Goal: Task Accomplishment & Management: Manage account settings

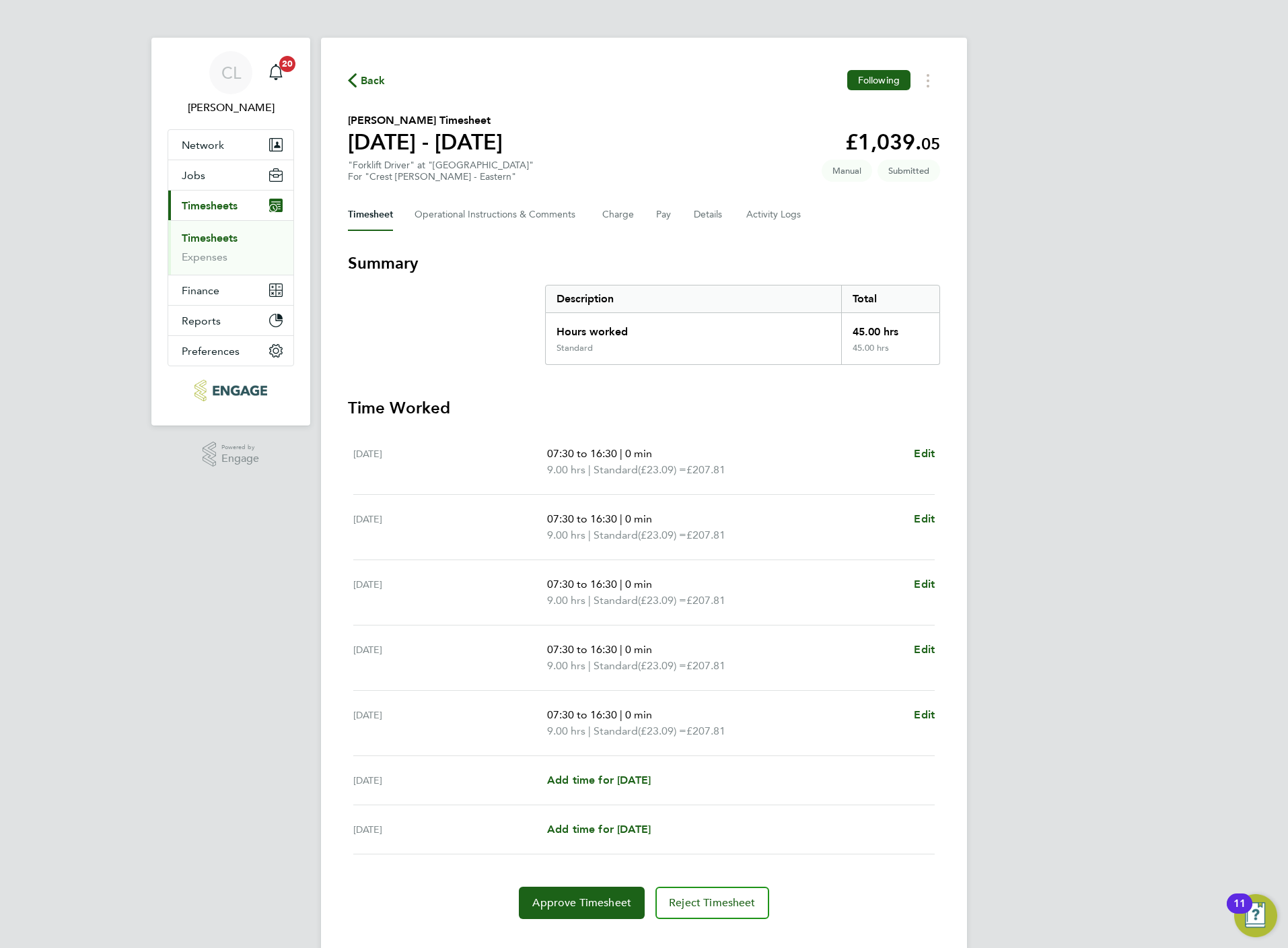
click at [362, 77] on span "Back" at bounding box center [373, 80] width 25 height 16
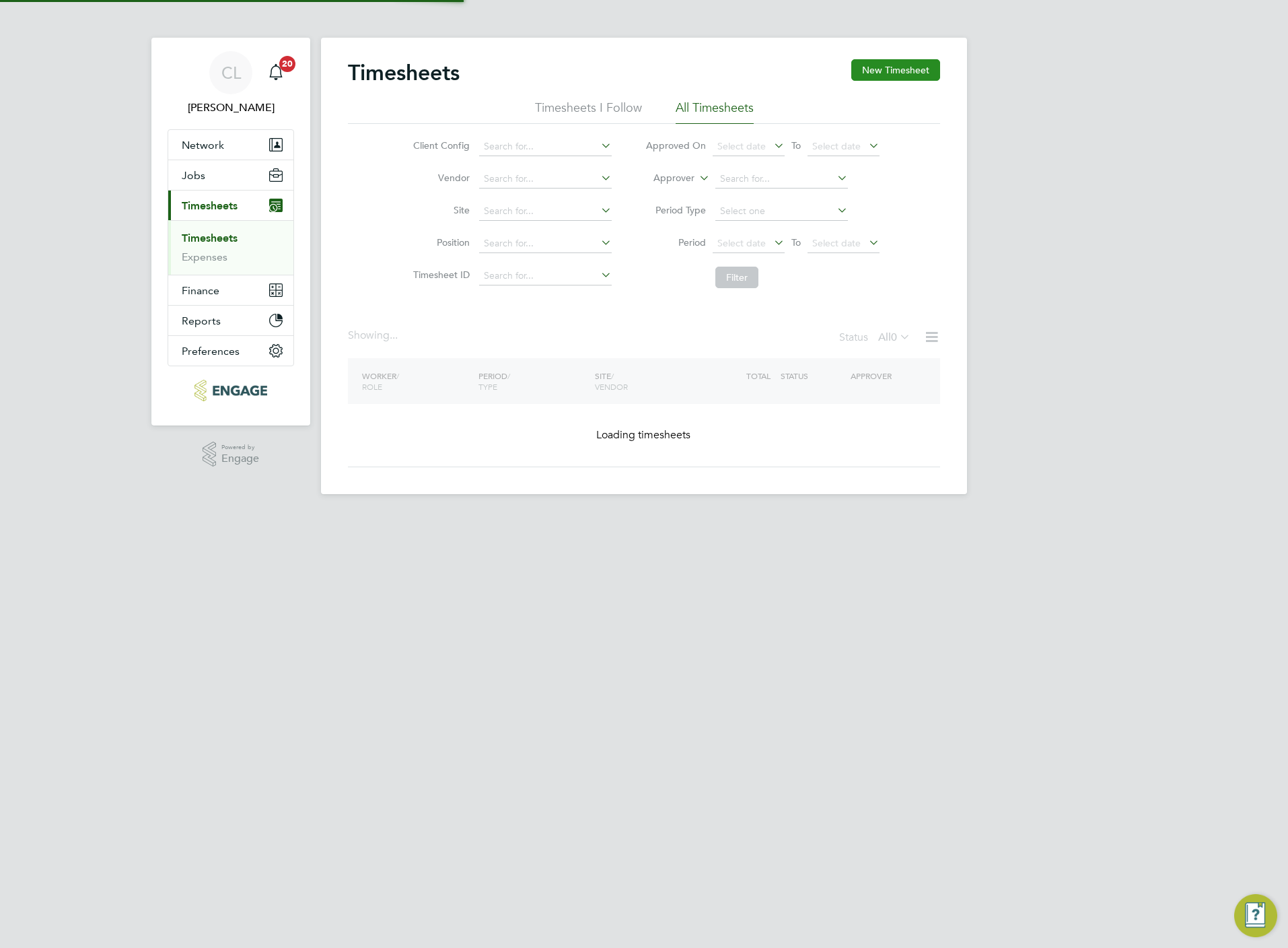
click at [876, 84] on div "Timesheets New Timesheet" at bounding box center [644, 79] width 592 height 40
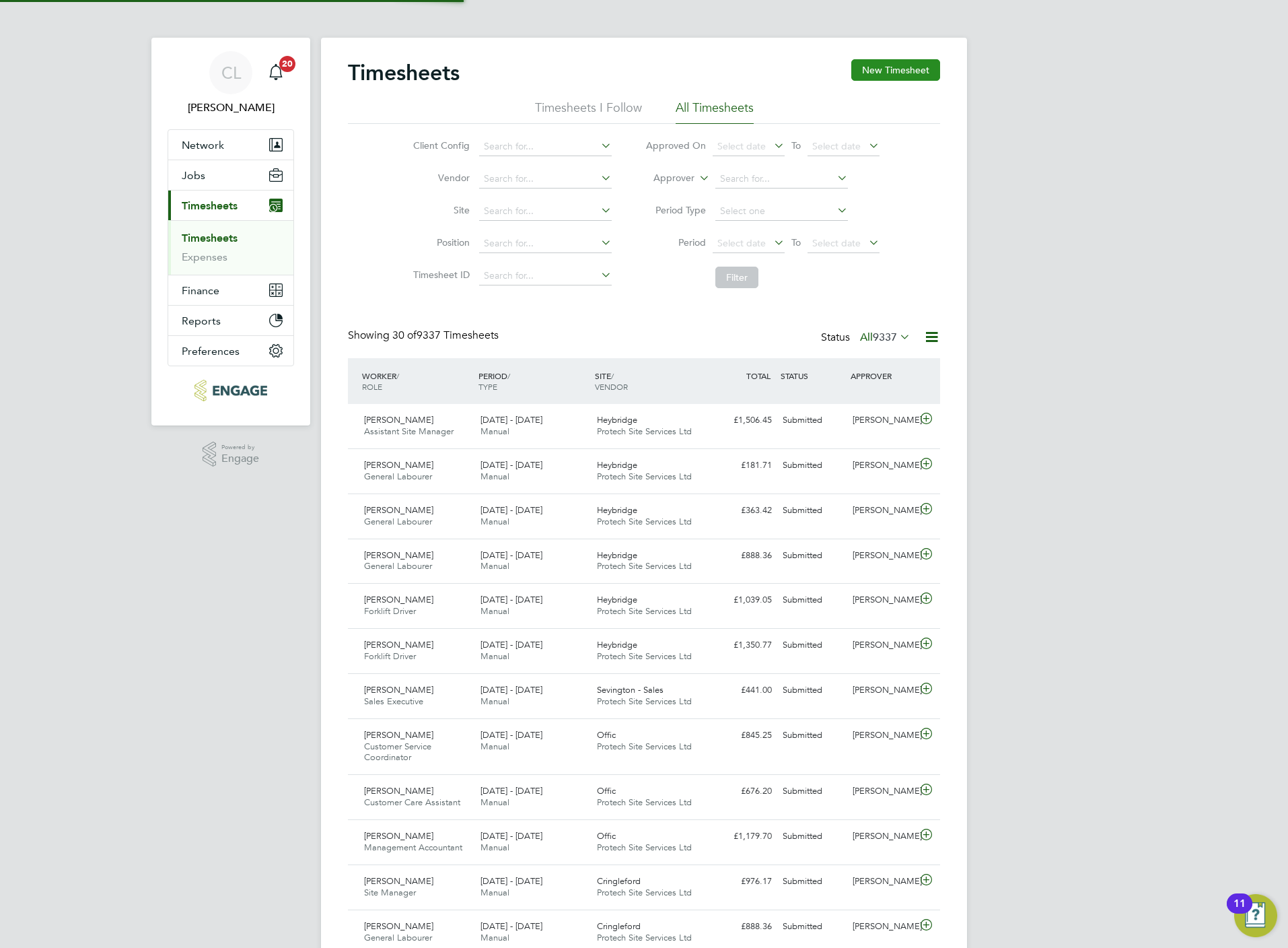
click at [879, 75] on button "New Timesheet" at bounding box center [895, 70] width 89 height 21
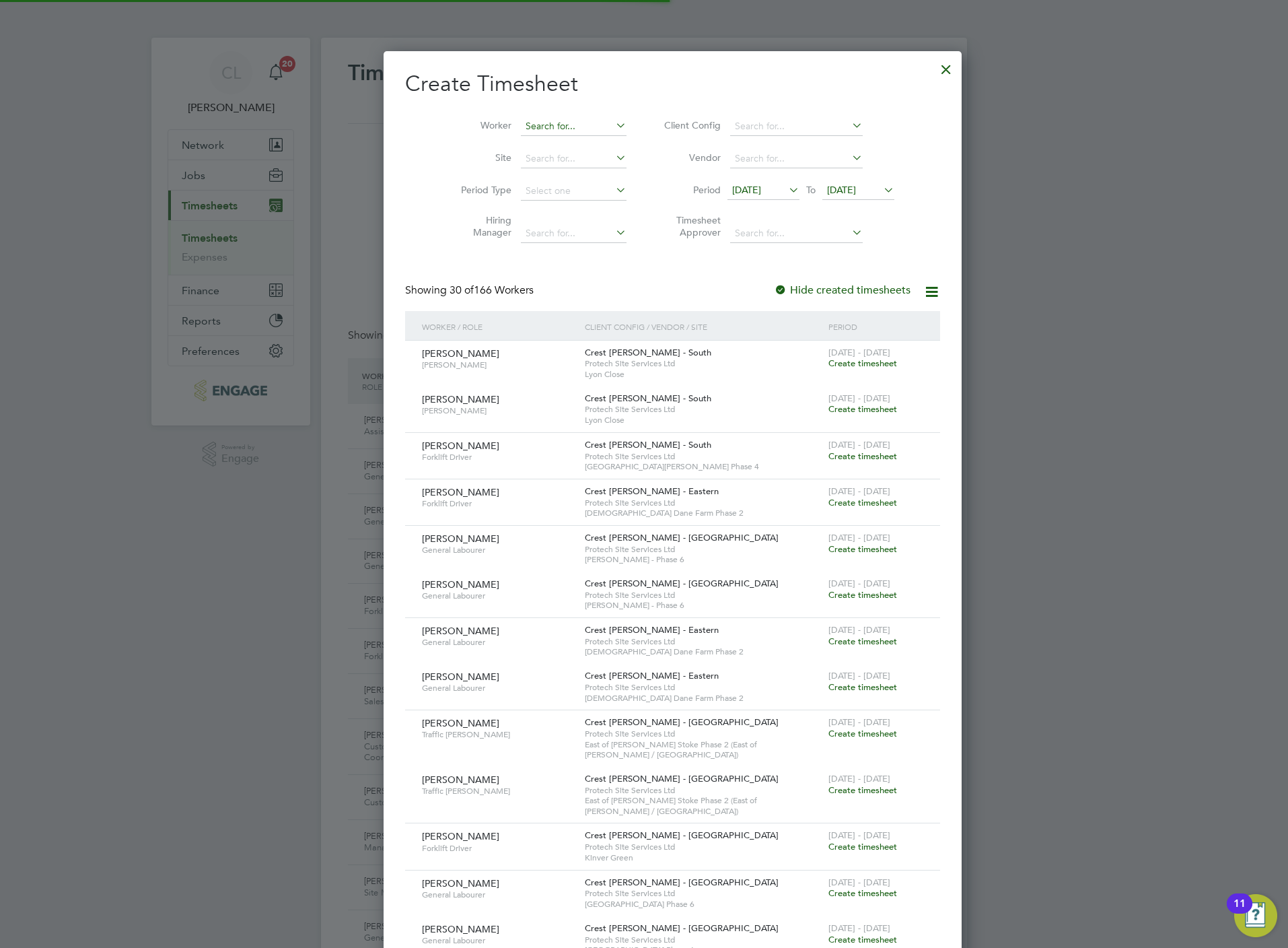
click at [552, 130] on input at bounding box center [573, 126] width 106 height 19
click at [538, 178] on li "Pau l Lambert" at bounding box center [545, 182] width 108 height 18
type input "Paul Lambert"
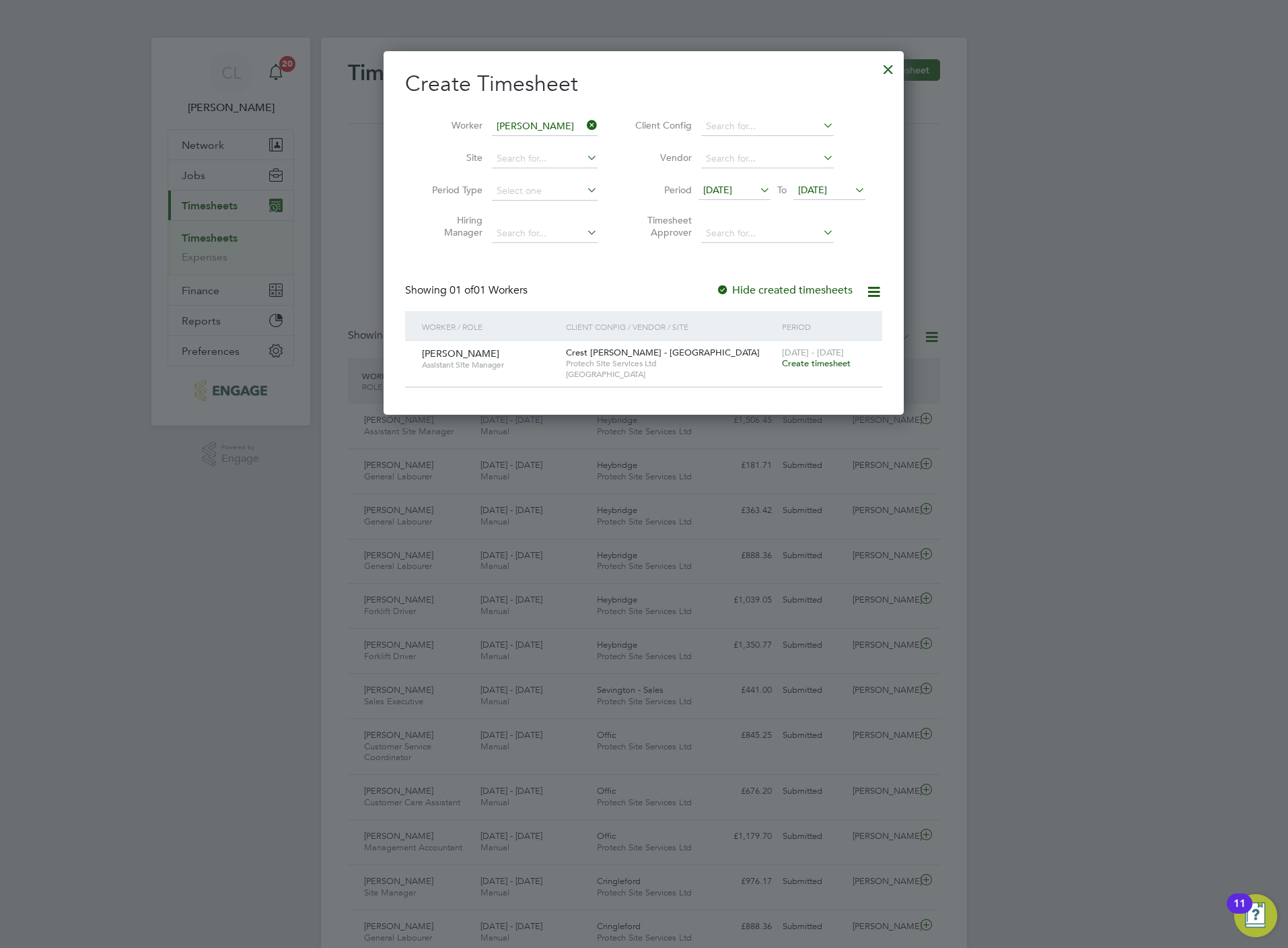
click at [816, 362] on span "Create timesheet" at bounding box center [816, 363] width 69 height 11
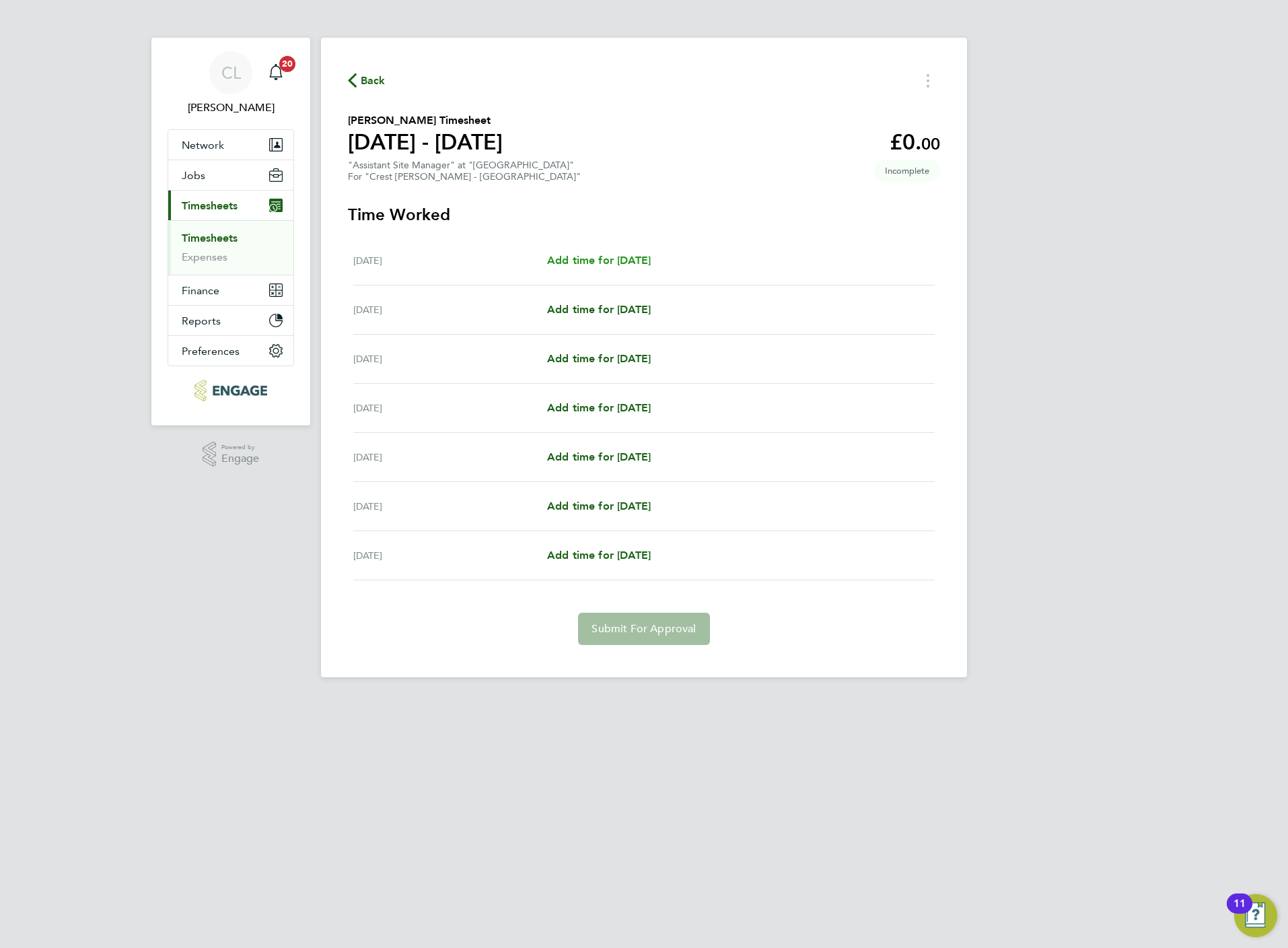
click at [609, 261] on span "Add time for Mon 18 Aug" at bounding box center [599, 260] width 104 height 13
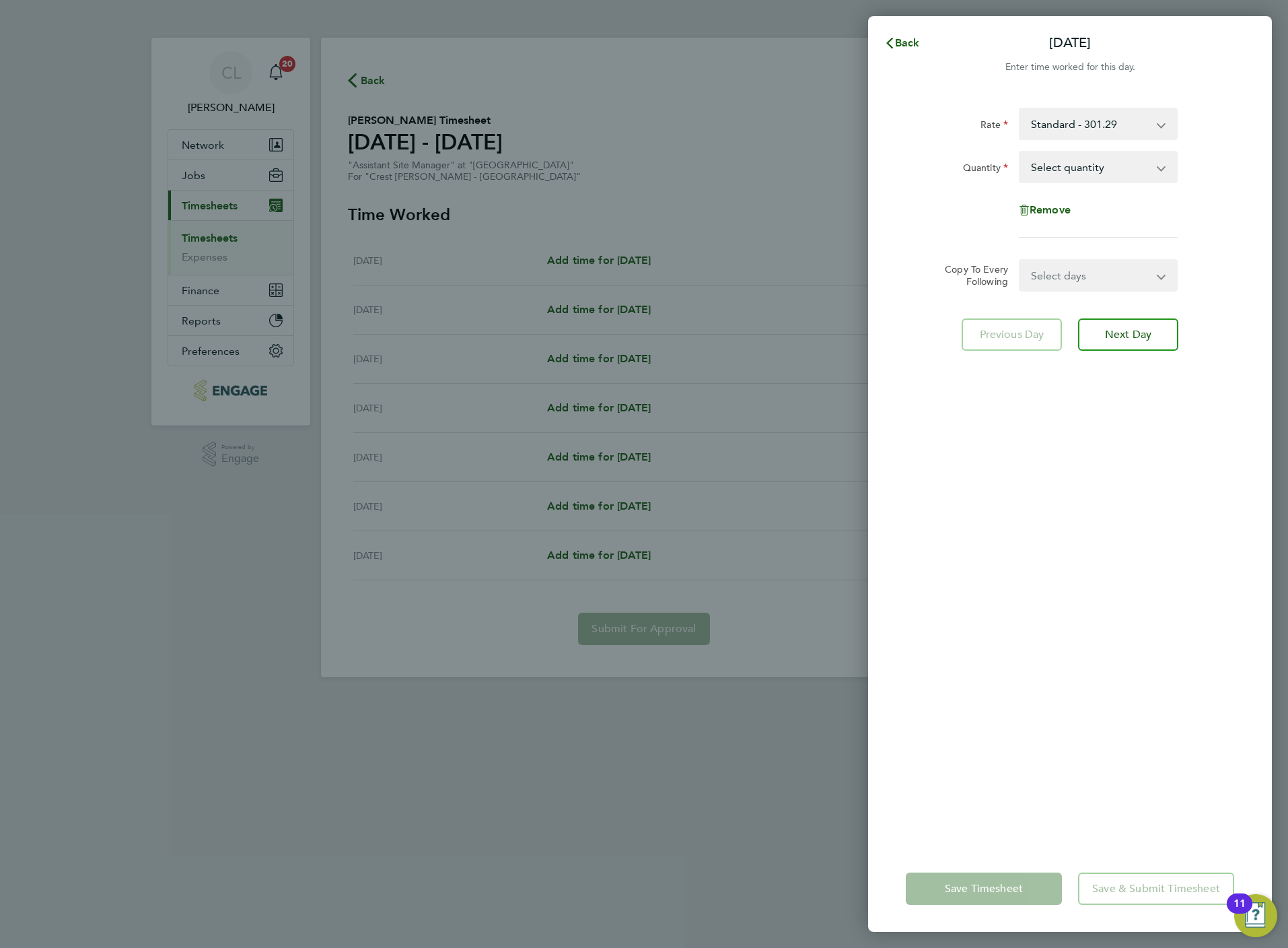
click at [1079, 176] on select "Select quantity 0.5 1" at bounding box center [1089, 167] width 140 height 30
select select "1"
click at [1020, 152] on select "Select quantity 0.5 1" at bounding box center [1089, 167] width 140 height 30
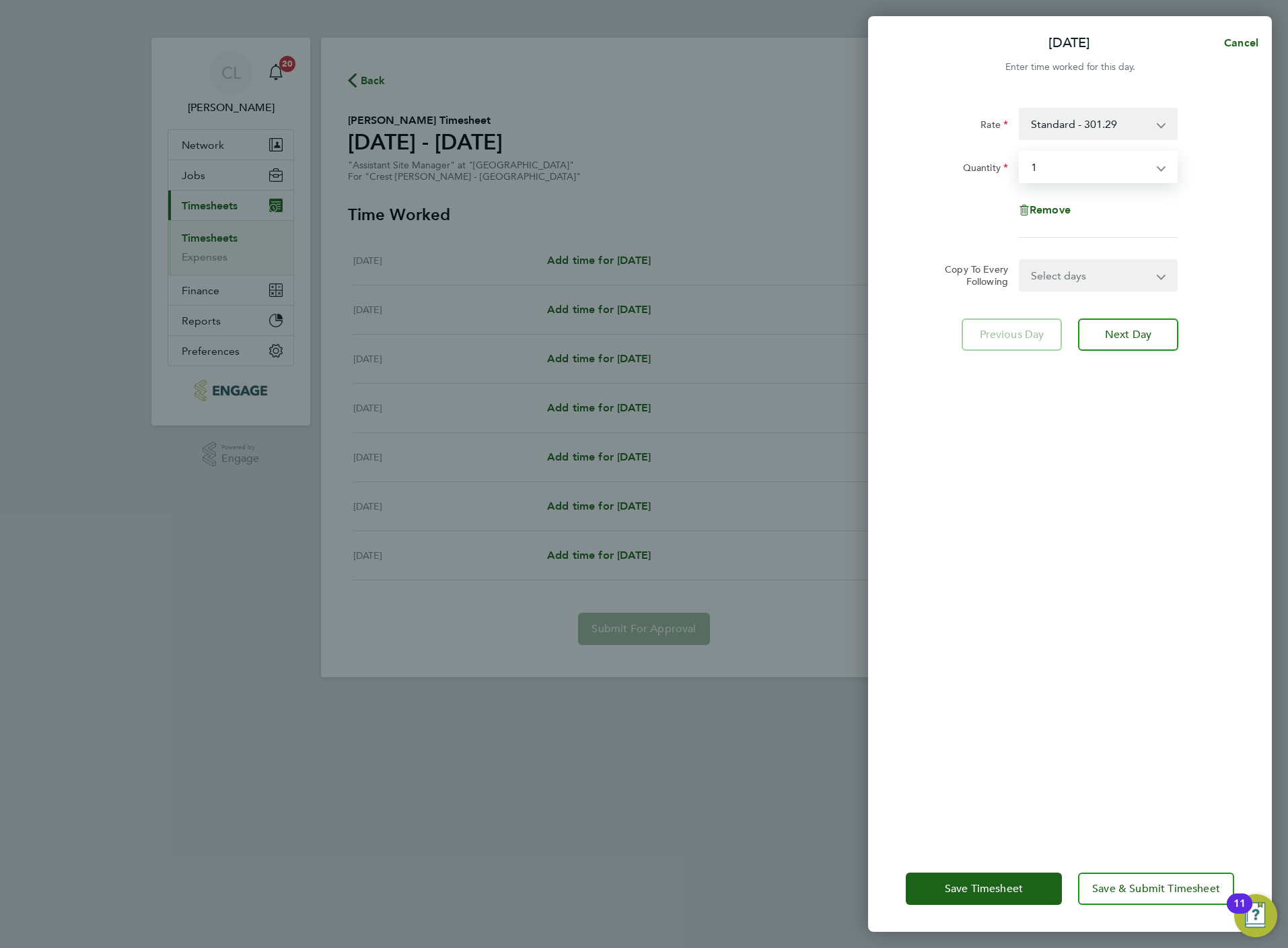
click at [1074, 279] on select "Select days Day Weekday (Mon-Fri) Weekend (Sat-Sun) Tuesday Wednesday Thursday …" at bounding box center [1090, 275] width 141 height 30
select select "WEEKDAY"
click at [1020, 260] on select "Select days Day Weekday (Mon-Fri) Weekend (Sat-Sun) Tuesday Wednesday Thursday …" at bounding box center [1090, 275] width 141 height 30
select select "[DATE]"
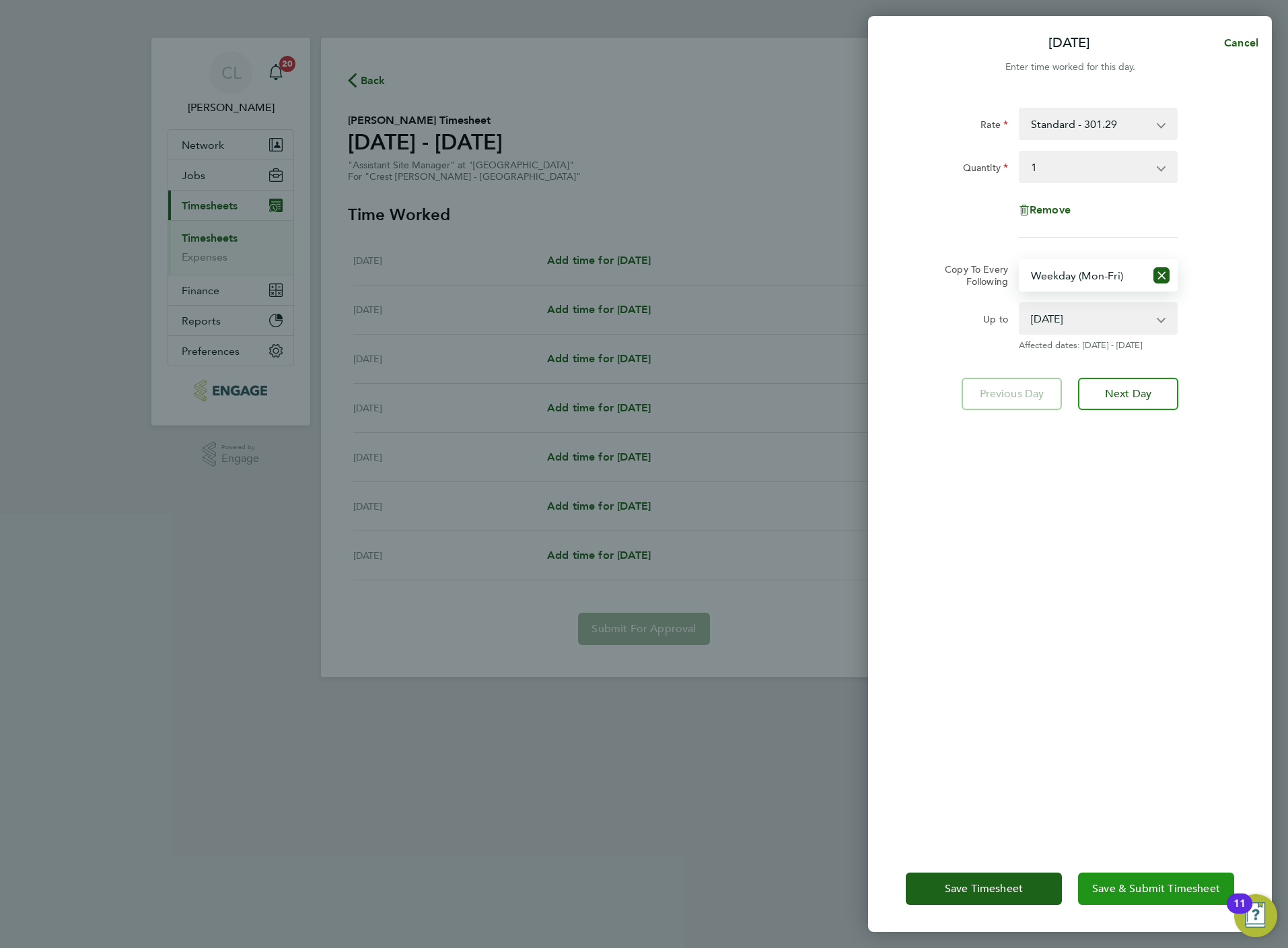
click at [1147, 888] on span "Save & Submit Timesheet" at bounding box center [1156, 888] width 128 height 13
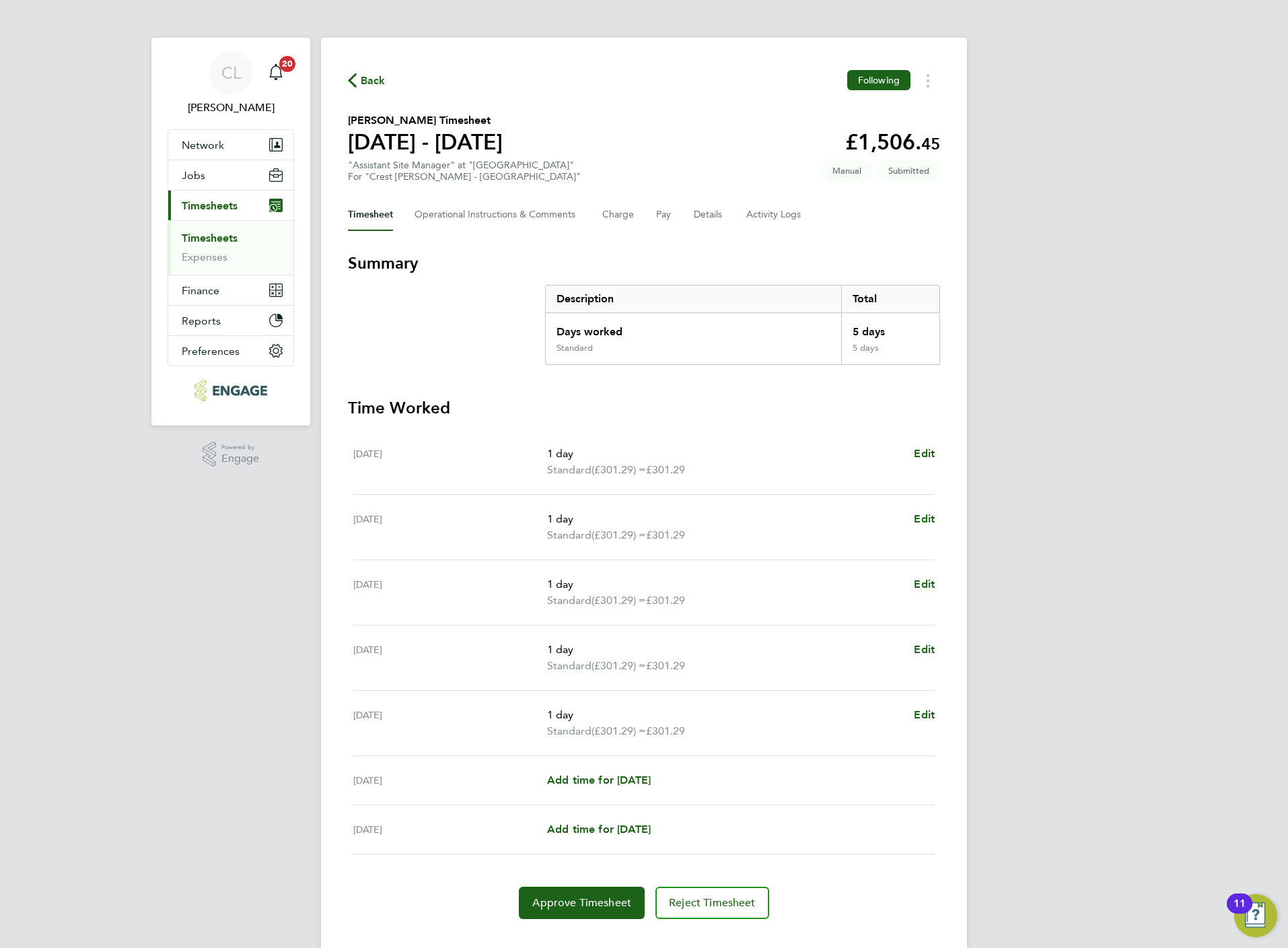
click at [376, 79] on span "Back" at bounding box center [373, 80] width 25 height 16
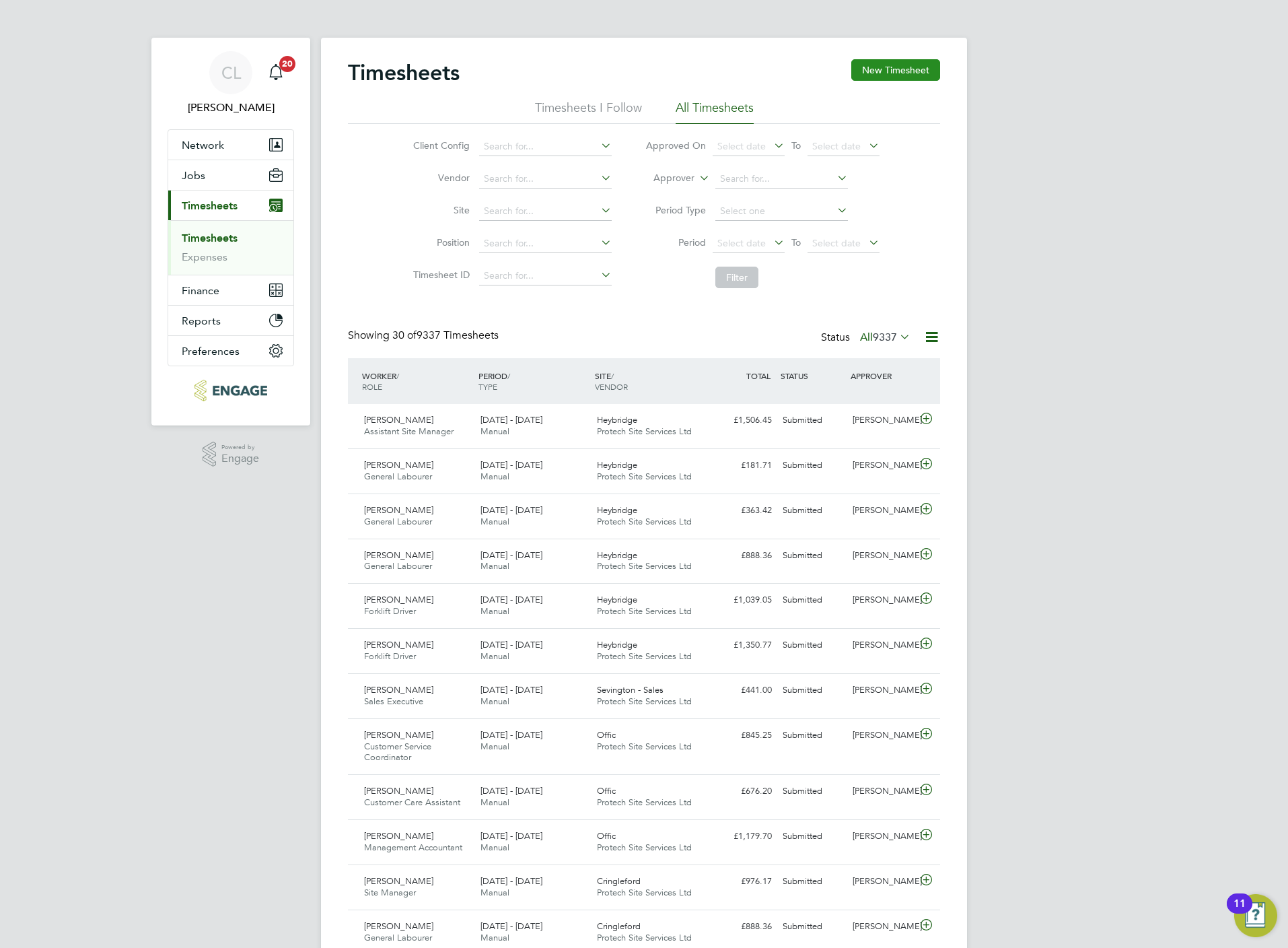
click at [905, 67] on button "New Timesheet" at bounding box center [895, 70] width 89 height 21
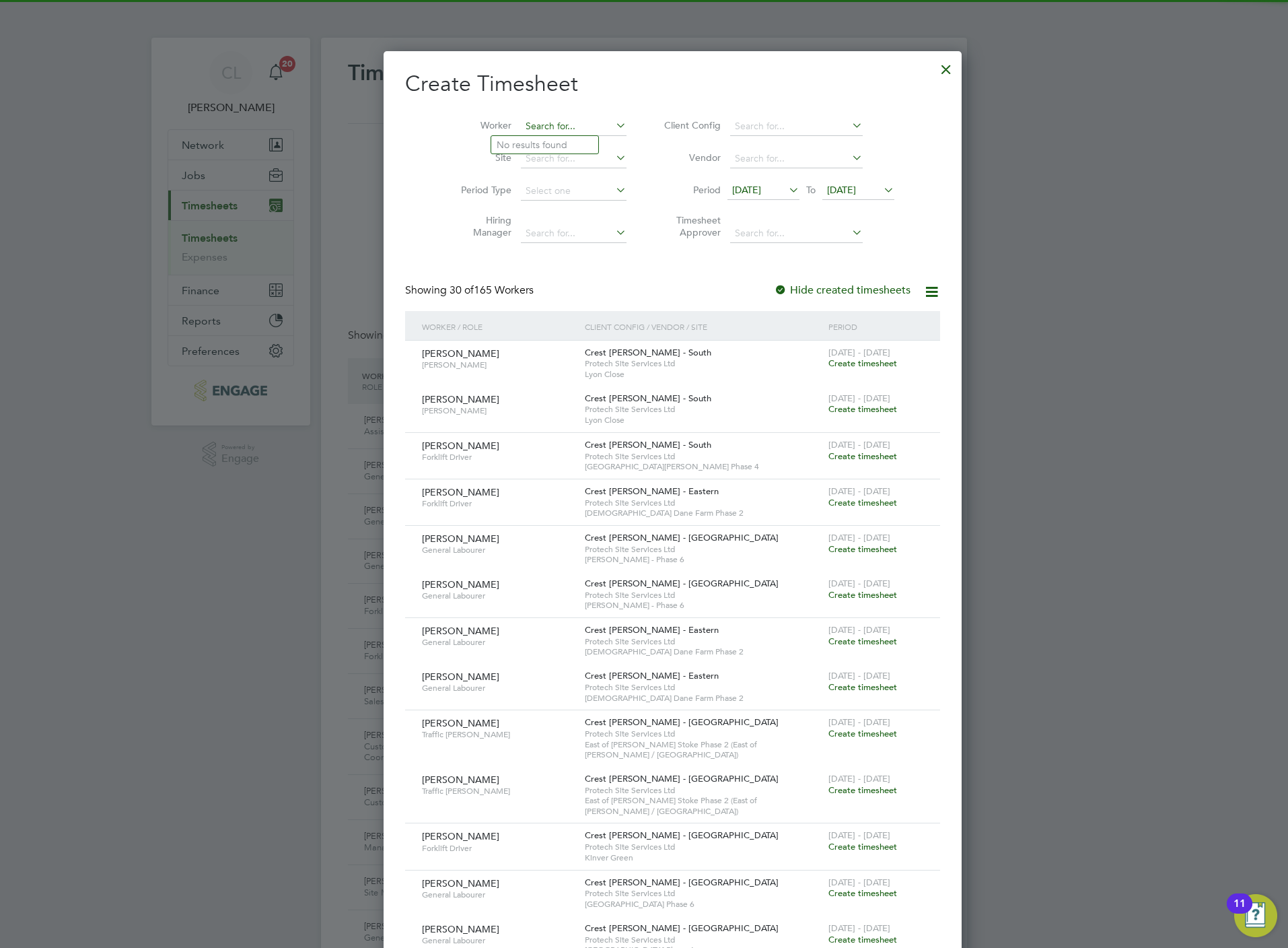
click at [529, 126] on input at bounding box center [573, 126] width 106 height 19
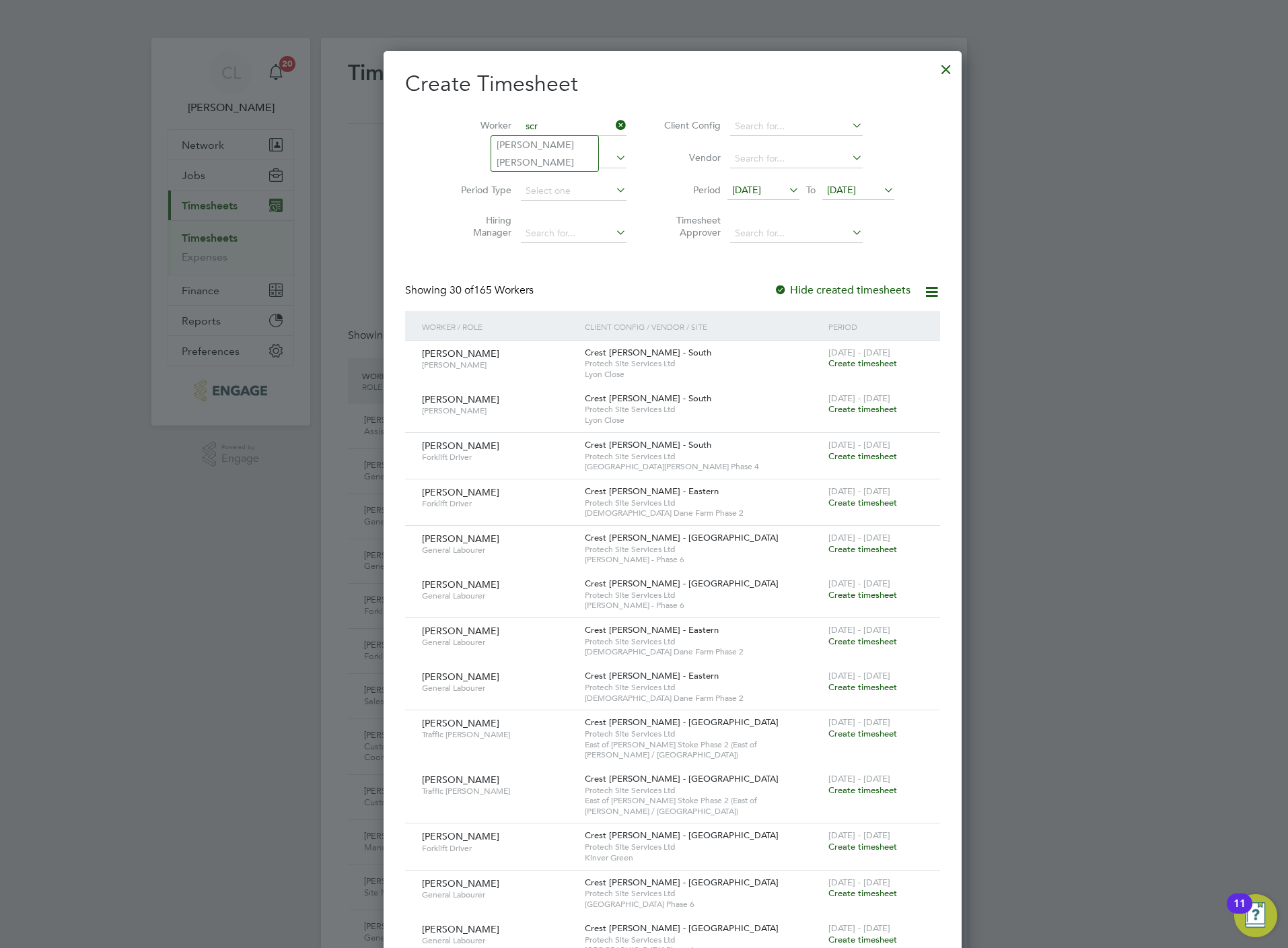
click at [549, 148] on li "Christopher Scarah" at bounding box center [545, 145] width 107 height 18
type input "Christopher Scarah"
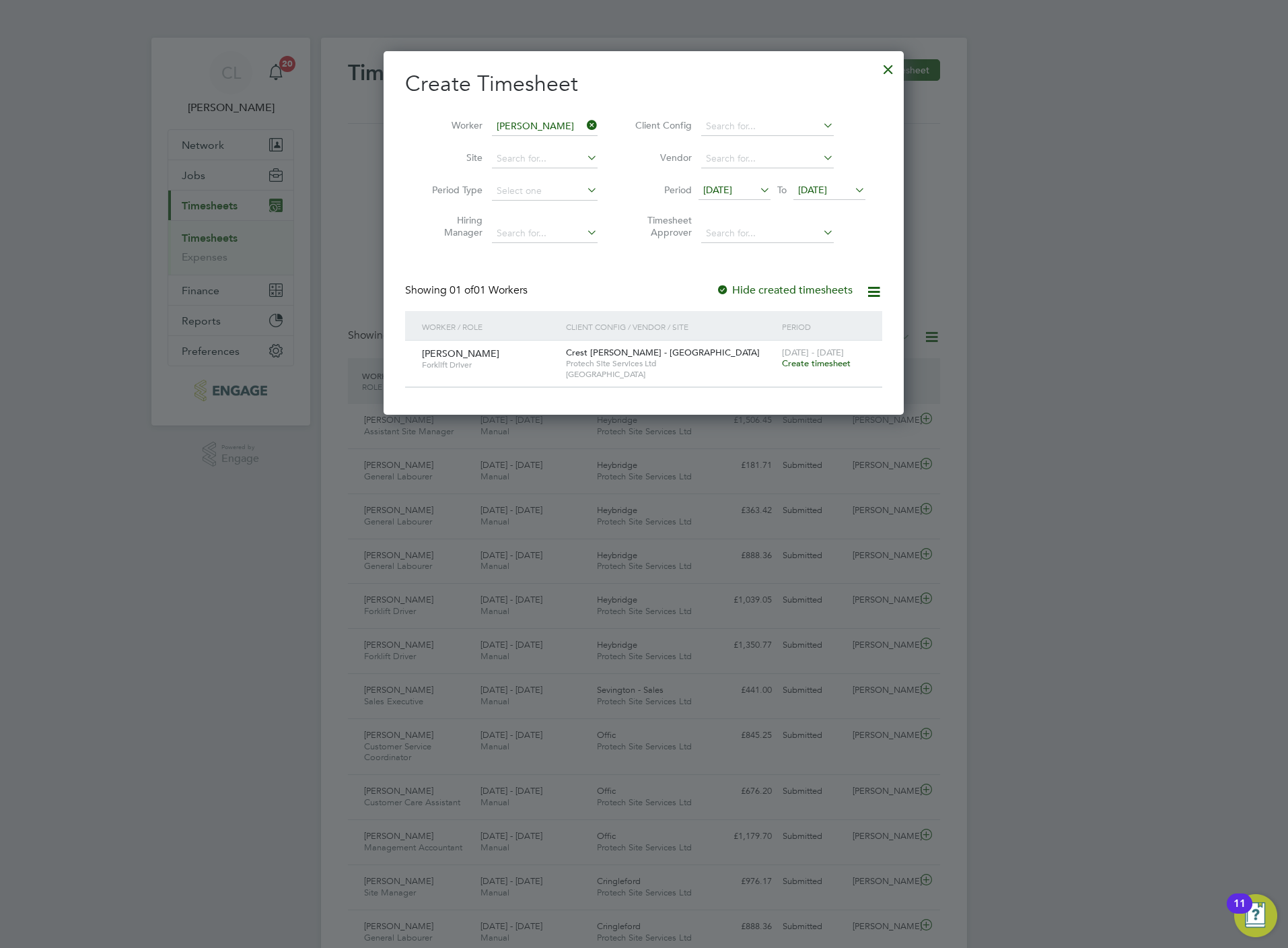
click at [842, 370] on div "18 - 24 Aug 2025 Create timesheet" at bounding box center [823, 358] width 90 height 36
click at [840, 368] on span "Create timesheet" at bounding box center [816, 363] width 69 height 11
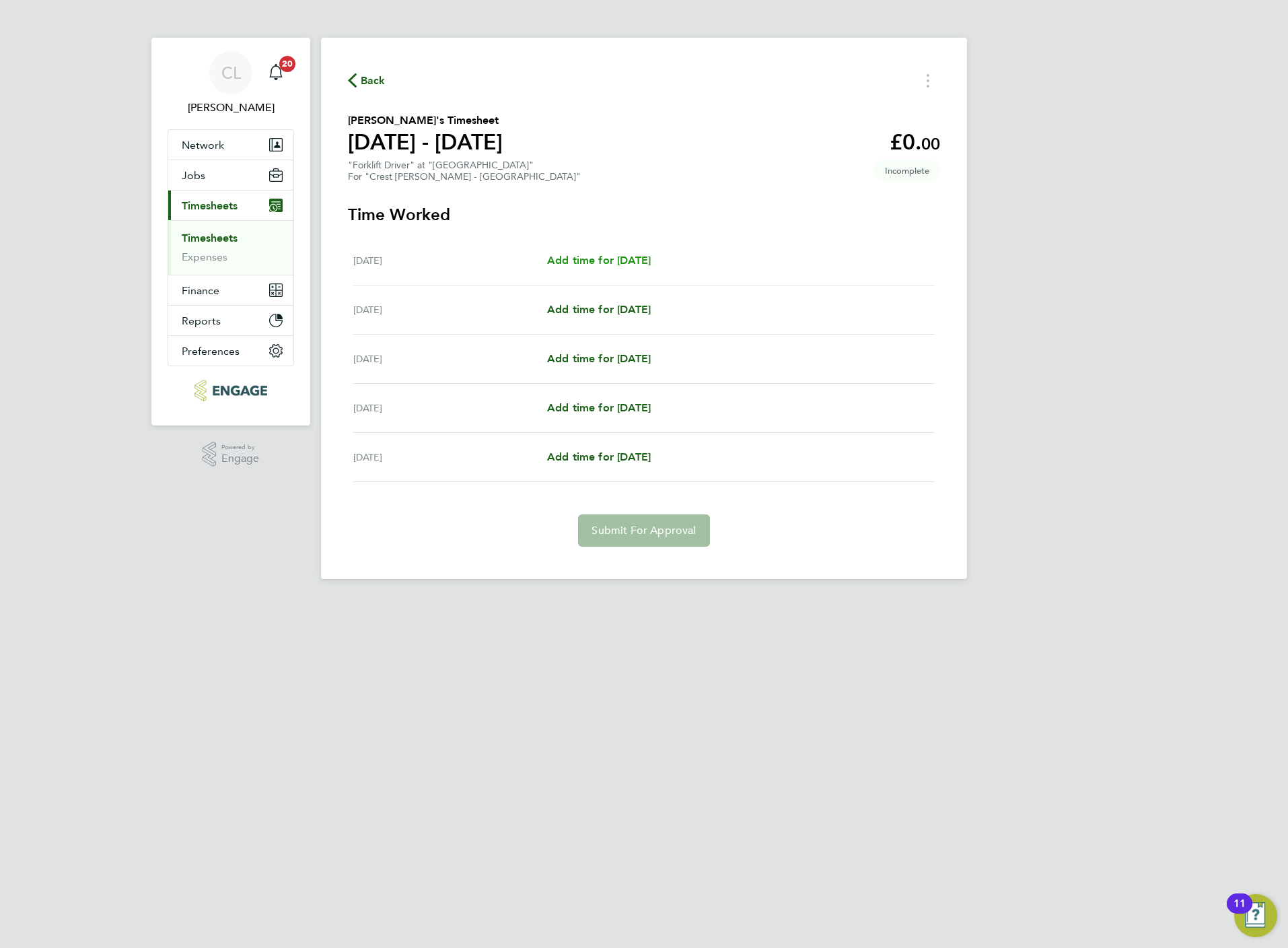
click at [623, 263] on span "Add time for Mon 18 Aug" at bounding box center [599, 260] width 104 height 13
select select "60"
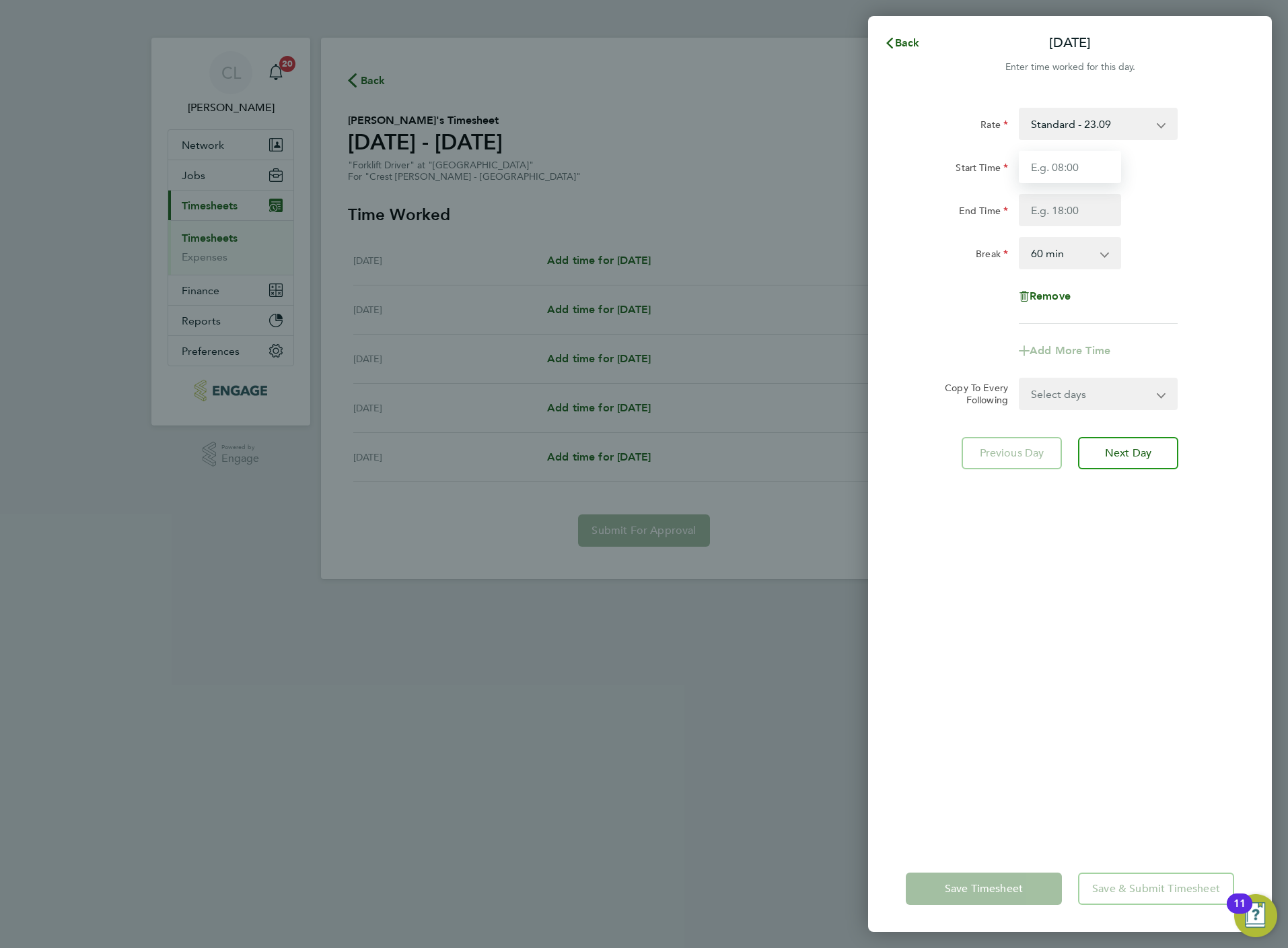
click at [1056, 167] on input "Start Time" at bounding box center [1070, 167] width 102 height 33
type input "07:30"
type input "16:30"
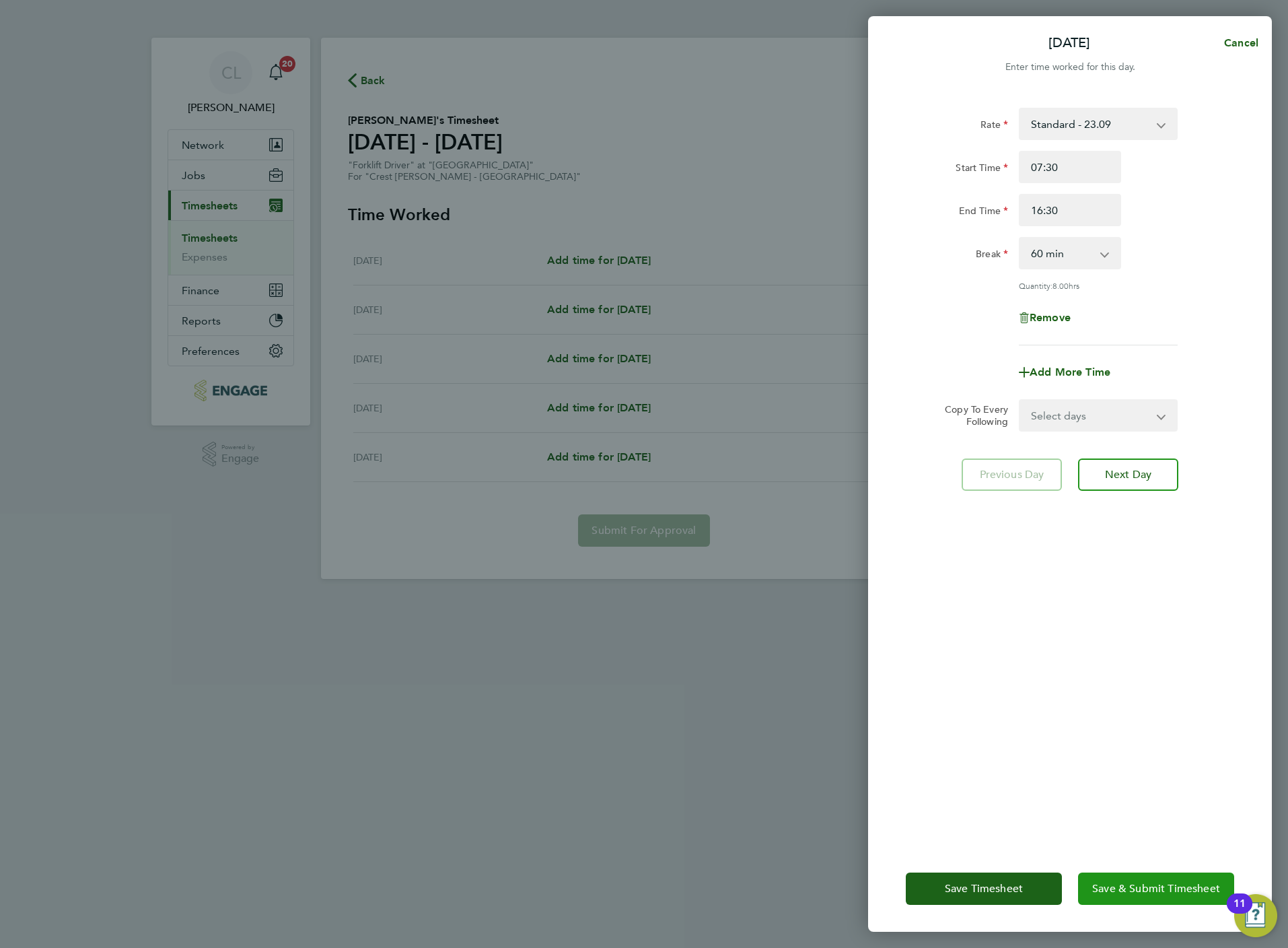
click at [1121, 878] on button "Save & Submit Timesheet" at bounding box center [1156, 889] width 156 height 33
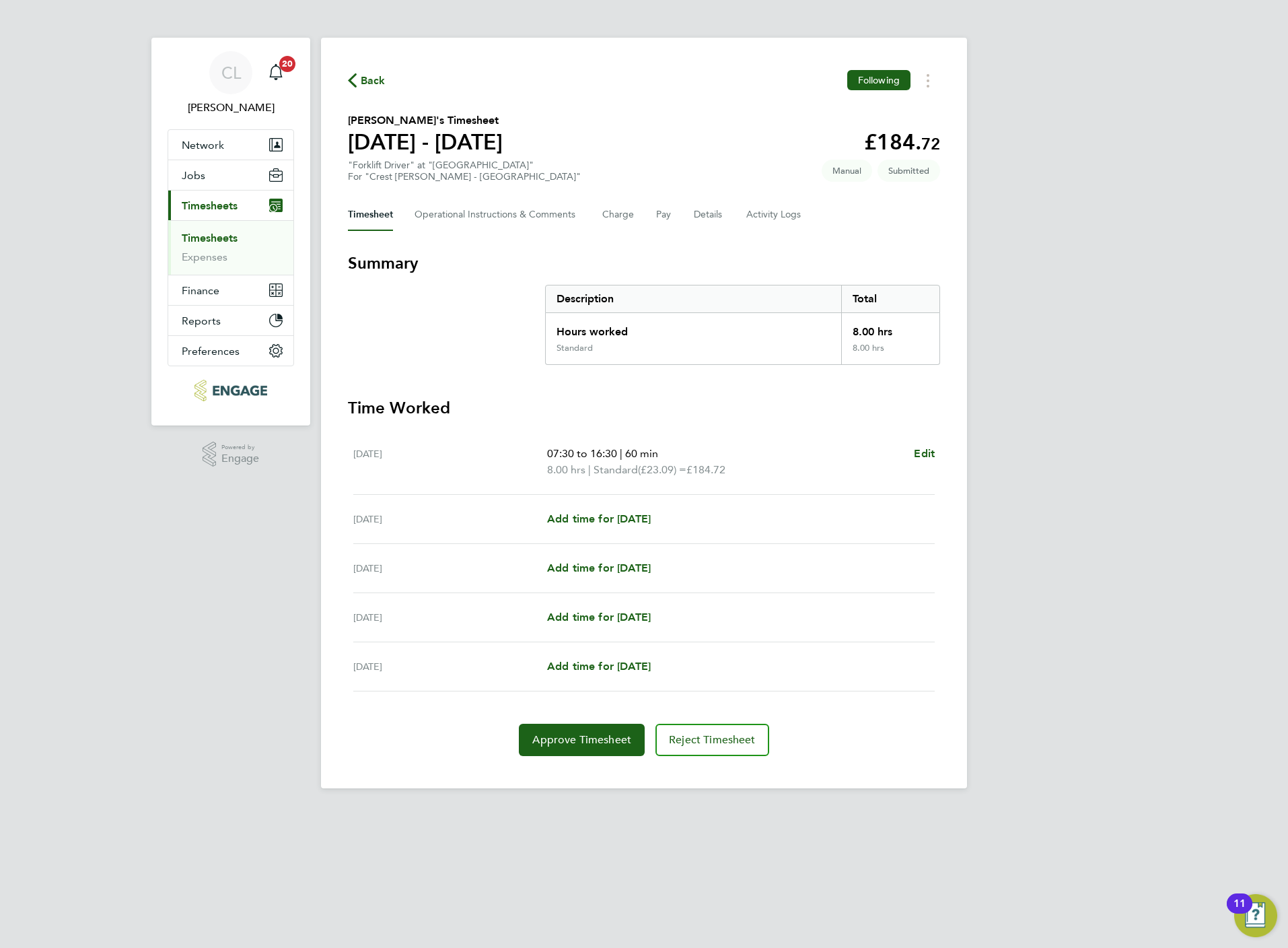
click at [364, 72] on span "Back" at bounding box center [373, 80] width 25 height 16
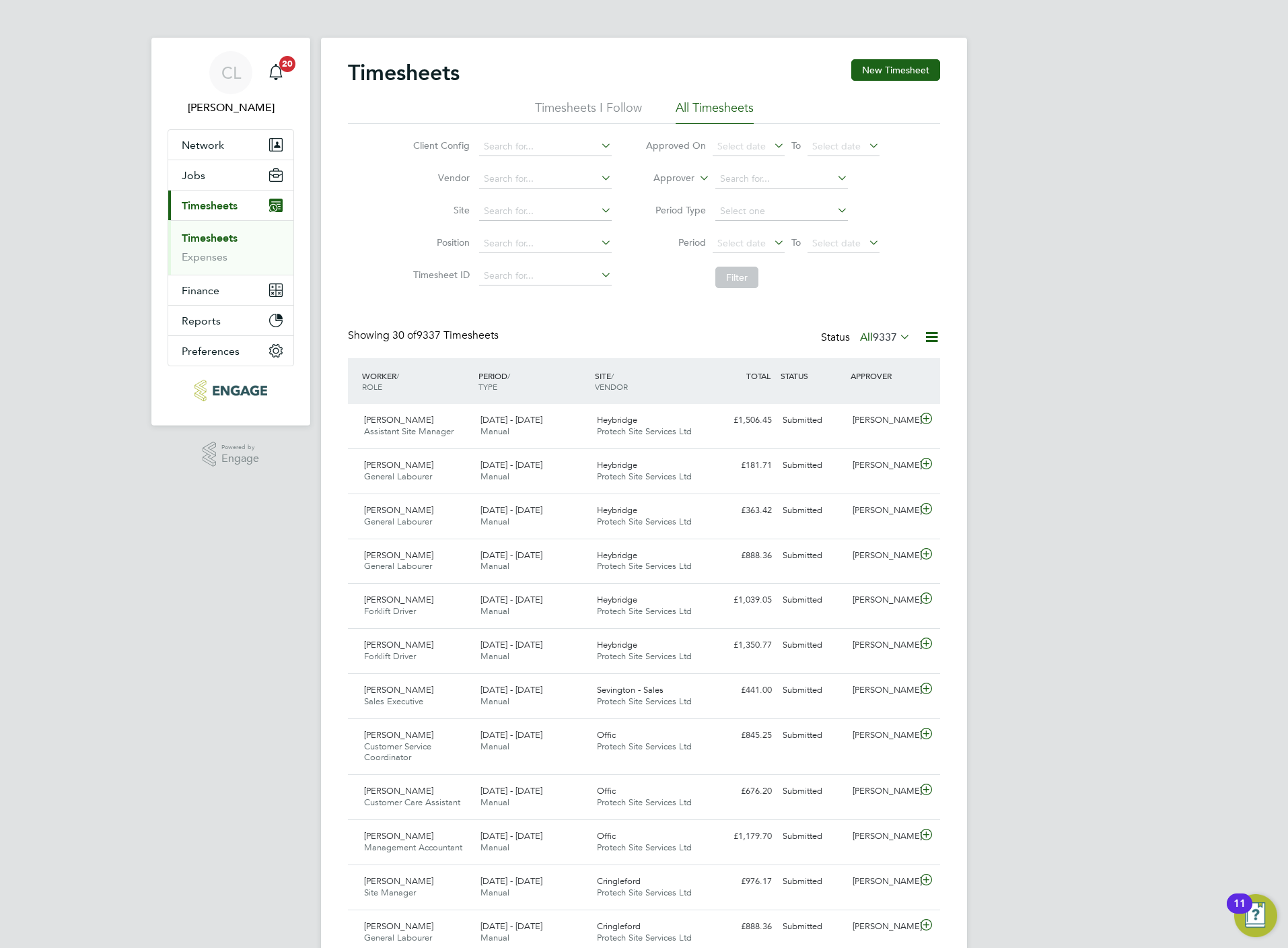
click at [533, 317] on div "Timesheets New Timesheet Timesheets I Follow All Timesheets Client Config Vendo…" at bounding box center [644, 925] width 592 height 1731
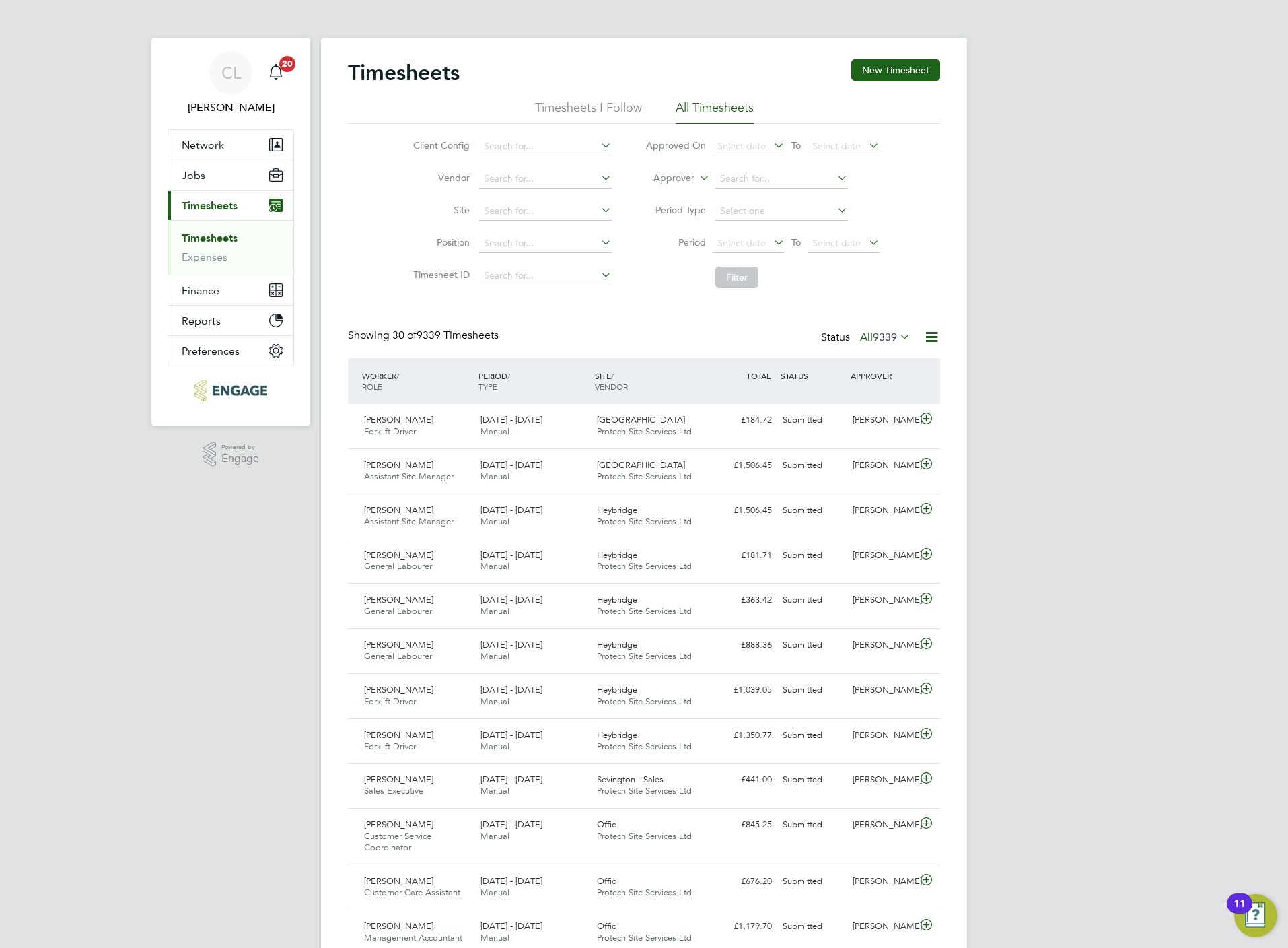
click at [931, 336] on icon at bounding box center [932, 337] width 17 height 17
click at [544, 315] on div "Timesheets New Timesheet Timesheets I Follow All Timesheets Client Config Vendo…" at bounding box center [644, 925] width 592 height 1731
click at [940, 343] on icon at bounding box center [932, 337] width 17 height 17
click at [826, 394] on li "Download Timesheets Report" at bounding box center [847, 397] width 178 height 19
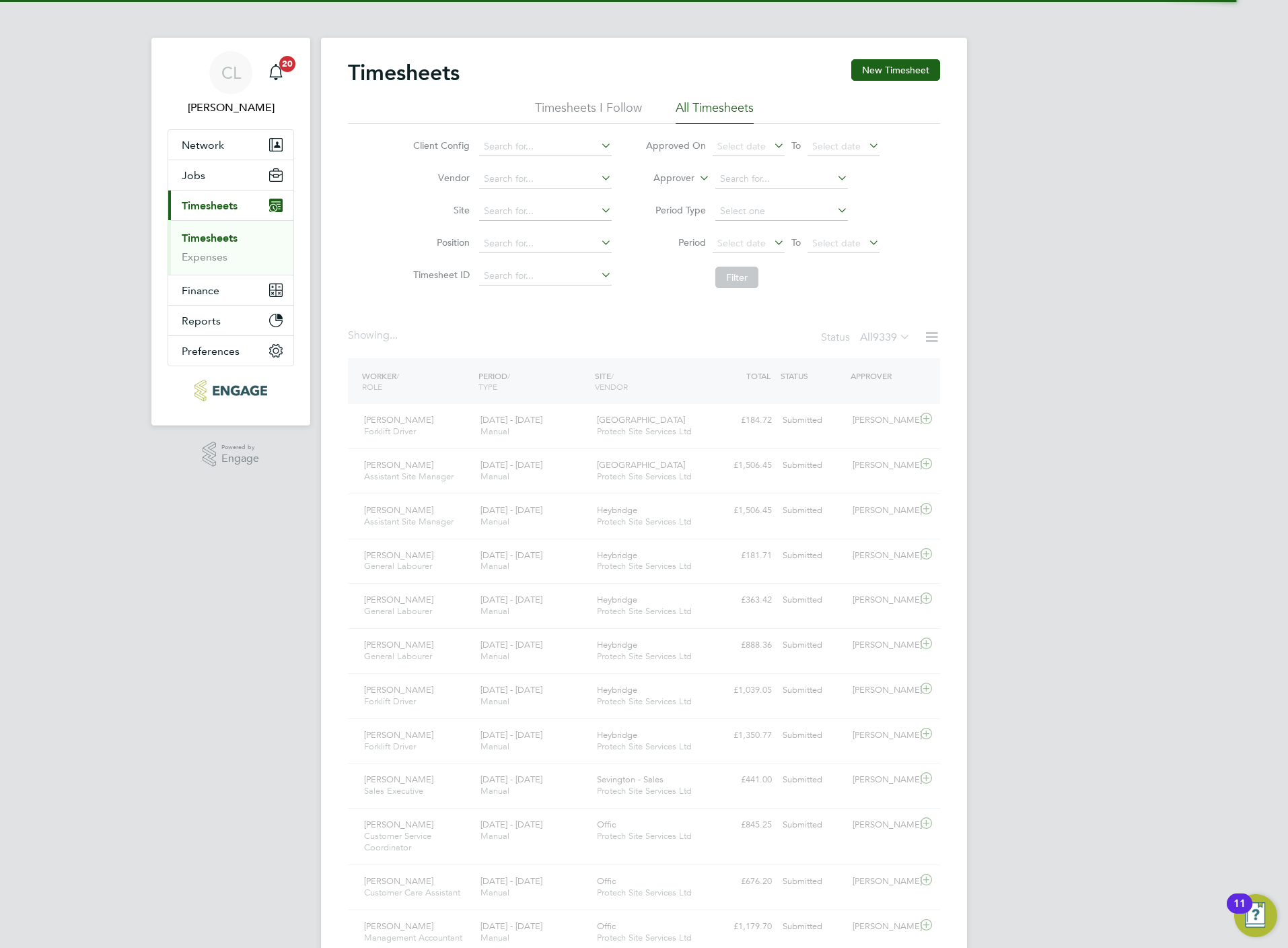
click at [592, 328] on div "Timesheets New Timesheet Timesheets I Follow All Timesheets Client Config Vendo…" at bounding box center [644, 925] width 592 height 1731
click at [728, 299] on div "Timesheets New Timesheet Timesheets I Follow All Timesheets Client Config Vendo…" at bounding box center [644, 925] width 592 height 1731
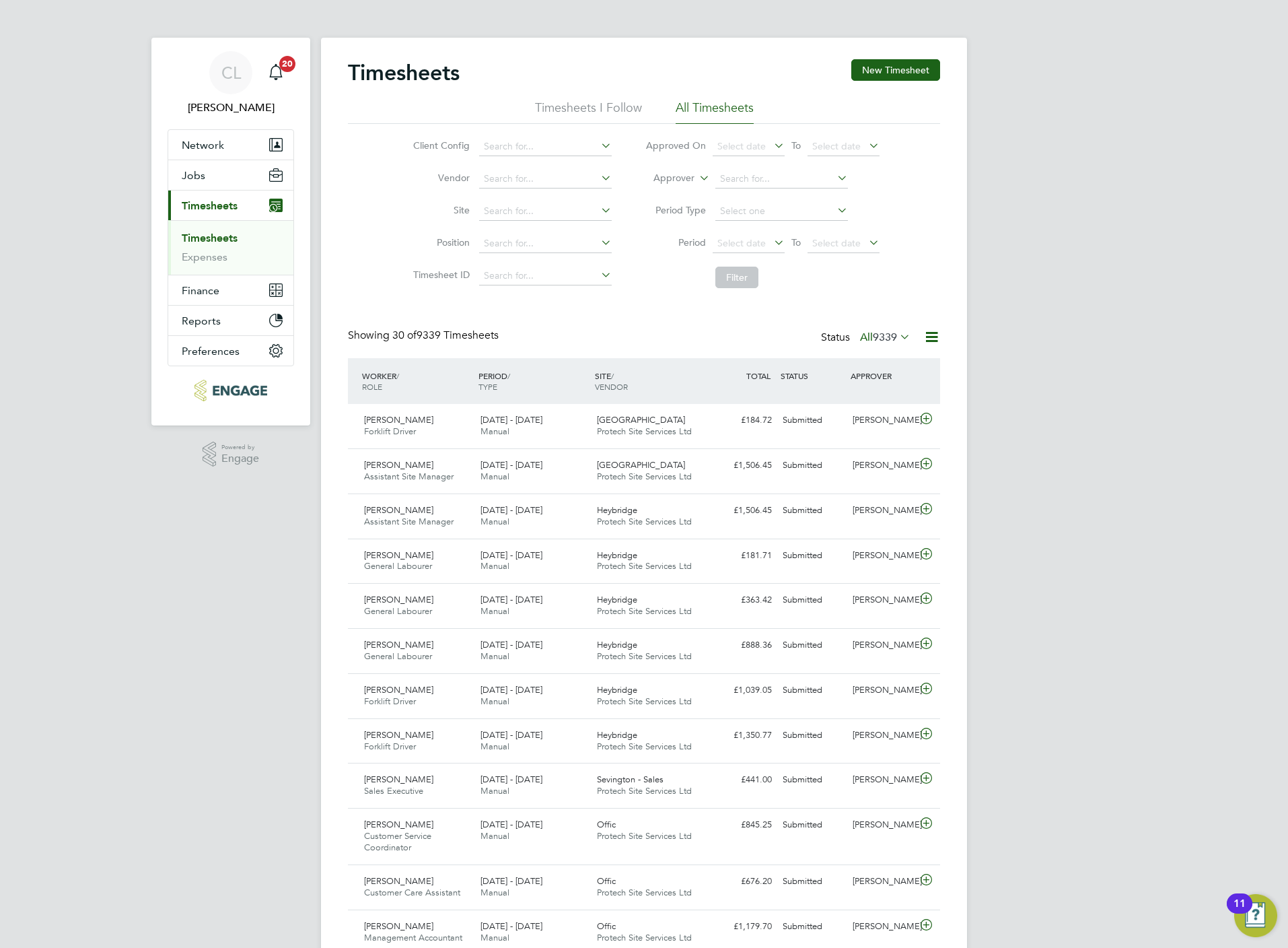
click at [492, 344] on div "Showing 30 of 9339 Timesheets Status All 9339" at bounding box center [644, 343] width 592 height 30
click at [739, 238] on span "Select date" at bounding box center [741, 243] width 48 height 12
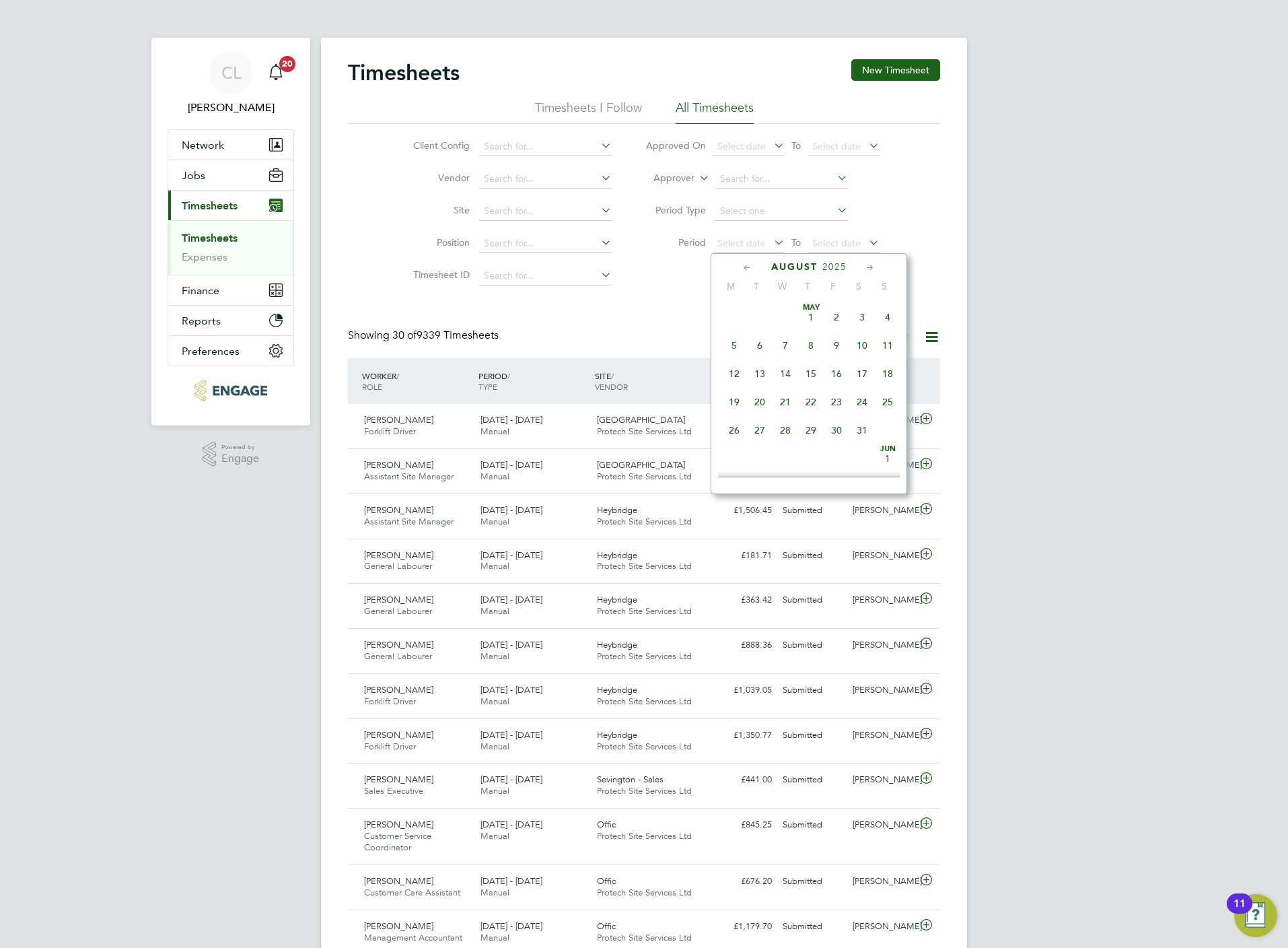
scroll to position [517, 0]
click at [735, 340] on span "18" at bounding box center [734, 339] width 26 height 26
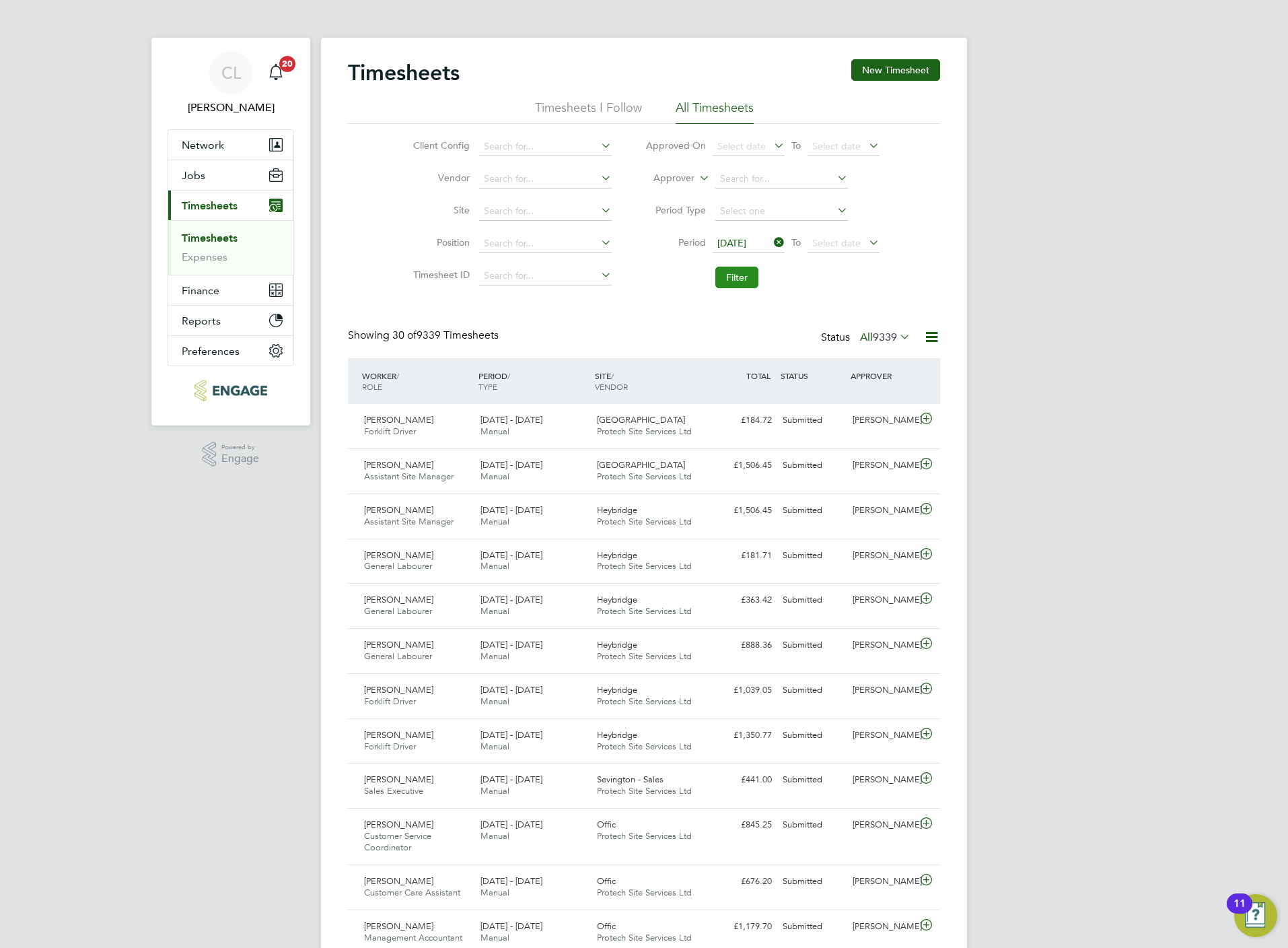
click at [731, 277] on button "Filter" at bounding box center [737, 277] width 43 height 21
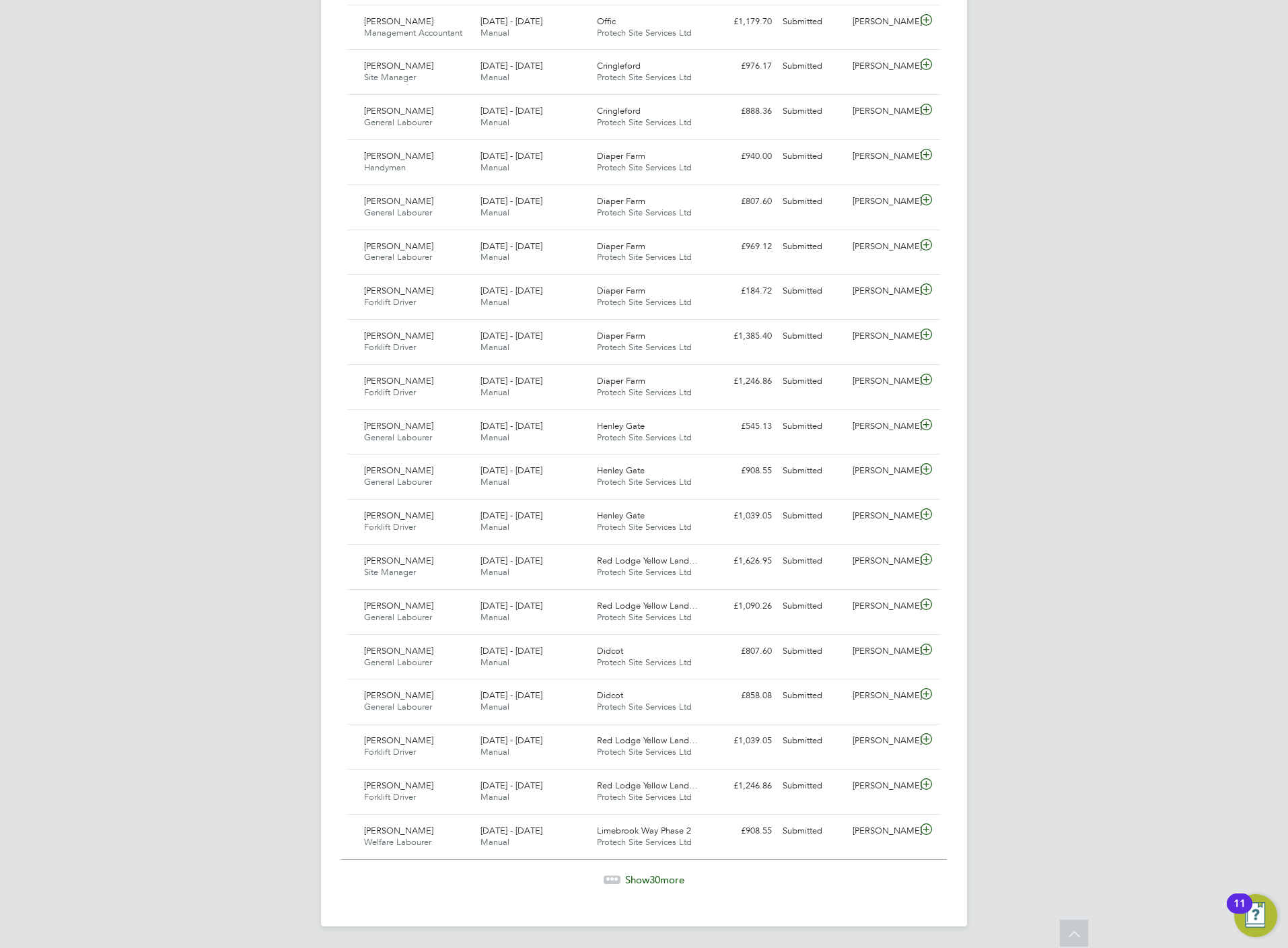
click at [636, 871] on div "Show 30 more" at bounding box center [644, 870] width 606 height 33
click at [646, 888] on div "Timesheets New Timesheet Timesheets I Follow All Timesheets Client Config Vendo…" at bounding box center [644, 30] width 646 height 1794
click at [648, 883] on span "Show 30 more" at bounding box center [654, 880] width 59 height 13
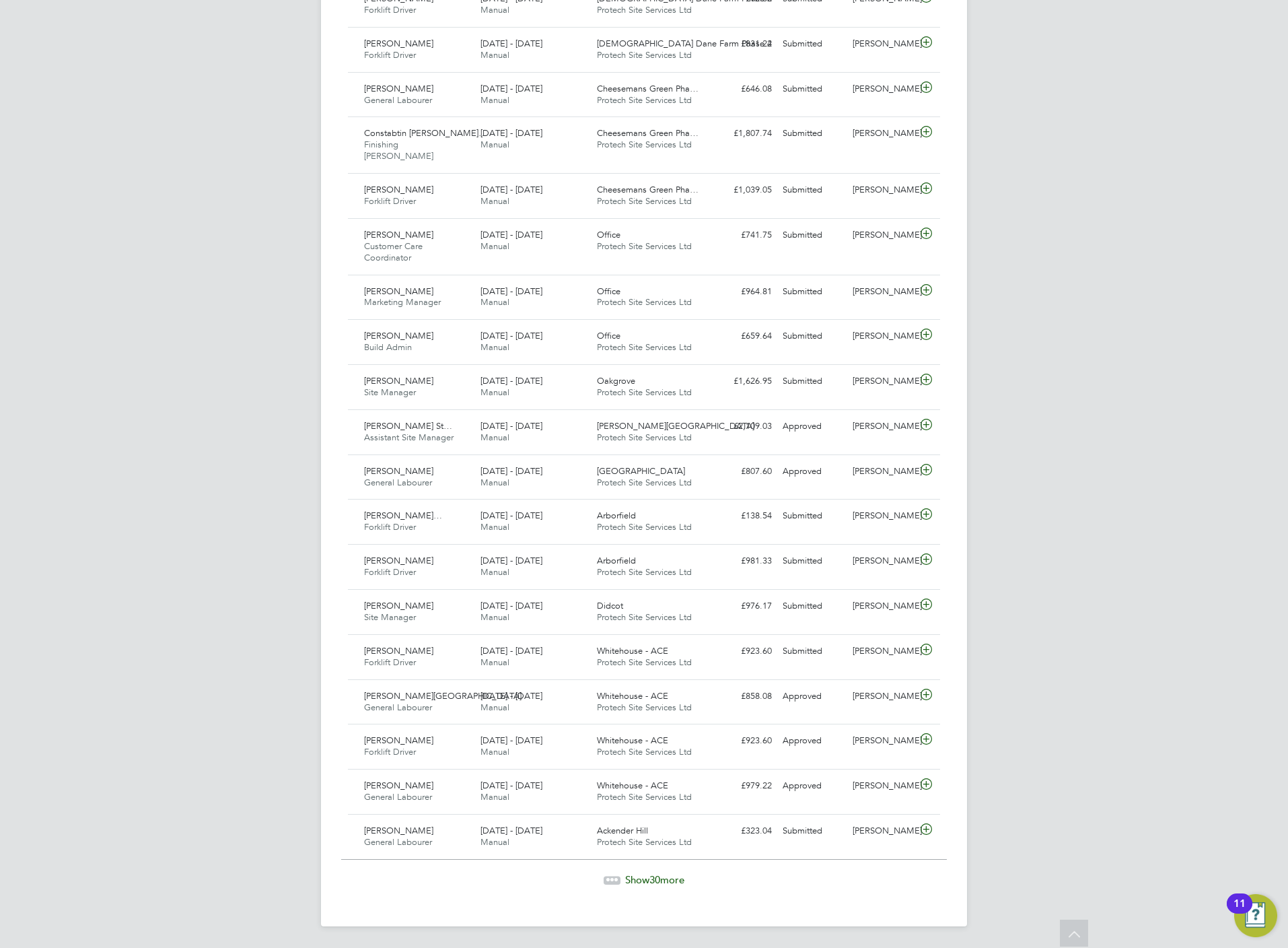
click at [636, 877] on span "Show 30 more" at bounding box center [654, 880] width 59 height 13
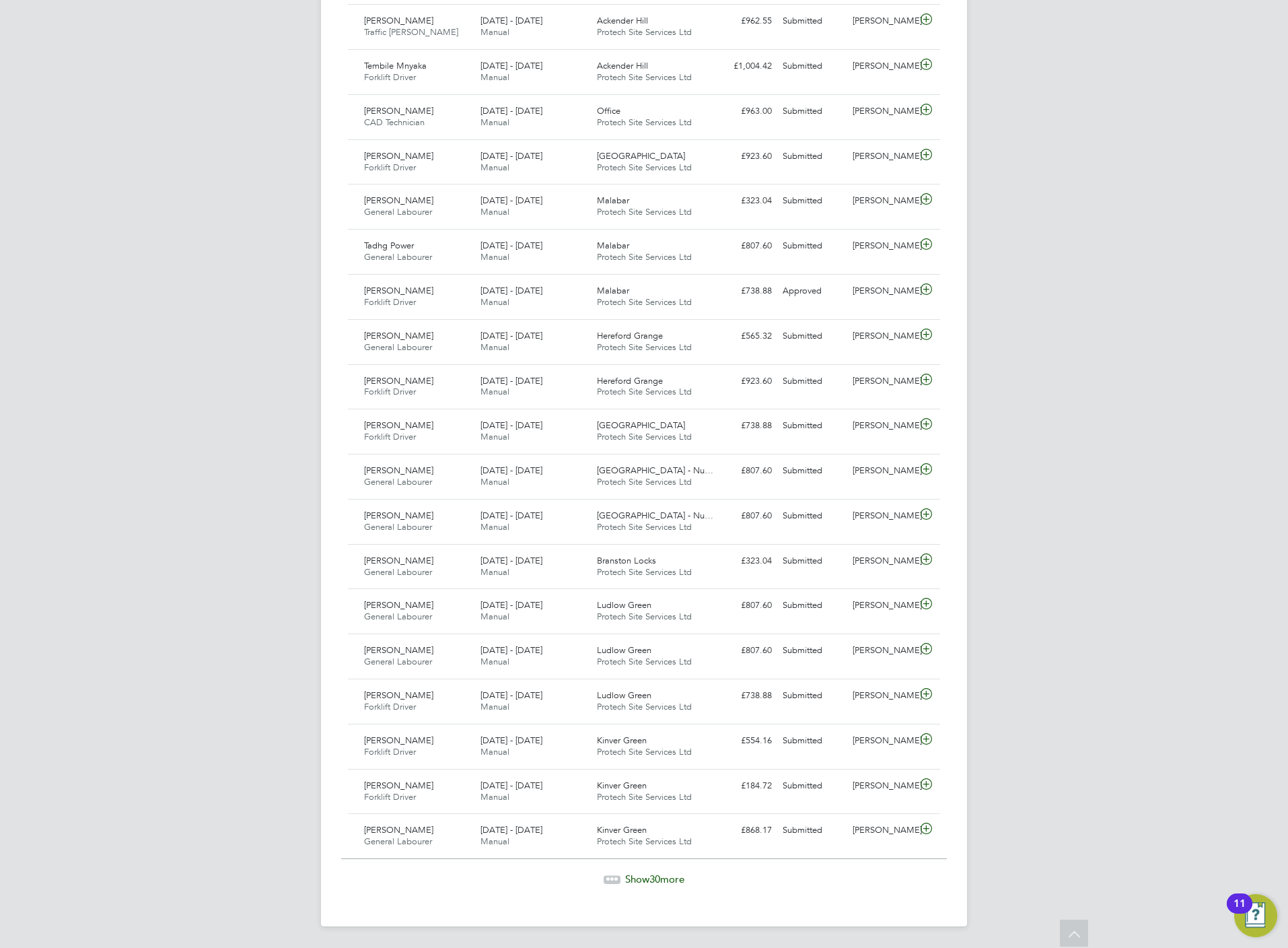
click at [642, 886] on div "Show 30 more" at bounding box center [644, 879] width 606 height 13
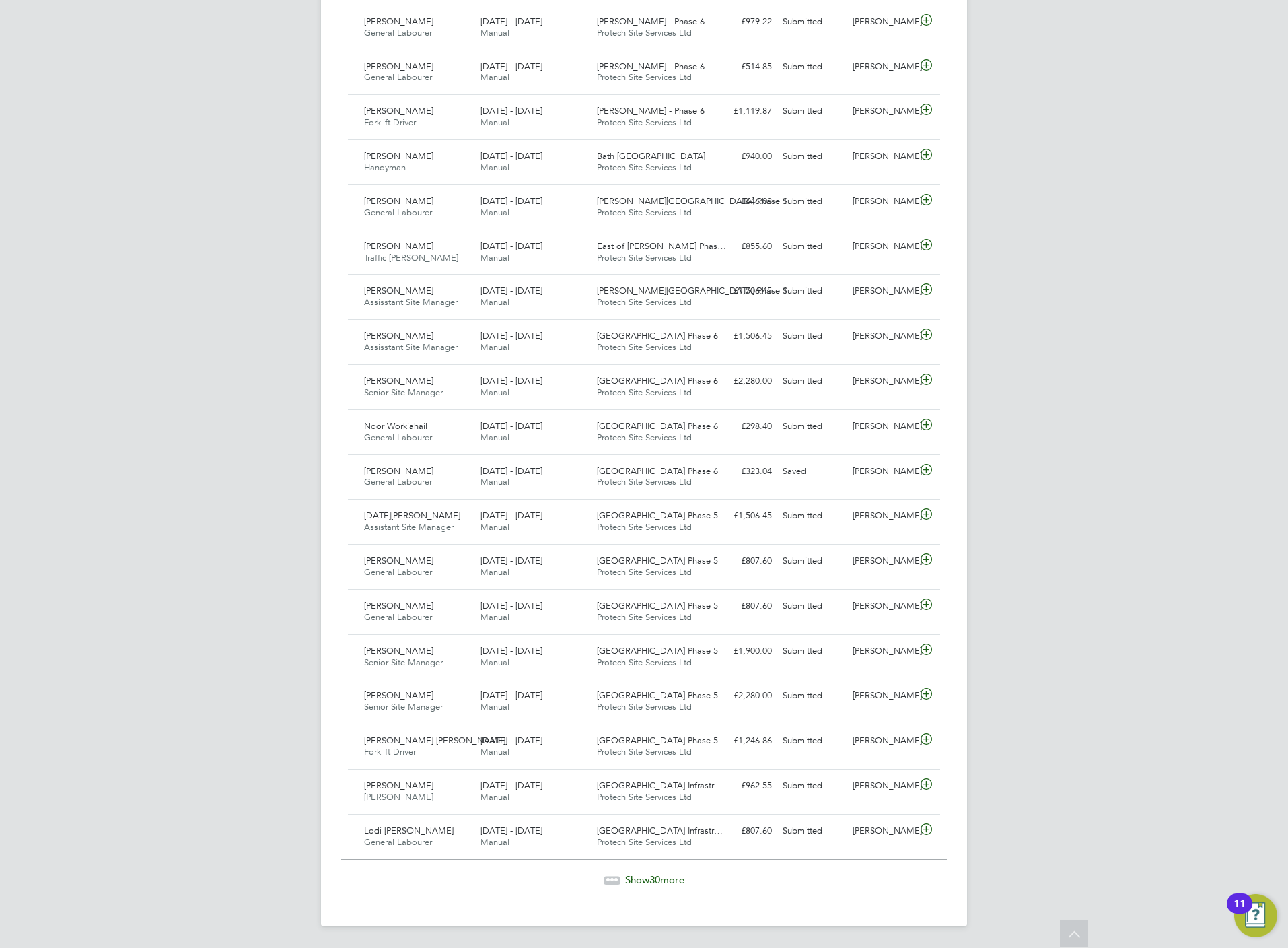
click at [637, 874] on span "Show 30 more" at bounding box center [654, 880] width 59 height 13
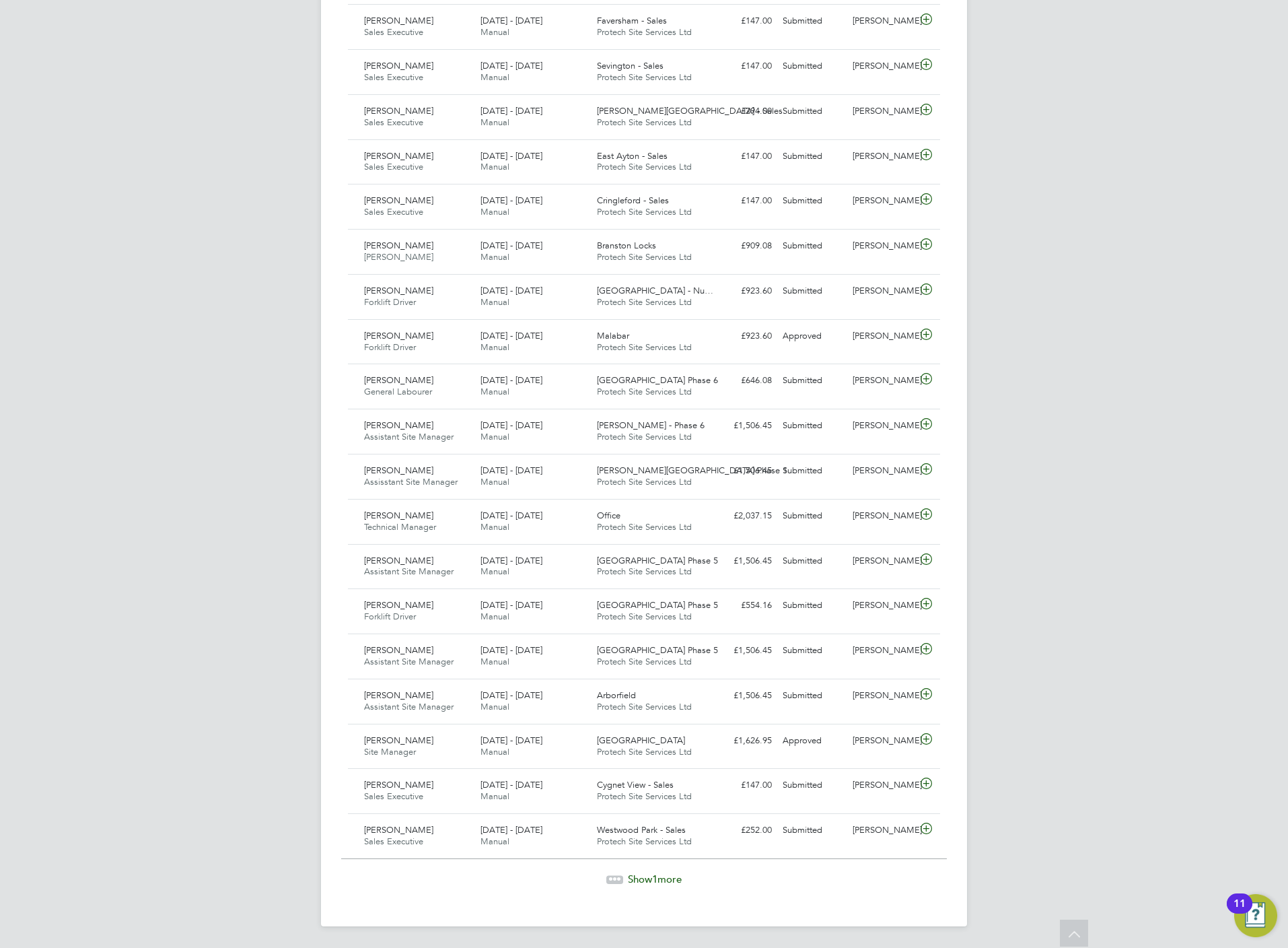
click at [661, 879] on span "Show 1 more" at bounding box center [655, 879] width 54 height 13
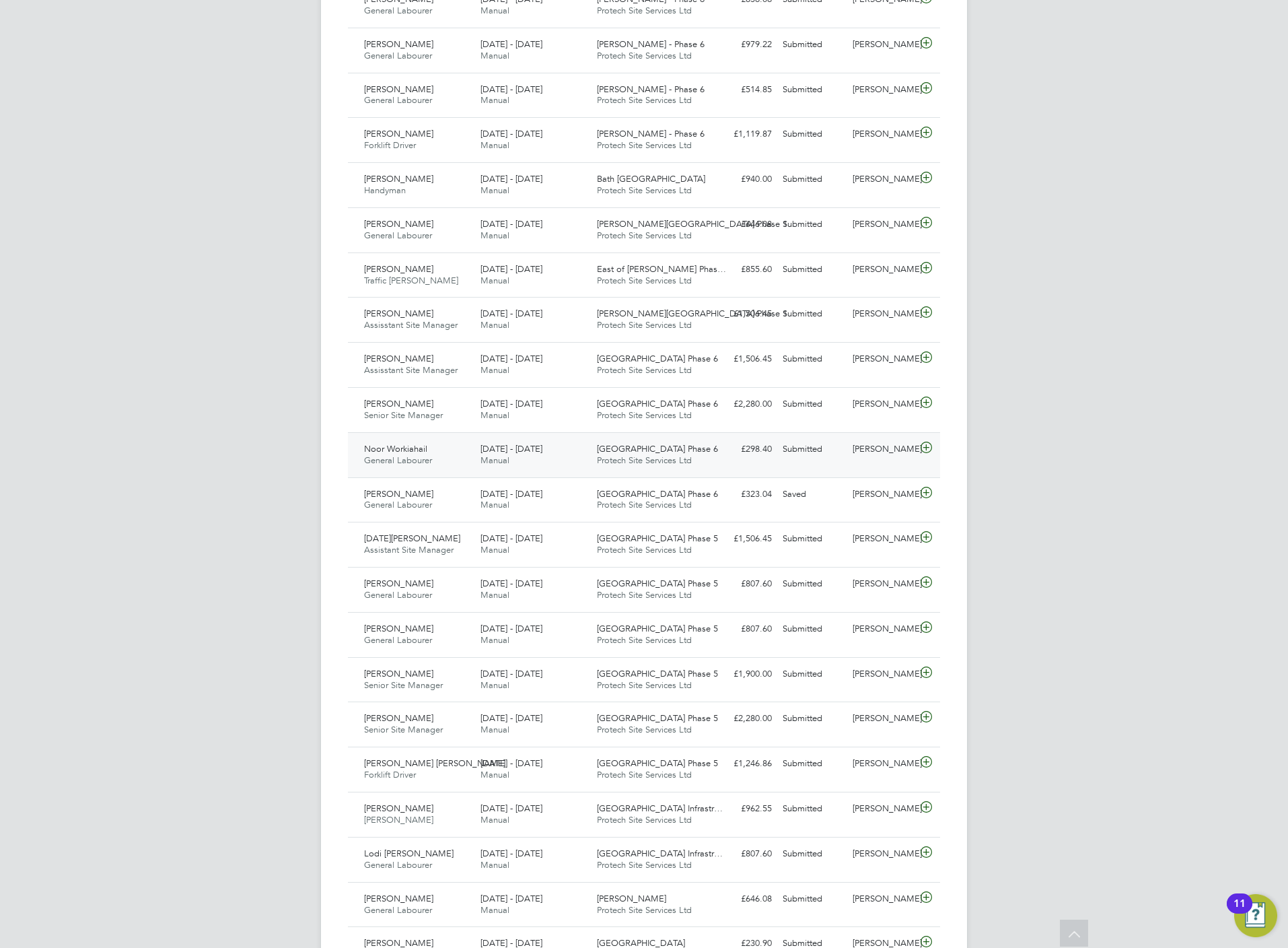
click at [661, 466] on span "Protech Site Services Ltd" at bounding box center [645, 460] width 95 height 11
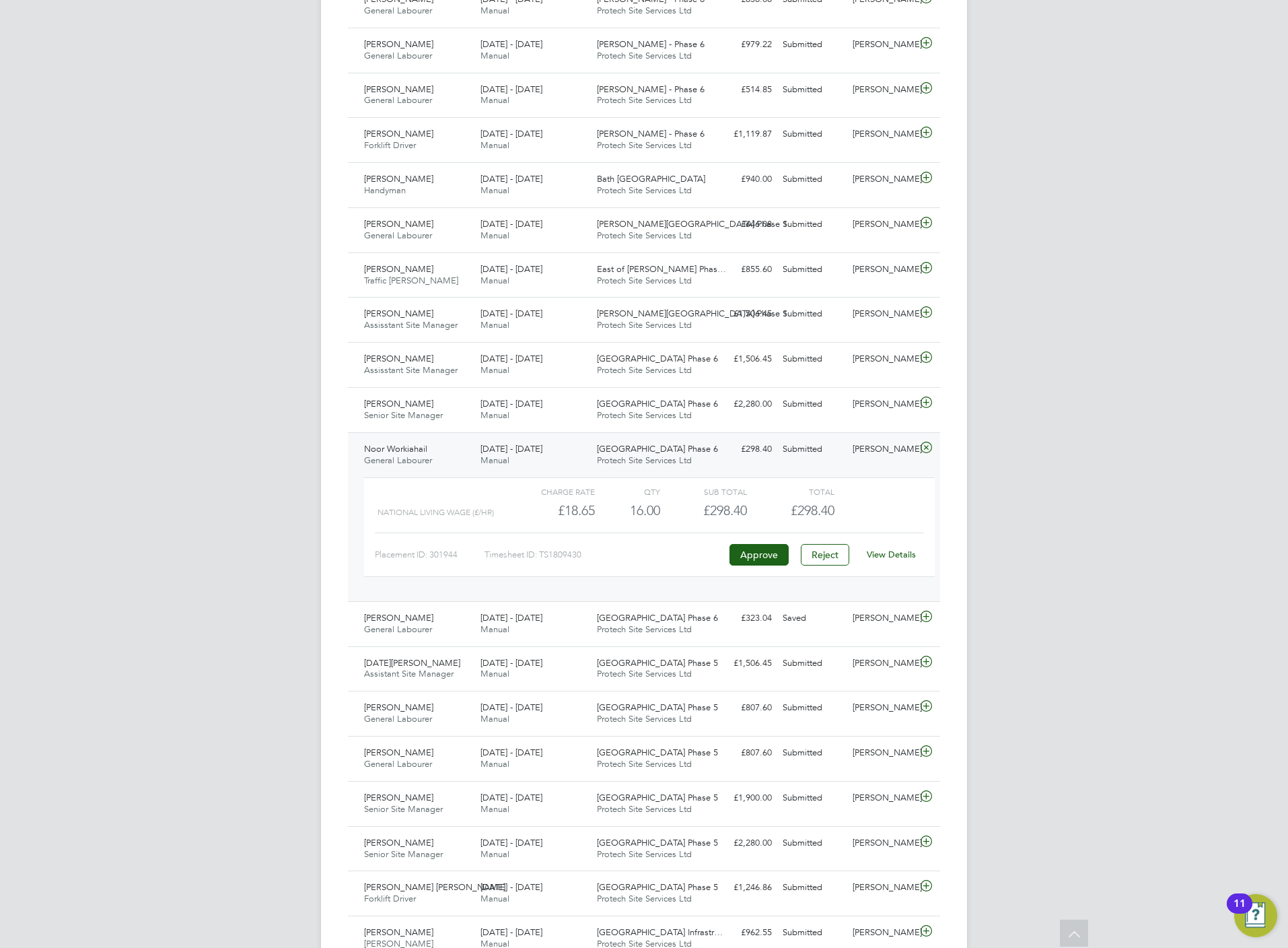
click at [895, 560] on link "View Details" at bounding box center [891, 554] width 49 height 11
click at [921, 622] on icon at bounding box center [926, 617] width 17 height 11
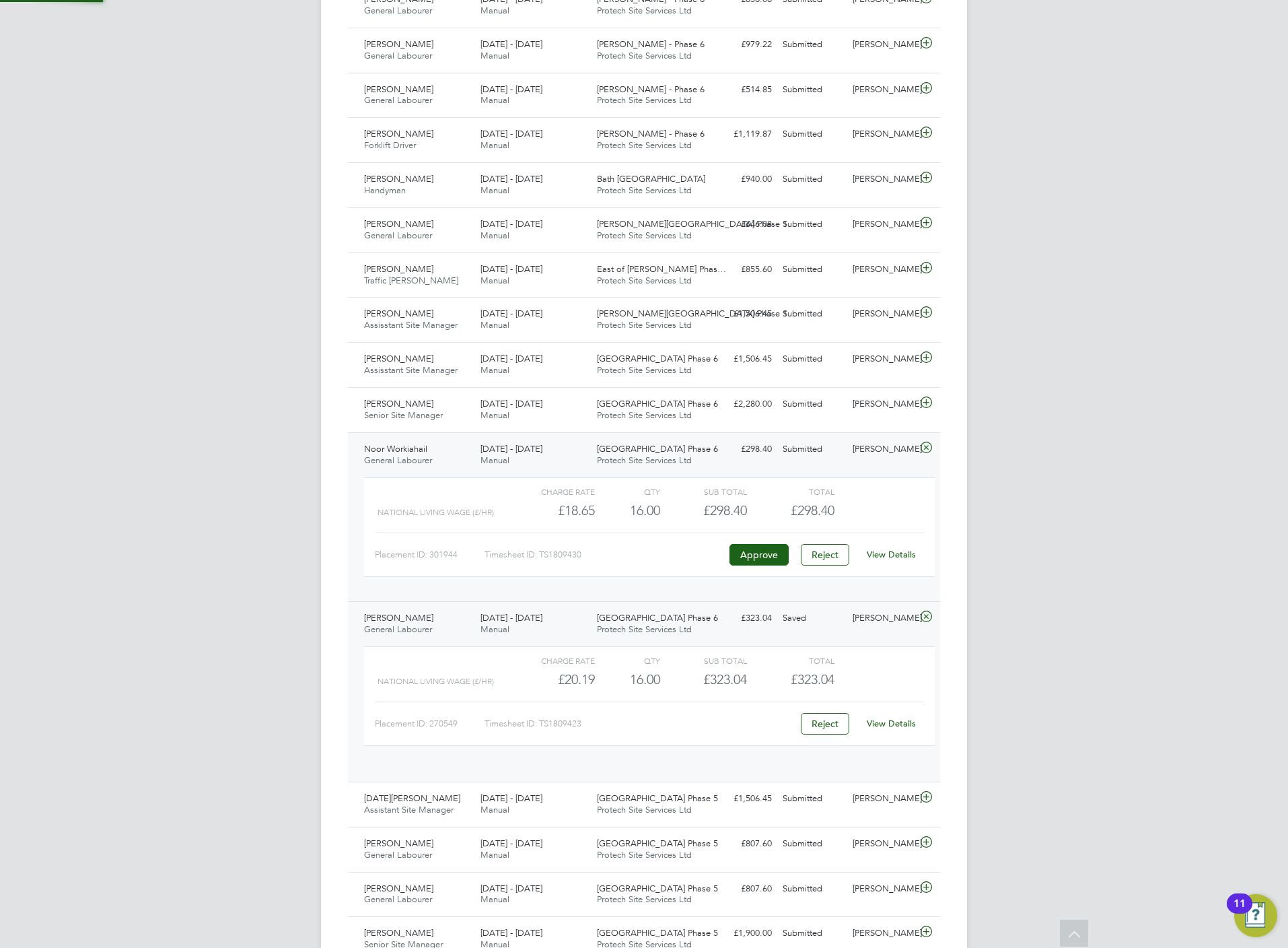
scroll to position [22, 131]
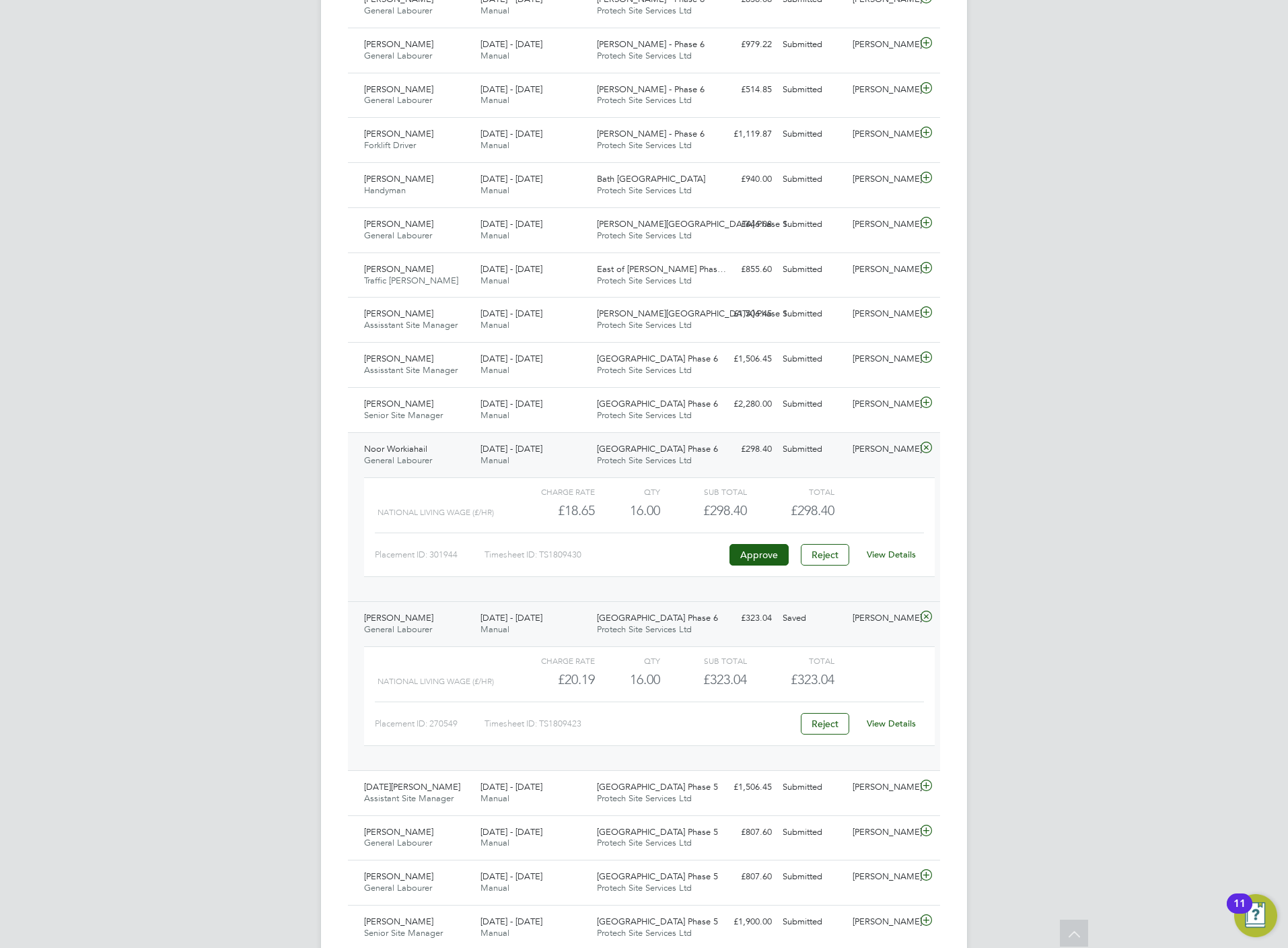
click at [885, 729] on link "View Details" at bounding box center [891, 723] width 49 height 11
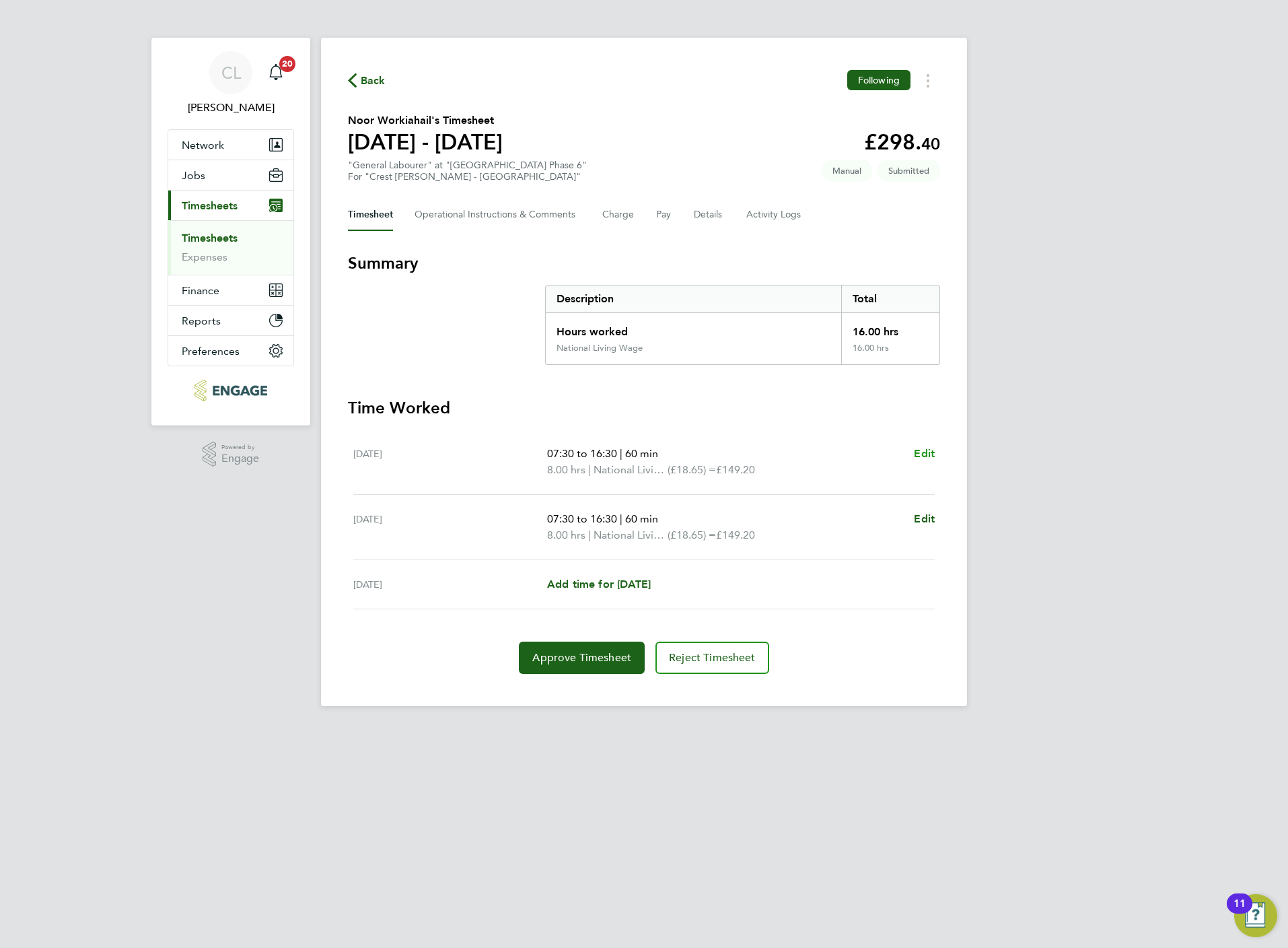
click at [933, 456] on span "Edit" at bounding box center [923, 453] width 21 height 13
select select "60"
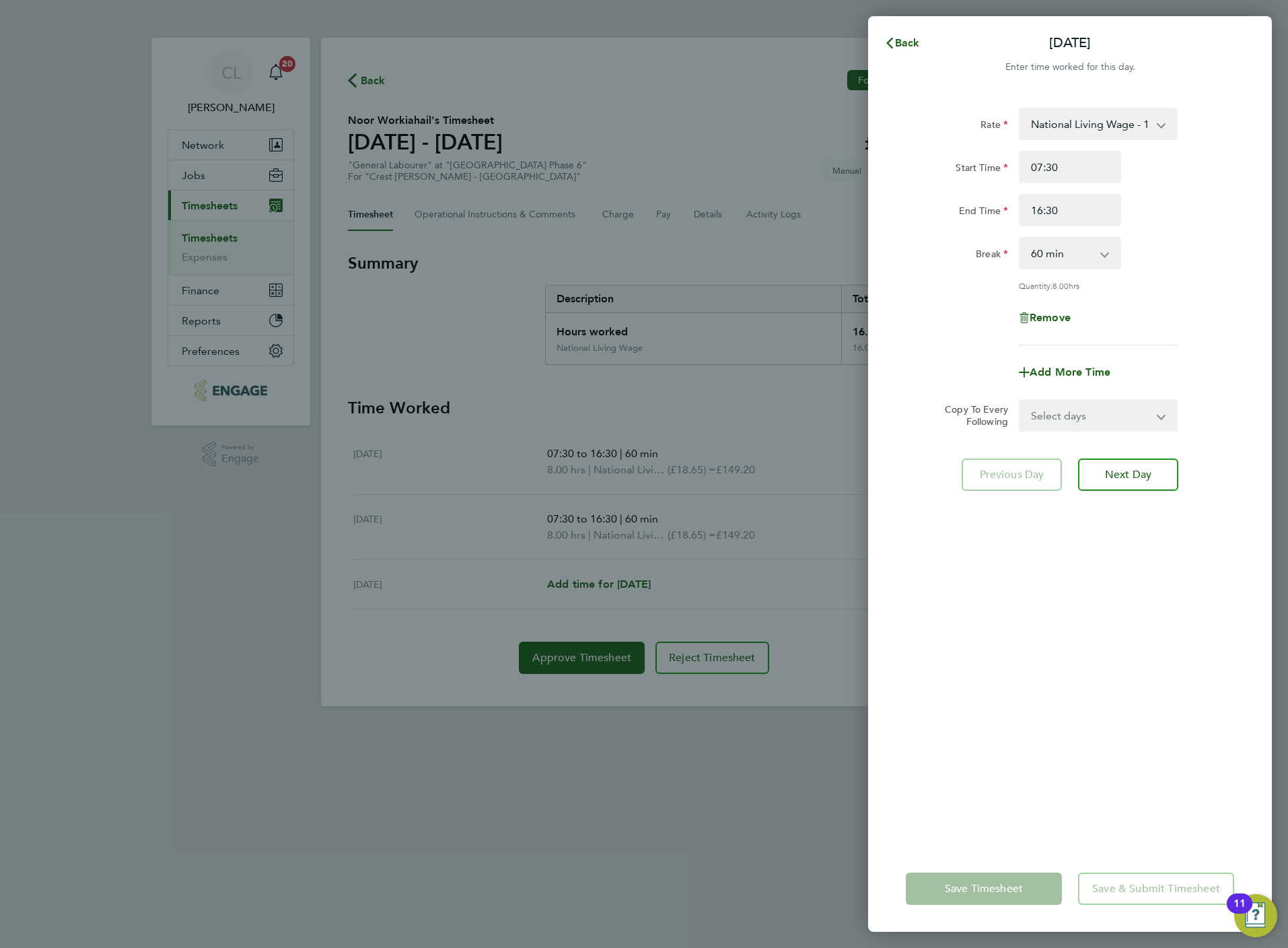
click at [1074, 118] on select "National Living Wage - 18.65" at bounding box center [1089, 124] width 140 height 30
click at [1201, 270] on div "Rate National Living Wage - 18.65 Start Time 07:30 End Time 16:30 Break 0 min 1…" at bounding box center [1070, 226] width 328 height 238
click at [909, 34] on button "Back" at bounding box center [902, 43] width 62 height 27
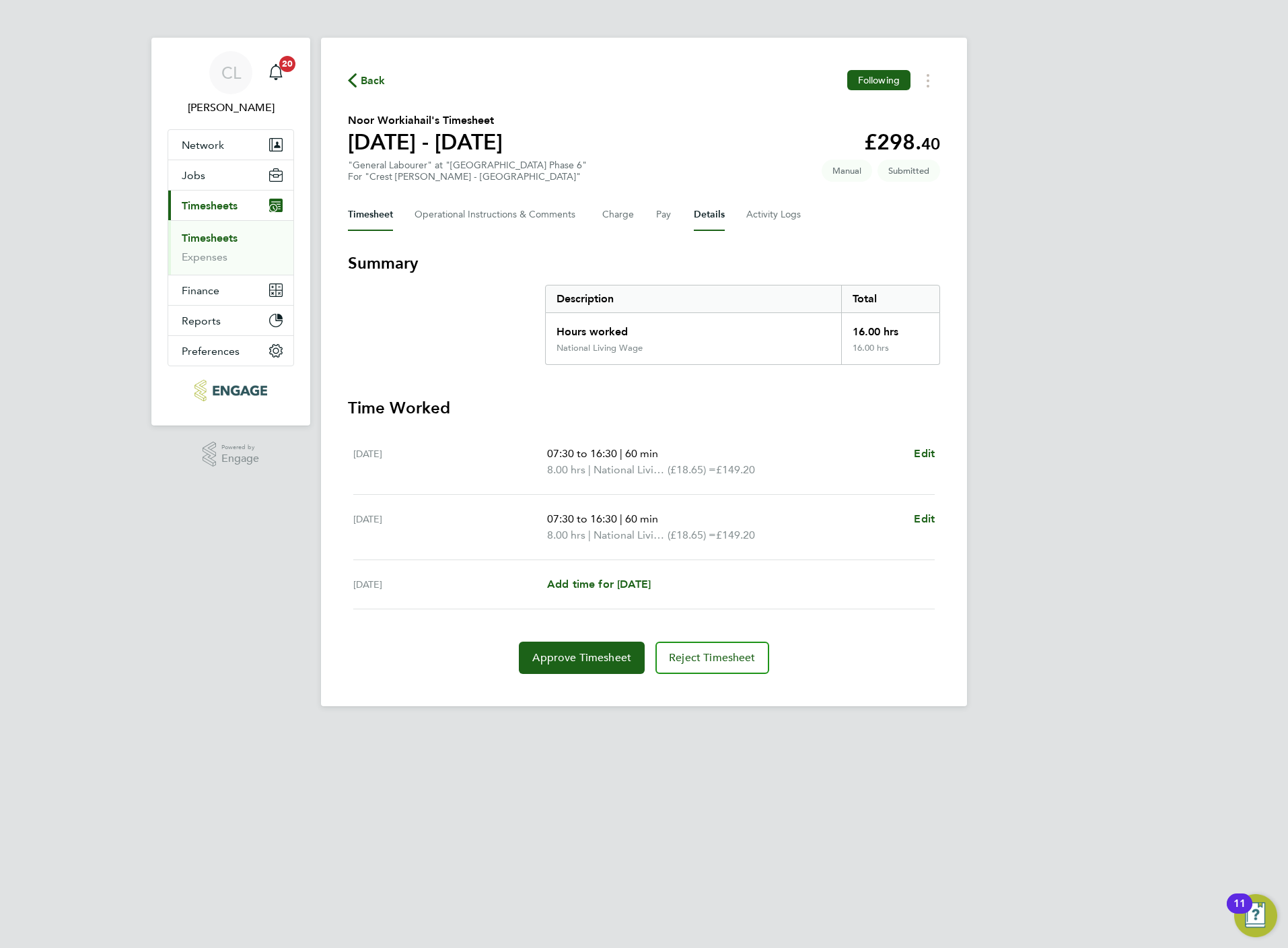
click at [709, 216] on button "Details" at bounding box center [709, 215] width 31 height 33
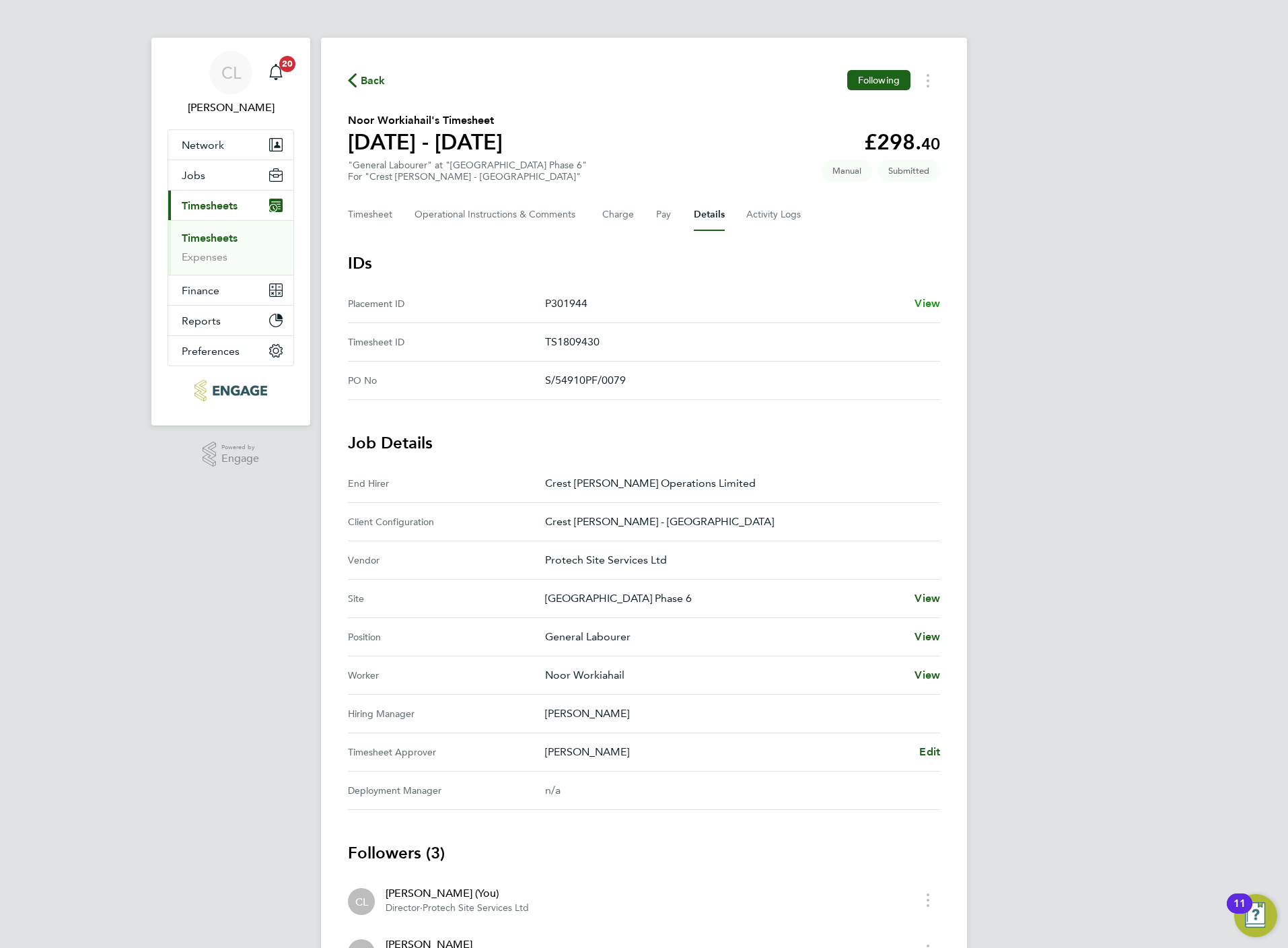
click at [931, 297] on span "View" at bounding box center [927, 303] width 26 height 13
click at [368, 208] on button "Timesheet" at bounding box center [371, 215] width 45 height 33
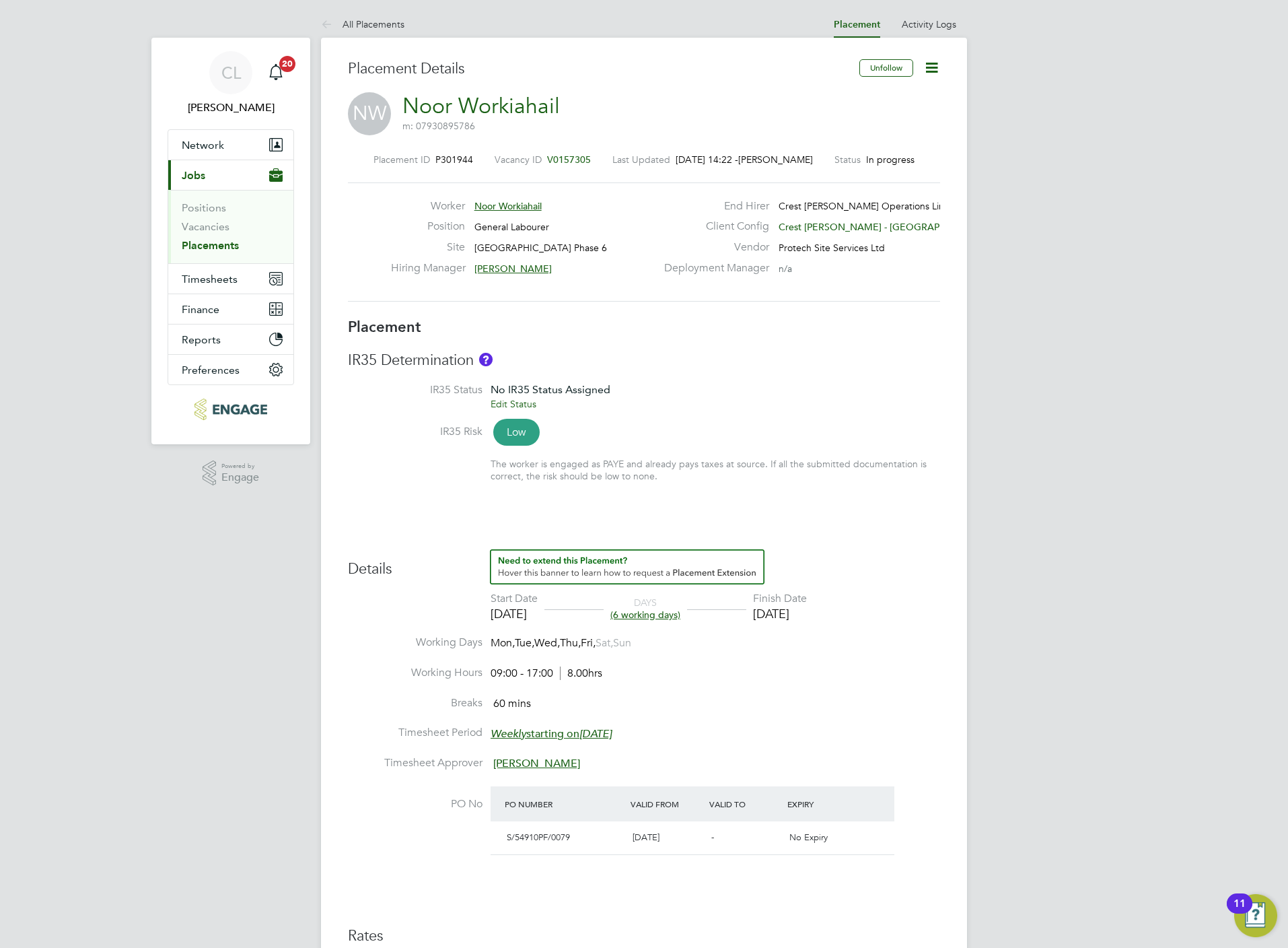
click at [927, 61] on icon at bounding box center [932, 67] width 17 height 17
click at [881, 99] on li "Edit Placement e" at bounding box center [887, 99] width 99 height 19
type input "[PERSON_NAME]"
type input "[DATE]"
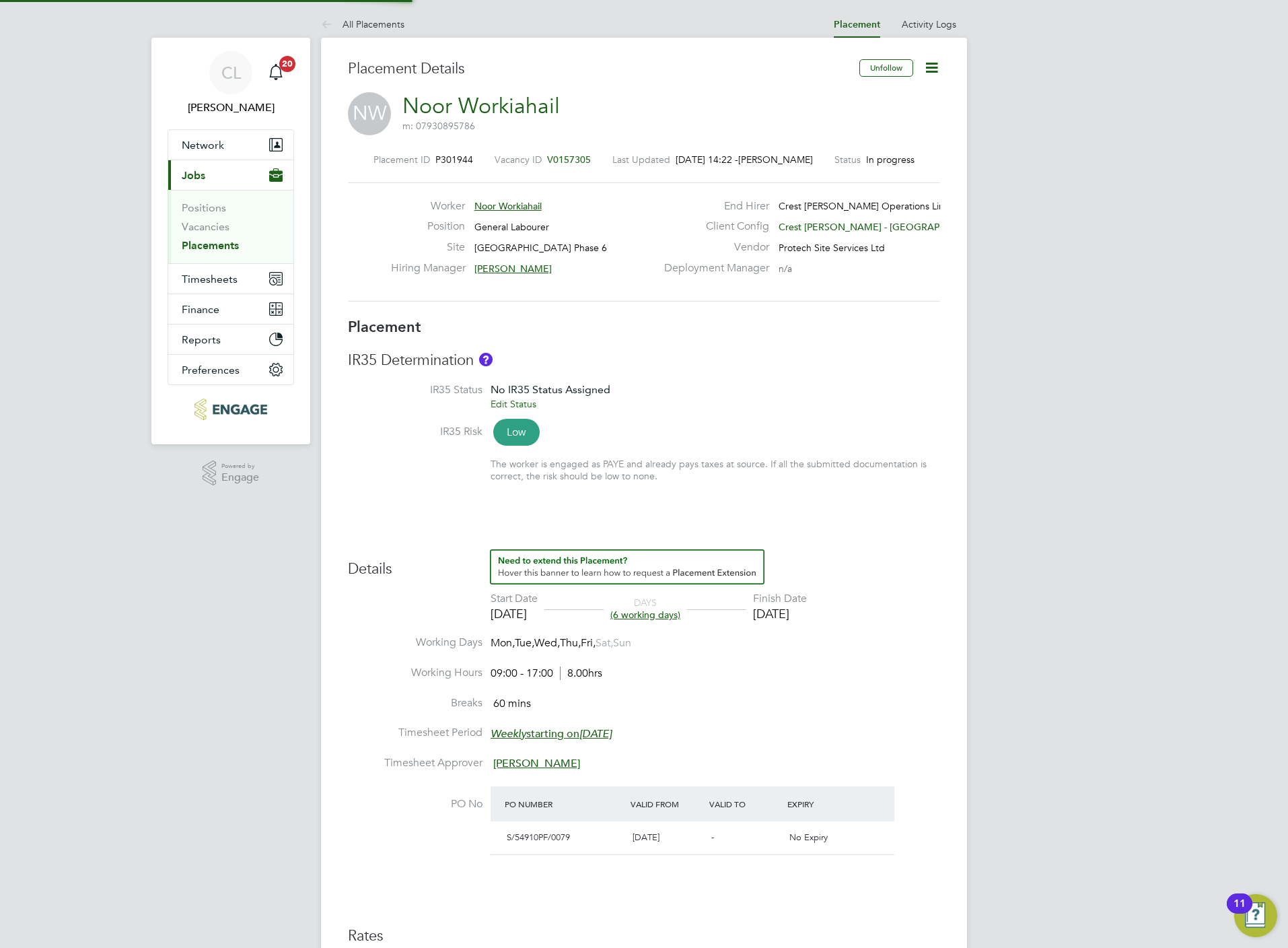
type input "[DATE]"
type input "09:00"
type input "17:00"
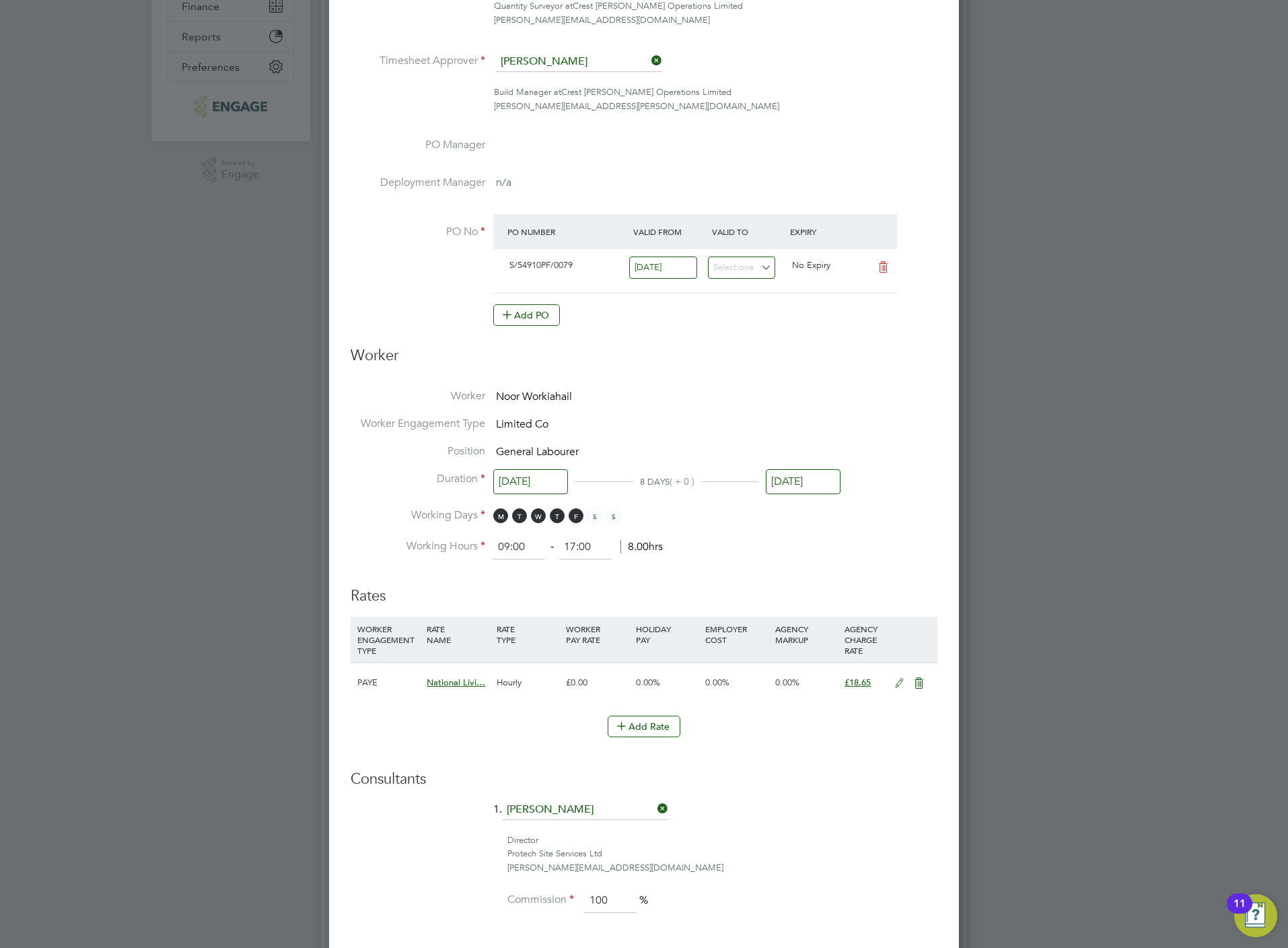
click at [900, 678] on icon at bounding box center [899, 683] width 17 height 11
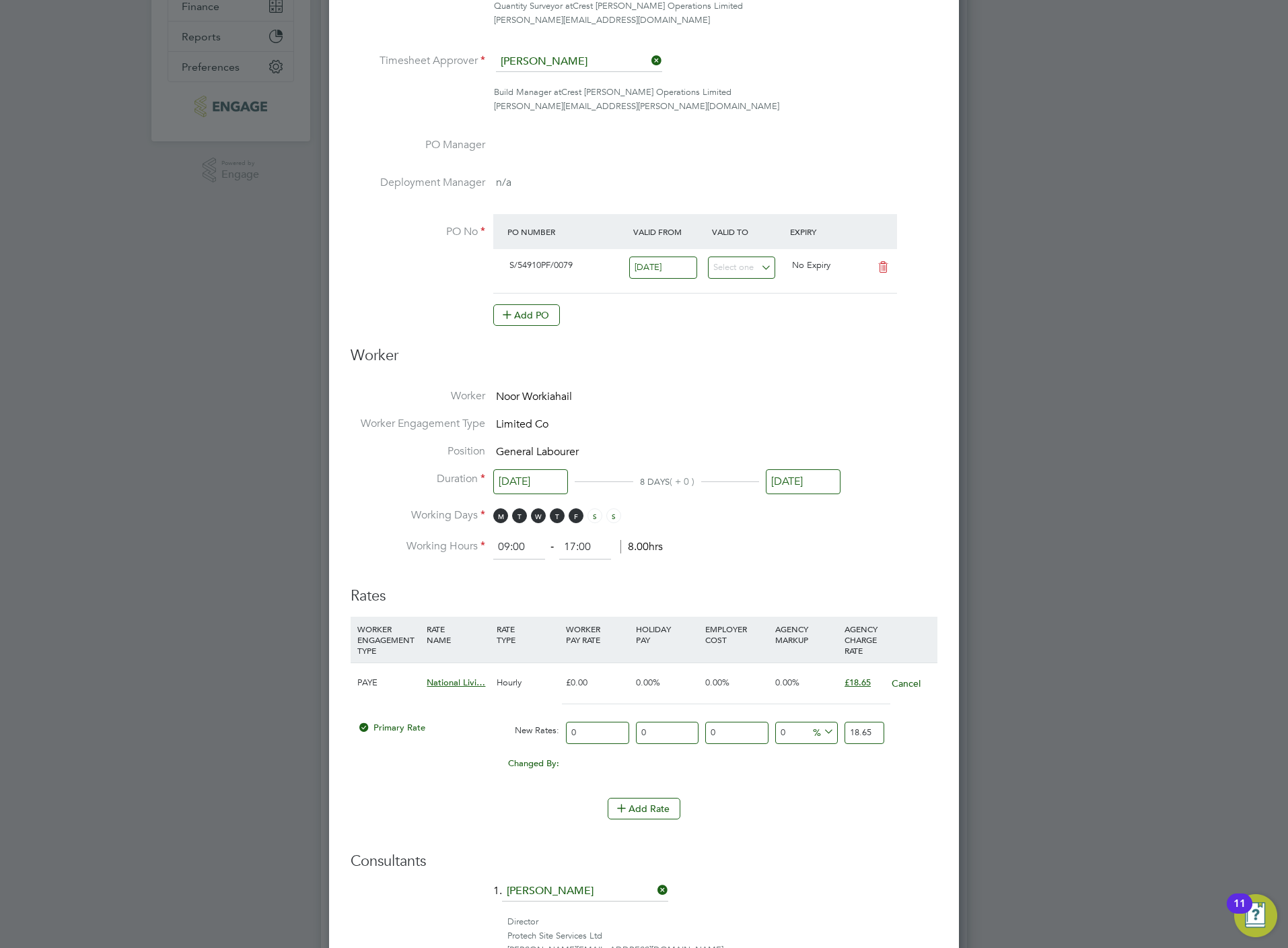
click at [850, 734] on input "18.65" at bounding box center [865, 732] width 40 height 22
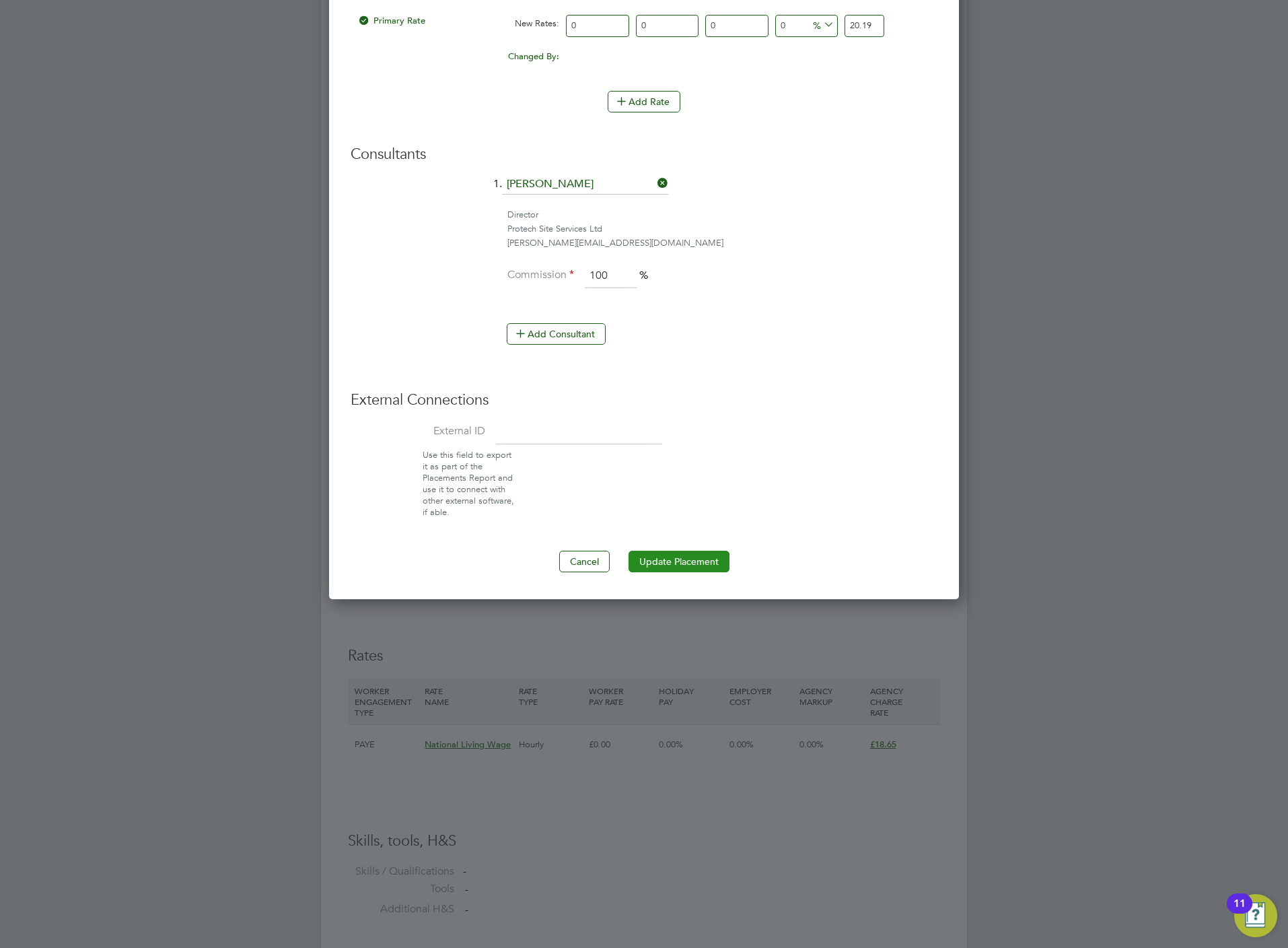
type input "20.19"
click at [667, 572] on button "Update Placement" at bounding box center [679, 561] width 101 height 21
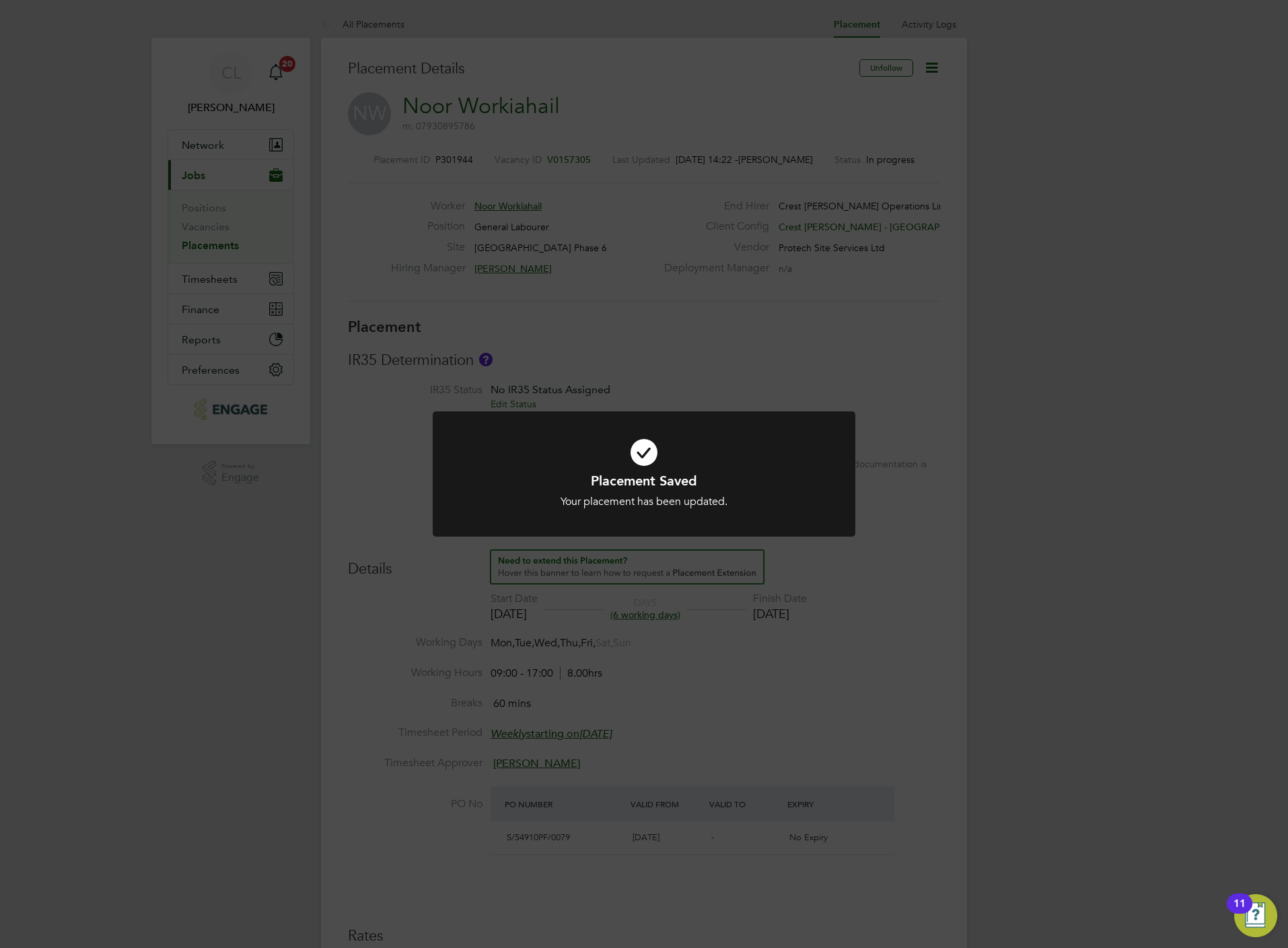
click at [904, 642] on div "Placement Saved Your placement has been updated. Cancel Okay" at bounding box center [644, 474] width 1288 height 948
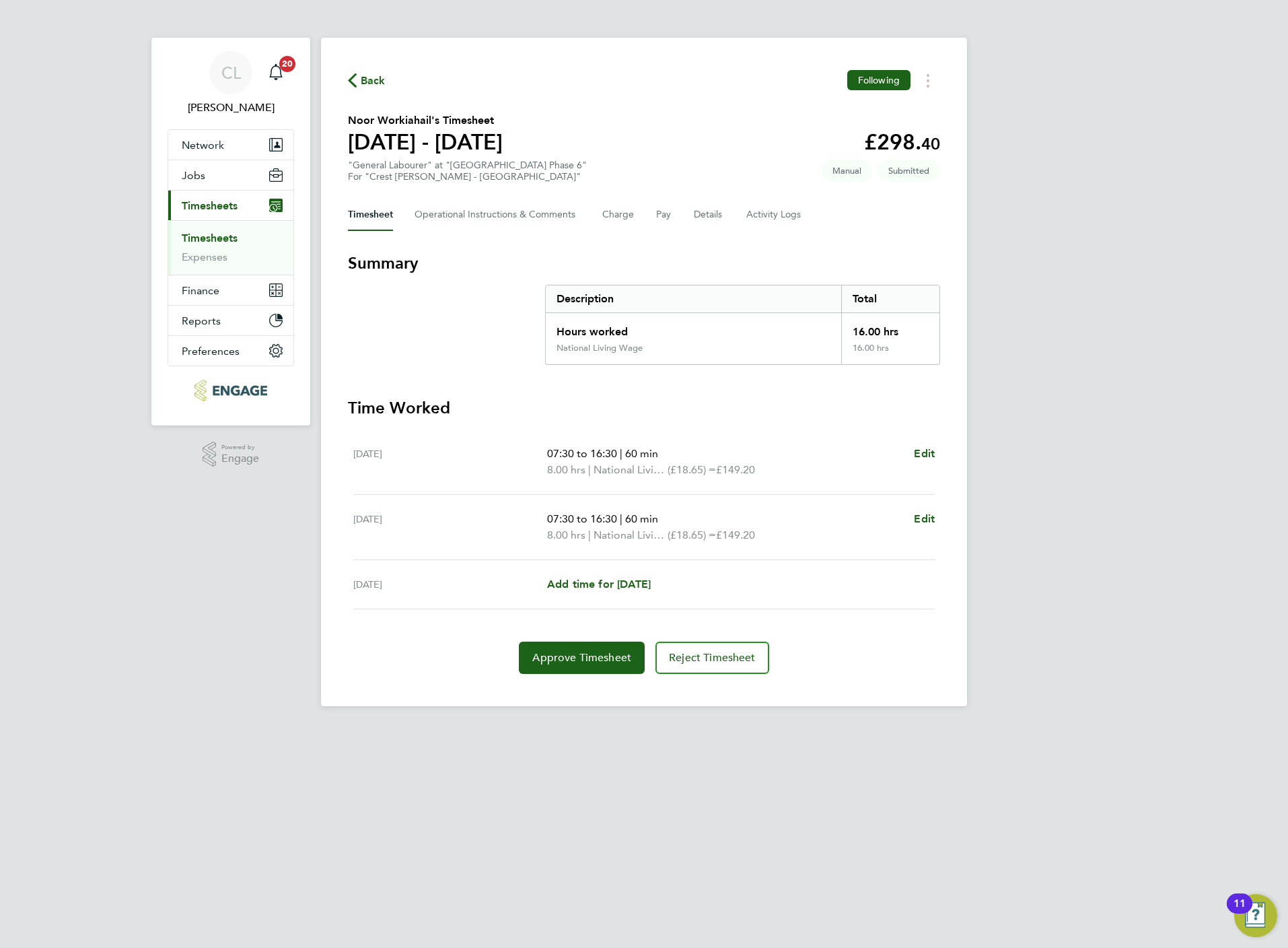
click at [923, 439] on div "[DATE] 07:30 to 16:30 | 60 min 8.00 hrs | National Living Wage (£18.65) = £149.…" at bounding box center [644, 462] width 582 height 65
click at [918, 451] on span "Edit" at bounding box center [923, 453] width 21 height 13
select select "60"
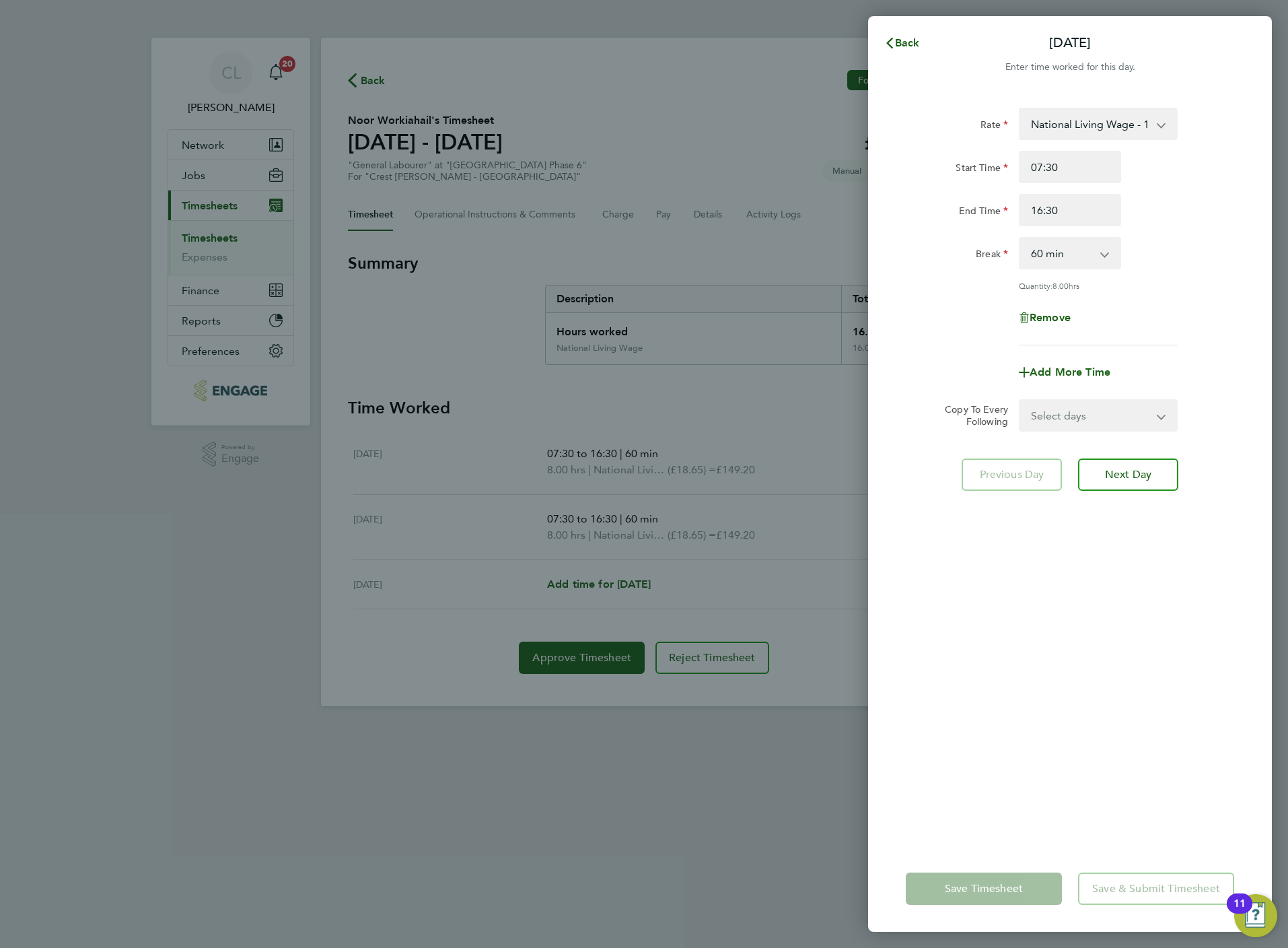
click at [1076, 114] on select "National Living Wage - 18.65 National Living Wage - 20.19" at bounding box center [1089, 124] width 140 height 30
select select "60"
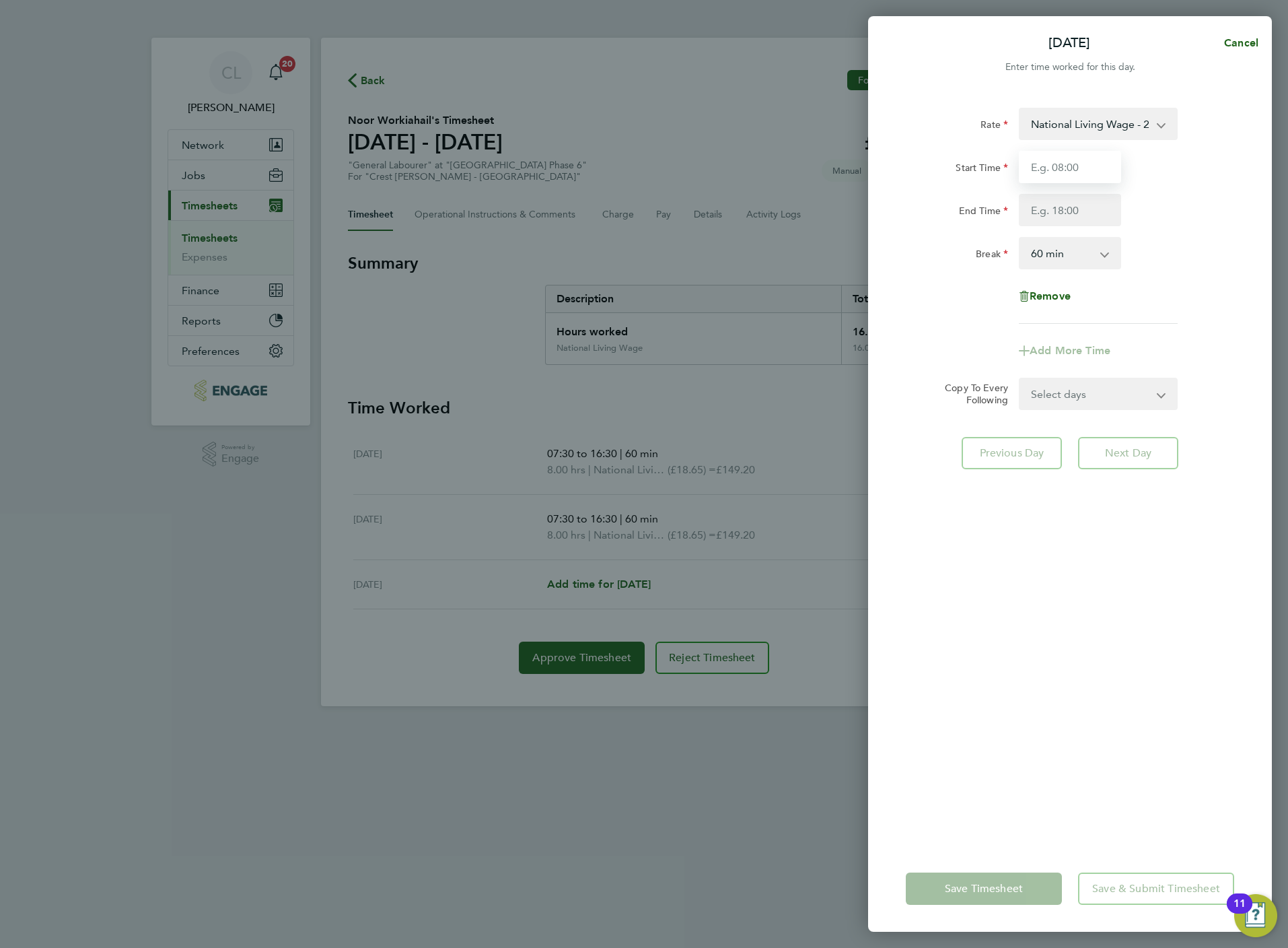
click at [1053, 177] on input "Start Time" at bounding box center [1070, 167] width 102 height 33
type input "07:30"
type input "16:30"
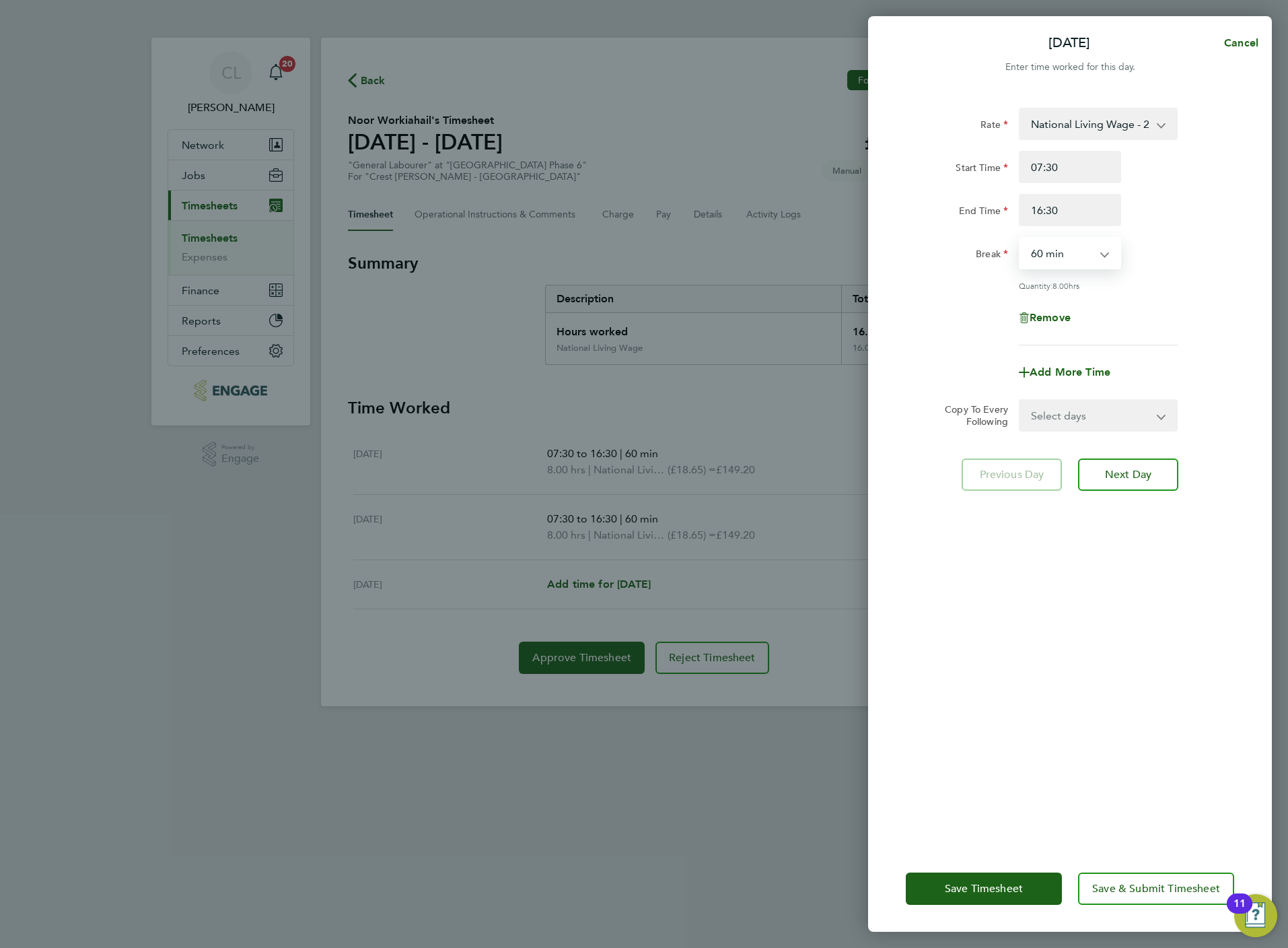
click at [1125, 416] on select "Select days Day Weekend (Sat-Sun) [DATE] [DATE]" at bounding box center [1090, 416] width 141 height 30
select select "SAT"
click at [1020, 401] on select "Select days Day Weekend (Sat-Sun) [DATE] [DATE]" at bounding box center [1090, 416] width 141 height 30
select select "[DATE]"
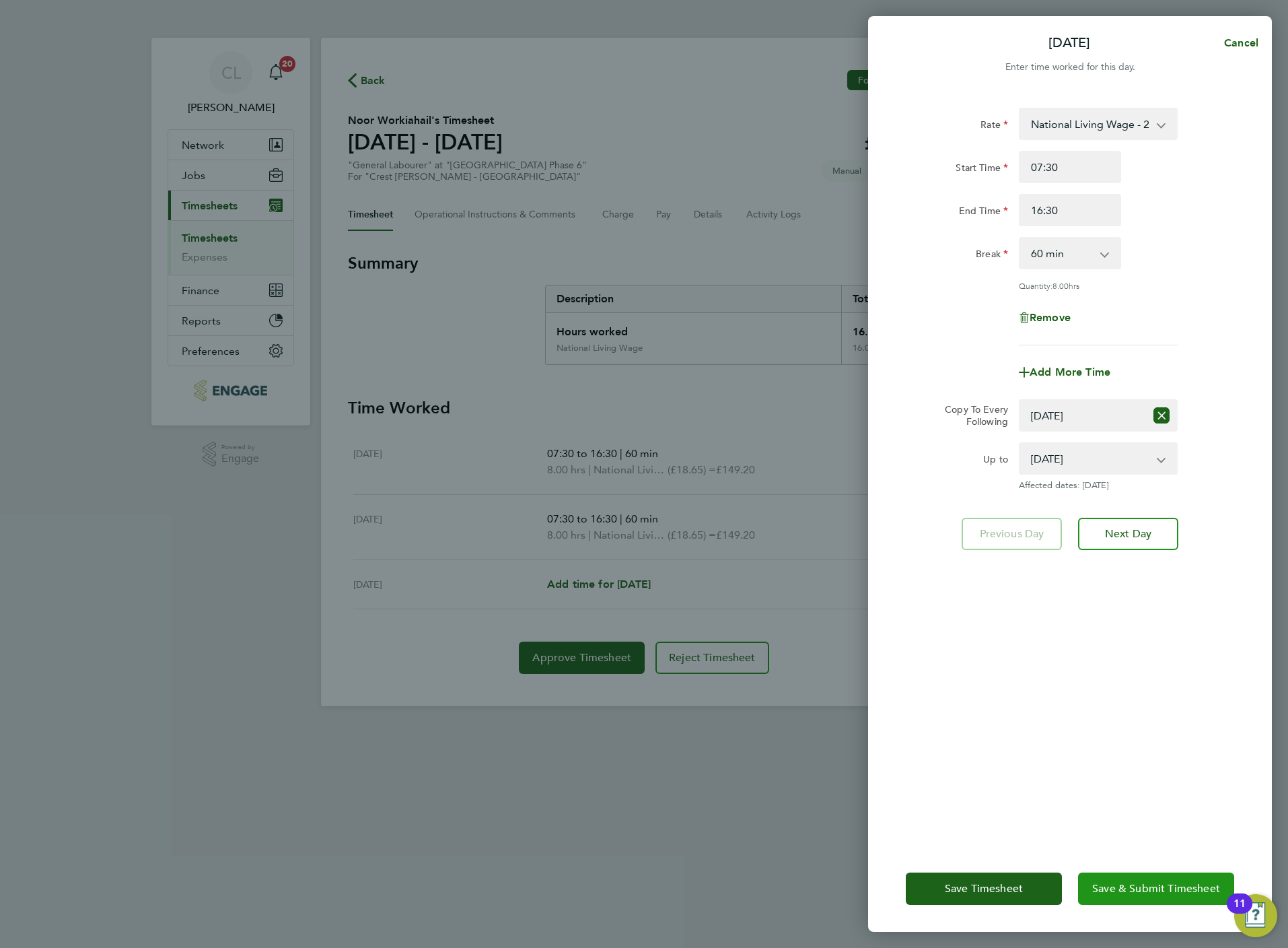
click at [1157, 895] on button "Save & Submit Timesheet" at bounding box center [1156, 889] width 156 height 33
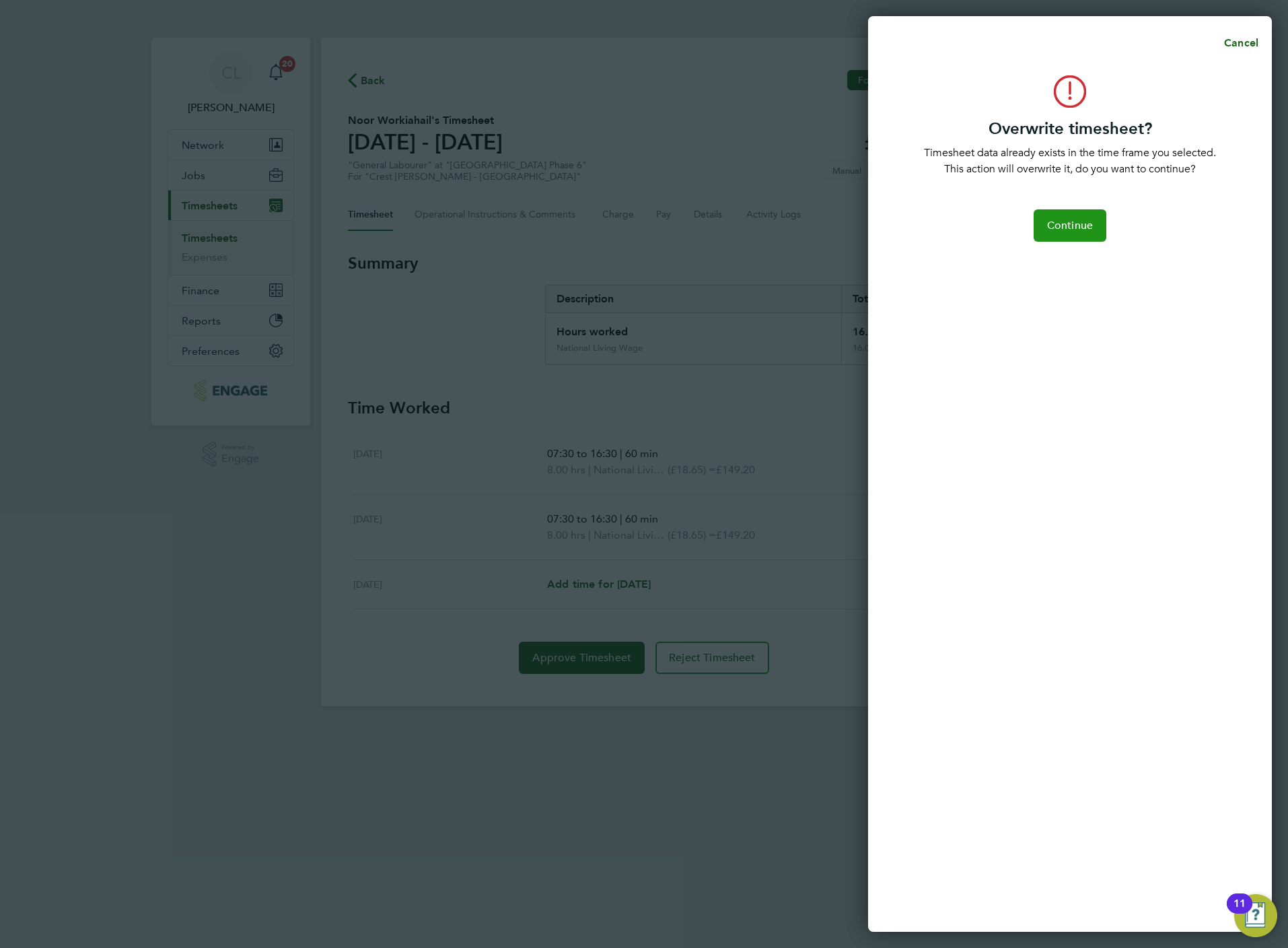
click at [1075, 229] on span "Continue" at bounding box center [1070, 225] width 46 height 13
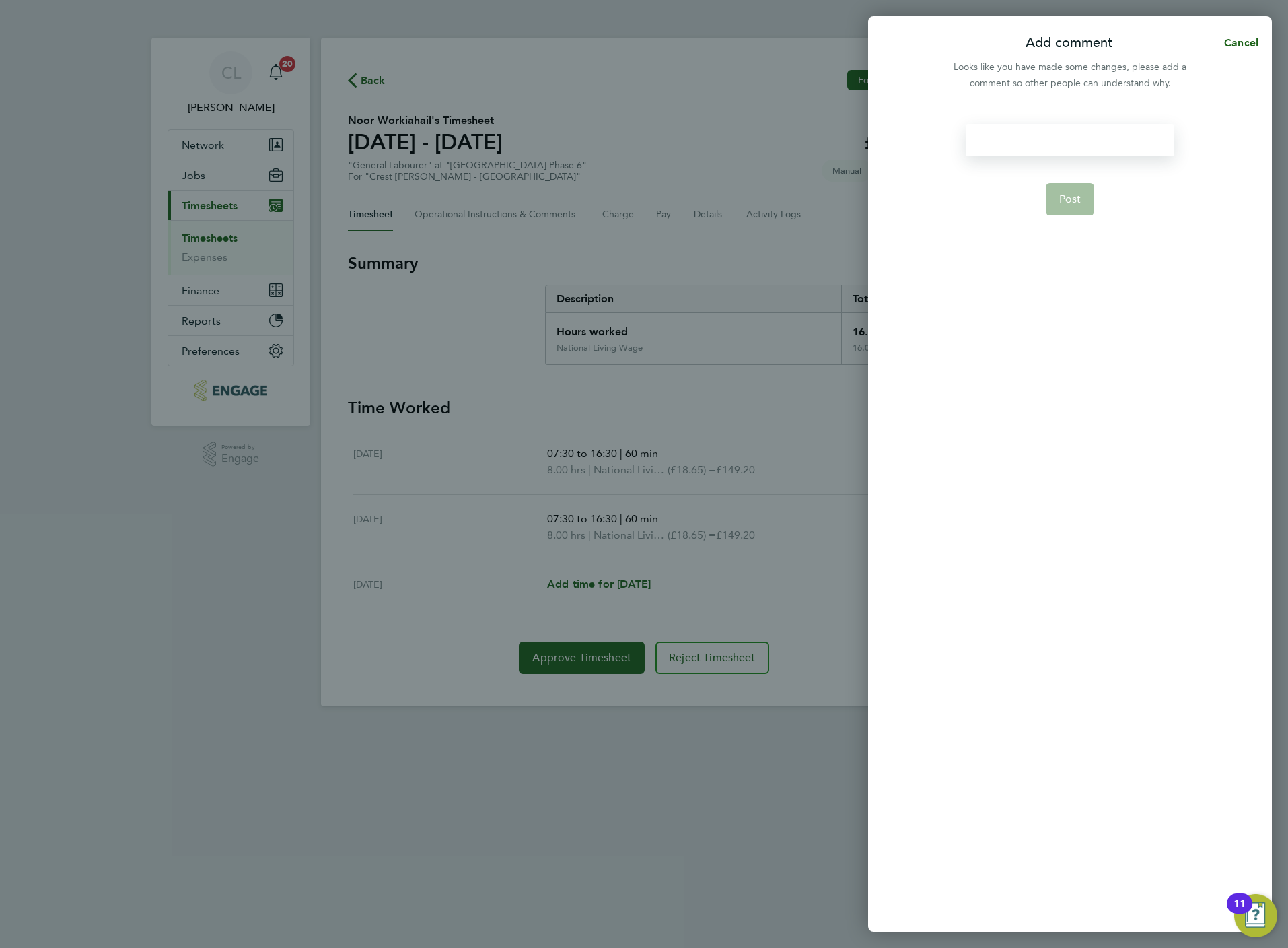
click at [1019, 138] on div at bounding box center [1070, 140] width 208 height 33
click at [1072, 192] on span "Post" at bounding box center [1070, 199] width 22 height 13
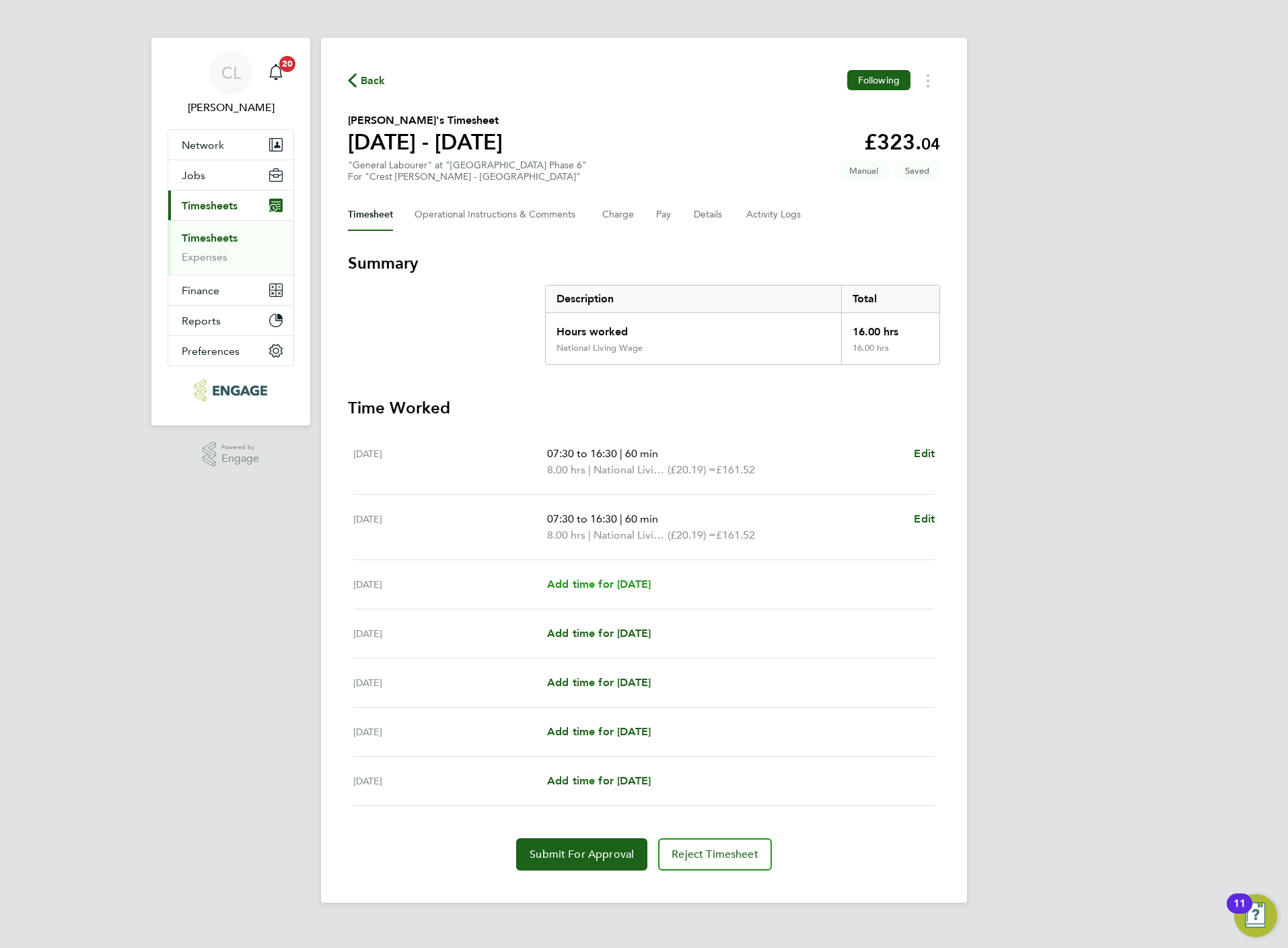
click at [596, 592] on link "Add time for [DATE]" at bounding box center [599, 584] width 104 height 16
select select "60"
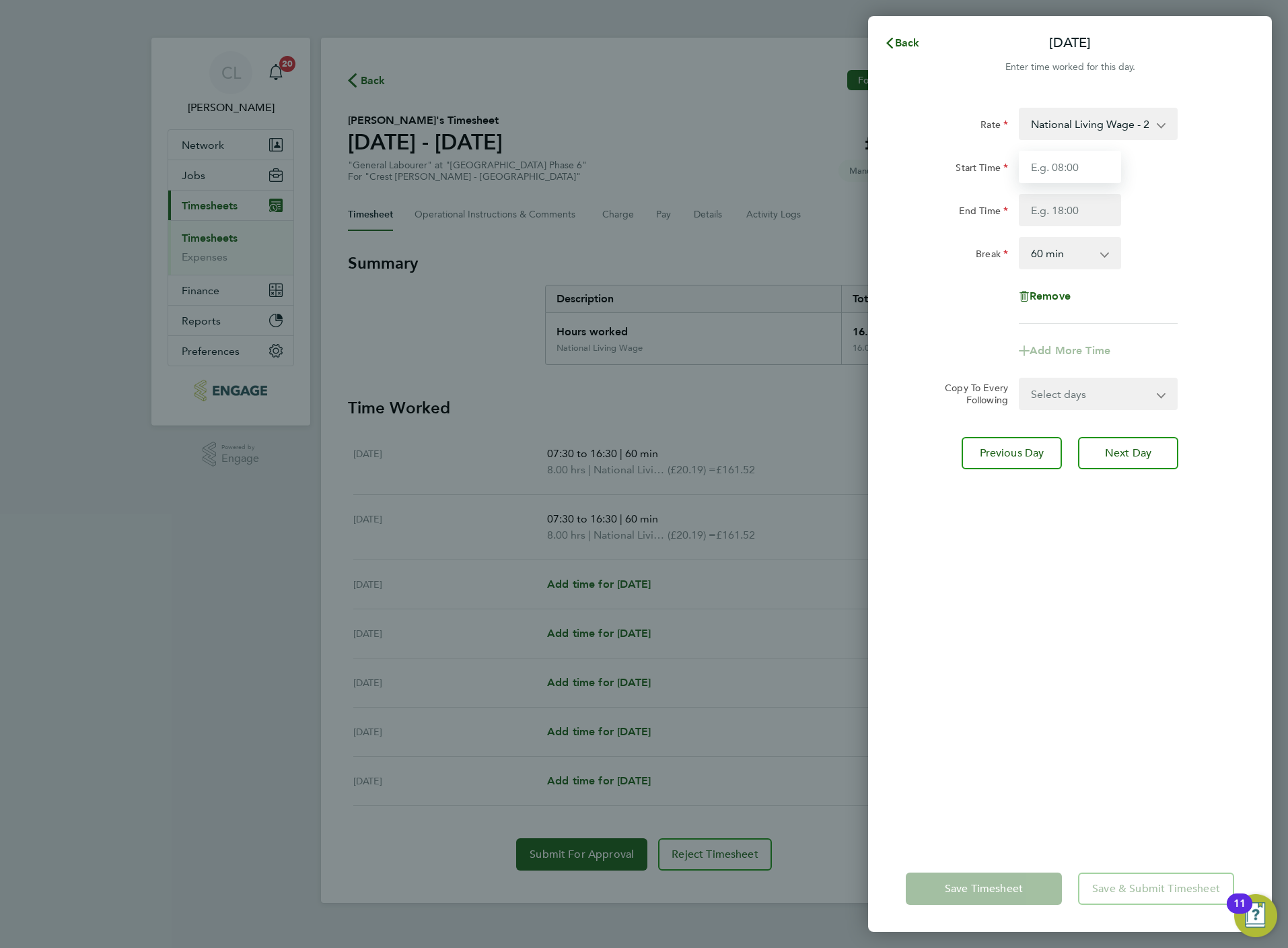
click at [1078, 170] on input "Start Time" at bounding box center [1070, 167] width 102 height 33
type input "07:30"
type input "16:30"
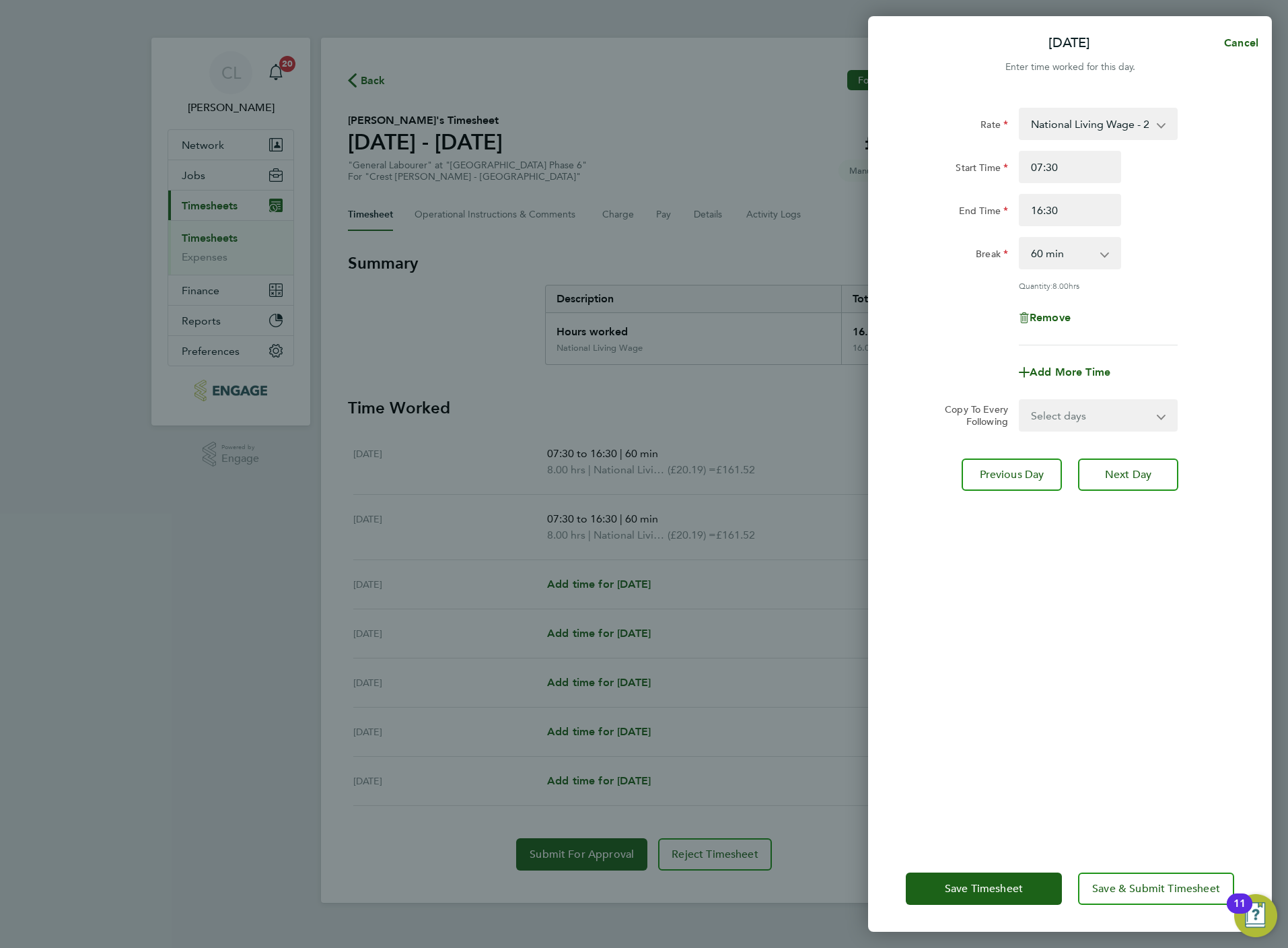
click at [1097, 418] on select "Select days Day Weekday (Mon-Fri) Weekend (Sat-Sun) Thursday Friday Saturday Su…" at bounding box center [1090, 416] width 141 height 30
select select "WEEKDAY"
click at [1020, 401] on select "Select days Day Weekday (Mon-Fri) Weekend (Sat-Sun) Thursday Friday Saturday Su…" at bounding box center [1090, 416] width 141 height 30
select select "2025-08-24"
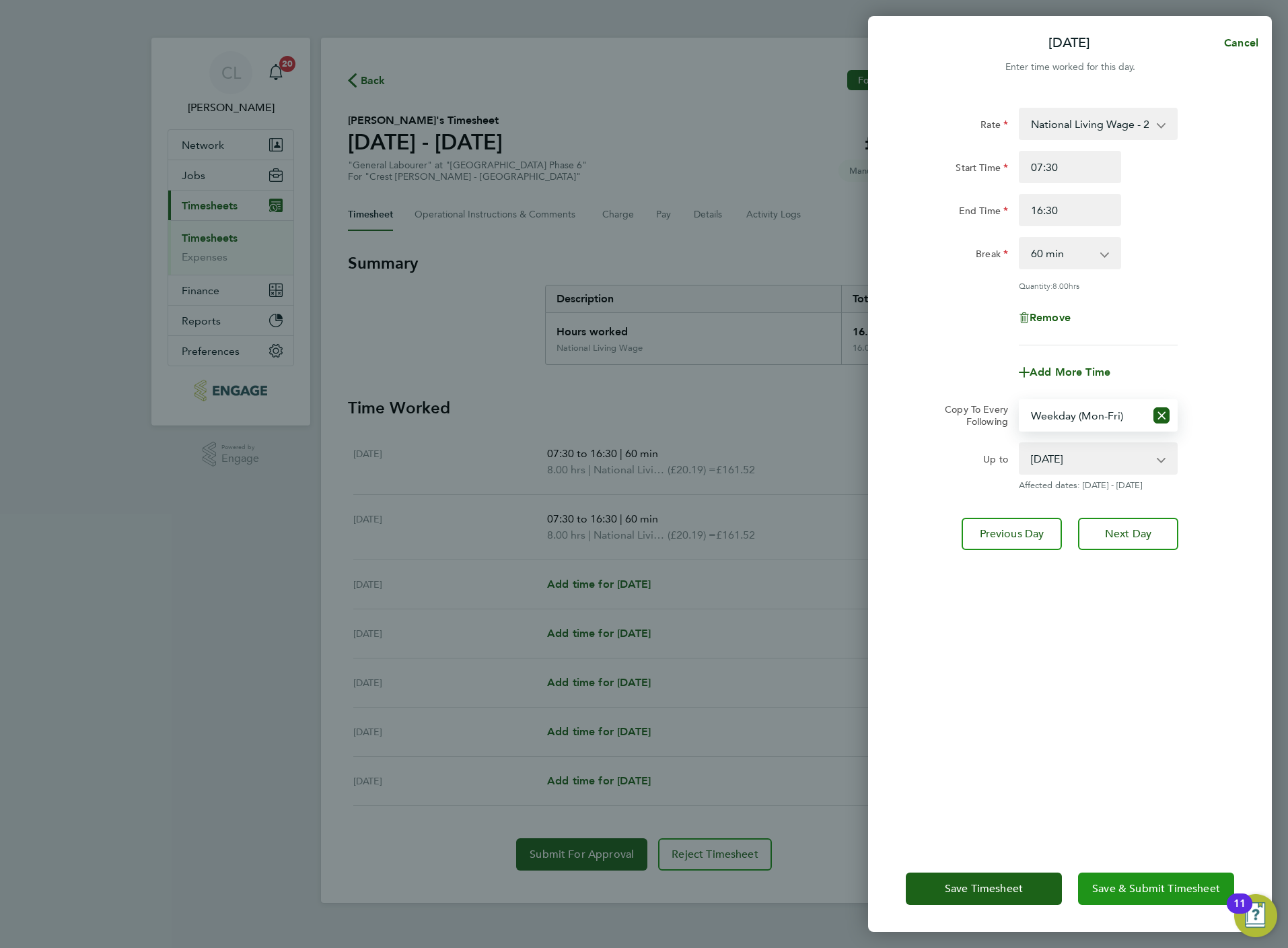
click at [1112, 895] on button "Save & Submit Timesheet" at bounding box center [1156, 889] width 156 height 33
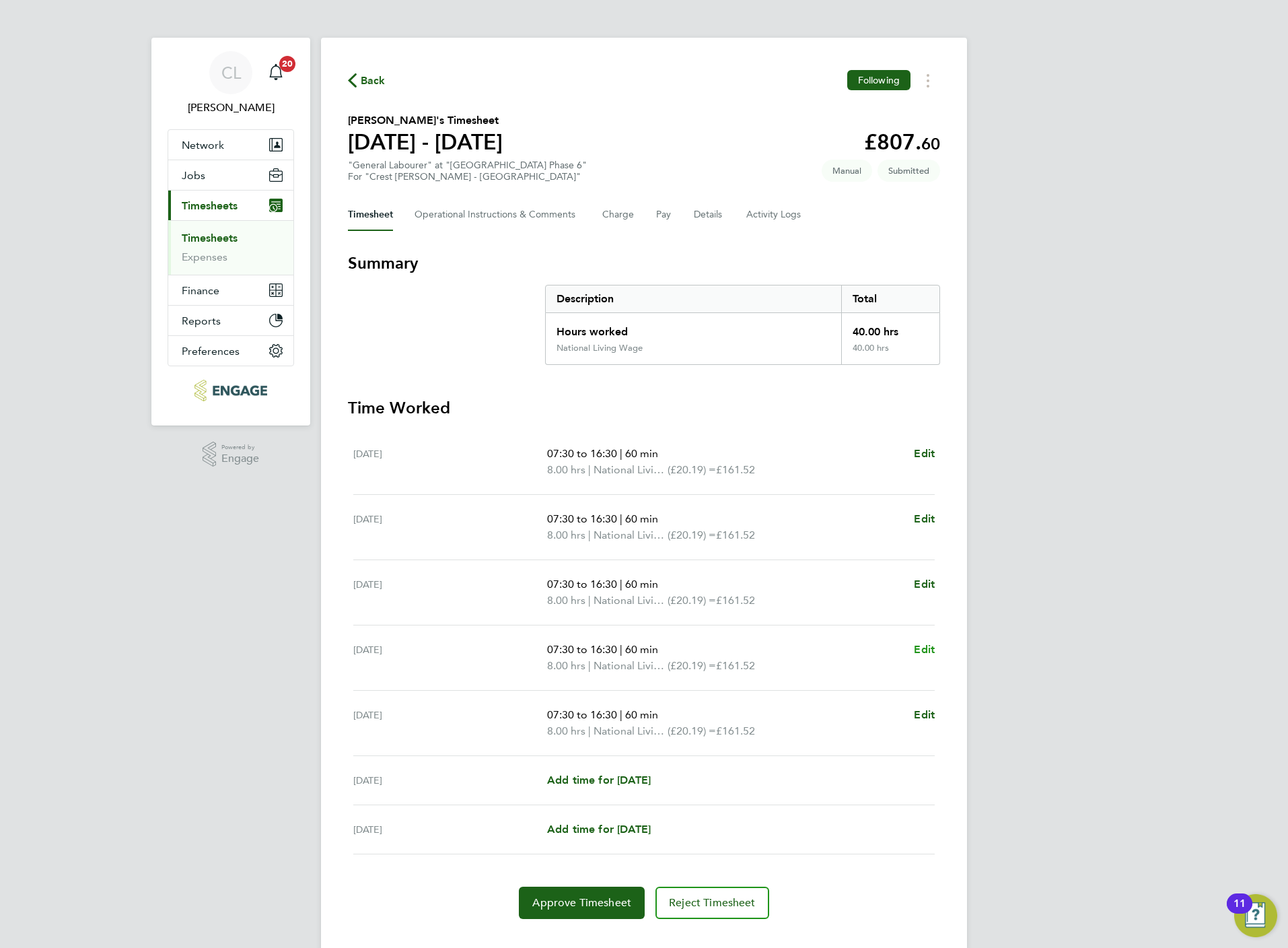
click at [925, 647] on span "Edit" at bounding box center [923, 649] width 21 height 13
select select "60"
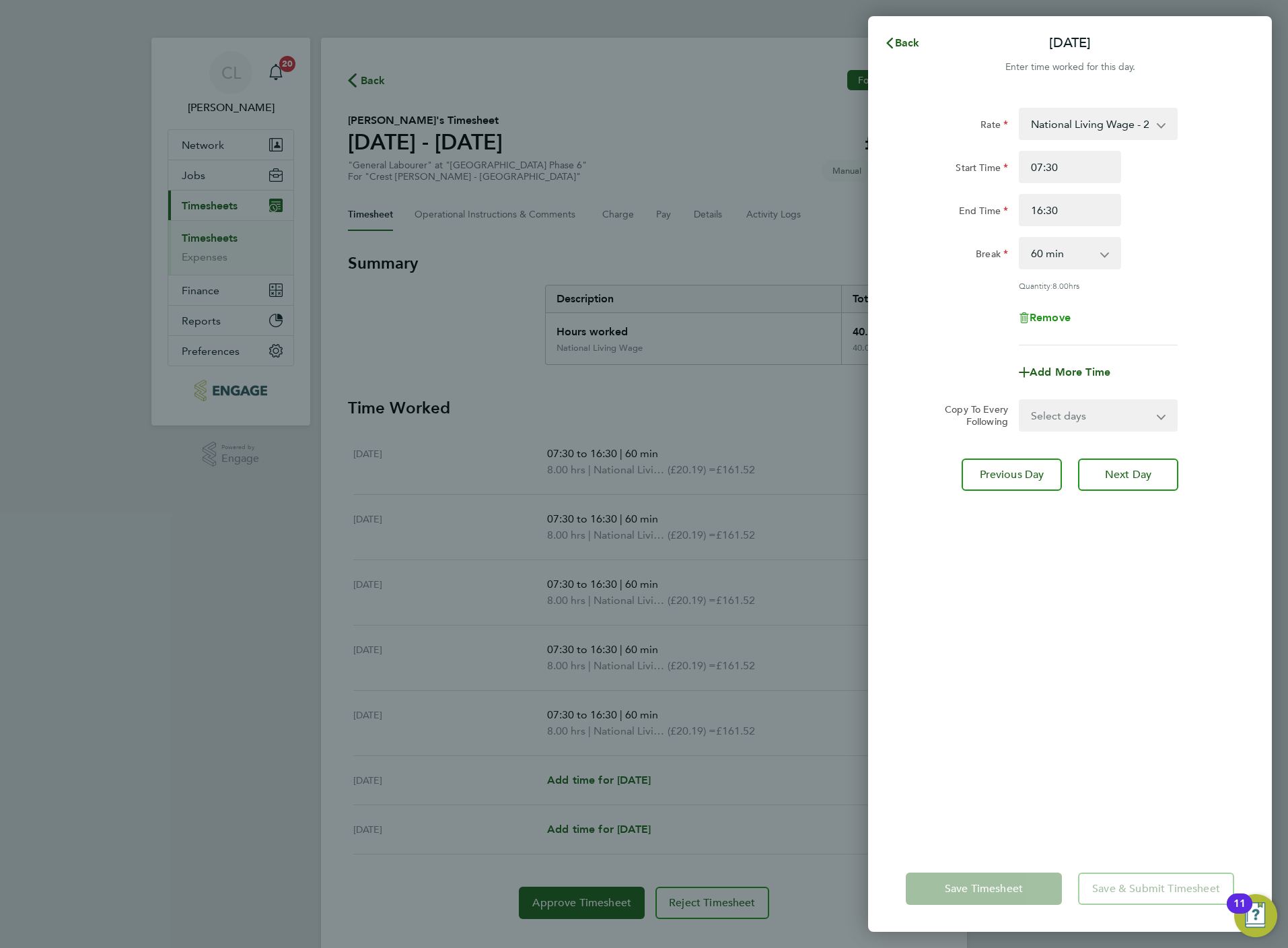
click at [1062, 314] on span "Remove" at bounding box center [1050, 317] width 41 height 13
select select "null"
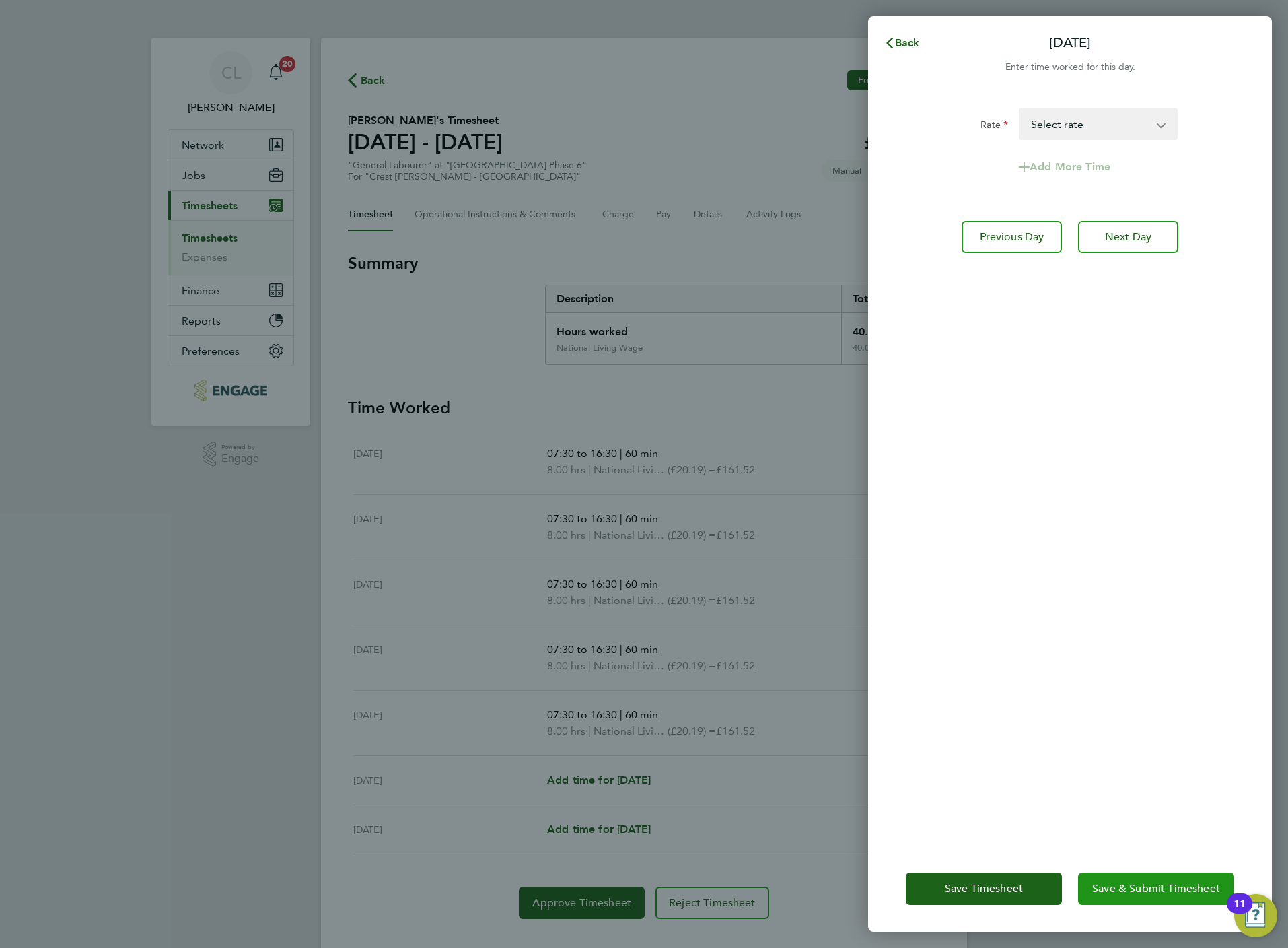
click at [1106, 885] on span "Save & Submit Timesheet" at bounding box center [1156, 888] width 128 height 13
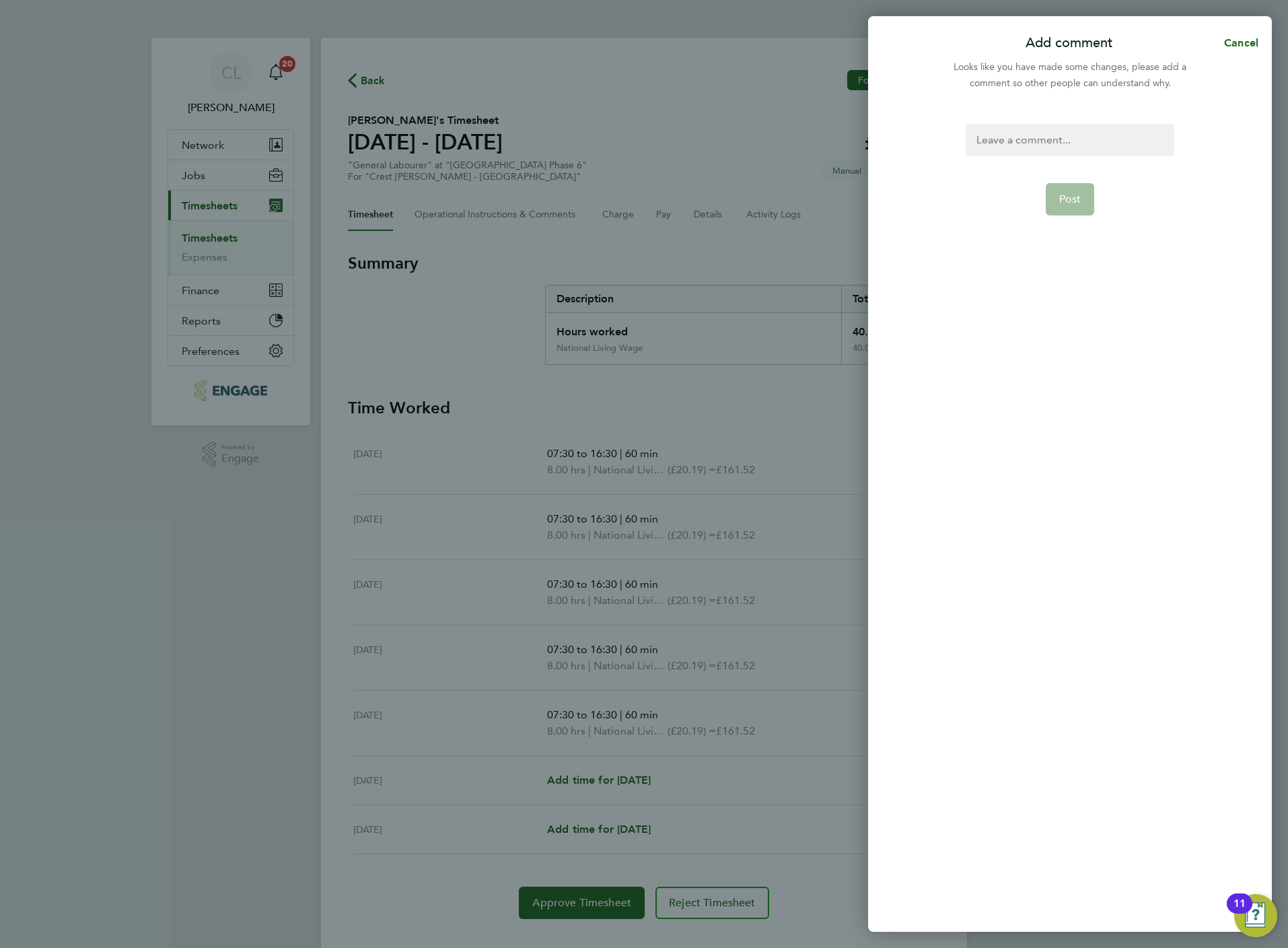
click at [1001, 139] on div at bounding box center [1070, 140] width 208 height 33
click at [1058, 184] on button "Post" at bounding box center [1070, 199] width 49 height 33
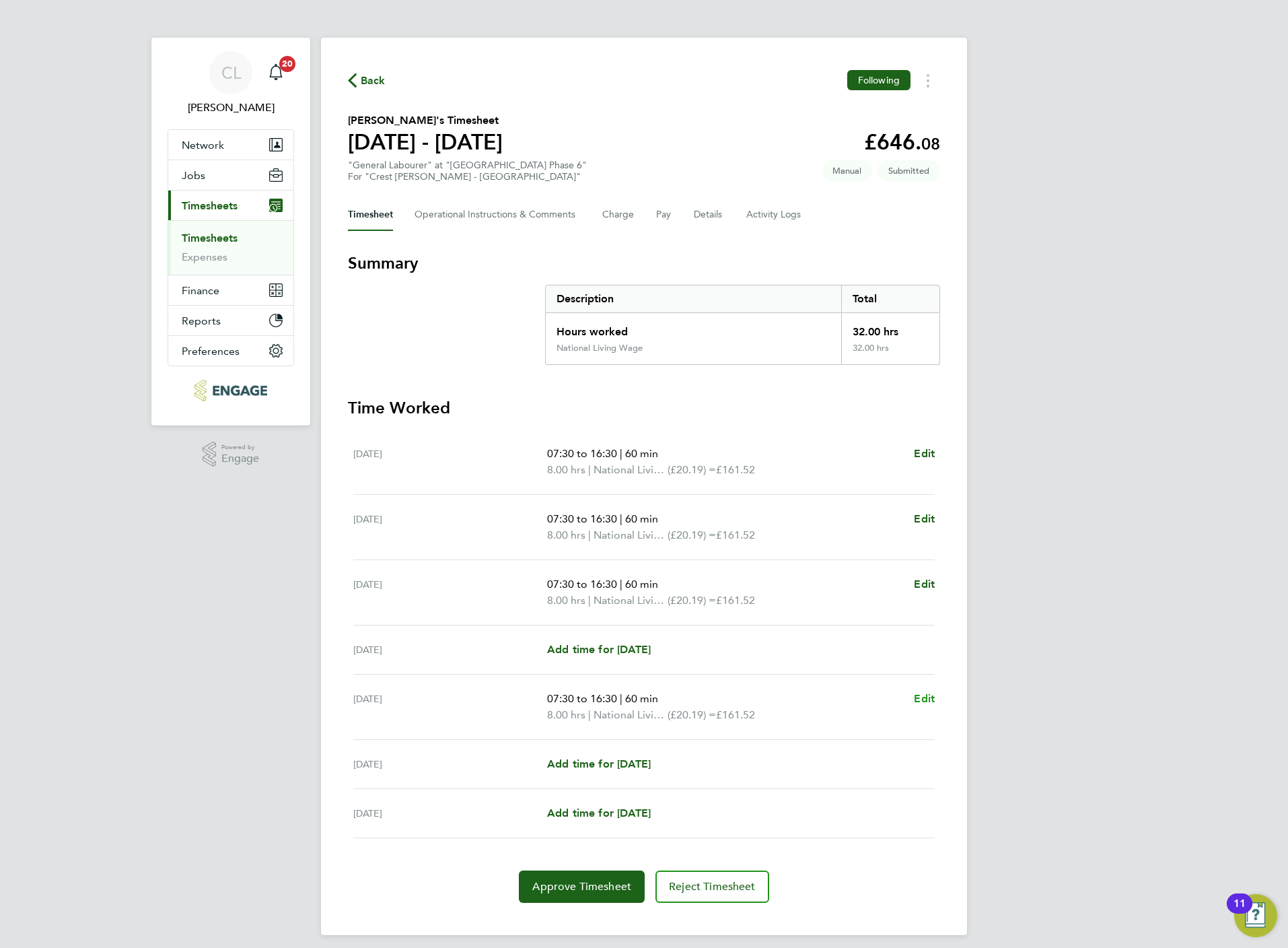
click at [918, 698] on span "Edit" at bounding box center [923, 698] width 21 height 13
select select "60"
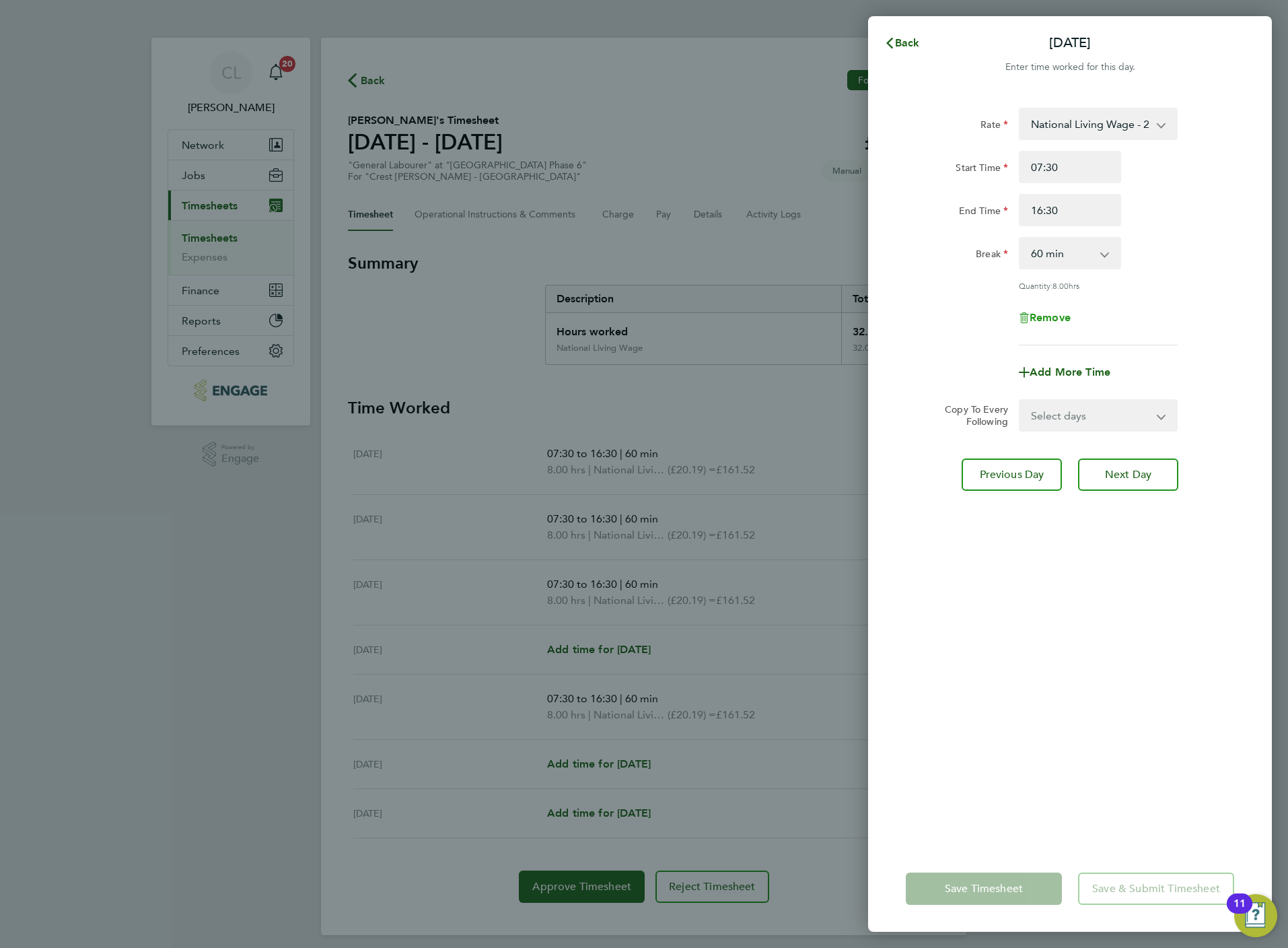
click at [1053, 320] on span "Remove" at bounding box center [1050, 317] width 41 height 13
select select "null"
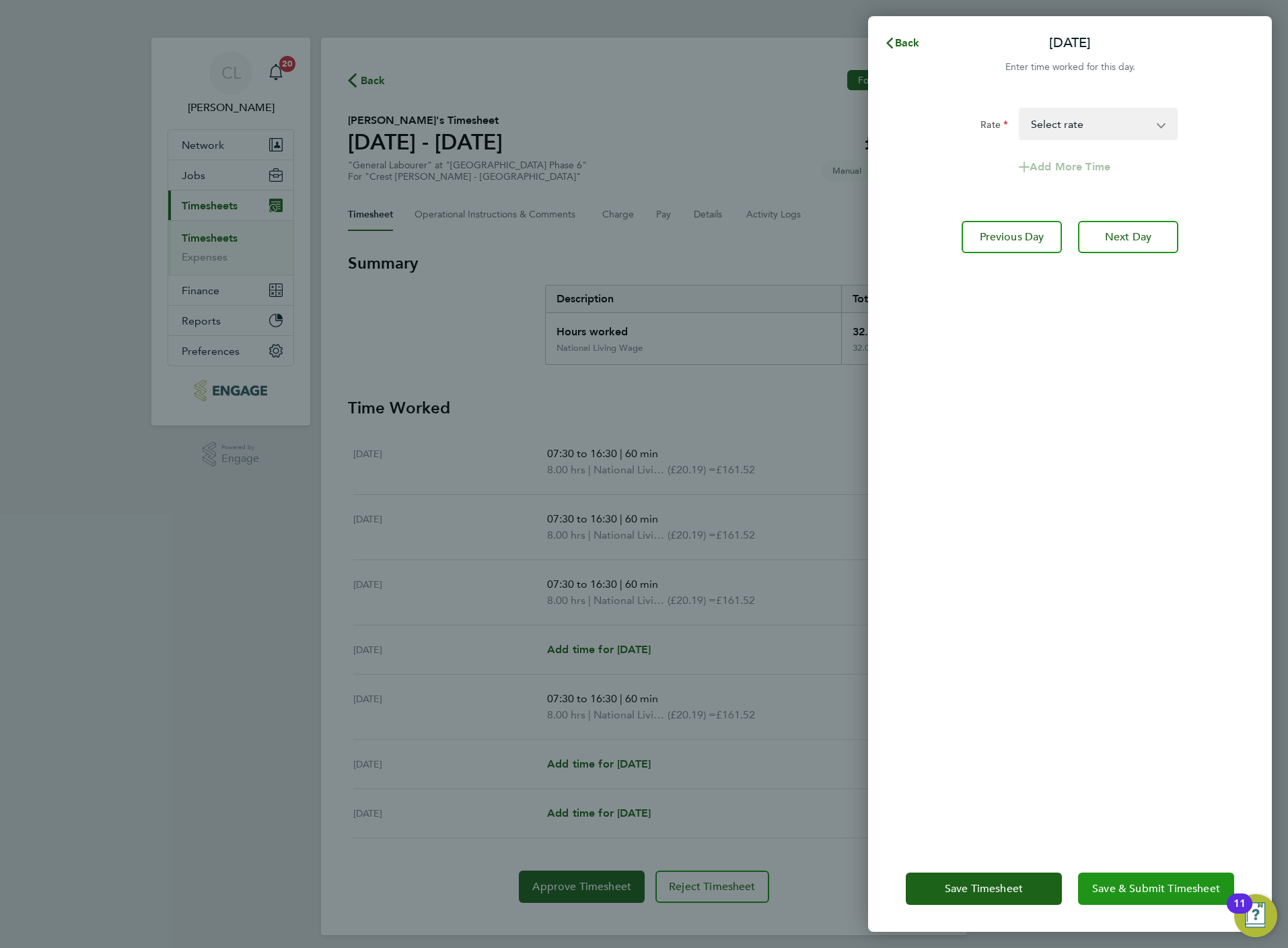
click at [1143, 883] on span "Save & Submit Timesheet" at bounding box center [1156, 888] width 128 height 13
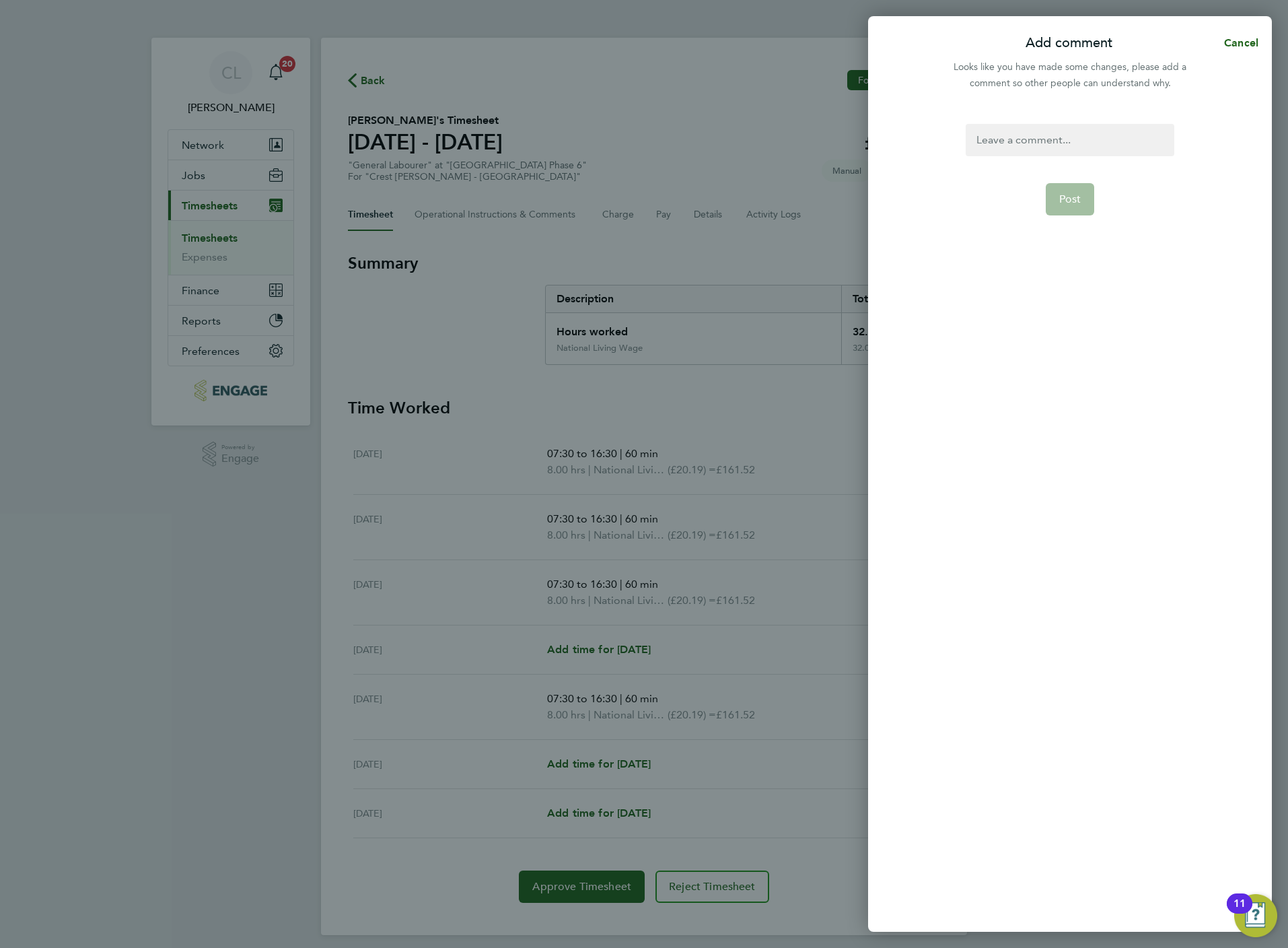
click at [1012, 132] on div at bounding box center [1070, 140] width 208 height 33
click at [1066, 203] on span "Post" at bounding box center [1070, 199] width 22 height 13
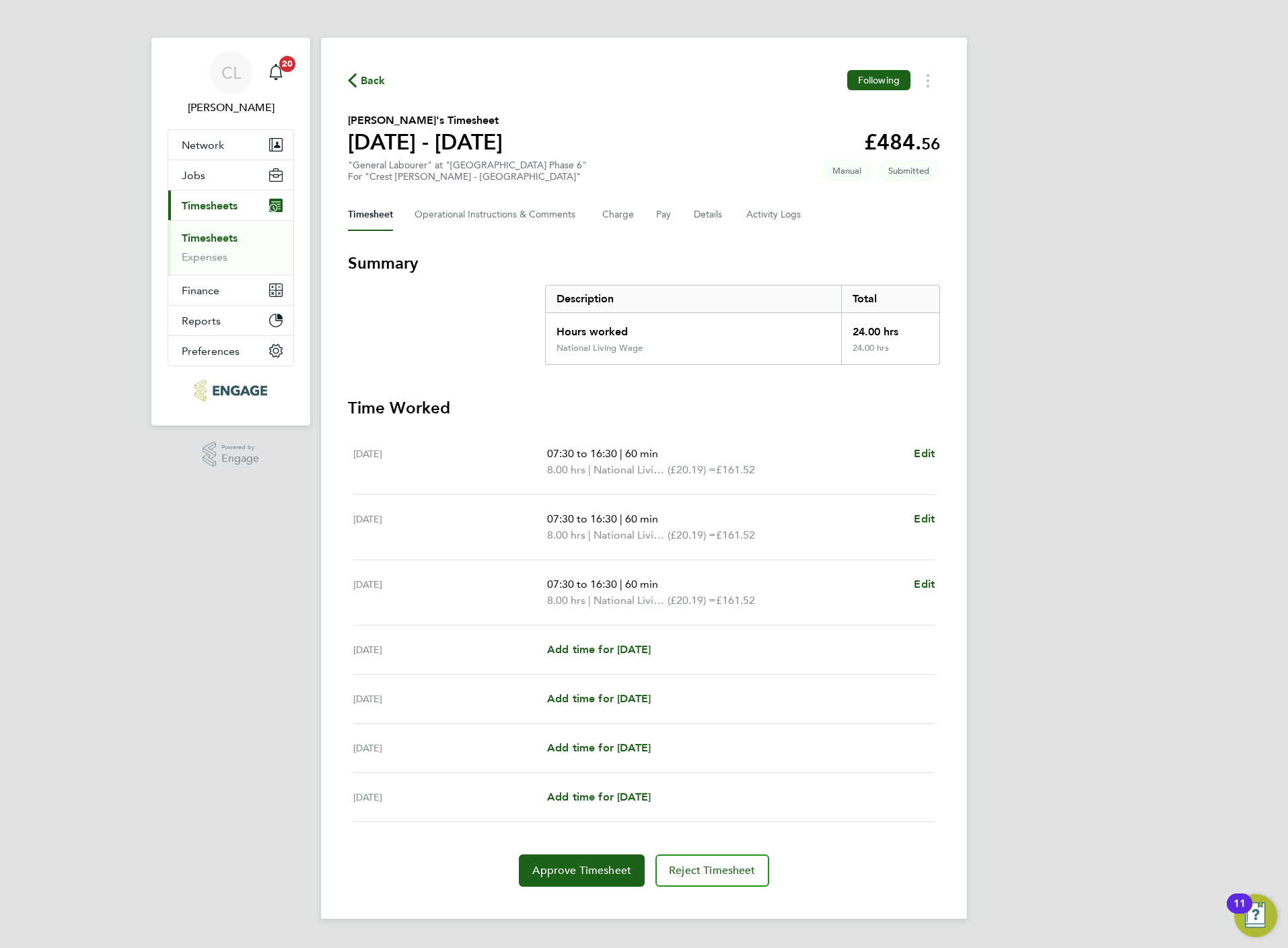
click at [375, 77] on span "Back" at bounding box center [373, 80] width 25 height 16
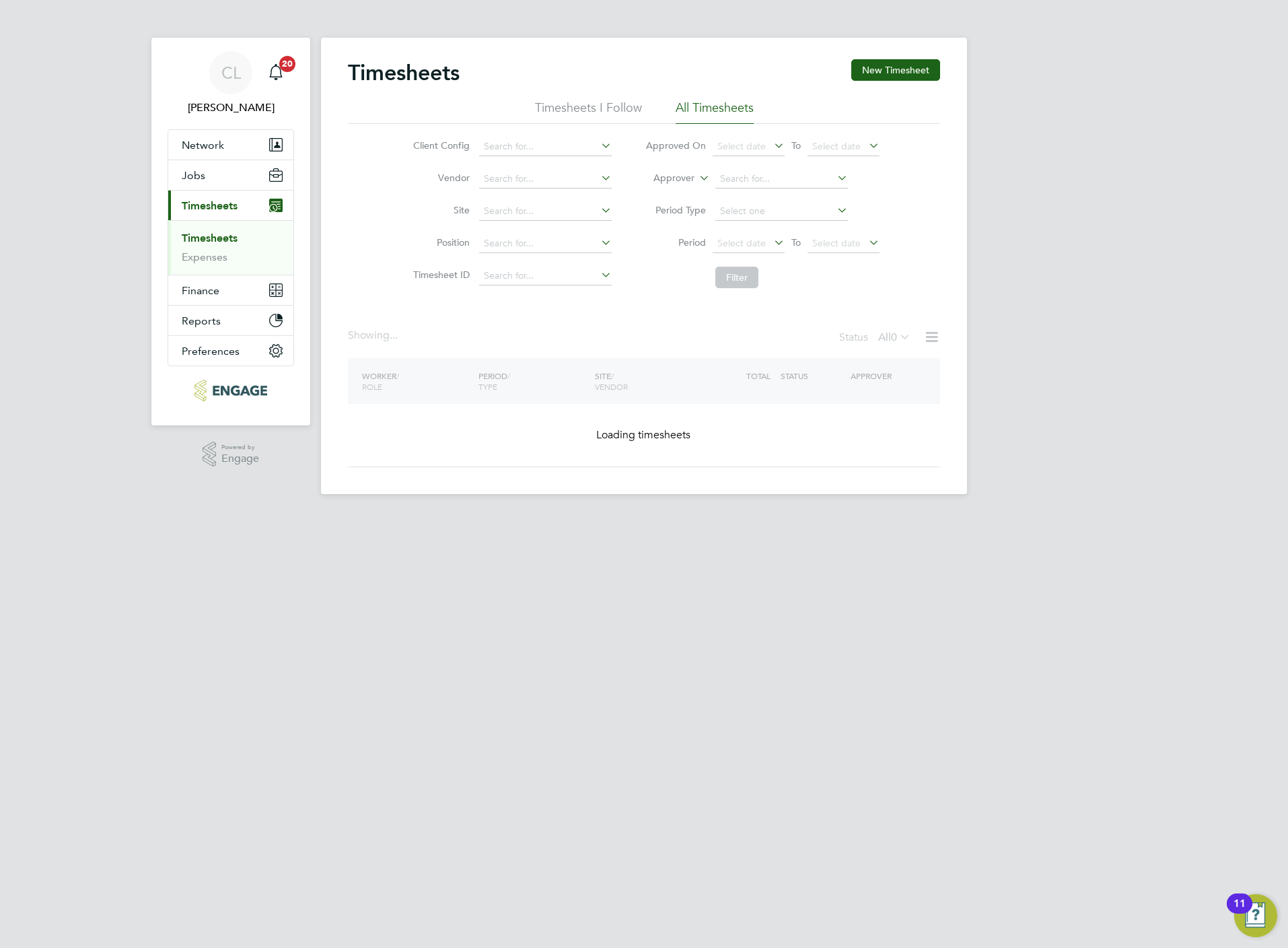
click at [897, 337] on icon at bounding box center [897, 336] width 0 height 19
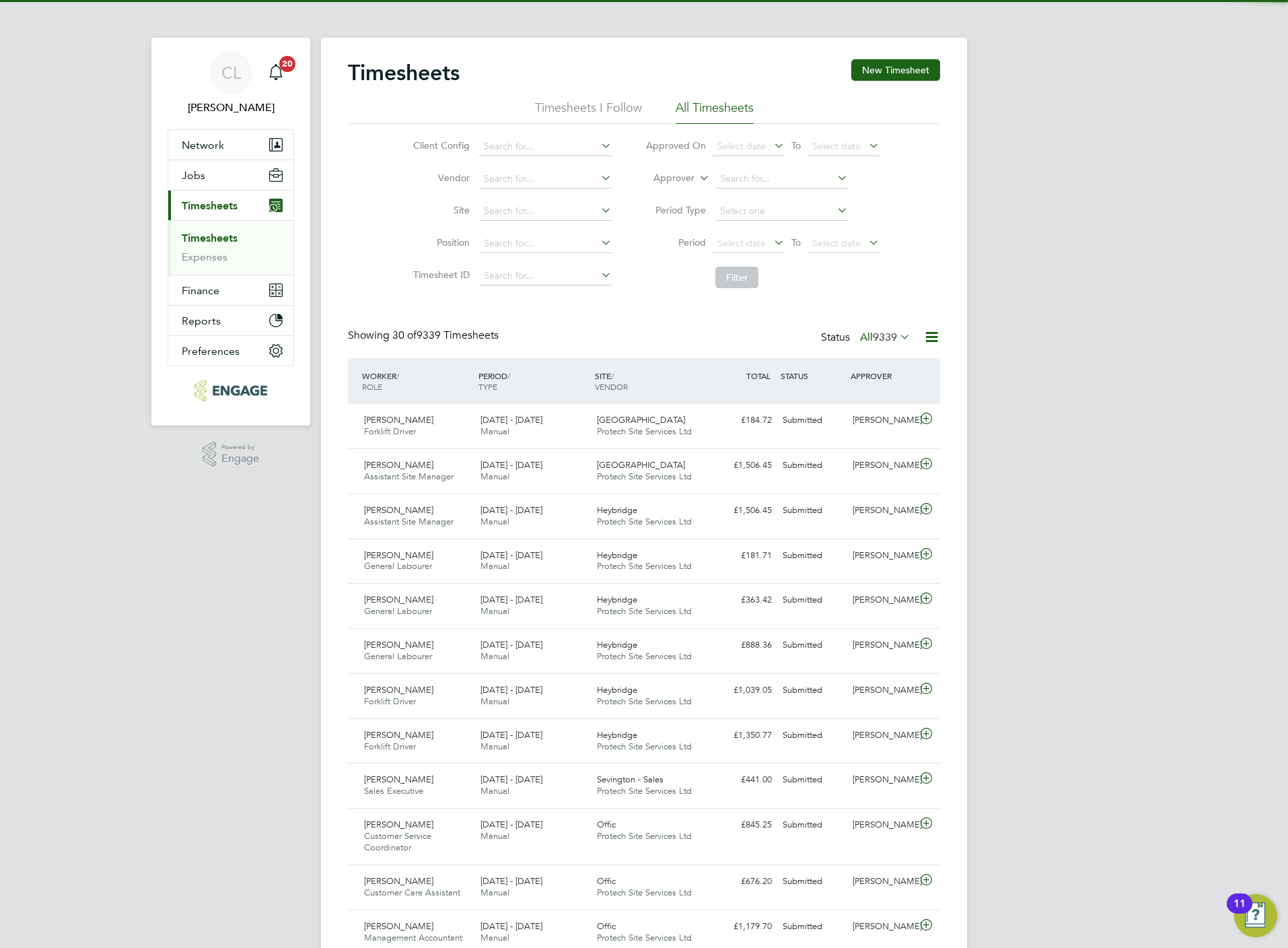
click at [894, 340] on span "9339" at bounding box center [885, 337] width 24 height 13
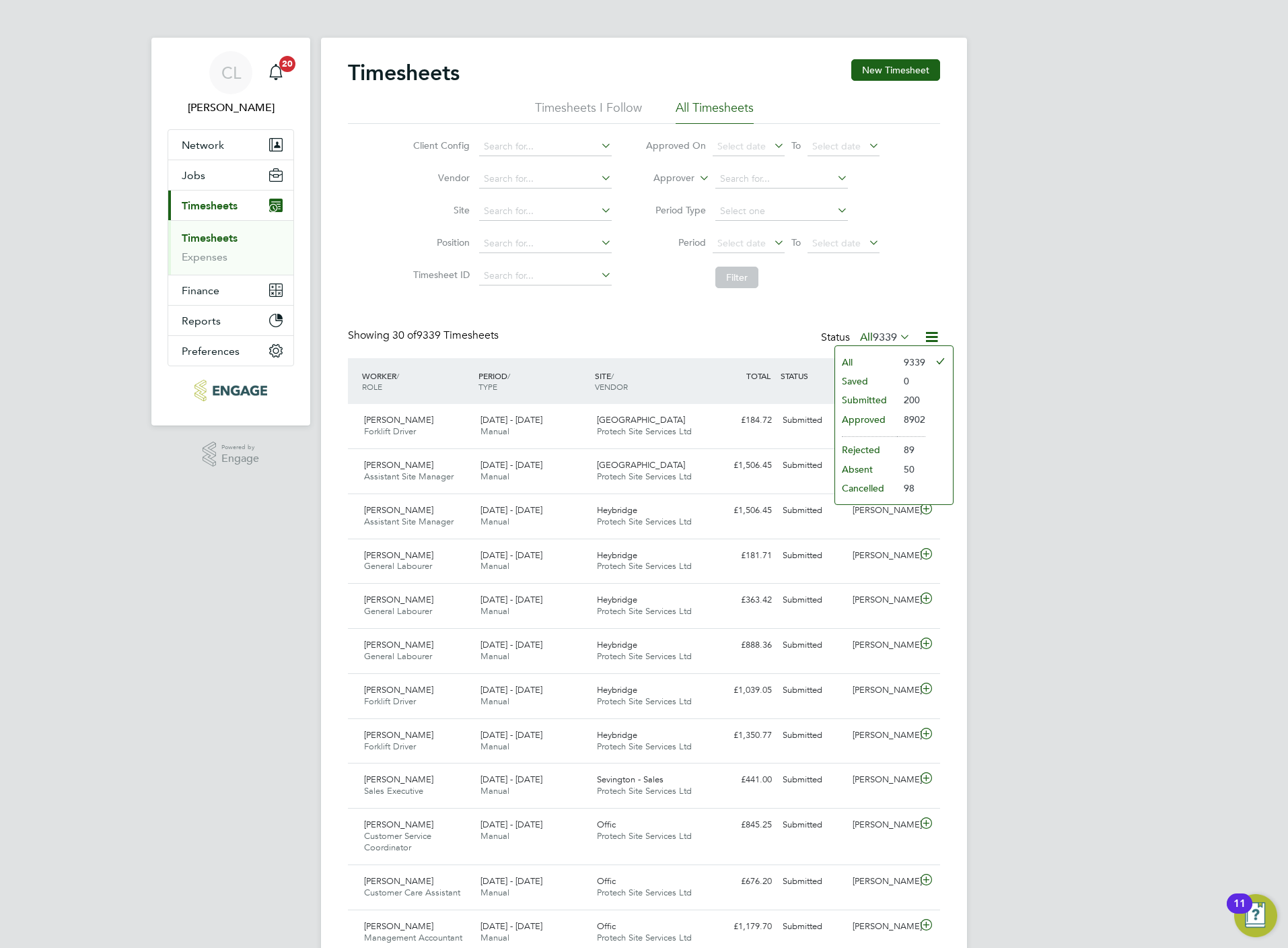
click at [874, 396] on li "Submitted" at bounding box center [865, 399] width 62 height 19
click at [192, 176] on span "Jobs" at bounding box center [193, 175] width 23 height 13
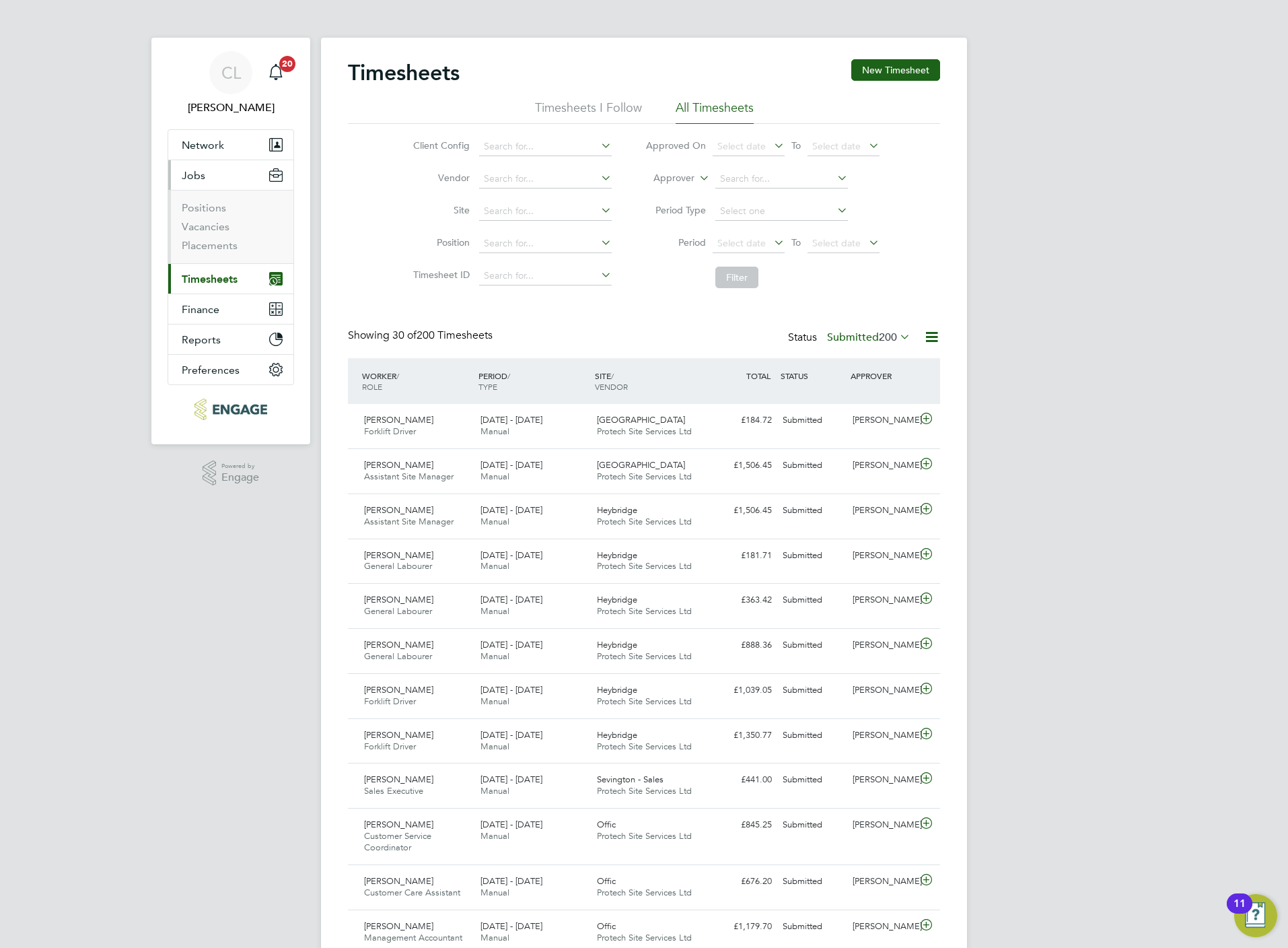
click at [216, 255] on ul "Positions Vacancies Placements" at bounding box center [231, 226] width 125 height 73
click at [216, 241] on link "Placements" at bounding box center [209, 246] width 56 height 13
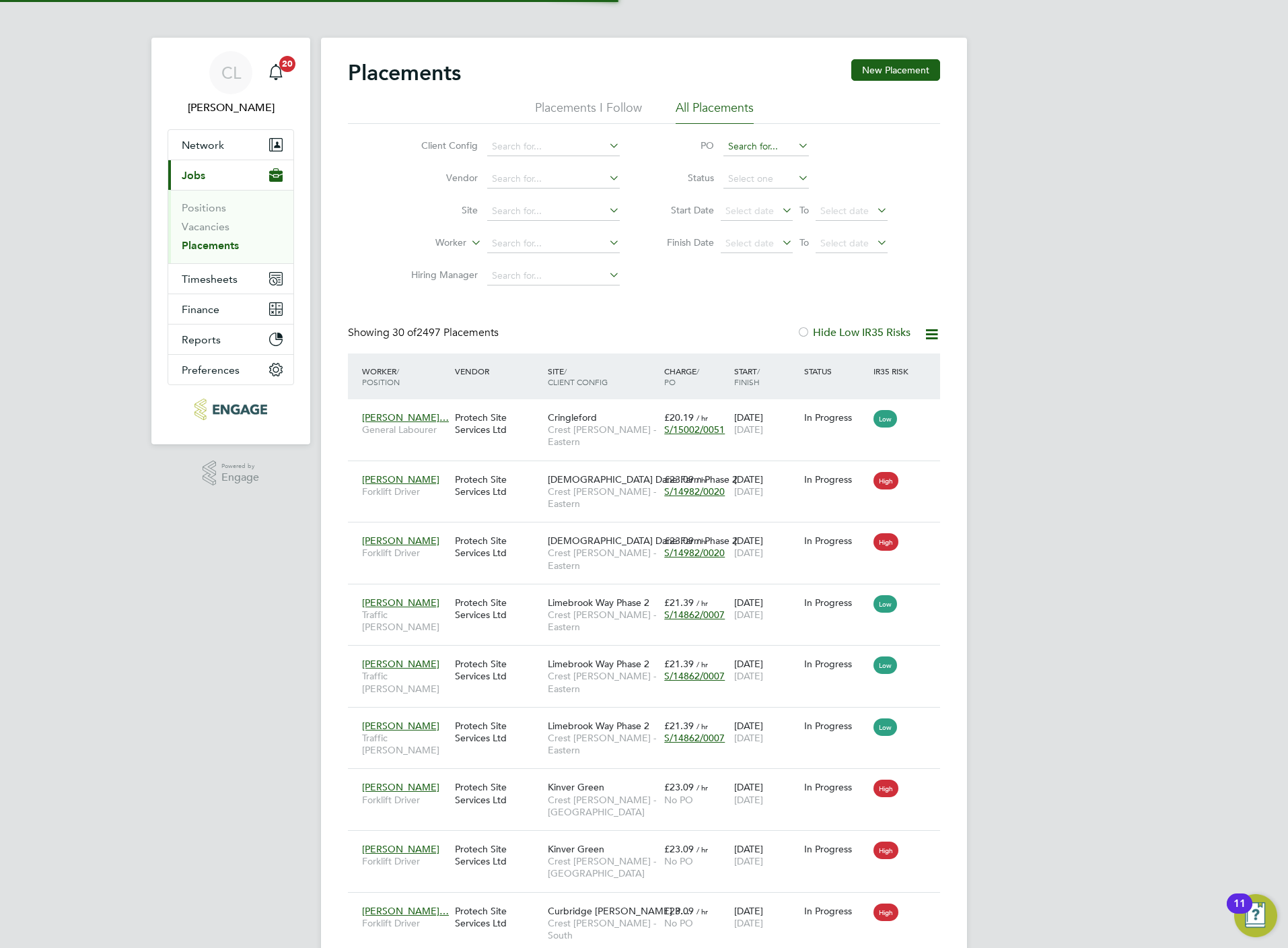
click at [765, 148] on input at bounding box center [766, 147] width 85 height 19
click at [760, 165] on li "None" at bounding box center [766, 165] width 87 height 18
type input "None"
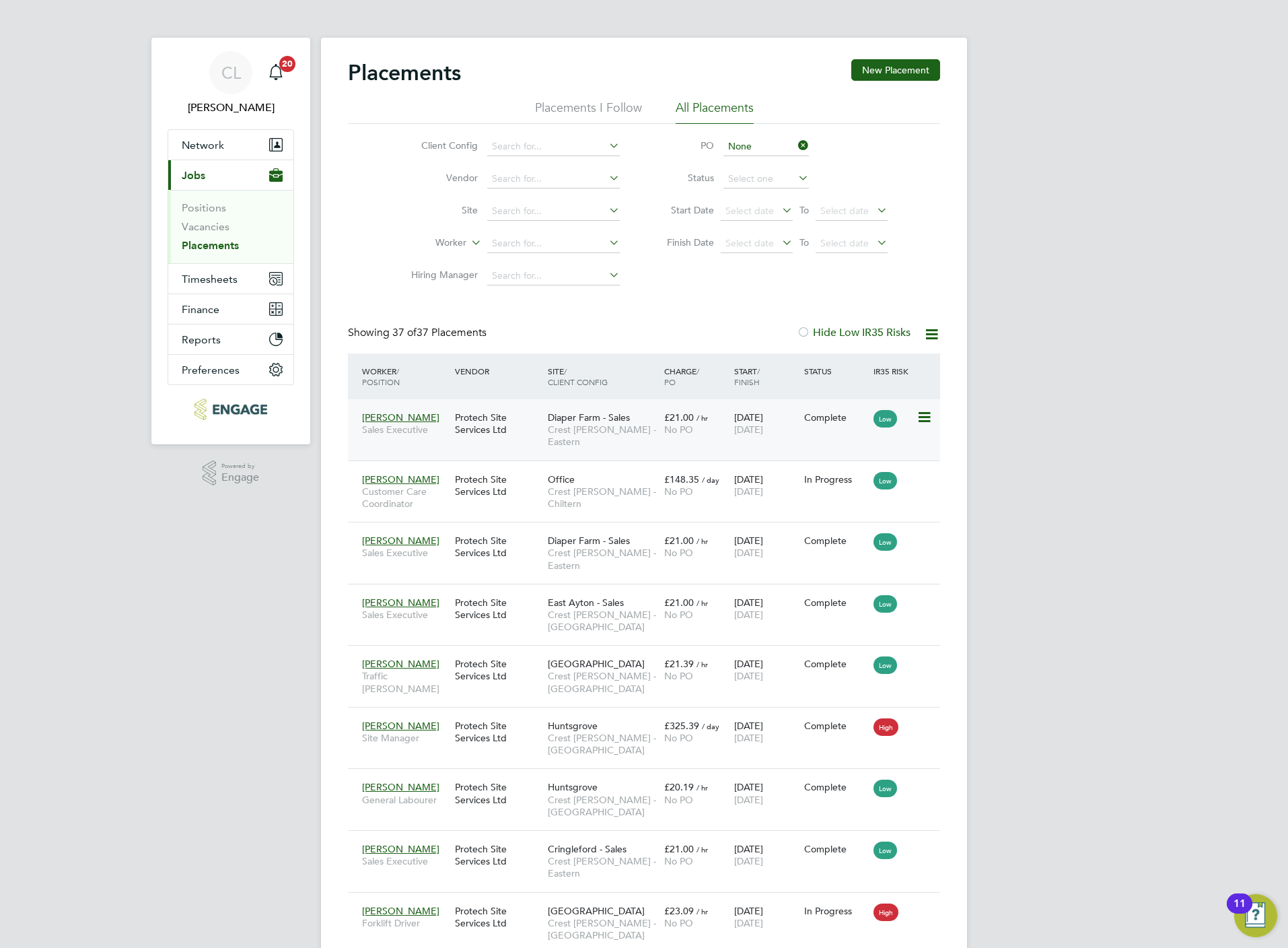
click at [458, 421] on div "Protech Site Services Ltd" at bounding box center [498, 423] width 93 height 38
click at [473, 481] on div "Protech Site Services Ltd" at bounding box center [498, 485] width 93 height 38
click at [517, 535] on div "Protech Site Services Ltd" at bounding box center [498, 546] width 93 height 38
click at [528, 590] on div "Protech Site Services Ltd" at bounding box center [498, 608] width 93 height 38
click at [422, 669] on div "Timothy Ogunode Traffic Marshall Protech Site Services Ltd Westwood Park Crest …" at bounding box center [644, 676] width 592 height 62
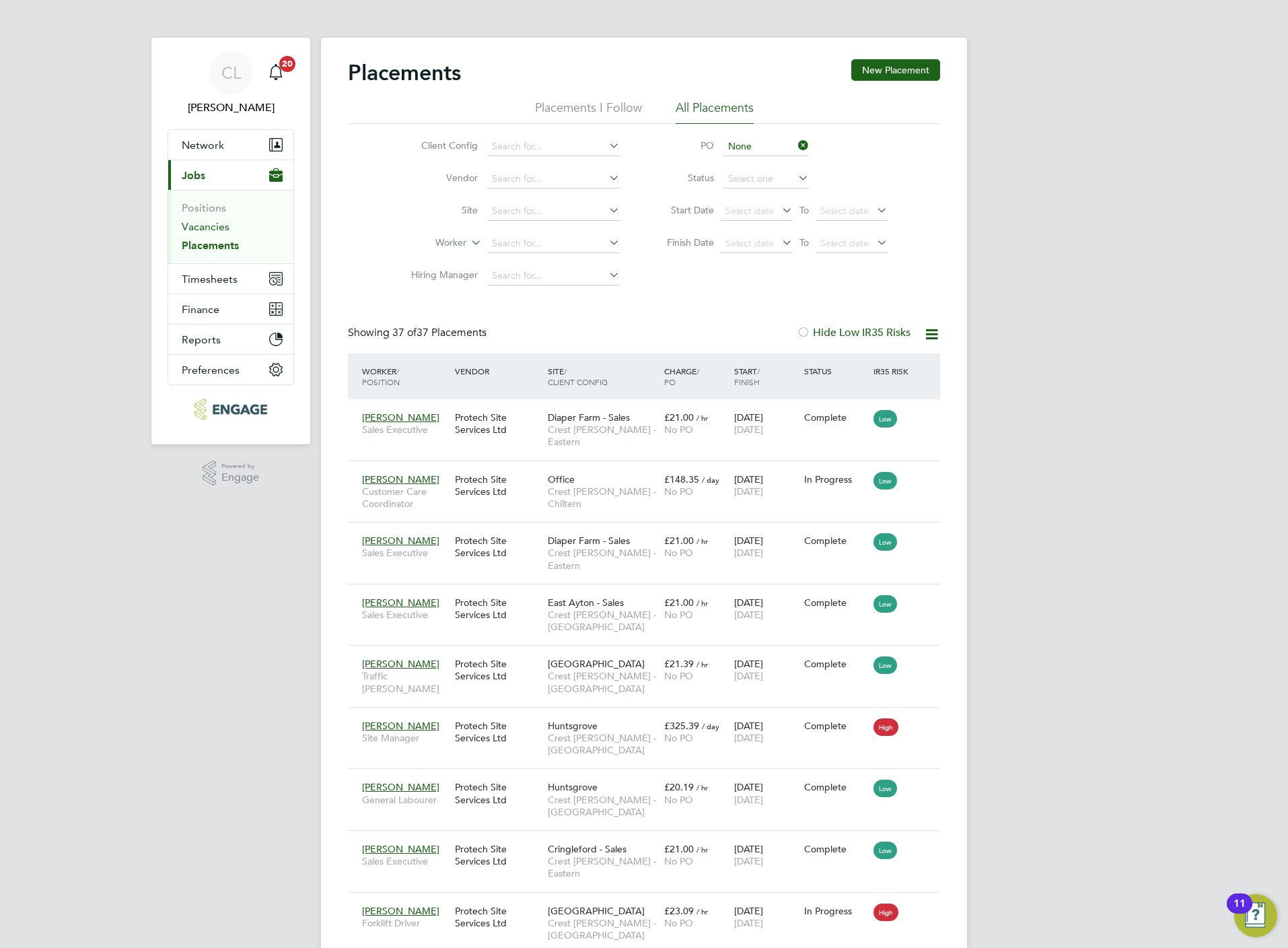
click at [215, 224] on link "Vacancies" at bounding box center [205, 226] width 48 height 13
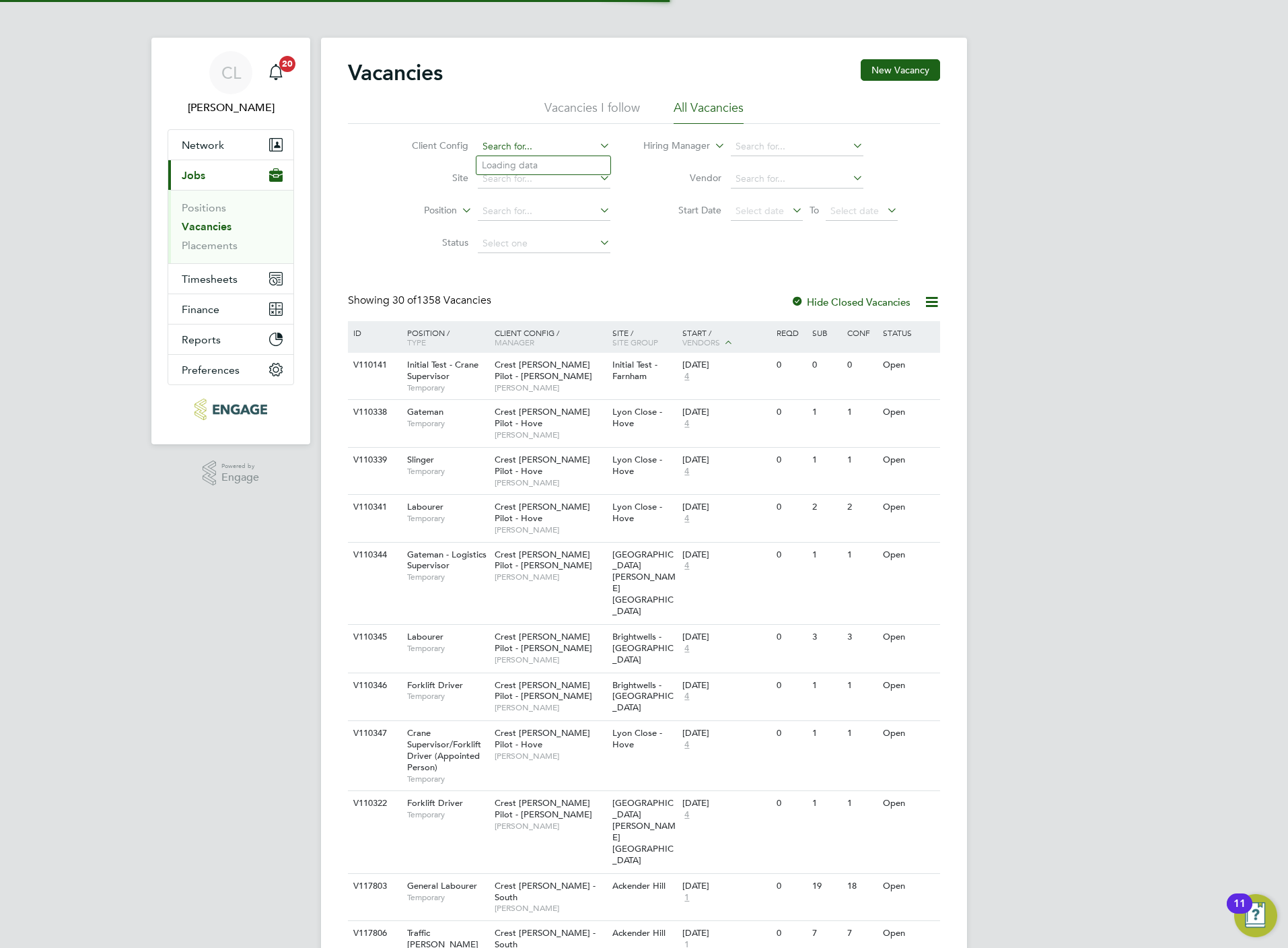
click at [506, 141] on input at bounding box center [544, 147] width 133 height 19
click at [554, 176] on li "Crest Nicholson - South West" at bounding box center [547, 184] width 140 height 18
type input "Crest Nicholson - South West"
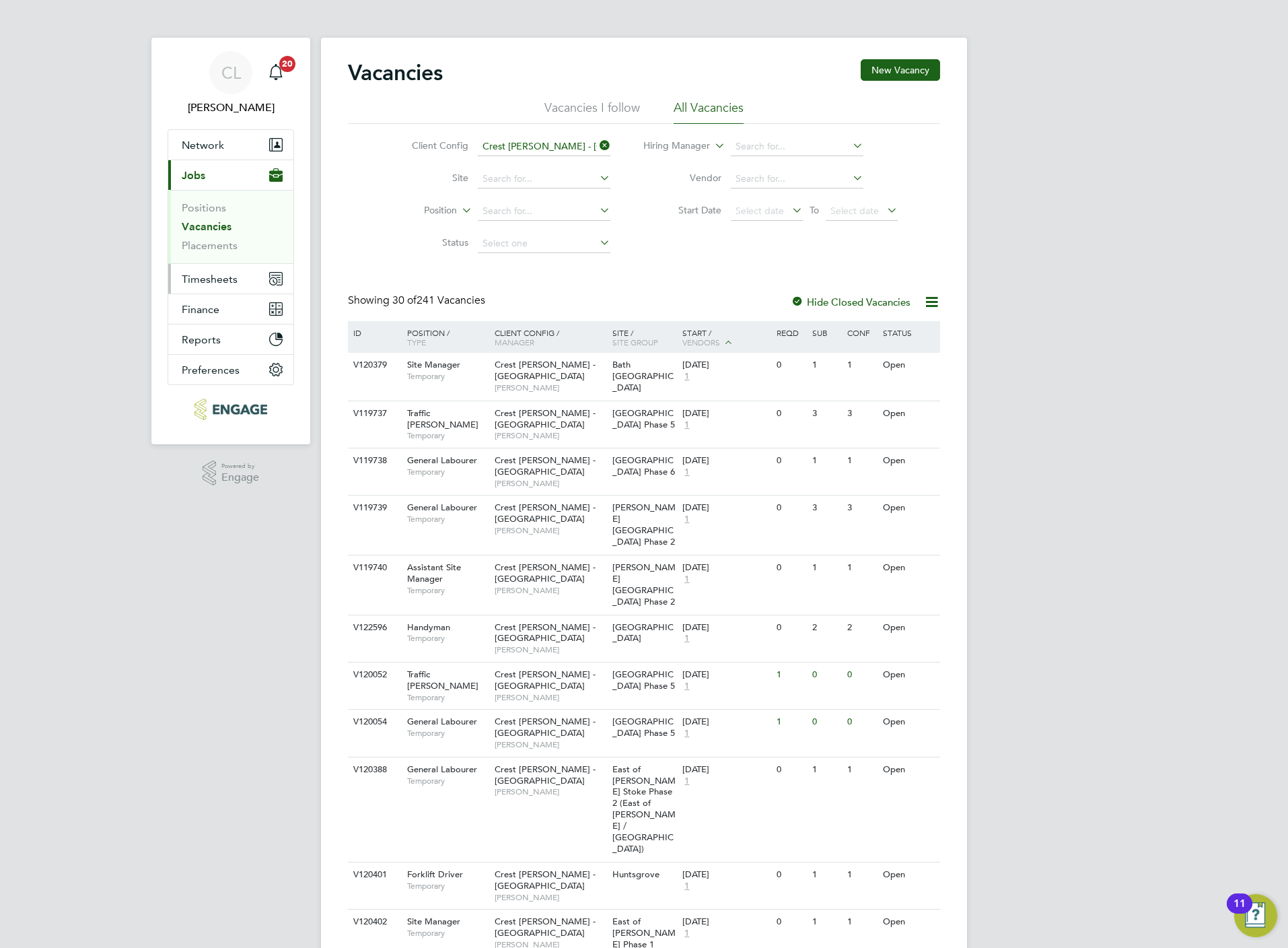
click at [220, 285] on span "Timesheets" at bounding box center [209, 279] width 56 height 13
click at [228, 232] on link "Timesheets" at bounding box center [209, 238] width 56 height 13
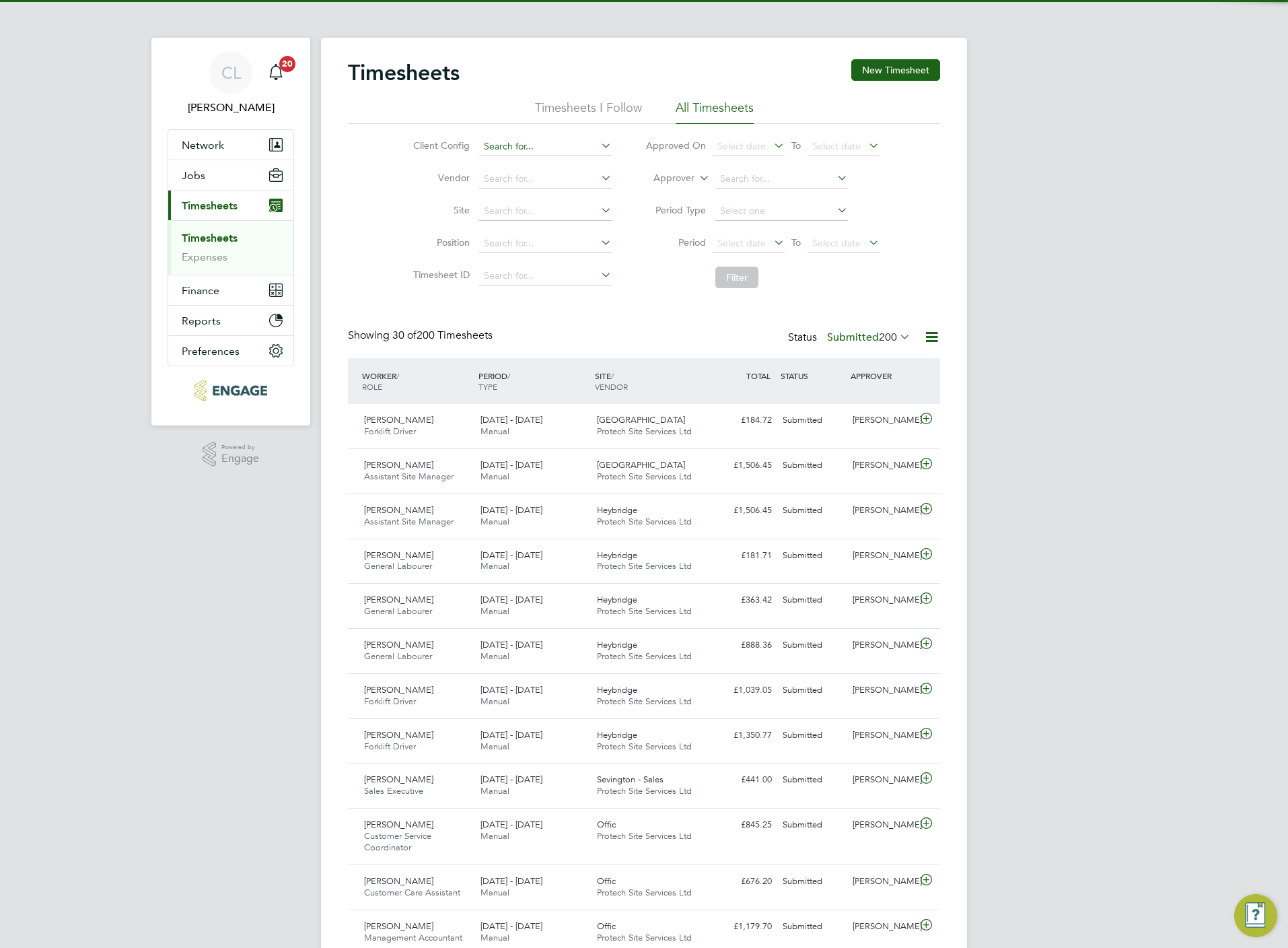
scroll to position [34, 117]
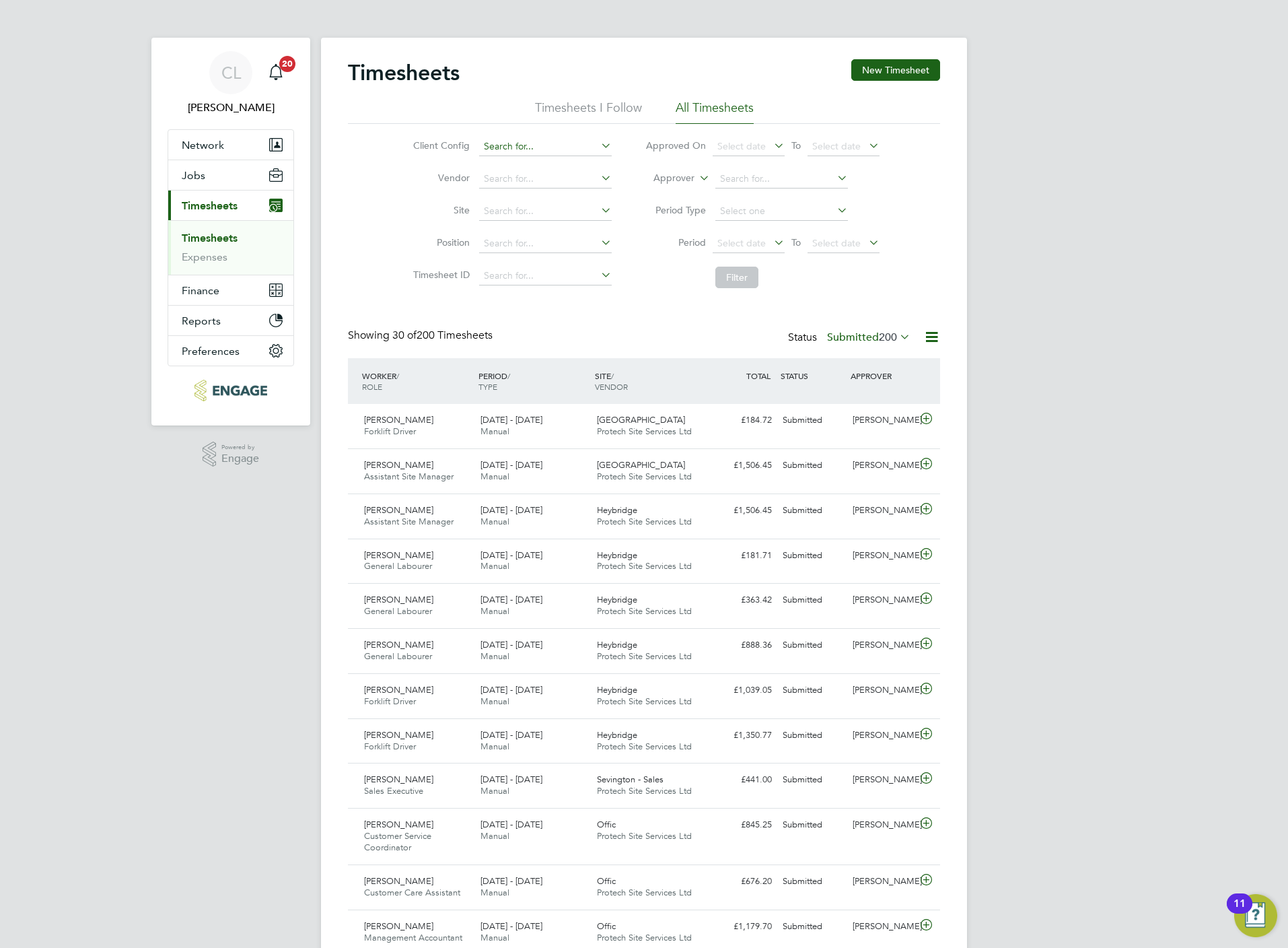
drag, startPoint x: 519, startPoint y: 150, endPoint x: 511, endPoint y: 138, distance: 14.4
click at [513, 145] on input at bounding box center [545, 147] width 133 height 19
click at [566, 186] on b "South" at bounding box center [579, 184] width 26 height 11
type input "Crest Nicholson - South West"
click at [729, 280] on button "Filter" at bounding box center [737, 277] width 43 height 21
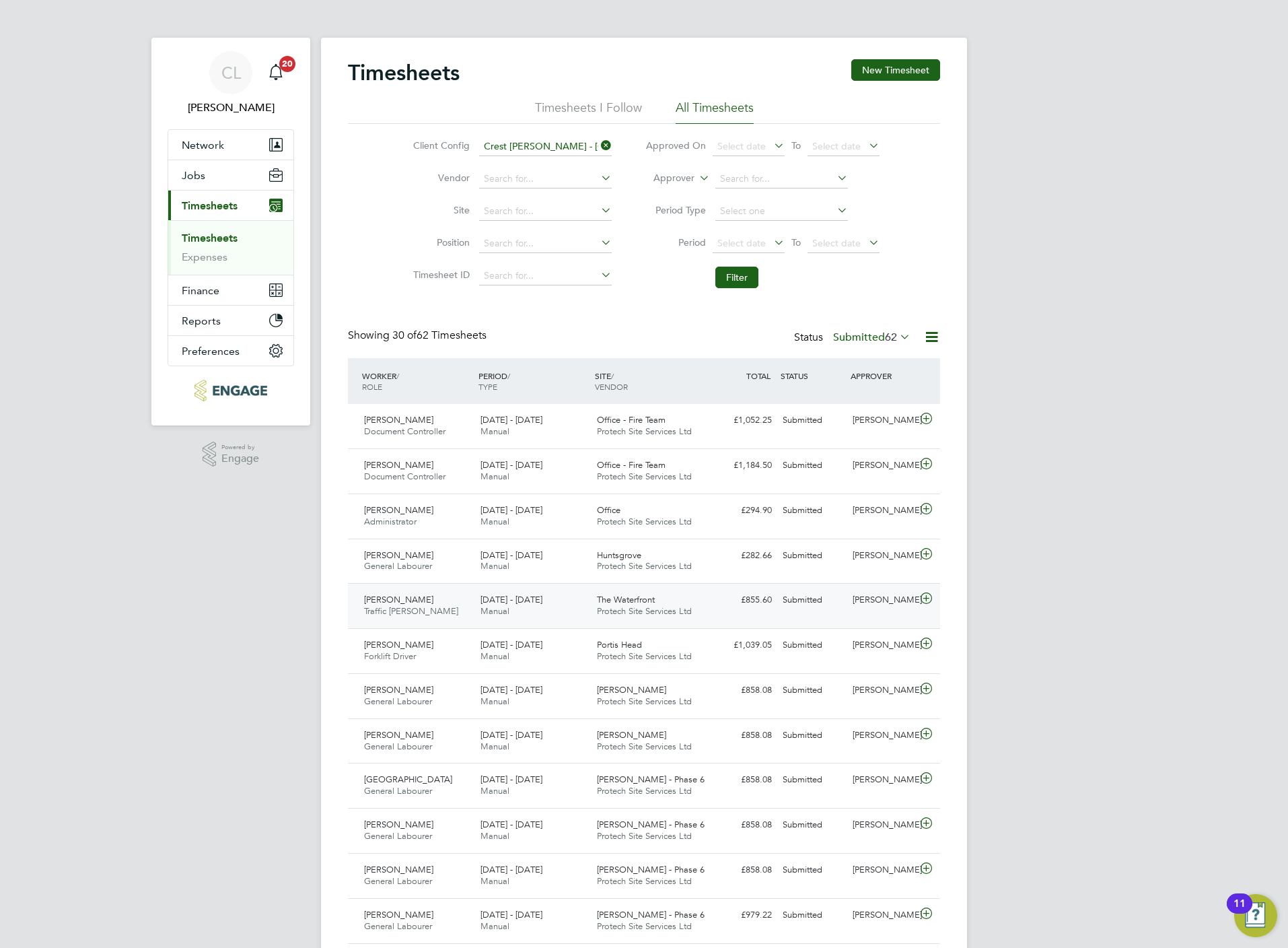
click at [927, 604] on icon at bounding box center [926, 598] width 17 height 11
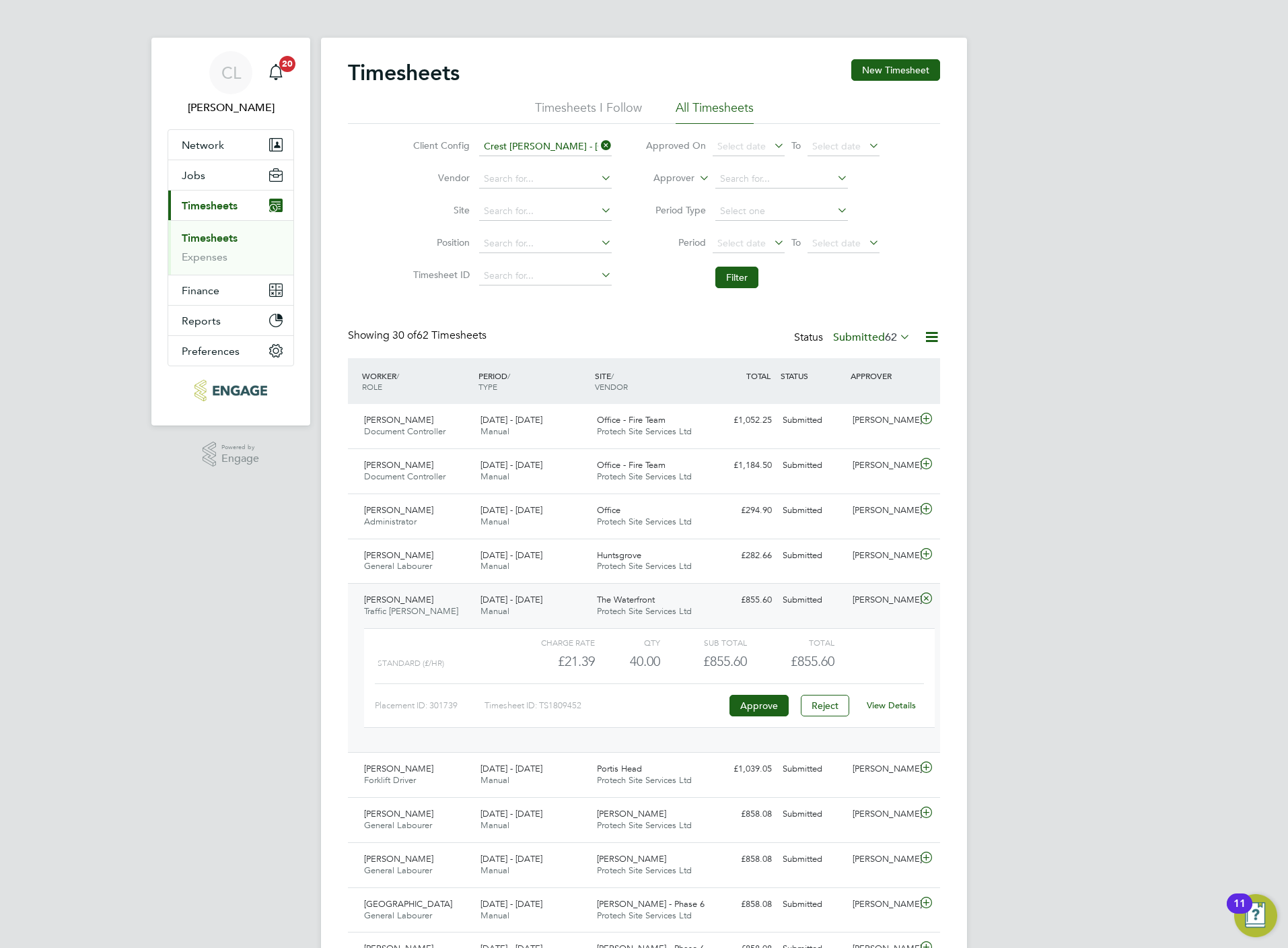
click at [891, 703] on link "View Details" at bounding box center [891, 705] width 49 height 11
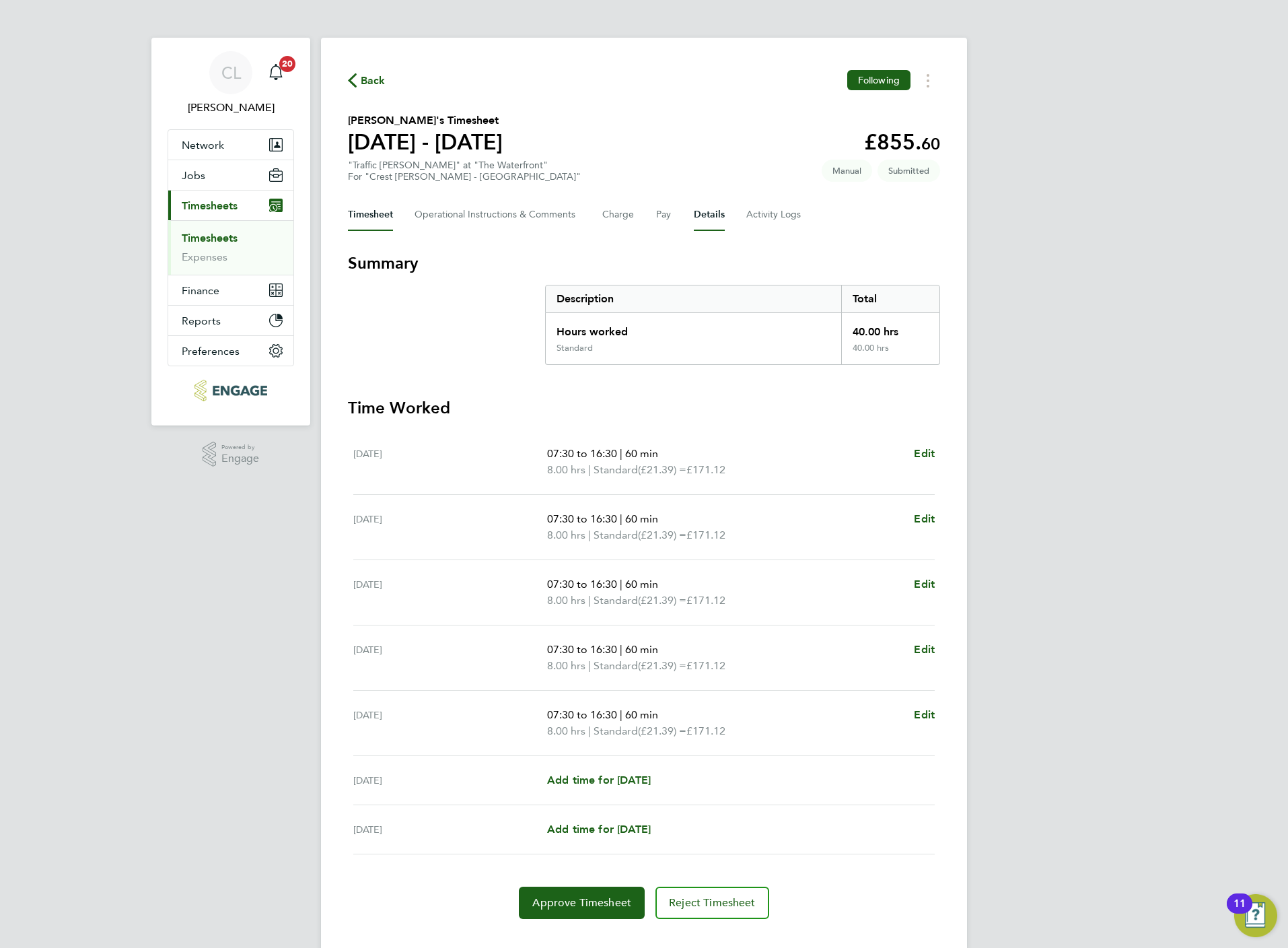
click at [719, 211] on button "Details" at bounding box center [709, 215] width 31 height 33
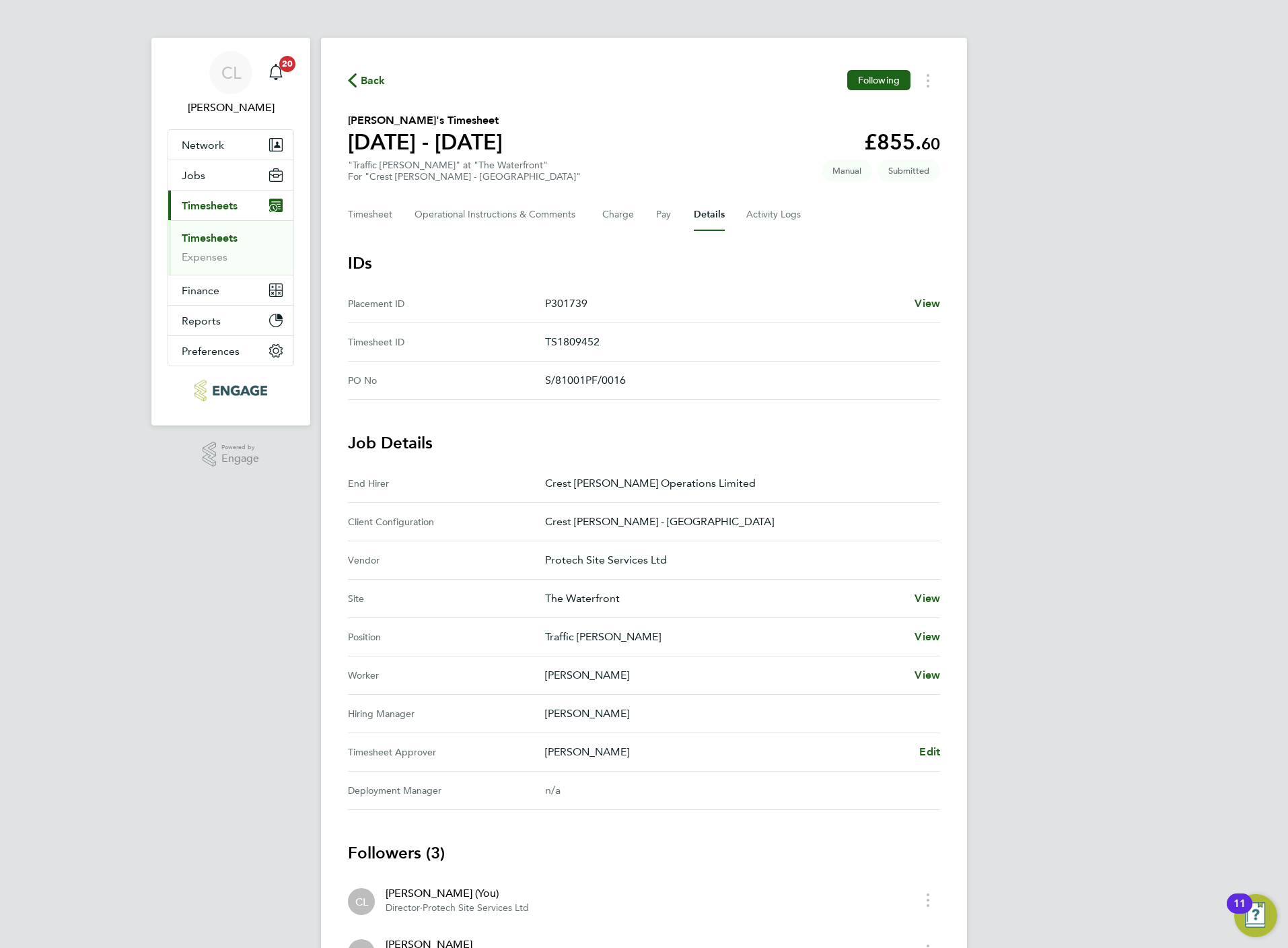
click at [382, 75] on span "Back" at bounding box center [373, 80] width 25 height 16
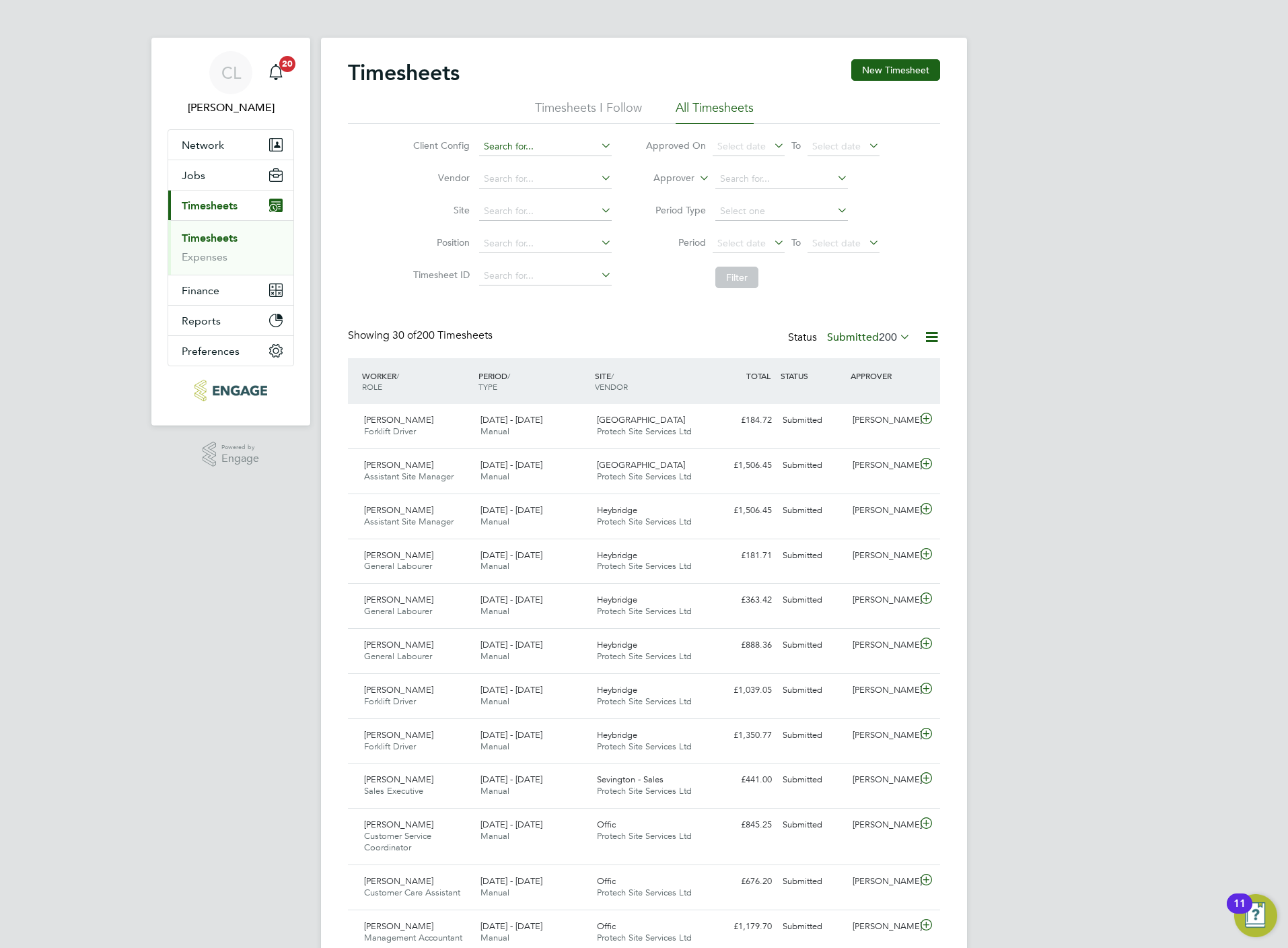
click at [511, 145] on input at bounding box center [545, 147] width 133 height 19
click at [535, 141] on input "ssouth we" at bounding box center [545, 147] width 133 height 19
type input "south west"
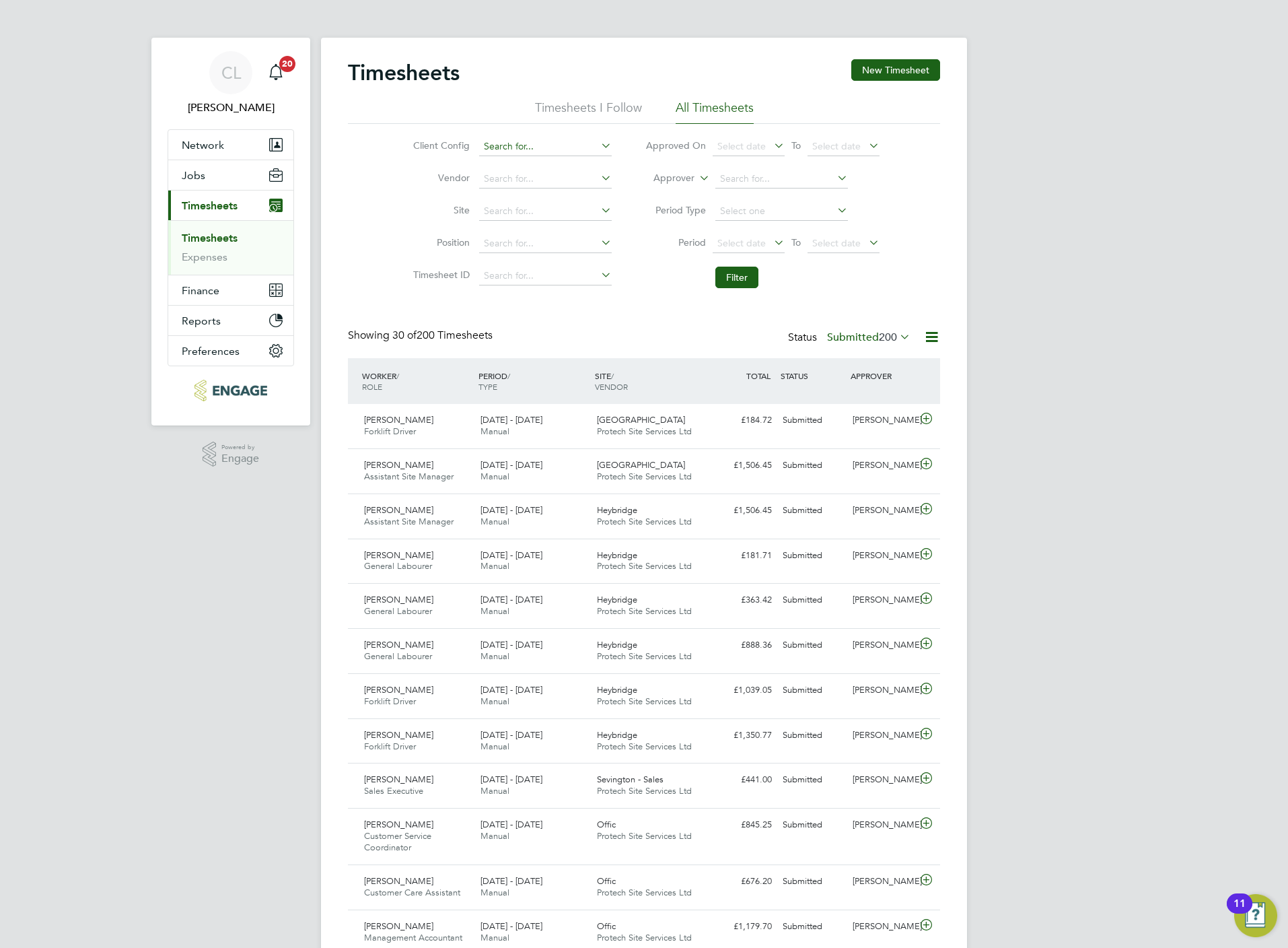
click at [525, 142] on input at bounding box center [545, 147] width 133 height 19
click at [551, 150] on input "sout" at bounding box center [545, 147] width 133 height 19
type input "sout"
click at [598, 150] on icon at bounding box center [598, 145] width 0 height 19
click at [543, 148] on input at bounding box center [545, 147] width 133 height 19
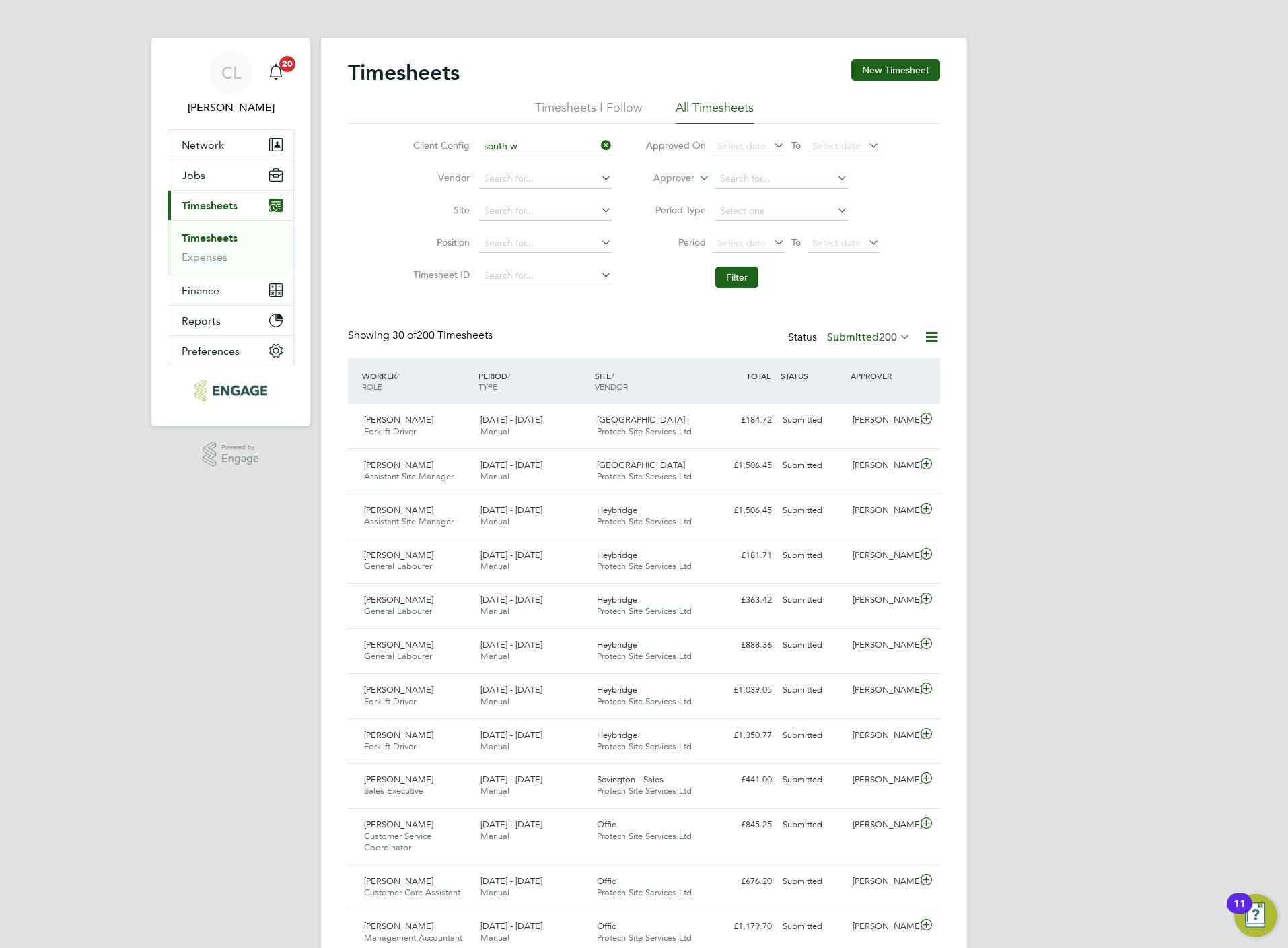
type input "south we"
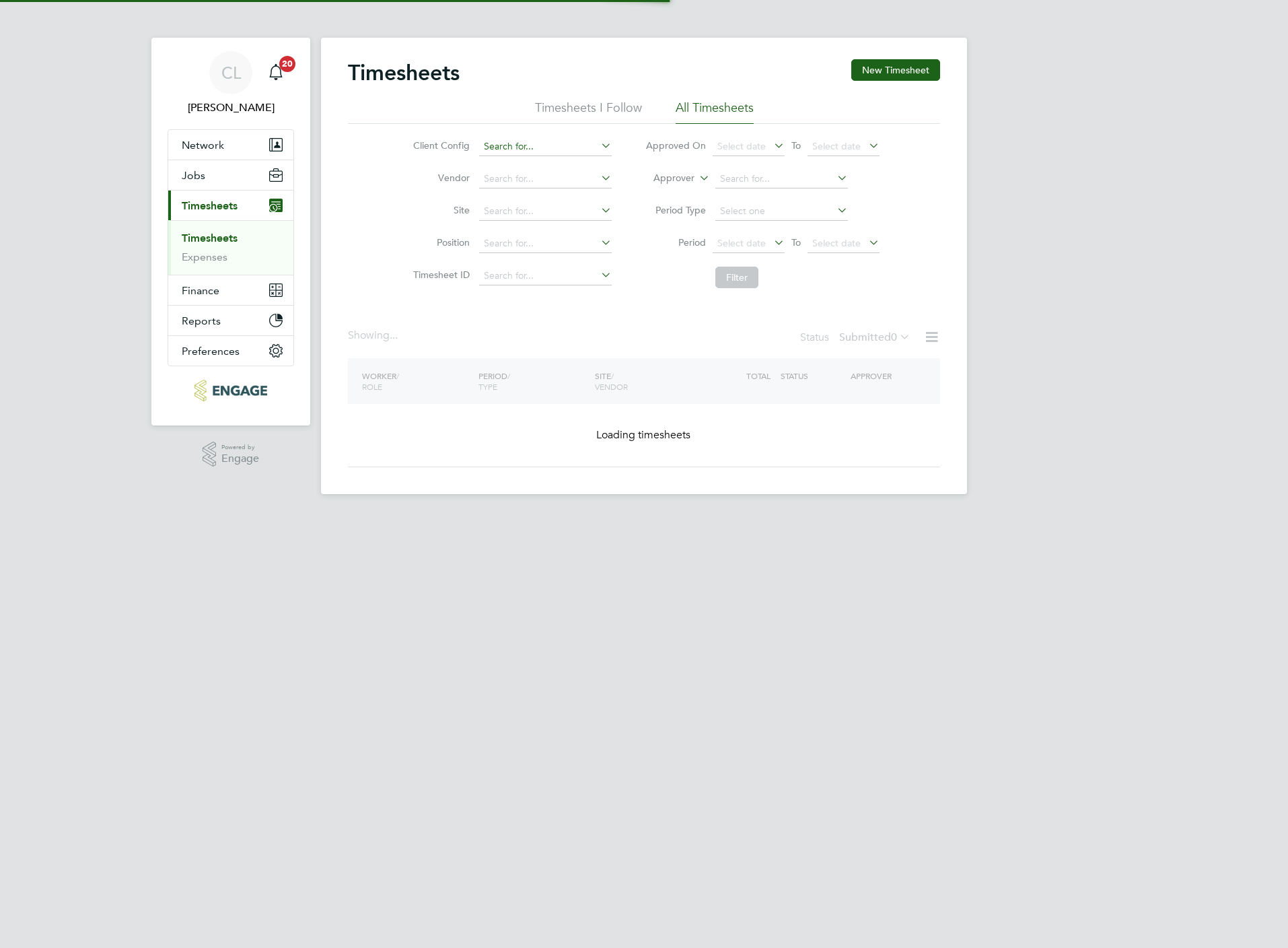
click at [504, 139] on input at bounding box center [545, 147] width 133 height 19
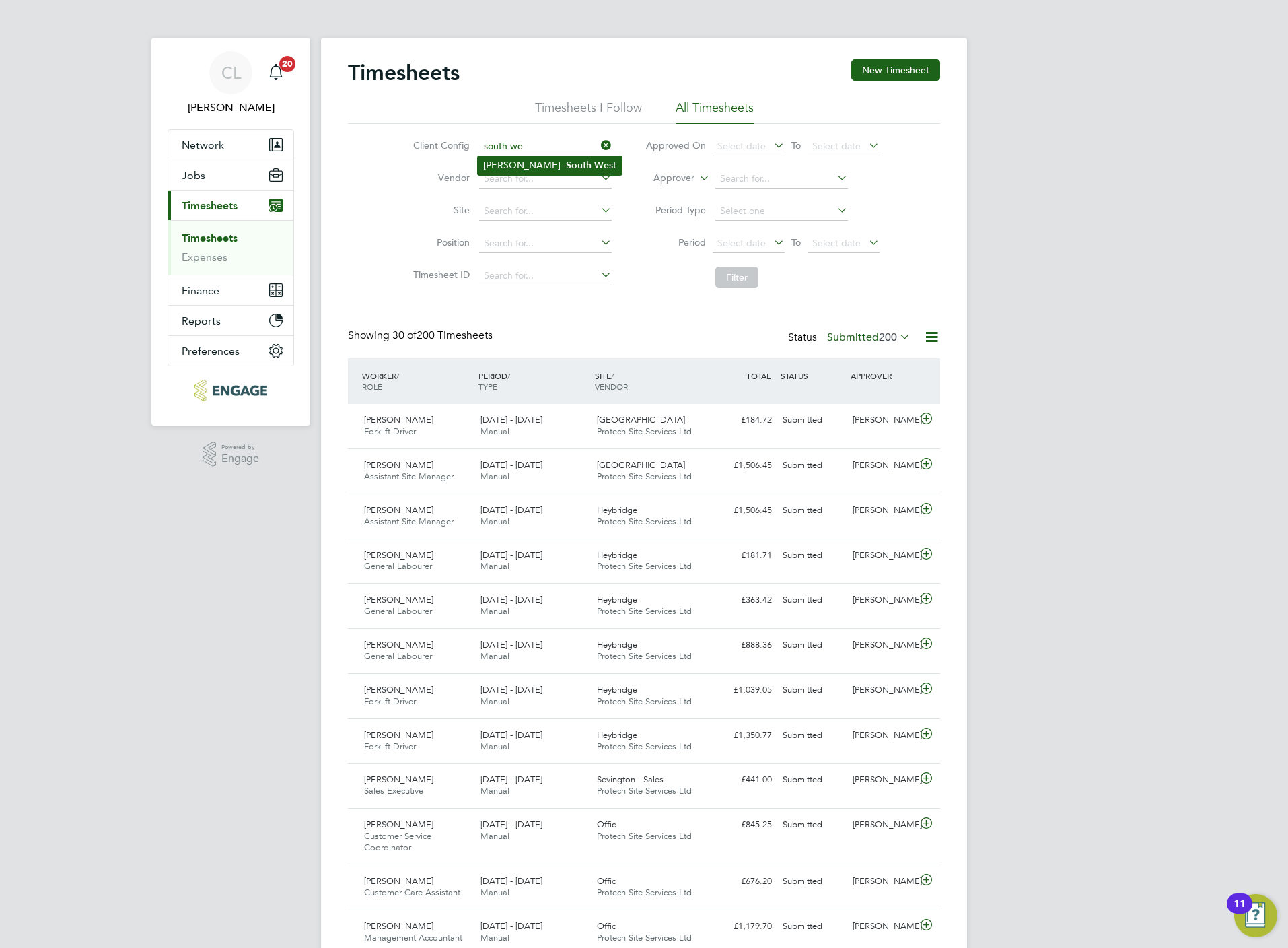
click at [532, 167] on li "Crest Nicholson - South We st" at bounding box center [550, 165] width 144 height 18
type input "Crest [PERSON_NAME] - [GEOGRAPHIC_DATA]"
click at [729, 275] on button "Filter" at bounding box center [737, 277] width 43 height 21
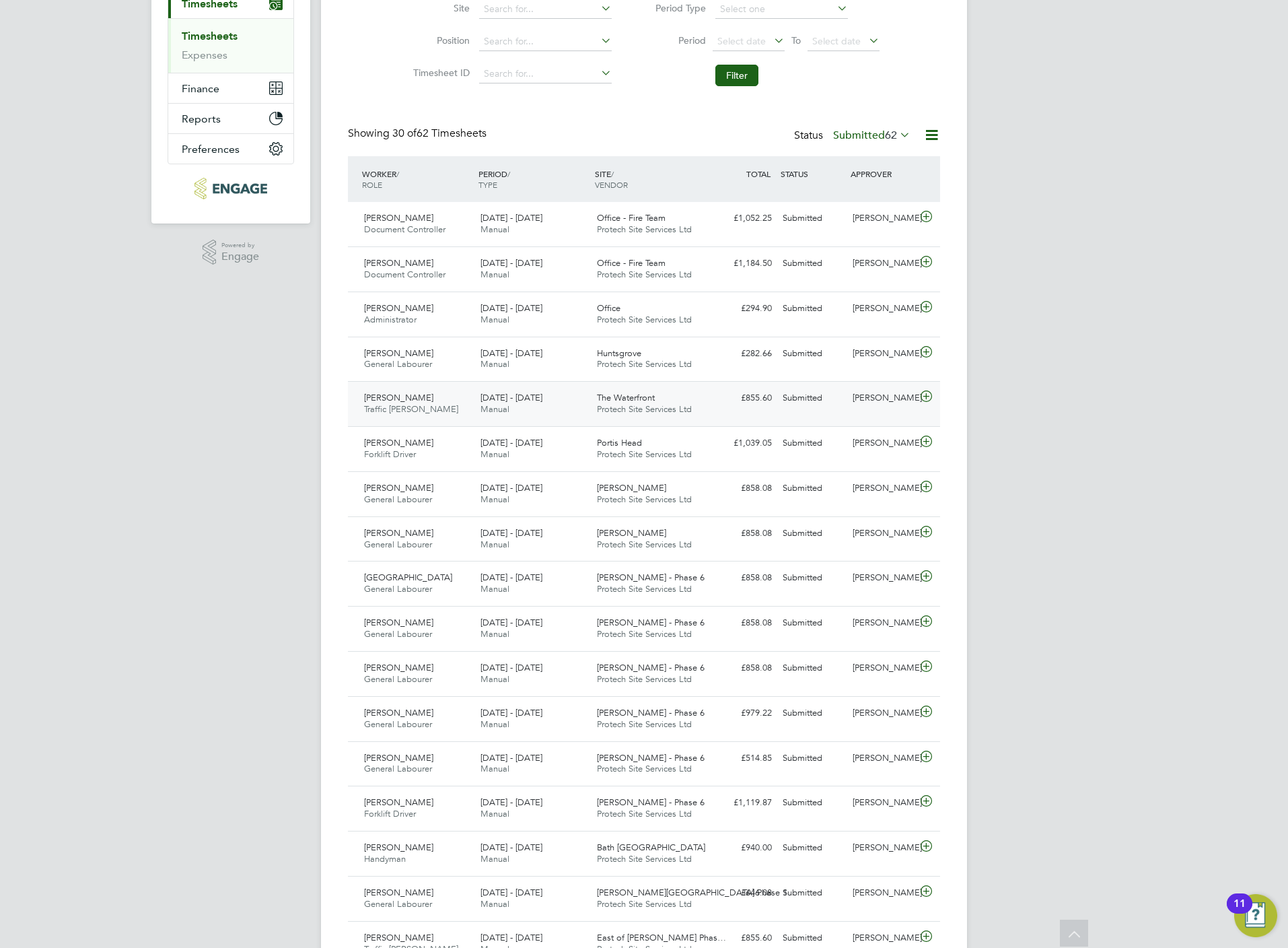
click at [926, 402] on icon at bounding box center [926, 396] width 17 height 11
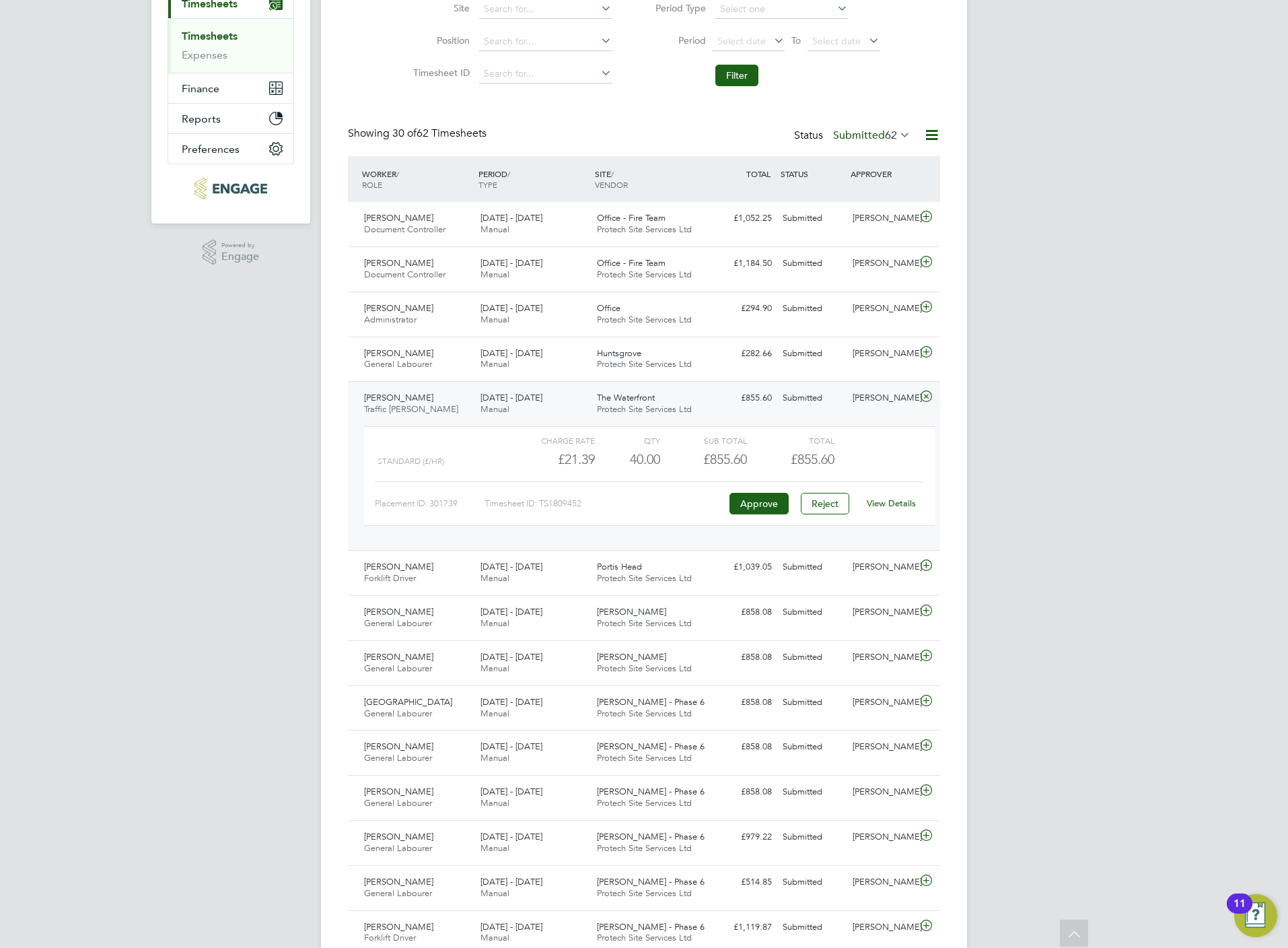
click at [887, 507] on link "View Details" at bounding box center [891, 503] width 49 height 11
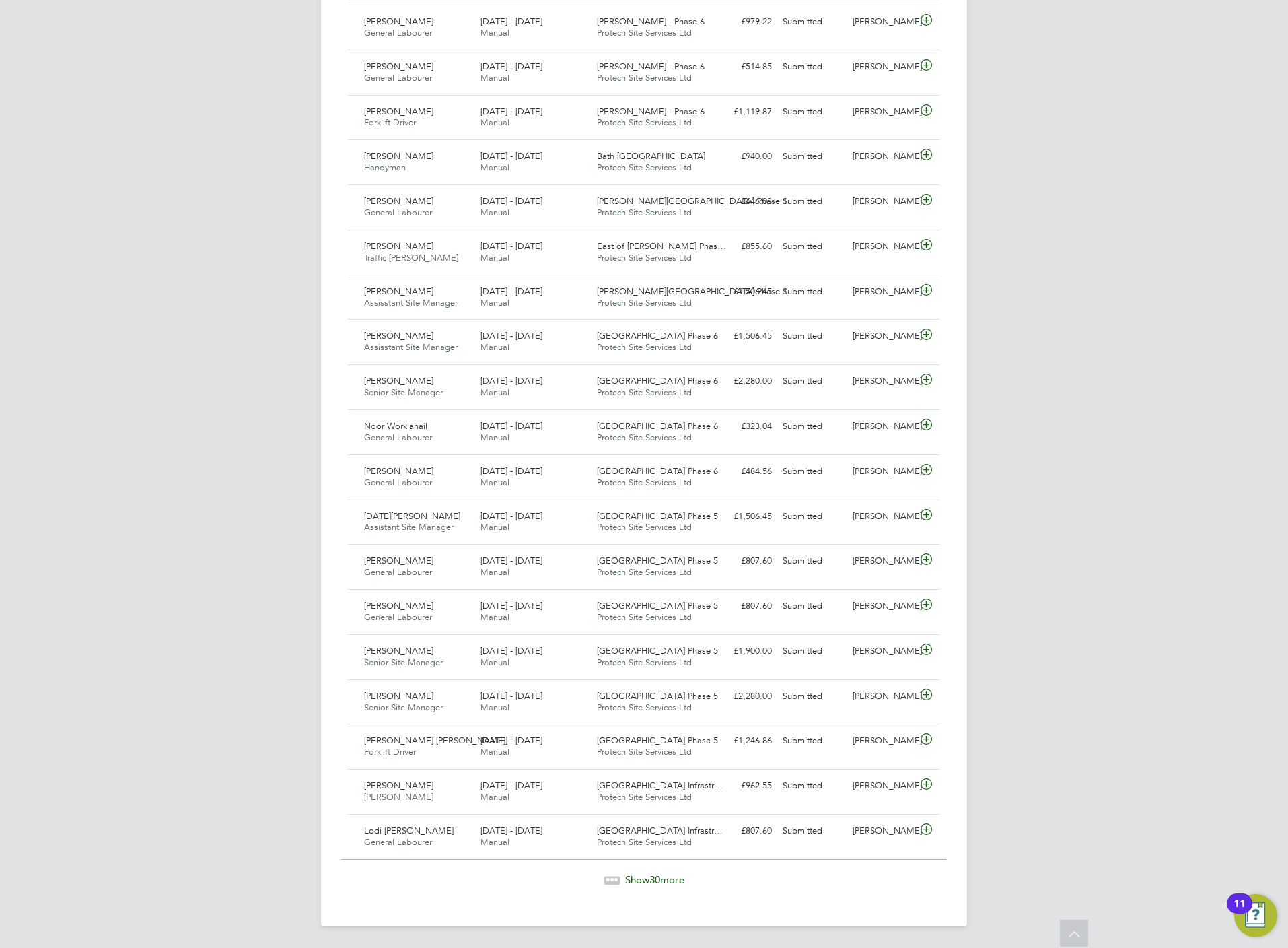
click at [610, 872] on icon at bounding box center [612, 881] width 17 height 17
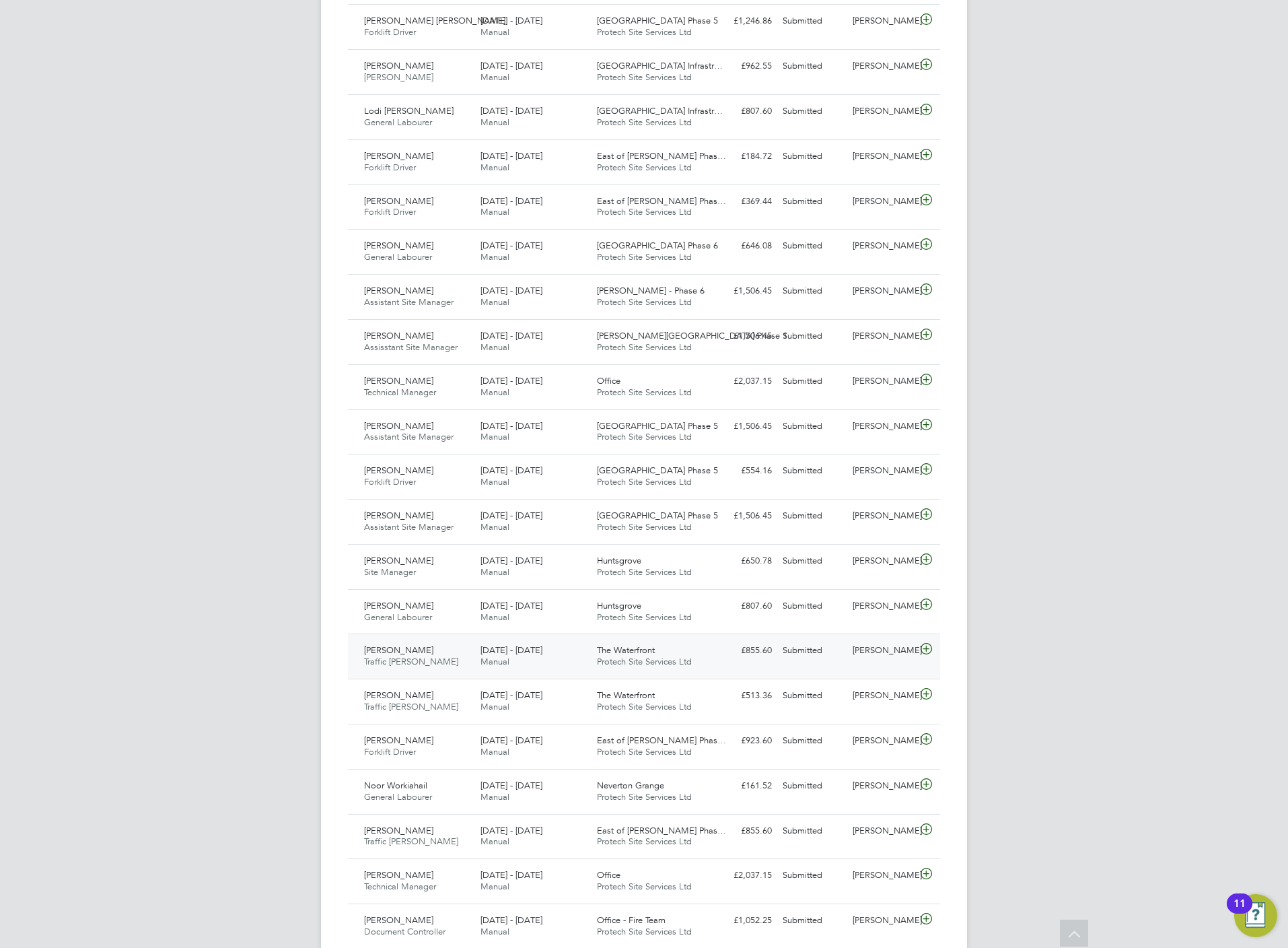
click at [927, 654] on icon at bounding box center [926, 649] width 17 height 11
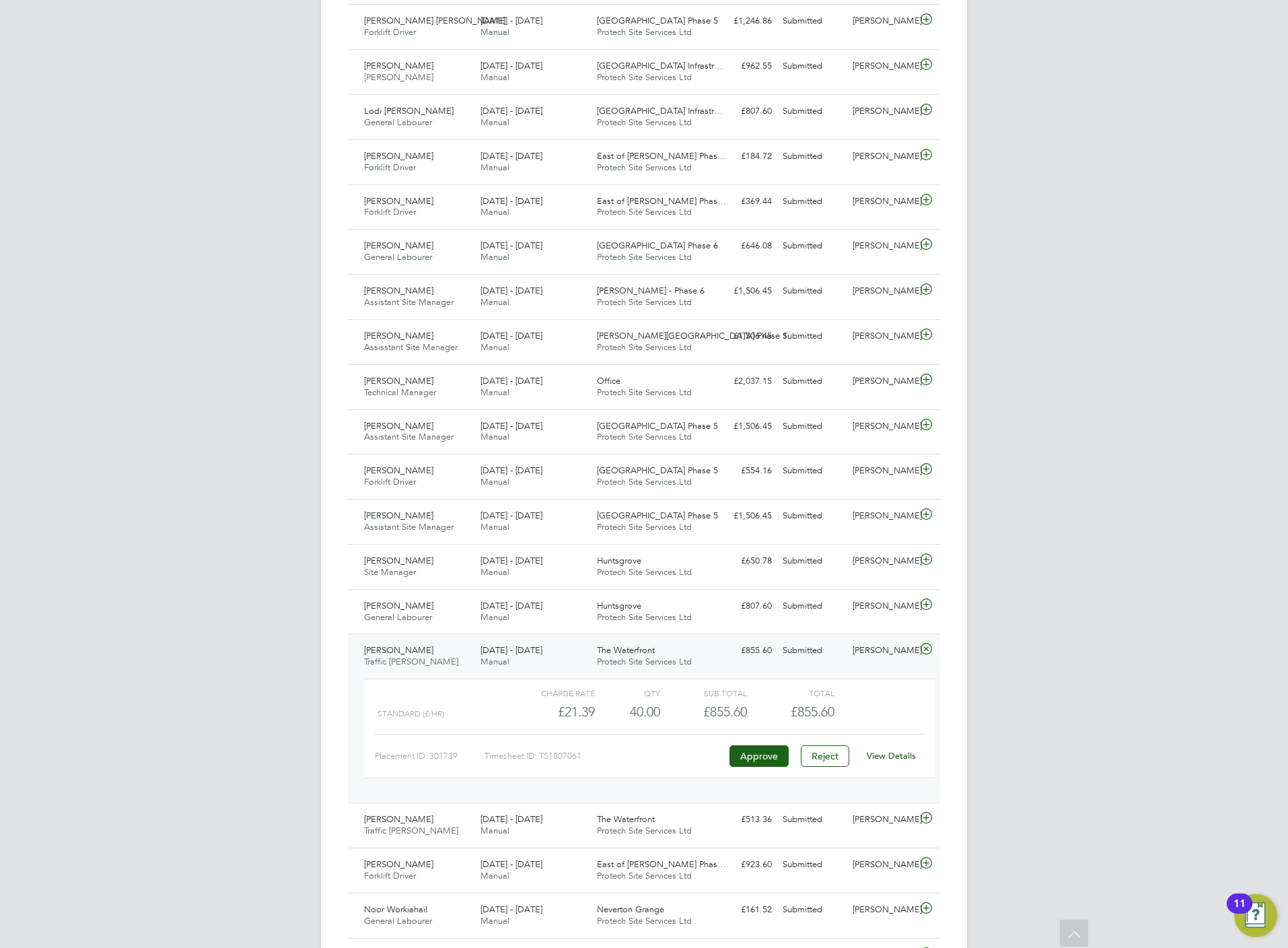
click at [891, 761] on link "View Details" at bounding box center [891, 756] width 49 height 11
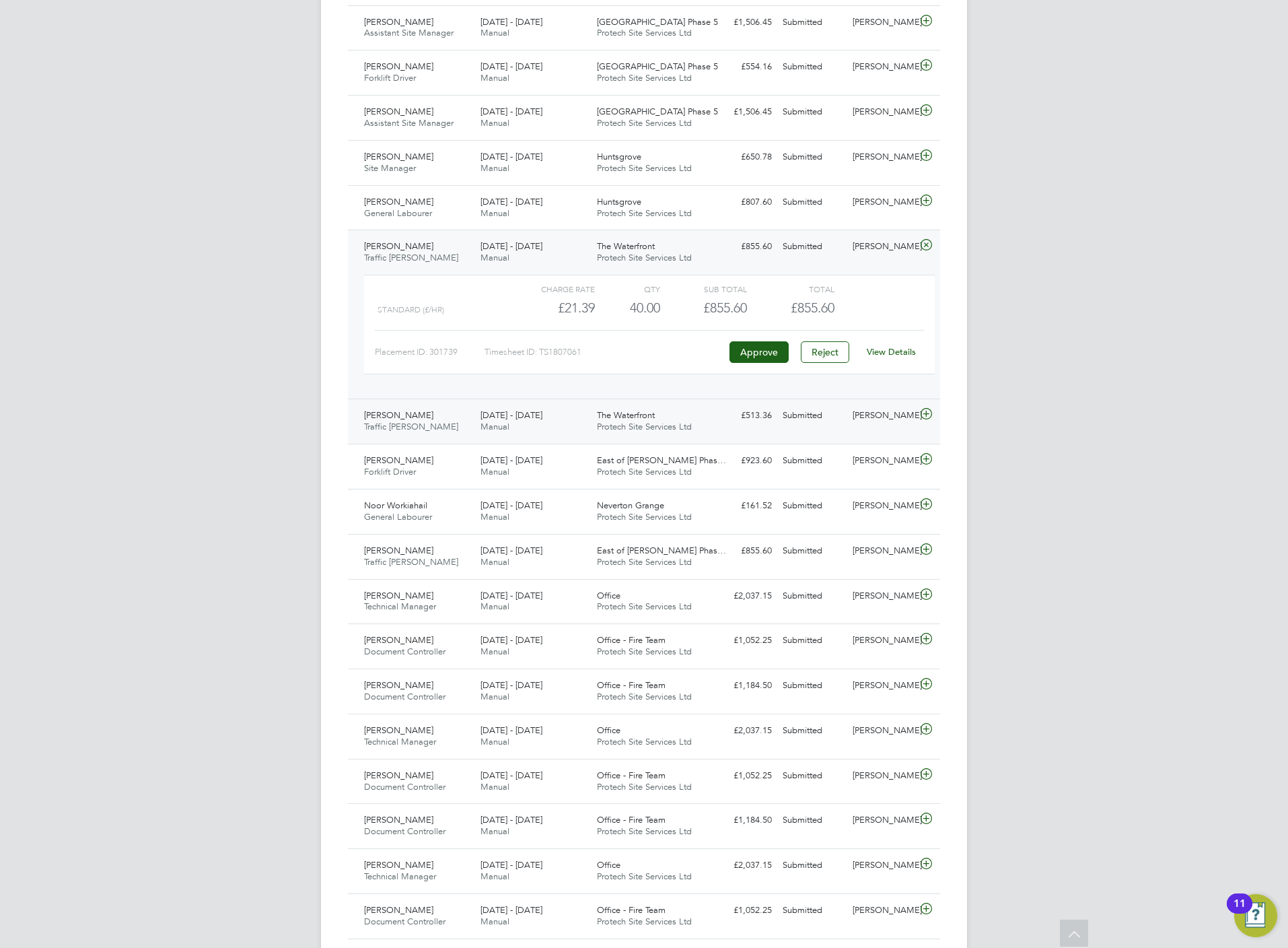
click at [919, 419] on icon at bounding box center [926, 414] width 17 height 11
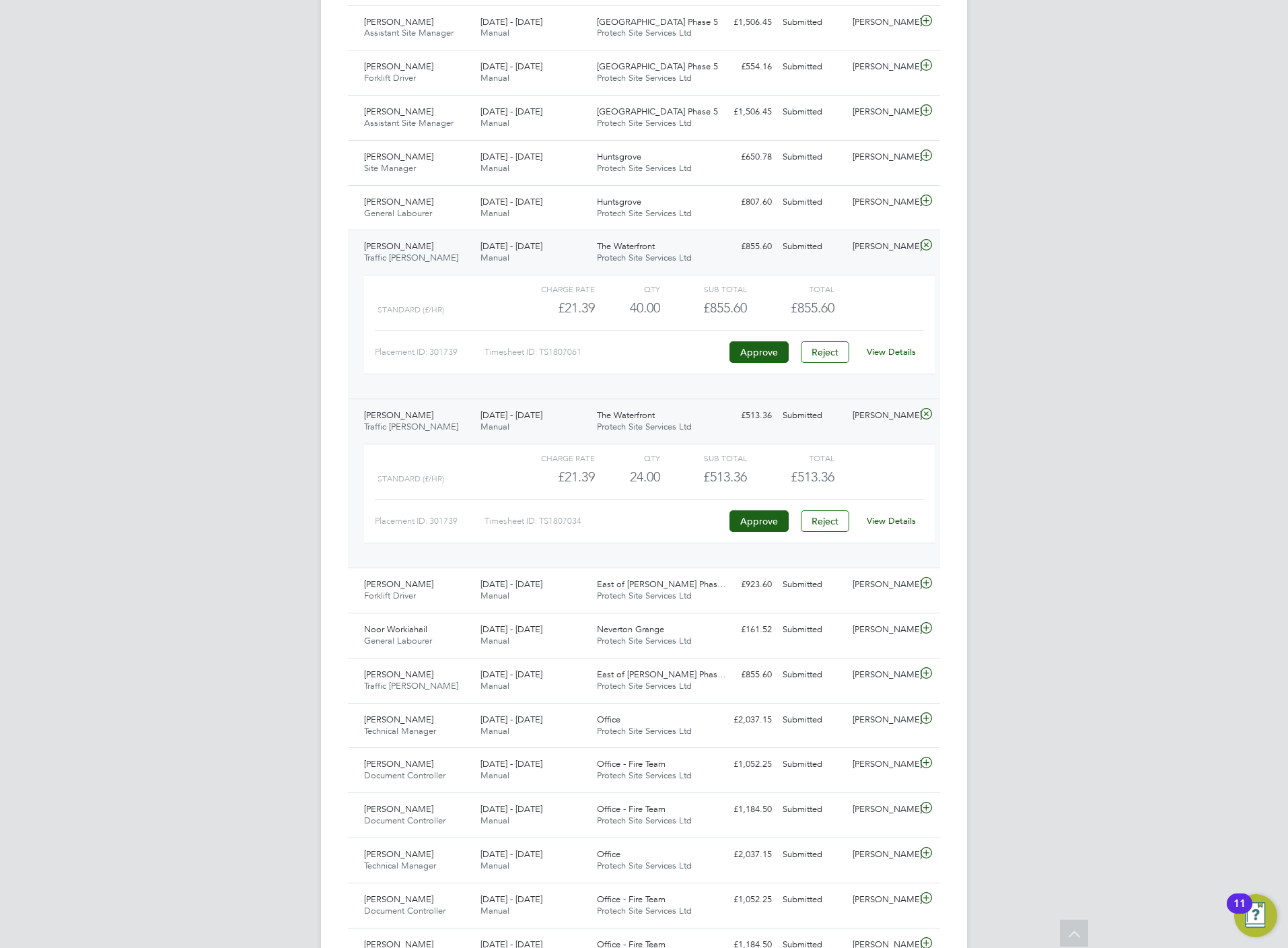
click at [892, 527] on link "View Details" at bounding box center [891, 521] width 49 height 11
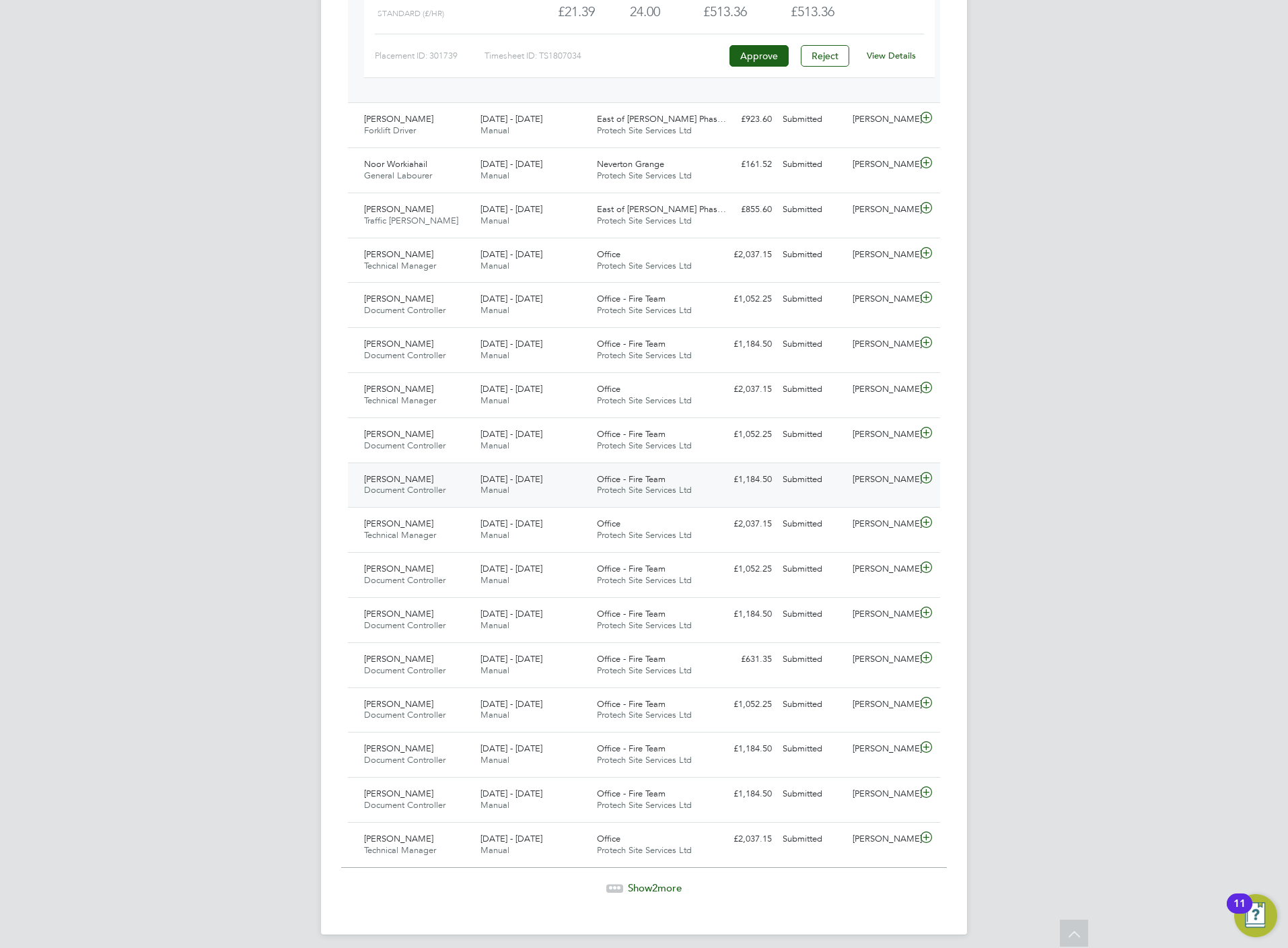
scroll to position [2640, 0]
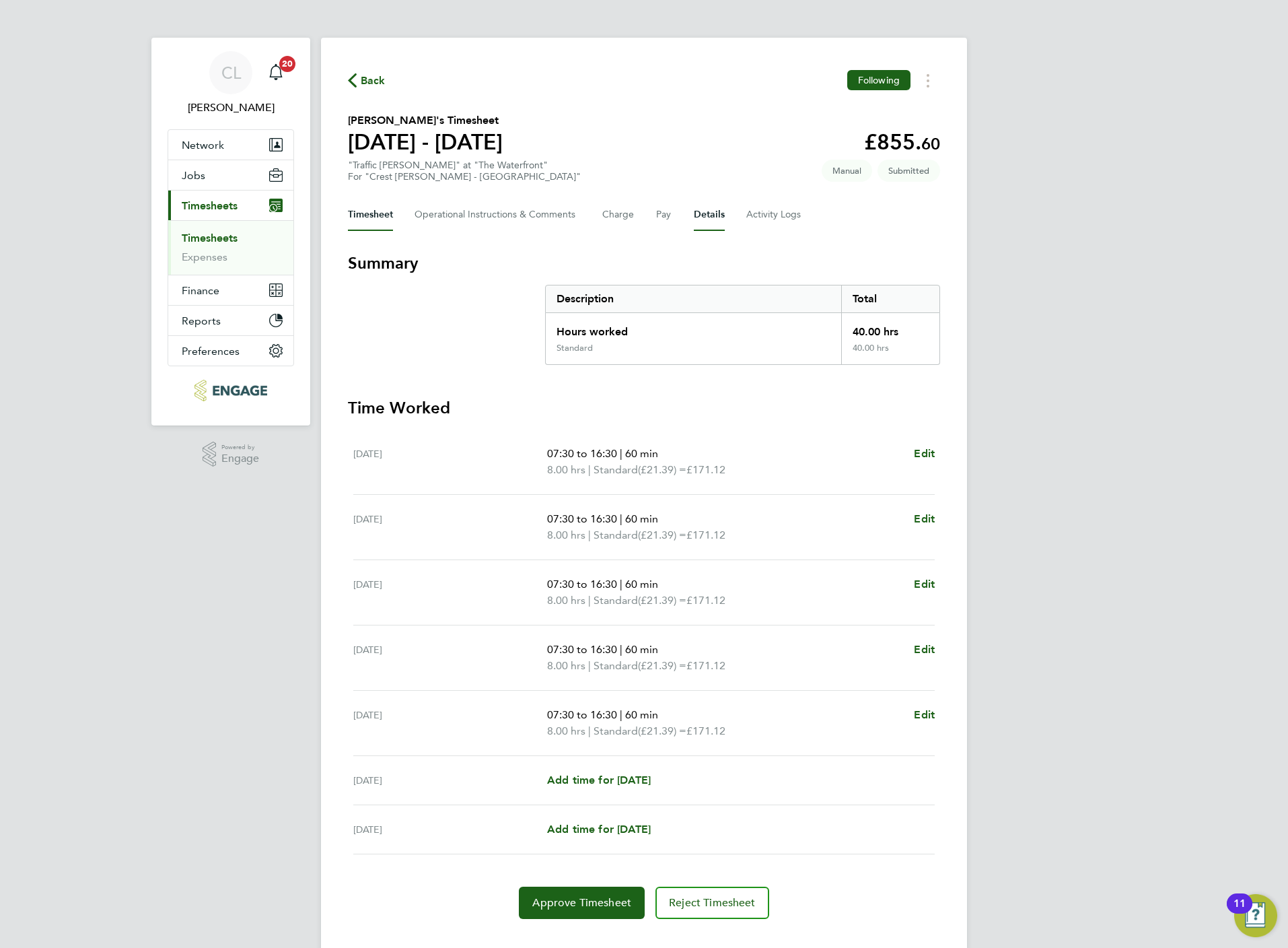
click at [713, 209] on button "Details" at bounding box center [709, 215] width 31 height 33
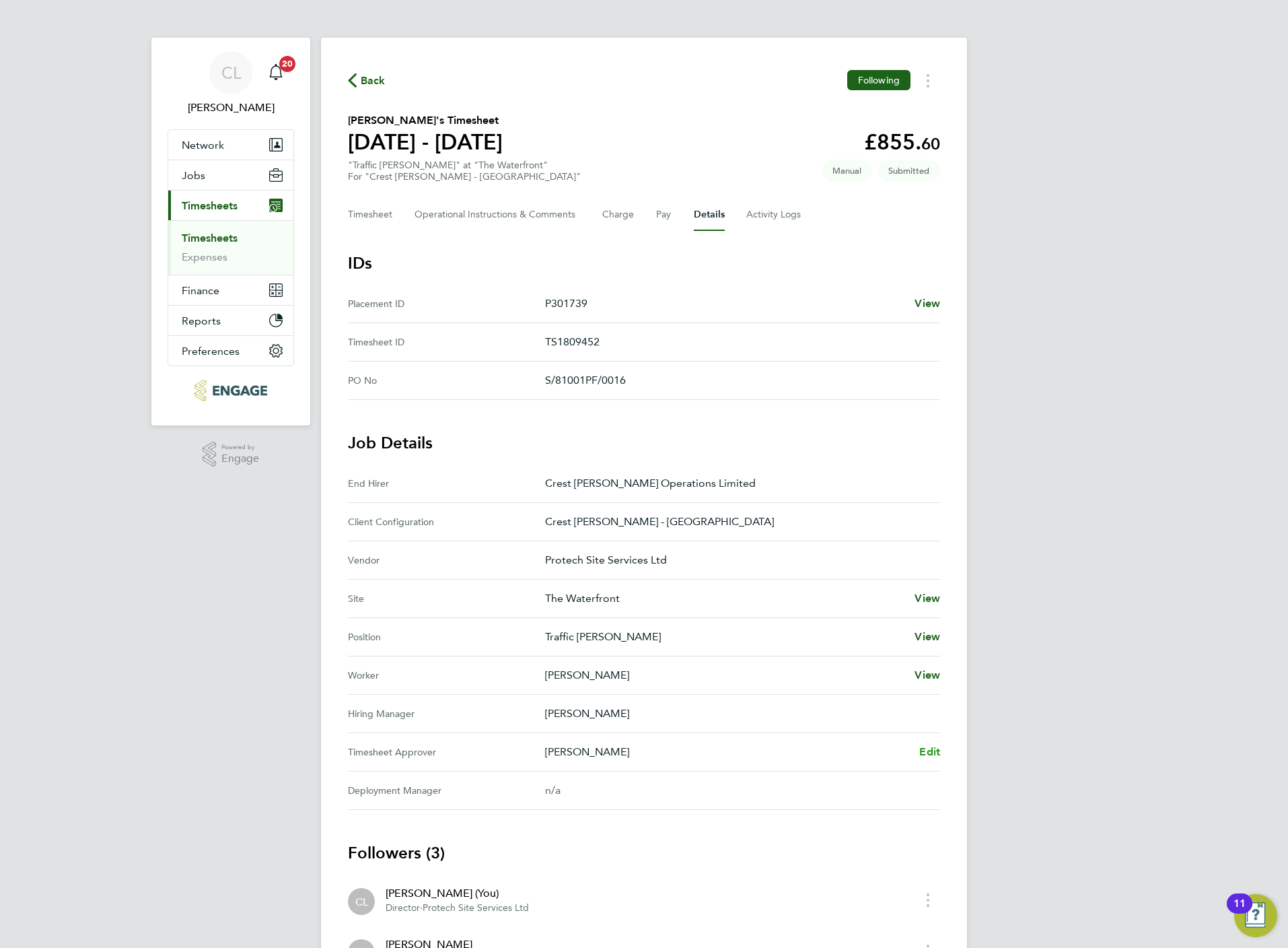
click at [940, 750] on span "Edit" at bounding box center [929, 751] width 21 height 13
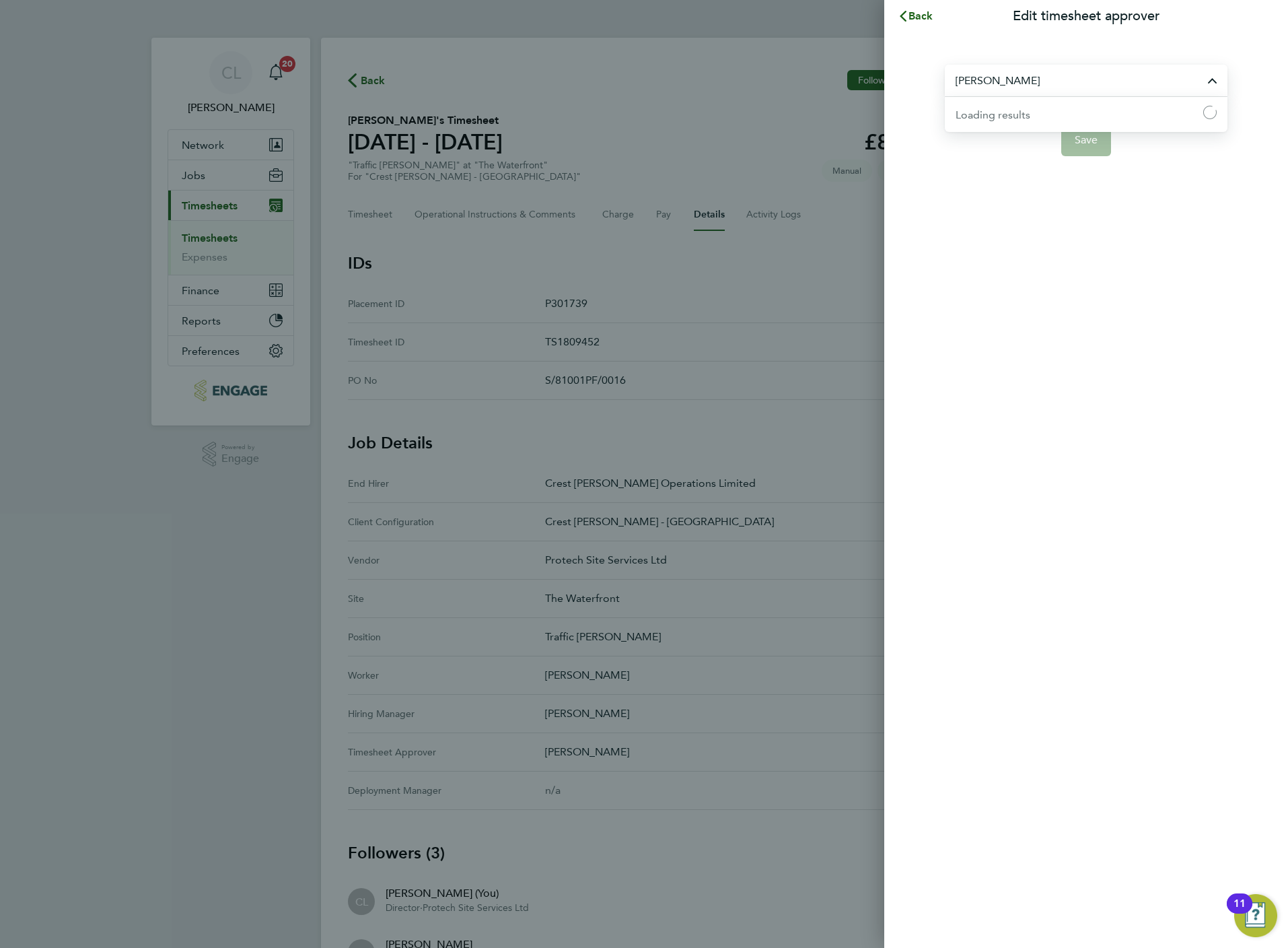
click at [1011, 87] on input "[PERSON_NAME]" at bounding box center [1086, 80] width 282 height 32
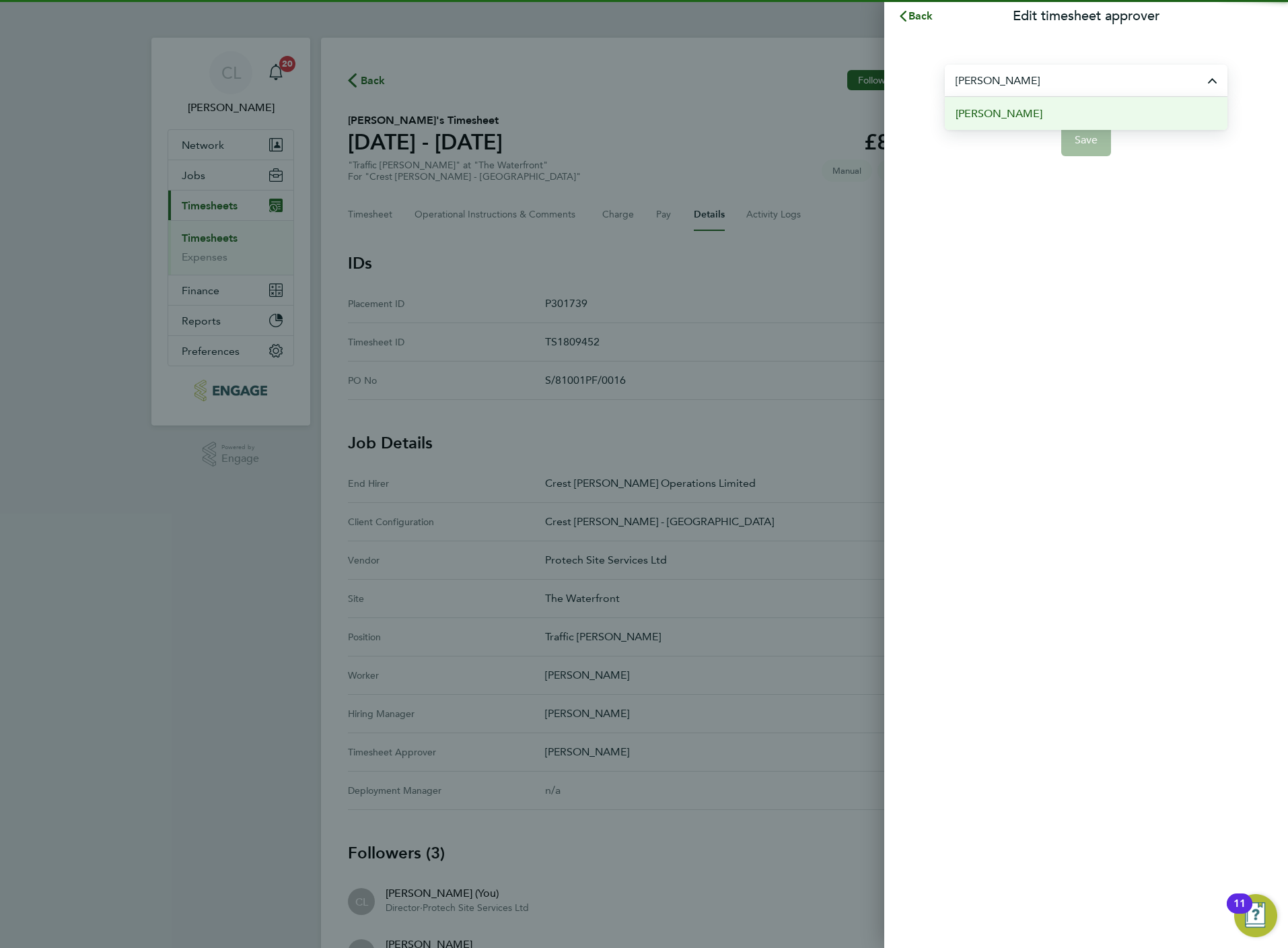
click at [1004, 119] on span "[PERSON_NAME]" at bounding box center [999, 114] width 87 height 16
type input "[PERSON_NAME]"
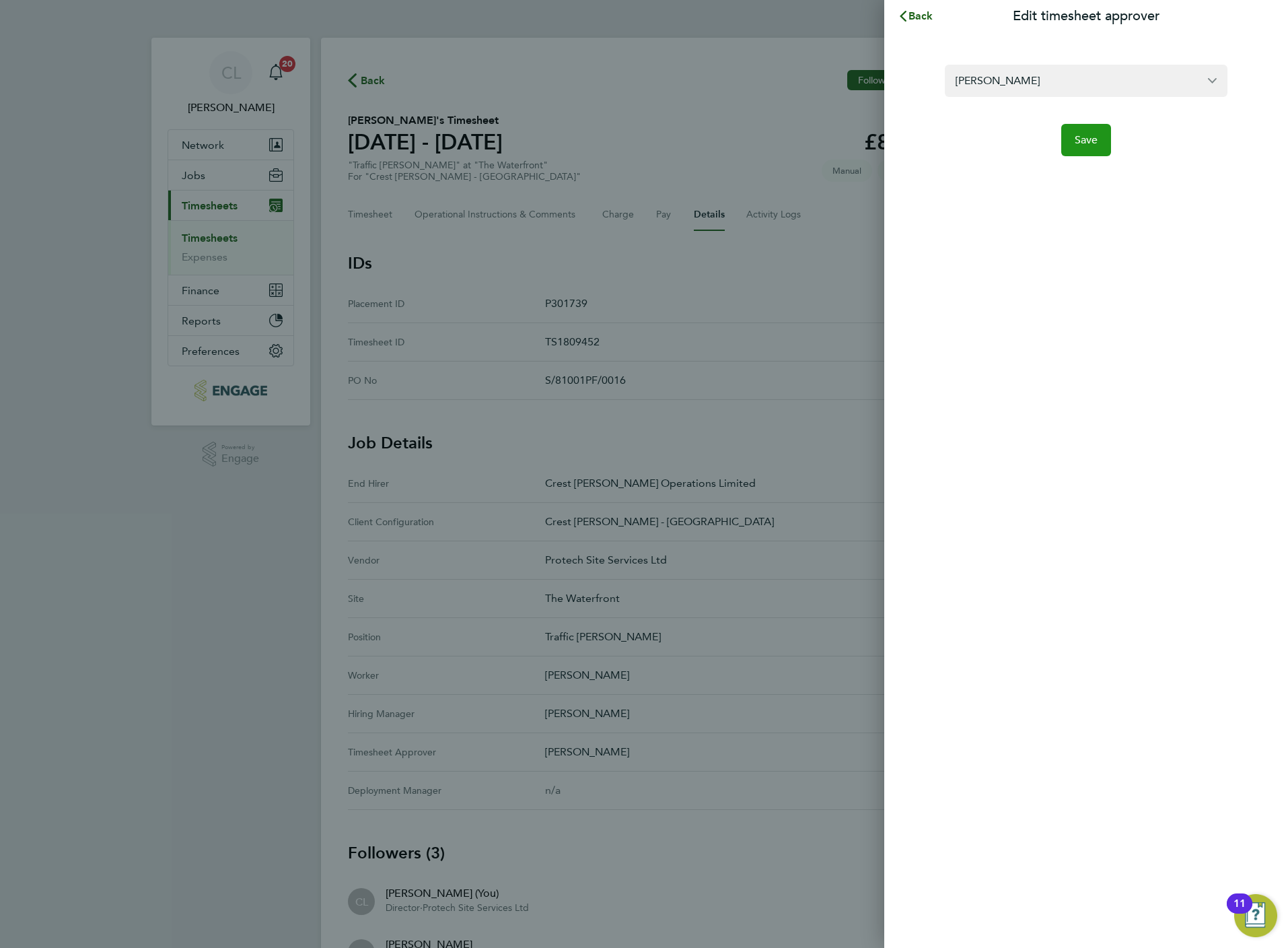
click at [1093, 151] on button "Save" at bounding box center [1086, 140] width 50 height 33
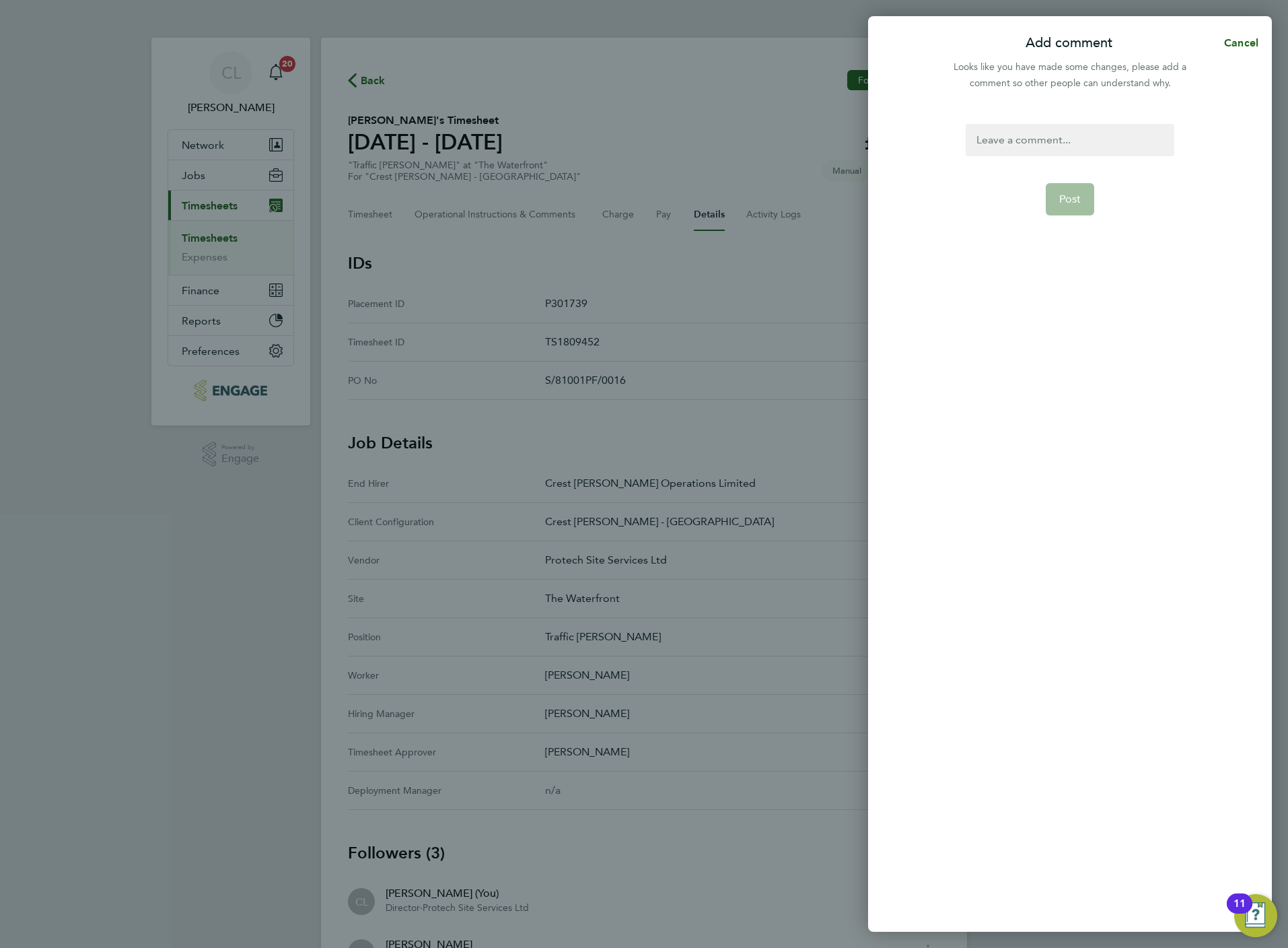
click at [1032, 168] on form "Post" at bounding box center [1070, 388] width 218 height 528
click at [1033, 158] on form "Post" at bounding box center [1070, 388] width 218 height 528
click at [1043, 139] on div at bounding box center [1070, 140] width 208 height 33
click at [1030, 131] on div at bounding box center [1070, 140] width 208 height 33
click at [1062, 194] on span "Post" at bounding box center [1070, 199] width 22 height 13
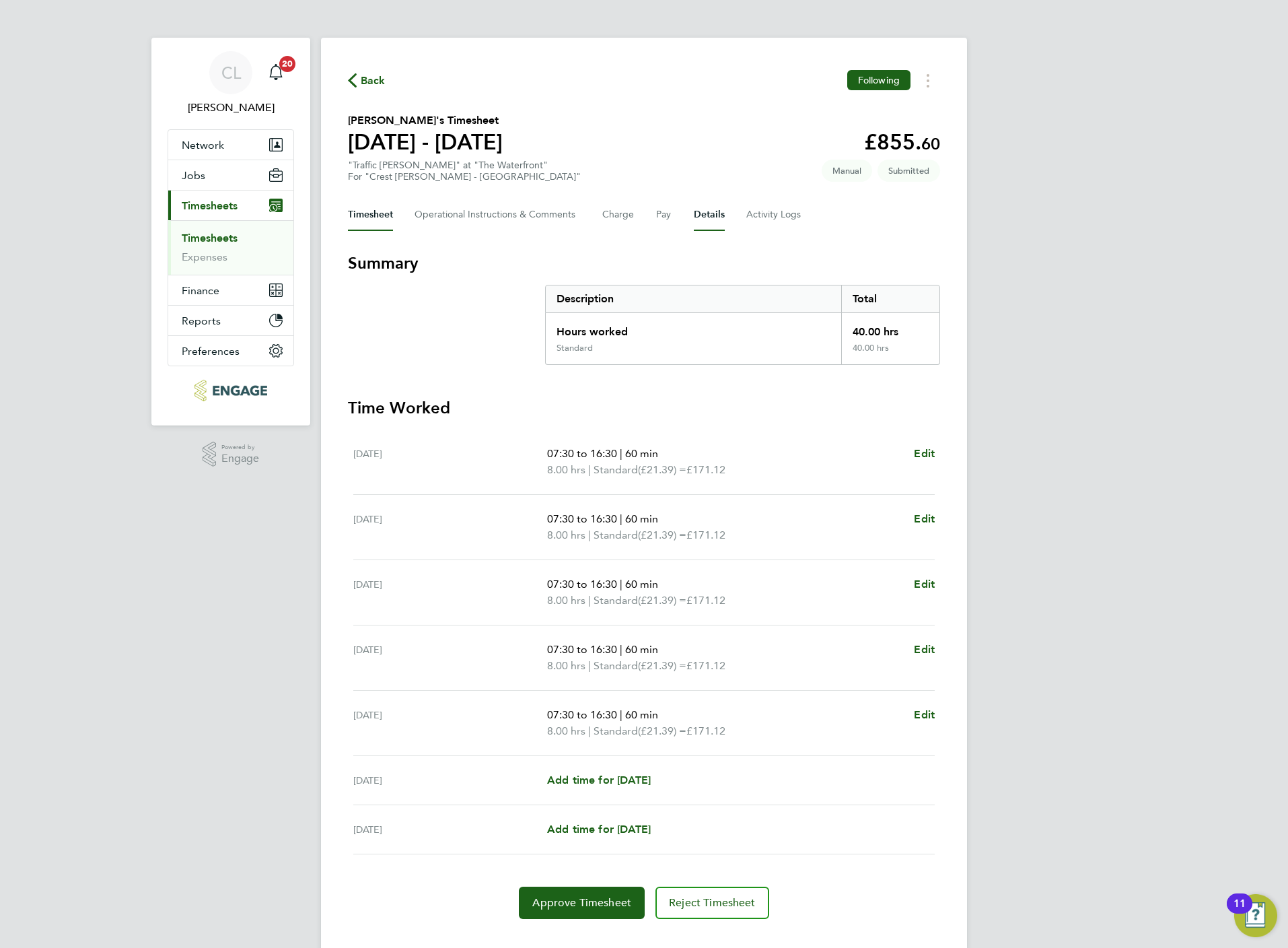
click at [703, 212] on button "Details" at bounding box center [709, 215] width 31 height 33
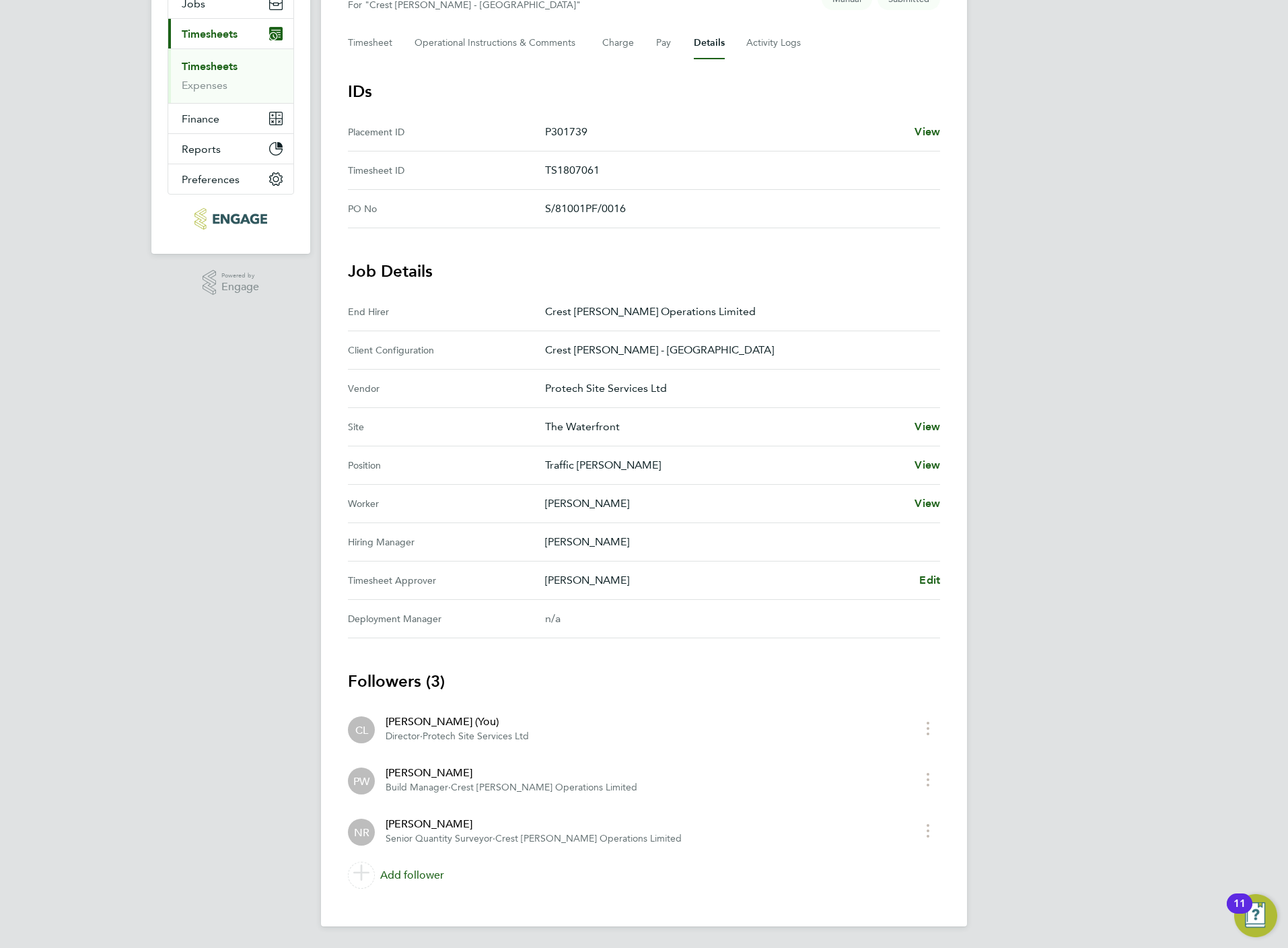
scroll to position [174, 0]
click at [923, 584] on span "Edit" at bounding box center [929, 580] width 21 height 13
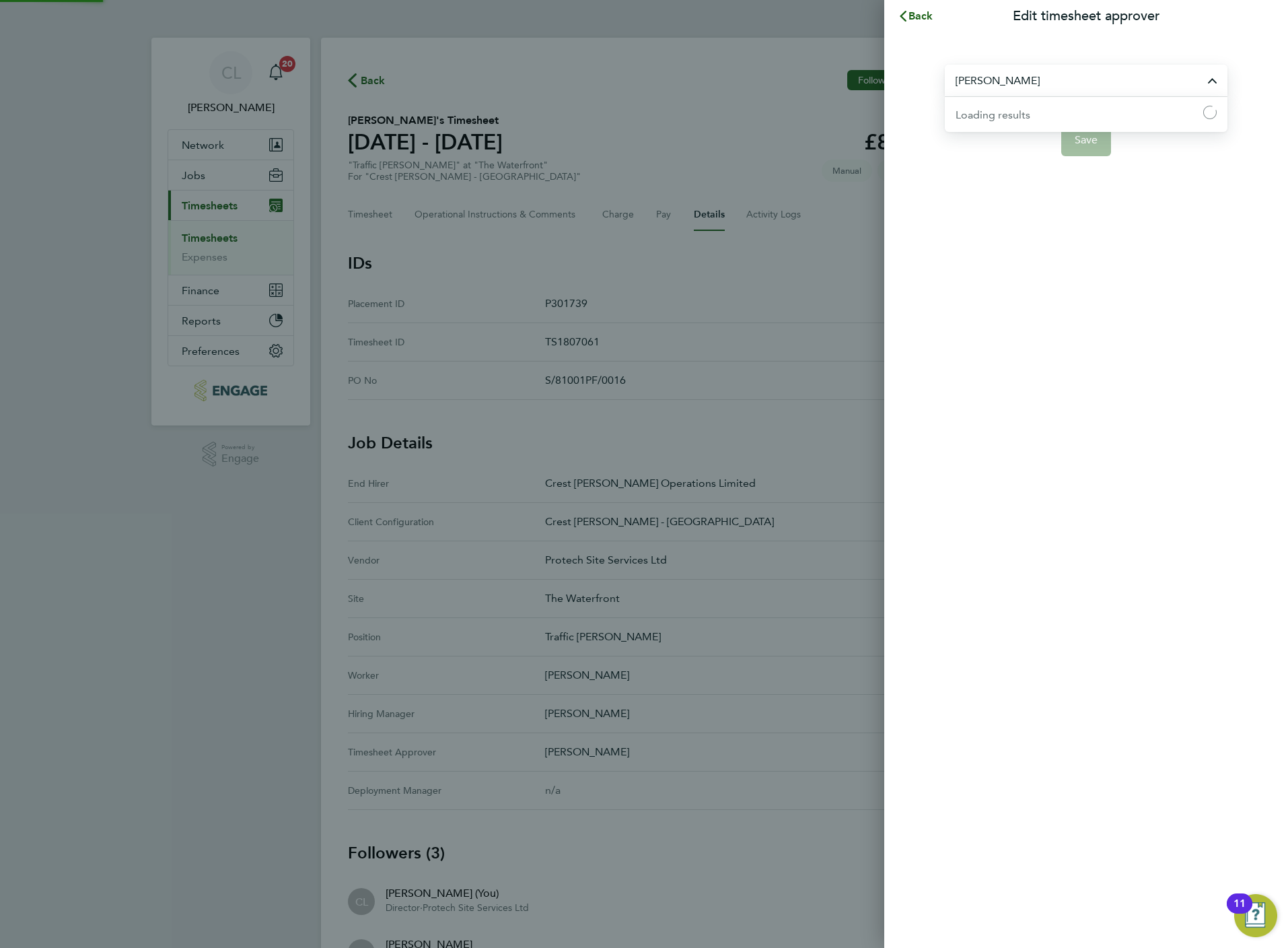
click at [1055, 84] on input "[PERSON_NAME]" at bounding box center [1086, 80] width 282 height 32
click at [1030, 117] on li "[PERSON_NAME]" at bounding box center [1091, 114] width 272 height 33
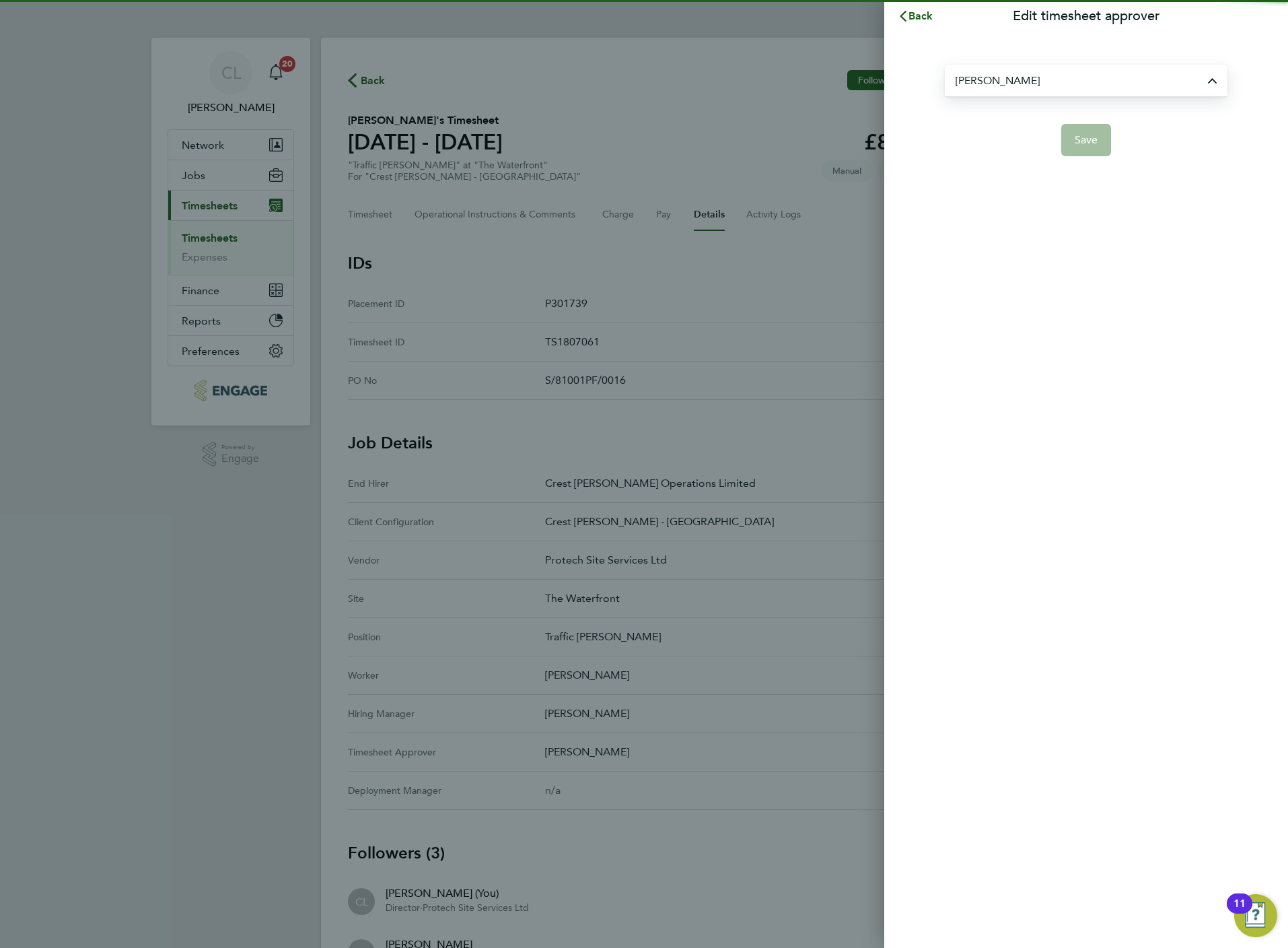
type input "[PERSON_NAME]"
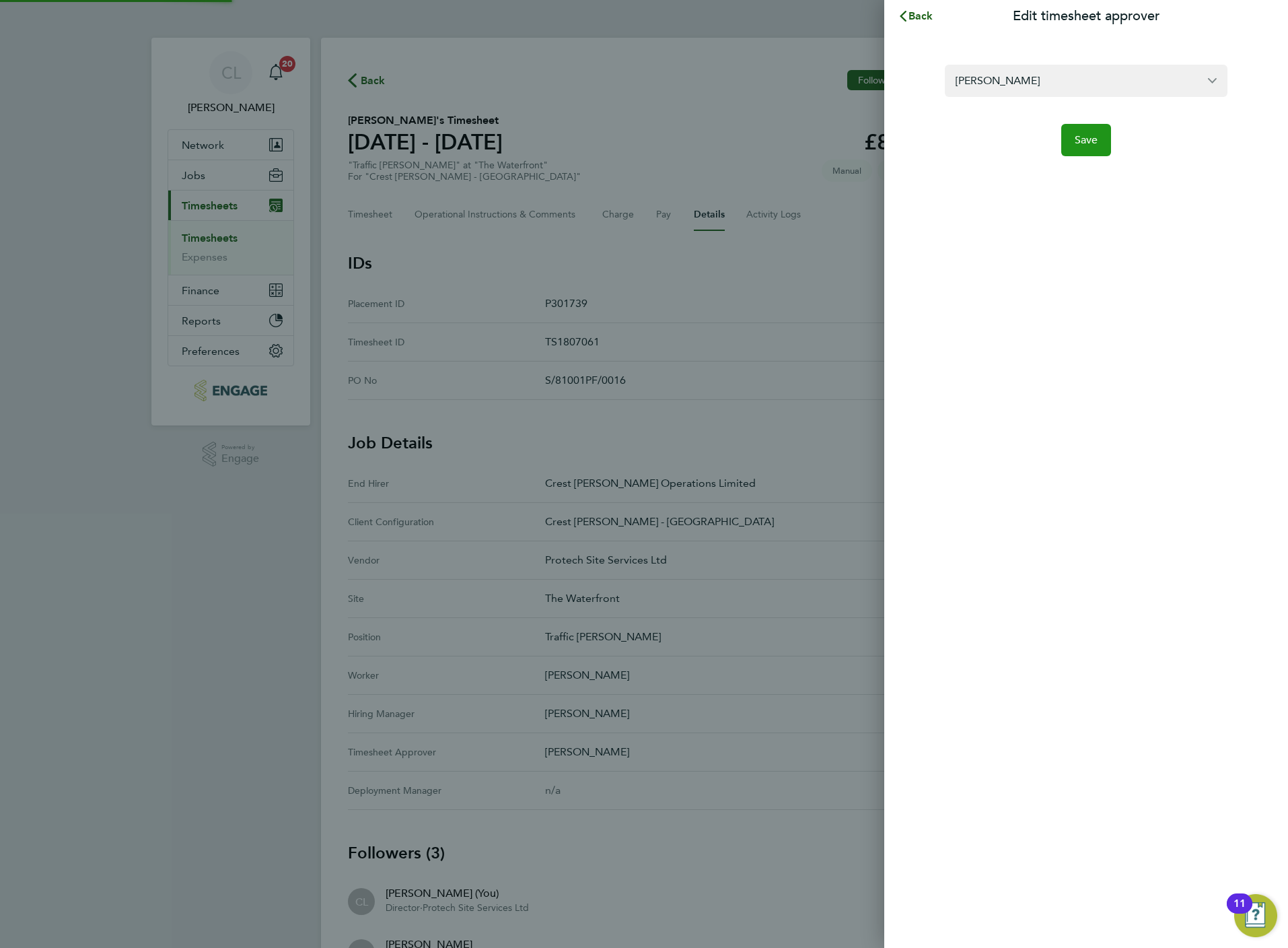
click at [1094, 139] on span "Save" at bounding box center [1086, 140] width 23 height 13
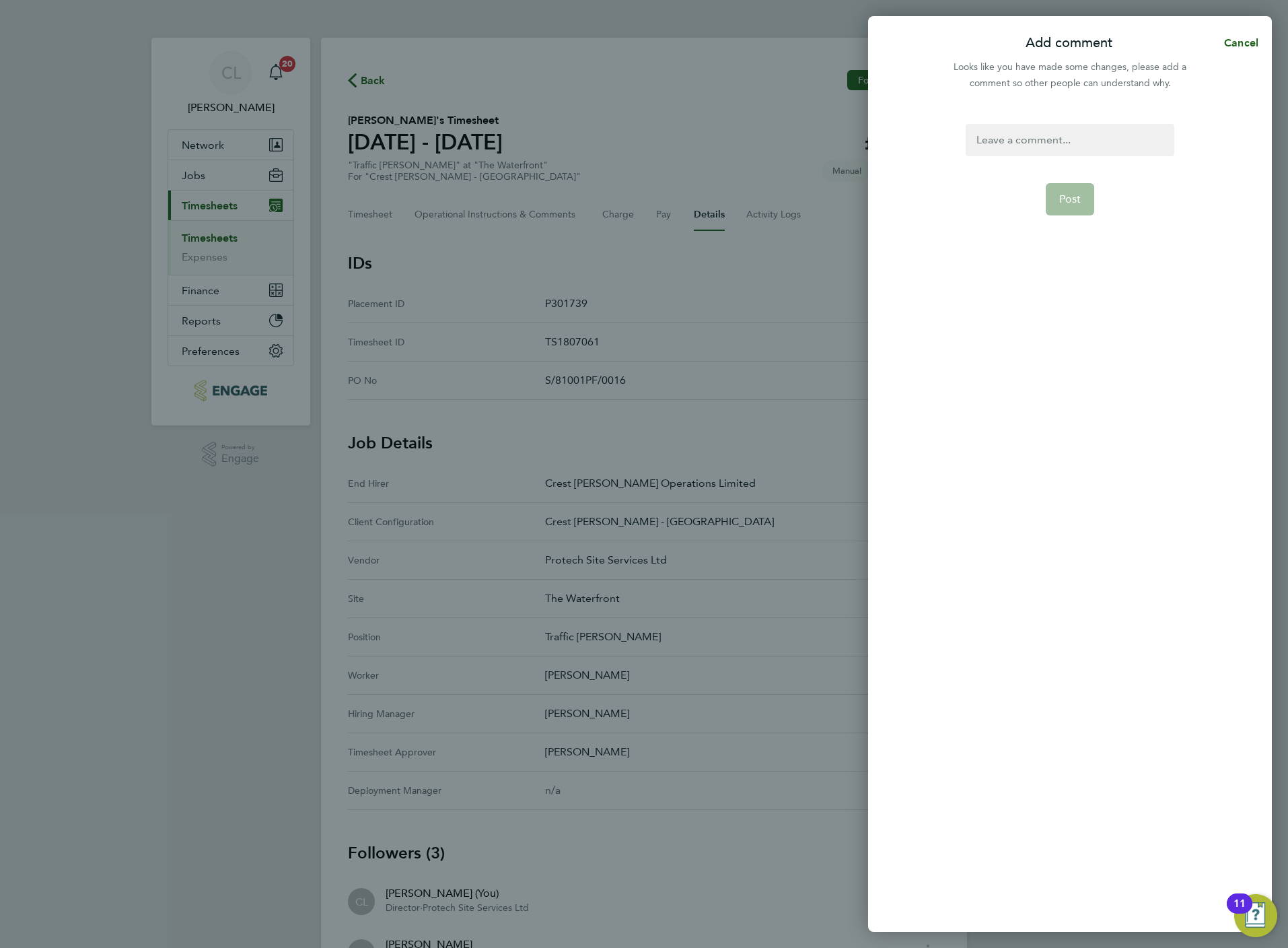
click at [1032, 156] on form "Post" at bounding box center [1070, 388] width 218 height 528
click at [1031, 150] on div at bounding box center [1070, 140] width 208 height 33
click at [1072, 204] on span "Post" at bounding box center [1070, 199] width 22 height 13
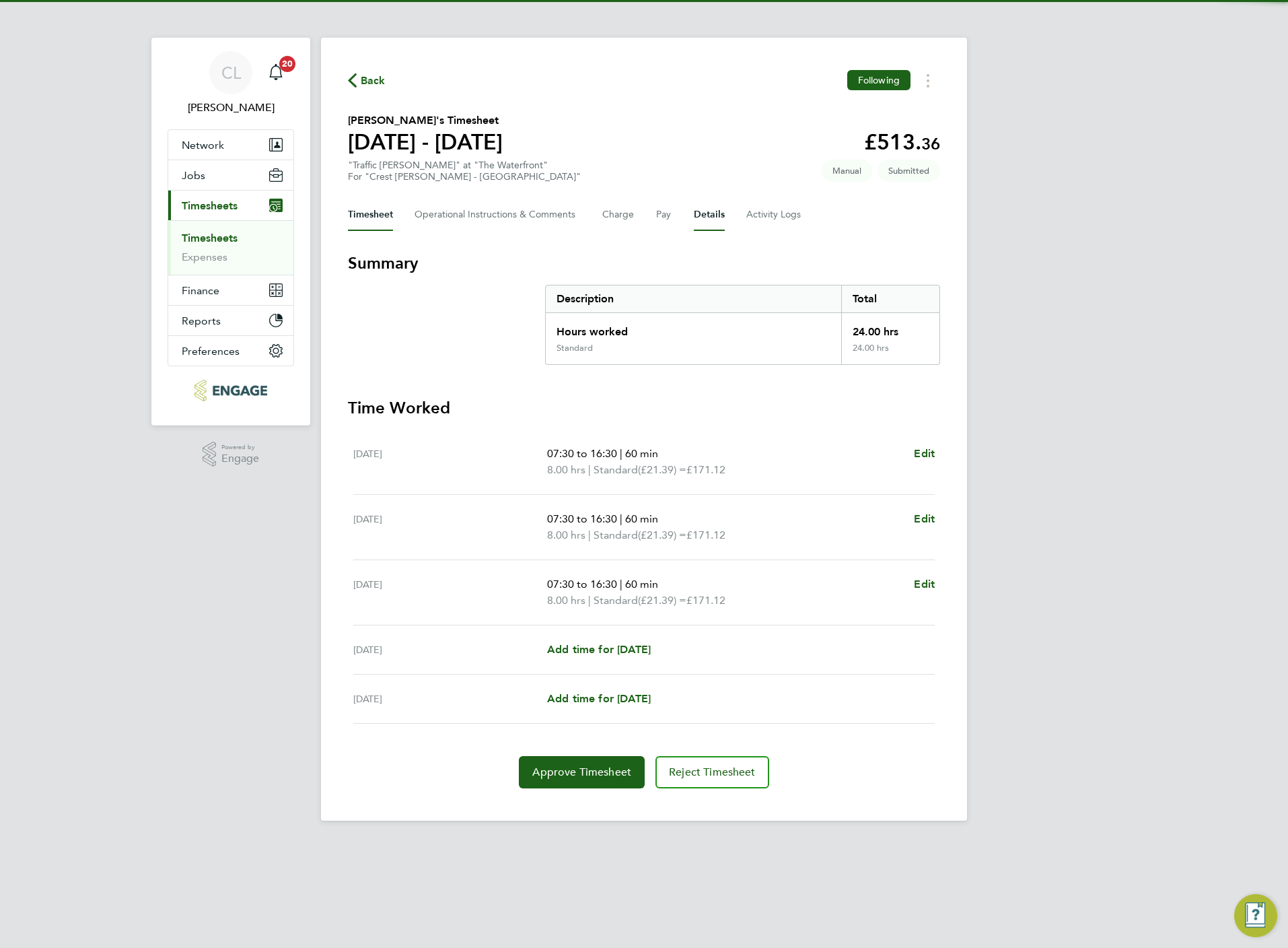
click at [701, 216] on button "Details" at bounding box center [709, 215] width 31 height 33
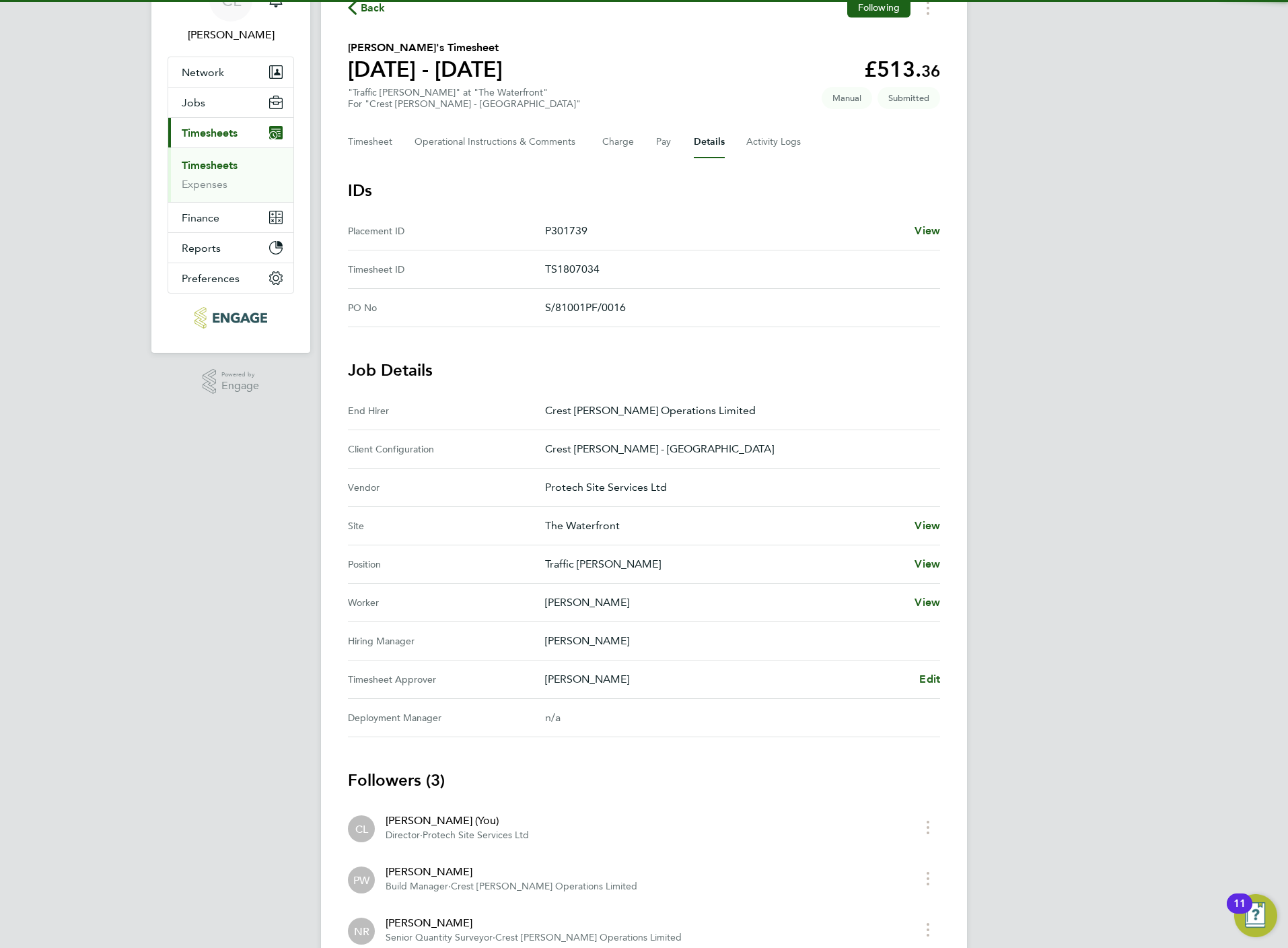
scroll to position [174, 0]
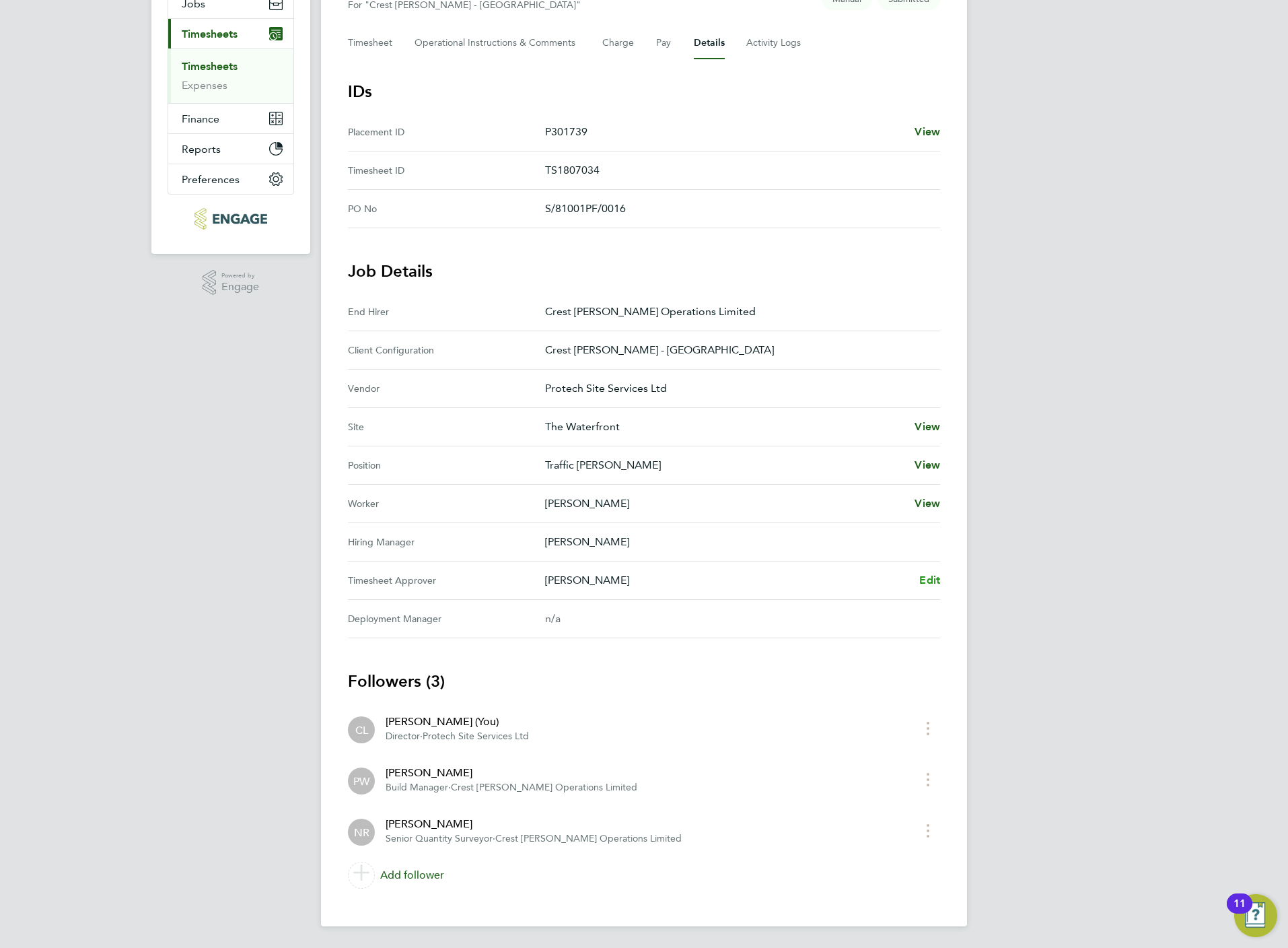
click at [929, 575] on span "Edit" at bounding box center [929, 580] width 21 height 13
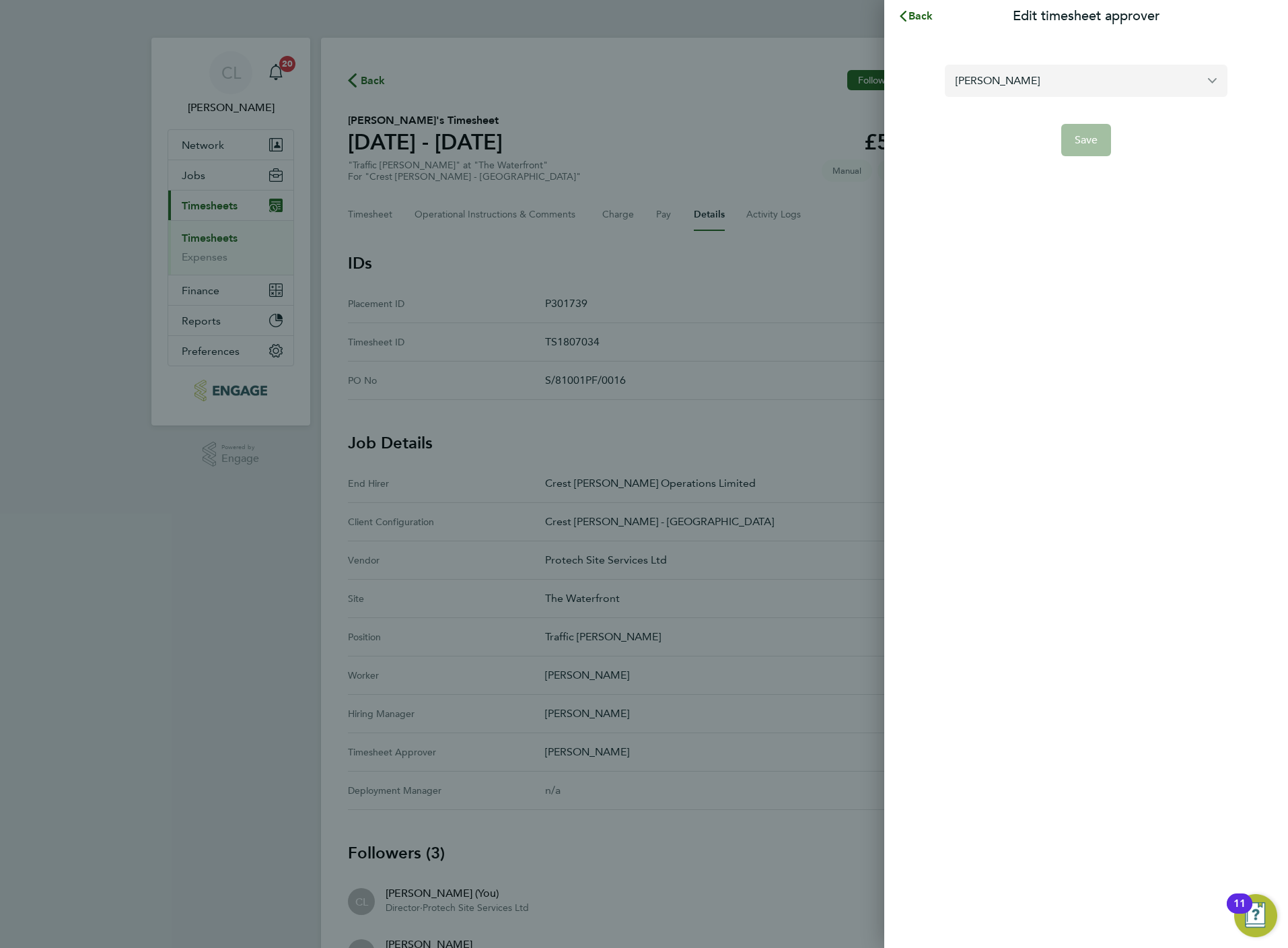
click at [997, 85] on input "[PERSON_NAME]" at bounding box center [1086, 80] width 282 height 32
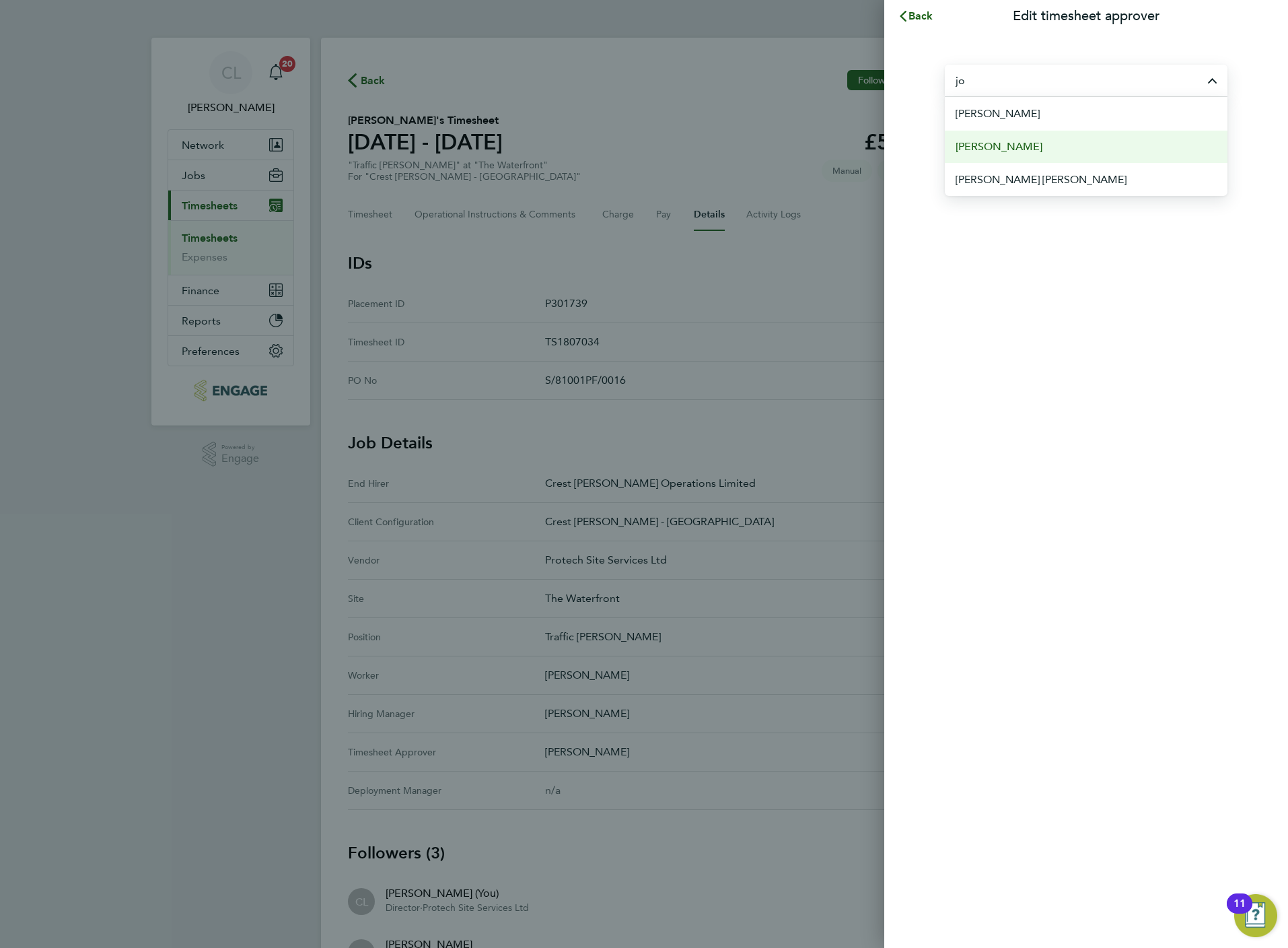
click at [1010, 141] on span "[PERSON_NAME]" at bounding box center [999, 146] width 87 height 16
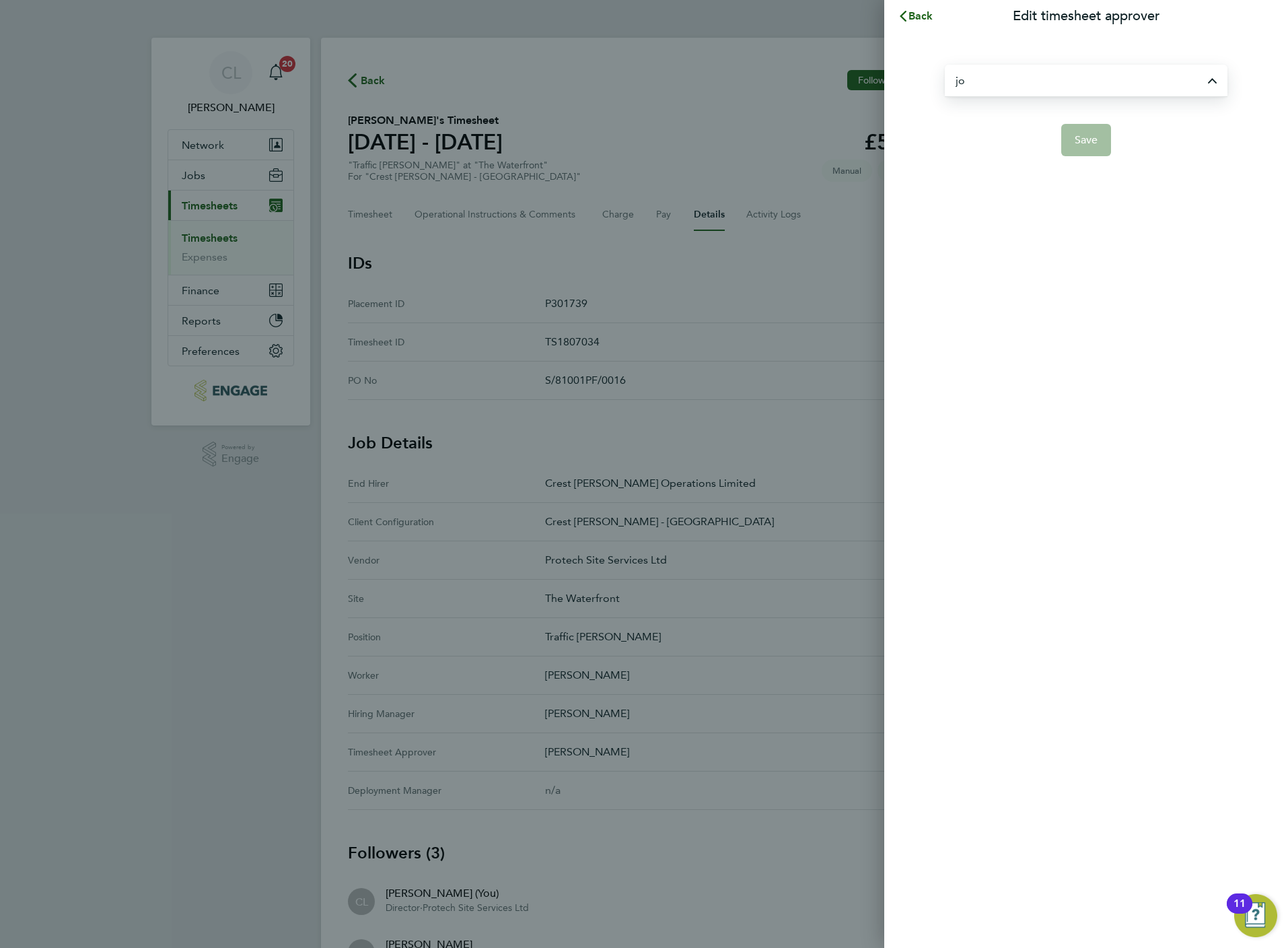
type input "[PERSON_NAME]"
click at [1082, 141] on span "Save" at bounding box center [1086, 140] width 23 height 13
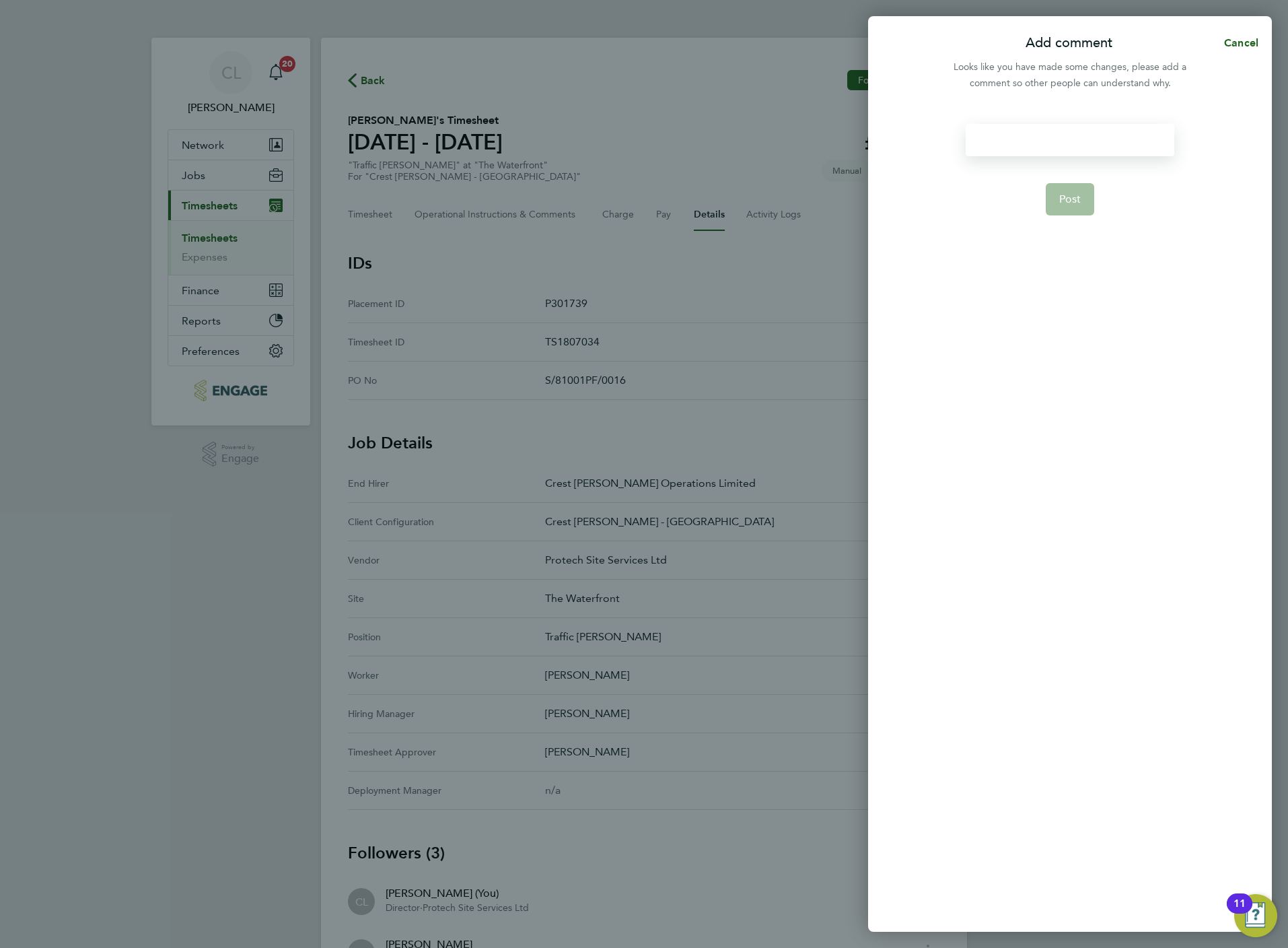
click at [1060, 154] on div at bounding box center [1070, 140] width 208 height 33
click at [1057, 154] on div at bounding box center [1070, 140] width 208 height 33
click at [1010, 124] on div at bounding box center [1070, 140] width 208 height 33
click at [1053, 206] on button "Post" at bounding box center [1070, 199] width 49 height 33
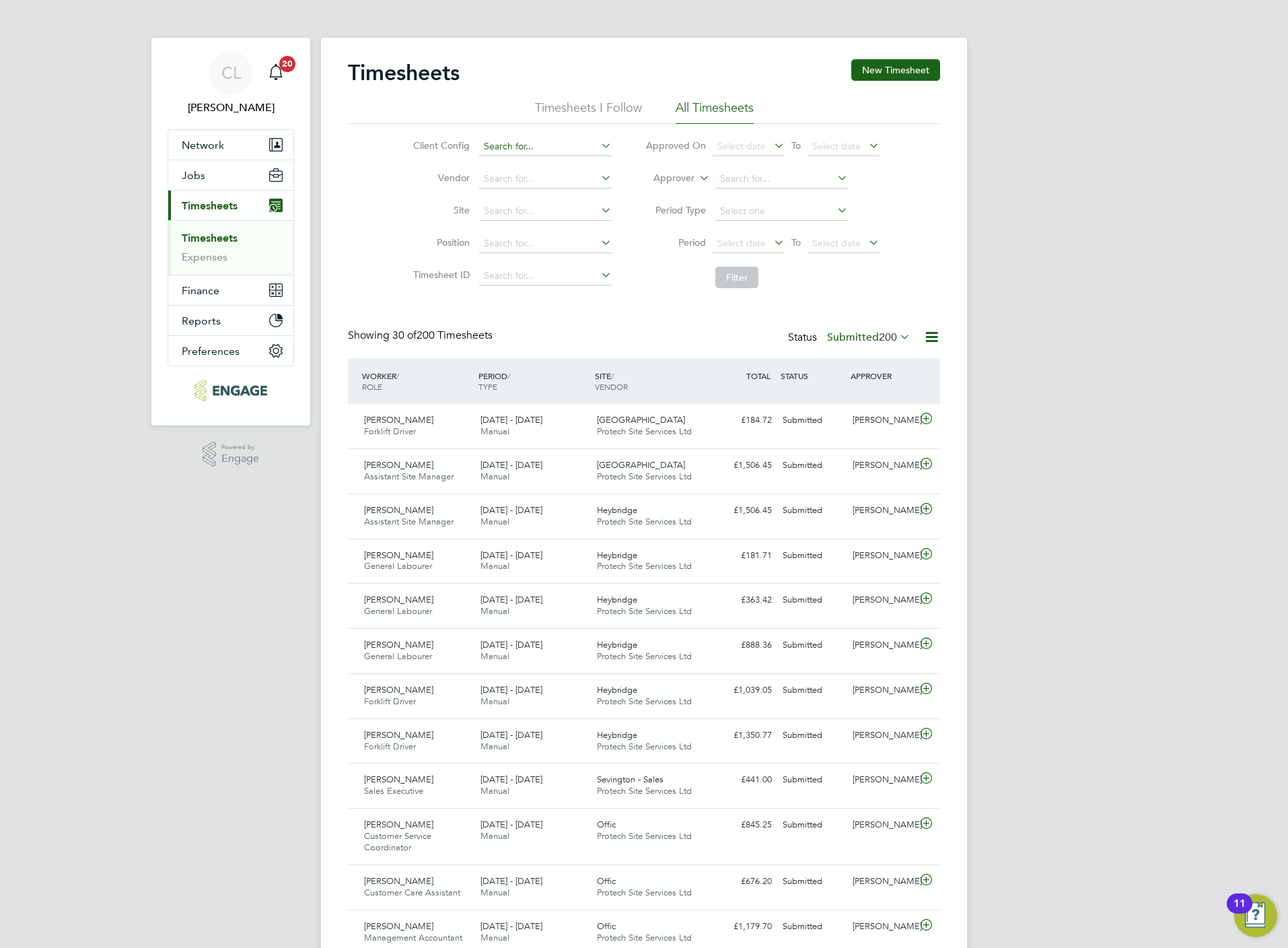
click at [525, 148] on input at bounding box center [545, 147] width 133 height 19
click at [507, 168] on li "Crest Nicholson - South West" at bounding box center [550, 165] width 144 height 18
type input "Crest Nicholson - South West"
click at [735, 280] on button "Filter" at bounding box center [737, 277] width 43 height 21
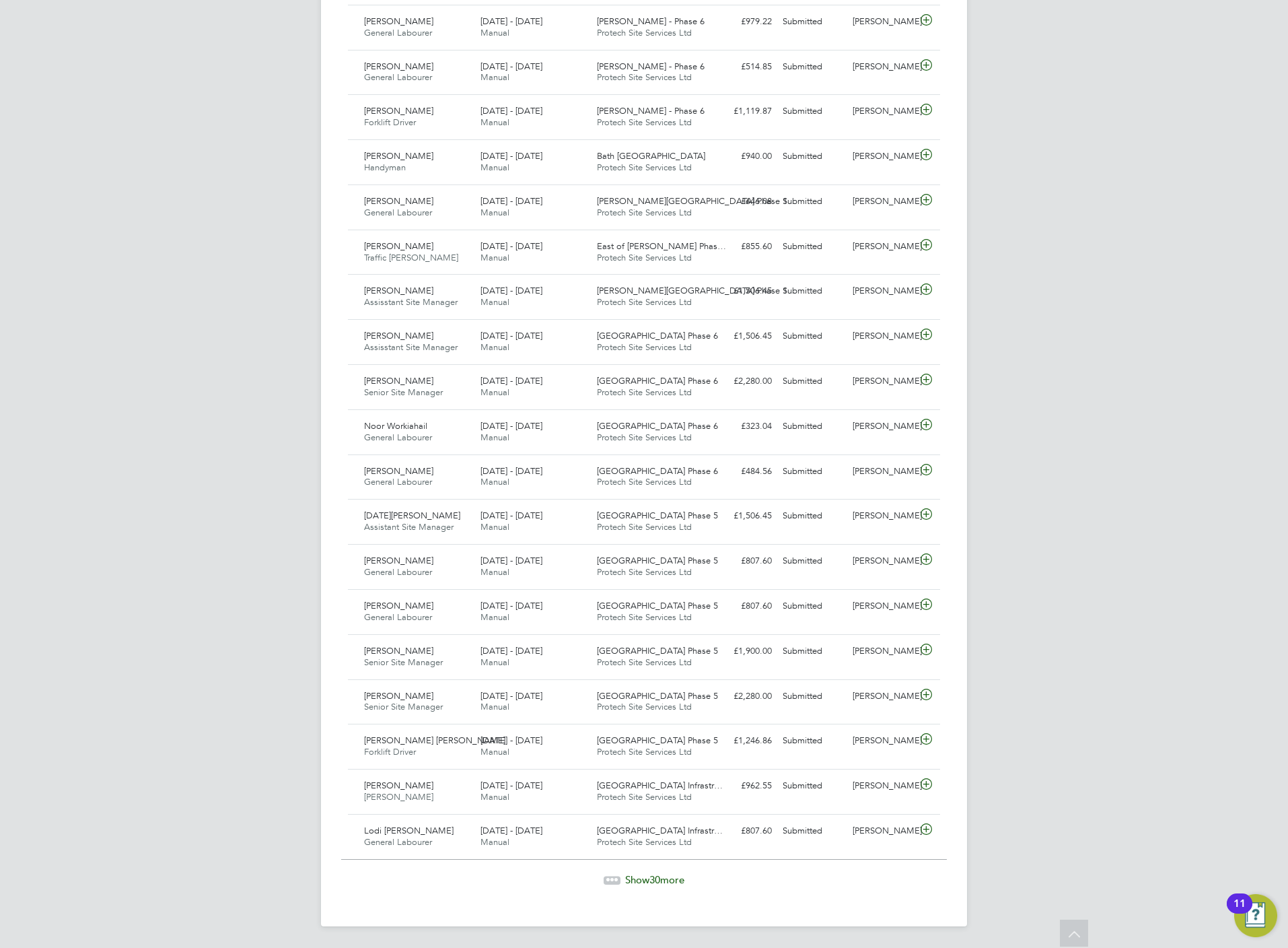
click at [640, 879] on span "Show 30 more" at bounding box center [654, 880] width 59 height 13
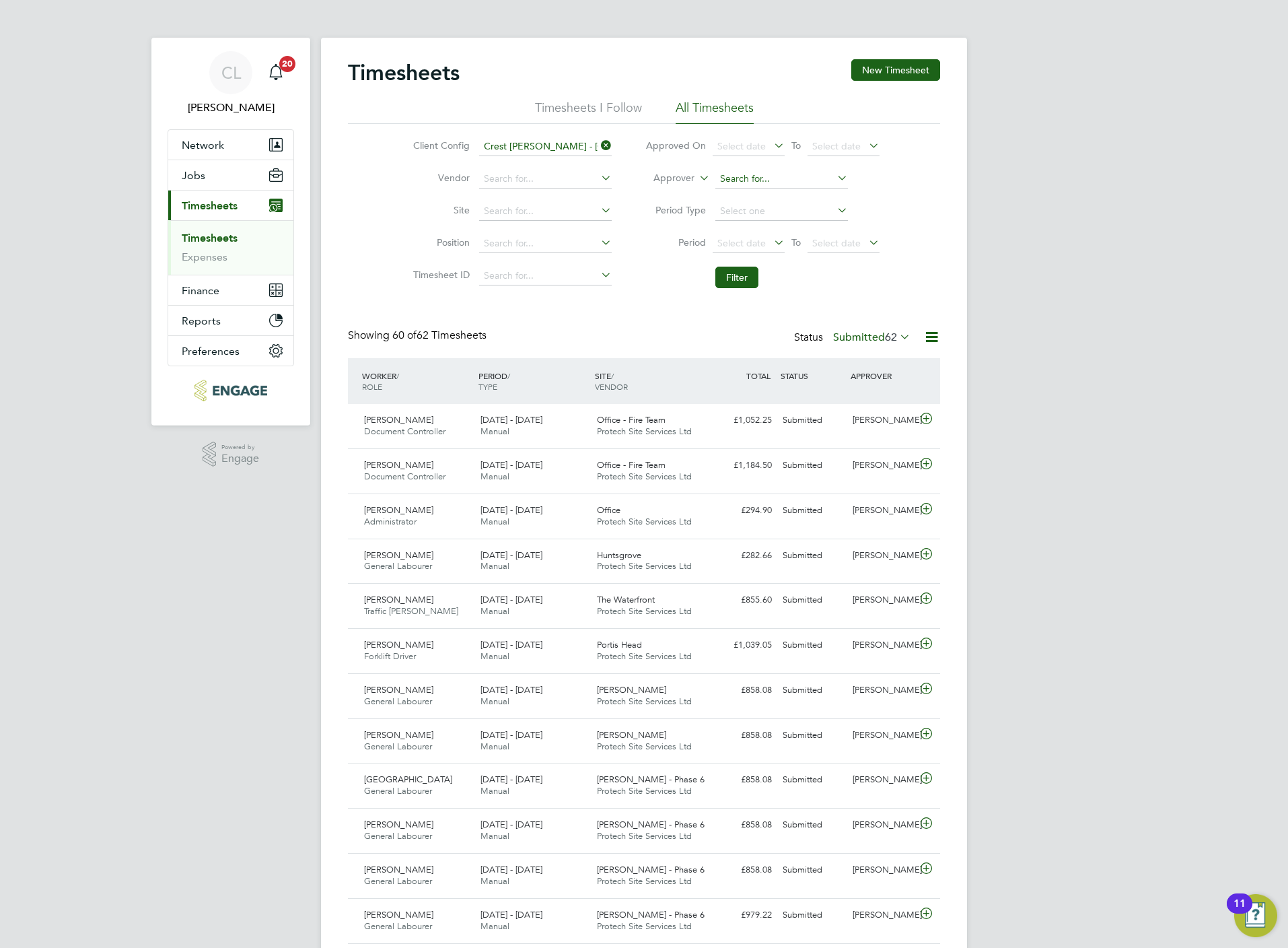
click at [767, 184] on input at bounding box center [782, 179] width 133 height 19
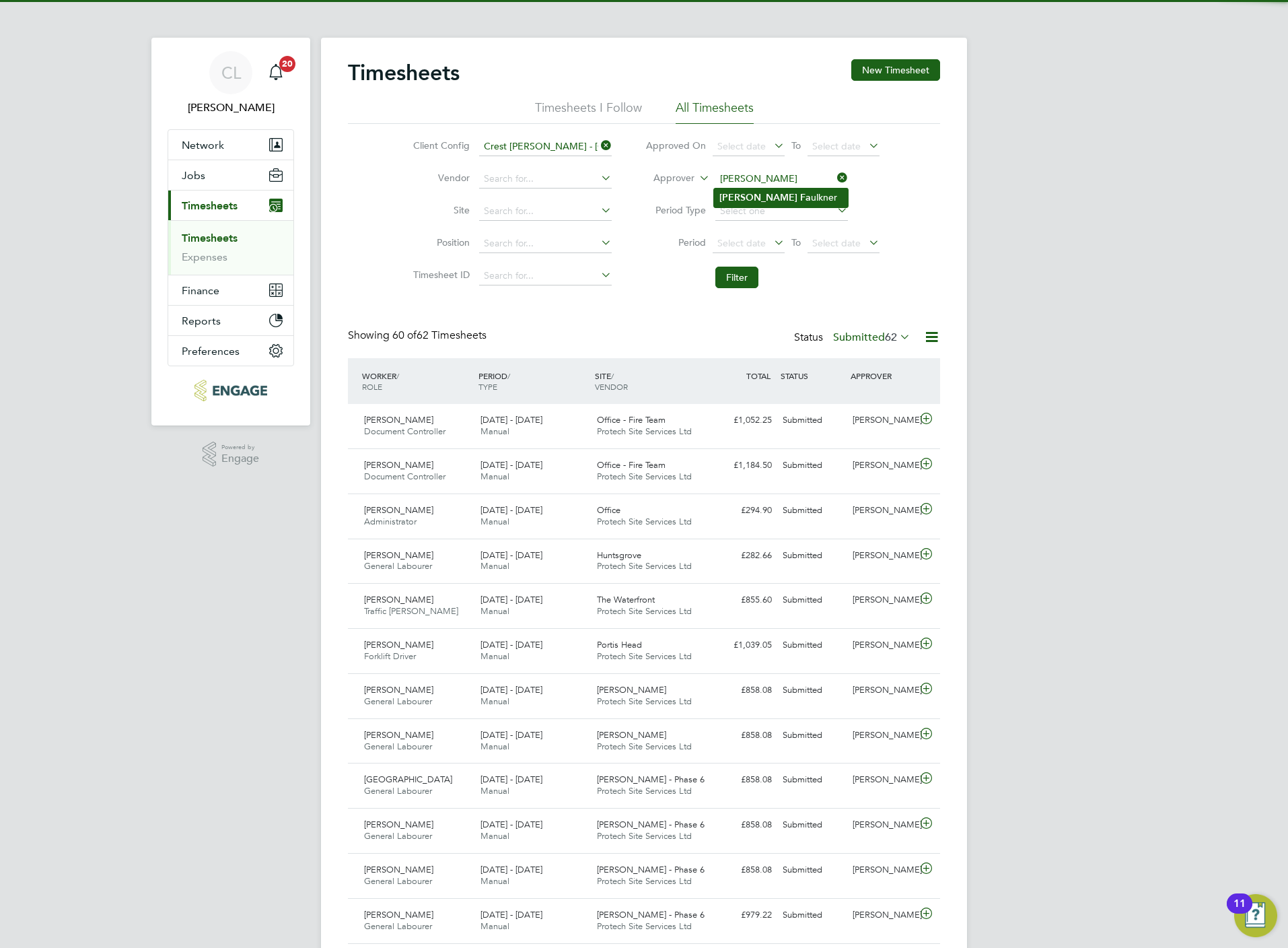
click at [800, 196] on b "Fa" at bounding box center [805, 197] width 11 height 11
type input "Lewis Faulkner"
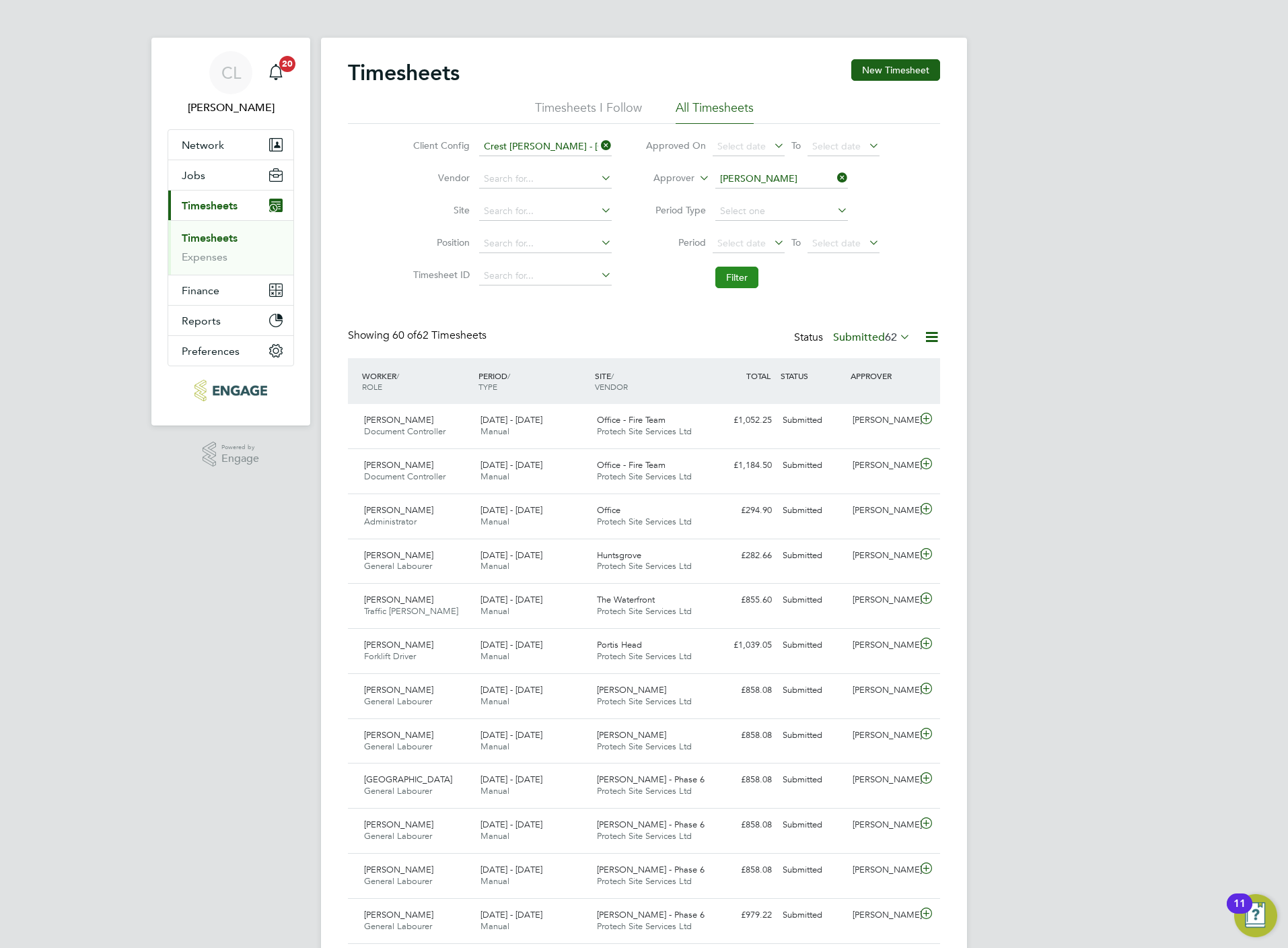
click at [745, 280] on button "Filter" at bounding box center [737, 277] width 43 height 21
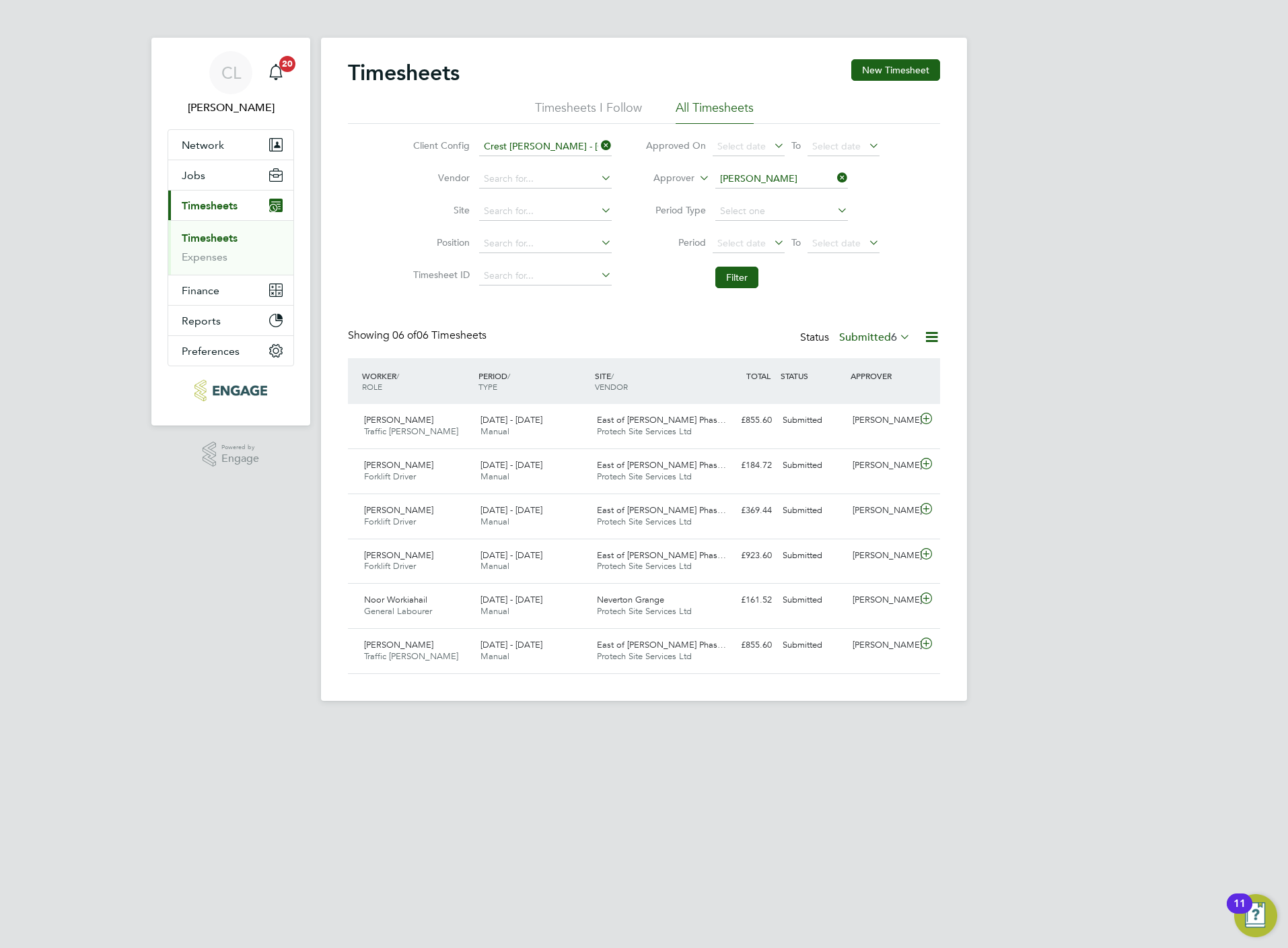
click at [762, 165] on li "Approver Lewis Faulkner" at bounding box center [762, 180] width 268 height 33
click at [767, 180] on input at bounding box center [782, 179] width 133 height 19
click at [737, 174] on input at bounding box center [782, 179] width 133 height 19
drag, startPoint x: 755, startPoint y: 177, endPoint x: 572, endPoint y: 165, distance: 183.4
click at [572, 165] on div "Client Config Crest Nicholson - South West Vendor Site Position Timesheet ID Ap…" at bounding box center [644, 209] width 592 height 171
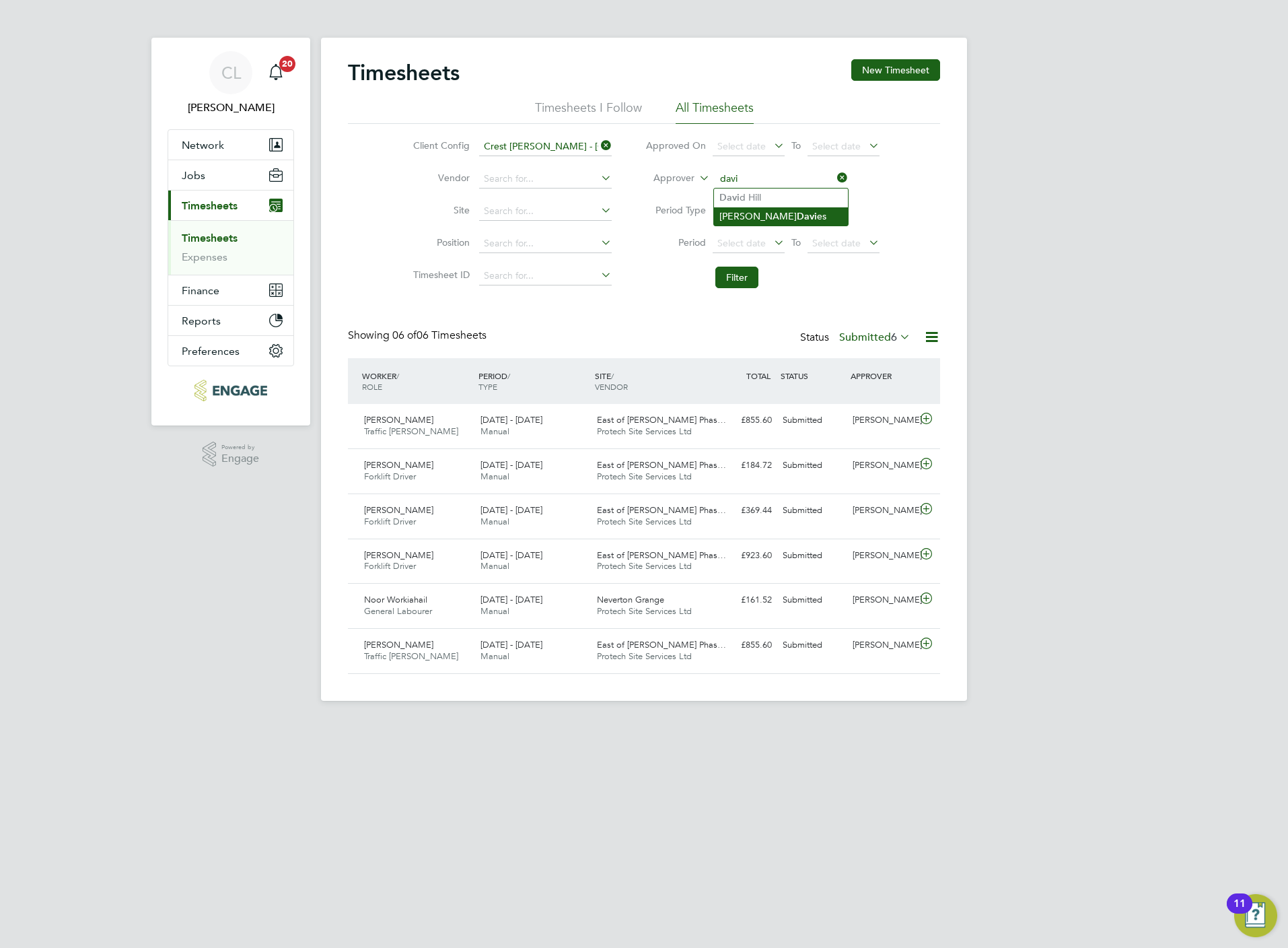
click at [735, 207] on li "Joseph Davi es" at bounding box center [781, 216] width 134 height 18
type input "Joseph Davies"
click at [743, 271] on button "Filter" at bounding box center [737, 277] width 43 height 21
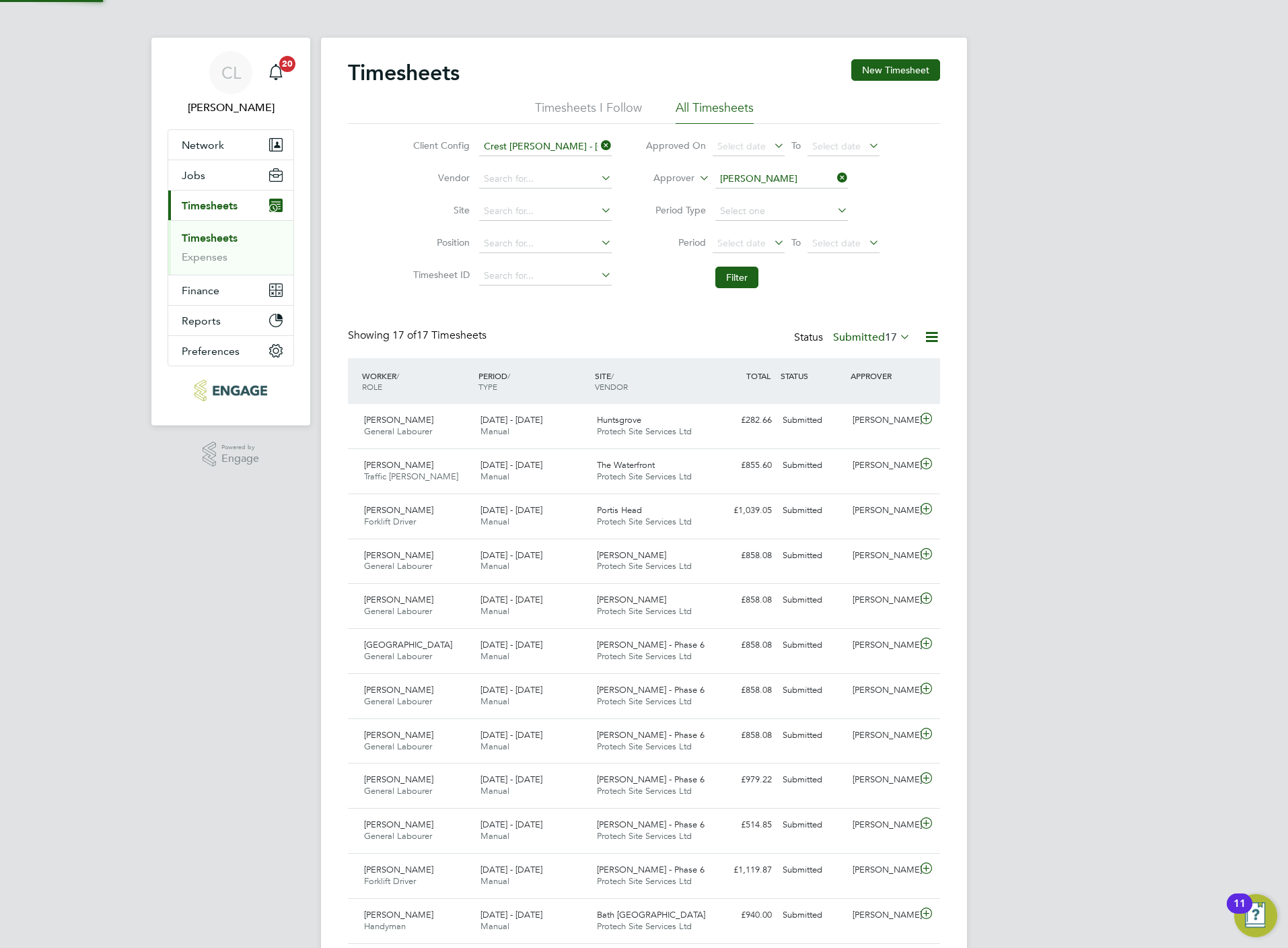
scroll to position [6, 6]
click at [750, 175] on input at bounding box center [782, 179] width 133 height 19
click at [782, 201] on li "Lewis Faulkner" at bounding box center [797, 198] width 166 height 18
type input "Lewis Faulkner"
click at [731, 257] on li "Period Select date To Select date" at bounding box center [762, 244] width 268 height 33
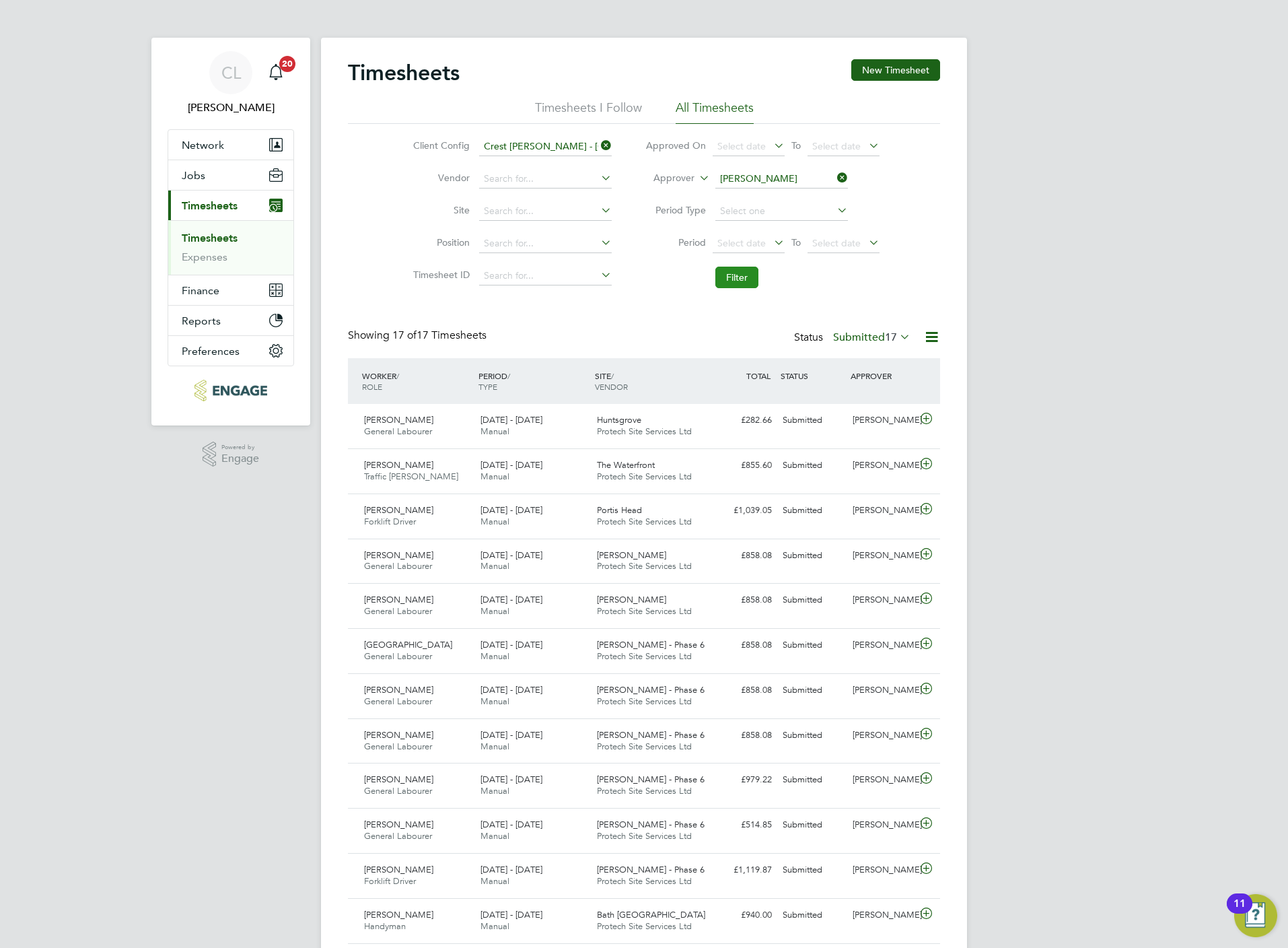
click at [740, 271] on button "Filter" at bounding box center [737, 277] width 43 height 21
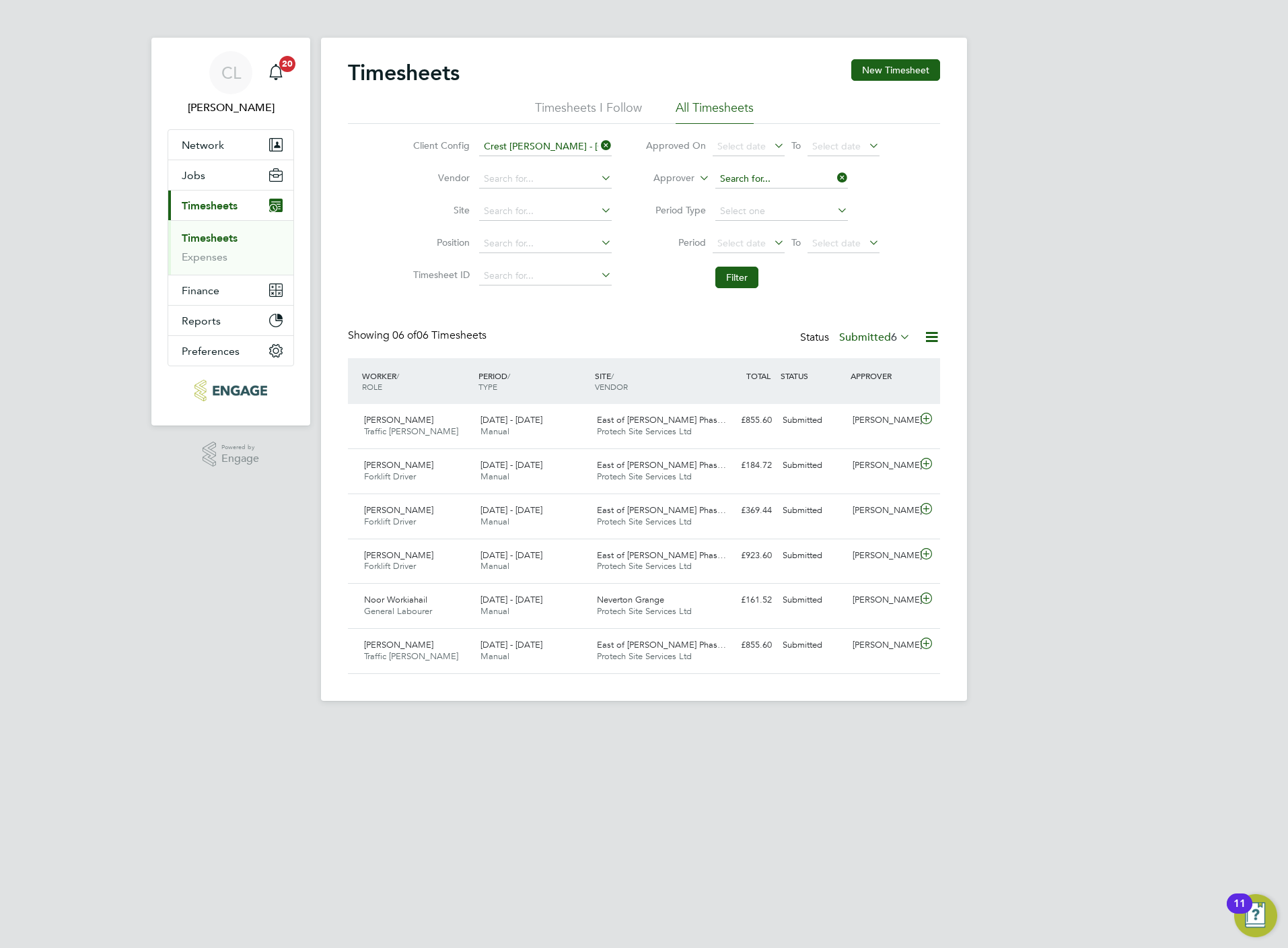
click at [755, 182] on input at bounding box center [782, 179] width 133 height 19
click at [757, 194] on li "Peter Currie" at bounding box center [797, 198] width 166 height 18
type input "Peter Currie"
click at [741, 275] on button "Filter" at bounding box center [737, 277] width 43 height 21
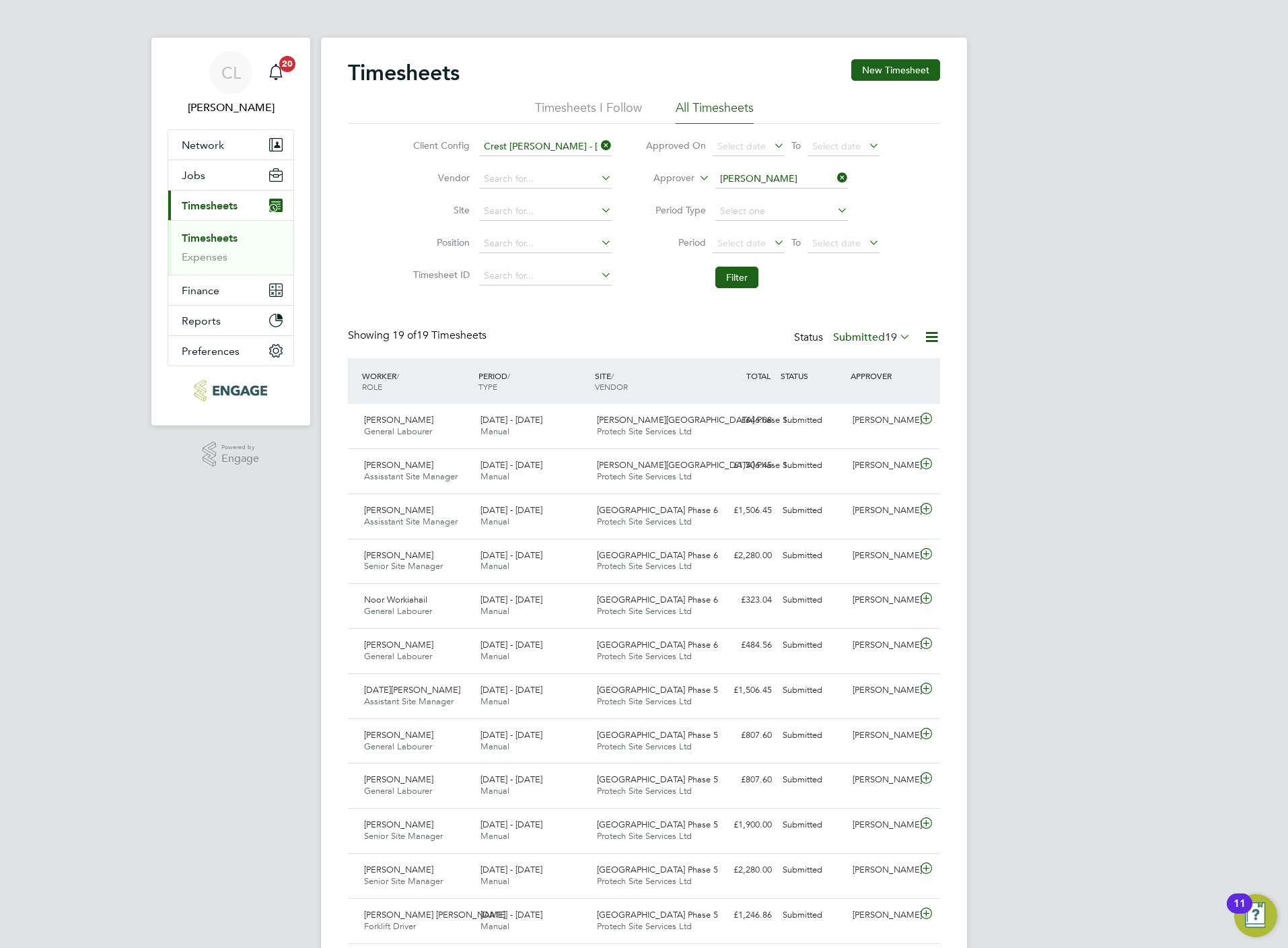
click at [835, 180] on icon at bounding box center [835, 177] width 0 height 19
click at [751, 275] on button "Filter" at bounding box center [737, 277] width 43 height 21
click at [598, 145] on icon at bounding box center [598, 145] width 0 height 19
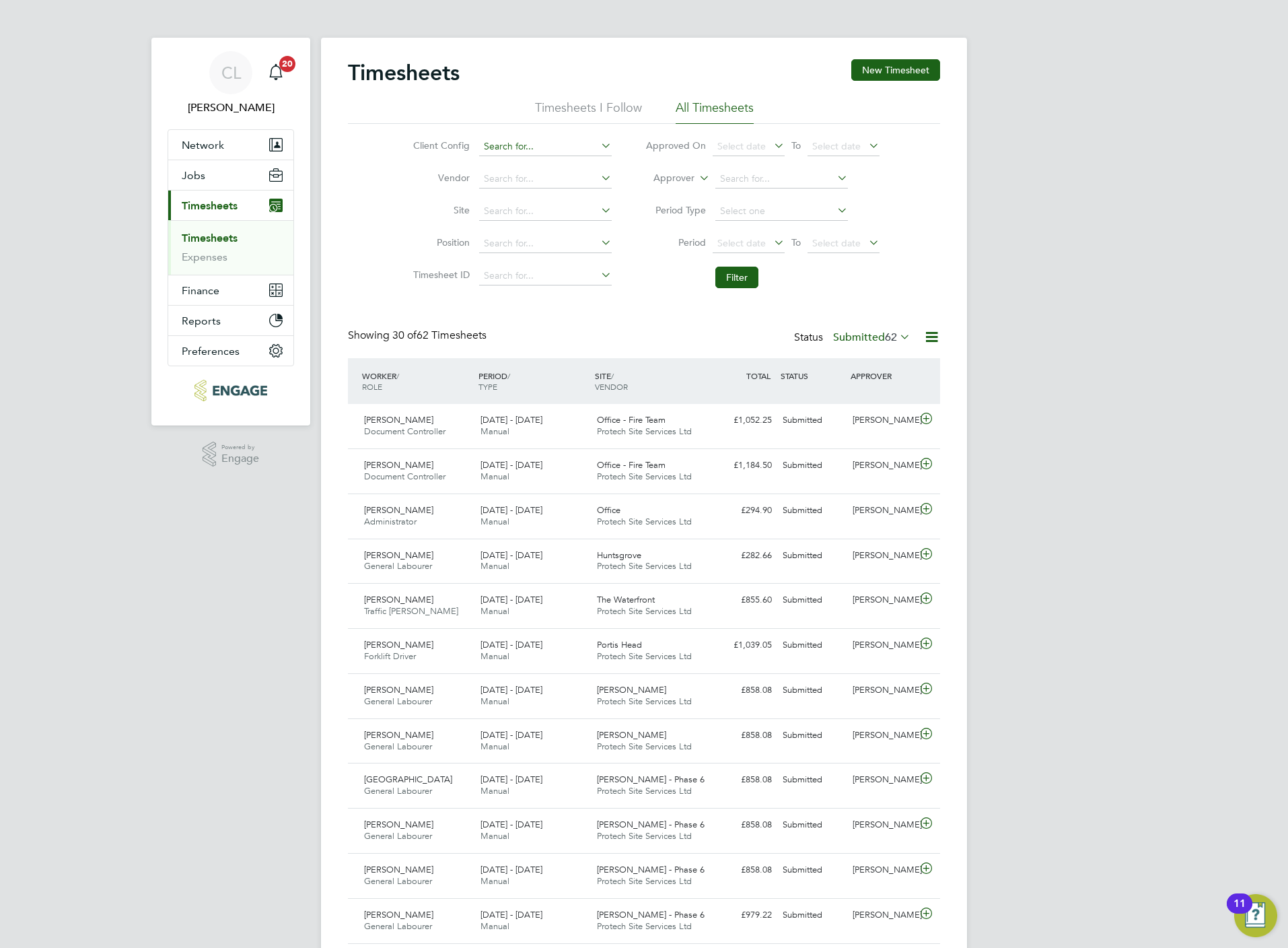
click at [542, 144] on input at bounding box center [545, 147] width 133 height 19
click at [535, 160] on li "Crest Nicholson - South" at bounding box center [548, 165] width 140 height 18
type input "Crest [PERSON_NAME] - South"
click at [740, 282] on button "Filter" at bounding box center [737, 277] width 43 height 21
click at [717, 428] on div "£323.04 Submitted" at bounding box center [742, 420] width 70 height 22
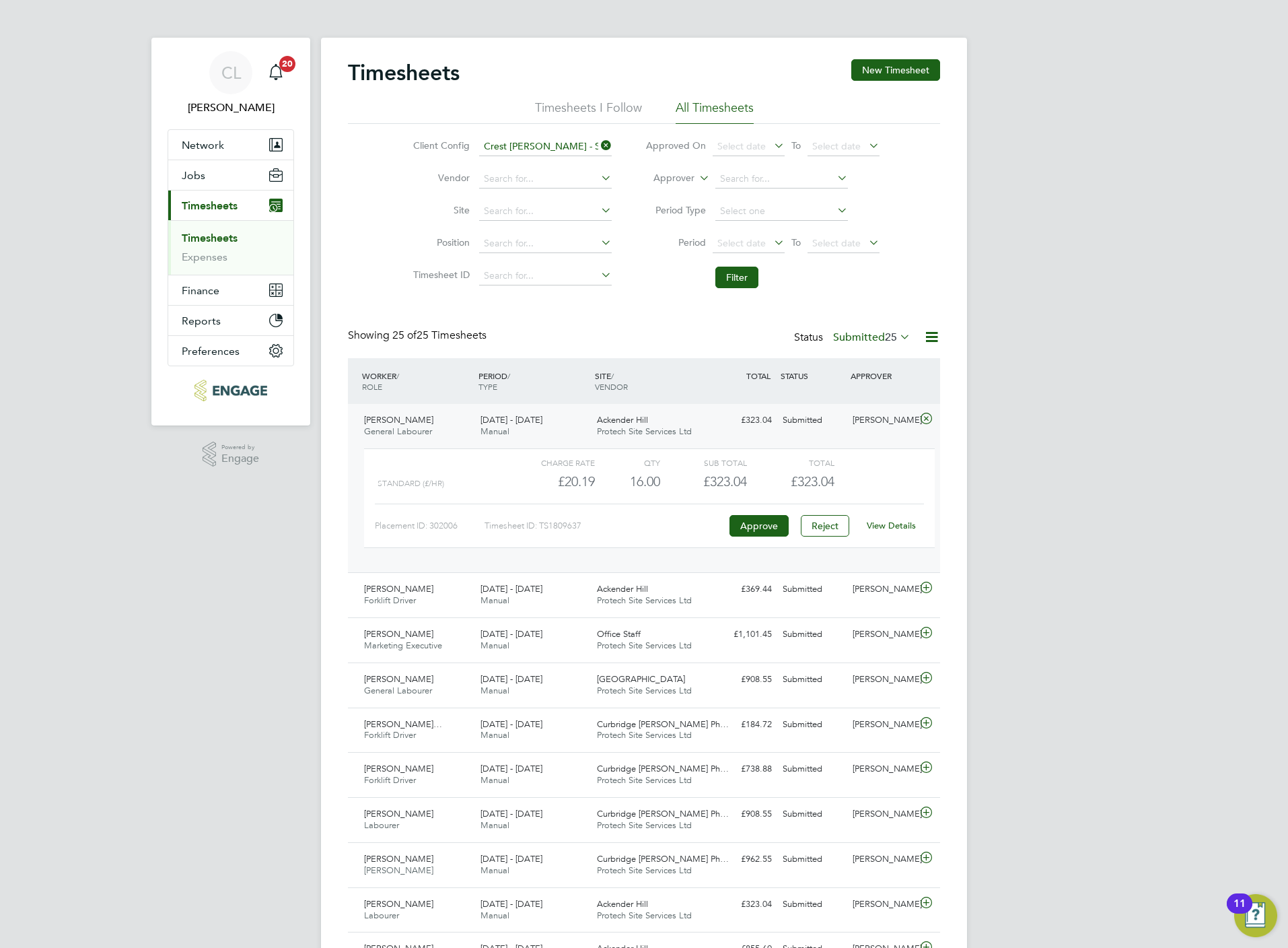
click at [899, 524] on link "View Details" at bounding box center [891, 525] width 49 height 11
click at [928, 585] on icon at bounding box center [926, 588] width 17 height 11
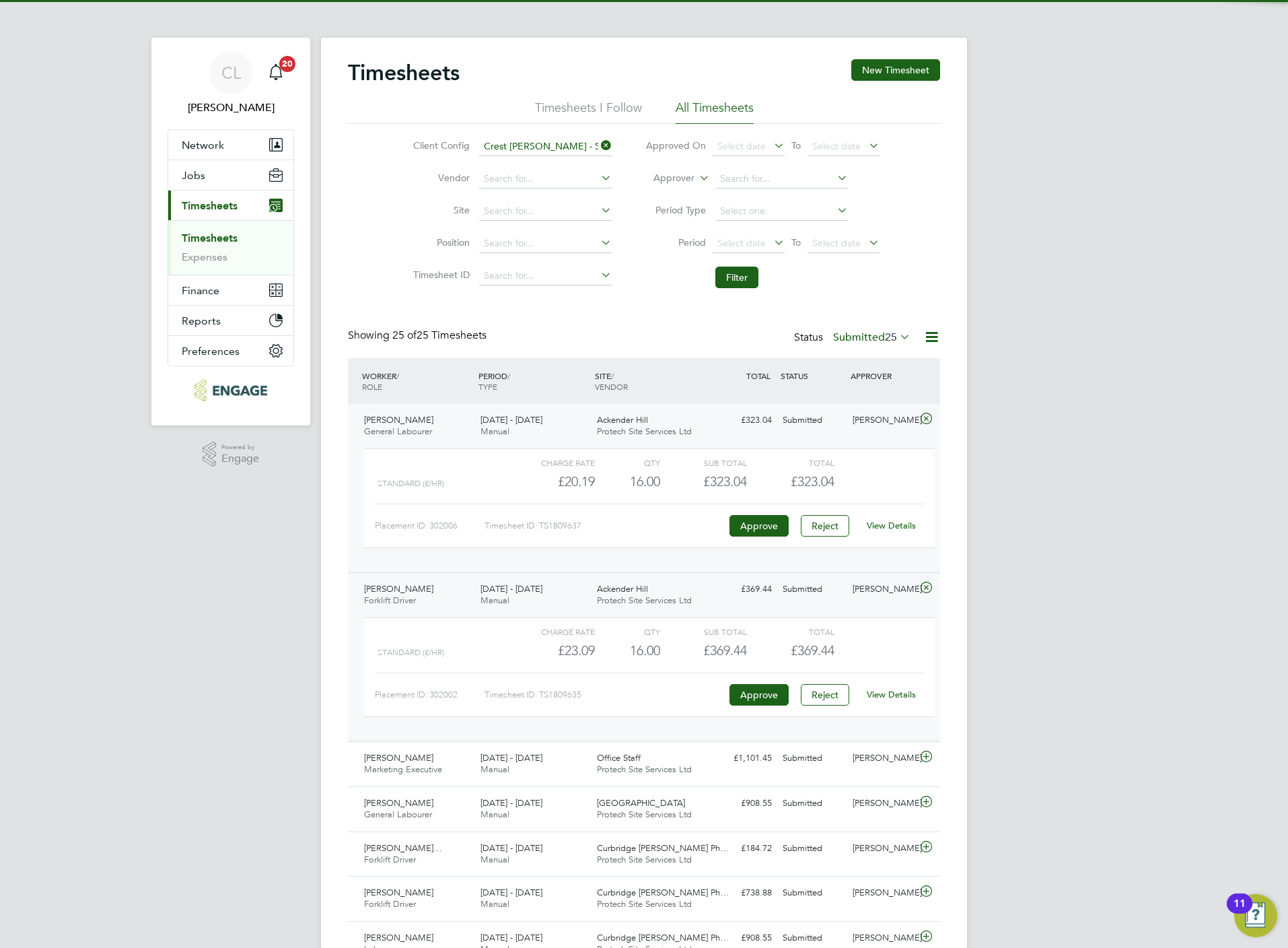
click at [891, 695] on link "View Details" at bounding box center [891, 695] width 49 height 11
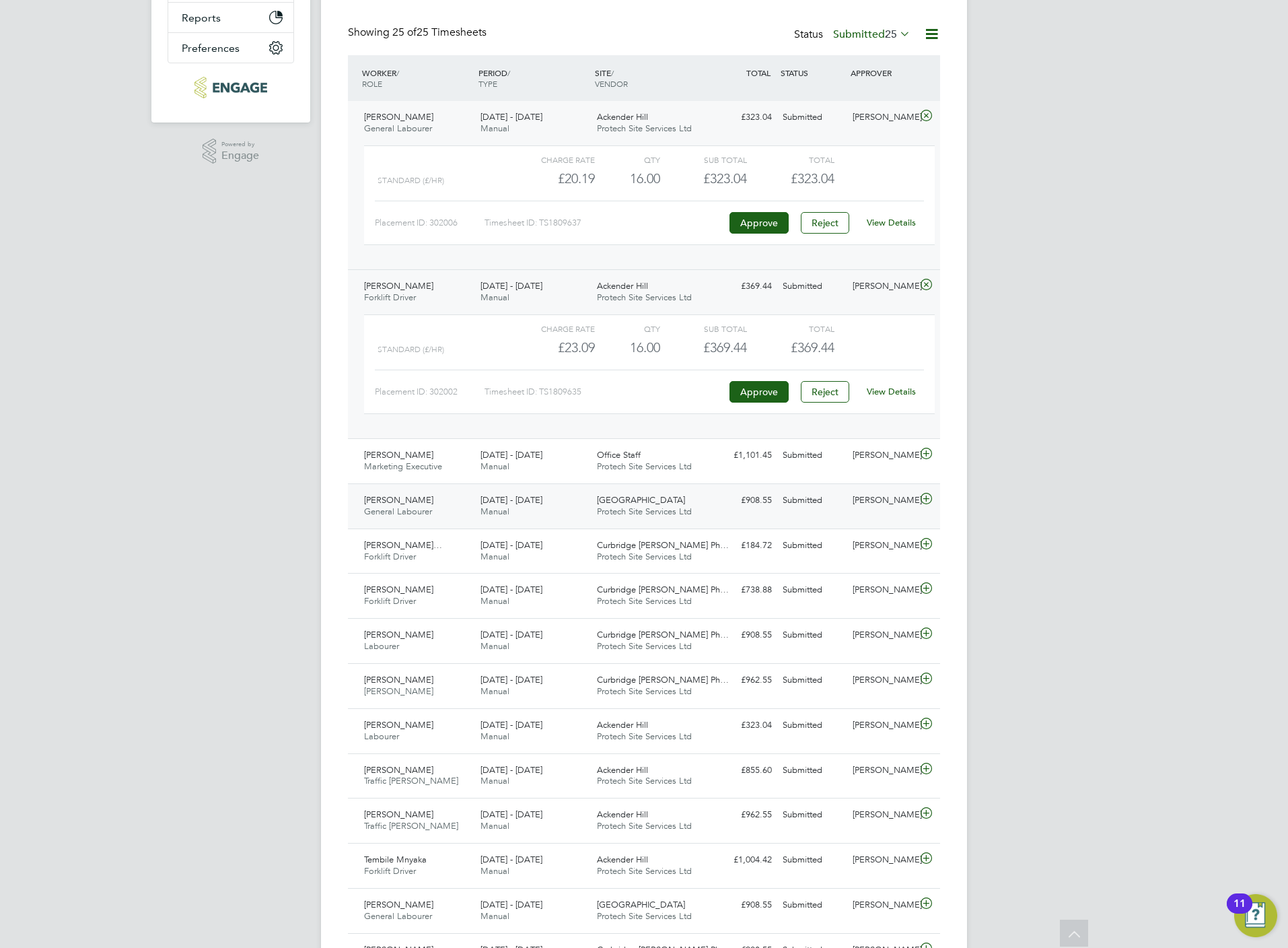
click at [928, 504] on icon at bounding box center [926, 498] width 17 height 11
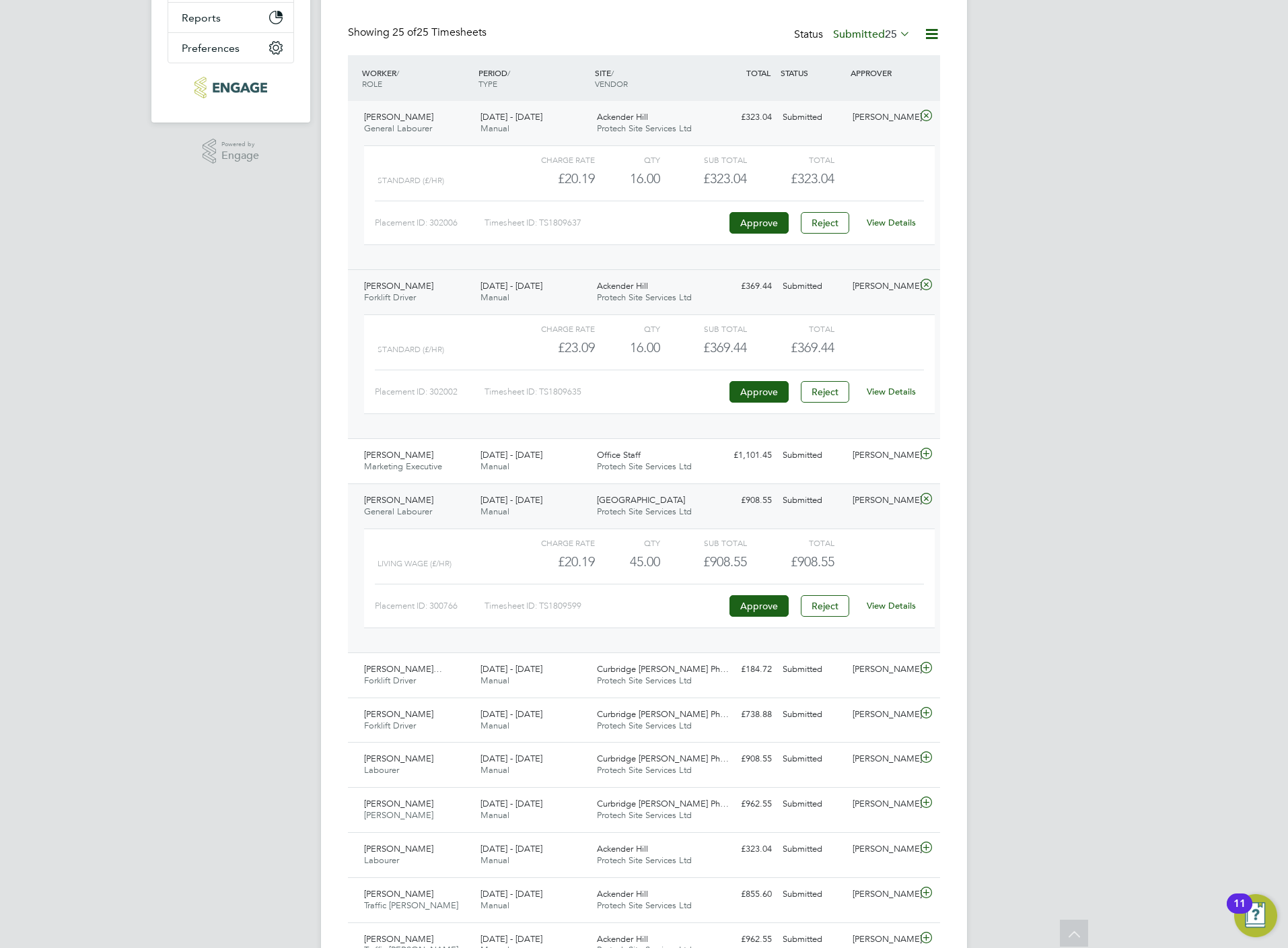
click at [899, 611] on link "View Details" at bounding box center [891, 605] width 49 height 11
click at [931, 673] on icon at bounding box center [926, 668] width 17 height 11
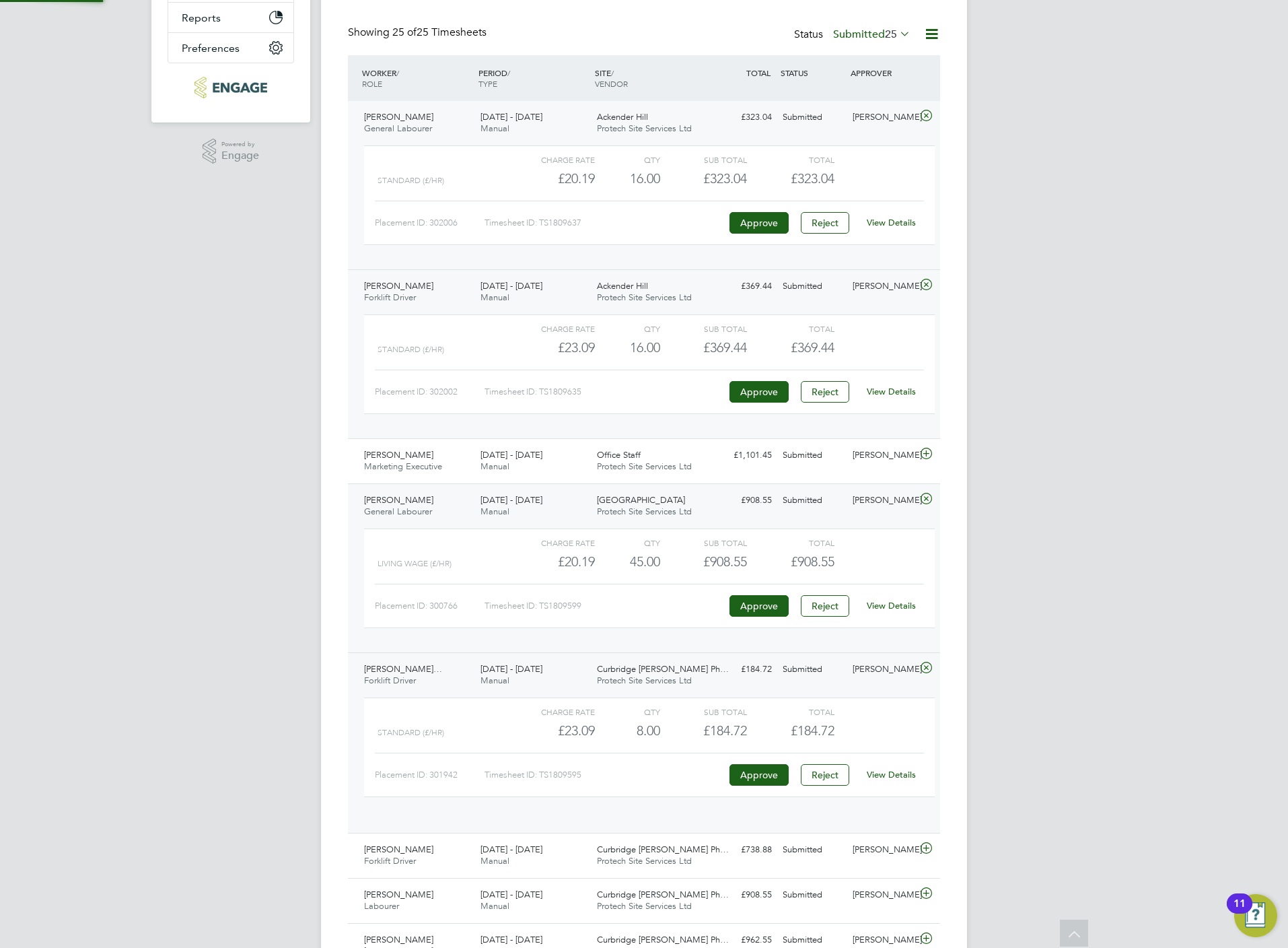
scroll to position [22, 131]
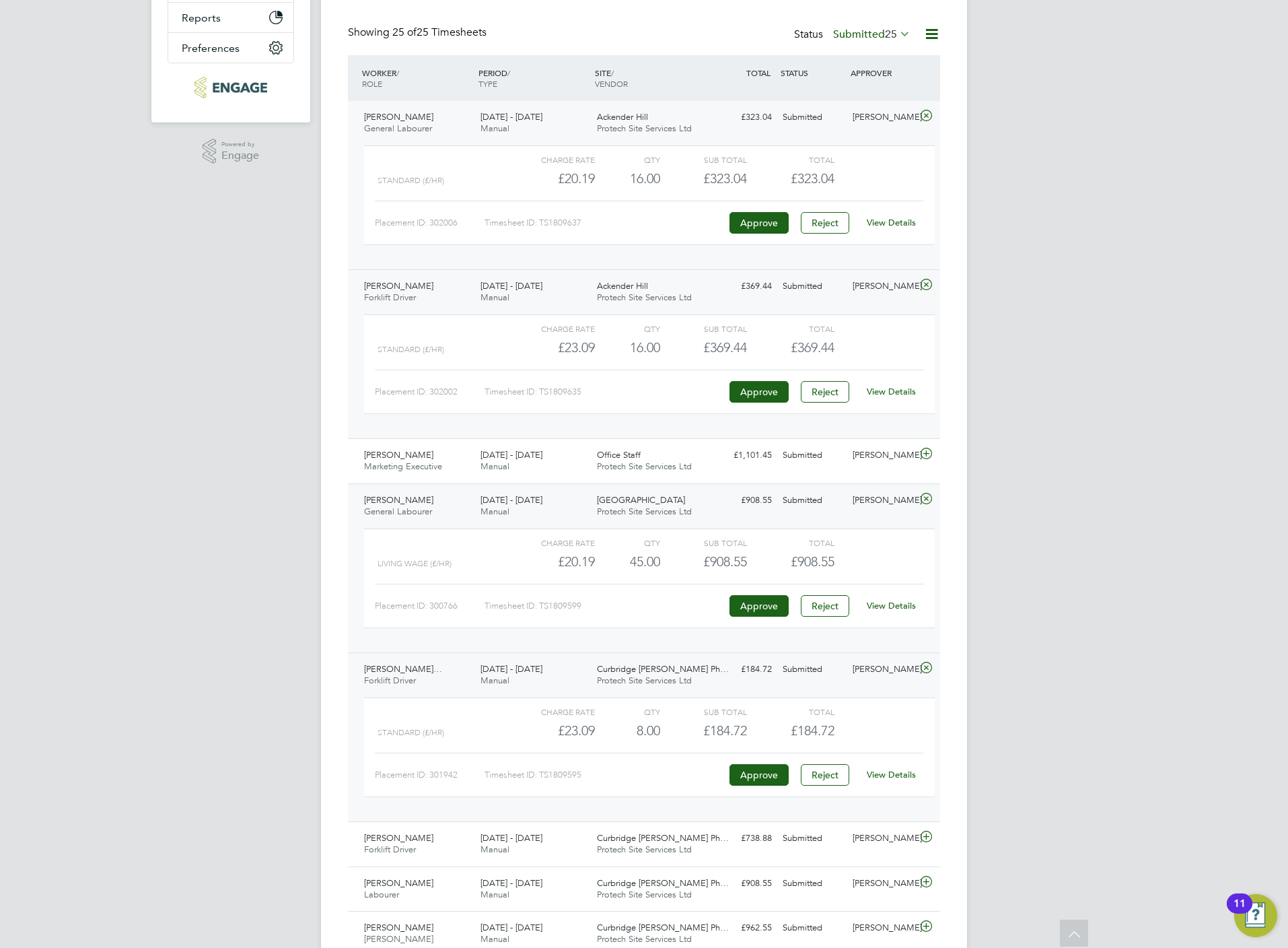
click at [887, 781] on link "View Details" at bounding box center [891, 775] width 49 height 11
click at [921, 842] on icon at bounding box center [926, 837] width 17 height 11
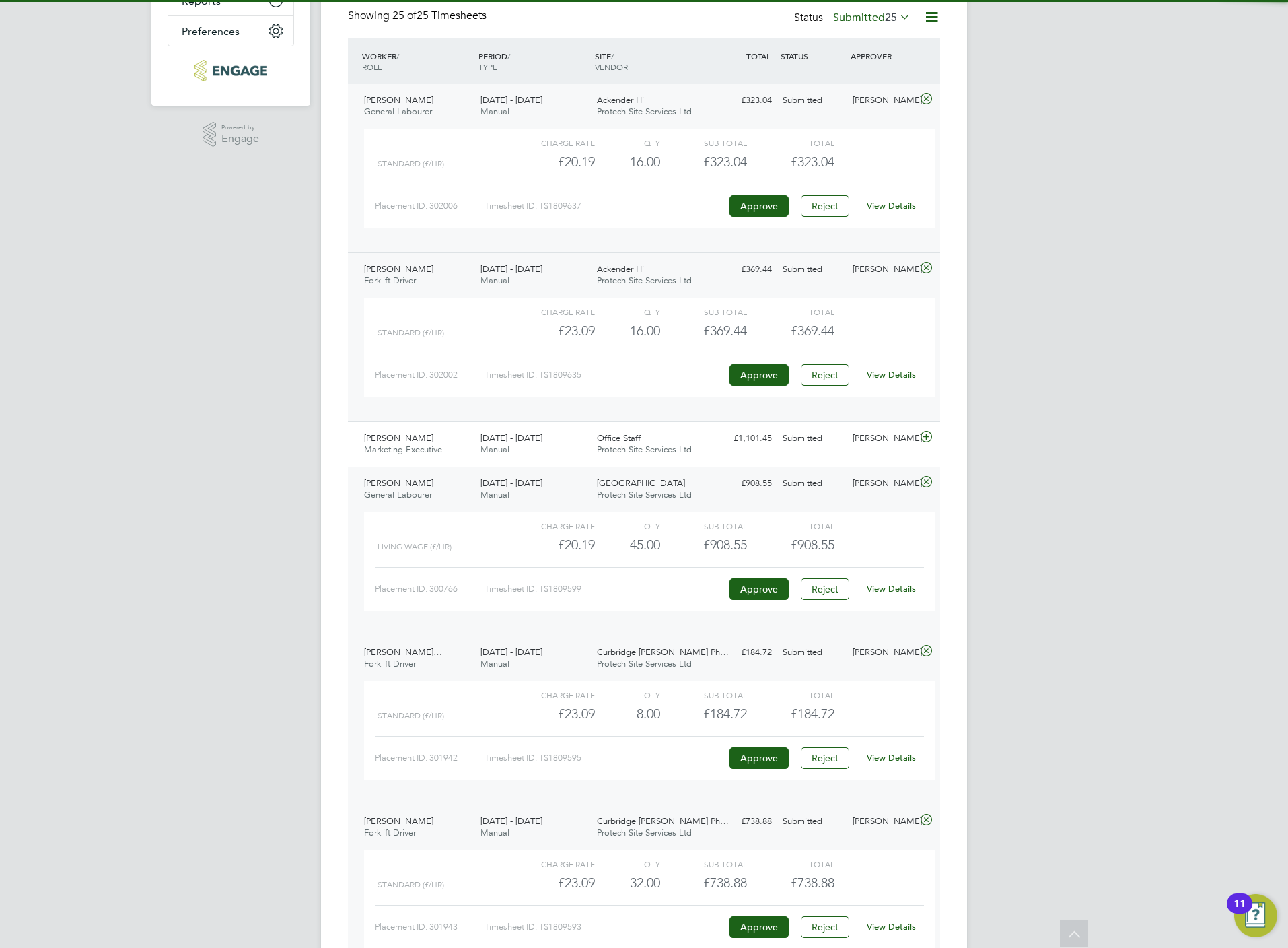
scroll to position [505, 0]
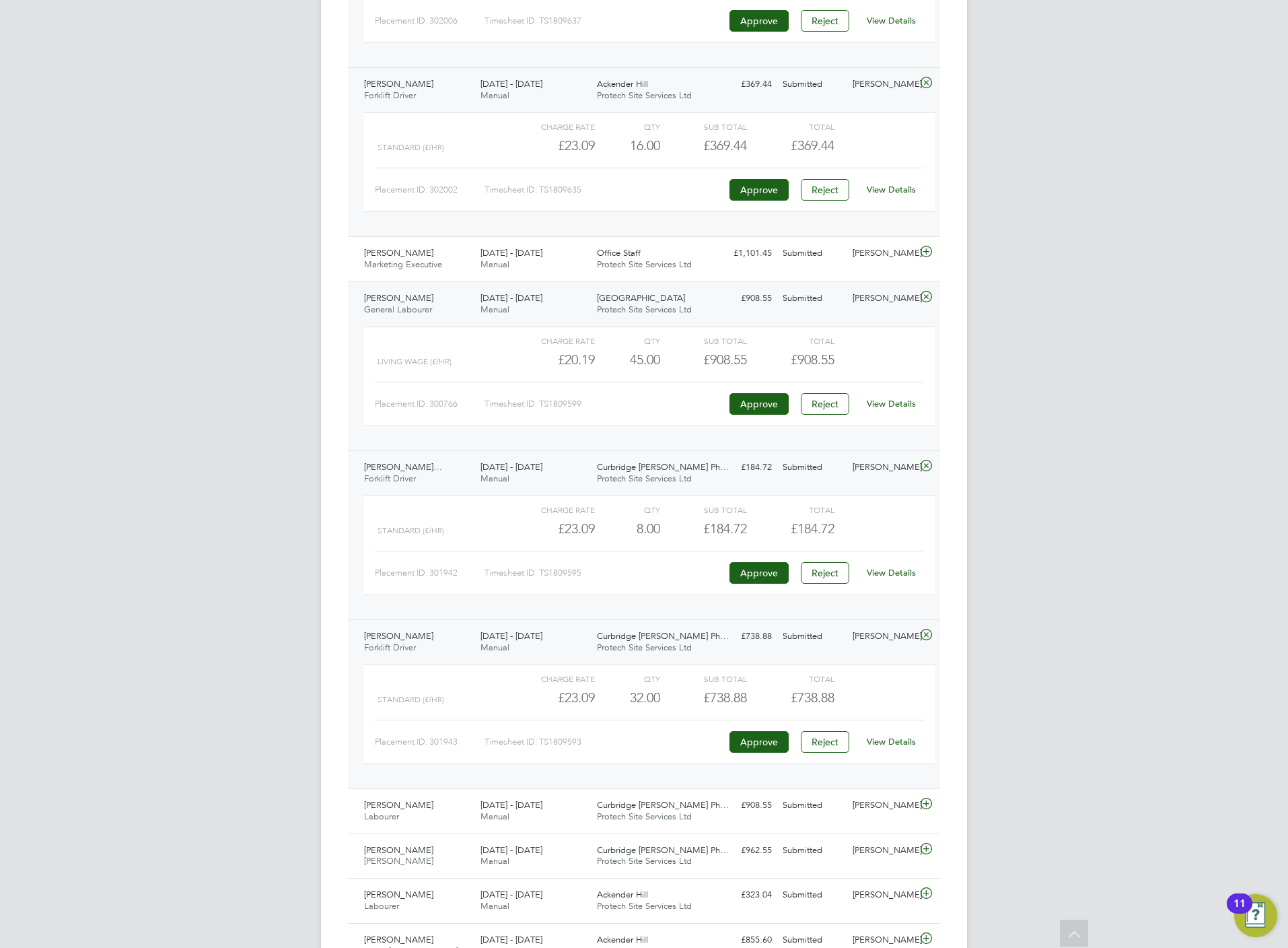
click at [903, 746] on link "View Details" at bounding box center [891, 742] width 49 height 11
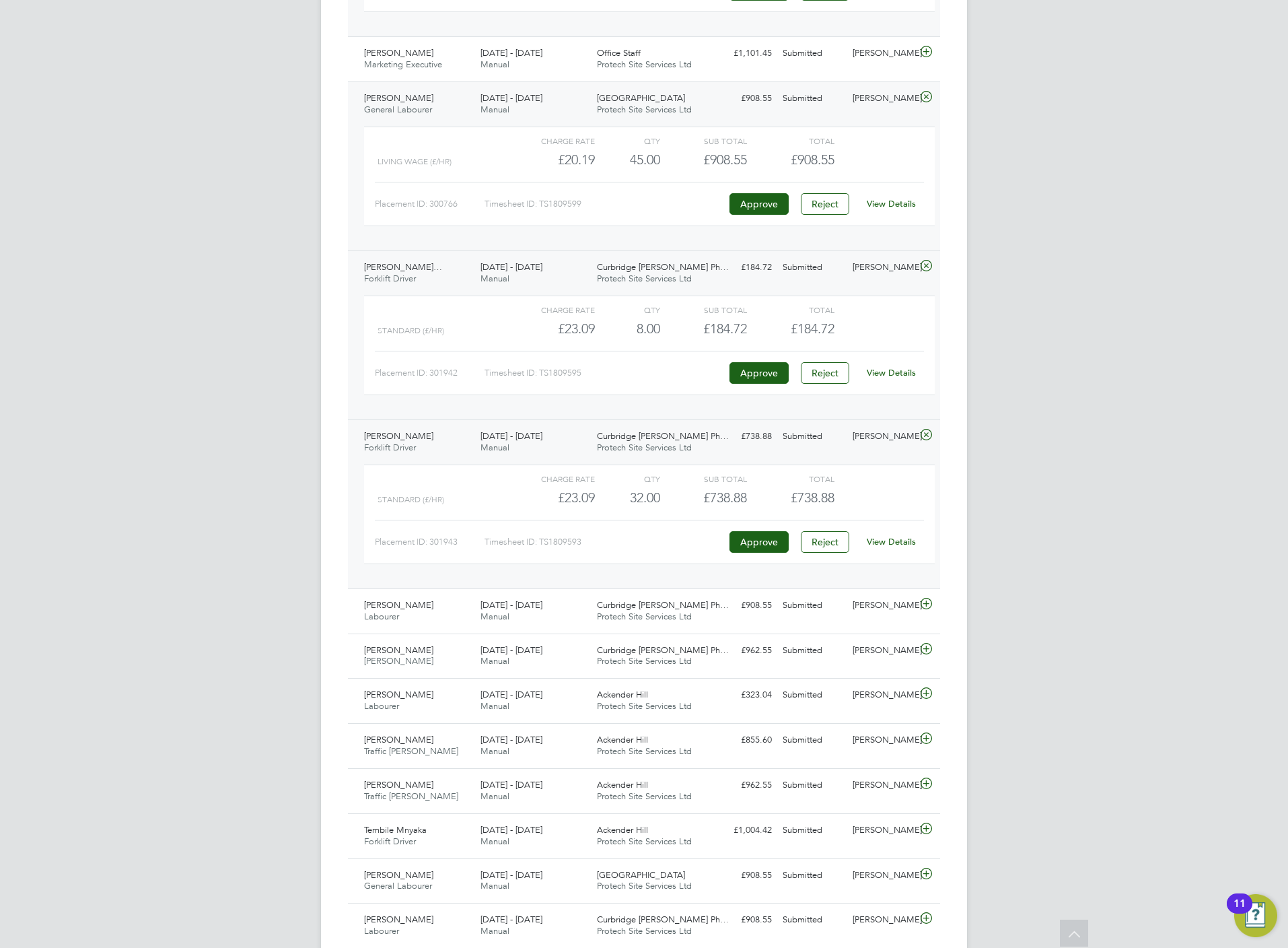
scroll to position [707, 0]
click at [926, 607] on icon at bounding box center [926, 602] width 17 height 11
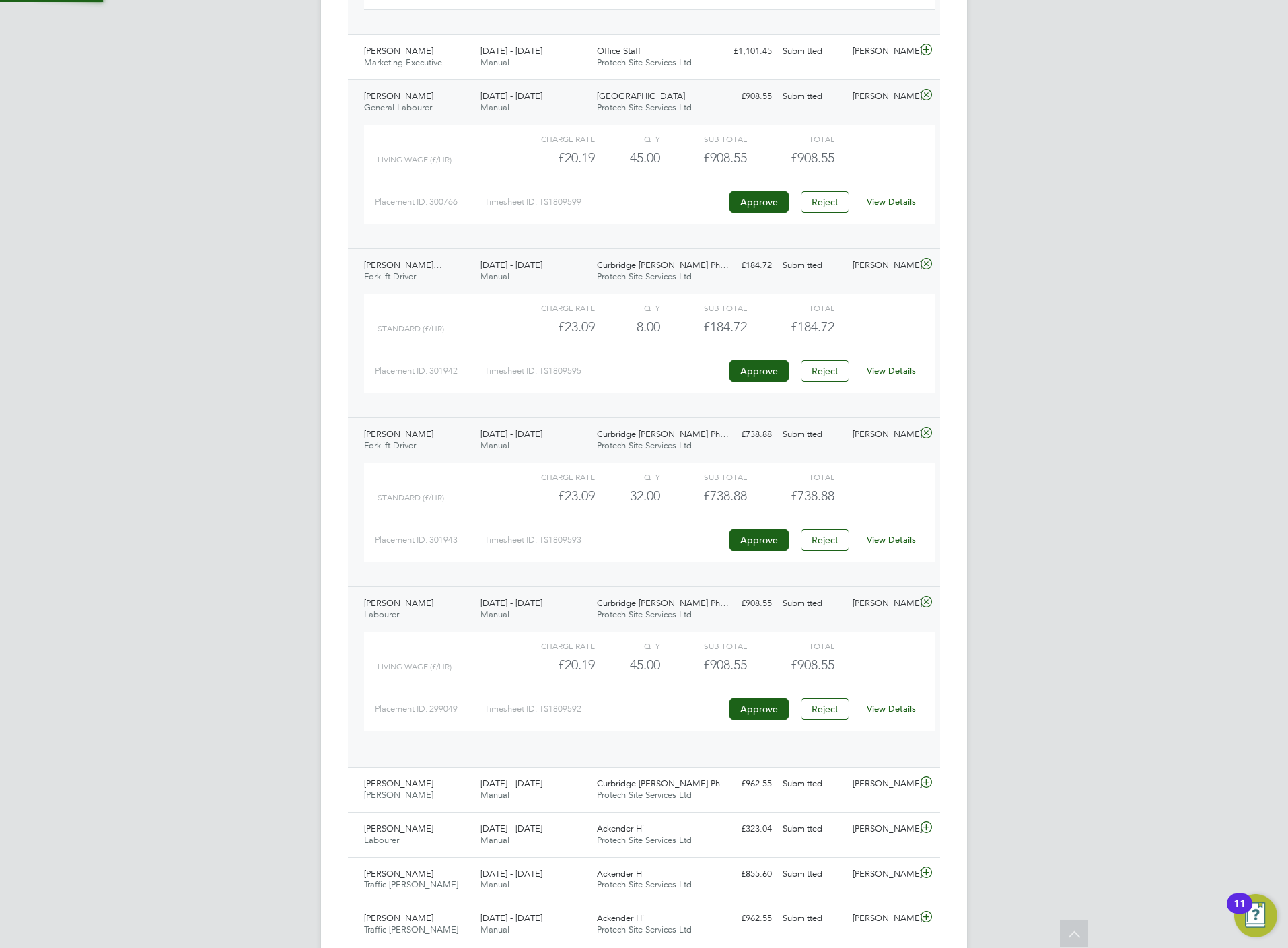
scroll to position [22, 131]
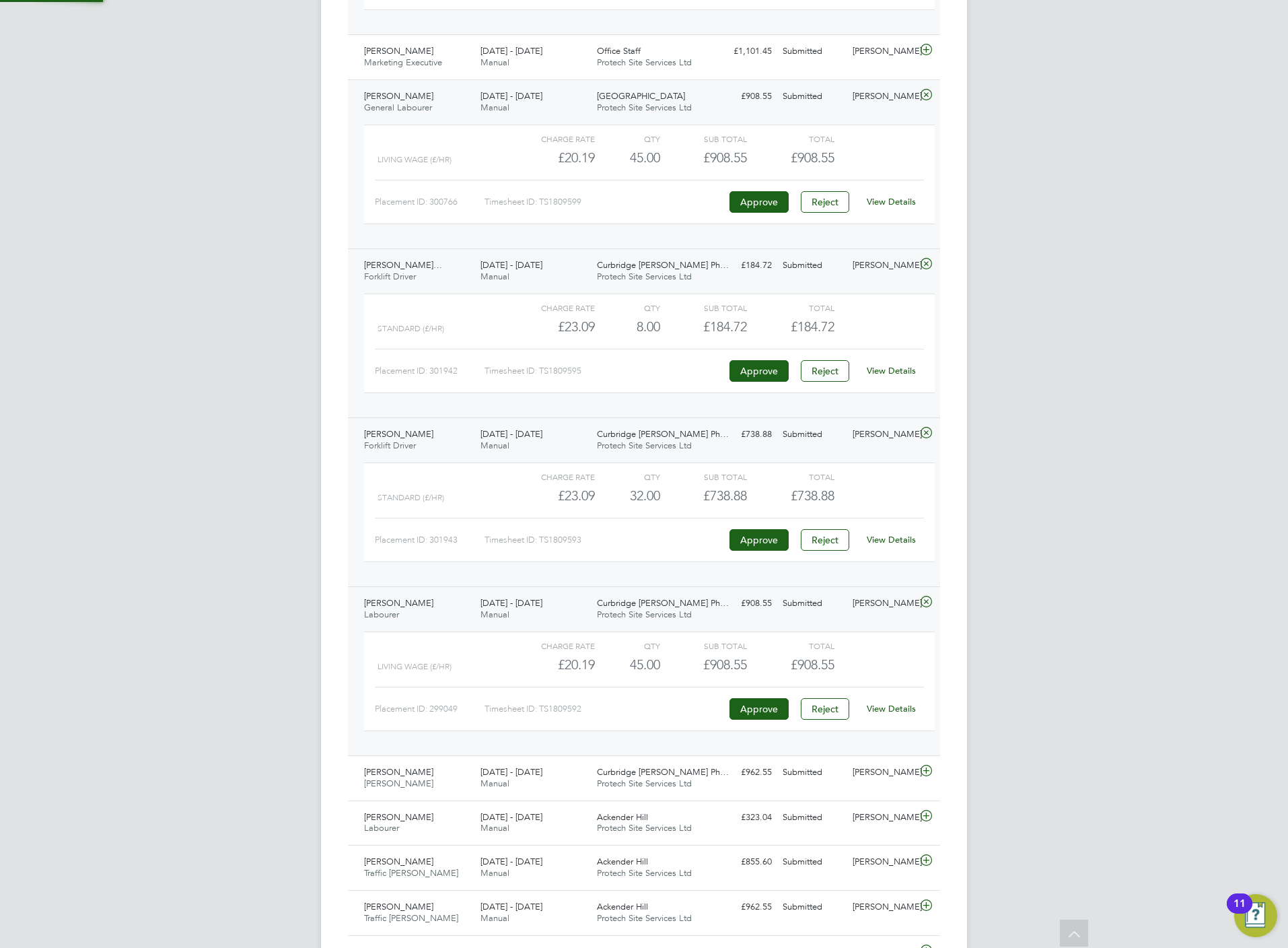
click at [909, 715] on link "View Details" at bounding box center [891, 709] width 49 height 11
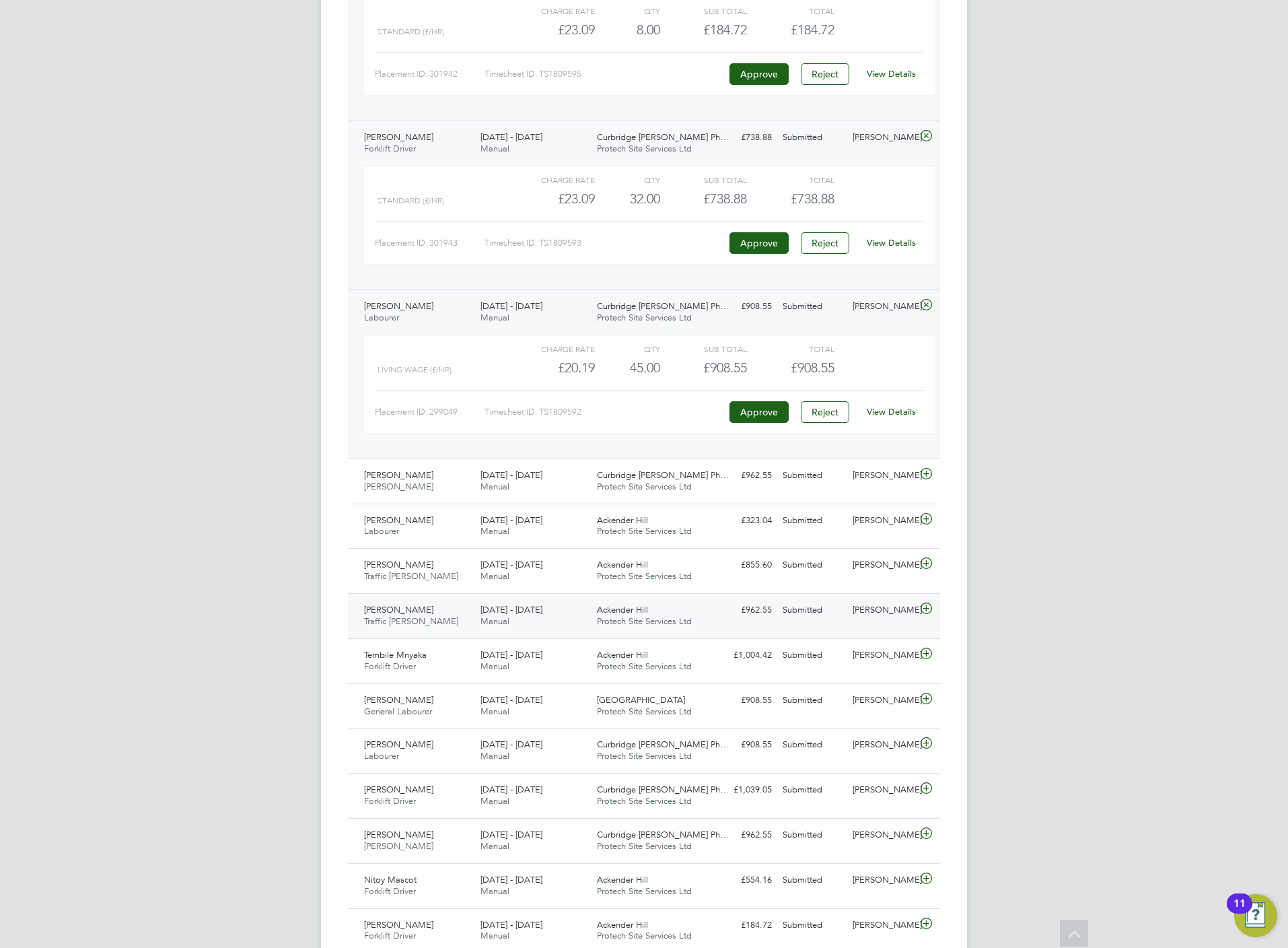
scroll to position [1010, 0]
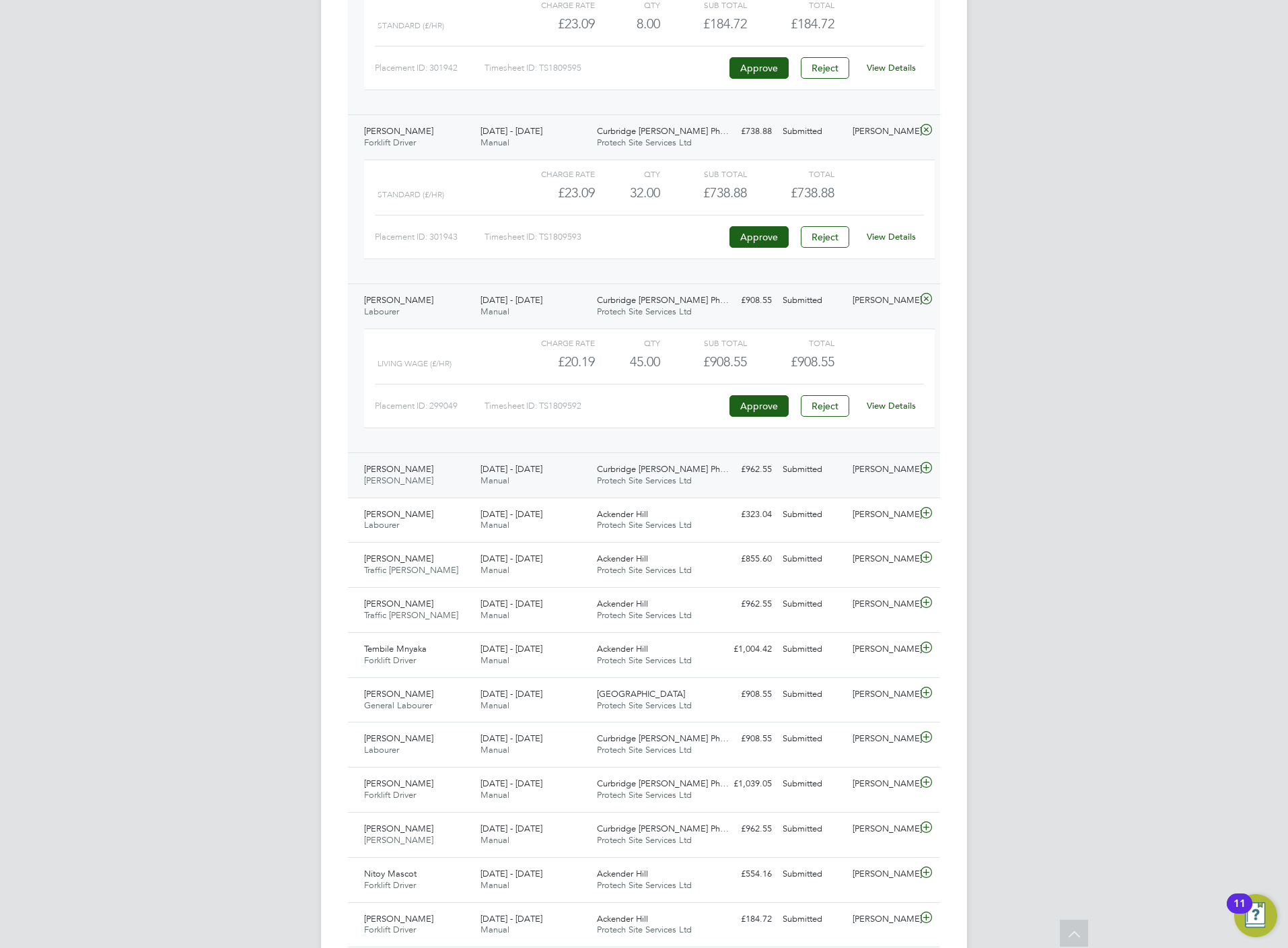
click at [931, 473] on icon at bounding box center [926, 468] width 17 height 11
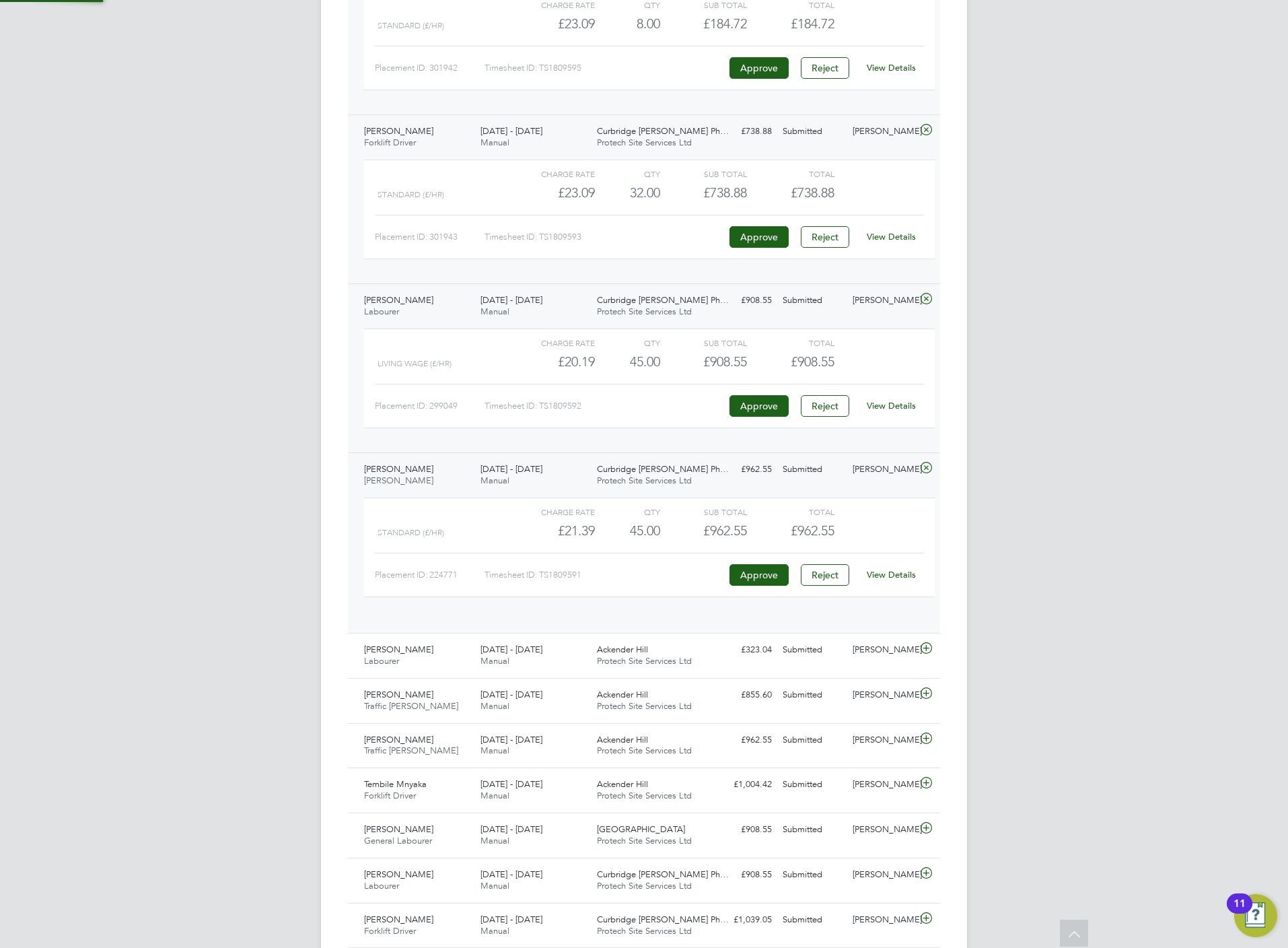
scroll to position [22, 131]
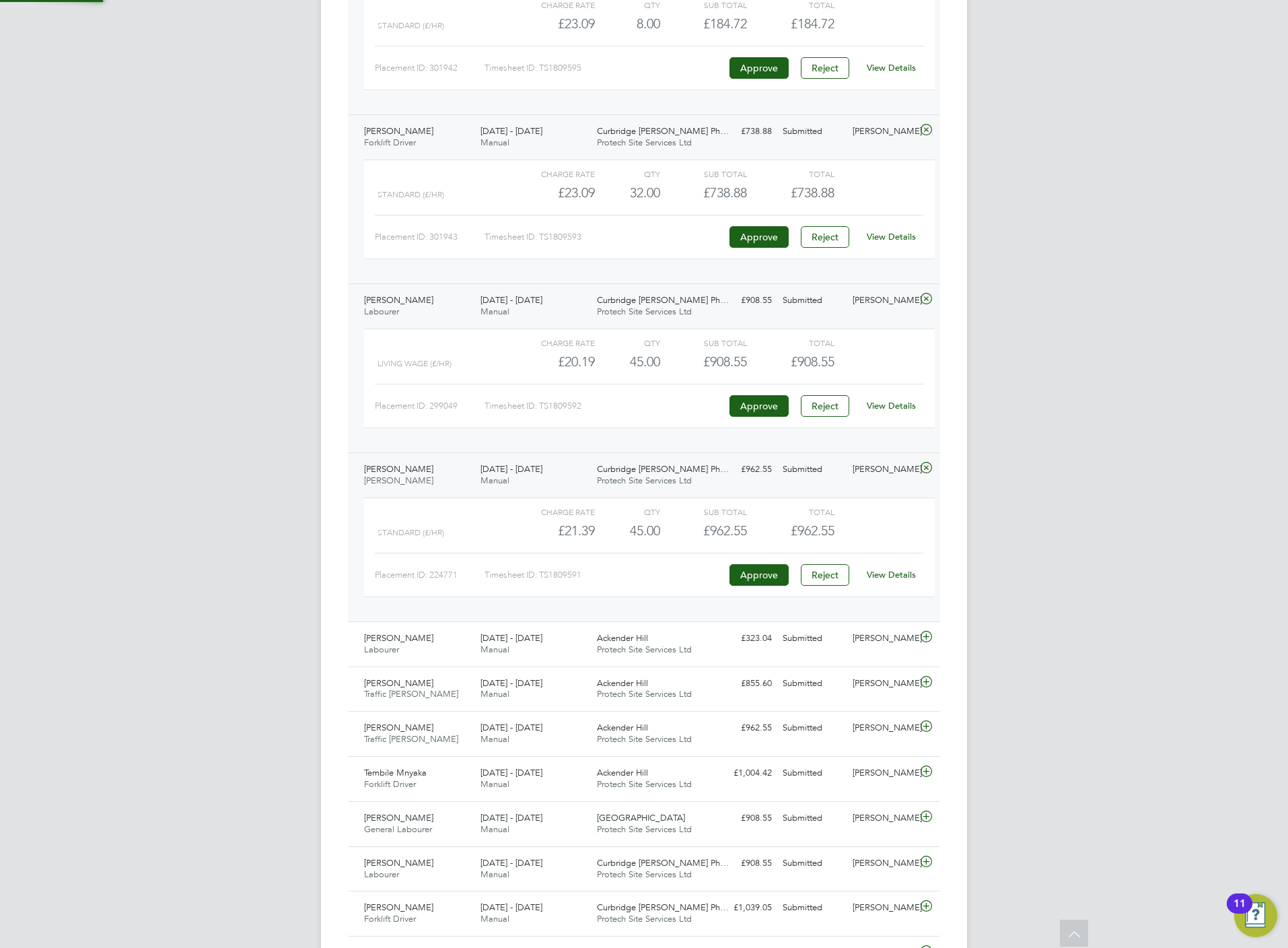
click at [899, 580] on link "View Details" at bounding box center [891, 575] width 49 height 11
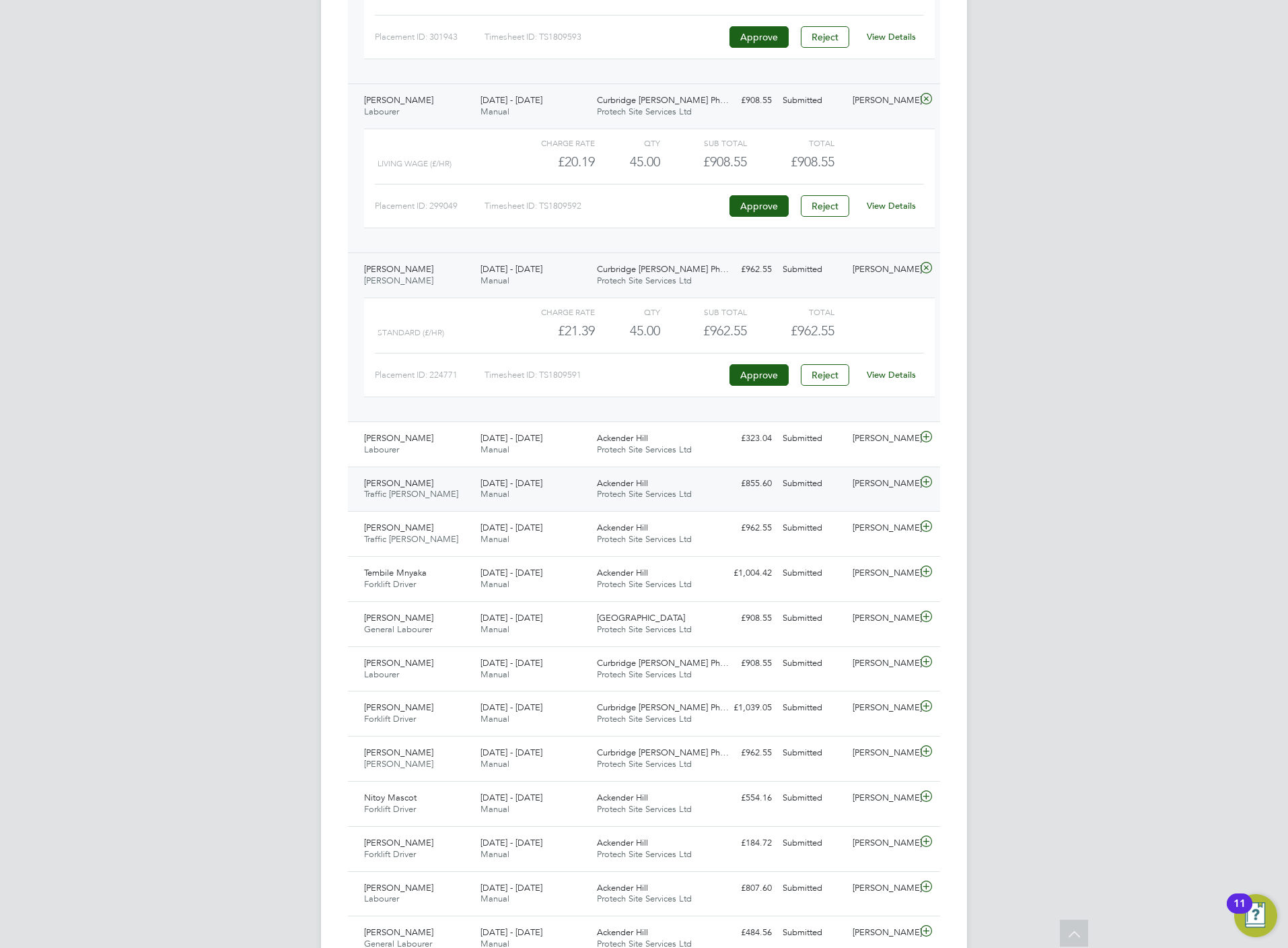
scroll to position [1212, 0]
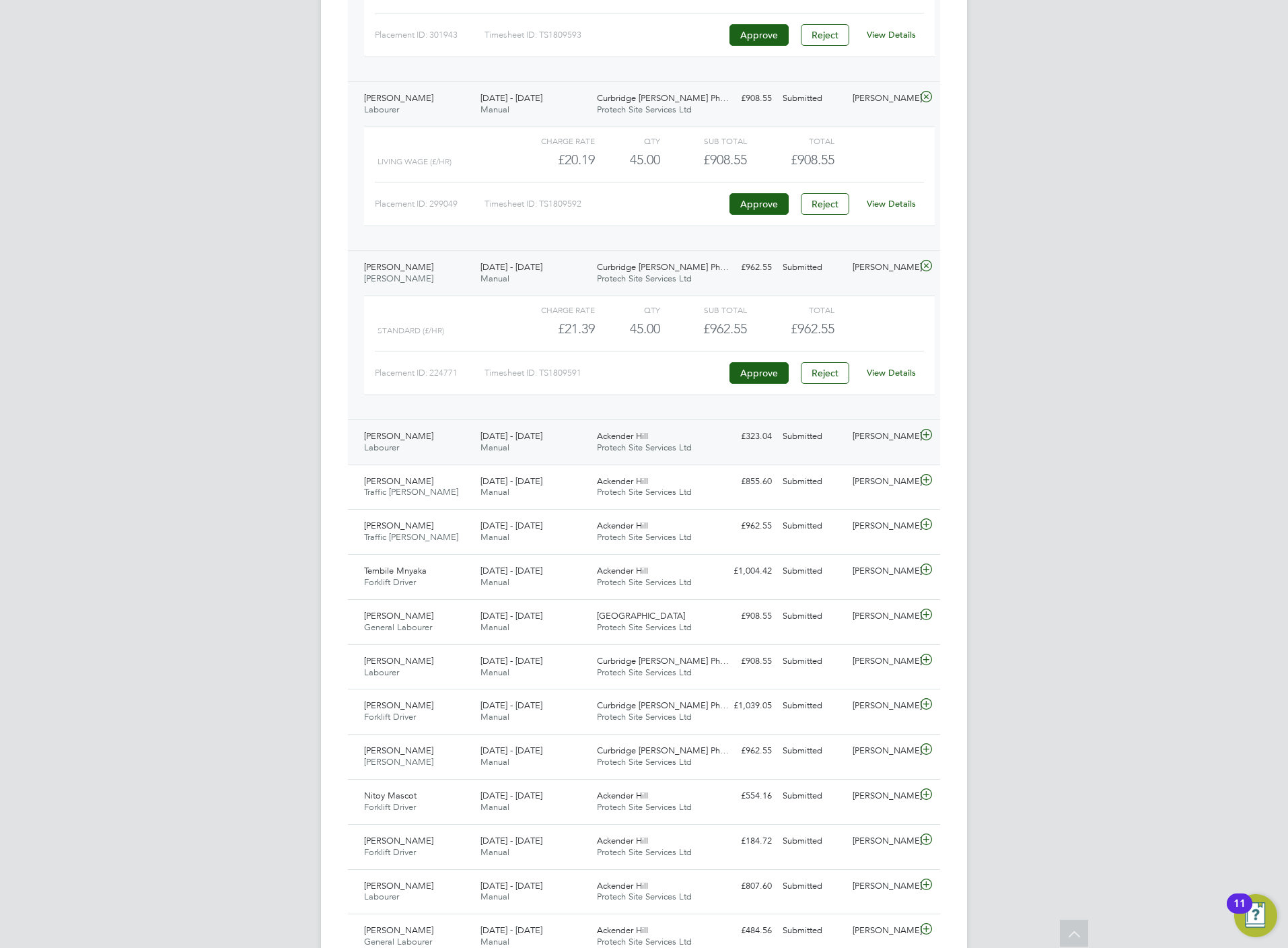
drag, startPoint x: 925, startPoint y: 449, endPoint x: 925, endPoint y: 456, distance: 7.0
click at [925, 441] on icon at bounding box center [926, 434] width 17 height 11
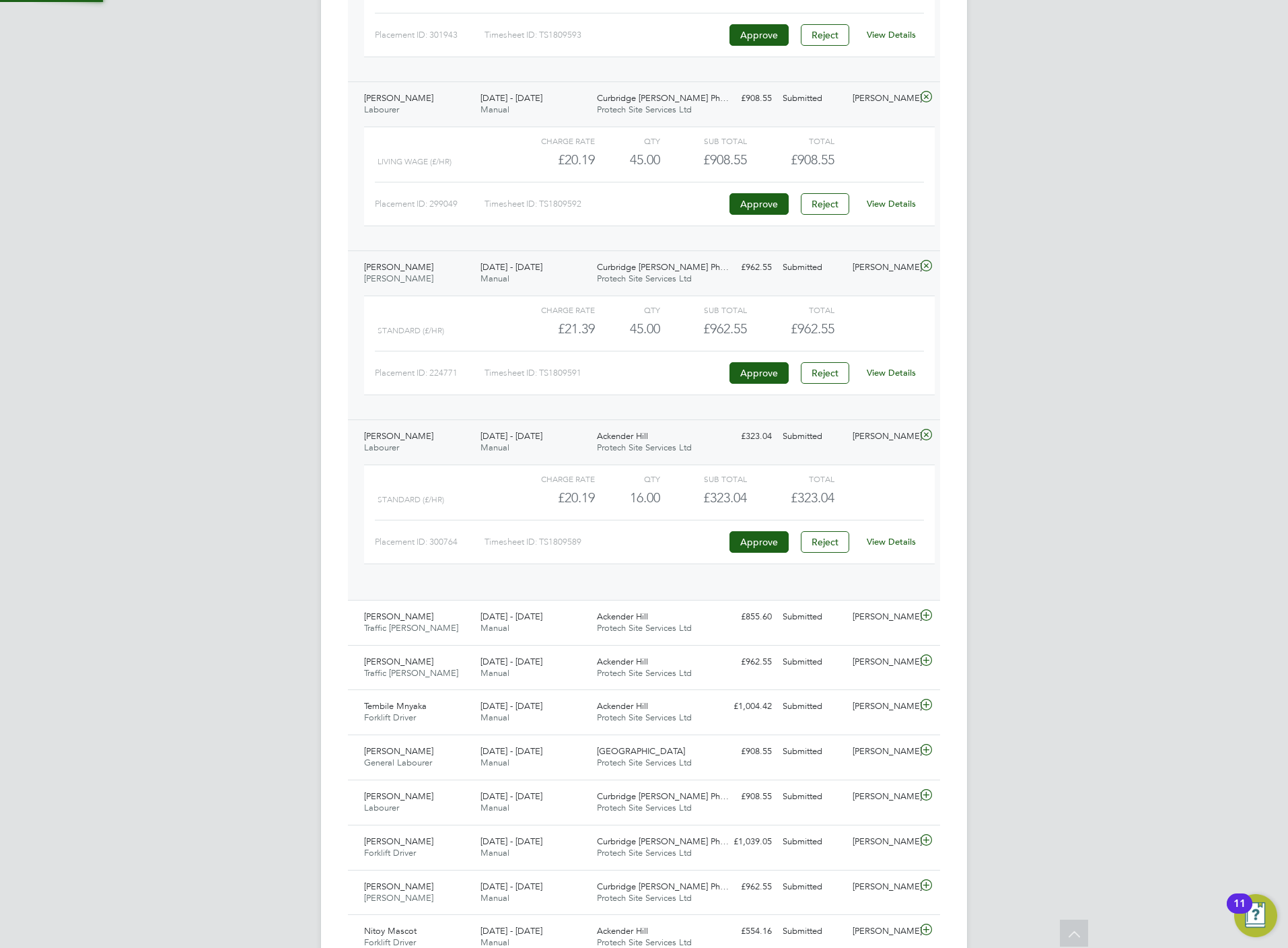
scroll to position [22, 131]
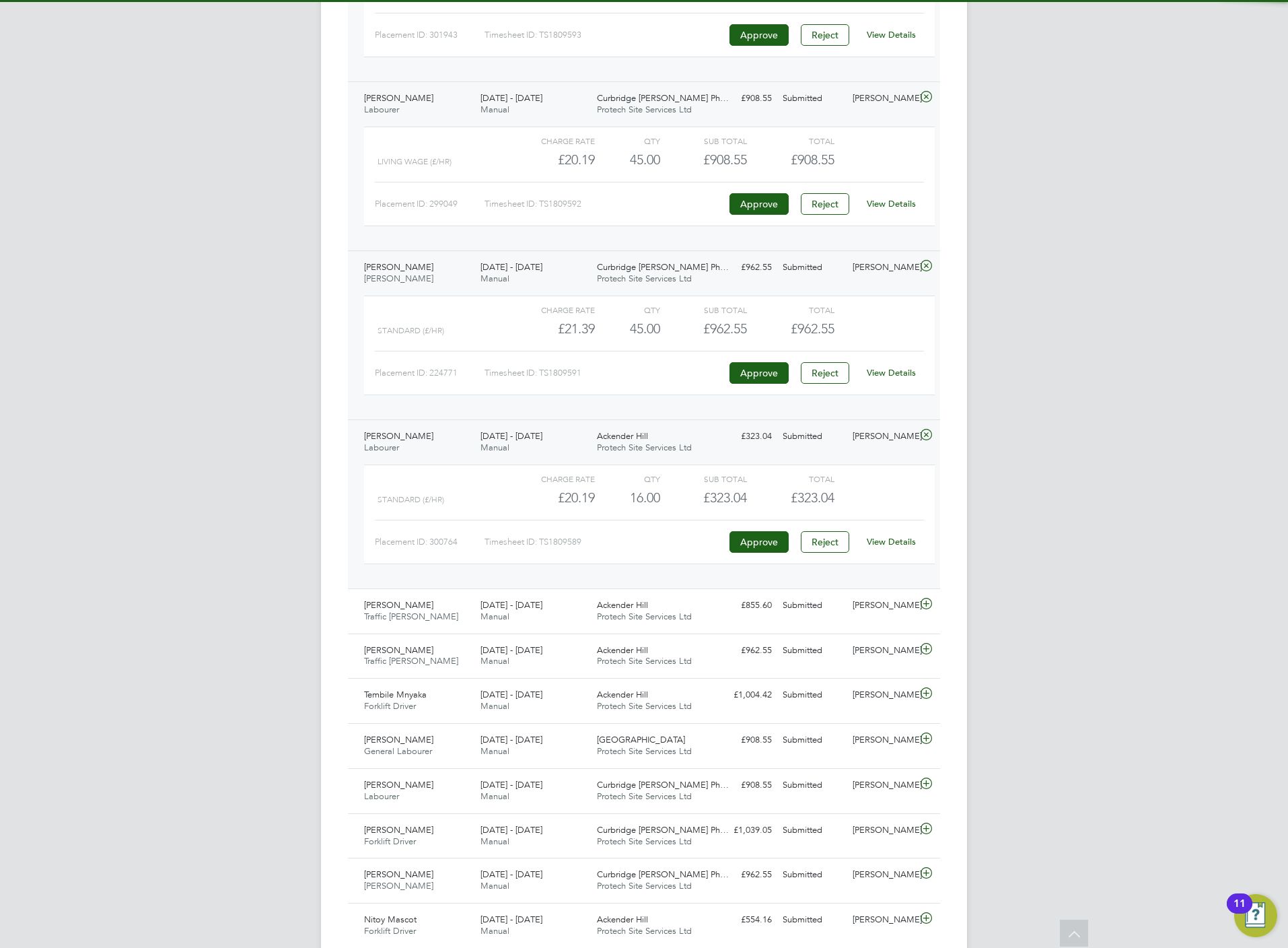
click at [896, 547] on link "View Details" at bounding box center [891, 541] width 49 height 11
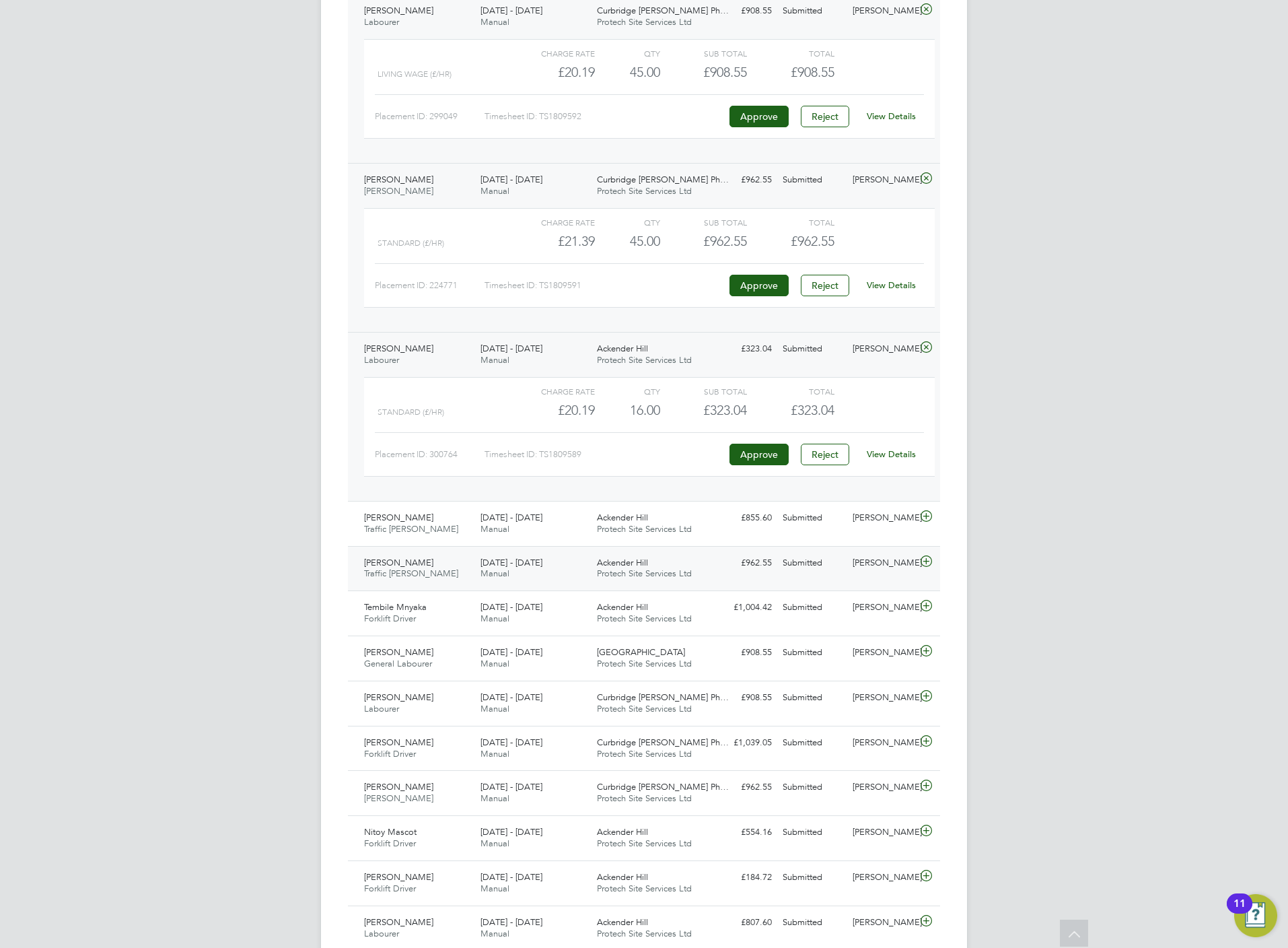
scroll to position [1413, 0]
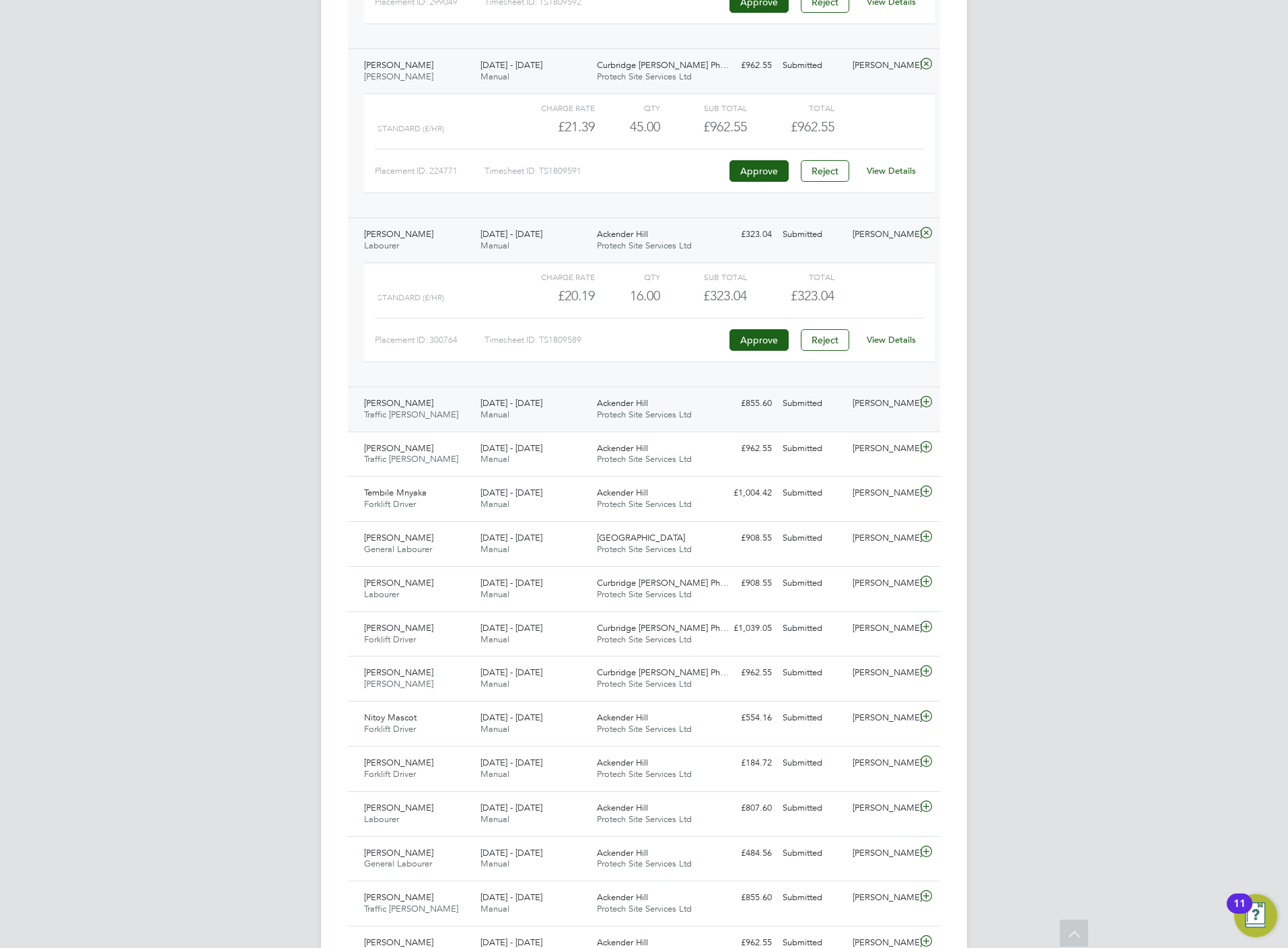
drag, startPoint x: 923, startPoint y: 414, endPoint x: 923, endPoint y: 428, distance: 14.0
click at [923, 407] on icon at bounding box center [926, 402] width 17 height 11
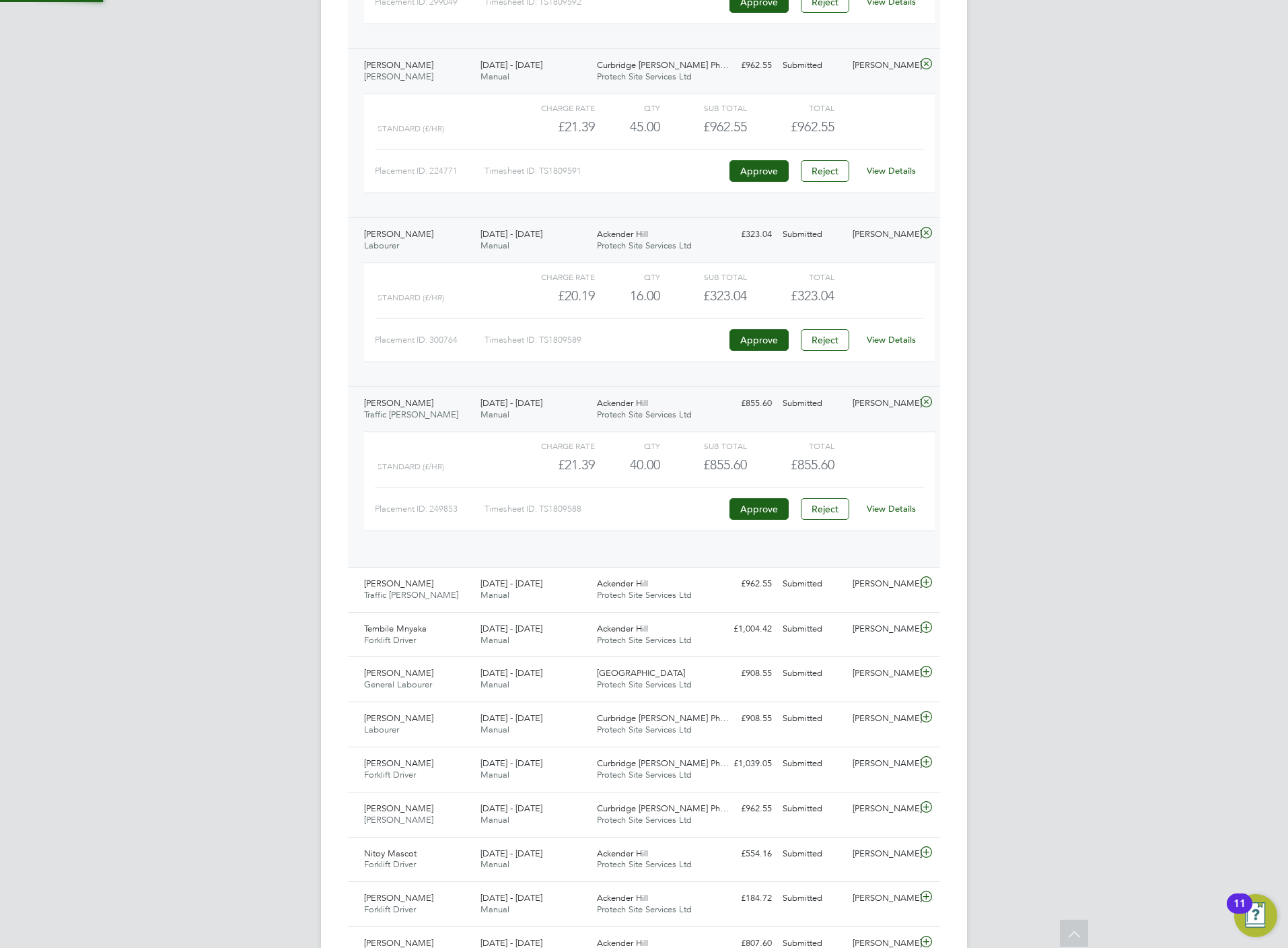
scroll to position [22, 131]
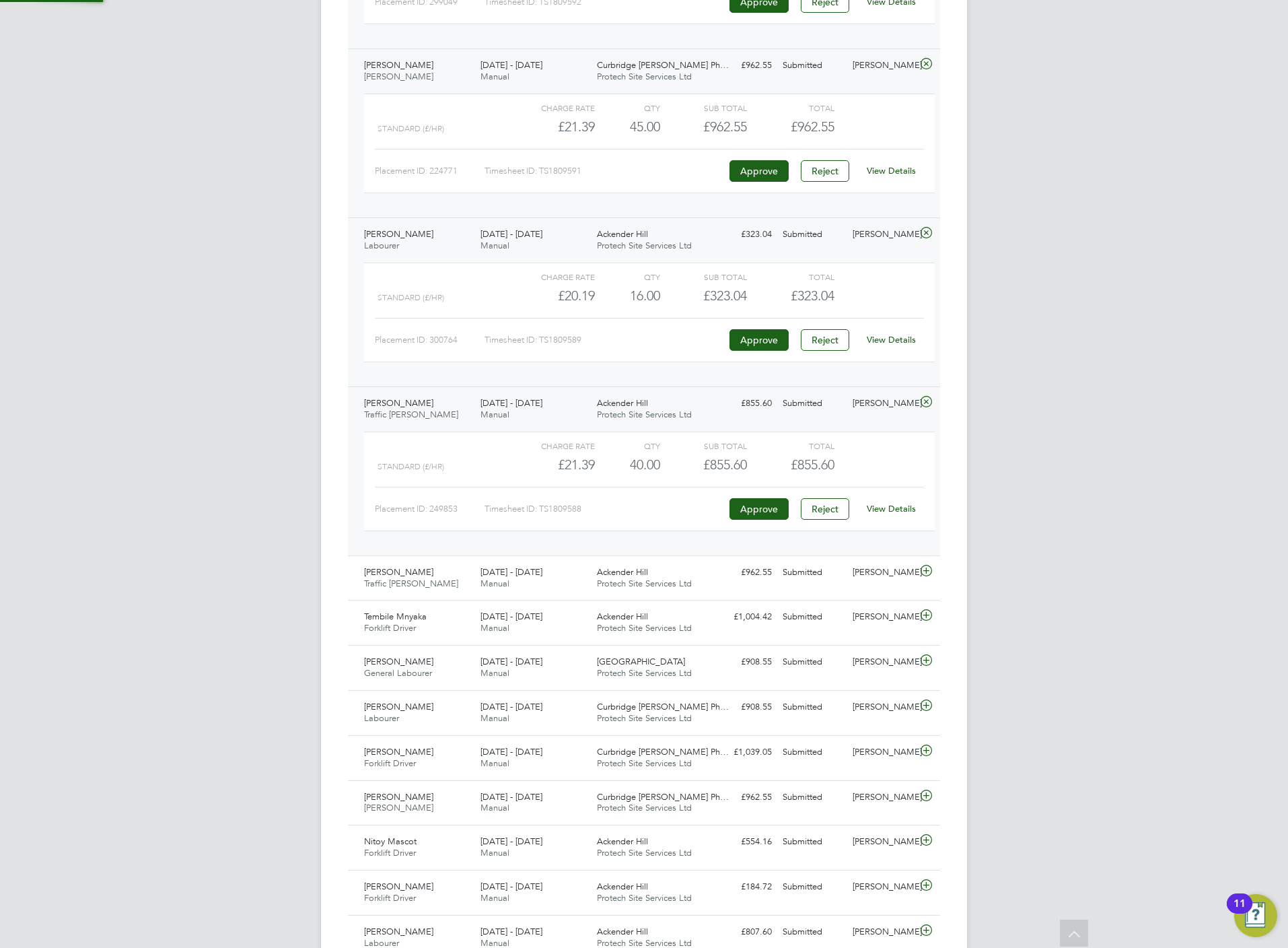
click at [903, 519] on div "View Details" at bounding box center [891, 509] width 66 height 21
click at [903, 514] on link "View Details" at bounding box center [891, 509] width 49 height 11
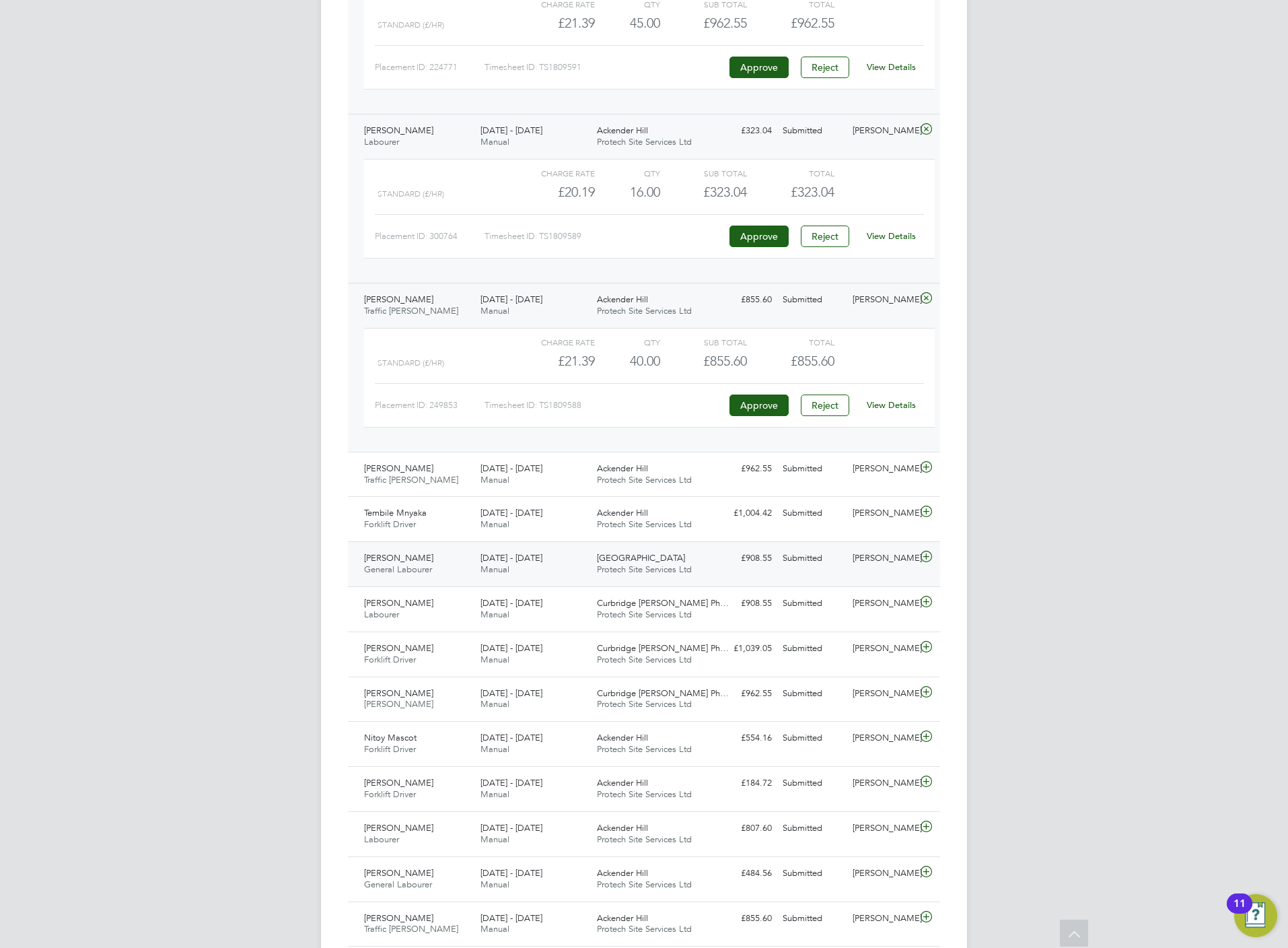
scroll to position [1616, 0]
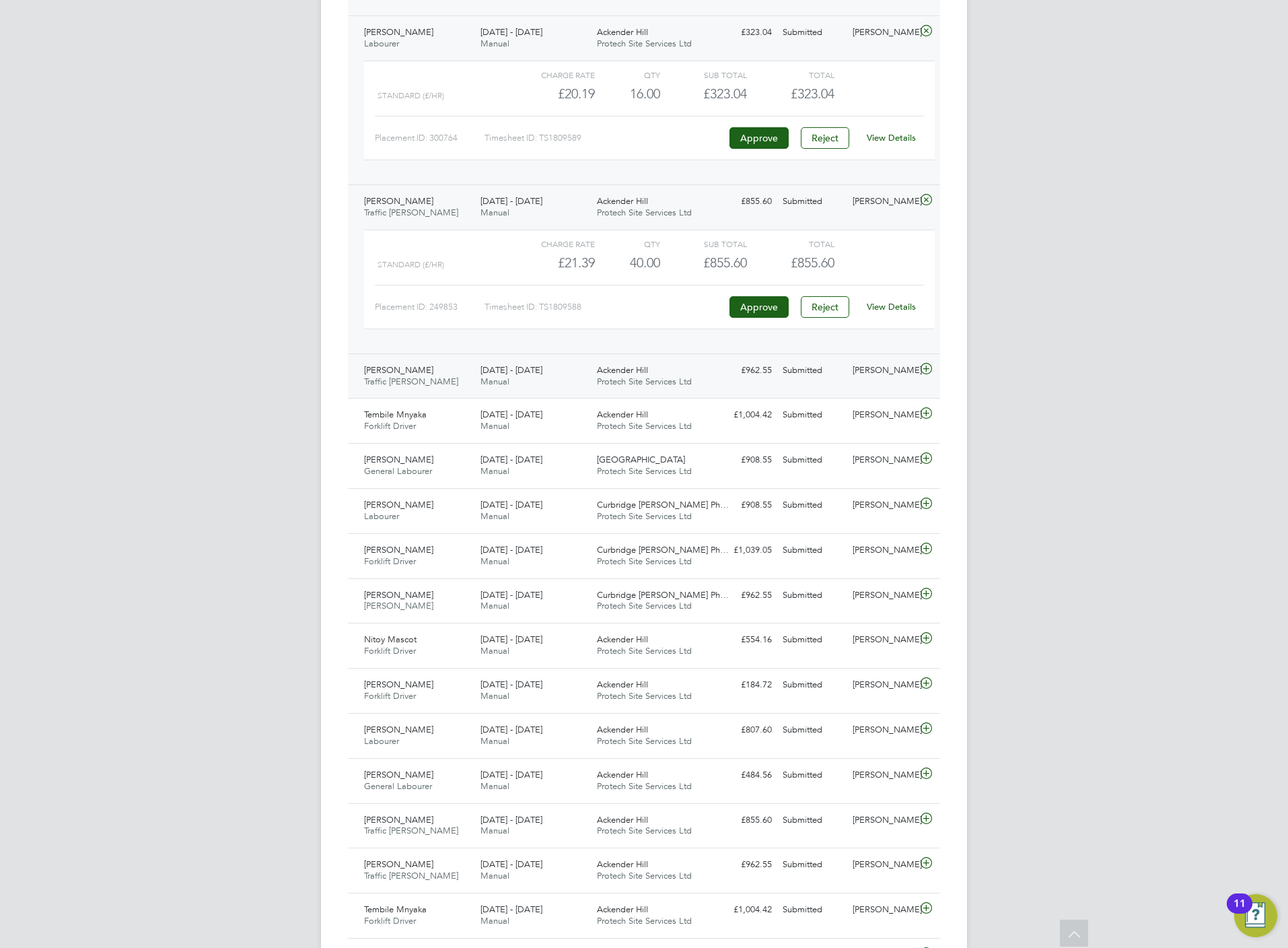
click at [931, 375] on icon at bounding box center [926, 368] width 17 height 11
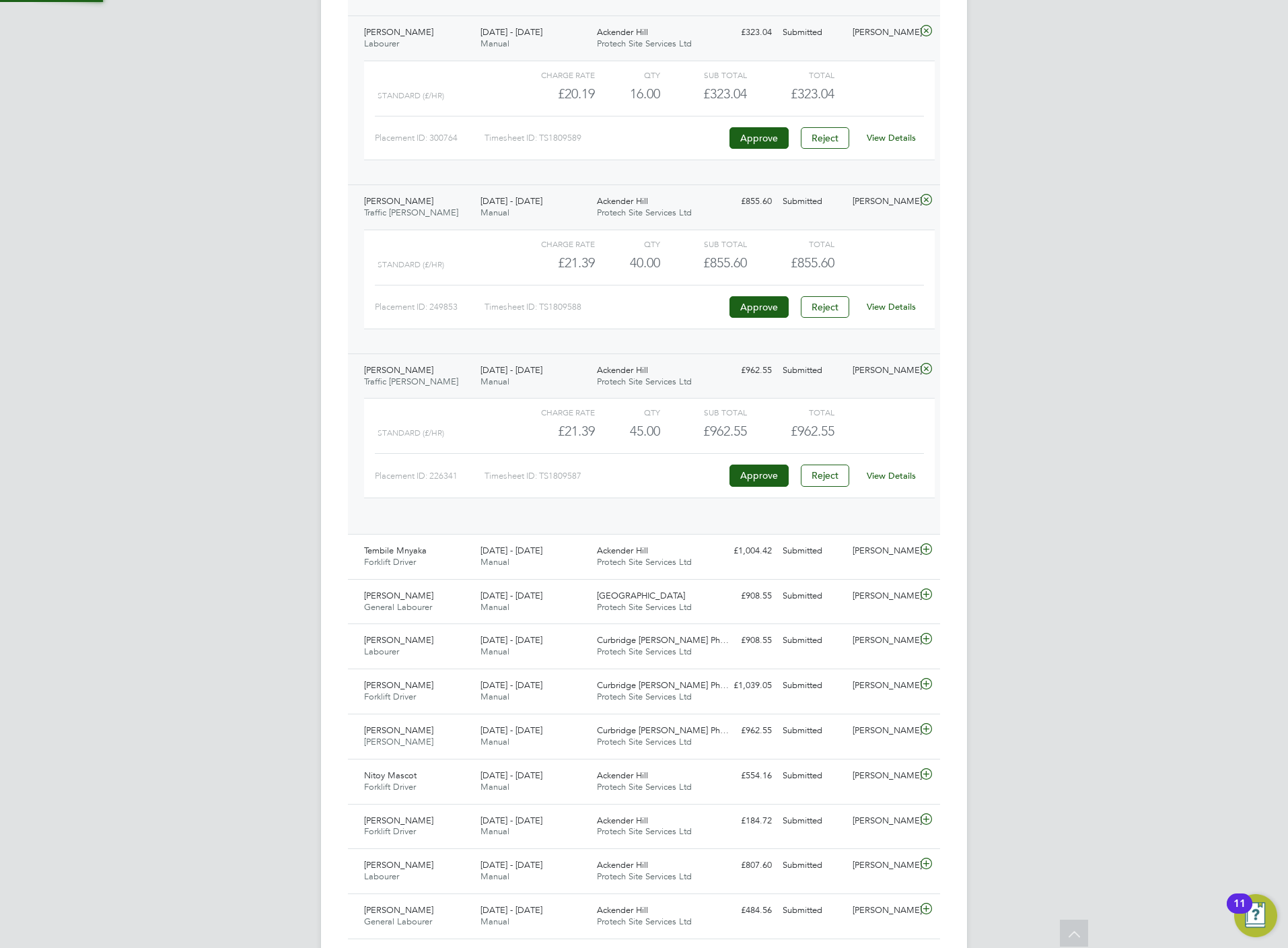
scroll to position [22, 131]
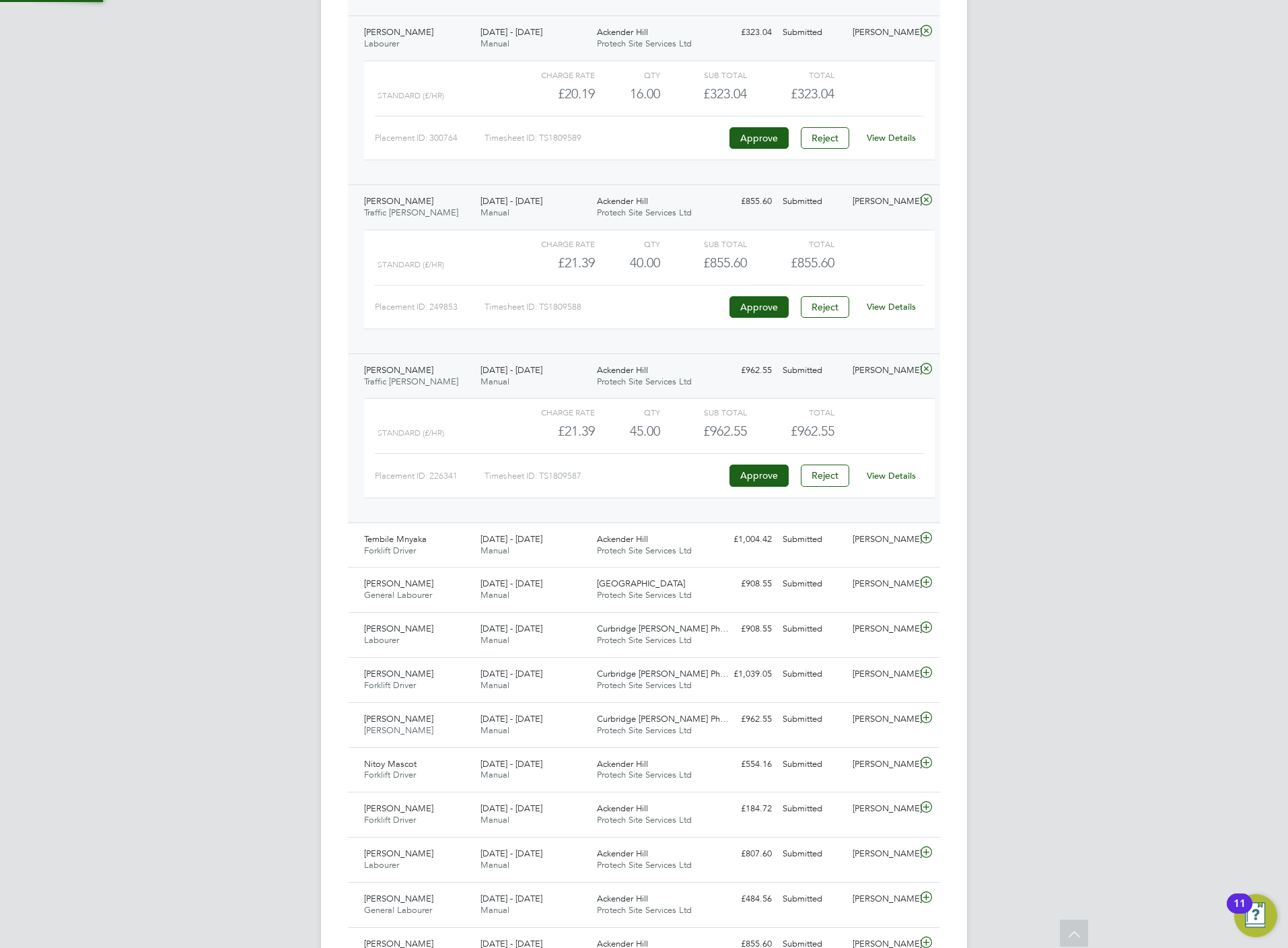
click at [901, 487] on div "View Details" at bounding box center [891, 476] width 66 height 21
click at [903, 481] on link "View Details" at bounding box center [891, 475] width 49 height 11
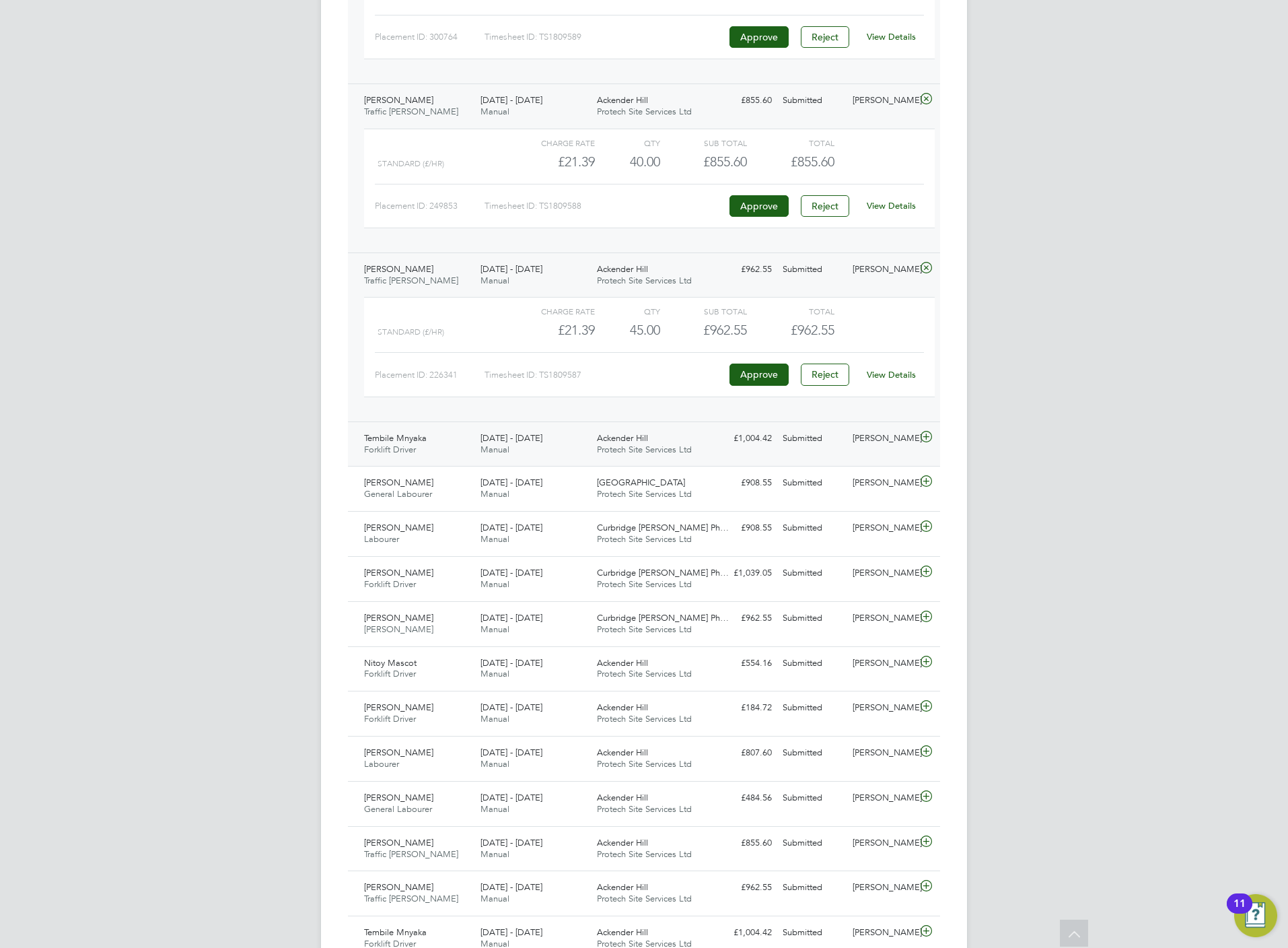
click at [927, 442] on icon at bounding box center [926, 436] width 17 height 11
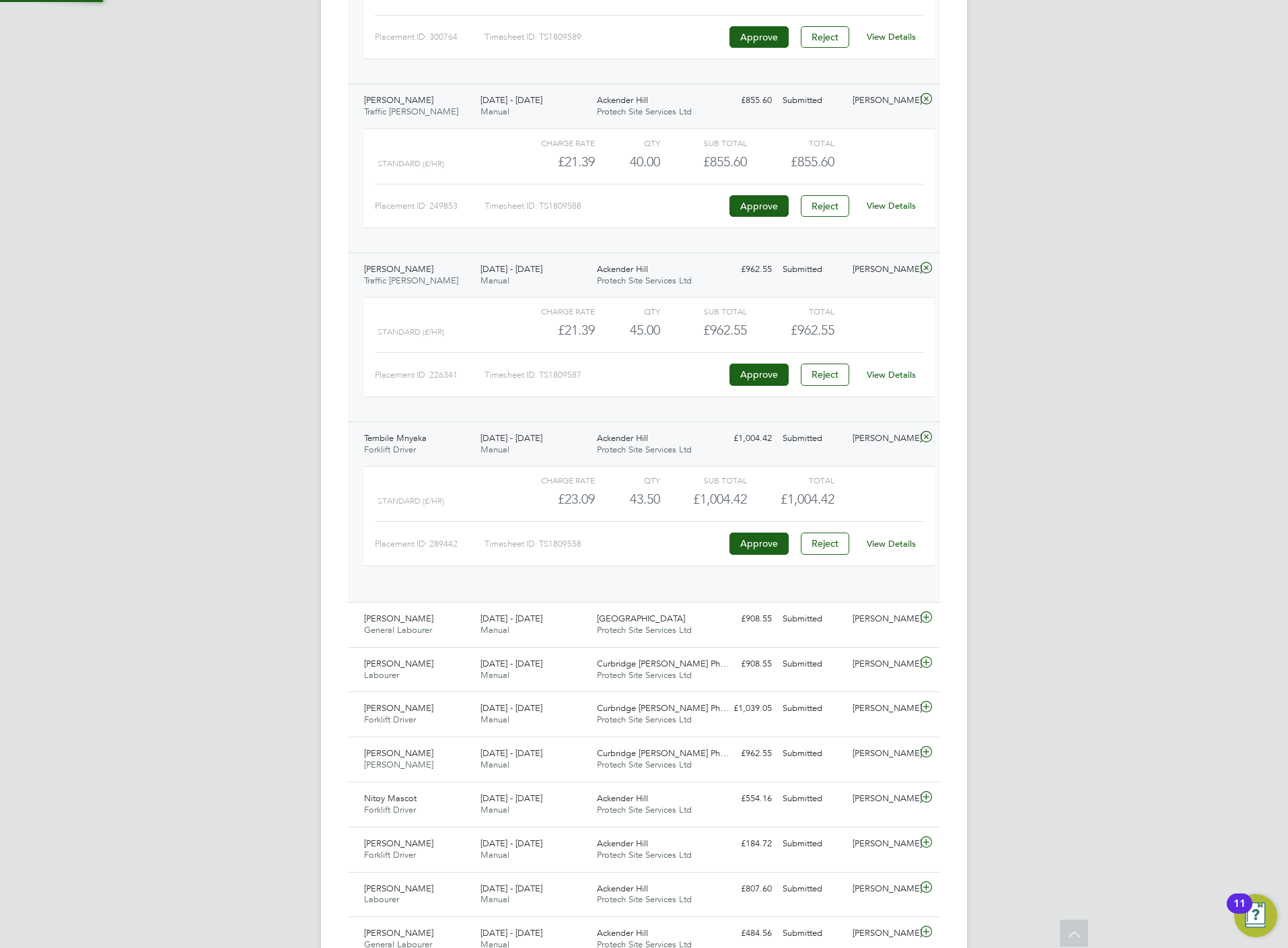
scroll to position [22, 131]
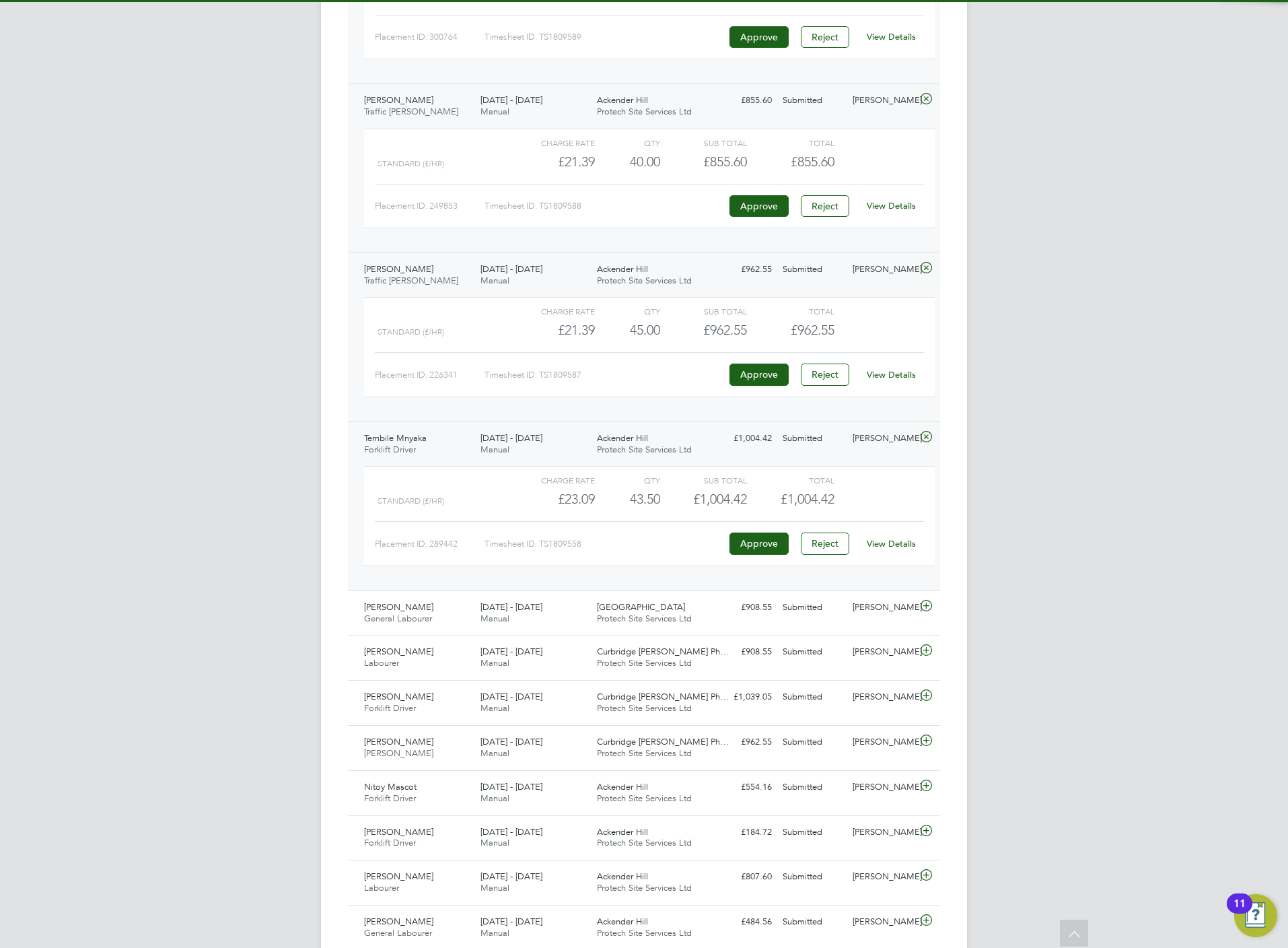
click at [899, 549] on link "View Details" at bounding box center [891, 544] width 49 height 11
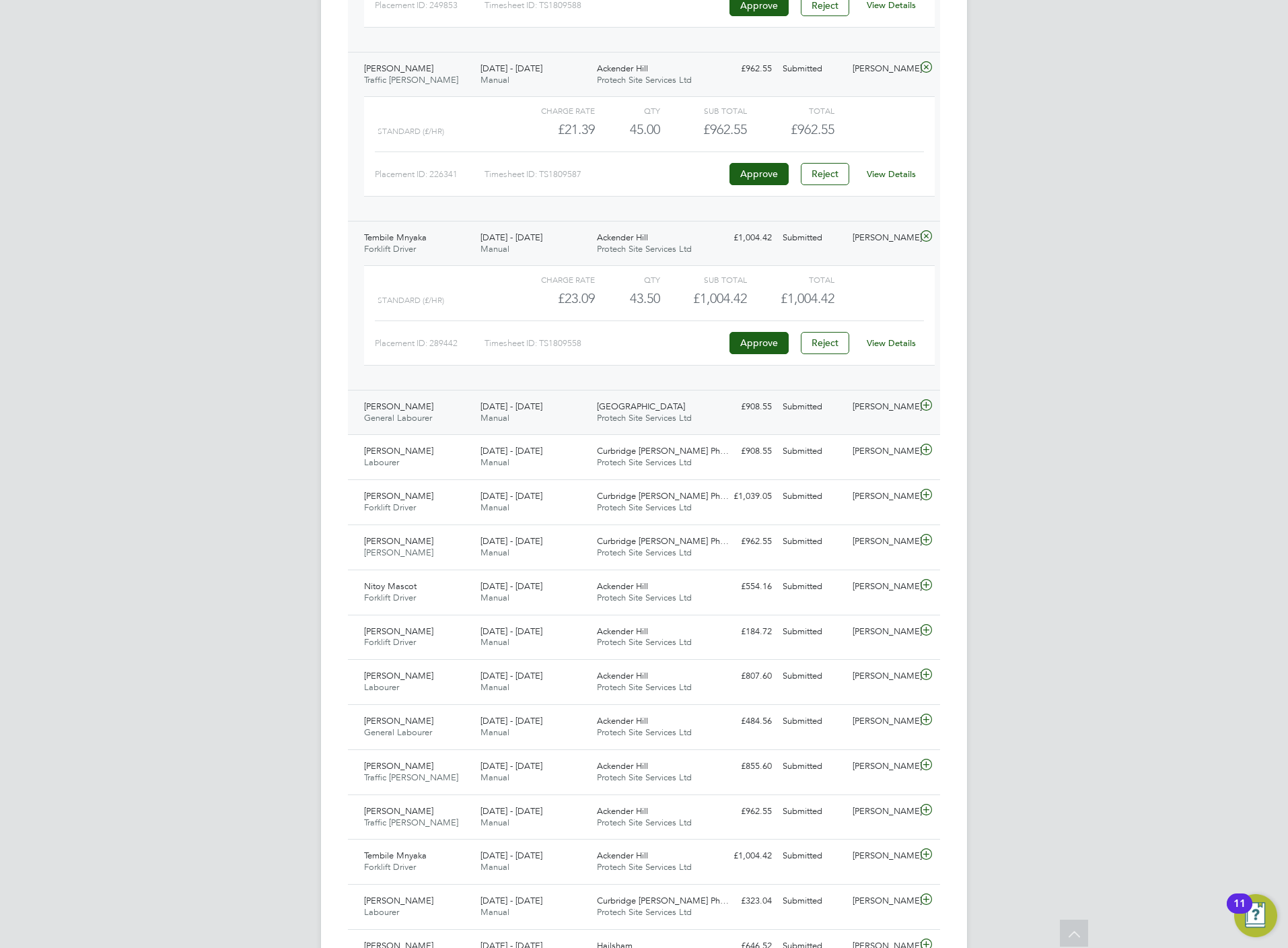
scroll to position [1919, 0]
click at [925, 409] on icon at bounding box center [926, 404] width 17 height 11
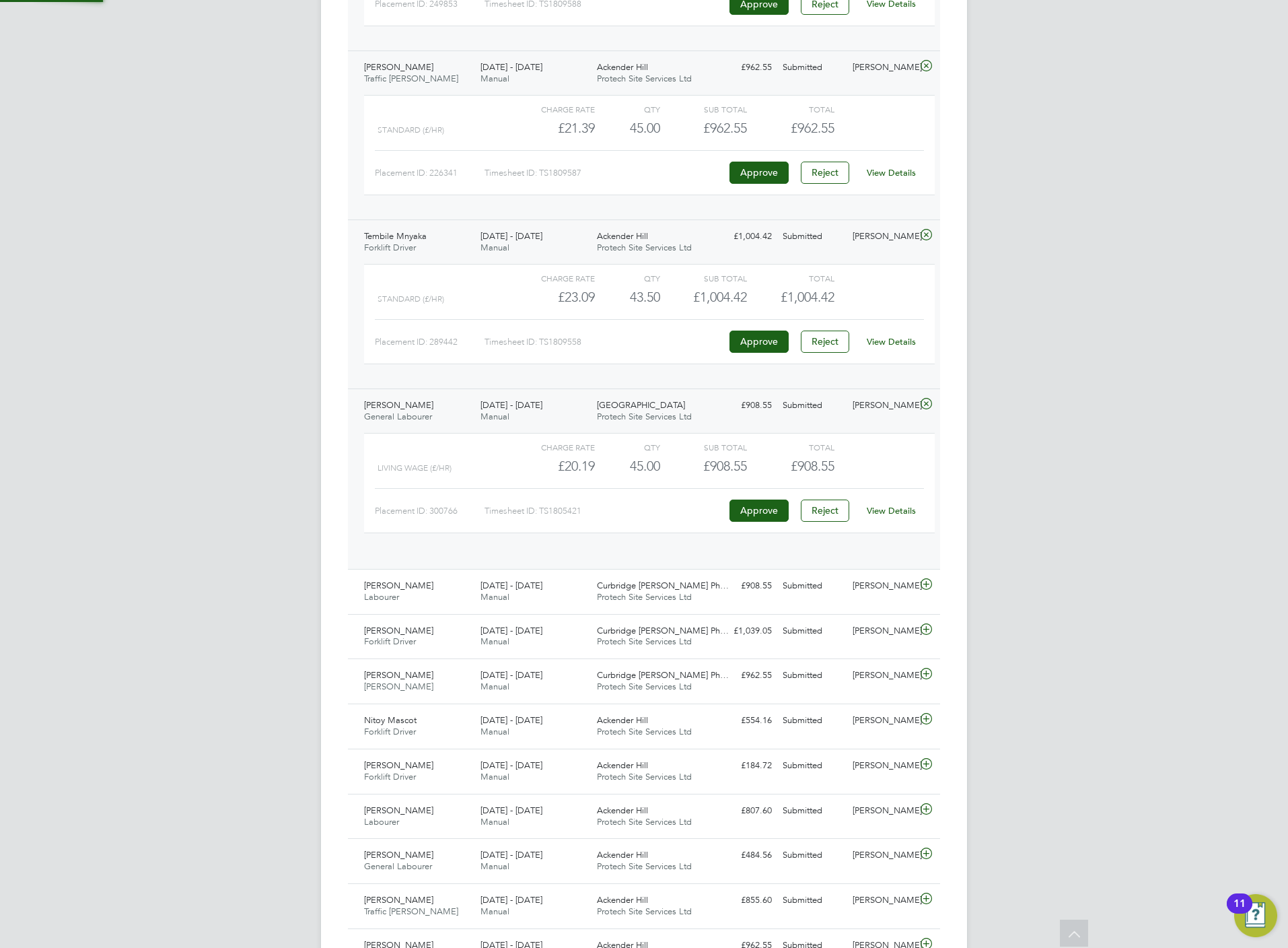
scroll to position [22, 131]
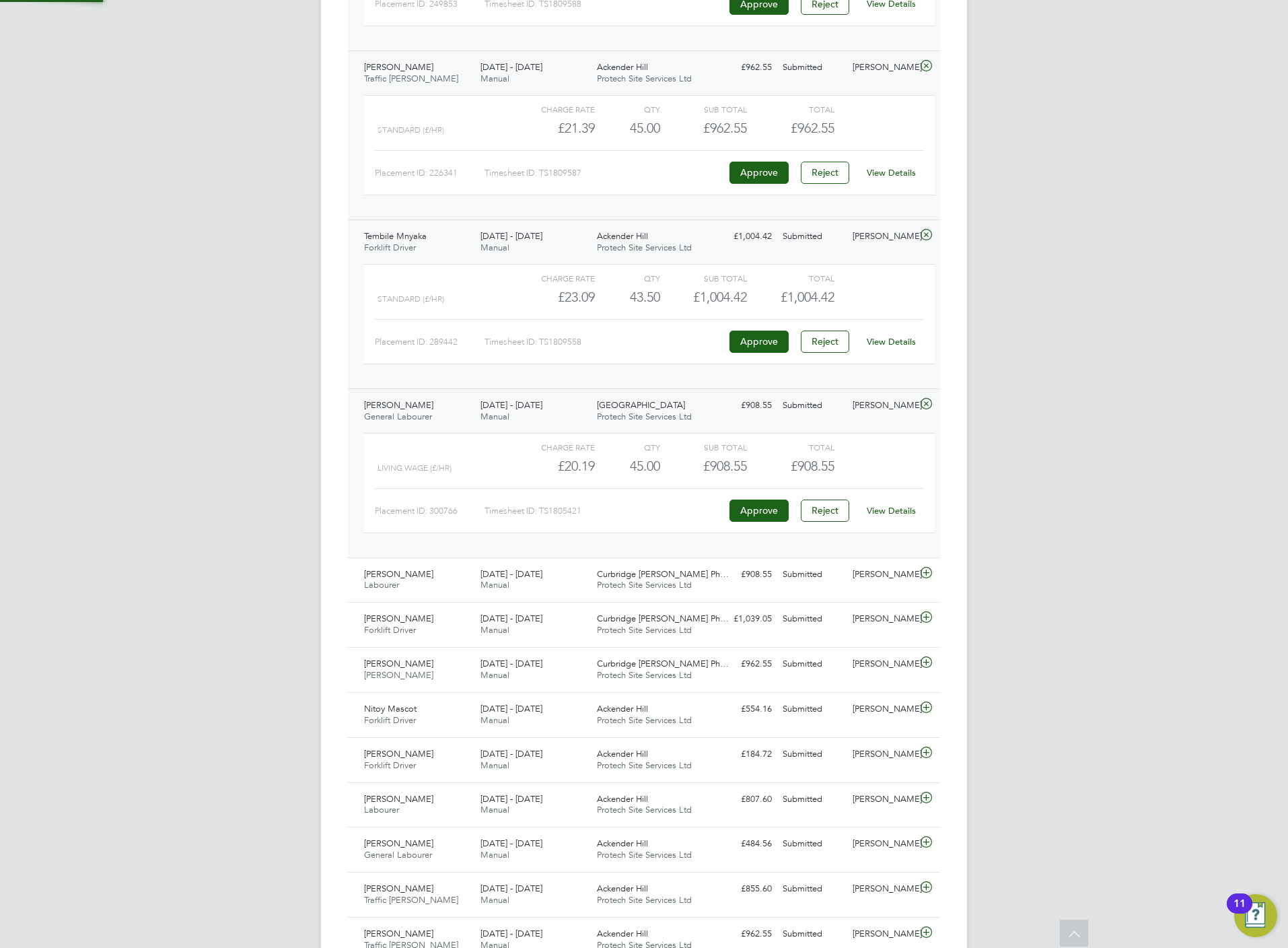
click at [909, 517] on link "View Details" at bounding box center [891, 511] width 49 height 11
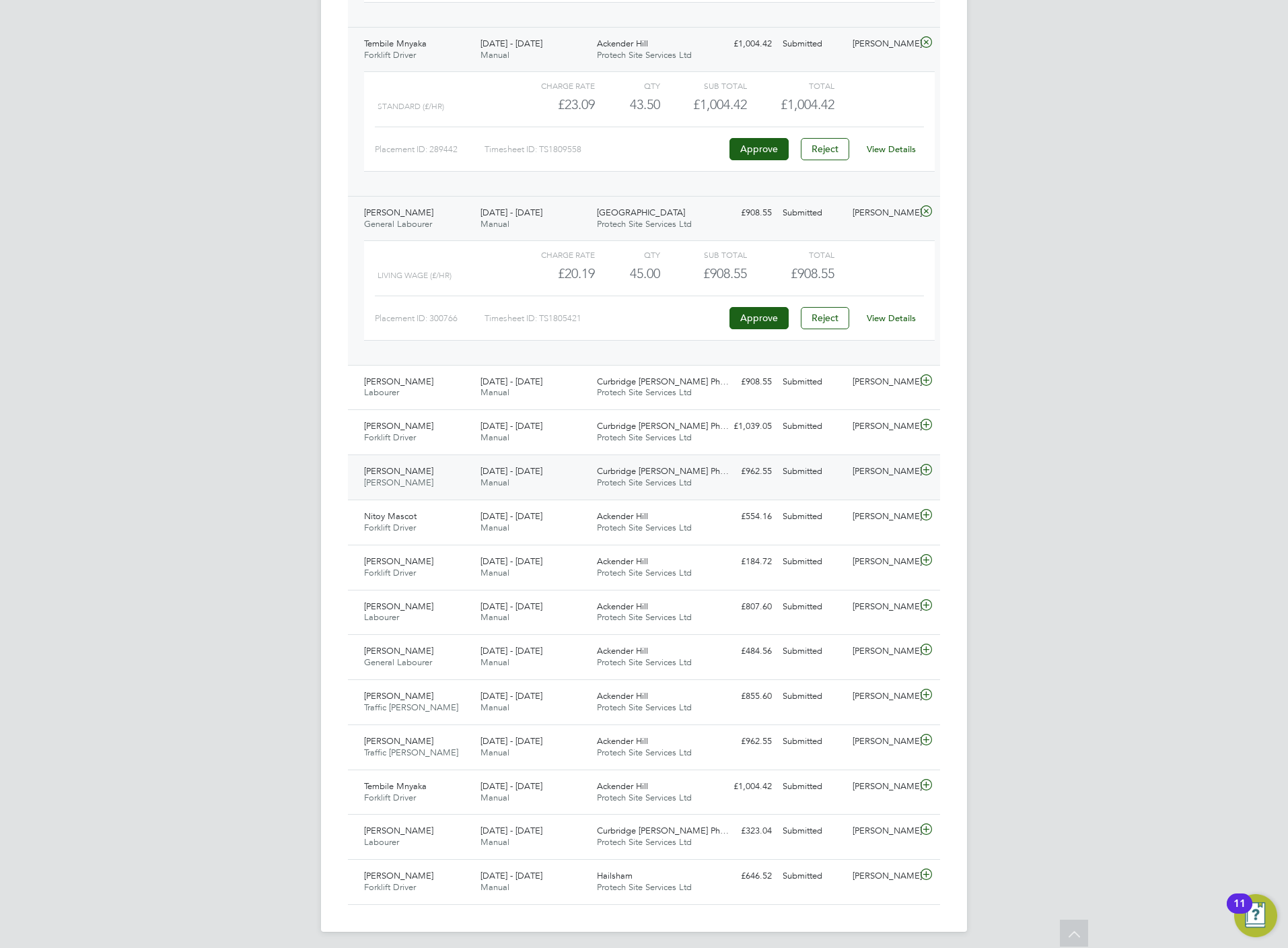
scroll to position [2121, 0]
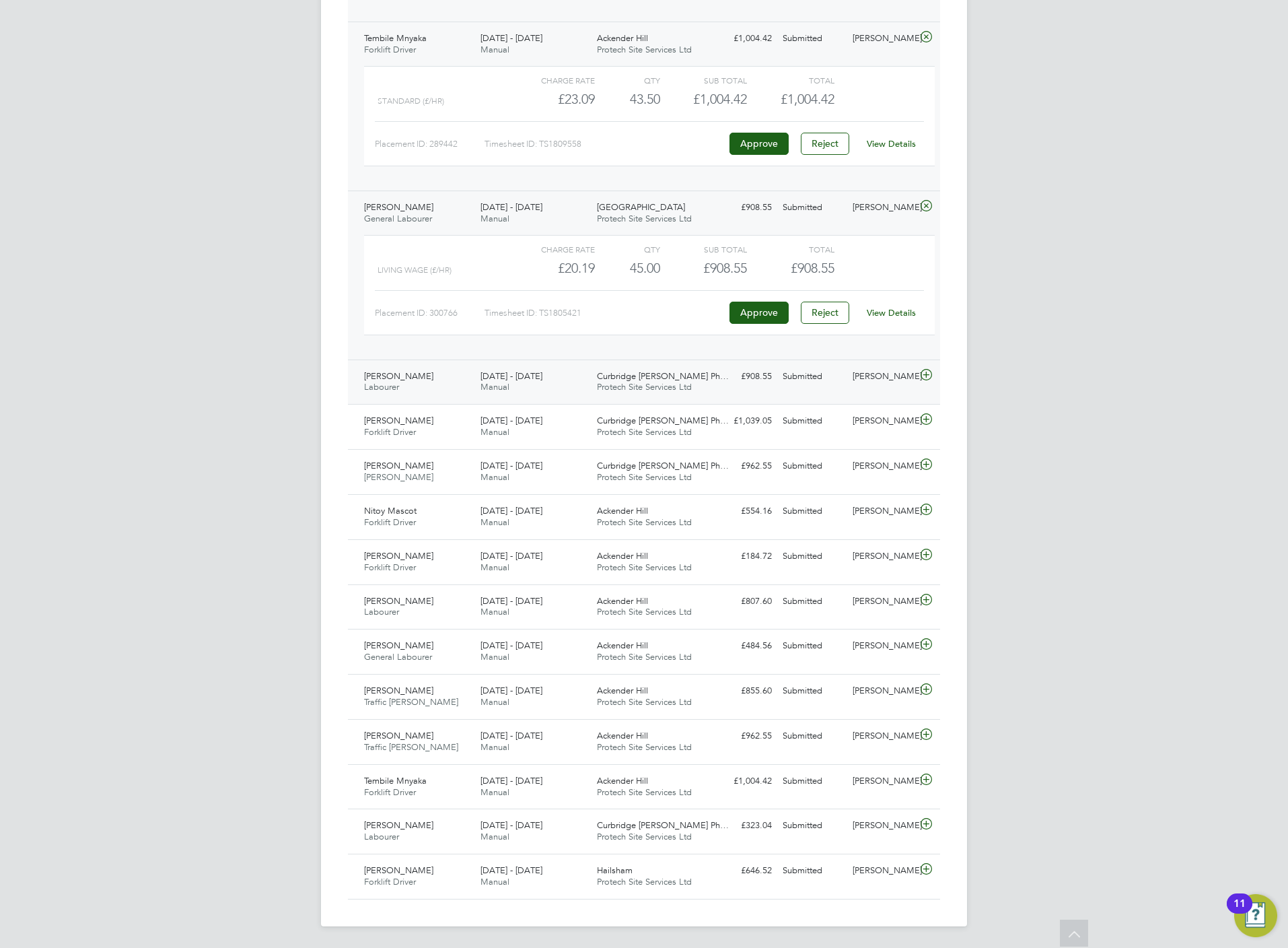
click at [923, 380] on icon at bounding box center [926, 375] width 17 height 11
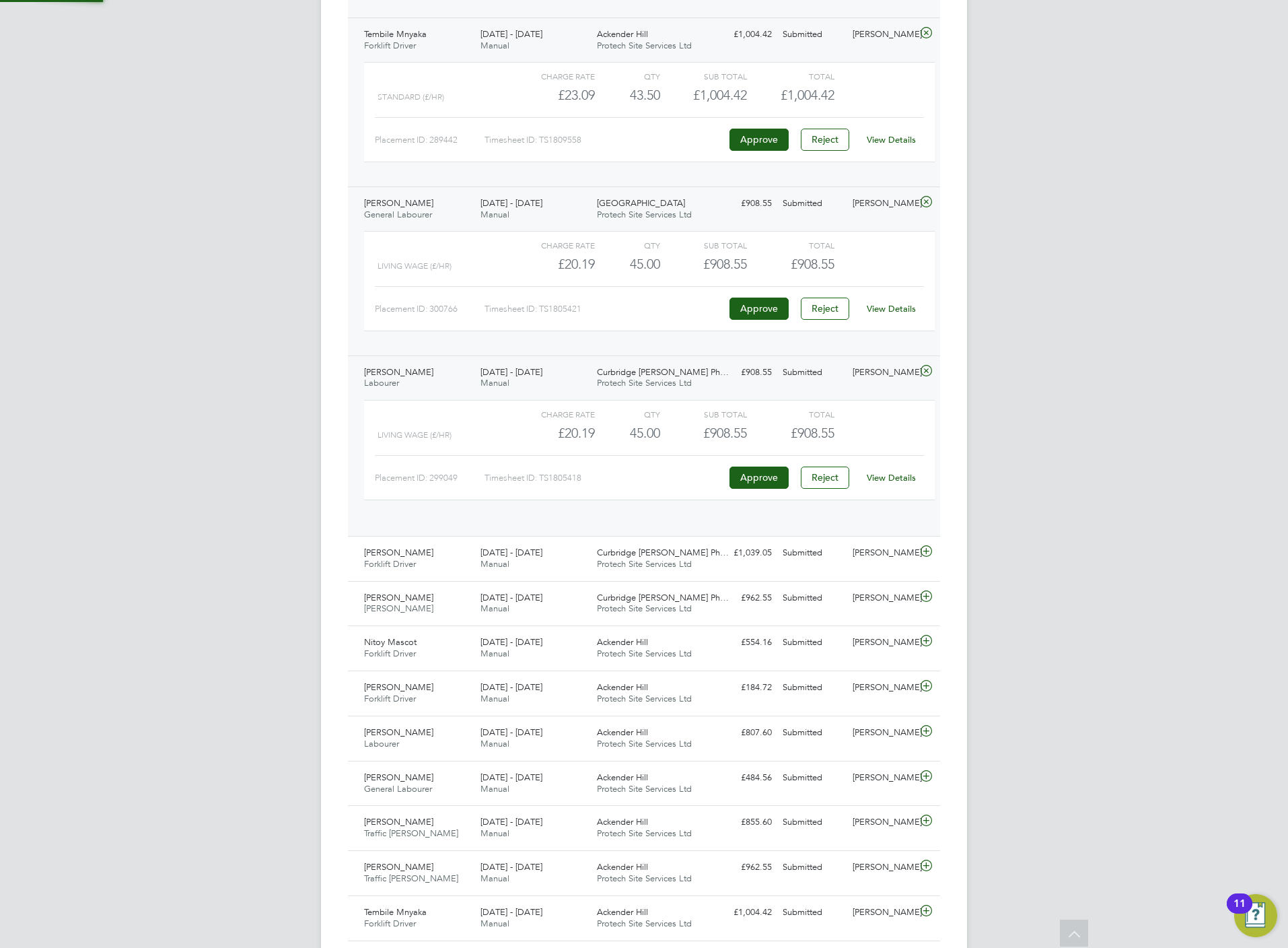
scroll to position [22, 131]
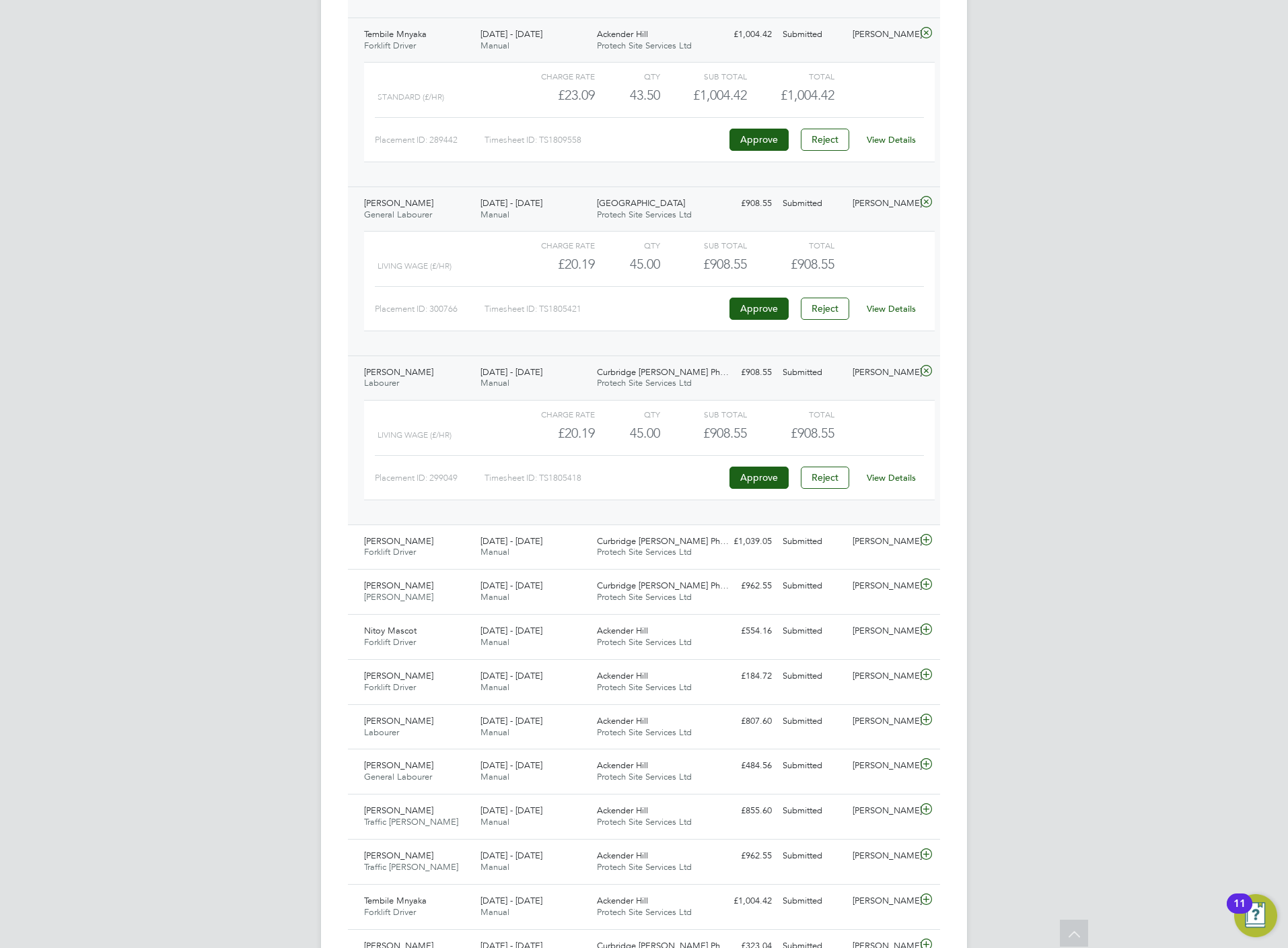
click link "View Details"
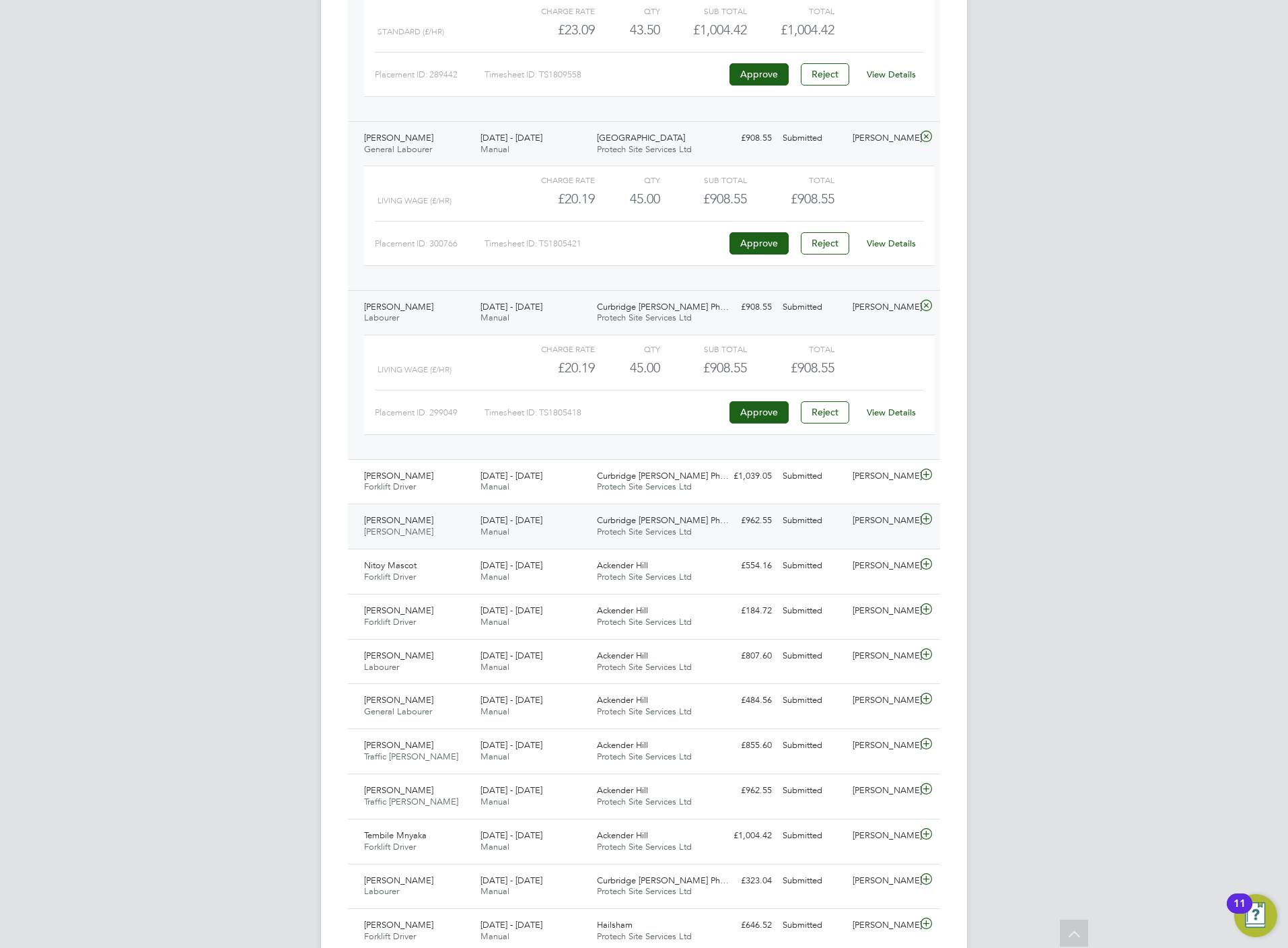
scroll to position [2222, 0]
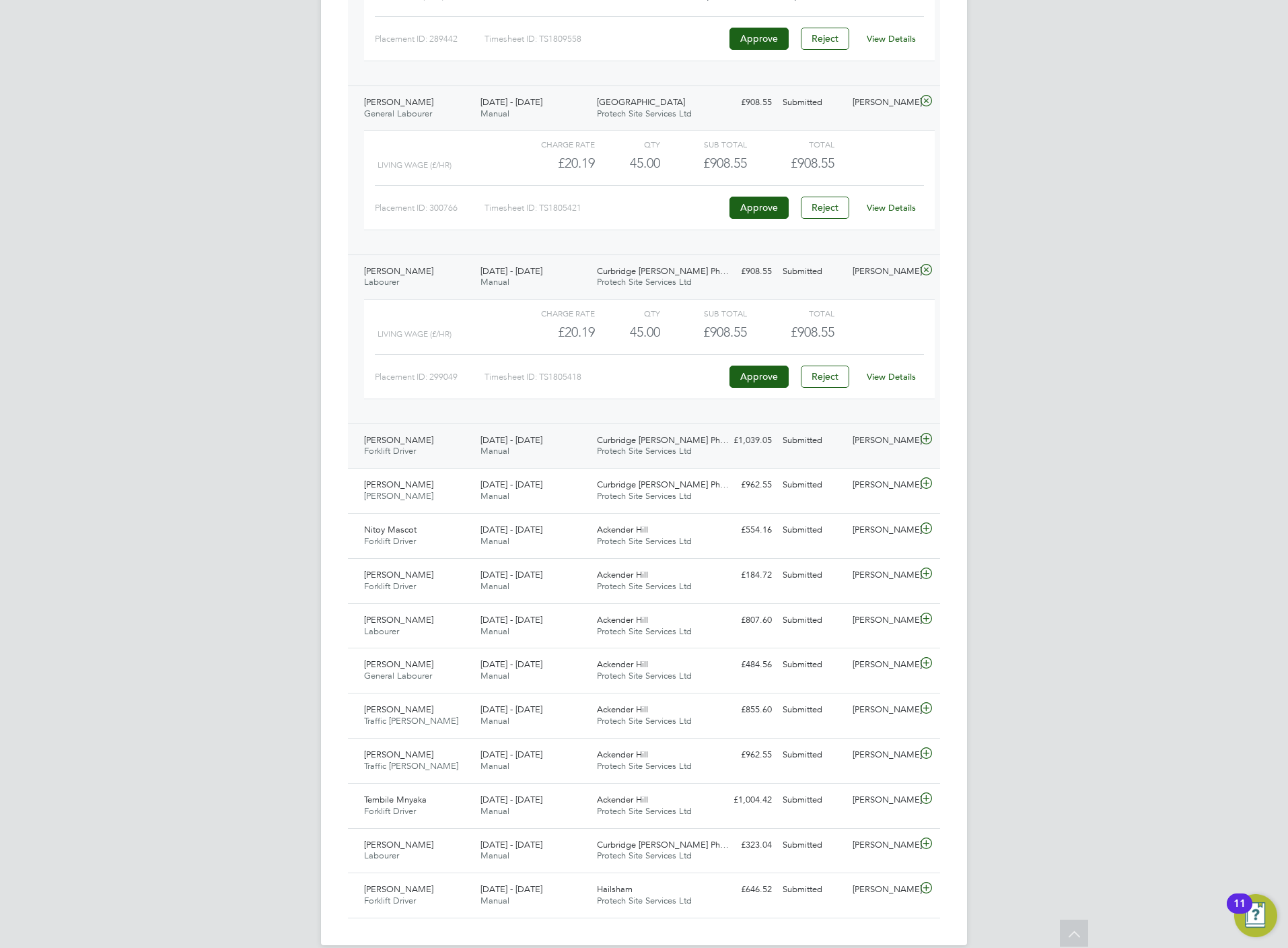
click icon
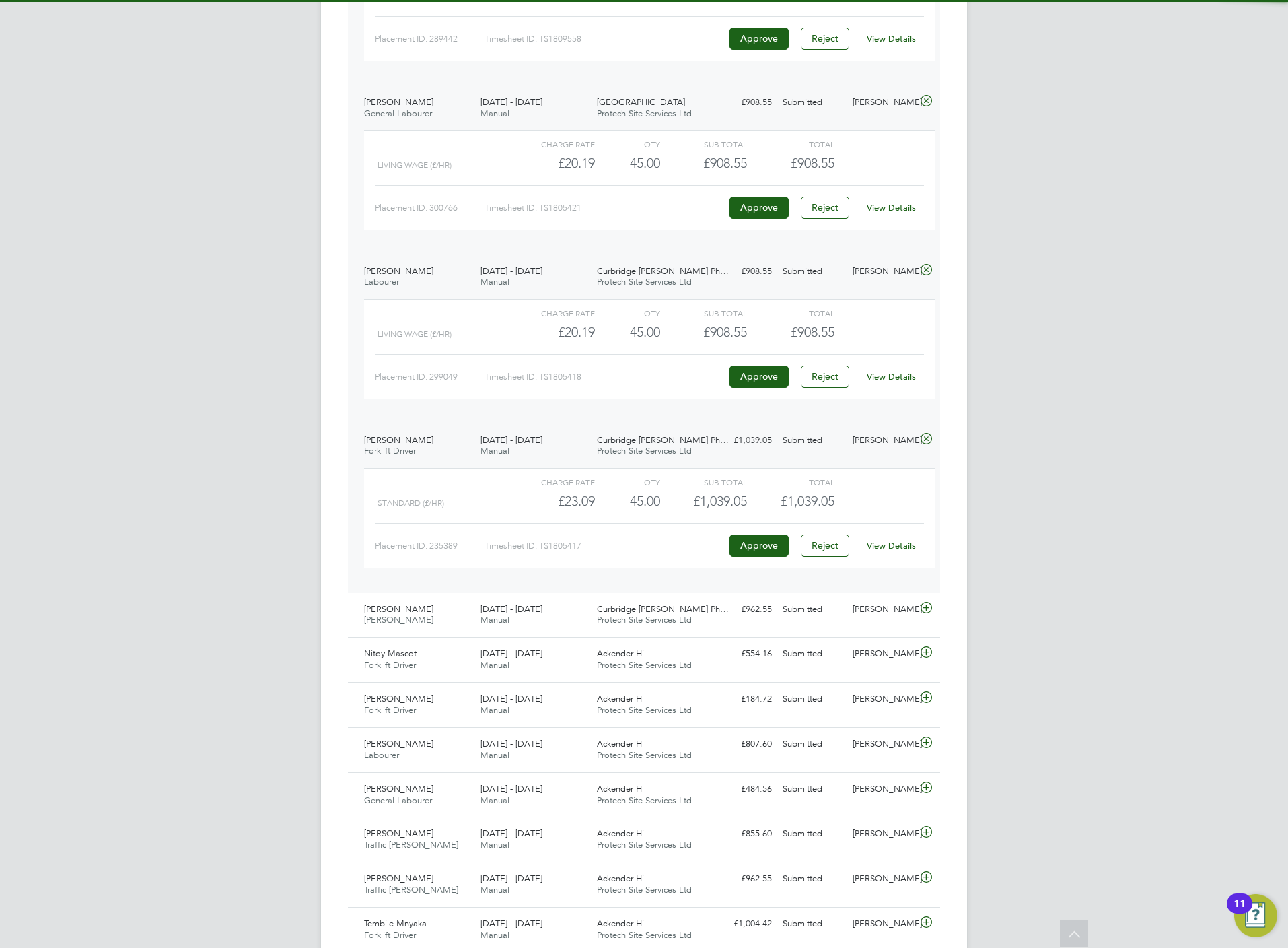
click link "View Details"
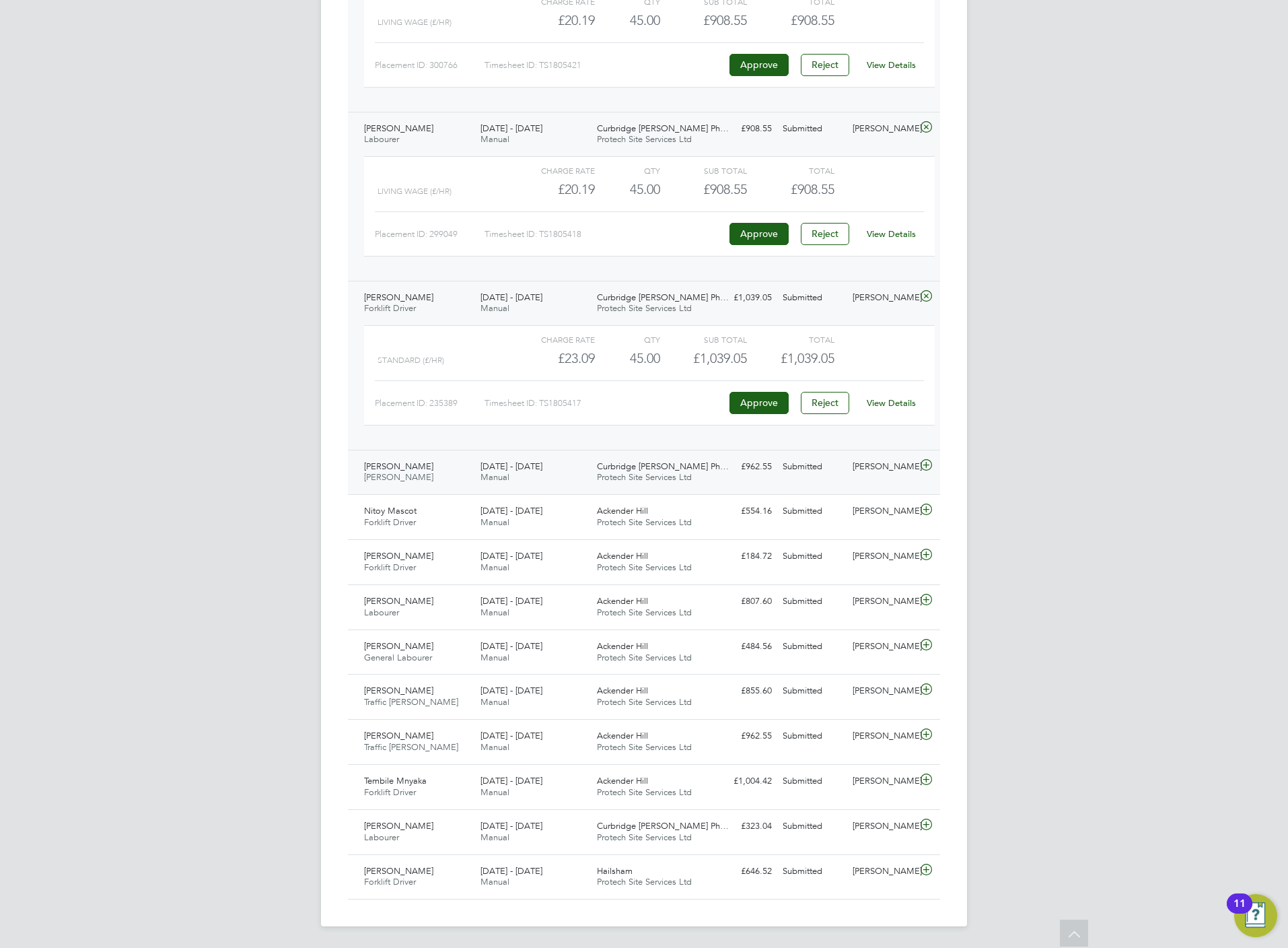
click icon
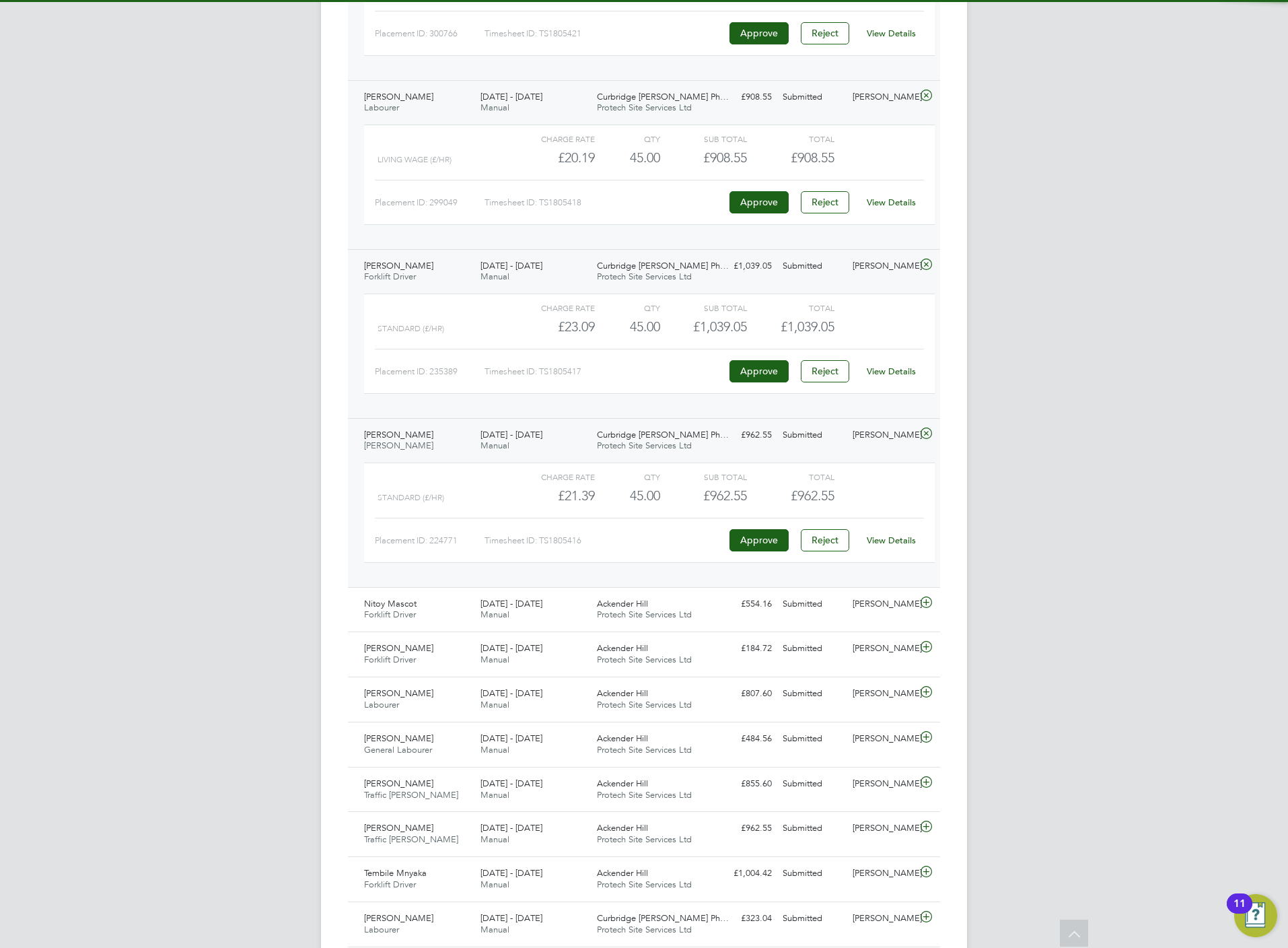
click link "View Details"
click icon
click div "Nitoy Mascot Forklift Driver 11 - 17 Aug 2025 11 - 17 Aug 2025 Manual Ackender …"
click icon
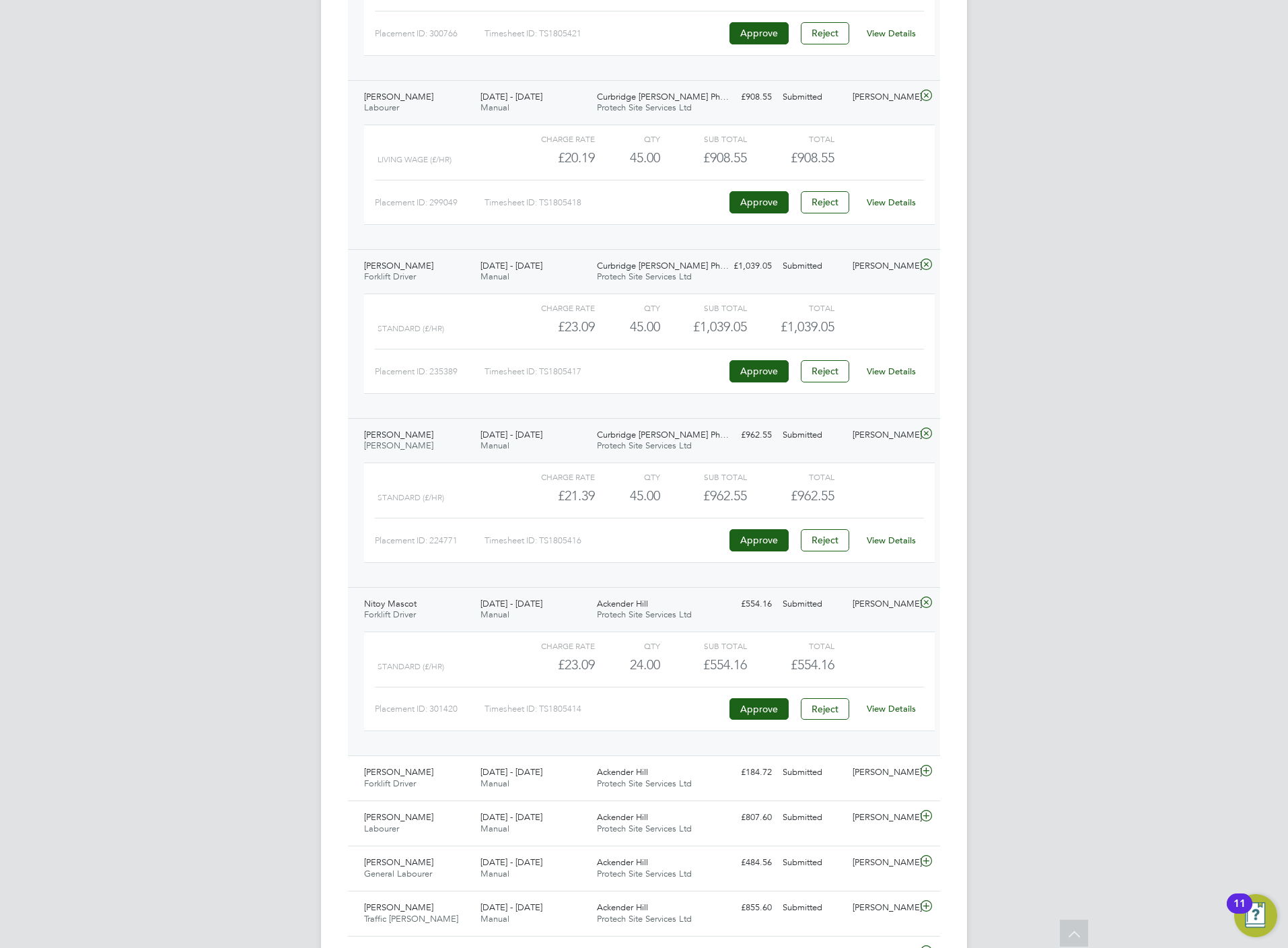
click link "View Details"
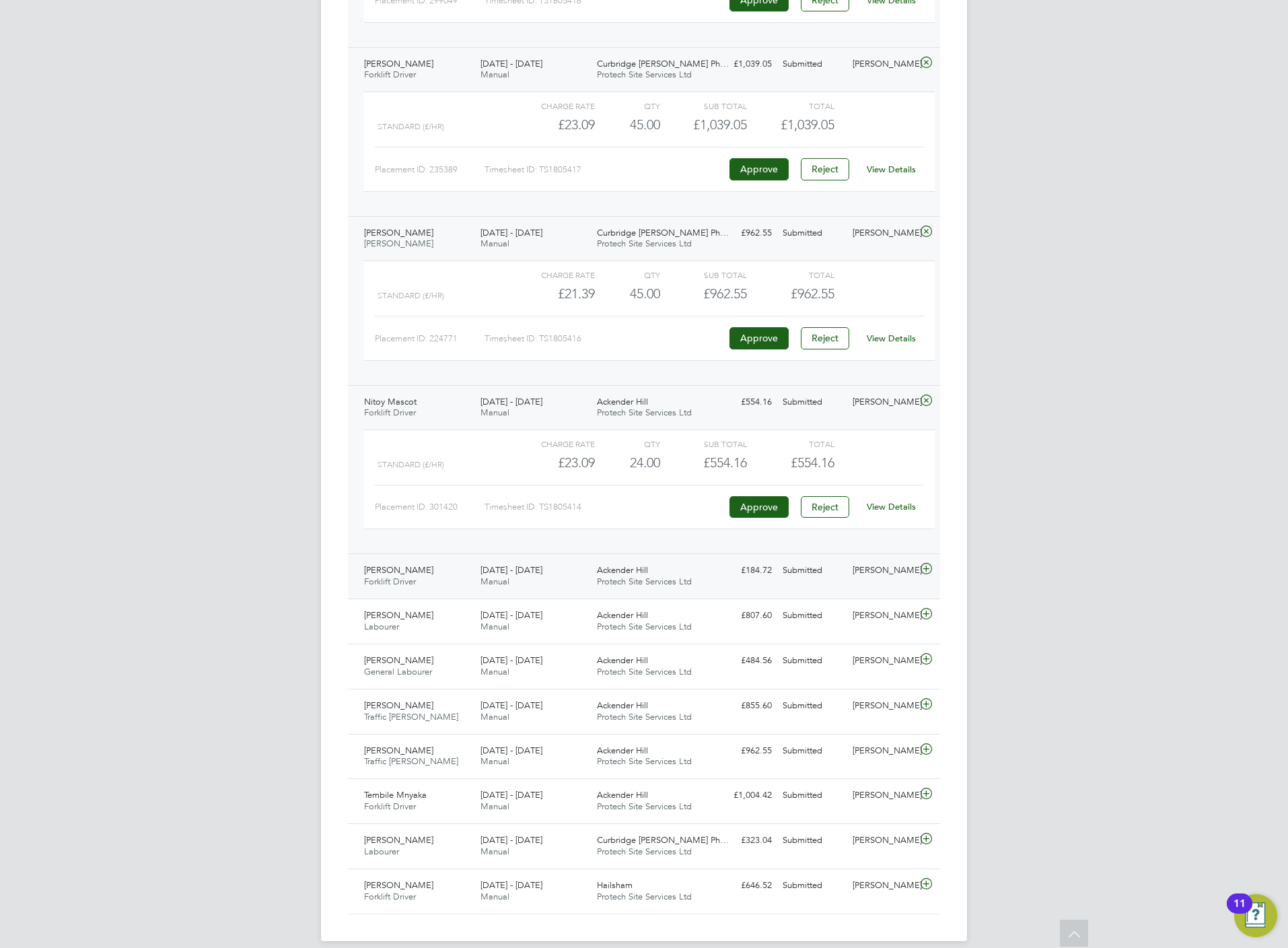
click icon
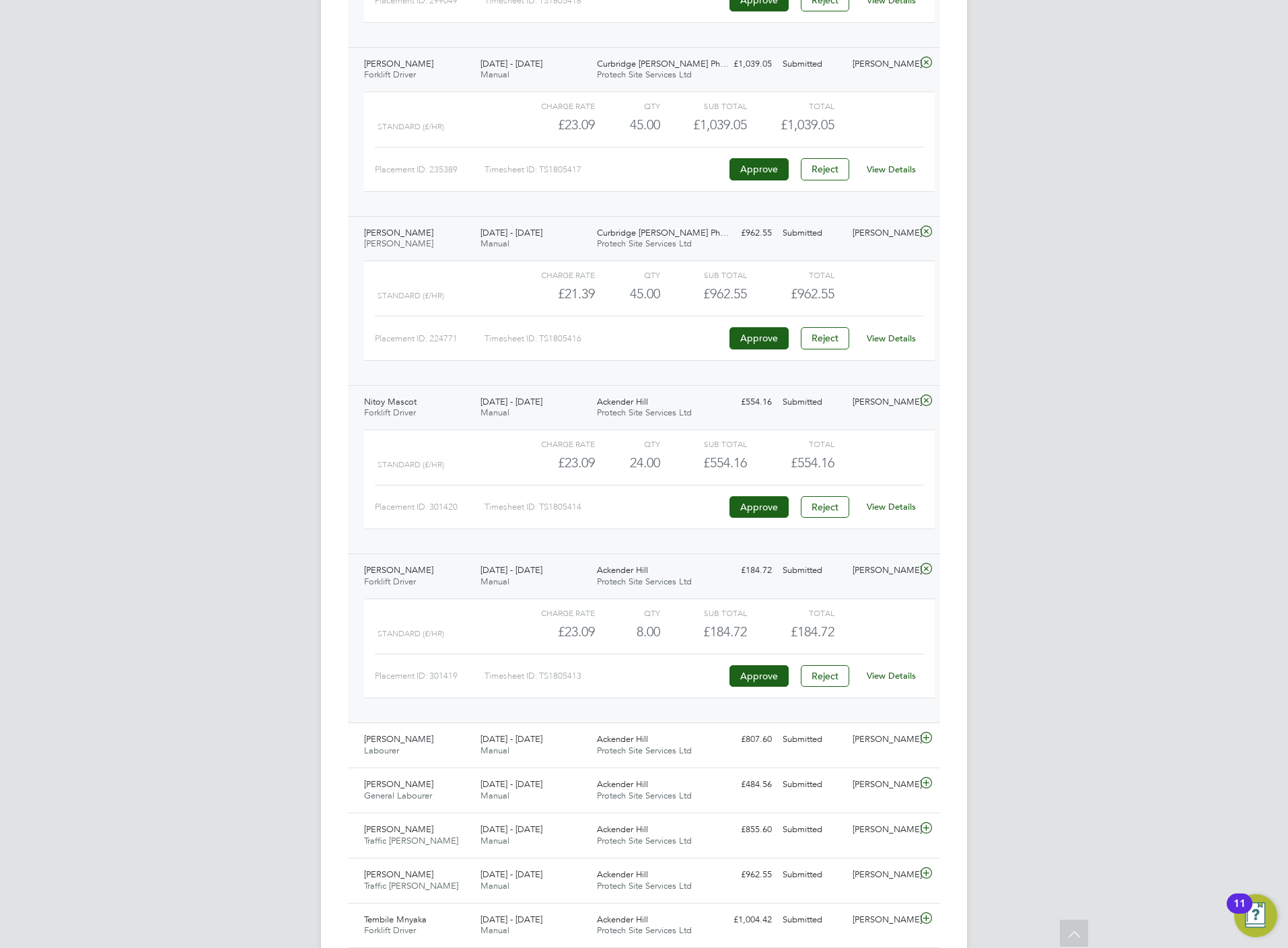
click div "View Details"
click link "View Details"
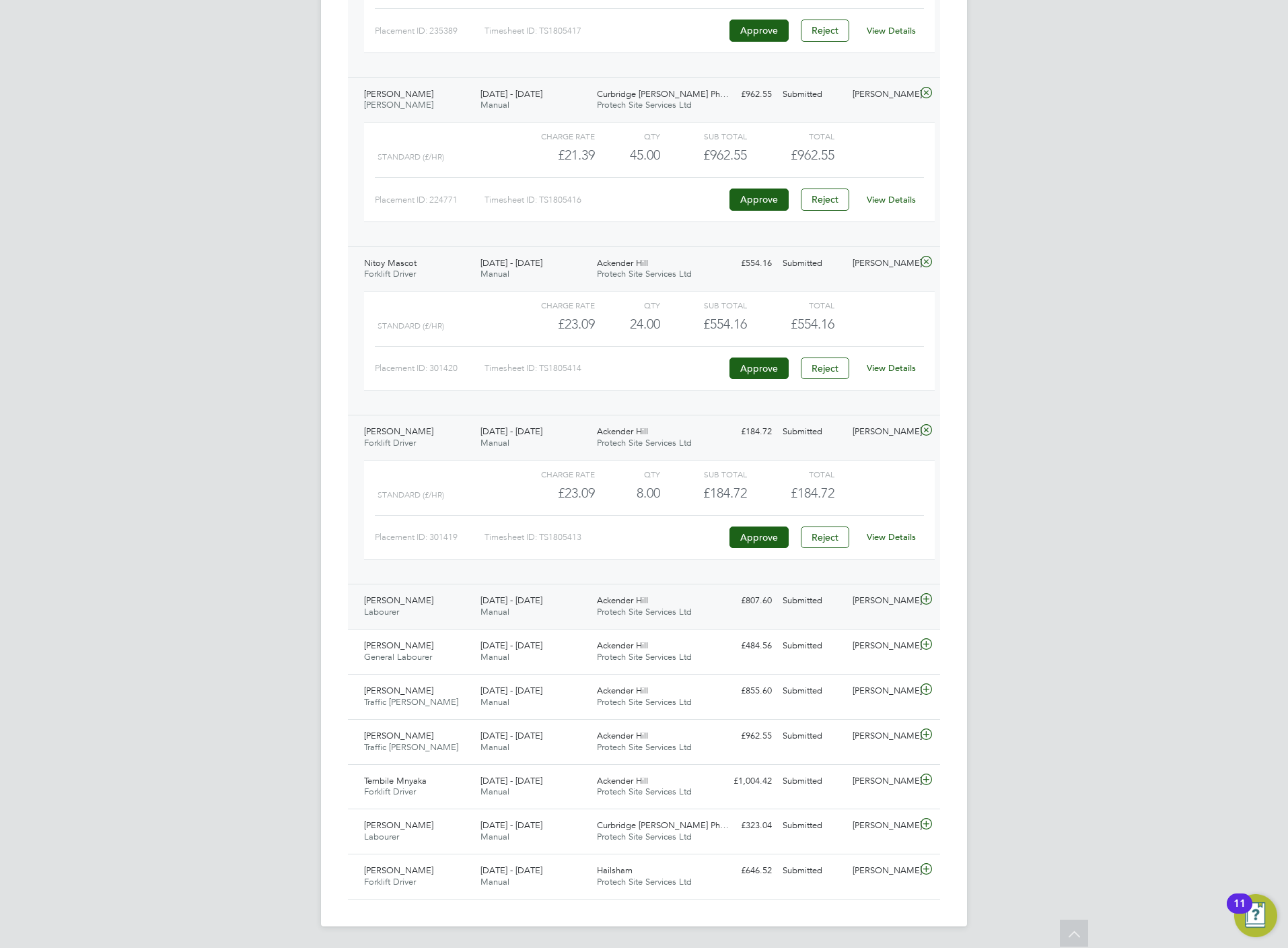
click icon
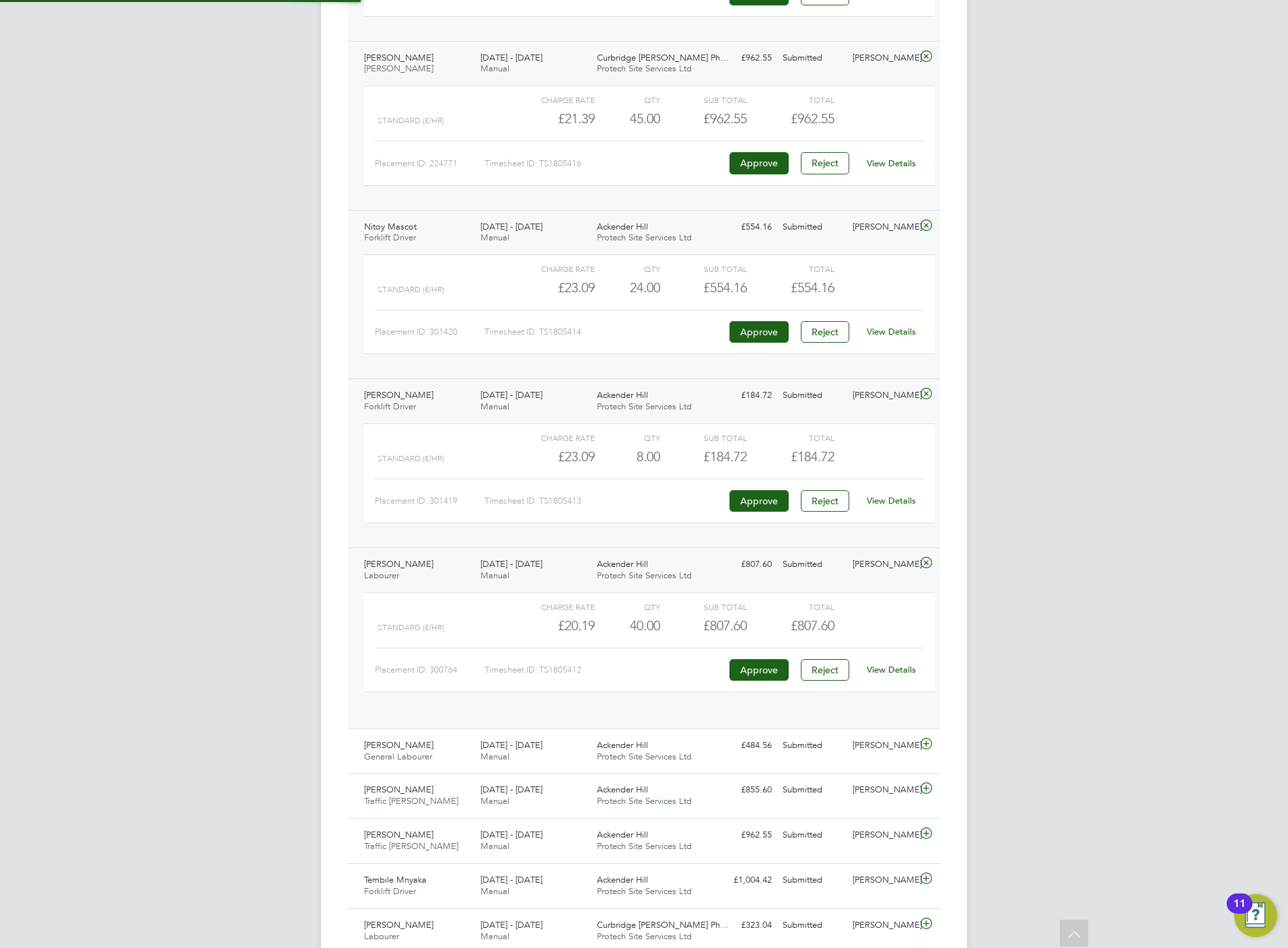
click icon
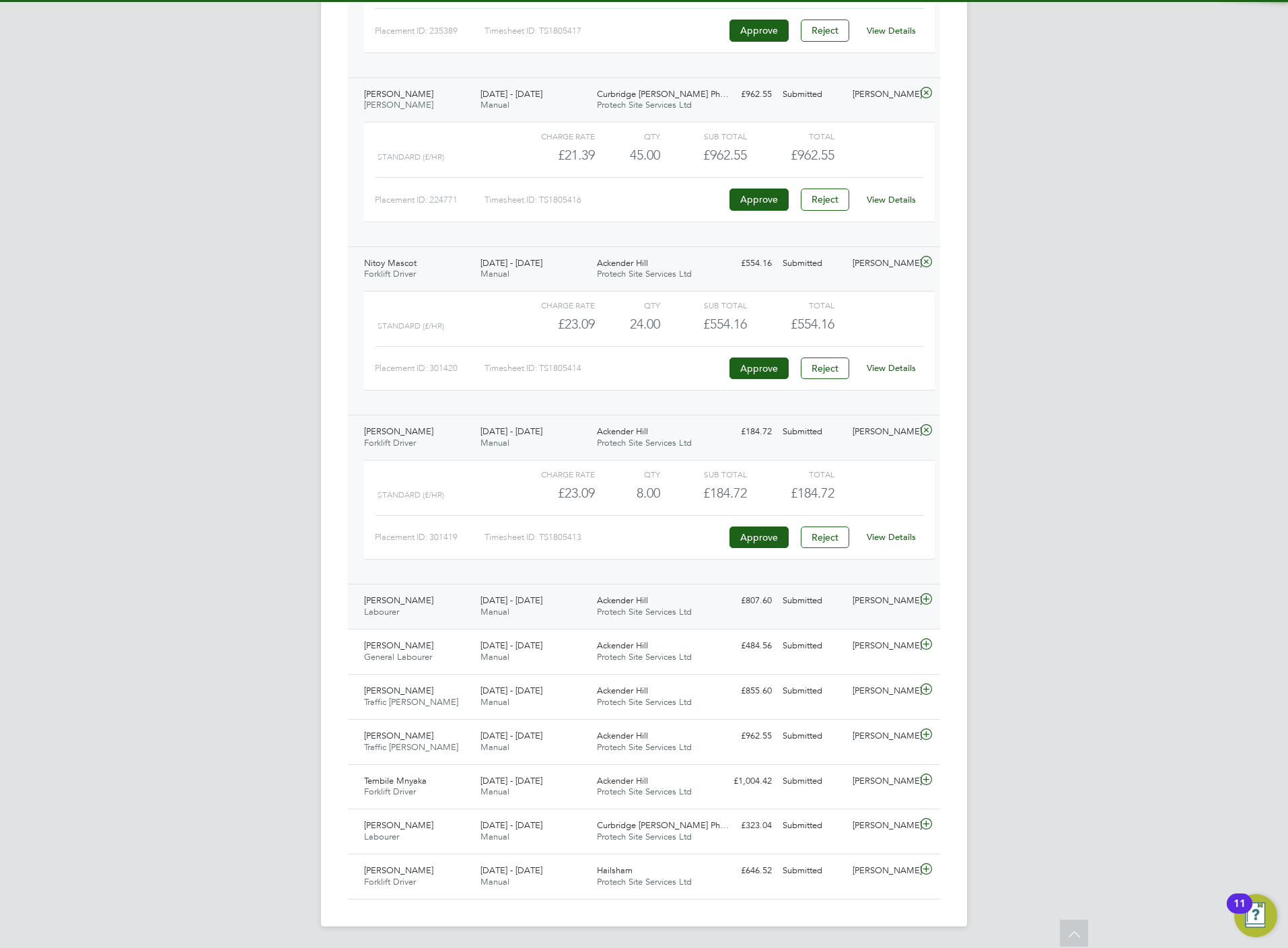
click icon
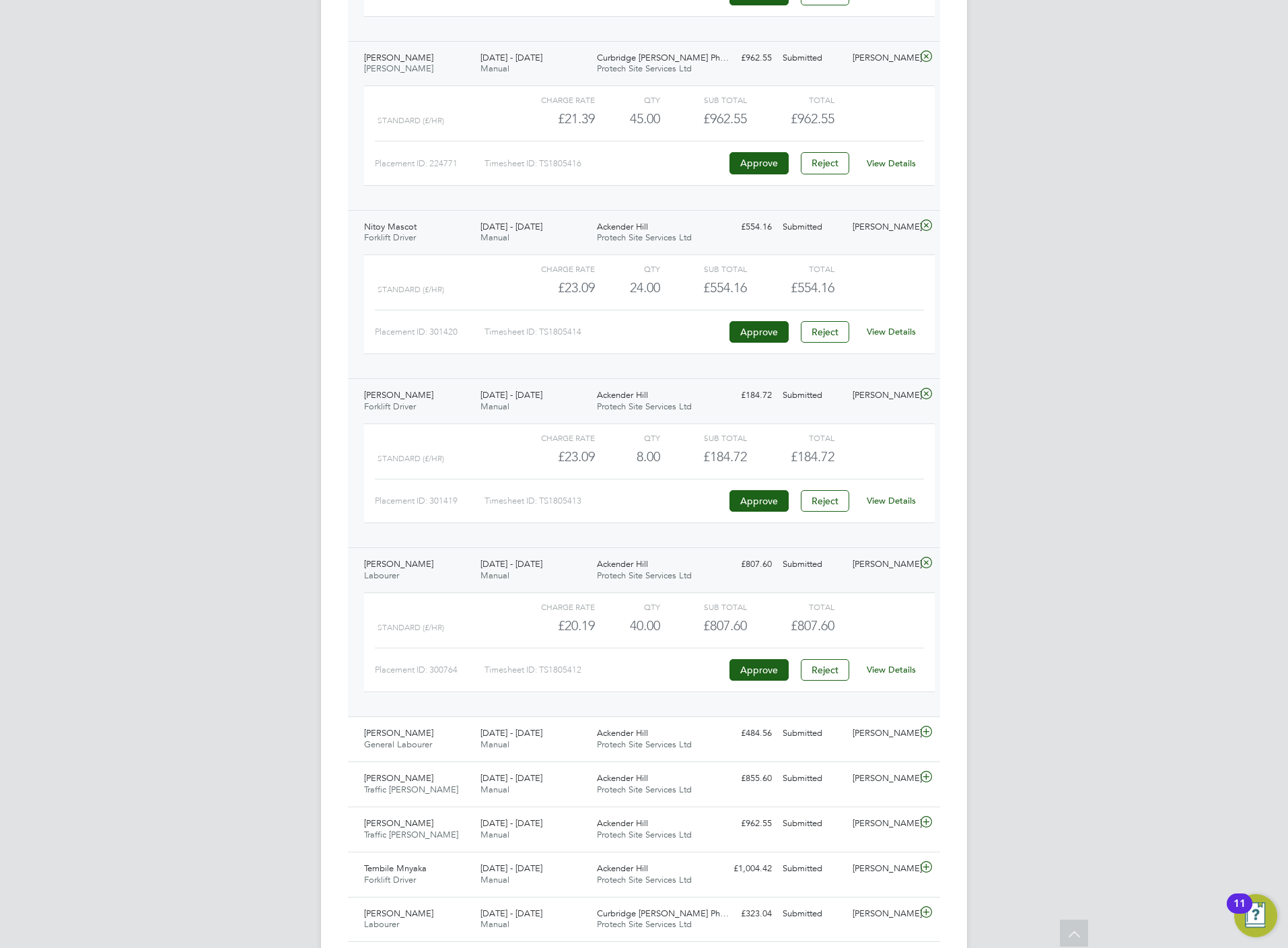
click link "View Details"
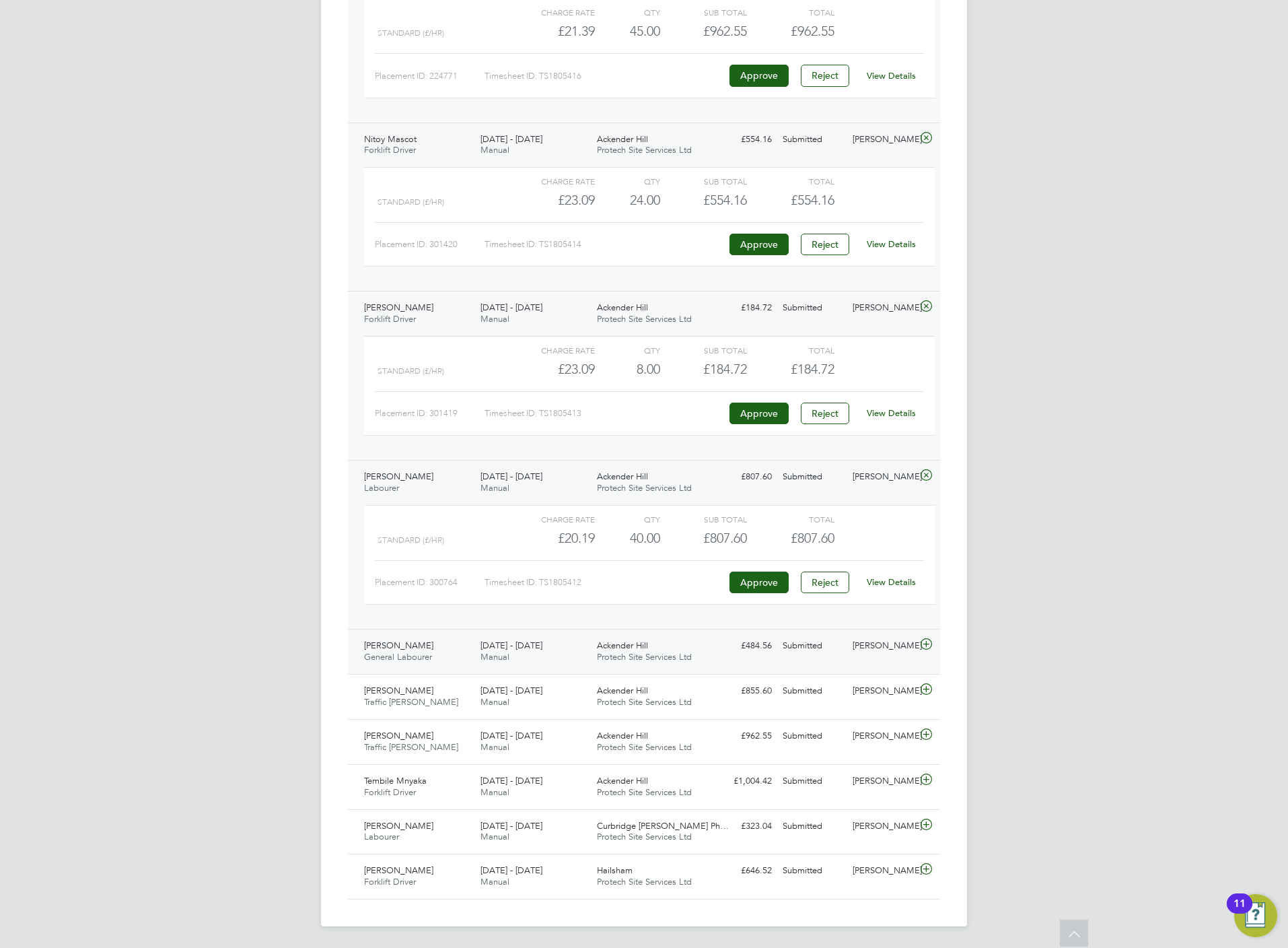
click div "George Appah General Labourer 11 - 17 Aug 2025 11 - 17 Aug 2025 Manual Ackender…"
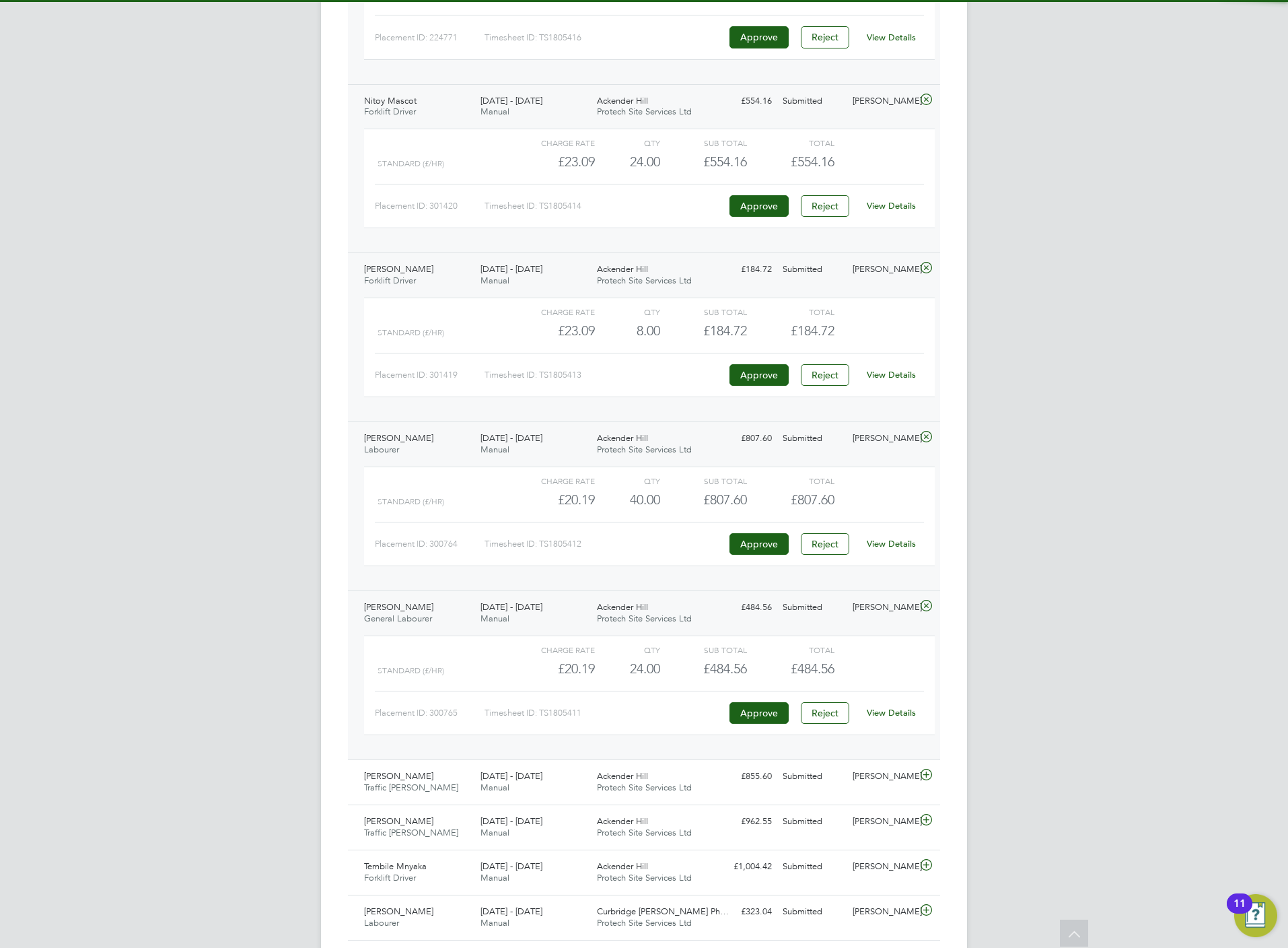
click link "View Details"
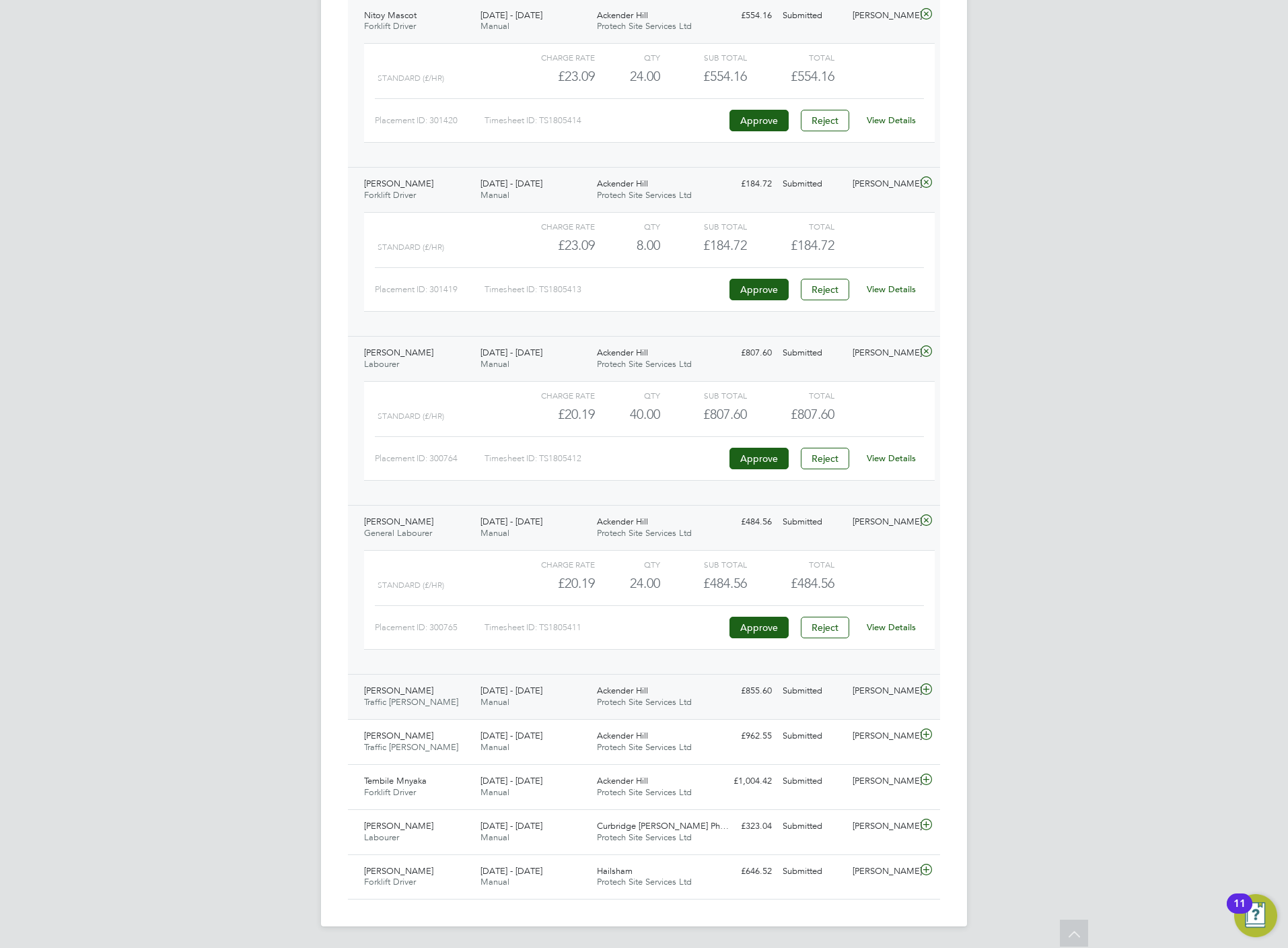
click icon
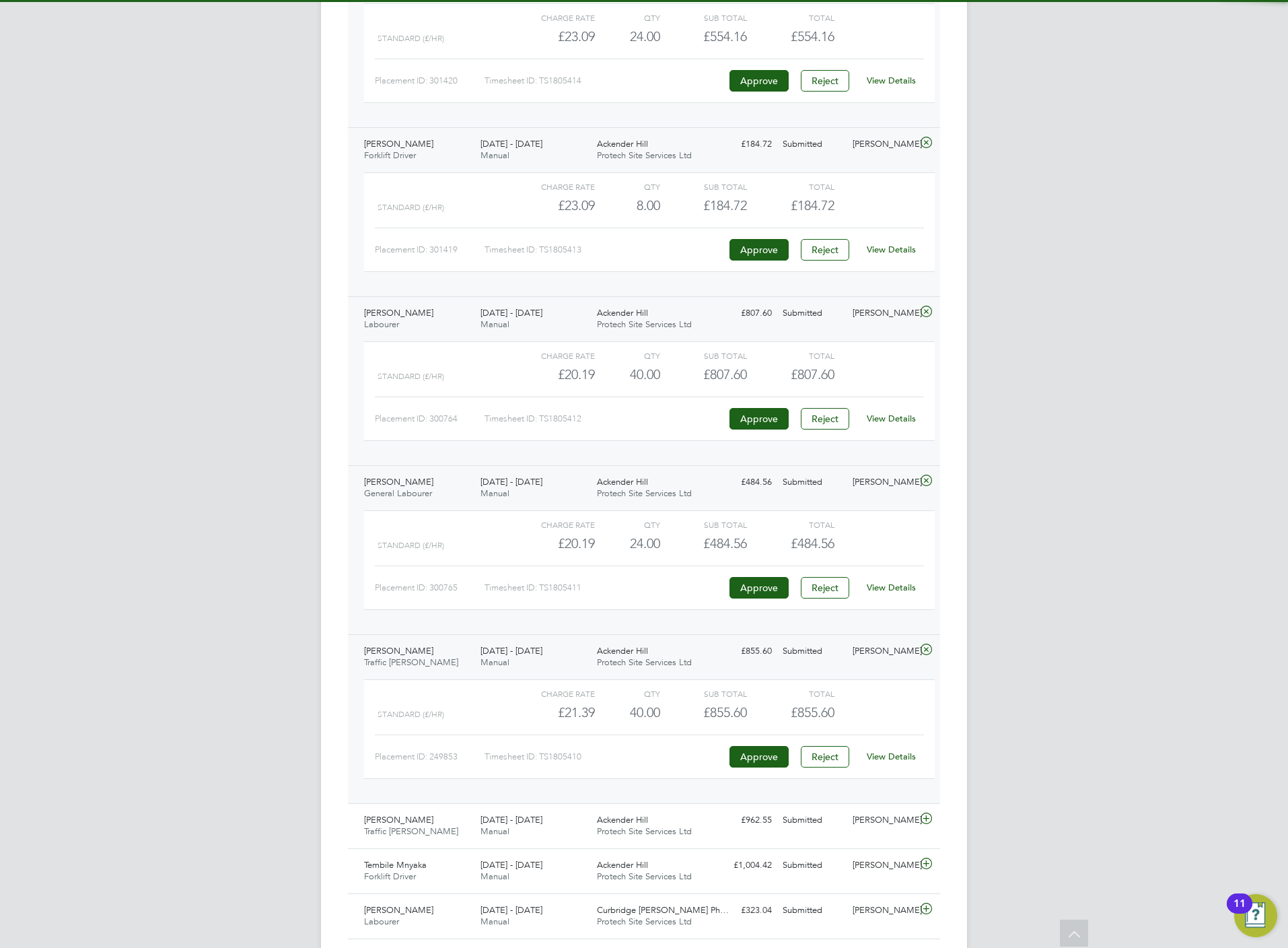
click link "View Details"
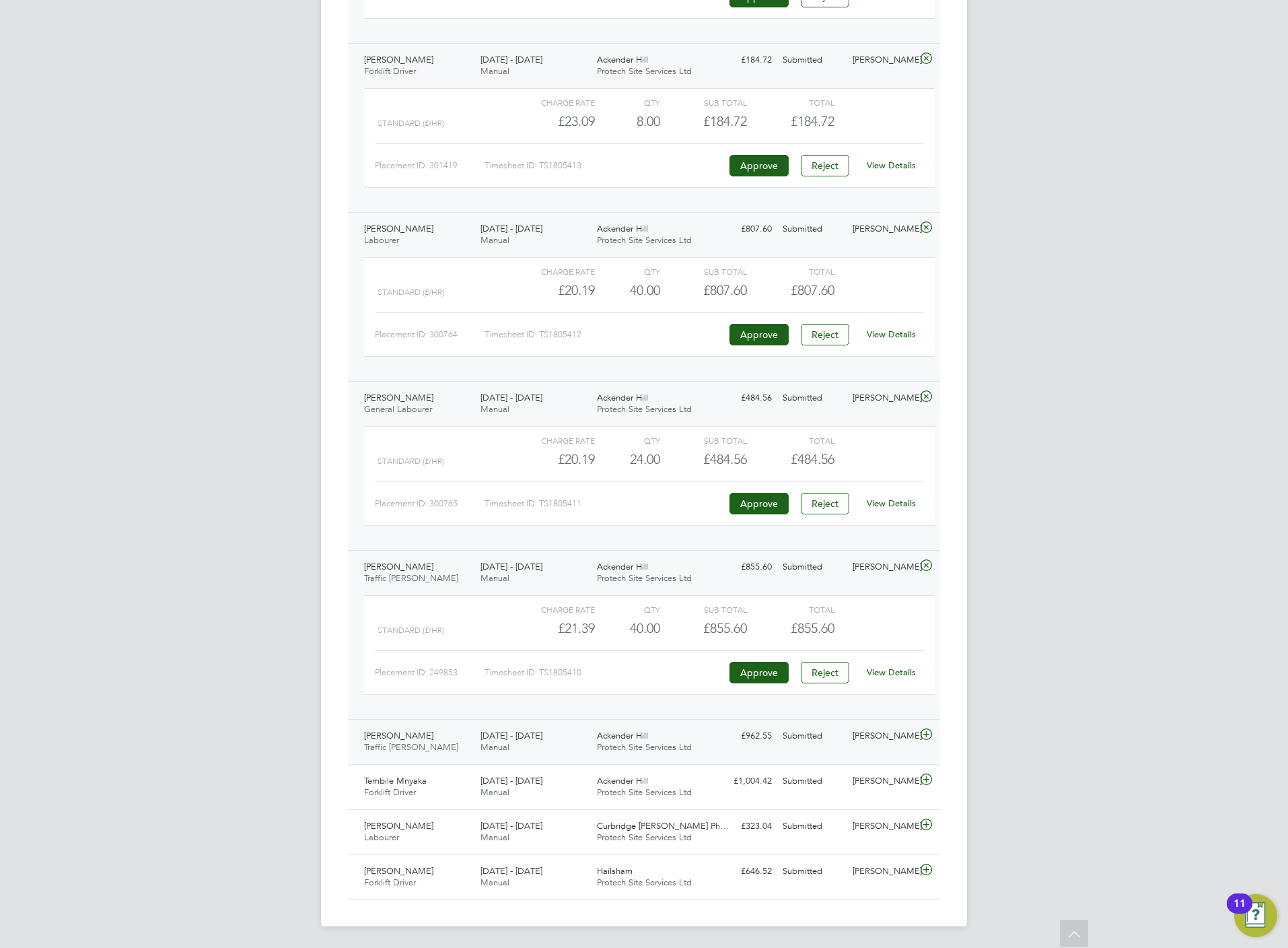
click icon
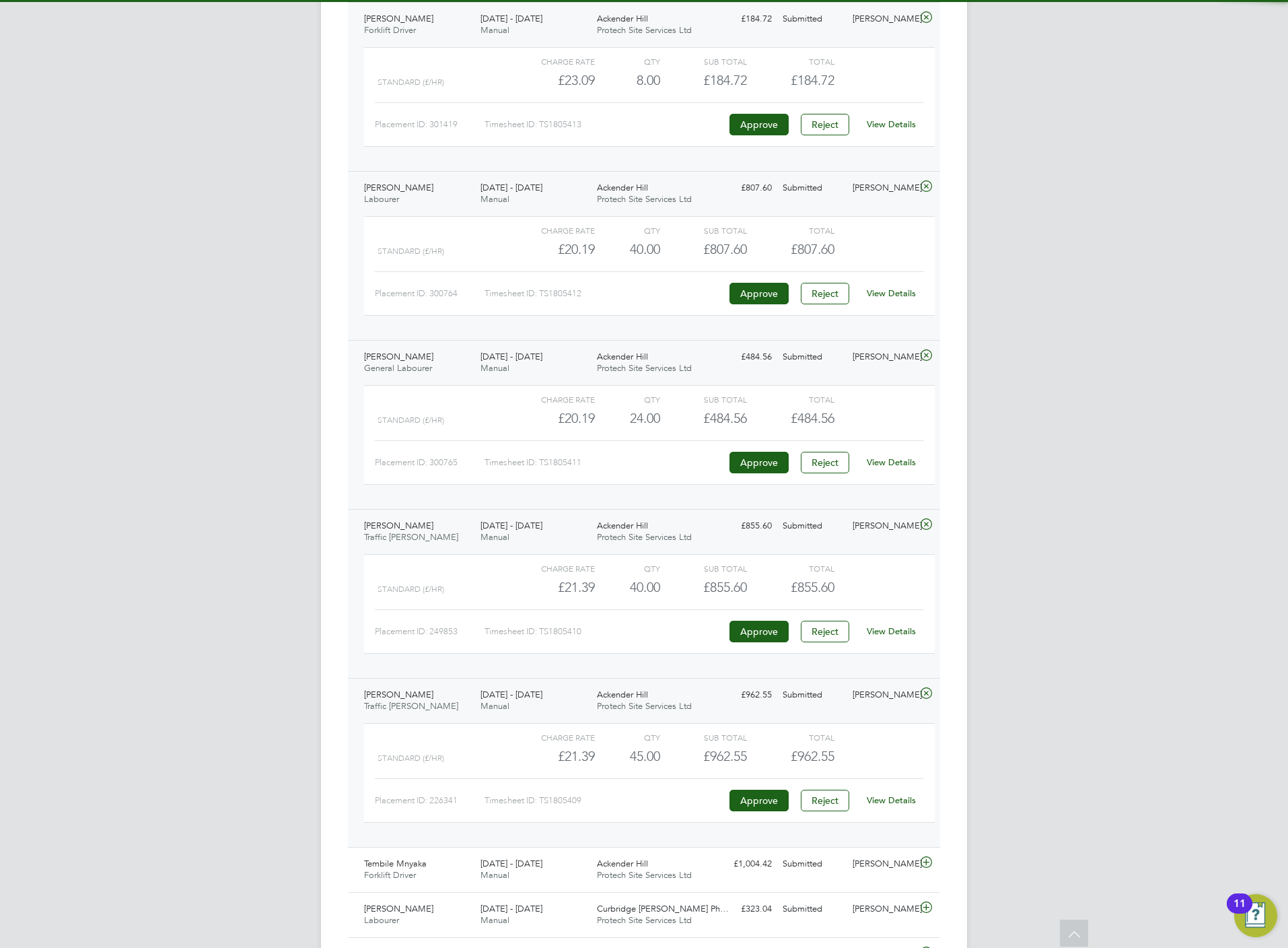
click link "View Details"
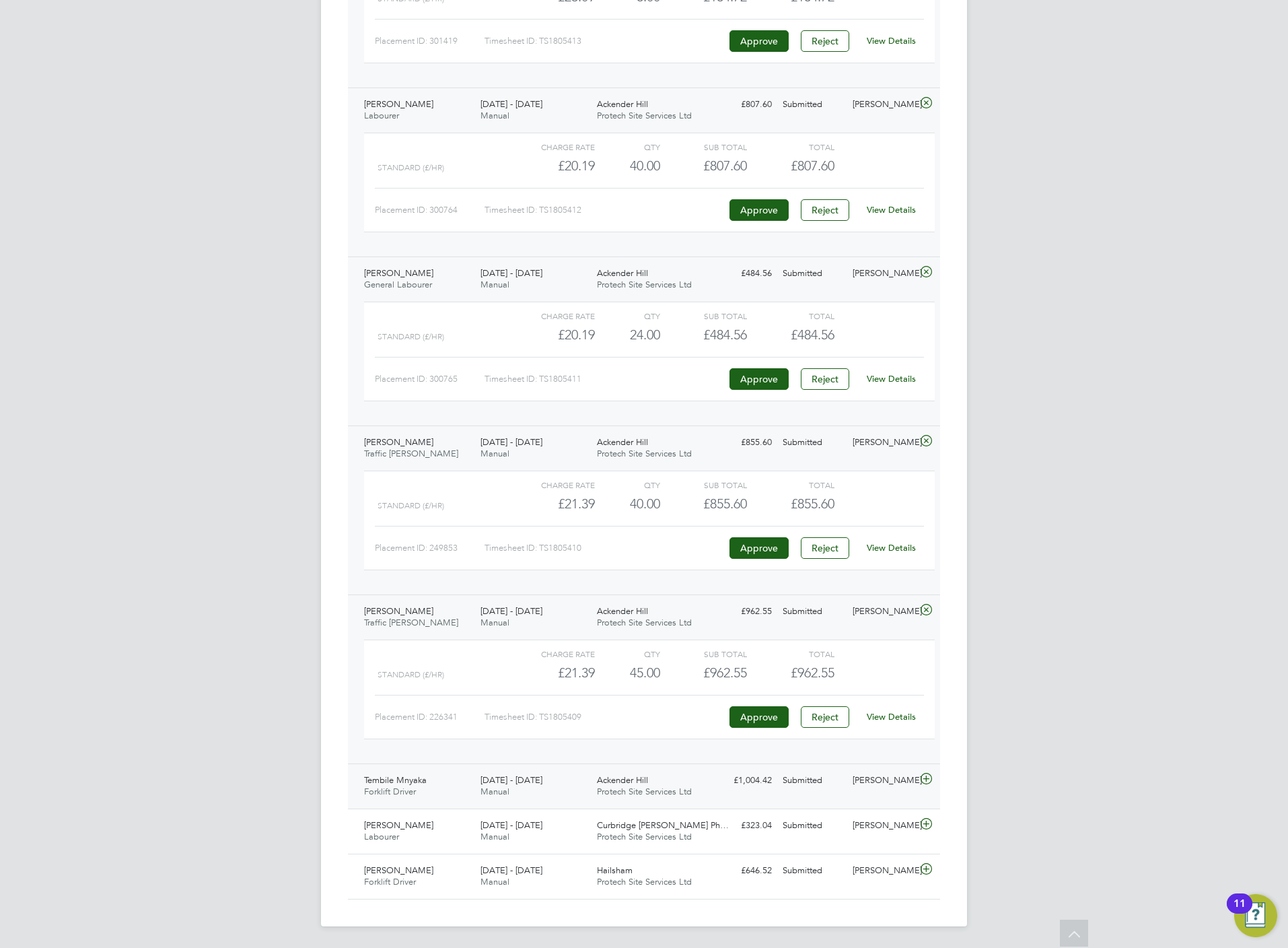
click icon
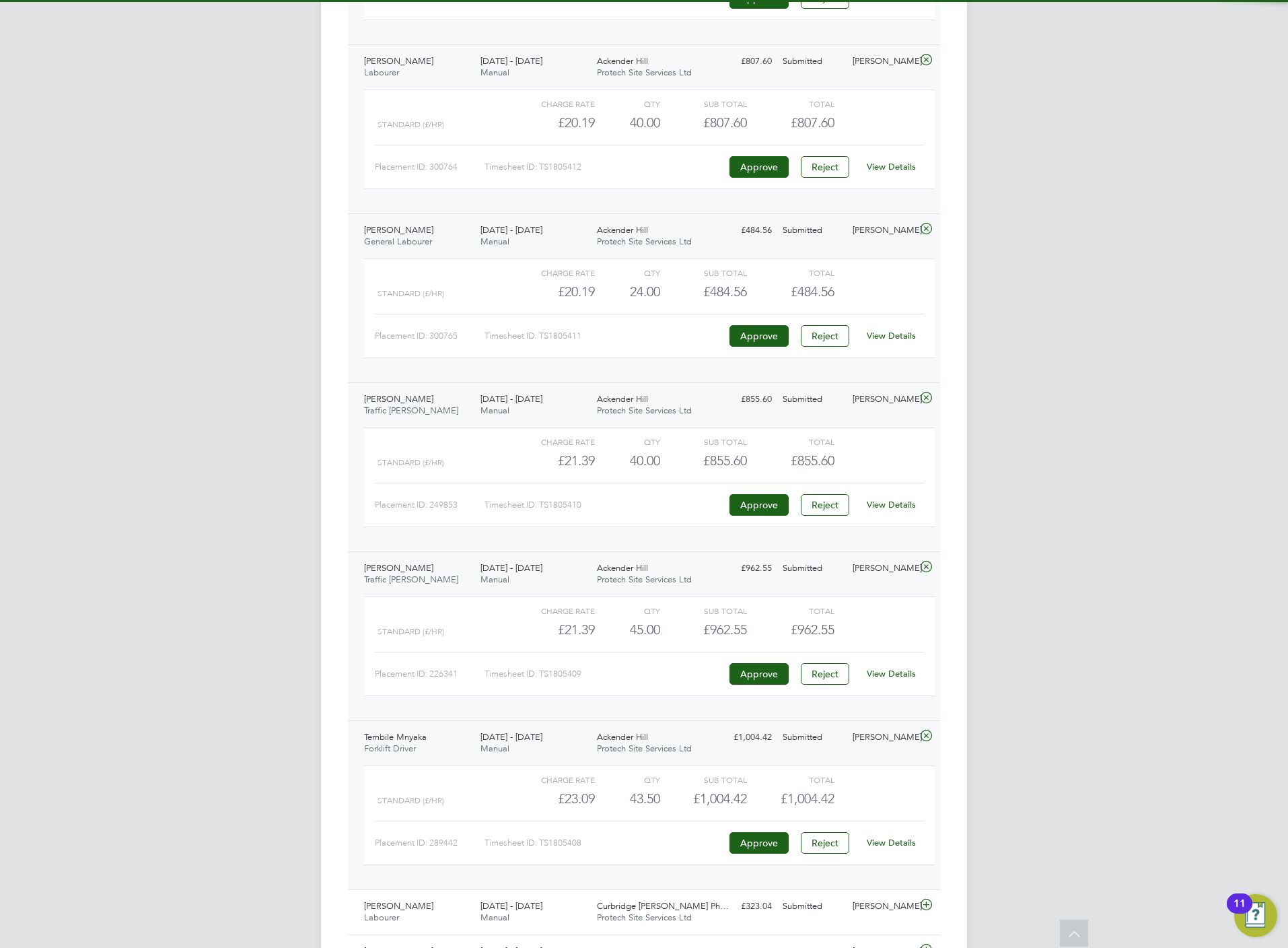
click link "View Details"
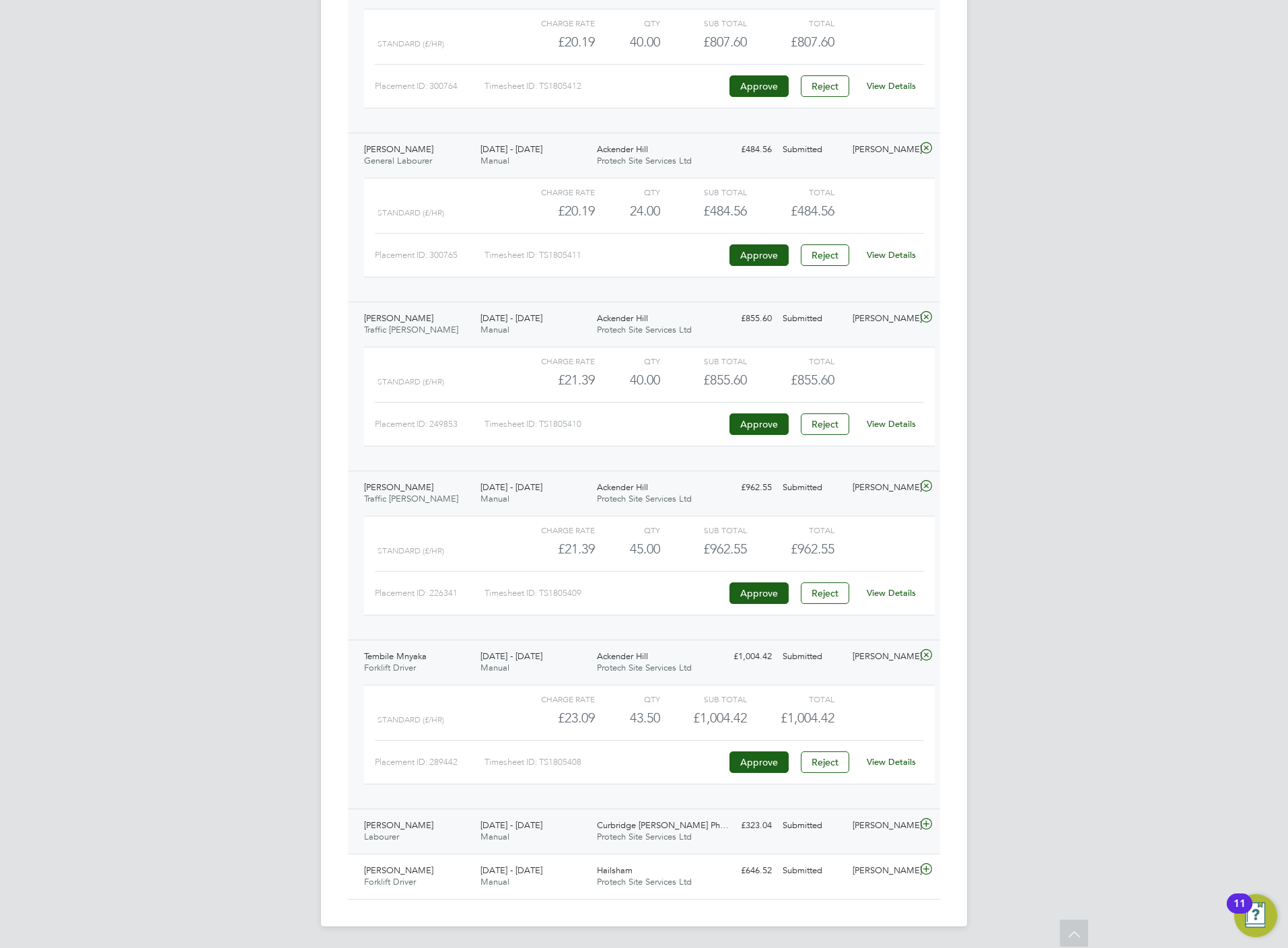
click icon
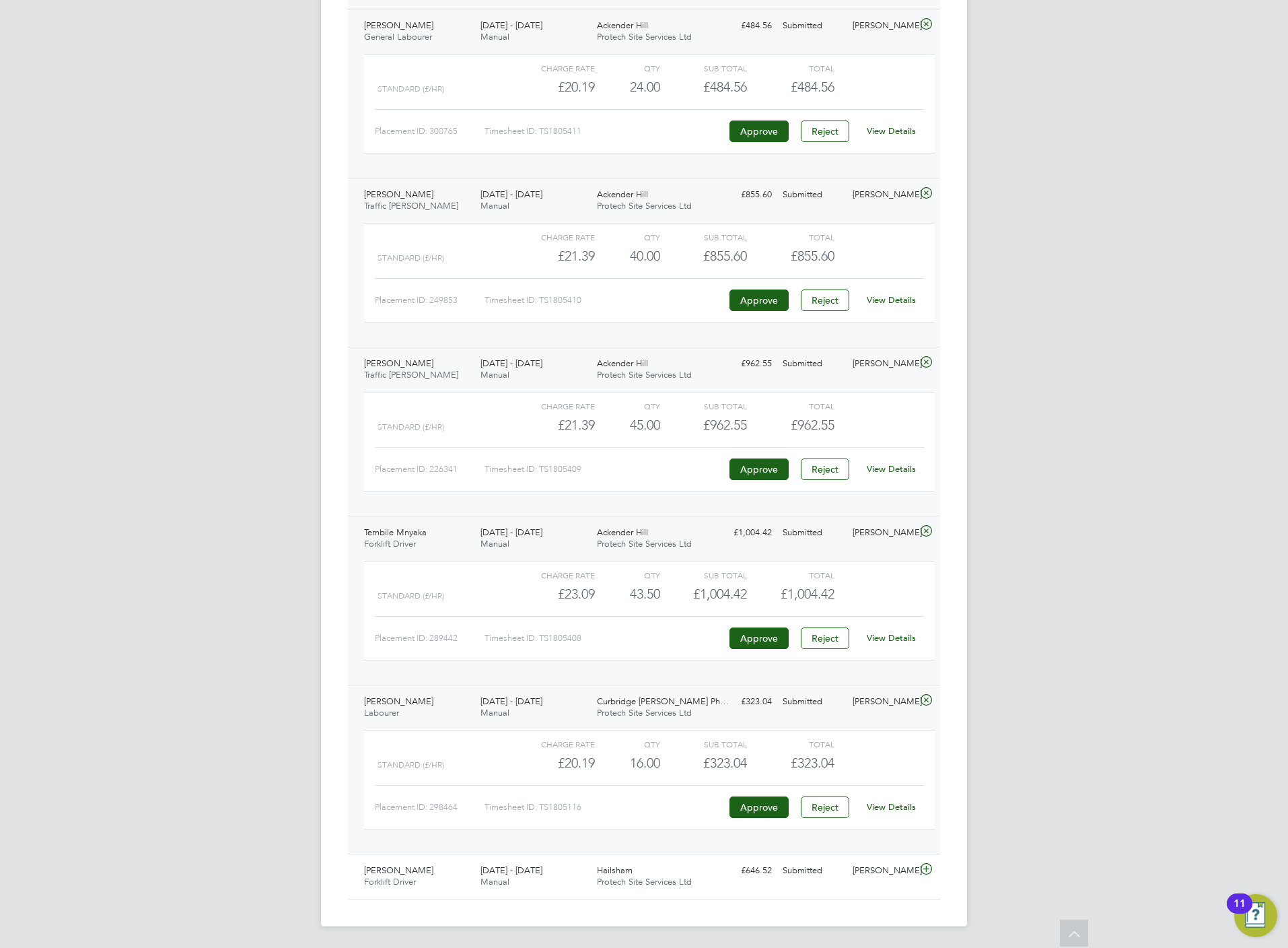
click div "View Details"
click link "View Details"
click icon
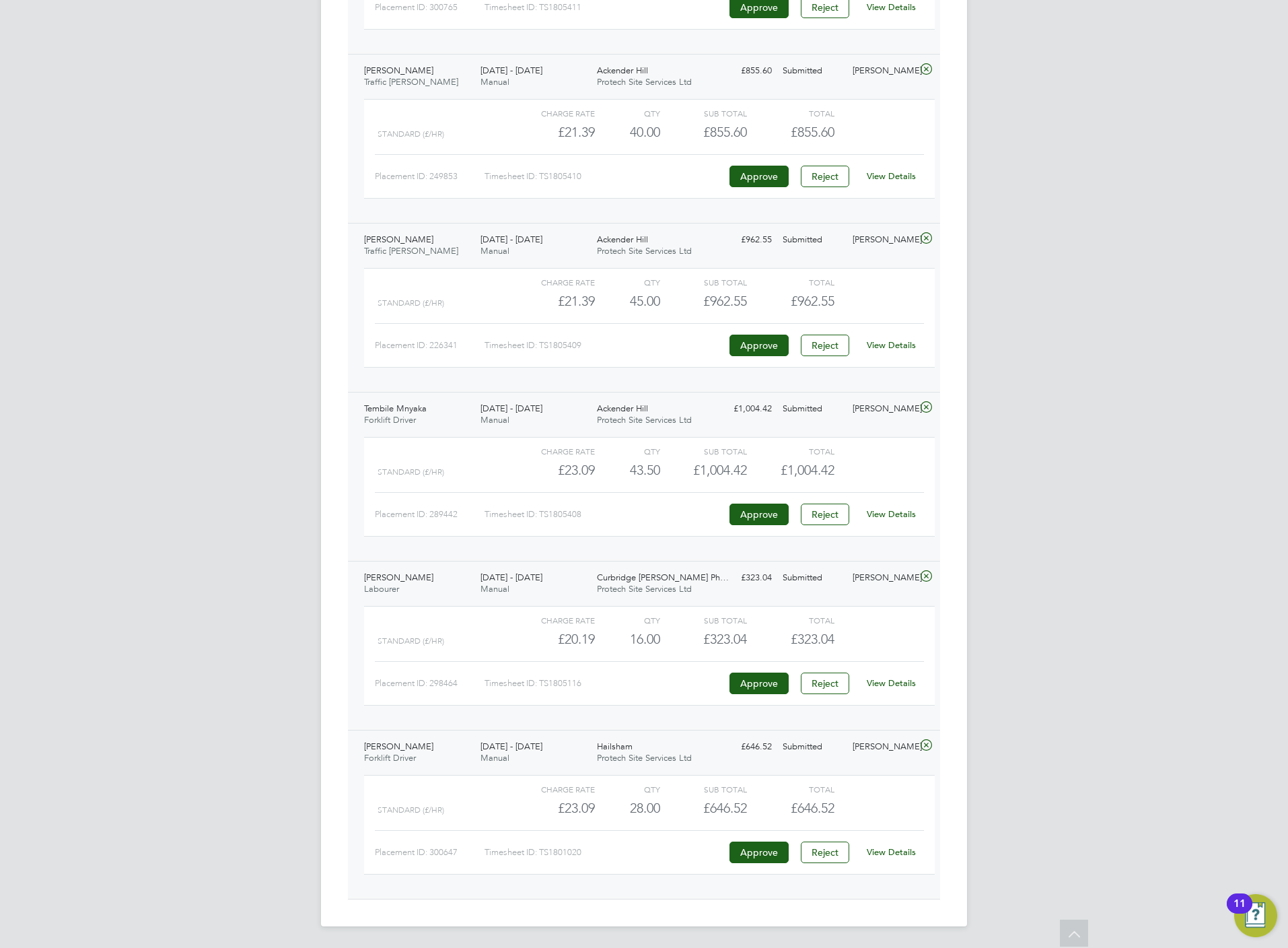
click div "View Details"
click link "View Details"
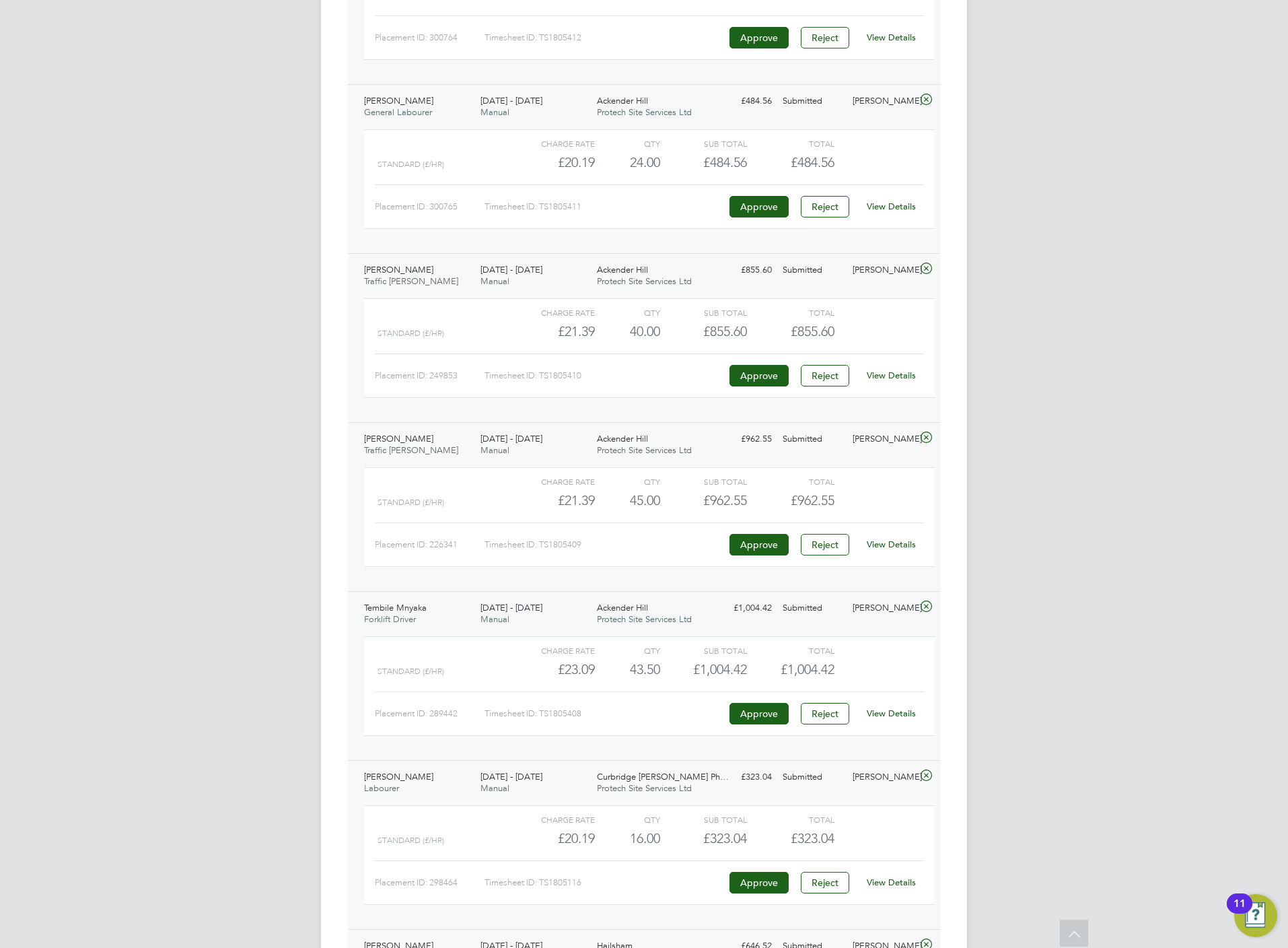
scroll to position [3046, 0]
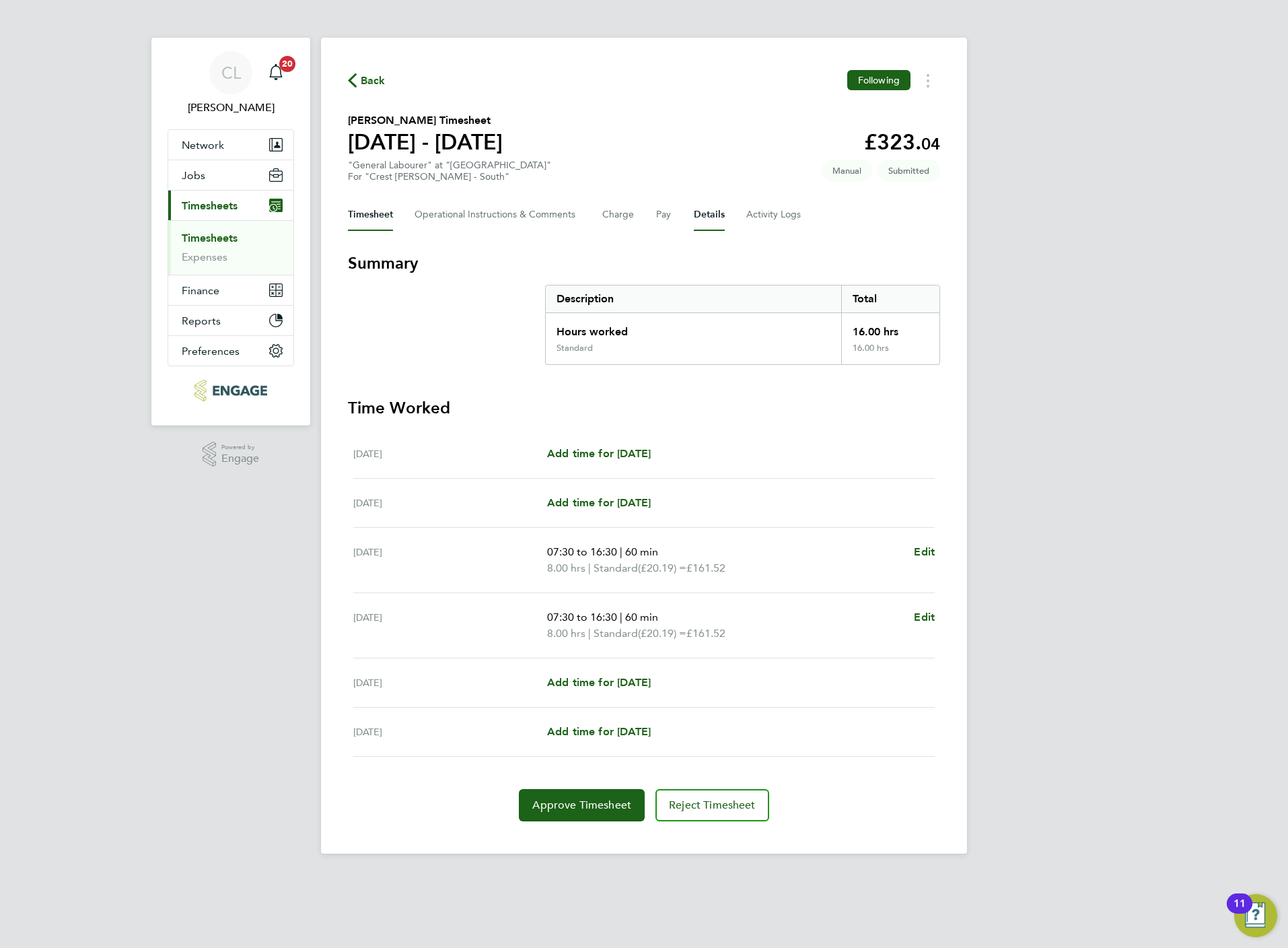
click at [713, 222] on button "Details" at bounding box center [709, 215] width 31 height 33
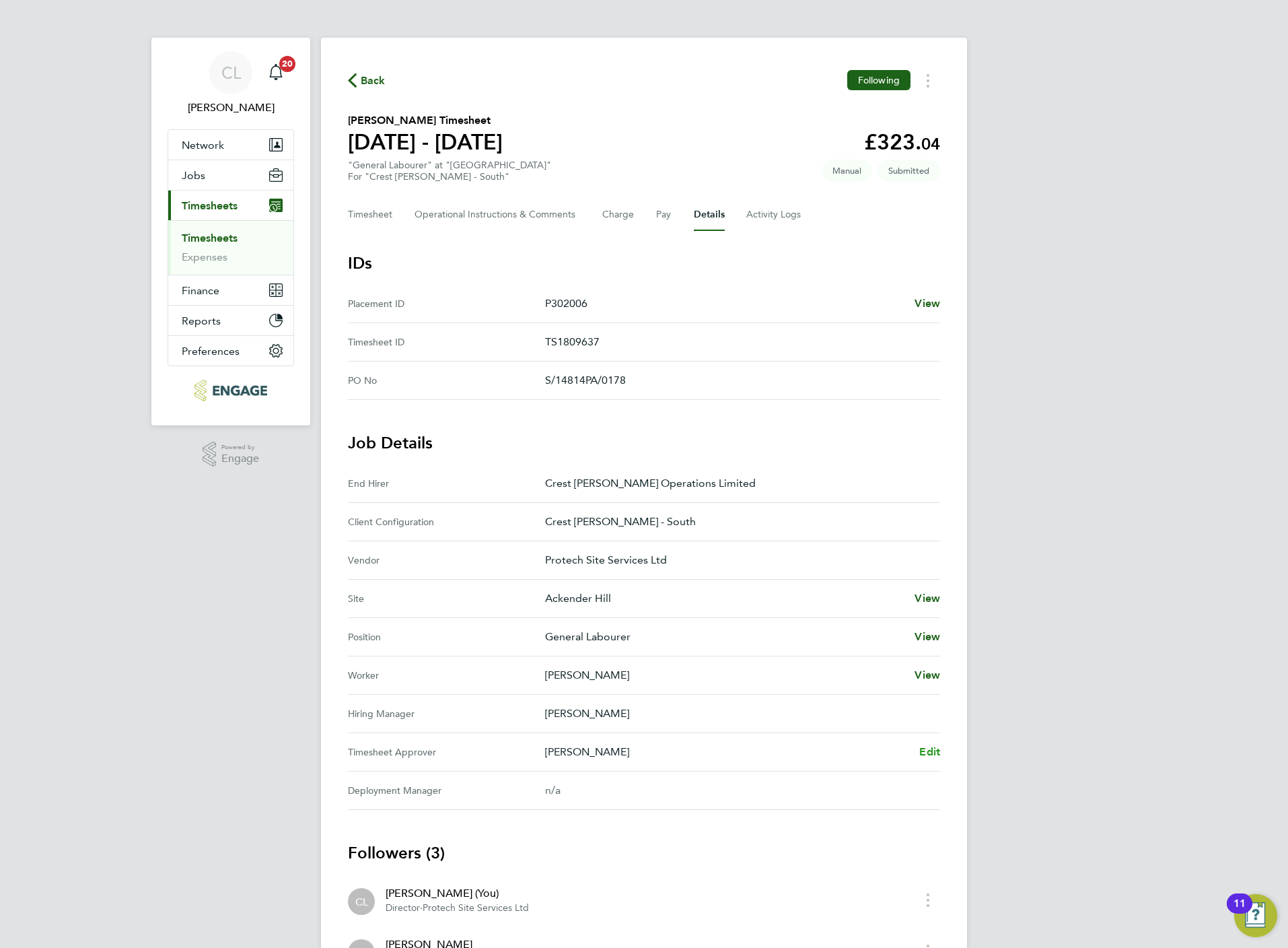
click at [926, 748] on span "Edit" at bounding box center [929, 751] width 21 height 13
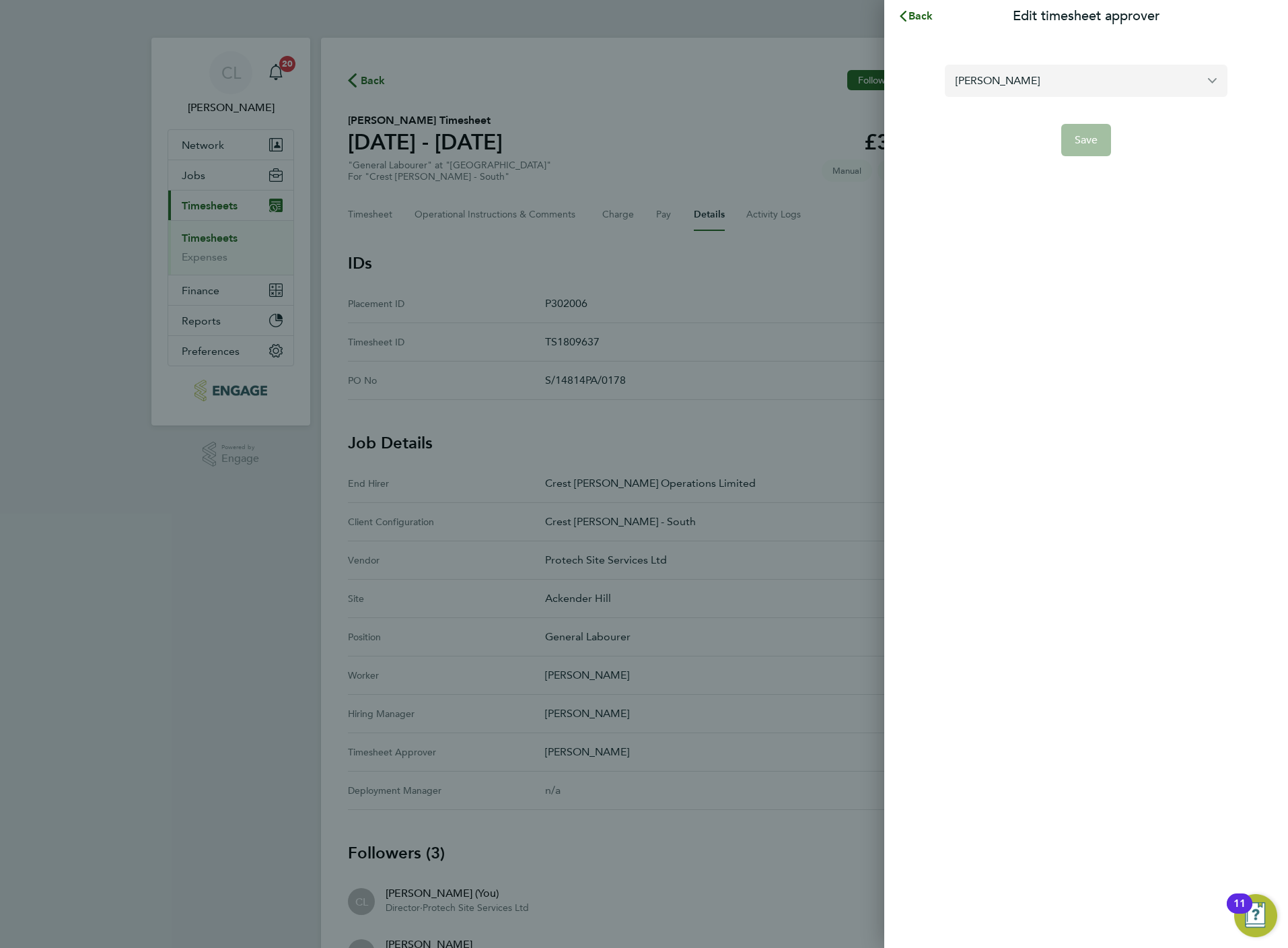
click at [1028, 87] on input "[PERSON_NAME]" at bounding box center [1086, 80] width 282 height 32
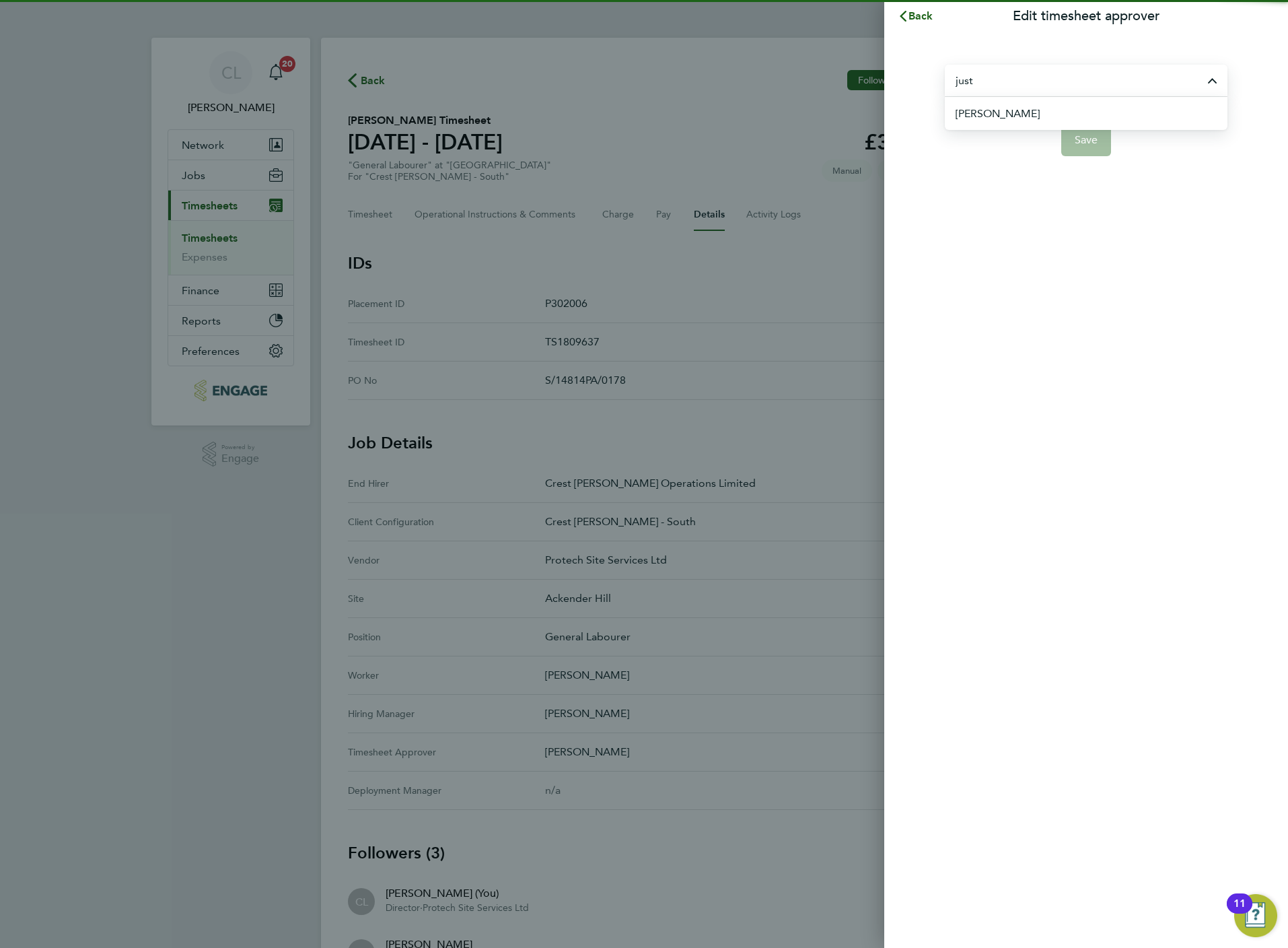
click at [1026, 114] on li "Justin Crump" at bounding box center [1091, 114] width 272 height 33
type input "Justin Crump"
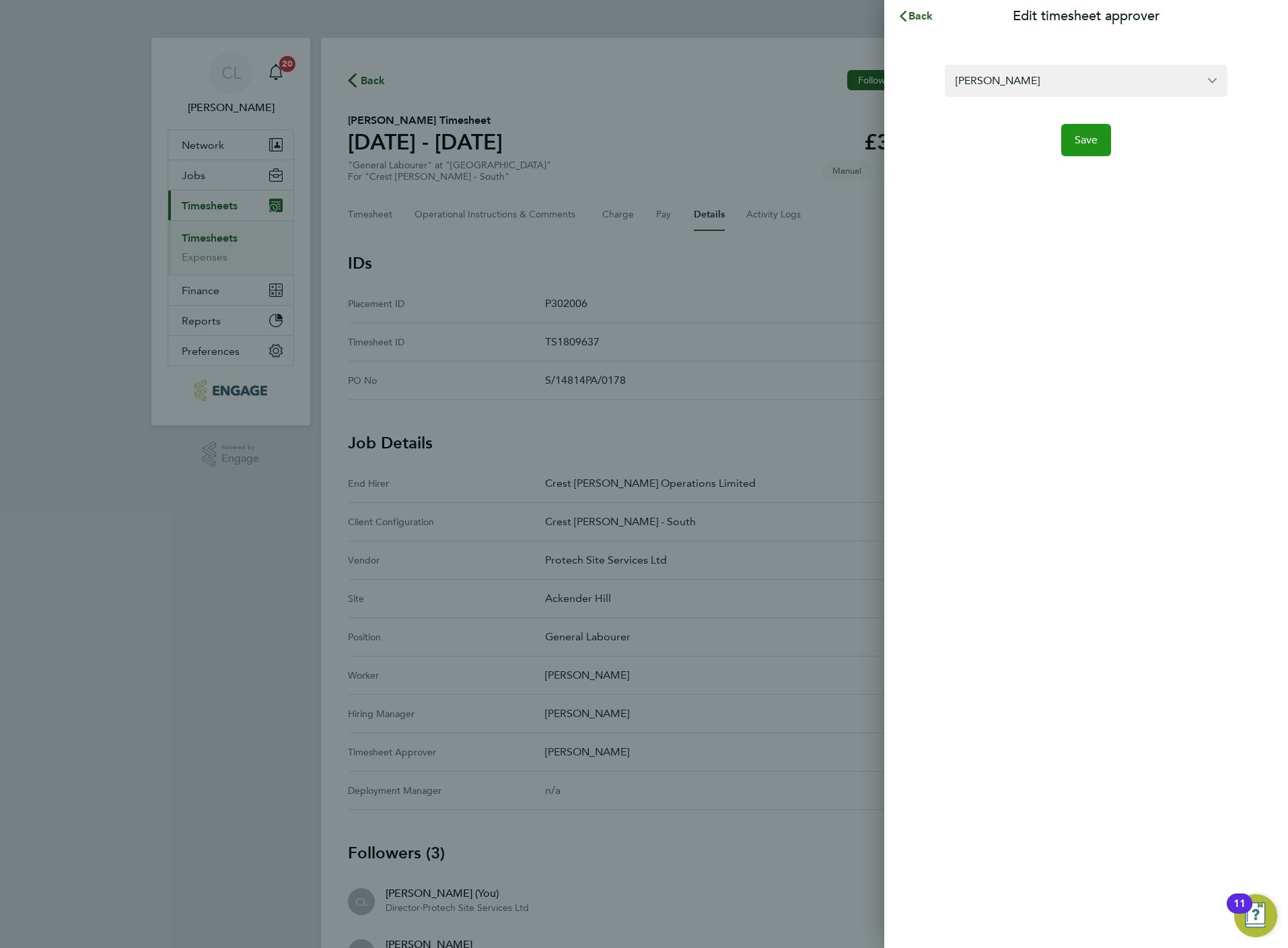
click at [1066, 143] on button "Save" at bounding box center [1086, 140] width 50 height 33
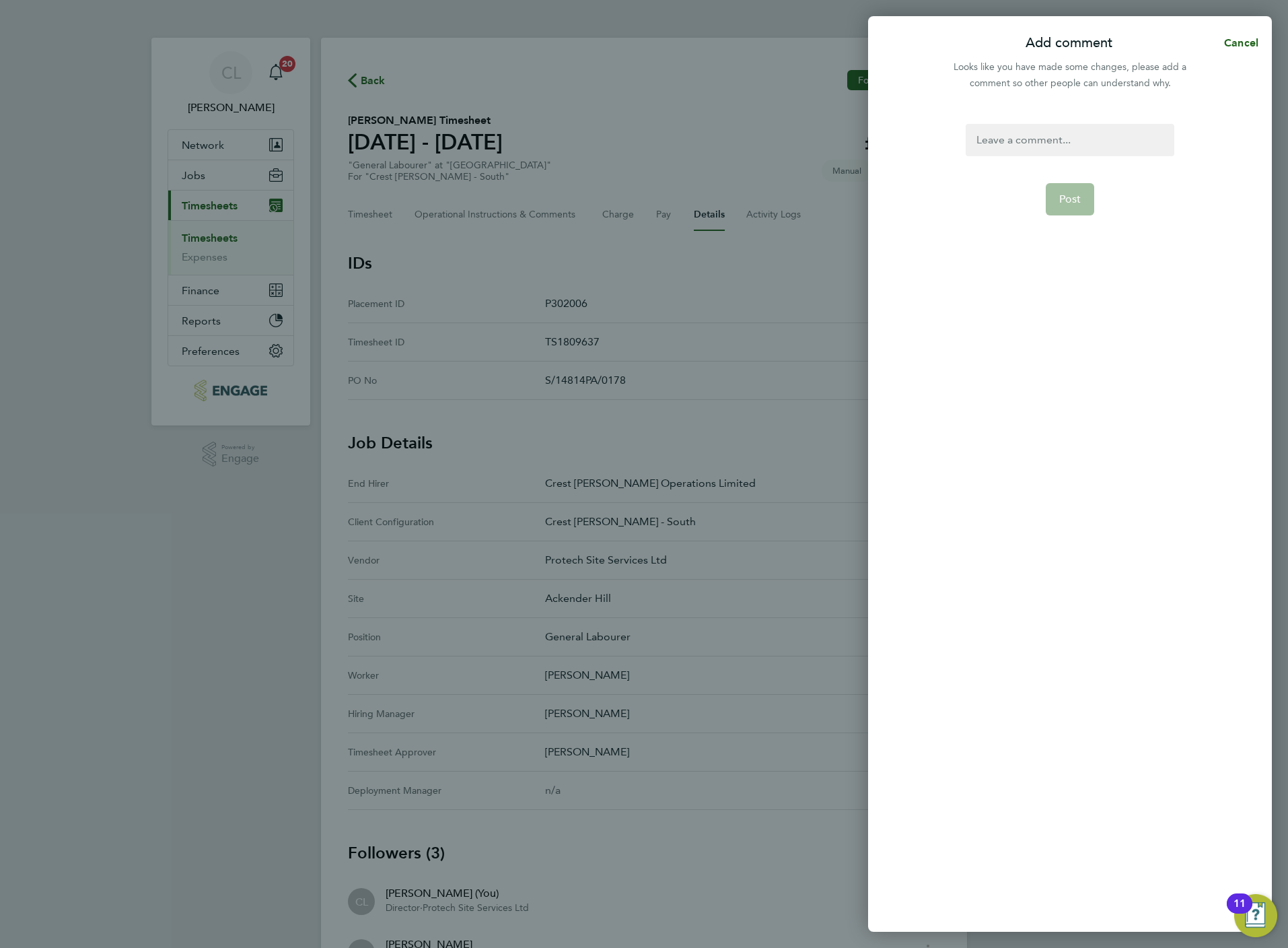
click at [1016, 160] on form "Post" at bounding box center [1070, 388] width 218 height 528
click at [1016, 150] on div at bounding box center [1070, 140] width 208 height 33
drag, startPoint x: 1038, startPoint y: 143, endPoint x: 888, endPoint y: 119, distance: 151.9
click at [888, 119] on div "Amend Post" at bounding box center [1070, 519] width 404 height 824
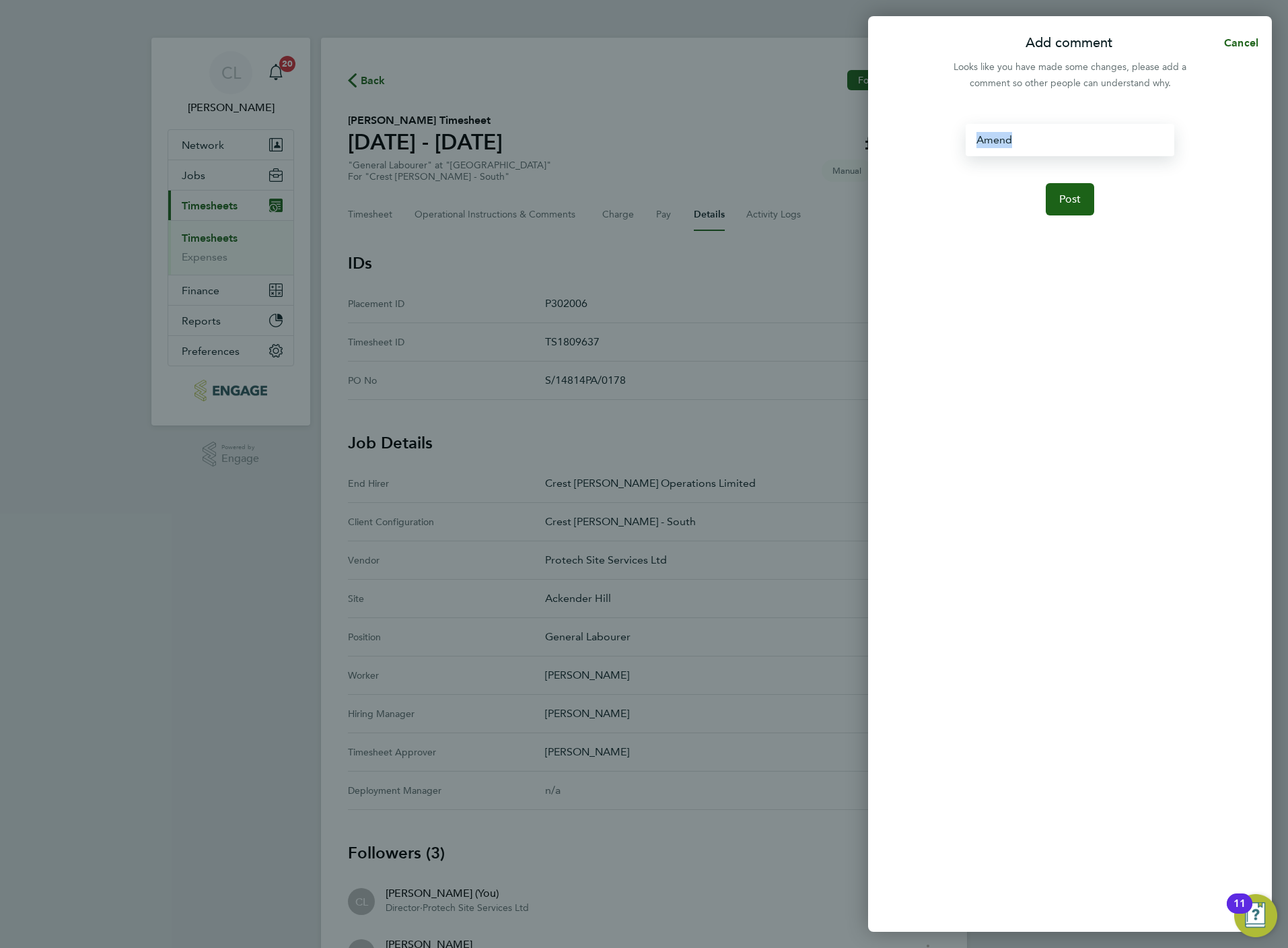
copy div "Amend"
click at [1075, 194] on span "Post" at bounding box center [1070, 199] width 22 height 13
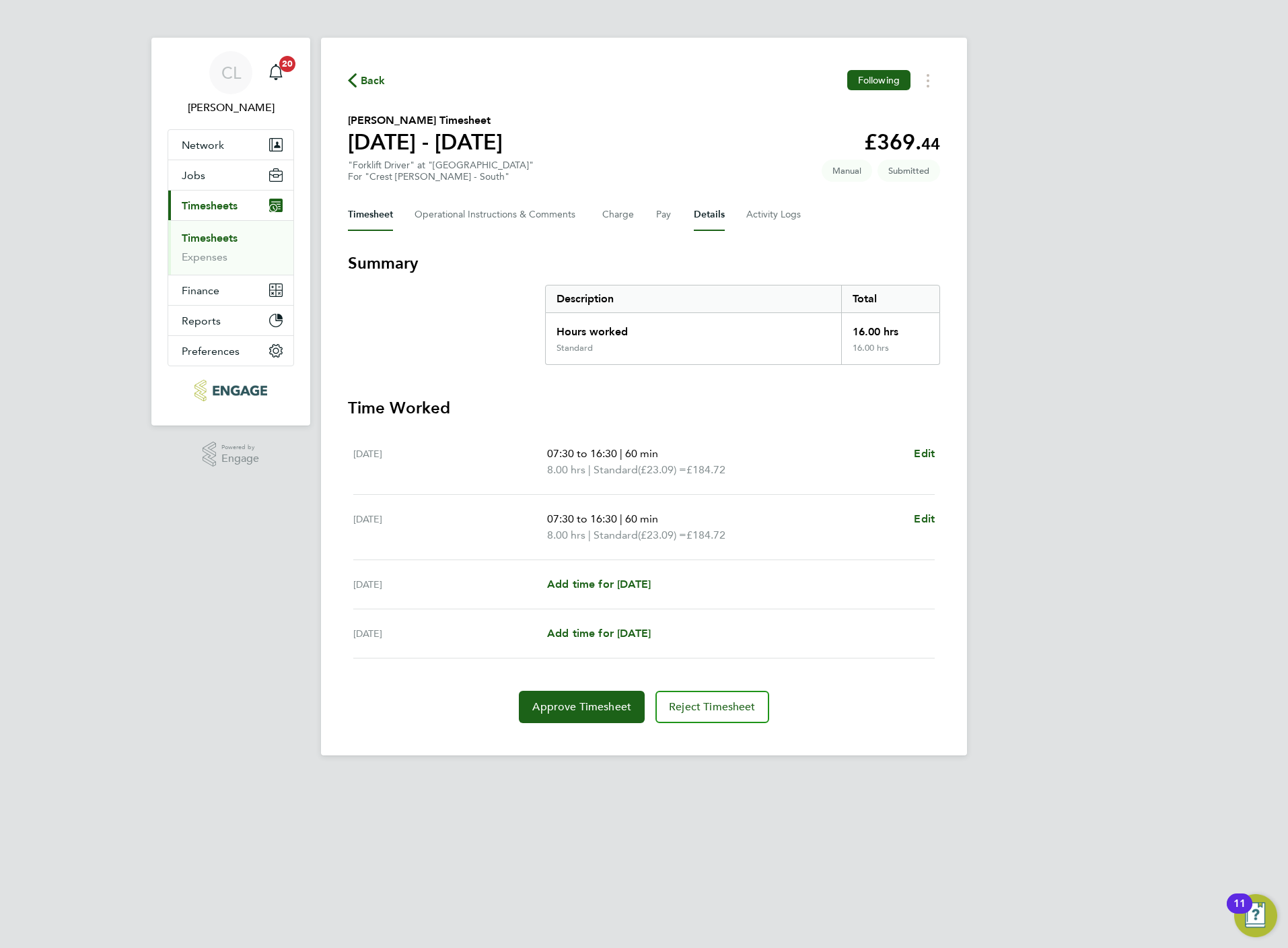
click at [704, 219] on button "Details" at bounding box center [709, 215] width 31 height 33
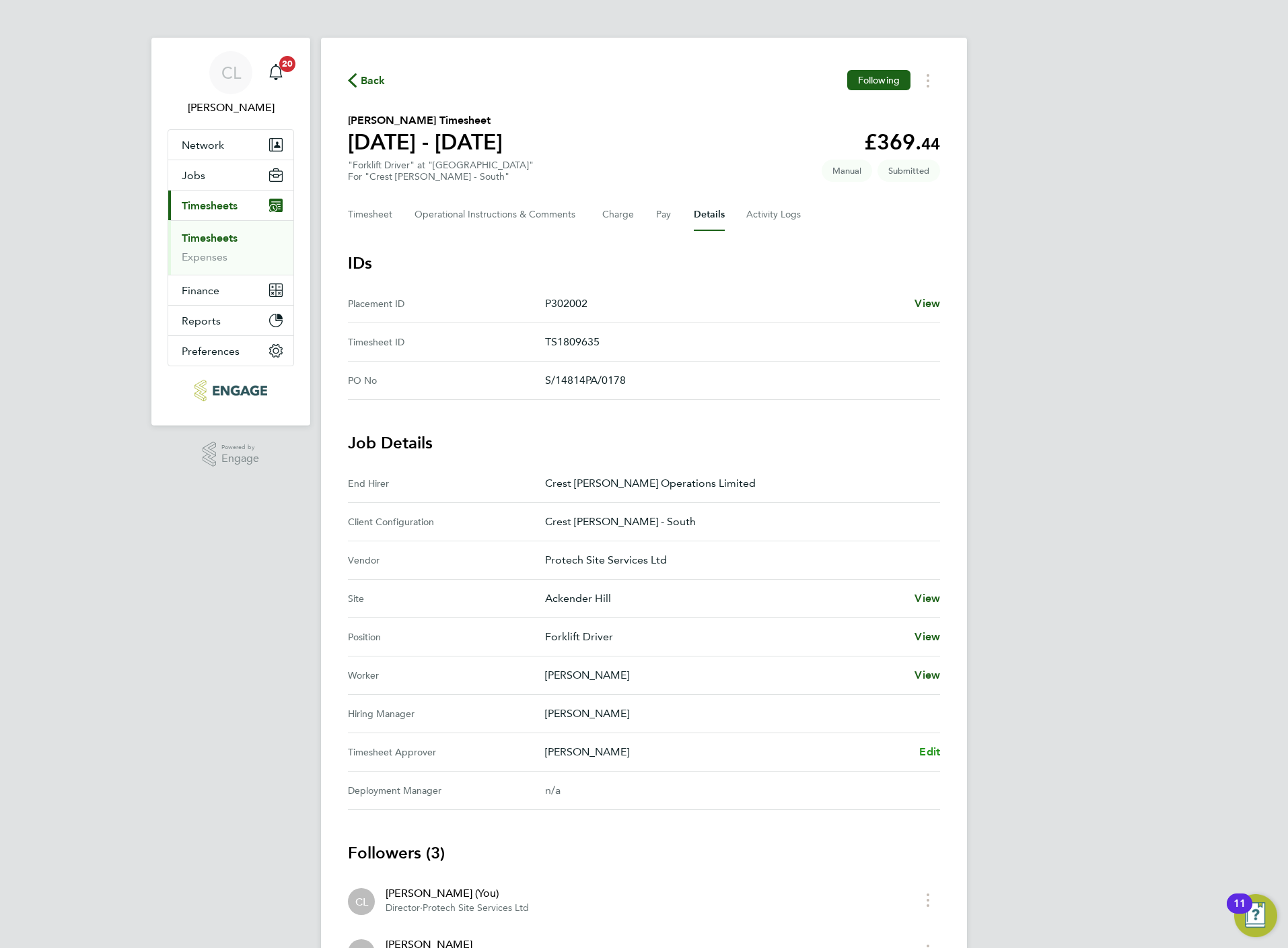
click at [935, 749] on span "Edit" at bounding box center [929, 751] width 21 height 13
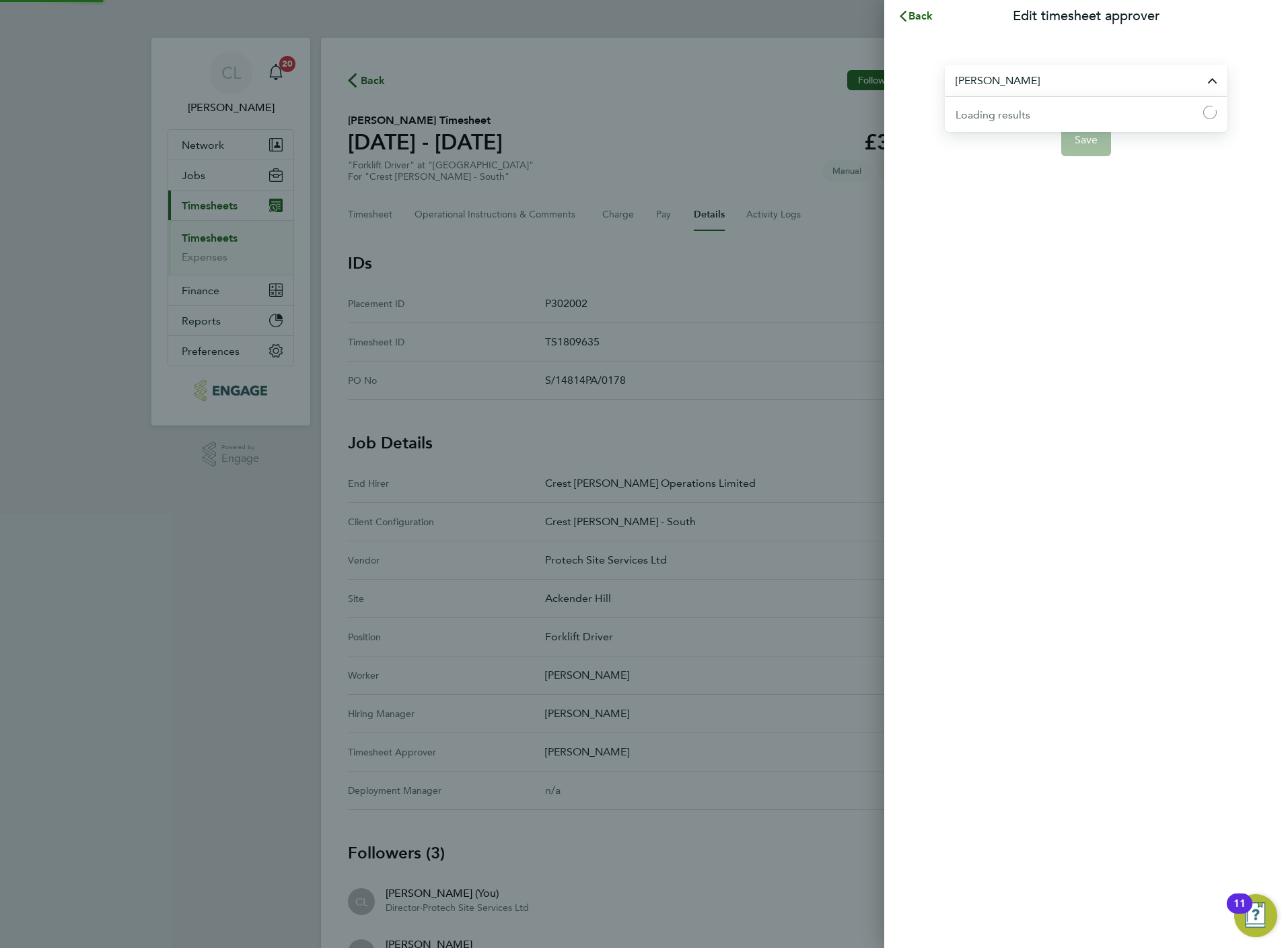
click at [1030, 73] on input "[PERSON_NAME]" at bounding box center [1086, 80] width 282 height 32
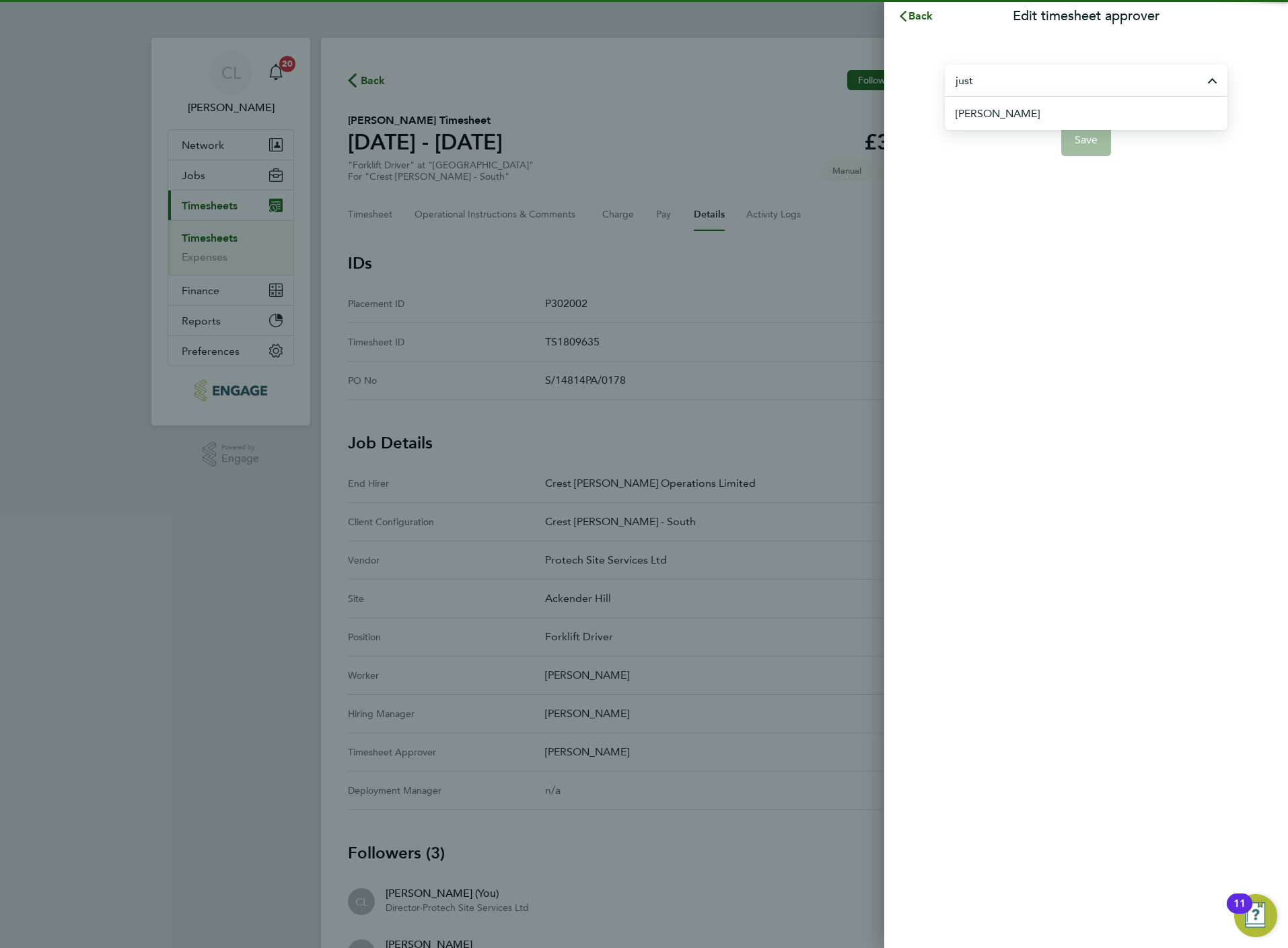
click at [995, 116] on span "[PERSON_NAME]" at bounding box center [997, 114] width 84 height 16
type input "[PERSON_NAME]"
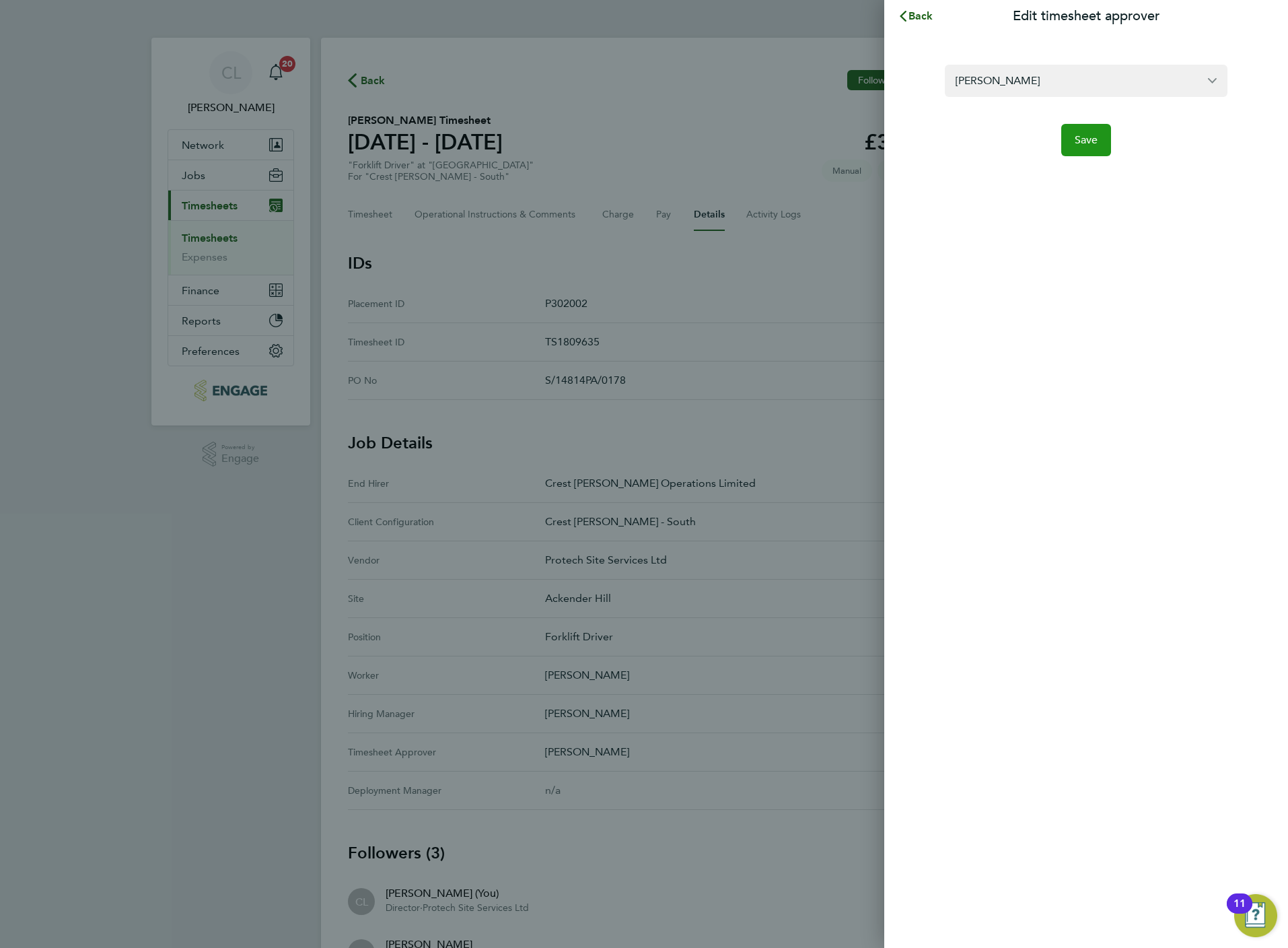
click at [1089, 143] on span "Save" at bounding box center [1086, 140] width 23 height 13
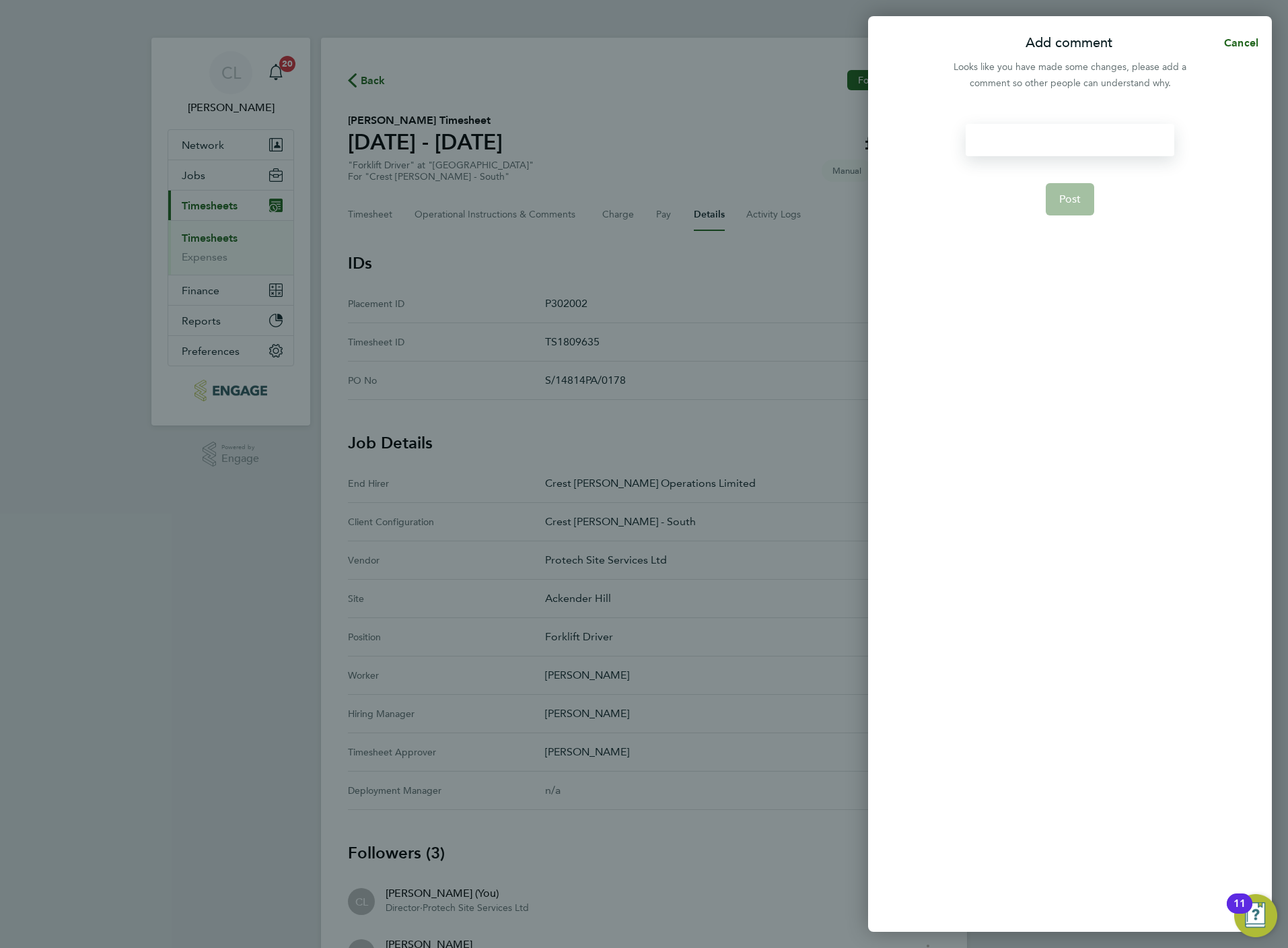
click at [1040, 144] on div at bounding box center [1070, 140] width 208 height 33
paste div
click at [1072, 198] on span "Post" at bounding box center [1070, 199] width 22 height 13
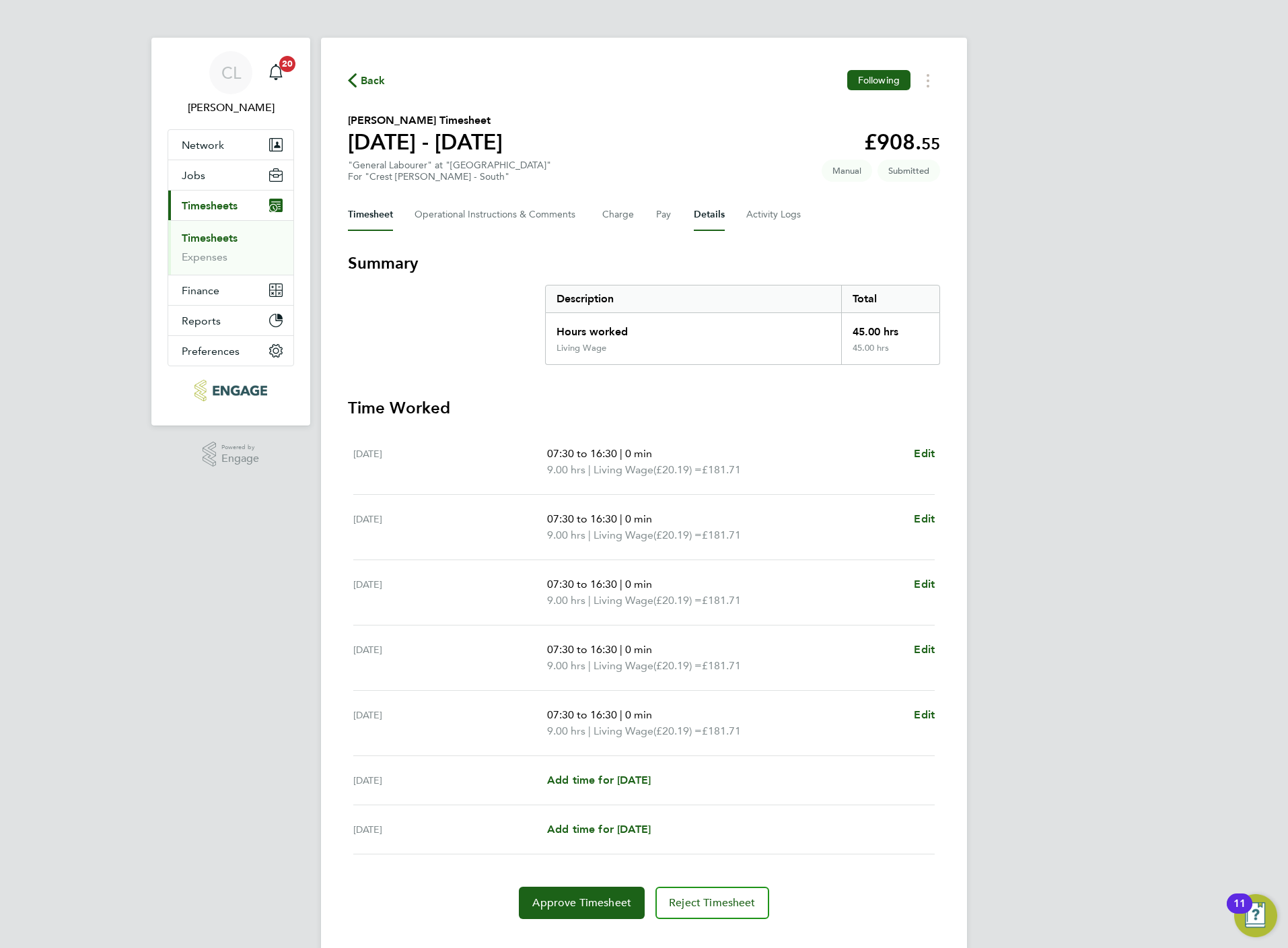
click at [721, 213] on button "Details" at bounding box center [709, 215] width 31 height 33
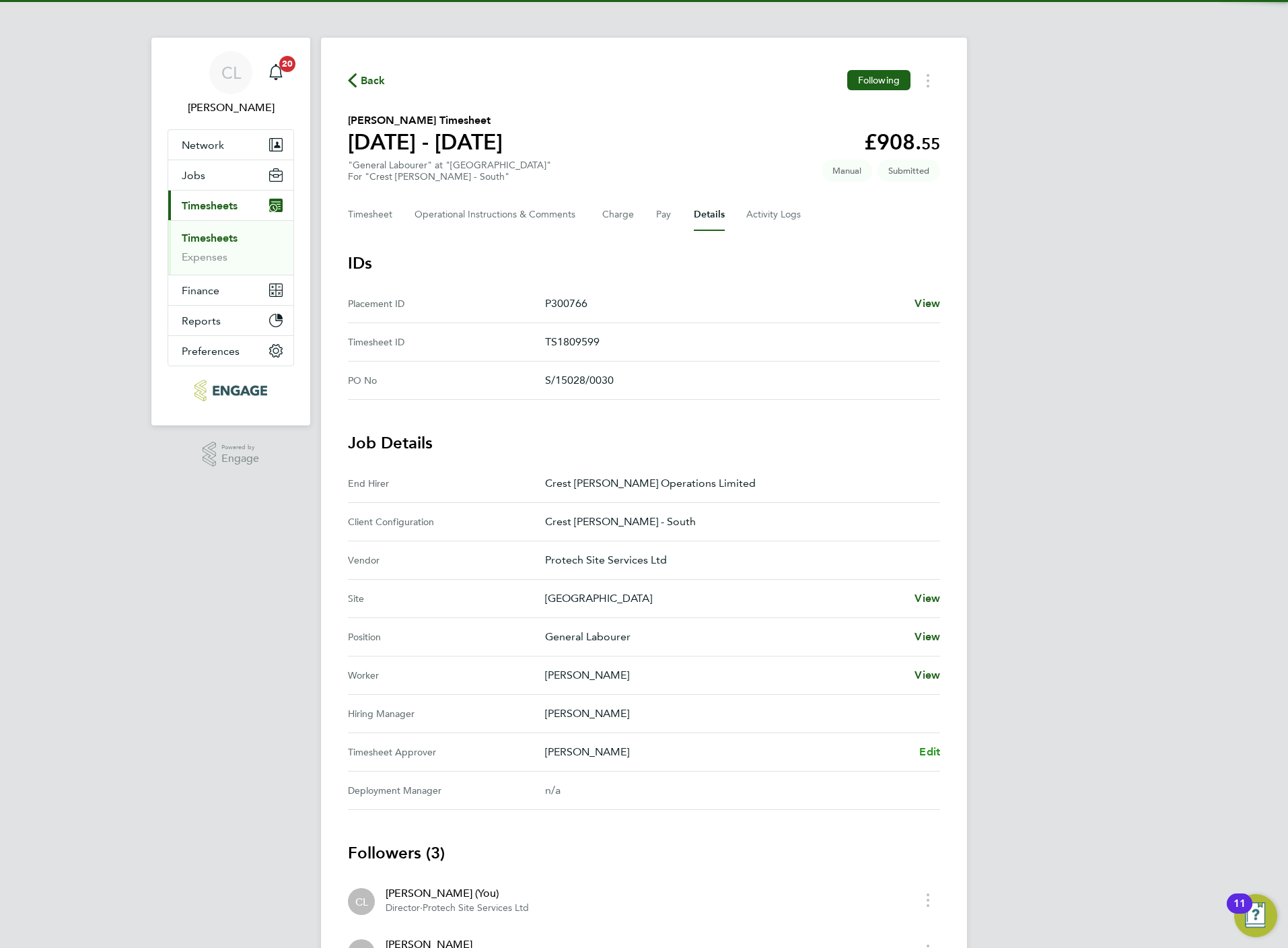
click at [933, 750] on span "Edit" at bounding box center [929, 751] width 21 height 13
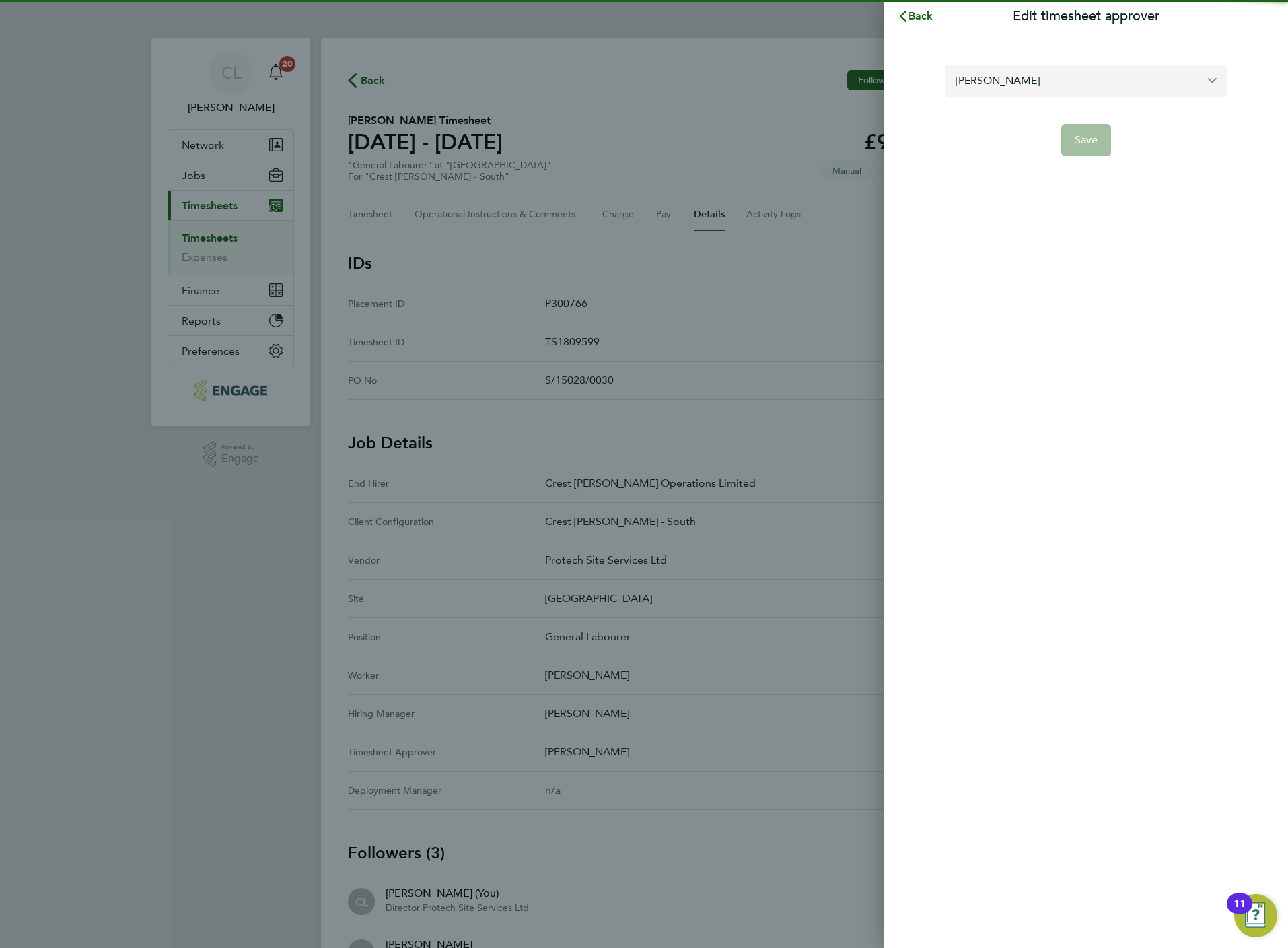
click at [1004, 70] on input "[PERSON_NAME]" at bounding box center [1086, 80] width 282 height 32
click at [1006, 121] on span "[PERSON_NAME]" at bounding box center [997, 114] width 84 height 16
type input "[PERSON_NAME]"
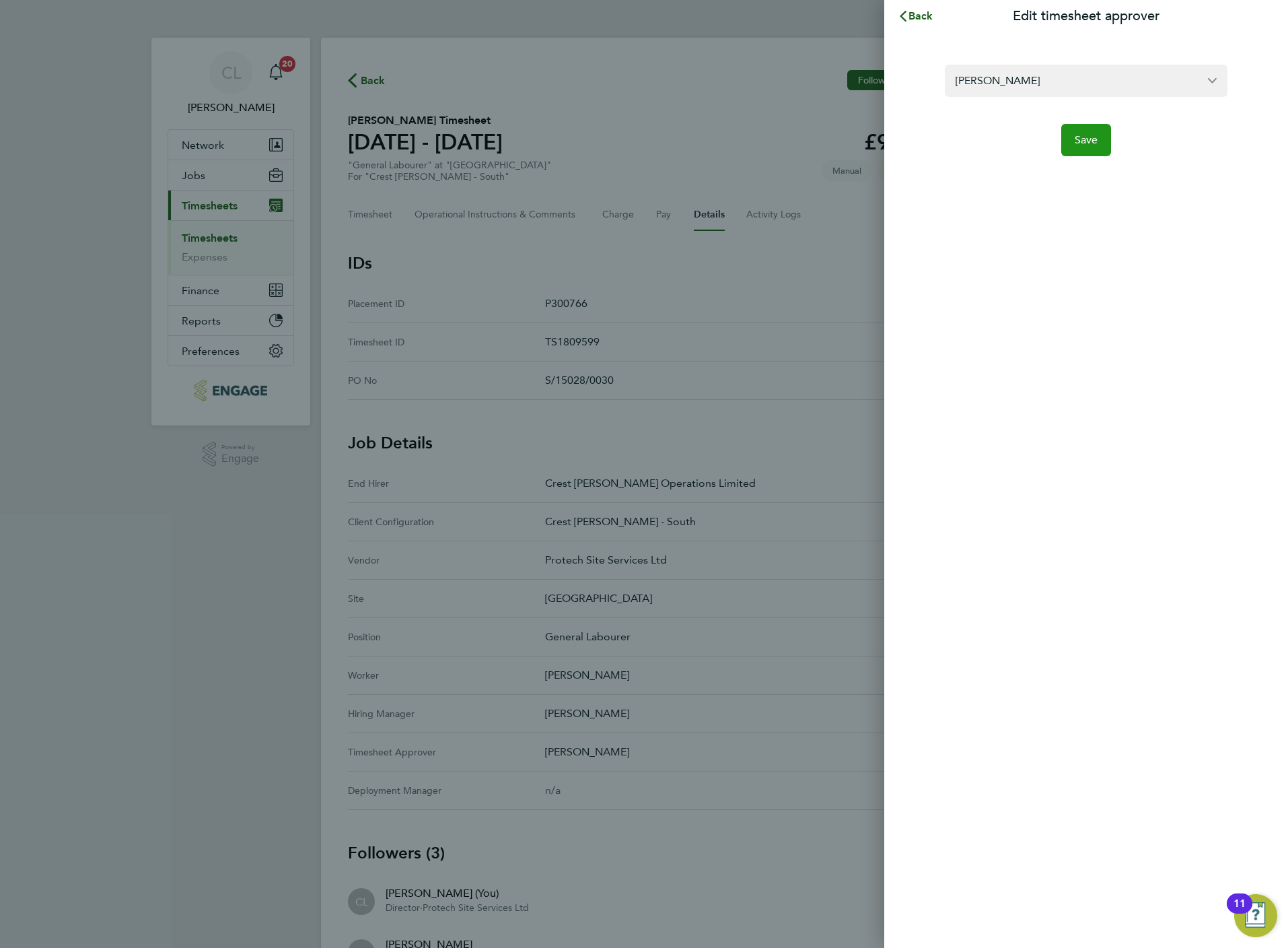
click at [1071, 139] on button "Save" at bounding box center [1086, 140] width 50 height 33
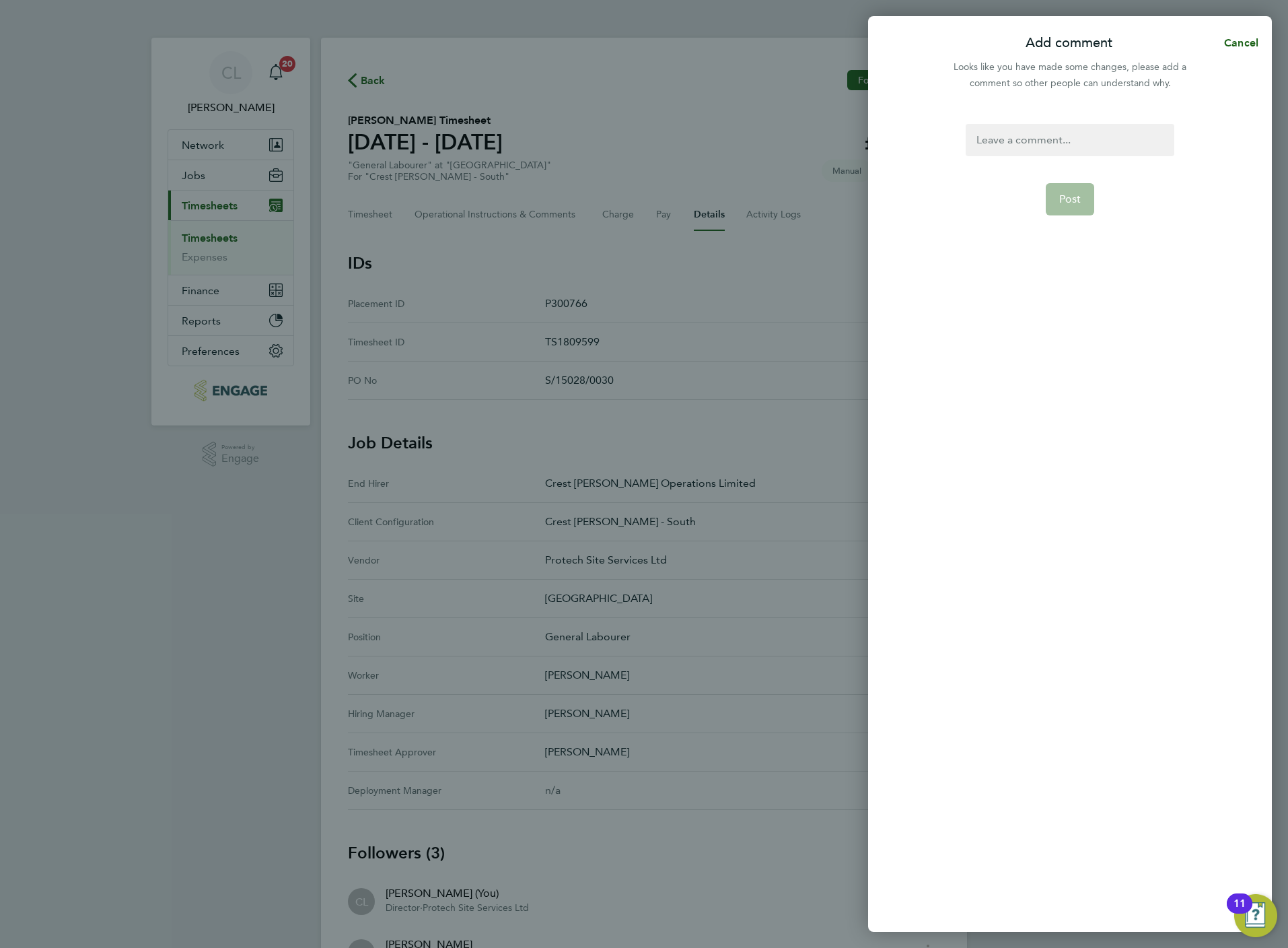
click at [996, 156] on form "Post" at bounding box center [1070, 388] width 218 height 528
click at [996, 153] on div at bounding box center [1070, 140] width 208 height 33
paste div
click at [1065, 192] on span "Post" at bounding box center [1070, 199] width 22 height 13
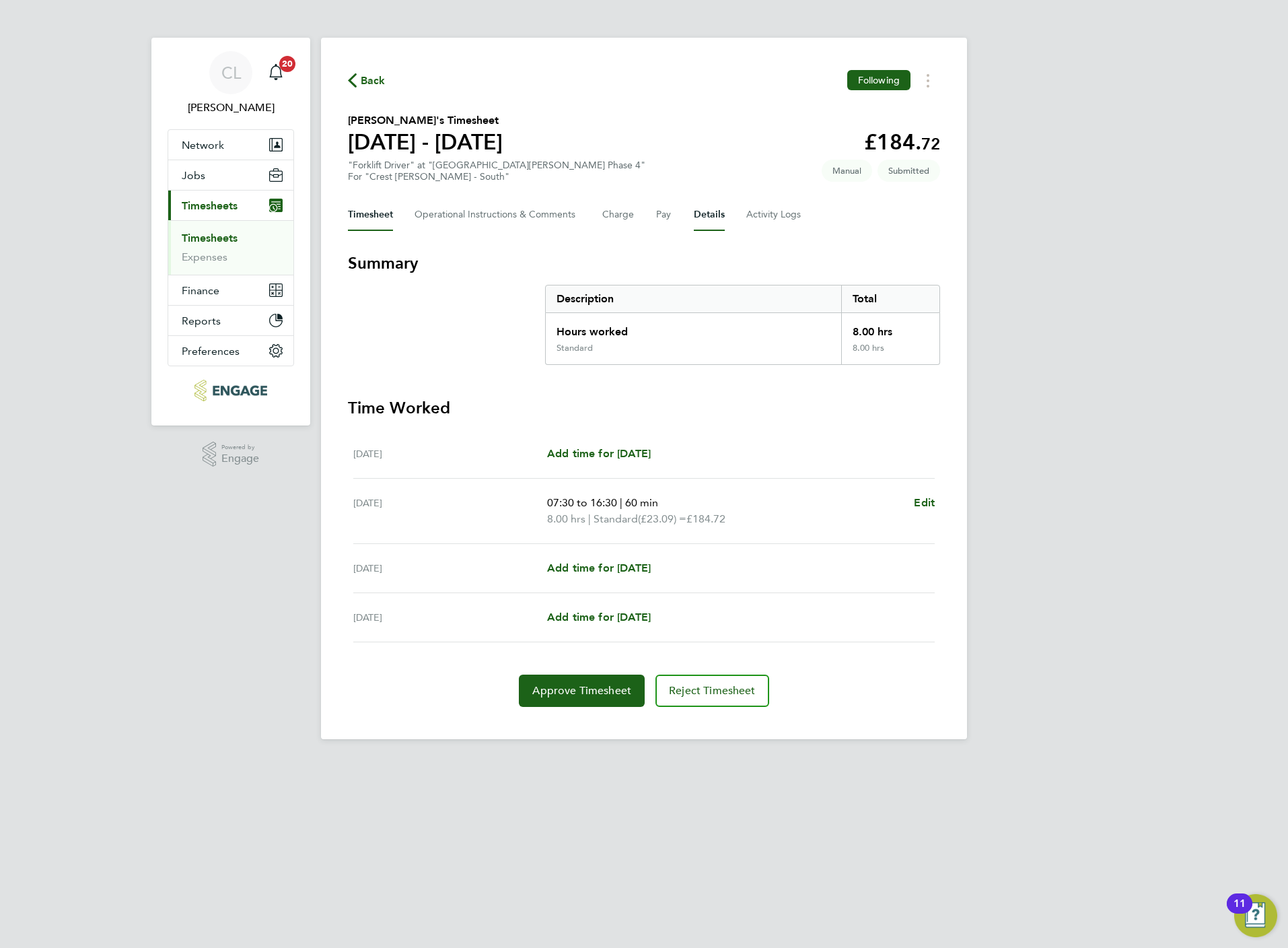
click at [711, 208] on button "Details" at bounding box center [709, 215] width 31 height 33
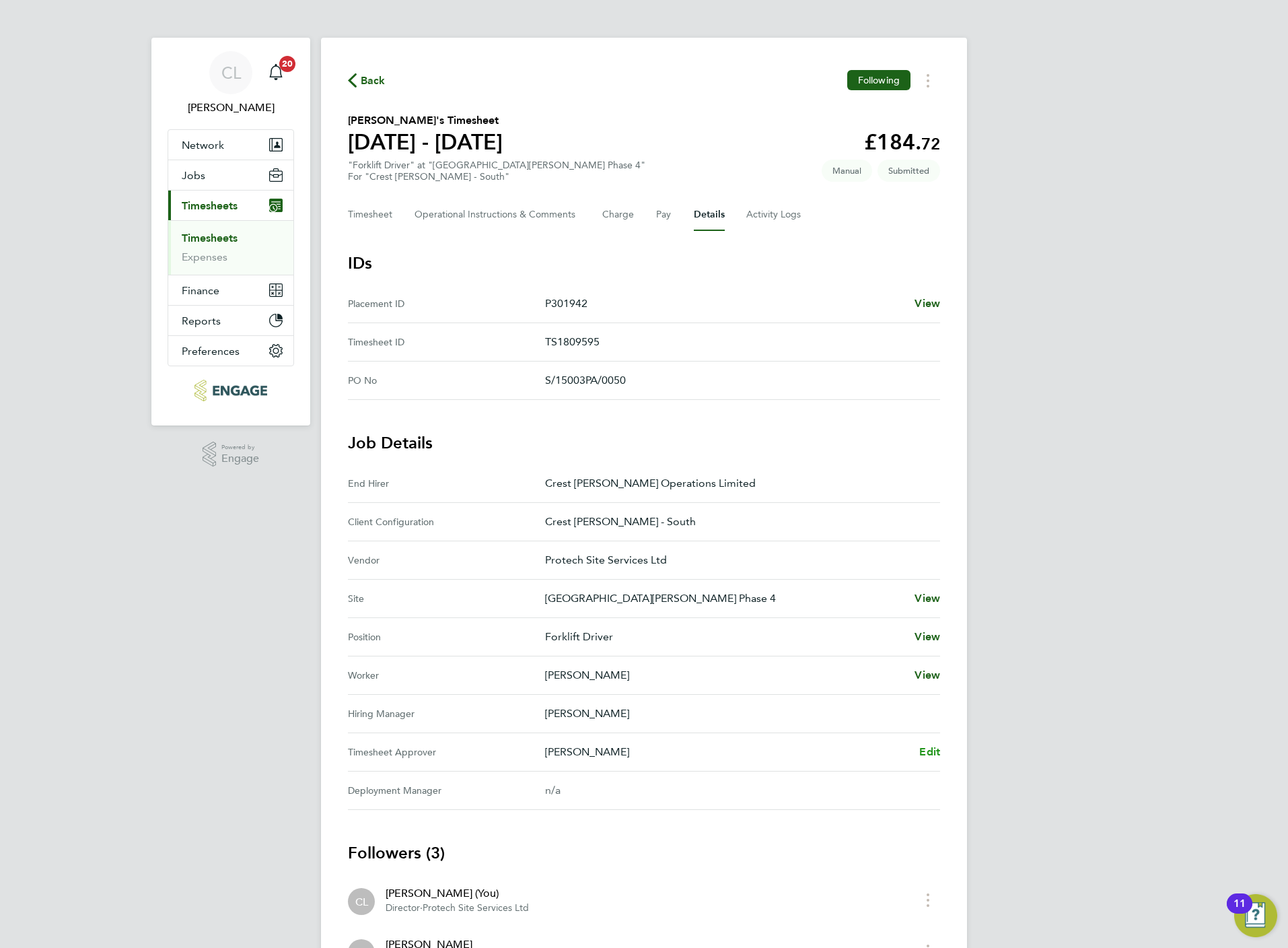
click at [931, 747] on span "Edit" at bounding box center [929, 751] width 21 height 13
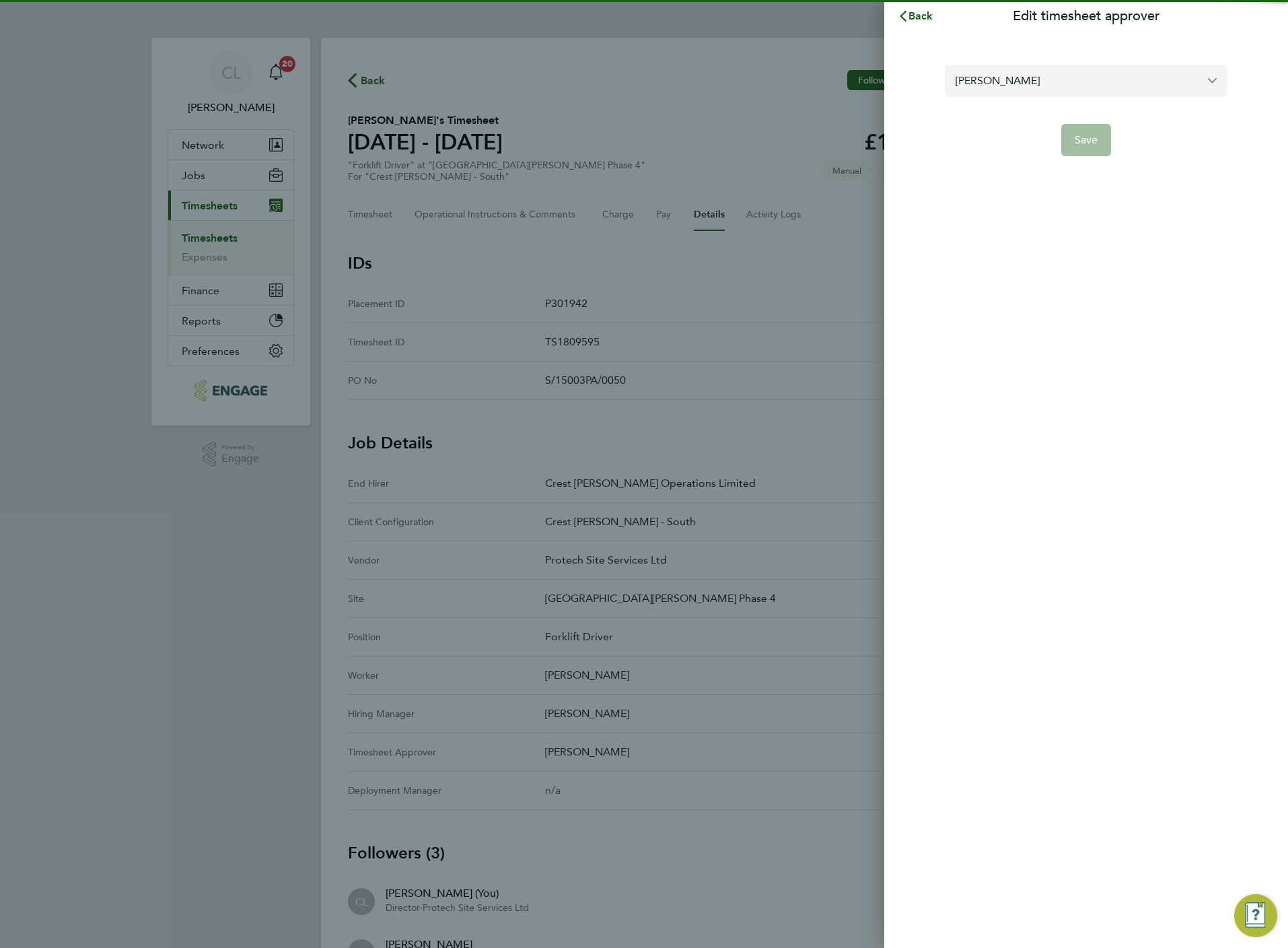
click at [1045, 72] on input "[PERSON_NAME]" at bounding box center [1086, 80] width 282 height 32
click at [1034, 118] on li "[PERSON_NAME]" at bounding box center [1091, 114] width 272 height 33
type input "[PERSON_NAME]"
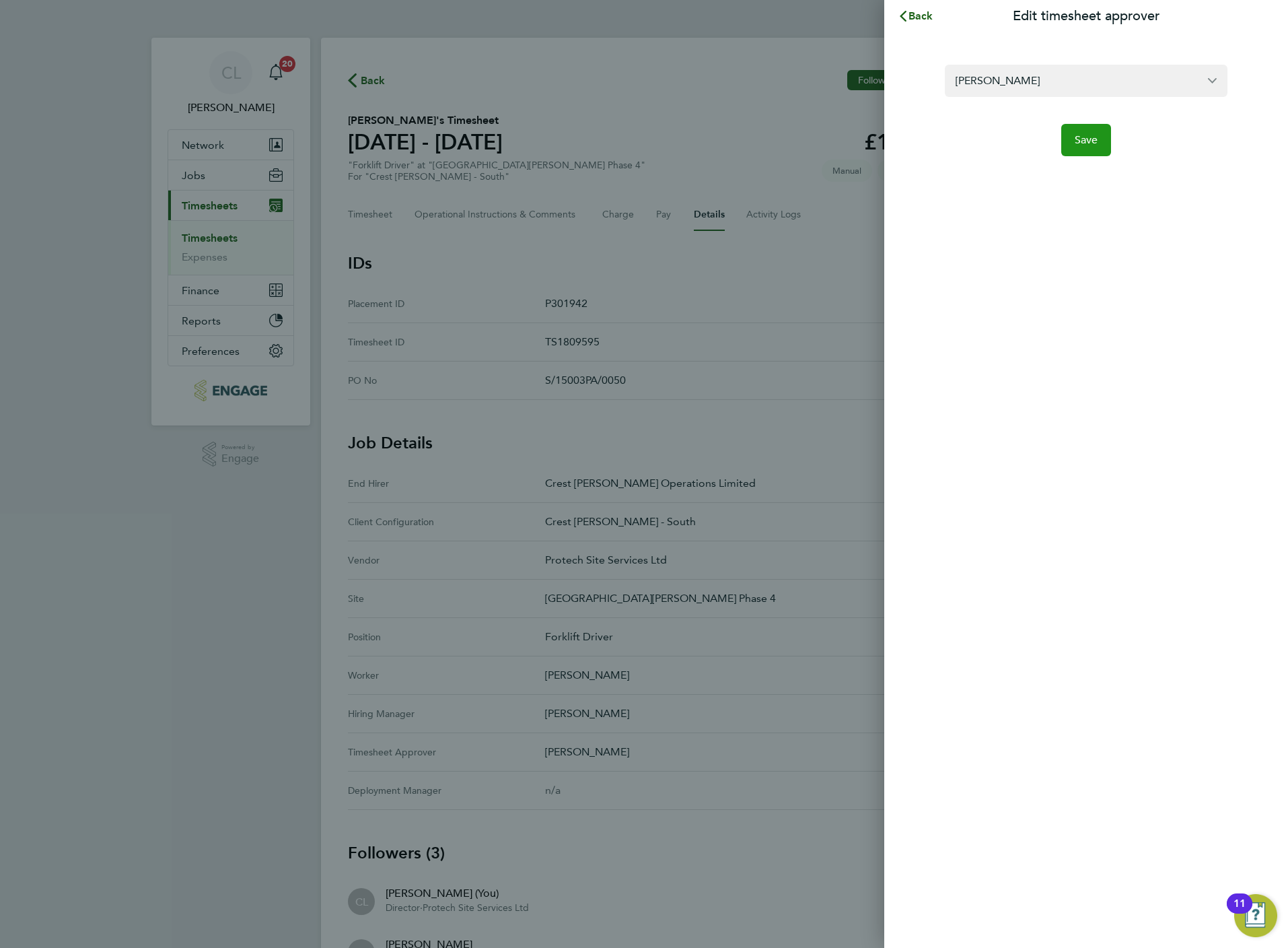
click at [1084, 154] on button "Save" at bounding box center [1086, 140] width 50 height 33
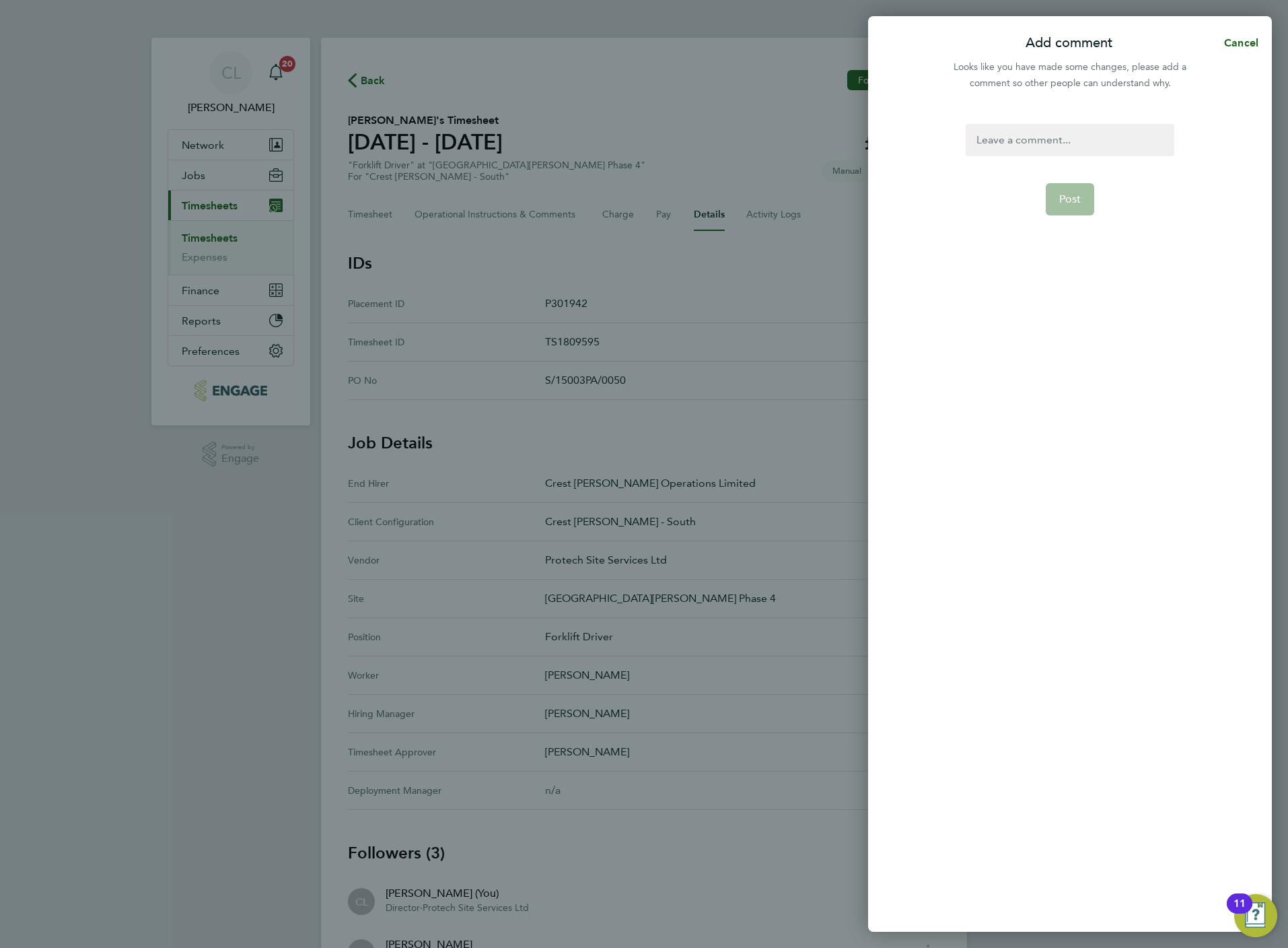
click at [1057, 145] on div at bounding box center [1070, 140] width 208 height 33
click at [1075, 203] on span "Post" at bounding box center [1070, 199] width 22 height 13
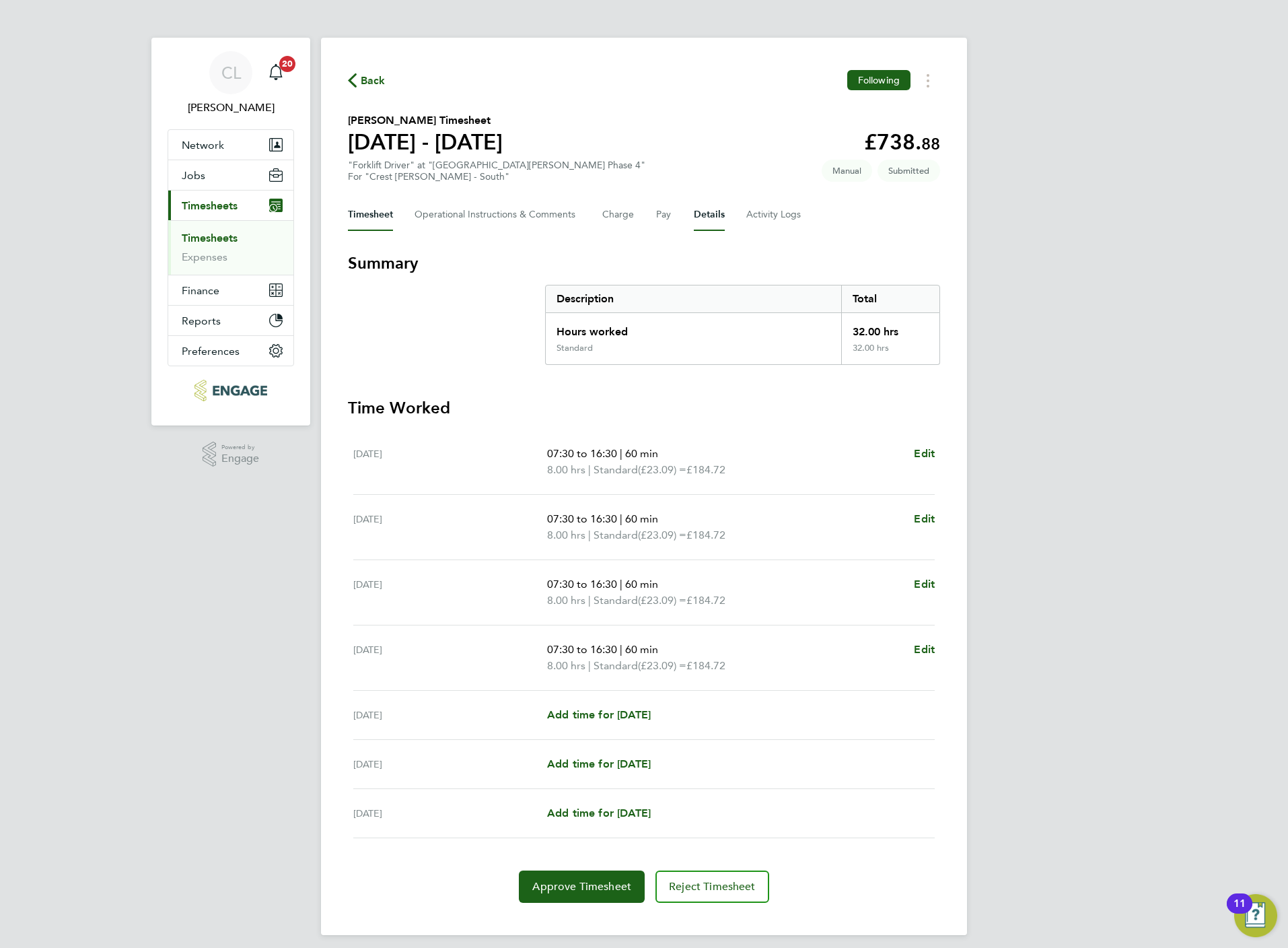
click at [695, 216] on div "Timesheet Operational Instructions & Comments Charge Pay Details Activity Logs" at bounding box center [644, 215] width 592 height 33
click at [696, 221] on button "Details" at bounding box center [709, 215] width 31 height 33
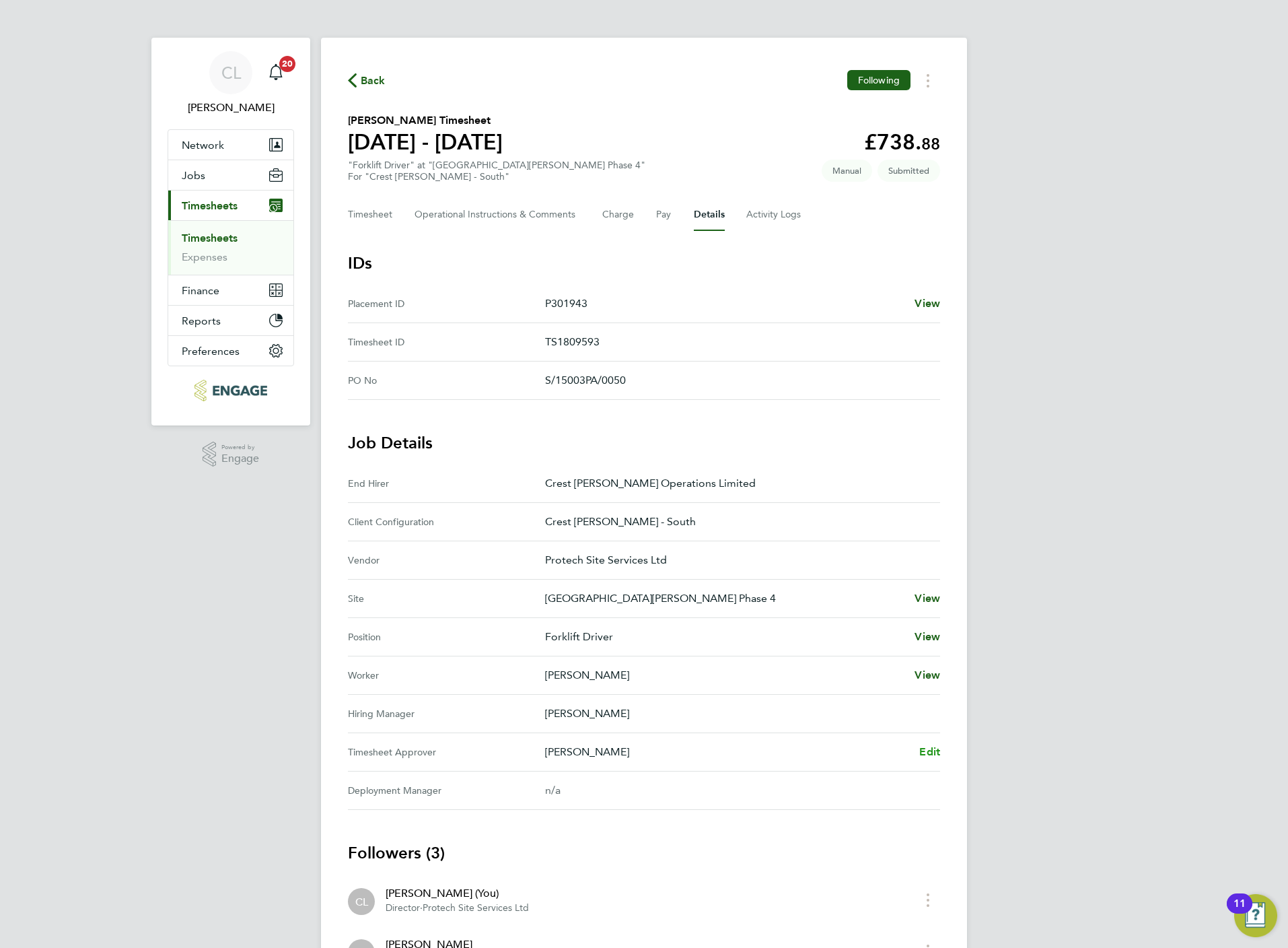
click at [927, 754] on span "Edit" at bounding box center [929, 751] width 21 height 13
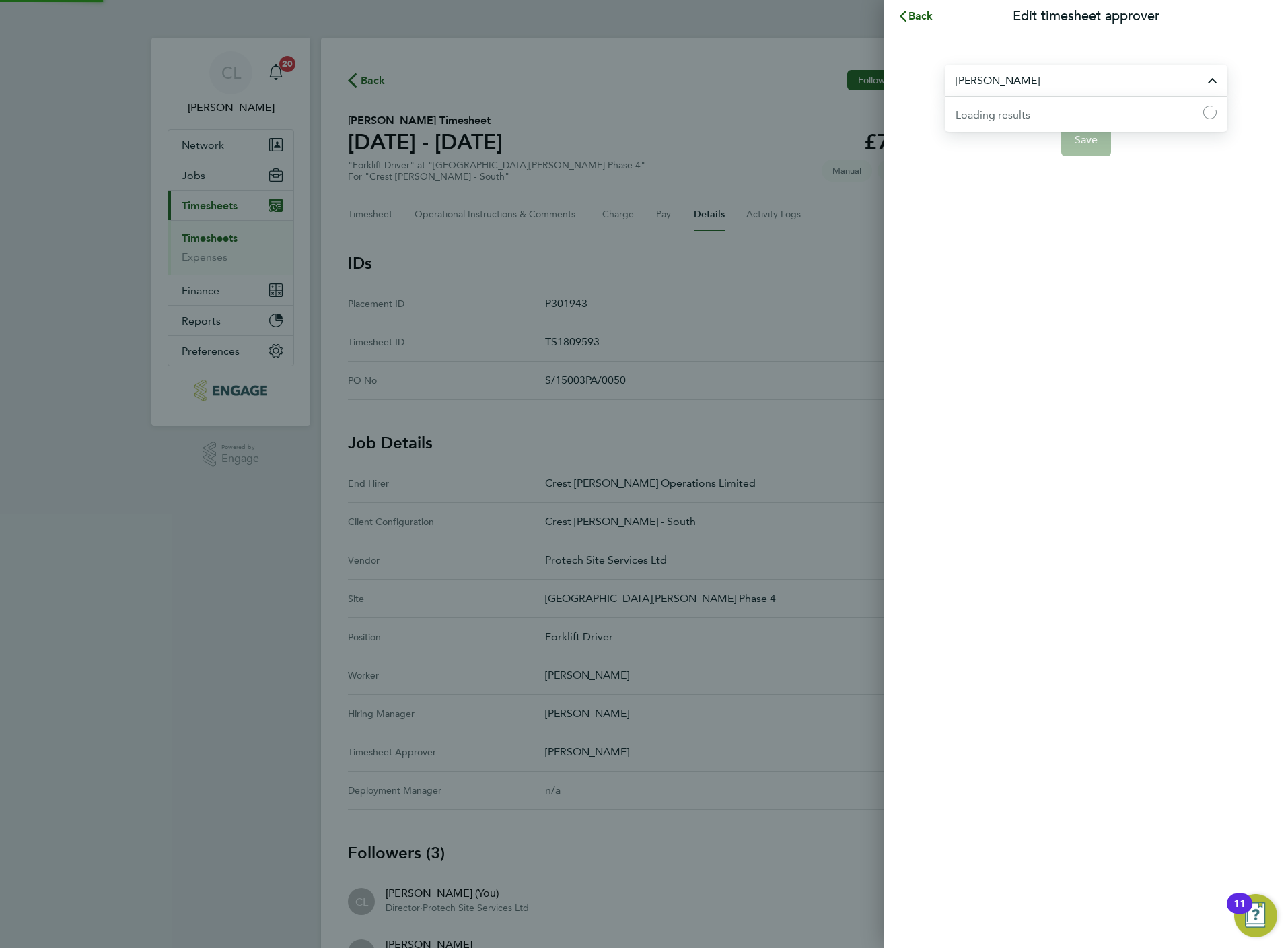
click at [1000, 89] on input "[PERSON_NAME]" at bounding box center [1086, 80] width 282 height 32
click at [1014, 112] on span "[PERSON_NAME]" at bounding box center [999, 114] width 87 height 16
type input "[PERSON_NAME]"
click at [1081, 131] on button "Save" at bounding box center [1086, 140] width 50 height 33
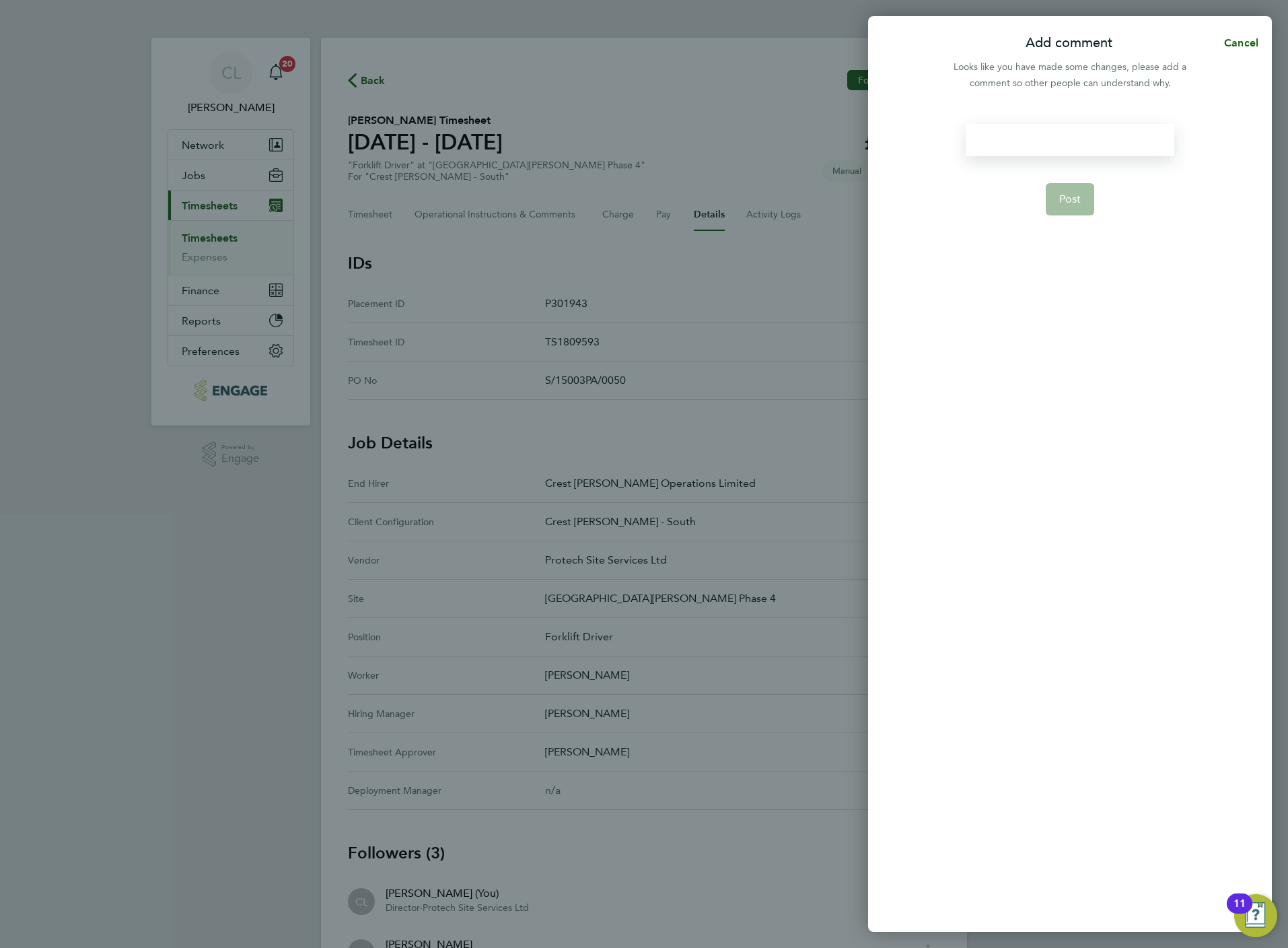
click at [1028, 129] on div at bounding box center [1070, 140] width 208 height 33
click at [1030, 129] on div at bounding box center [1070, 140] width 208 height 33
click at [1070, 211] on button "Post" at bounding box center [1070, 199] width 49 height 33
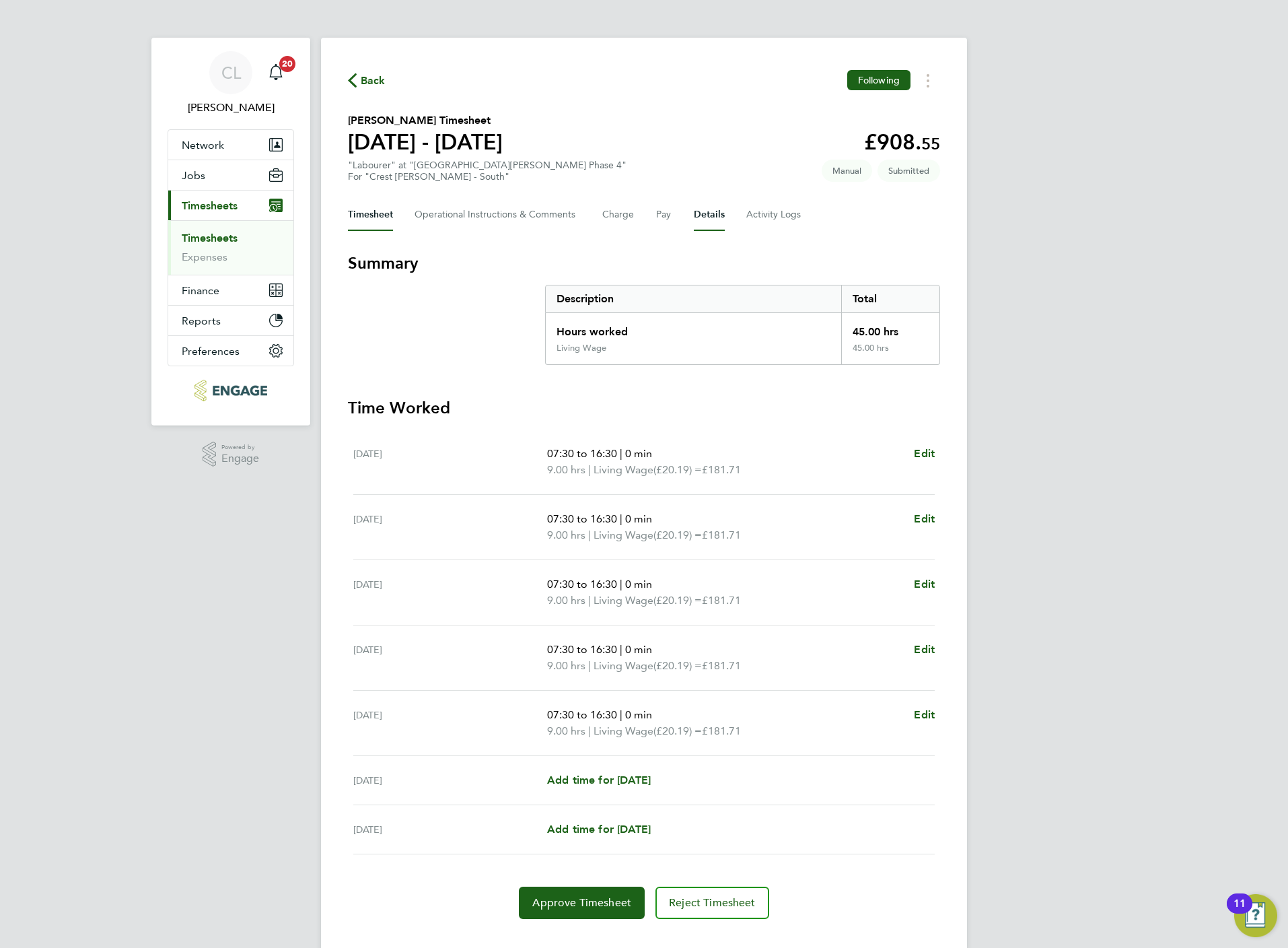
click at [704, 217] on button "Details" at bounding box center [709, 215] width 31 height 33
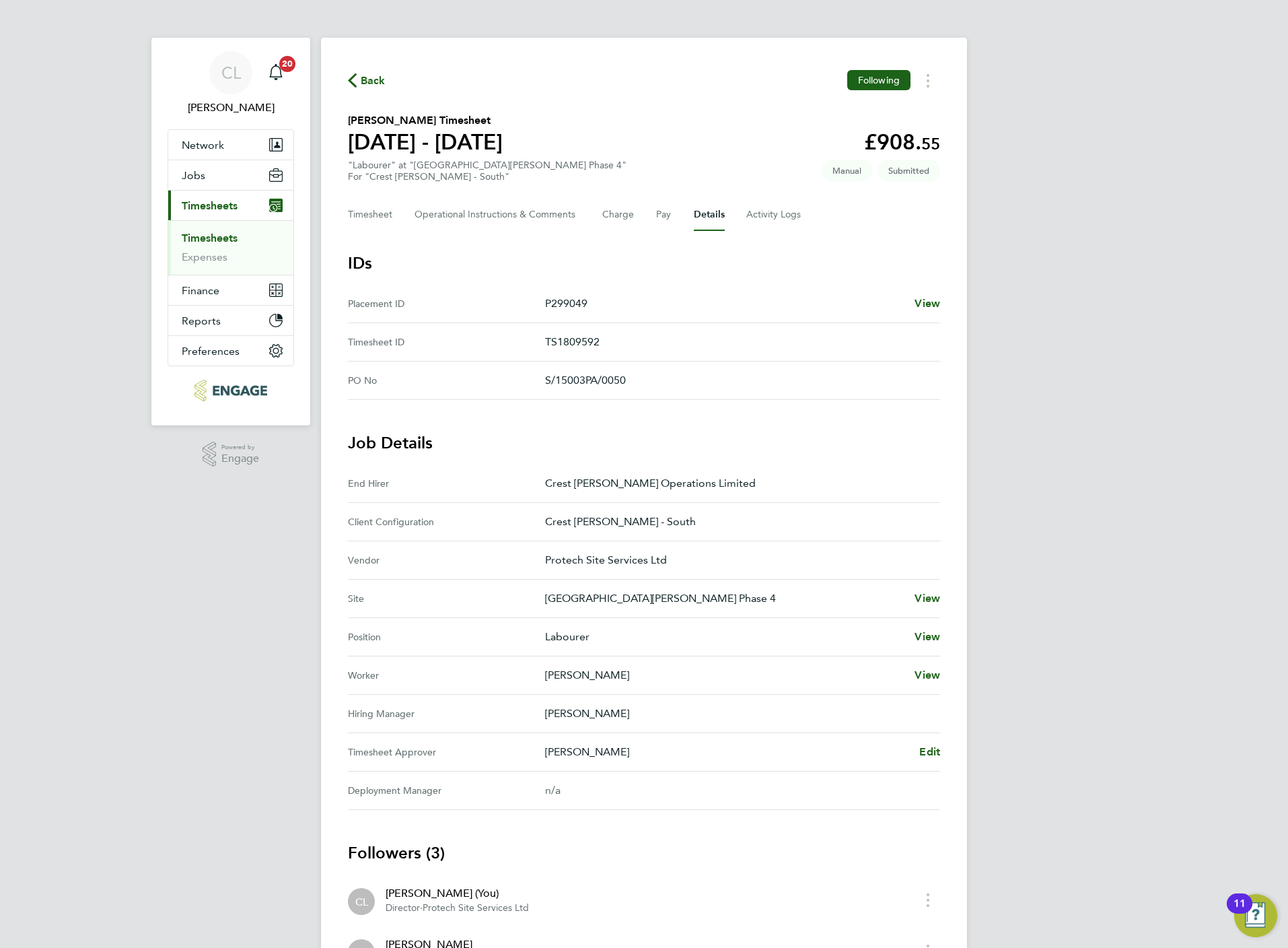
scroll to position [101, 0]
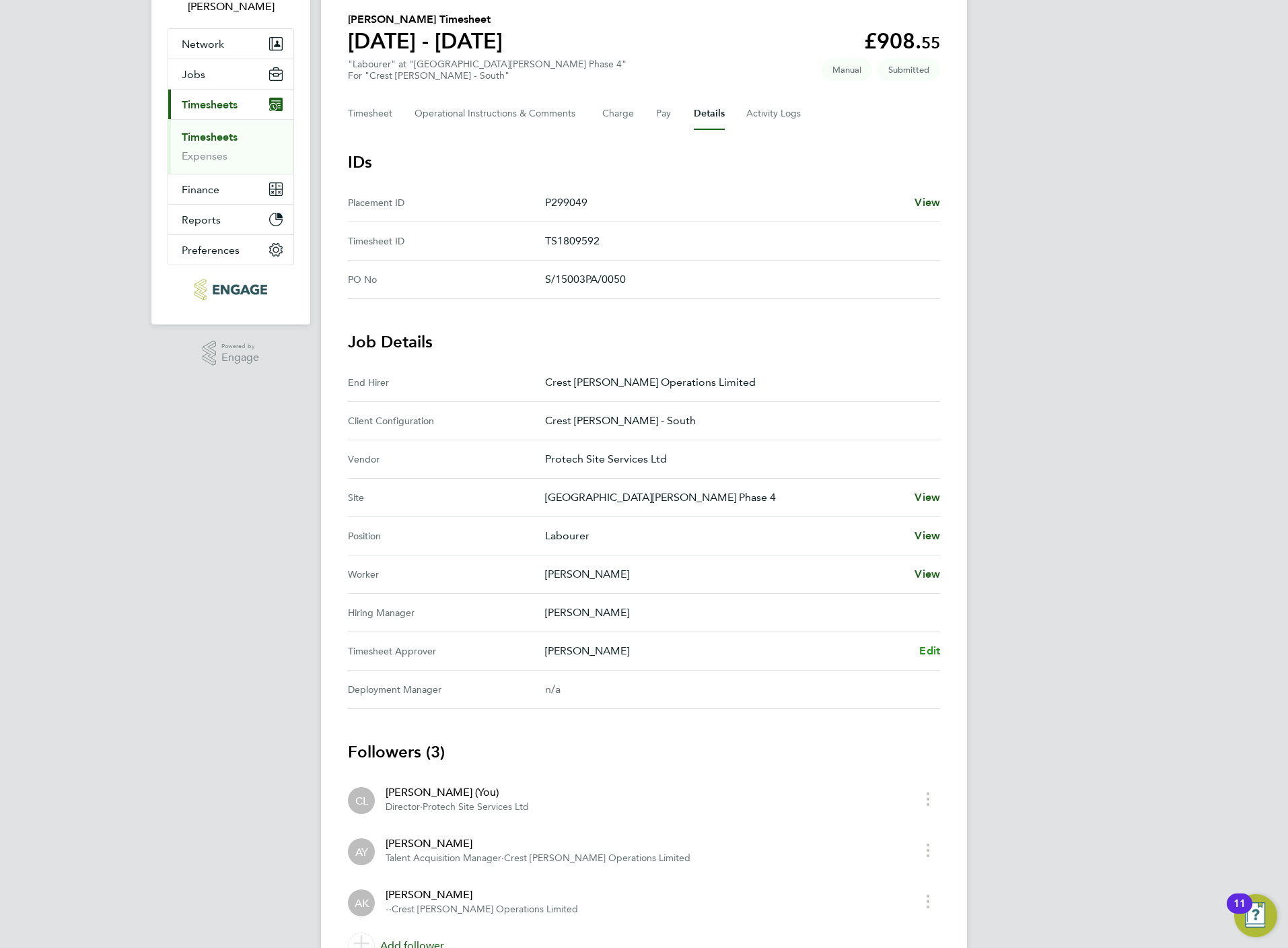
click at [927, 655] on span "Edit" at bounding box center [929, 651] width 21 height 13
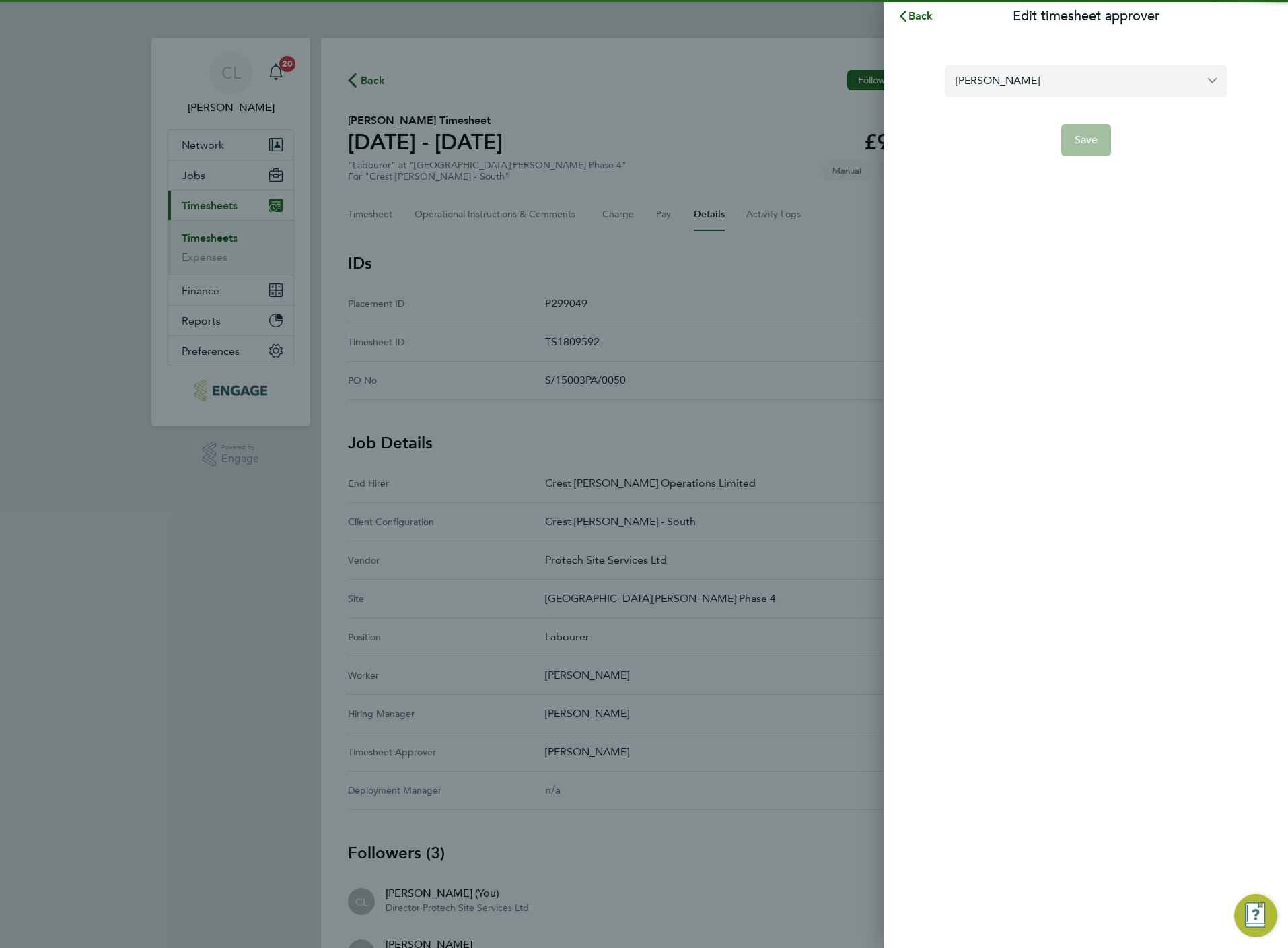
click at [1060, 75] on input "[PERSON_NAME]" at bounding box center [1086, 80] width 282 height 32
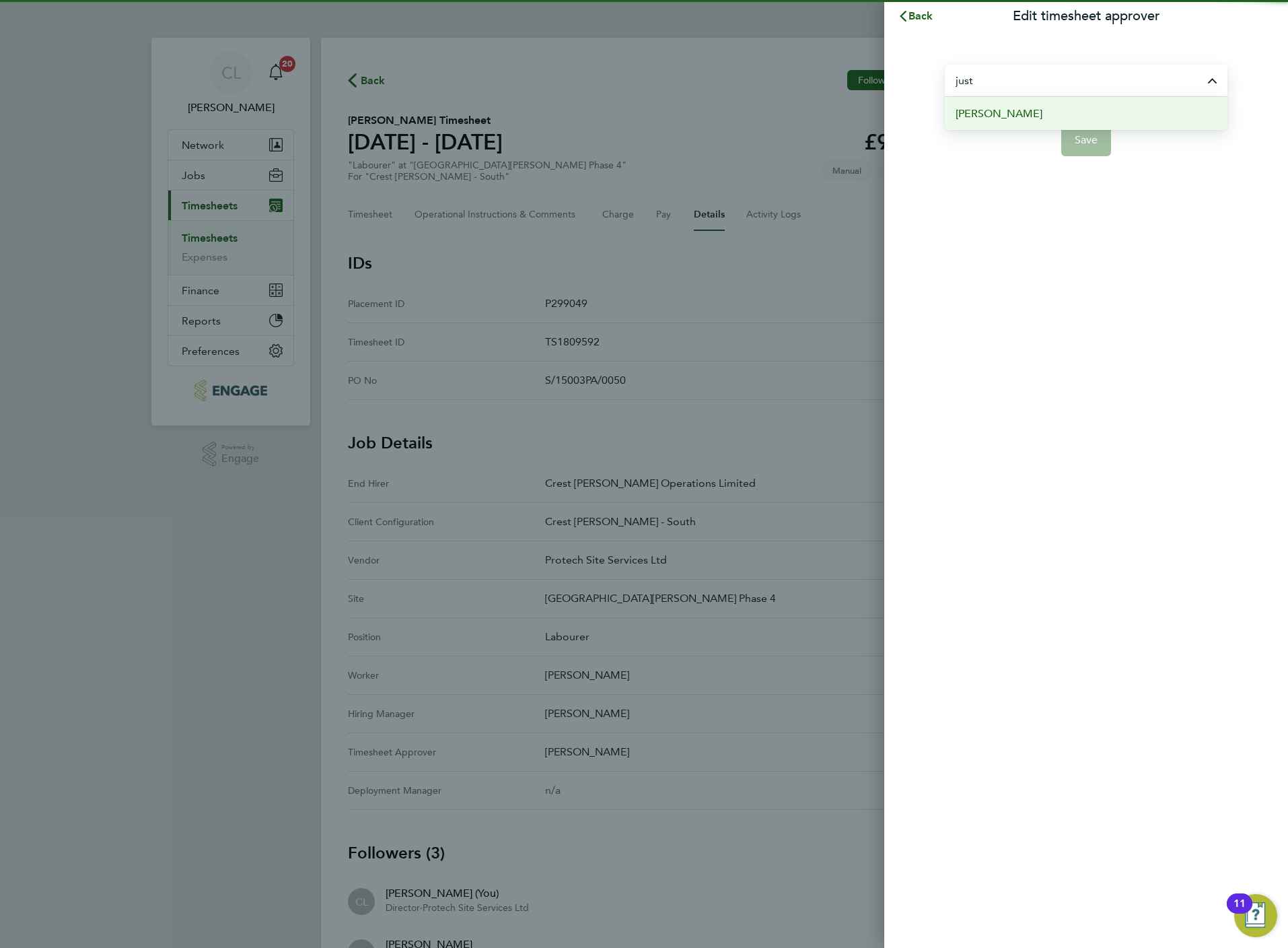
click at [1024, 109] on li "[PERSON_NAME]" at bounding box center [1086, 114] width 282 height 33
type input "[PERSON_NAME]"
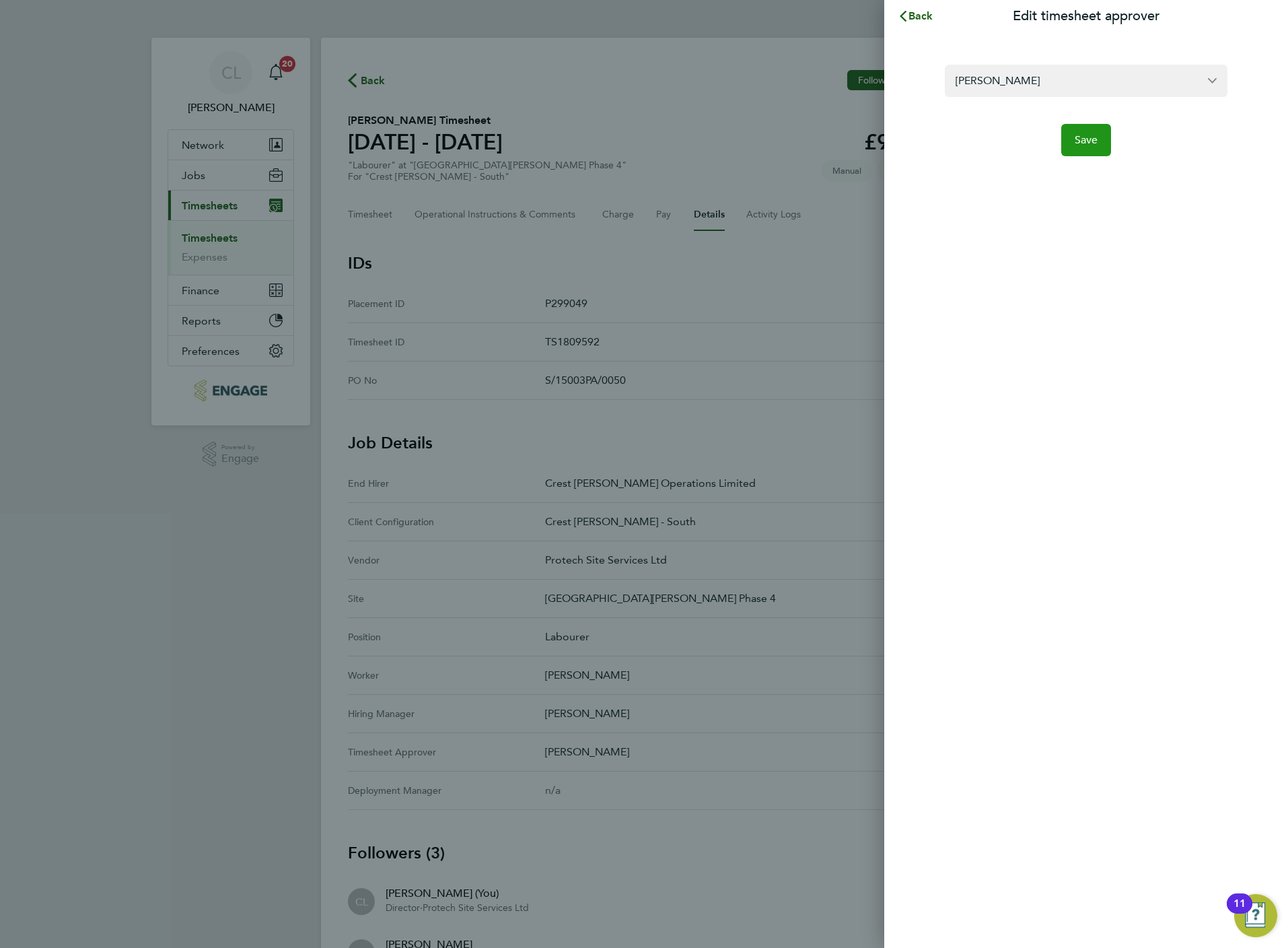
click at [1083, 134] on span "Save" at bounding box center [1086, 140] width 23 height 13
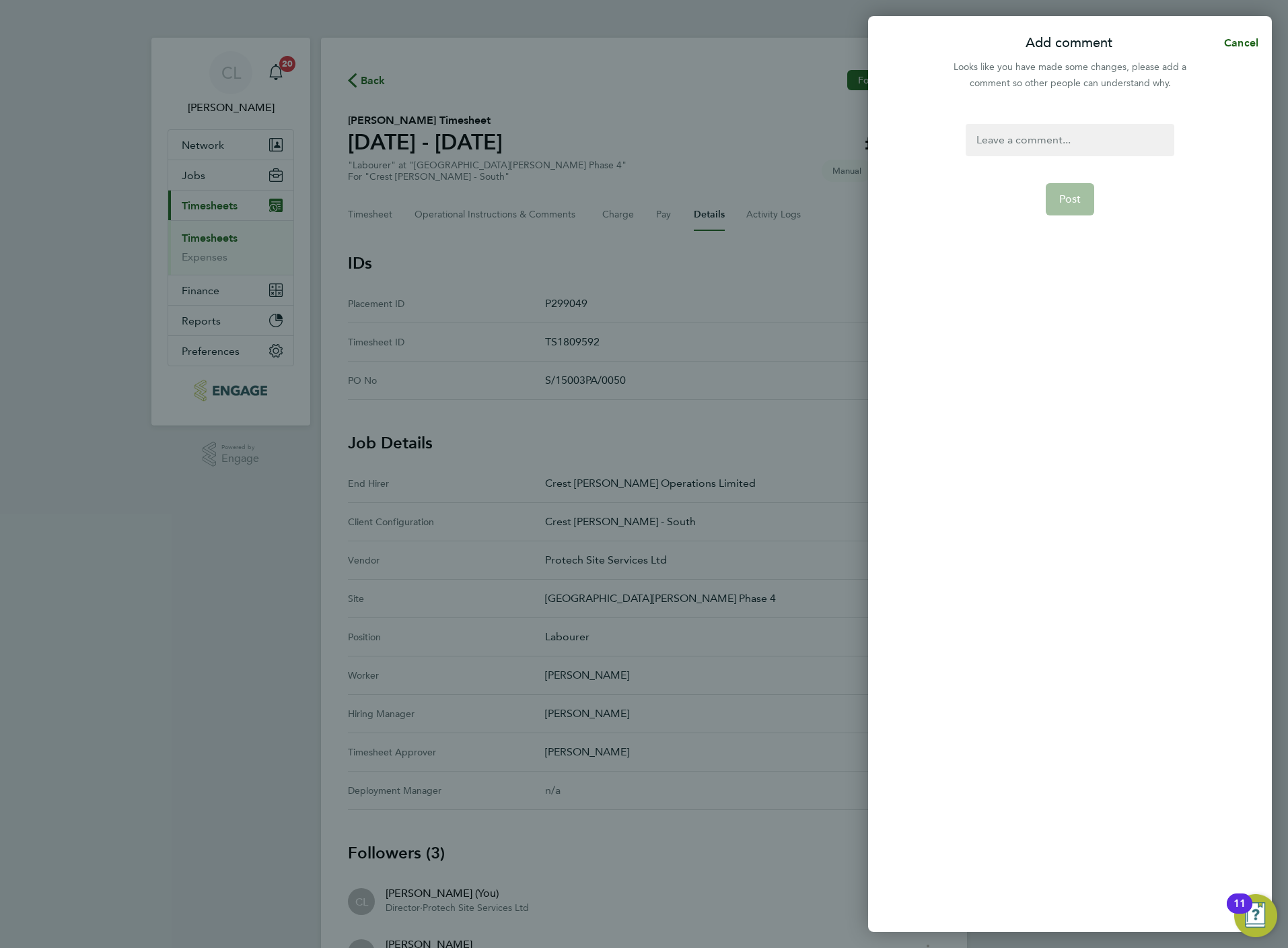
click at [1033, 133] on div at bounding box center [1070, 140] width 208 height 33
click at [1053, 124] on div at bounding box center [1070, 140] width 208 height 33
click at [1078, 200] on span "Post" at bounding box center [1070, 199] width 22 height 13
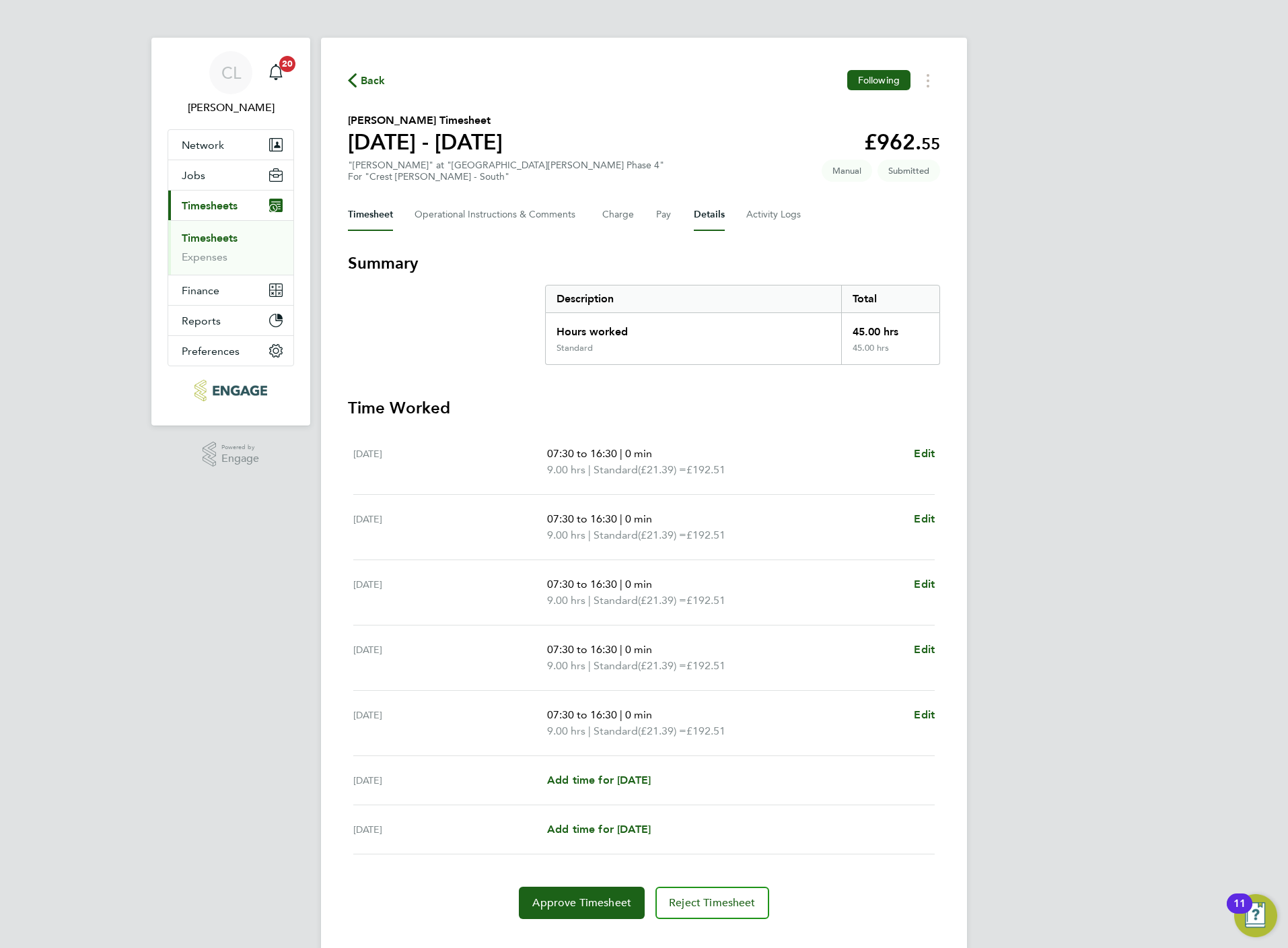
click at [717, 210] on button "Details" at bounding box center [709, 215] width 31 height 33
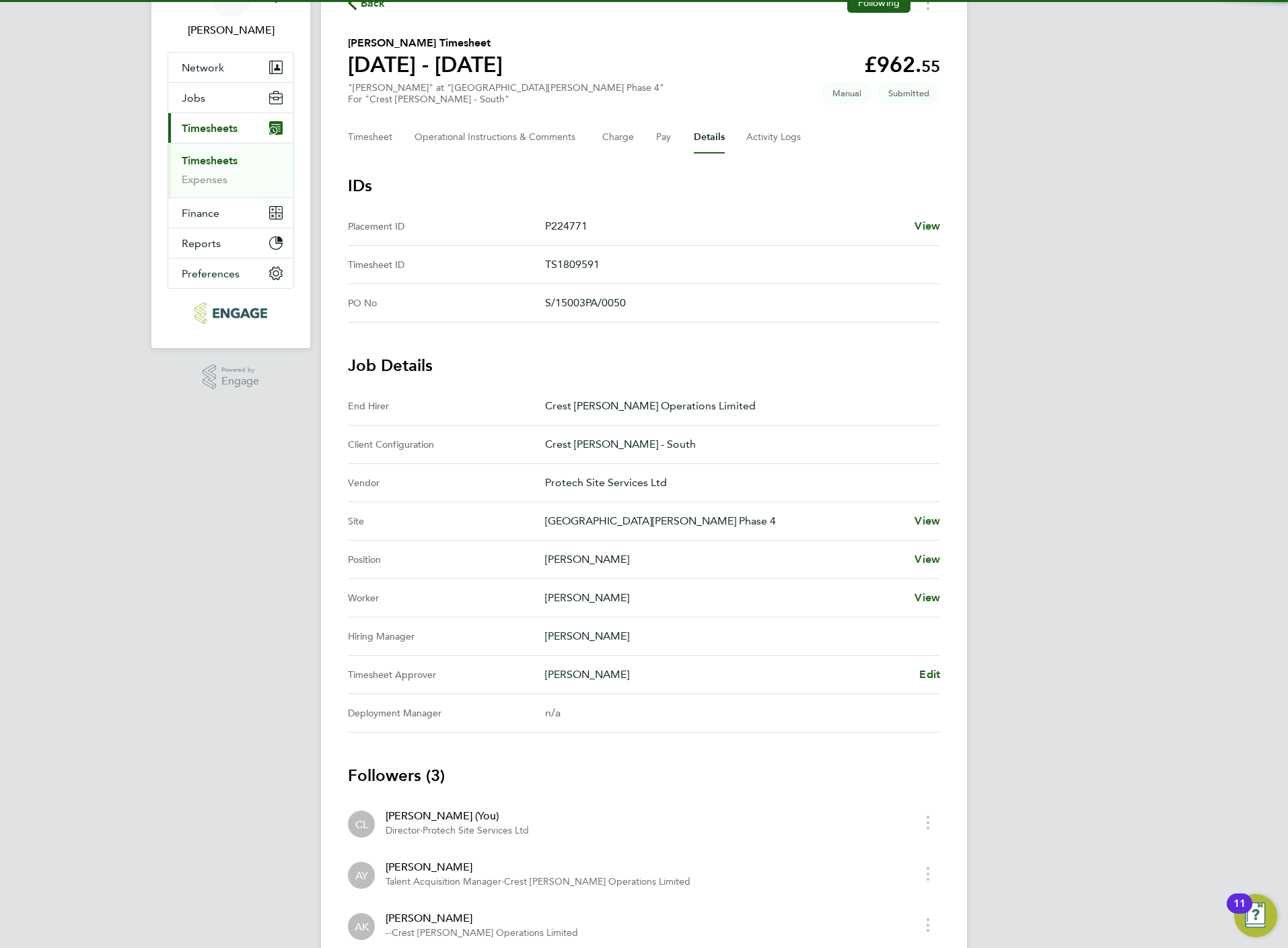
scroll to position [174, 0]
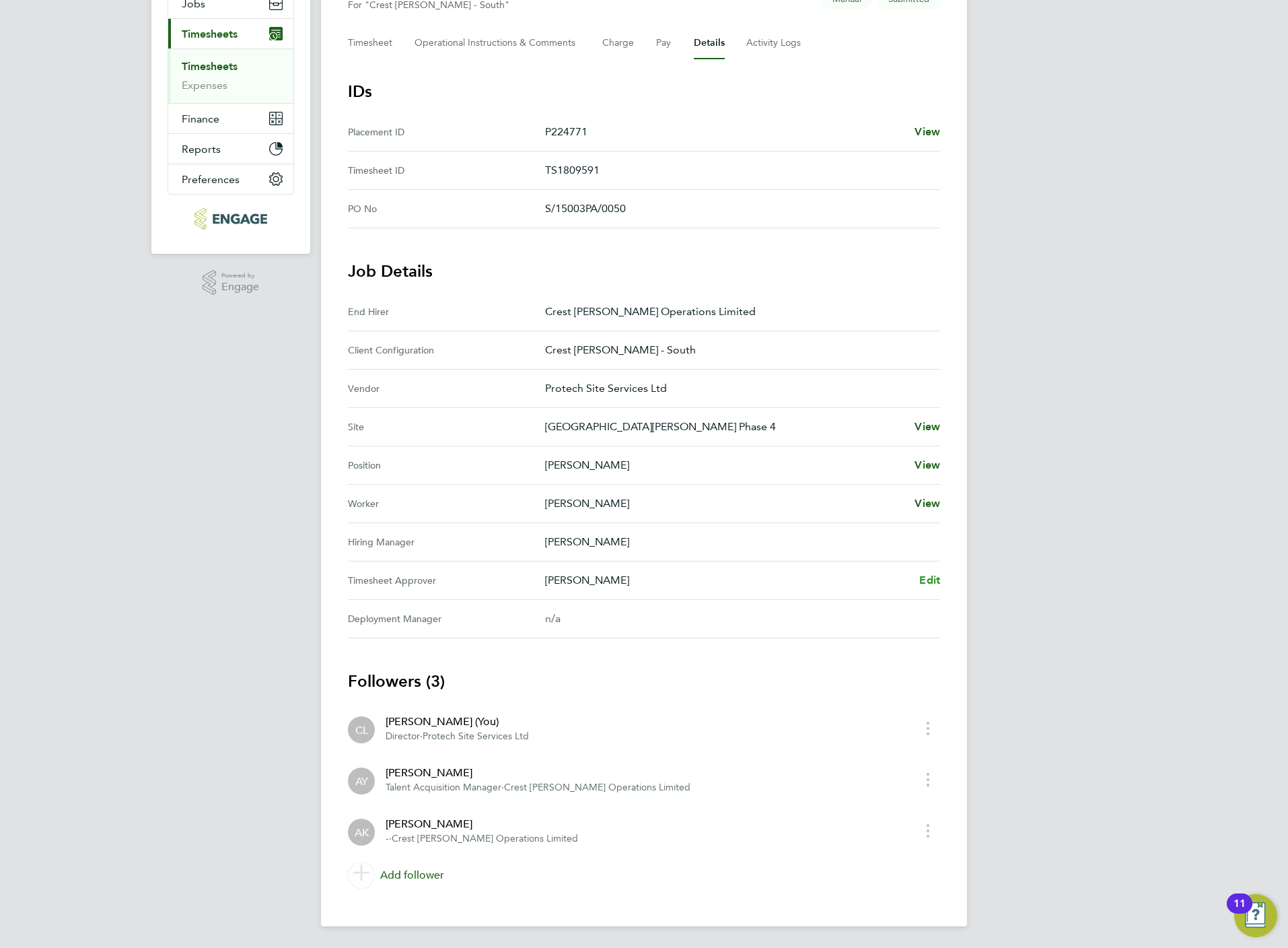
click at [928, 576] on span "Edit" at bounding box center [929, 580] width 21 height 13
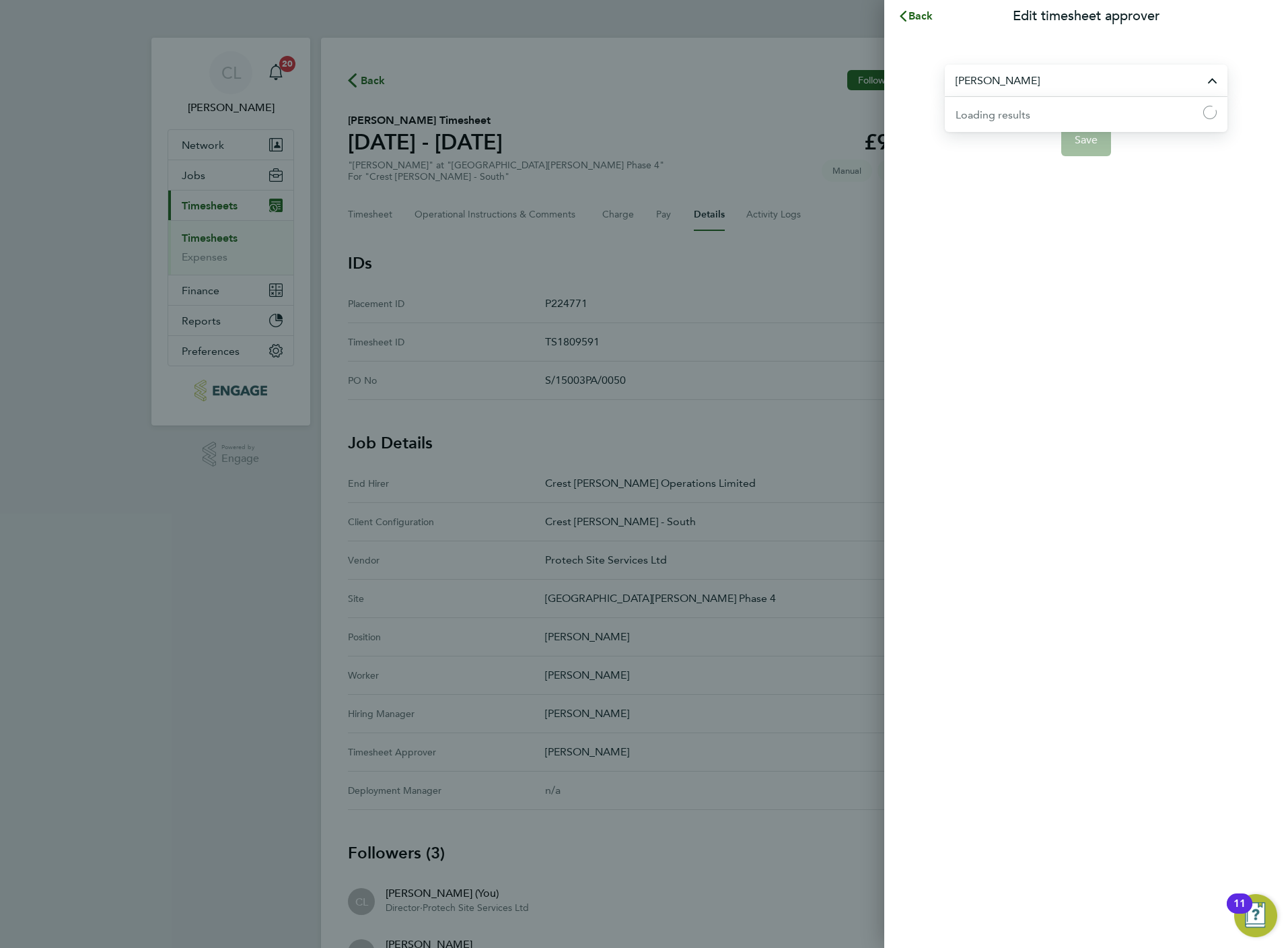
click at [1014, 69] on input "[PERSON_NAME]" at bounding box center [1086, 80] width 282 height 32
click at [1032, 111] on li "[PERSON_NAME]" at bounding box center [1091, 114] width 272 height 33
type input "[PERSON_NAME]"
click at [1091, 145] on span "Save" at bounding box center [1086, 140] width 23 height 13
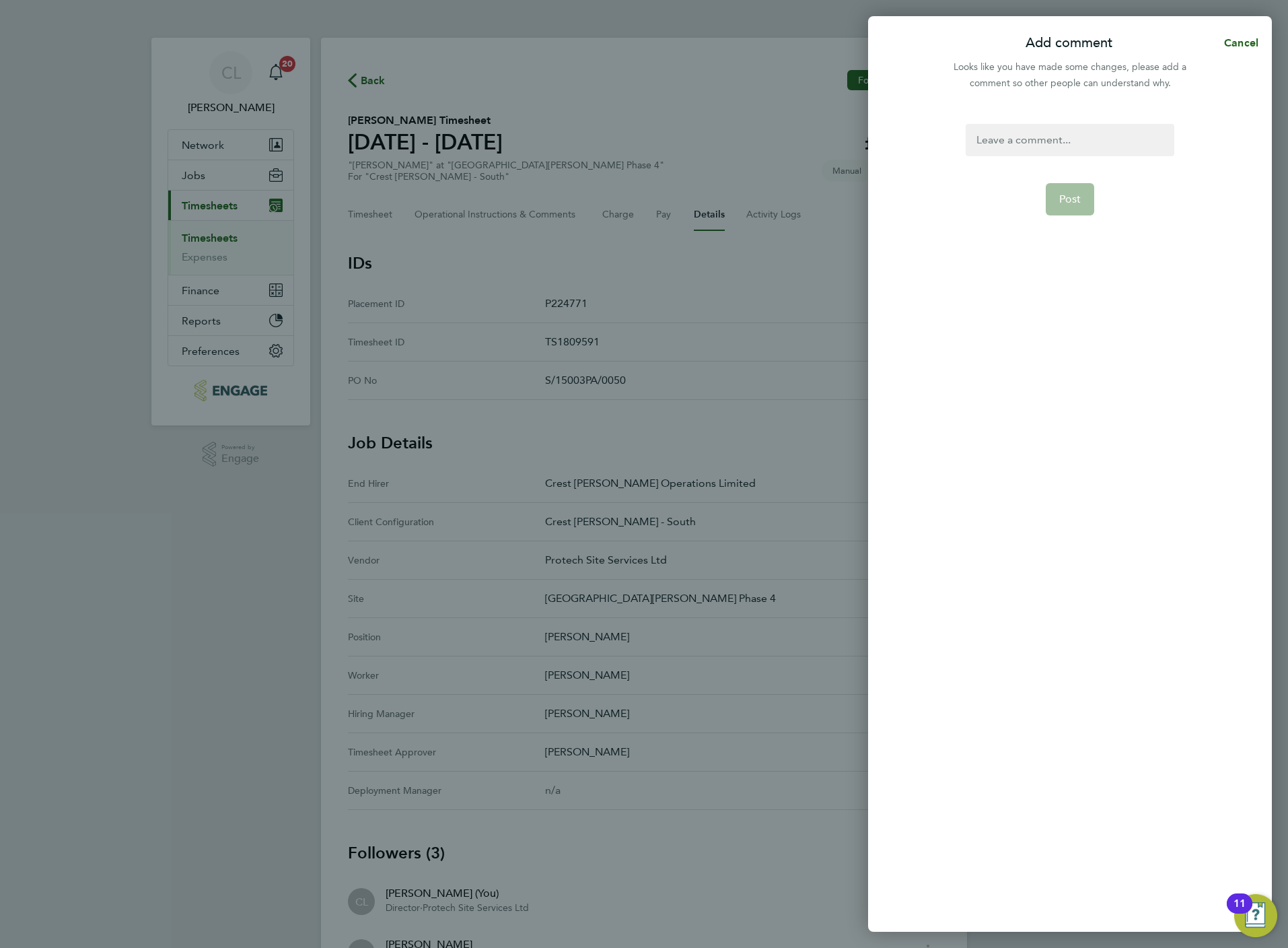
click at [1062, 150] on div at bounding box center [1070, 140] width 208 height 33
paste div
click at [1074, 206] on button "Post" at bounding box center [1070, 199] width 49 height 33
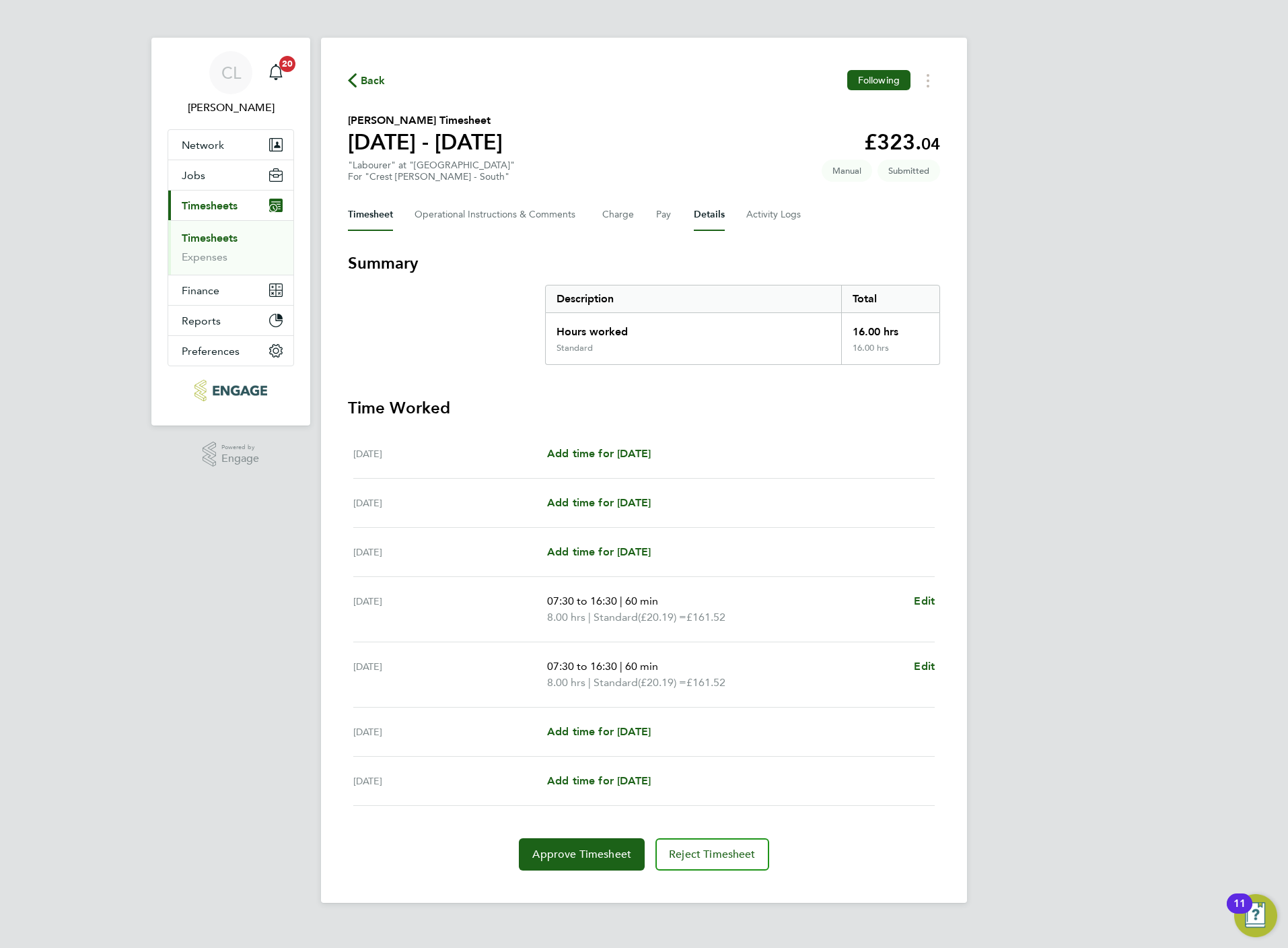
click at [707, 210] on button "Details" at bounding box center [709, 215] width 31 height 33
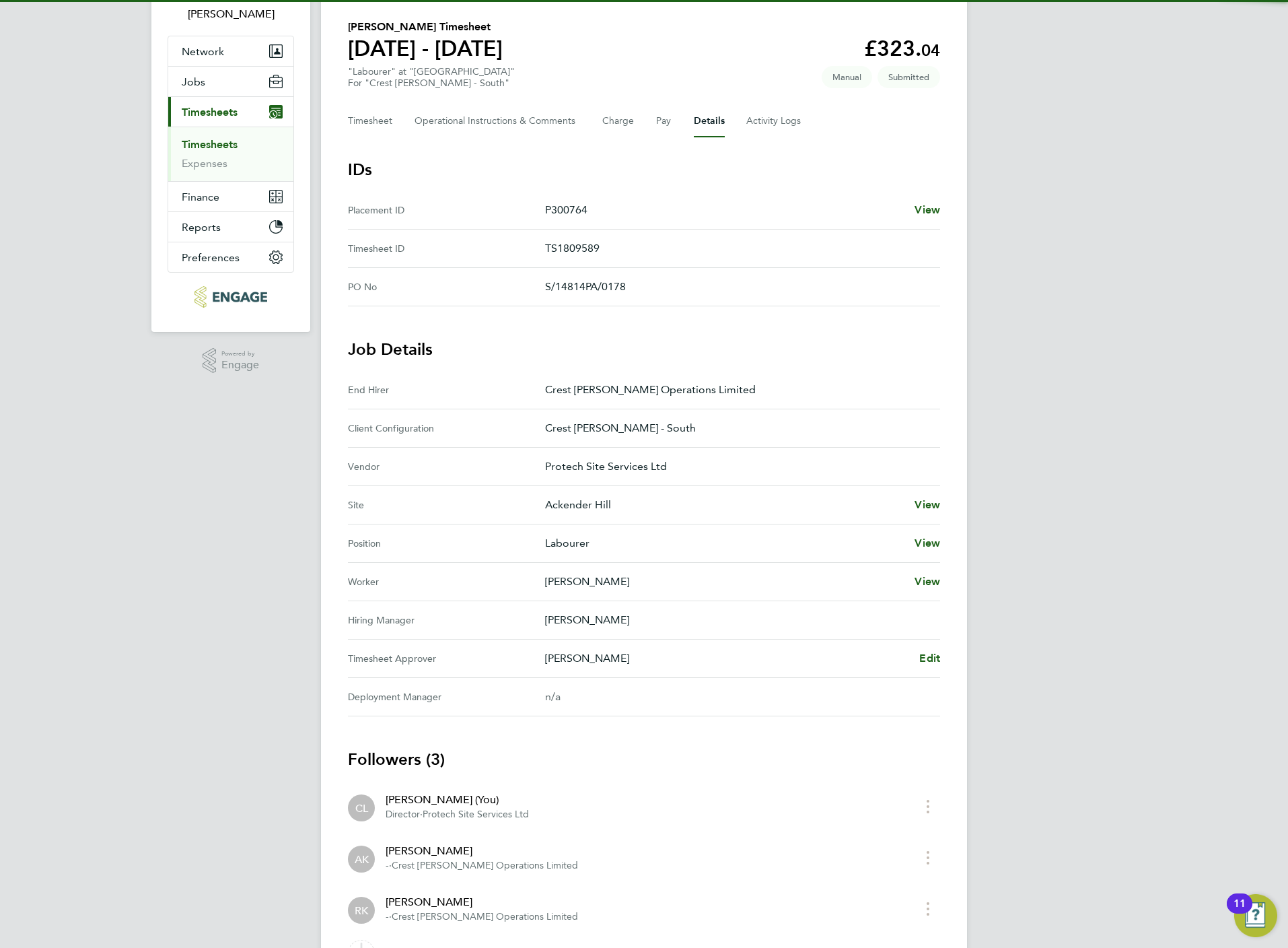
scroll to position [174, 0]
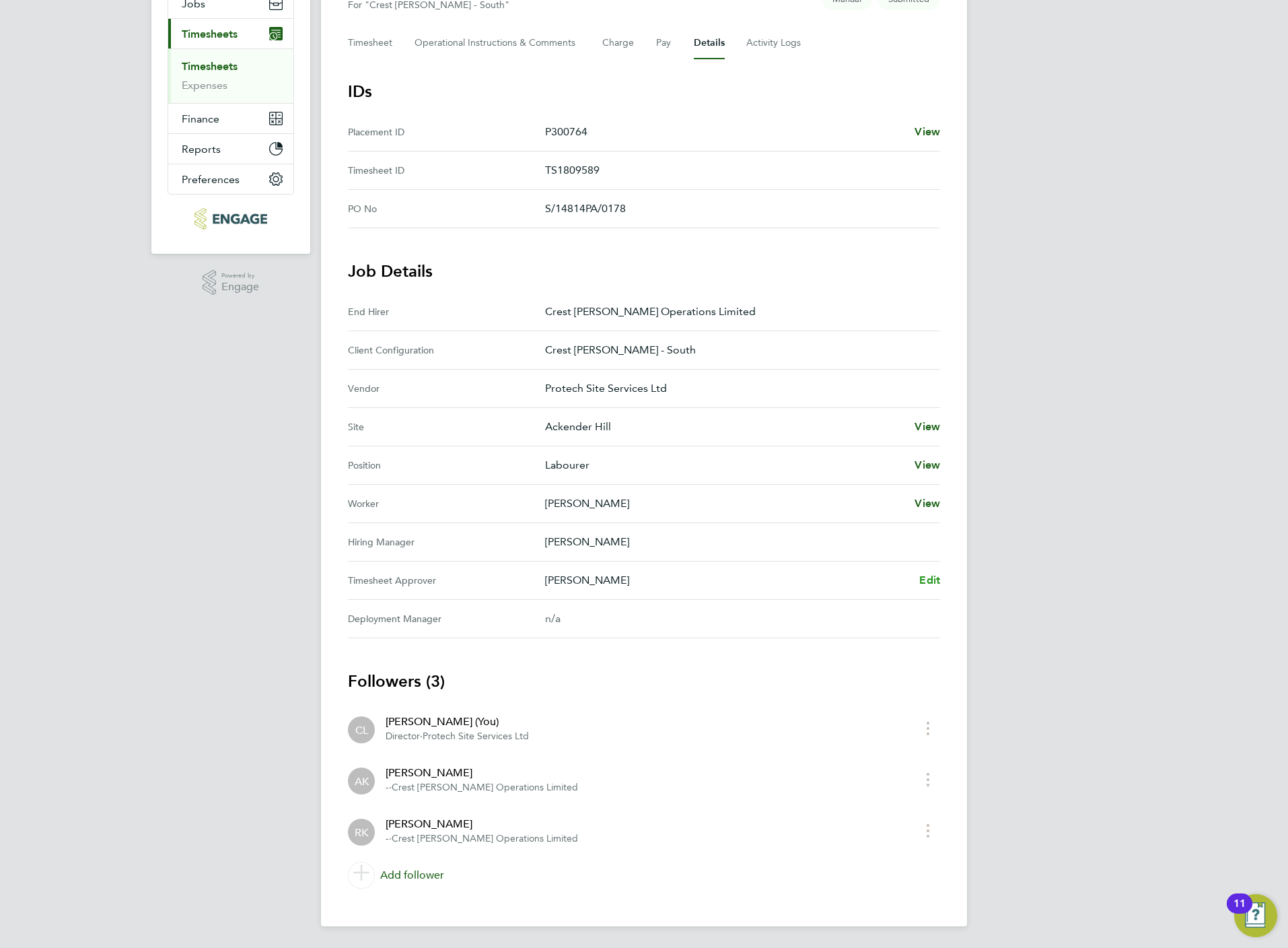
click at [935, 580] on span "Edit" at bounding box center [929, 580] width 21 height 13
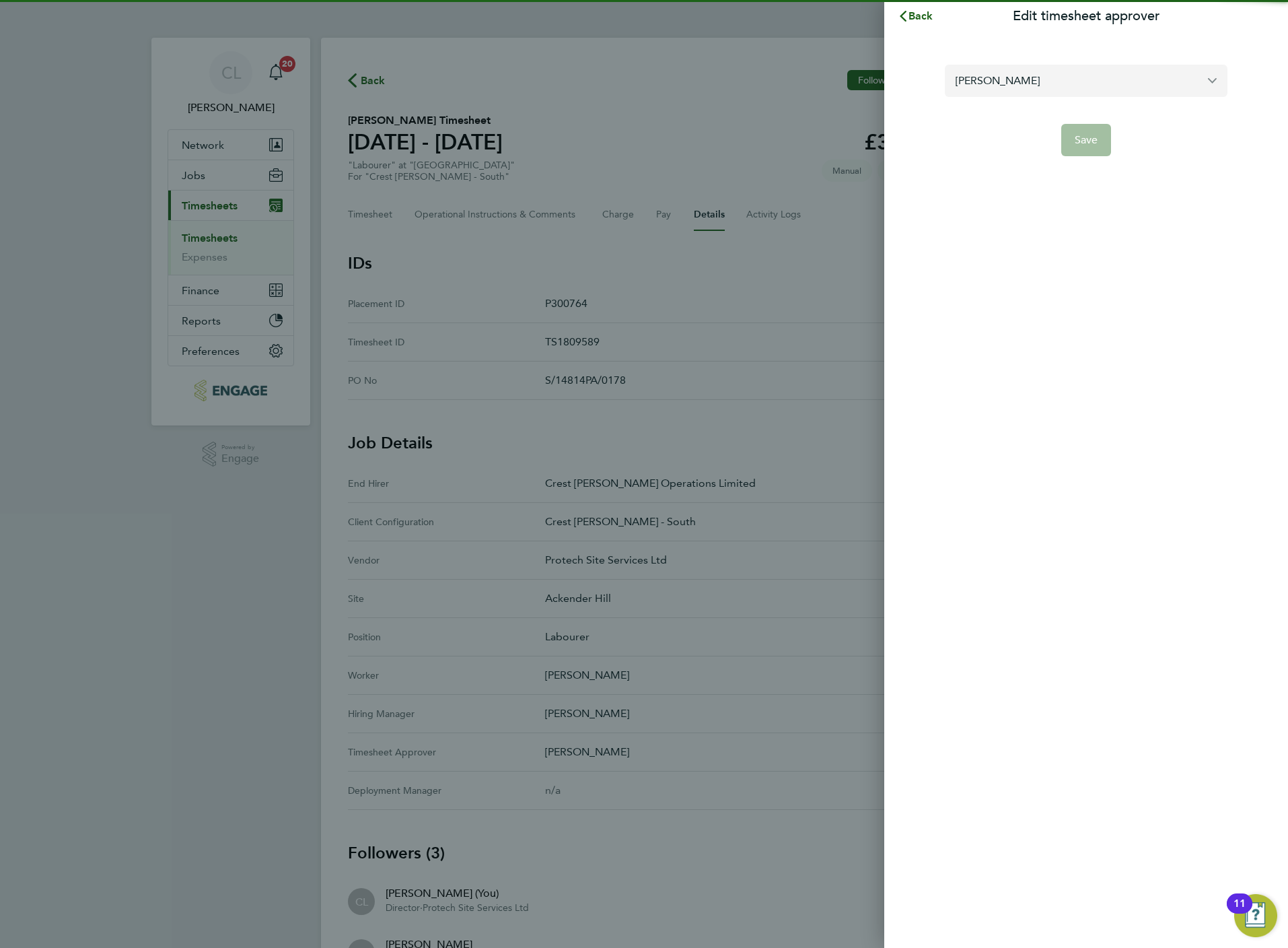
click at [1060, 81] on input "[PERSON_NAME]" at bounding box center [1086, 80] width 282 height 32
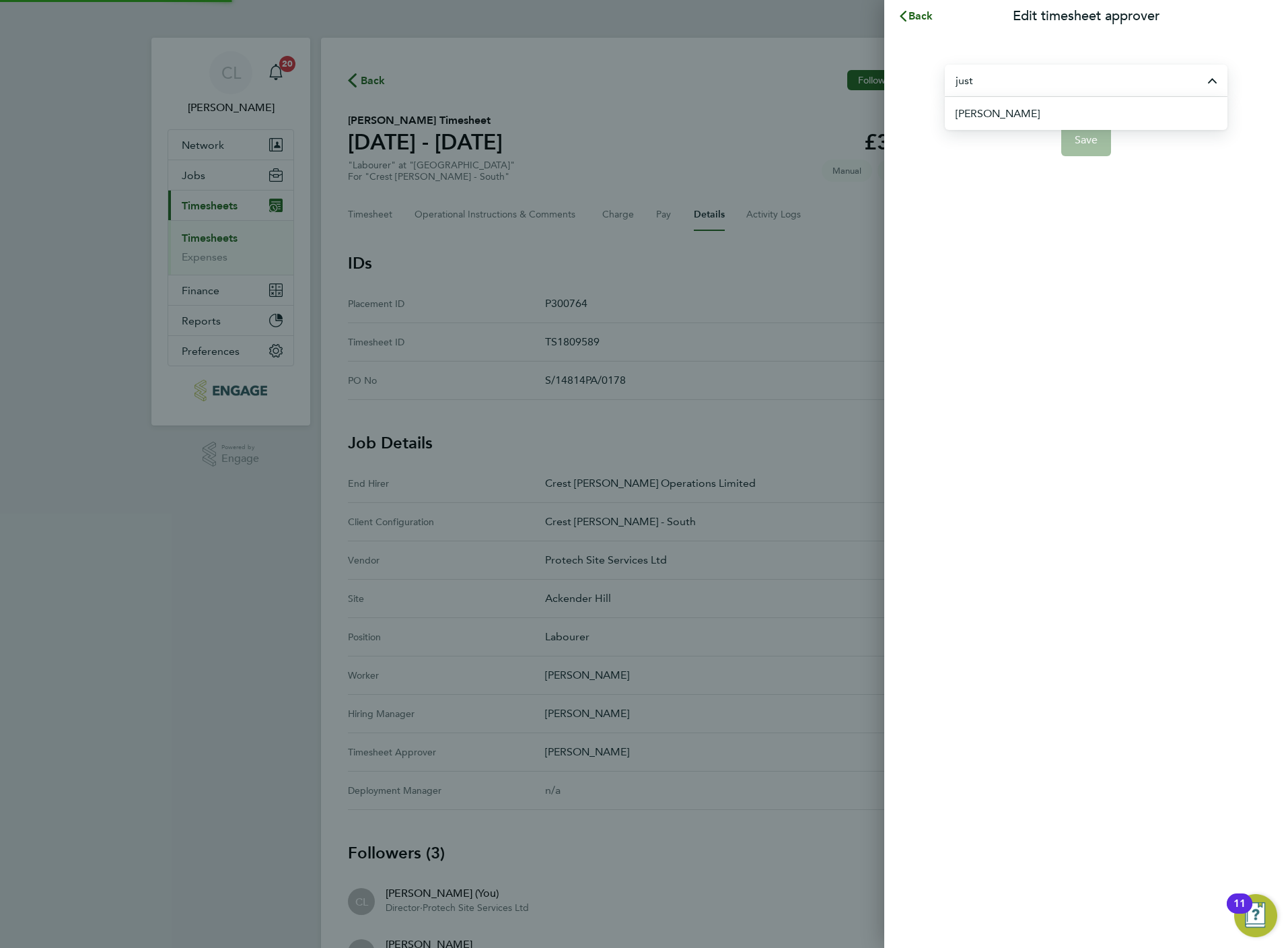
click at [1022, 109] on li "[PERSON_NAME]" at bounding box center [1091, 114] width 272 height 33
type input "[PERSON_NAME]"
click at [1086, 150] on button "Save" at bounding box center [1086, 140] width 50 height 33
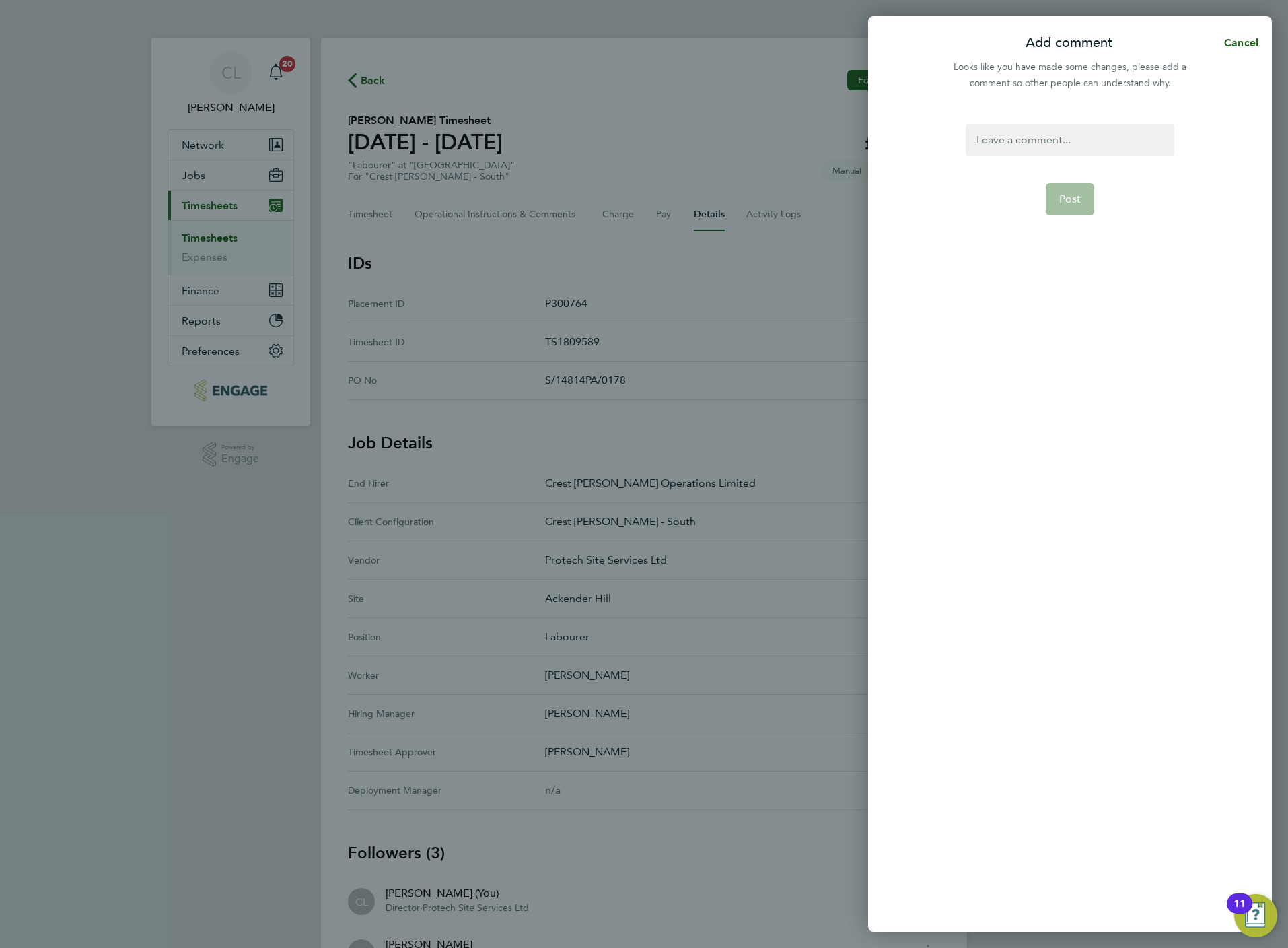
click at [1024, 150] on div at bounding box center [1070, 140] width 208 height 33
paste div
click at [1071, 198] on span "Post" at bounding box center [1070, 199] width 22 height 13
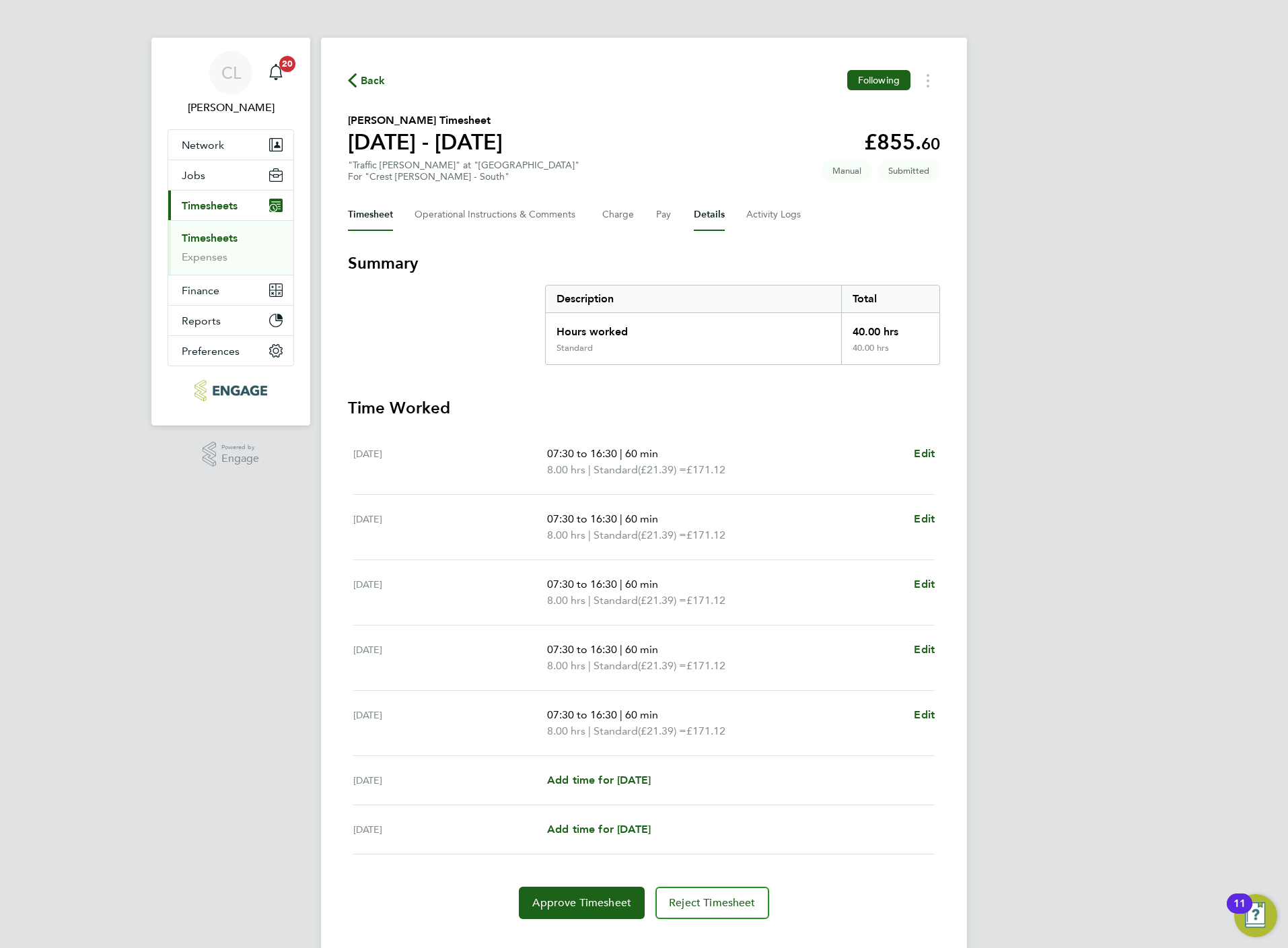
click at [711, 204] on button "Details" at bounding box center [709, 215] width 31 height 33
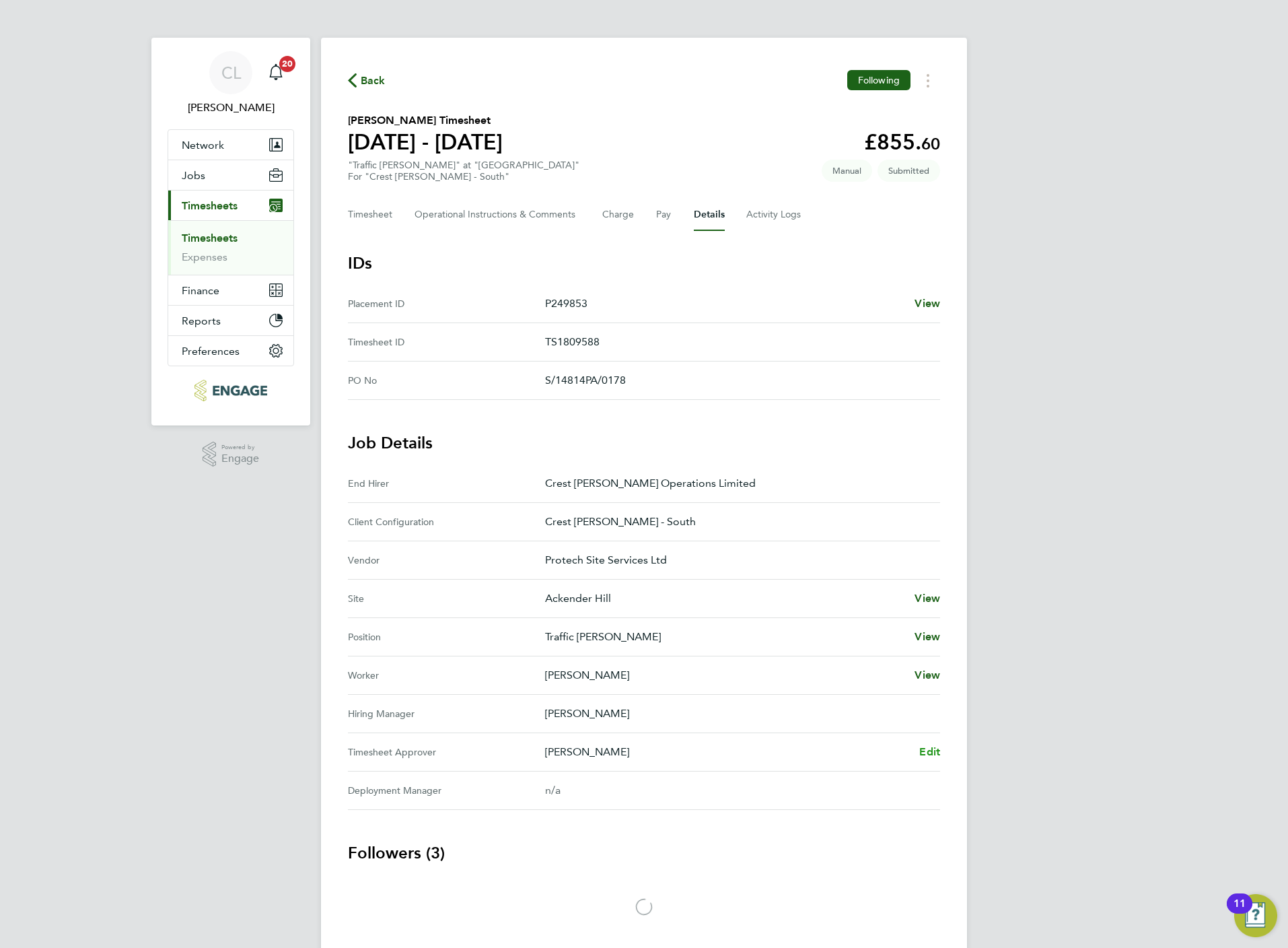
click at [935, 756] on span "Edit" at bounding box center [929, 751] width 21 height 13
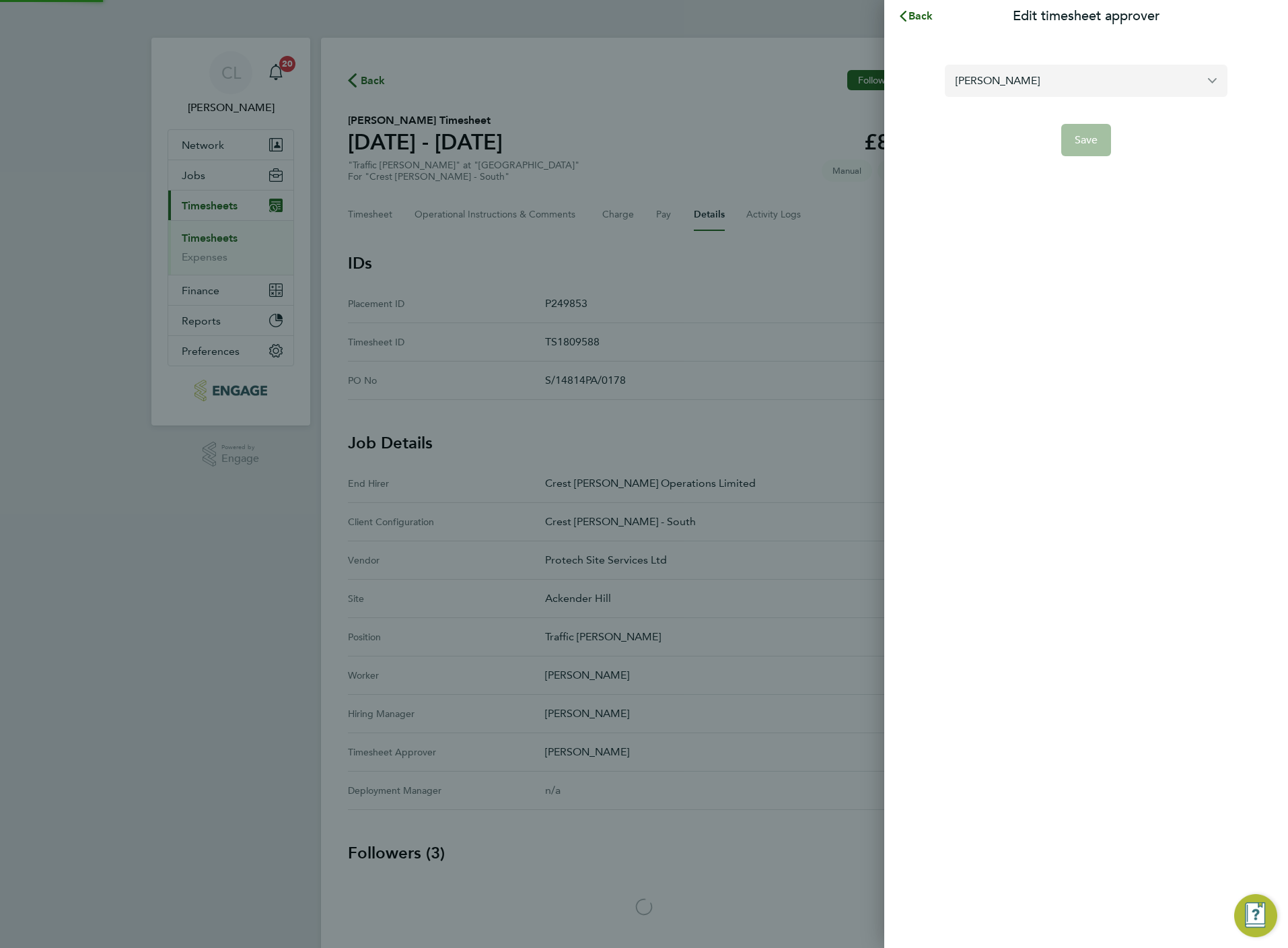
click at [998, 91] on input "[PERSON_NAME]" at bounding box center [1086, 80] width 282 height 32
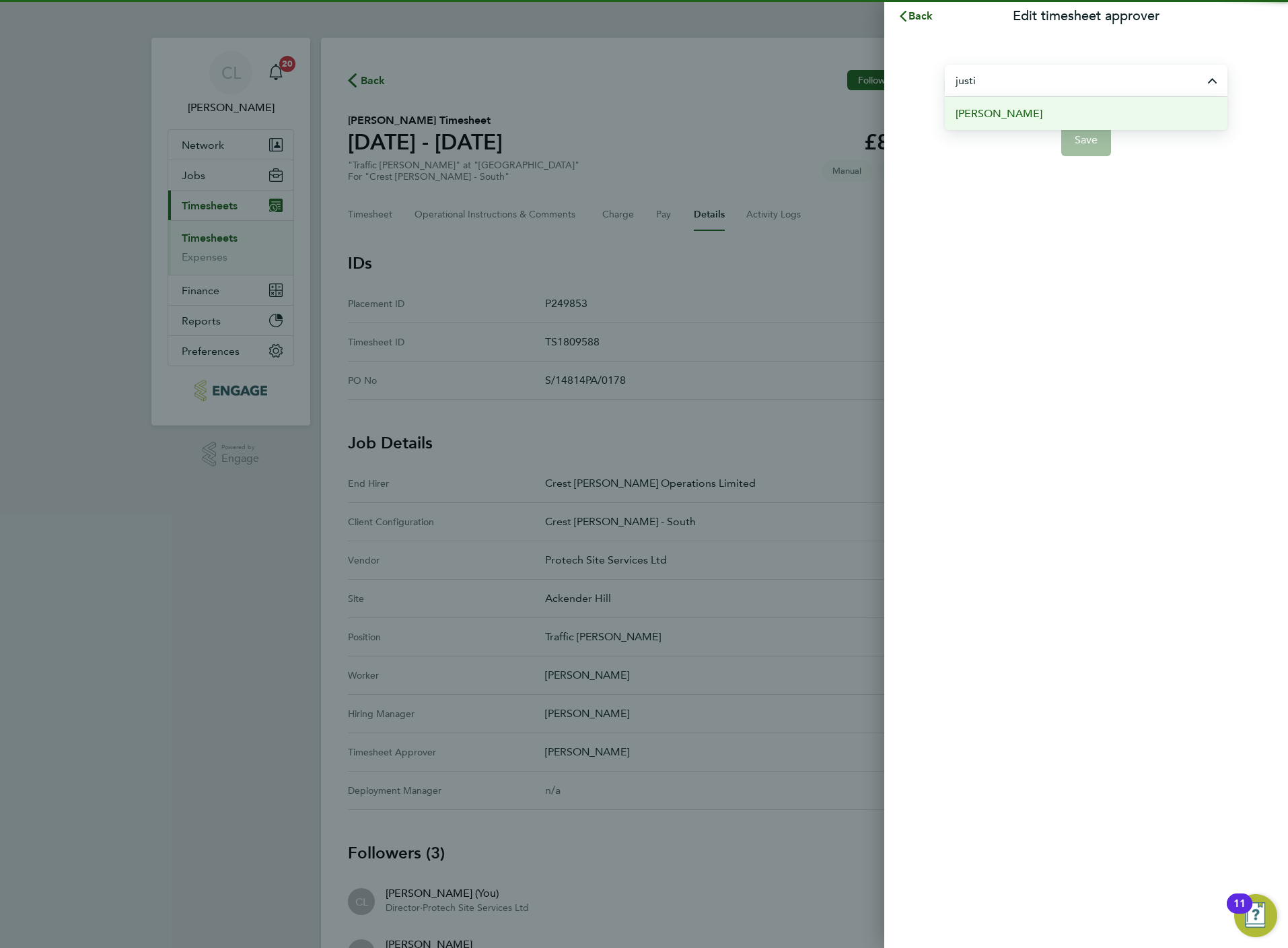
click at [1011, 116] on span "[PERSON_NAME]" at bounding box center [999, 114] width 87 height 16
type input "[PERSON_NAME]"
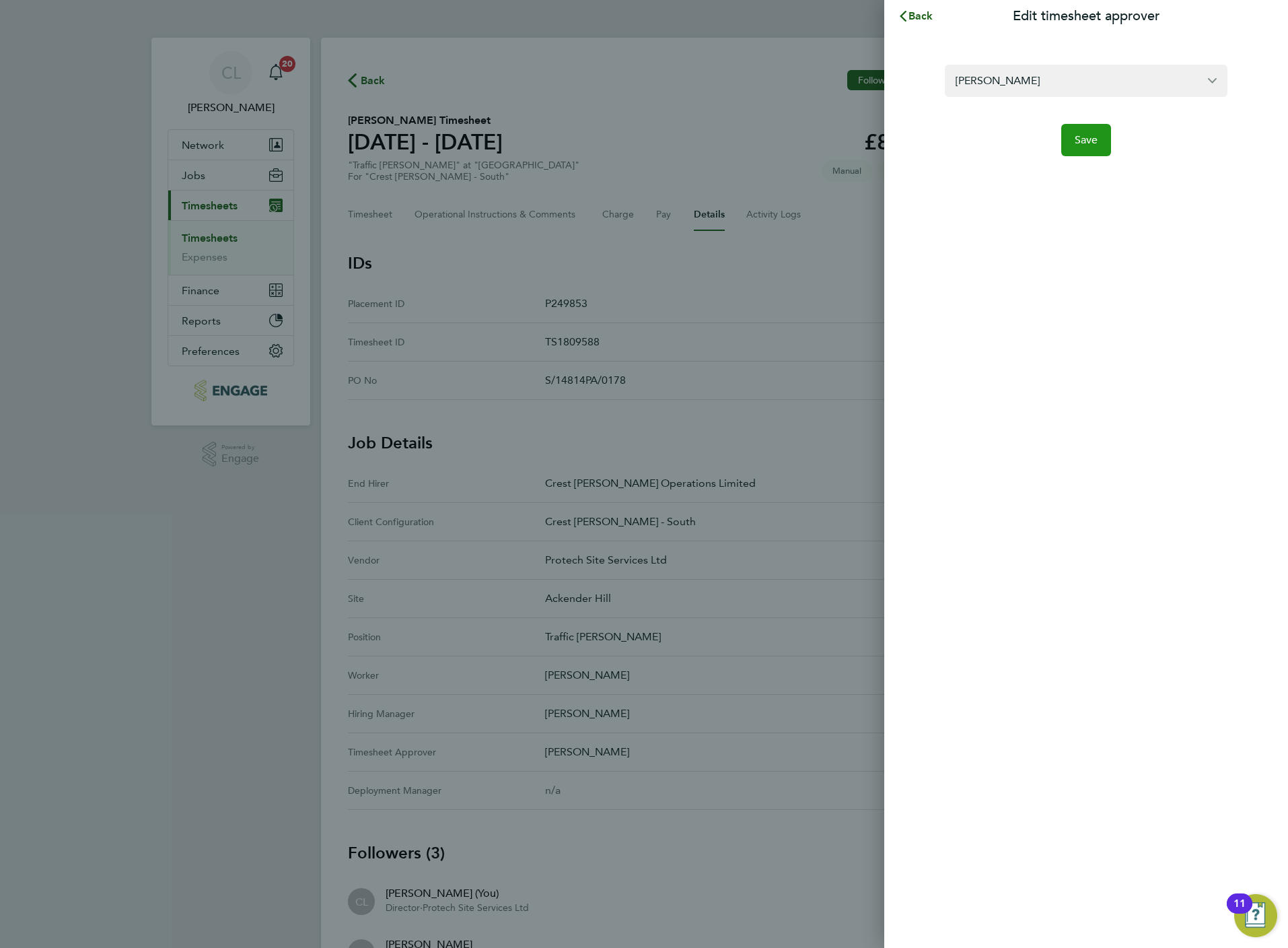
click at [1071, 144] on button "Save" at bounding box center [1086, 140] width 50 height 33
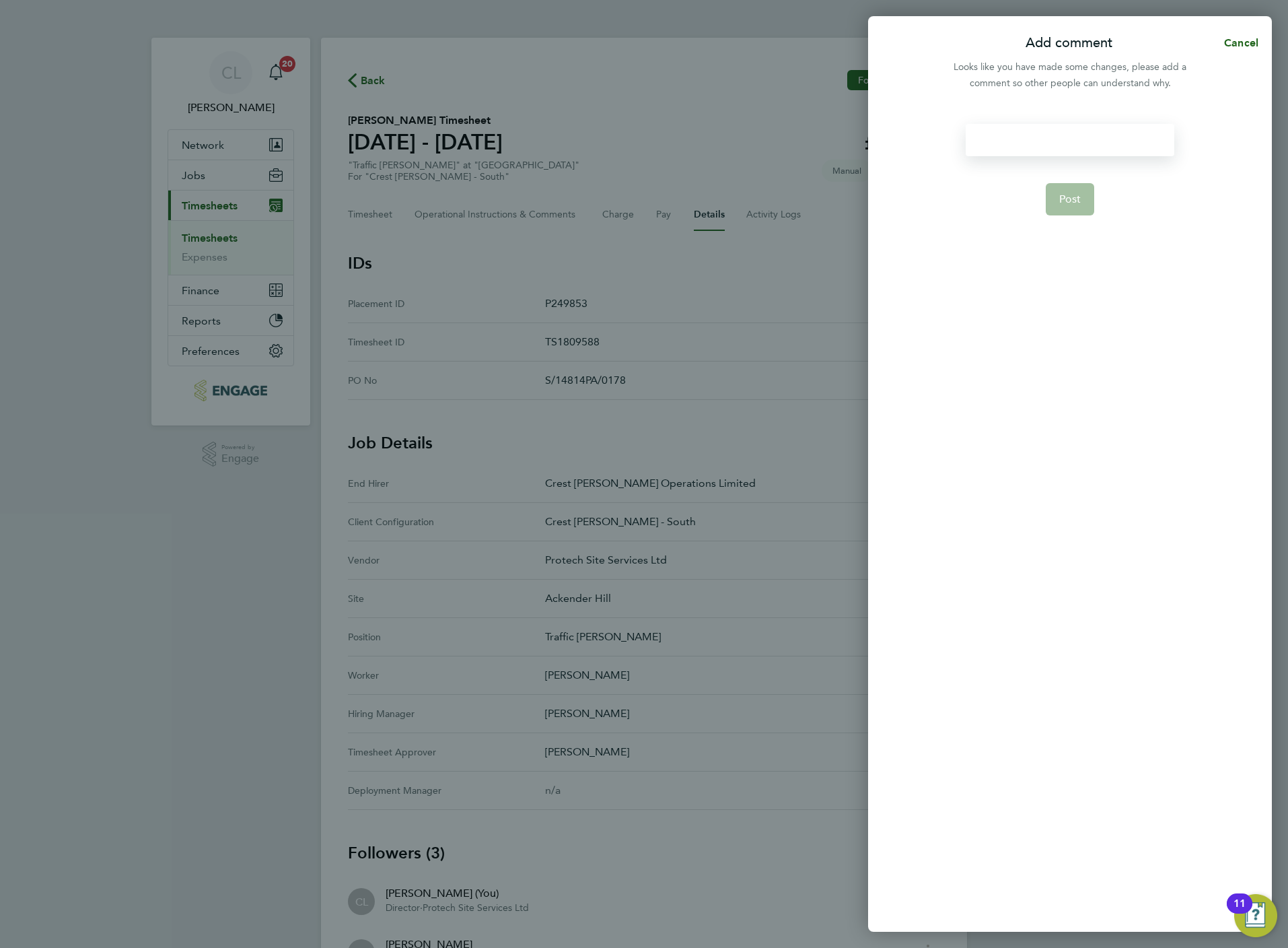
click at [1036, 142] on div at bounding box center [1070, 140] width 208 height 33
paste div
click at [1068, 192] on span "Post" at bounding box center [1070, 199] width 22 height 13
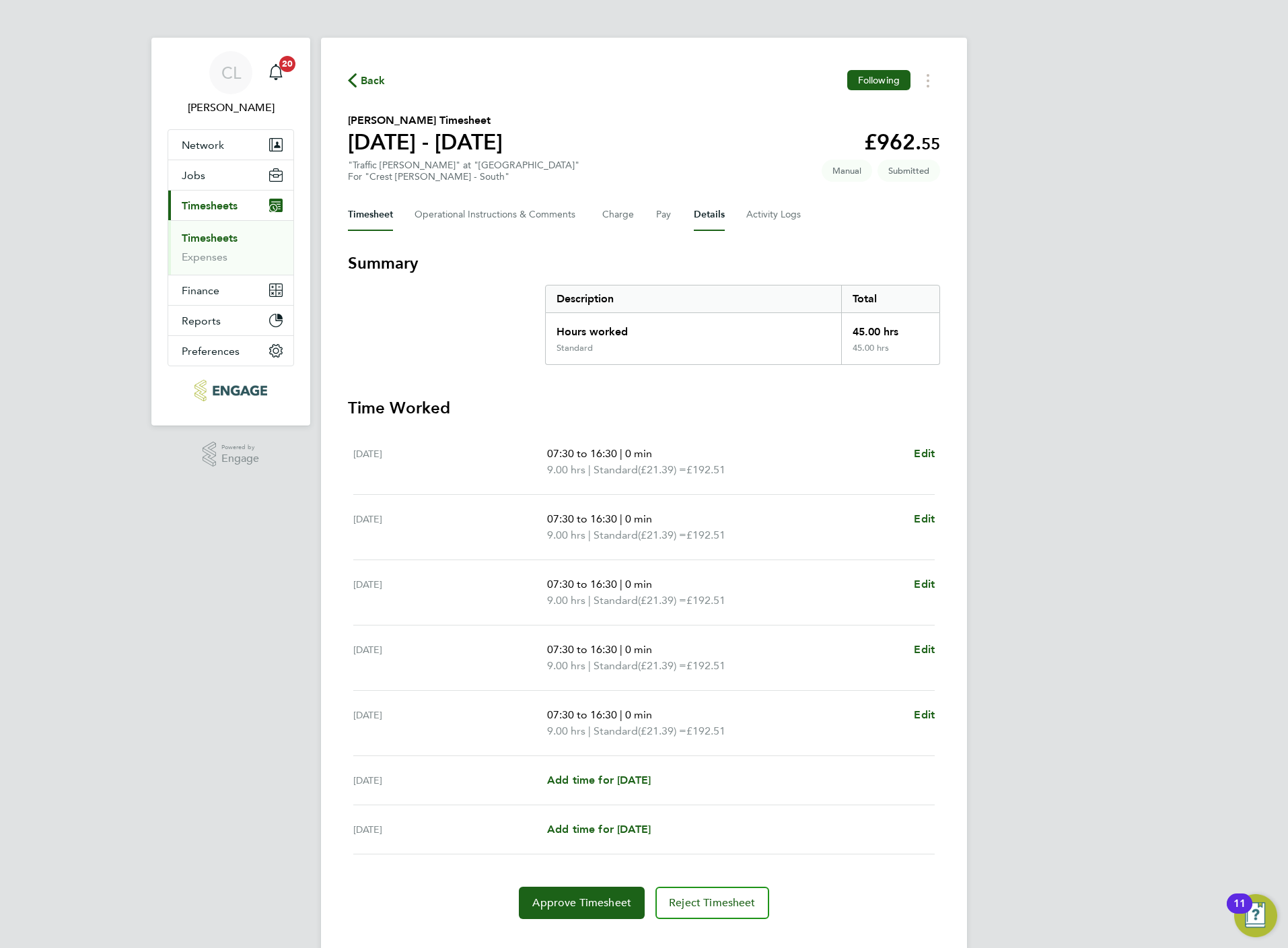
click at [706, 210] on button "Details" at bounding box center [709, 215] width 31 height 33
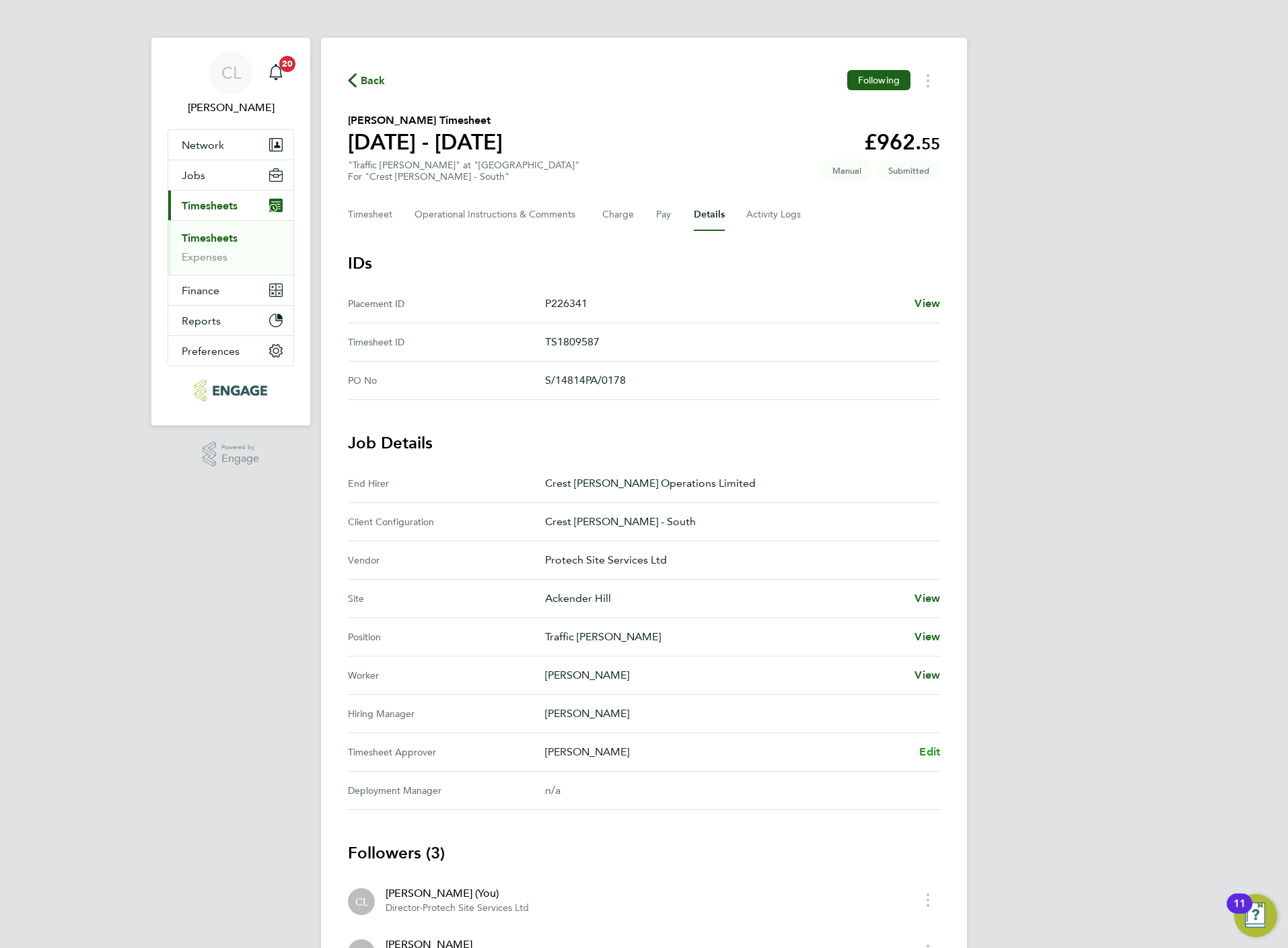
click at [923, 757] on span "Edit" at bounding box center [929, 751] width 21 height 13
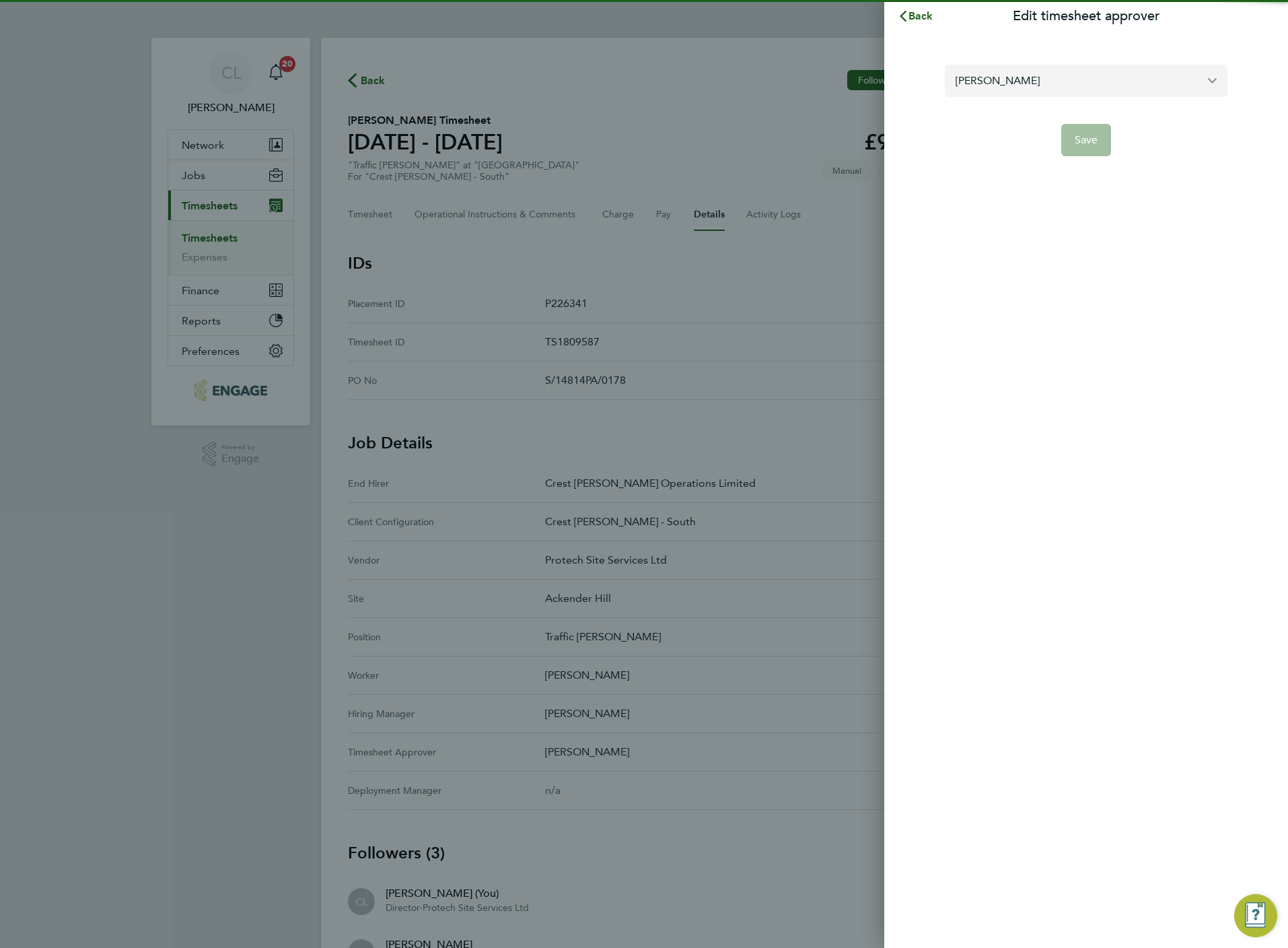
click at [1006, 77] on input "[PERSON_NAME]" at bounding box center [1086, 80] width 282 height 32
click at [1012, 117] on span "[PERSON_NAME]" at bounding box center [997, 114] width 84 height 16
type input "[PERSON_NAME]"
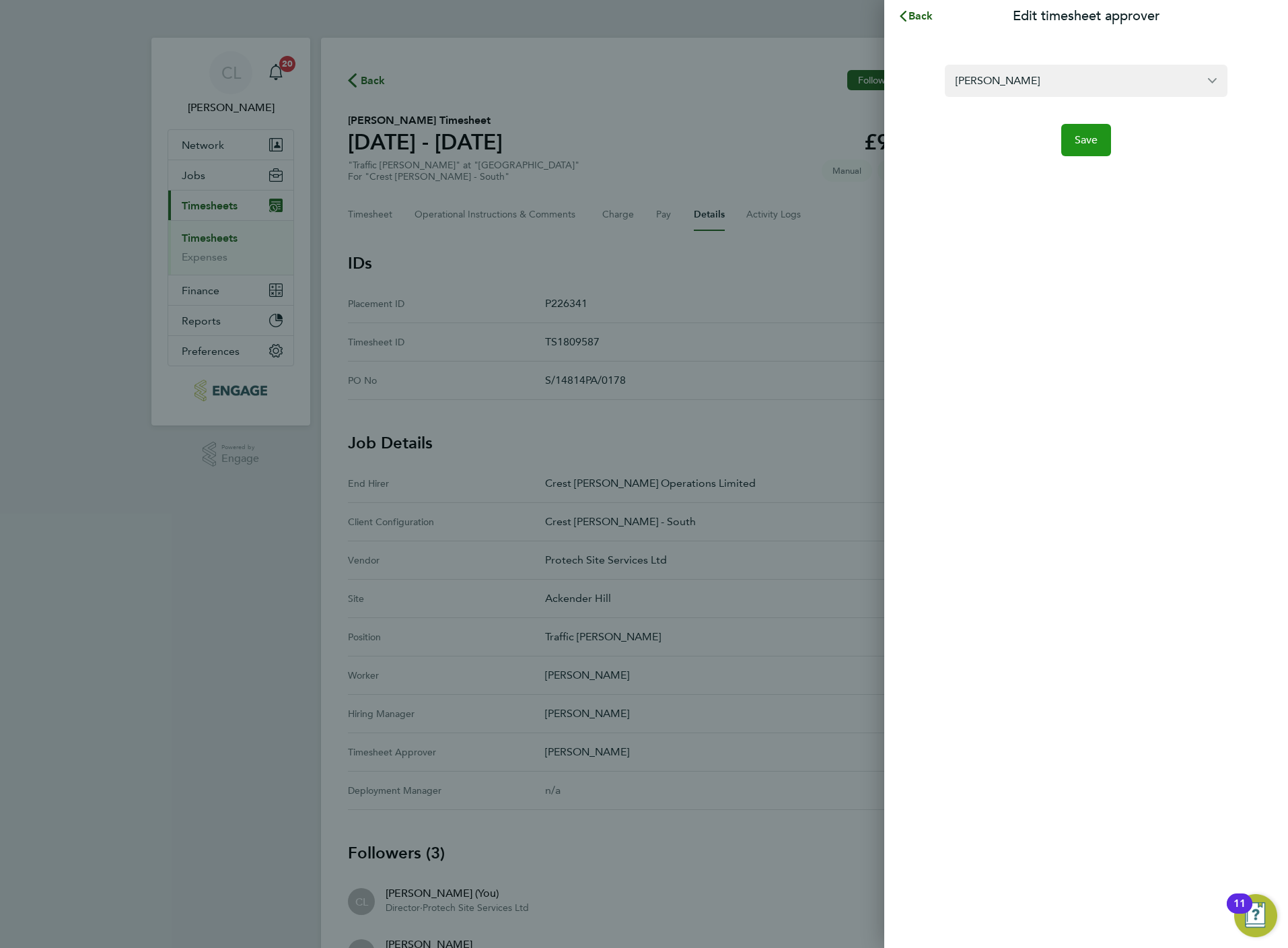
drag, startPoint x: 1071, startPoint y: 140, endPoint x: 1078, endPoint y: 142, distance: 7.3
click at [1078, 142] on button "Save" at bounding box center [1086, 140] width 50 height 33
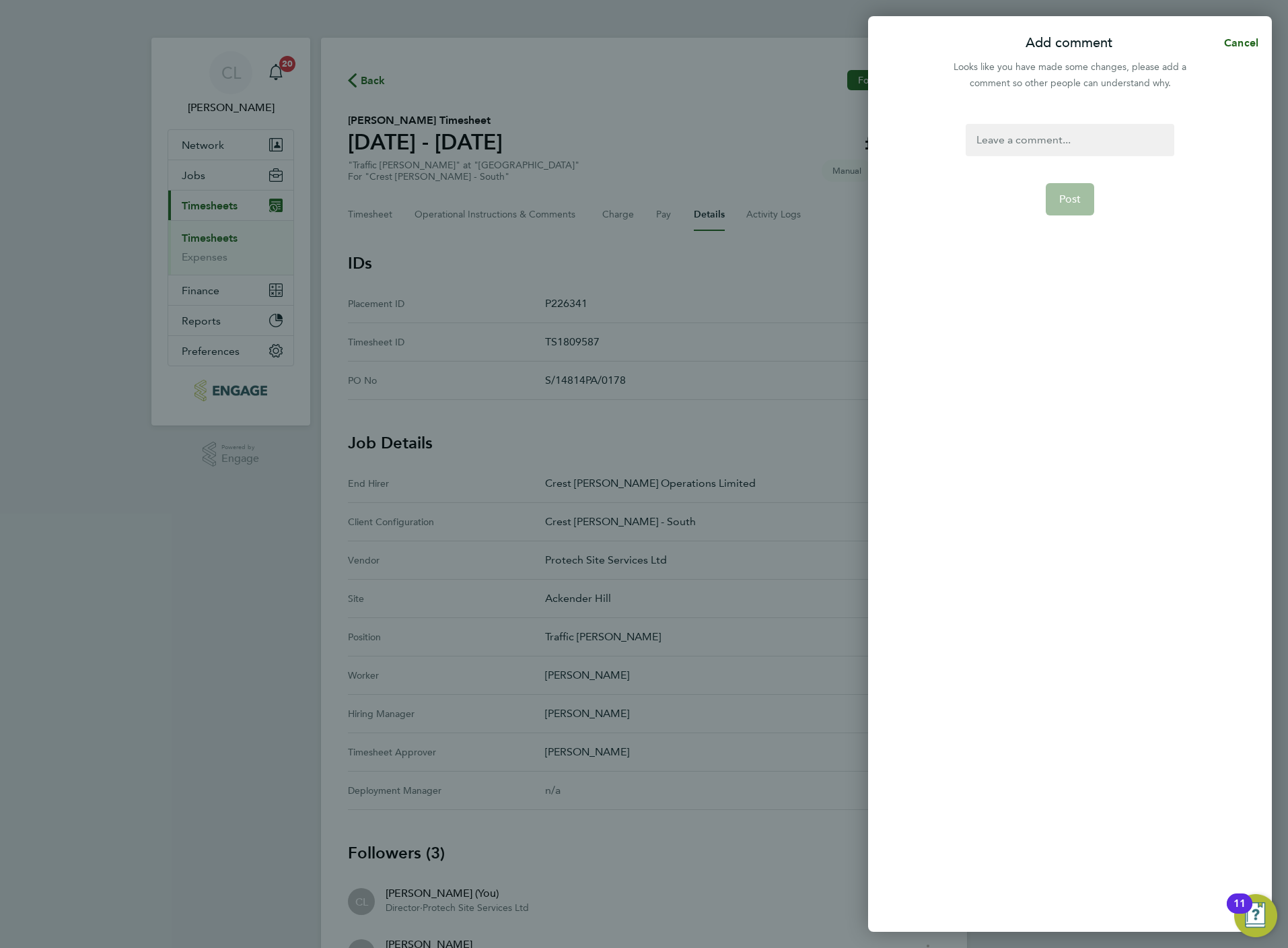
click at [1071, 150] on div at bounding box center [1070, 140] width 208 height 33
paste div
click at [1072, 219] on form "Amend Post" at bounding box center [1070, 388] width 218 height 528
click at [1071, 206] on button "Post" at bounding box center [1070, 199] width 49 height 33
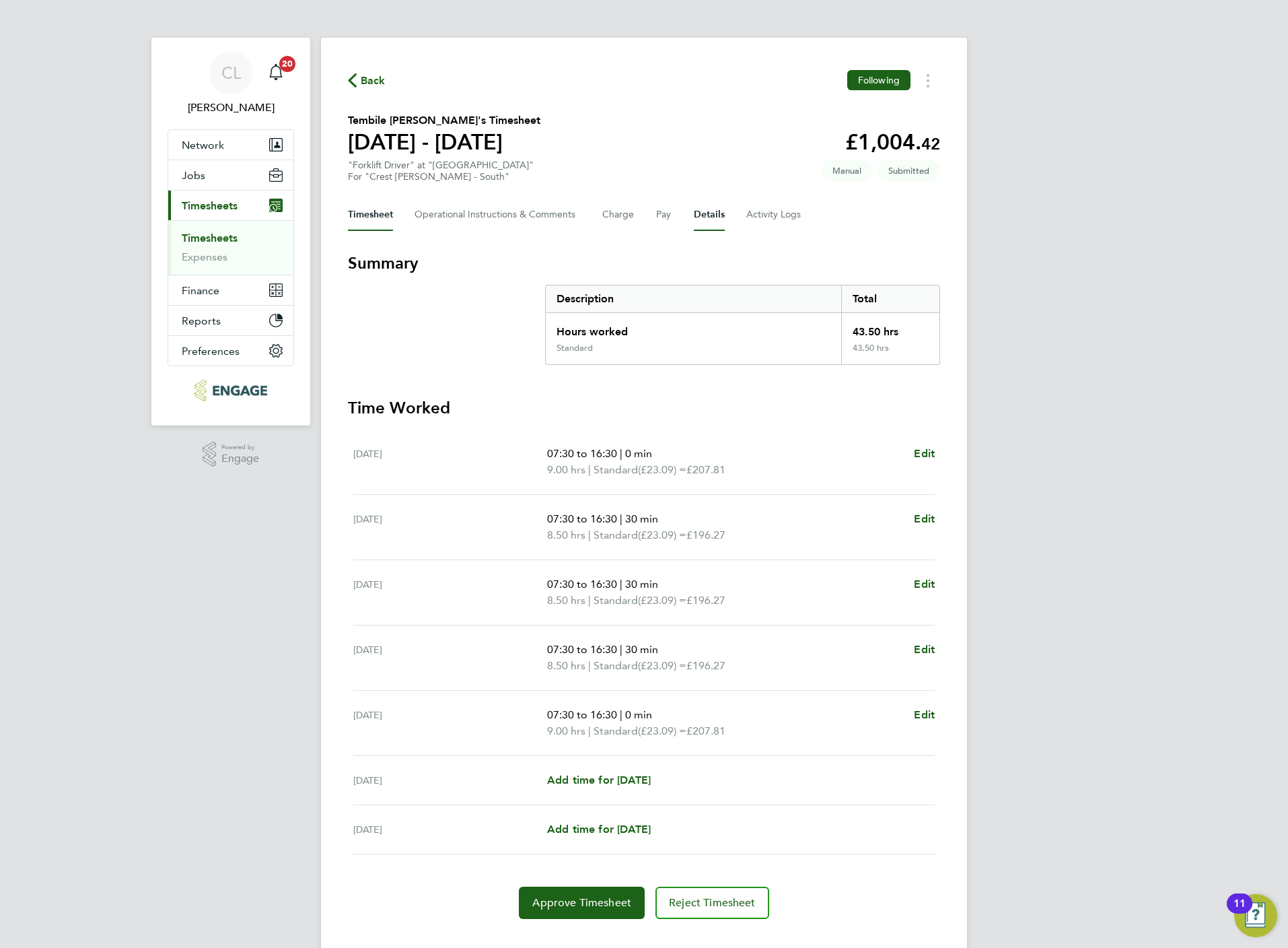
click at [719, 216] on button "Details" at bounding box center [709, 215] width 31 height 33
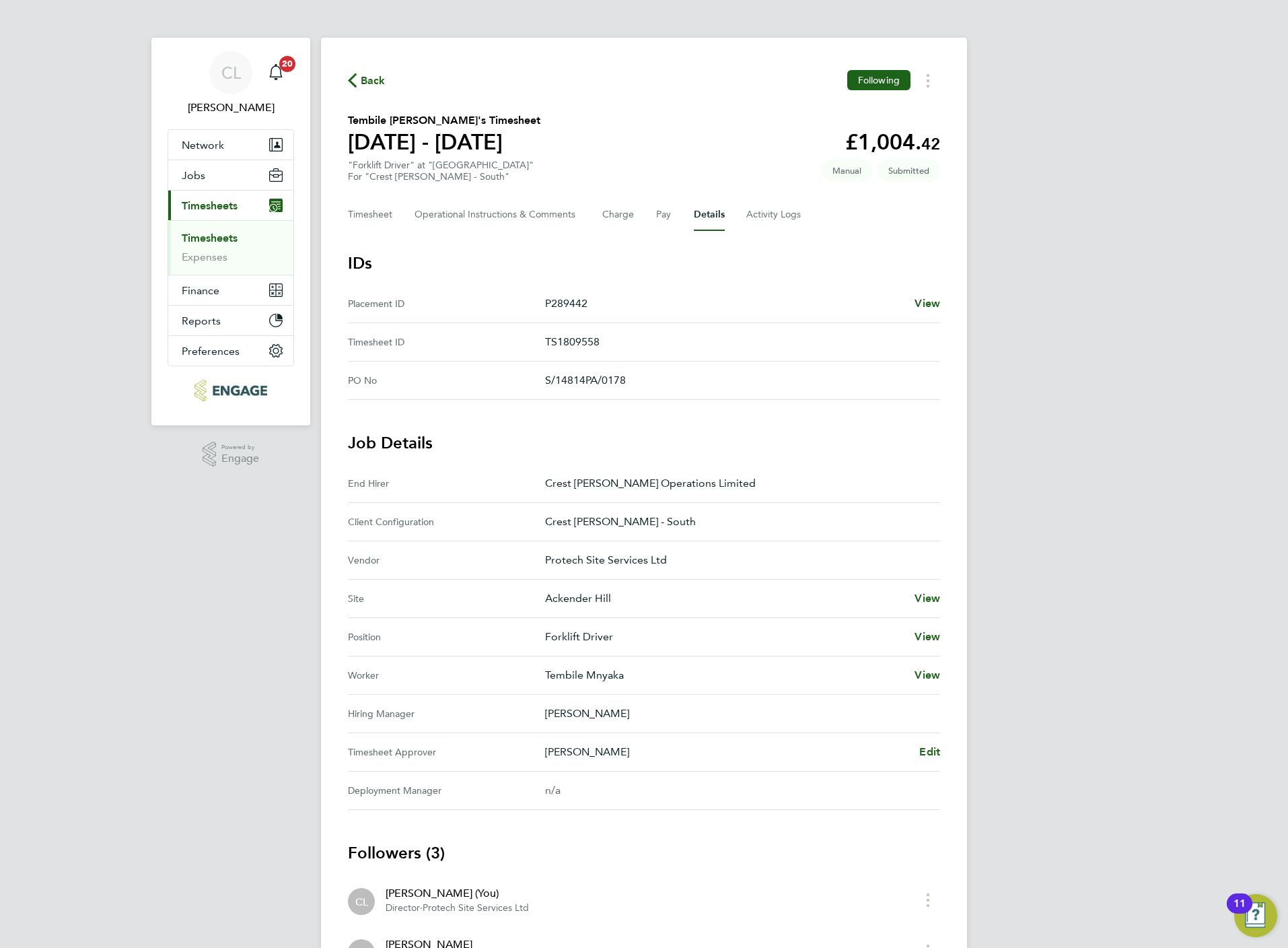
click at [937, 740] on Approver "Timesheet Approver [PERSON_NAME] Edit" at bounding box center [644, 752] width 592 height 38
click at [937, 744] on Approver "Timesheet Approver [PERSON_NAME] Edit" at bounding box center [644, 752] width 592 height 38
click at [937, 754] on span "Edit" at bounding box center [929, 751] width 21 height 13
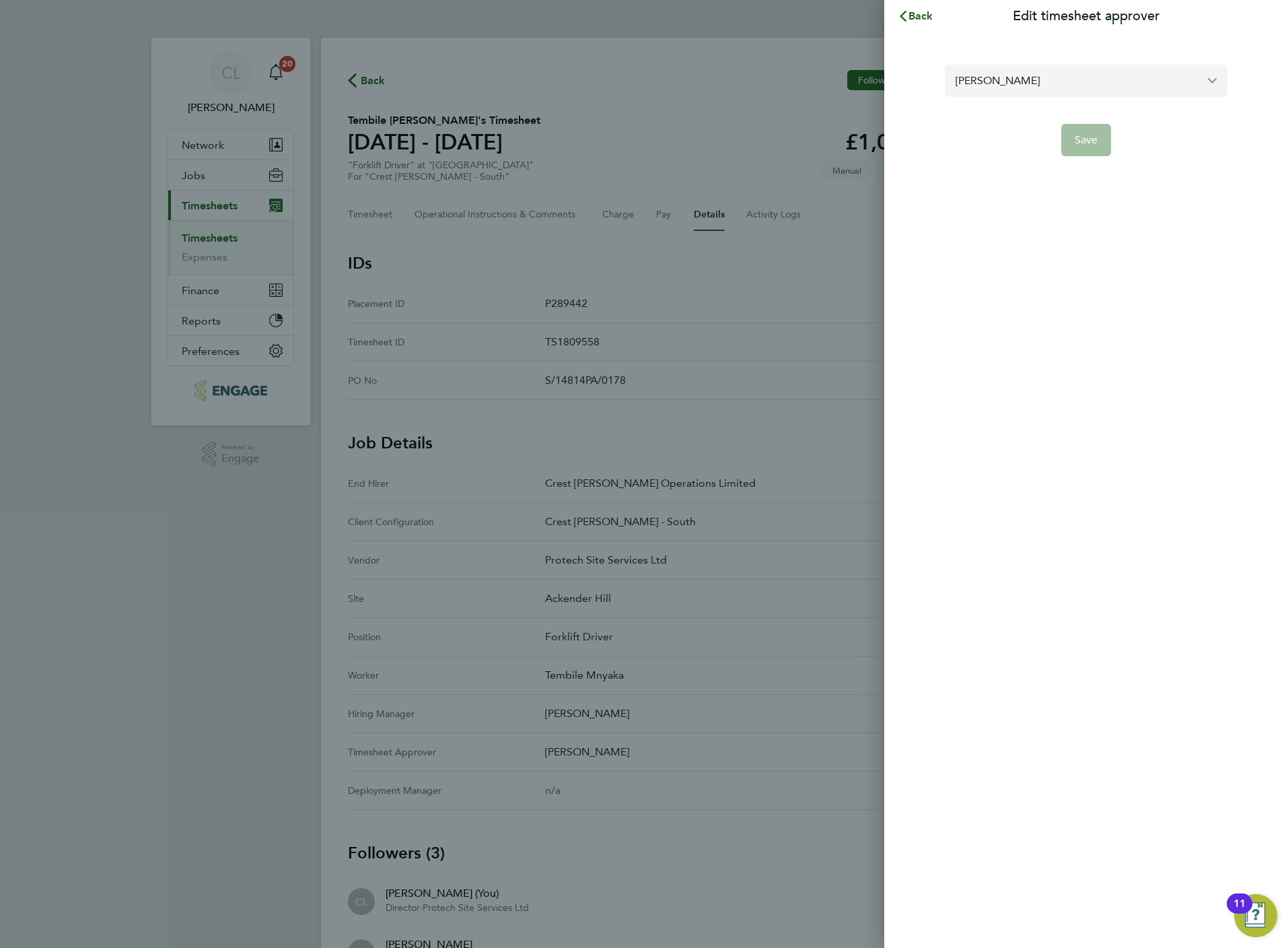
click at [1010, 94] on input "[PERSON_NAME]" at bounding box center [1086, 80] width 282 height 32
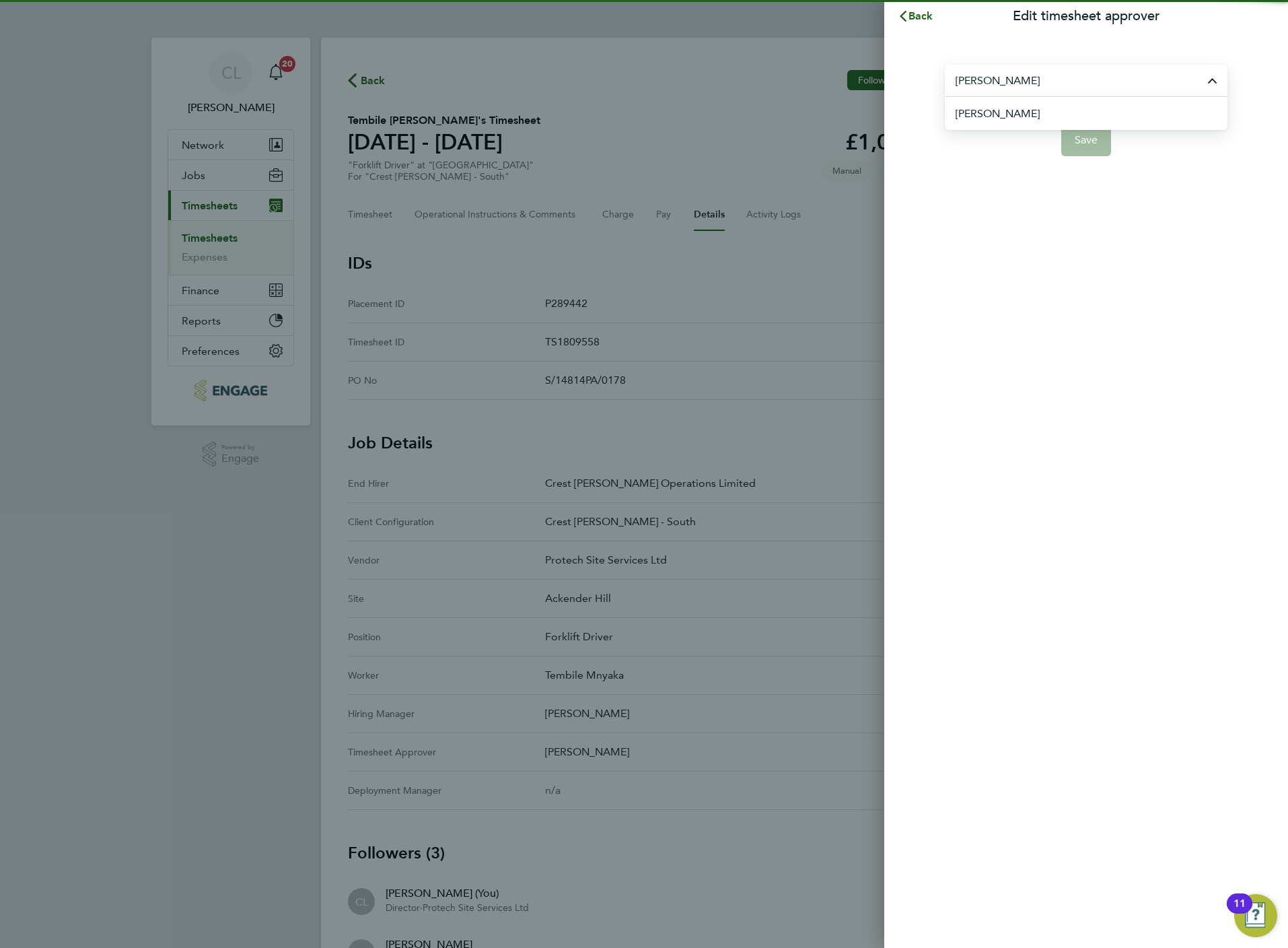
click at [1002, 109] on span "[PERSON_NAME]" at bounding box center [997, 114] width 84 height 16
type input "[PERSON_NAME]"
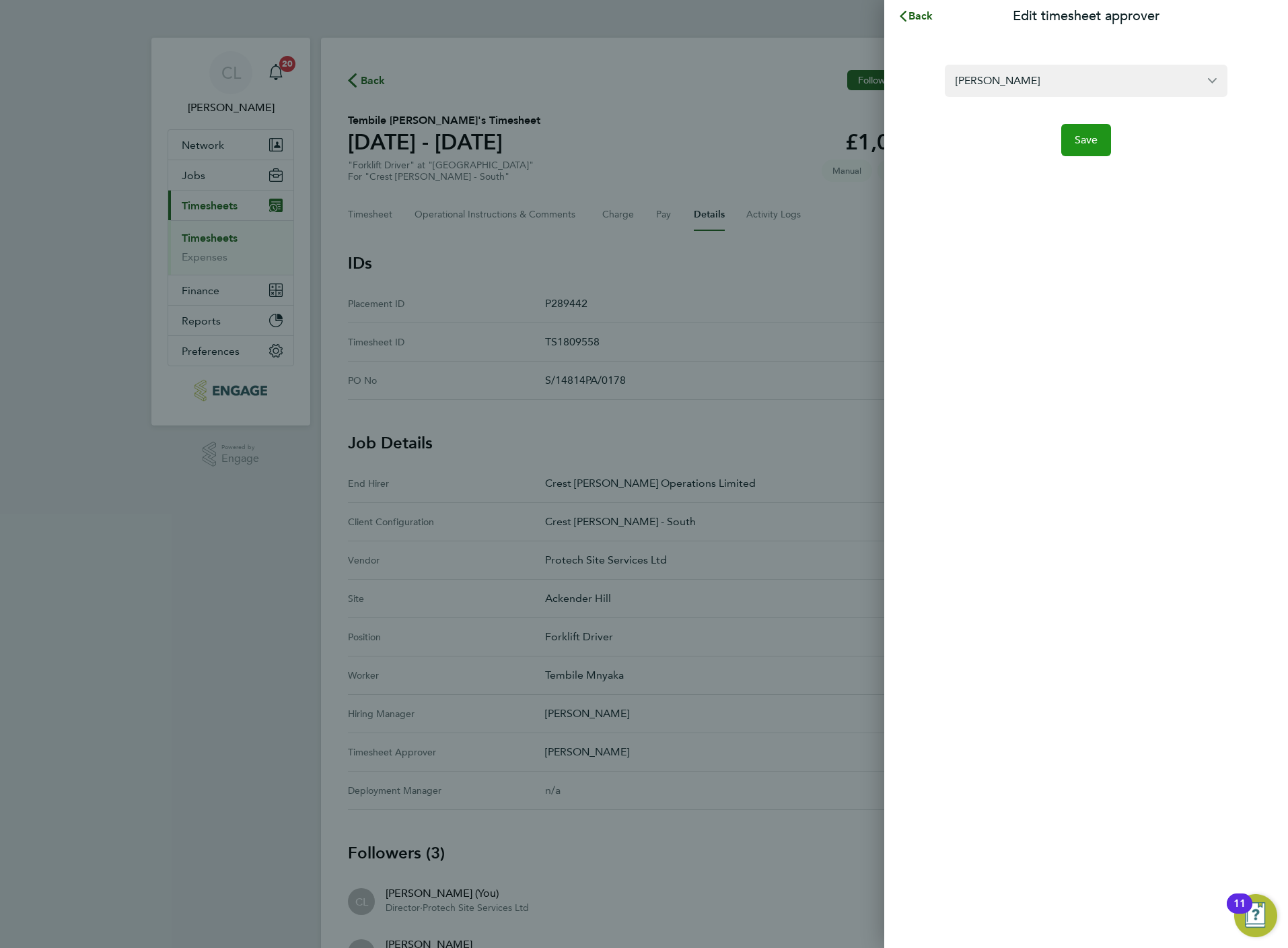
click at [1086, 142] on span "Save" at bounding box center [1086, 140] width 23 height 13
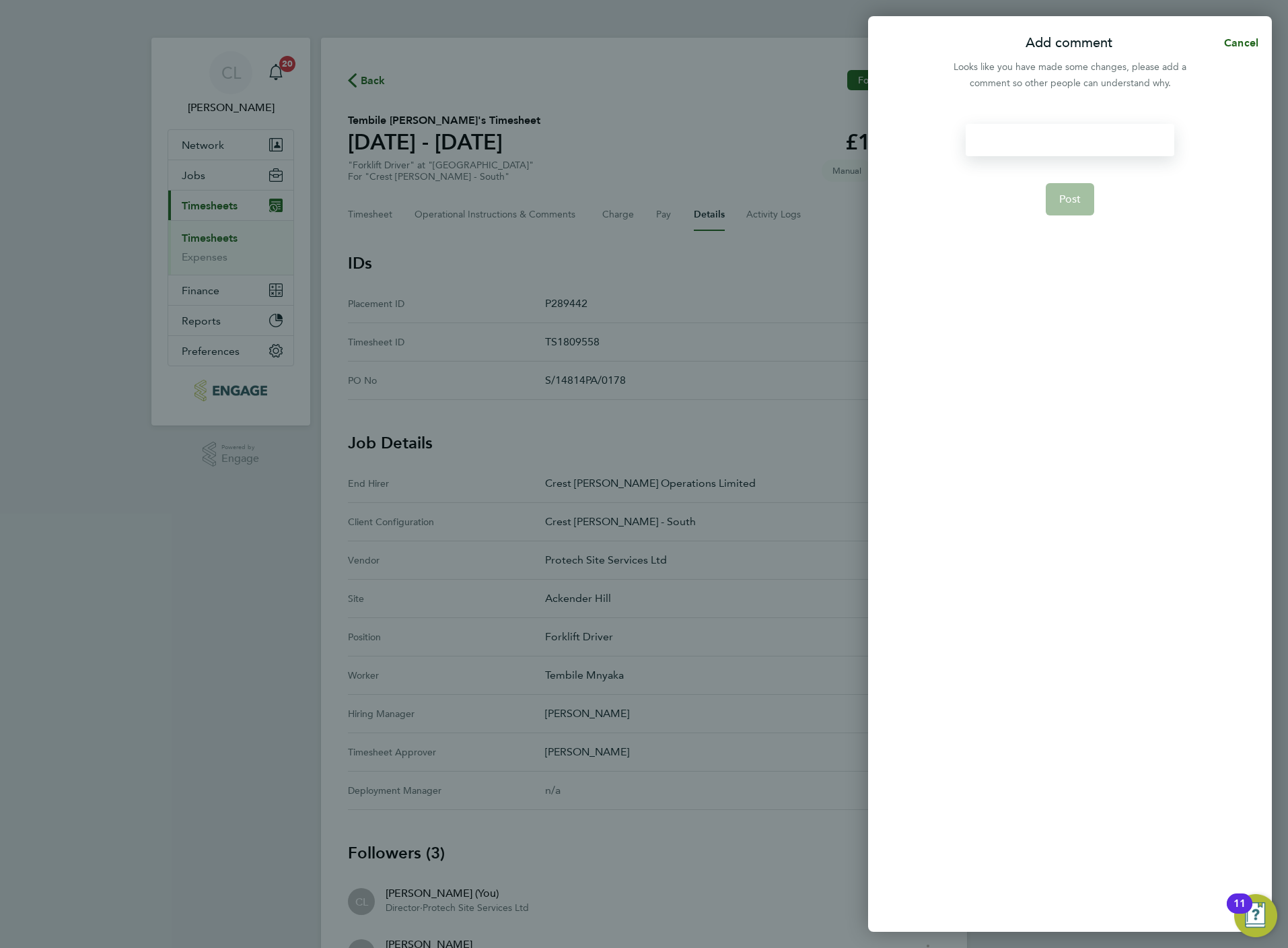
click at [1034, 136] on div at bounding box center [1070, 140] width 208 height 33
paste div
click at [1062, 192] on span "Post" at bounding box center [1070, 199] width 22 height 13
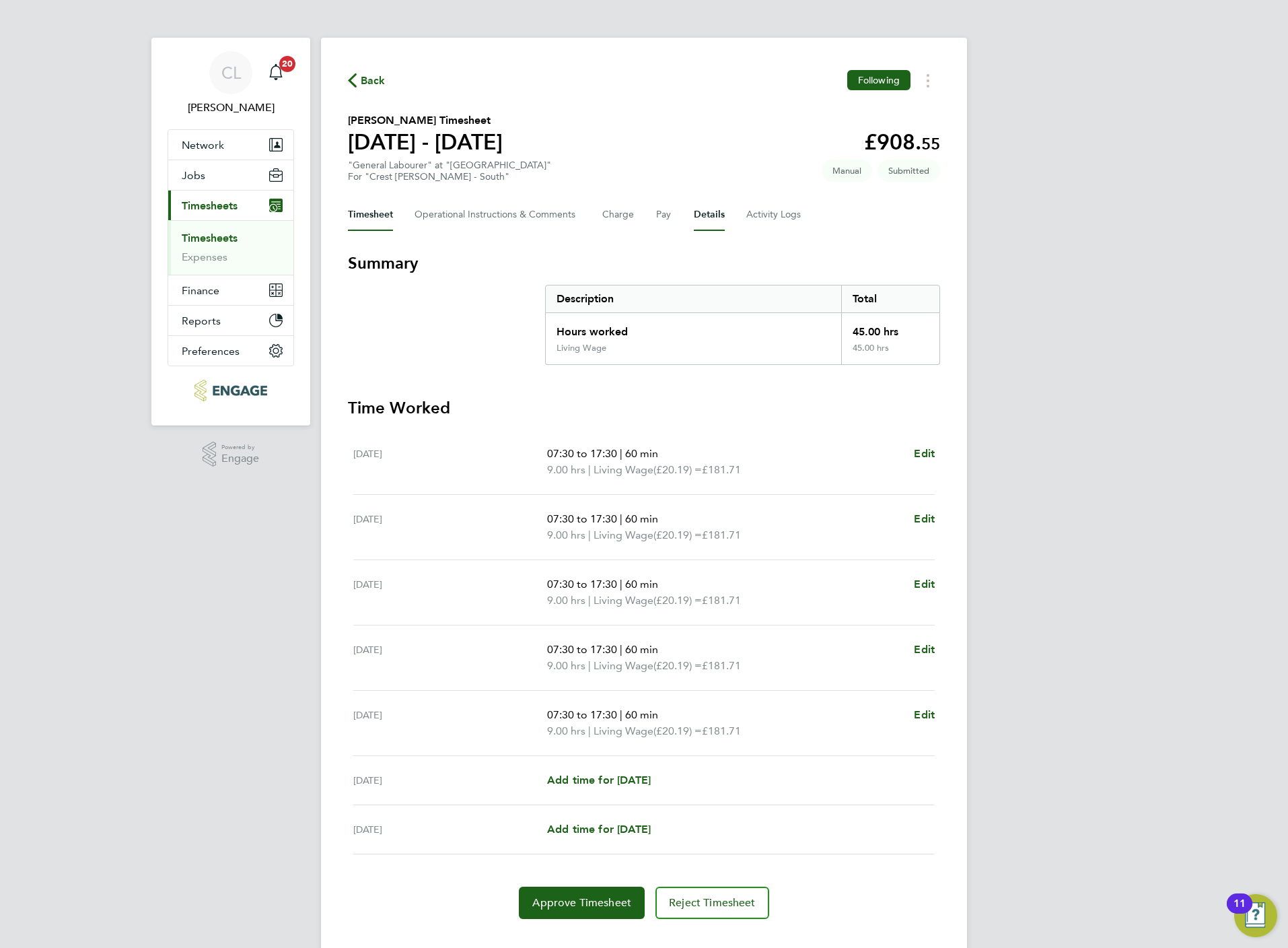
click at [694, 209] on button "Details" at bounding box center [709, 215] width 31 height 33
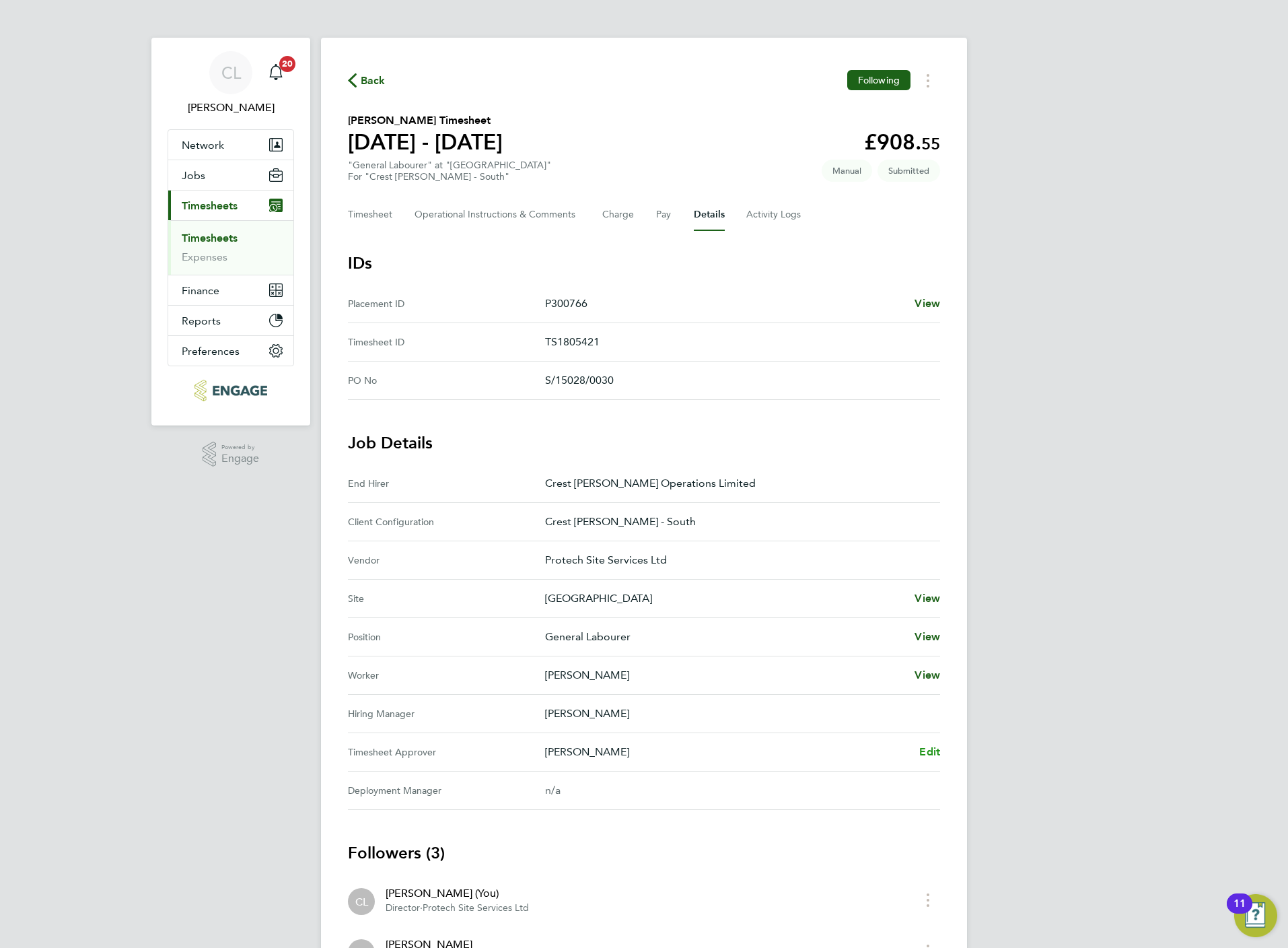
click at [929, 756] on span "Edit" at bounding box center [929, 751] width 21 height 13
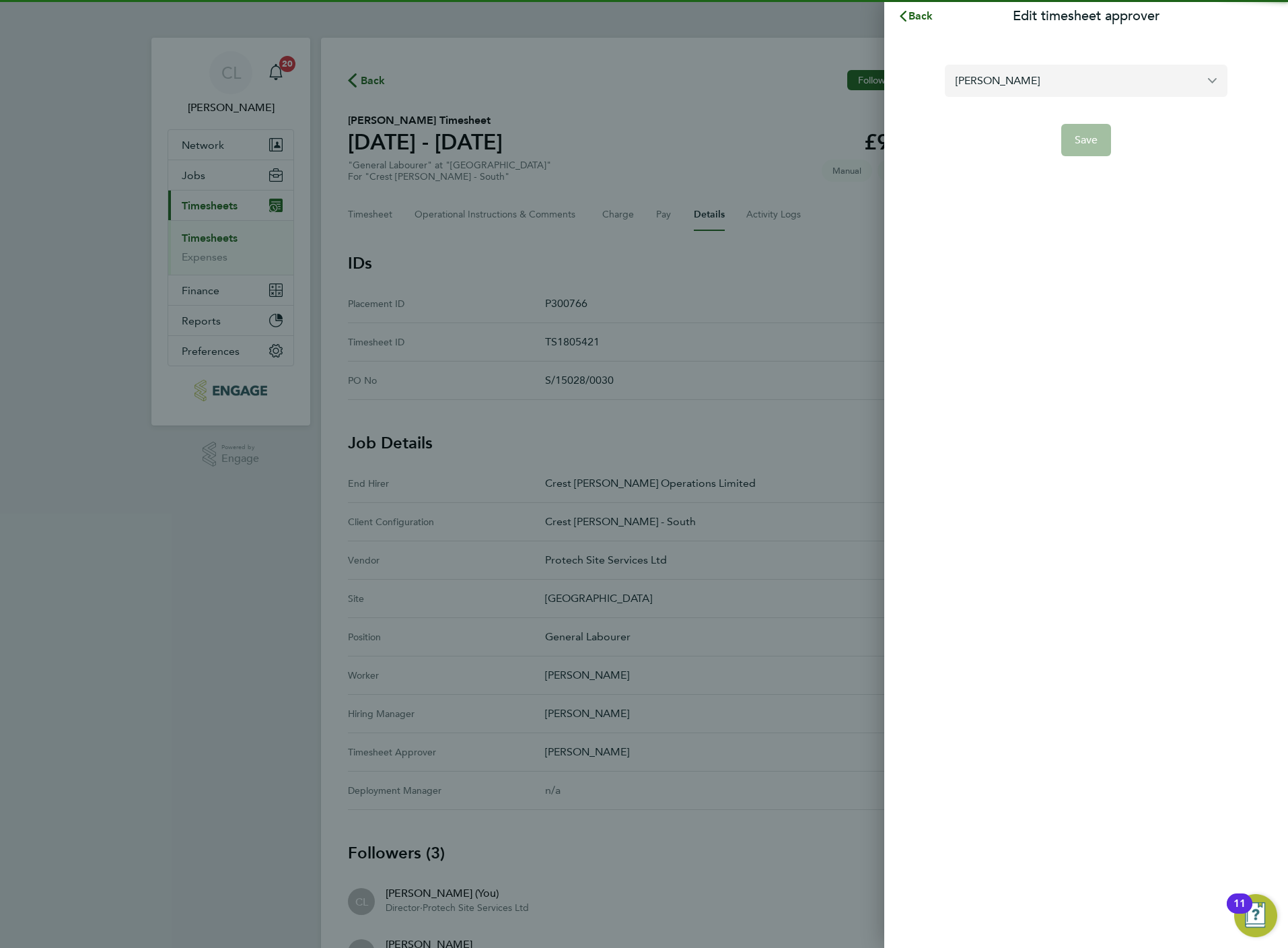
click at [1046, 77] on input "[PERSON_NAME]" at bounding box center [1086, 80] width 282 height 32
click at [1012, 121] on span "[PERSON_NAME]" at bounding box center [997, 114] width 84 height 16
type input "[PERSON_NAME]"
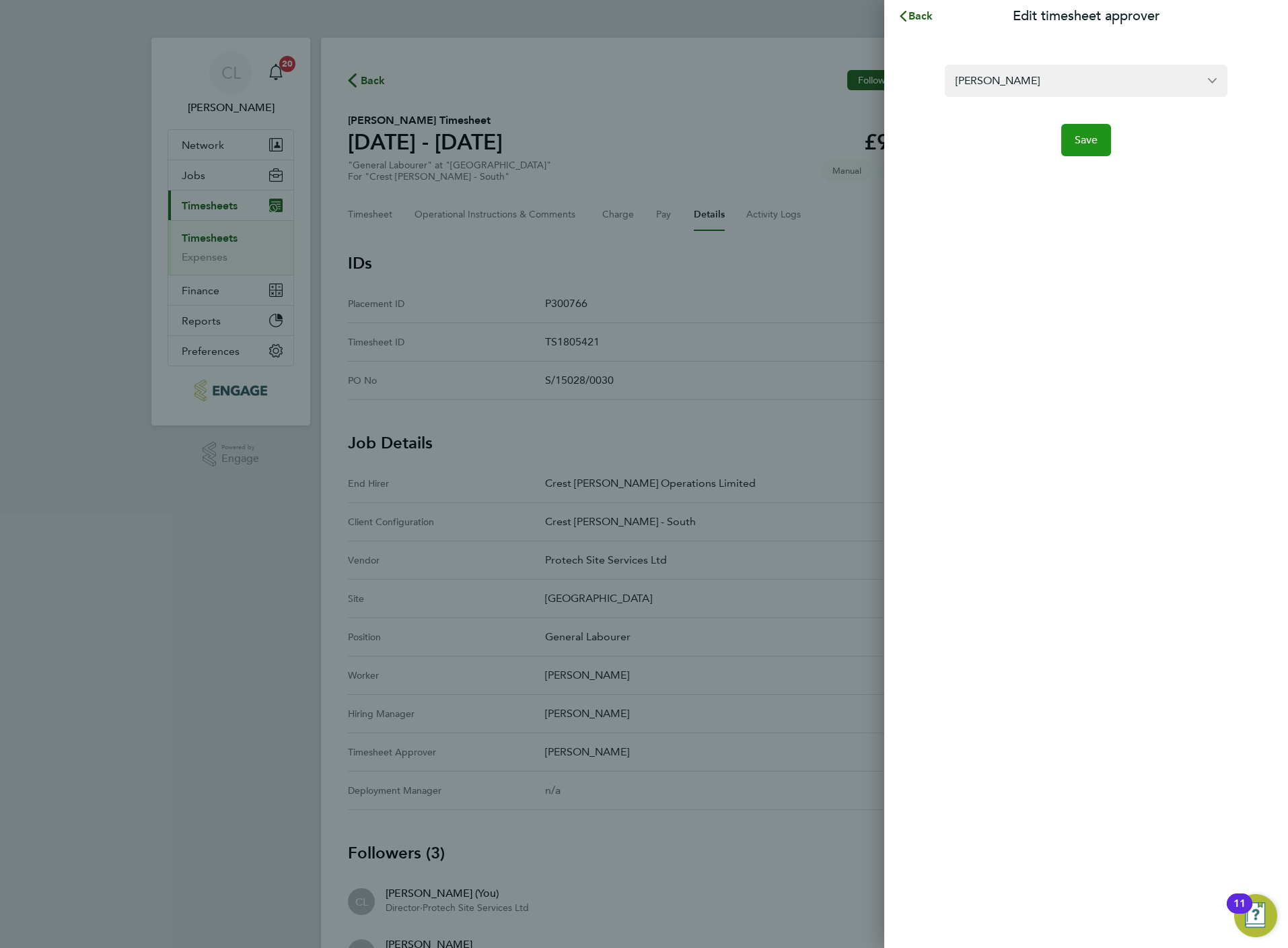
click at [1097, 150] on button "Save" at bounding box center [1086, 140] width 50 height 33
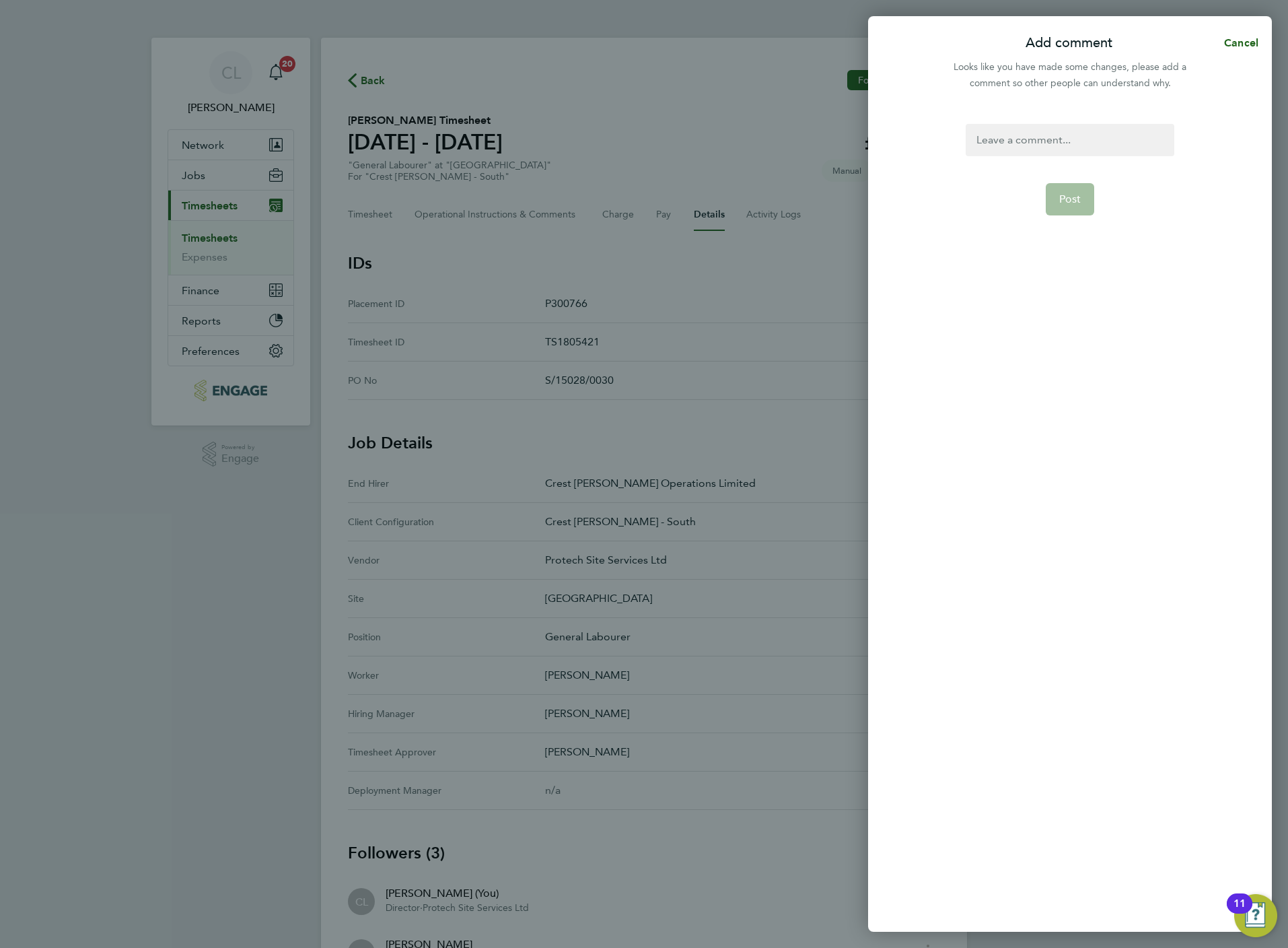
drag, startPoint x: 1016, startPoint y: 165, endPoint x: 1014, endPoint y: 145, distance: 20.1
click at [1016, 165] on form "Post" at bounding box center [1070, 388] width 218 height 528
click at [1014, 143] on div at bounding box center [1070, 140] width 208 height 33
paste div
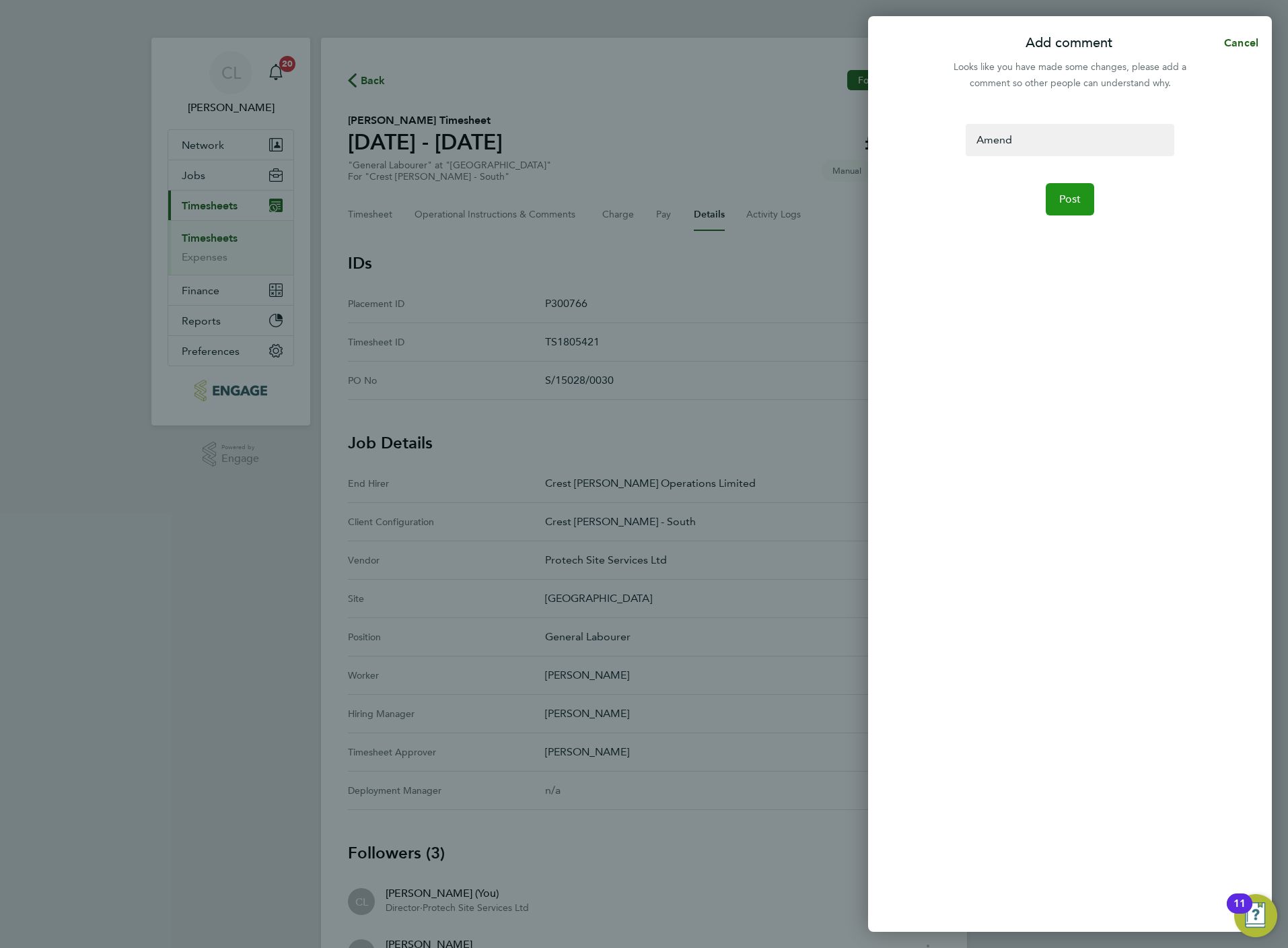
click at [1086, 189] on button "Post" at bounding box center [1070, 199] width 49 height 33
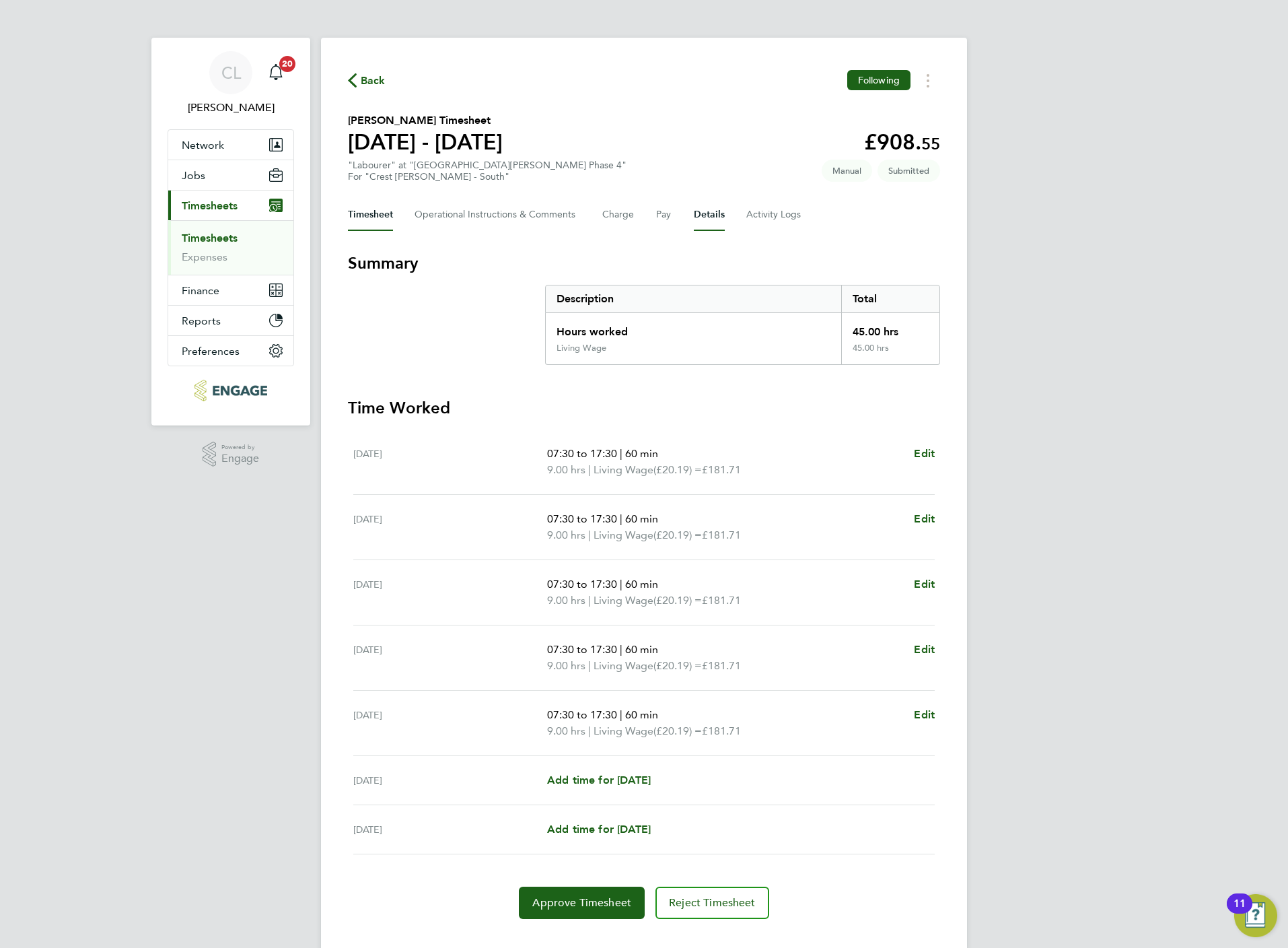
click at [706, 206] on button "Details" at bounding box center [709, 215] width 31 height 33
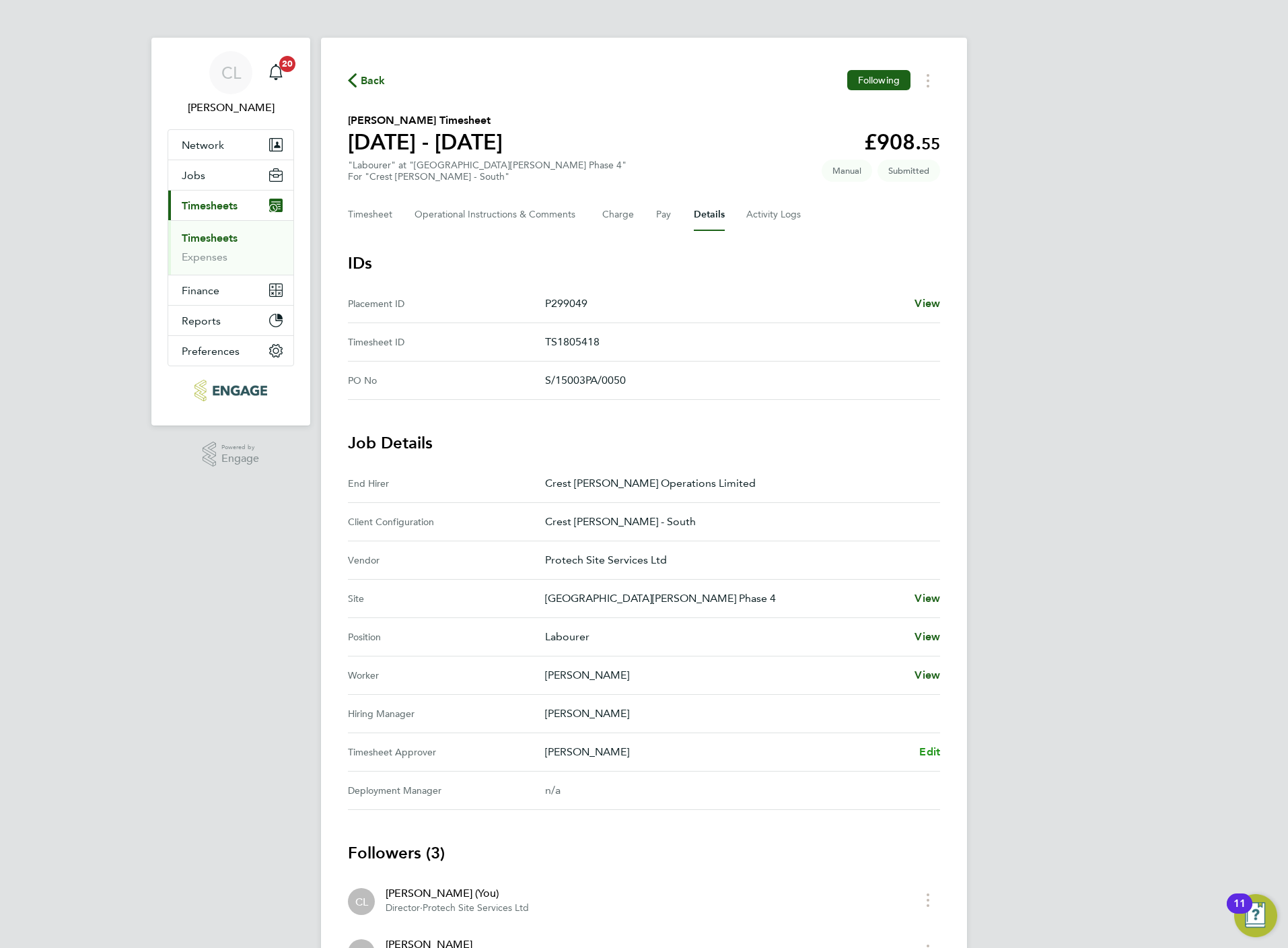
click at [933, 751] on span "Edit" at bounding box center [929, 751] width 21 height 13
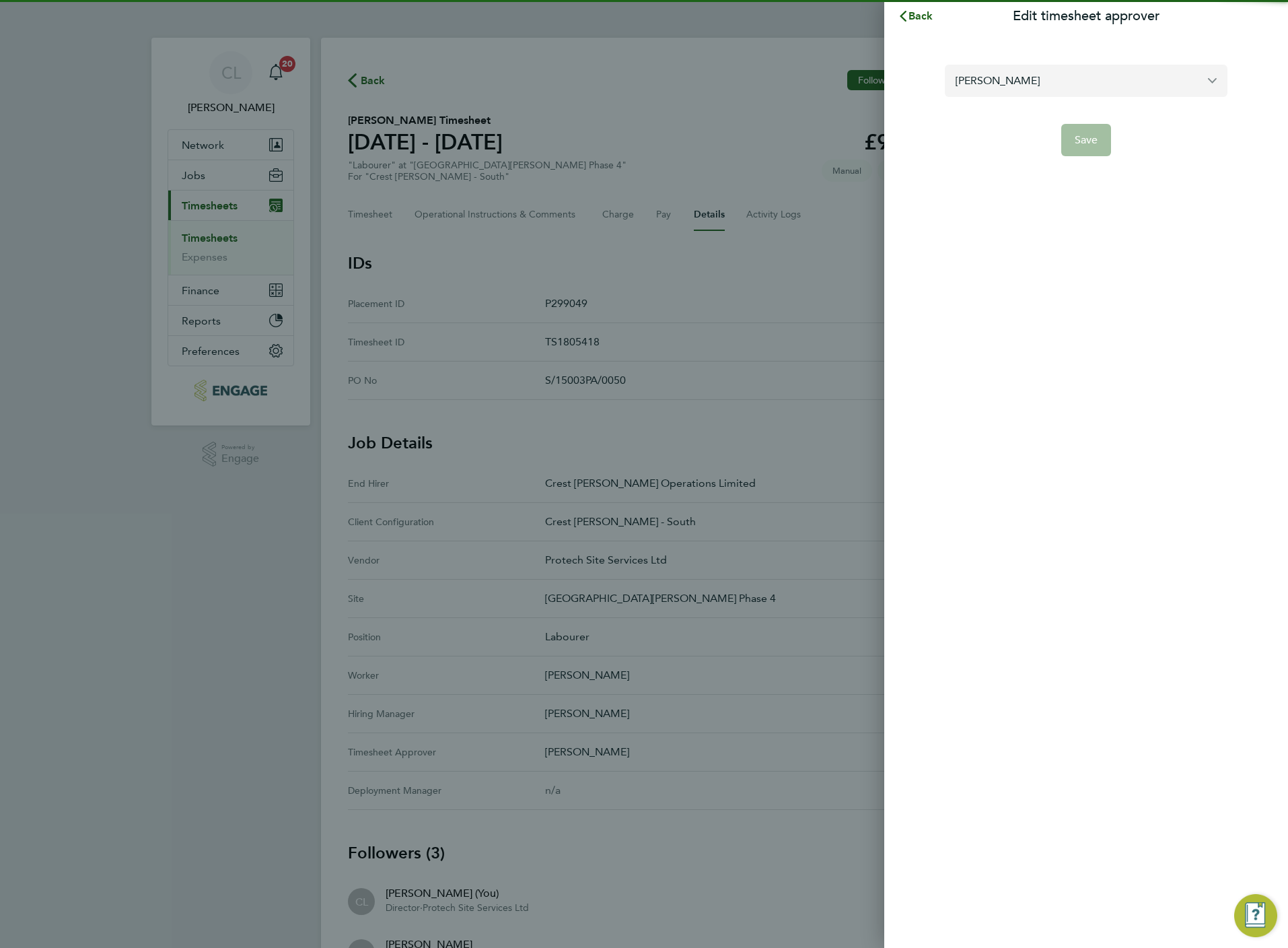
click at [1010, 89] on input "[PERSON_NAME]" at bounding box center [1086, 80] width 282 height 32
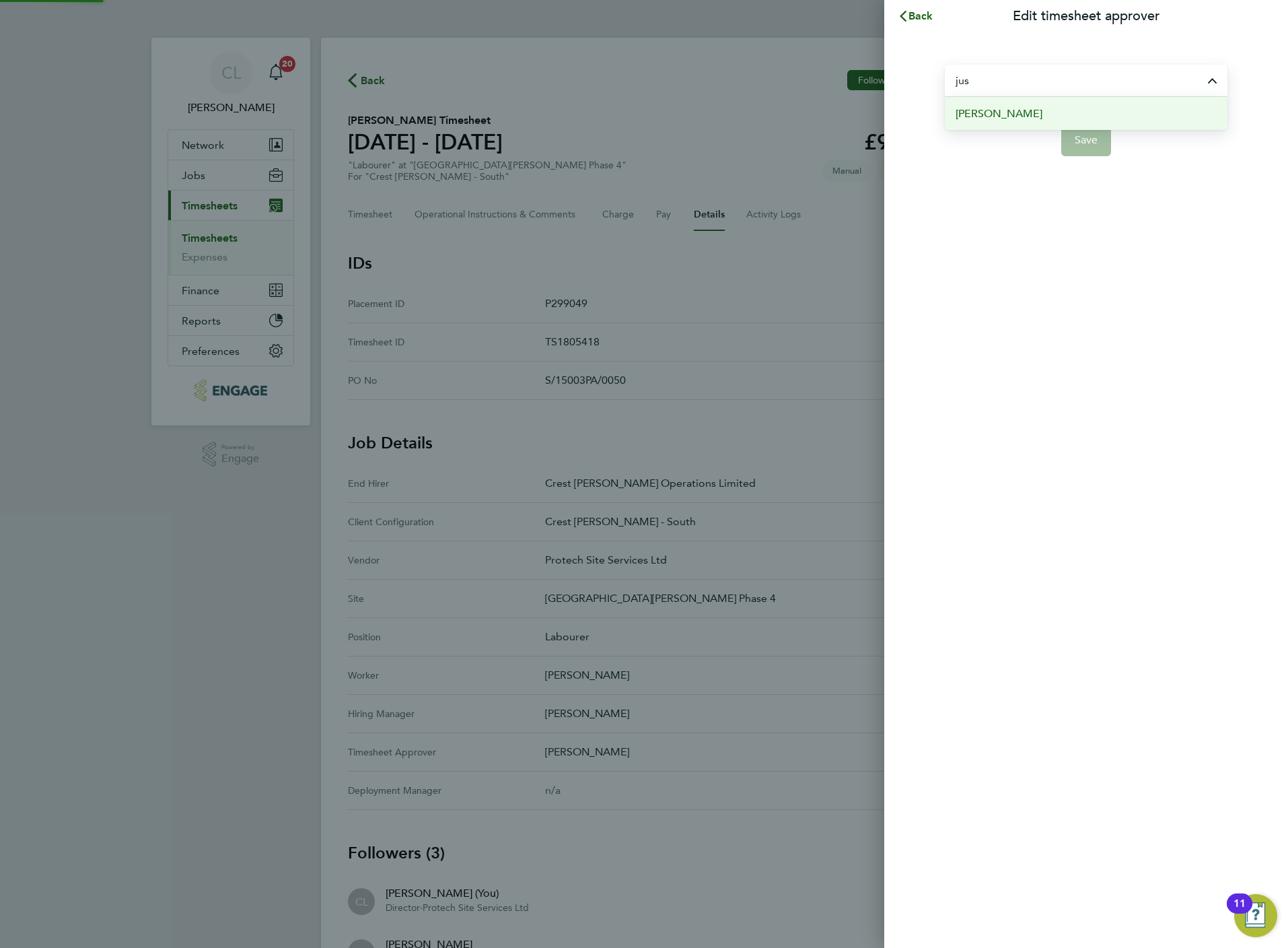
click at [1012, 112] on span "[PERSON_NAME]" at bounding box center [999, 114] width 87 height 16
type input "[PERSON_NAME]"
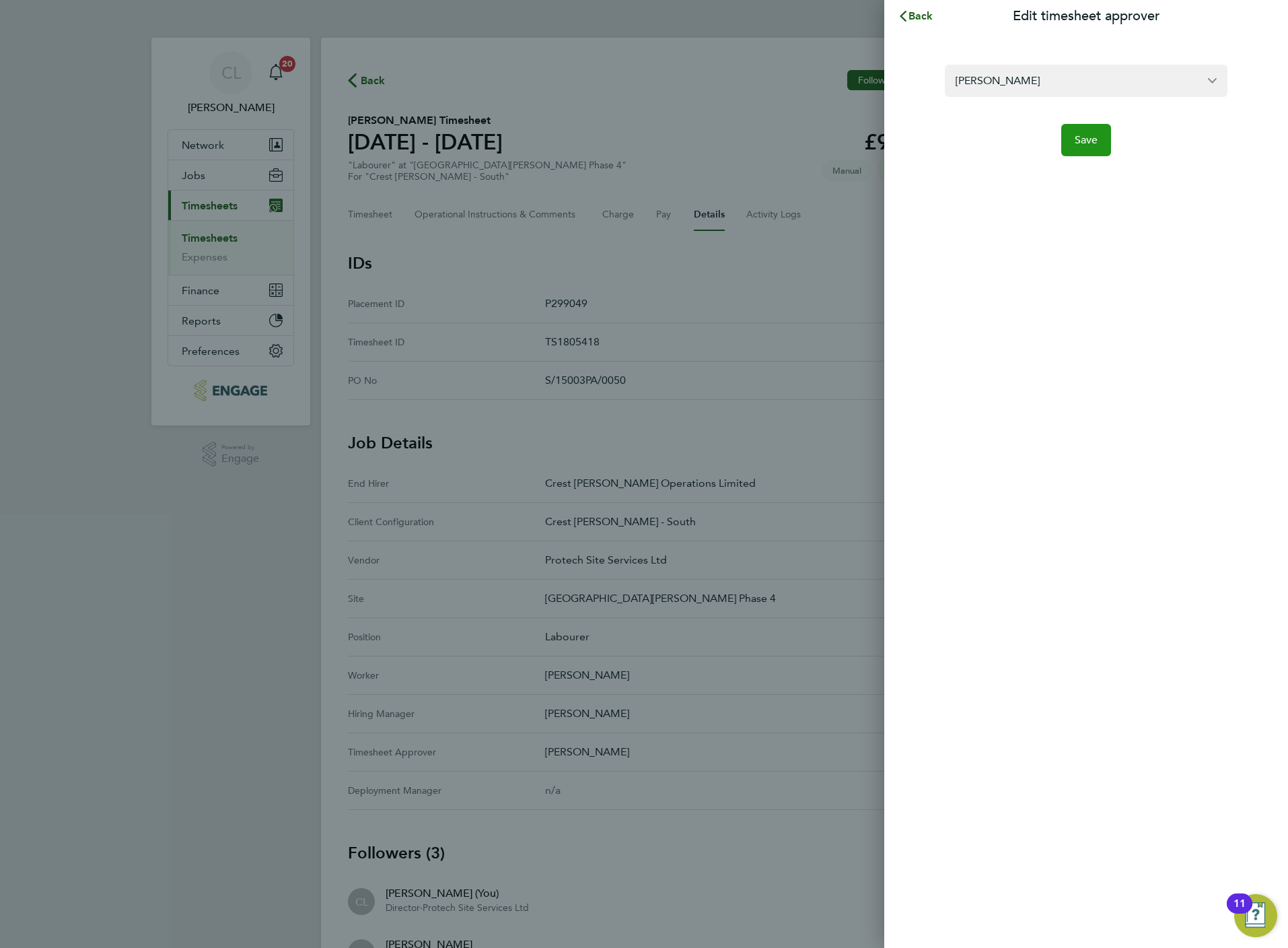
click at [1089, 153] on button "Save" at bounding box center [1086, 140] width 50 height 33
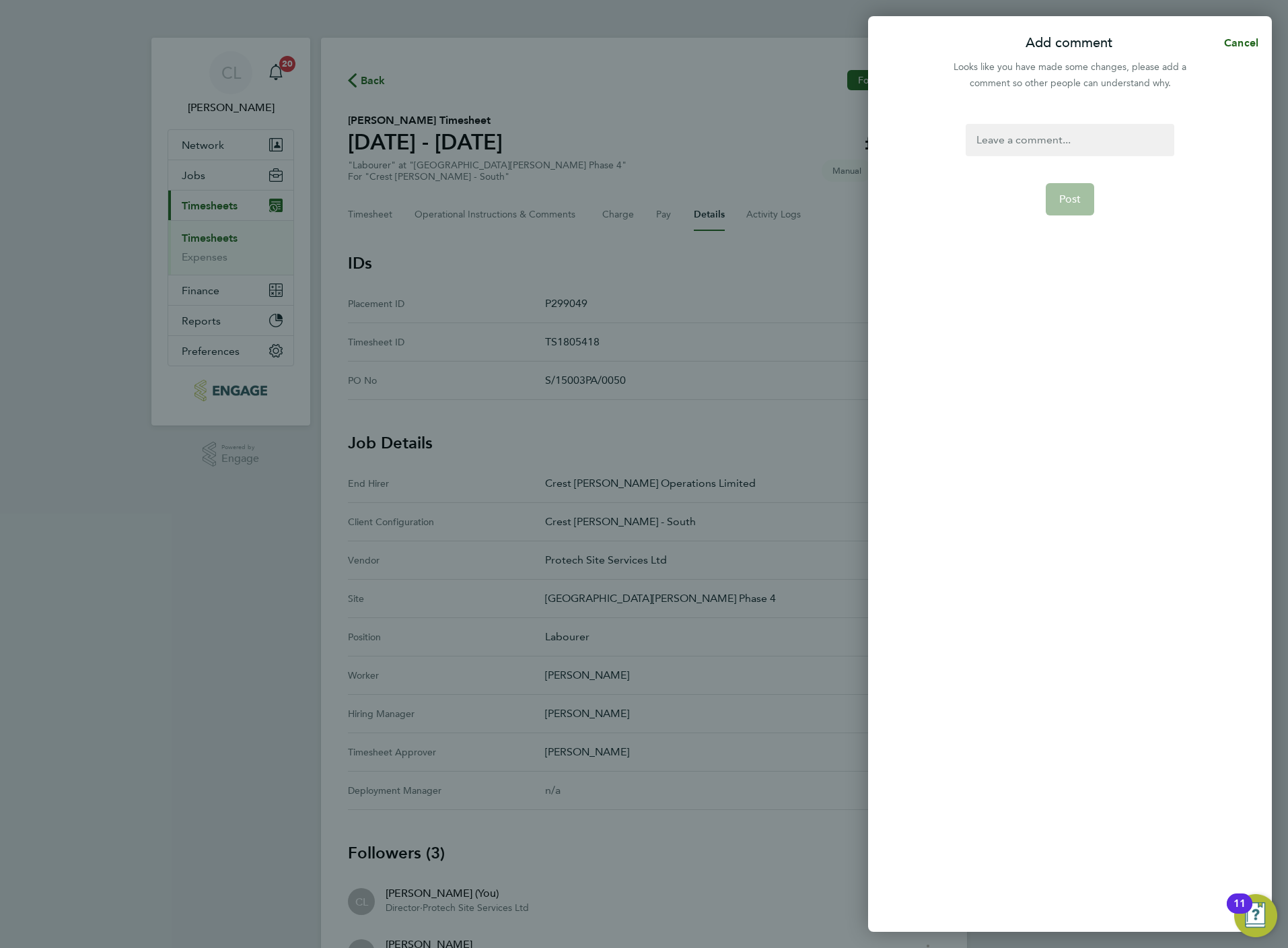
click at [1066, 162] on form "Post" at bounding box center [1070, 388] width 218 height 528
click at [1056, 130] on div at bounding box center [1070, 140] width 208 height 33
paste div
click at [1070, 208] on button "Post" at bounding box center [1070, 199] width 49 height 33
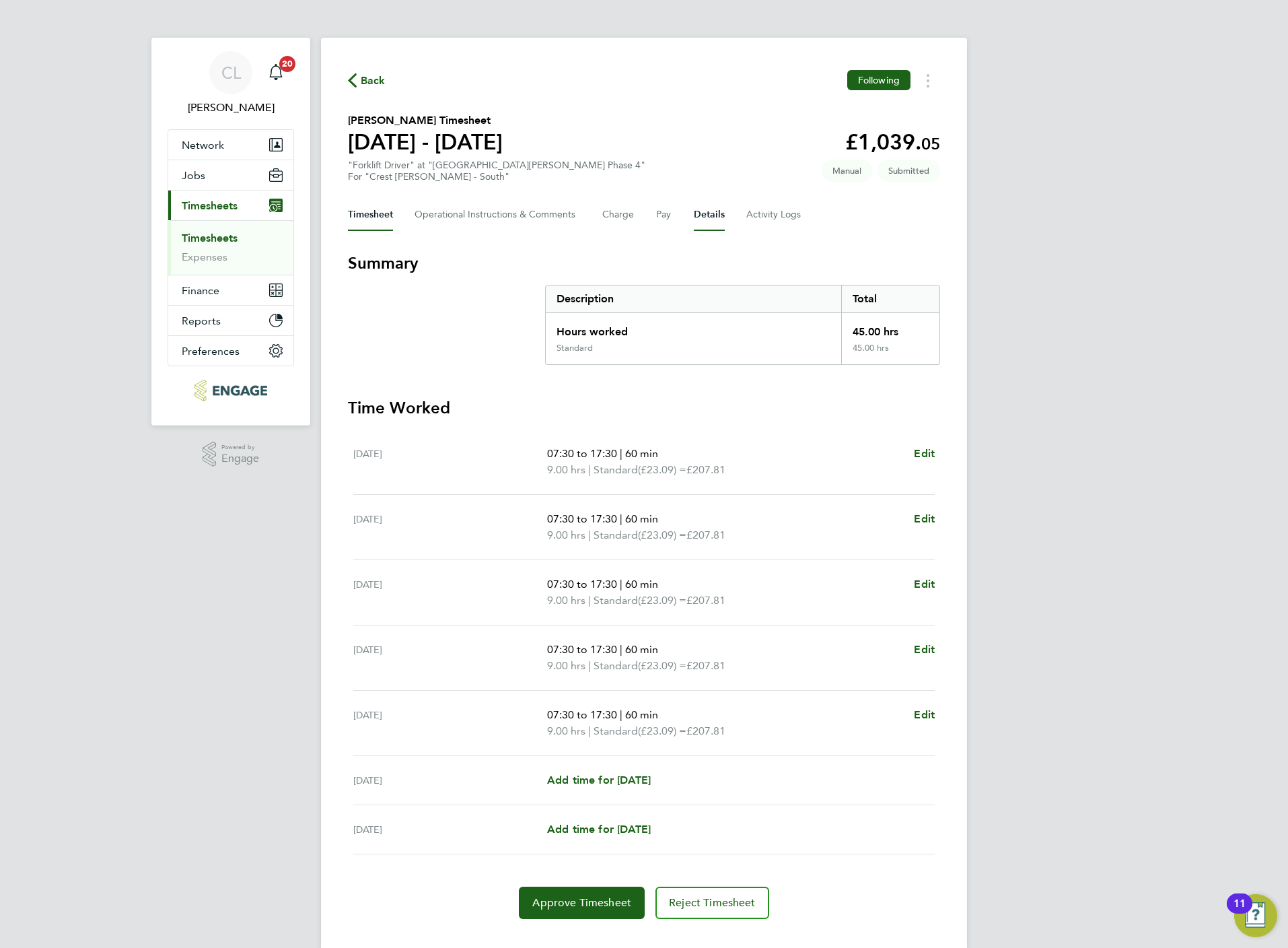
click at [719, 225] on button "Details" at bounding box center [709, 215] width 31 height 33
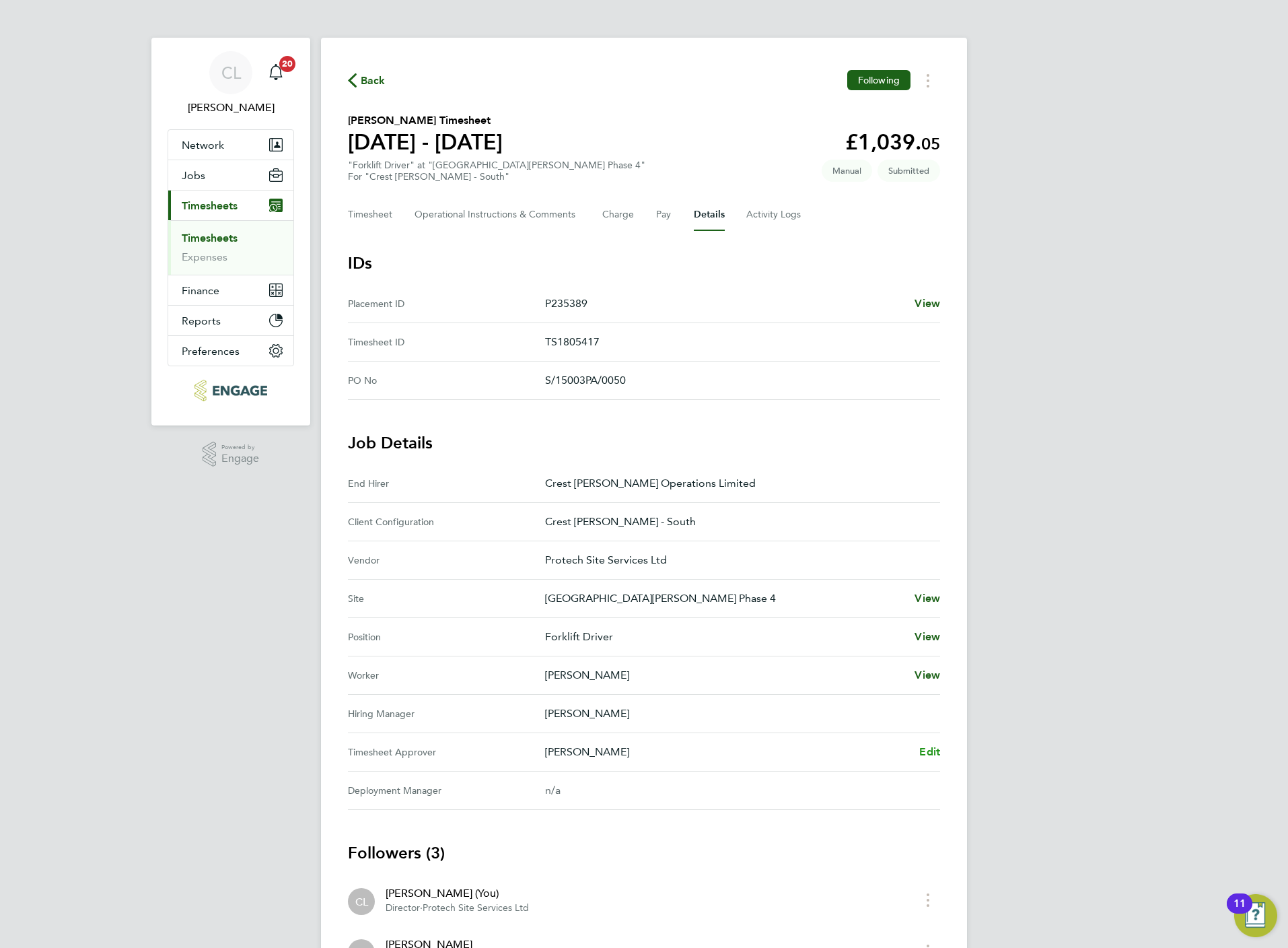
click at [937, 758] on span "Edit" at bounding box center [929, 751] width 21 height 13
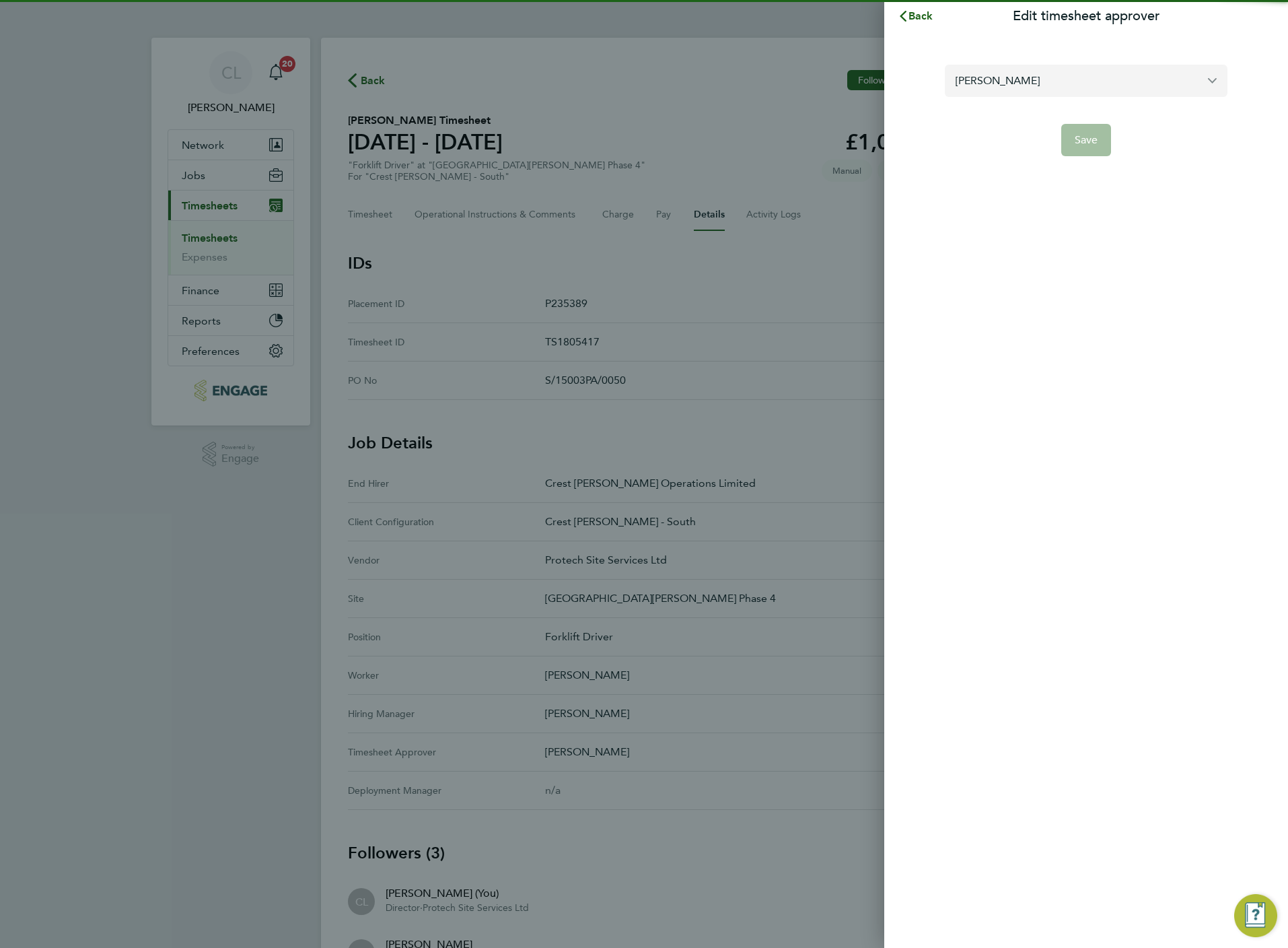
click at [1036, 82] on input "[PERSON_NAME]" at bounding box center [1086, 80] width 282 height 32
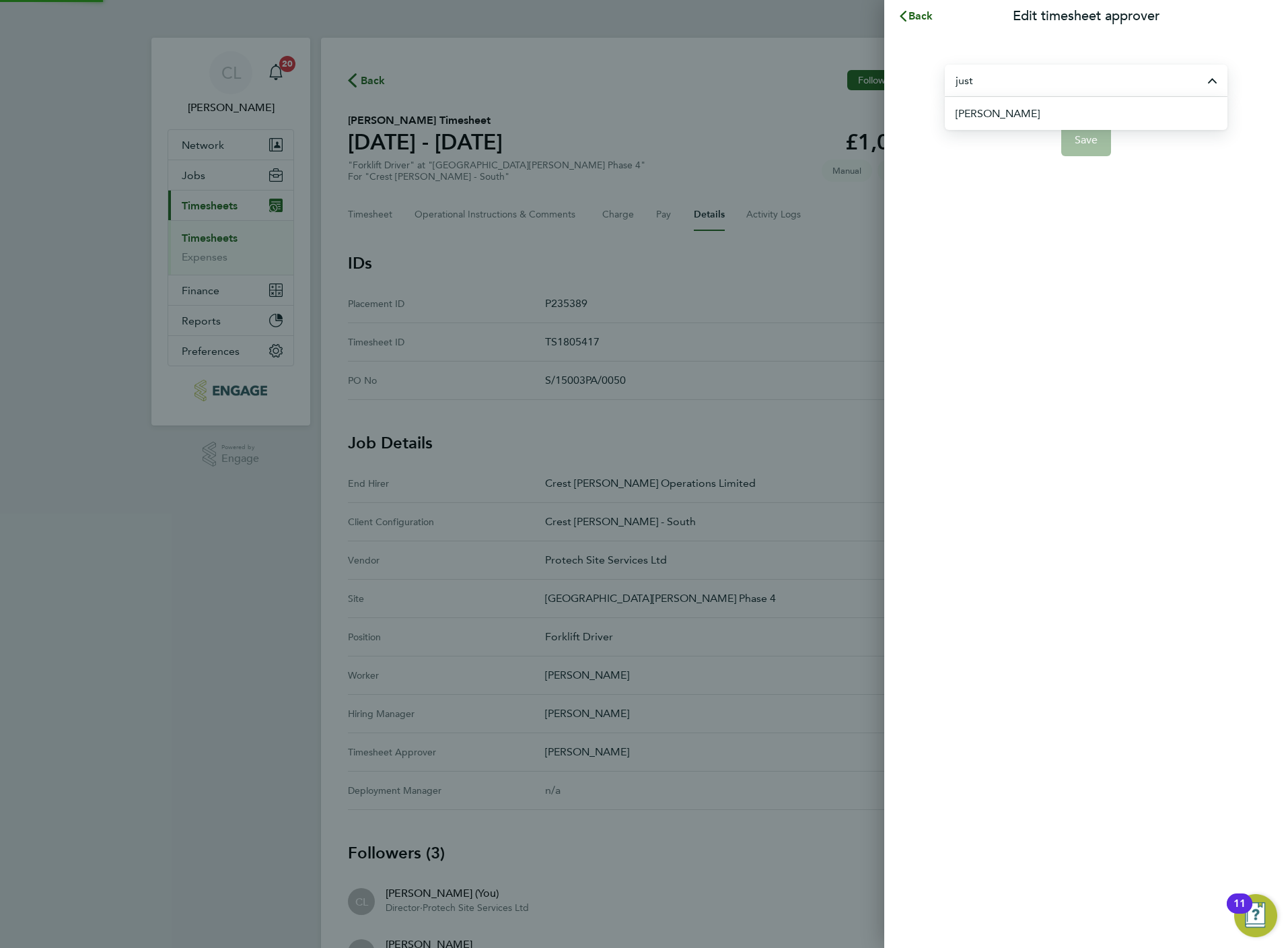
click at [1016, 118] on span "[PERSON_NAME]" at bounding box center [997, 114] width 84 height 16
type input "[PERSON_NAME]"
click at [1079, 148] on button "Save" at bounding box center [1086, 140] width 50 height 33
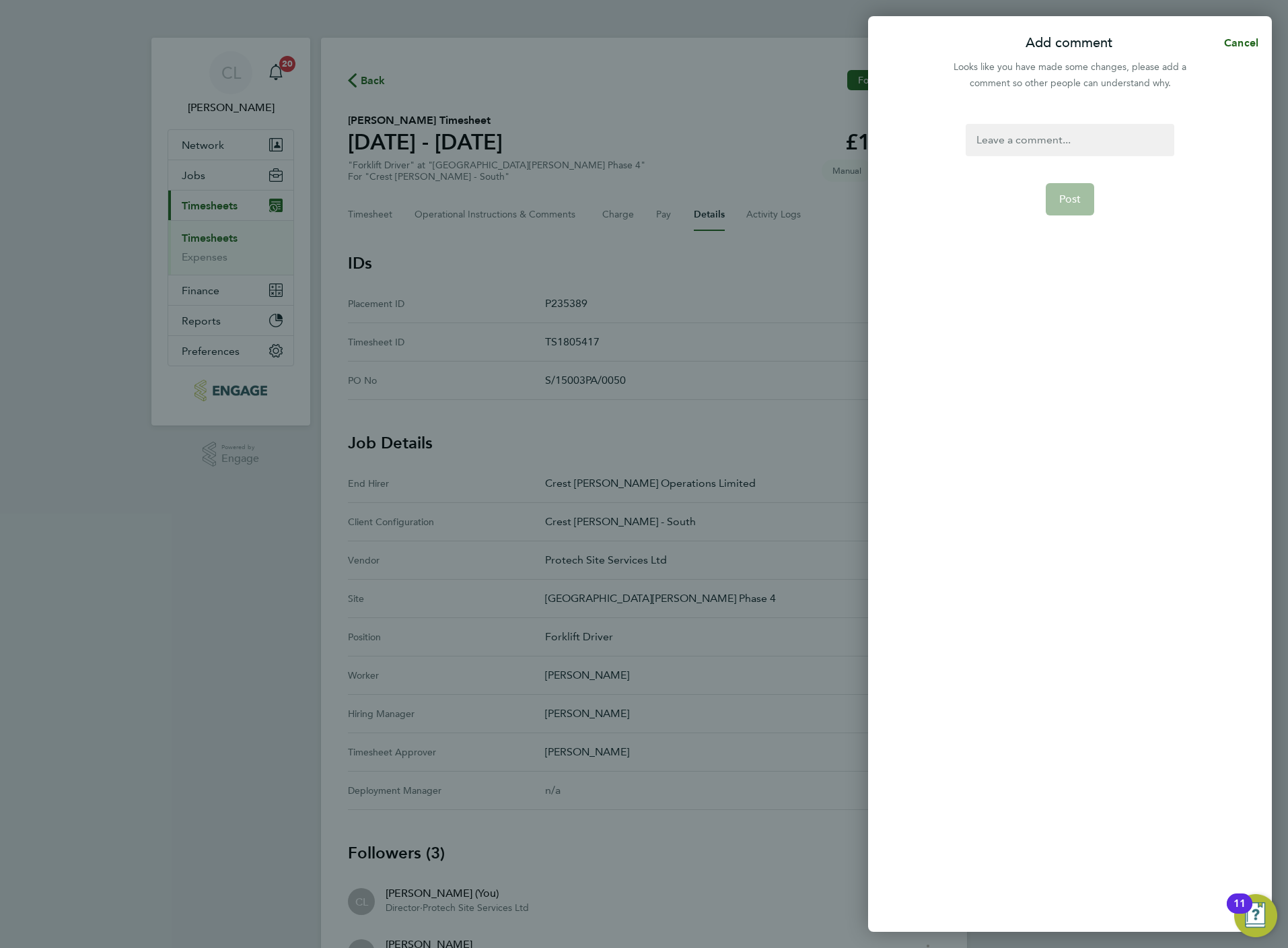
click at [1078, 143] on div at bounding box center [1070, 140] width 208 height 33
click at [1038, 142] on div at bounding box center [1070, 140] width 208 height 33
paste div
click at [1053, 192] on button "Post" at bounding box center [1070, 199] width 49 height 33
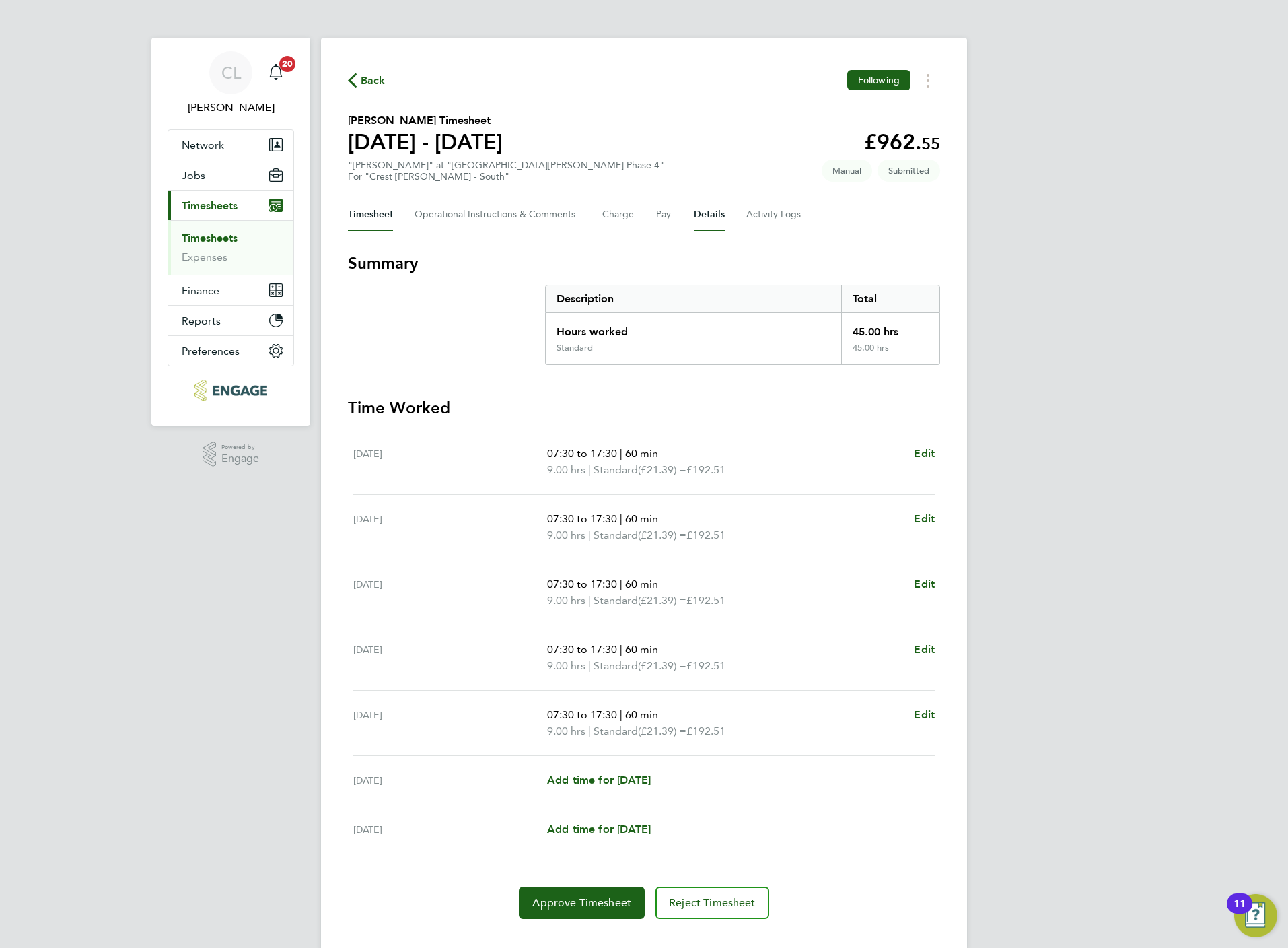
click at [717, 213] on button "Details" at bounding box center [709, 215] width 31 height 33
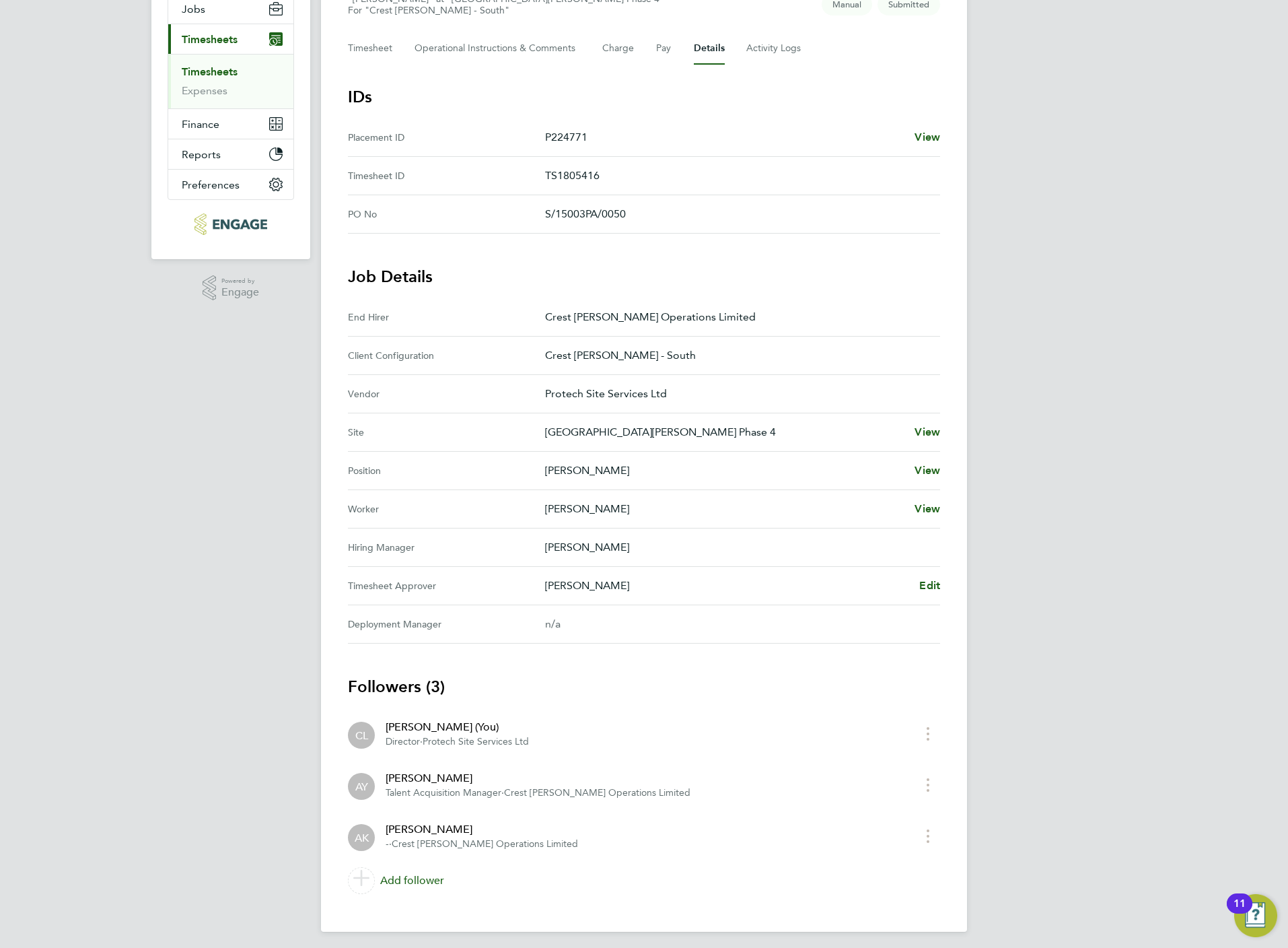
scroll to position [174, 0]
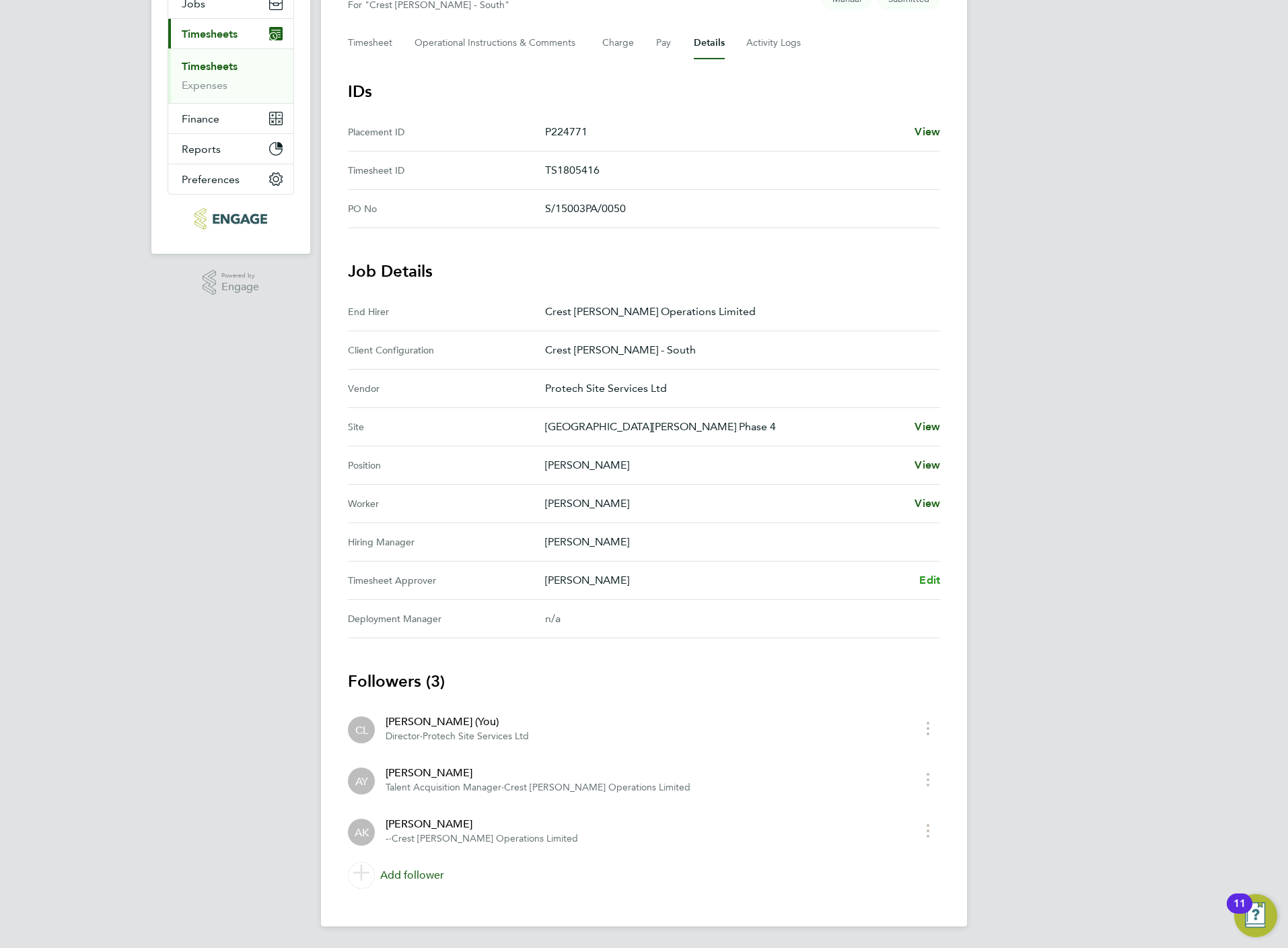
click at [926, 575] on span "Edit" at bounding box center [929, 580] width 21 height 13
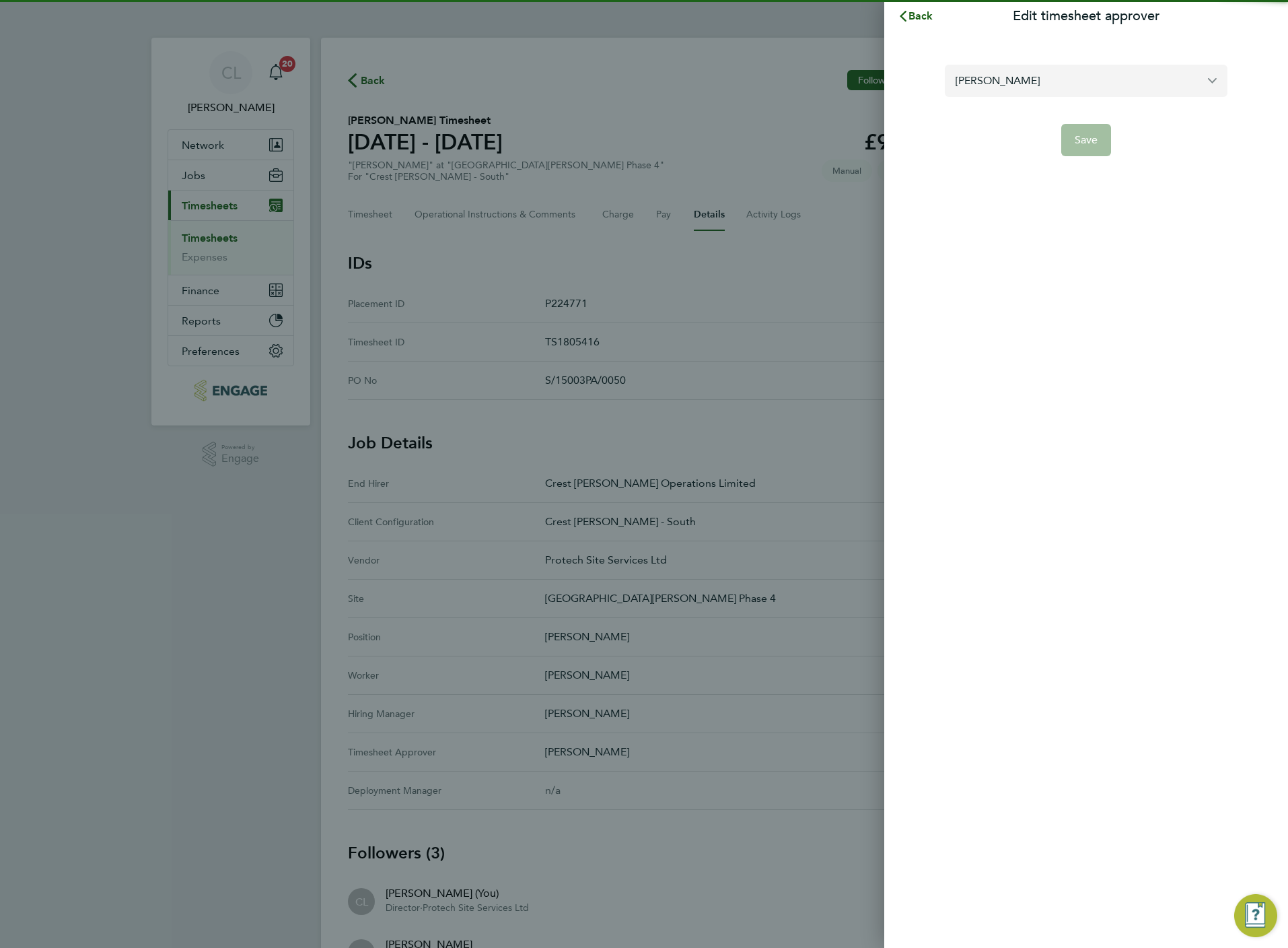
click at [987, 77] on input "[PERSON_NAME]" at bounding box center [1086, 80] width 282 height 32
click at [984, 113] on span "[PERSON_NAME]" at bounding box center [997, 114] width 84 height 16
type input "[PERSON_NAME]"
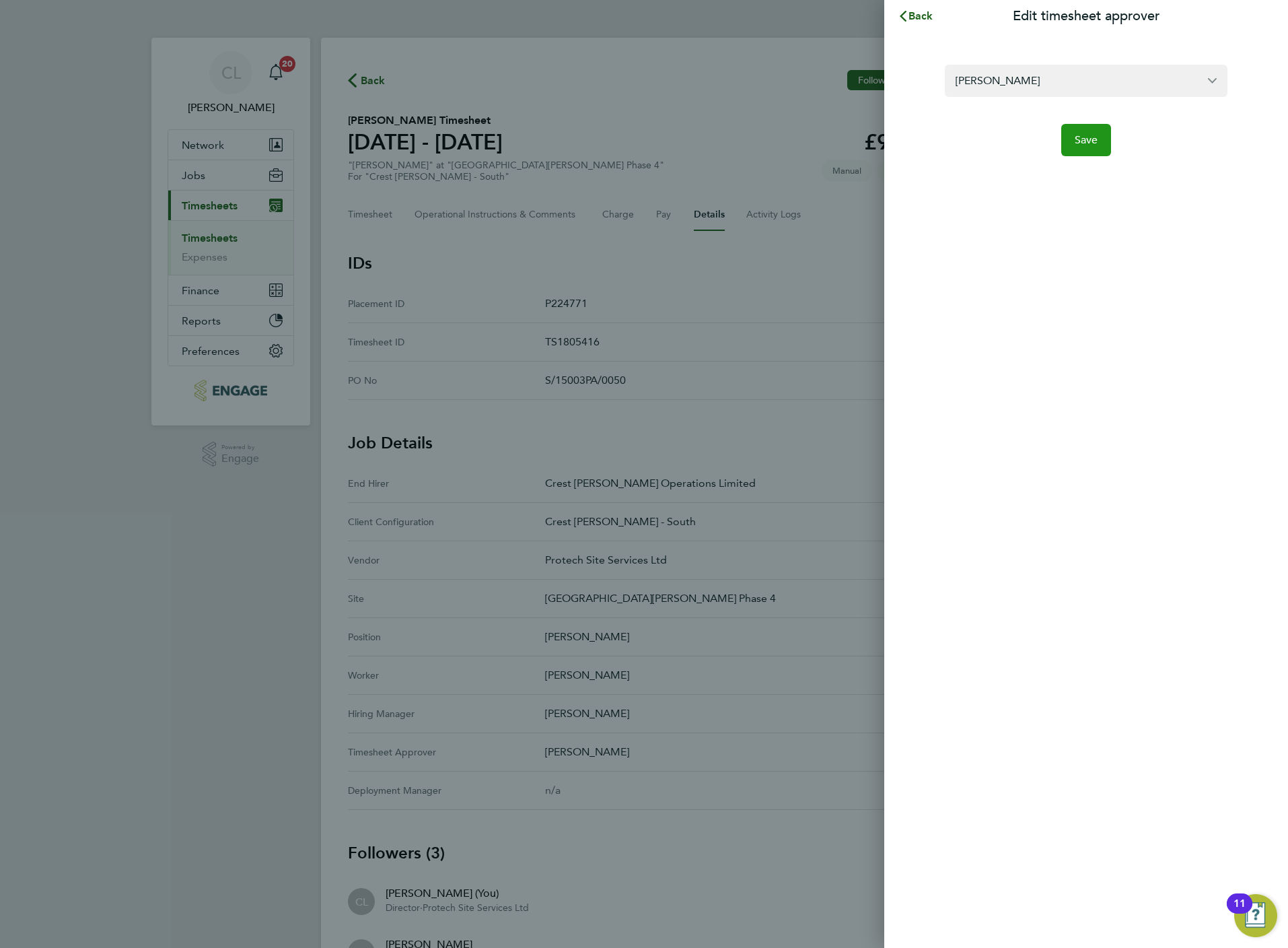
click at [1086, 140] on span "Save" at bounding box center [1086, 140] width 23 height 13
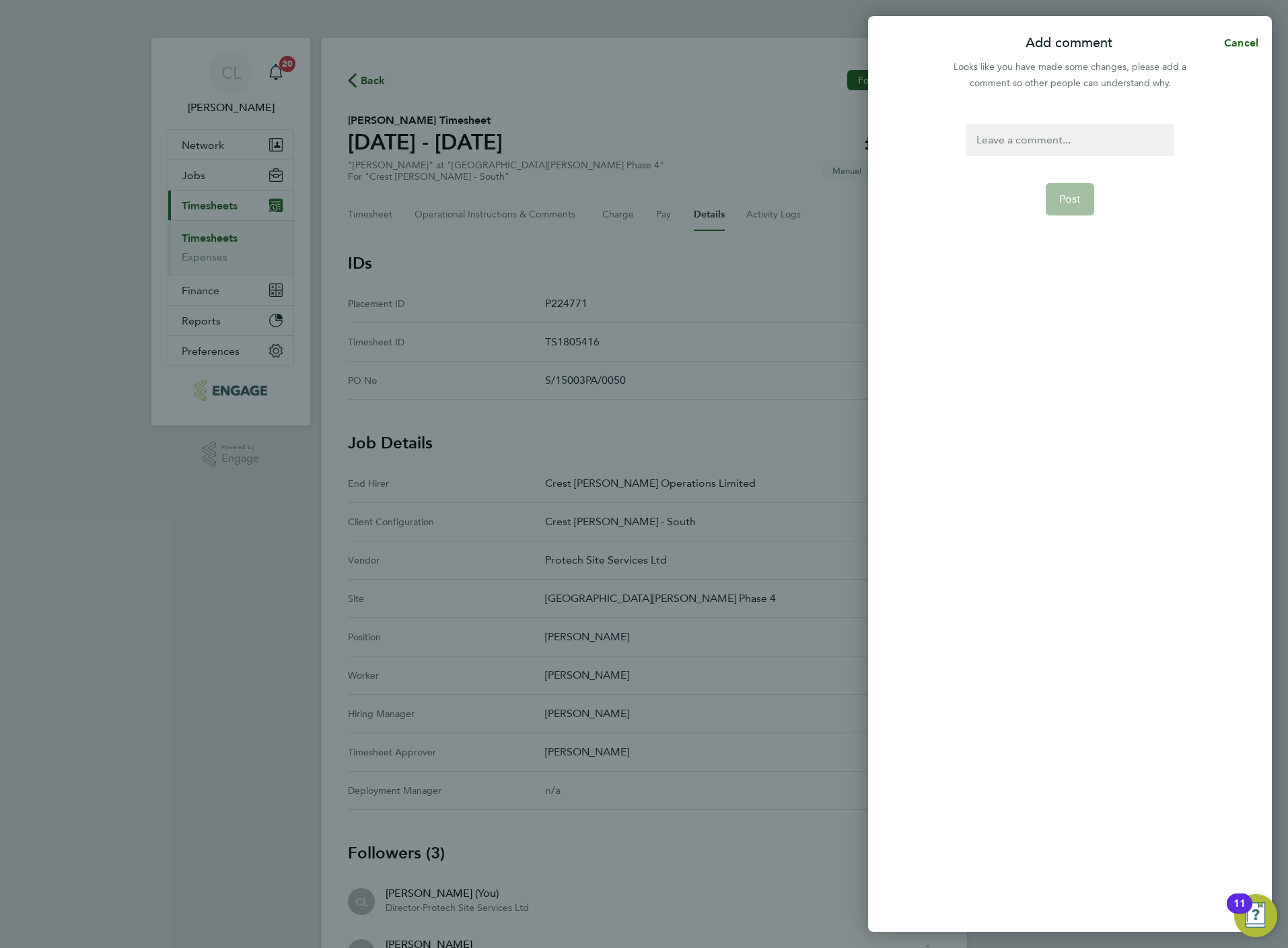
click at [1024, 126] on div at bounding box center [1070, 140] width 208 height 33
paste div
click at [1060, 208] on button "Post" at bounding box center [1070, 199] width 49 height 33
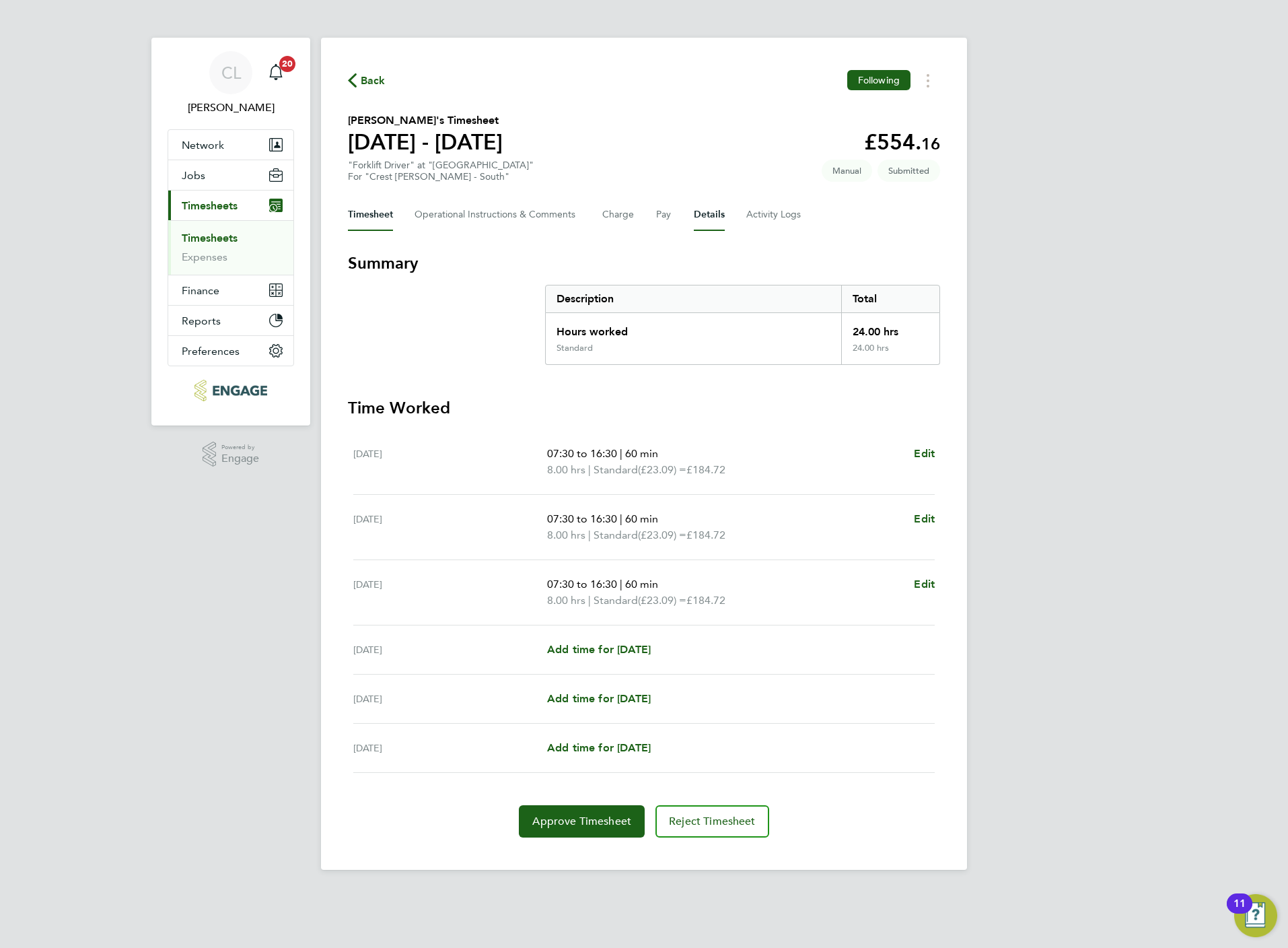
click at [715, 215] on button "Details" at bounding box center [709, 215] width 31 height 33
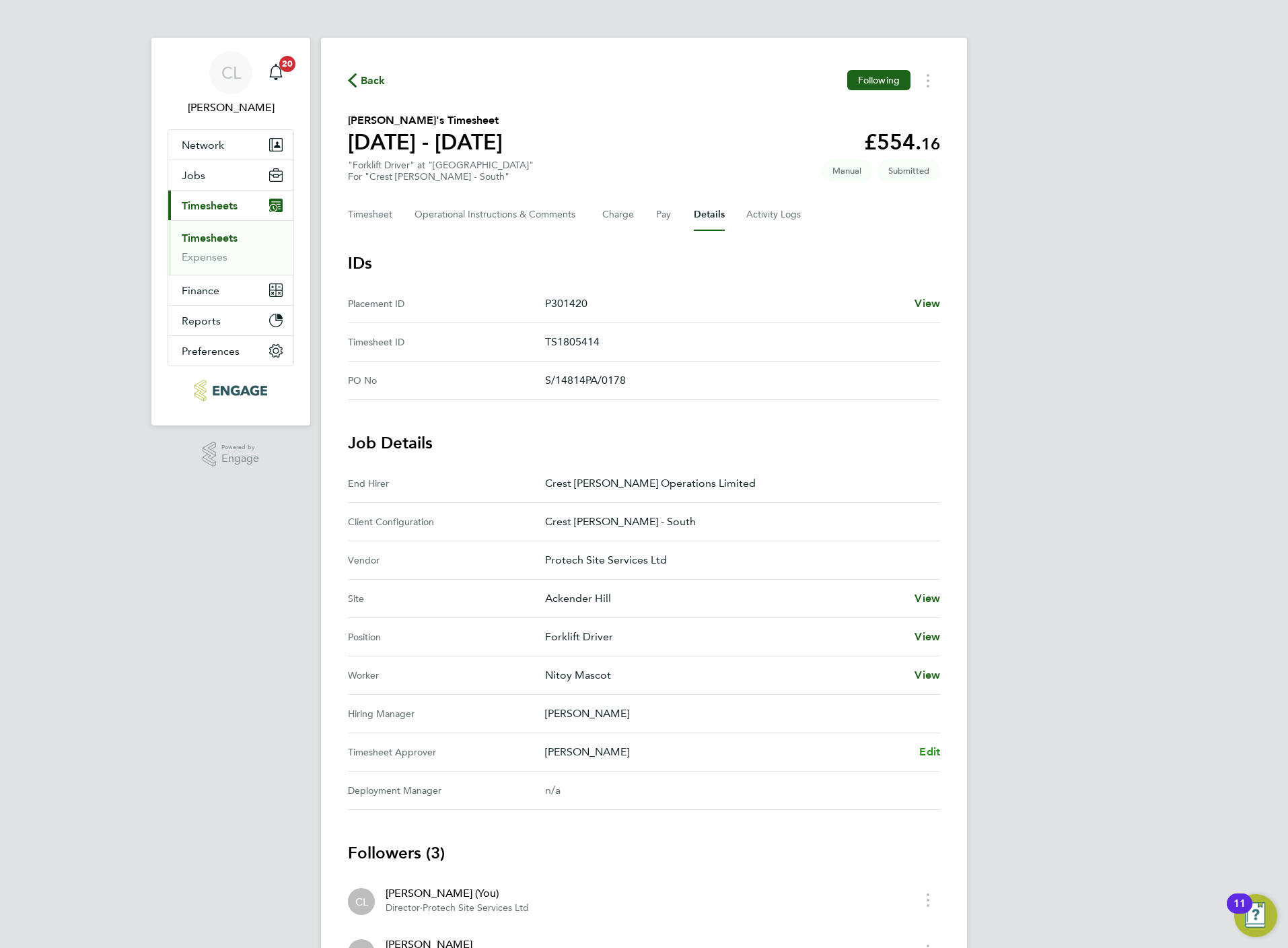
click at [923, 751] on span "Edit" at bounding box center [929, 751] width 21 height 13
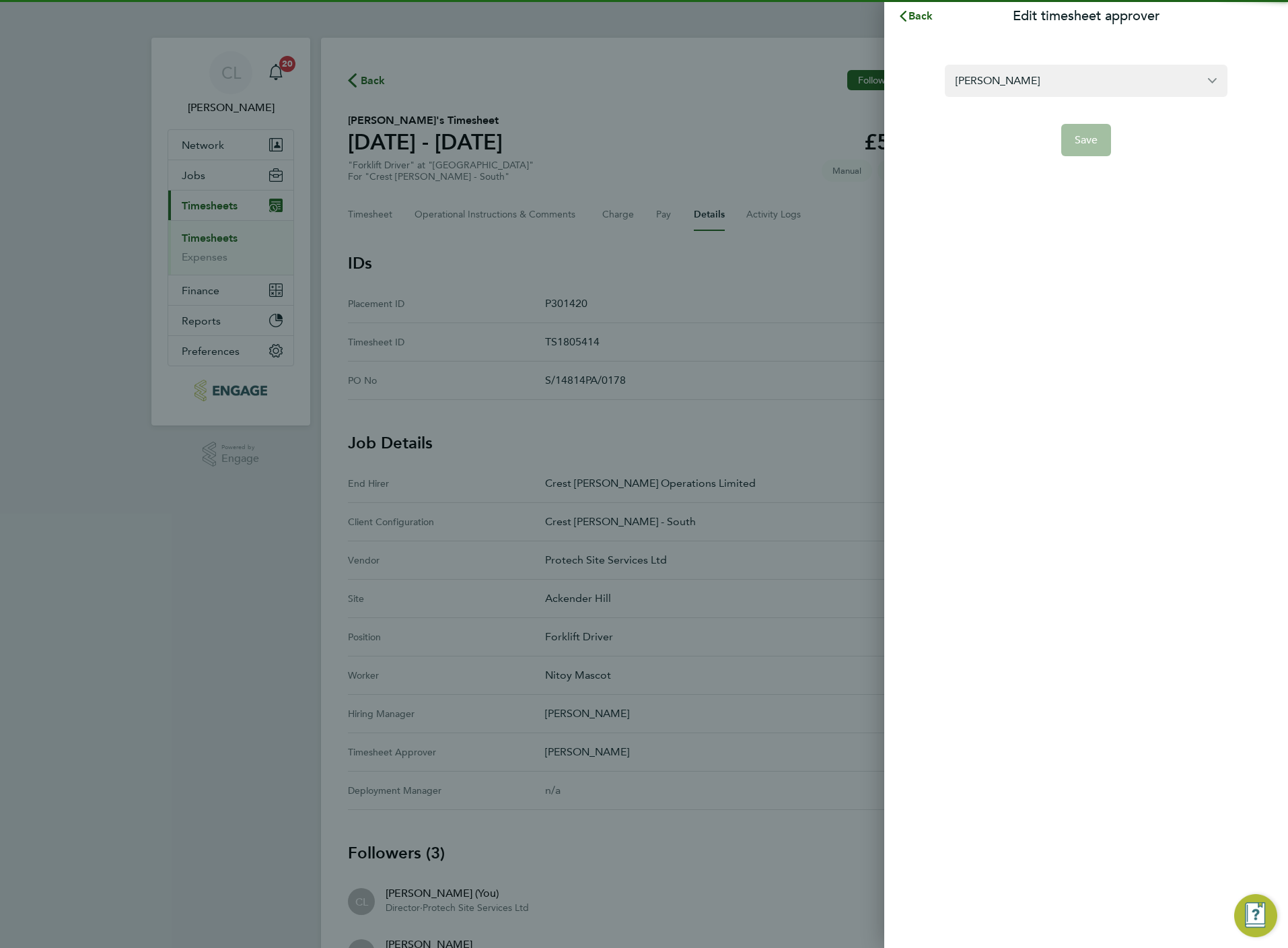
click at [995, 98] on form "[PERSON_NAME] Save" at bounding box center [1086, 110] width 282 height 92
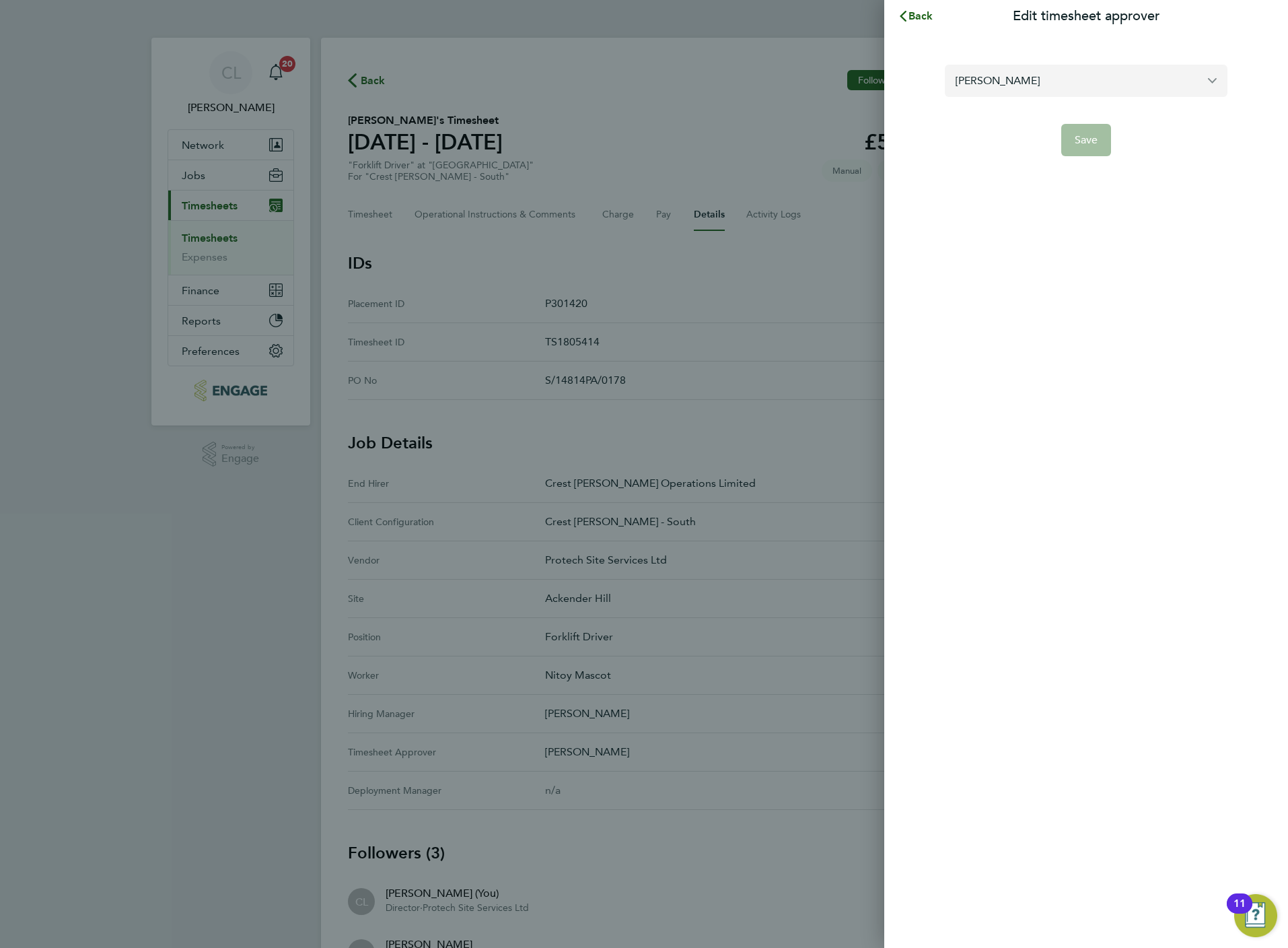
click at [995, 91] on input "[PERSON_NAME]" at bounding box center [1086, 80] width 282 height 32
click at [985, 114] on span "[PERSON_NAME]" at bounding box center [997, 114] width 84 height 16
type input "[PERSON_NAME]"
click at [1084, 141] on span "Save" at bounding box center [1086, 140] width 23 height 13
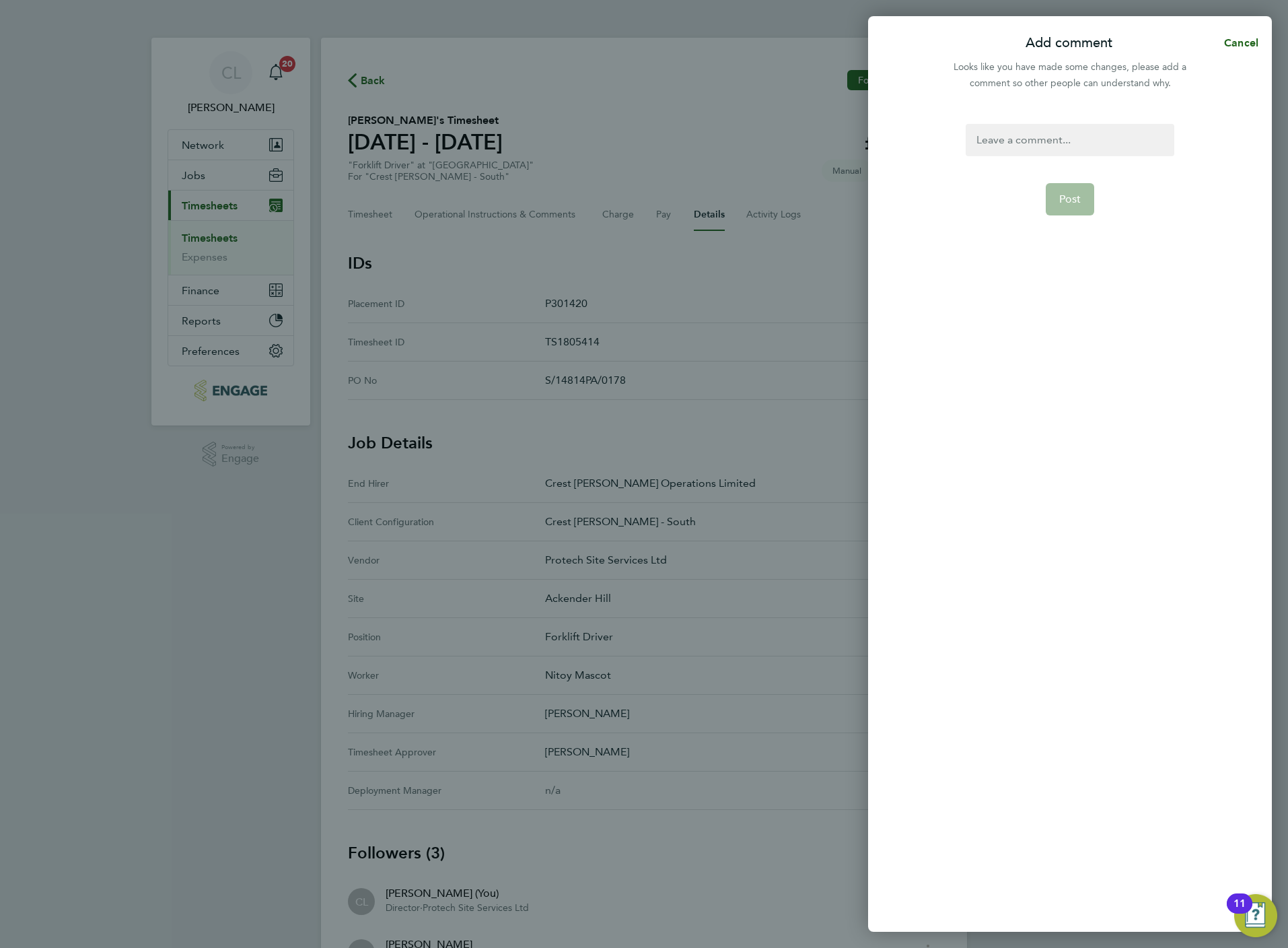
click at [1057, 139] on div at bounding box center [1070, 140] width 208 height 33
paste div
click at [1069, 184] on button "Post" at bounding box center [1070, 199] width 49 height 33
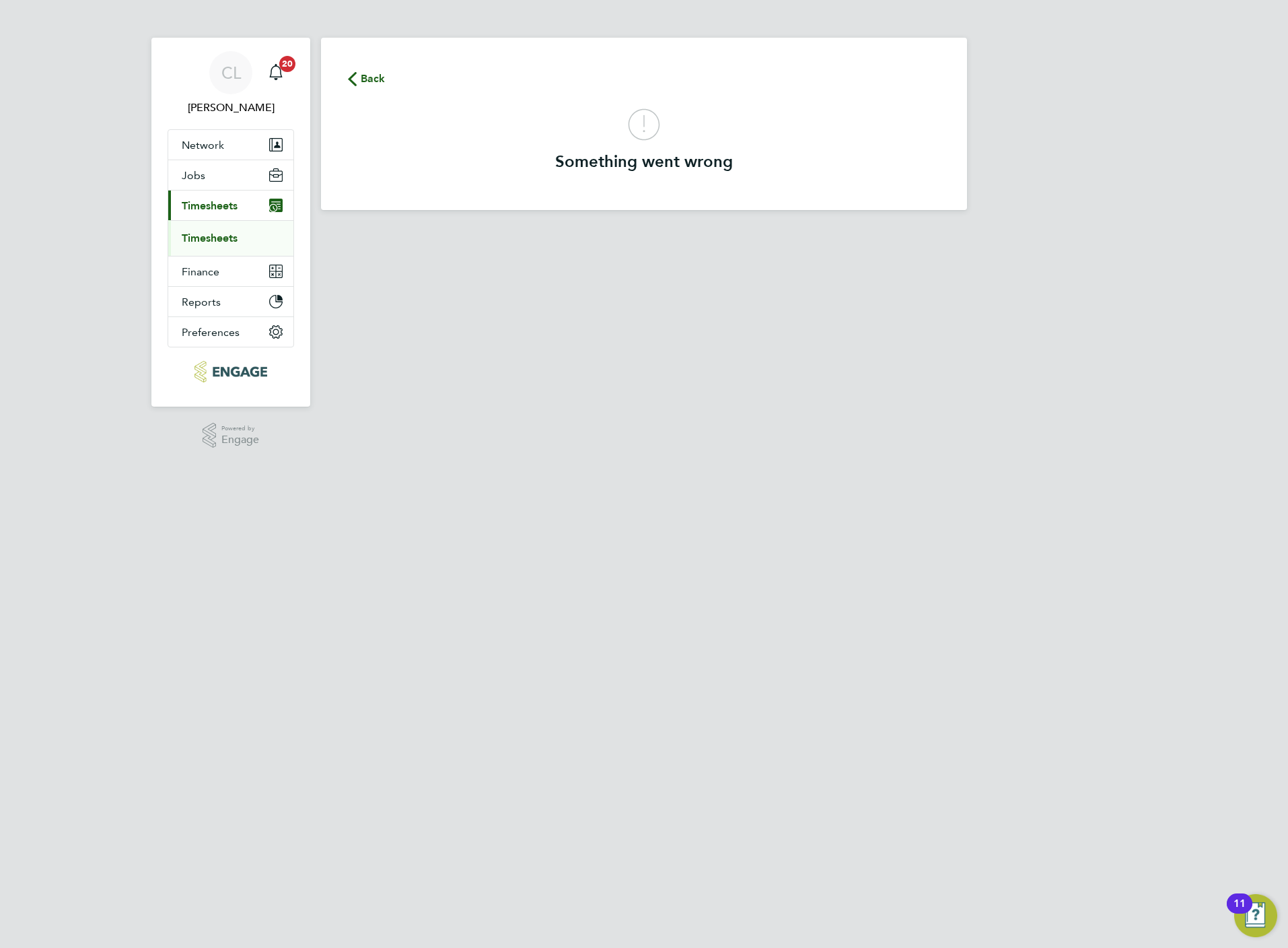
click at [356, 73] on icon "button" at bounding box center [352, 79] width 9 height 14
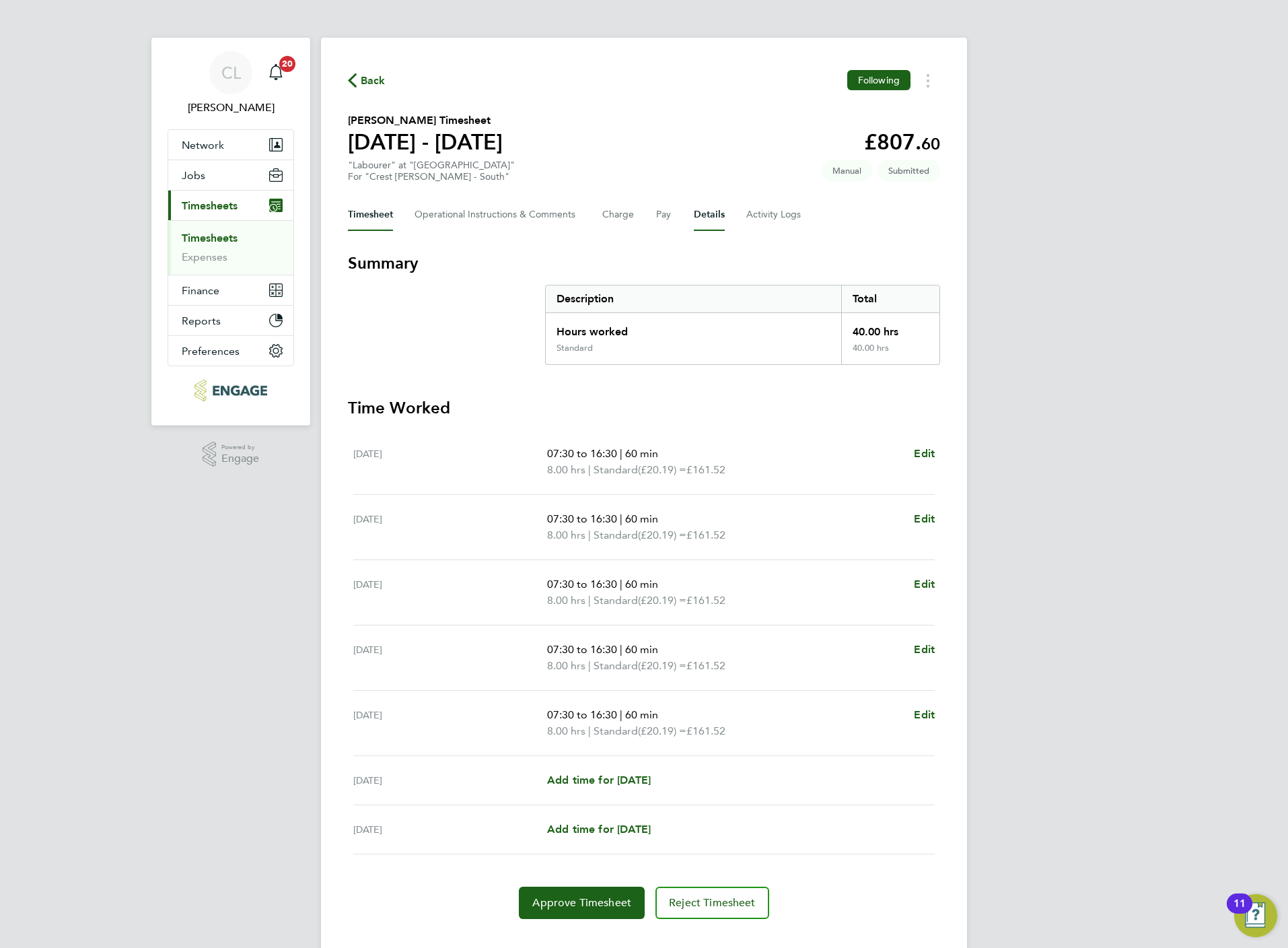
click at [716, 214] on button "Details" at bounding box center [709, 215] width 31 height 33
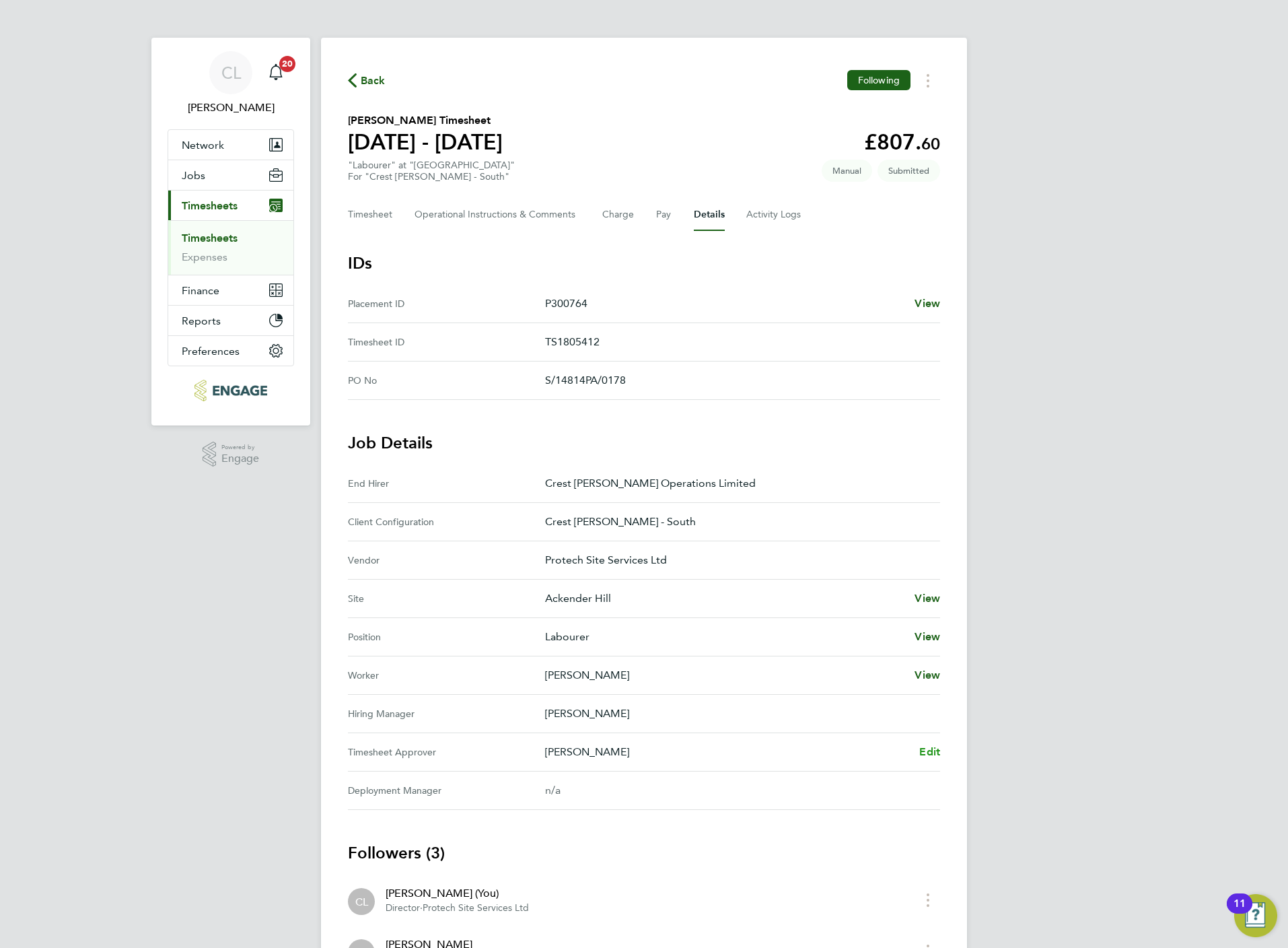
click at [935, 752] on span "Edit" at bounding box center [929, 751] width 21 height 13
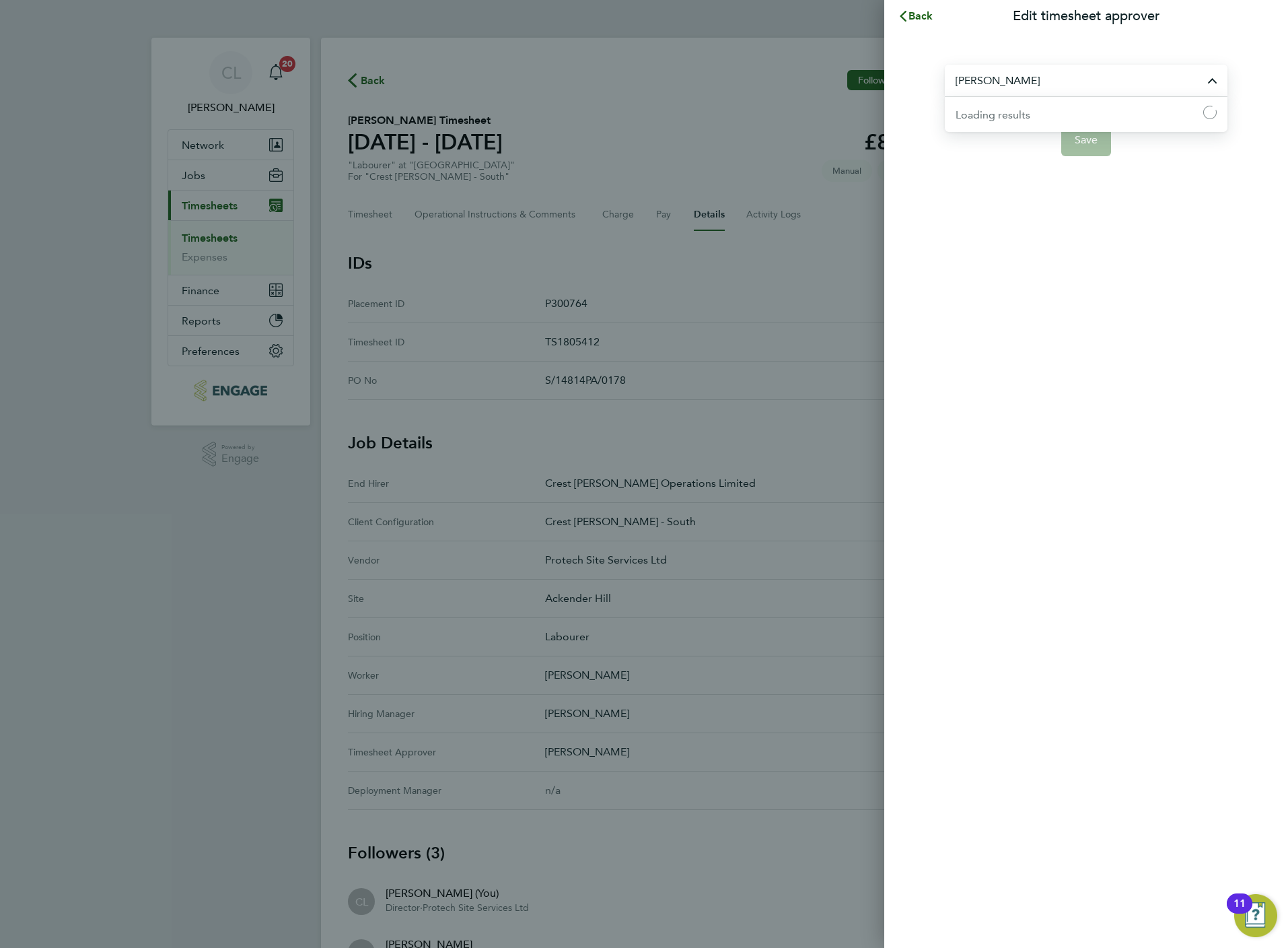
click at [984, 89] on input "[PERSON_NAME]" at bounding box center [1086, 80] width 282 height 32
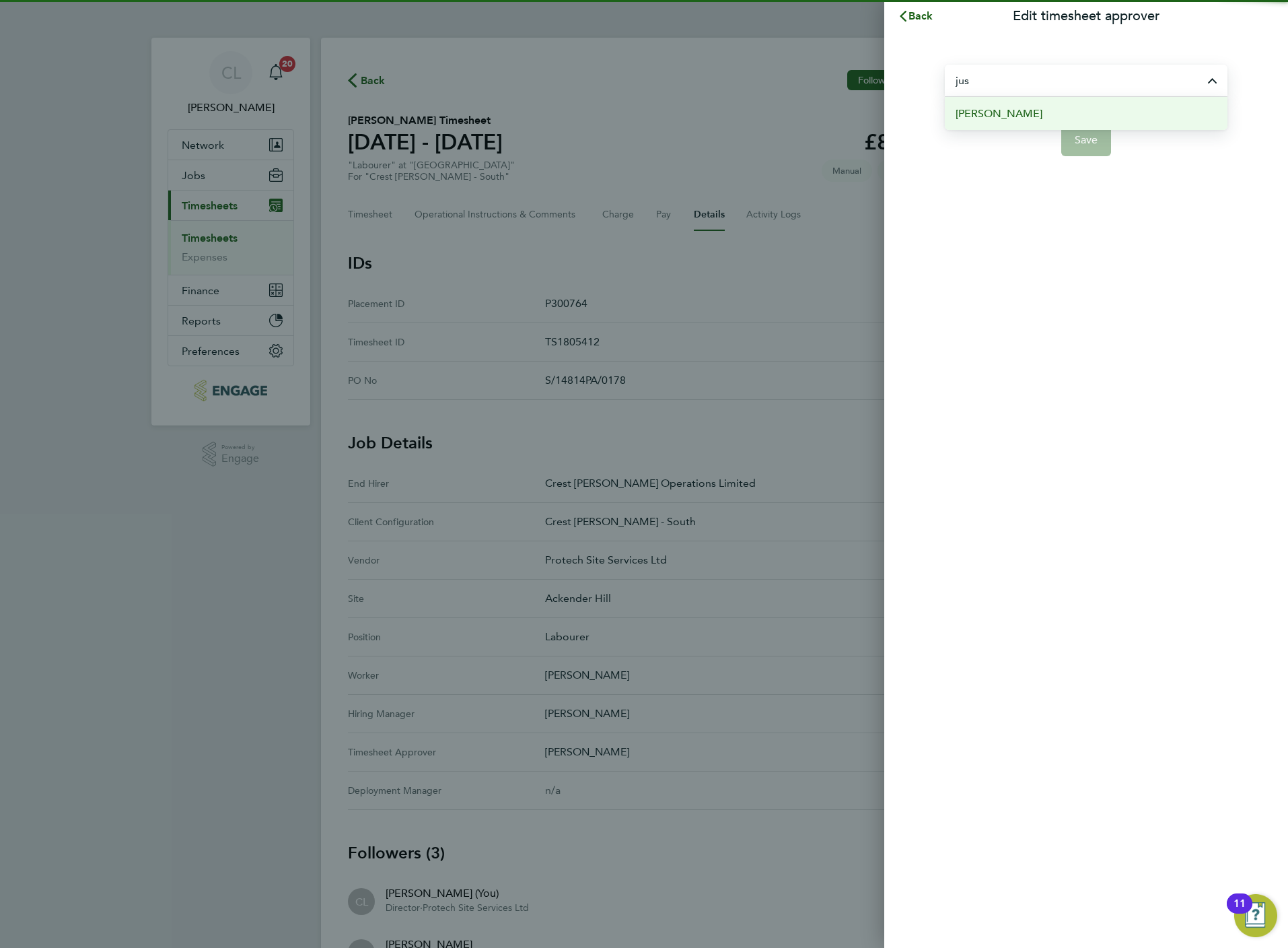
click at [1004, 108] on span "[PERSON_NAME]" at bounding box center [999, 114] width 87 height 16
type input "[PERSON_NAME]"
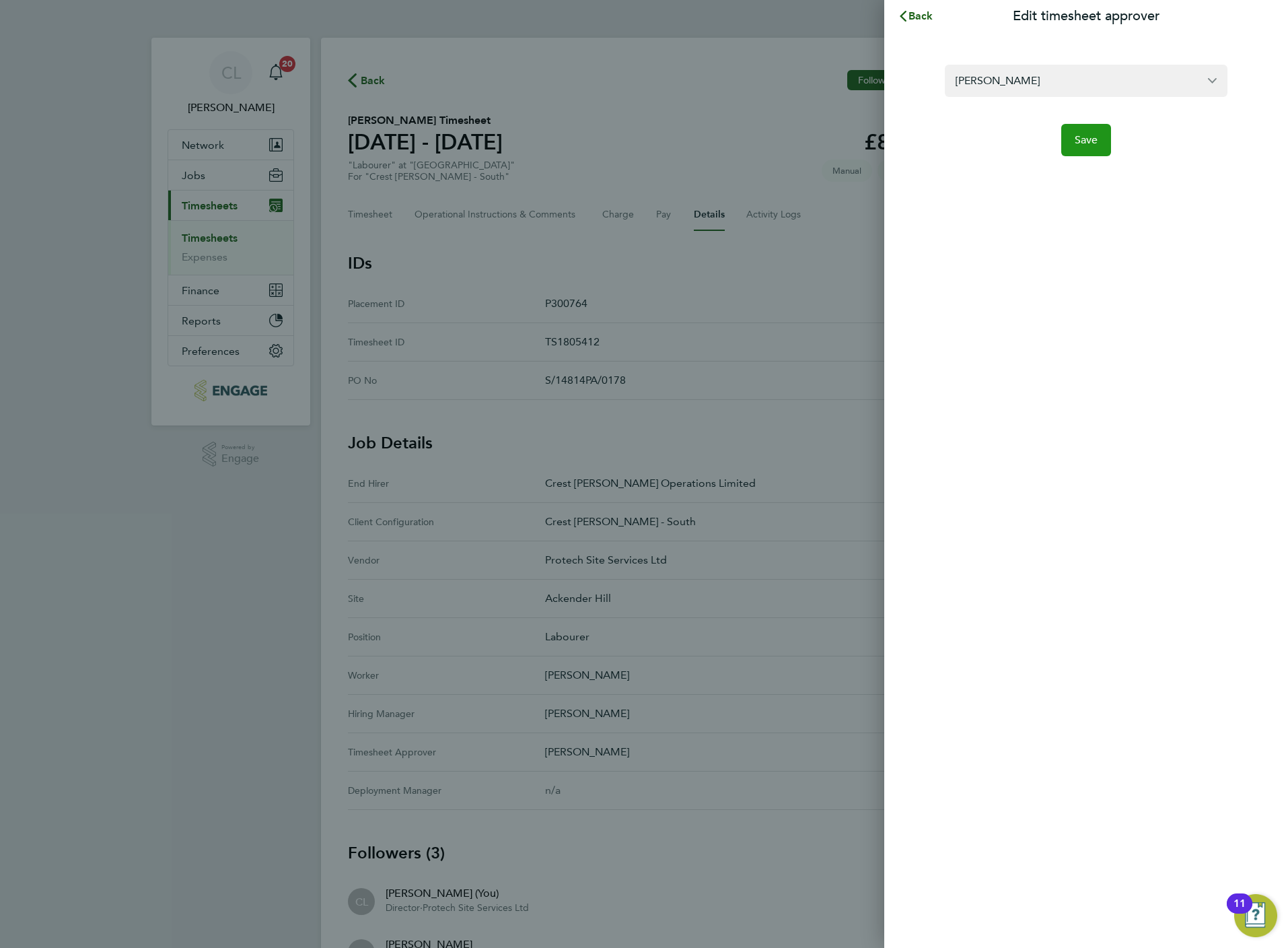
click at [1079, 134] on span "Save" at bounding box center [1086, 140] width 23 height 13
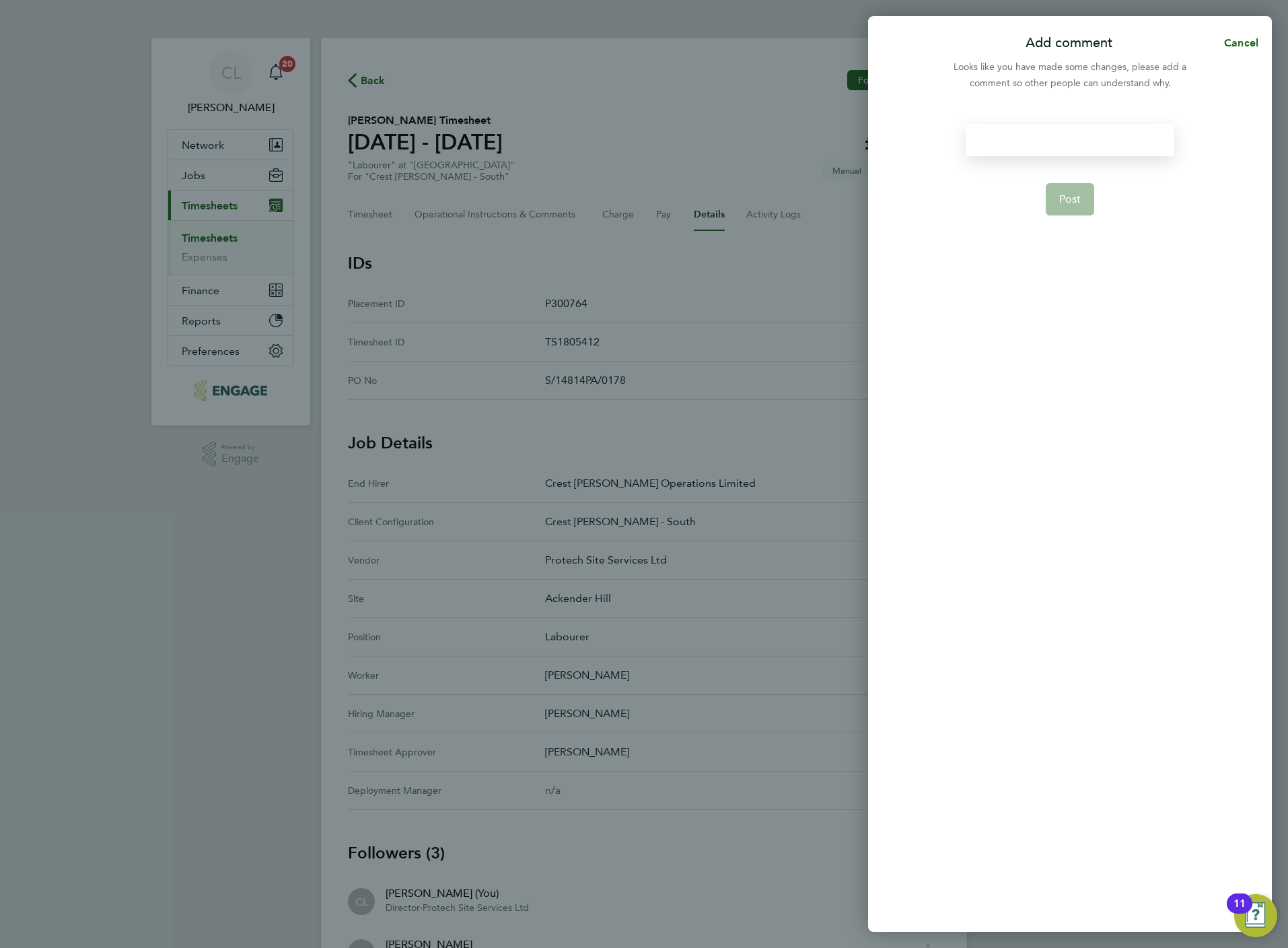
click at [1007, 144] on div at bounding box center [1070, 140] width 208 height 33
click at [1034, 148] on div at bounding box center [1070, 140] width 208 height 33
paste div
click at [1060, 197] on span "Post" at bounding box center [1070, 199] width 22 height 13
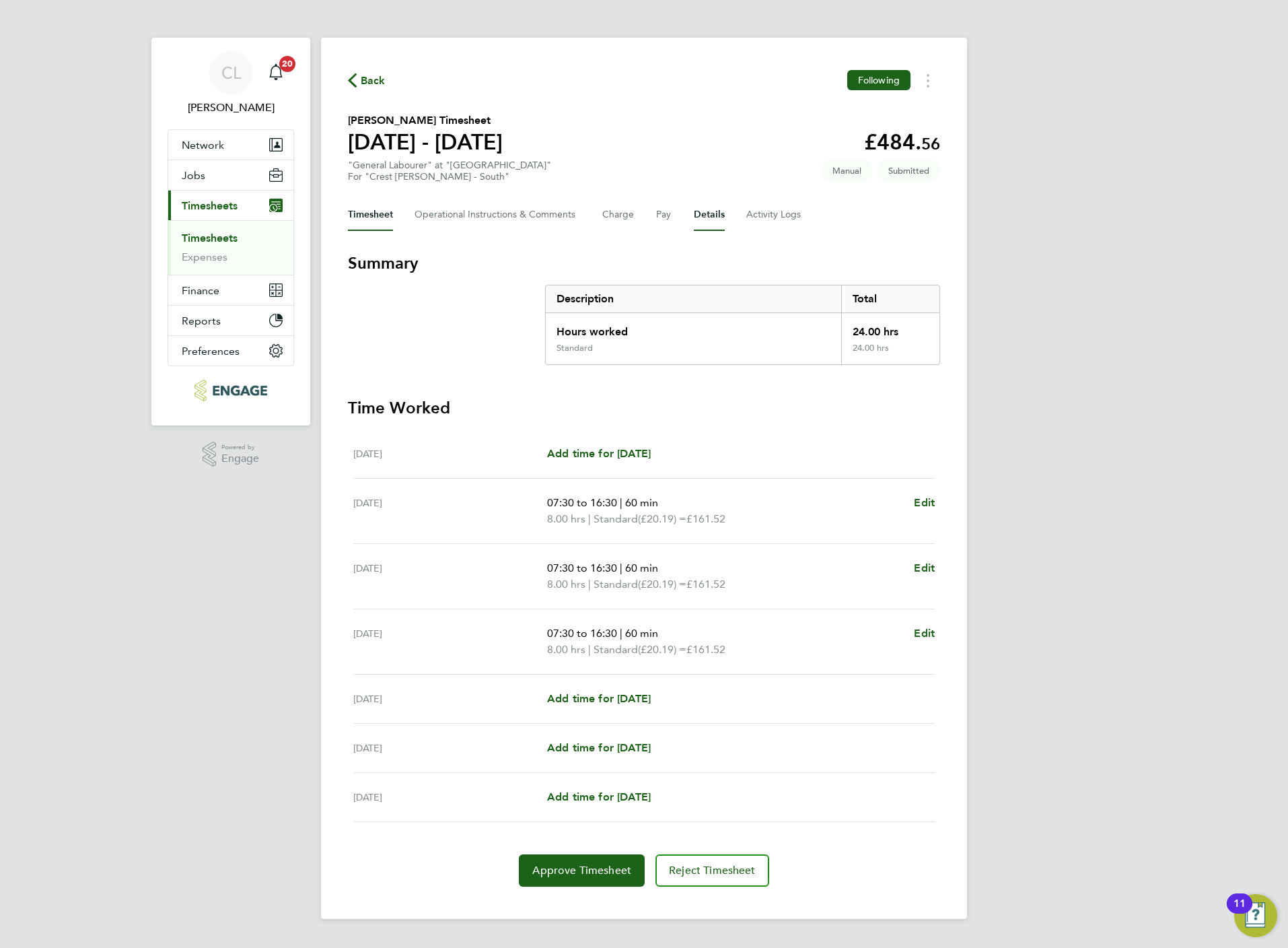
click at [713, 211] on button "Details" at bounding box center [709, 215] width 31 height 33
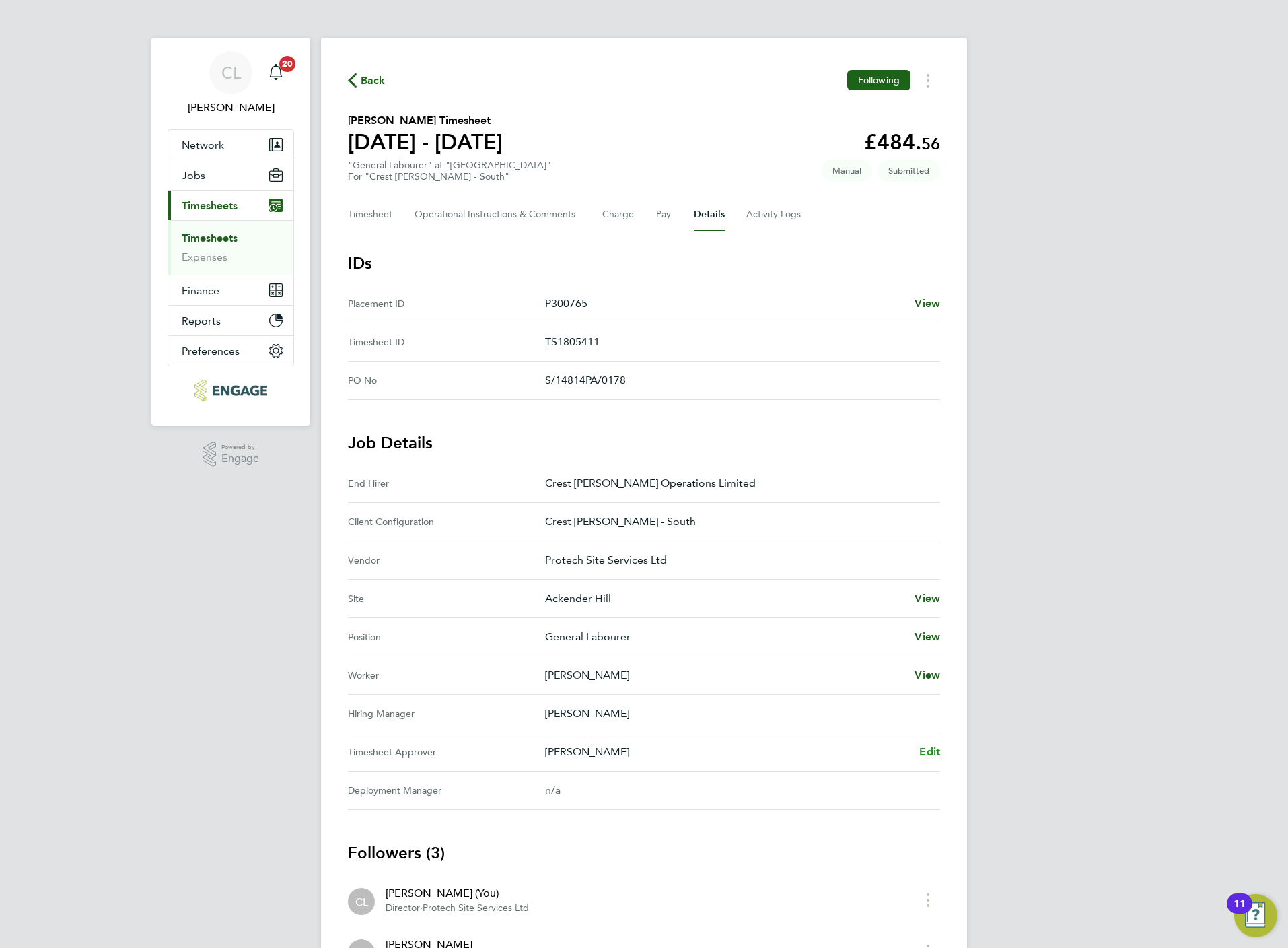
click at [927, 758] on span "Edit" at bounding box center [929, 751] width 21 height 13
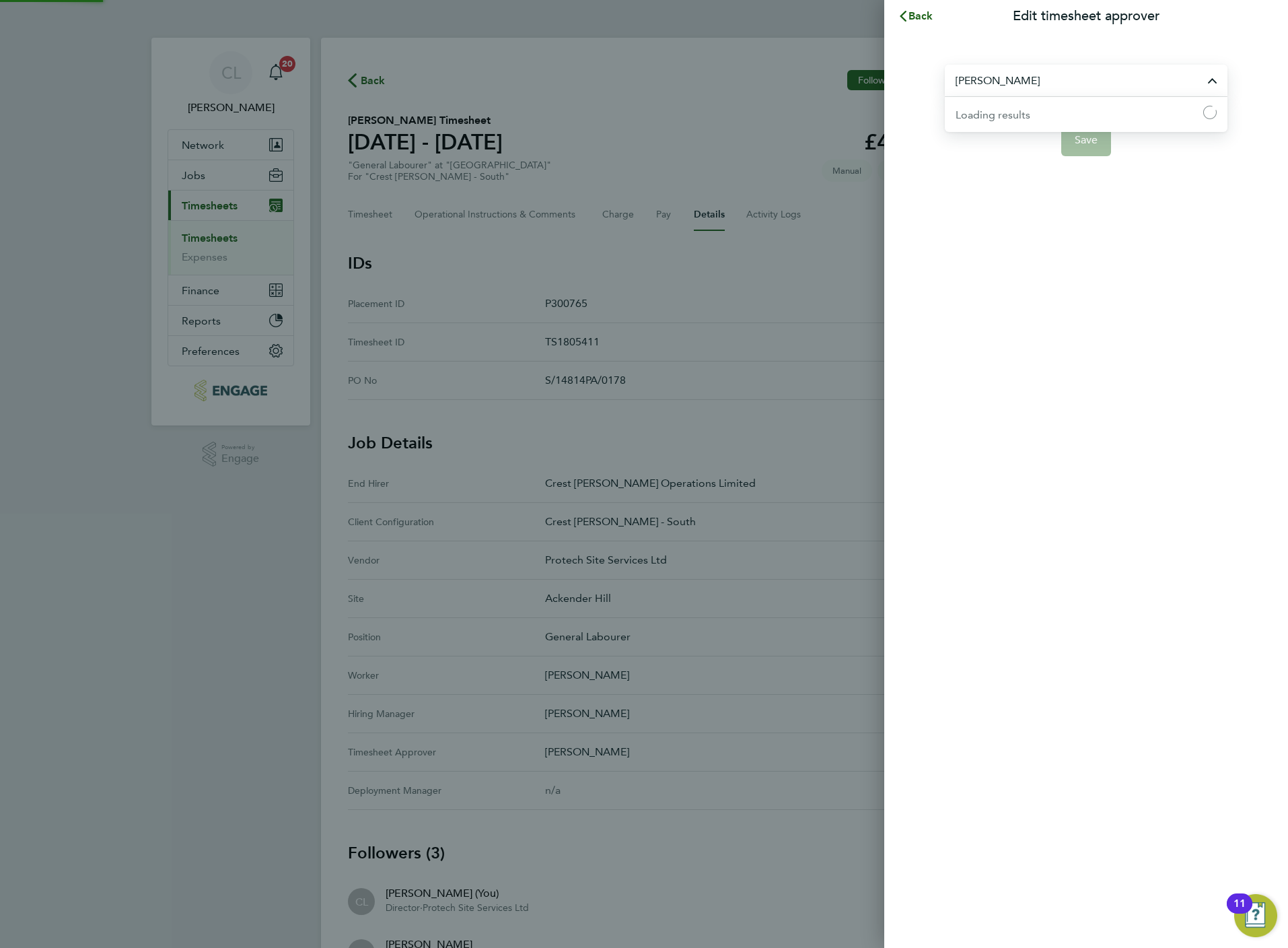
click at [997, 92] on input "[PERSON_NAME]" at bounding box center [1086, 80] width 282 height 32
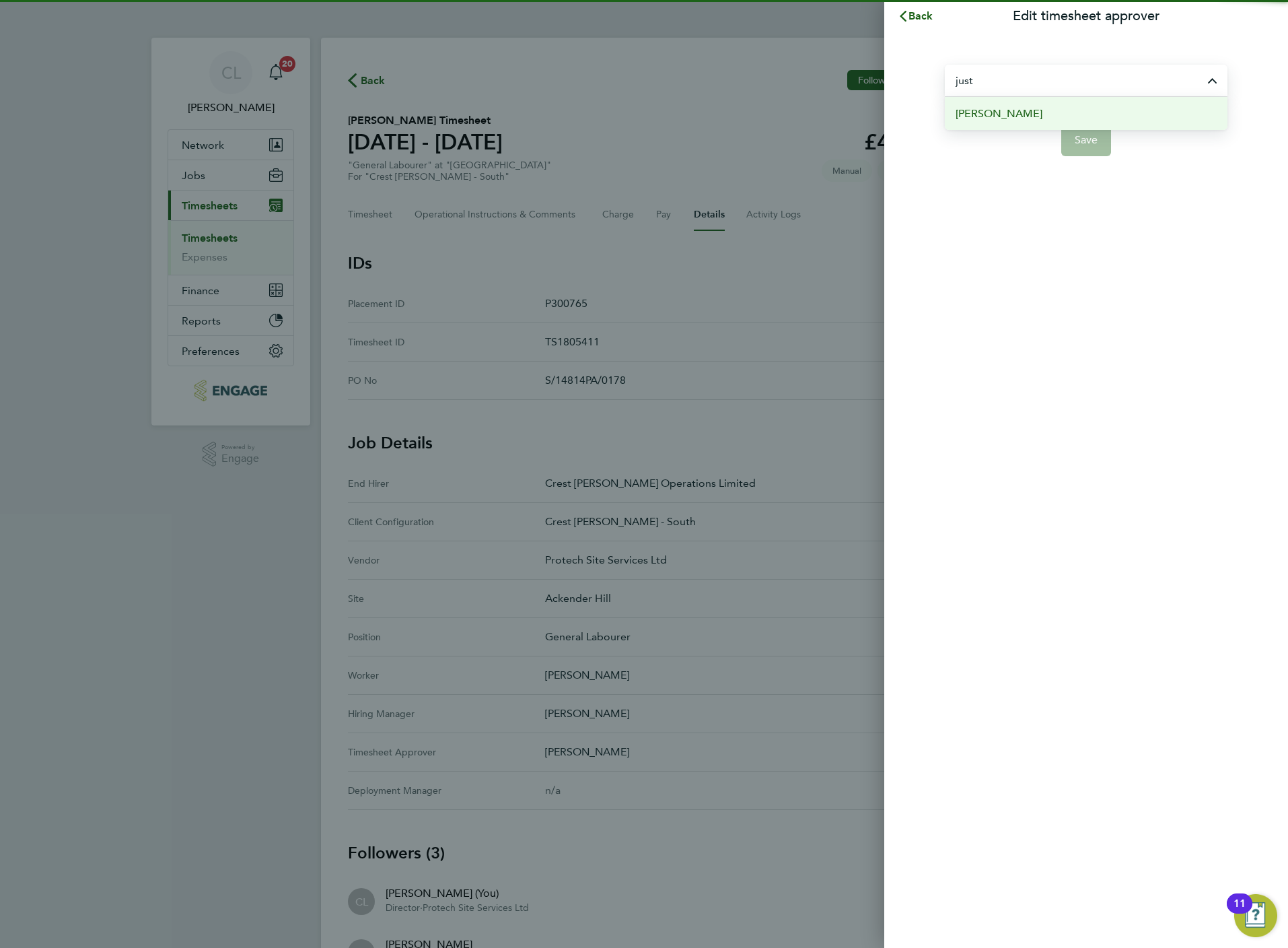
click at [1010, 113] on span "[PERSON_NAME]" at bounding box center [999, 114] width 87 height 16
type input "[PERSON_NAME]"
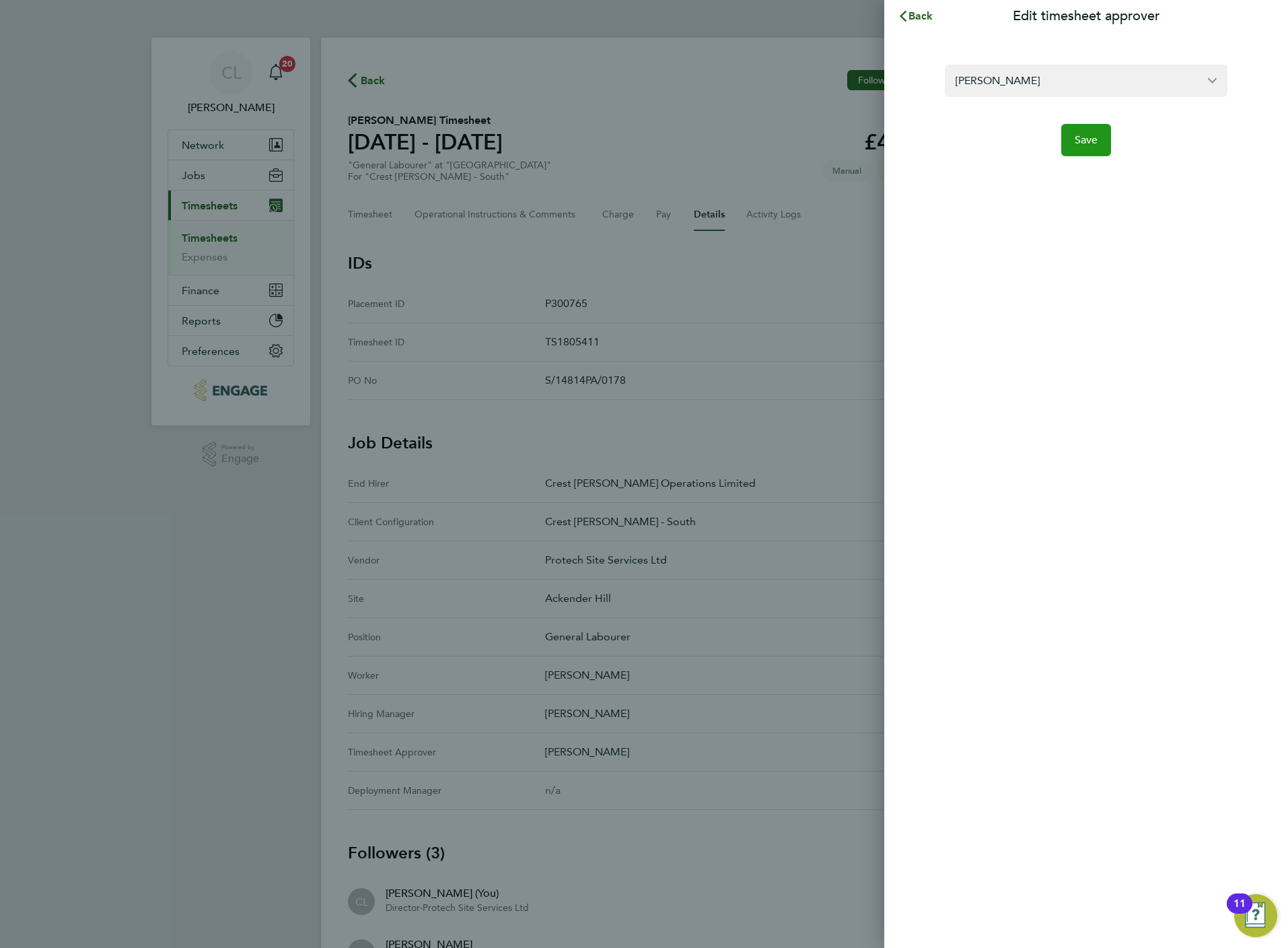
click at [1083, 132] on button "Save" at bounding box center [1086, 140] width 50 height 33
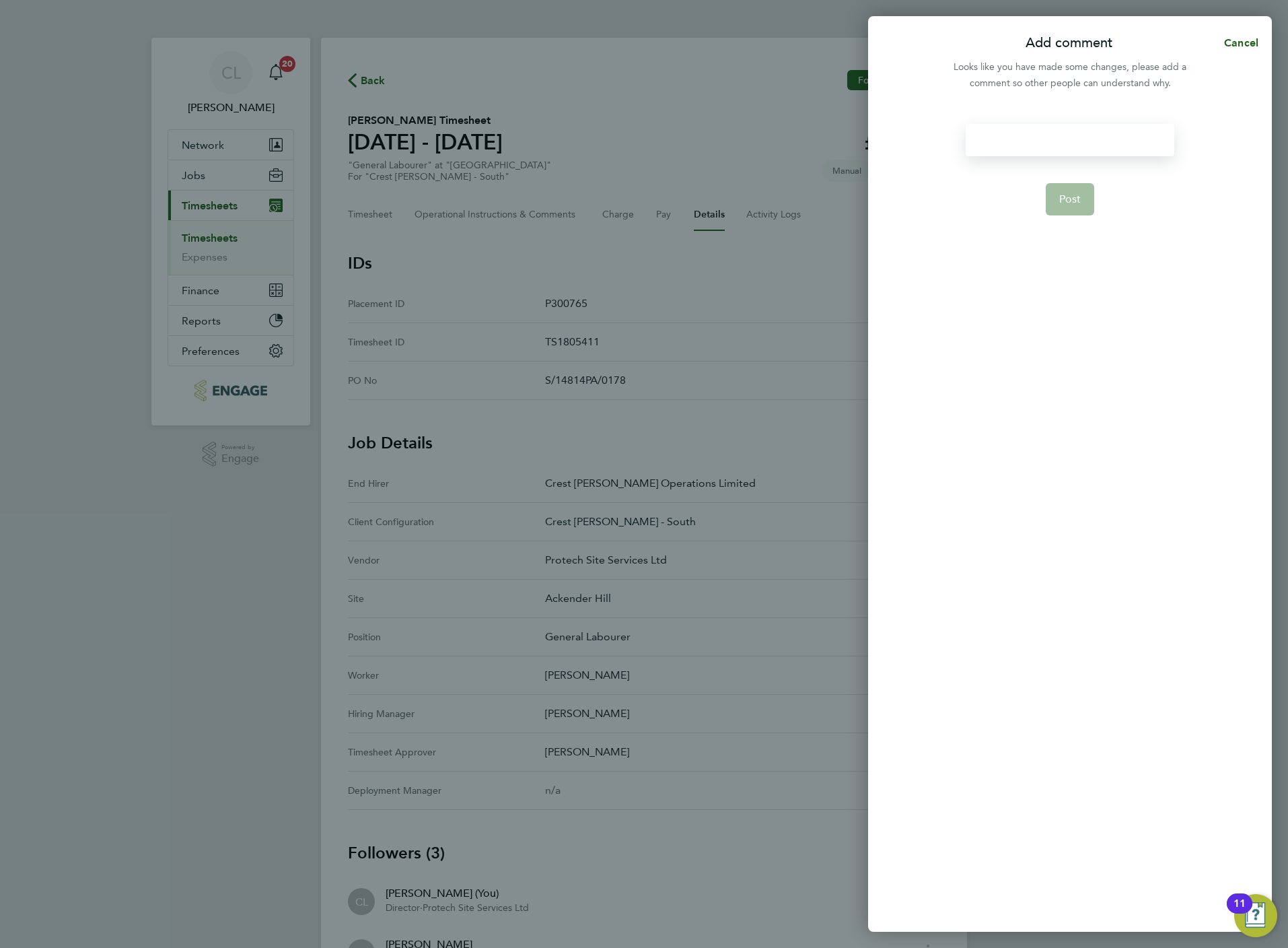
click at [1036, 138] on div at bounding box center [1070, 140] width 208 height 33
click at [1038, 138] on div at bounding box center [1070, 140] width 208 height 33
paste div
click at [1065, 210] on button "Post" at bounding box center [1070, 199] width 49 height 33
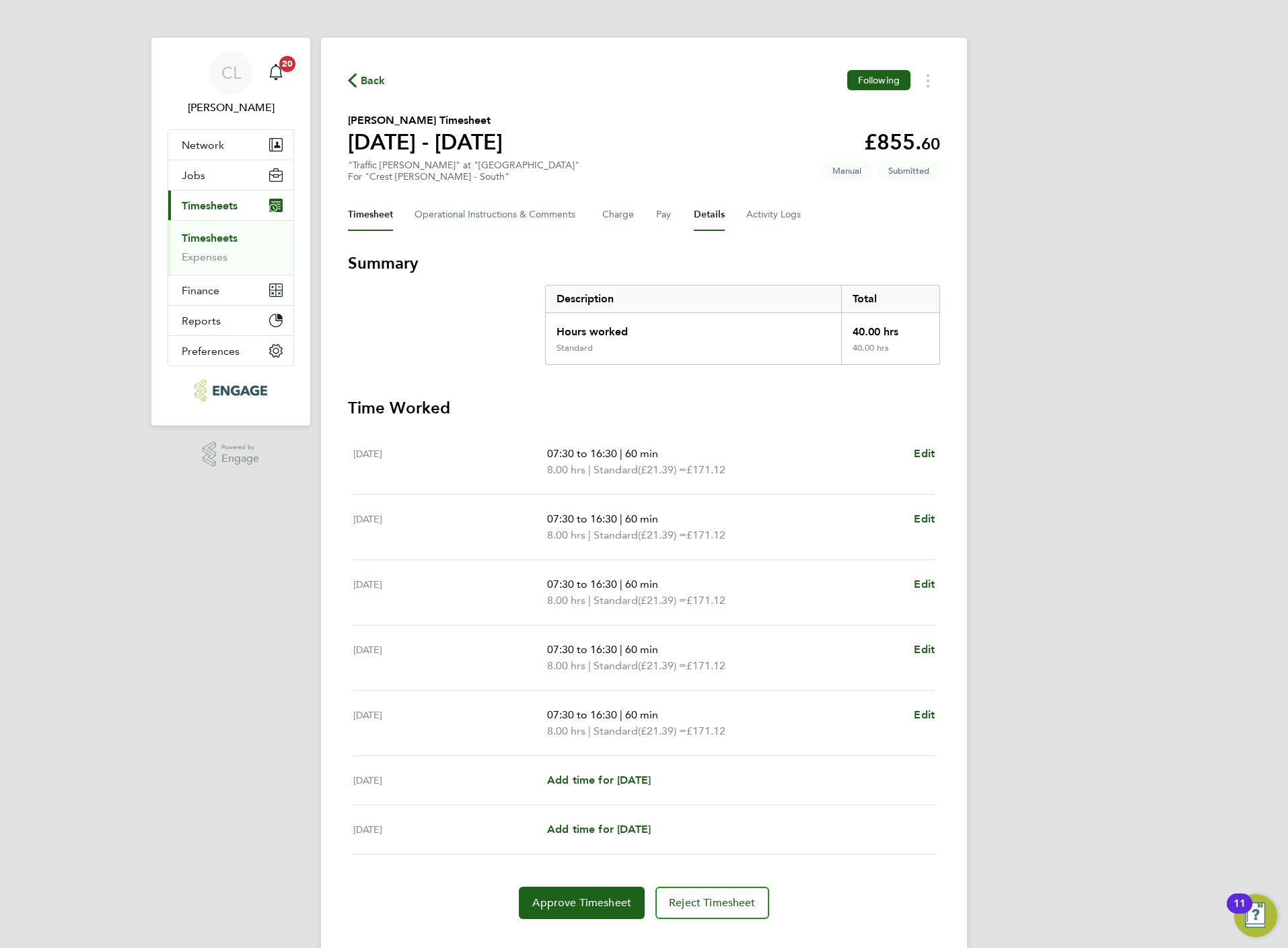
click at [699, 216] on button "Details" at bounding box center [709, 215] width 31 height 33
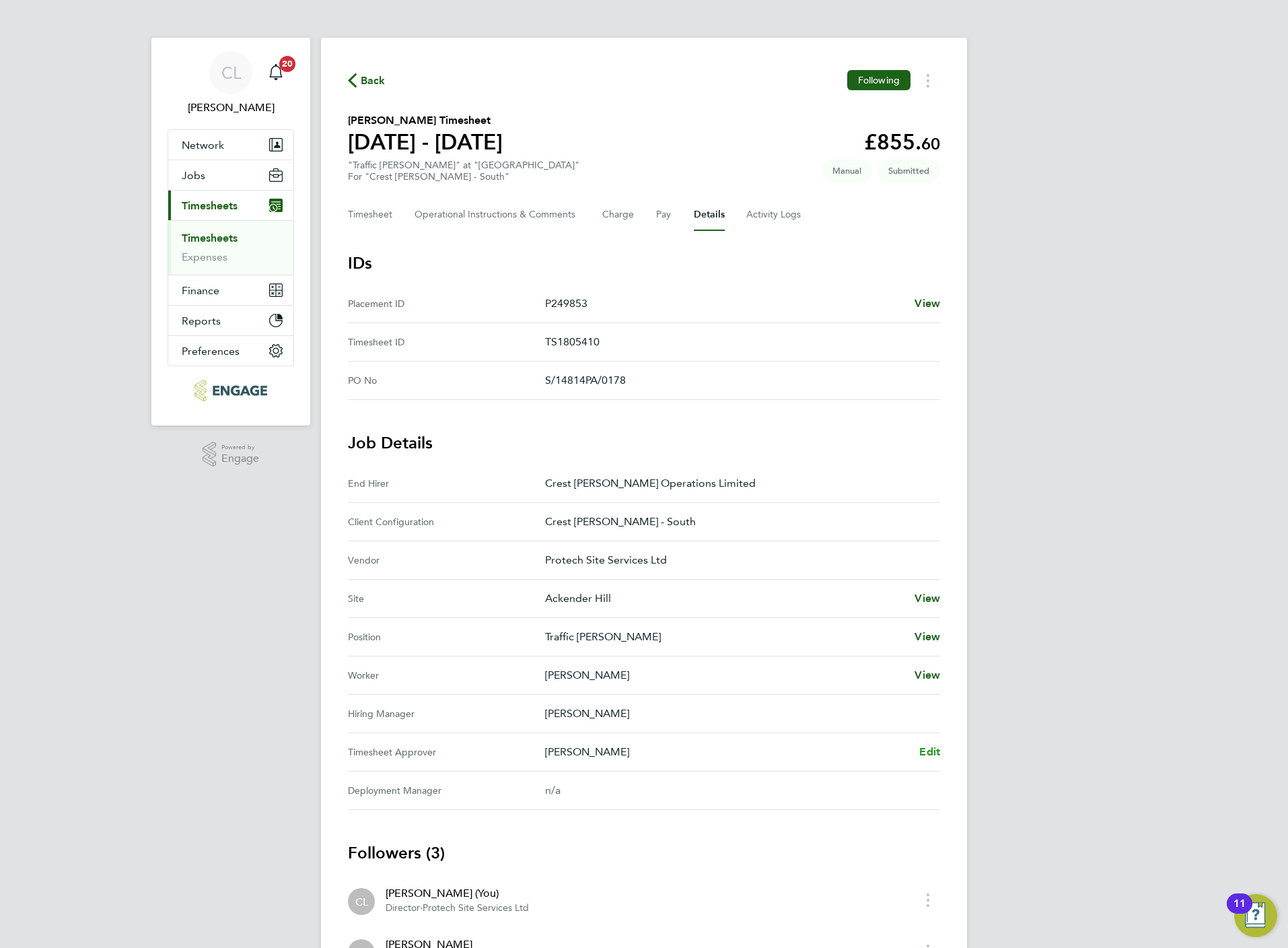
click at [929, 758] on span "Edit" at bounding box center [929, 751] width 21 height 13
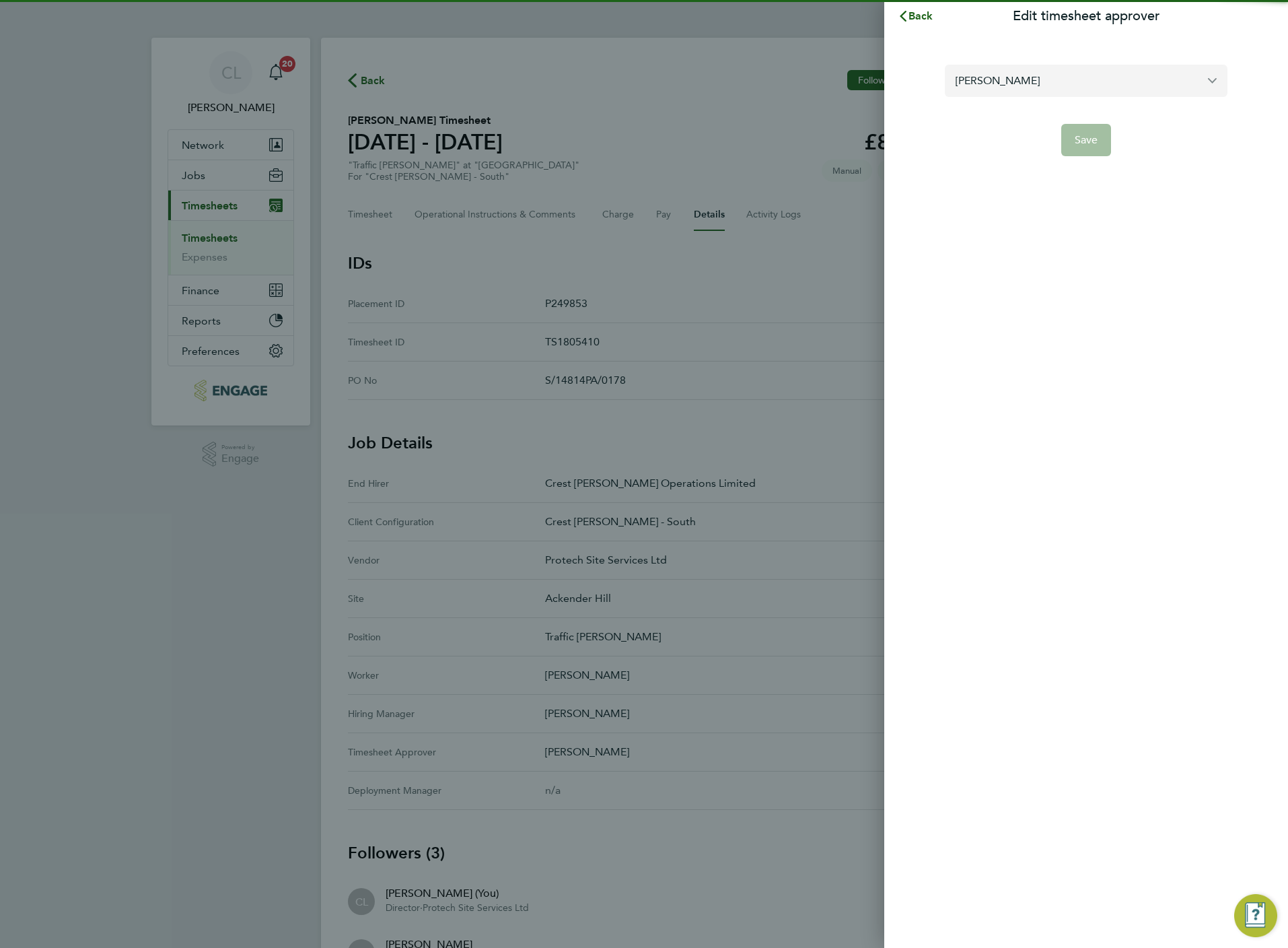
click at [1026, 75] on input "[PERSON_NAME]" at bounding box center [1086, 80] width 282 height 32
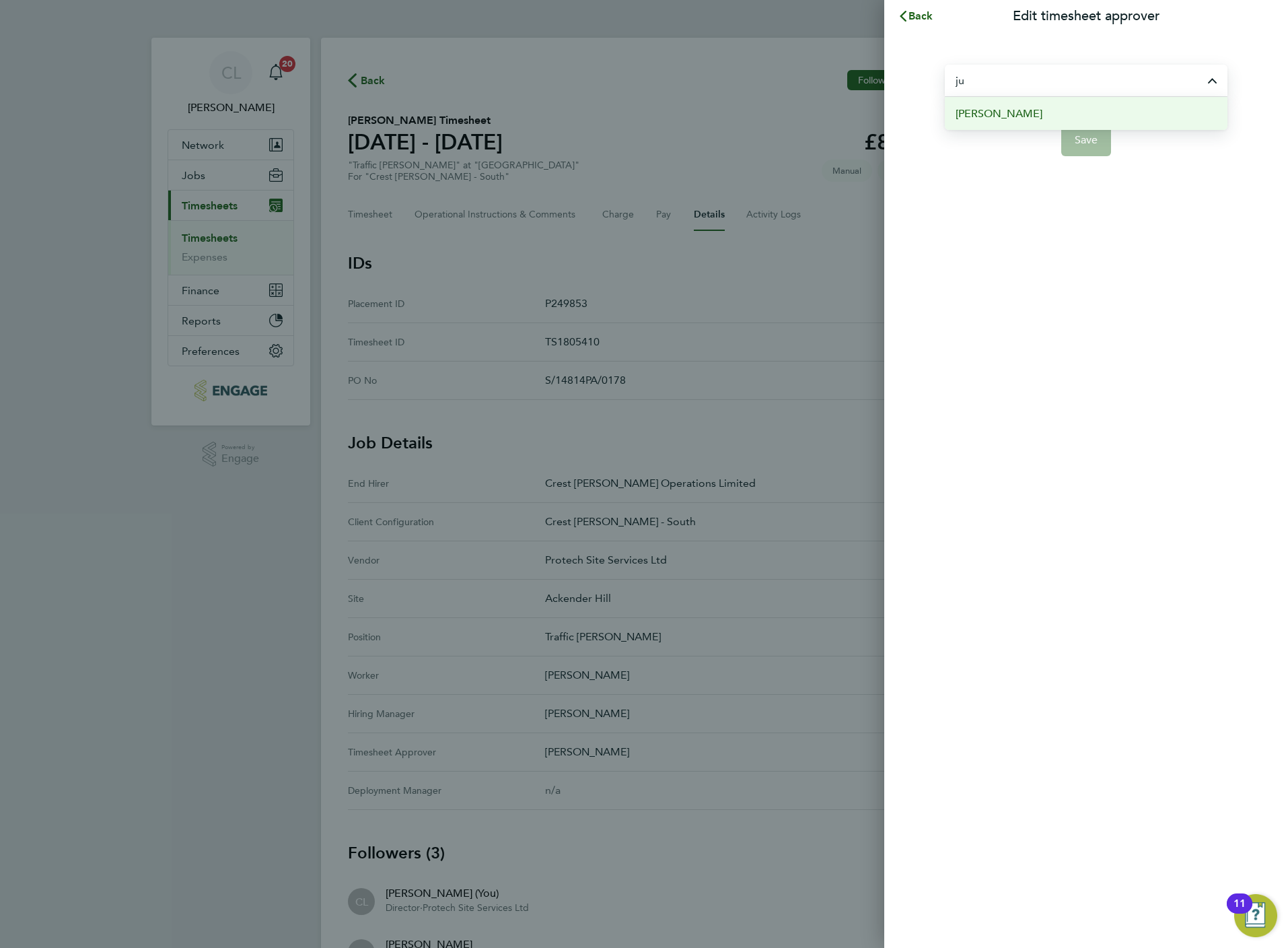
click at [1016, 115] on span "[PERSON_NAME]" at bounding box center [999, 114] width 87 height 16
type input "[PERSON_NAME]"
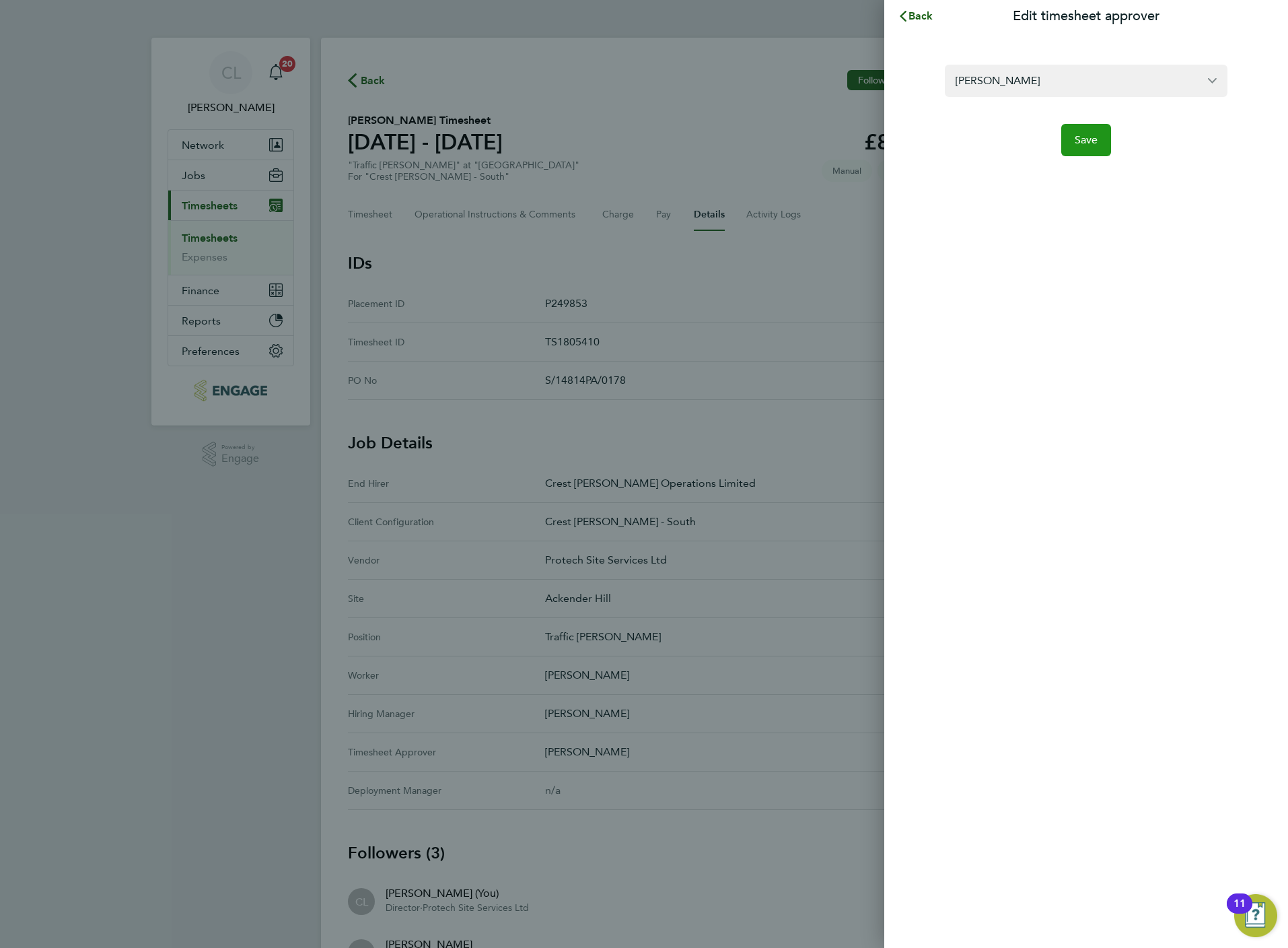
click at [1084, 143] on span "Save" at bounding box center [1086, 140] width 23 height 13
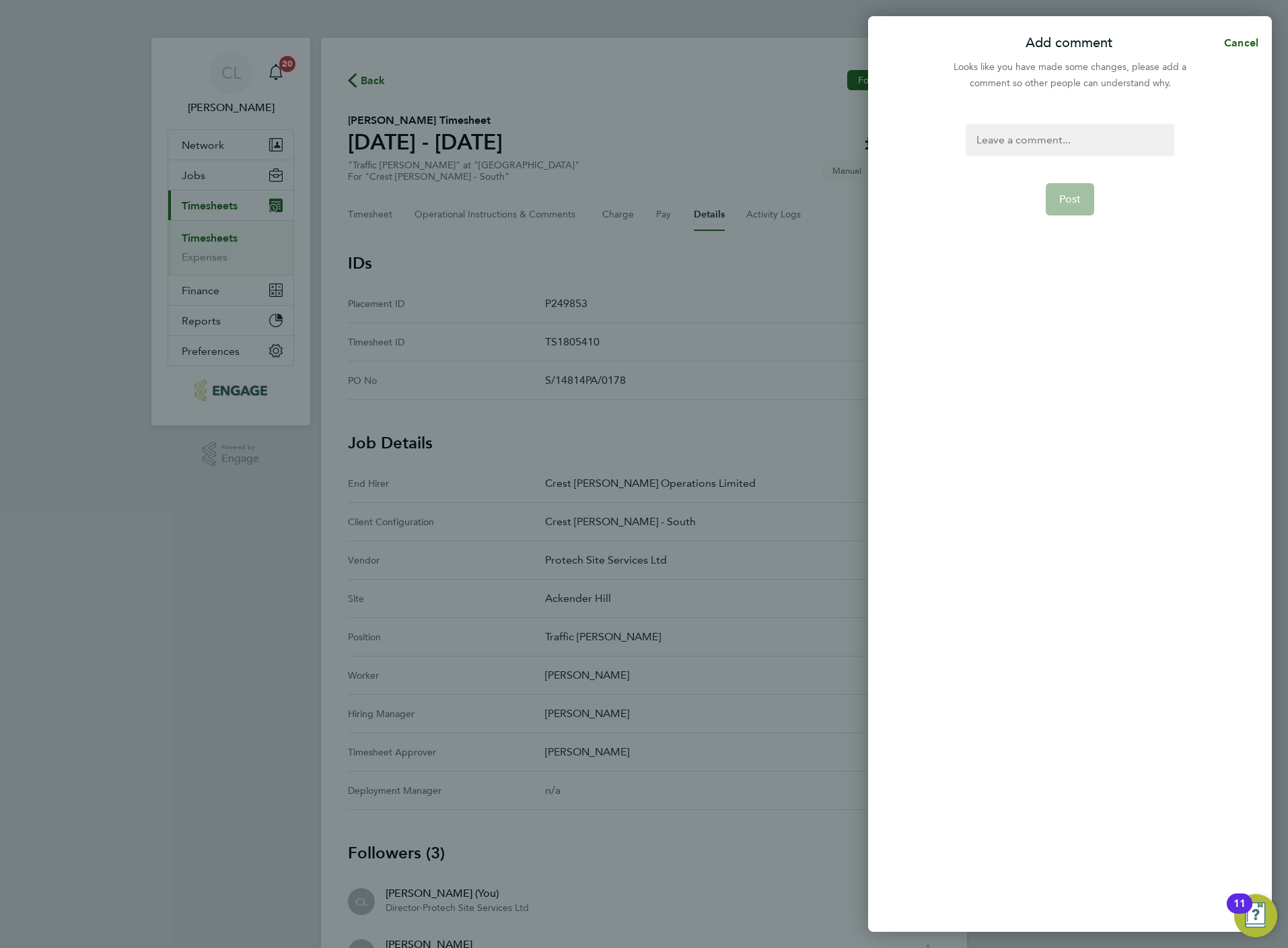
click at [1002, 140] on div at bounding box center [1070, 140] width 208 height 33
paste div
click at [1060, 166] on form "Amend Post" at bounding box center [1070, 388] width 218 height 528
click at [1065, 191] on button "Post" at bounding box center [1070, 199] width 49 height 33
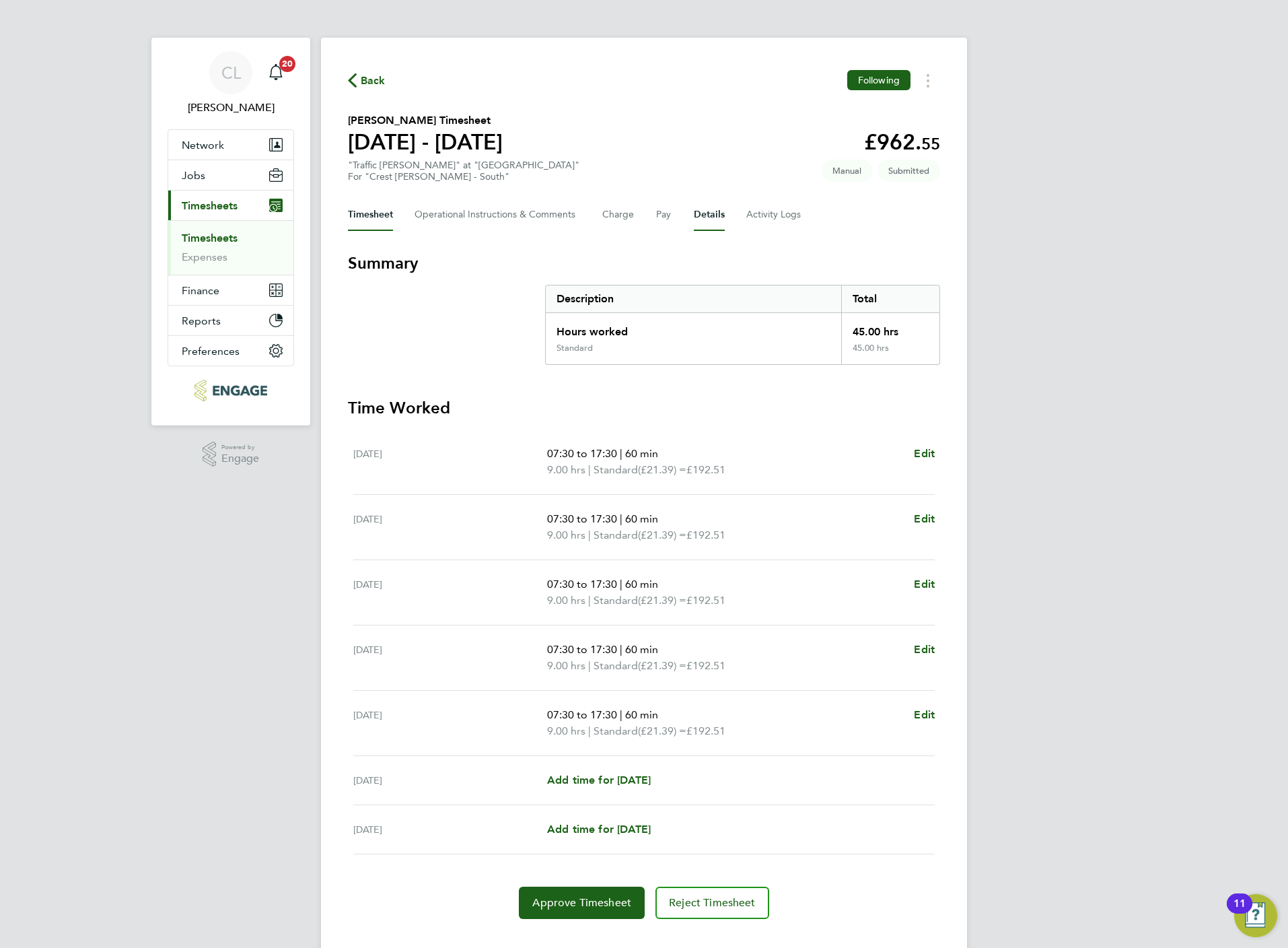
click at [706, 225] on button "Details" at bounding box center [709, 215] width 31 height 33
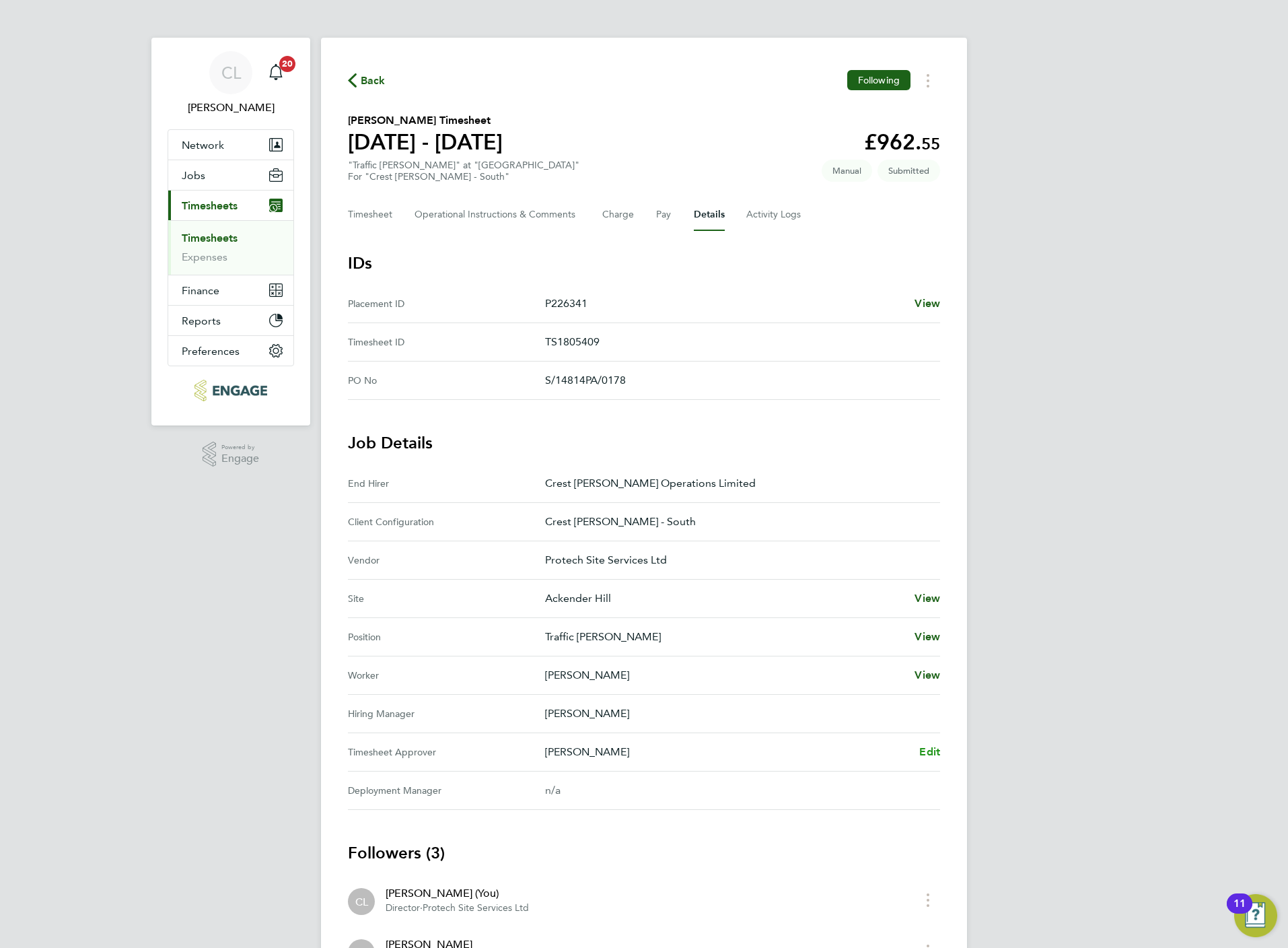
click at [935, 751] on span "Edit" at bounding box center [929, 751] width 21 height 13
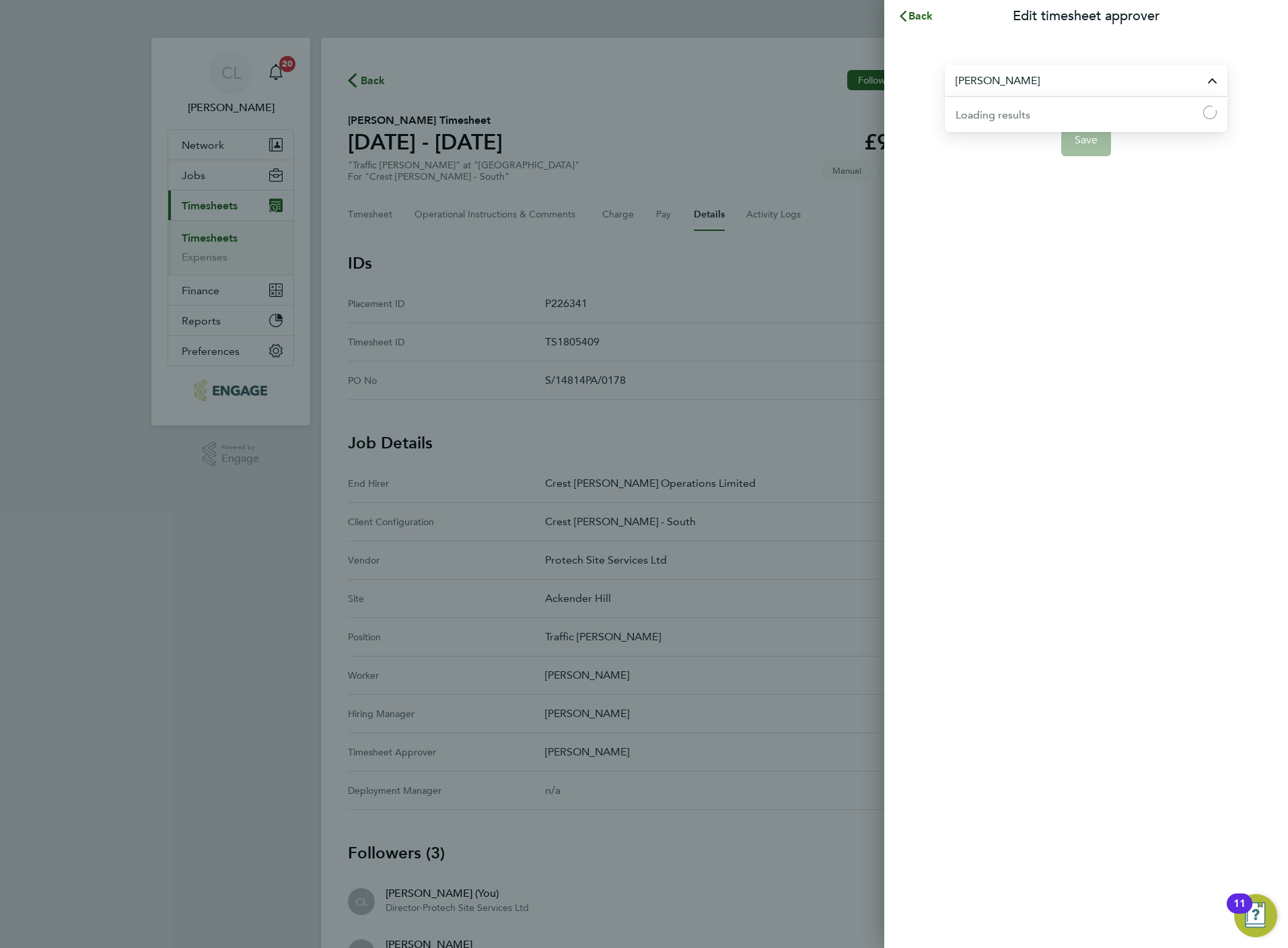
click at [1009, 79] on input "[PERSON_NAME]" at bounding box center [1086, 80] width 282 height 32
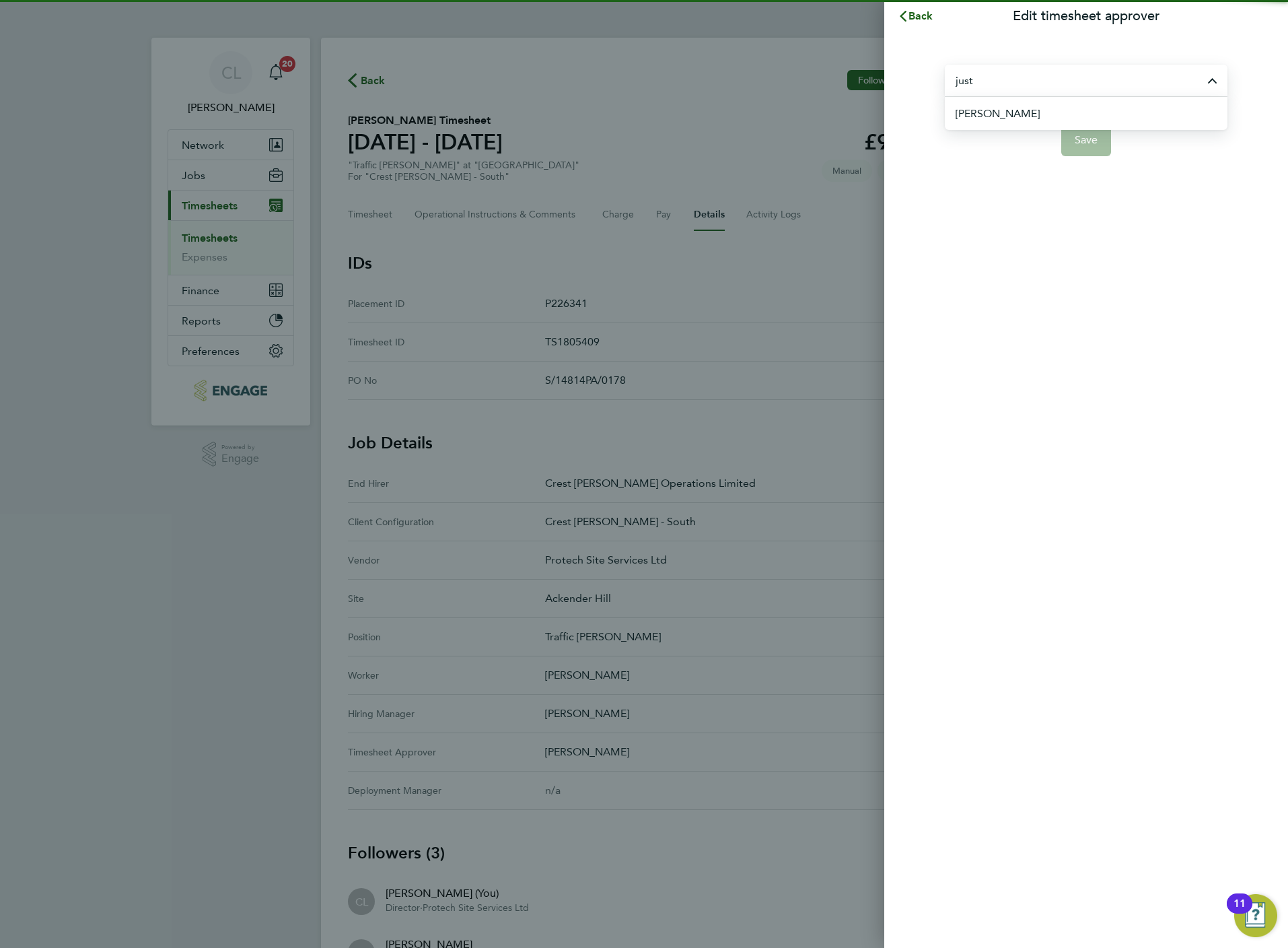
click at [1010, 114] on span "[PERSON_NAME]" at bounding box center [997, 114] width 84 height 16
type input "[PERSON_NAME]"
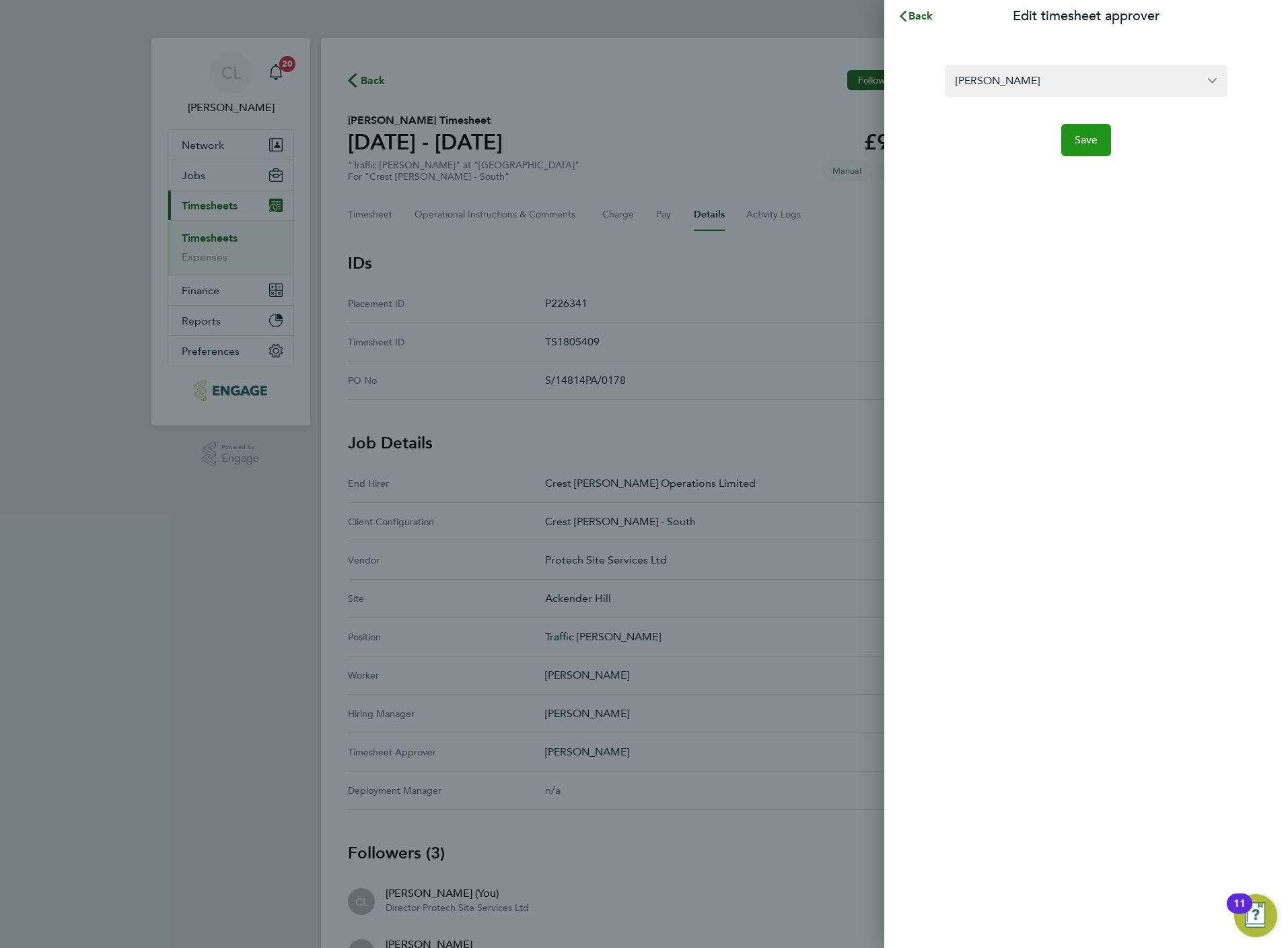
click at [1080, 144] on span "Save" at bounding box center [1086, 140] width 23 height 13
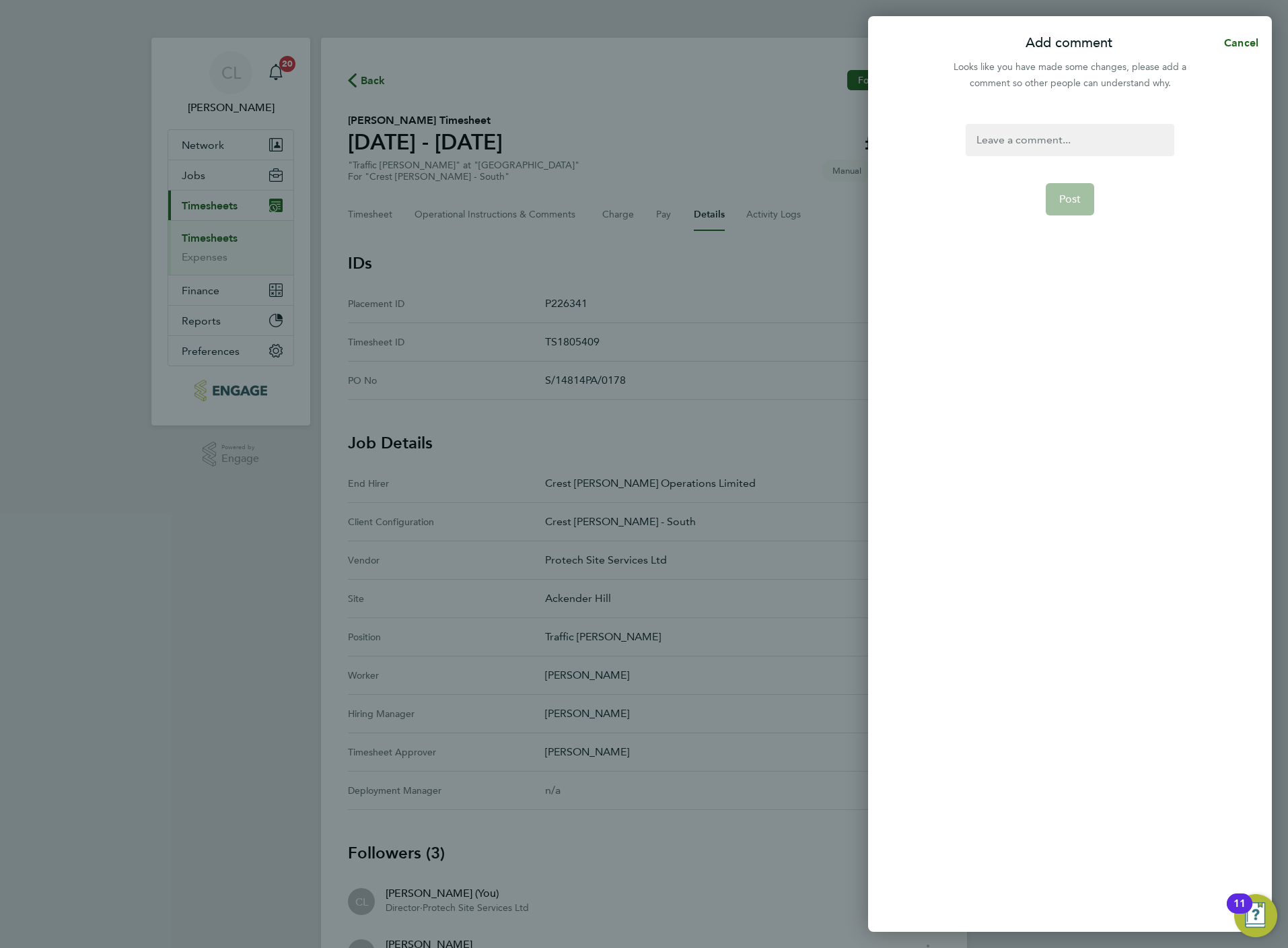
click at [1024, 144] on div at bounding box center [1070, 140] width 208 height 33
click at [1043, 146] on div at bounding box center [1070, 140] width 208 height 33
paste div
click at [1072, 192] on span "Post" at bounding box center [1070, 199] width 22 height 13
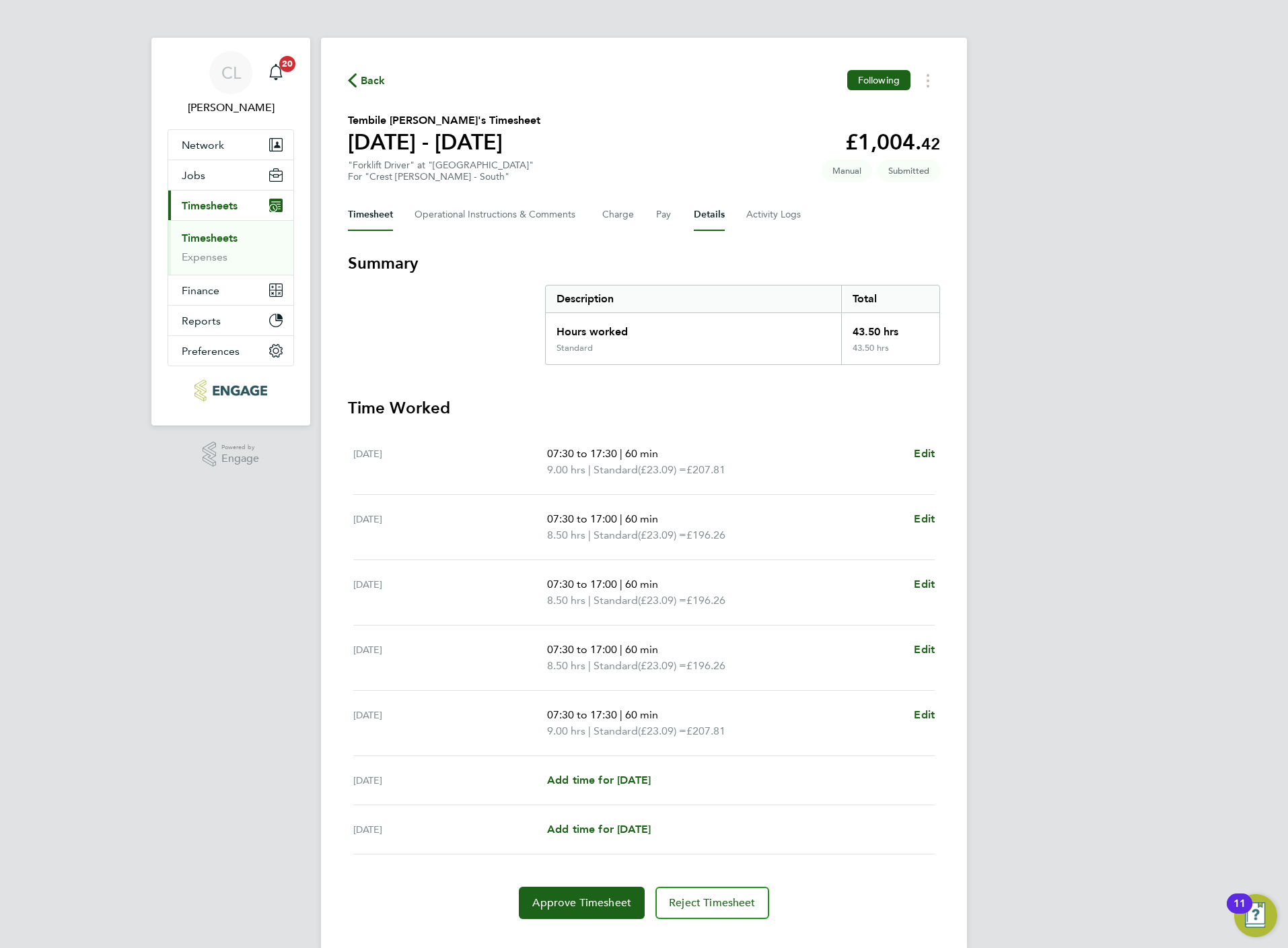
click at [703, 214] on button "Details" at bounding box center [709, 215] width 31 height 33
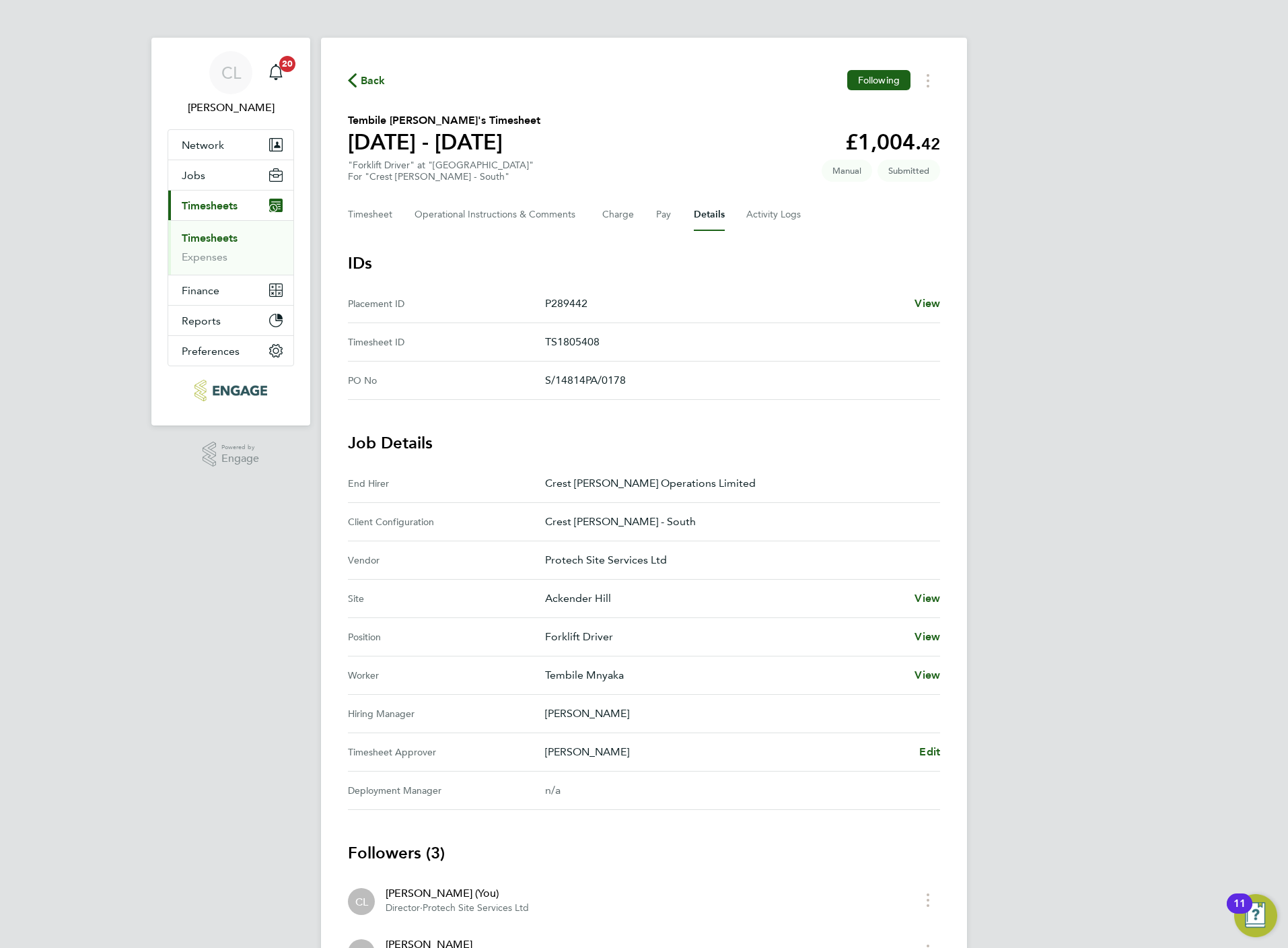
click at [925, 764] on Approver "Timesheet Approver [PERSON_NAME] Edit" at bounding box center [644, 752] width 592 height 38
click at [931, 756] on span "Edit" at bounding box center [929, 751] width 21 height 13
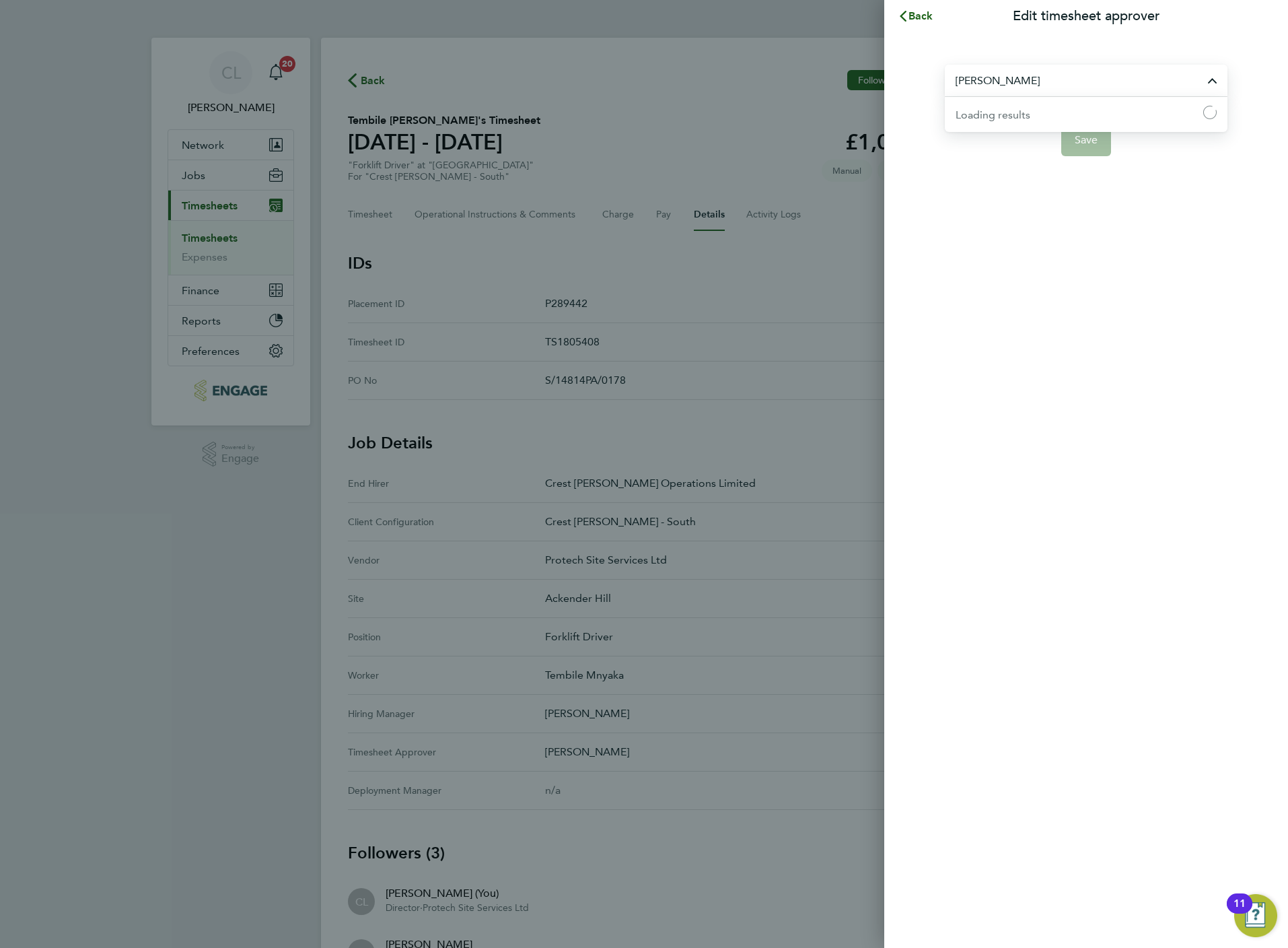
click at [1038, 89] on input "[PERSON_NAME]" at bounding box center [1086, 80] width 282 height 32
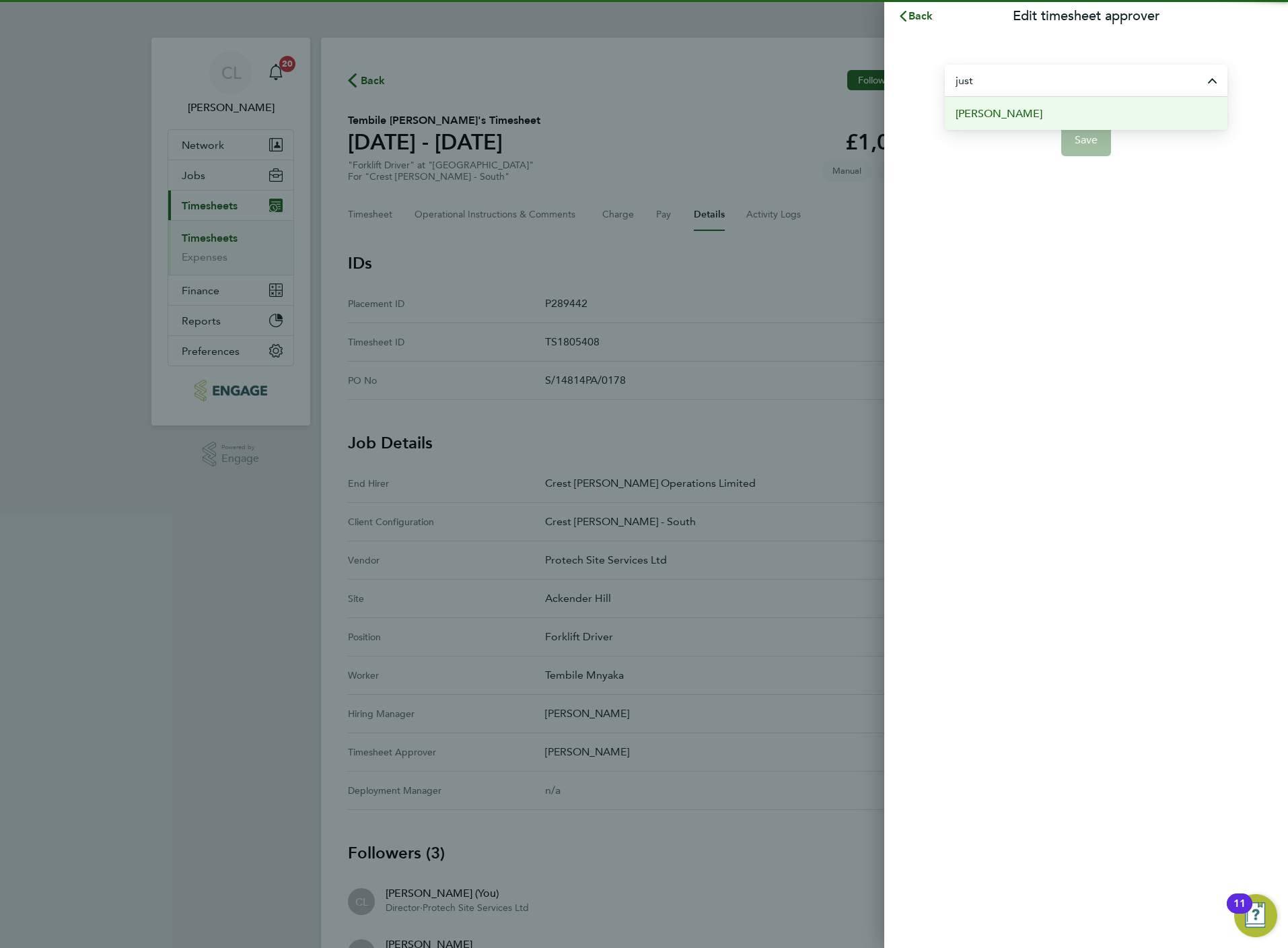
click at [1032, 118] on li "[PERSON_NAME]" at bounding box center [1086, 114] width 282 height 33
type input "[PERSON_NAME]"
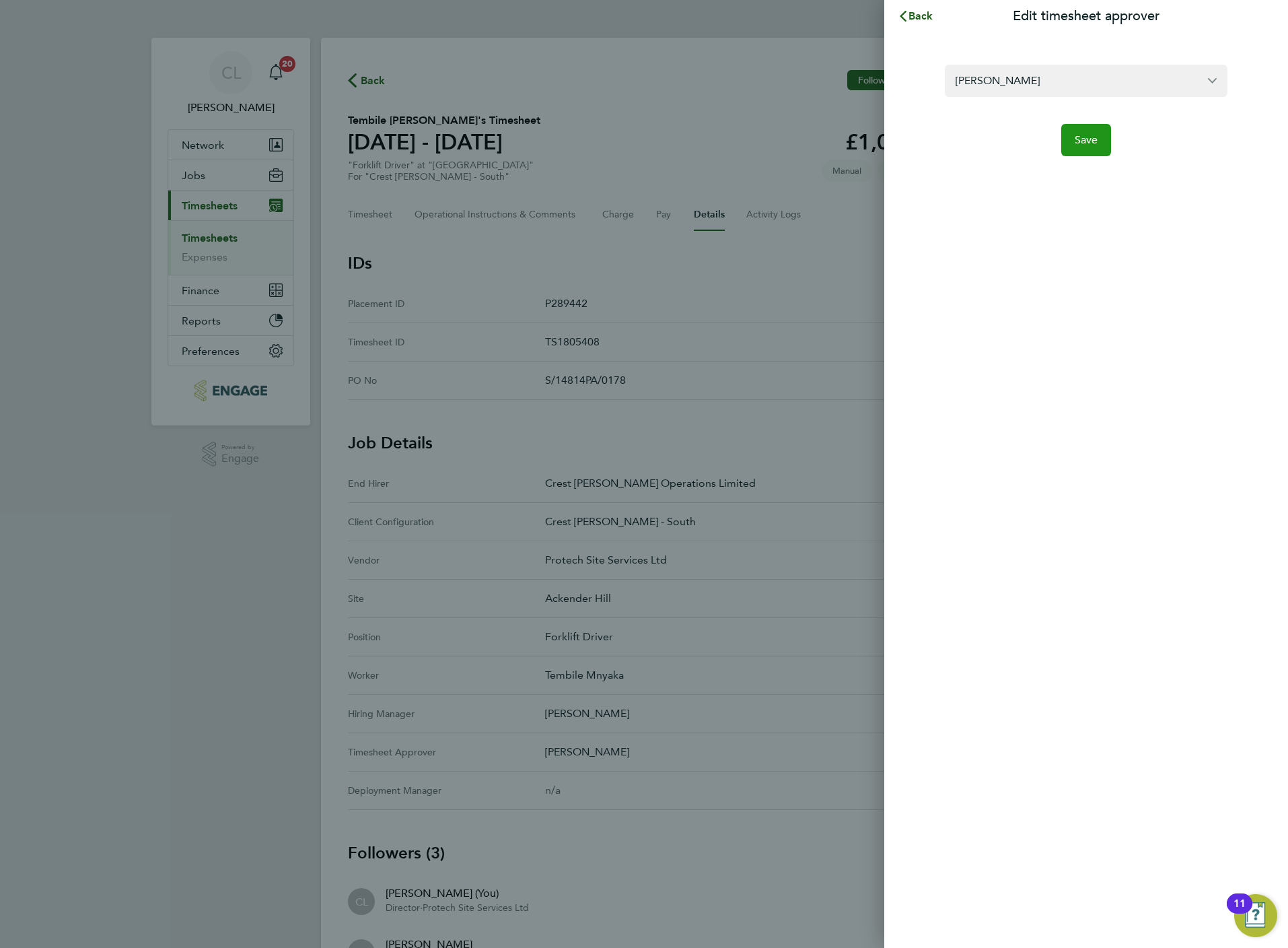
click at [1091, 141] on span "Save" at bounding box center [1086, 140] width 23 height 13
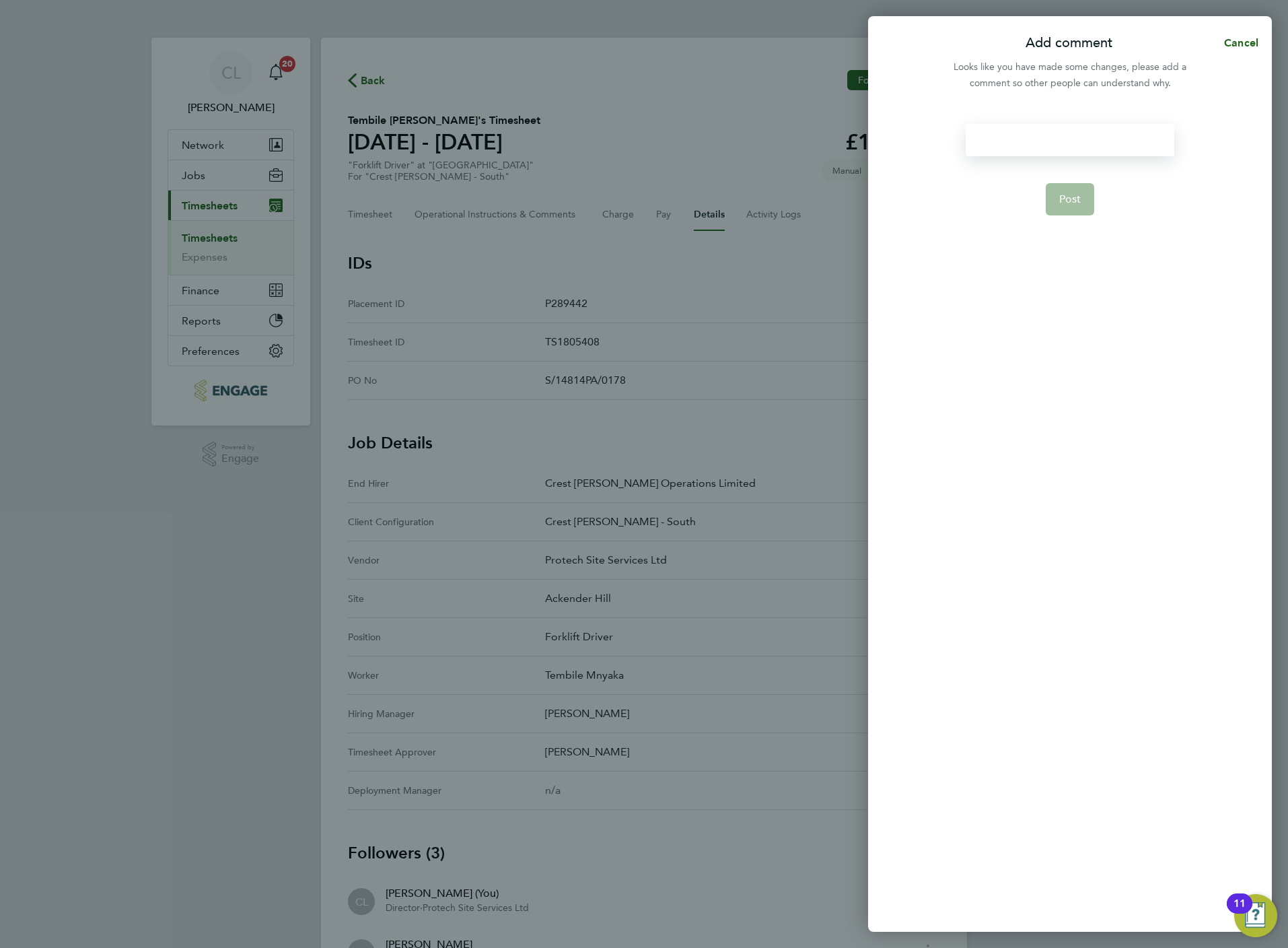
click at [1046, 139] on div at bounding box center [1070, 140] width 208 height 33
paste div
click at [1064, 217] on form "Amend Post" at bounding box center [1070, 388] width 218 height 528
click at [1064, 211] on button "Post" at bounding box center [1070, 199] width 49 height 33
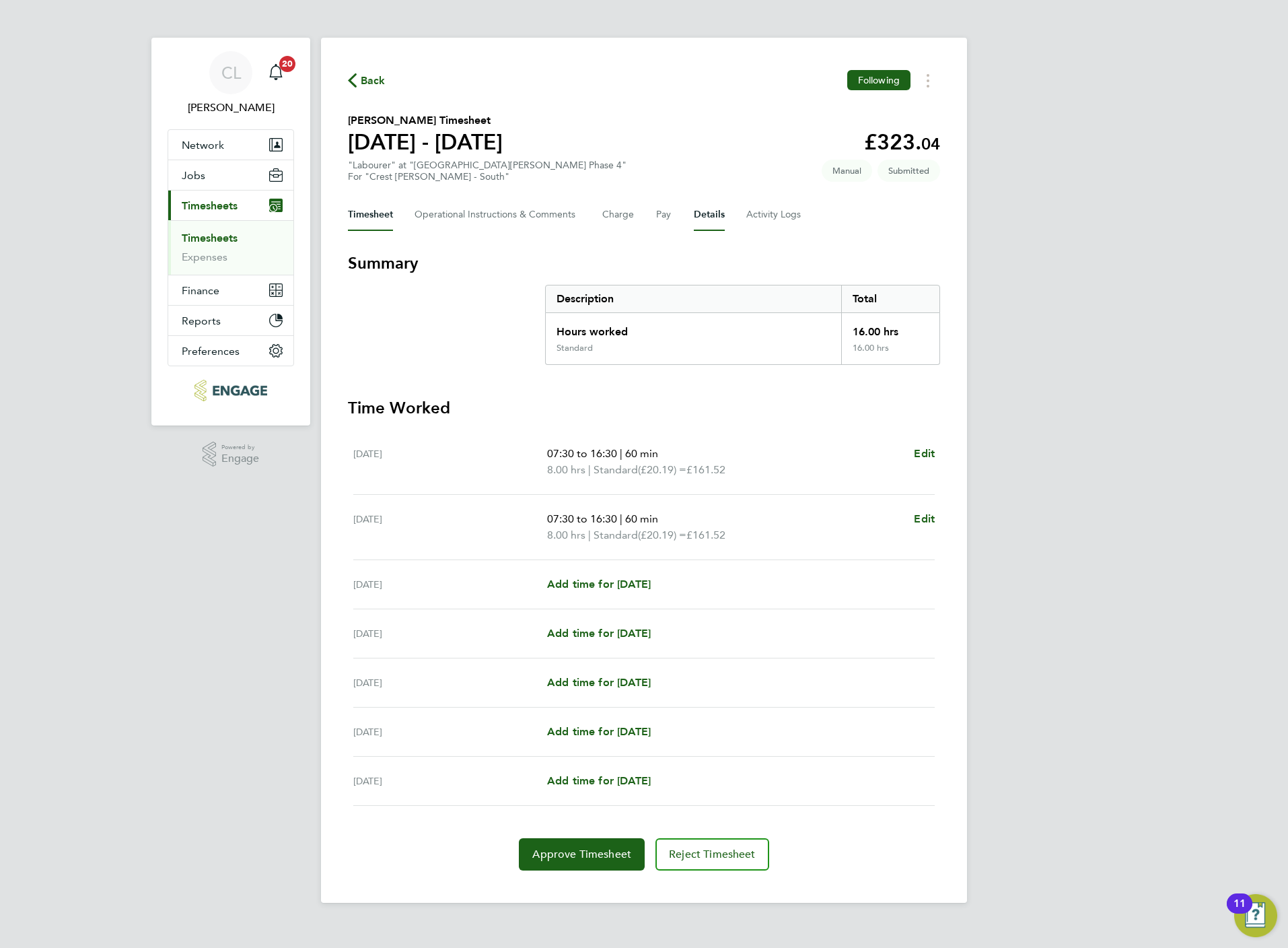
drag, startPoint x: 687, startPoint y: 215, endPoint x: 695, endPoint y: 213, distance: 8.2
click at [689, 215] on div "Timesheet Operational Instructions & Comments Charge Pay Details Activity Logs" at bounding box center [644, 215] width 592 height 33
click at [701, 213] on button "Details" at bounding box center [709, 215] width 31 height 33
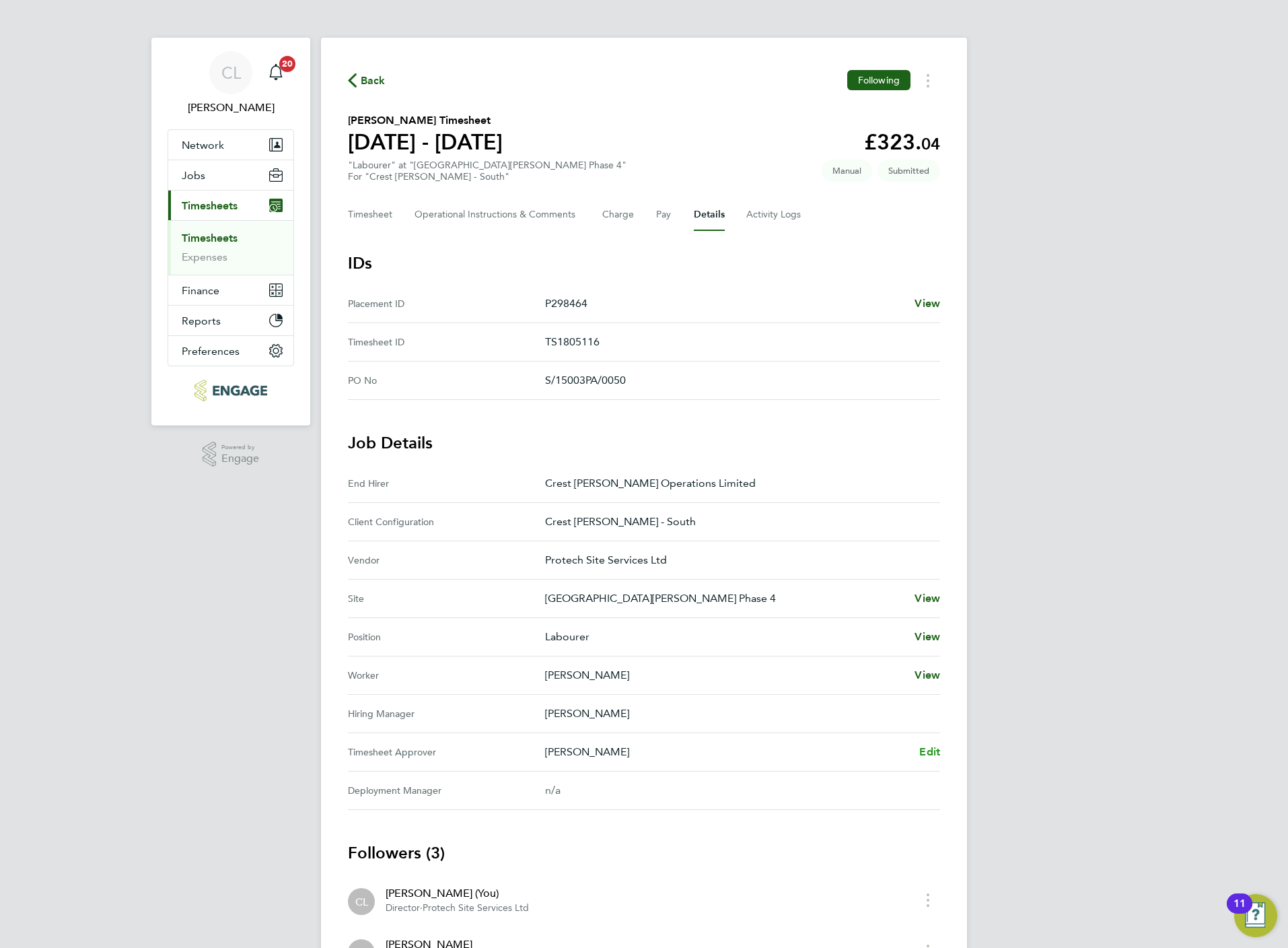
click at [929, 754] on span "Edit" at bounding box center [929, 751] width 21 height 13
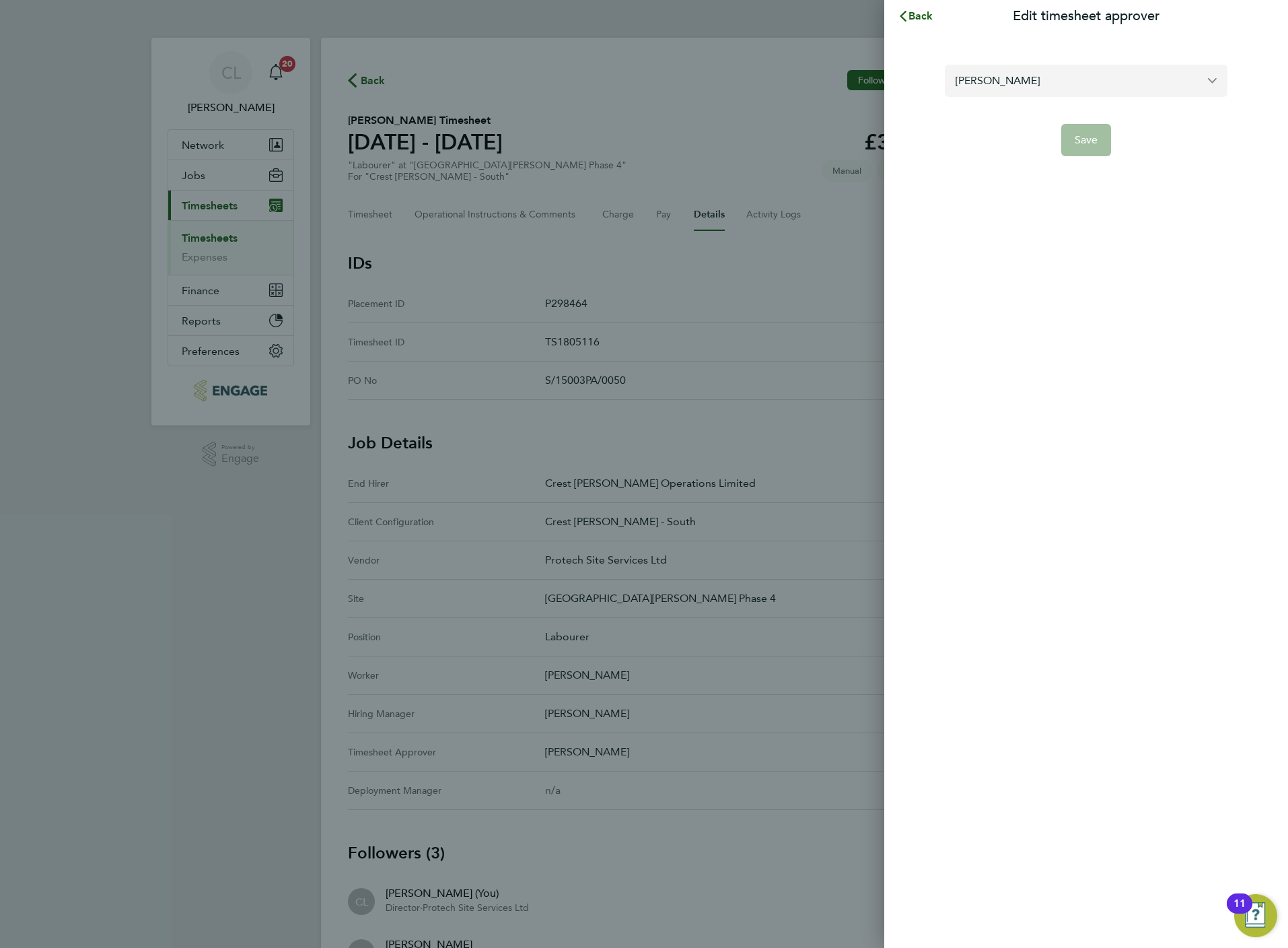
click at [977, 79] on input "[PERSON_NAME]" at bounding box center [1086, 80] width 282 height 32
click at [1001, 110] on span "[PERSON_NAME]" at bounding box center [997, 114] width 84 height 16
type input "[PERSON_NAME]"
click at [1093, 133] on span "Save" at bounding box center [1086, 140] width 23 height 13
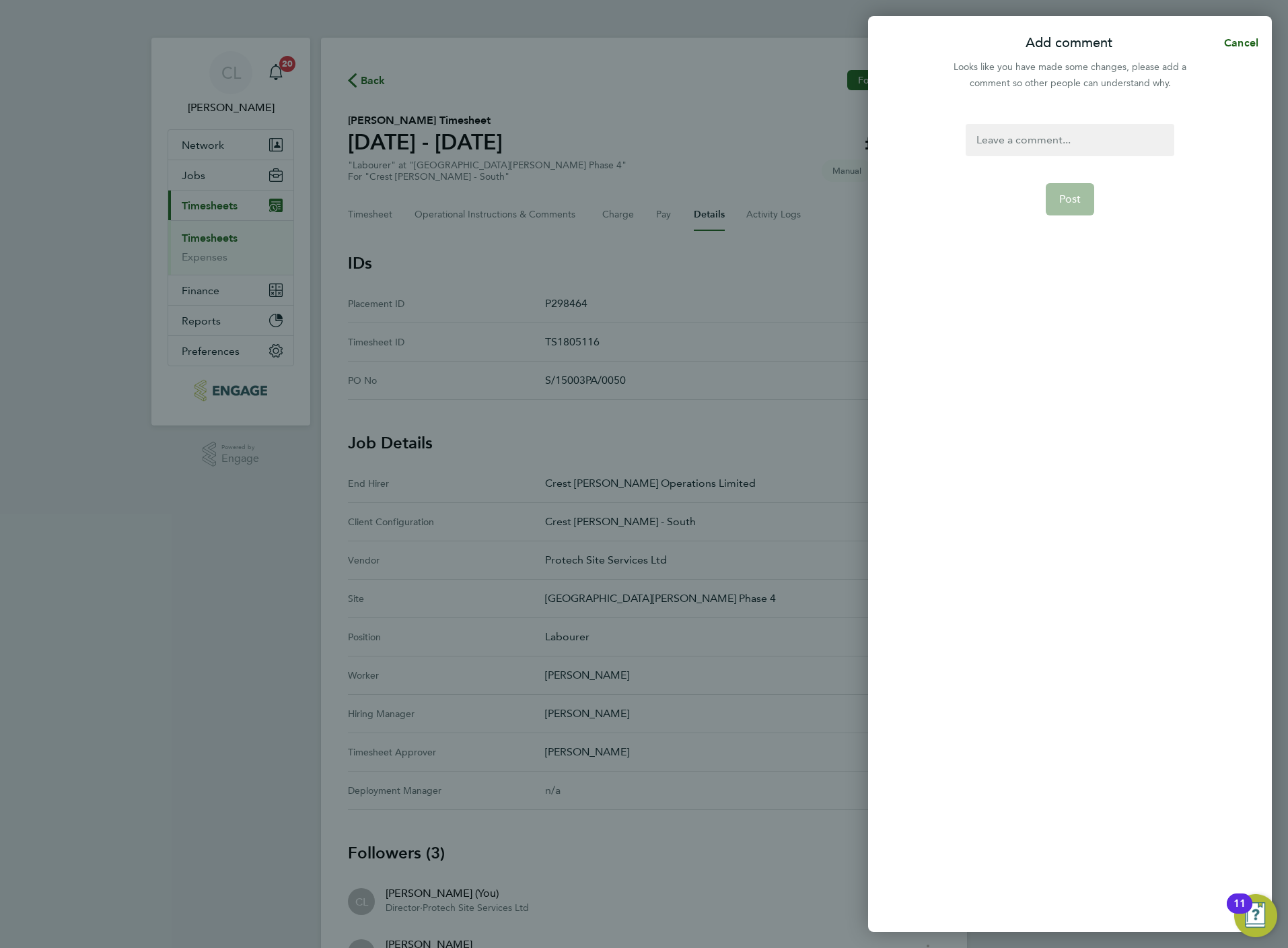
click at [1068, 136] on div at bounding box center [1070, 140] width 208 height 33
paste div
click at [1068, 206] on button "Post" at bounding box center [1070, 199] width 49 height 33
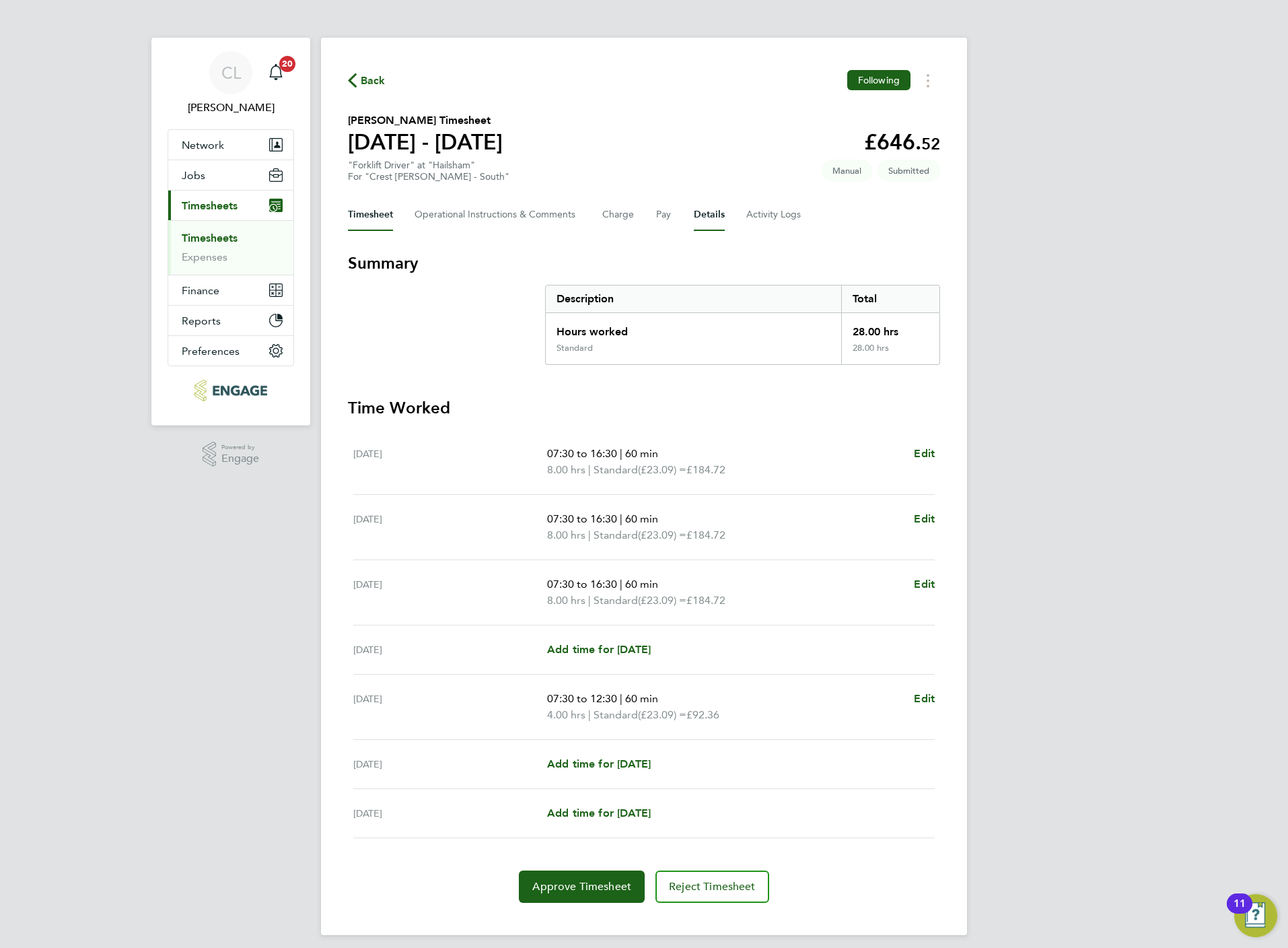
click at [716, 214] on button "Details" at bounding box center [709, 215] width 31 height 33
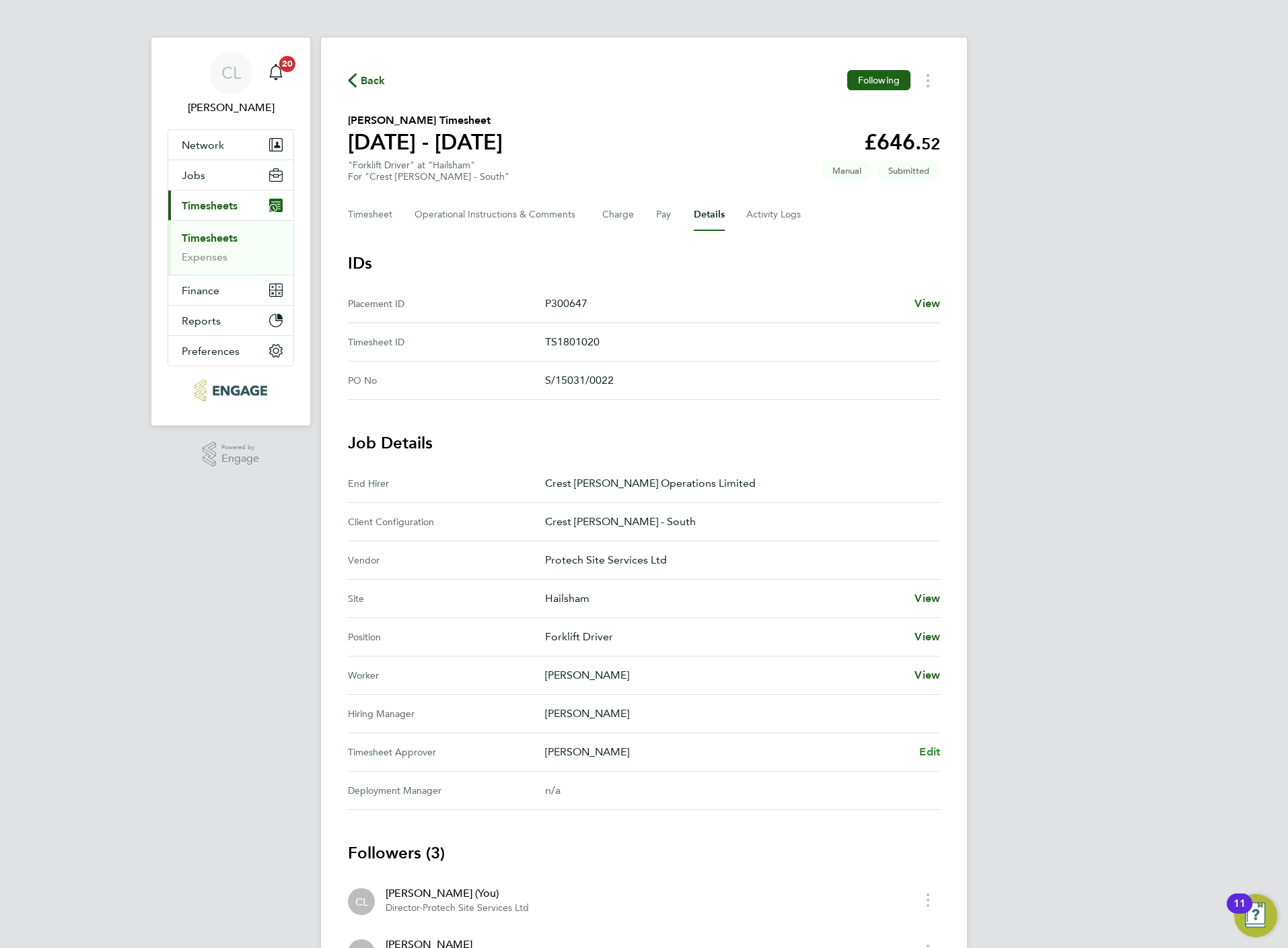
click at [928, 745] on link "Edit" at bounding box center [929, 751] width 21 height 16
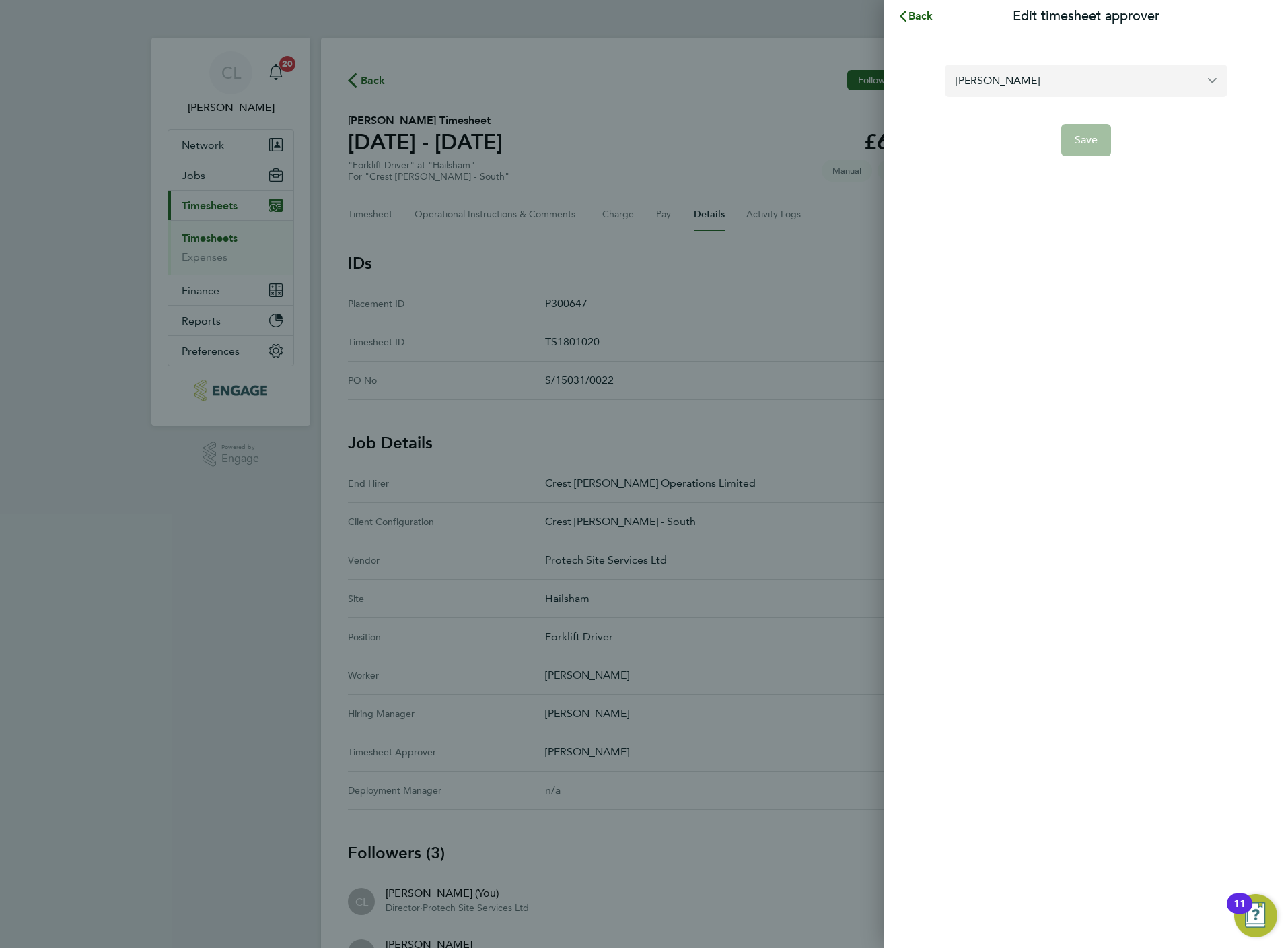
click at [1038, 82] on input "[PERSON_NAME]" at bounding box center [1086, 80] width 282 height 32
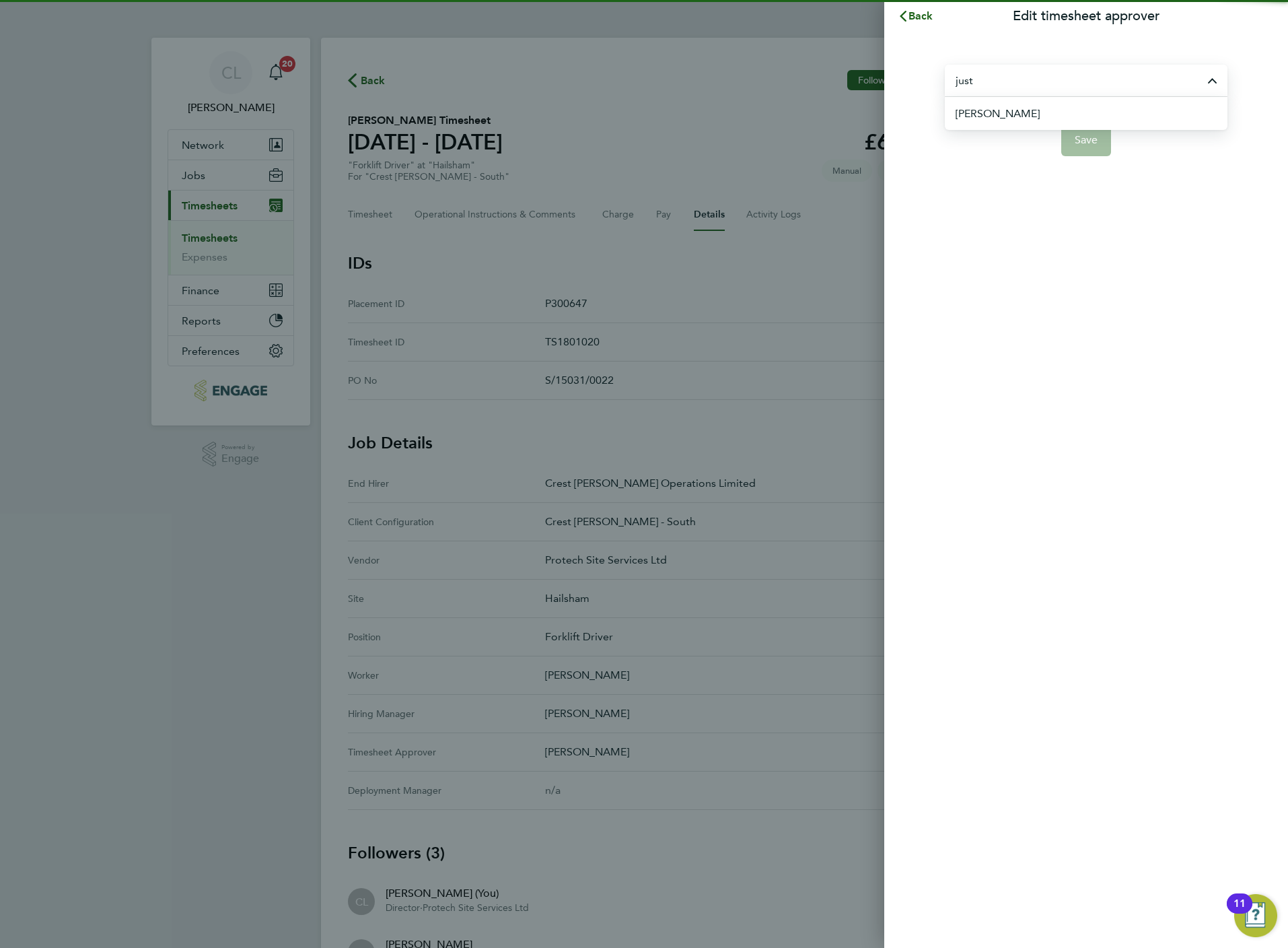
click at [1040, 110] on li "[PERSON_NAME]" at bounding box center [1091, 114] width 272 height 33
type input "[PERSON_NAME]"
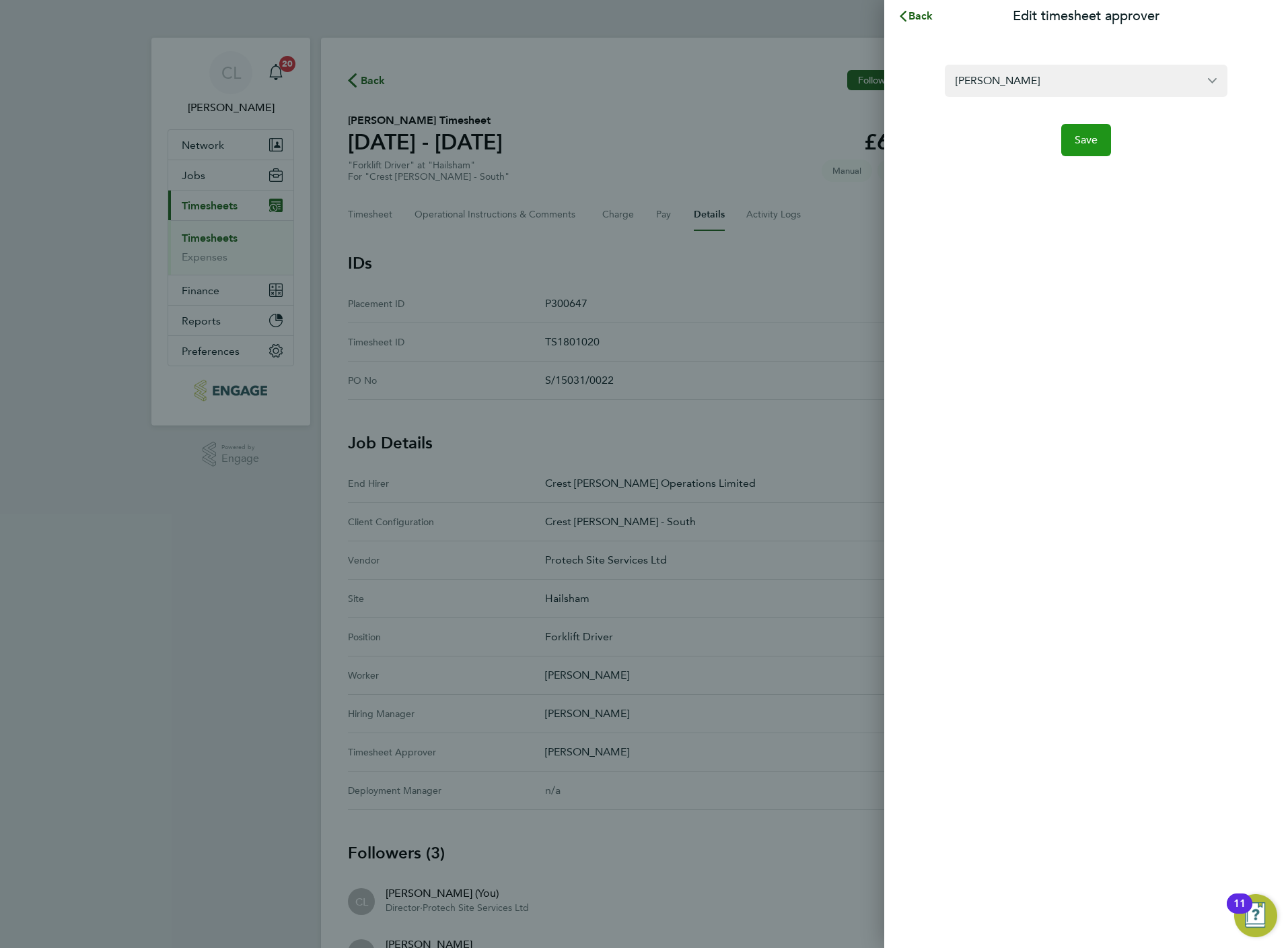
click at [1103, 136] on button "Save" at bounding box center [1086, 140] width 50 height 33
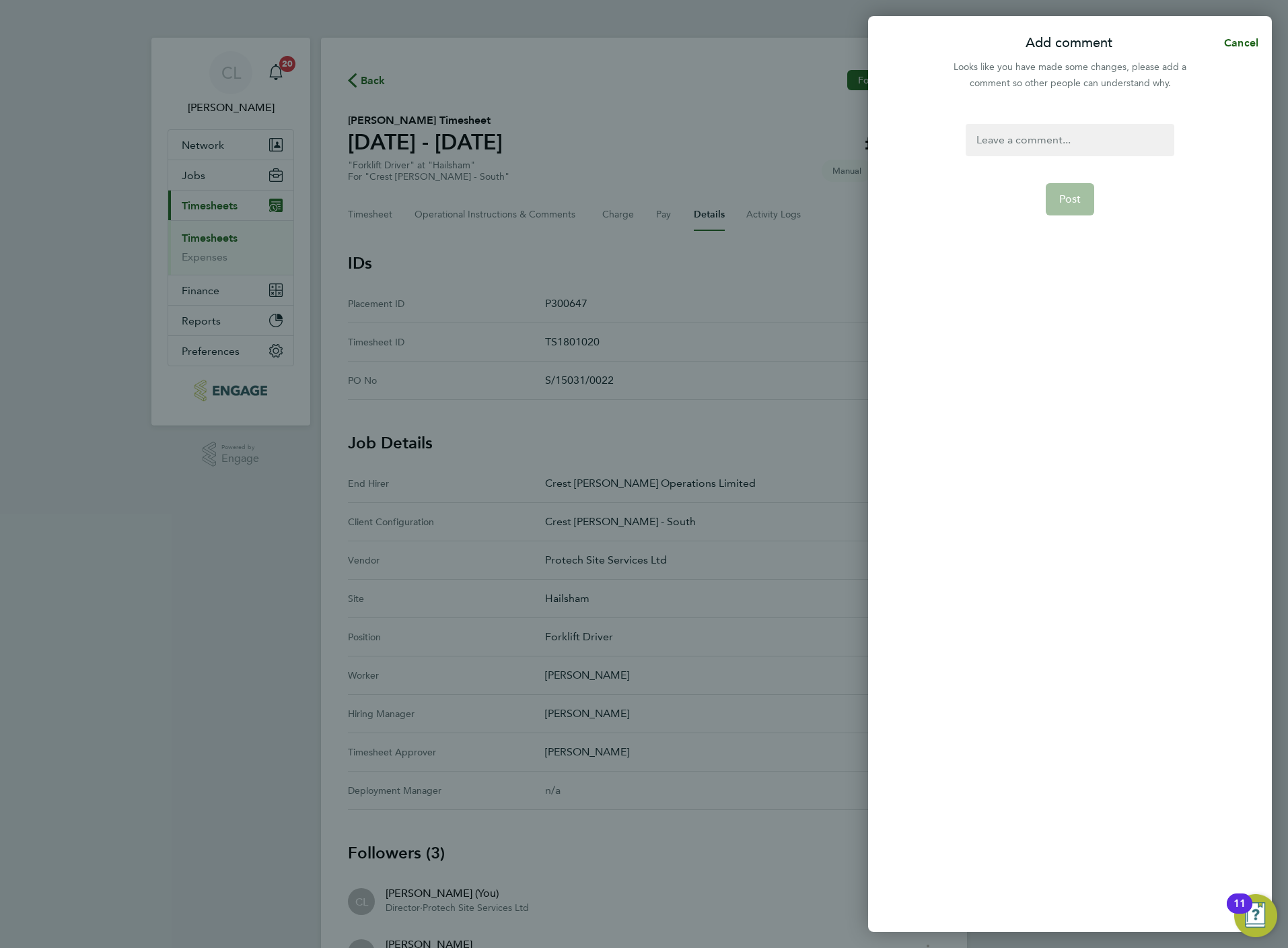
click at [1058, 128] on div at bounding box center [1070, 140] width 208 height 33
paste div
click at [1062, 209] on button "Post" at bounding box center [1070, 199] width 49 height 33
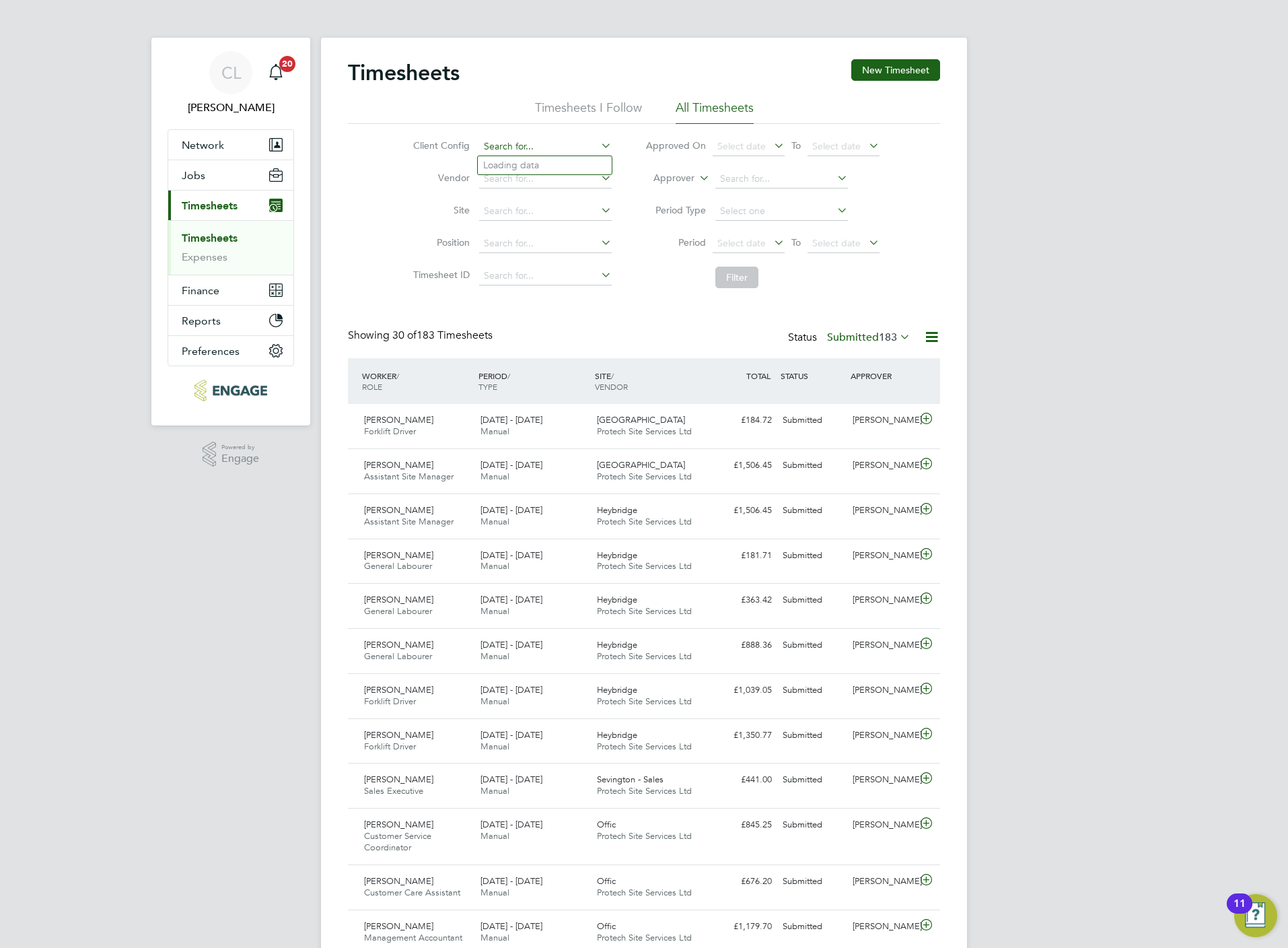
click at [509, 140] on input at bounding box center [545, 147] width 133 height 19
click at [519, 158] on li "Crest Nicholson - South" at bounding box center [548, 165] width 140 height 18
type input "Crest [PERSON_NAME] - South"
click at [737, 288] on button "Filter" at bounding box center [737, 277] width 43 height 21
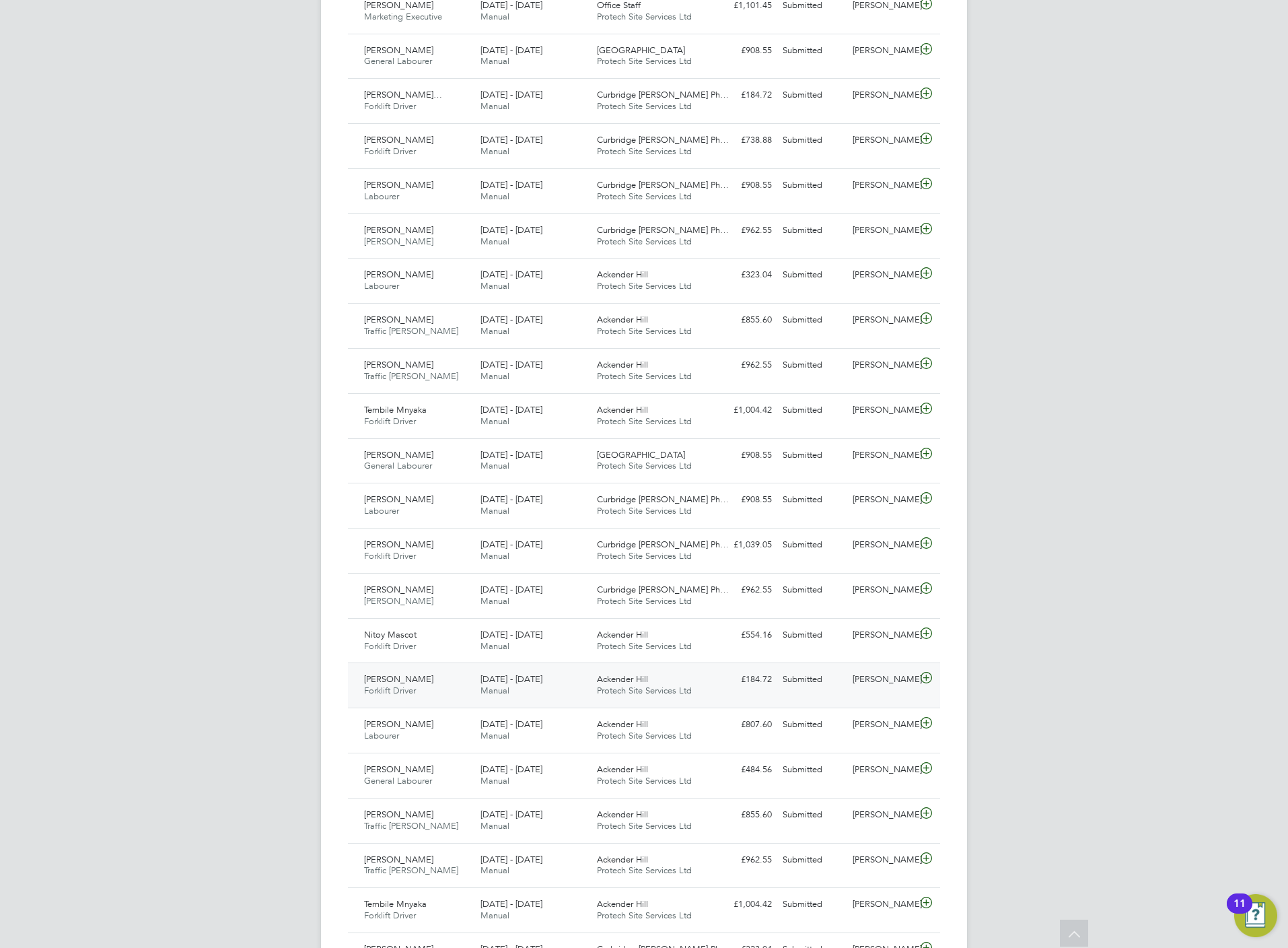
click at [823, 690] on div "Submitted" at bounding box center [812, 679] width 70 height 22
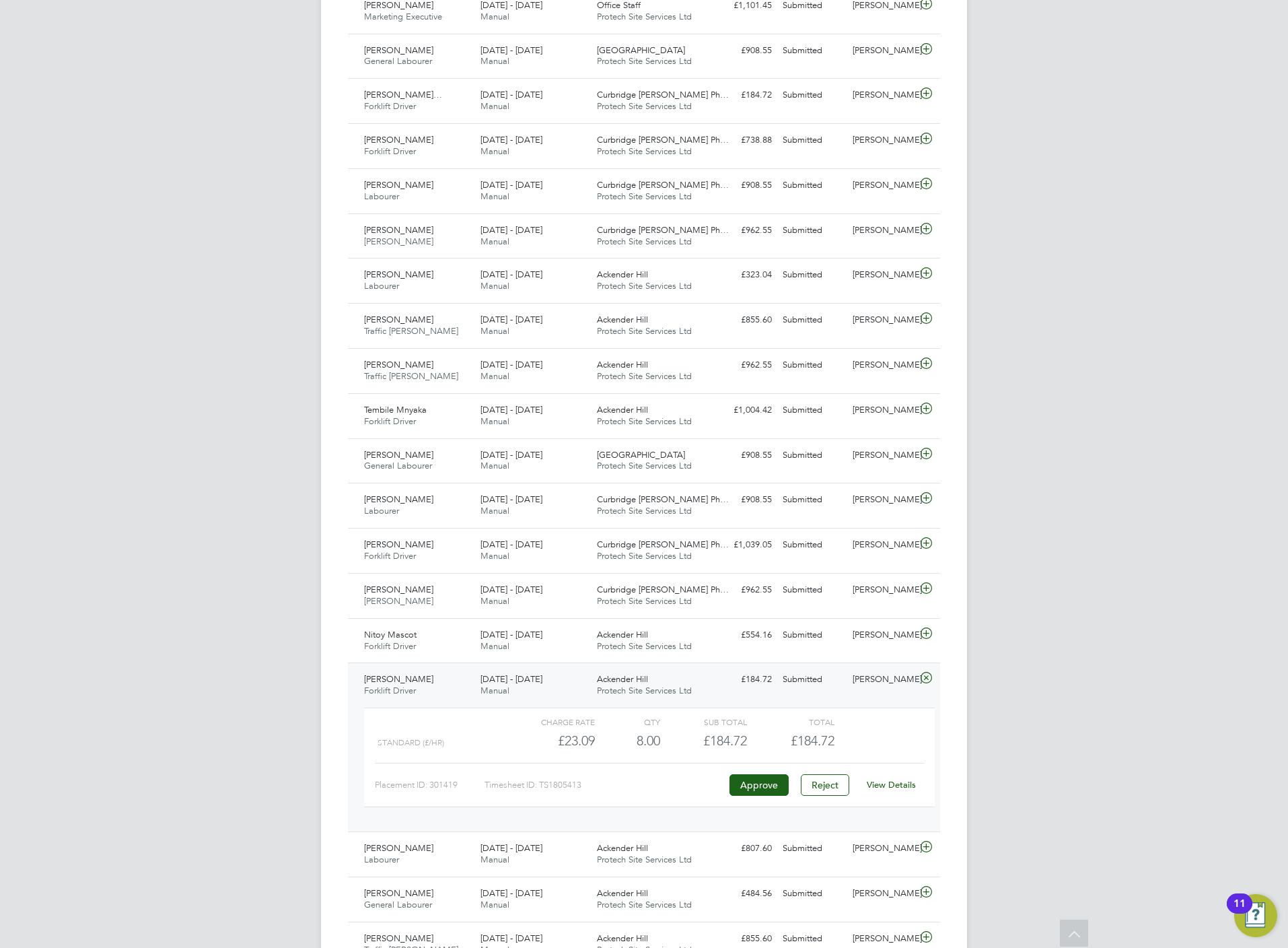
click at [899, 790] on link "View Details" at bounding box center [891, 785] width 49 height 11
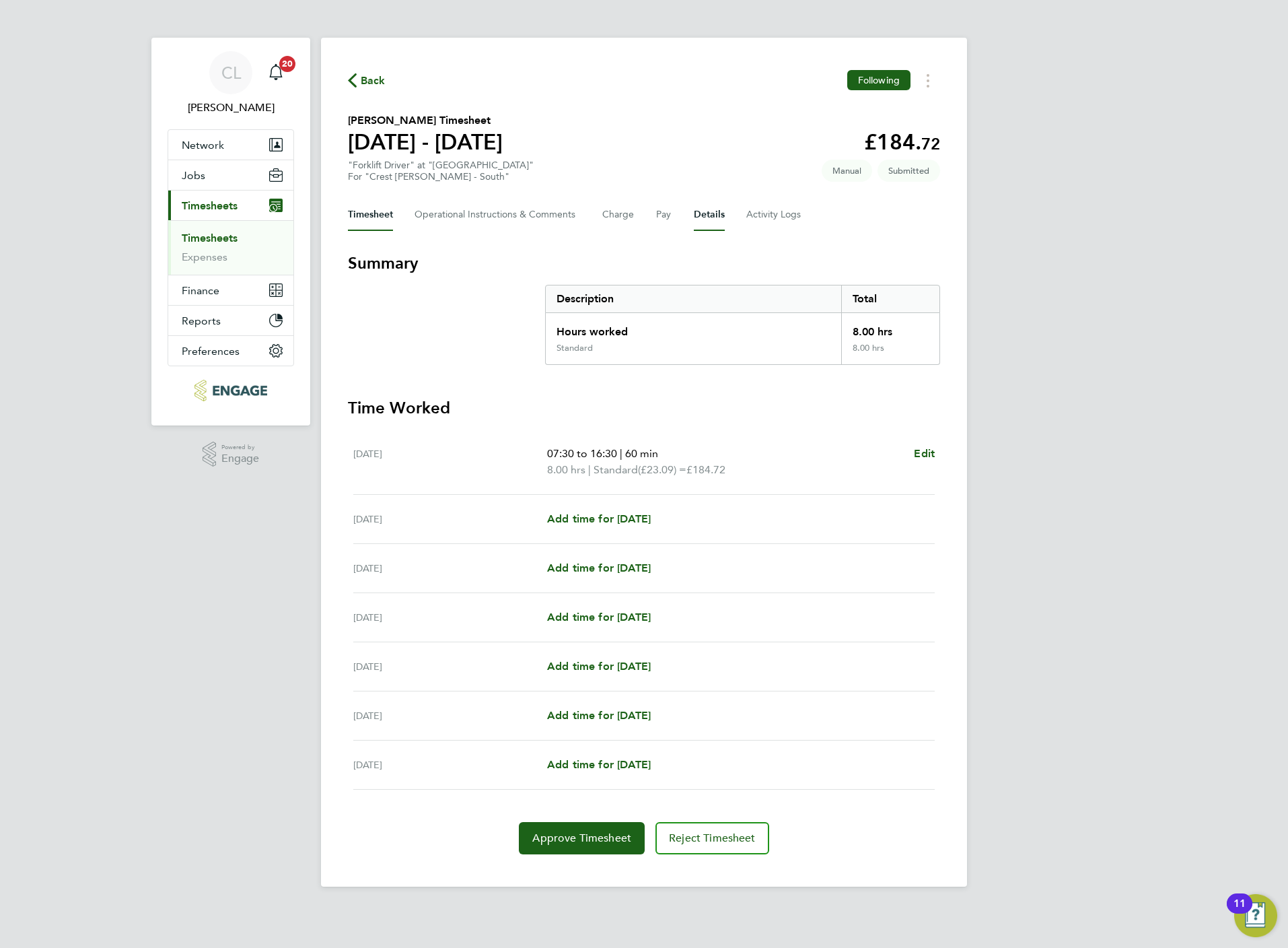
click at [705, 216] on button "Details" at bounding box center [709, 215] width 31 height 33
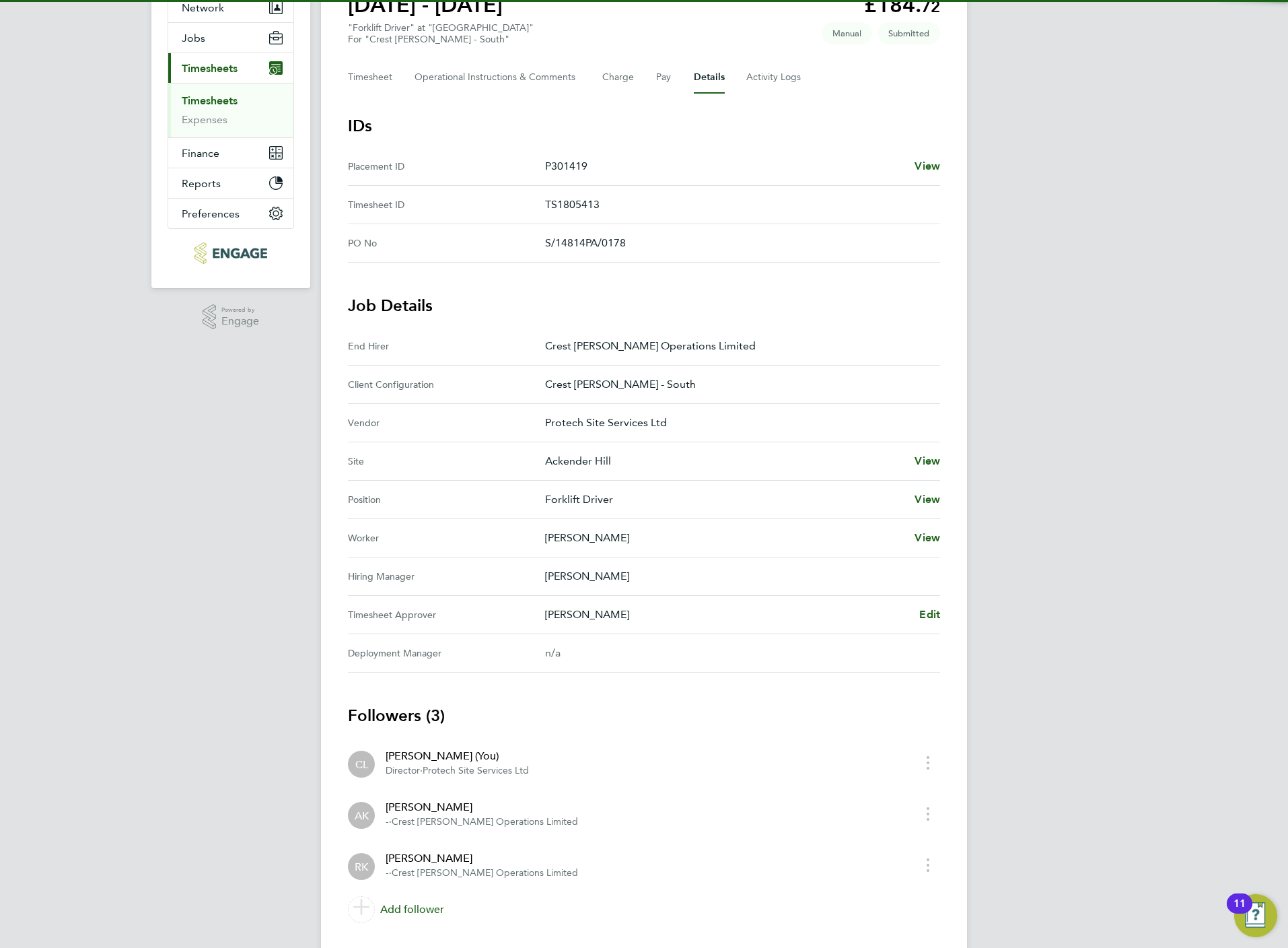
scroll to position [174, 0]
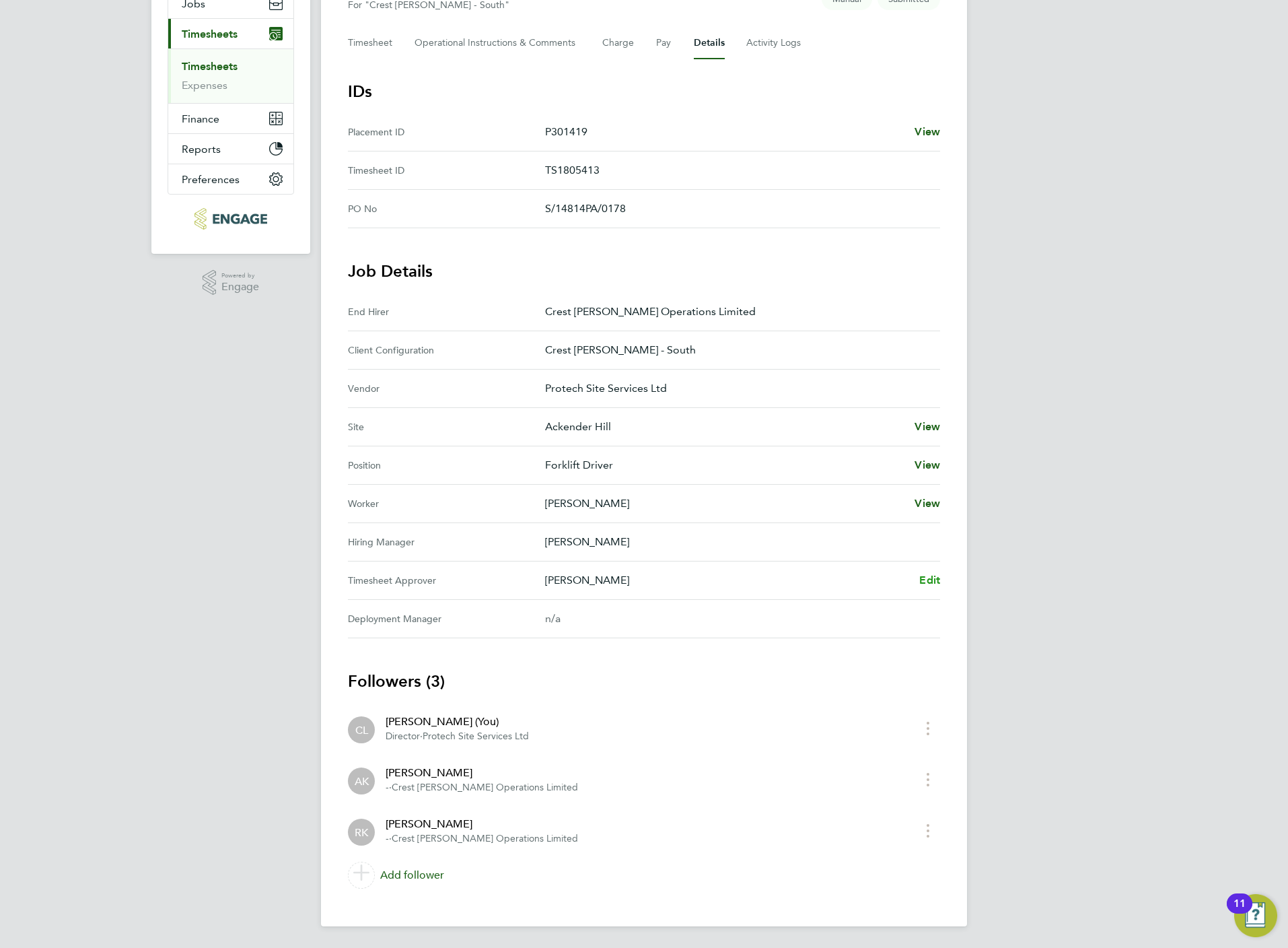
click at [937, 583] on span "Edit" at bounding box center [929, 580] width 21 height 13
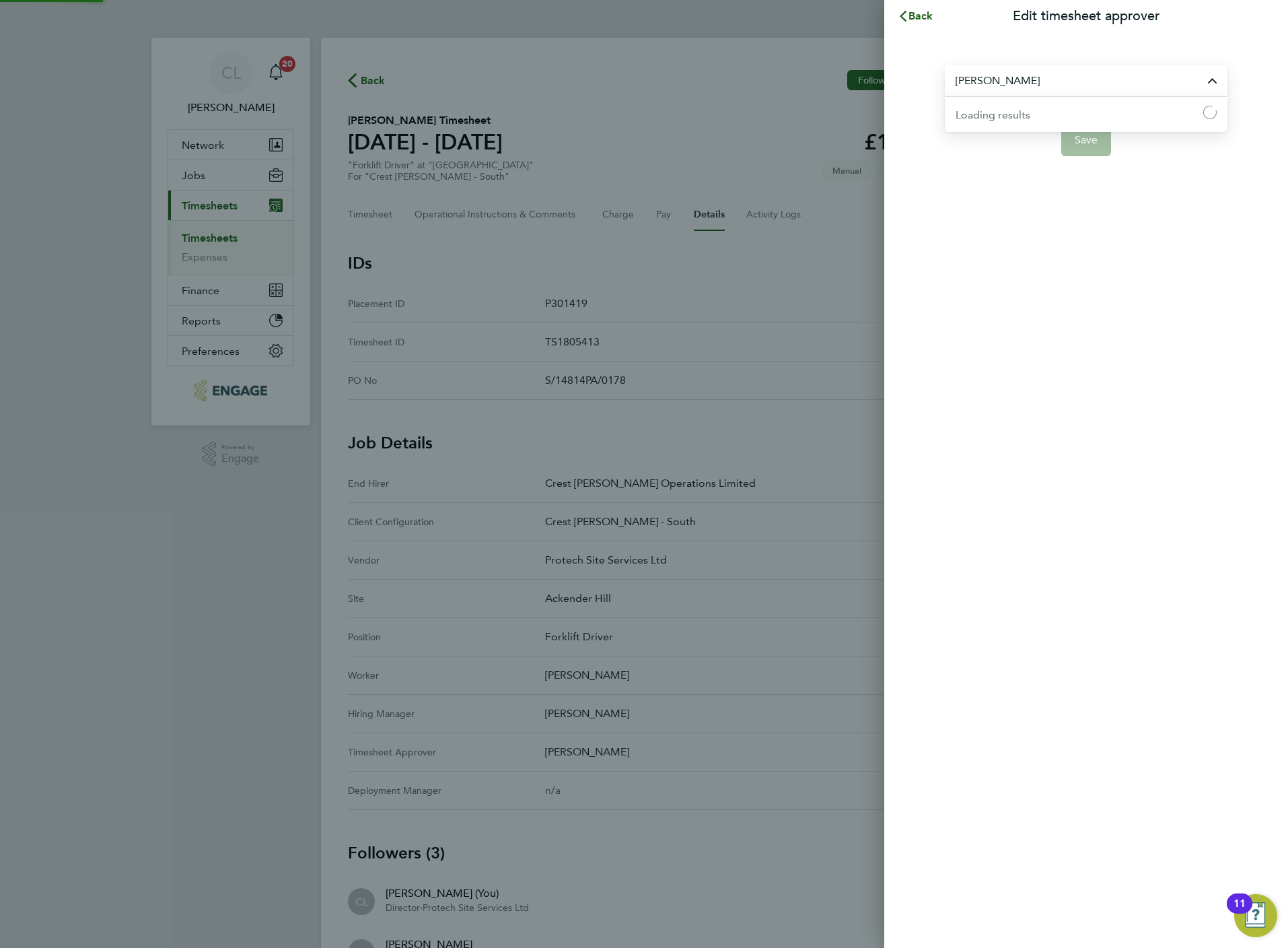
click at [1008, 75] on input "[PERSON_NAME]" at bounding box center [1086, 80] width 282 height 32
click at [1078, 122] on li "[PERSON_NAME]" at bounding box center [1086, 114] width 282 height 33
type input "[PERSON_NAME]"
click at [1081, 140] on span "Save" at bounding box center [1086, 140] width 23 height 13
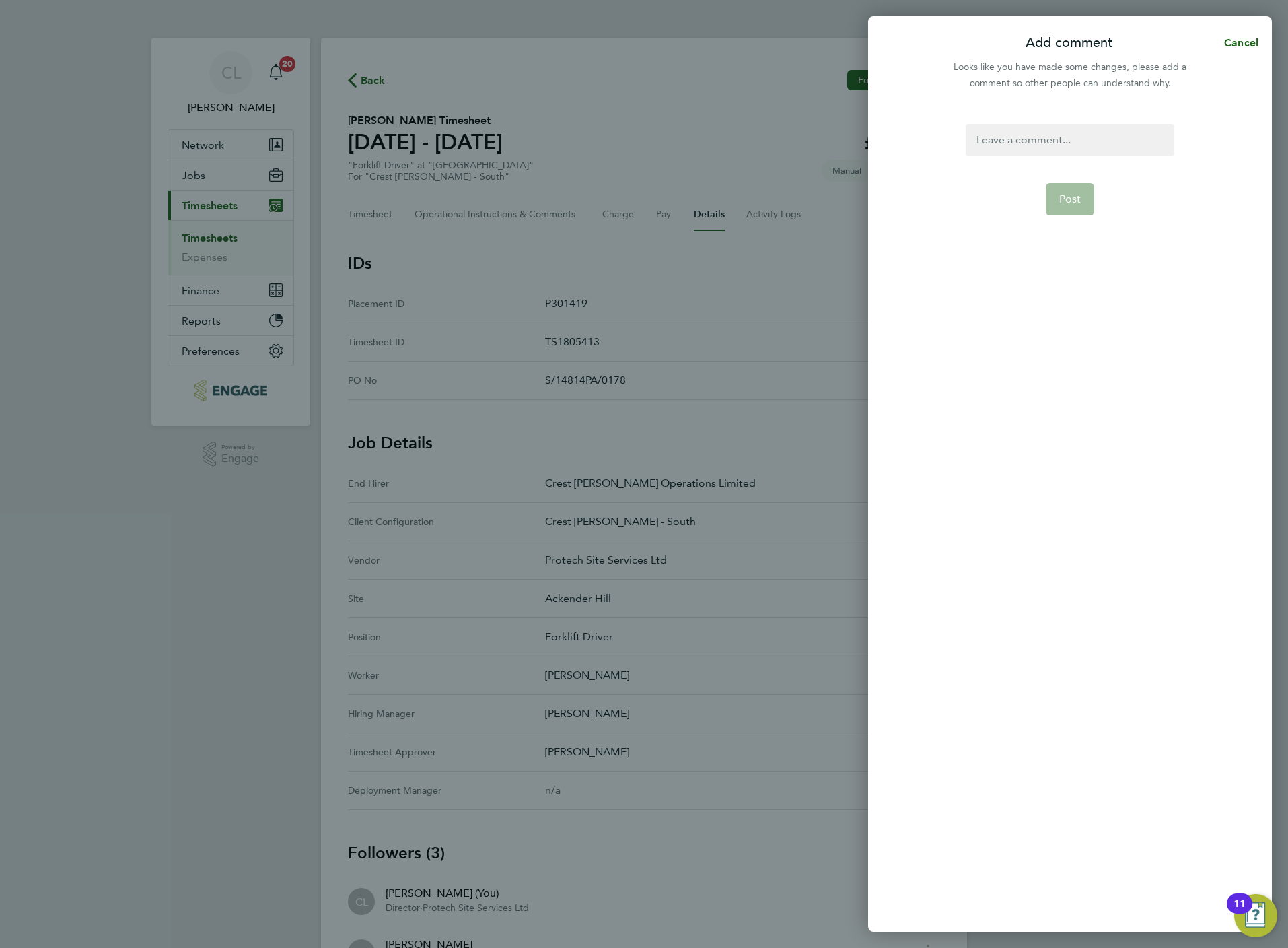
click at [1024, 153] on div at bounding box center [1070, 140] width 208 height 33
click at [1024, 148] on div at bounding box center [1070, 140] width 208 height 33
click at [1076, 196] on span "Post" at bounding box center [1070, 199] width 22 height 13
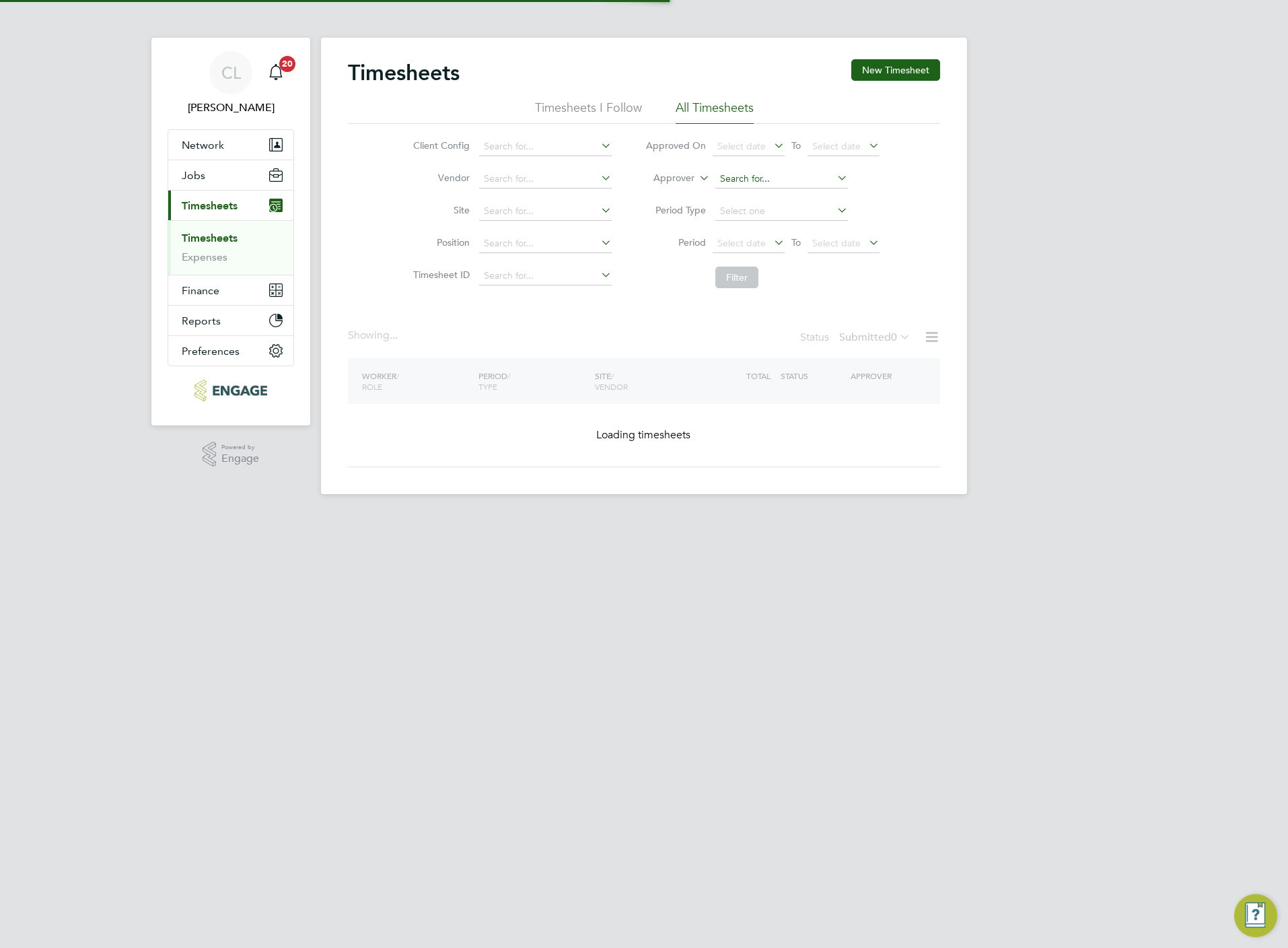
click at [749, 182] on input at bounding box center [782, 179] width 133 height 19
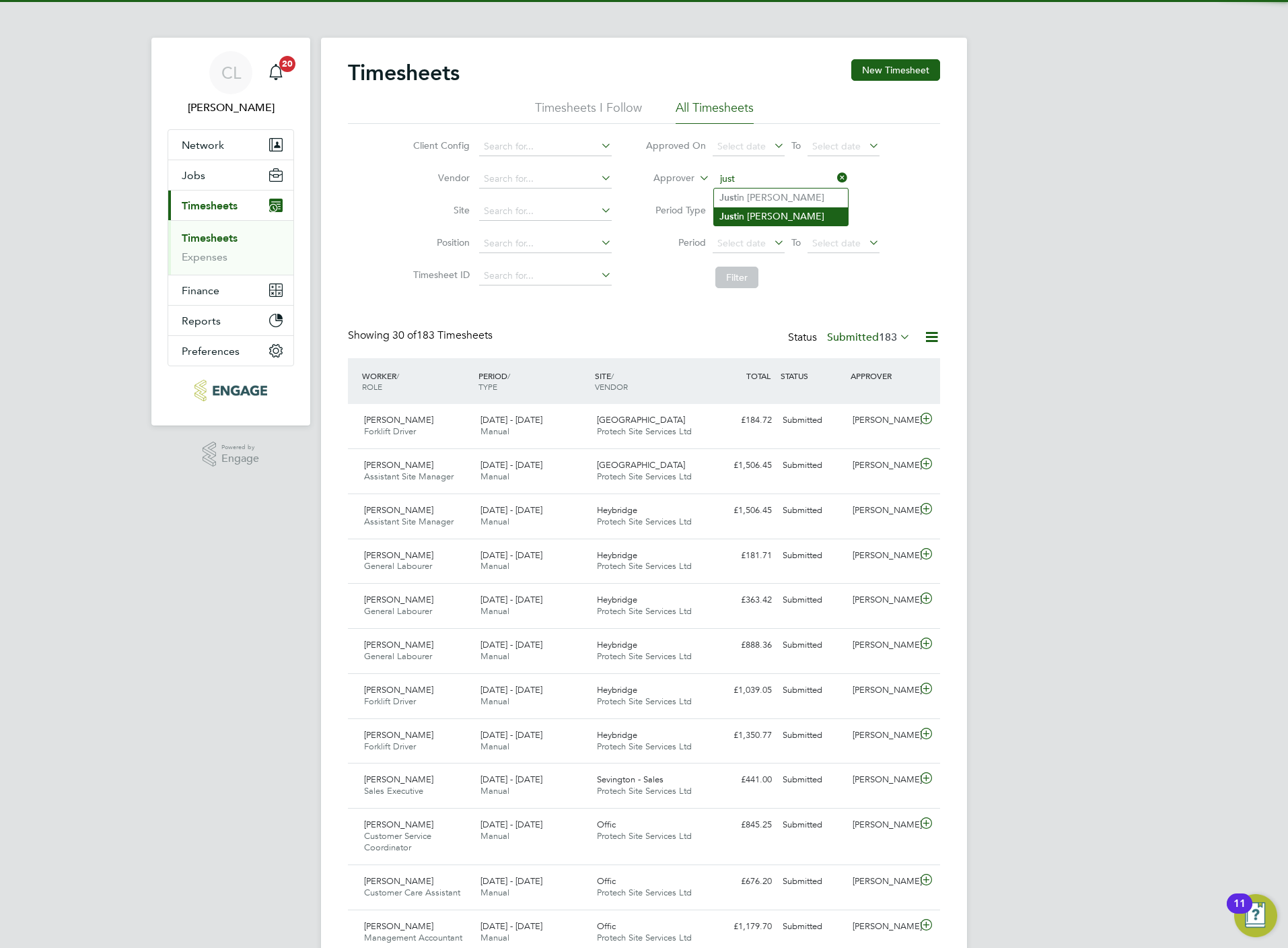
click at [757, 212] on li "Just in Crump" at bounding box center [781, 216] width 134 height 18
type input "Justin Crump"
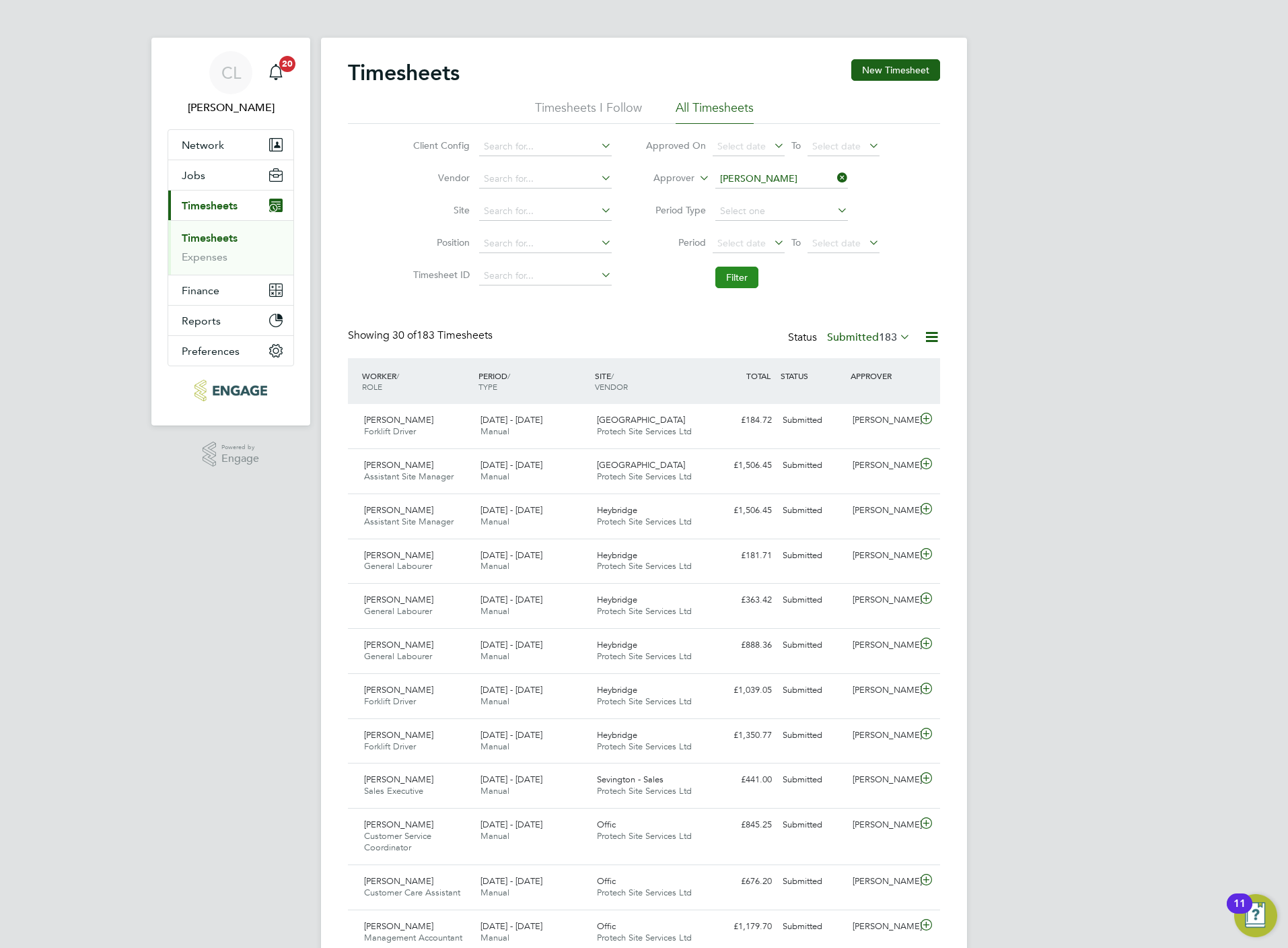
click at [733, 275] on button "Filter" at bounding box center [737, 277] width 43 height 21
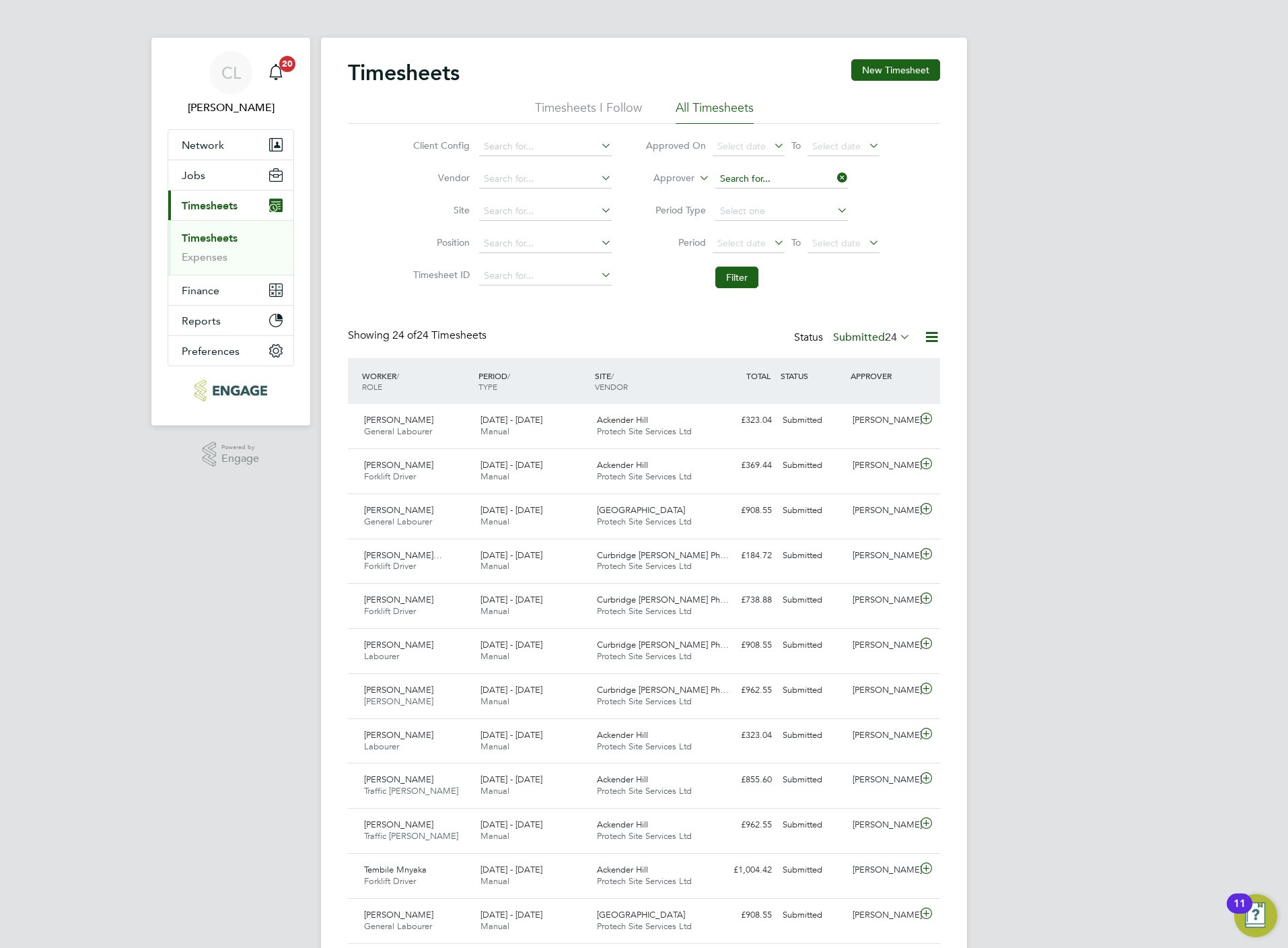
click at [748, 176] on input at bounding box center [782, 179] width 133 height 19
click at [773, 180] on input "stef" at bounding box center [782, 179] width 133 height 19
click at [780, 209] on li "Stef an Fernandez" at bounding box center [781, 216] width 134 height 18
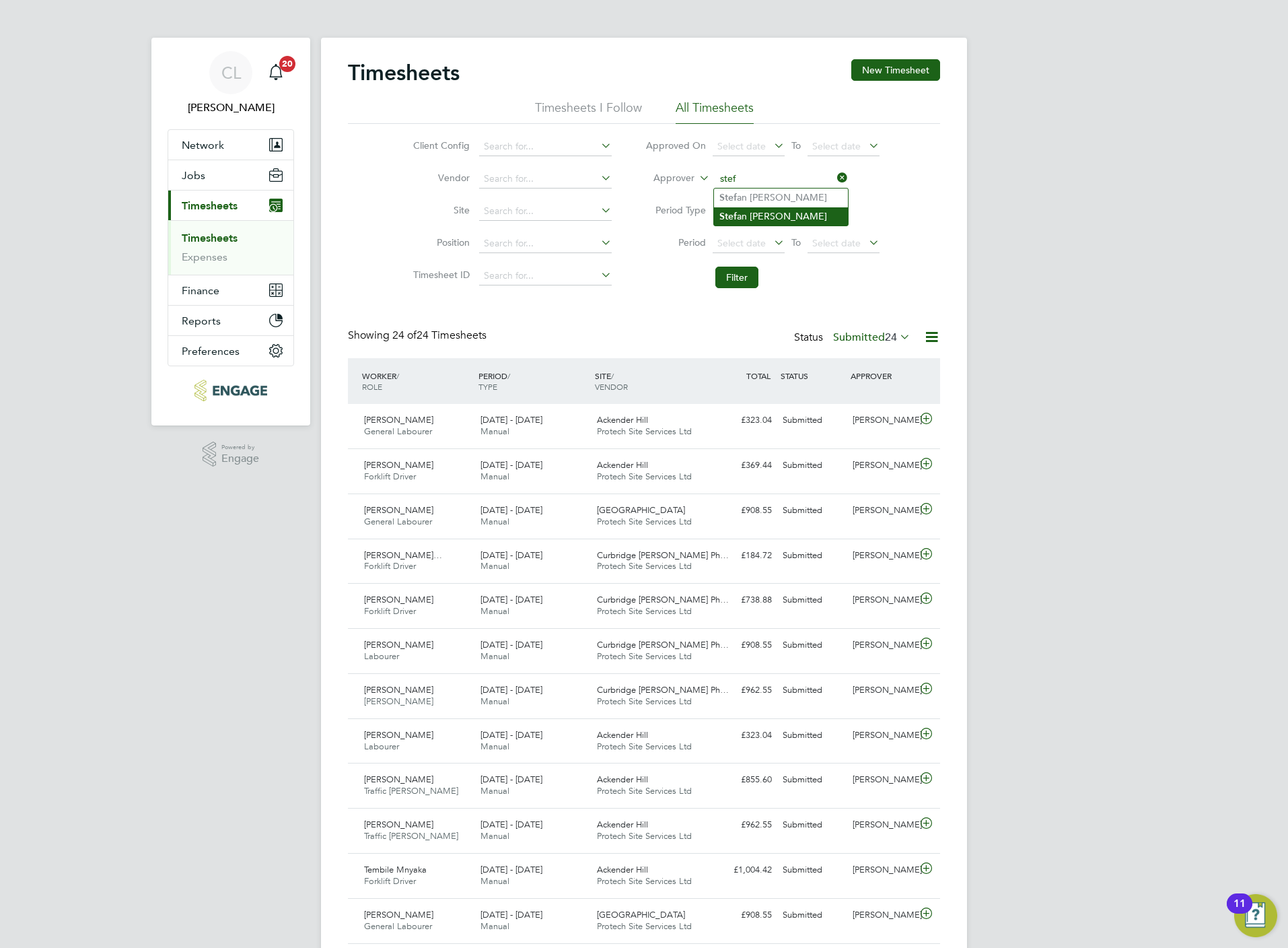
type input "Stefan Fernandez"
click at [735, 270] on button "Filter" at bounding box center [737, 277] width 43 height 21
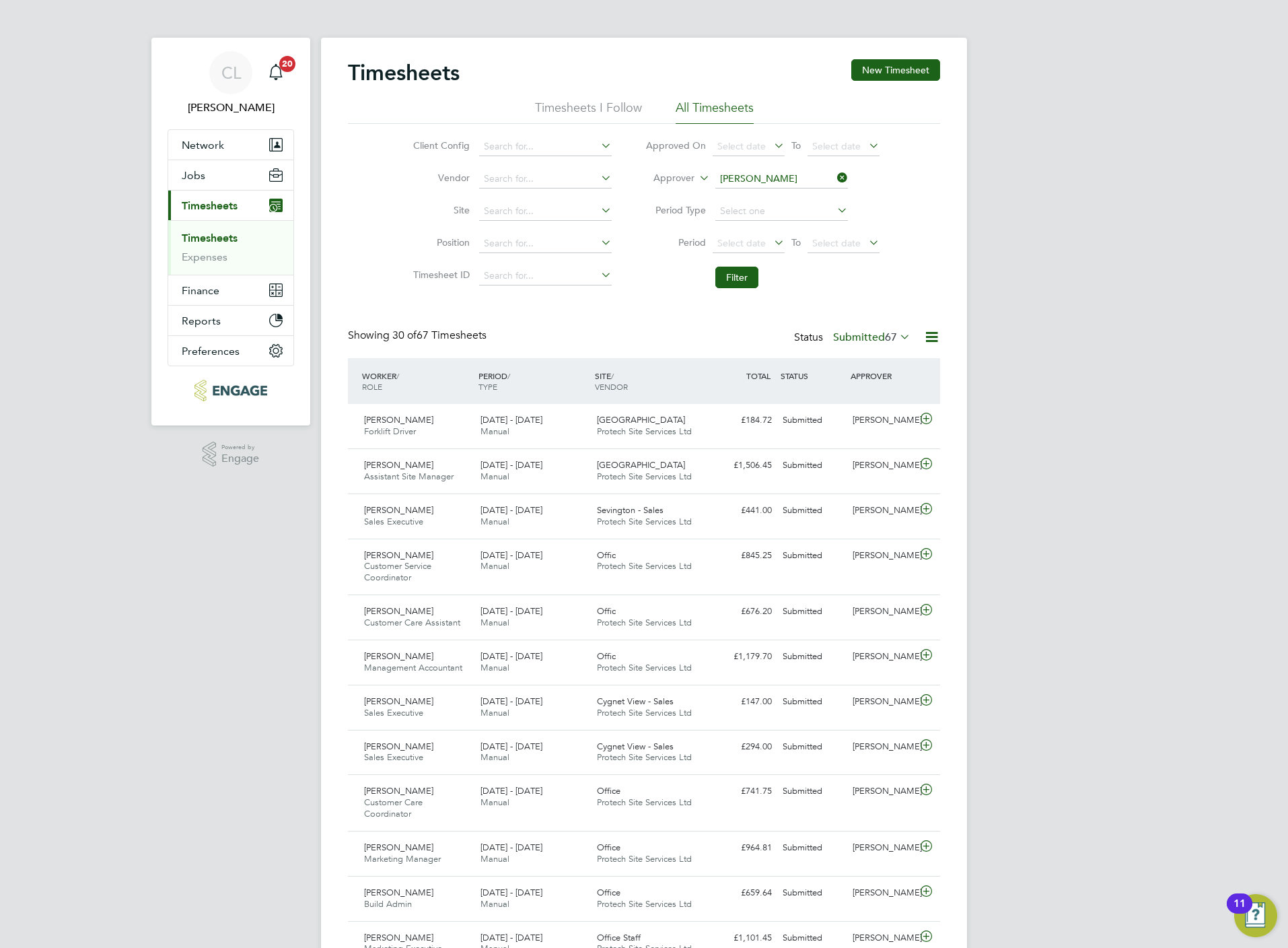
click at [835, 180] on icon at bounding box center [835, 177] width 0 height 19
click at [750, 180] on input at bounding box center [782, 179] width 133 height 19
click at [518, 143] on input at bounding box center [545, 147] width 133 height 19
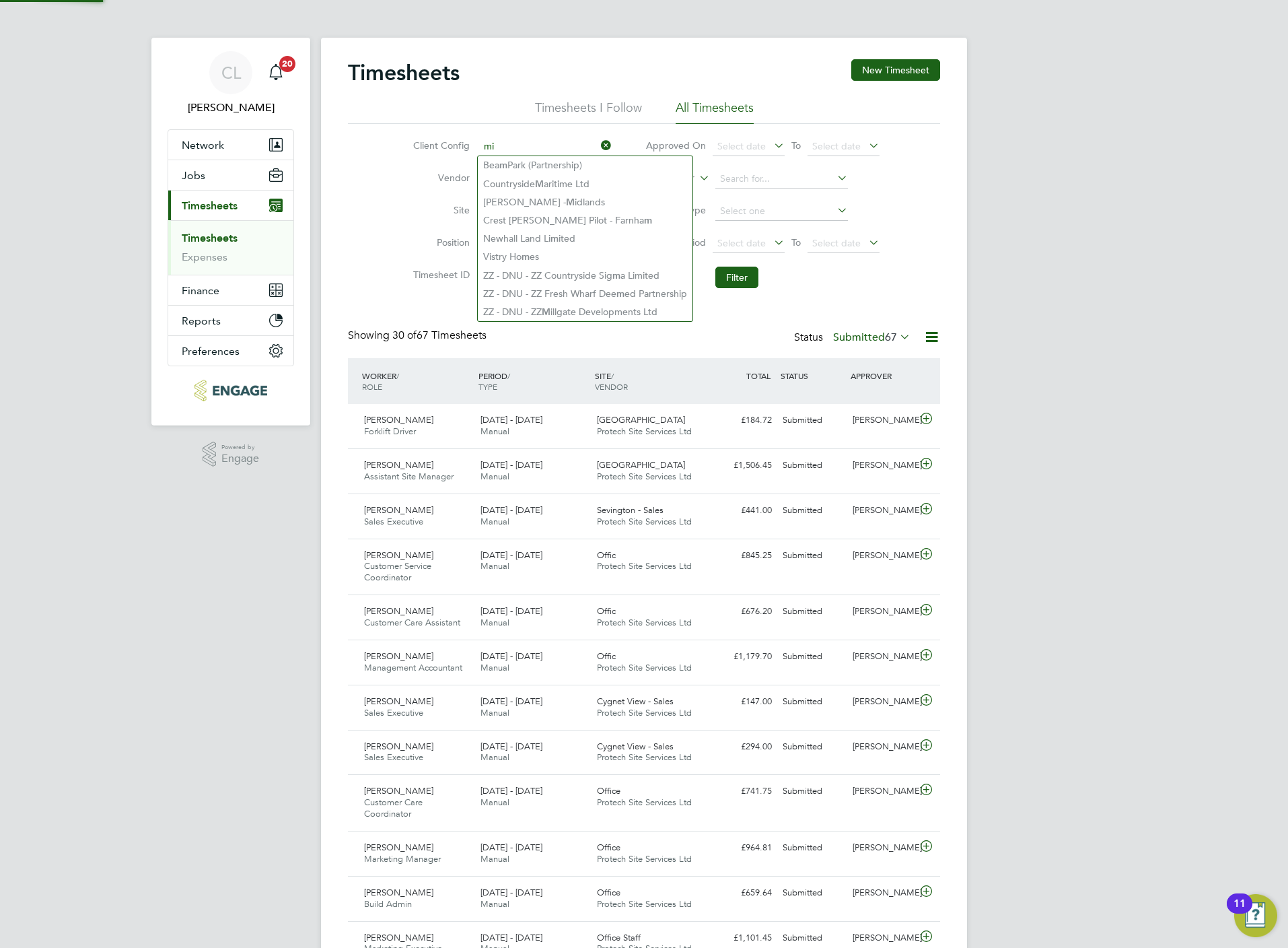
type input "m"
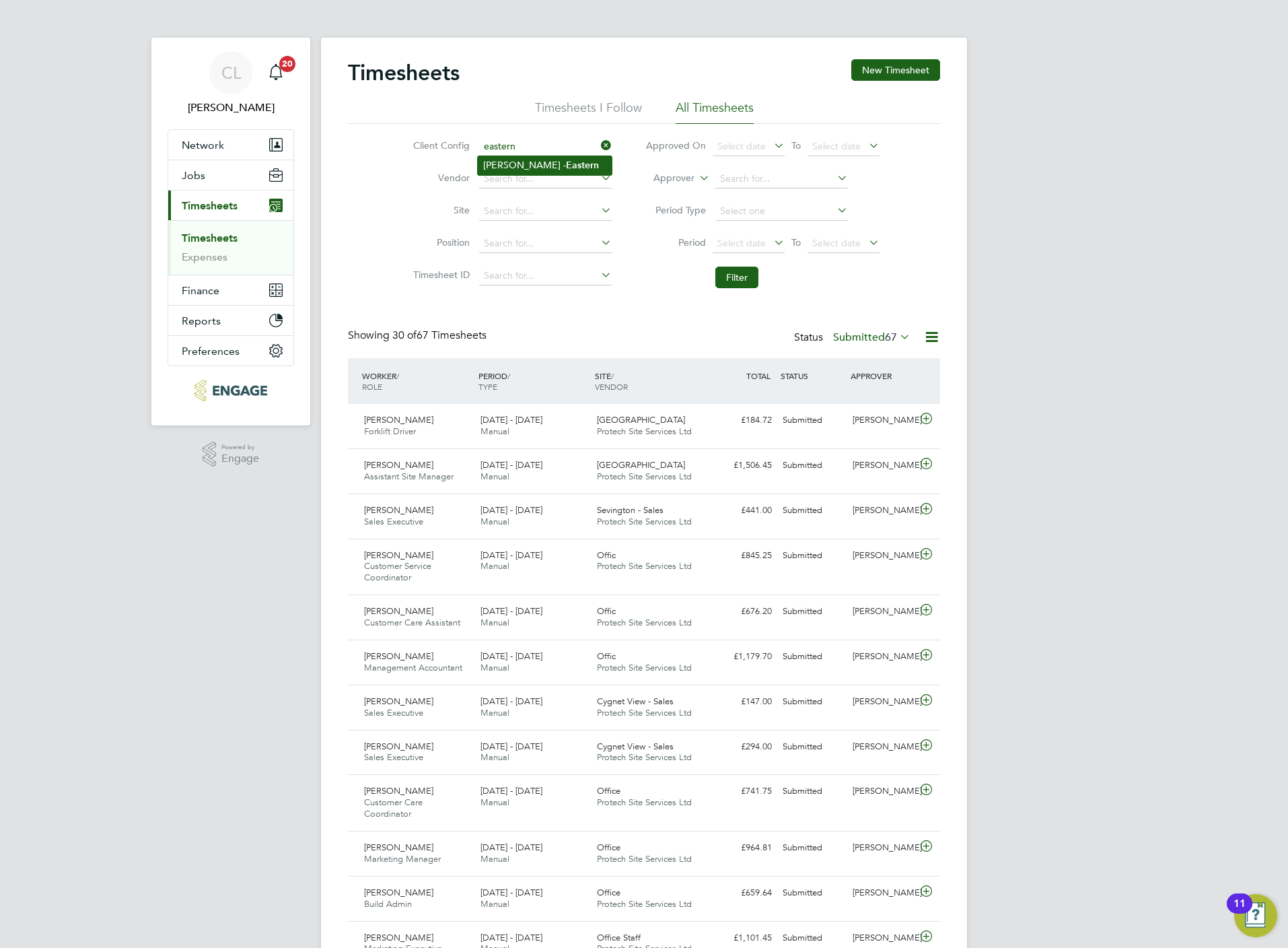
click at [566, 168] on b "Eastern" at bounding box center [582, 165] width 33 height 11
type input "Crest Nicholson - Eastern"
click at [747, 285] on button "Filter" at bounding box center [737, 277] width 43 height 21
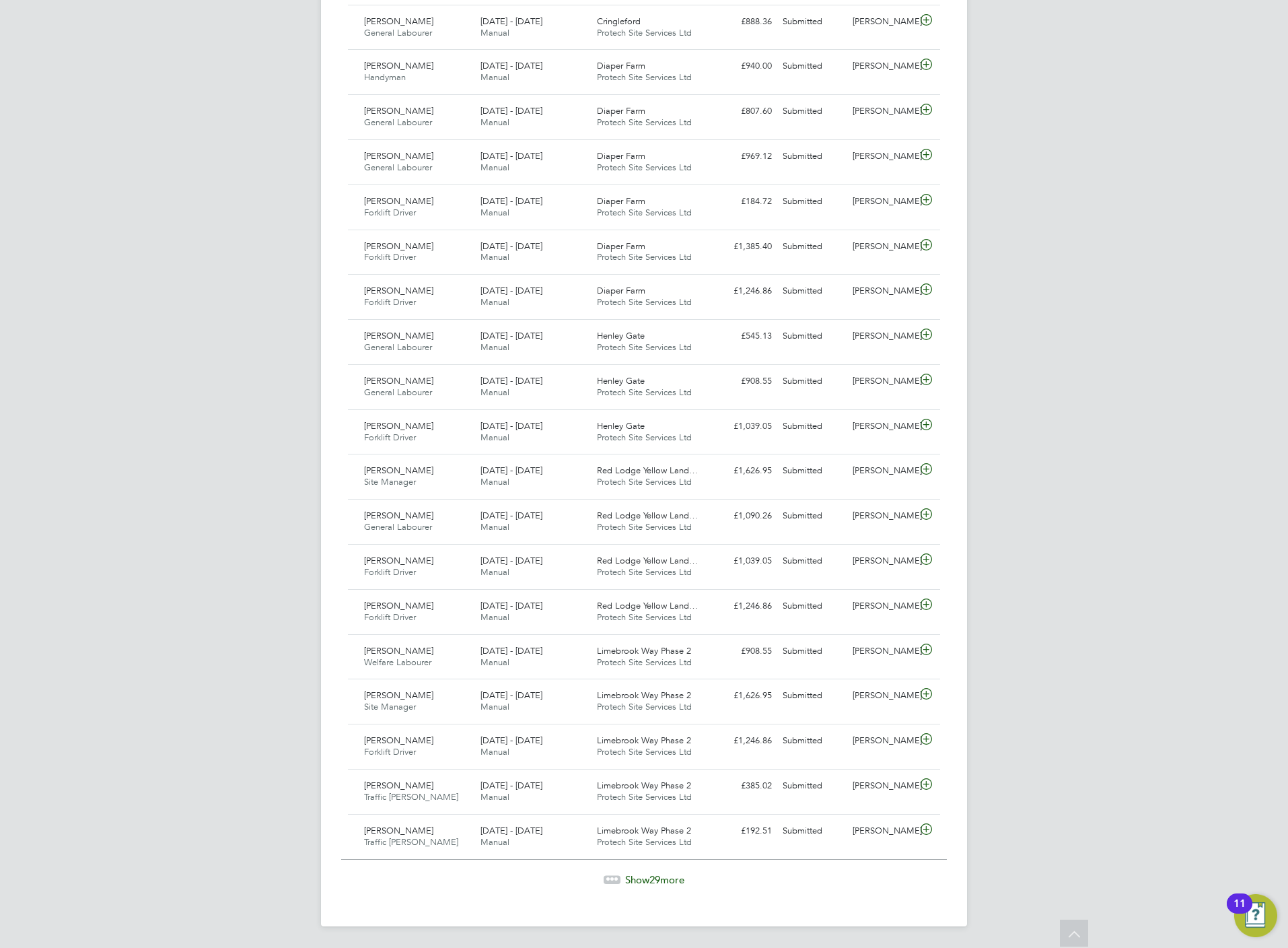
click at [668, 877] on span "Show 29 more" at bounding box center [654, 880] width 59 height 13
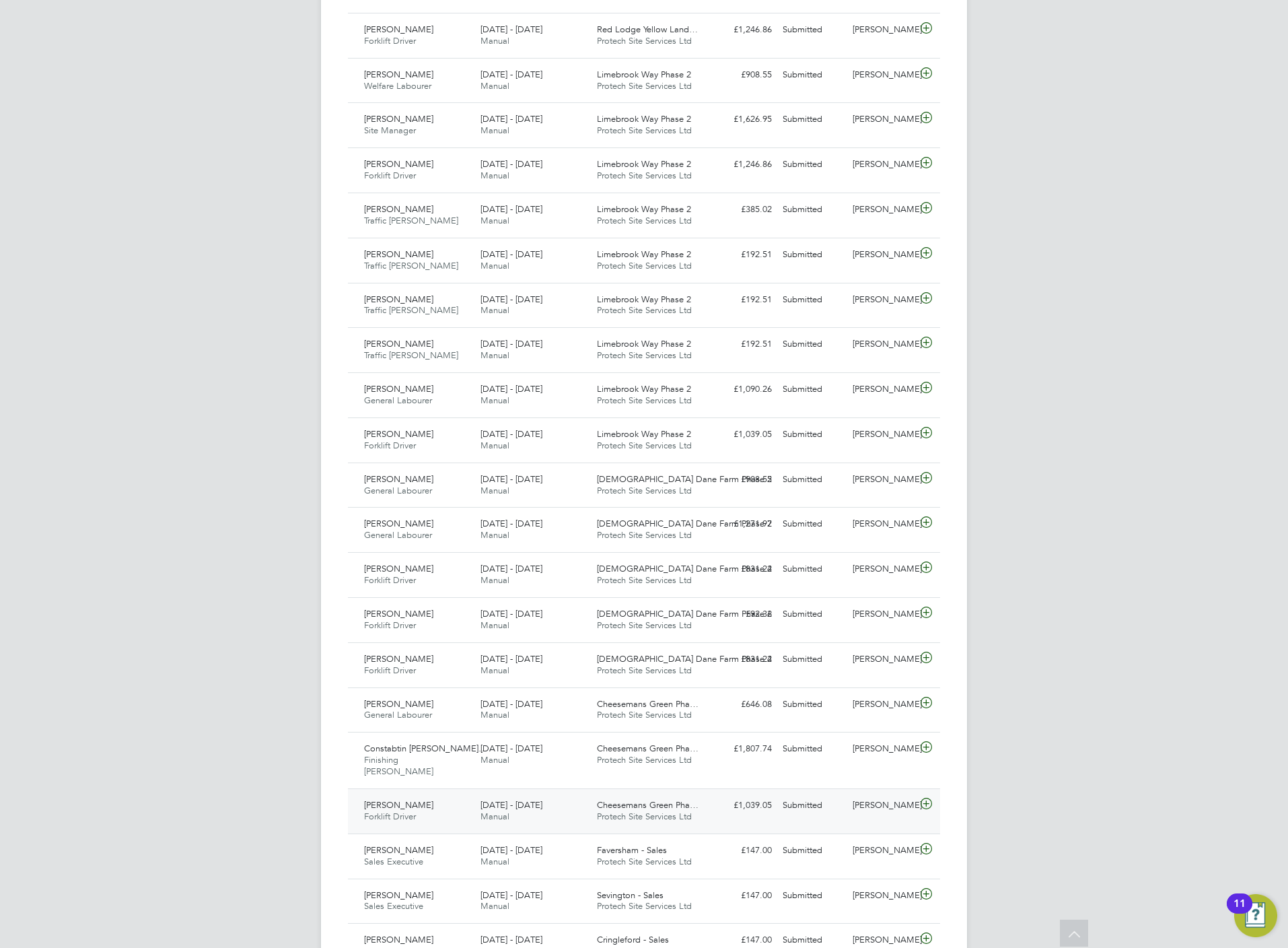
click at [928, 809] on icon at bounding box center [926, 803] width 17 height 11
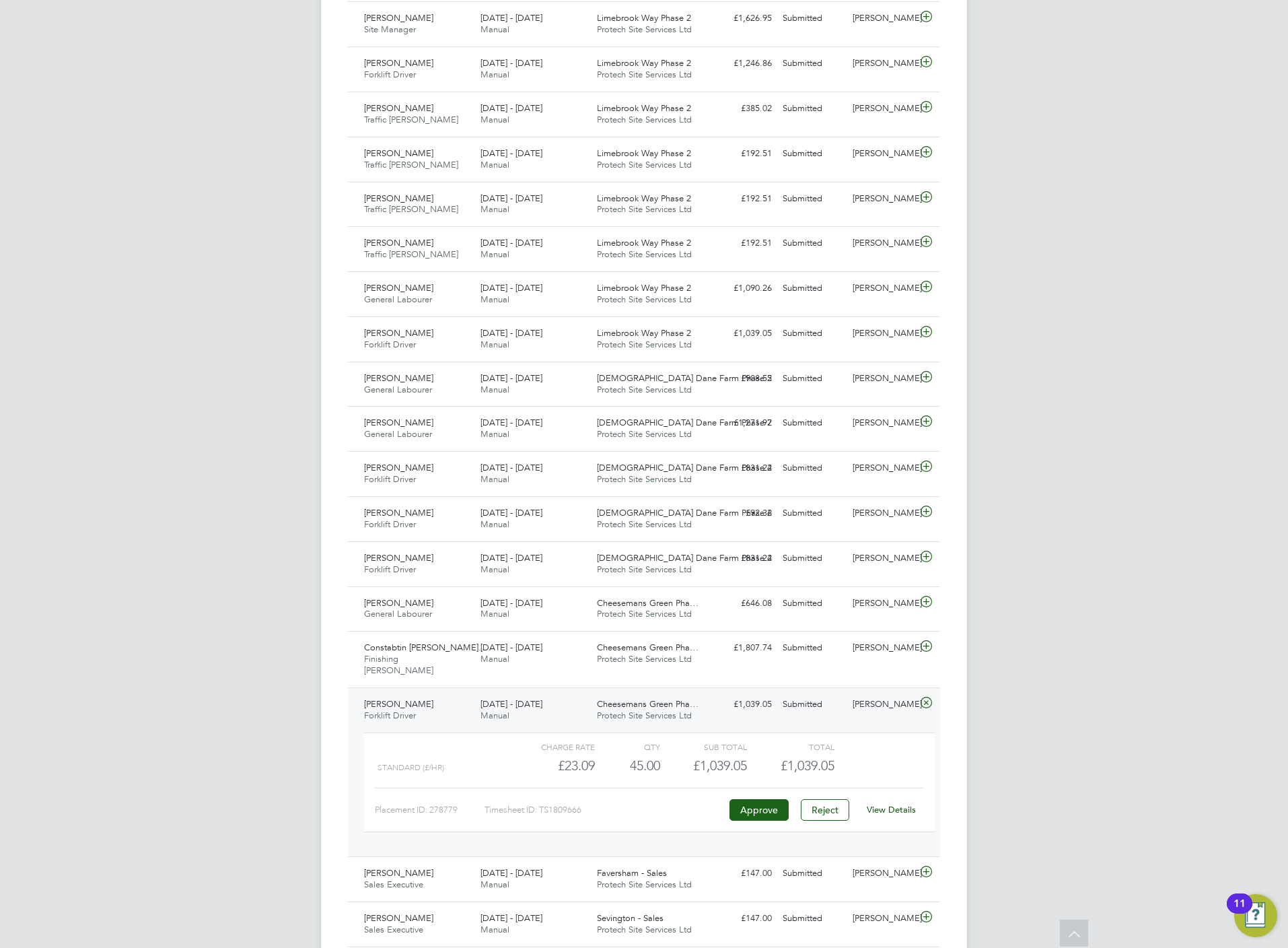
click at [909, 809] on link "View Details" at bounding box center [891, 810] width 49 height 11
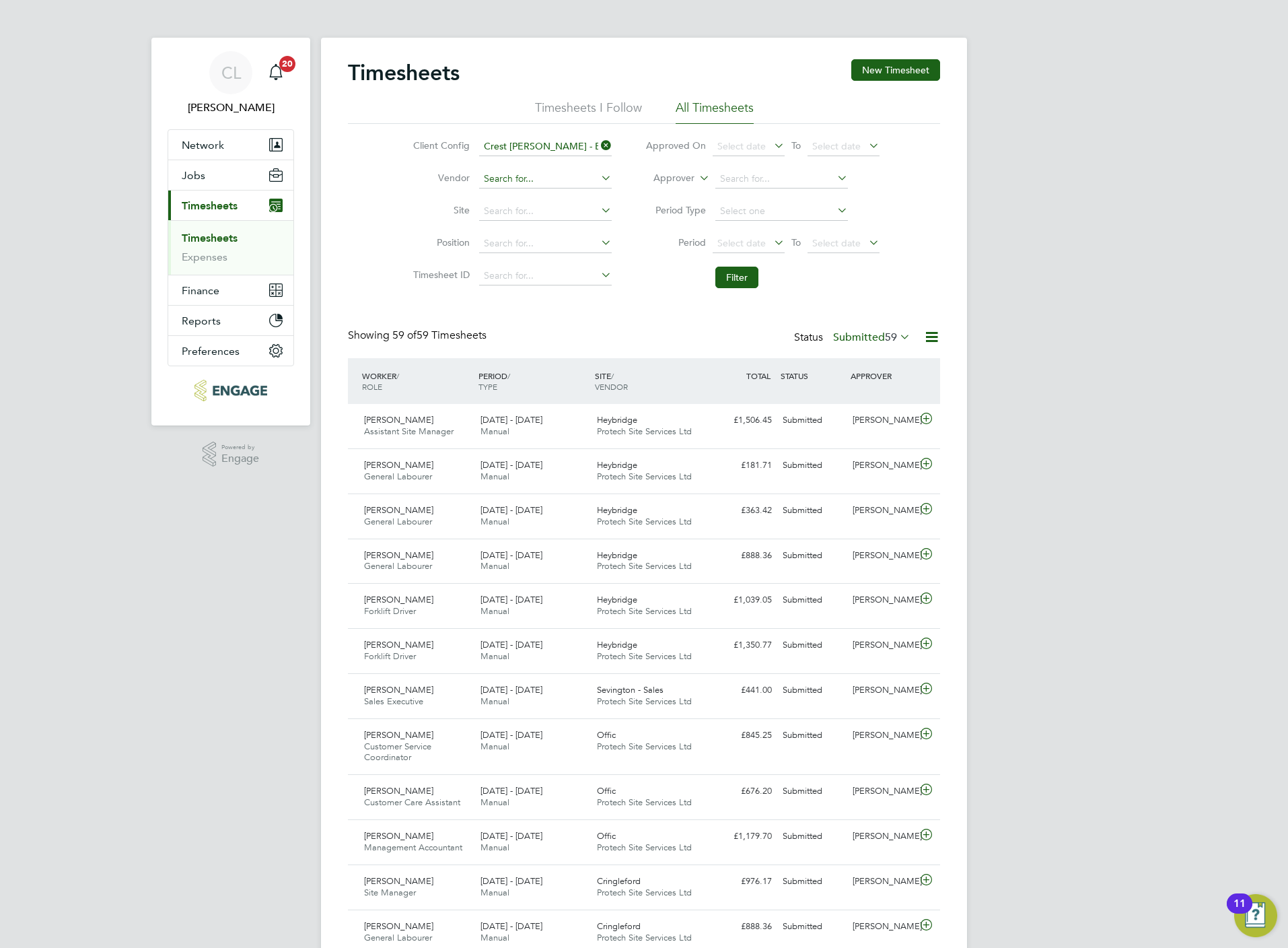
click at [542, 184] on input at bounding box center [545, 179] width 133 height 19
click at [396, 217] on li "Site" at bounding box center [510, 211] width 236 height 33
click at [494, 214] on input at bounding box center [545, 211] width 133 height 19
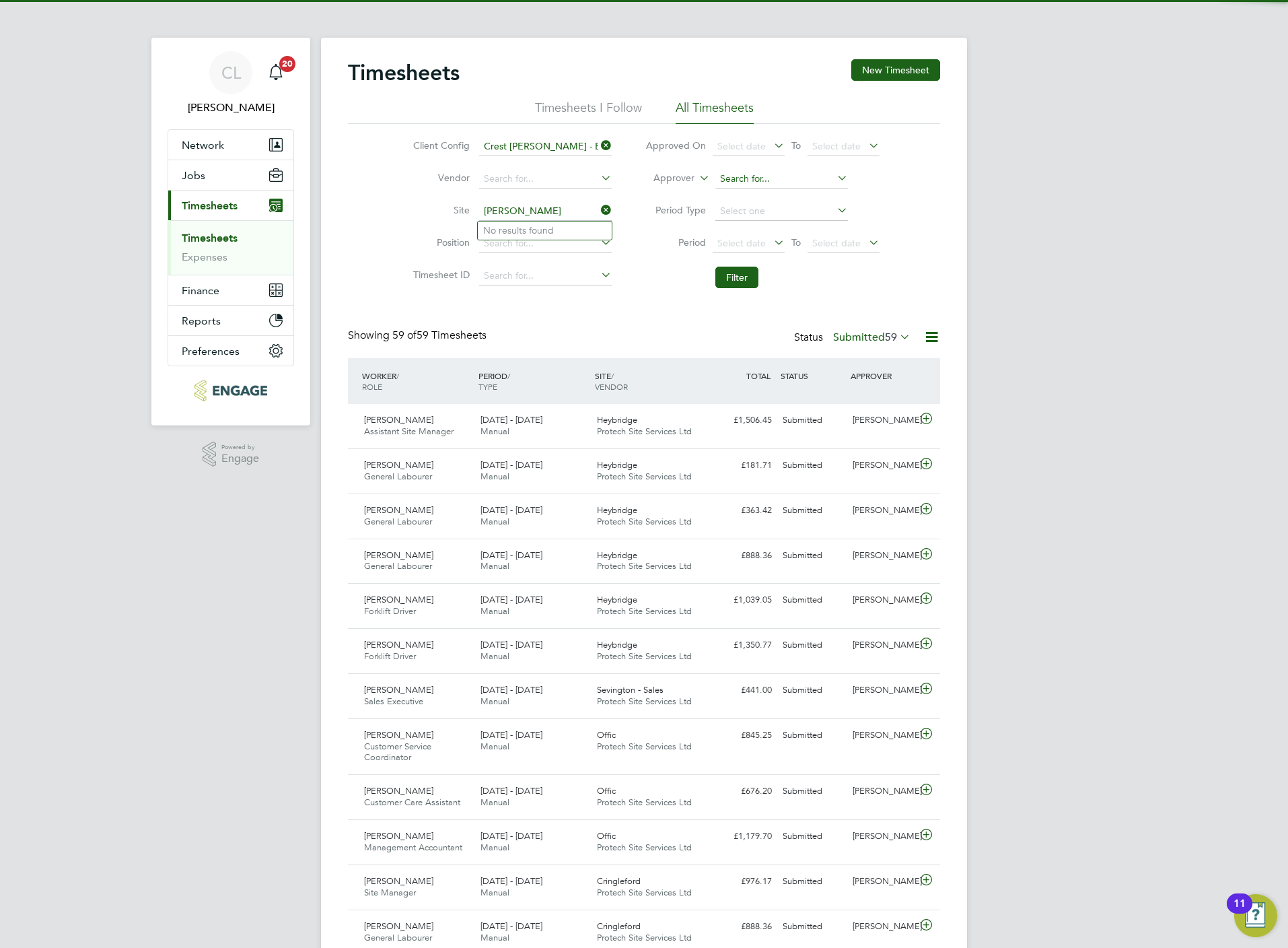
type input "lisa"
click at [738, 187] on input at bounding box center [782, 179] width 133 height 19
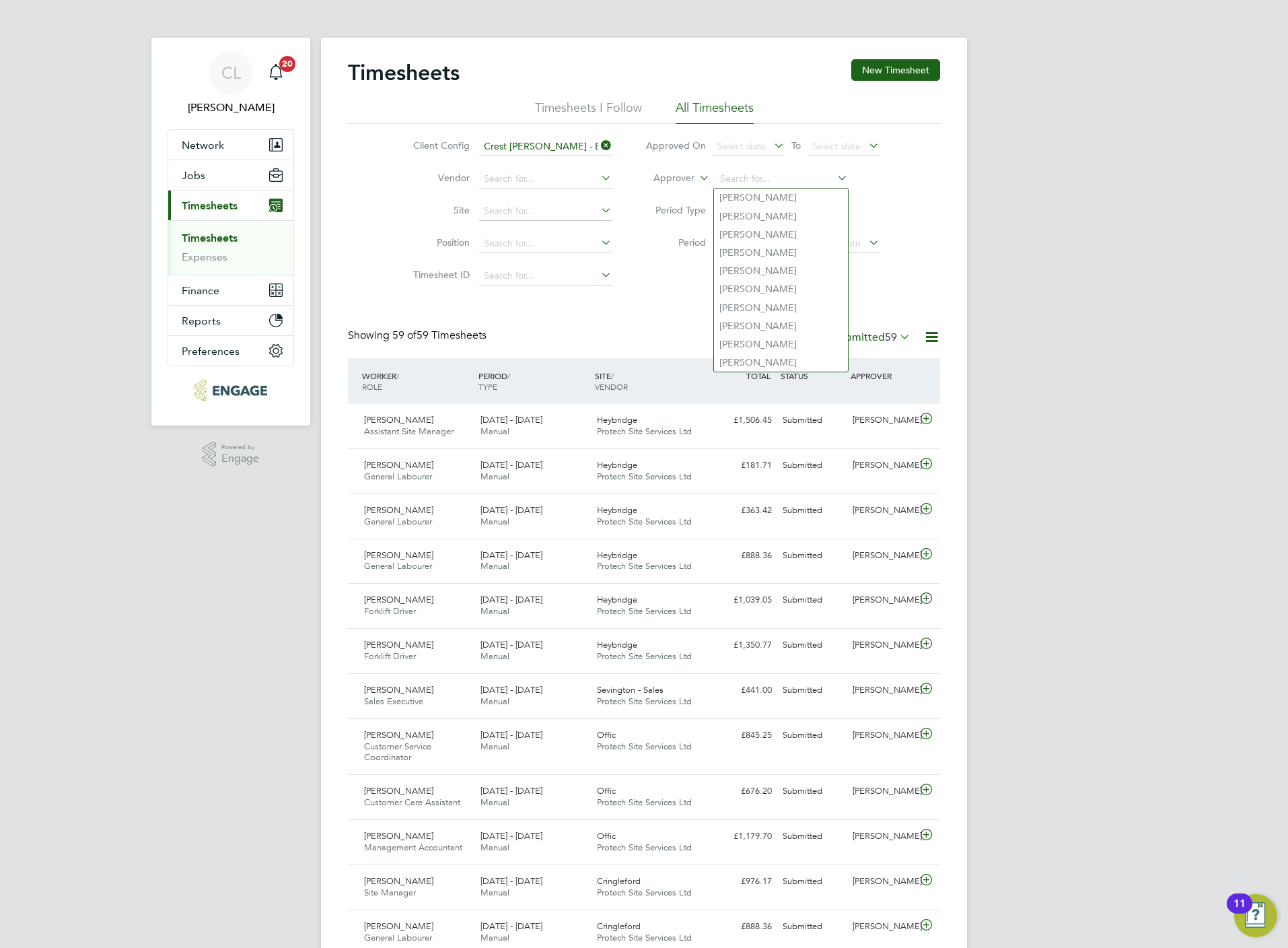
click at [598, 138] on icon at bounding box center [598, 145] width 0 height 19
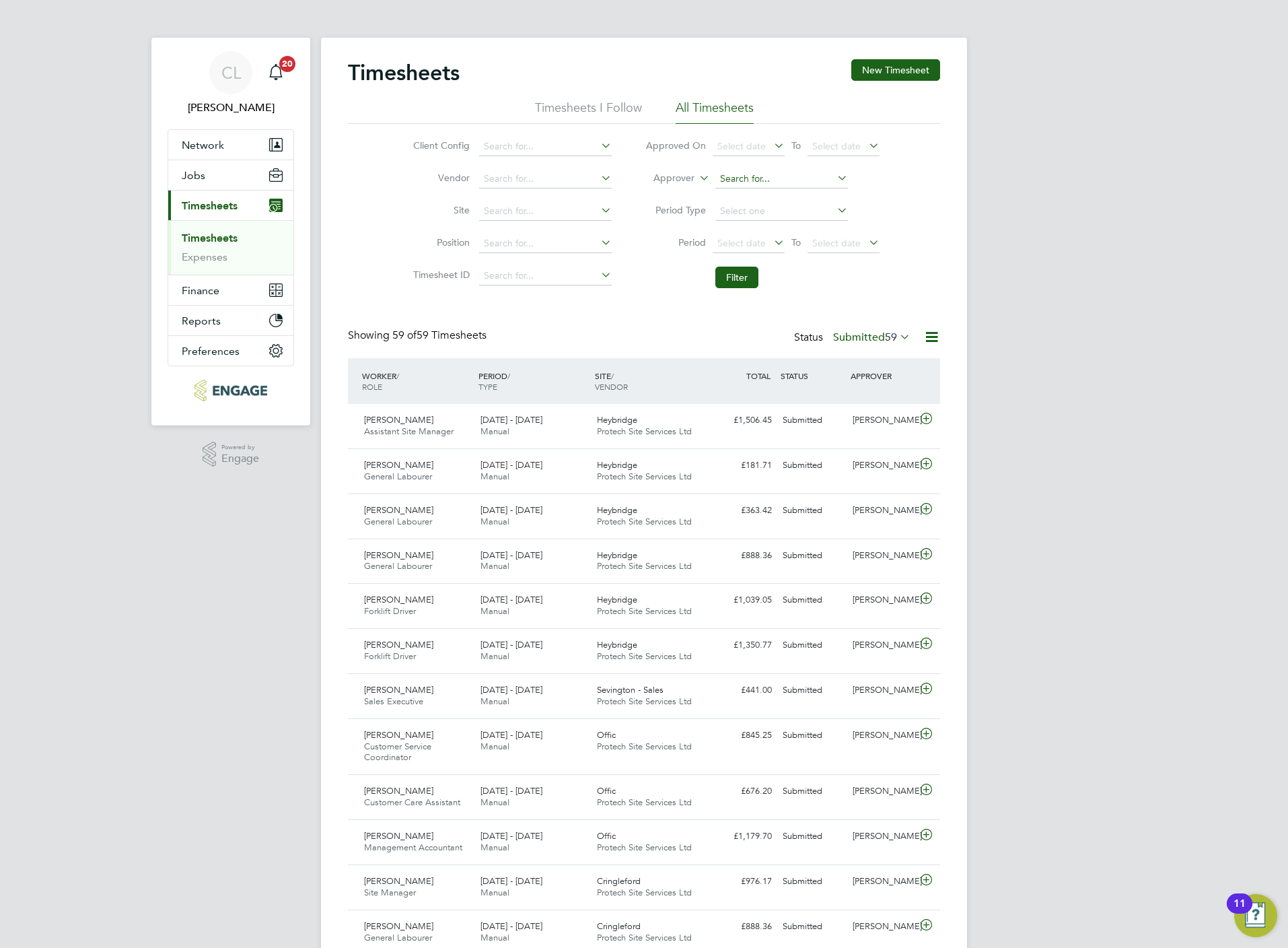
click at [790, 170] on input at bounding box center [782, 179] width 133 height 19
click at [757, 199] on li "Lisa Benbrook" at bounding box center [781, 198] width 134 height 18
type input "Lisa Benbrook"
click at [731, 290] on li "Filter" at bounding box center [762, 277] width 268 height 35
click at [733, 282] on button "Filter" at bounding box center [737, 277] width 43 height 21
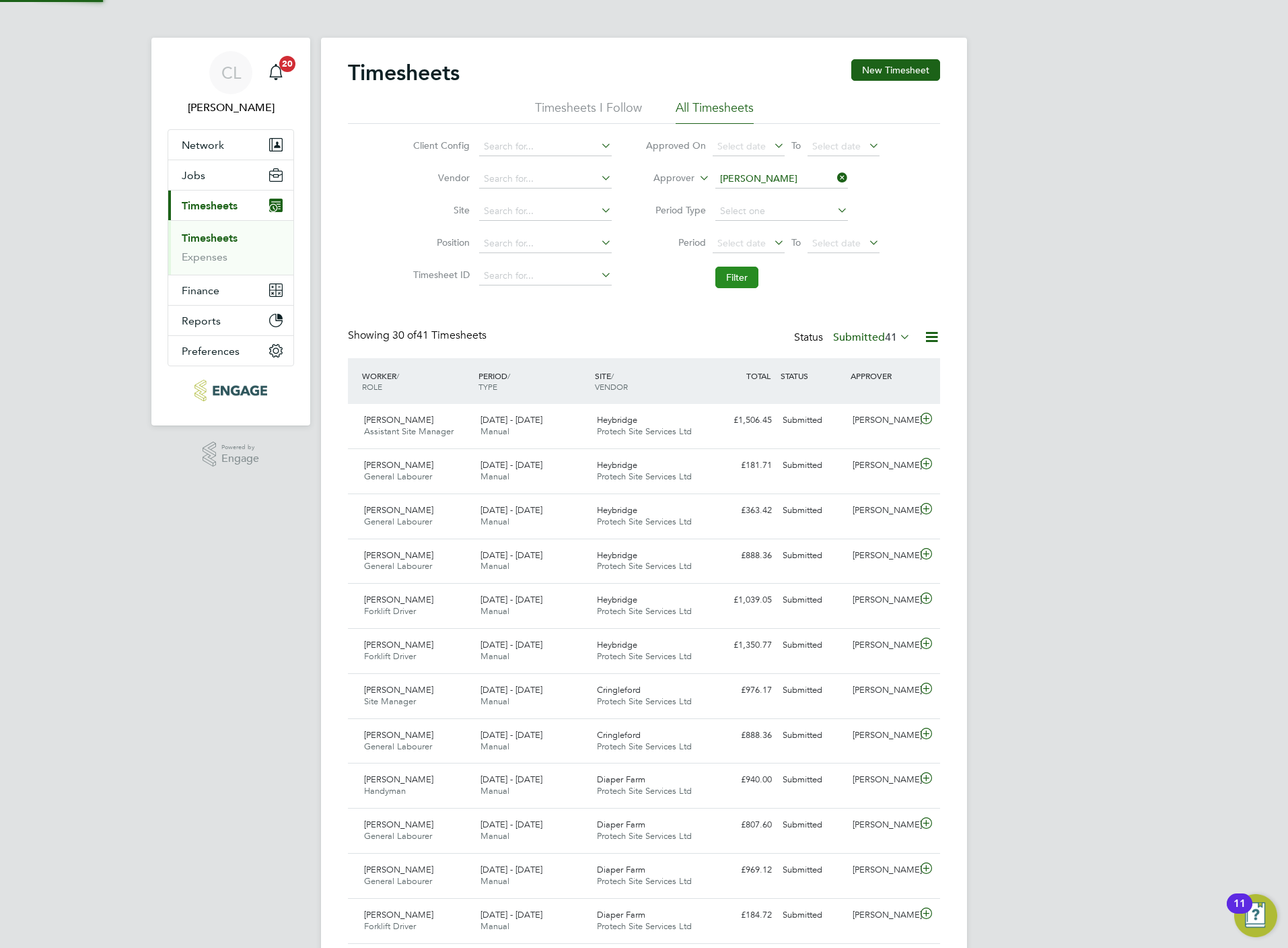
scroll to position [34, 117]
click at [833, 180] on input at bounding box center [782, 179] width 133 height 19
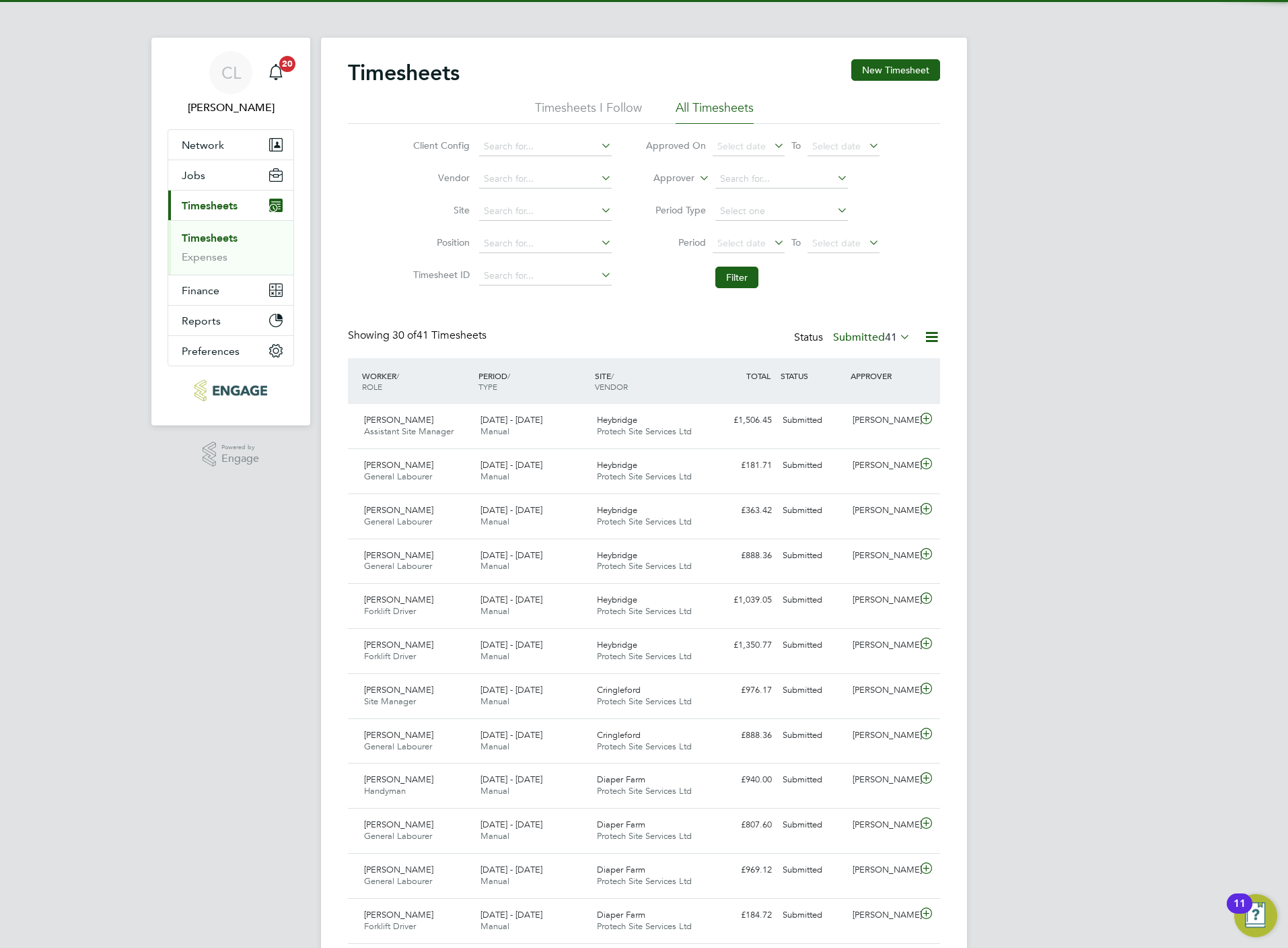
drag, startPoint x: 611, startPoint y: 328, endPoint x: 697, endPoint y: 297, distance: 91.4
click at [611, 327] on div "Timesheets New Timesheet Timesheets I Follow All Timesheets Client Config Vendo…" at bounding box center [644, 919] width 592 height 1720
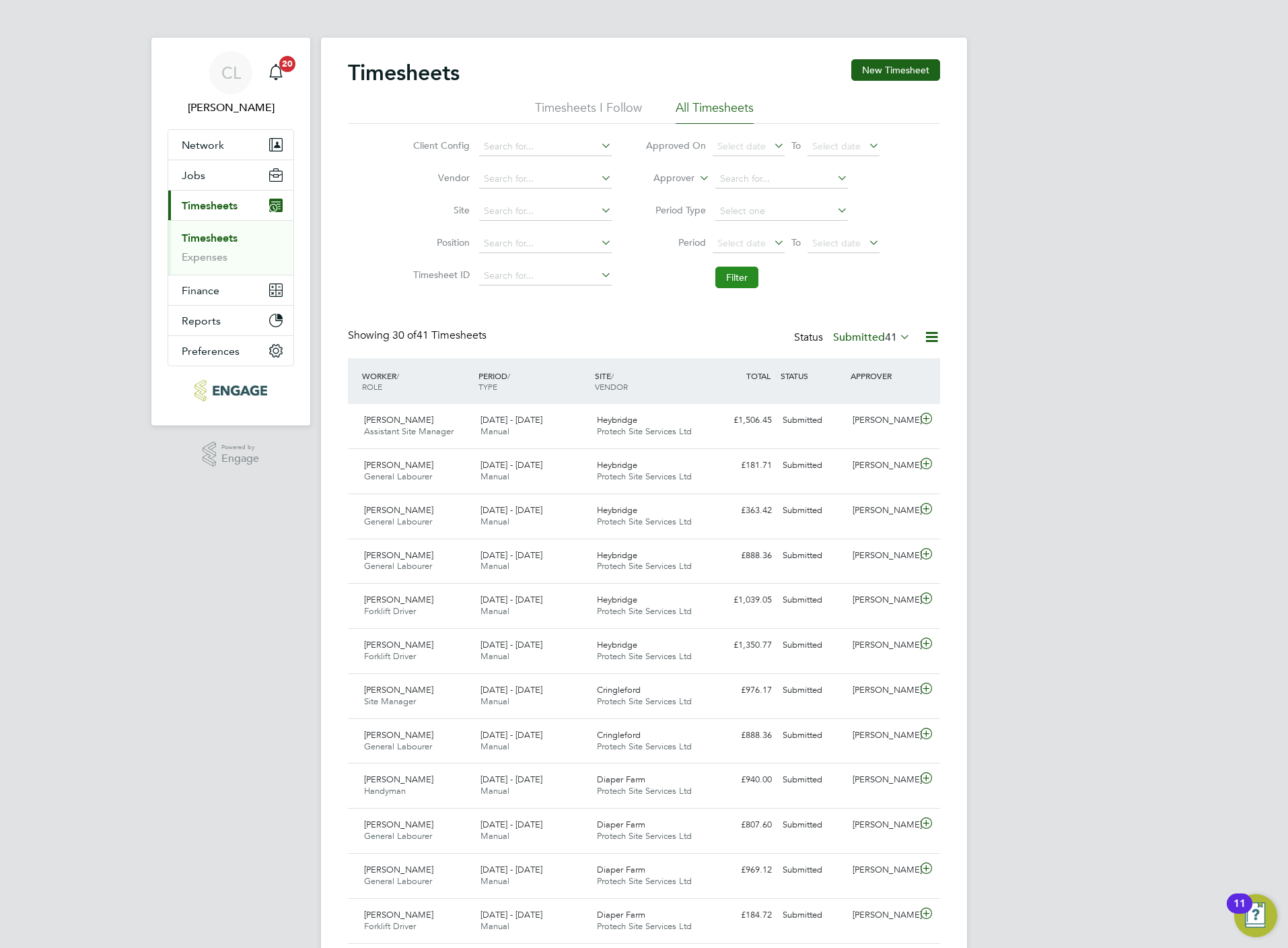
click at [737, 281] on button "Filter" at bounding box center [737, 277] width 43 height 21
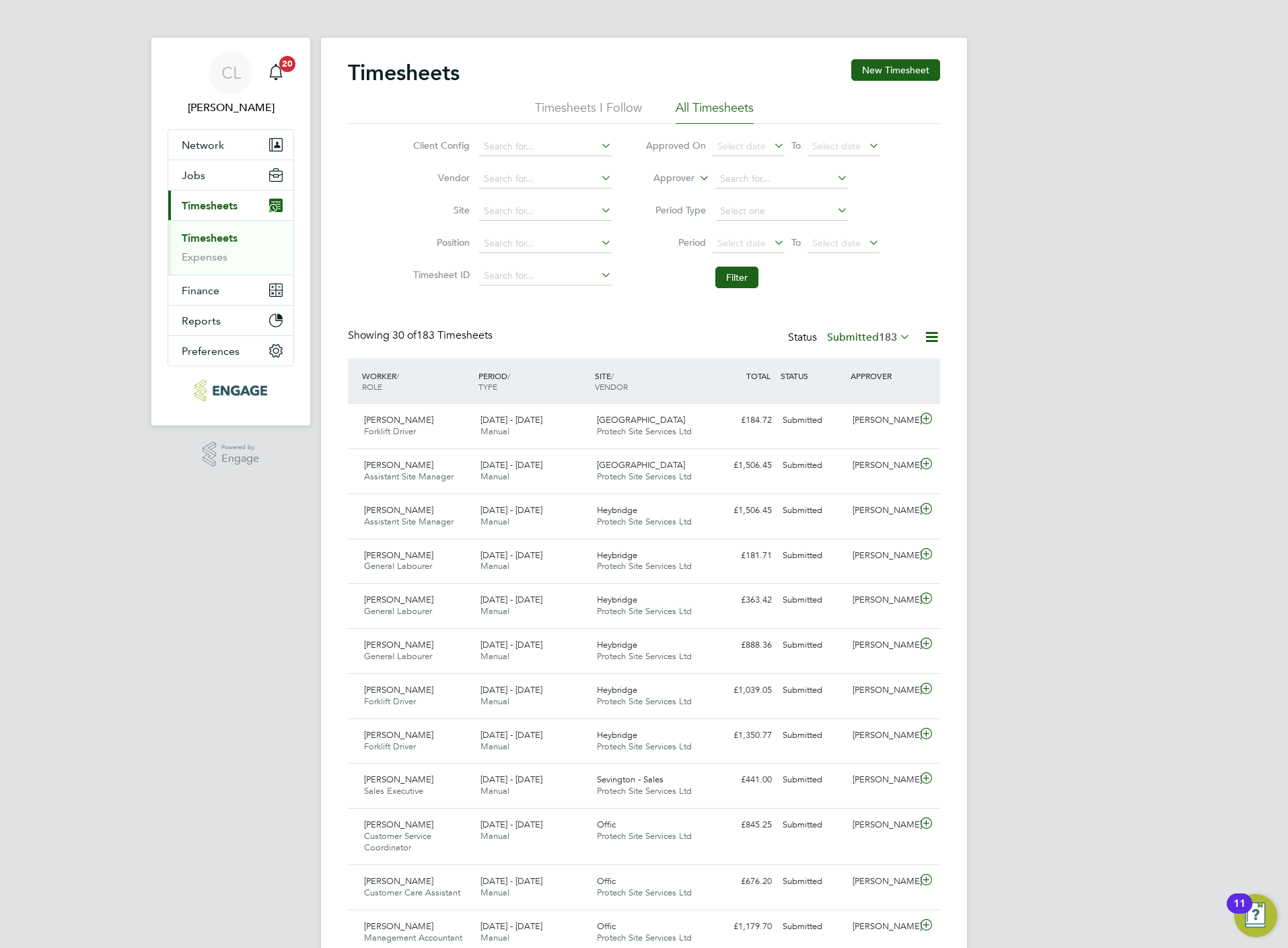
click at [752, 165] on li "Approver" at bounding box center [762, 180] width 268 height 33
click at [760, 178] on input at bounding box center [782, 179] width 133 height 19
click at [570, 139] on input at bounding box center [545, 147] width 133 height 19
click at [578, 167] on b "Chiltern" at bounding box center [583, 165] width 35 height 11
type input "Crest [PERSON_NAME] - Chiltern"
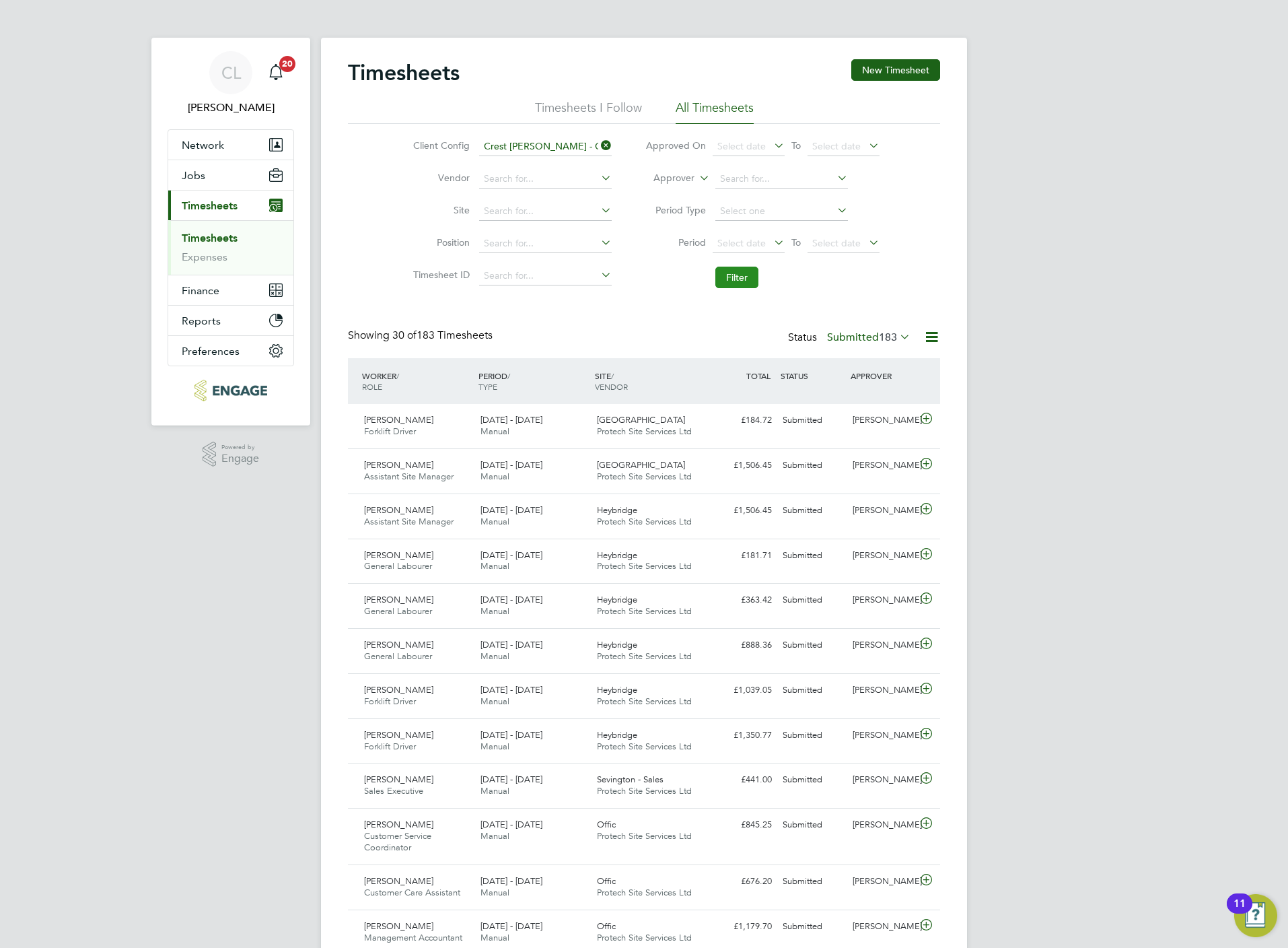
click at [755, 285] on button "Filter" at bounding box center [737, 277] width 43 height 21
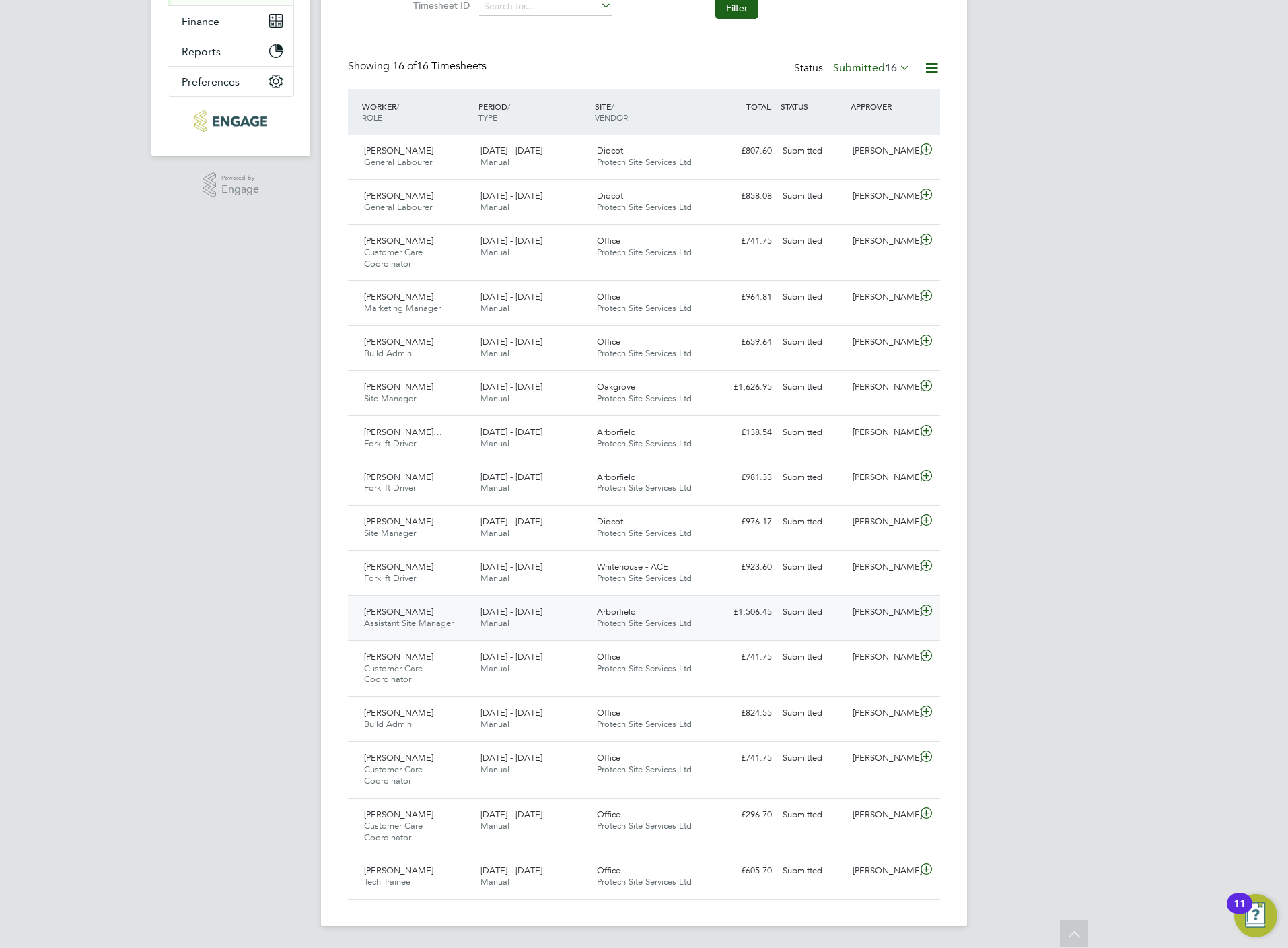
click at [606, 612] on span "Arborfield" at bounding box center [616, 612] width 39 height 11
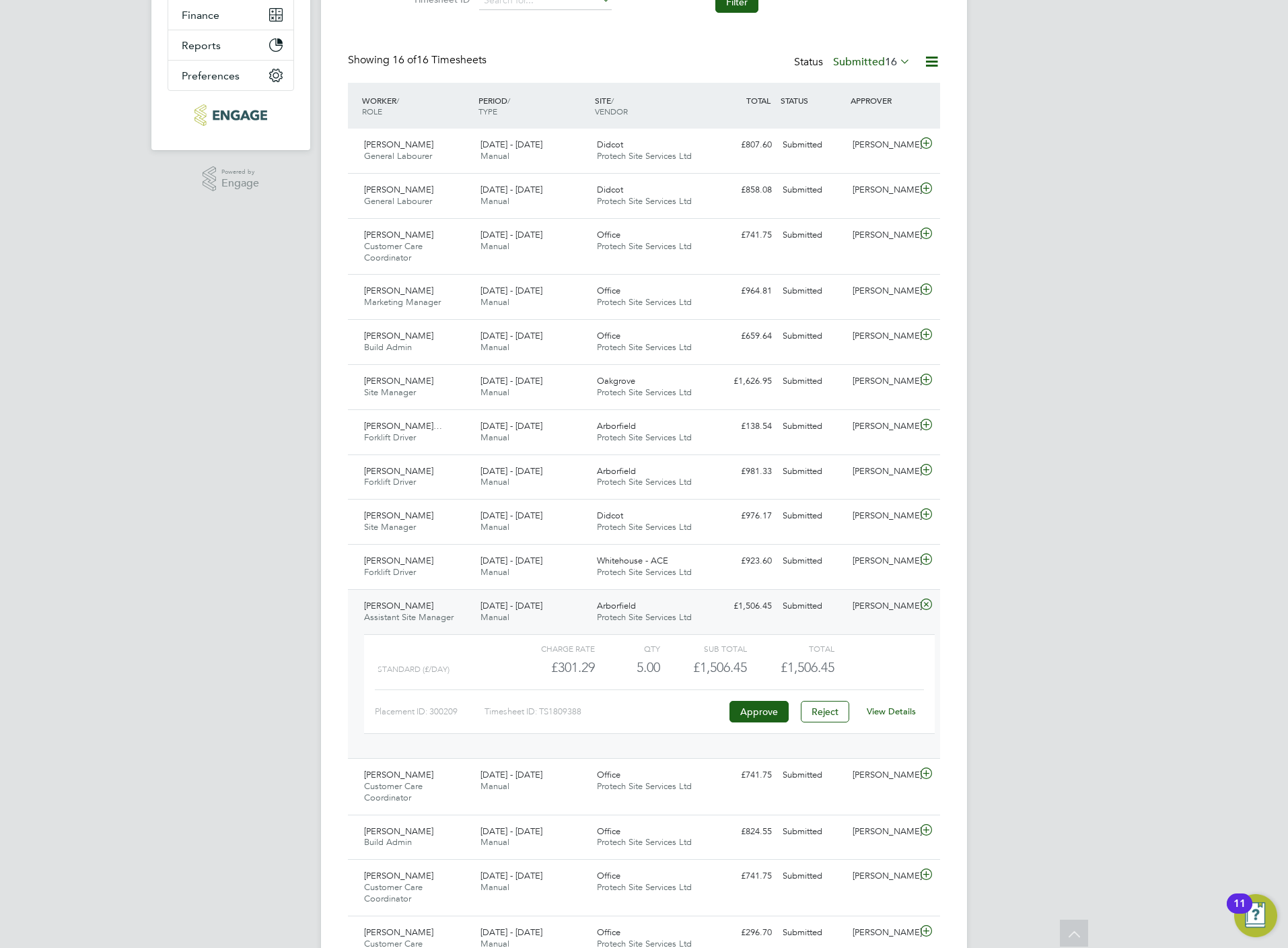
click at [890, 712] on link "View Details" at bounding box center [891, 711] width 49 height 11
click at [668, 559] on div "Whitehouse - ACE Protech Site Services Ltd" at bounding box center [650, 566] width 116 height 33
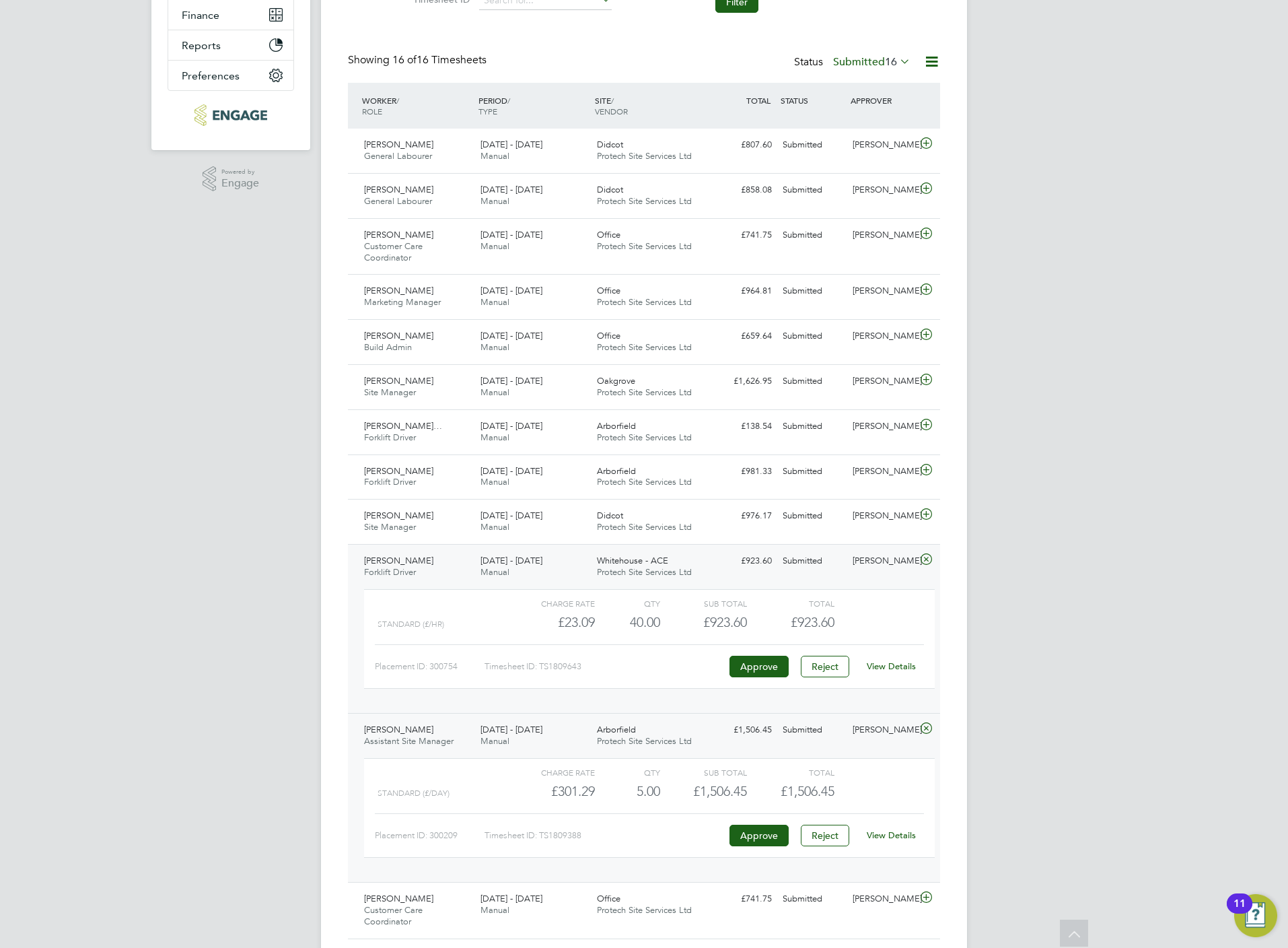
click at [897, 671] on link "View Details" at bounding box center [891, 666] width 49 height 11
click at [691, 527] on span "Protech Site Services Ltd" at bounding box center [645, 527] width 95 height 11
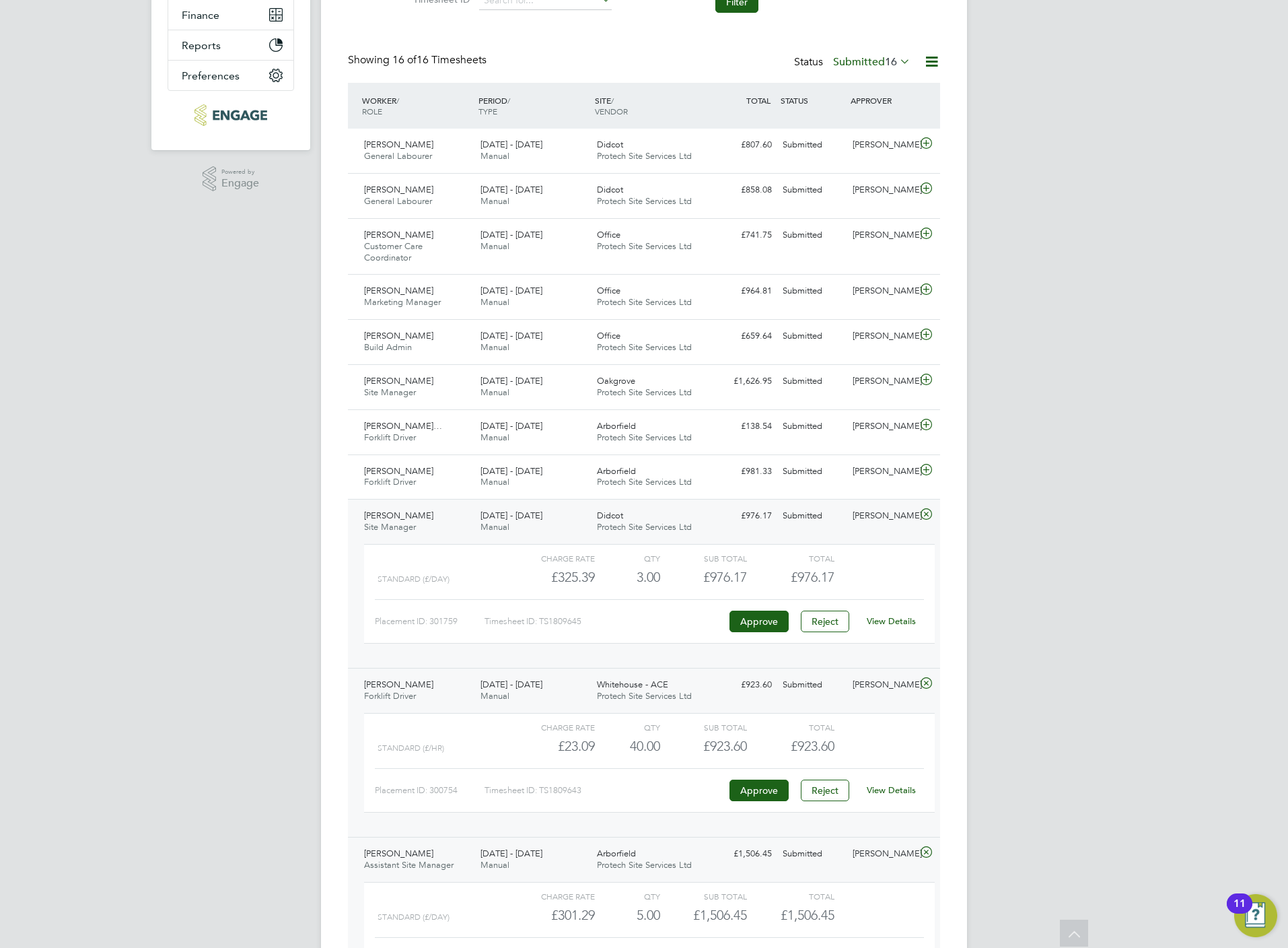
click at [883, 632] on div "View Details" at bounding box center [891, 622] width 66 height 21
click at [884, 627] on link "View Details" at bounding box center [891, 621] width 49 height 11
click at [694, 468] on div "Arborfield Protech Site Services Ltd" at bounding box center [650, 477] width 116 height 33
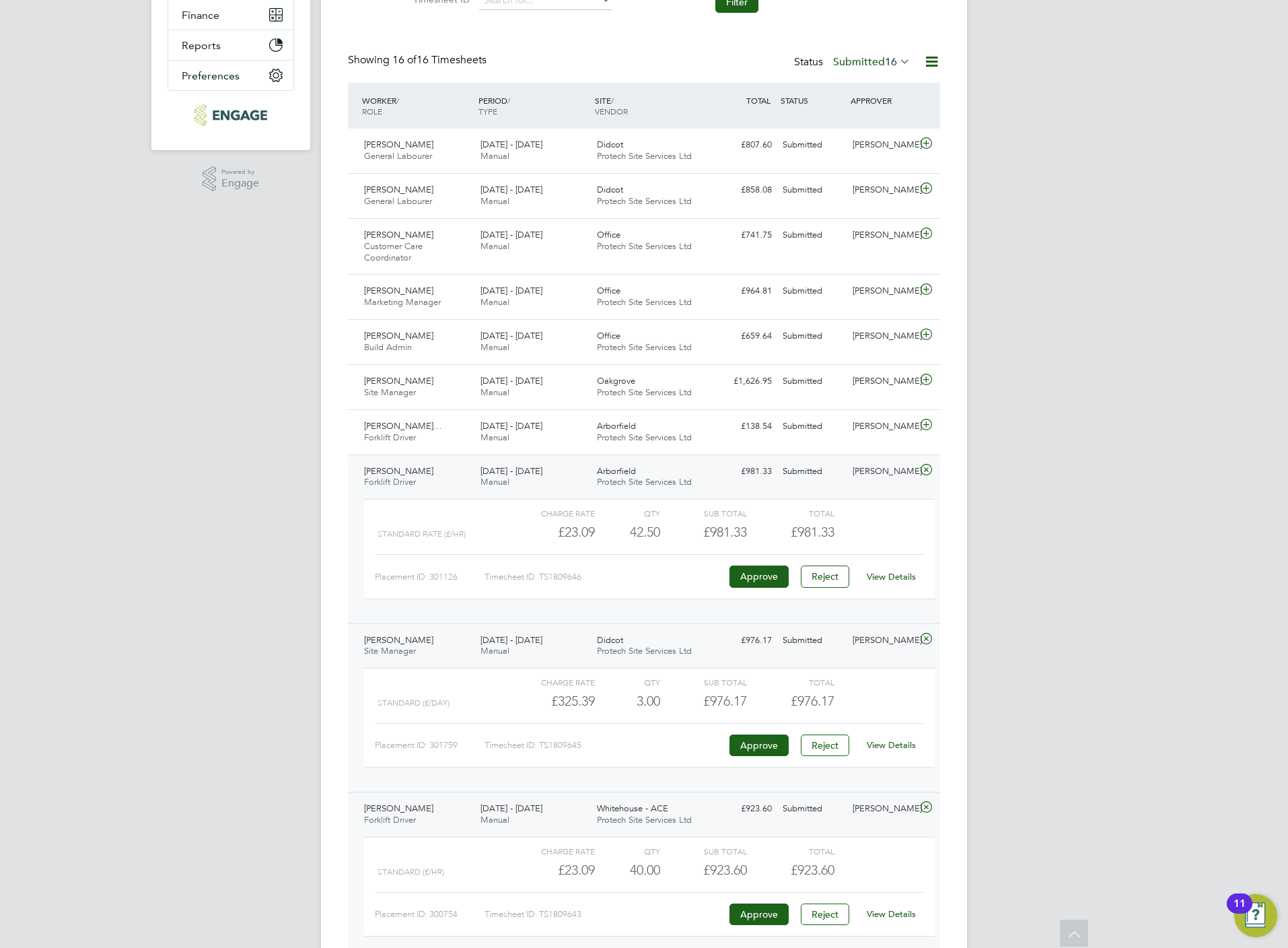
click at [888, 580] on link "View Details" at bounding box center [891, 577] width 49 height 11
click at [699, 409] on div "Stuart Mitchell Site Manager 18 - 24 Aug 2025 18 - 24 Aug 2025 Manual Oakgrove …" at bounding box center [644, 387] width 592 height 45
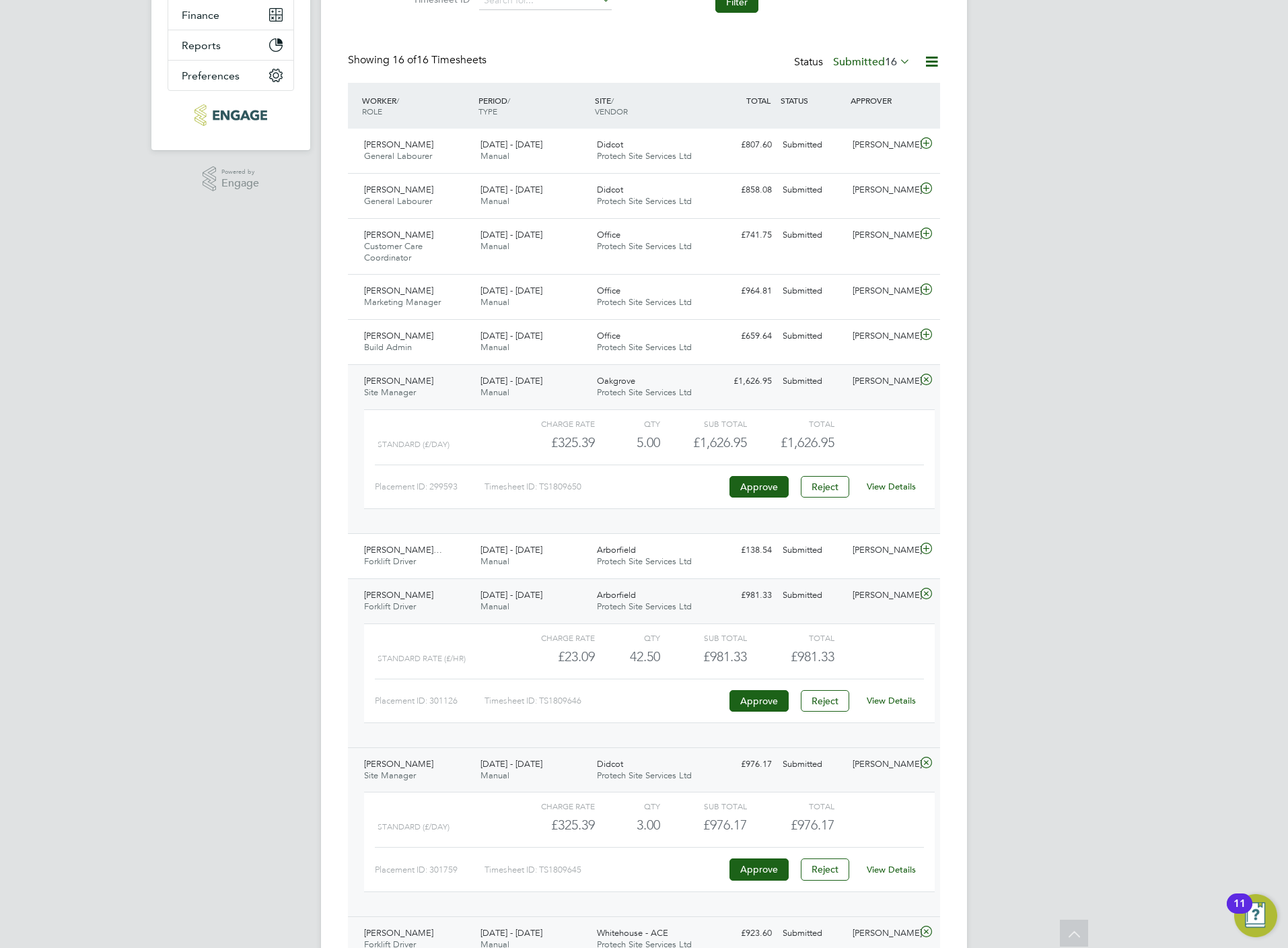
click at [881, 492] on link "View Details" at bounding box center [891, 486] width 49 height 11
click at [701, 548] on div "Arborfield Protech Site Services Ltd" at bounding box center [650, 556] width 116 height 33
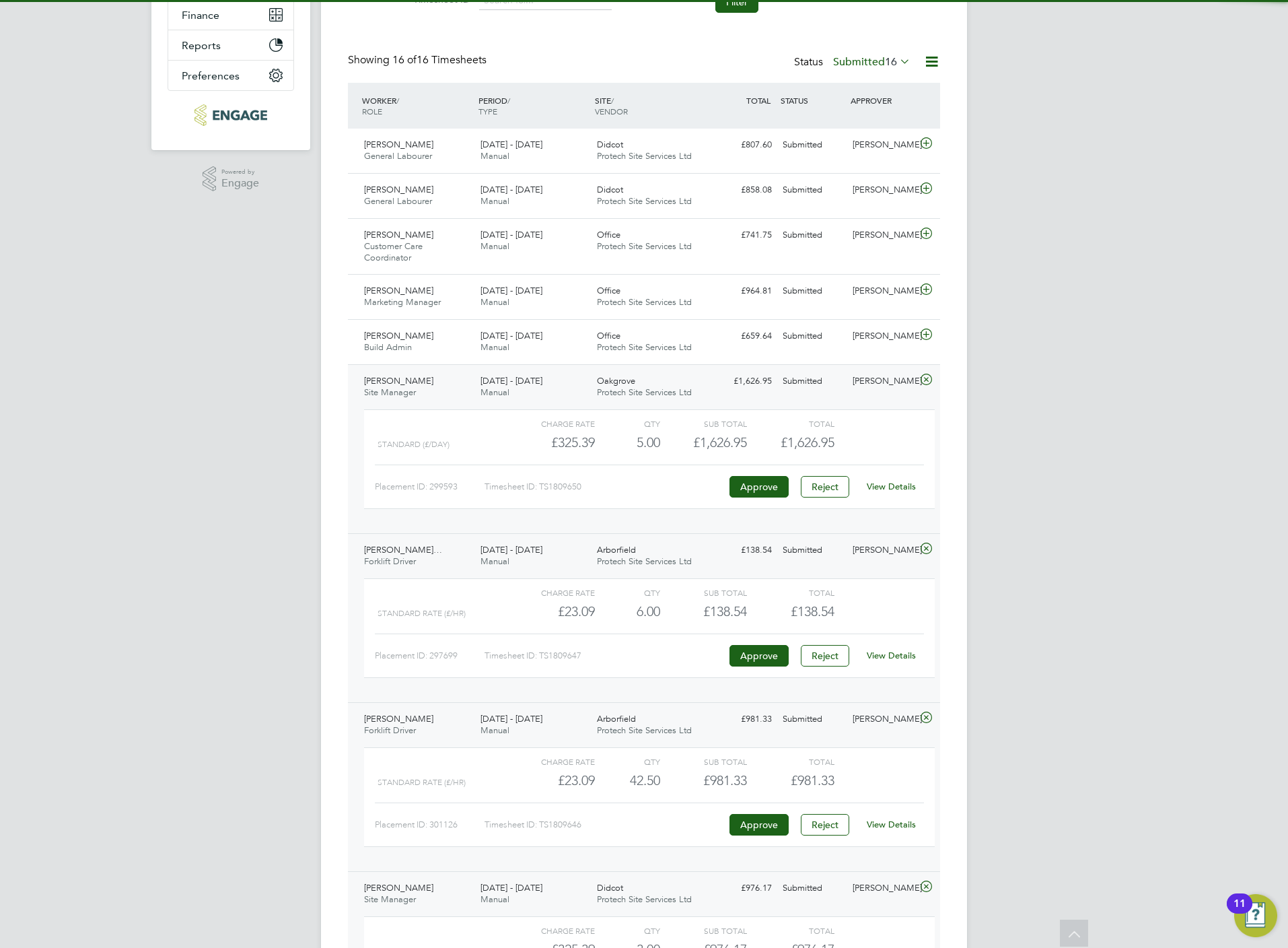
click at [891, 659] on link "View Details" at bounding box center [891, 656] width 49 height 11
click at [692, 192] on div "Didcot Protech Site Services Ltd" at bounding box center [650, 195] width 116 height 33
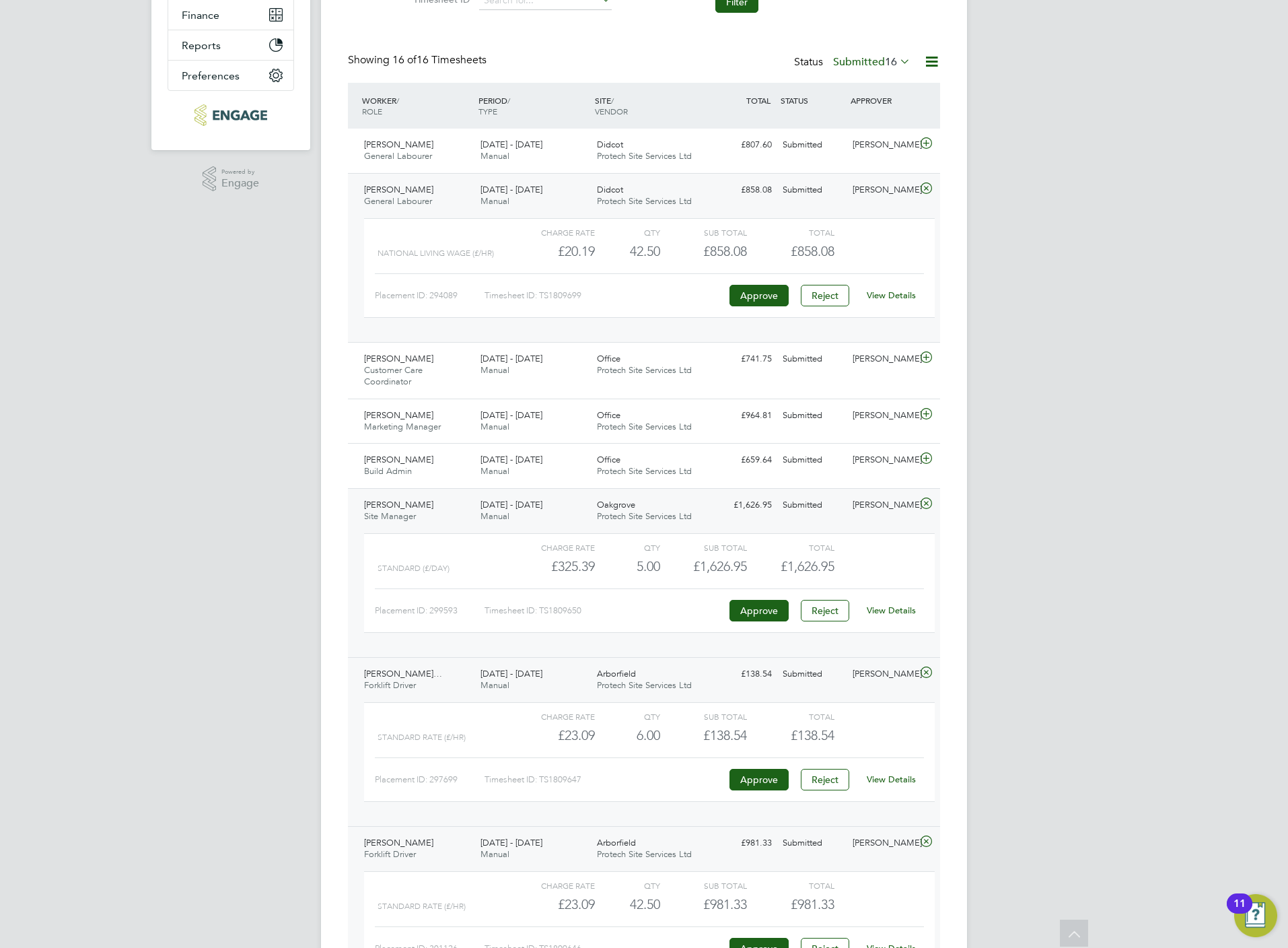
click at [883, 293] on link "View Details" at bounding box center [891, 295] width 49 height 11
click at [628, 151] on span "Protech Site Services Ltd" at bounding box center [645, 156] width 95 height 11
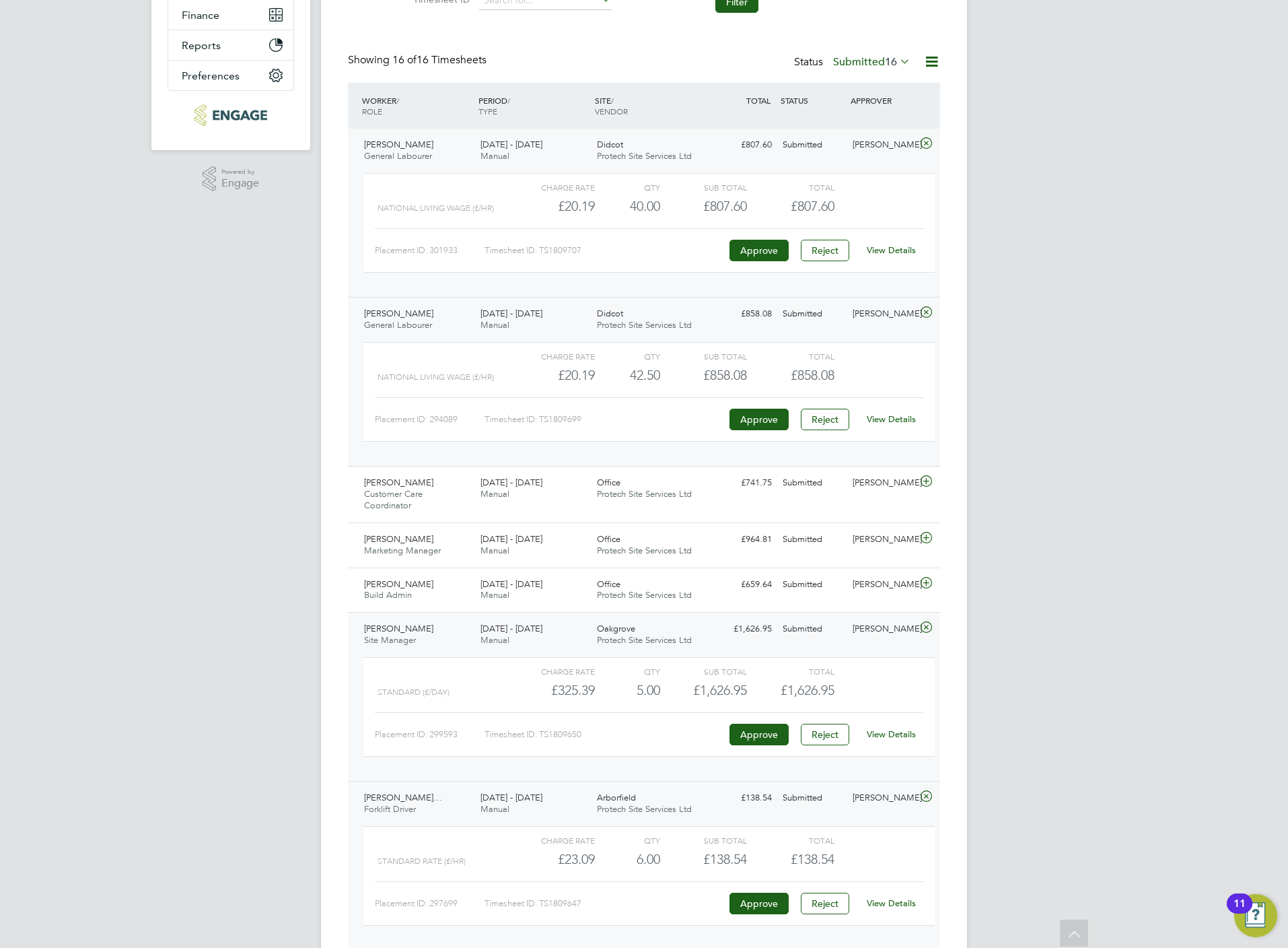
click at [887, 255] on link "View Details" at bounding box center [891, 250] width 49 height 11
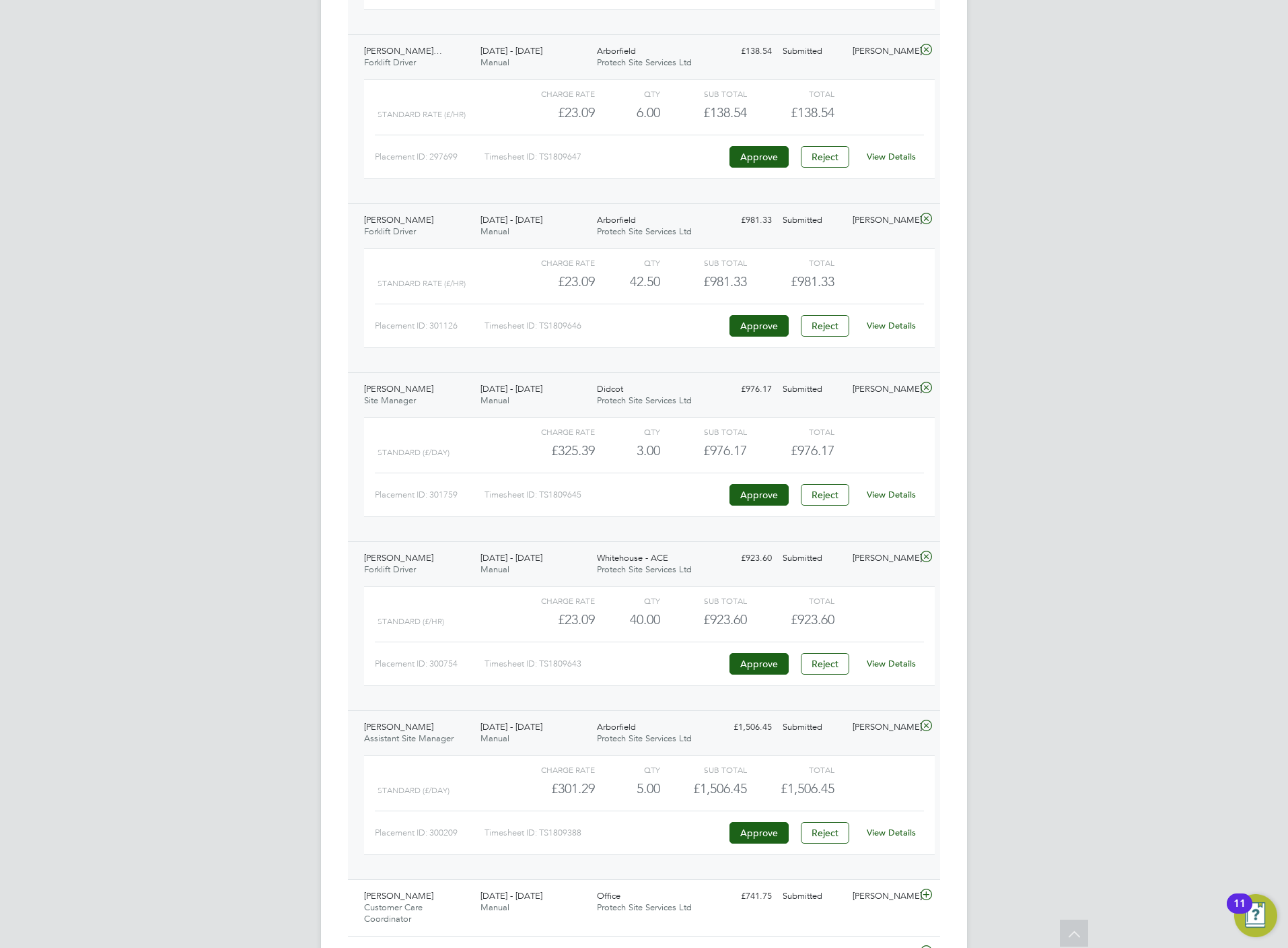
scroll to position [1084, 0]
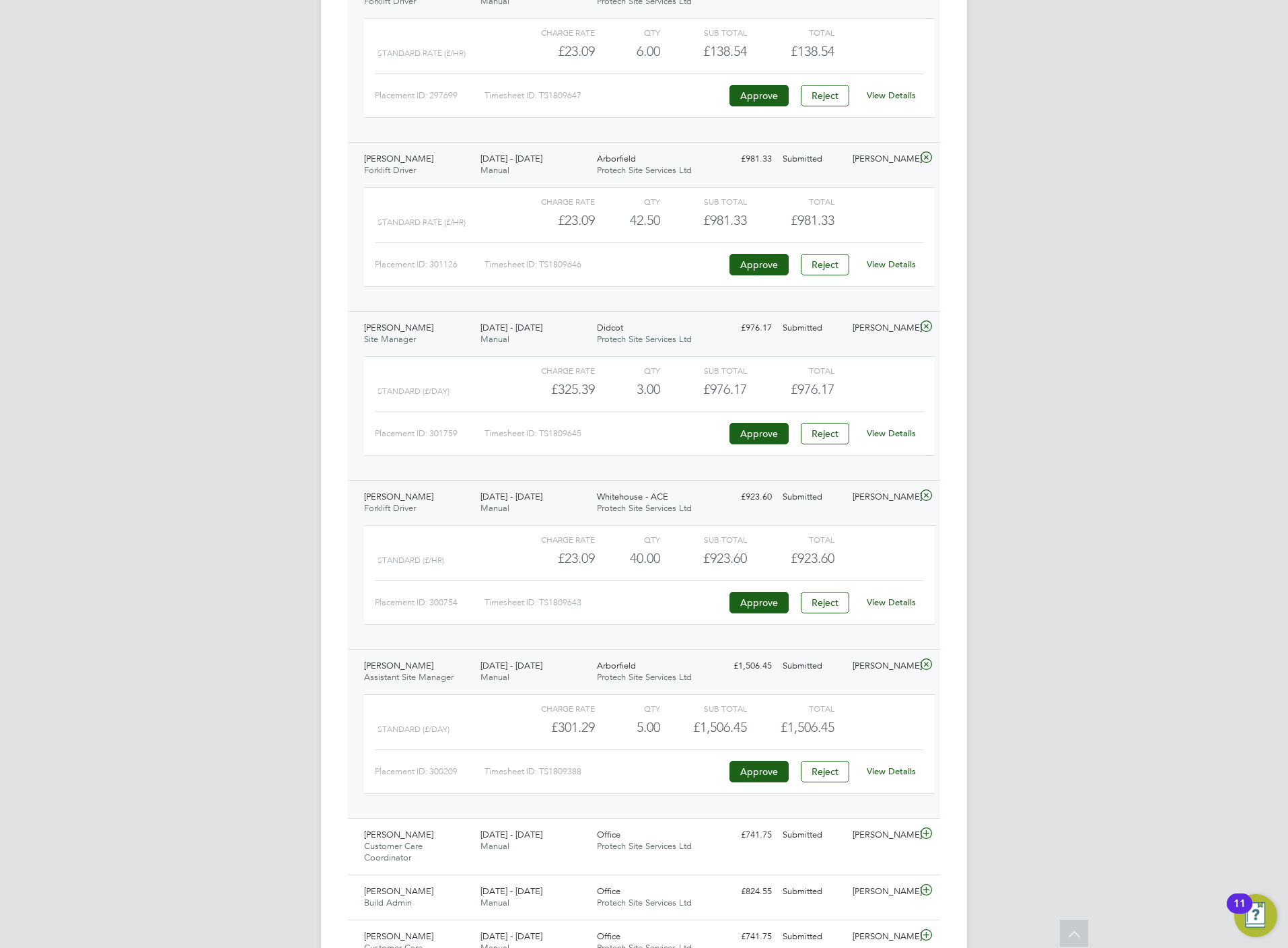
click at [894, 608] on link "View Details" at bounding box center [891, 602] width 49 height 11
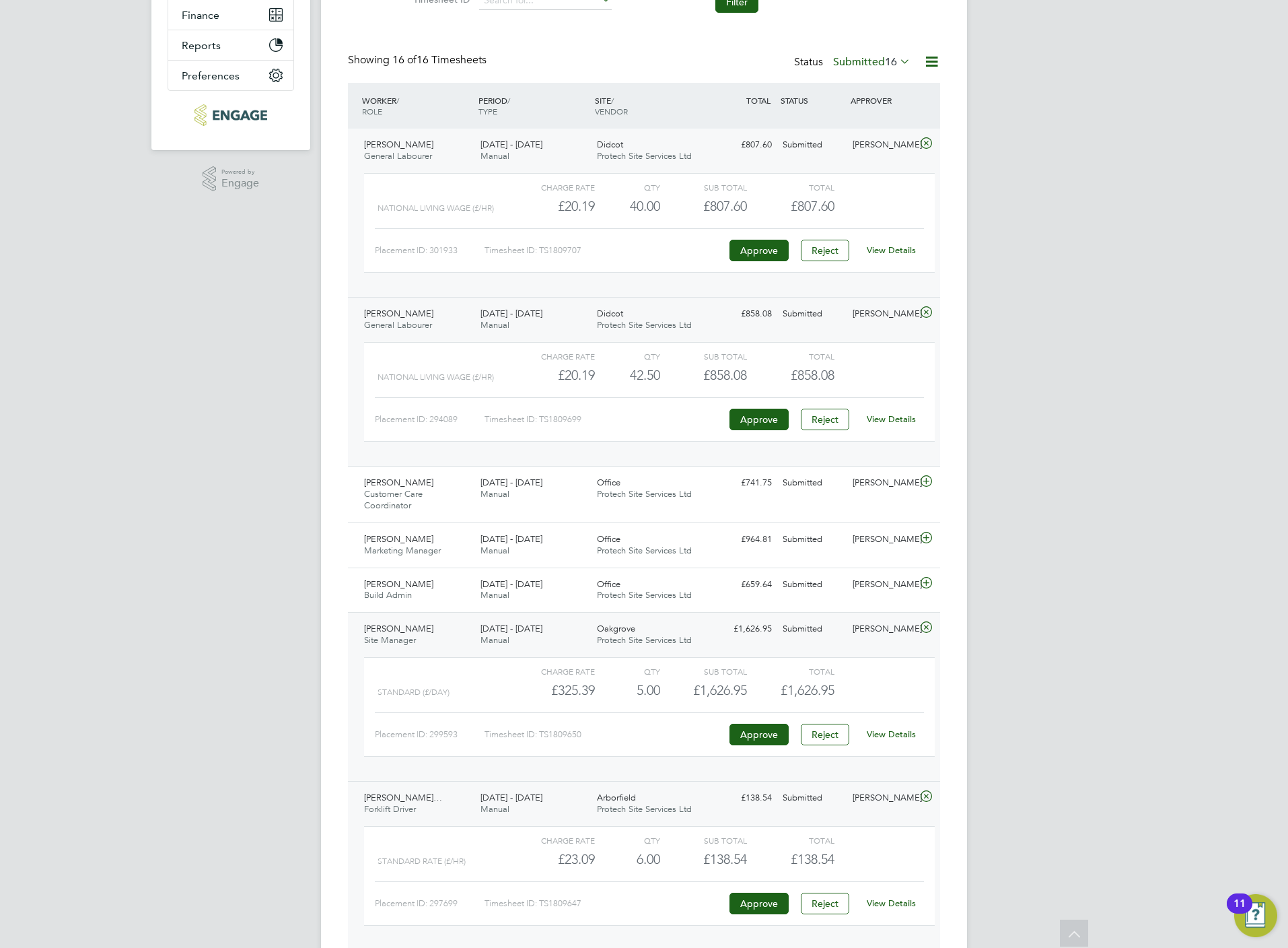
scroll to position [0, 0]
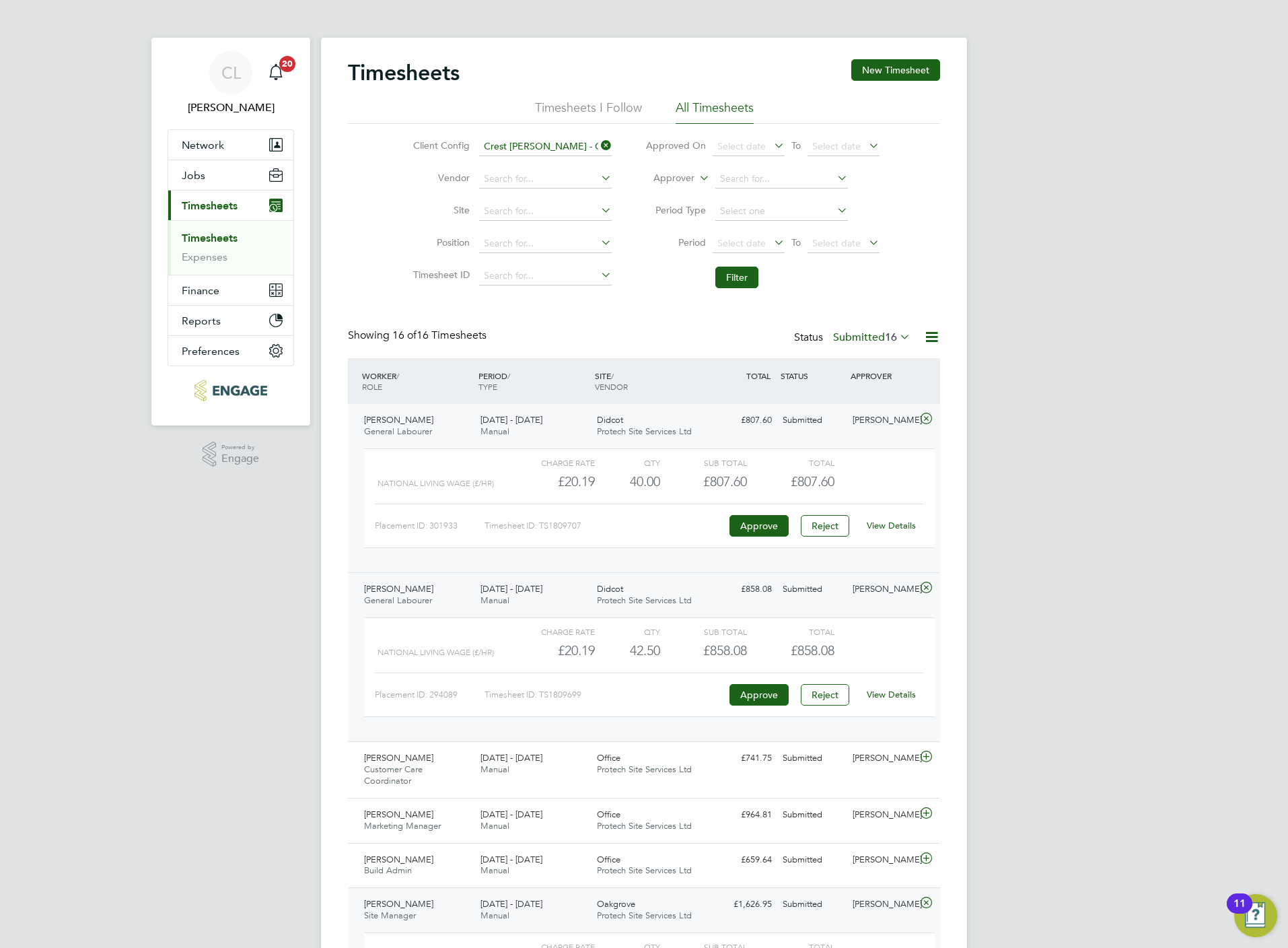
click at [529, 136] on li "Client Config Crest Nicholson - Chiltern" at bounding box center [510, 147] width 236 height 33
click at [544, 148] on input at bounding box center [545, 147] width 133 height 19
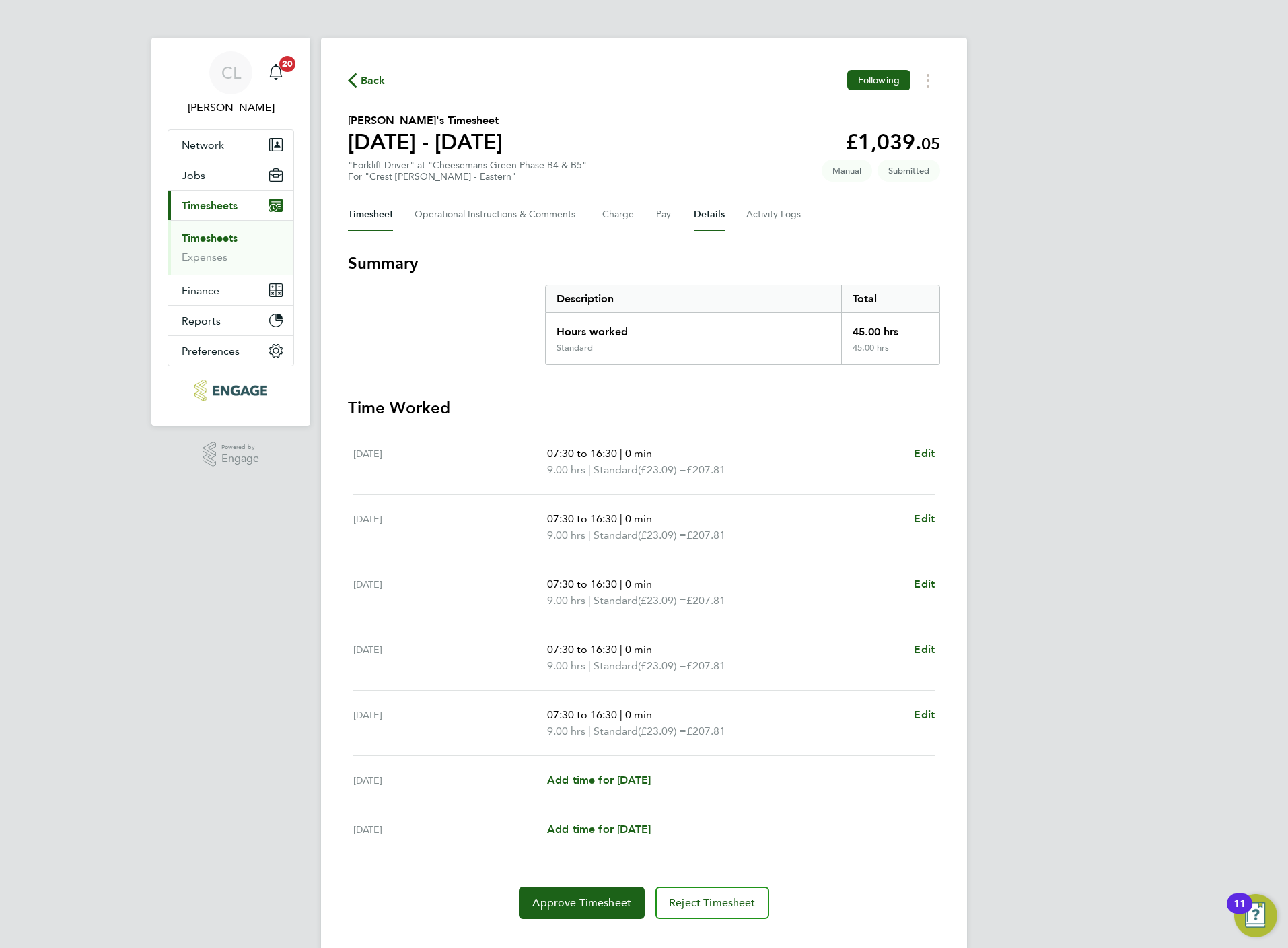
click at [694, 204] on button "Details" at bounding box center [709, 215] width 31 height 33
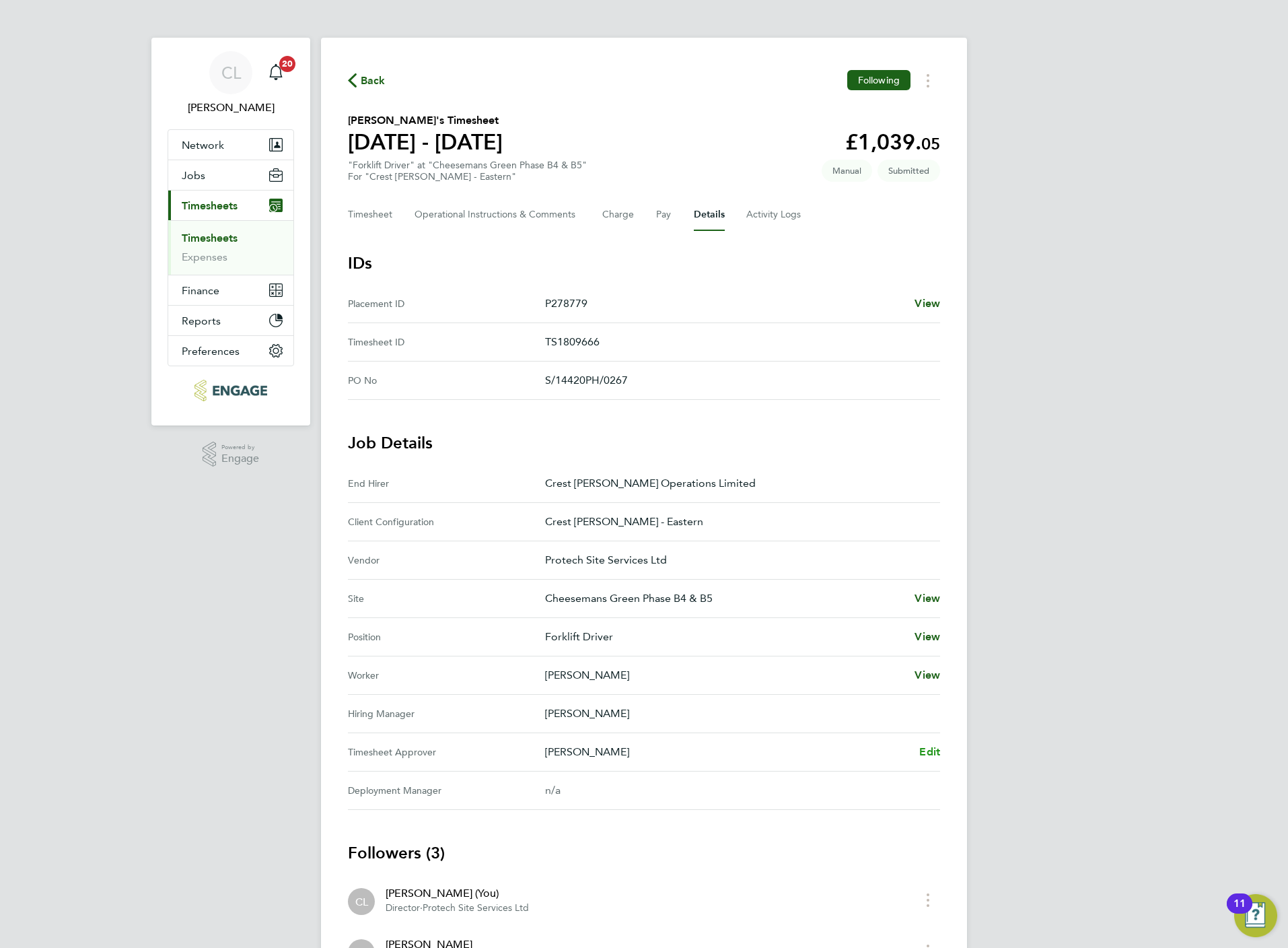
click at [923, 746] on span "Edit" at bounding box center [929, 751] width 21 height 13
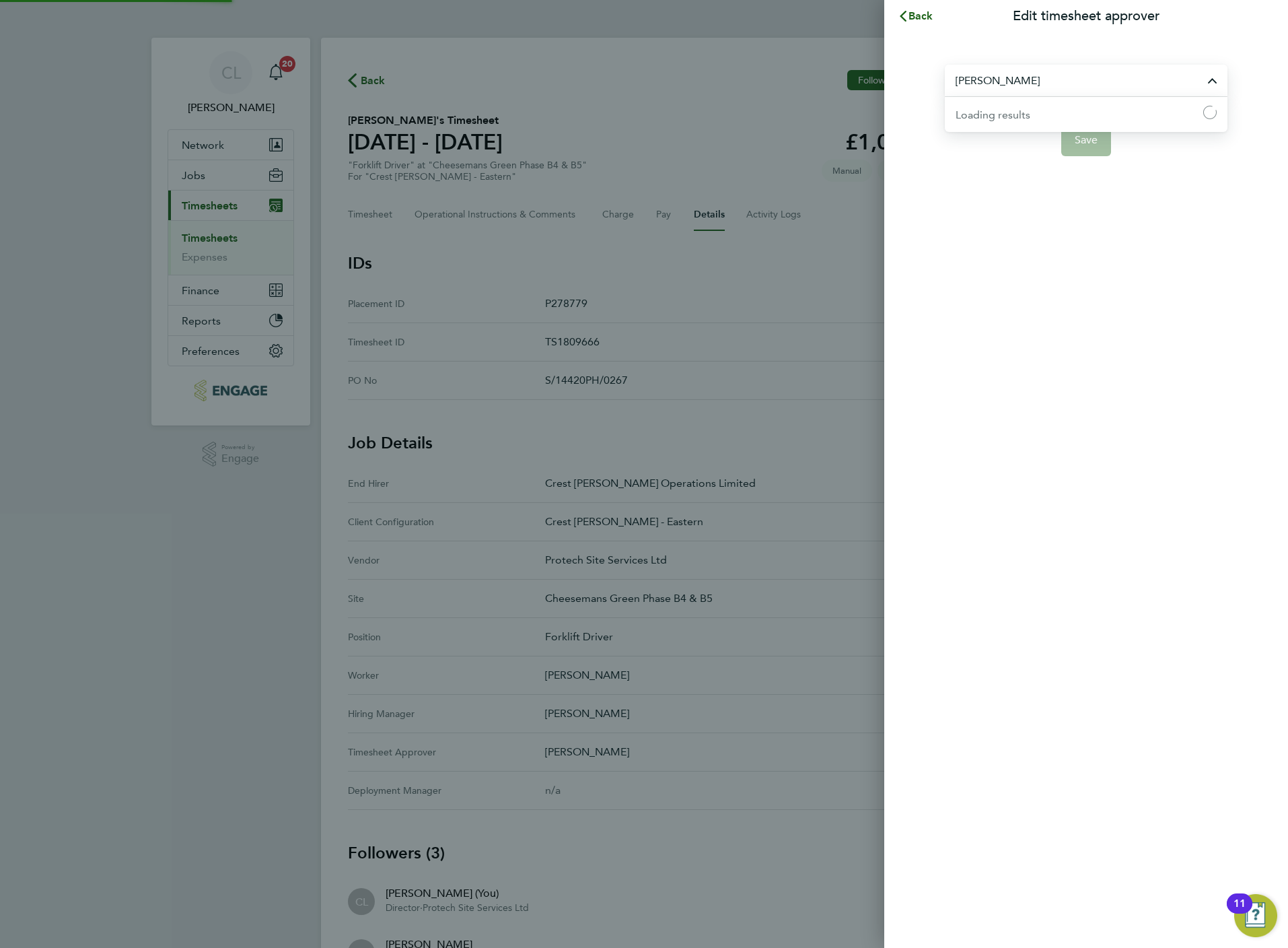
click at [1062, 93] on input "[PERSON_NAME]" at bounding box center [1086, 80] width 282 height 32
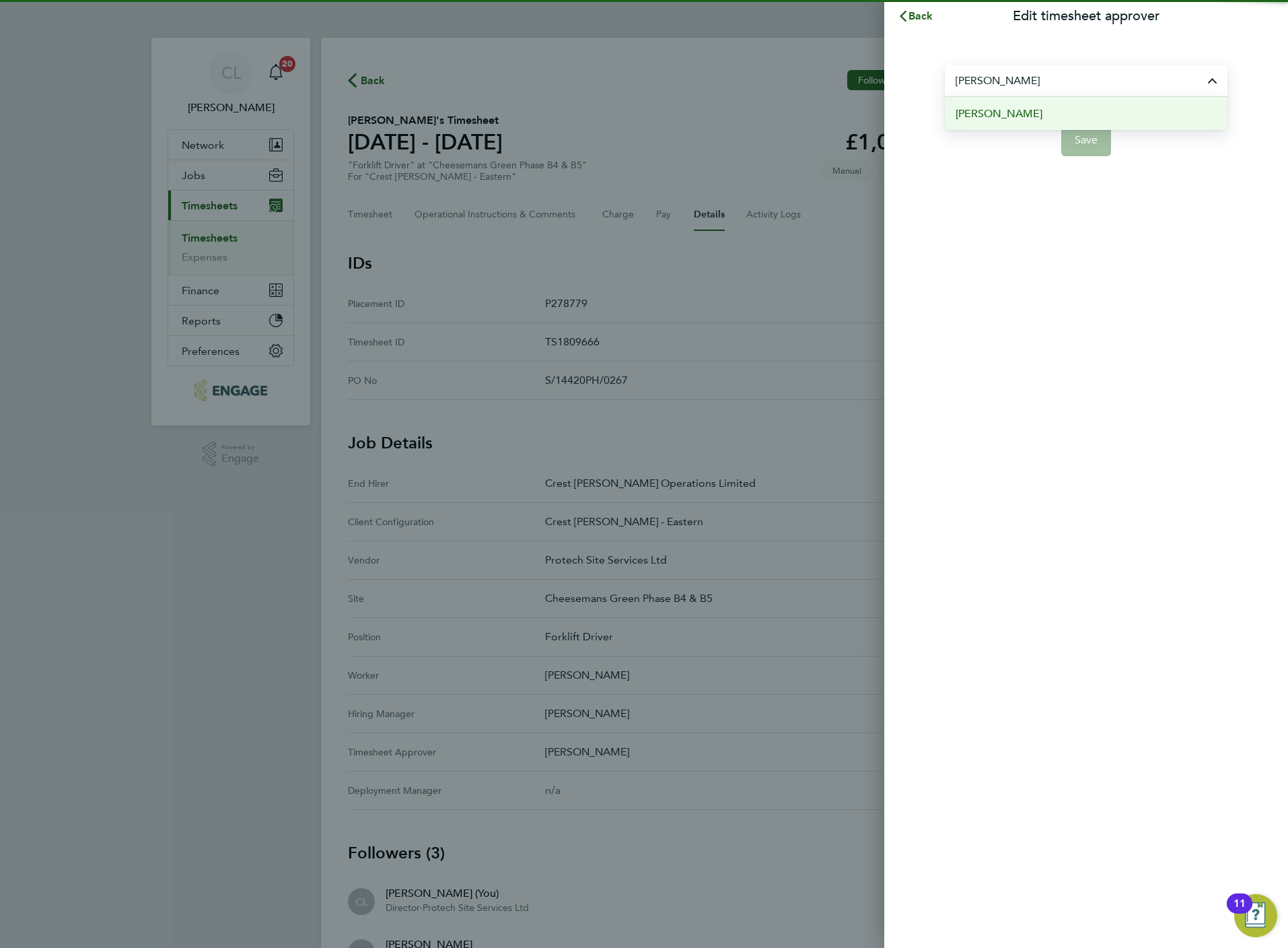
click at [1046, 113] on li "[PERSON_NAME]" at bounding box center [1086, 114] width 282 height 33
type input "[PERSON_NAME]"
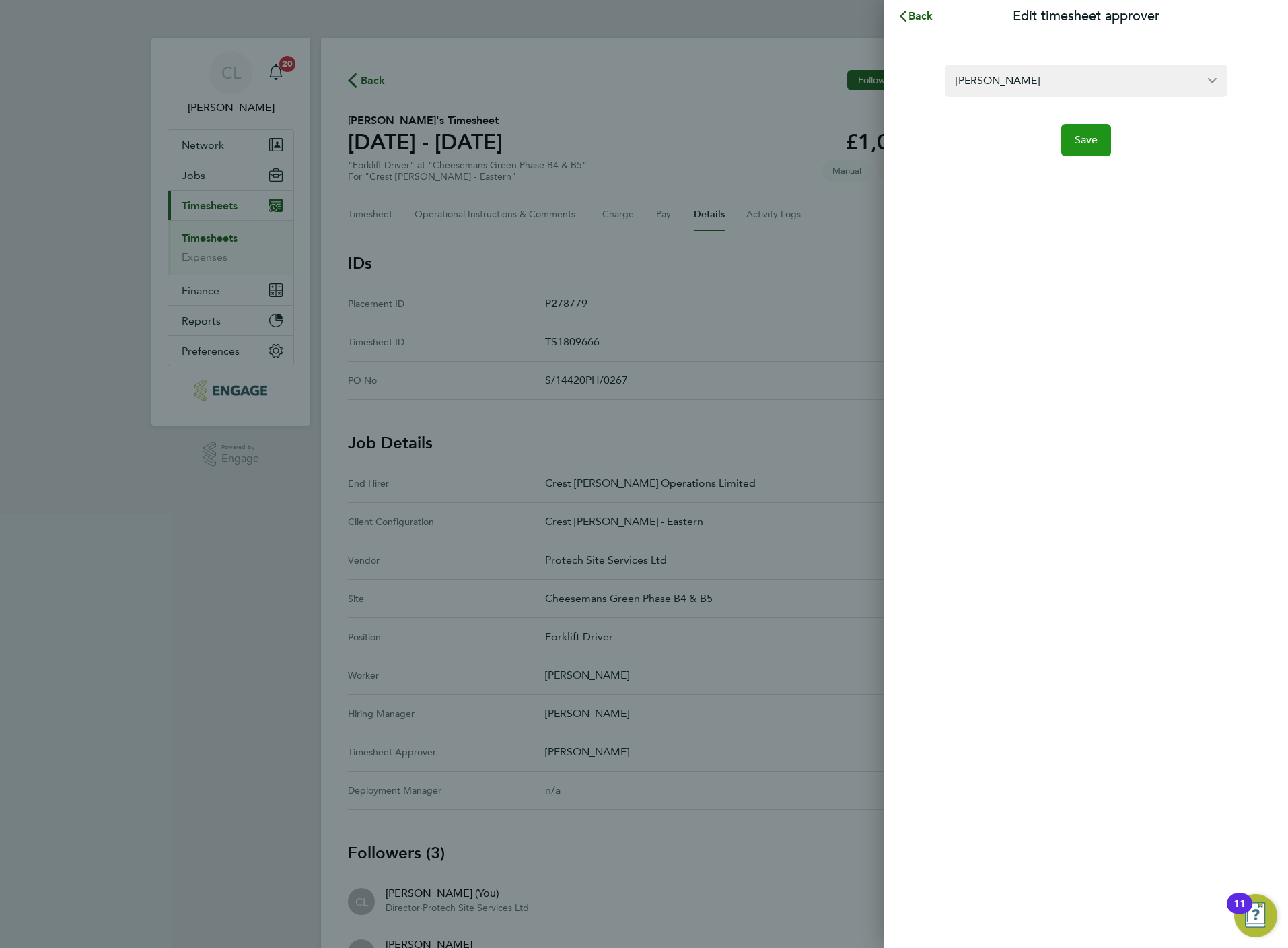
click at [1086, 132] on button "Save" at bounding box center [1086, 140] width 50 height 33
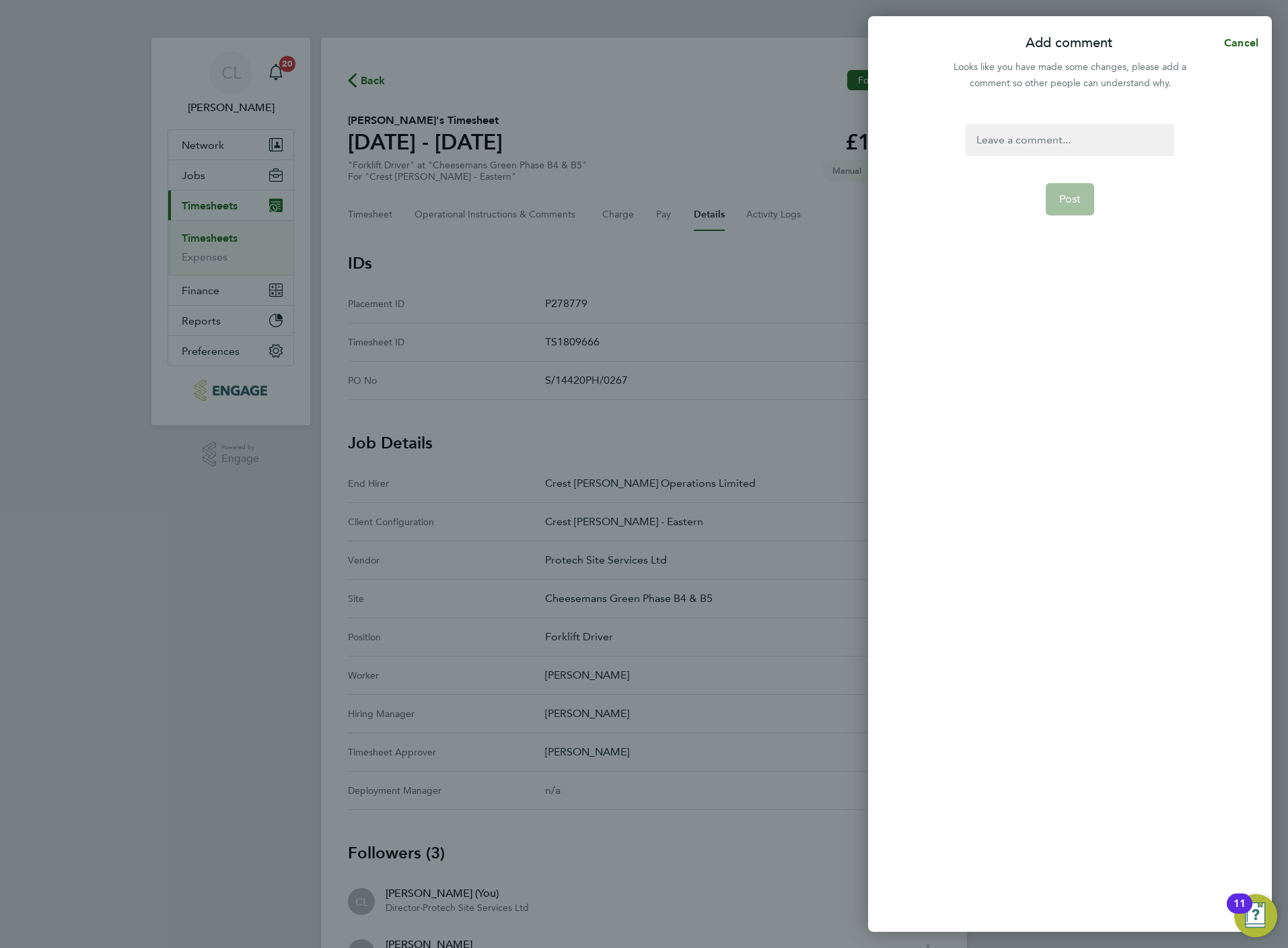
click at [1028, 138] on div at bounding box center [1070, 140] width 208 height 33
click at [1058, 191] on button "Post" at bounding box center [1070, 199] width 49 height 33
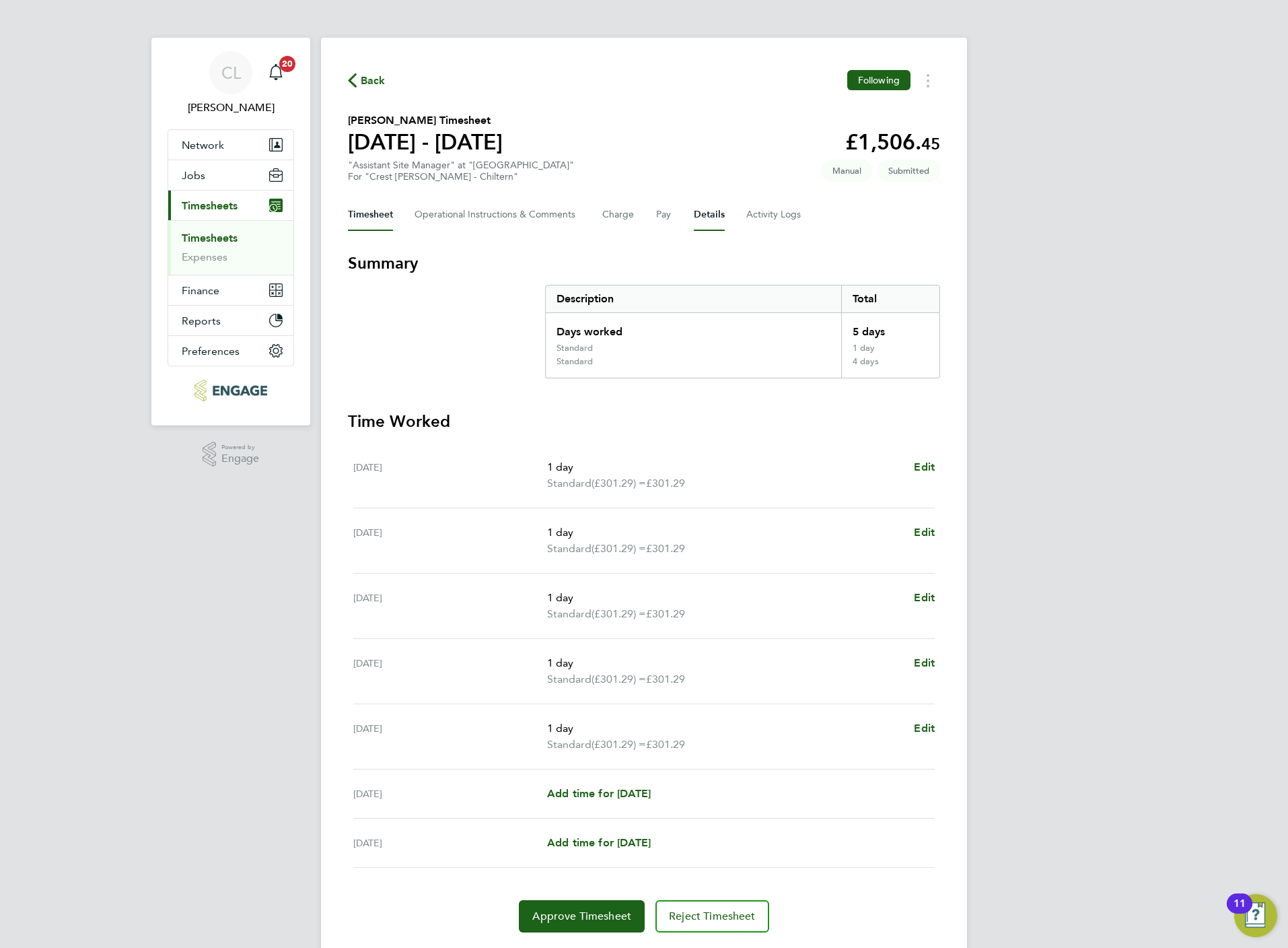
click at [709, 206] on button "Details" at bounding box center [709, 215] width 31 height 33
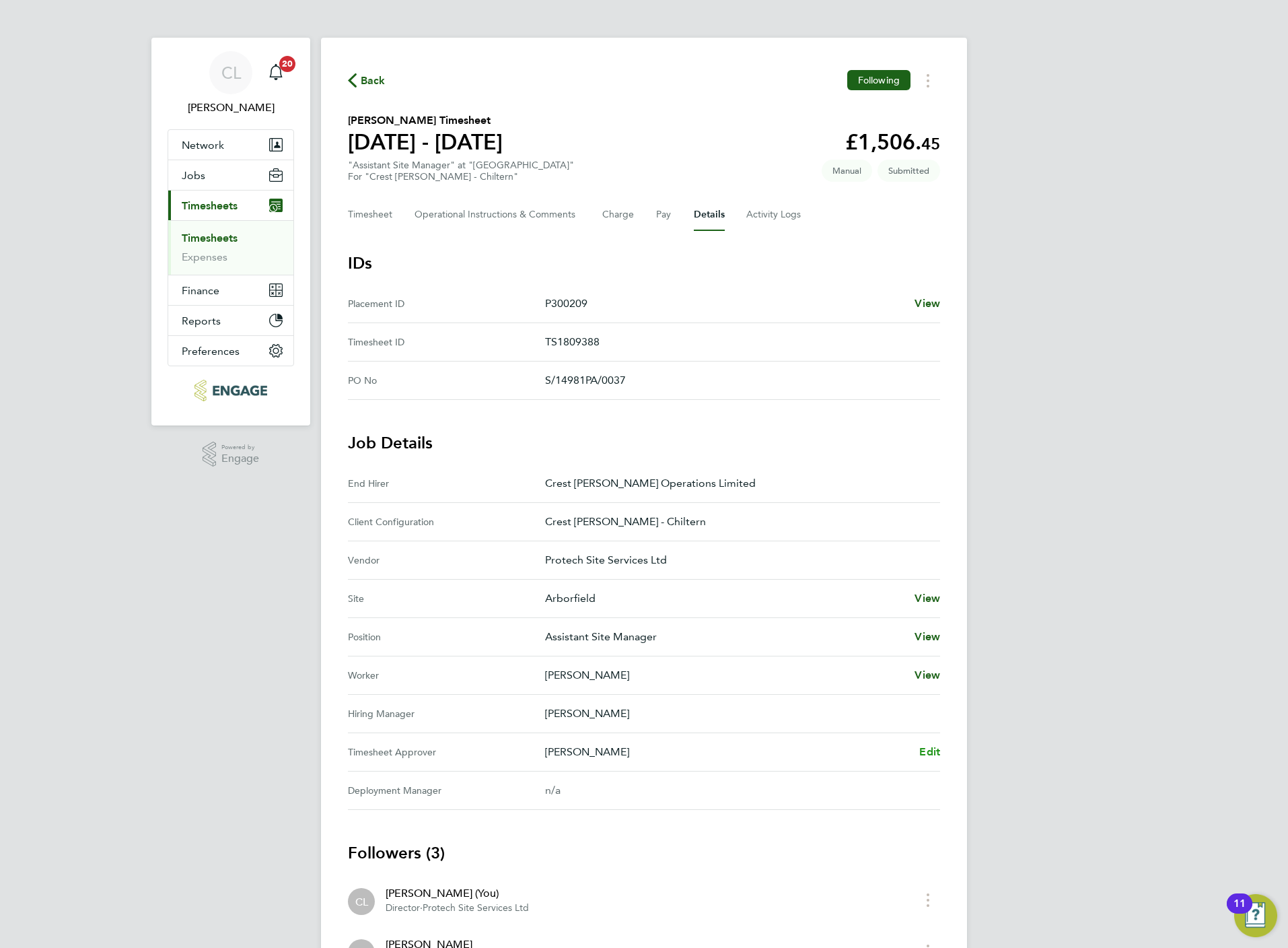
click at [929, 758] on span "Edit" at bounding box center [929, 751] width 21 height 13
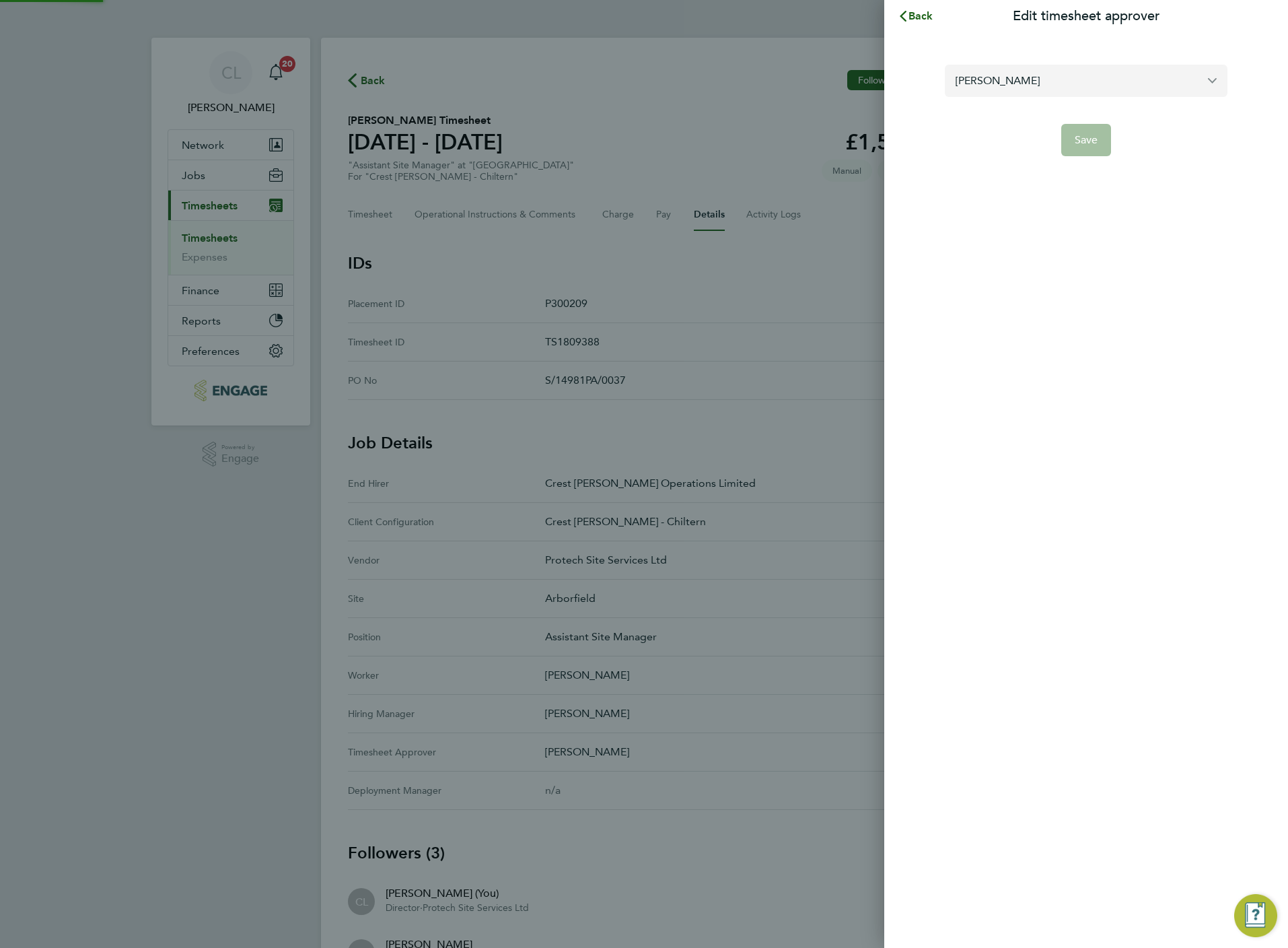
click at [1004, 89] on input "[PERSON_NAME]" at bounding box center [1086, 80] width 282 height 32
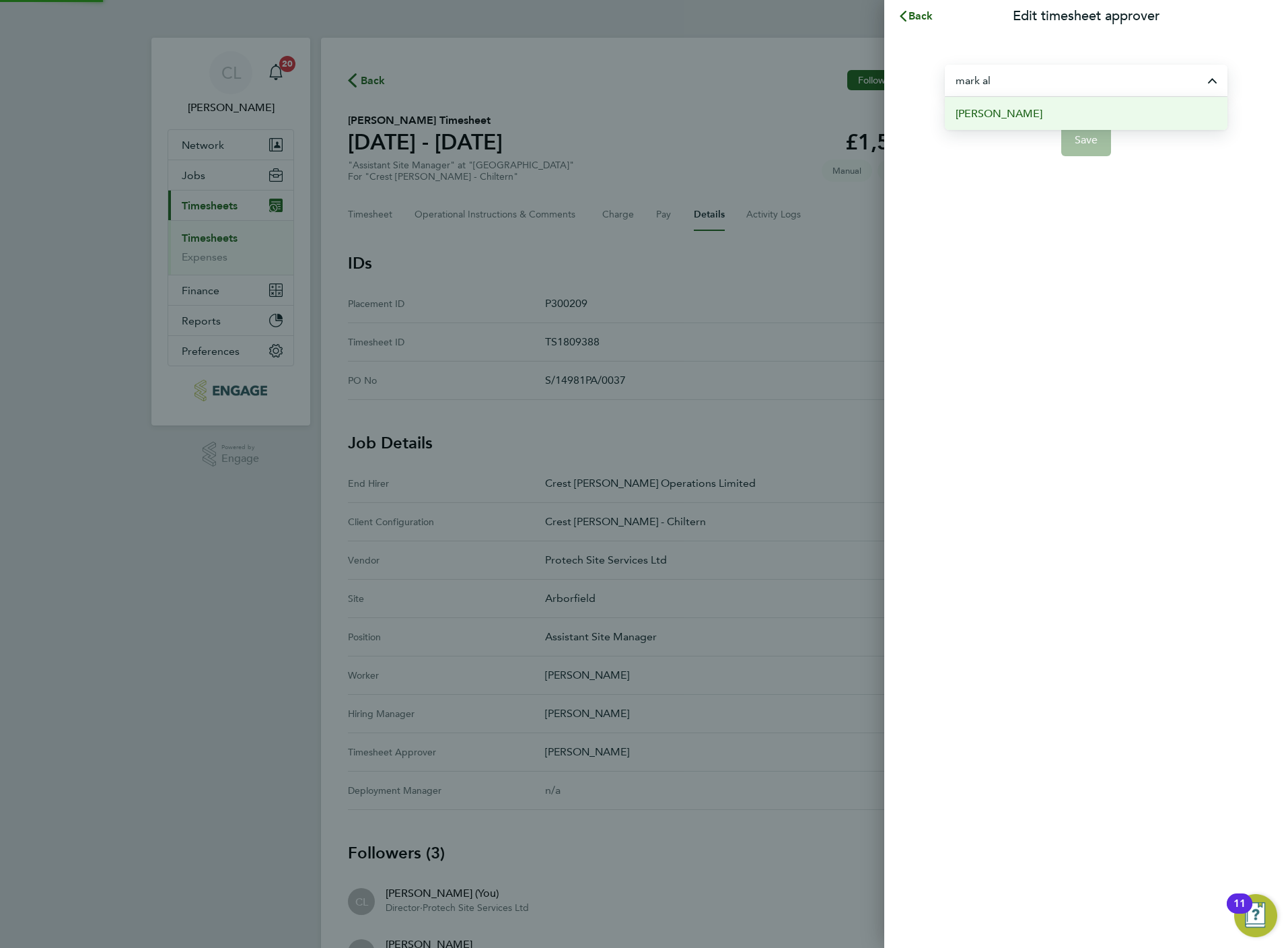
click at [998, 115] on span "[PERSON_NAME]" at bounding box center [999, 114] width 87 height 16
type input "[PERSON_NAME]"
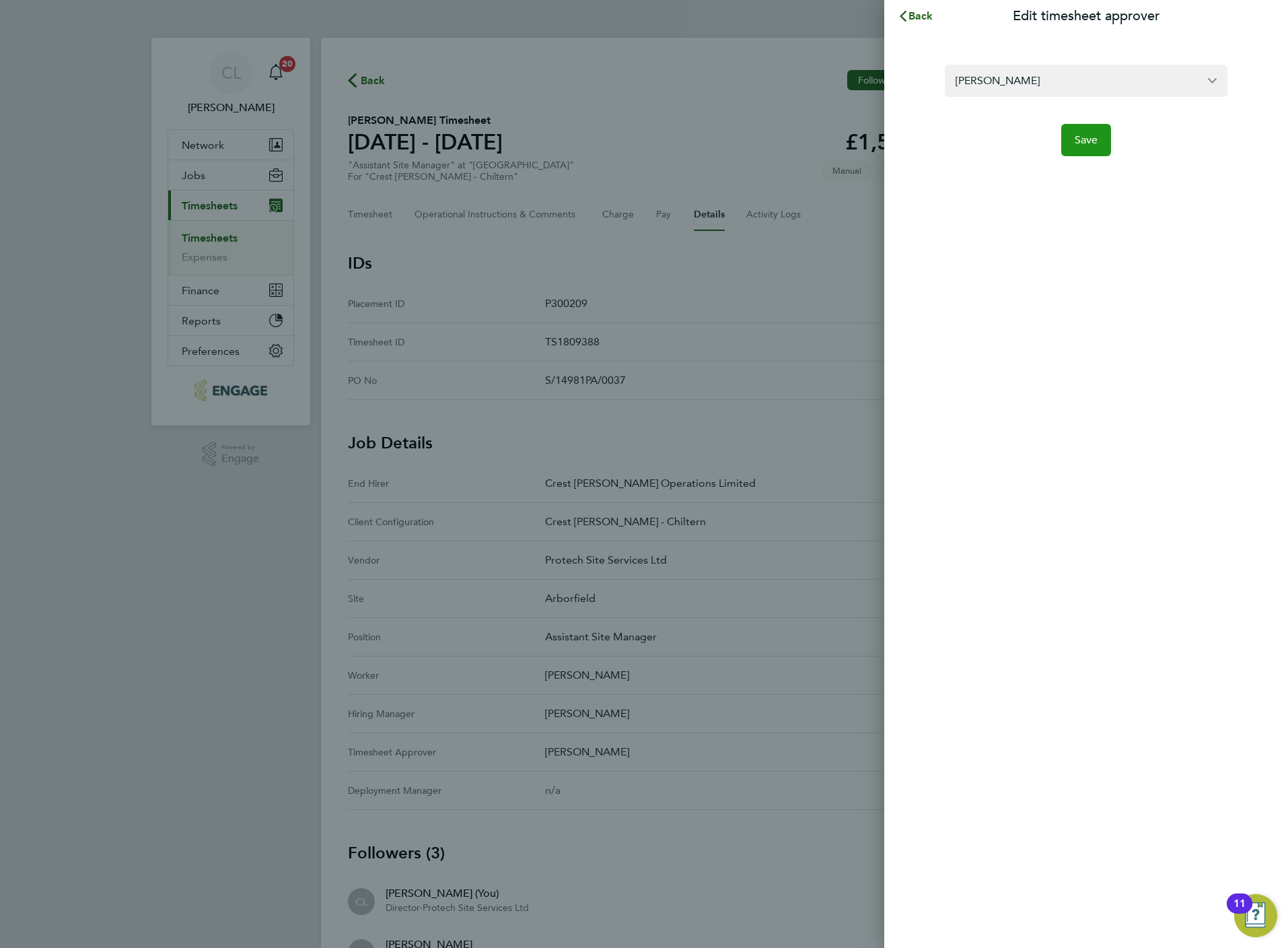
click at [1104, 138] on button "Save" at bounding box center [1086, 140] width 50 height 33
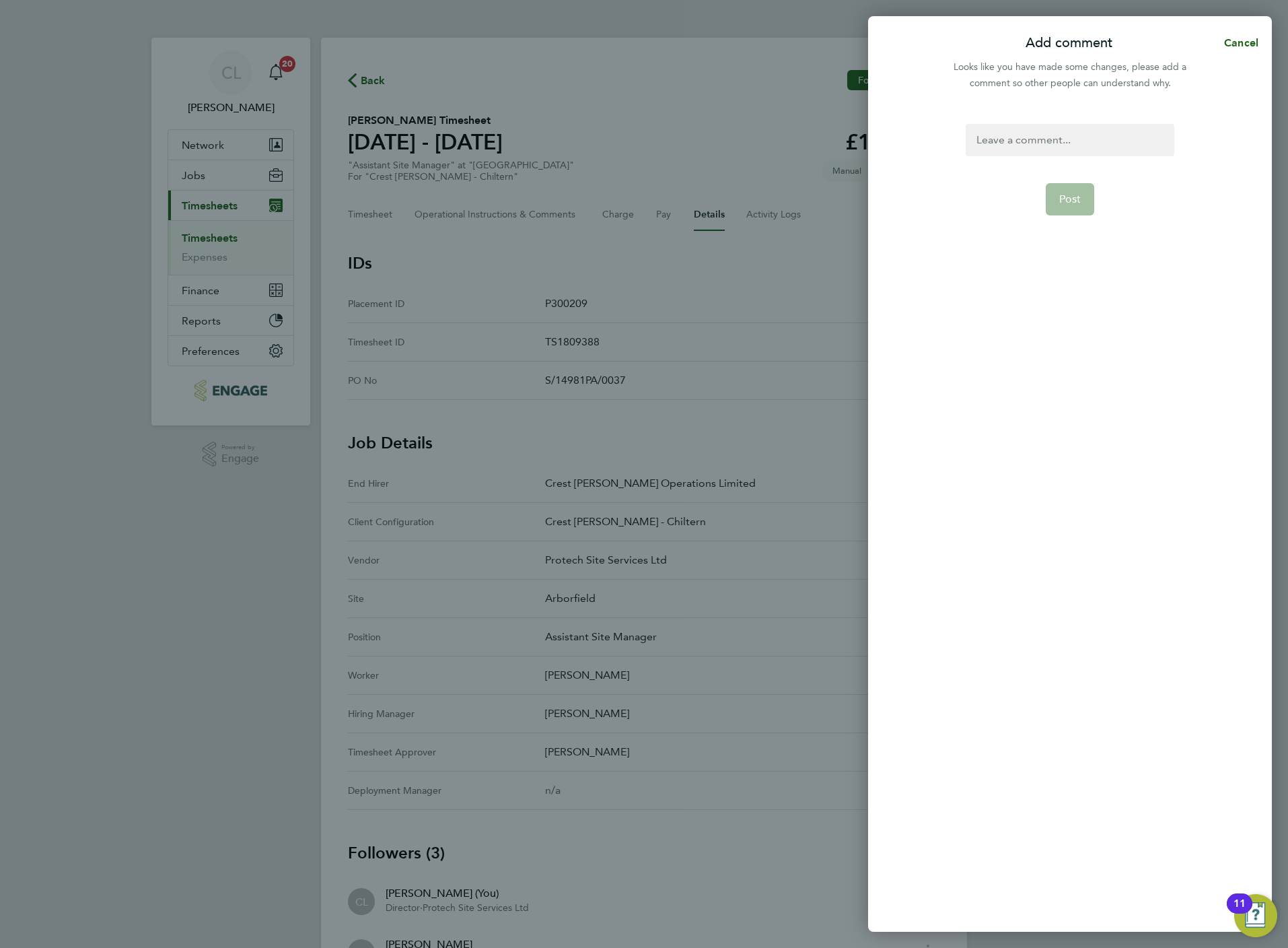
click at [1038, 124] on div at bounding box center [1070, 140] width 208 height 33
click at [1071, 202] on span "Post" at bounding box center [1070, 199] width 22 height 13
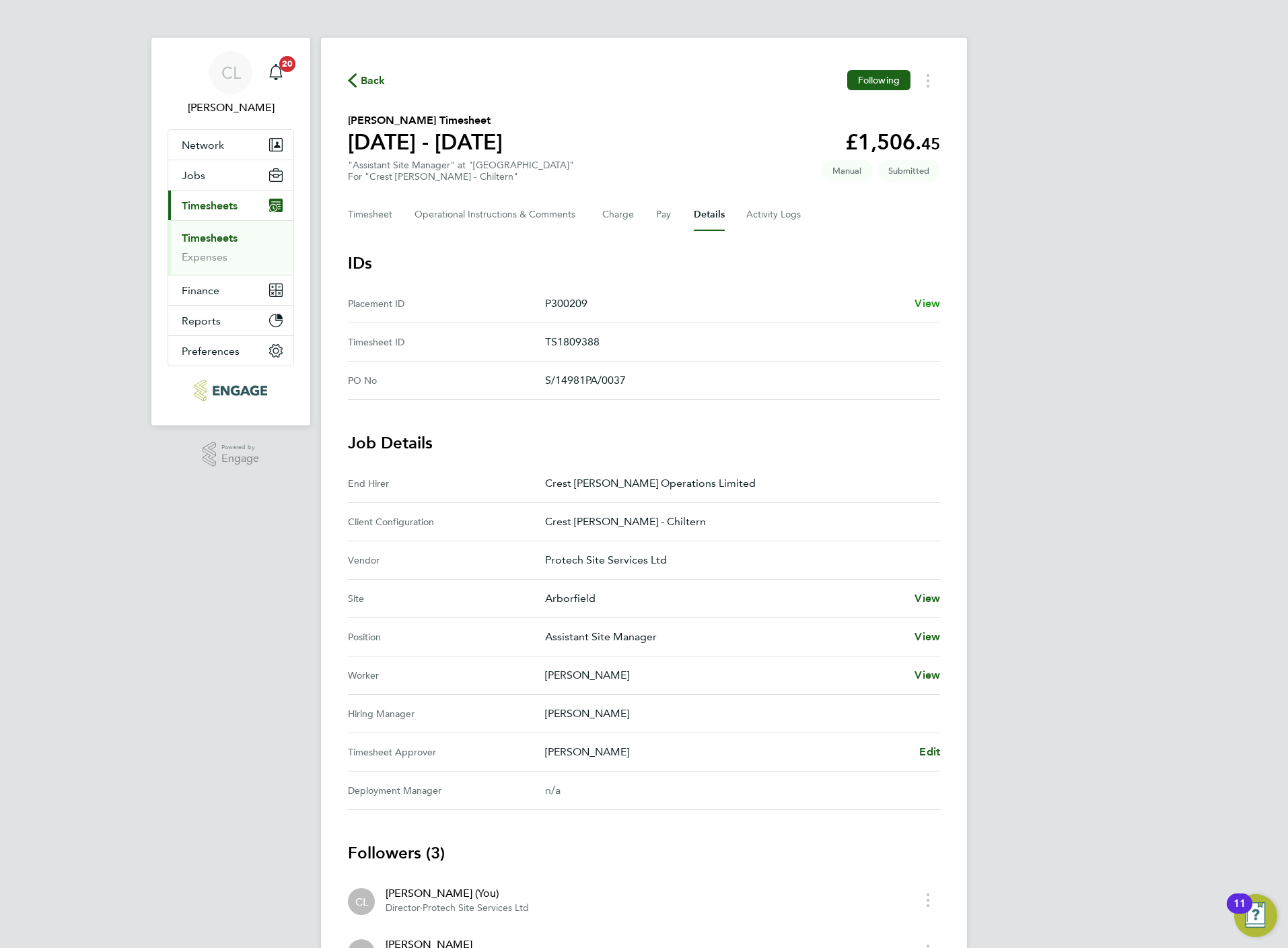
click at [938, 299] on span "View" at bounding box center [927, 303] width 26 height 13
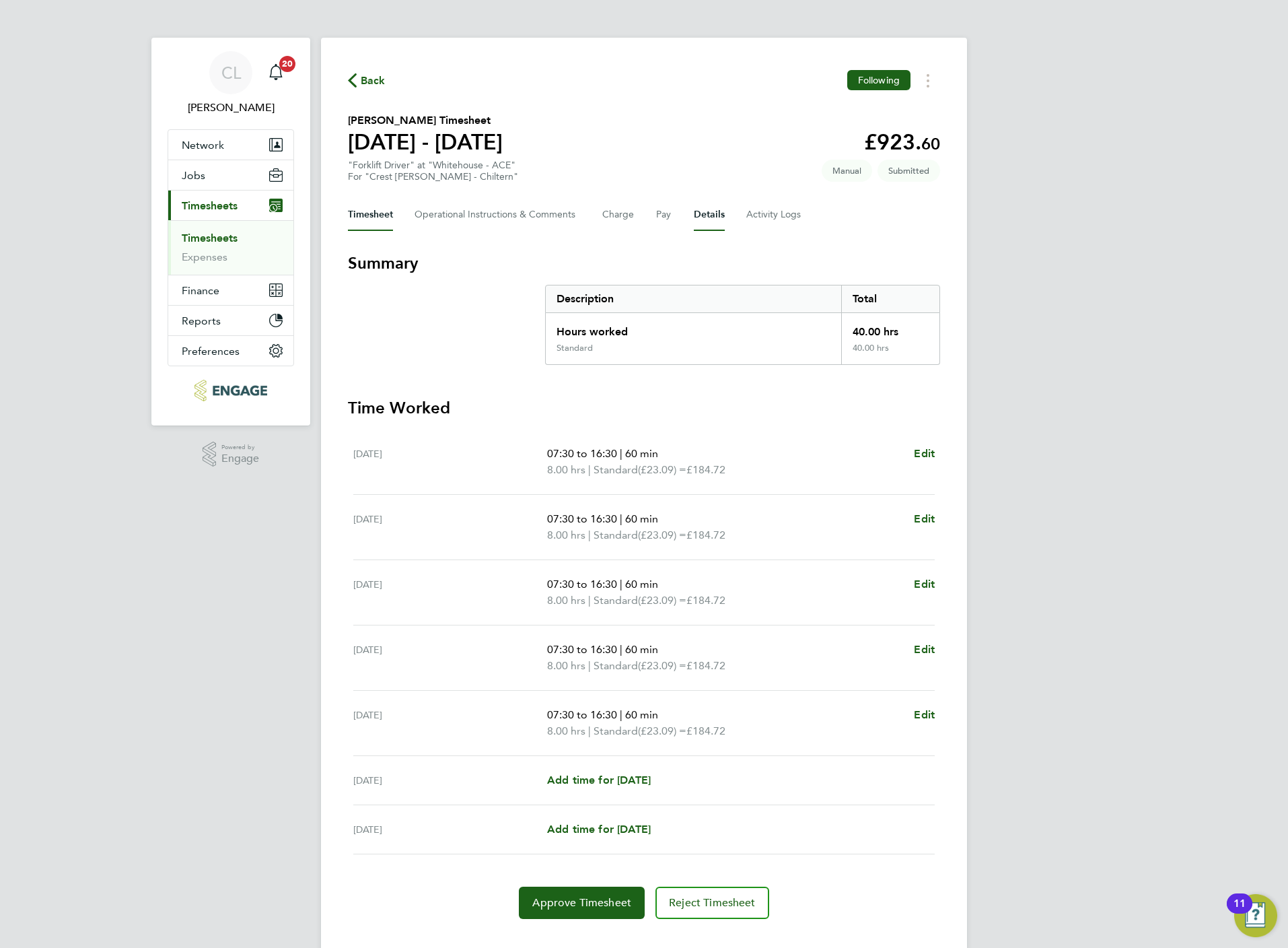
click at [717, 208] on button "Details" at bounding box center [709, 215] width 31 height 33
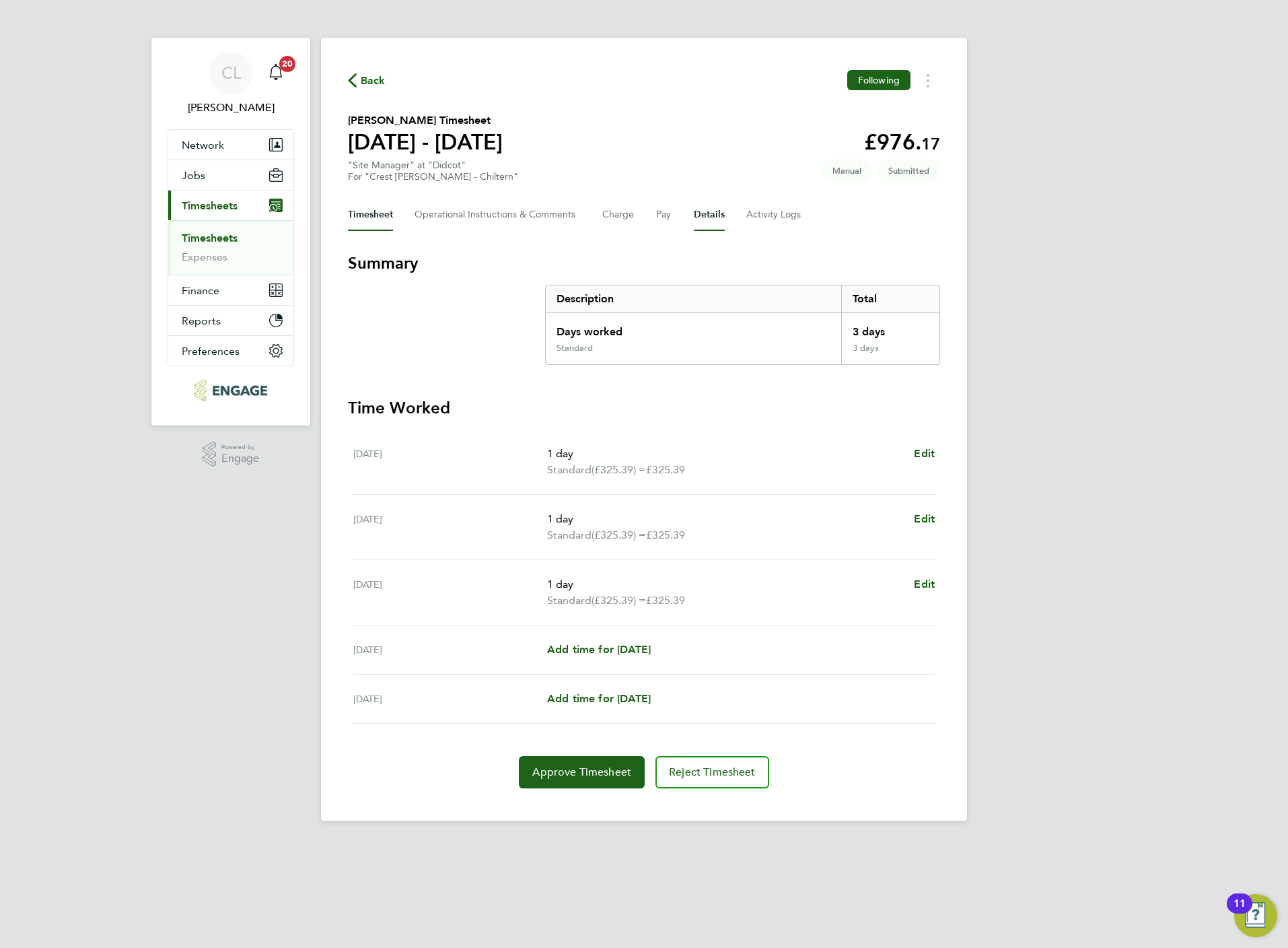
click at [695, 215] on button "Details" at bounding box center [709, 215] width 31 height 33
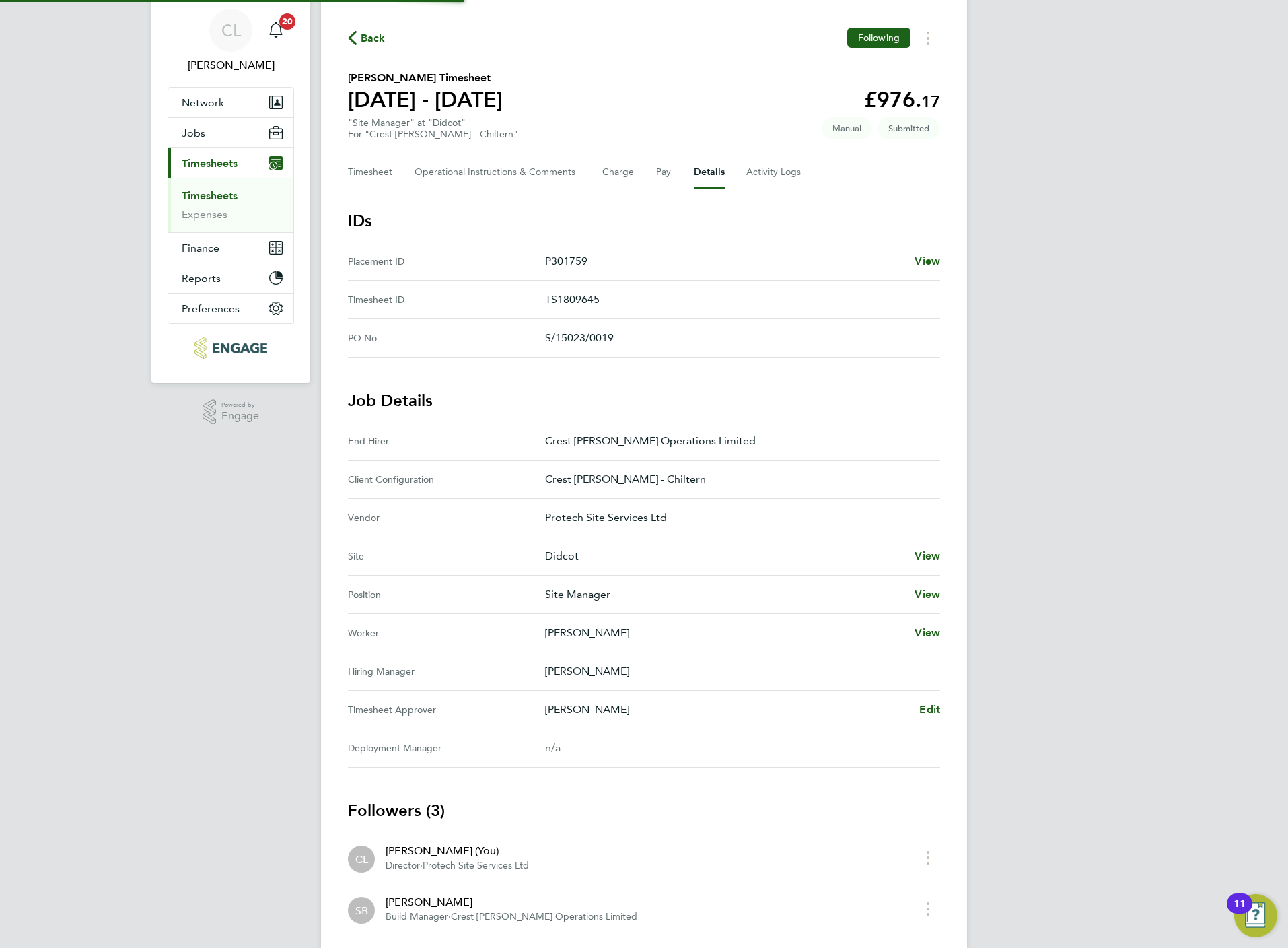
scroll to position [174, 0]
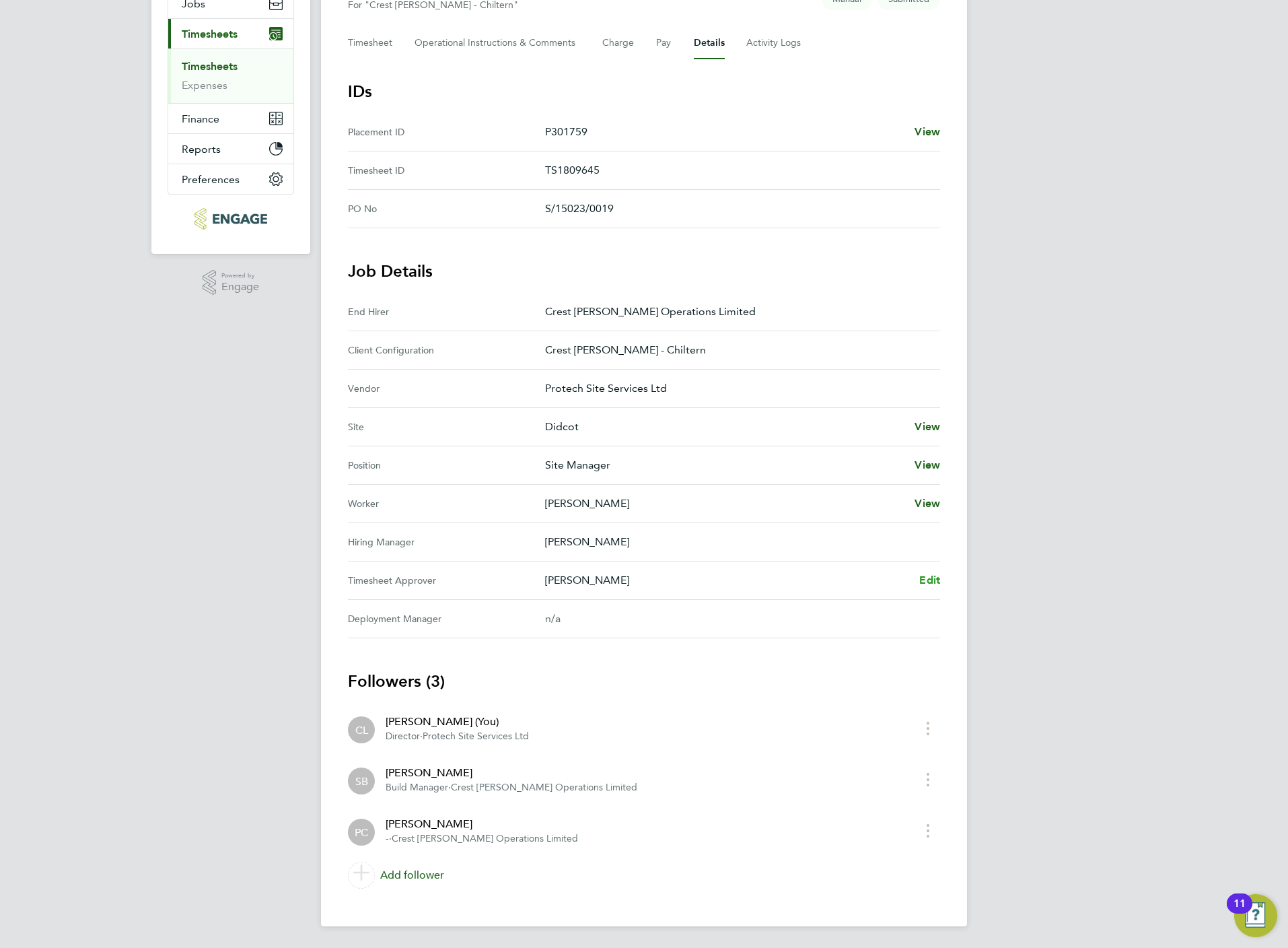
click at [919, 582] on span "Edit" at bounding box center [929, 580] width 21 height 13
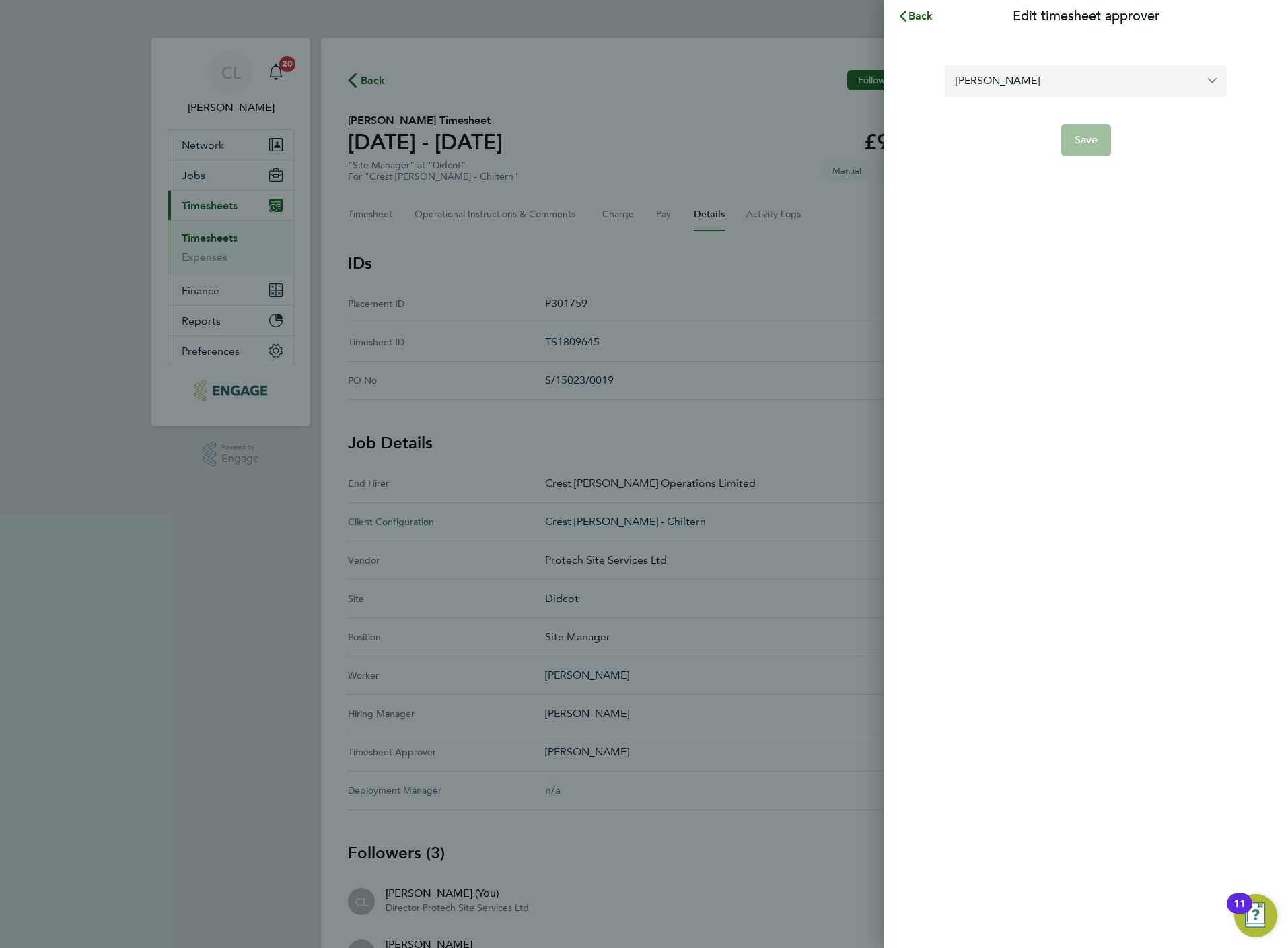
click at [1062, 69] on input "[PERSON_NAME]" at bounding box center [1086, 80] width 282 height 32
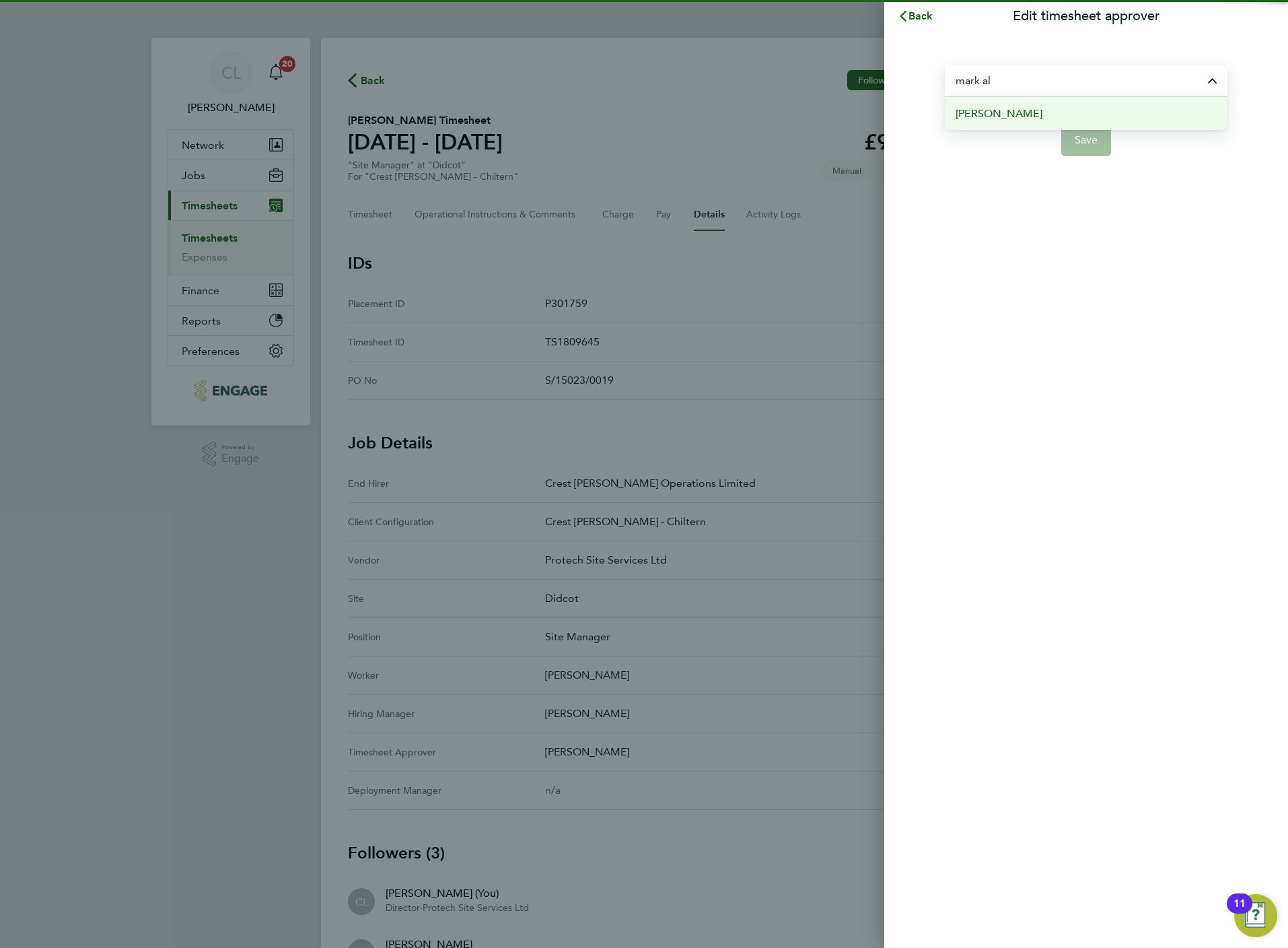
click at [1028, 124] on li "[PERSON_NAME]" at bounding box center [1086, 114] width 282 height 33
type input "[PERSON_NAME]"
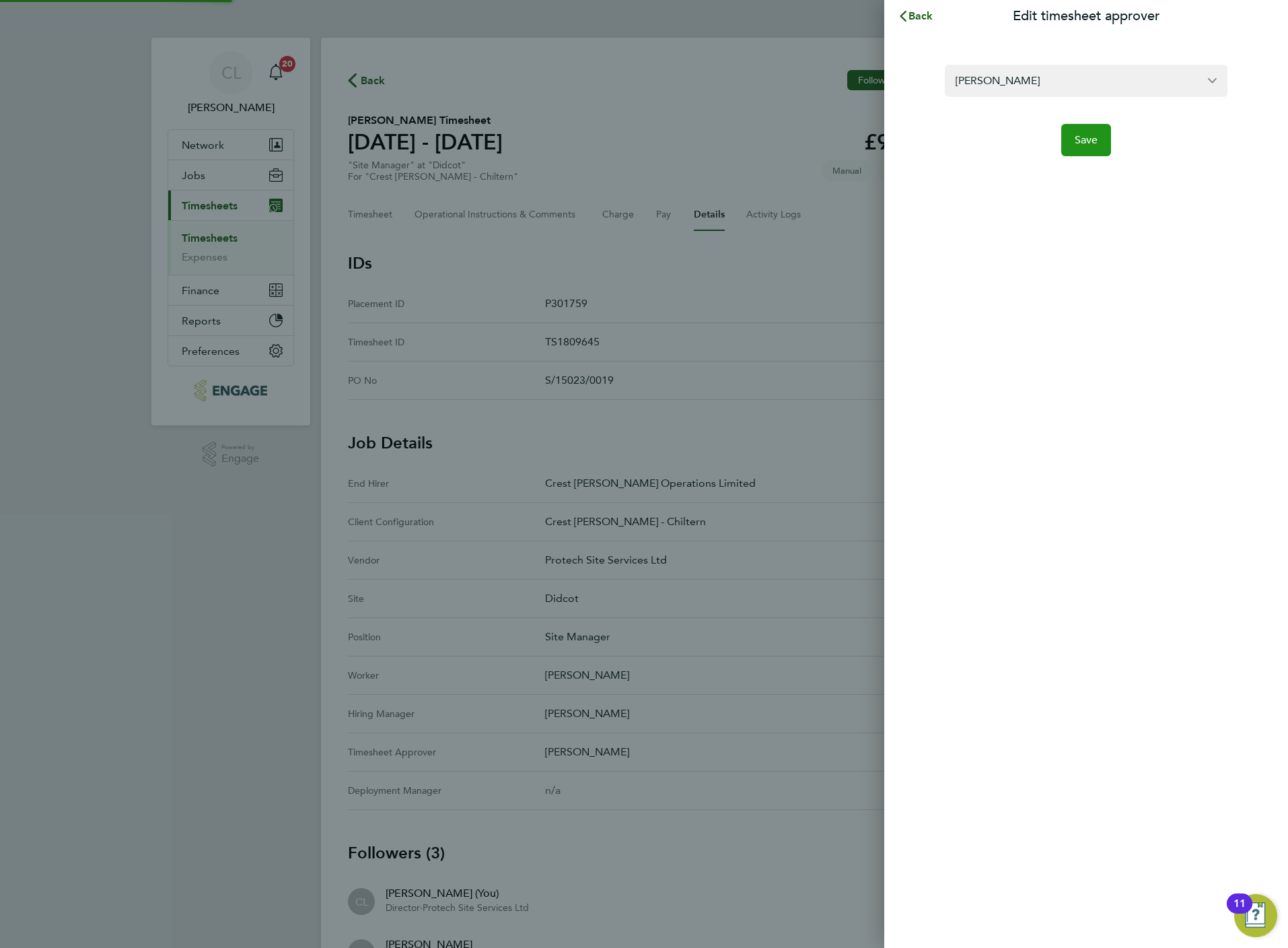
click at [1076, 142] on span "Save" at bounding box center [1086, 140] width 23 height 13
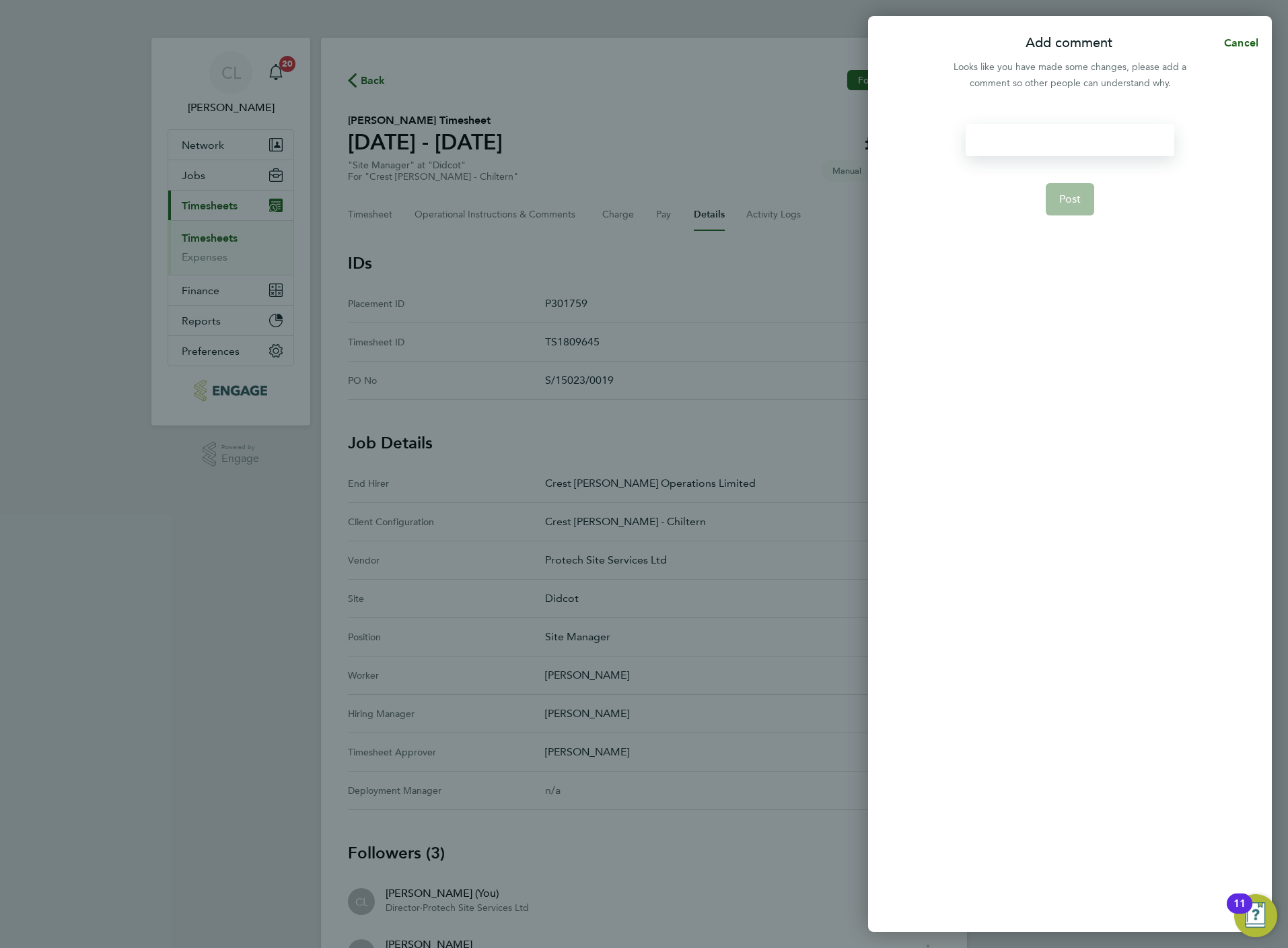
click at [1019, 130] on div at bounding box center [1070, 140] width 208 height 33
click at [1065, 210] on button "Post" at bounding box center [1070, 199] width 49 height 33
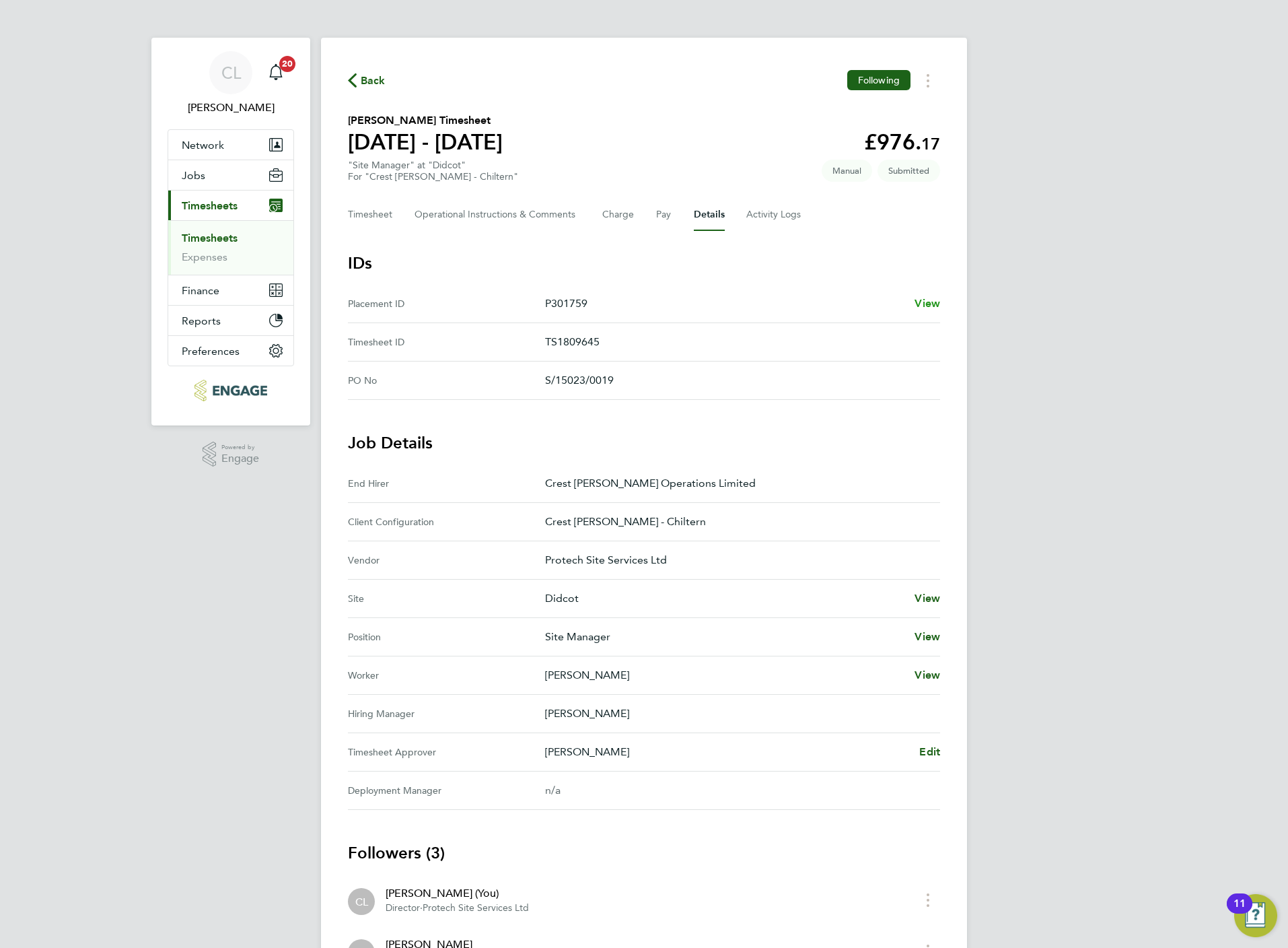
click at [928, 301] on span "View" at bounding box center [927, 303] width 26 height 13
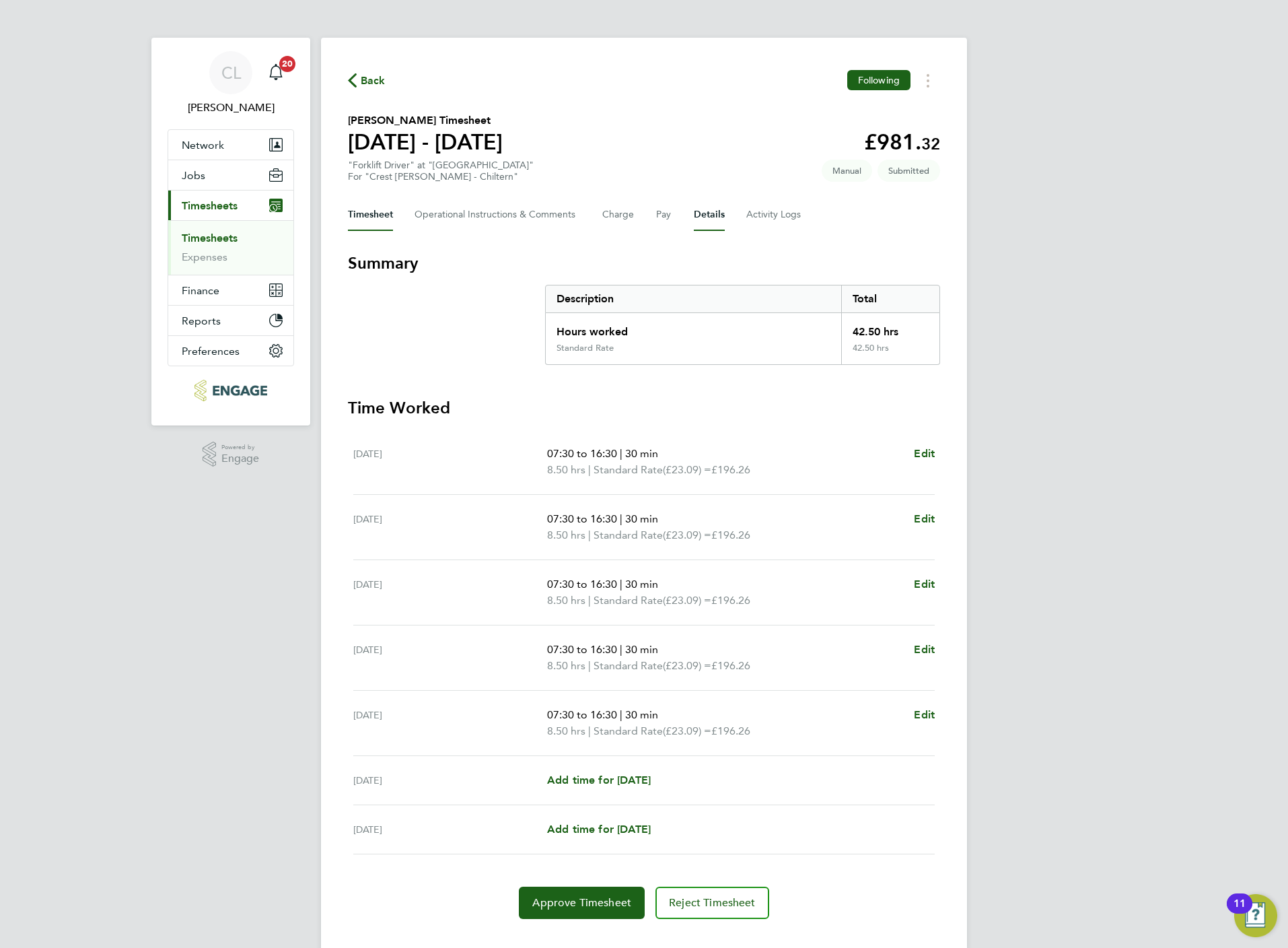
click at [701, 224] on button "Details" at bounding box center [709, 215] width 31 height 33
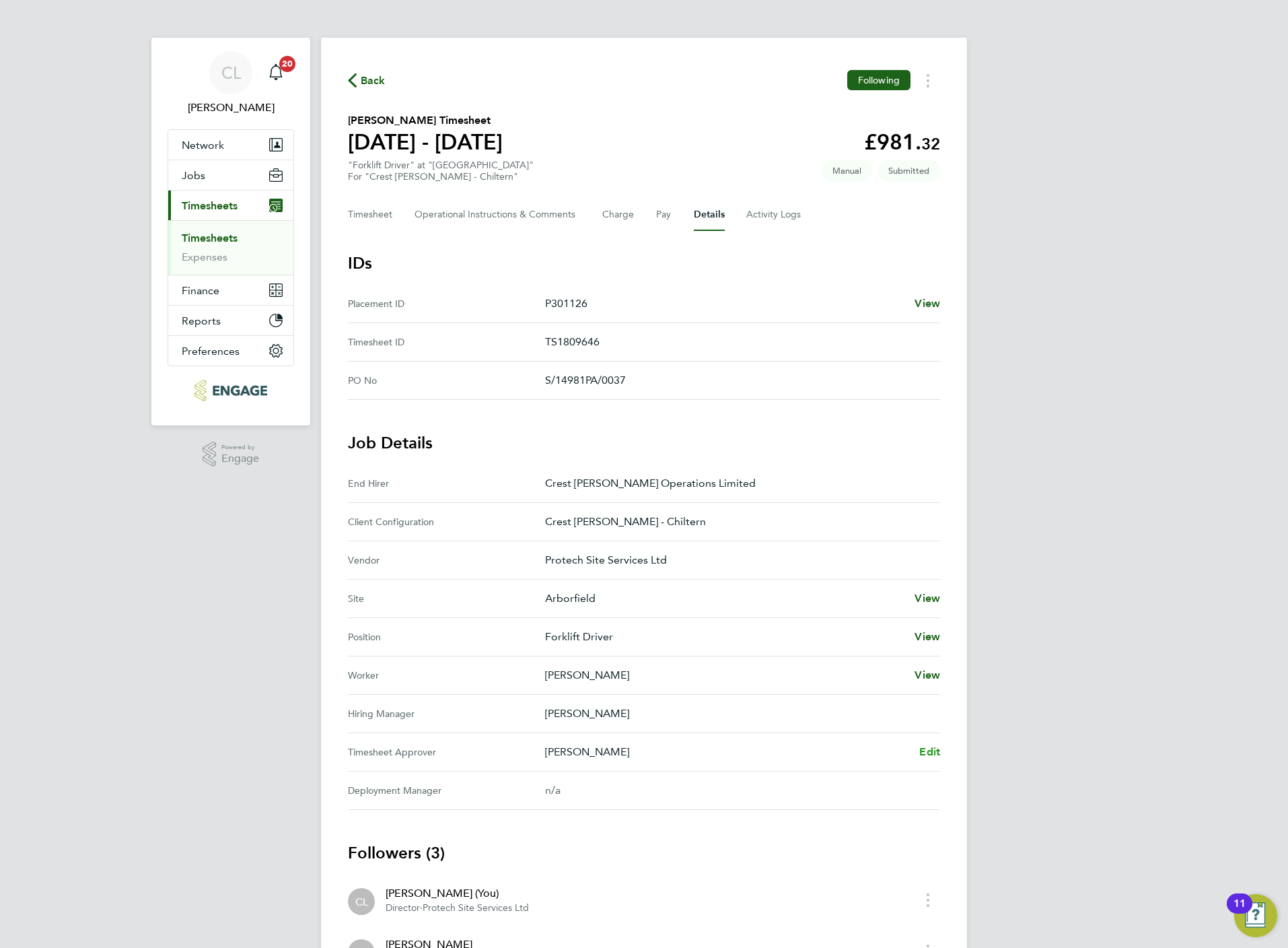
click at [926, 754] on span "Edit" at bounding box center [929, 751] width 21 height 13
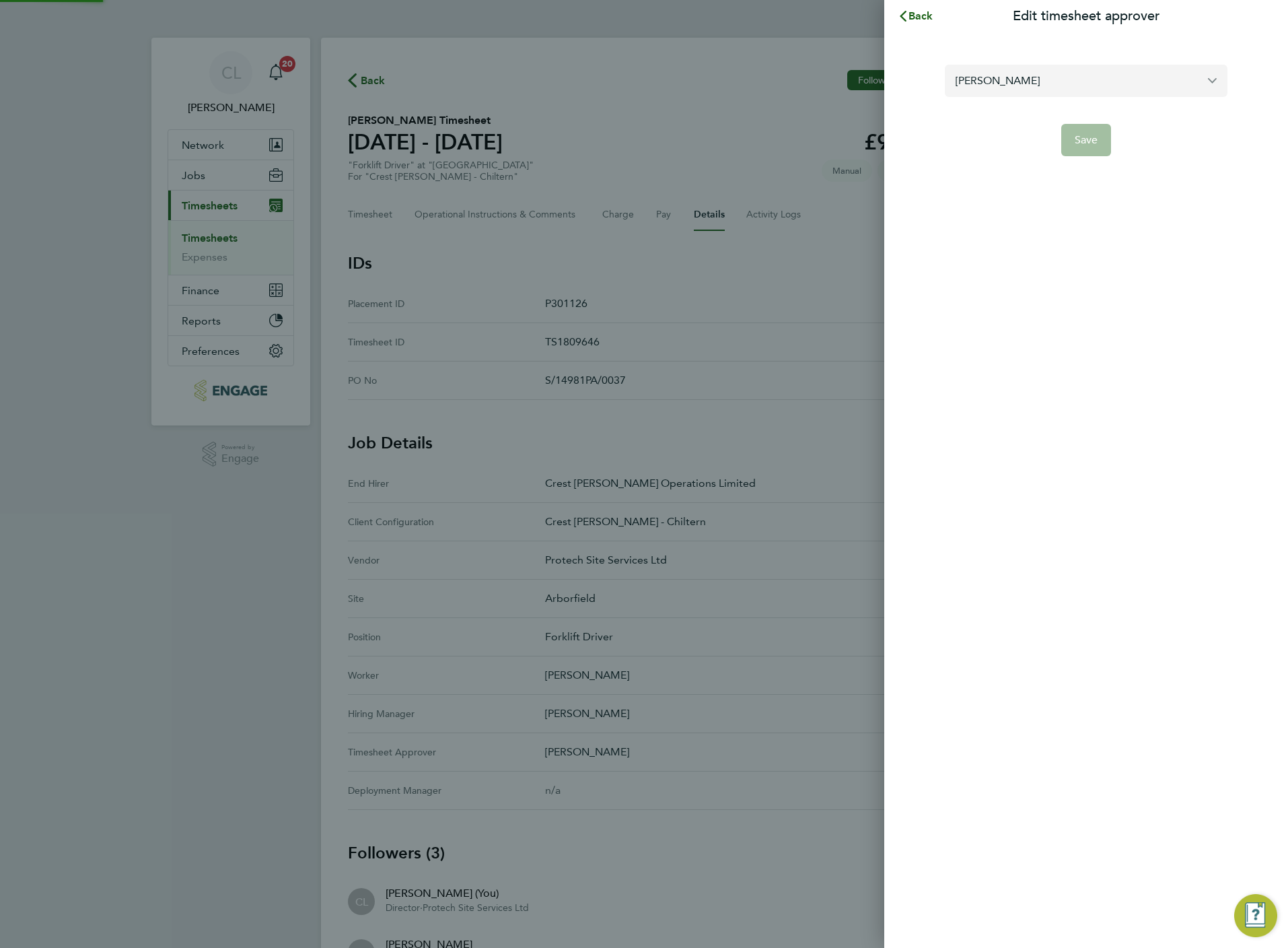
click at [1007, 93] on input "[PERSON_NAME]" at bounding box center [1086, 80] width 282 height 32
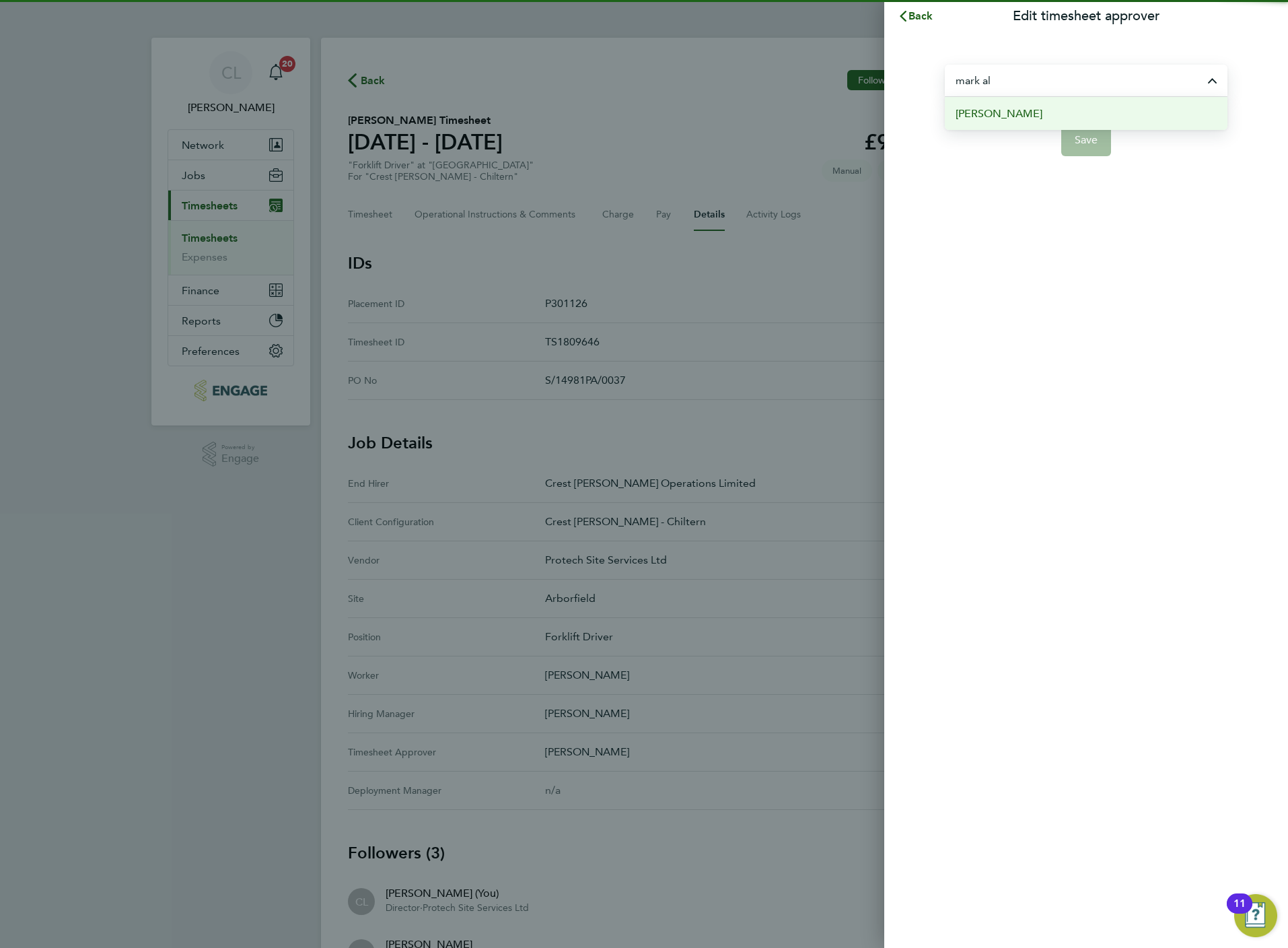
click at [1009, 121] on li "[PERSON_NAME]" at bounding box center [1086, 114] width 282 height 33
type input "[PERSON_NAME]"
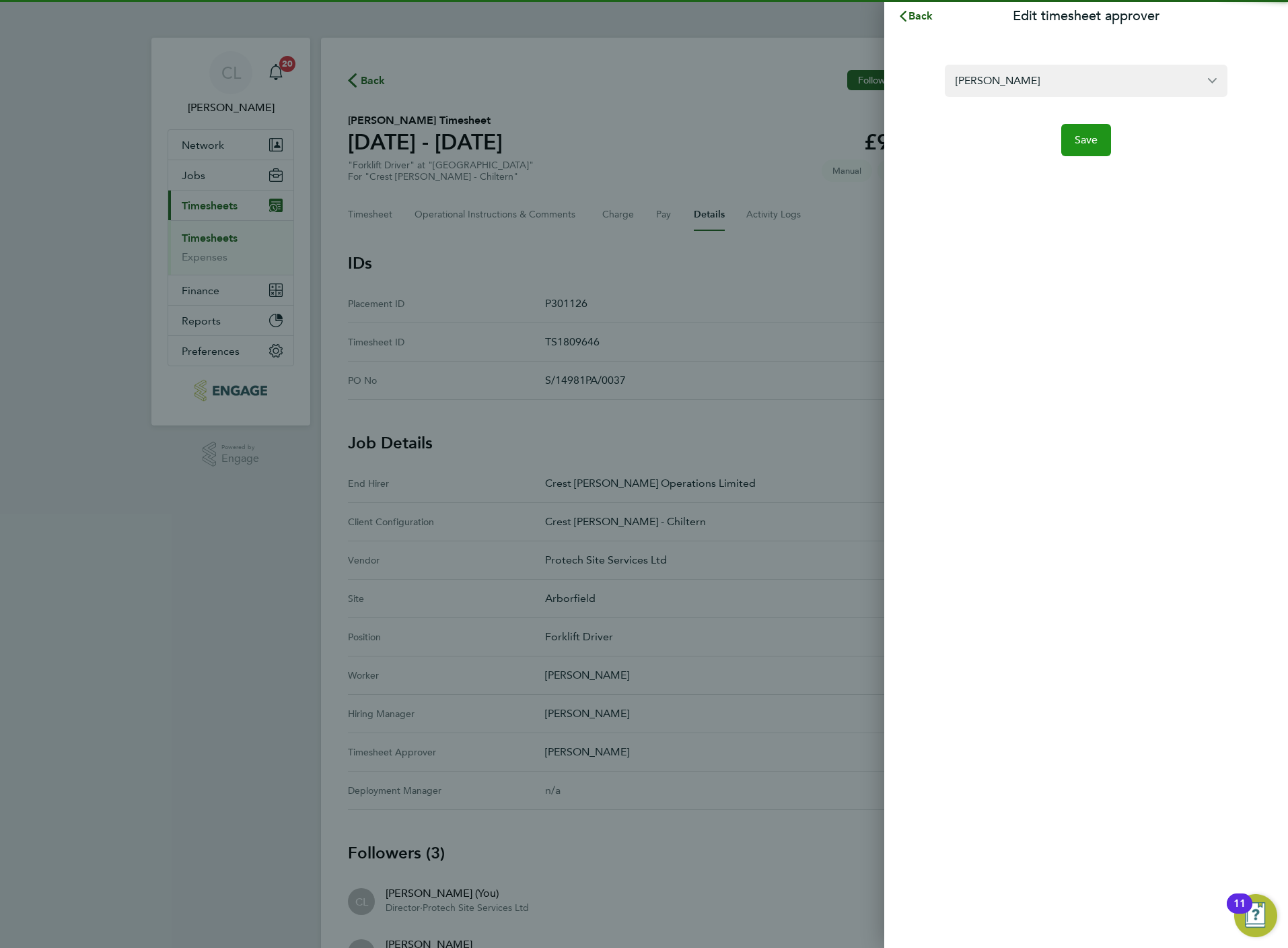
click at [1089, 127] on button "Save" at bounding box center [1086, 140] width 50 height 33
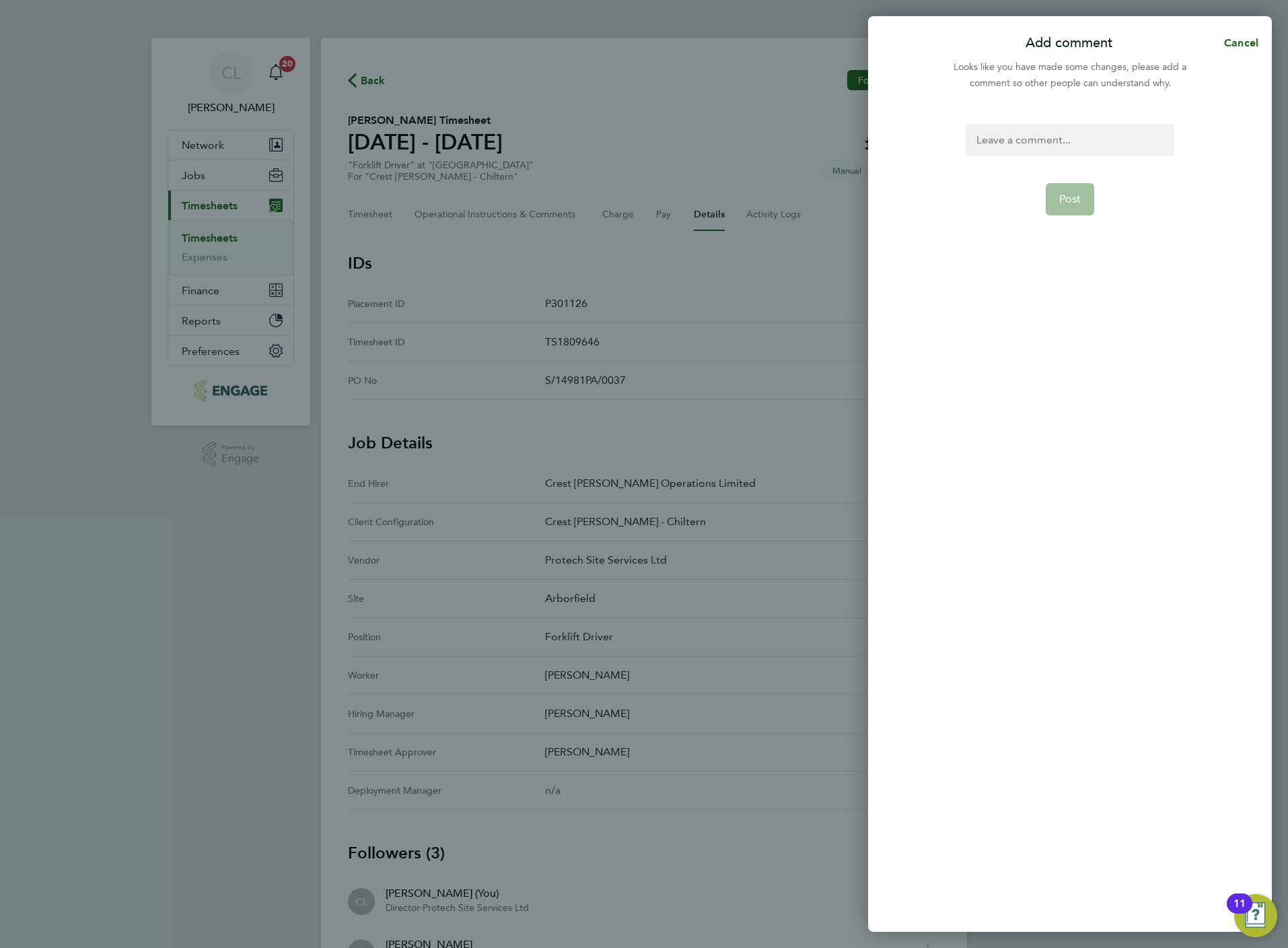
click at [1038, 131] on div at bounding box center [1070, 140] width 208 height 33
click at [1053, 197] on button "Post" at bounding box center [1070, 199] width 49 height 33
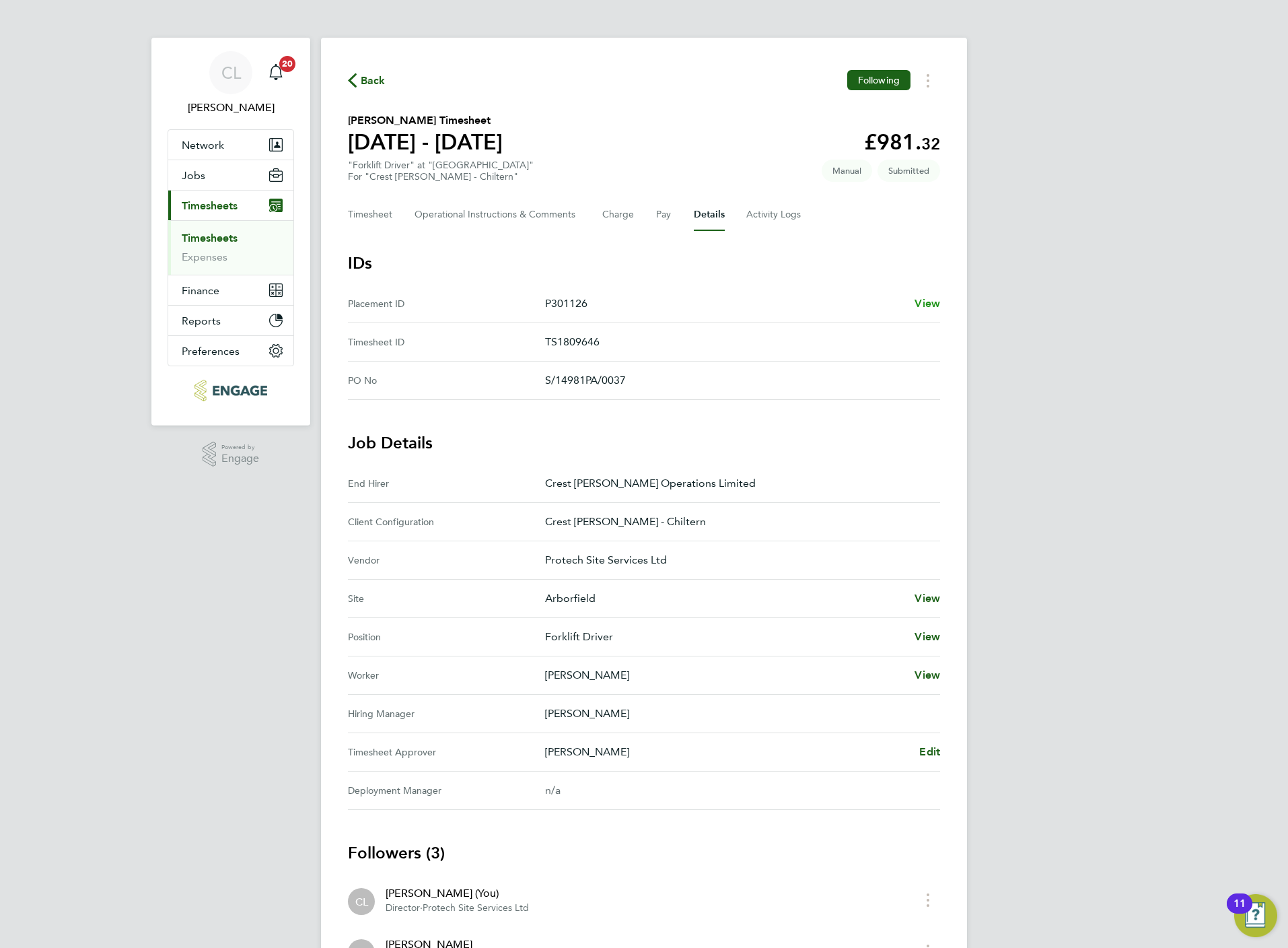
click at [921, 305] on span "View" at bounding box center [927, 303] width 26 height 13
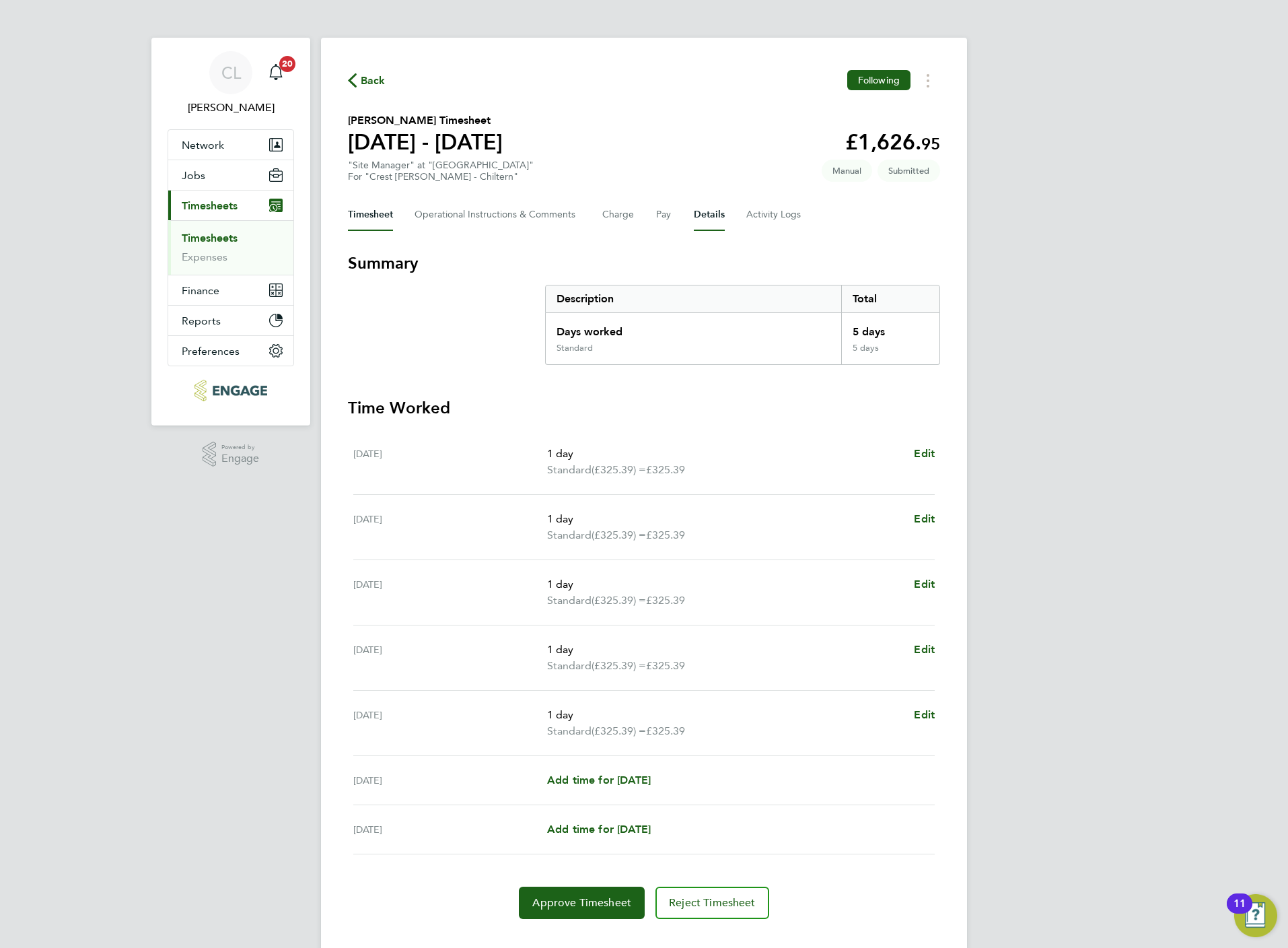
click at [711, 217] on button "Details" at bounding box center [709, 215] width 31 height 33
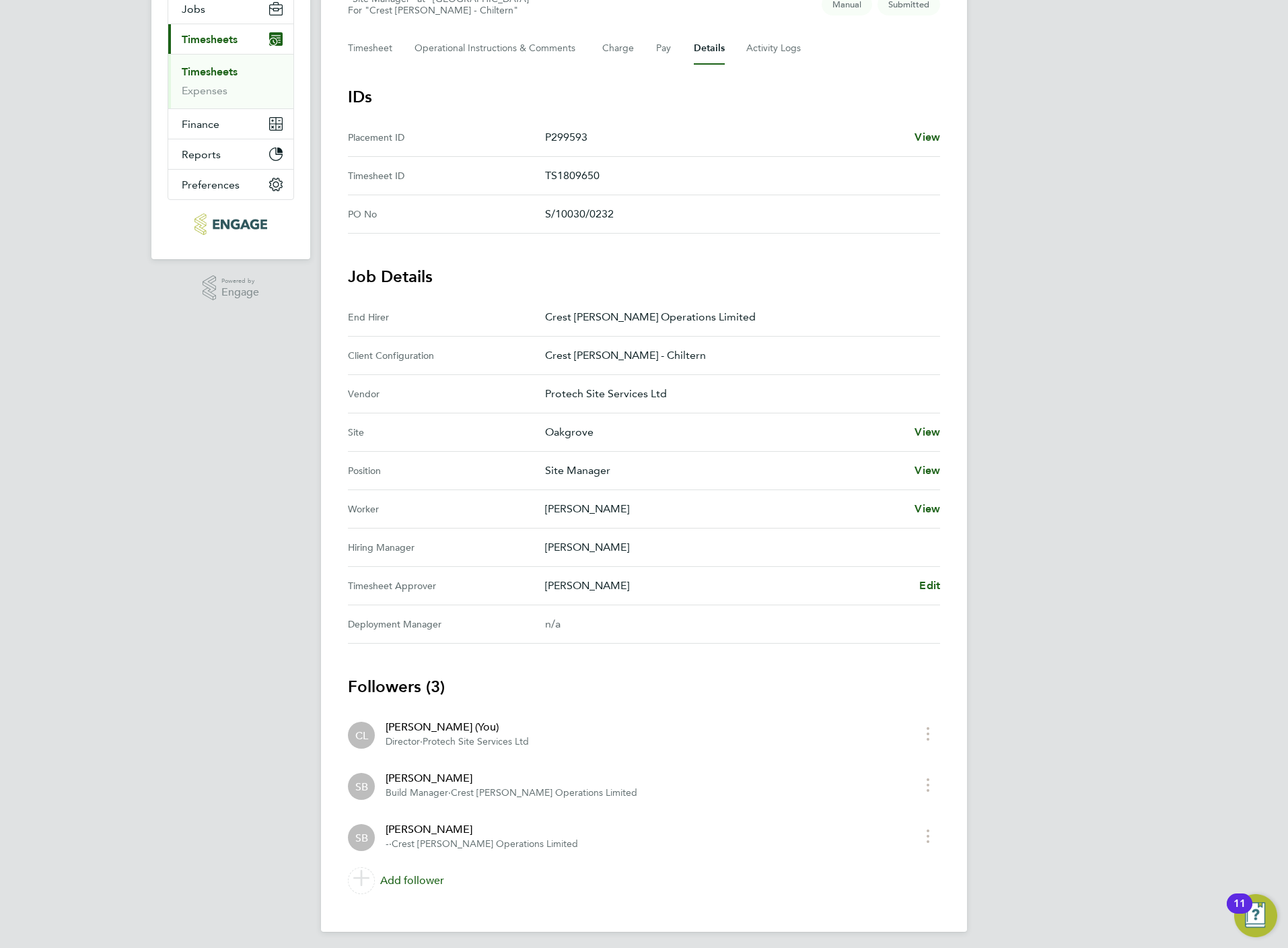
scroll to position [174, 0]
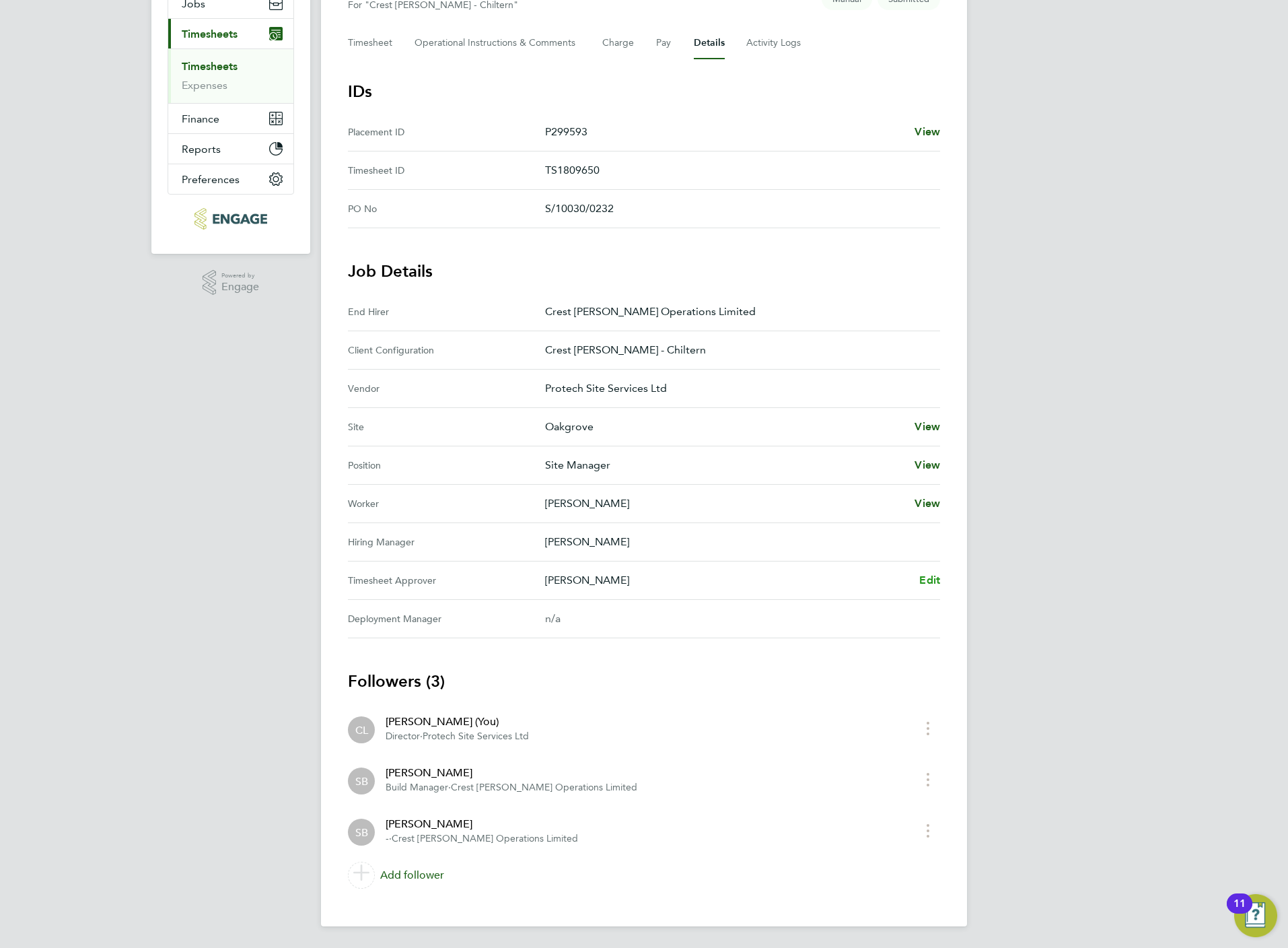
click at [935, 582] on span "Edit" at bounding box center [929, 580] width 21 height 13
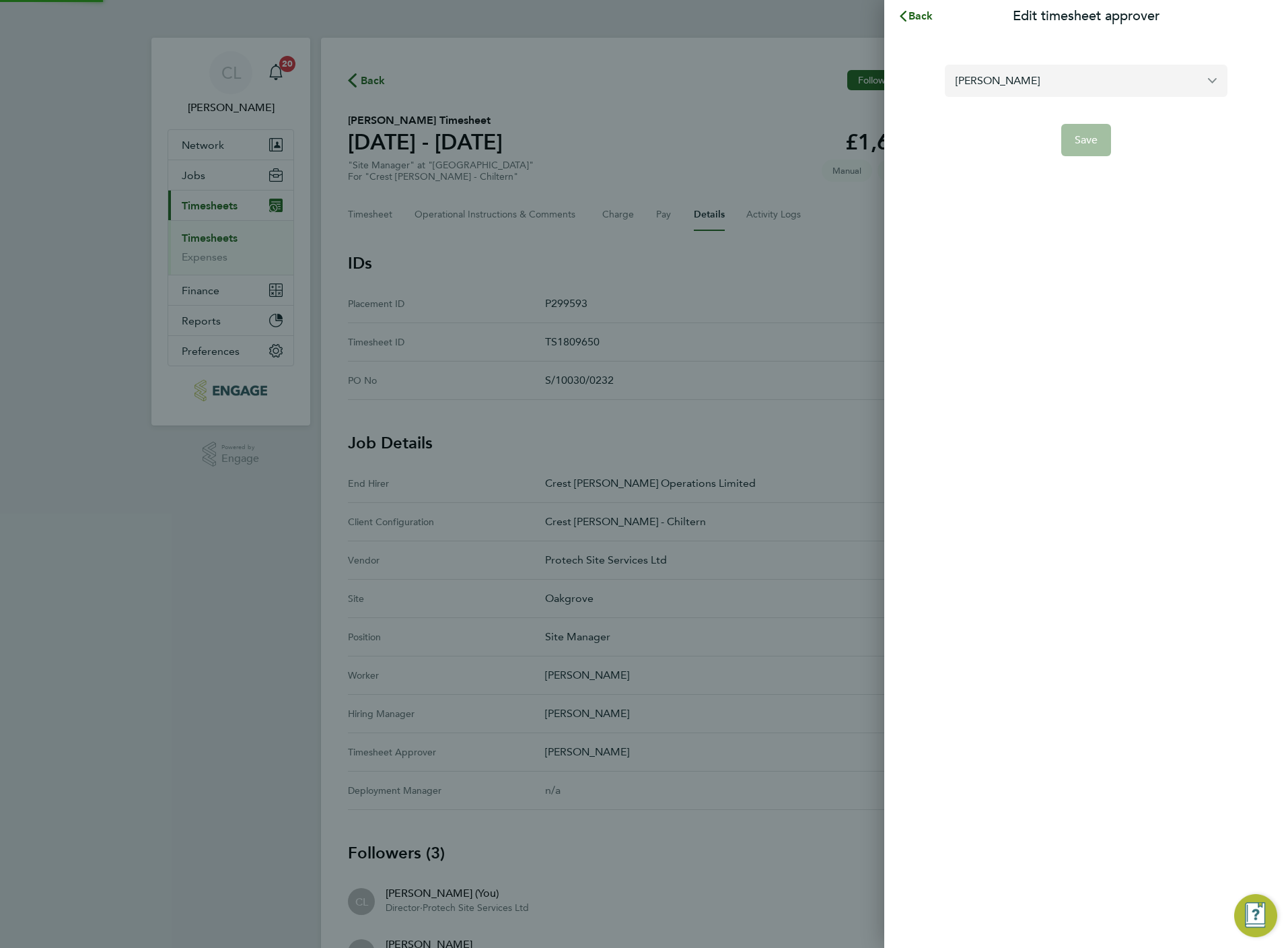
click at [1004, 79] on input "[PERSON_NAME]" at bounding box center [1086, 80] width 282 height 32
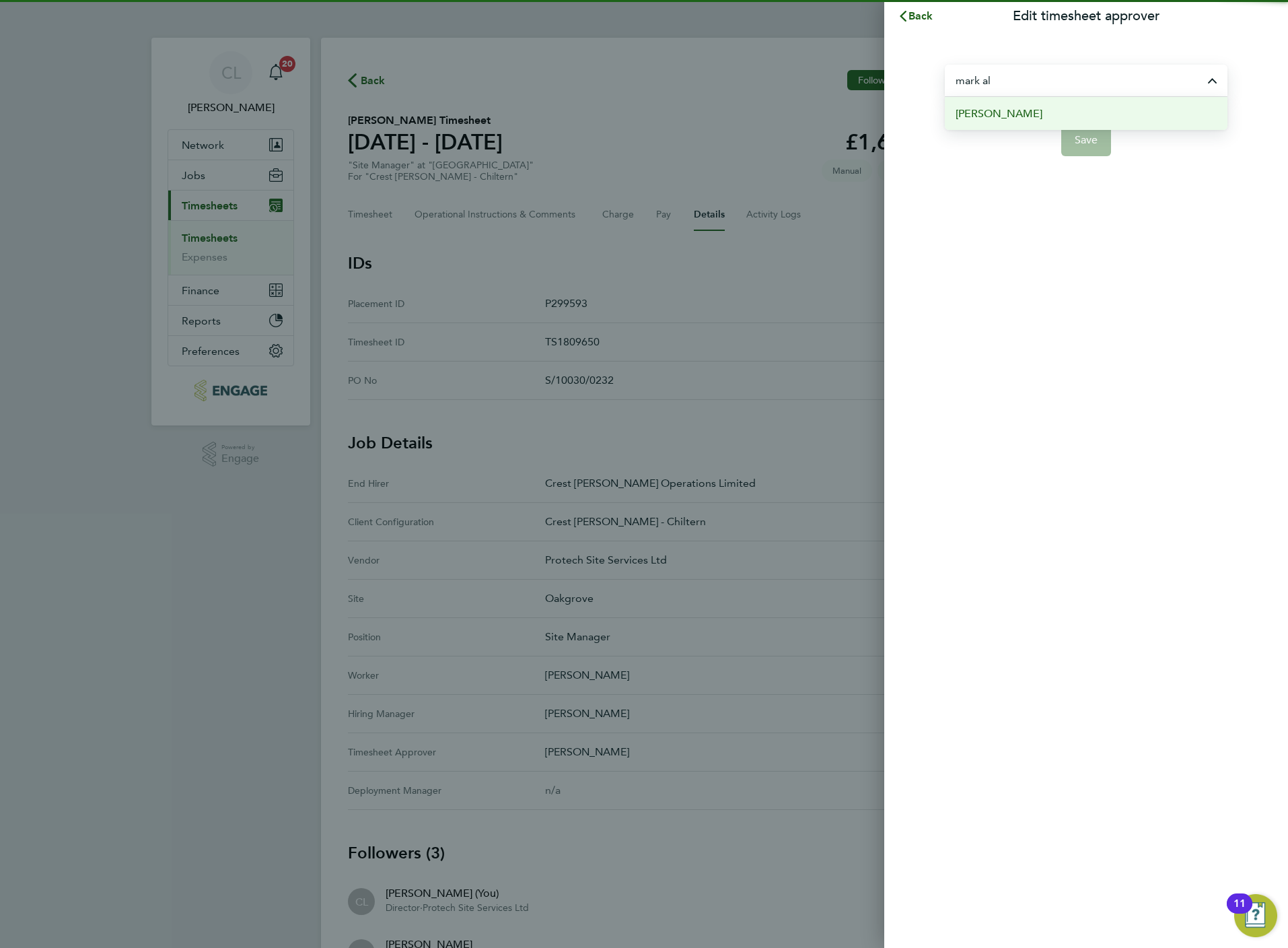
click at [1026, 117] on li "[PERSON_NAME]" at bounding box center [1086, 114] width 282 height 33
type input "[PERSON_NAME]"
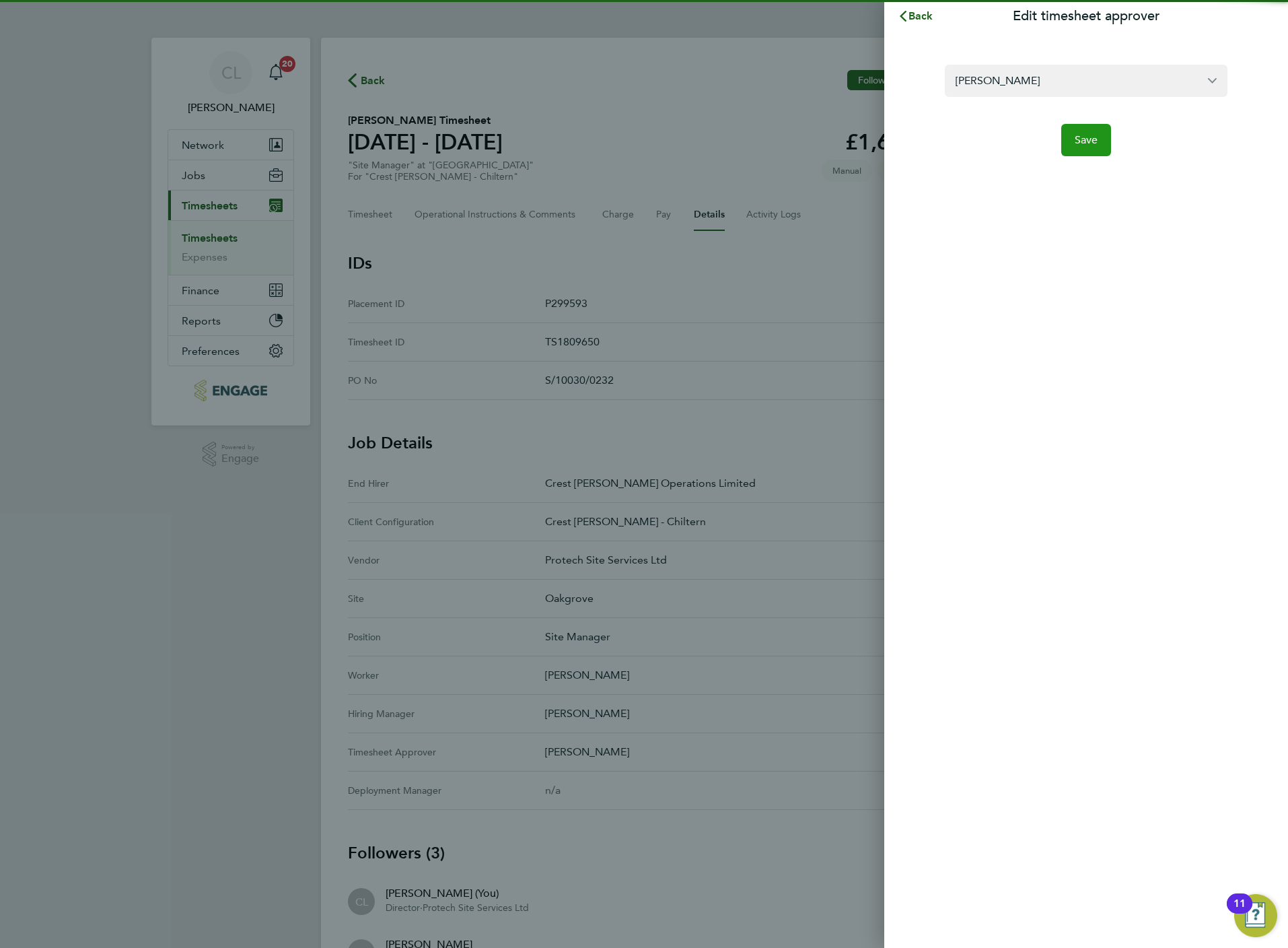
click at [1088, 132] on button "Save" at bounding box center [1086, 140] width 50 height 33
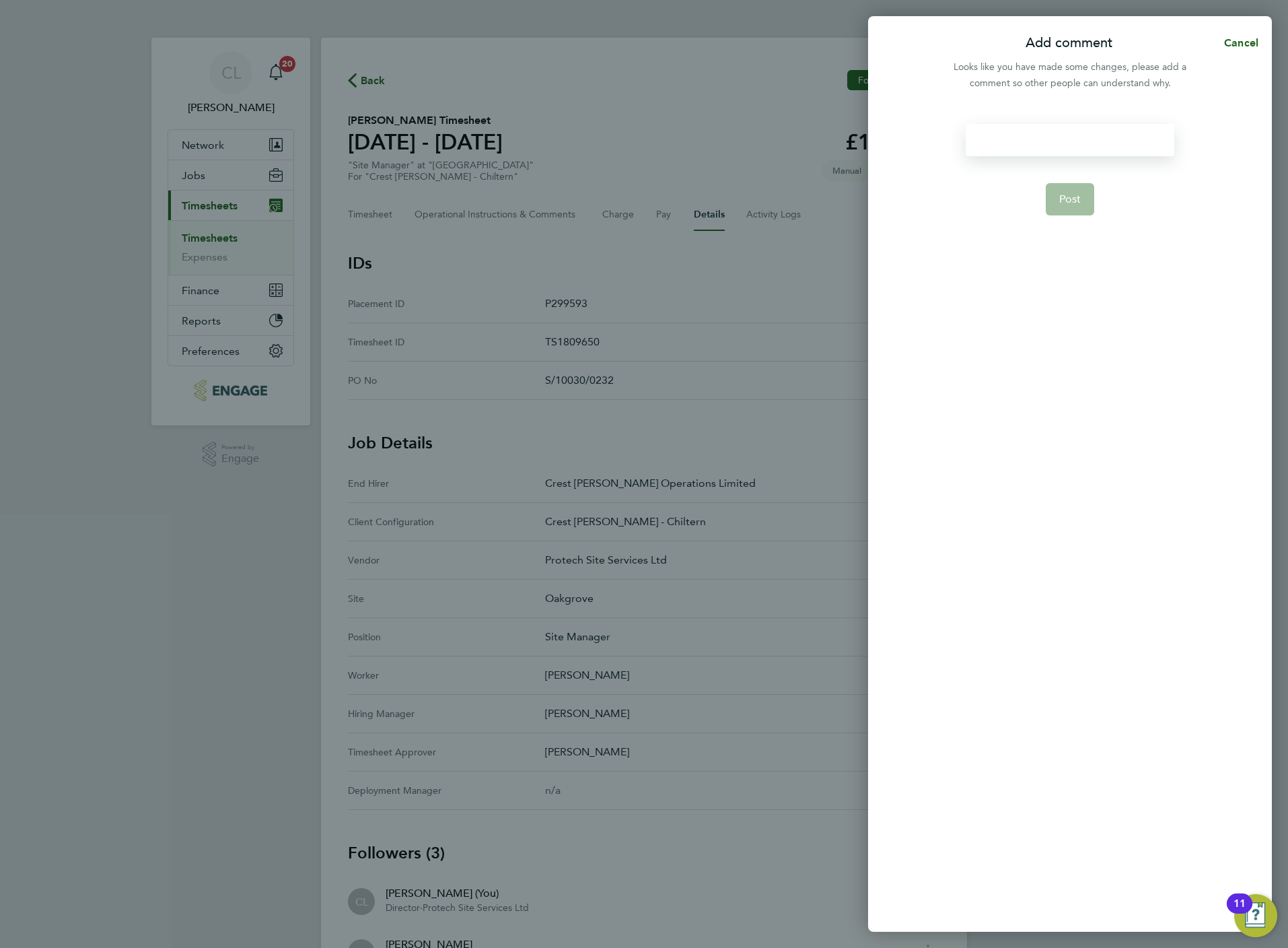
click at [1070, 140] on div at bounding box center [1070, 140] width 208 height 33
click at [1072, 211] on button "Post" at bounding box center [1070, 199] width 49 height 33
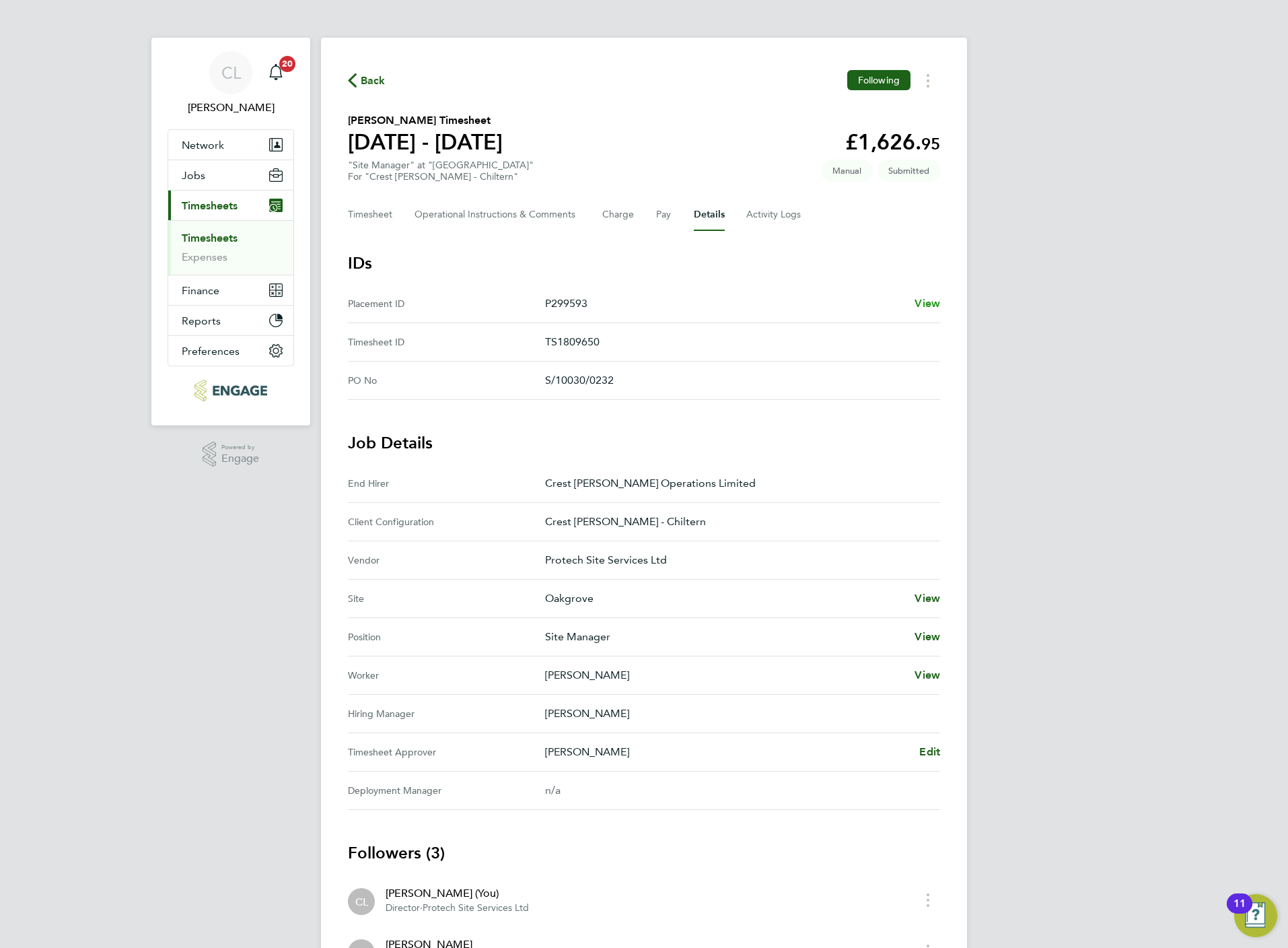
click at [933, 297] on span "View" at bounding box center [927, 303] width 26 height 13
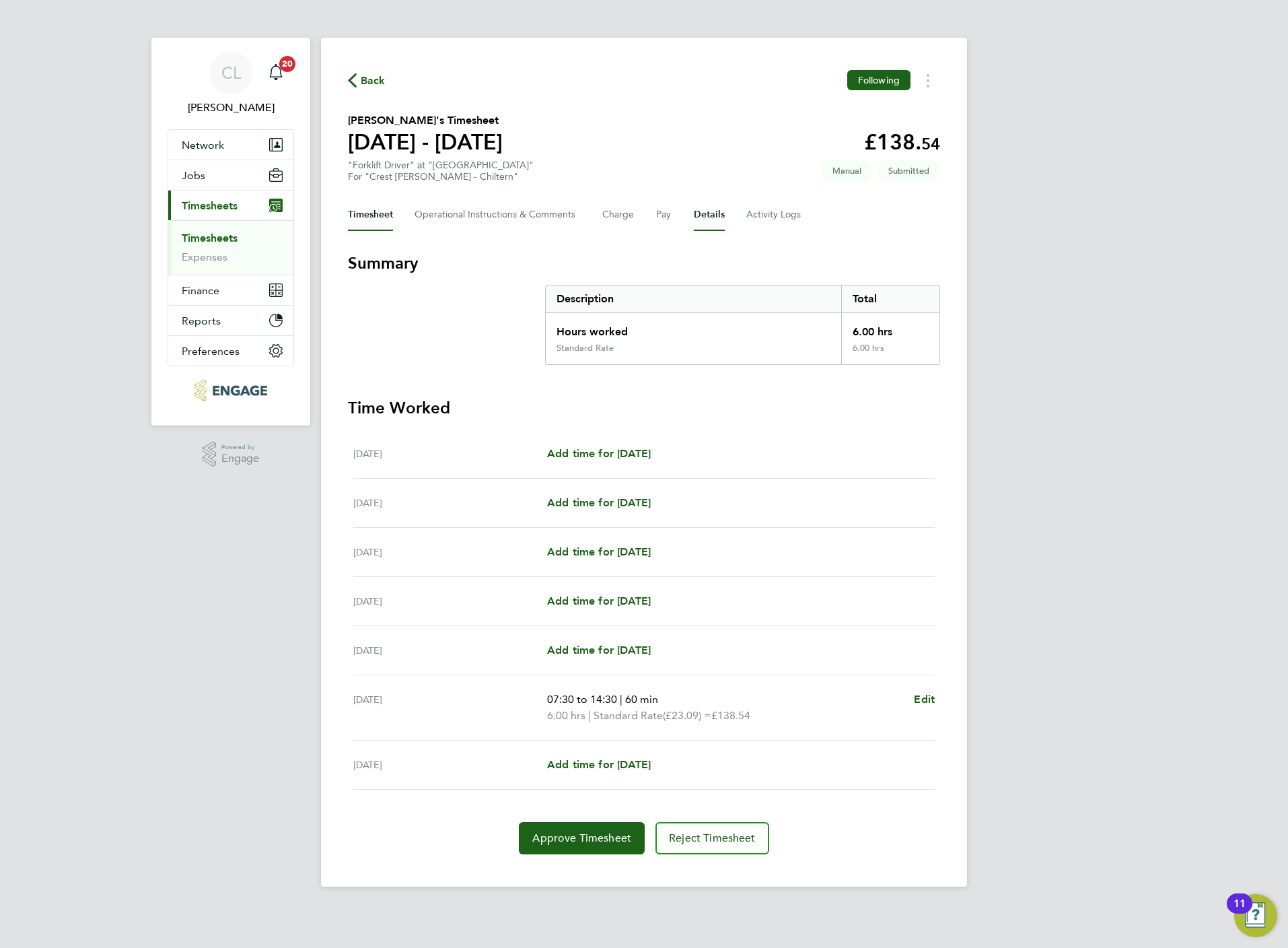
click at [703, 218] on button "Details" at bounding box center [709, 215] width 31 height 33
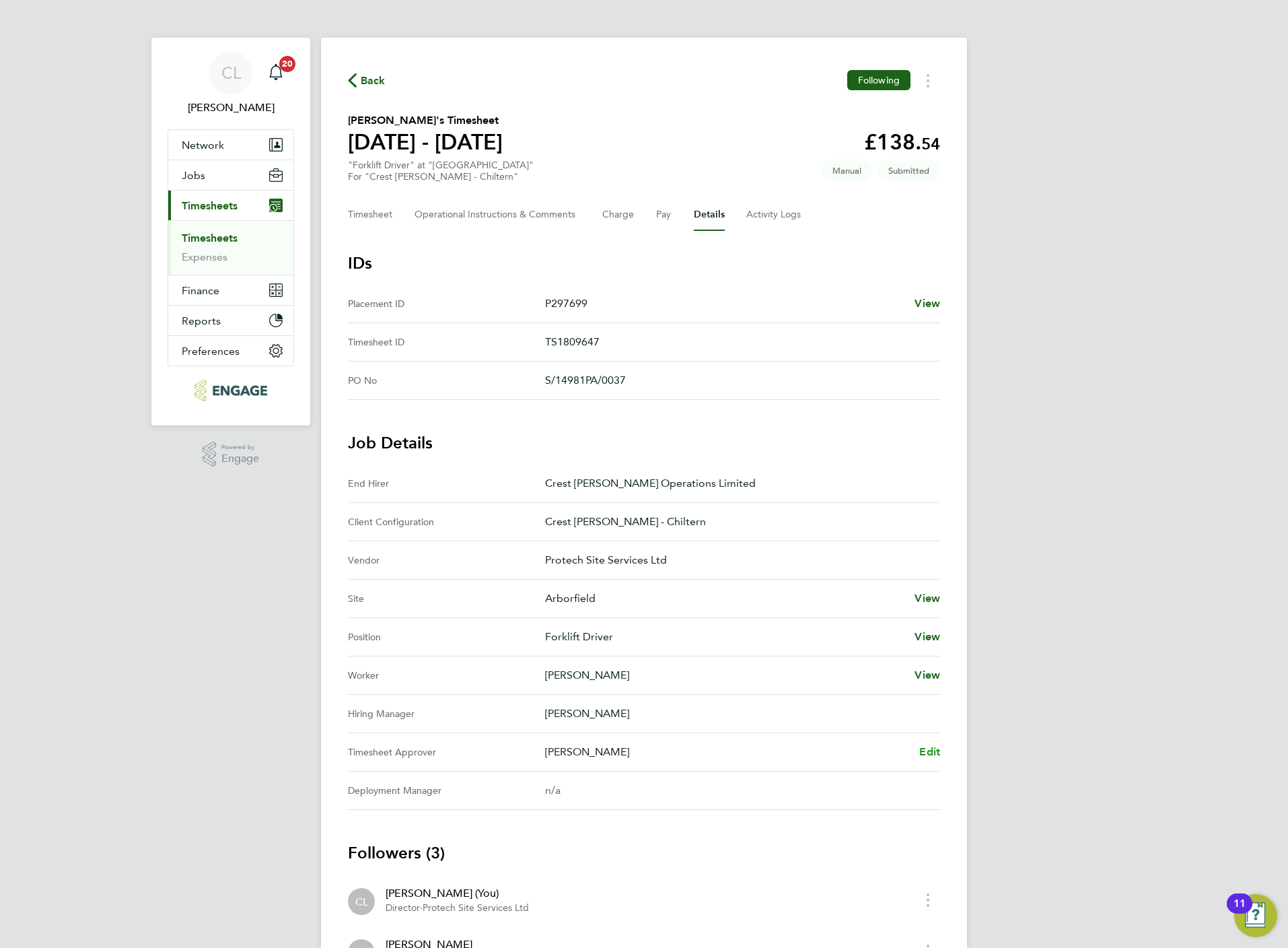
click at [933, 758] on span "Edit" at bounding box center [929, 751] width 21 height 13
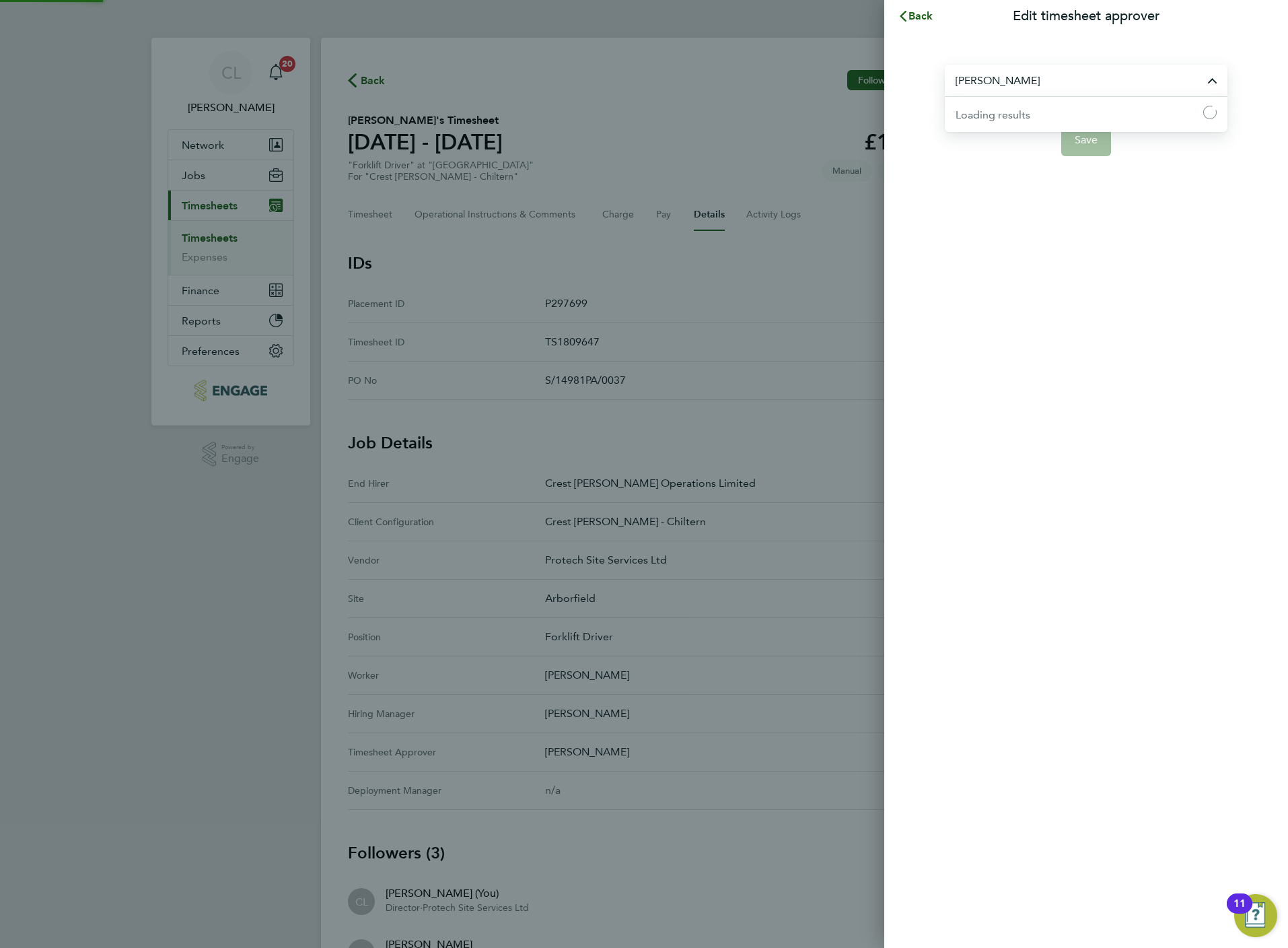
click at [1042, 85] on input "[PERSON_NAME]" at bounding box center [1086, 80] width 282 height 32
click at [1040, 121] on li "[PERSON_NAME]" at bounding box center [1086, 114] width 282 height 33
type input "[PERSON_NAME]"
click at [1075, 145] on span "Save" at bounding box center [1086, 140] width 23 height 13
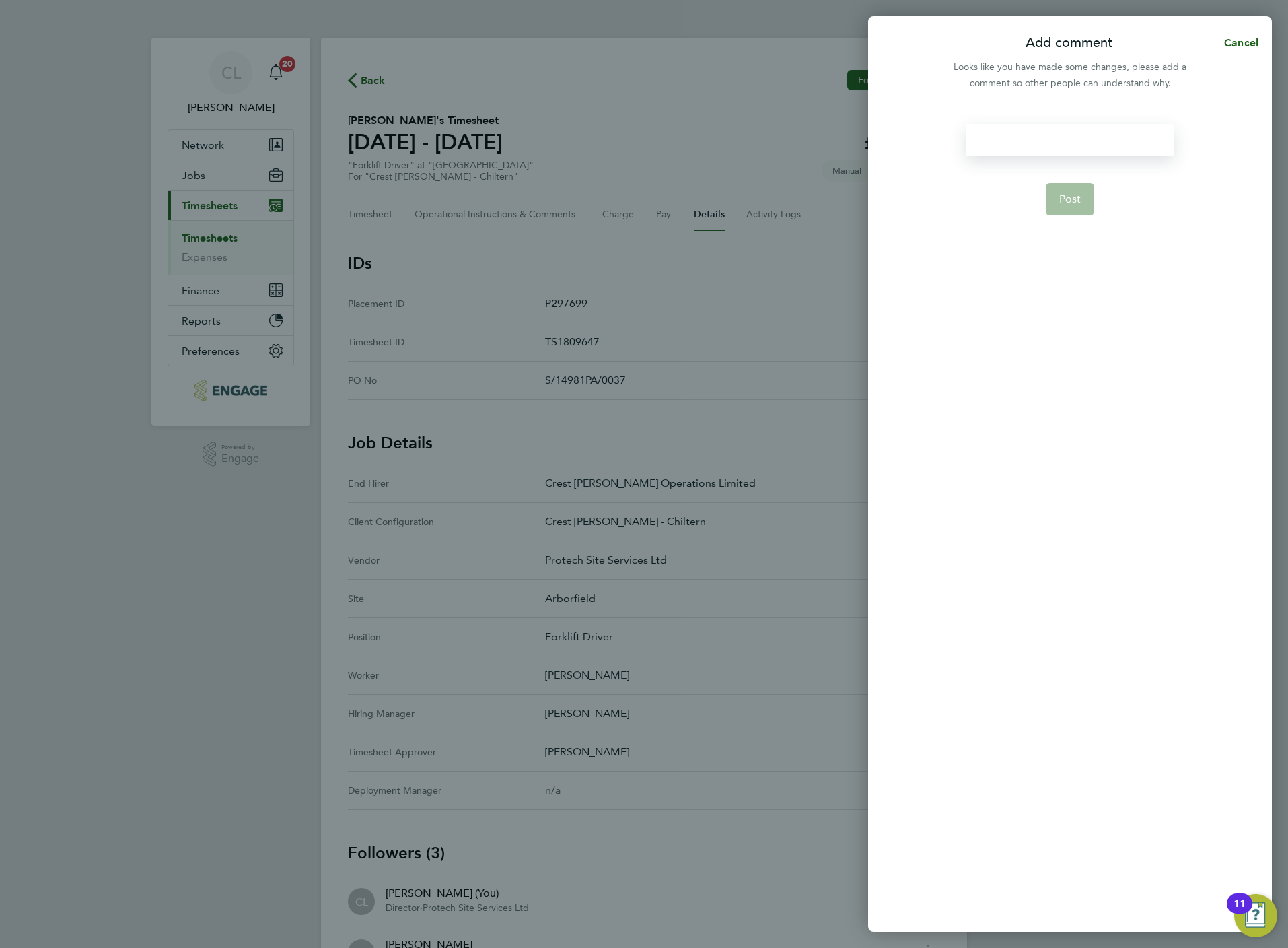
click at [1038, 138] on div at bounding box center [1070, 140] width 208 height 33
paste div
click at [1072, 192] on span "Post" at bounding box center [1070, 199] width 22 height 13
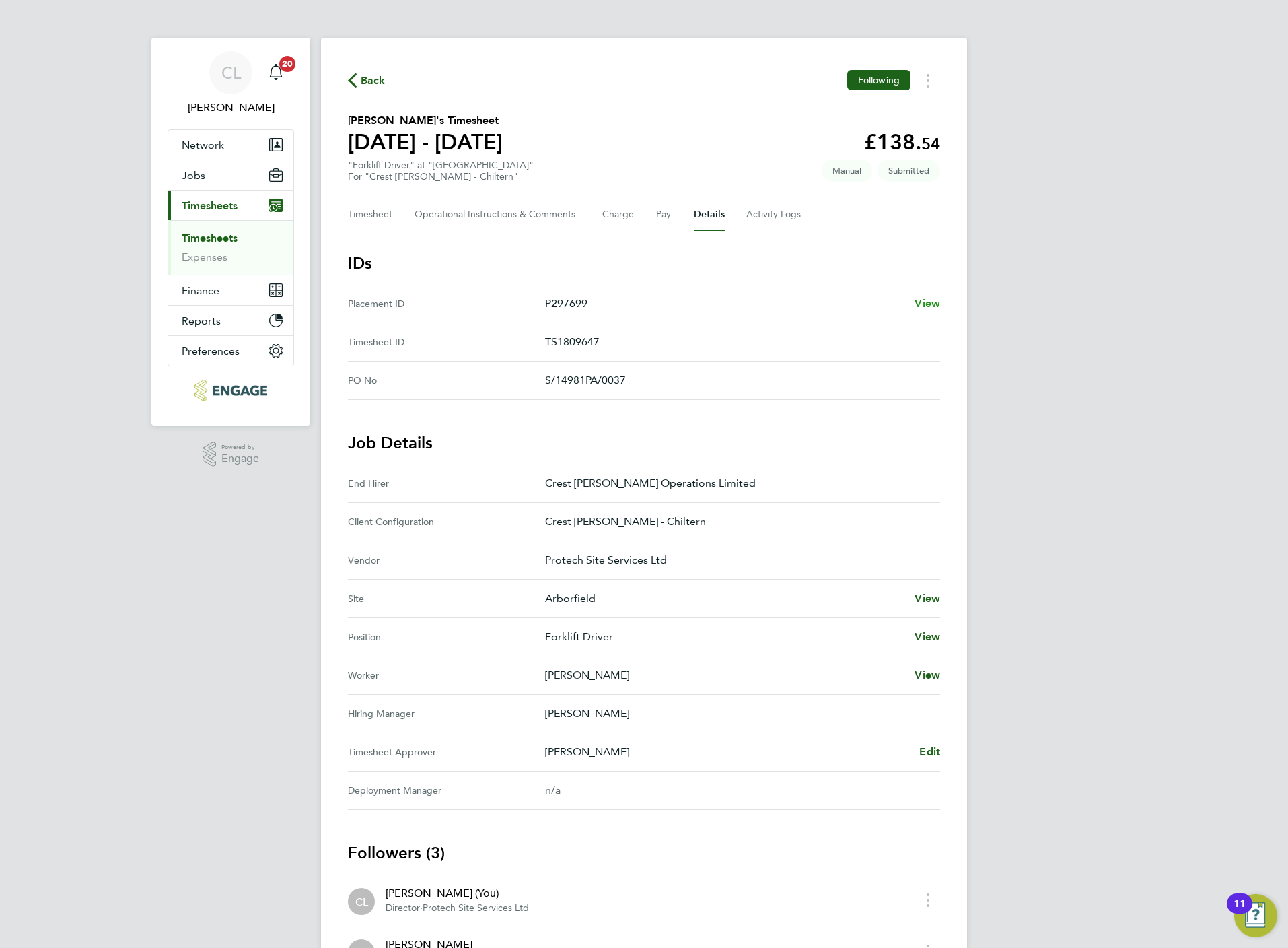
click at [933, 307] on span "View" at bounding box center [927, 303] width 26 height 13
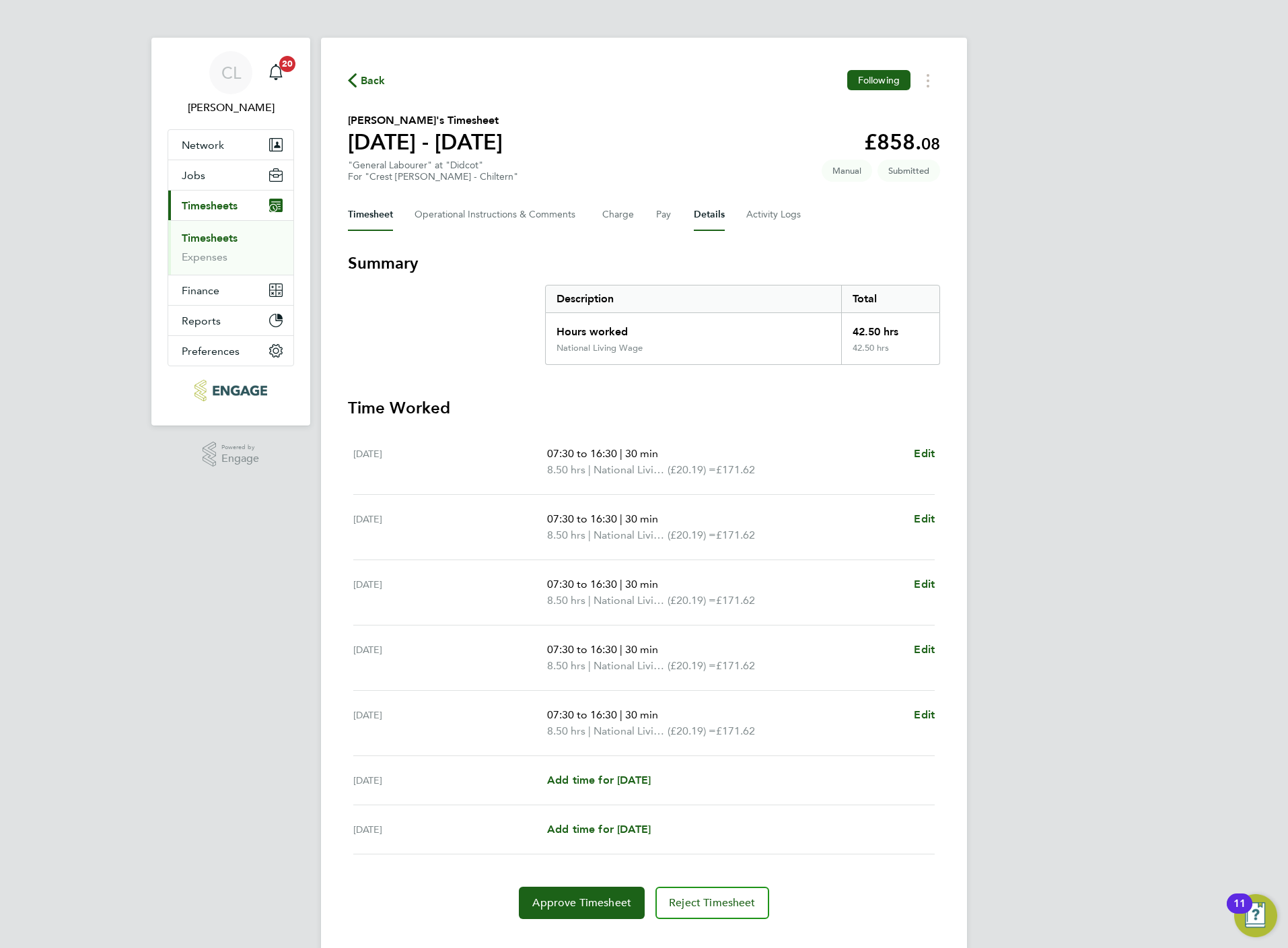
click at [709, 219] on button "Details" at bounding box center [709, 215] width 31 height 33
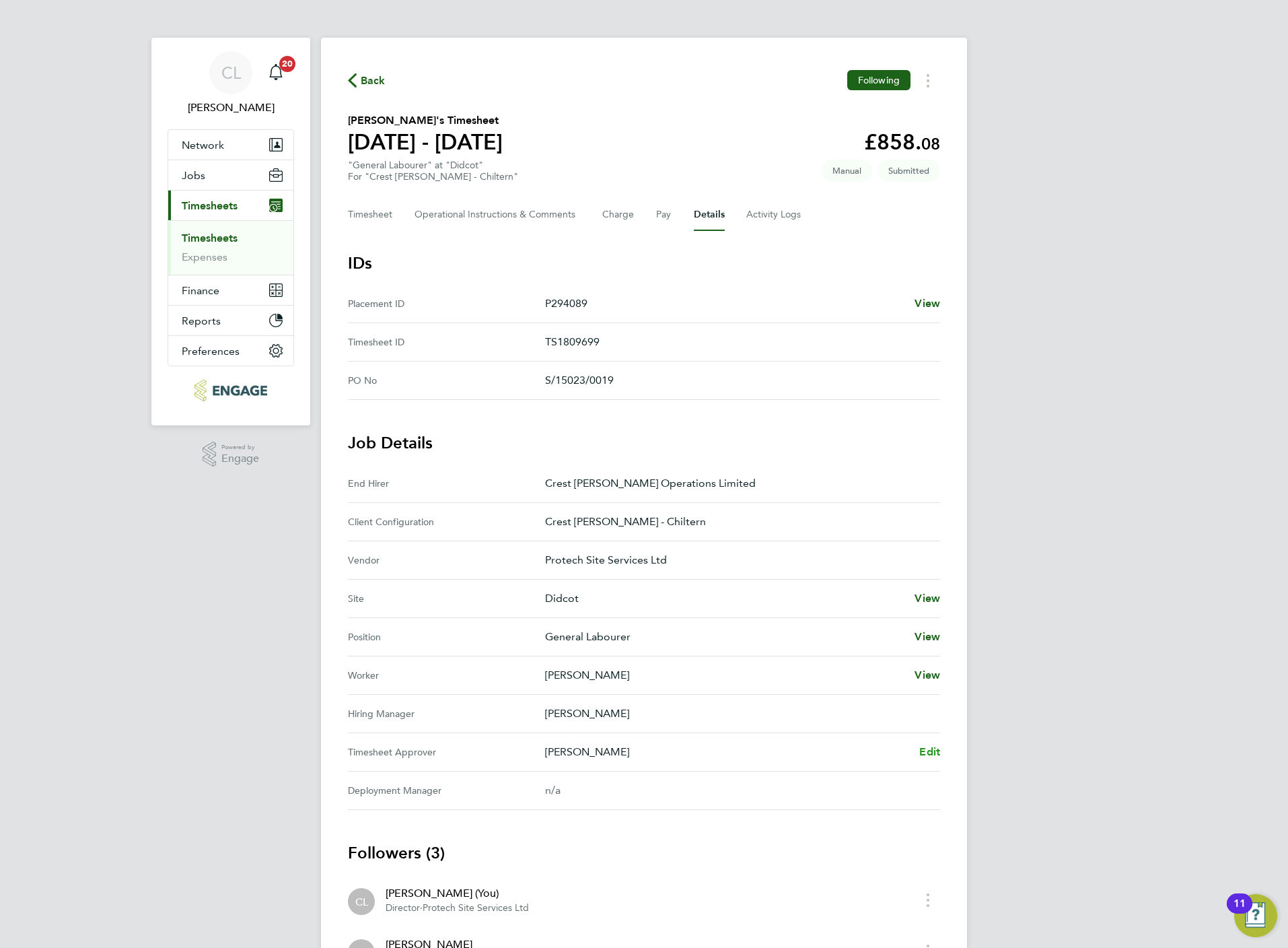
click at [933, 756] on span "Edit" at bounding box center [929, 751] width 21 height 13
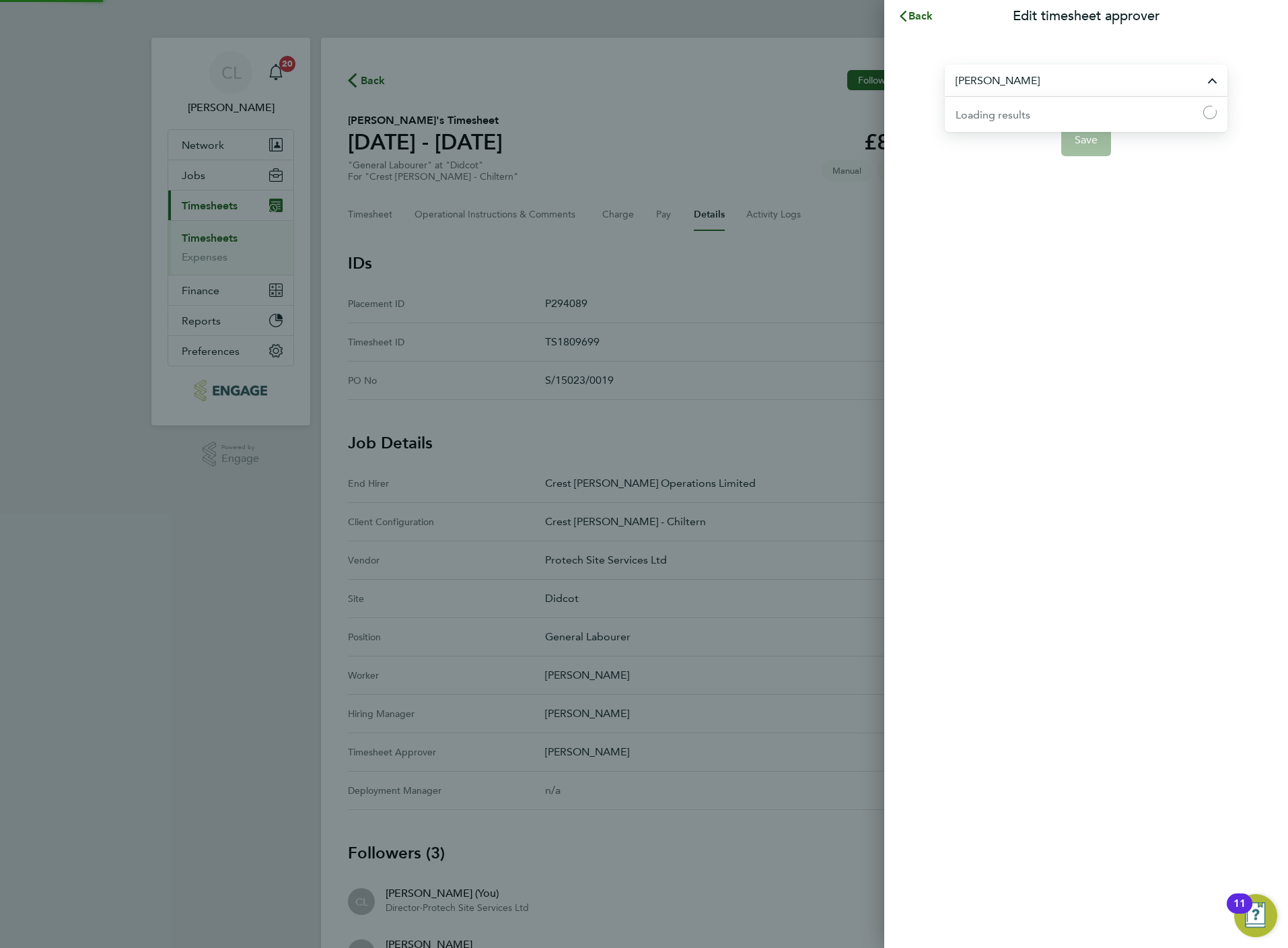
click at [1070, 65] on input "[PERSON_NAME]" at bounding box center [1086, 80] width 282 height 32
click at [1040, 108] on li "[PERSON_NAME]" at bounding box center [1086, 114] width 282 height 33
type input "[PERSON_NAME]"
click at [1095, 136] on span "Save" at bounding box center [1086, 140] width 23 height 13
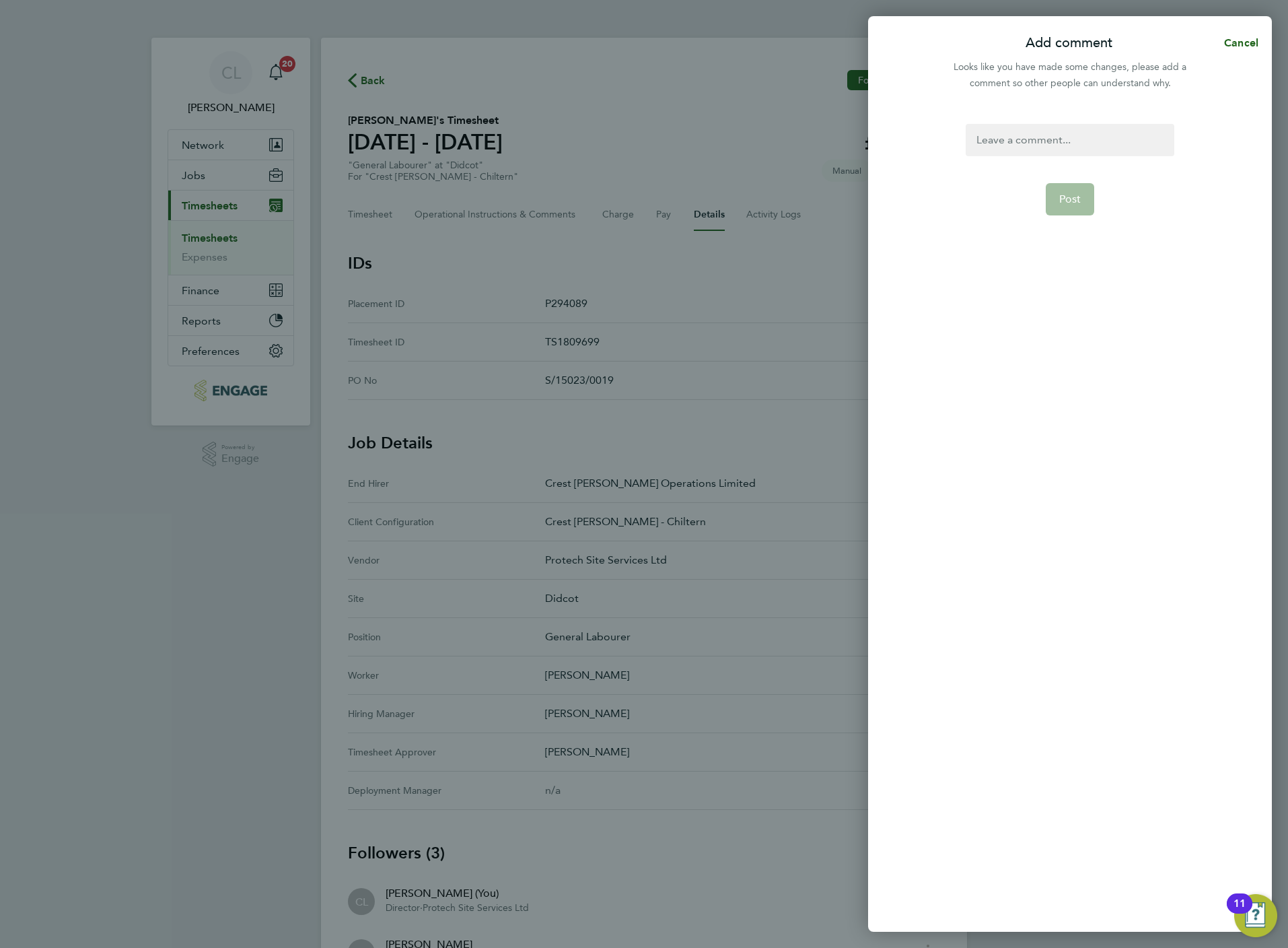
click at [1066, 138] on div at bounding box center [1070, 140] width 208 height 33
paste div
click at [1078, 202] on span "Post" at bounding box center [1070, 199] width 22 height 13
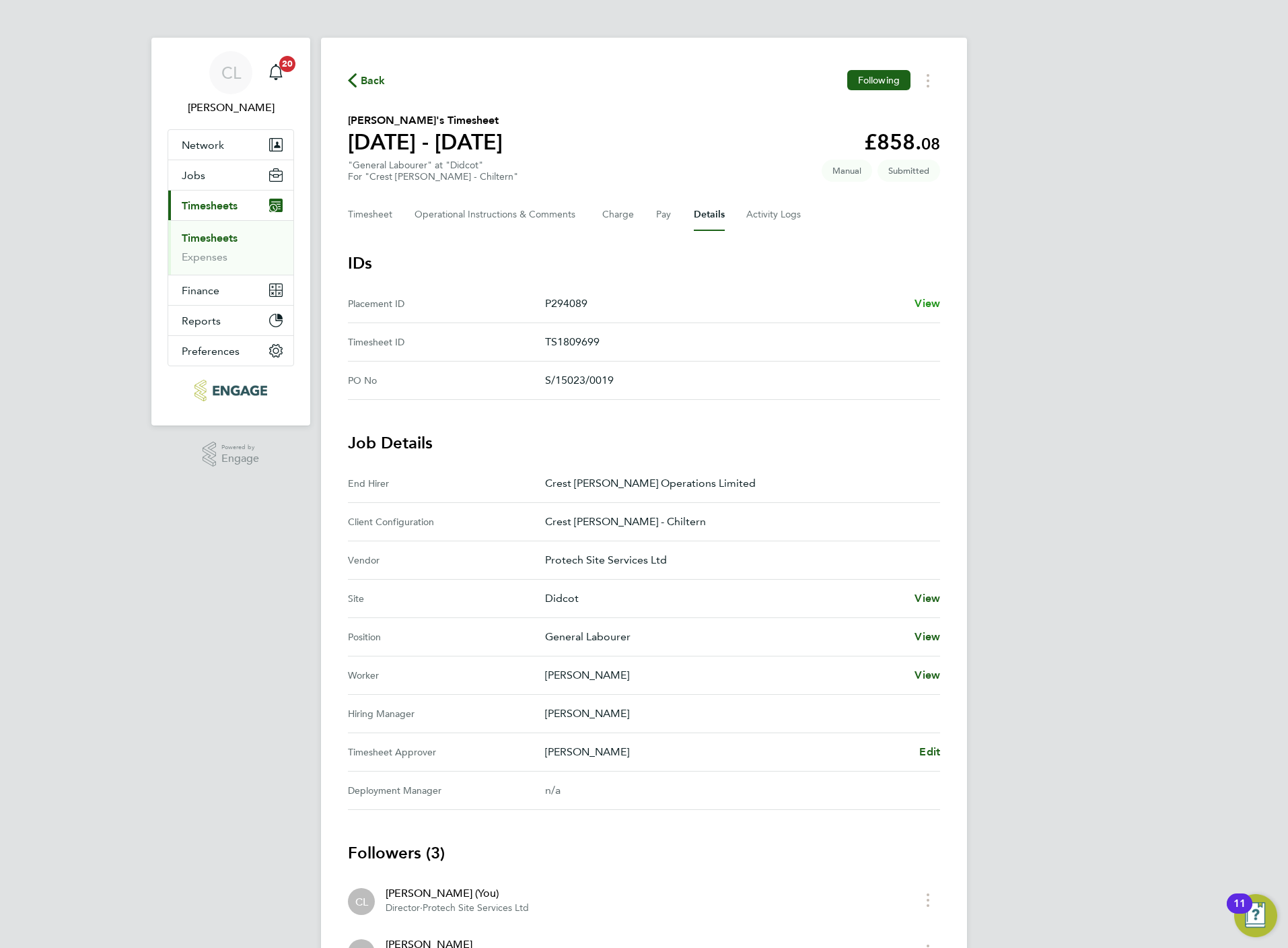
click at [929, 297] on span "View" at bounding box center [927, 303] width 26 height 13
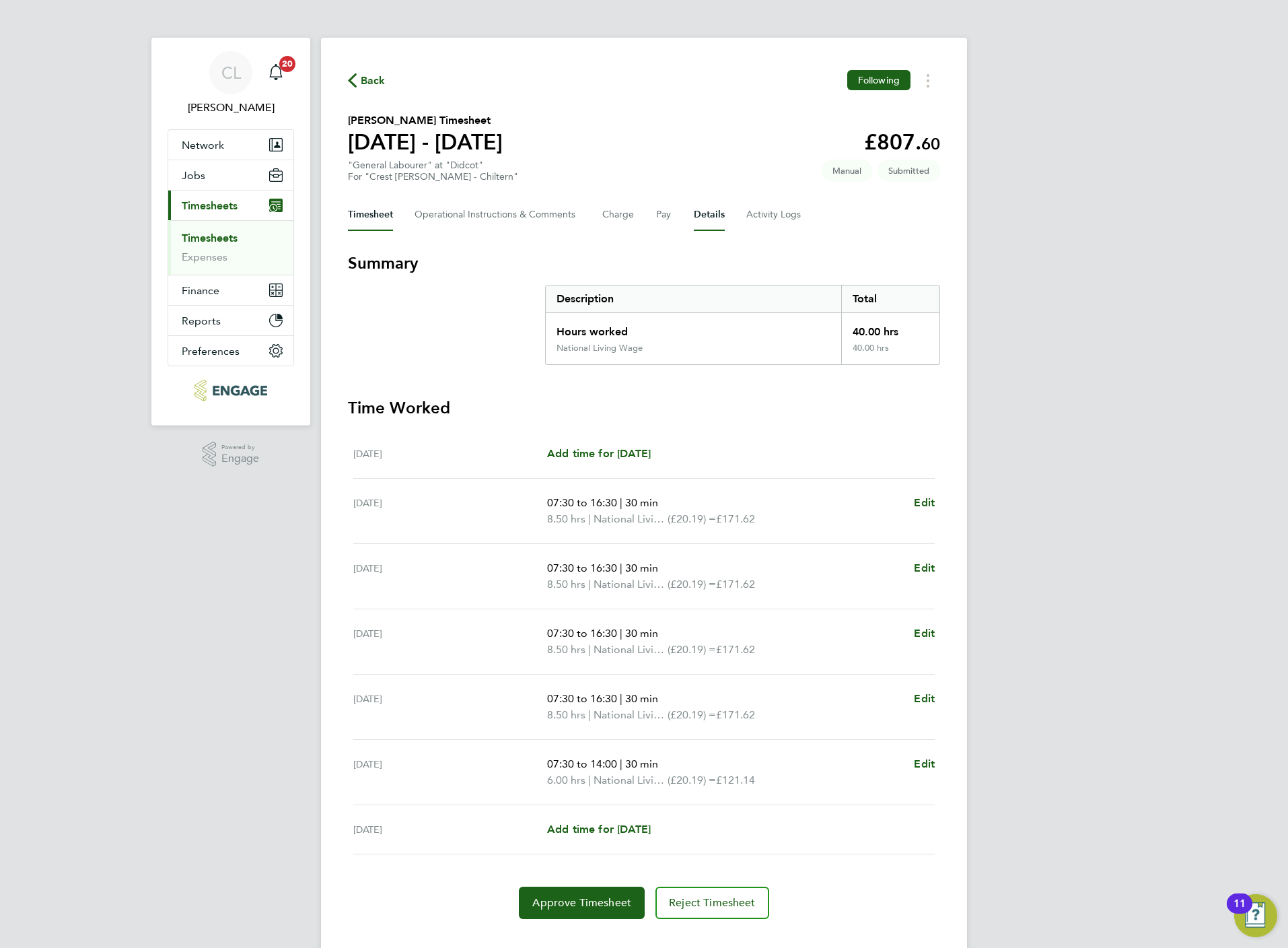
click at [717, 210] on button "Details" at bounding box center [709, 215] width 31 height 33
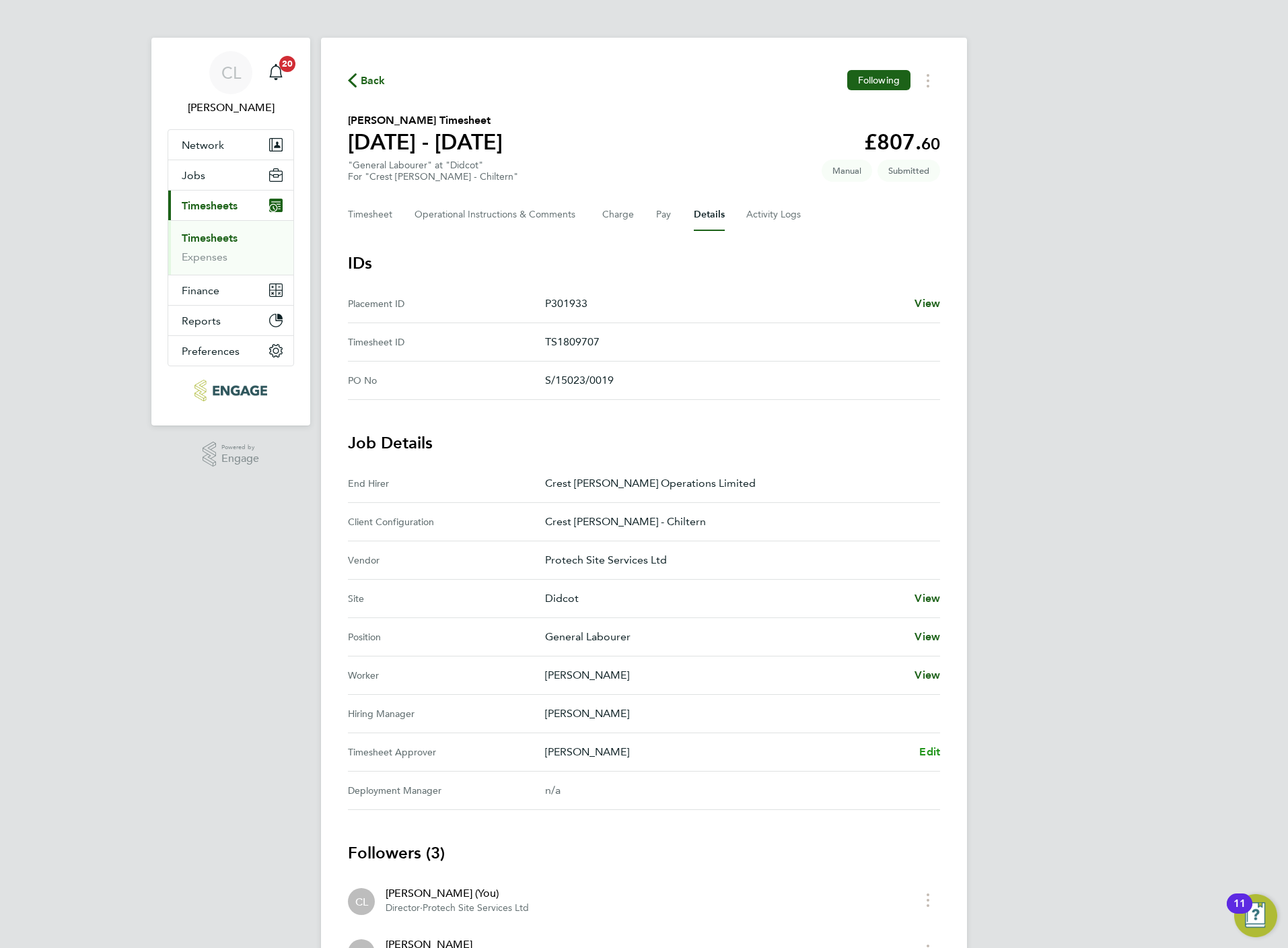
click at [926, 760] on link "Edit" at bounding box center [929, 751] width 21 height 16
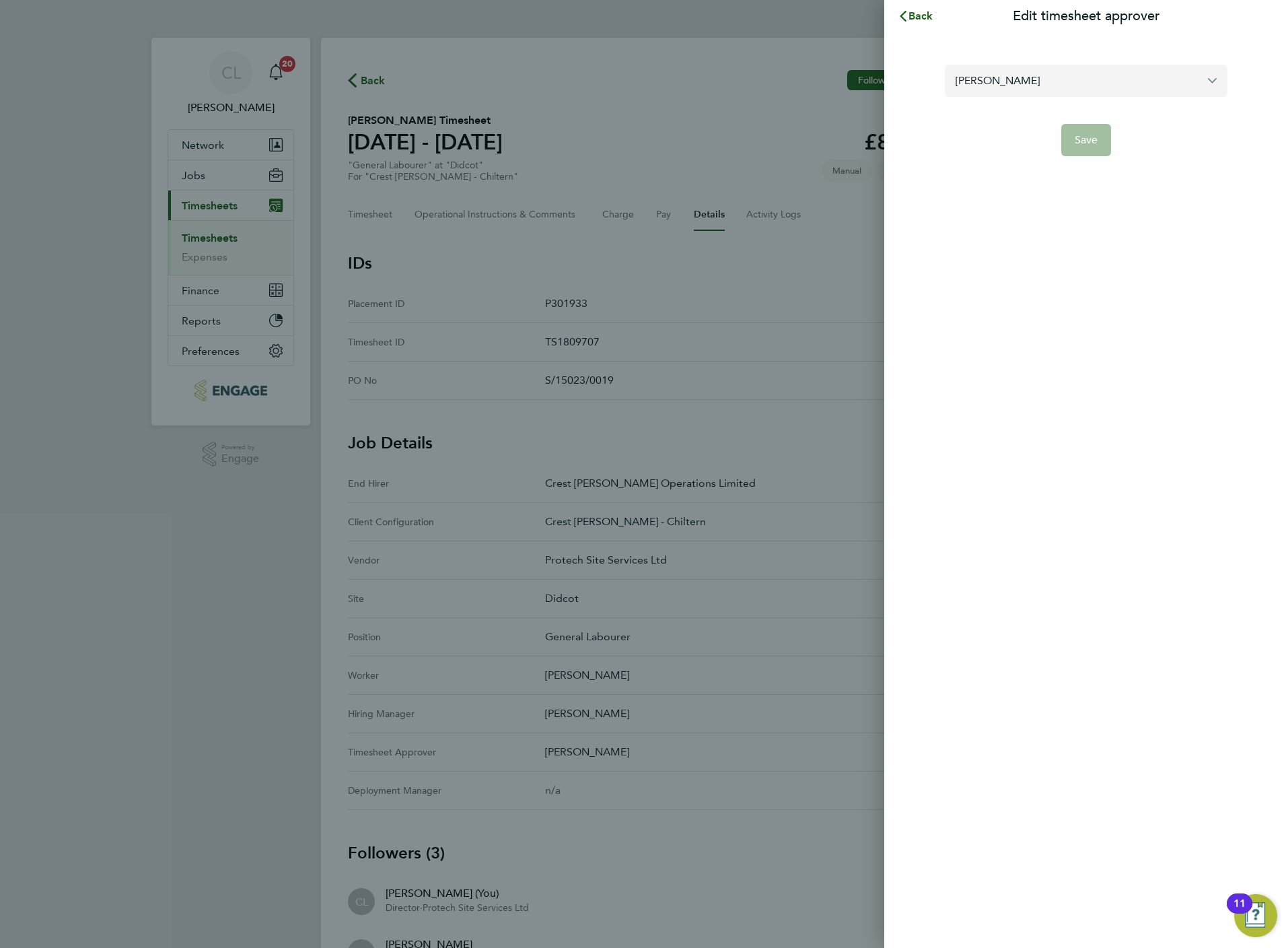
click at [1036, 71] on input "[PERSON_NAME]" at bounding box center [1086, 80] width 282 height 32
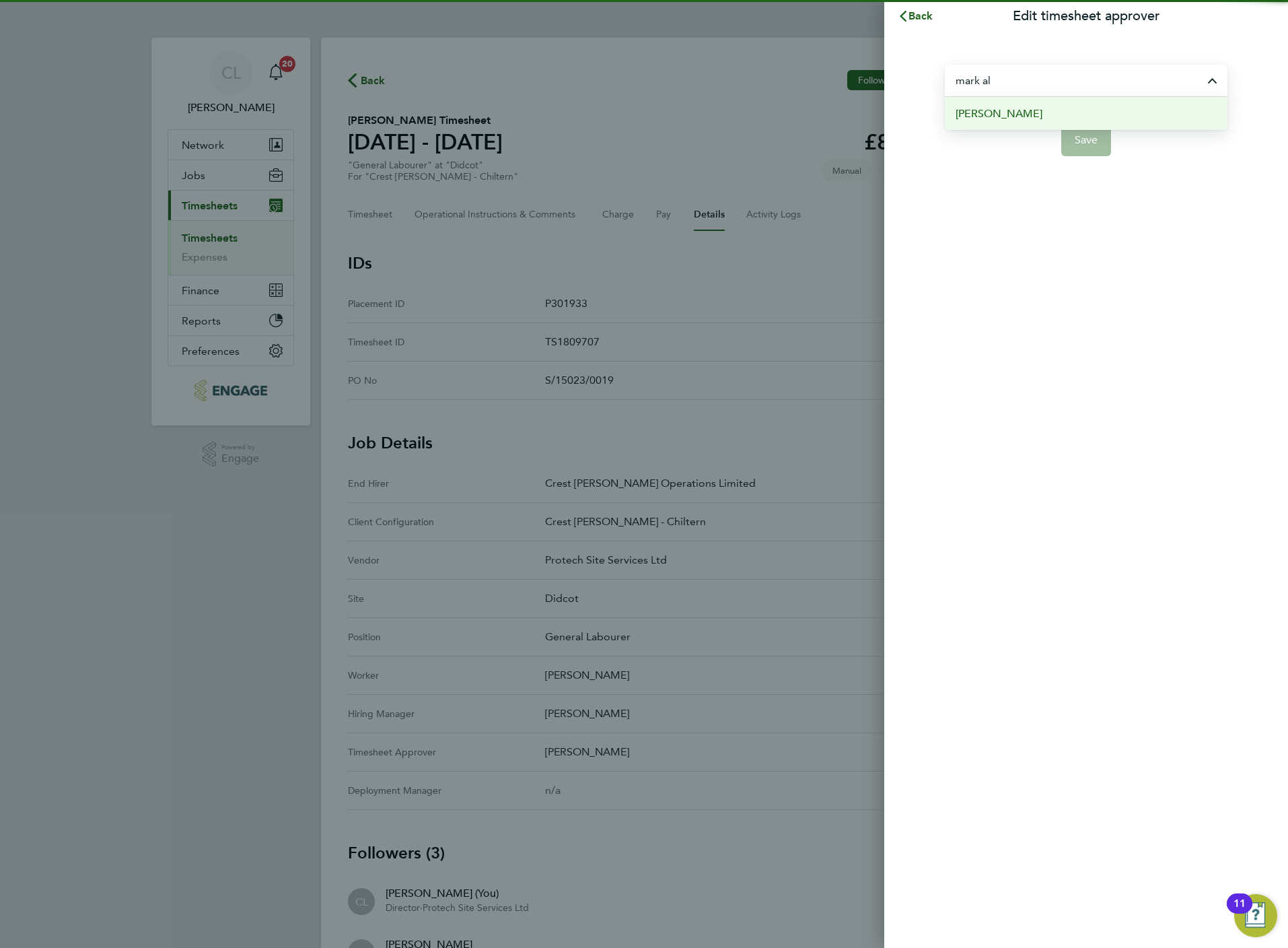
click at [1012, 116] on li "[PERSON_NAME]" at bounding box center [1086, 114] width 282 height 33
type input "[PERSON_NAME]"
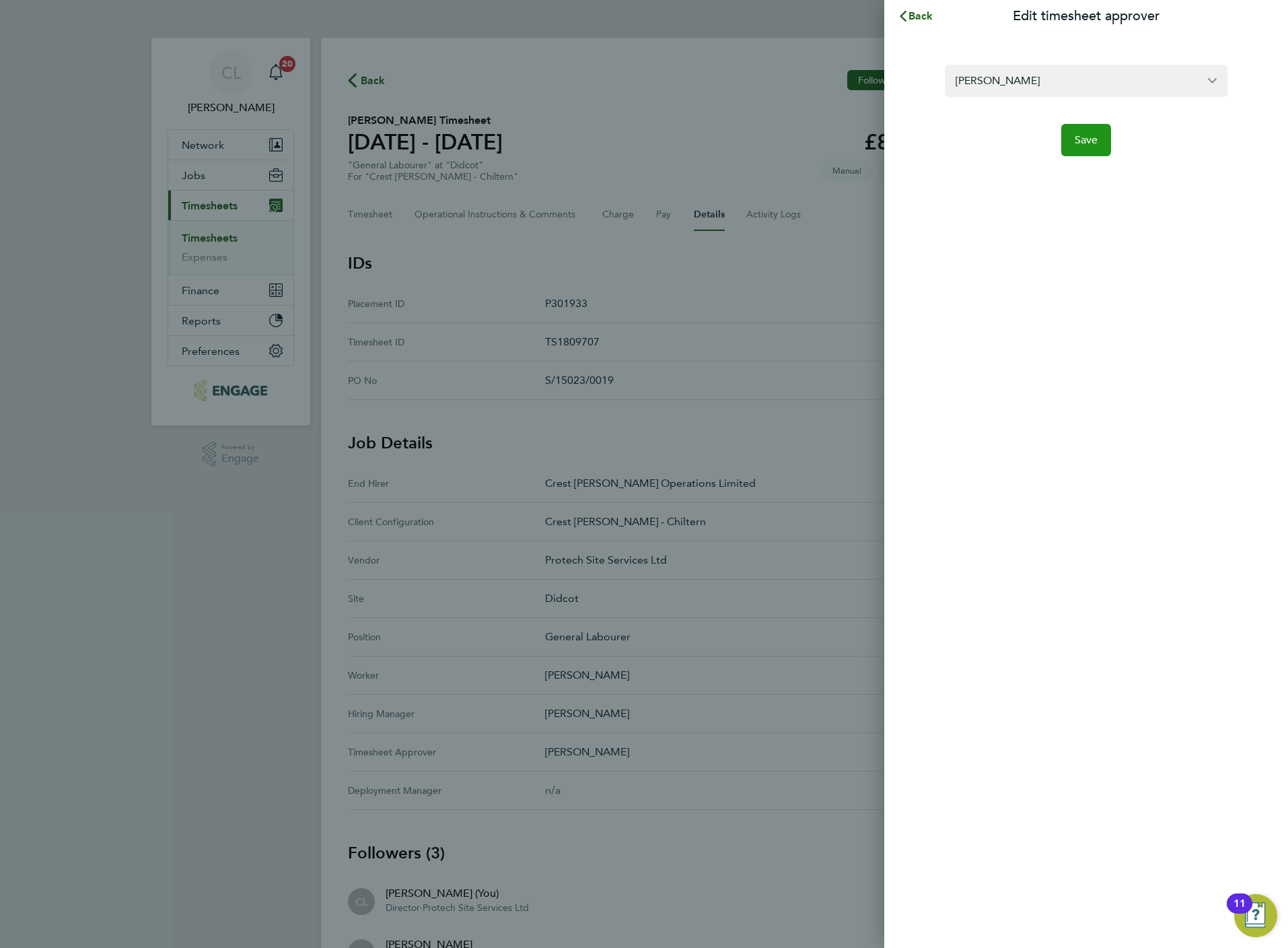
click at [1084, 138] on span "Save" at bounding box center [1086, 140] width 23 height 13
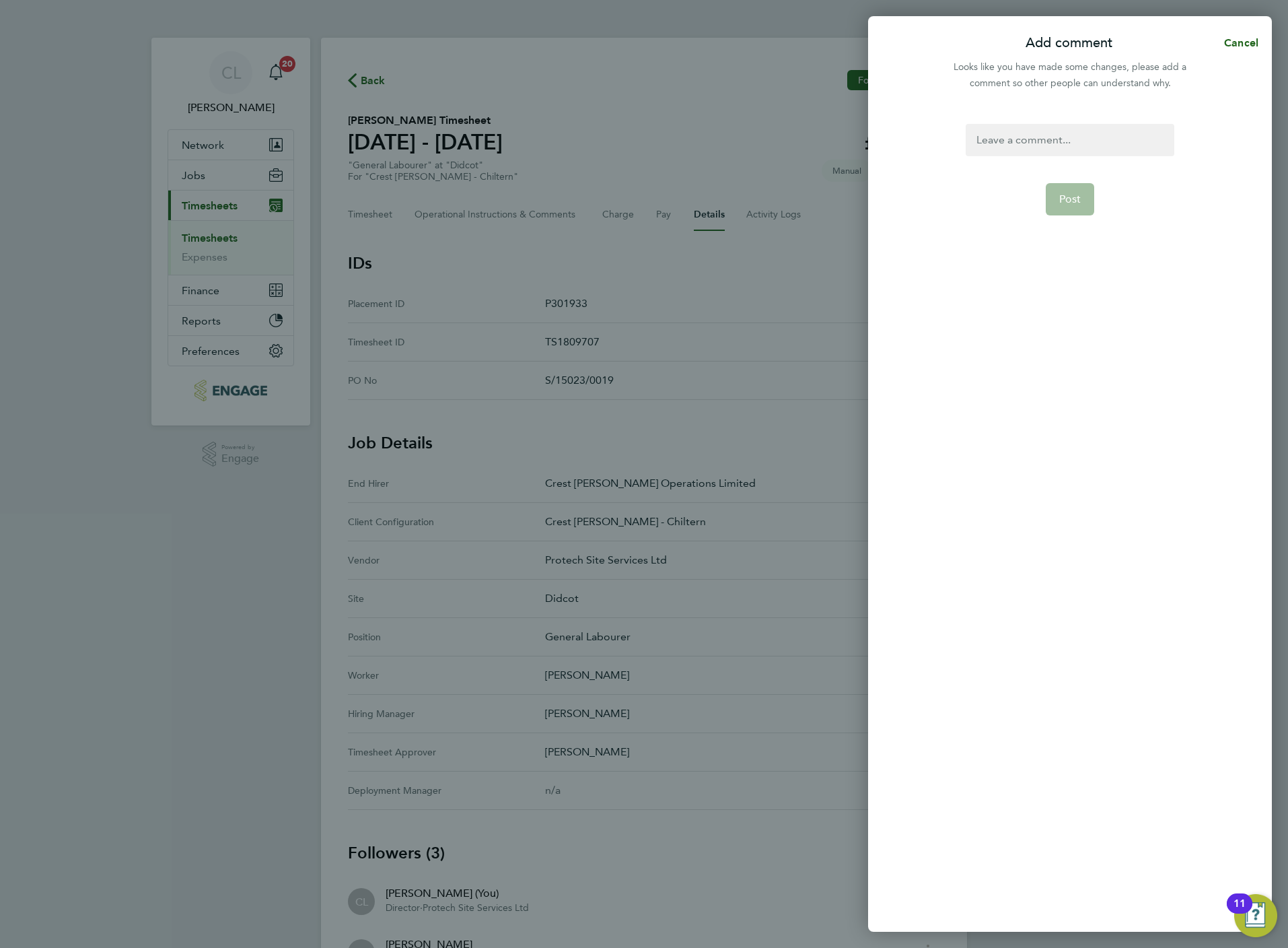
click at [1075, 148] on div at bounding box center [1070, 140] width 208 height 33
paste div
click at [1074, 192] on span "Post" at bounding box center [1070, 199] width 22 height 13
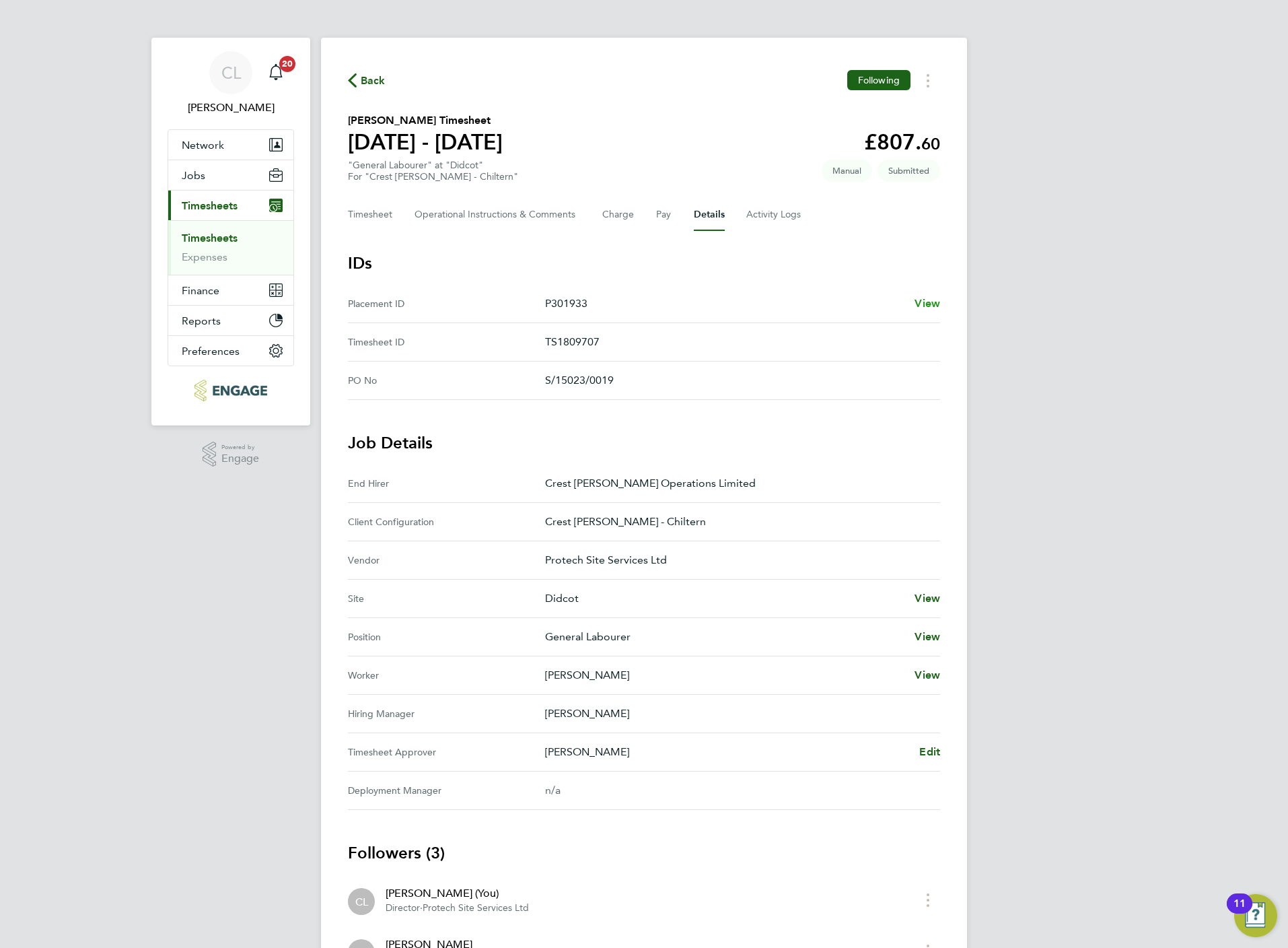
click at [928, 303] on span "View" at bounding box center [927, 303] width 26 height 13
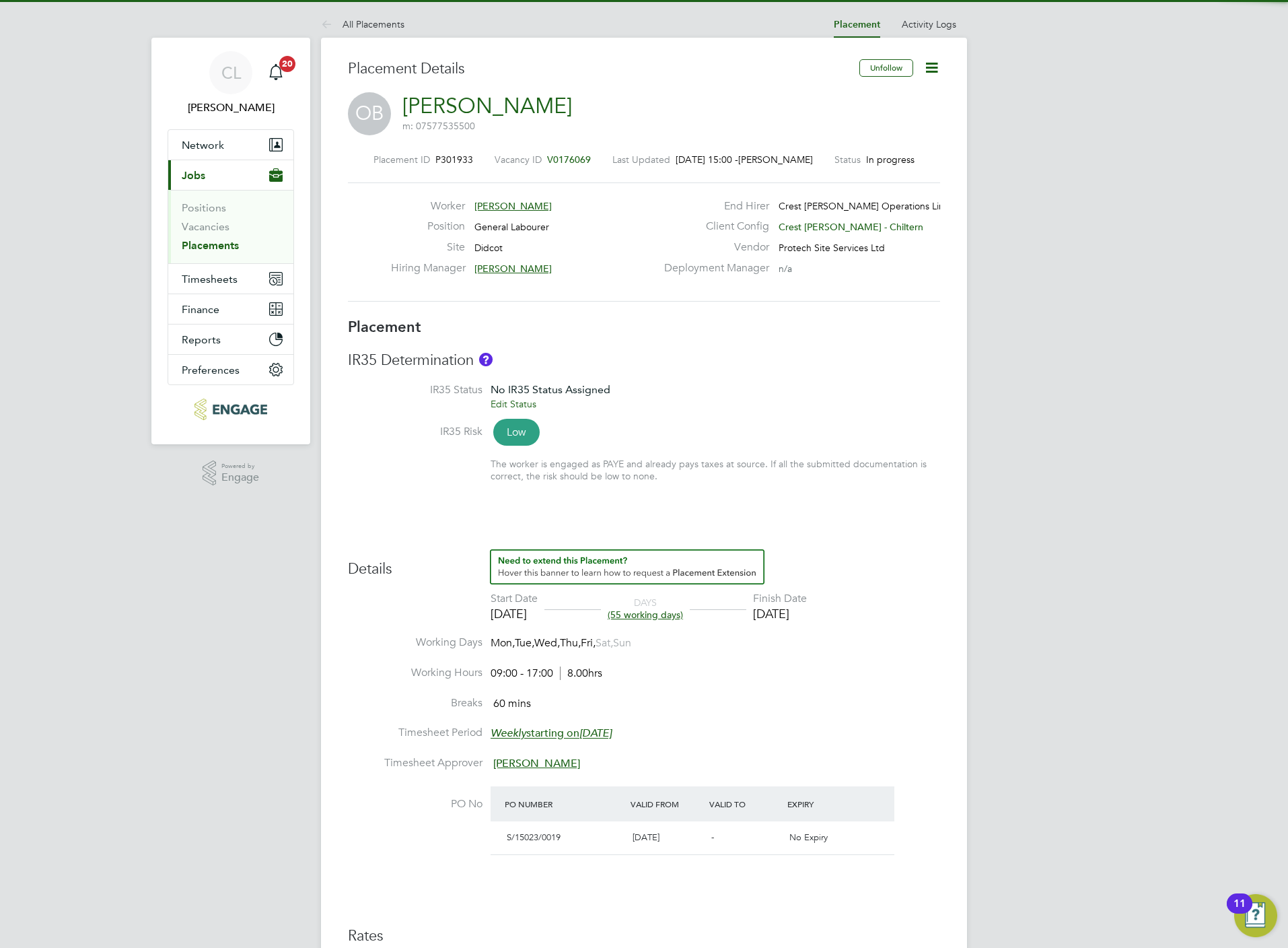
click at [939, 65] on icon at bounding box center [932, 67] width 17 height 17
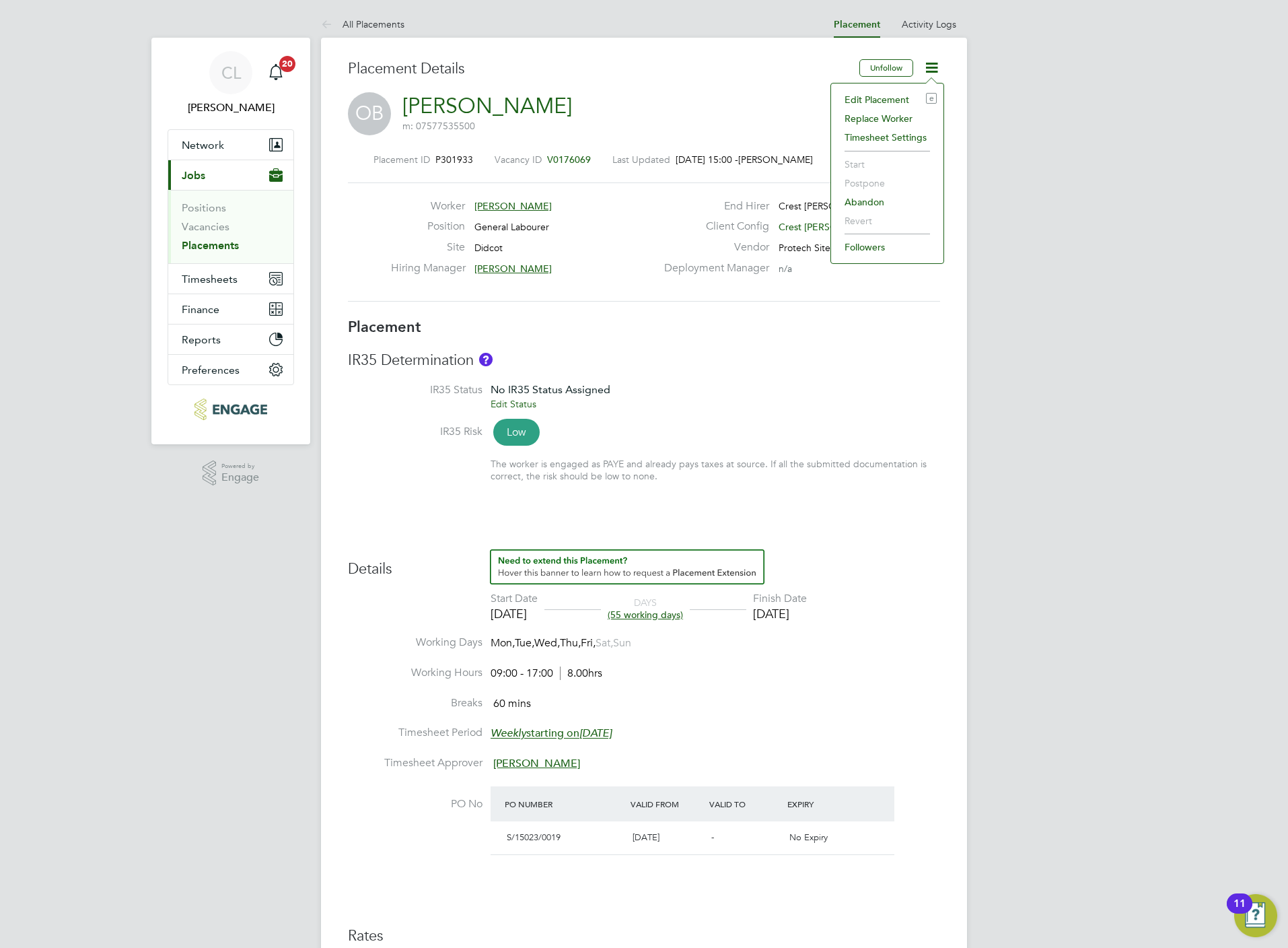
click at [894, 97] on li "Edit Placement e" at bounding box center [887, 99] width 99 height 19
type input "[PERSON_NAME]"
type input "18 Aug 2025"
type input "31 Oct 2025"
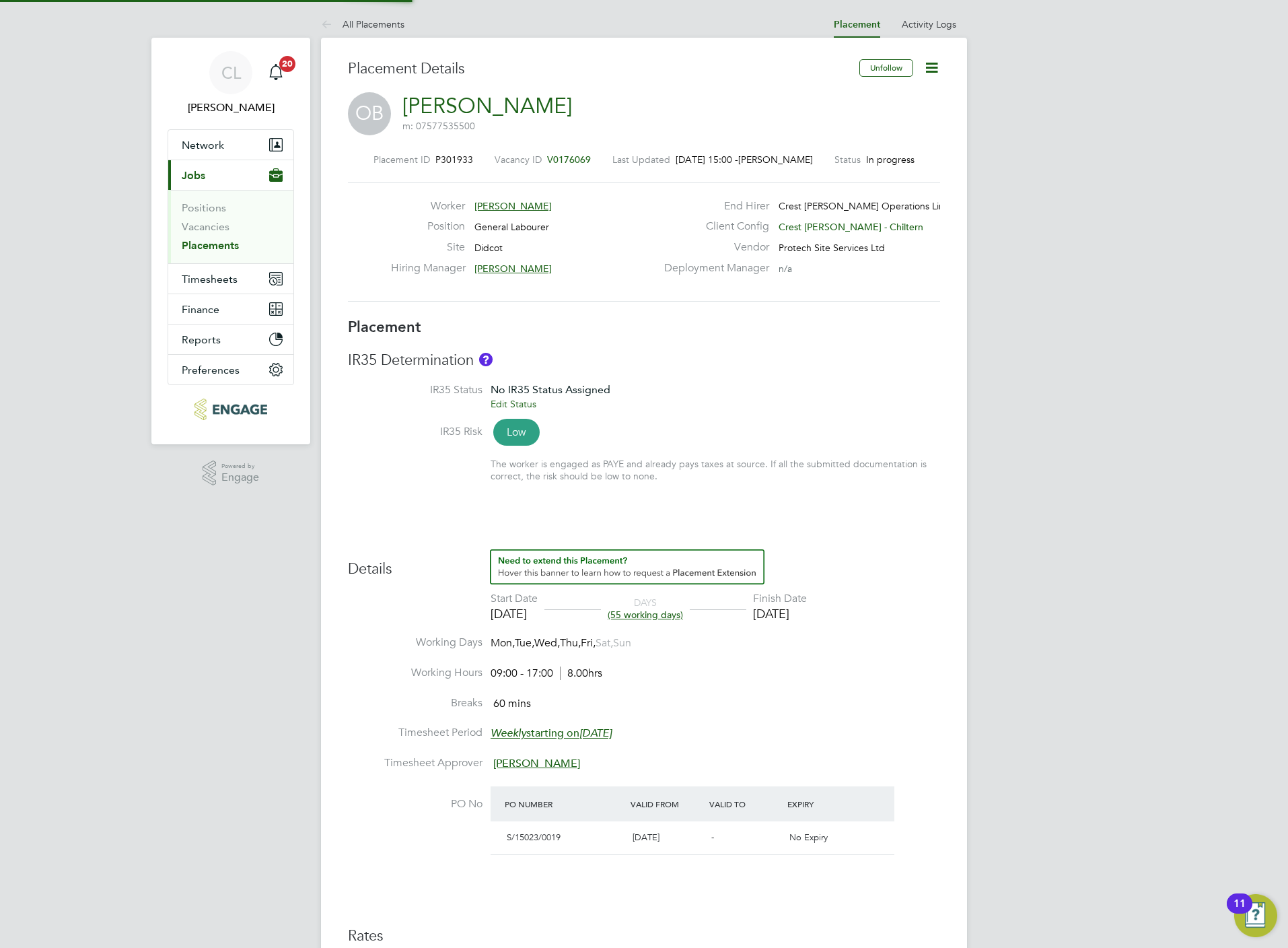
type input "09:00"
type input "17:00"
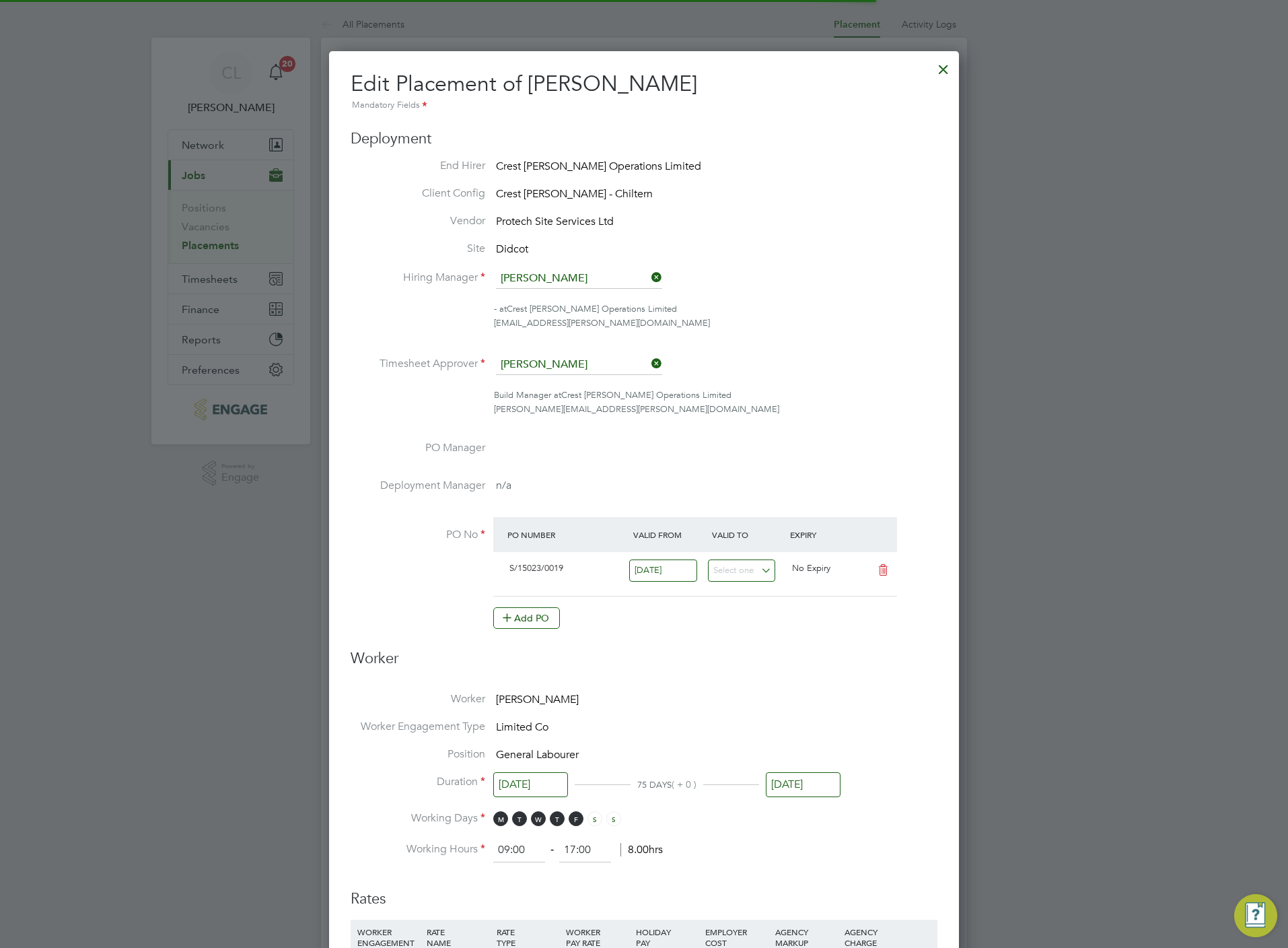
scroll to position [6, 6]
click at [585, 366] on input at bounding box center [579, 365] width 166 height 20
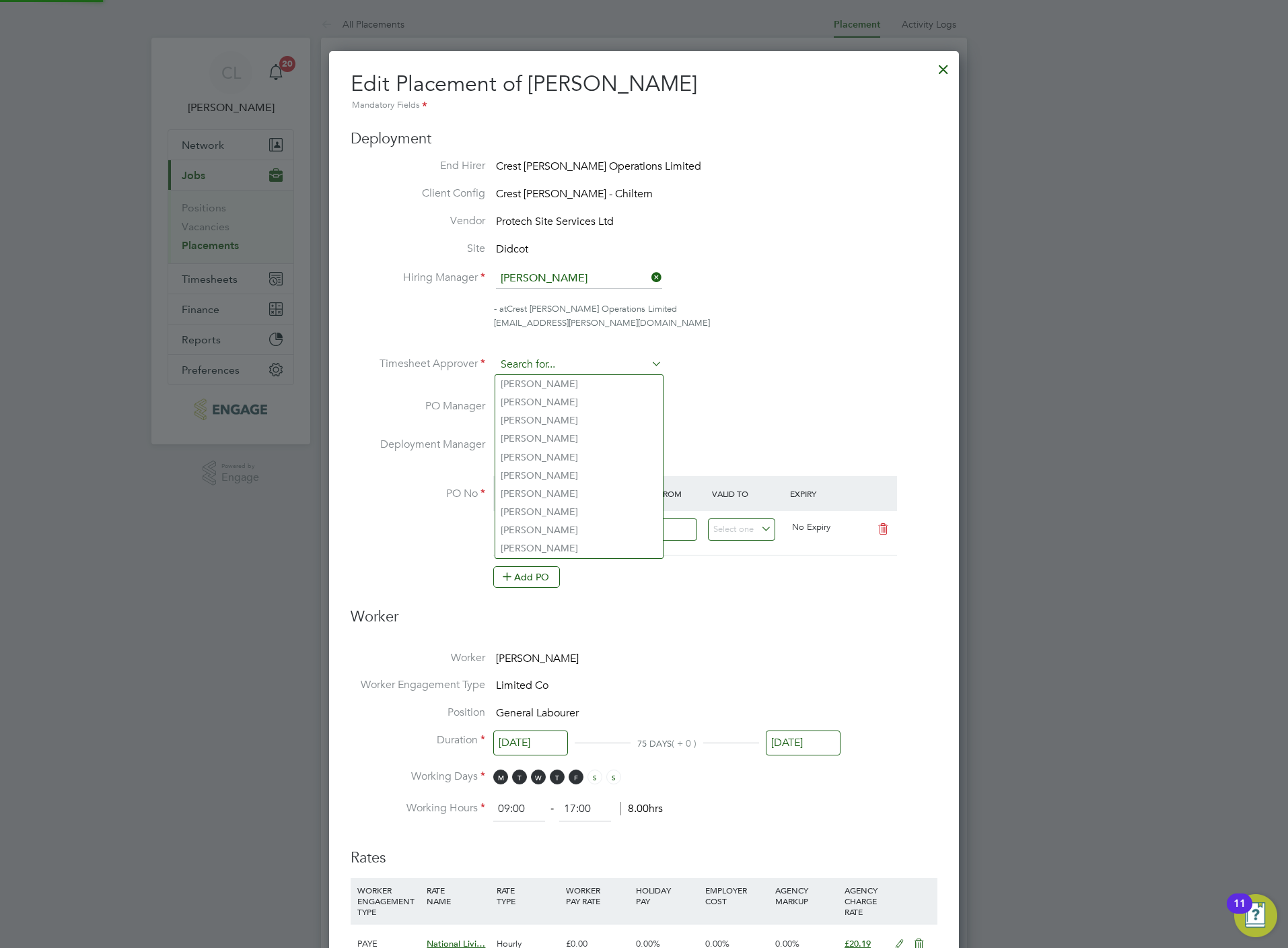
type input "n"
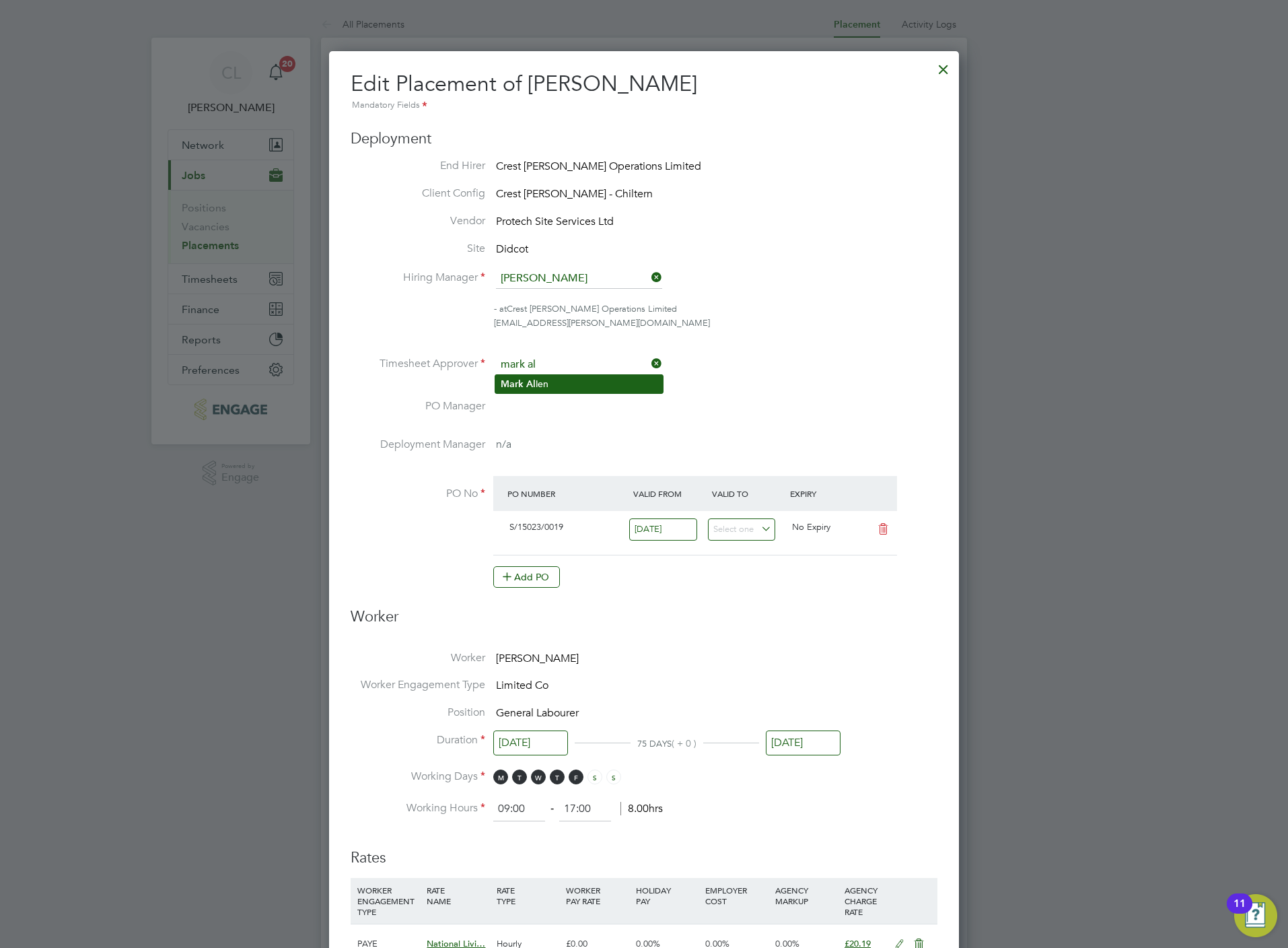
click at [578, 387] on li "Mark Al len" at bounding box center [579, 384] width 167 height 18
type input "[PERSON_NAME]"
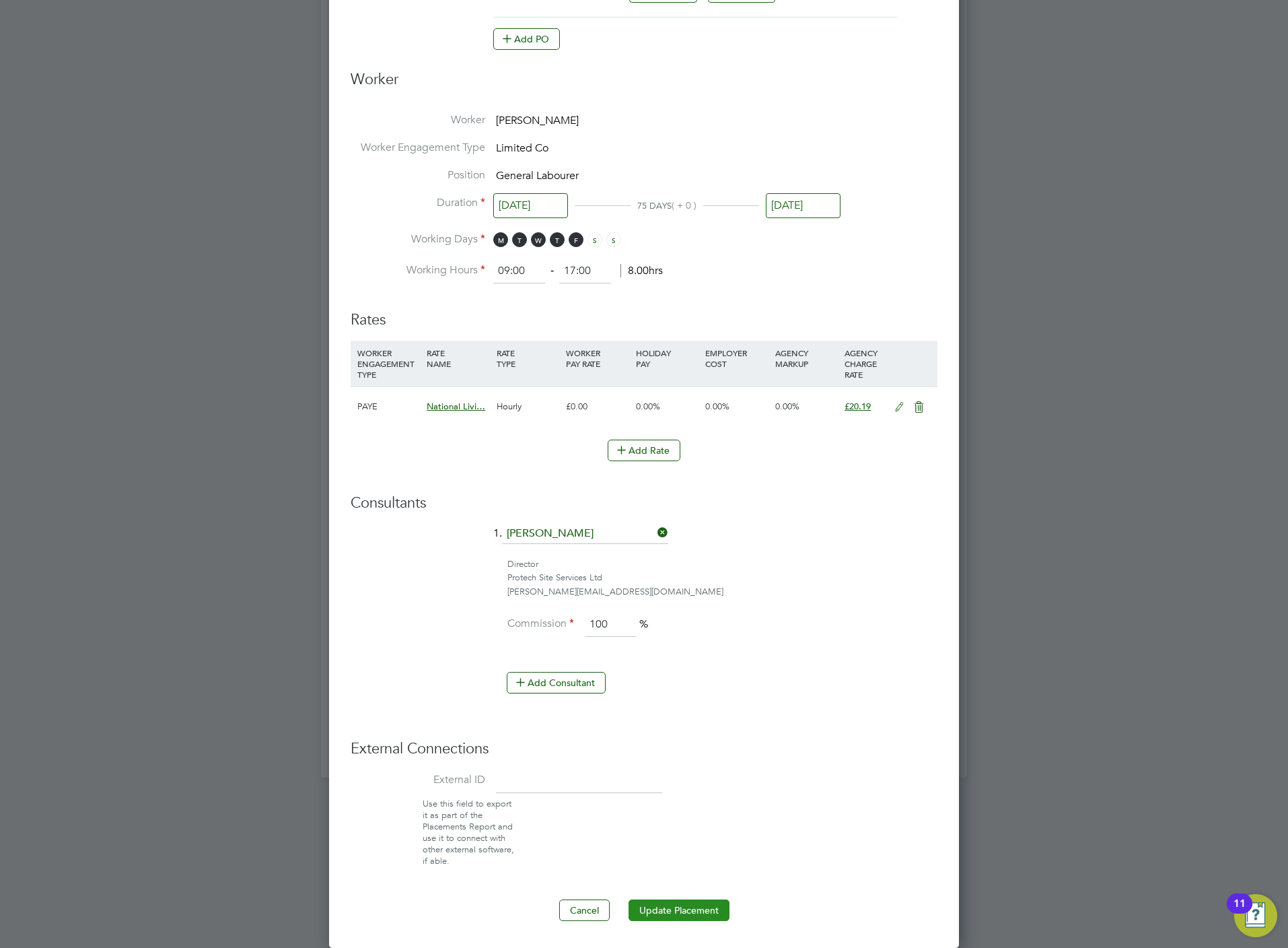
click at [685, 900] on button "Update Placement" at bounding box center [679, 910] width 101 height 21
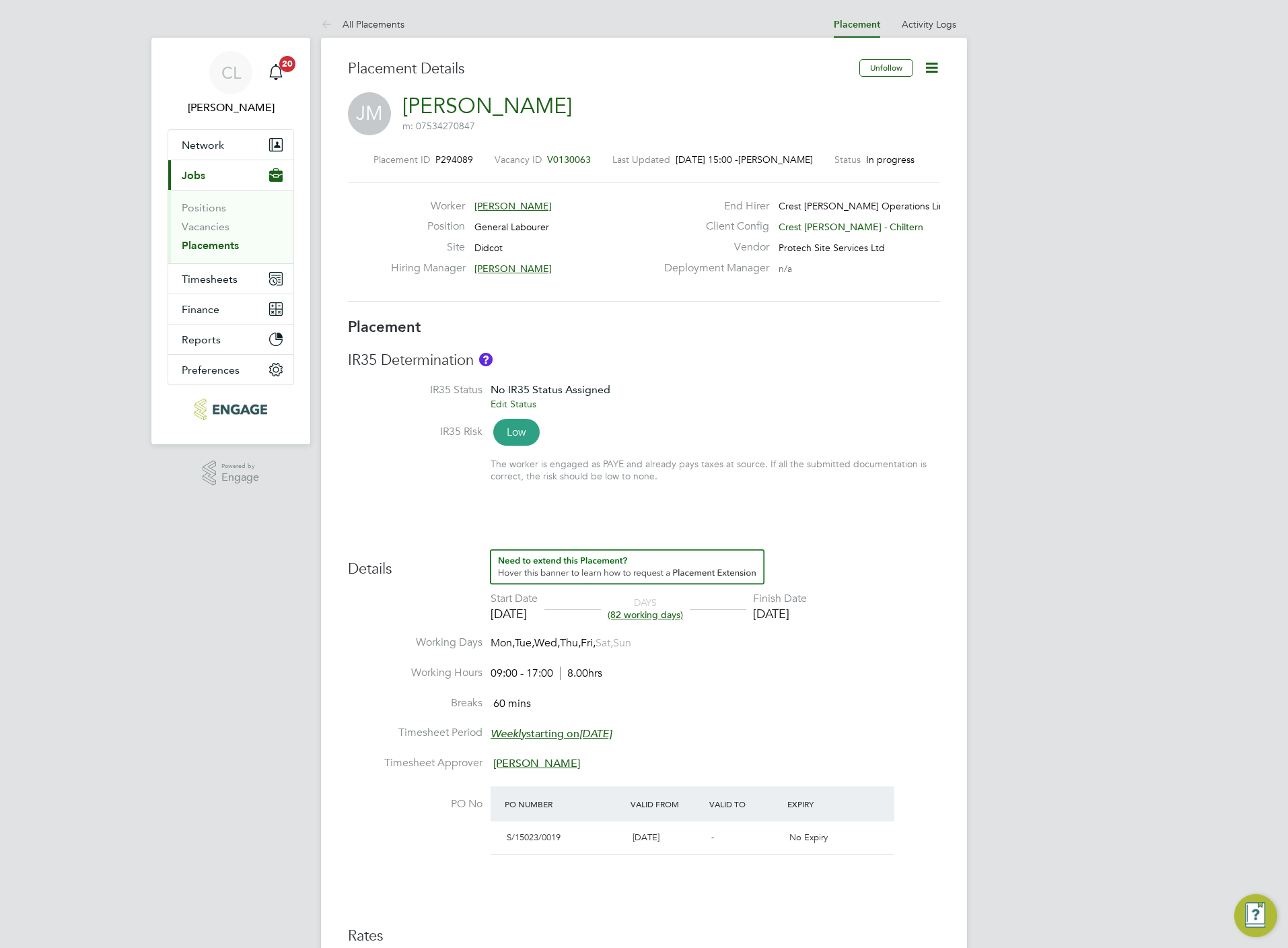
click at [935, 67] on icon at bounding box center [932, 67] width 17 height 17
click at [879, 97] on li "Edit Placement e" at bounding box center [887, 99] width 99 height 19
type input "[PERSON_NAME]"
type input "[DATE]"
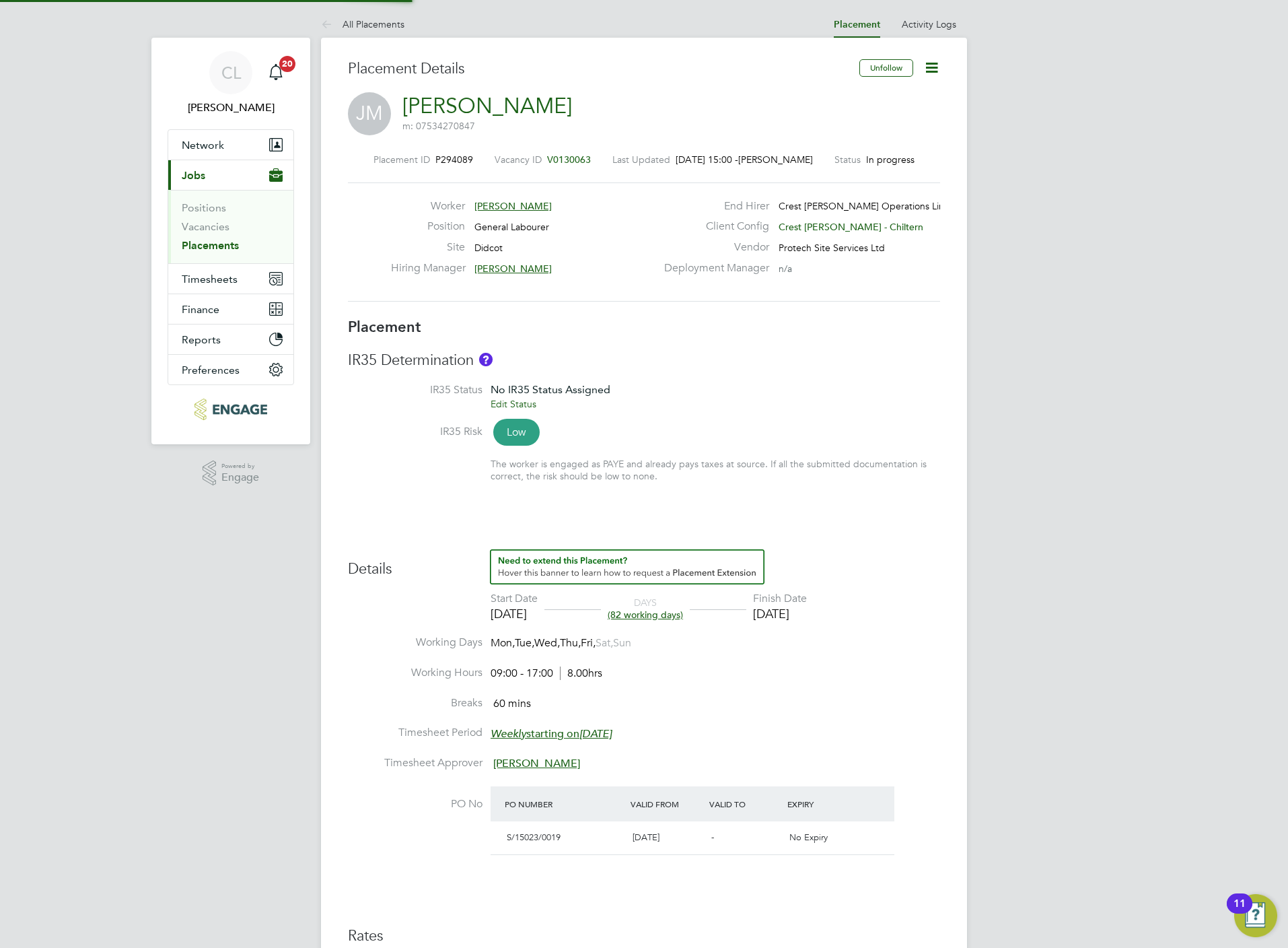
type input "[DATE]"
type input "09:00"
type input "17:00"
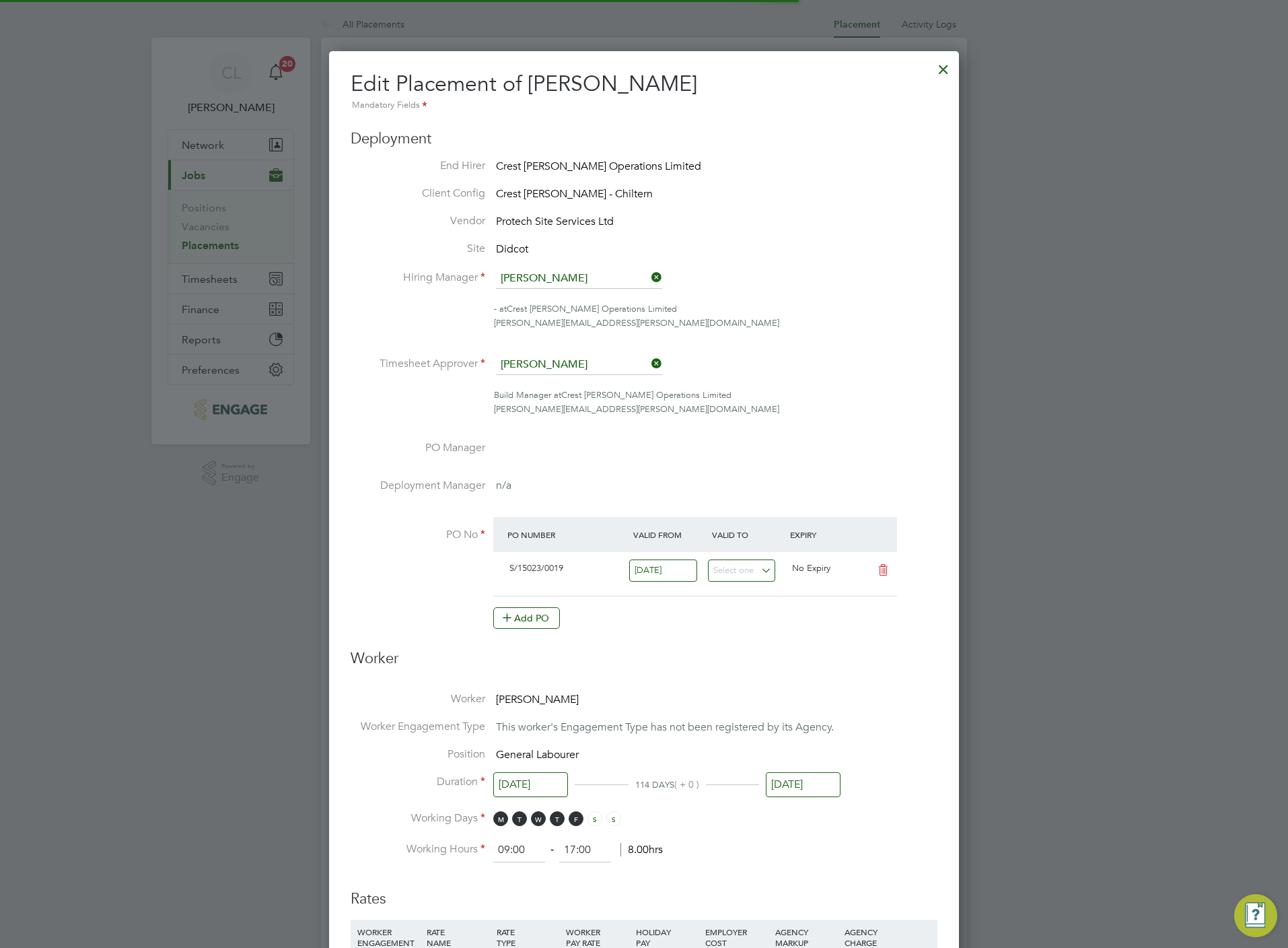
scroll to position [6, 6]
click at [570, 370] on input at bounding box center [579, 365] width 166 height 20
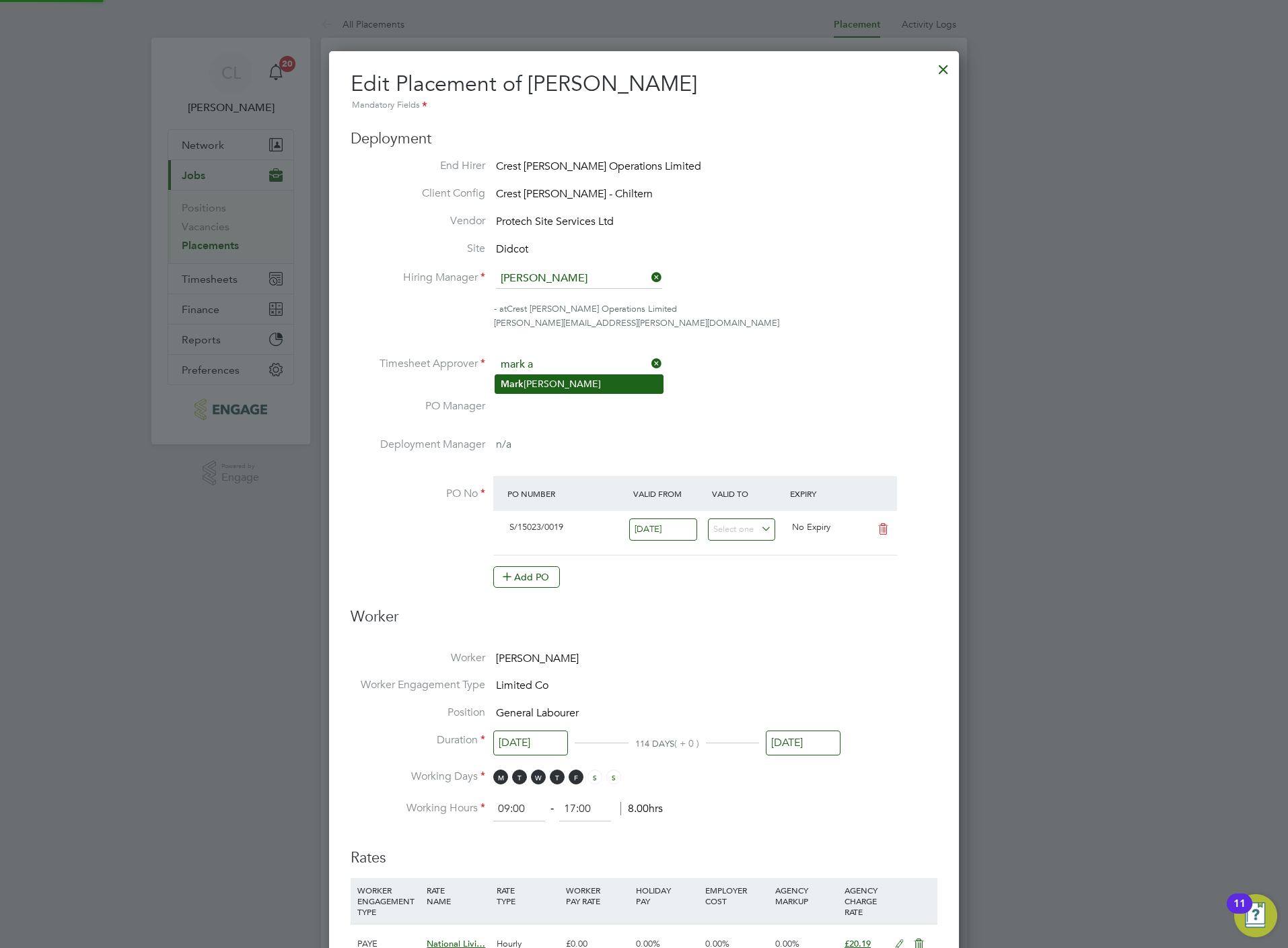
click at [566, 375] on li "M a [PERSON_NAME]" at bounding box center [579, 384] width 167 height 18
type input "[PERSON_NAME]"
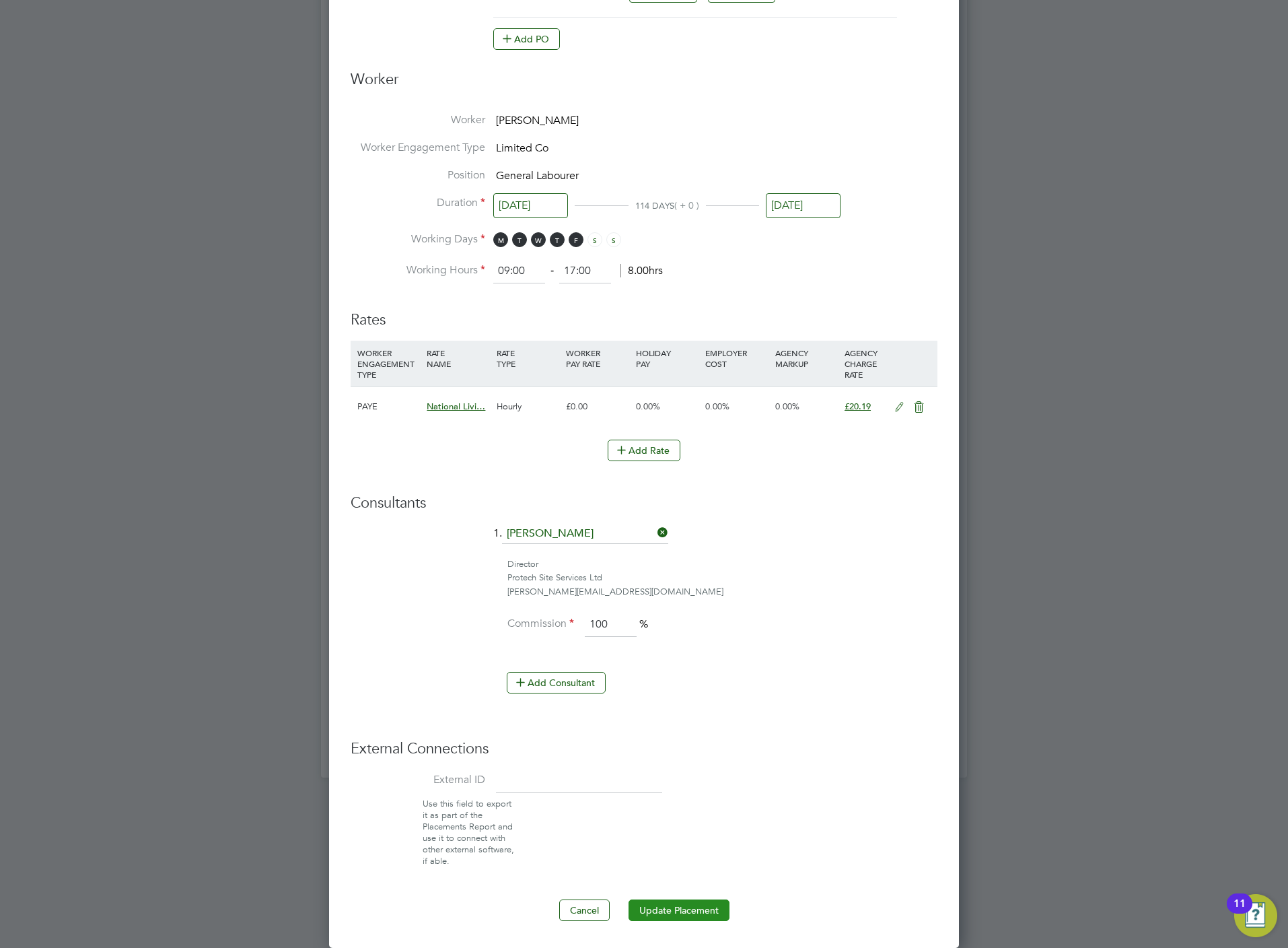
click at [675, 909] on button "Update Placement" at bounding box center [679, 910] width 101 height 21
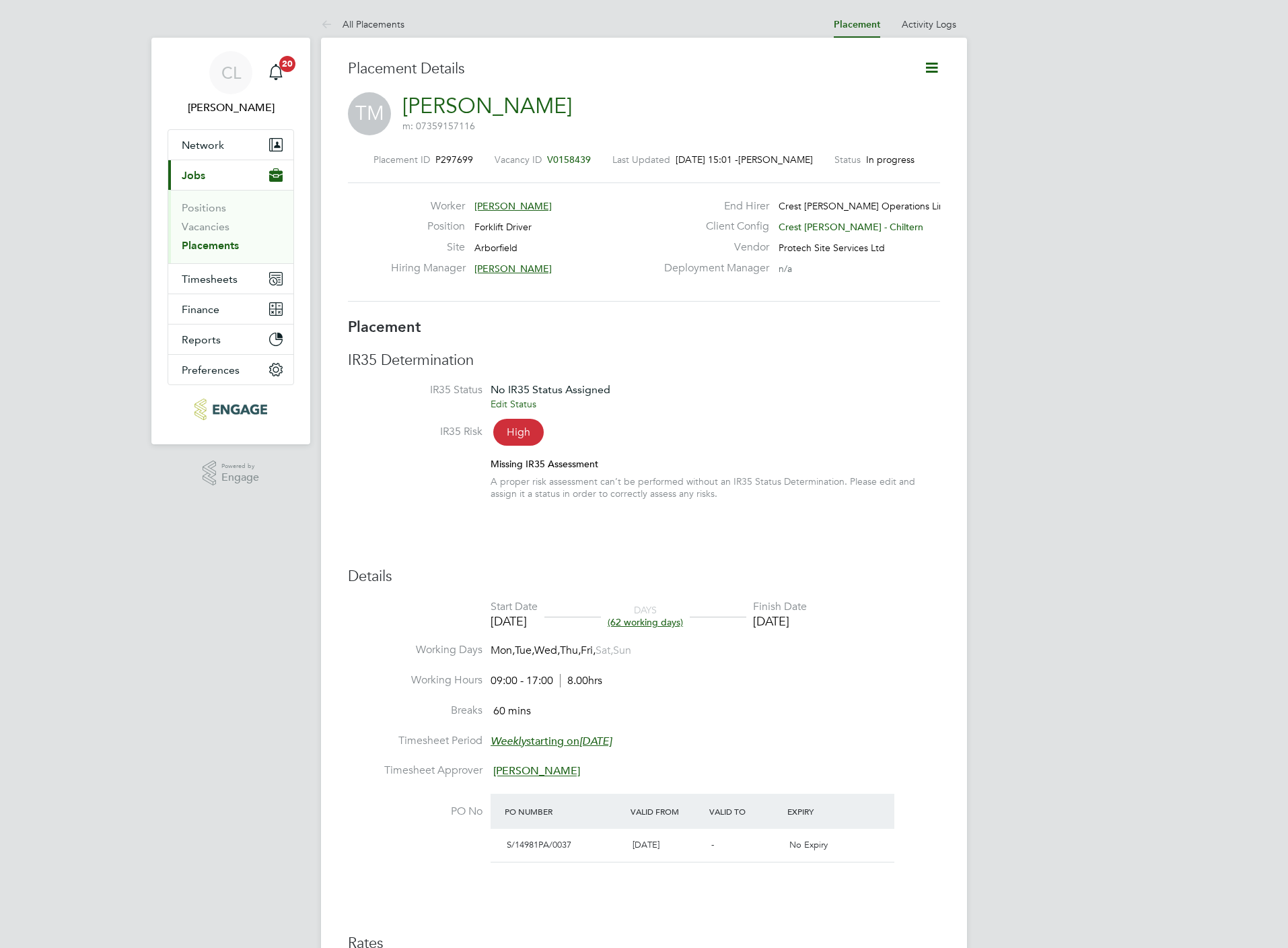
click at [929, 63] on icon at bounding box center [932, 67] width 17 height 17
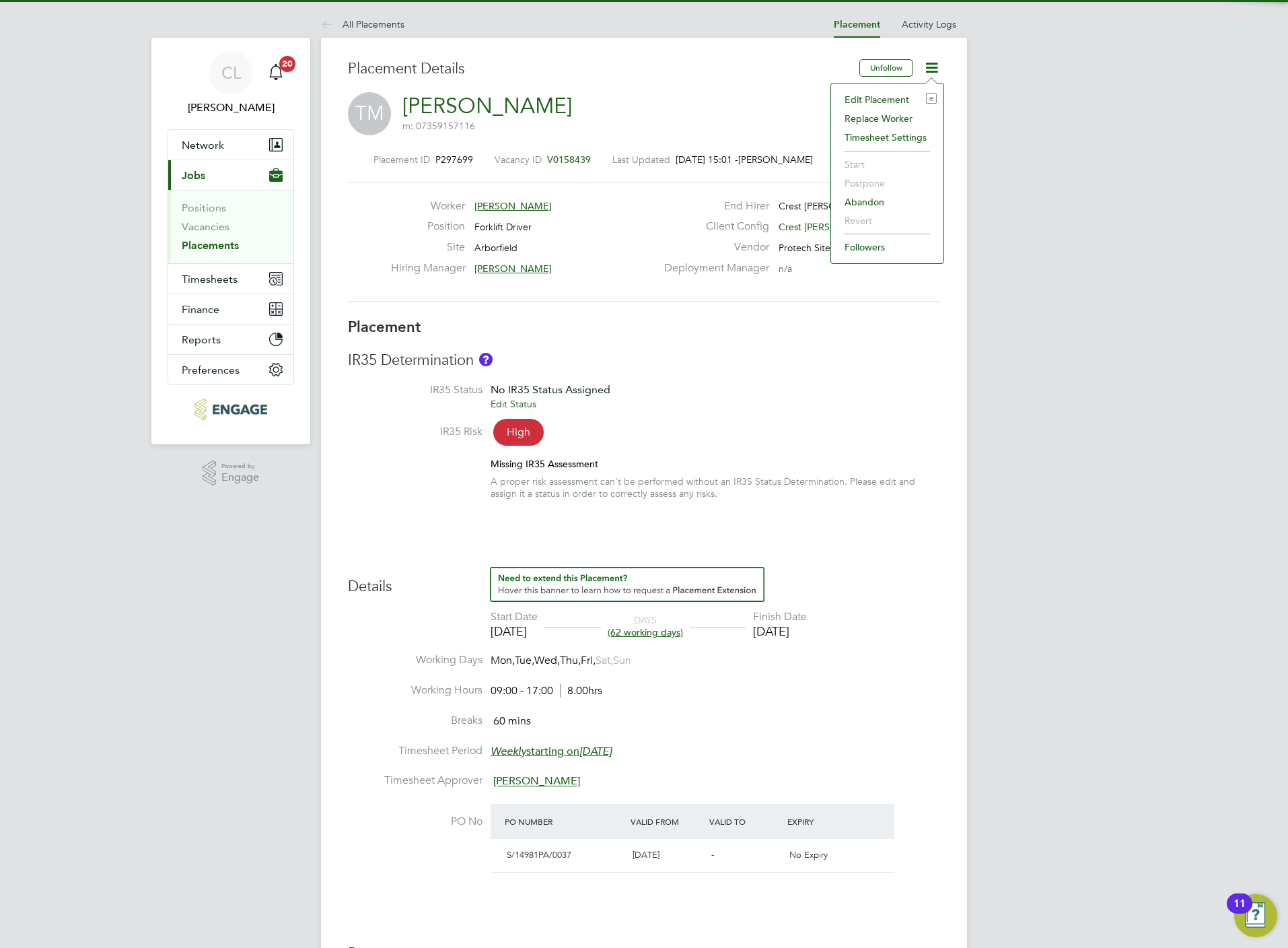
click at [869, 98] on li "Edit Placement e" at bounding box center [887, 99] width 99 height 19
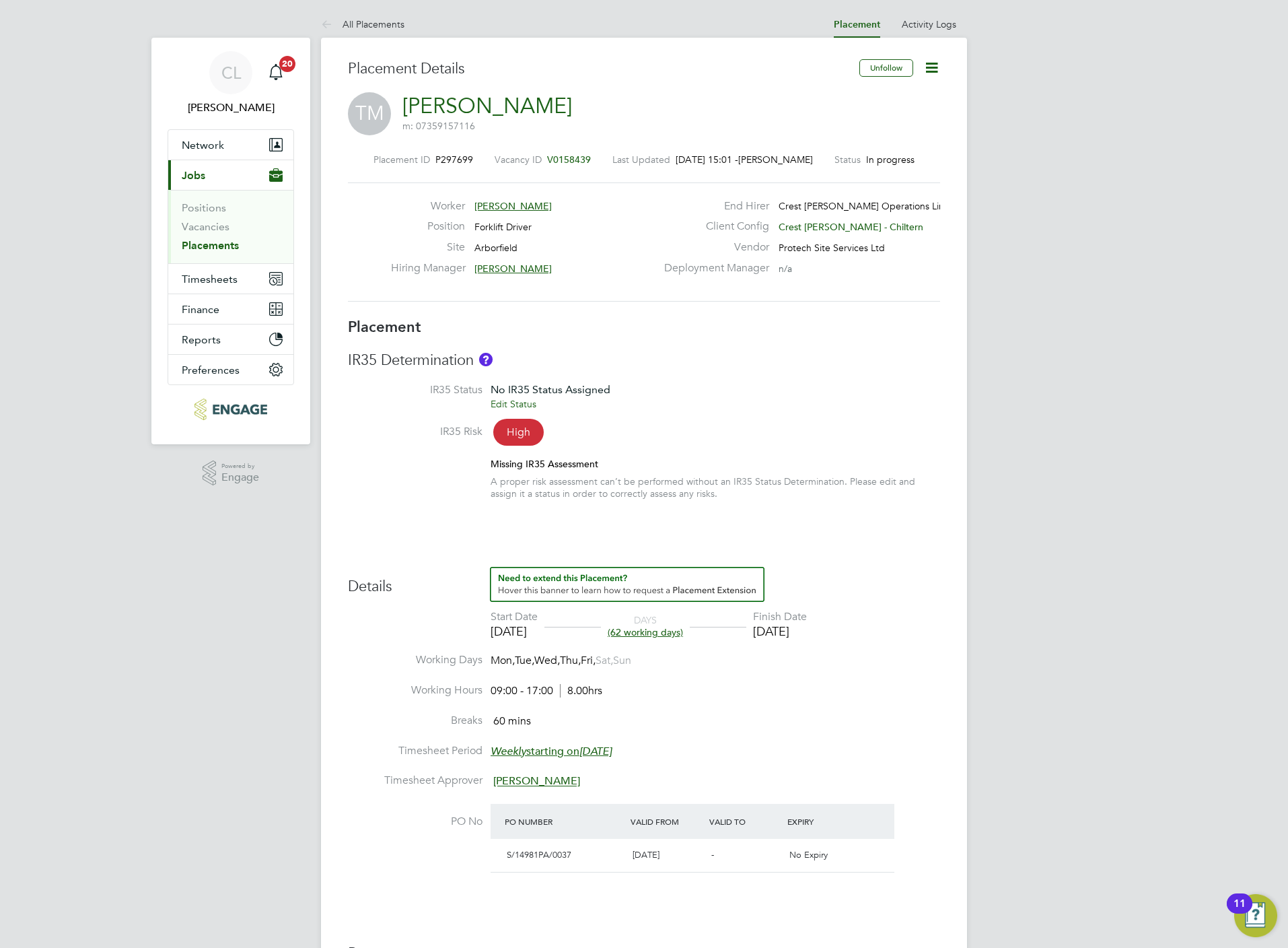
type input "[PERSON_NAME]"
type input "Steven Bridges"
type input "02 Jul 2025"
type input "25 Sep 2025"
type input "09:00"
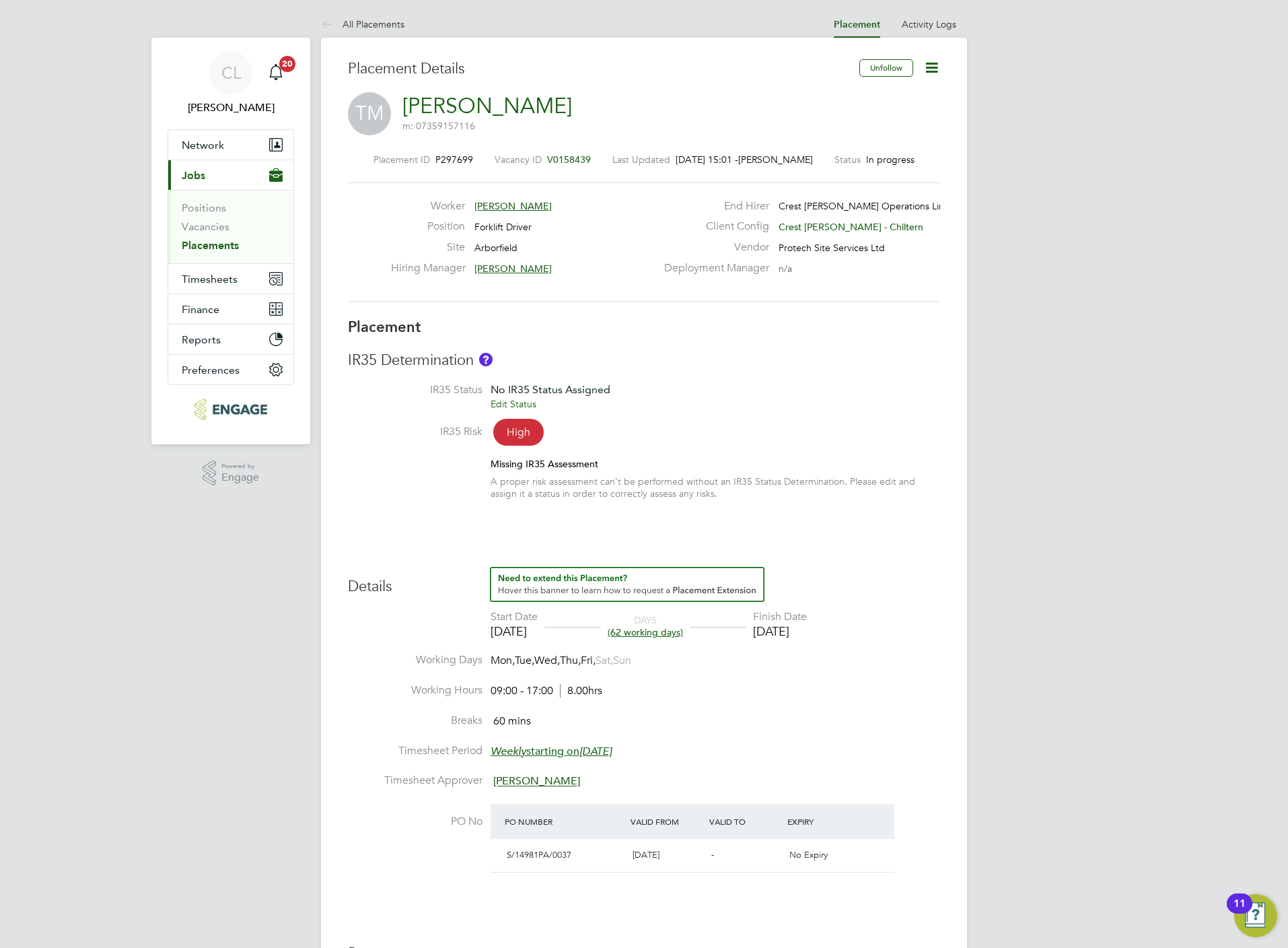
type input "17:00"
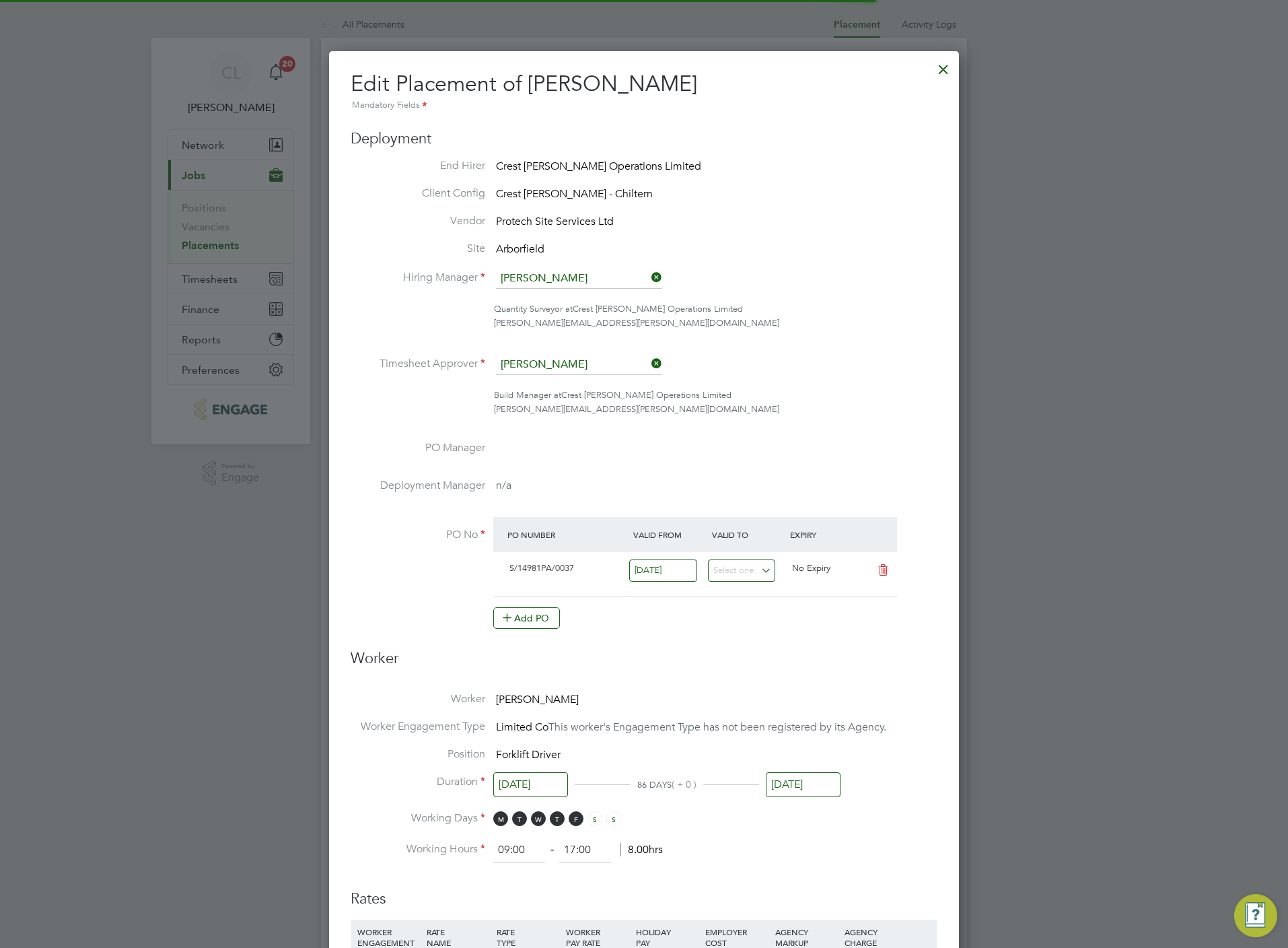
scroll to position [6, 6]
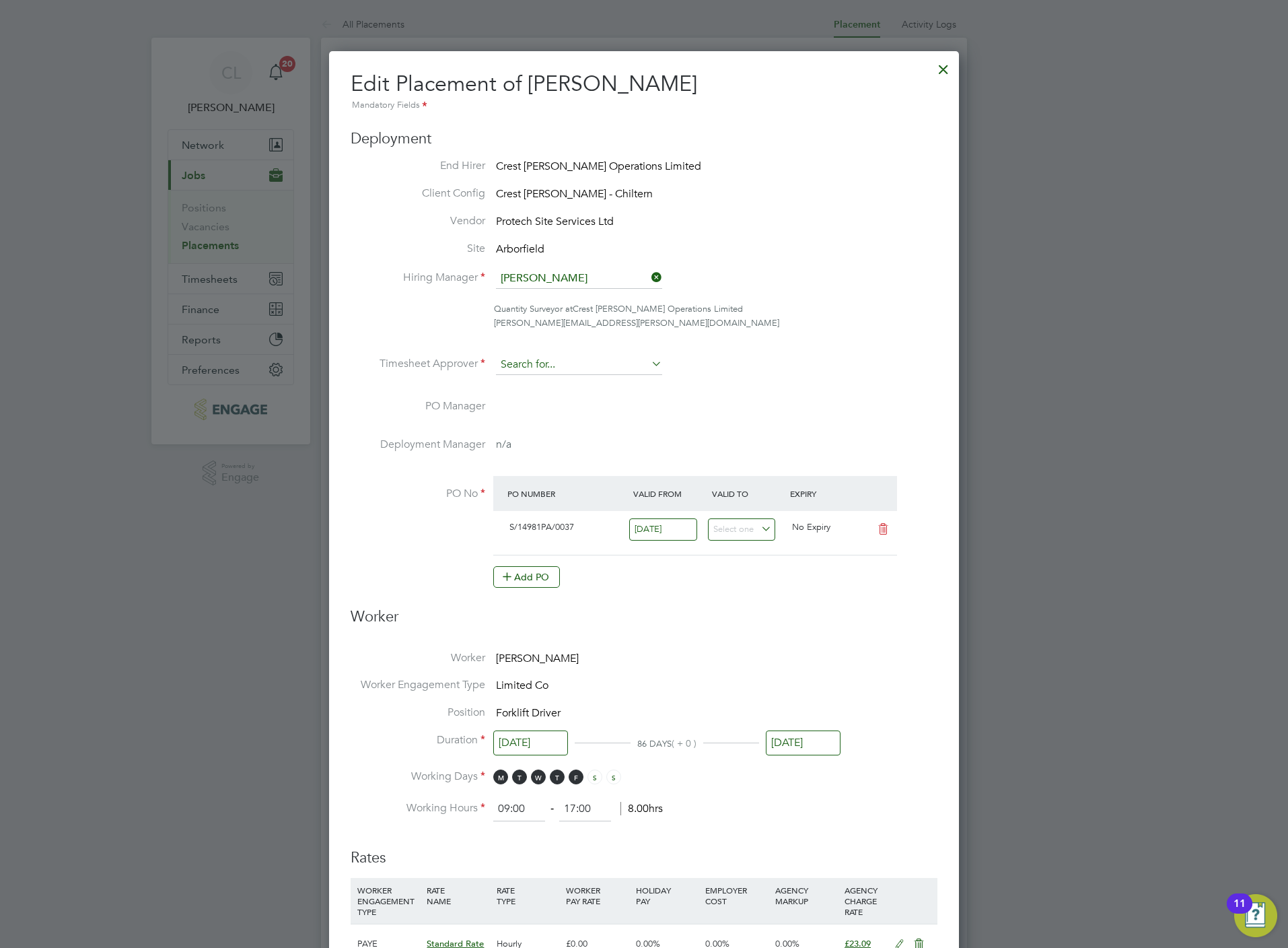
click at [611, 362] on input at bounding box center [579, 365] width 166 height 20
click at [606, 382] on li "M a rk Allen" at bounding box center [579, 384] width 167 height 18
type input "Mark Allen"
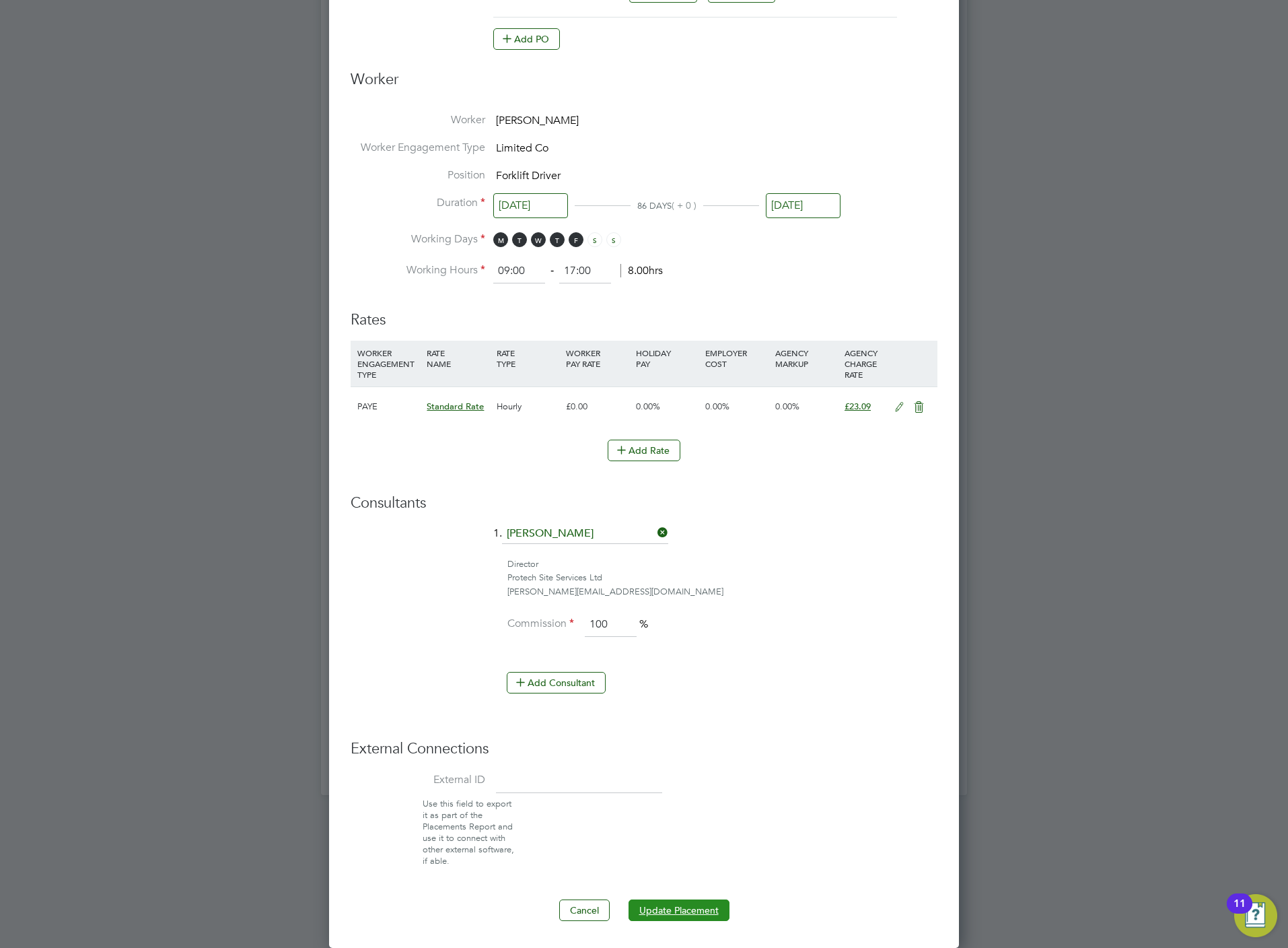
click at [681, 900] on button "Update Placement" at bounding box center [679, 910] width 101 height 21
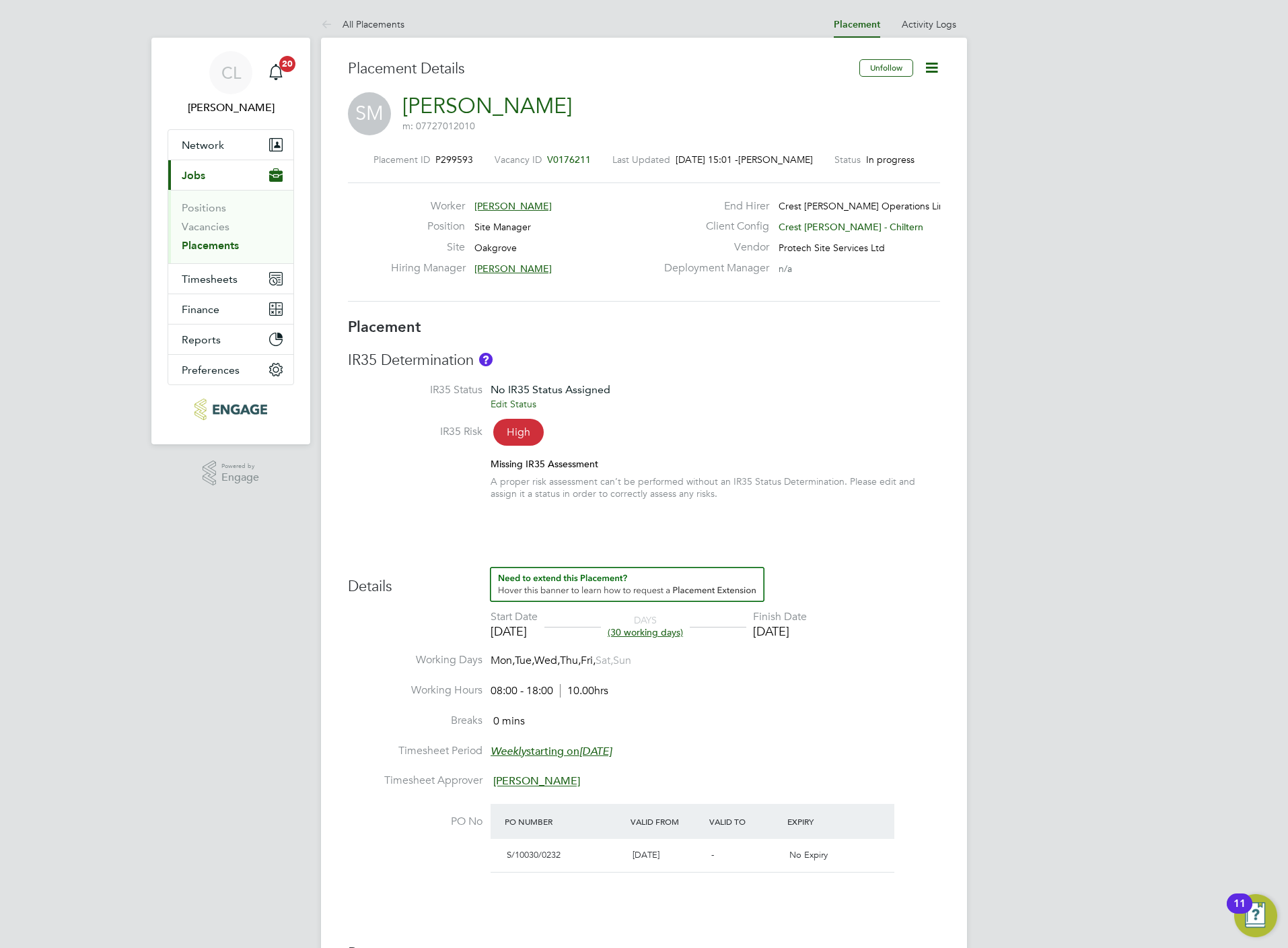
click at [933, 73] on icon at bounding box center [932, 67] width 17 height 17
click at [846, 99] on li "Edit Placement e" at bounding box center [887, 99] width 99 height 19
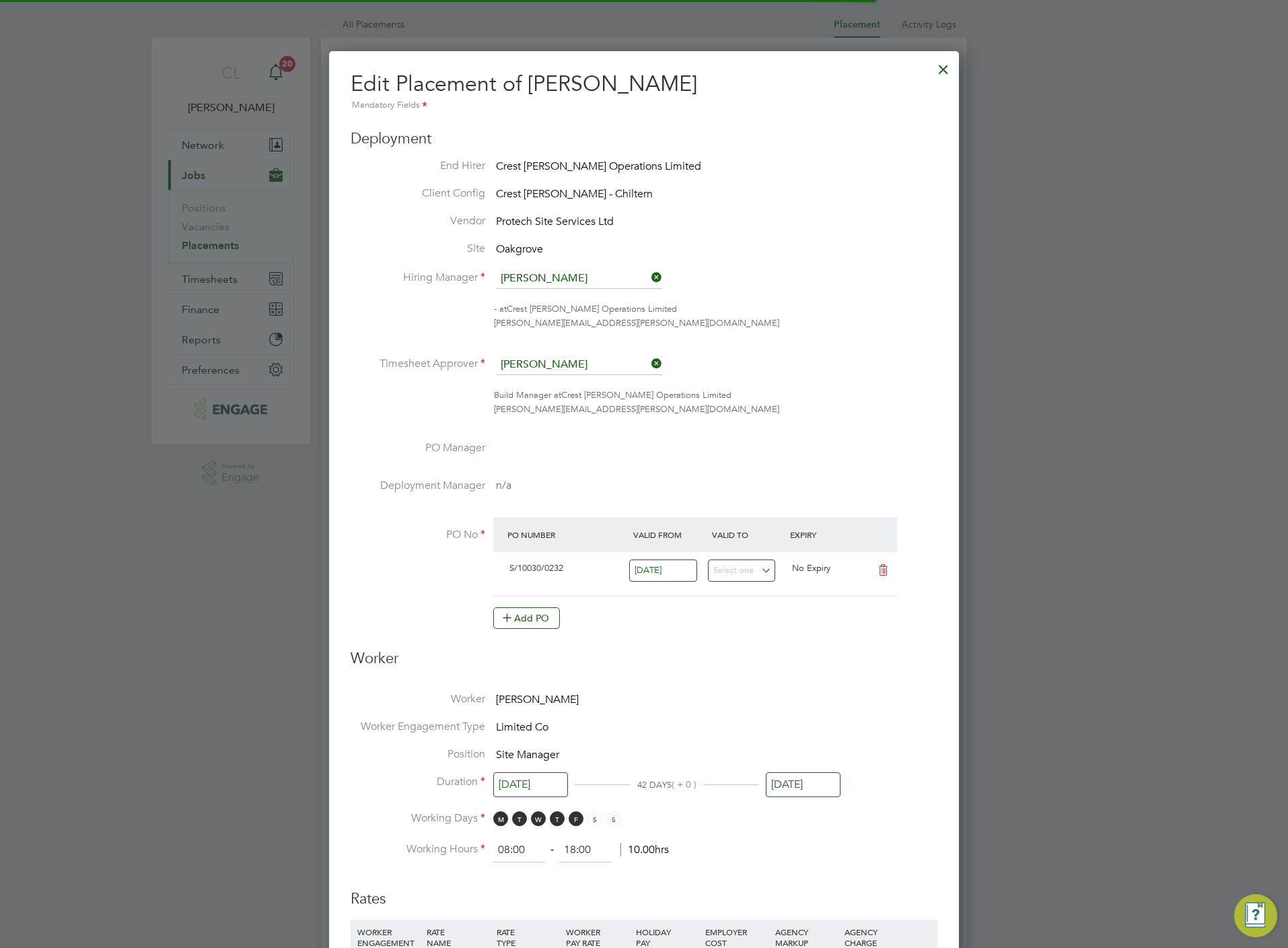
scroll to position [6, 6]
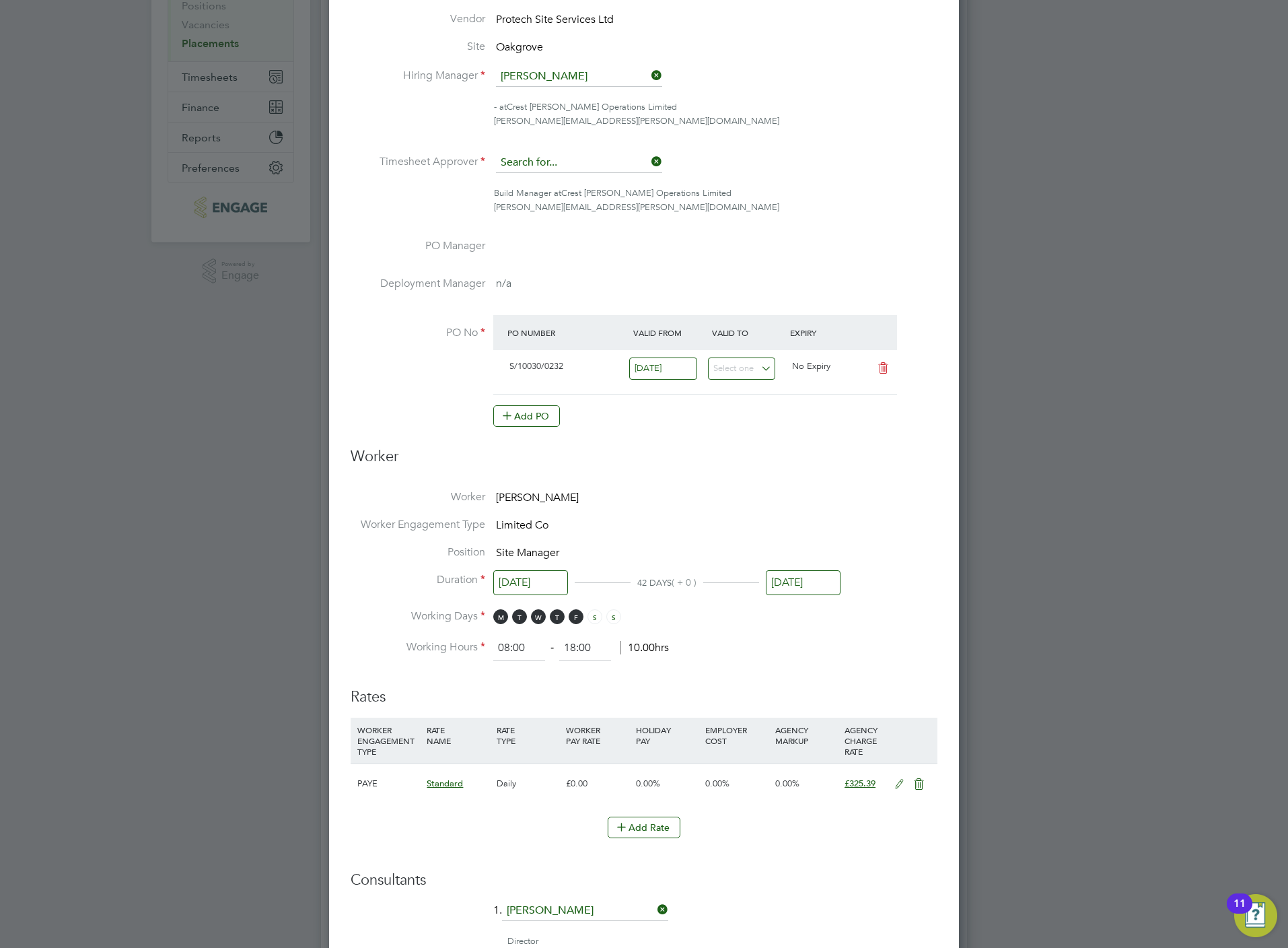
click at [590, 160] on input at bounding box center [579, 162] width 166 height 20
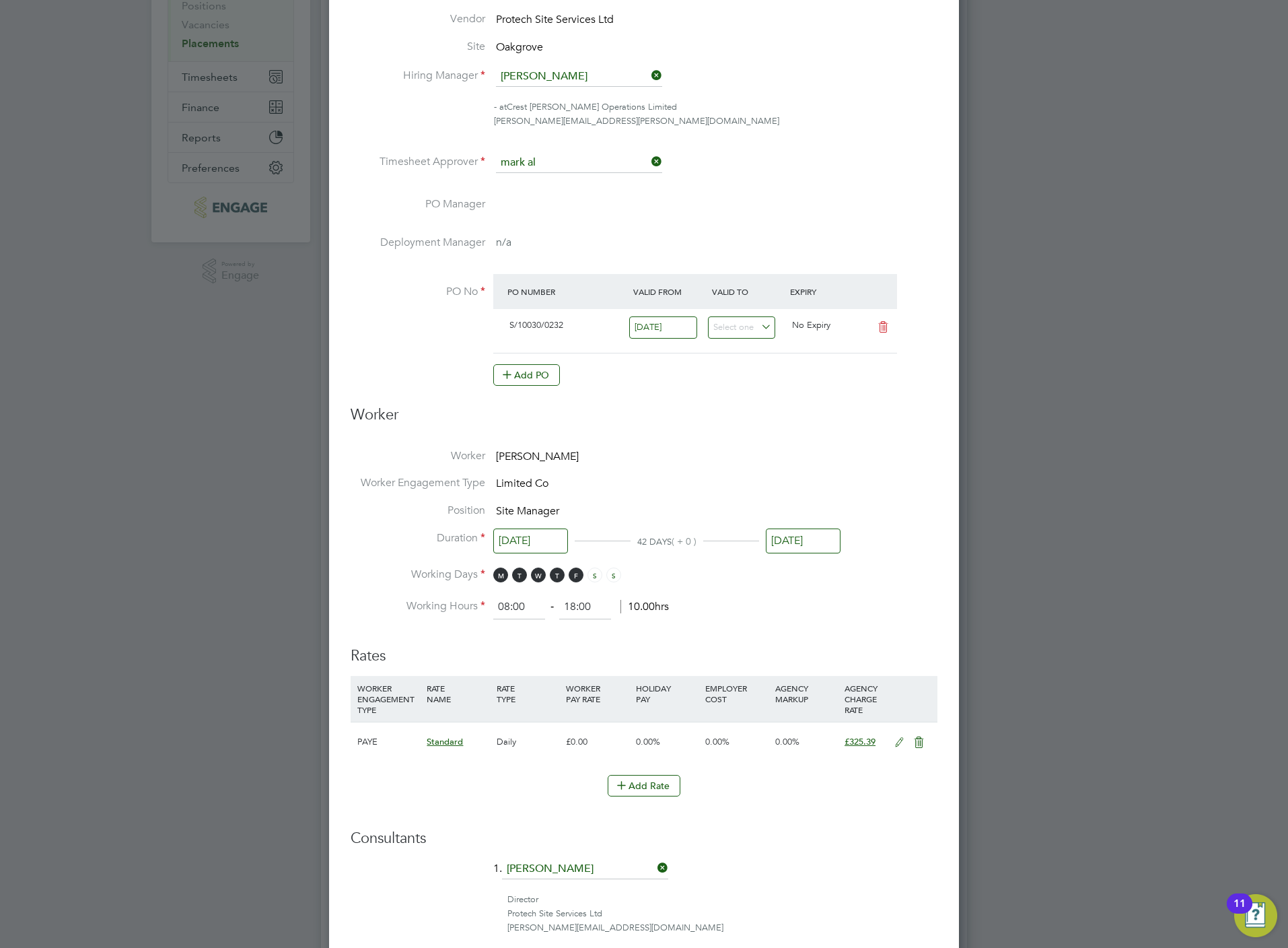
click at [572, 180] on li "Mark Al len" at bounding box center [579, 182] width 167 height 18
type input "Mark Allen"
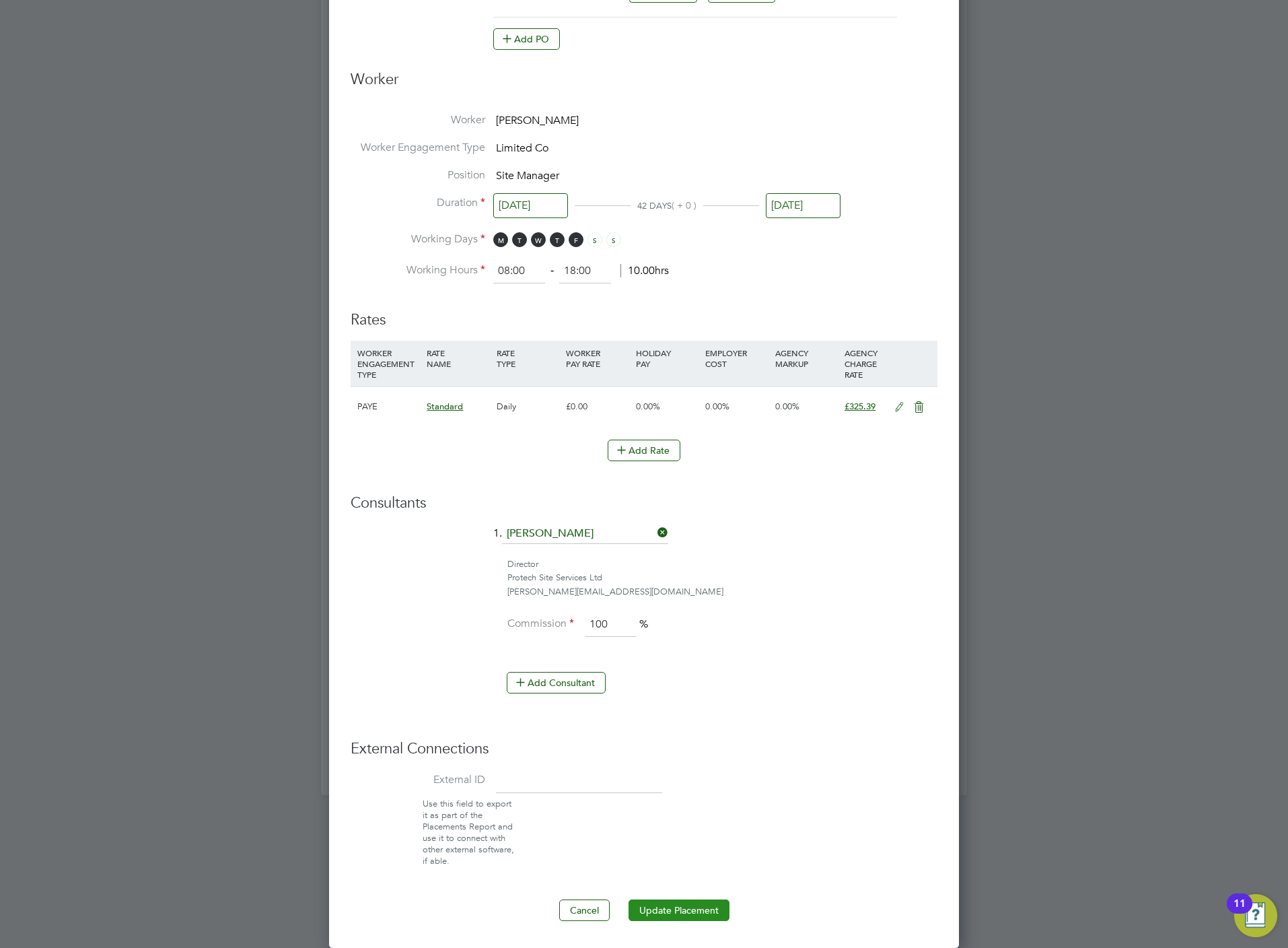
click at [672, 911] on button "Update Placement" at bounding box center [679, 910] width 101 height 21
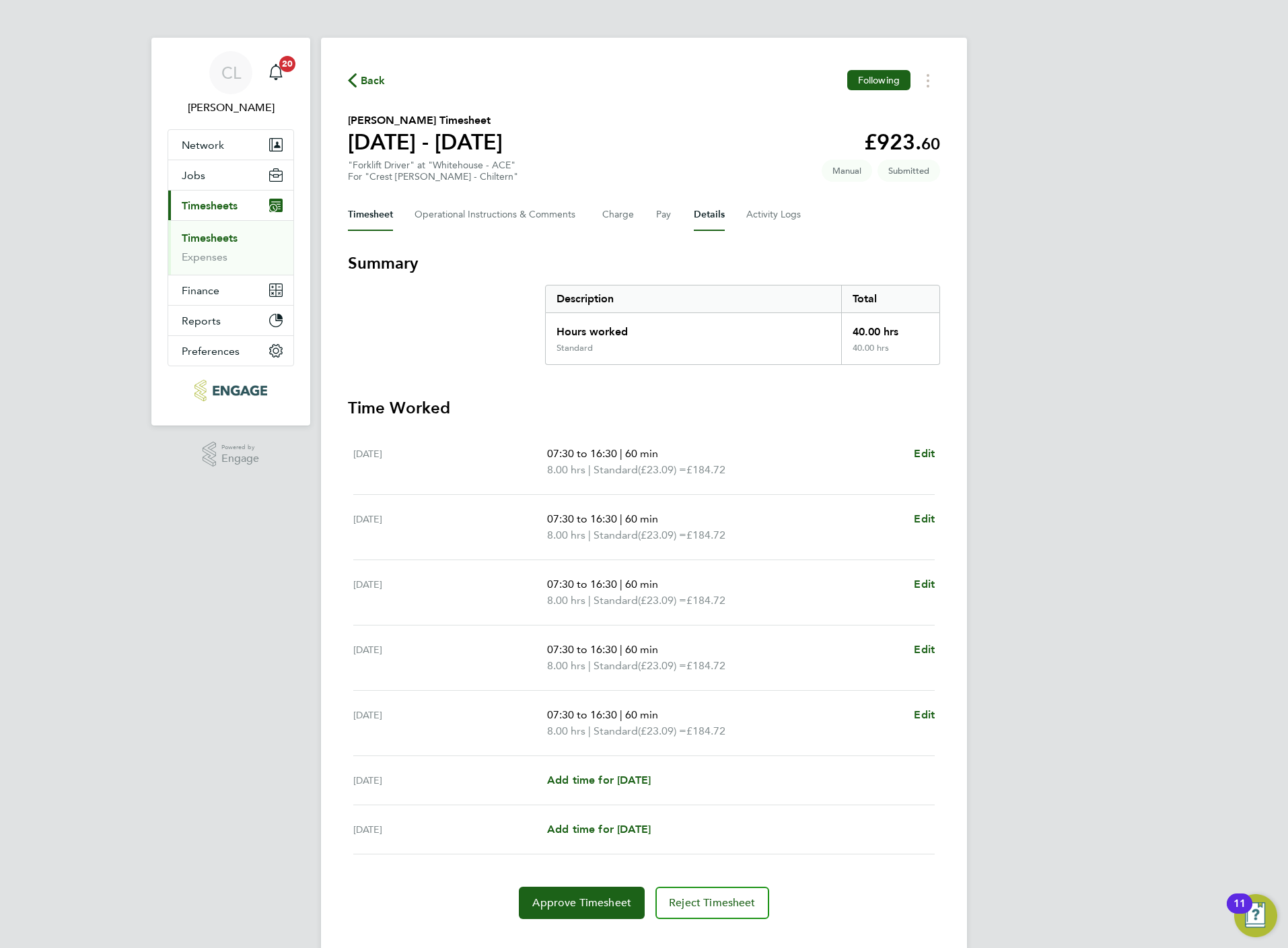
click at [697, 210] on button "Details" at bounding box center [709, 215] width 31 height 33
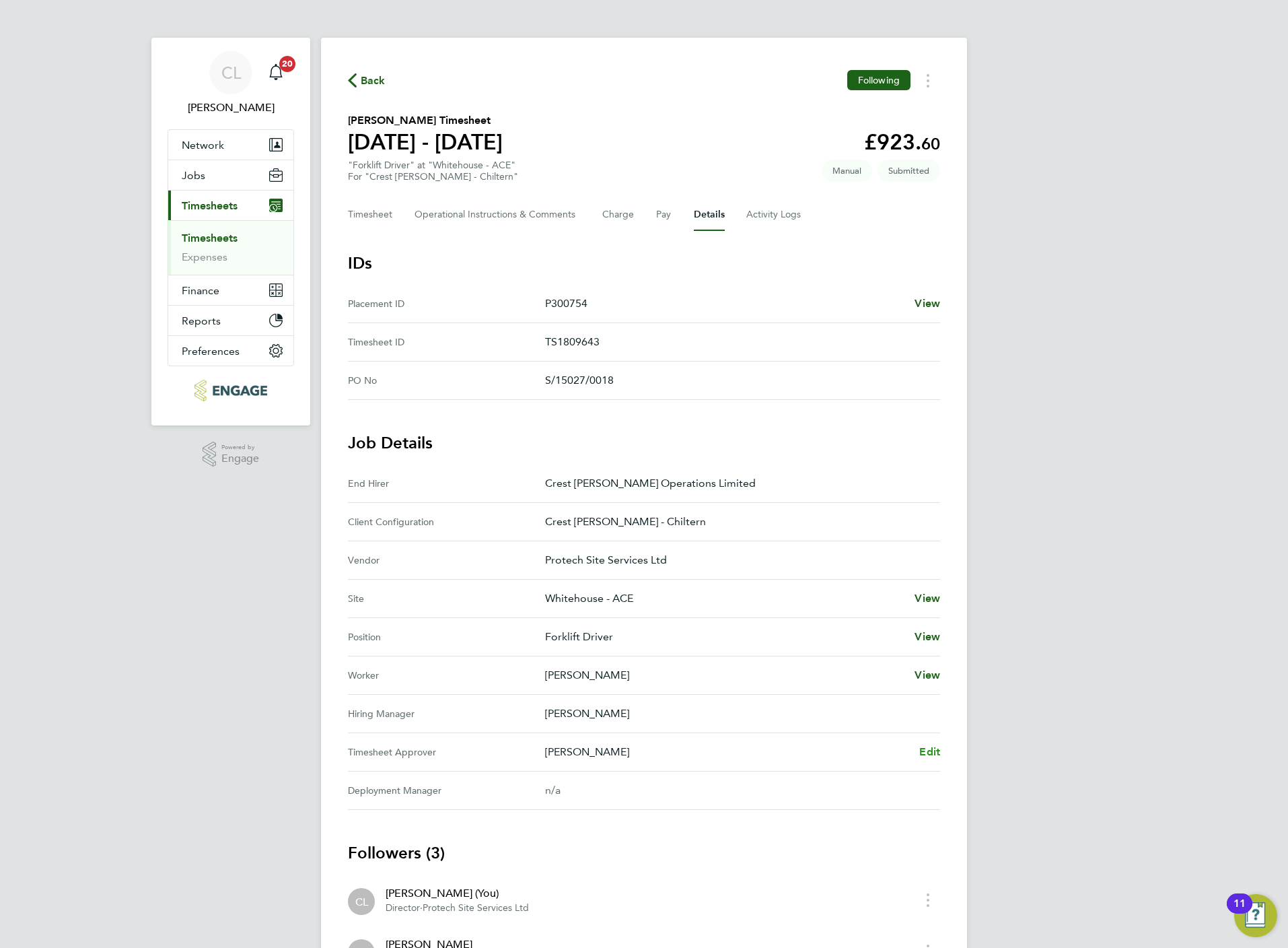
click at [927, 756] on span "Edit" at bounding box center [929, 751] width 21 height 13
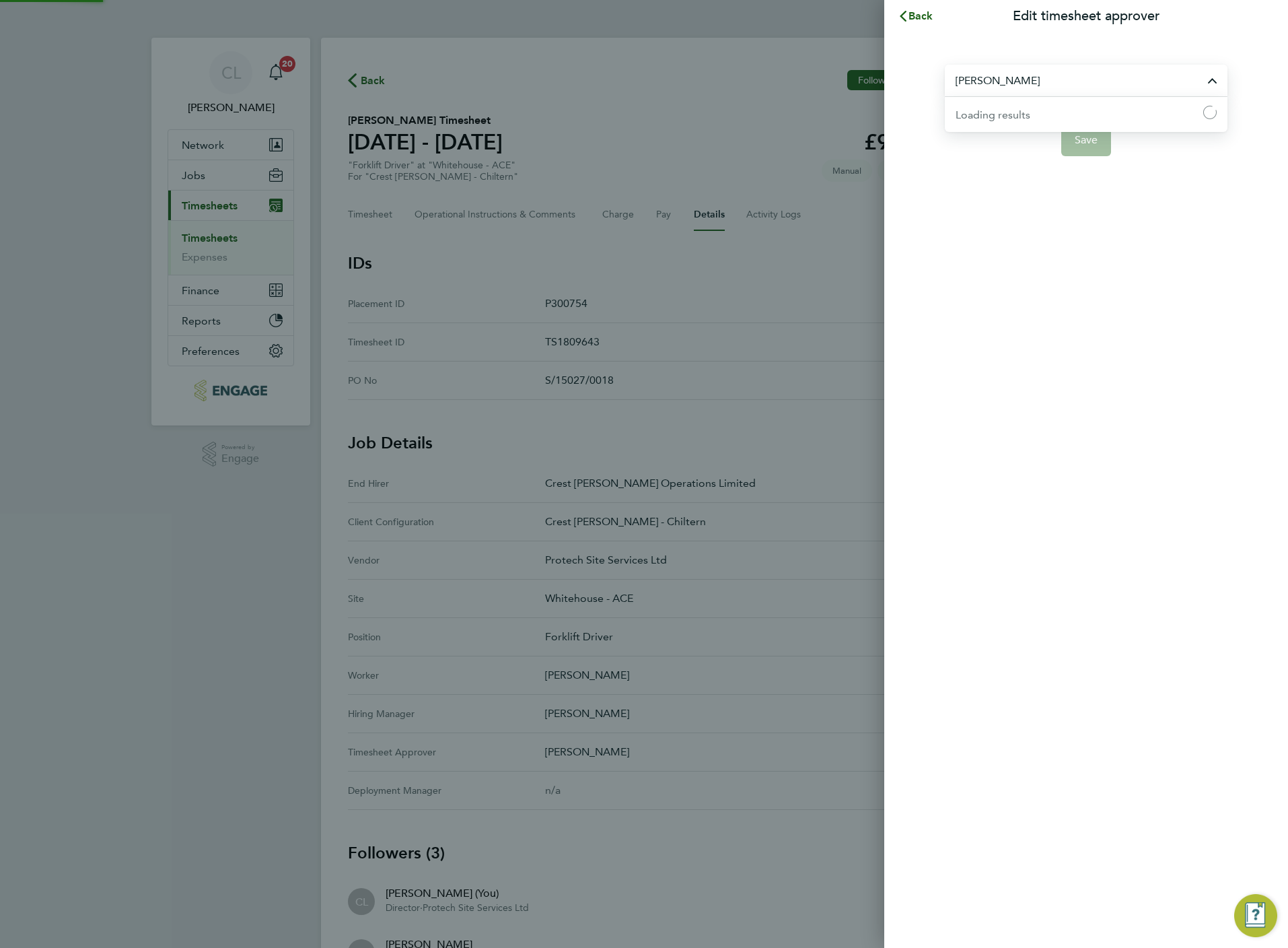
click at [1004, 79] on input "[PERSON_NAME]" at bounding box center [1086, 80] width 282 height 32
click at [974, 81] on input "stev br" at bounding box center [1086, 80] width 282 height 32
drag, startPoint x: 1019, startPoint y: 72, endPoint x: 824, endPoint y: 40, distance: 197.6
click at [824, 40] on div "Back Edit timesheet approver [PERSON_NAME] No results found Save" at bounding box center [644, 474] width 1288 height 948
click at [1030, 70] on input "[PERSON_NAME]" at bounding box center [1086, 80] width 282 height 32
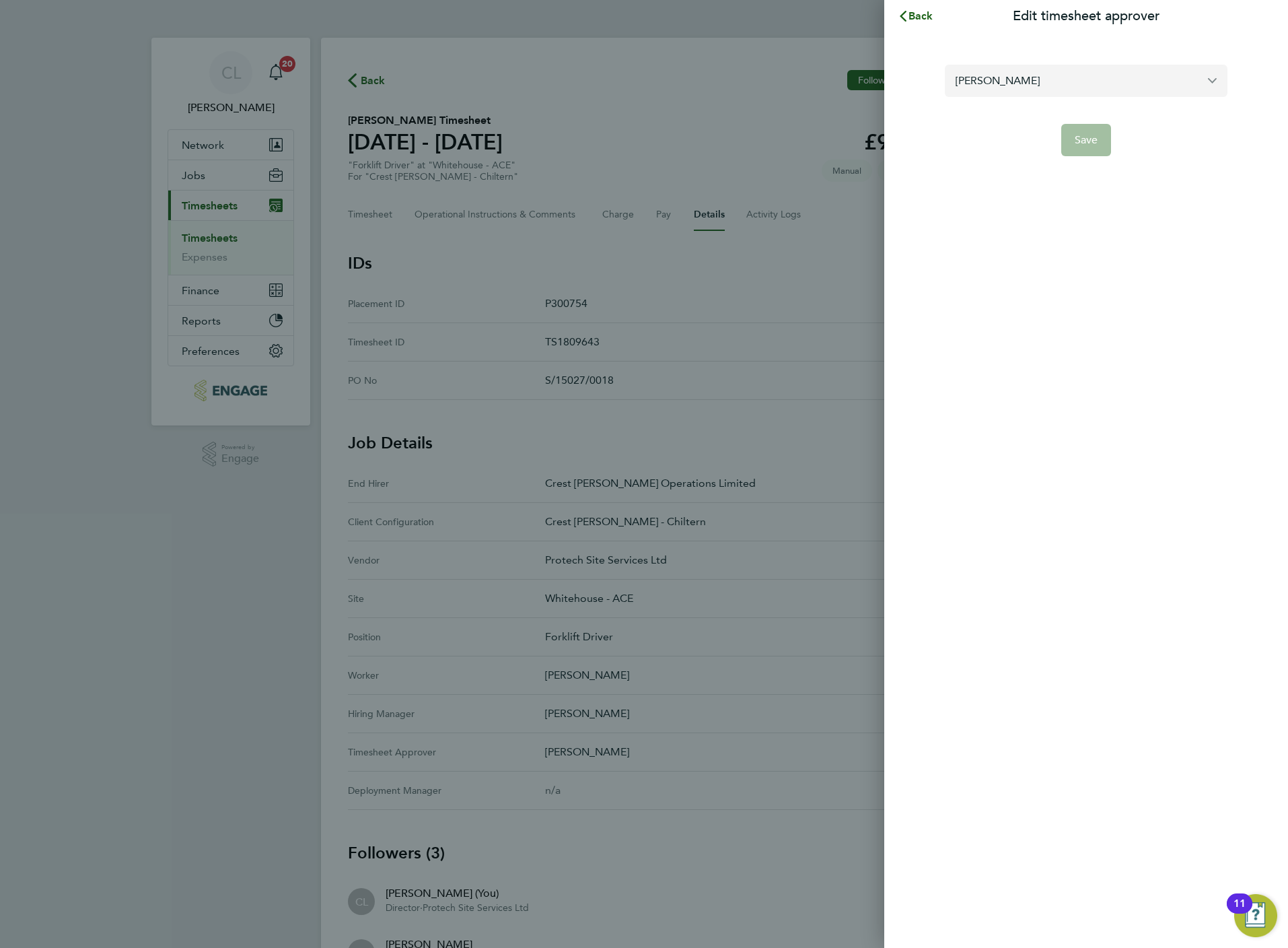
click at [1030, 70] on input "[PERSON_NAME]" at bounding box center [1086, 80] width 282 height 32
type input "stev"
click at [923, 15] on span "Back" at bounding box center [921, 16] width 25 height 13
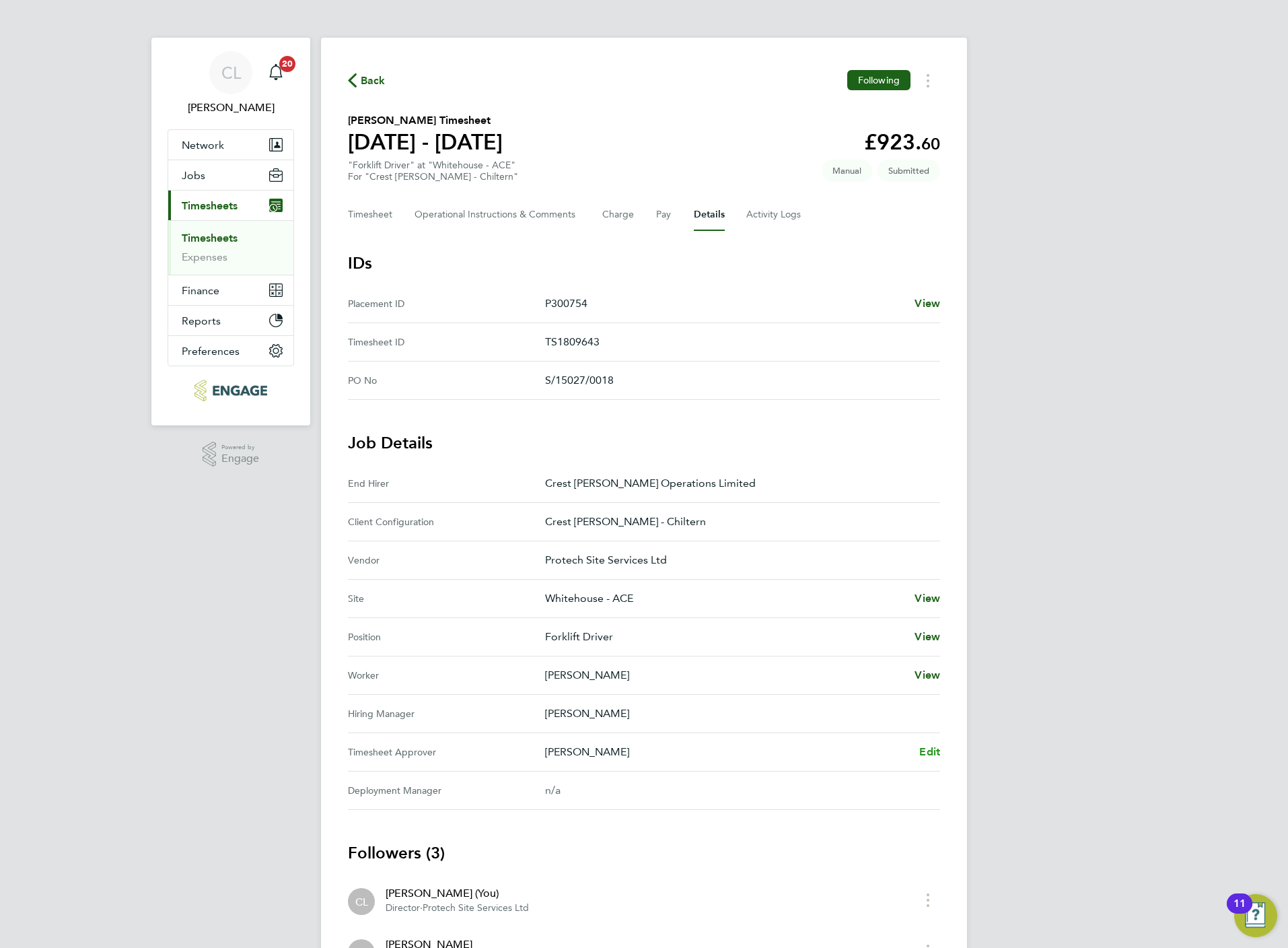
click at [927, 750] on span "Edit" at bounding box center [929, 751] width 21 height 13
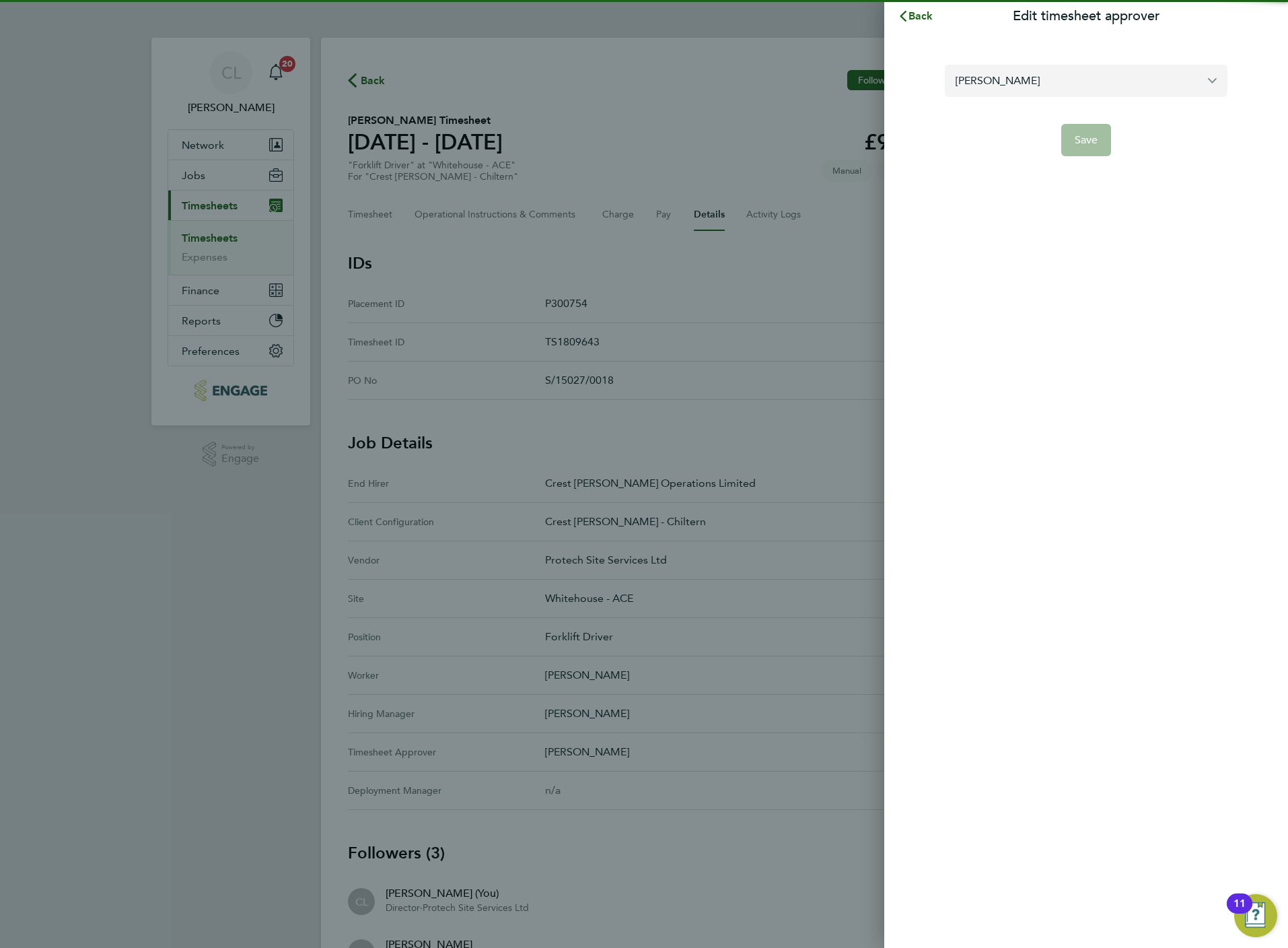
click at [995, 89] on input "[PERSON_NAME]" at bounding box center [1086, 80] width 282 height 32
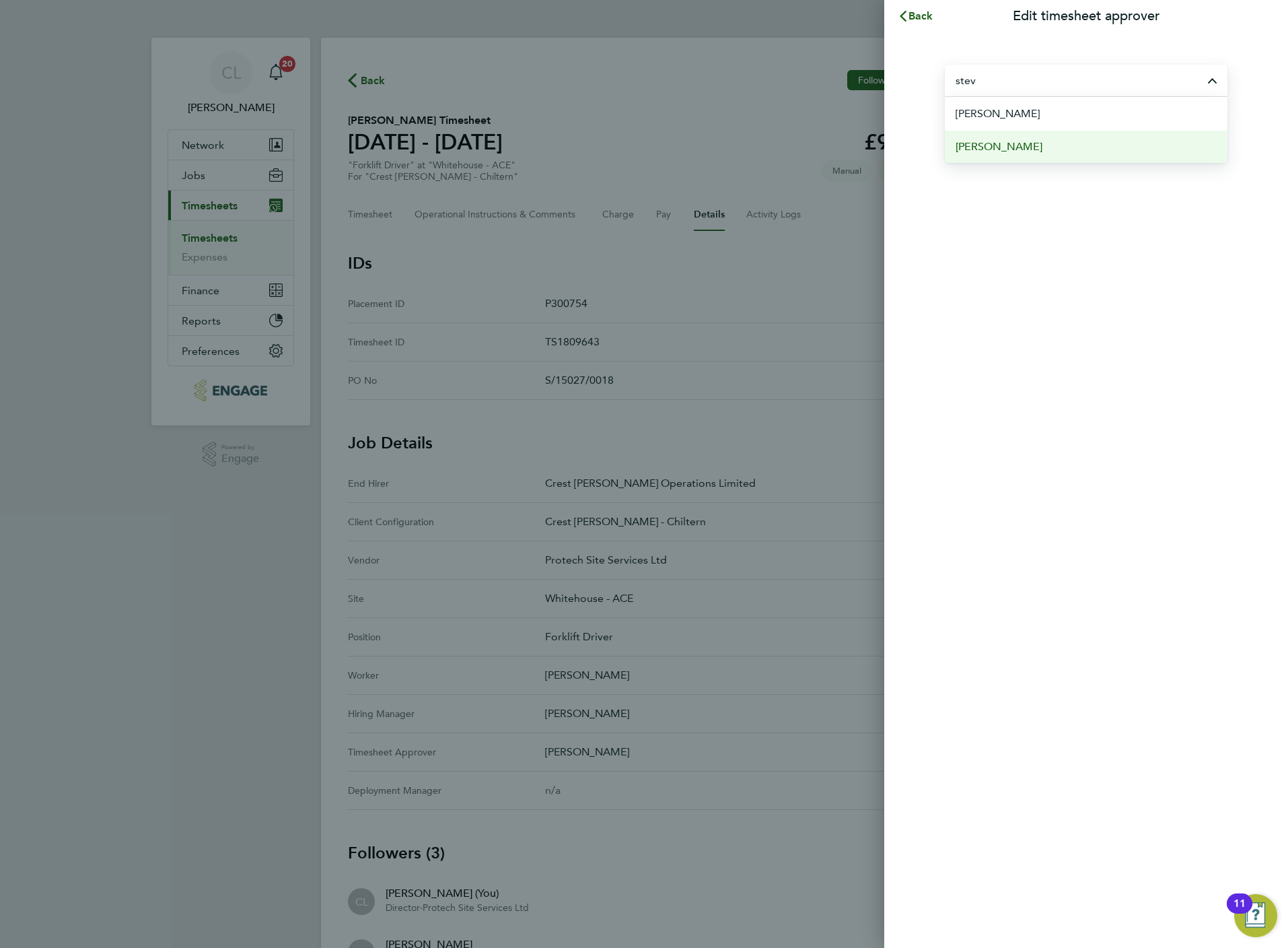
click at [1014, 139] on span "[PERSON_NAME]" at bounding box center [999, 146] width 87 height 16
type input "[PERSON_NAME]"
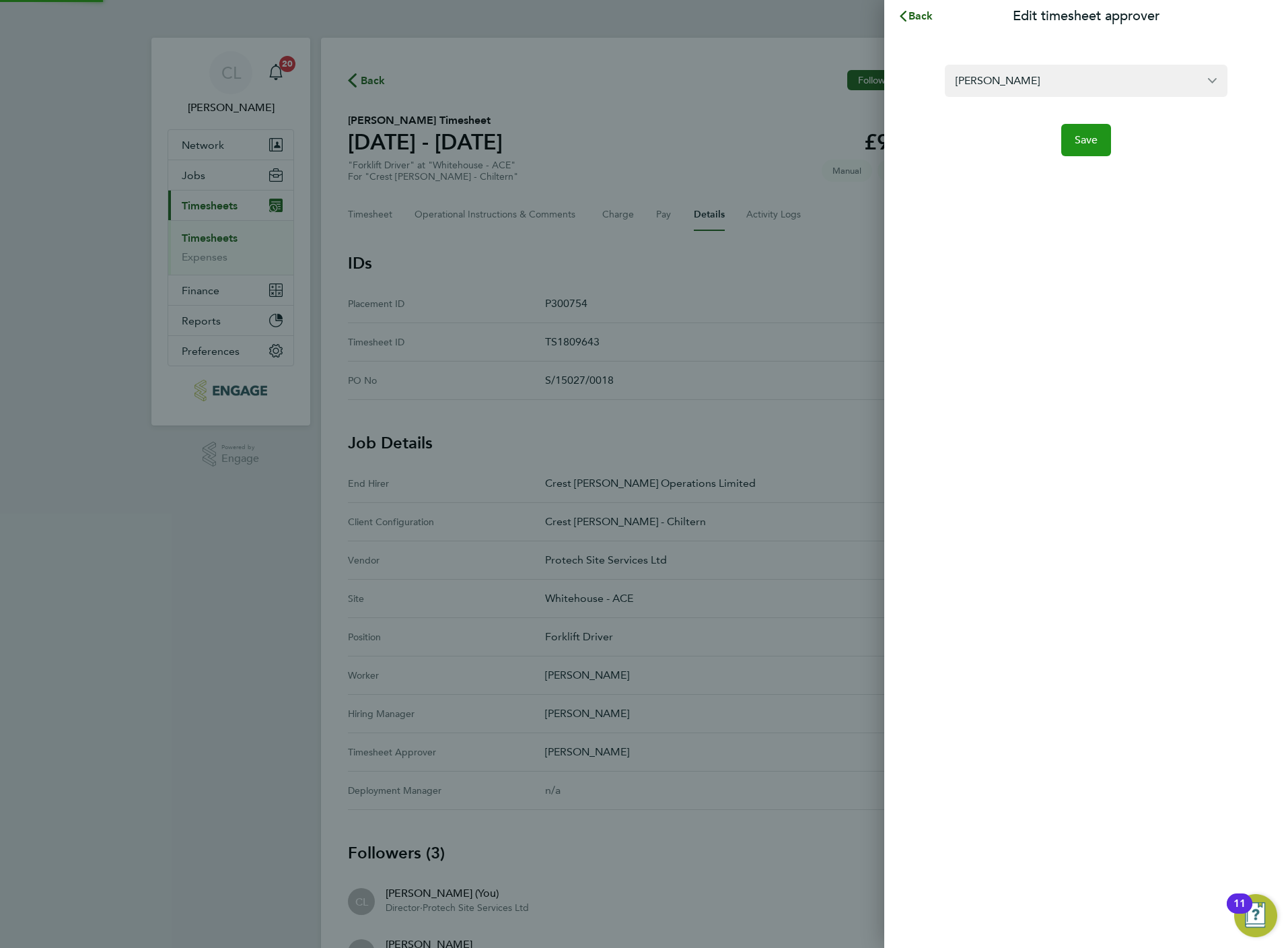
click at [1068, 136] on button "Save" at bounding box center [1086, 140] width 50 height 33
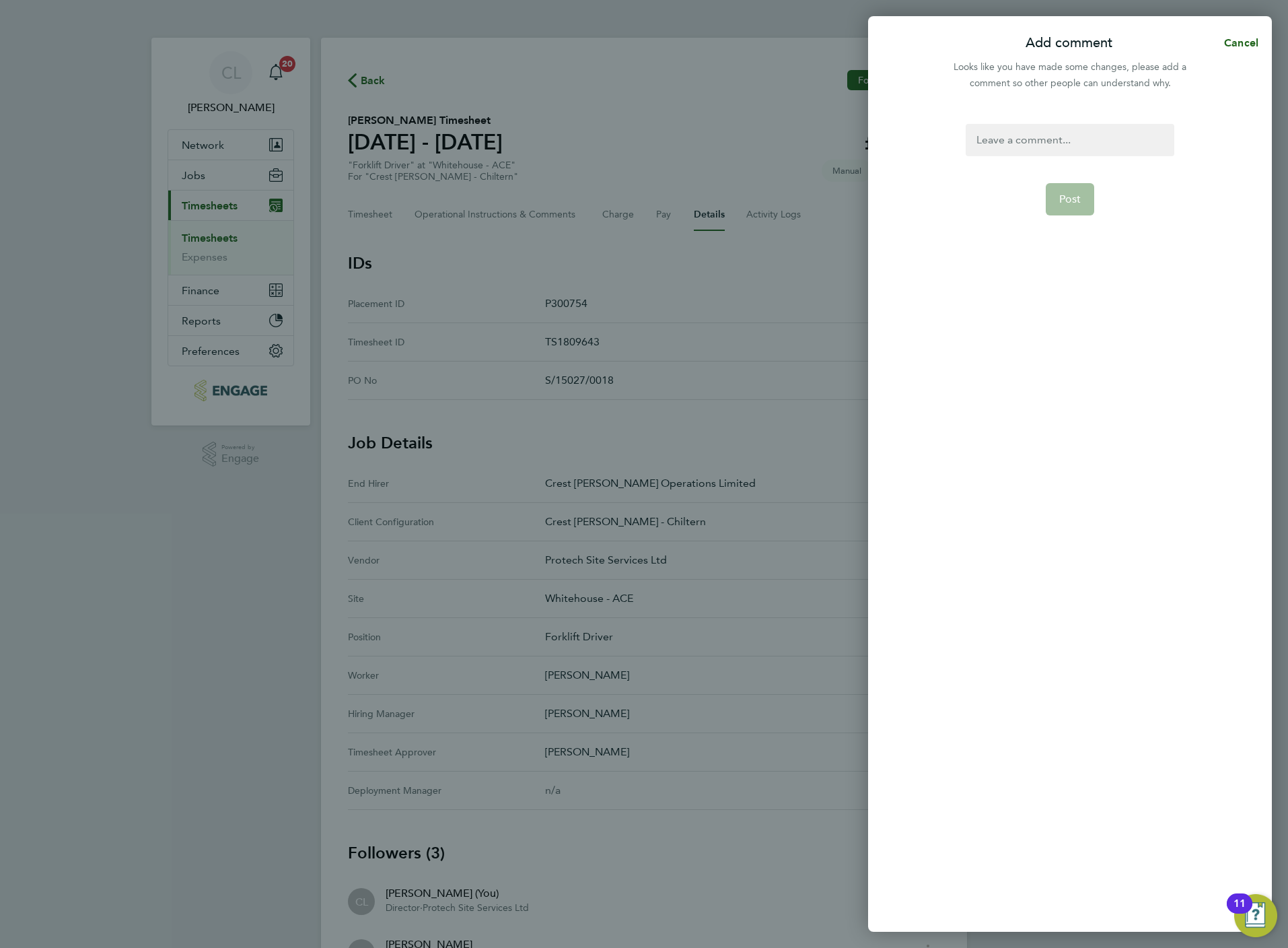
click at [1040, 131] on div at bounding box center [1070, 140] width 208 height 33
click at [966, 138] on div at bounding box center [1070, 140] width 208 height 33
click at [1066, 192] on span "Post" at bounding box center [1070, 199] width 22 height 13
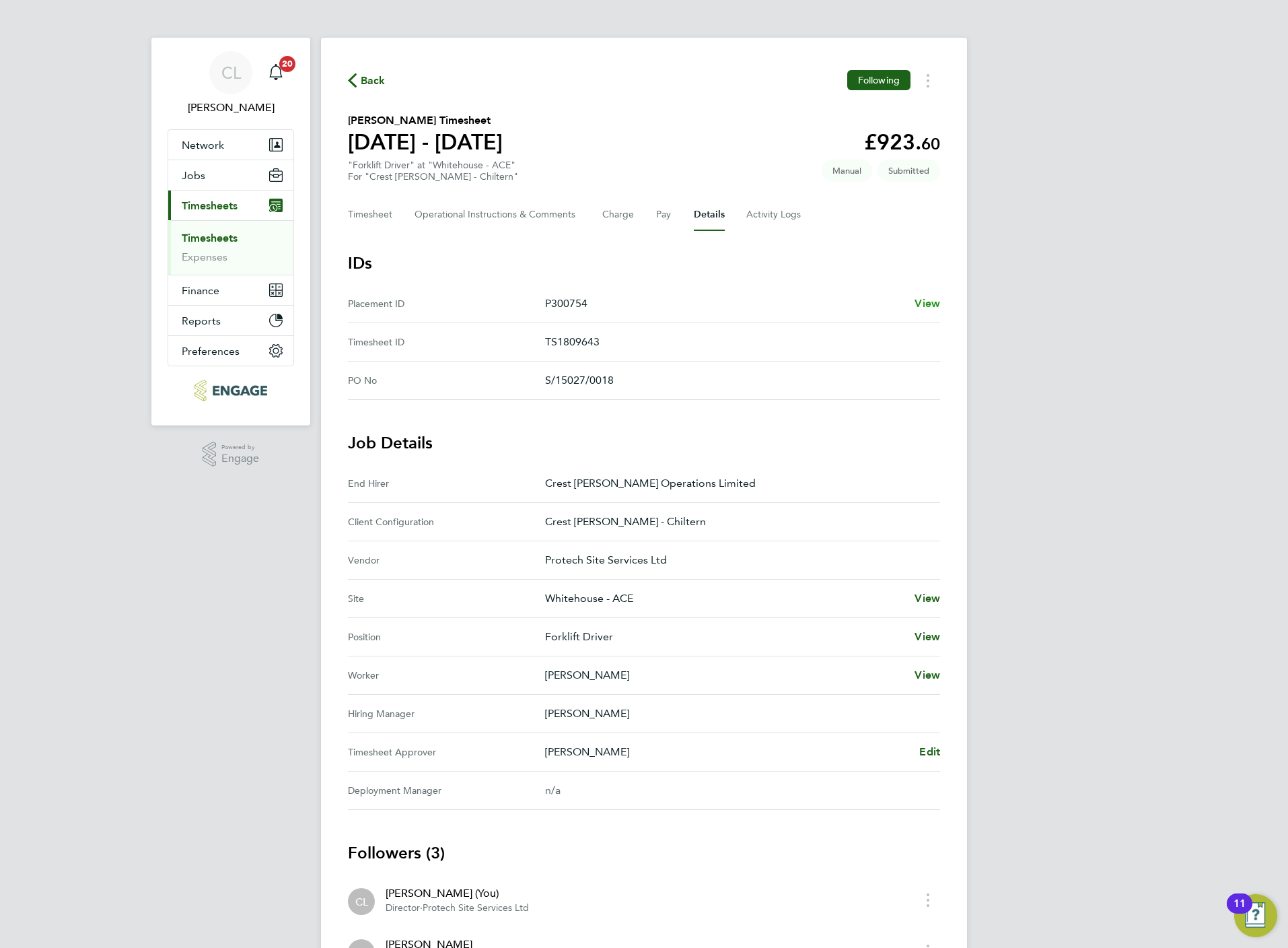
click at [921, 309] on link "View" at bounding box center [927, 304] width 26 height 16
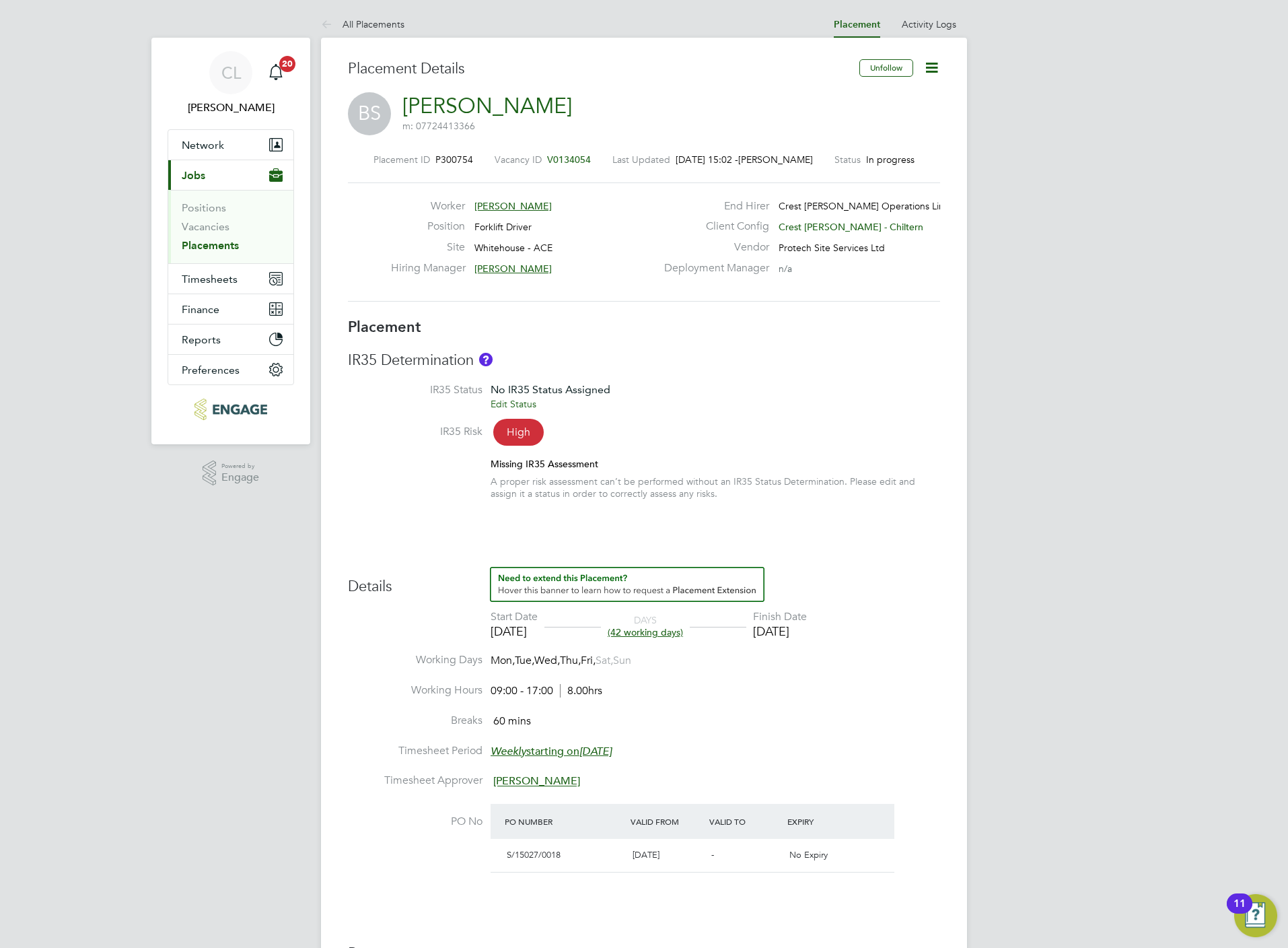
click at [933, 65] on icon at bounding box center [932, 67] width 17 height 17
click at [899, 96] on li "Edit Placement e" at bounding box center [887, 99] width 99 height 19
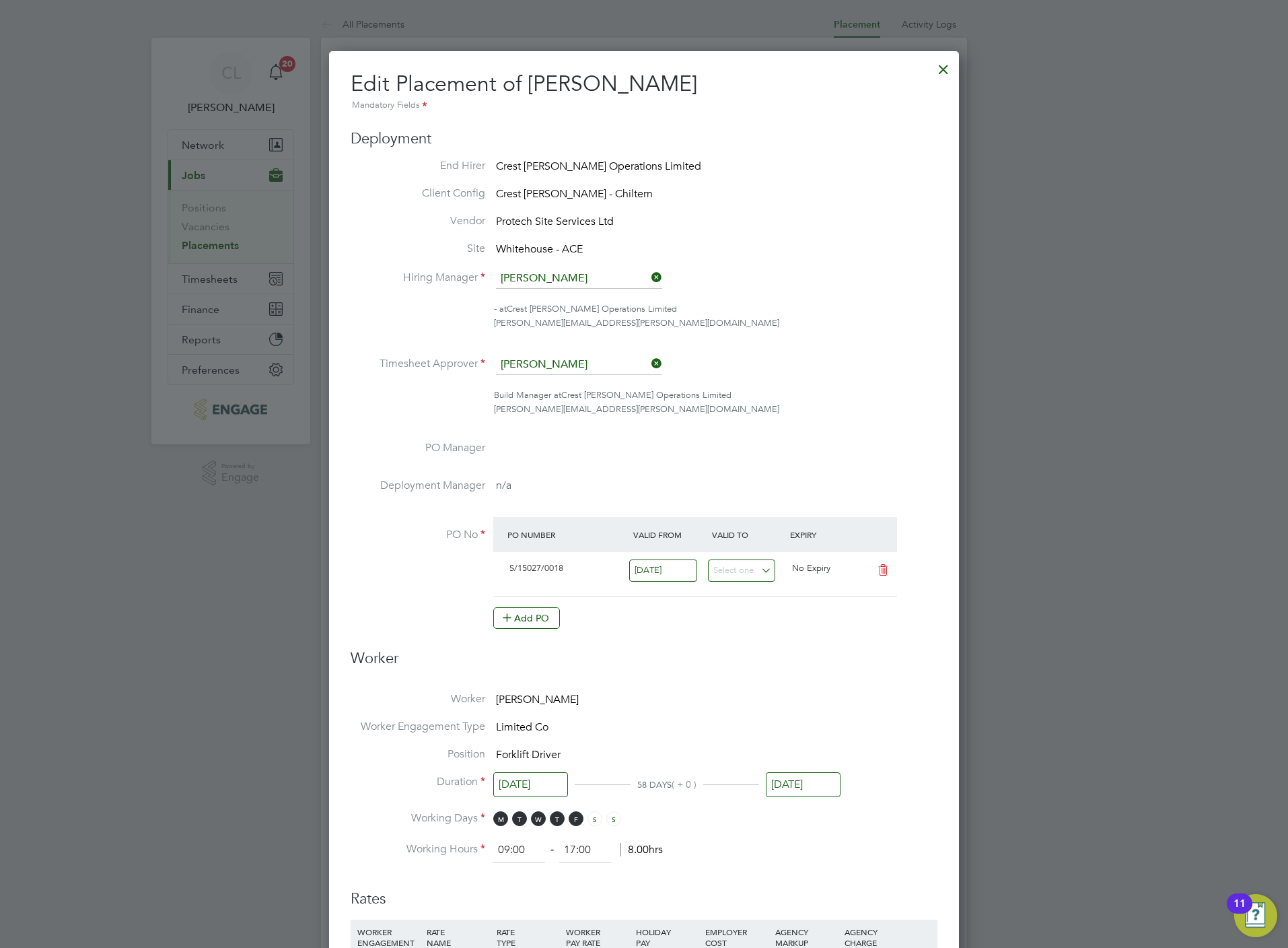
click at [538, 346] on ul "End Hirer Crest Nicholson Operations Limited Client Config Crest Nicholson - Ch…" at bounding box center [643, 401] width 587 height 484
click at [553, 356] on input at bounding box center [579, 365] width 166 height 20
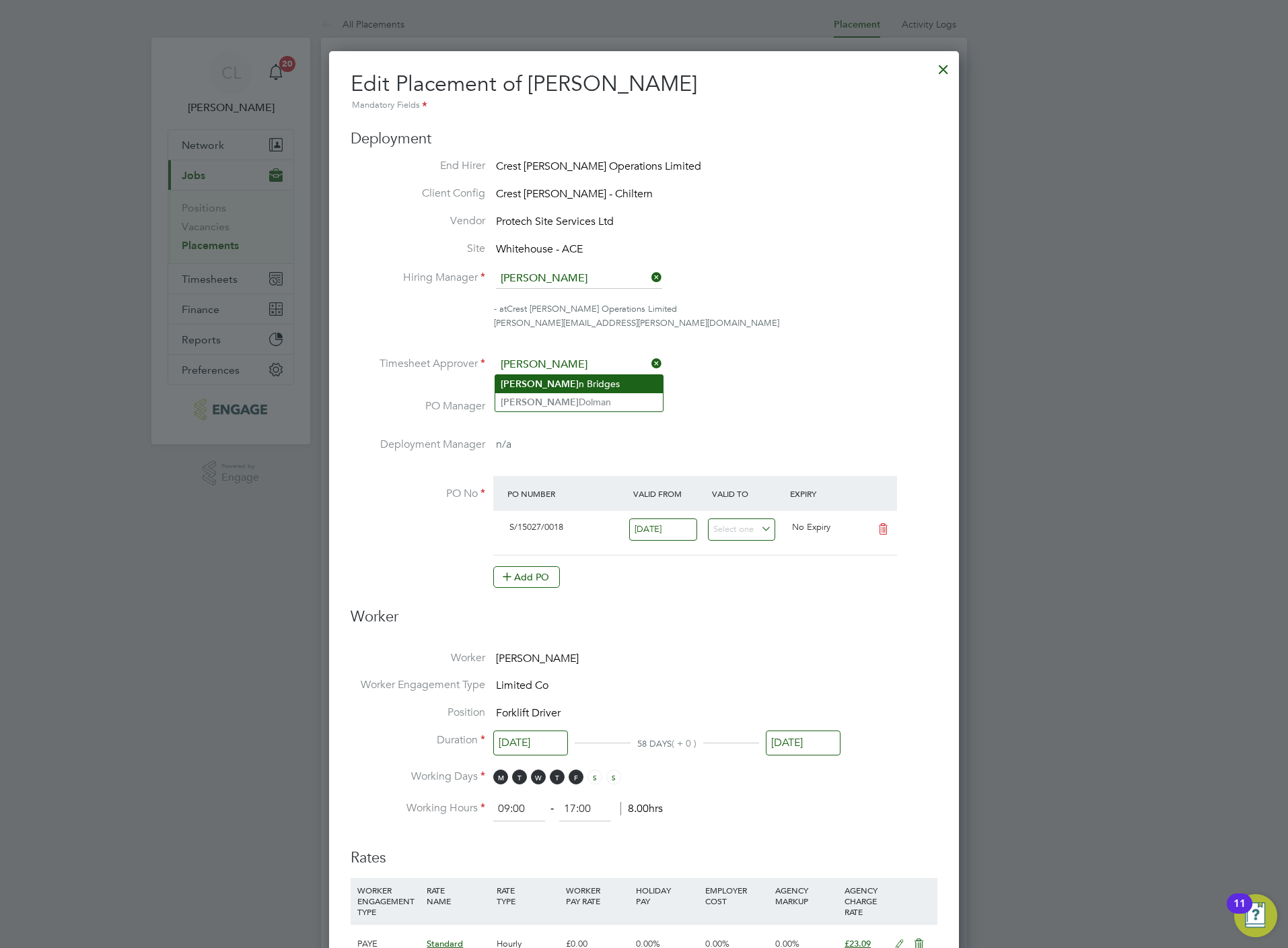
click at [558, 388] on li "Steve n Bridges" at bounding box center [579, 384] width 167 height 18
type input "Steven Bridges"
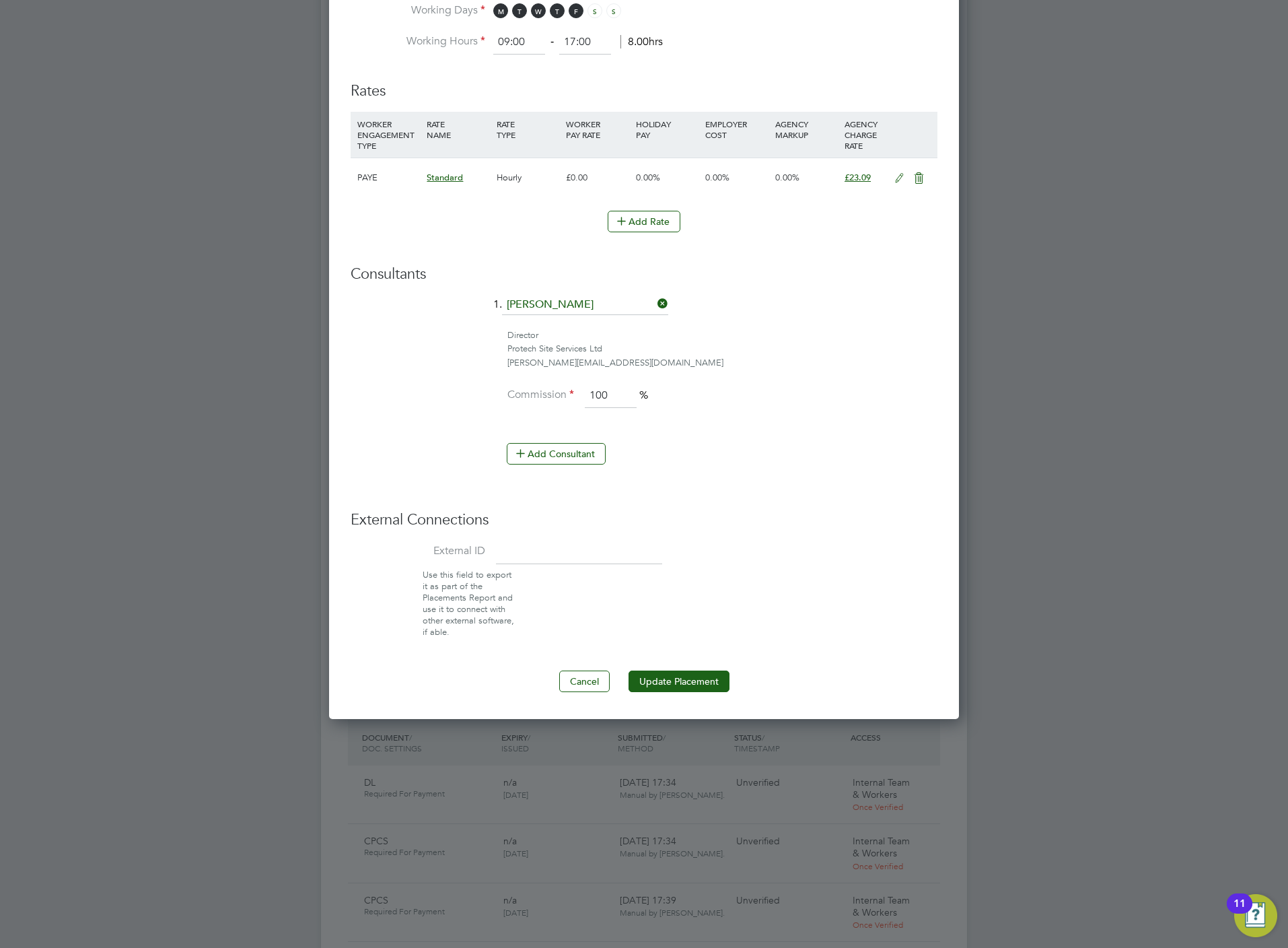
click at [646, 669] on ng-form "Deployment End Hirer Crest Nicholson Operations Limited Client Config Crest Nic…" at bounding box center [643, 7] width 587 height 1371
click at [664, 677] on button "Update Placement" at bounding box center [679, 681] width 101 height 21
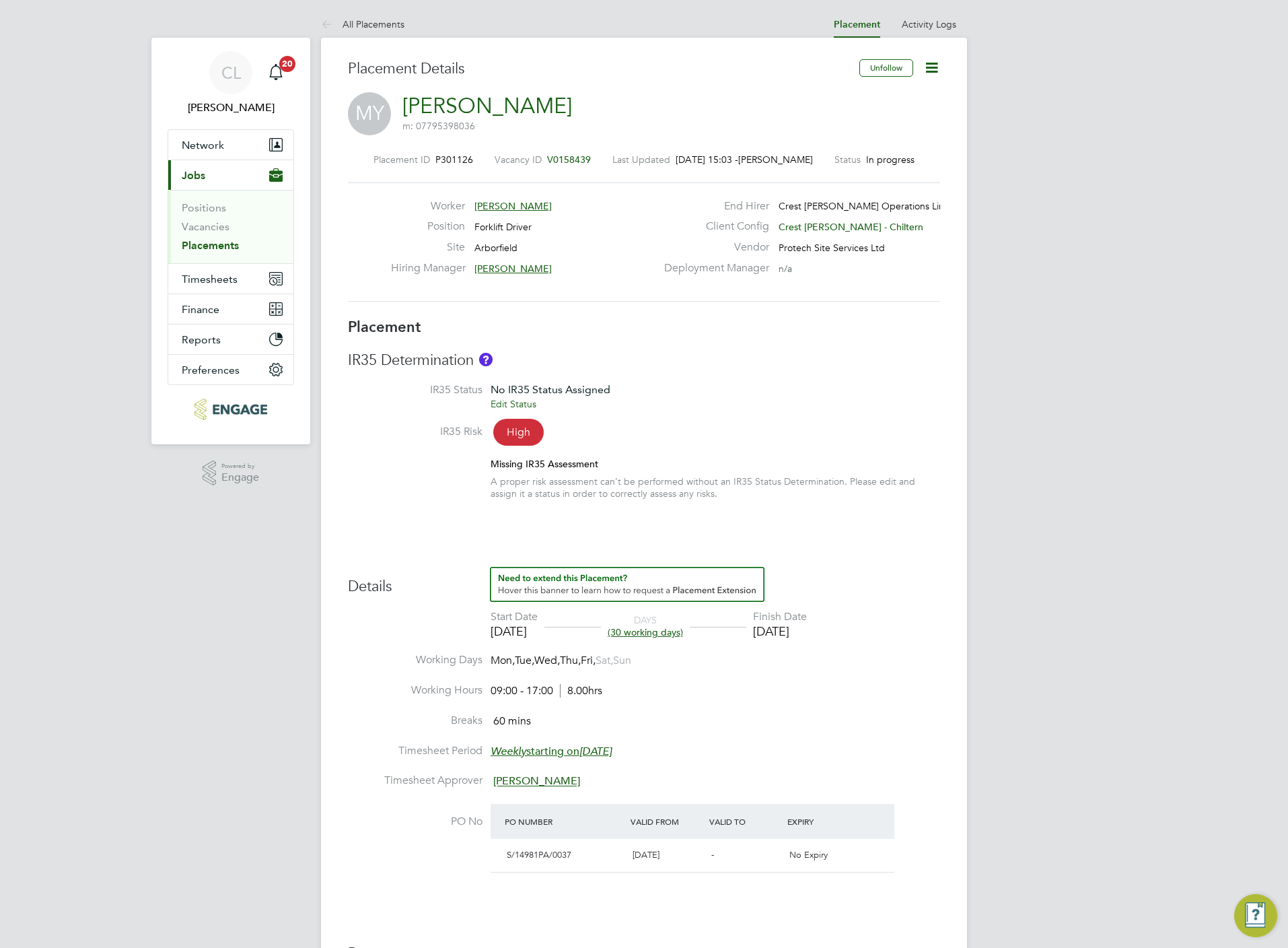
click at [931, 59] on icon at bounding box center [932, 67] width 17 height 17
click at [874, 101] on li "Edit Placement e" at bounding box center [887, 99] width 99 height 19
type input "David Lockwood"
type input "[PERSON_NAME]"
type input "15 Aug 2025"
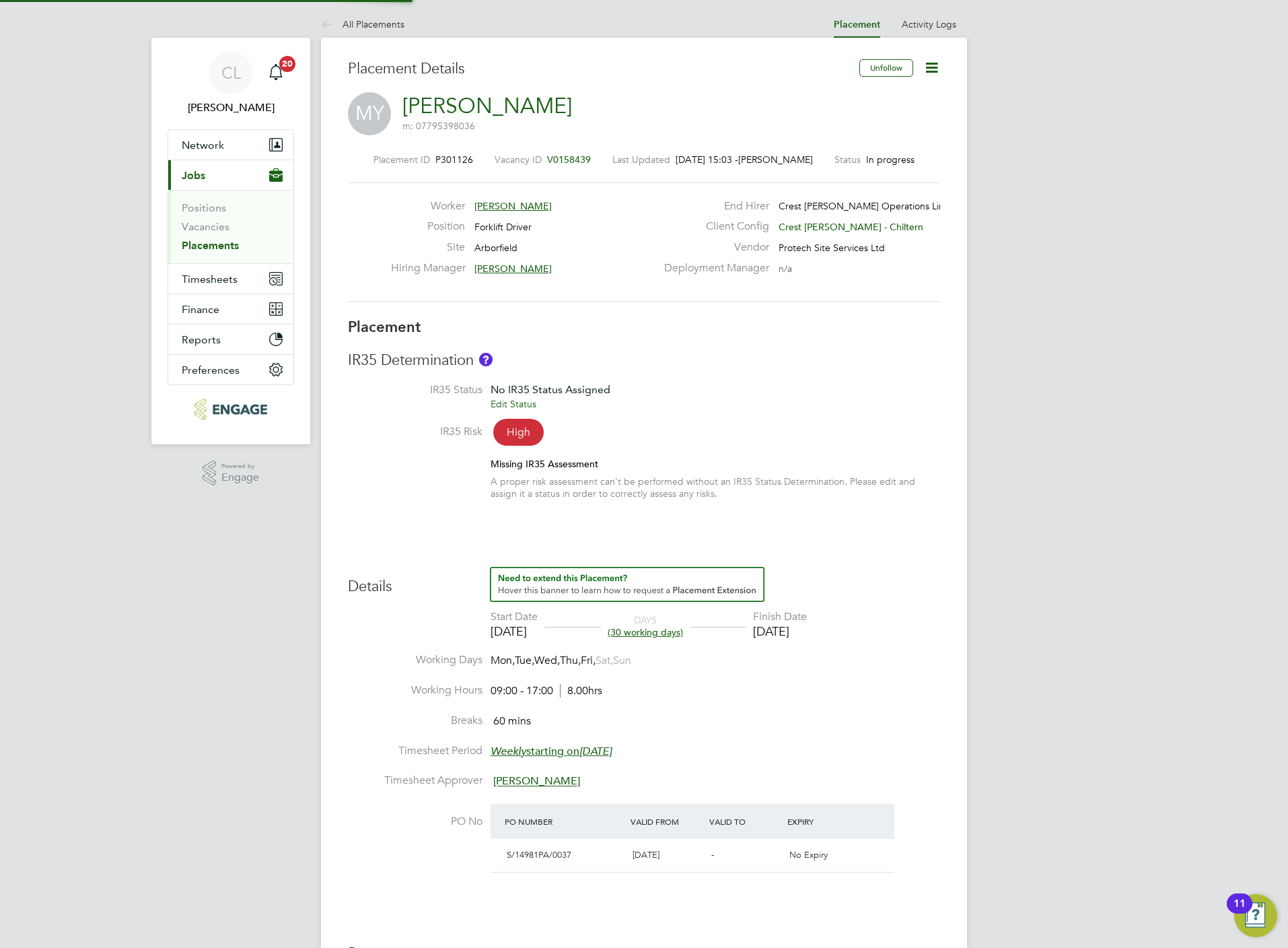
type input "25 Sep 2025"
type input "09:00"
type input "17:00"
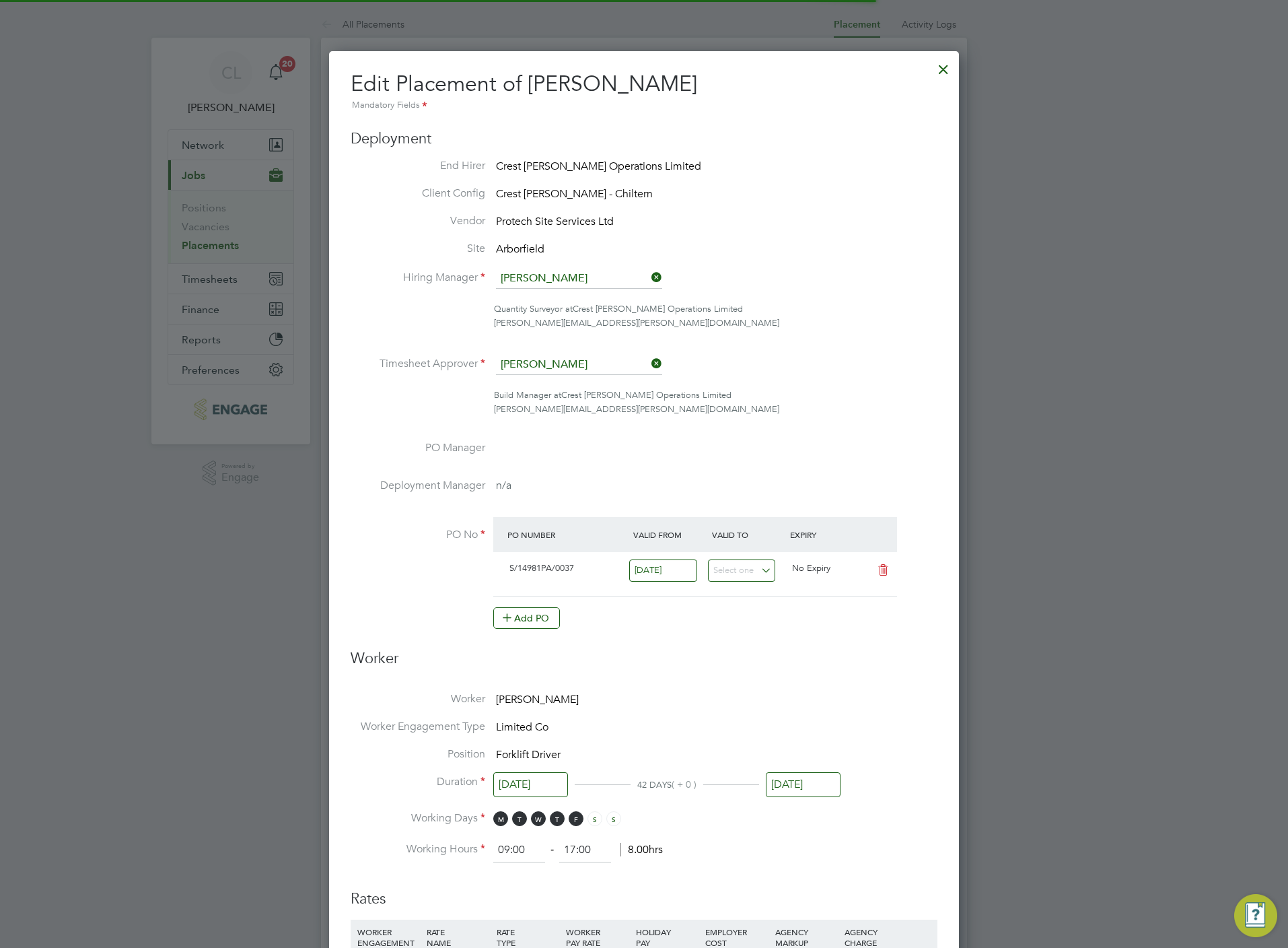
scroll to position [6, 6]
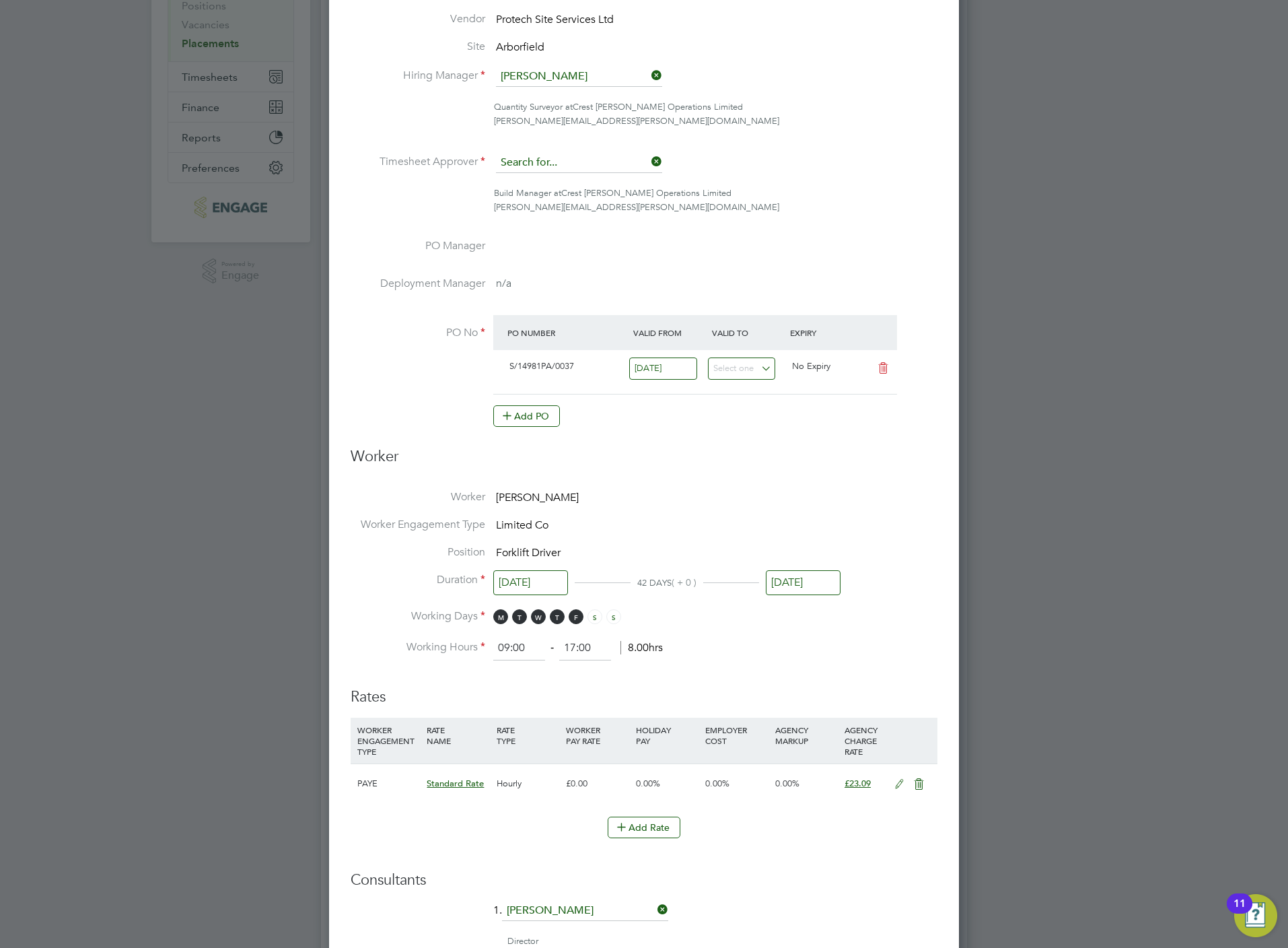
click at [592, 166] on input at bounding box center [579, 162] width 166 height 20
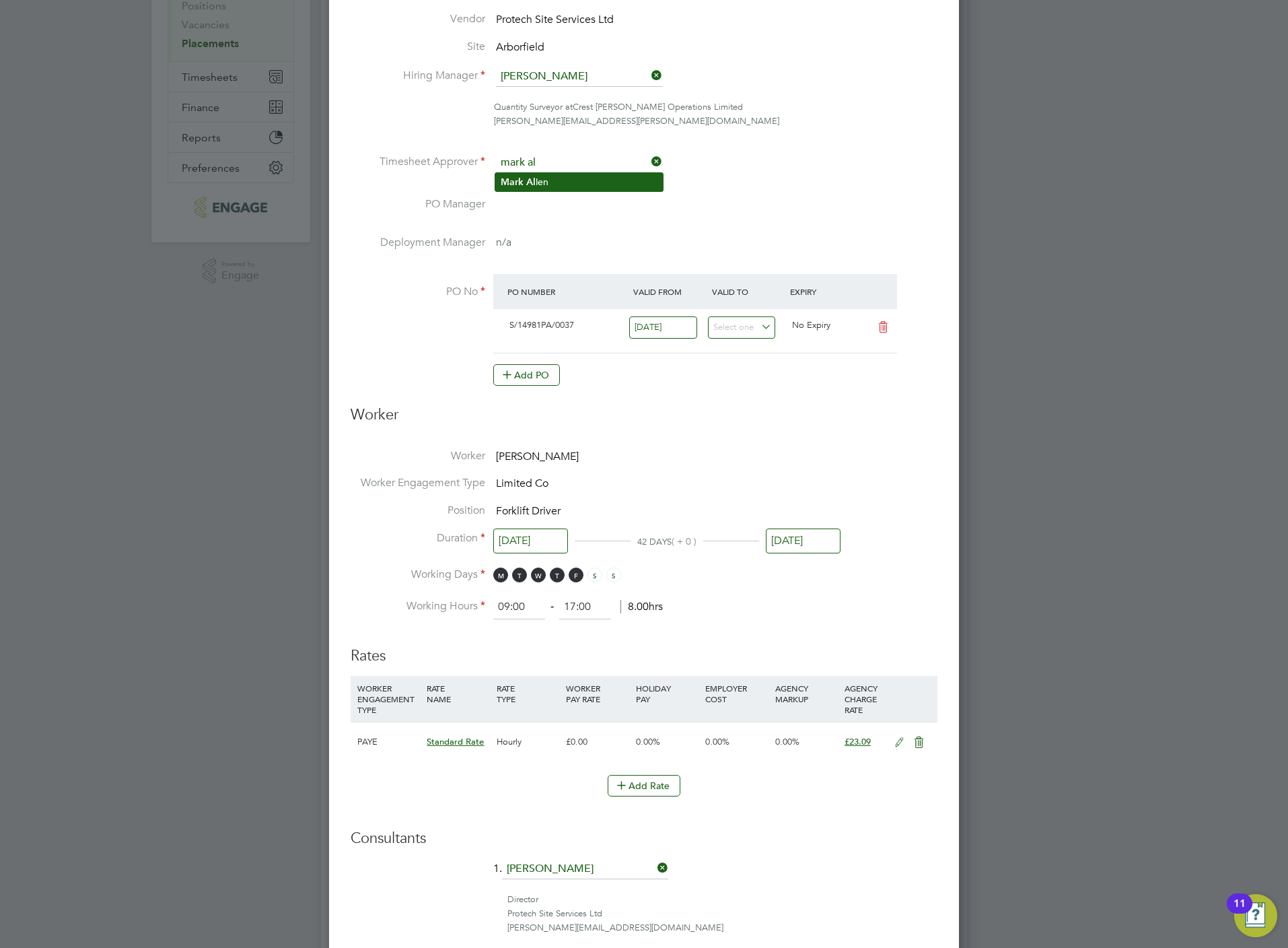
click at [570, 180] on li "[PERSON_NAME] Al [PERSON_NAME]" at bounding box center [579, 182] width 167 height 18
type input "[PERSON_NAME]"
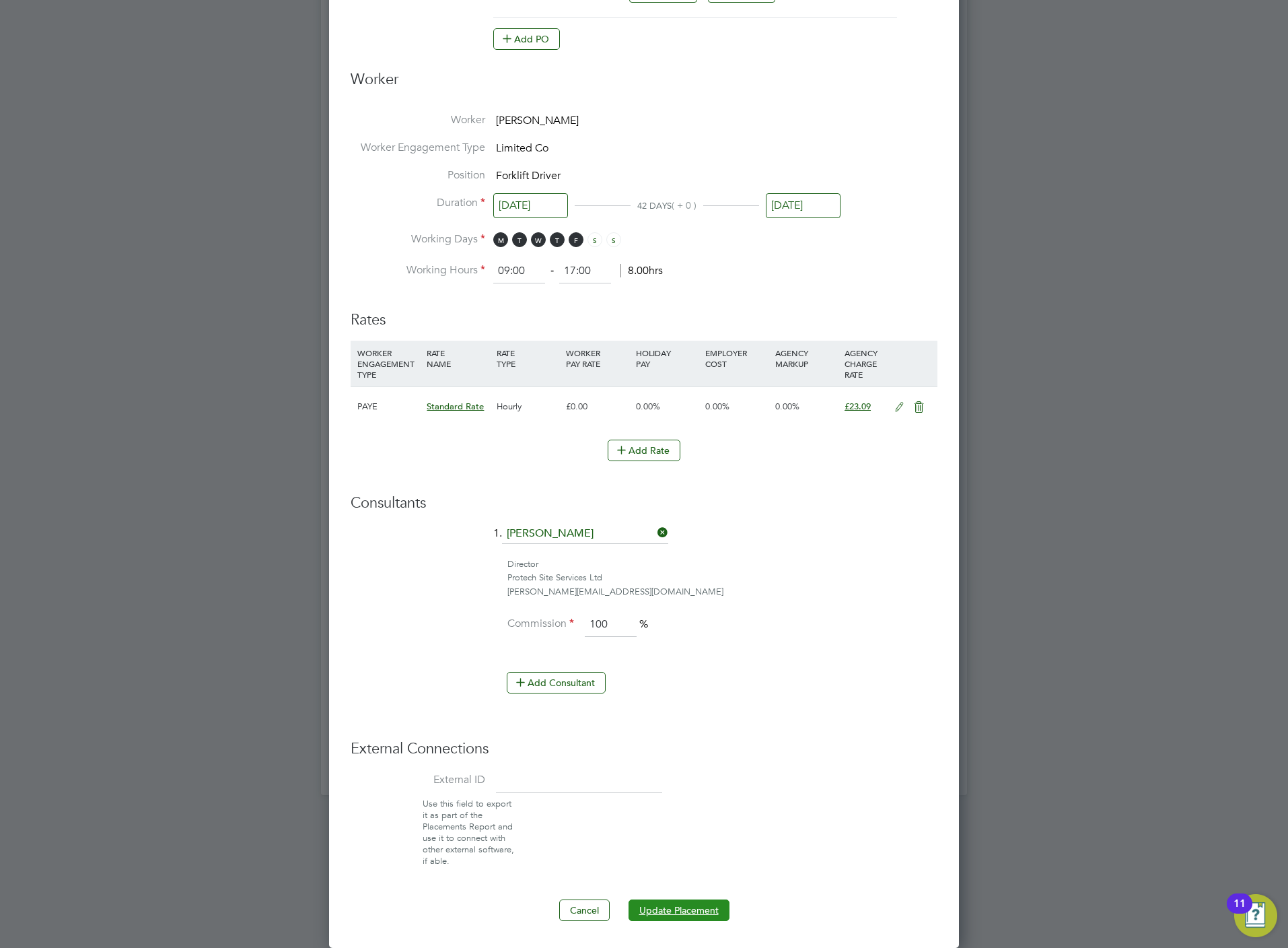
click at [652, 913] on button "Update Placement" at bounding box center [679, 910] width 101 height 21
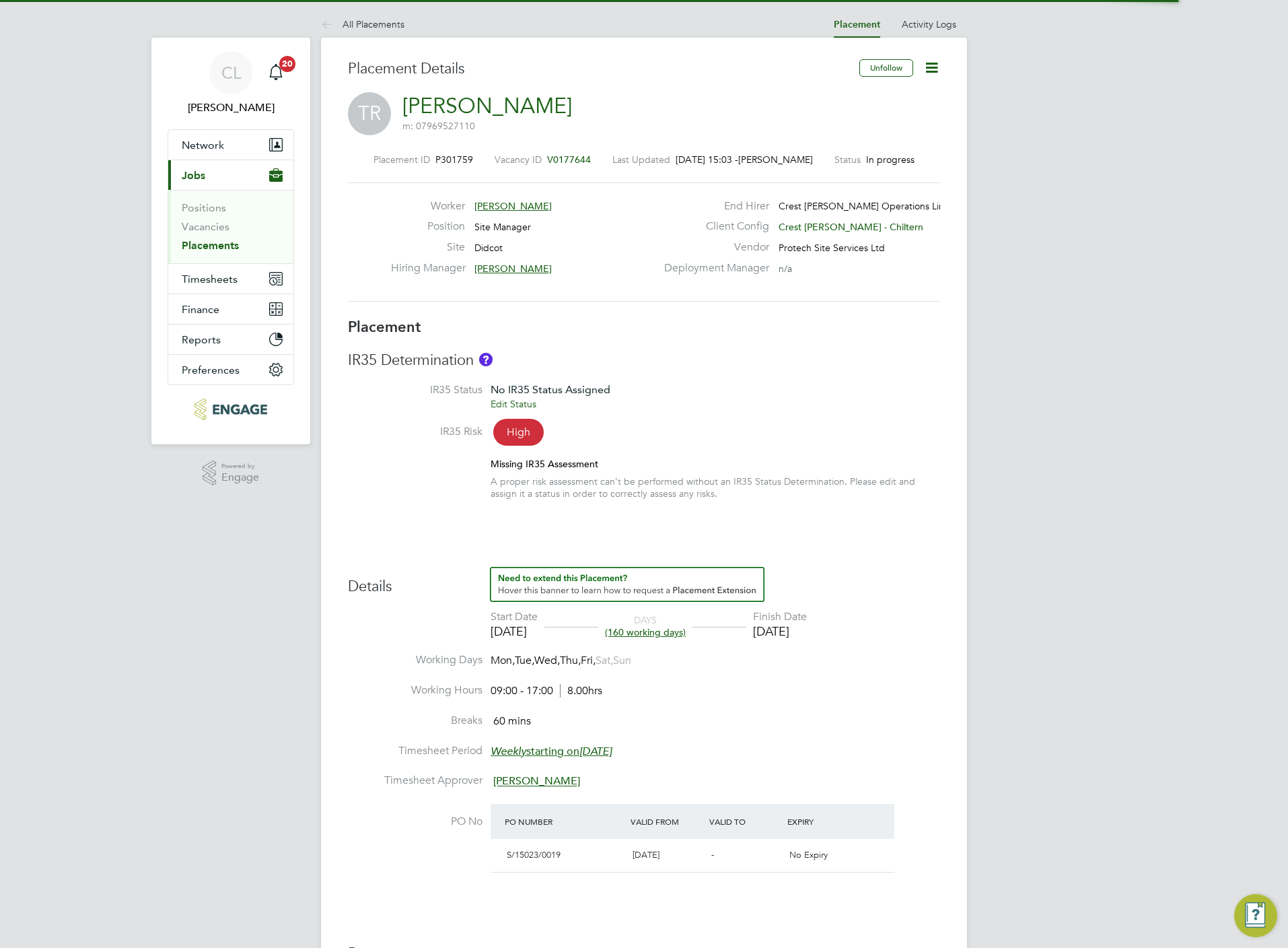
click at [937, 67] on icon at bounding box center [932, 67] width 17 height 17
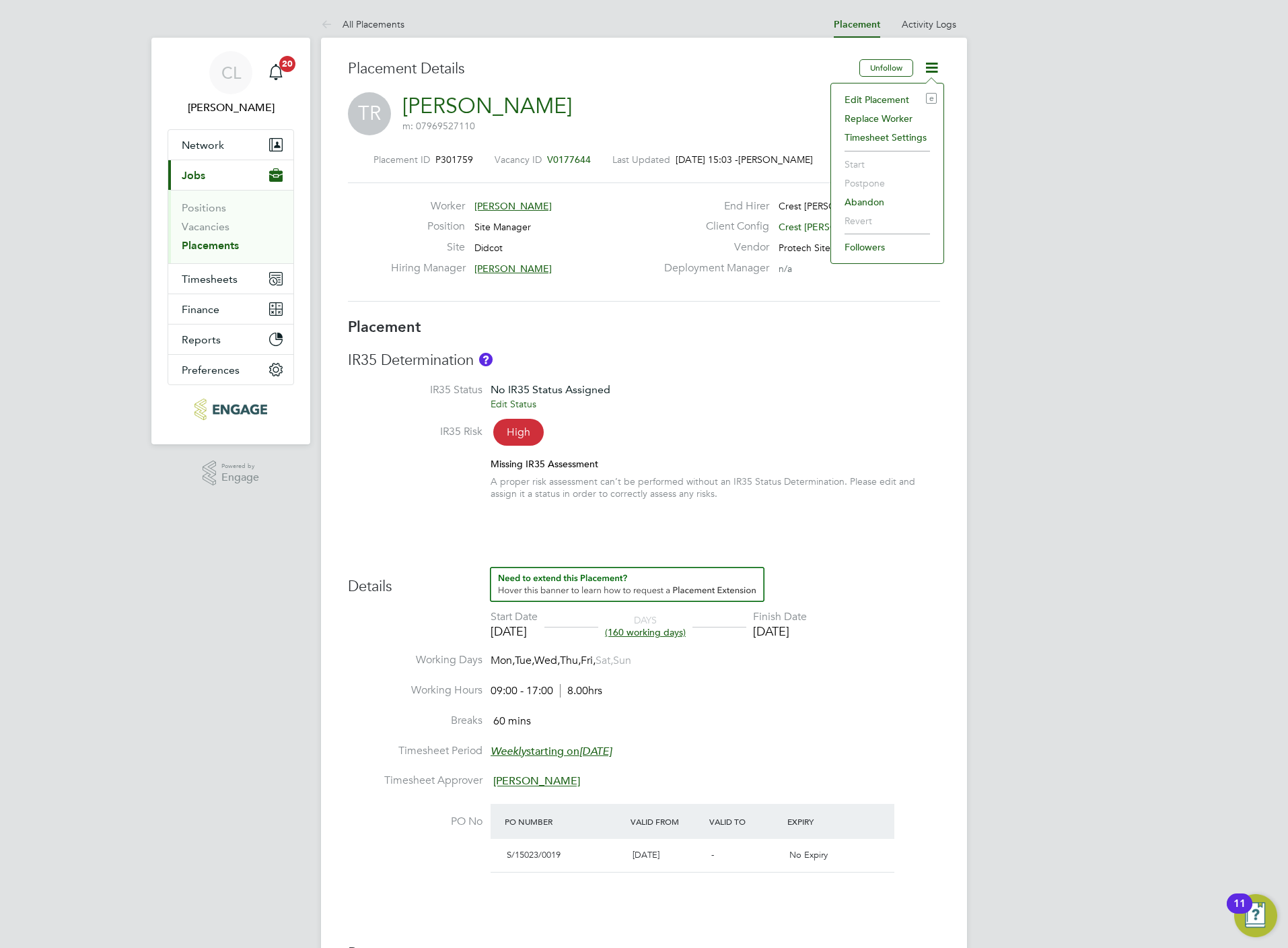
click at [895, 98] on li "Edit Placement e" at bounding box center [887, 99] width 99 height 19
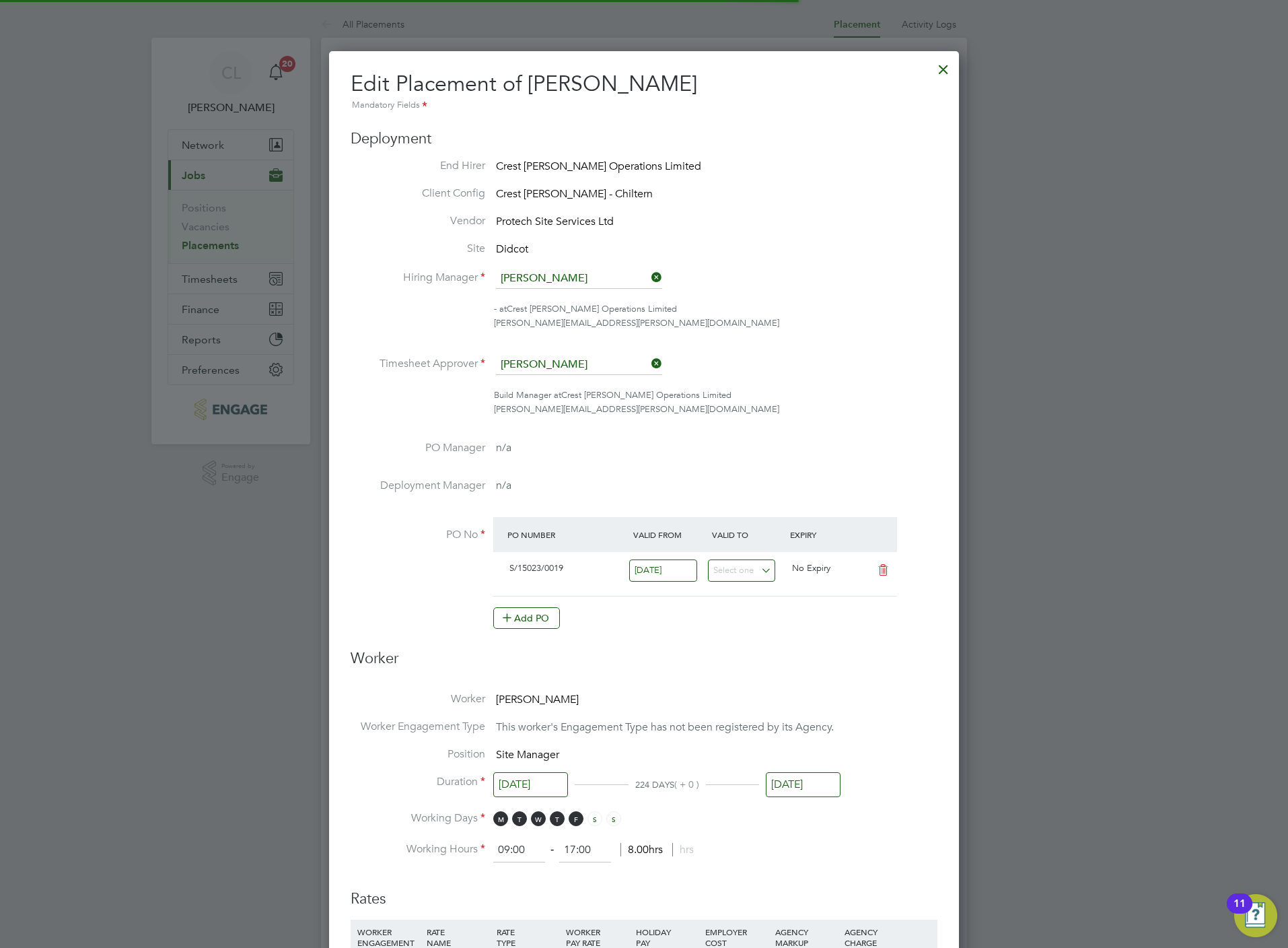
scroll to position [6, 6]
click at [588, 368] on input at bounding box center [579, 365] width 166 height 20
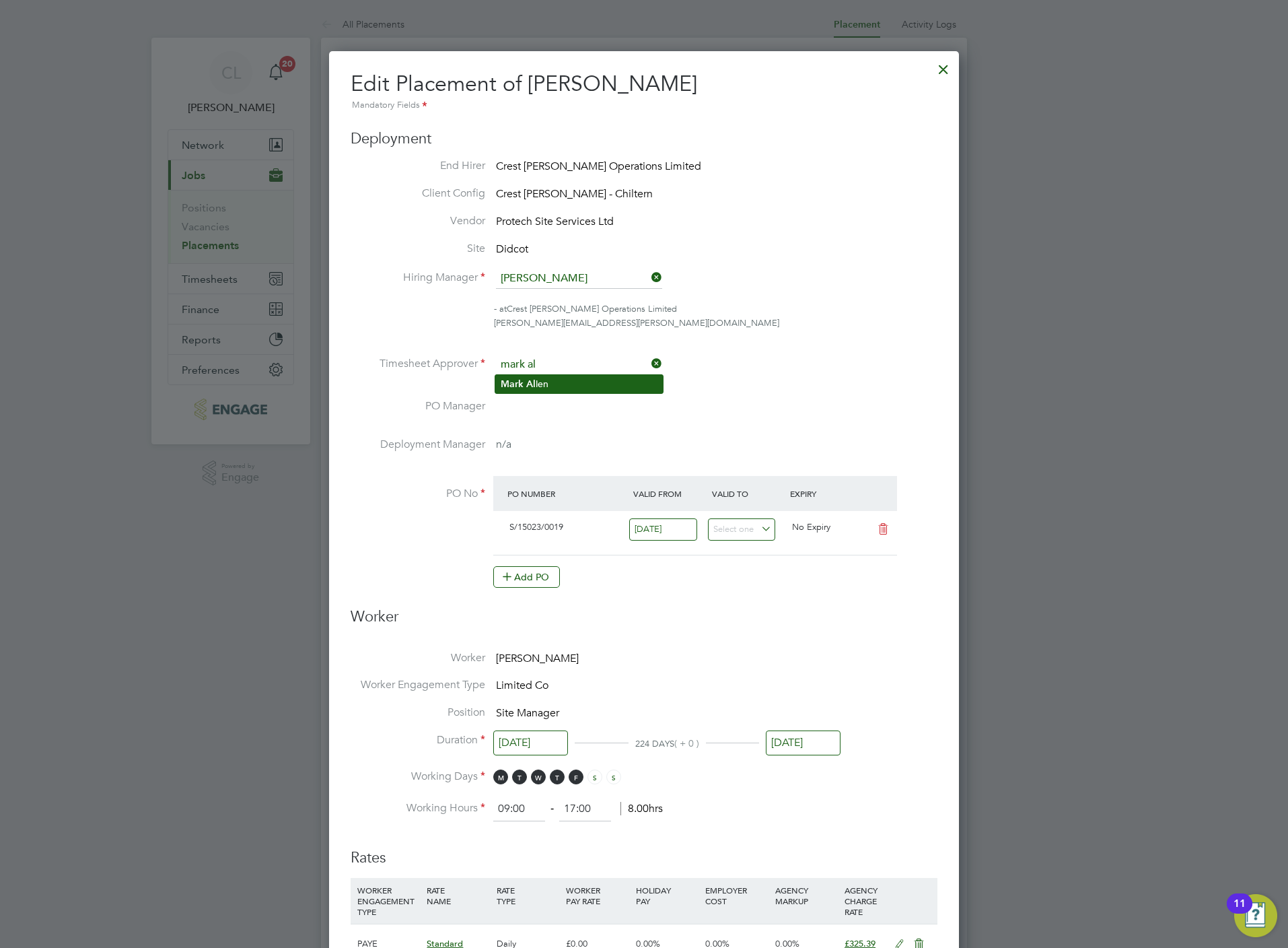
click at [563, 390] on li "[PERSON_NAME] Al [PERSON_NAME]" at bounding box center [579, 384] width 167 height 18
type input "[PERSON_NAME]"
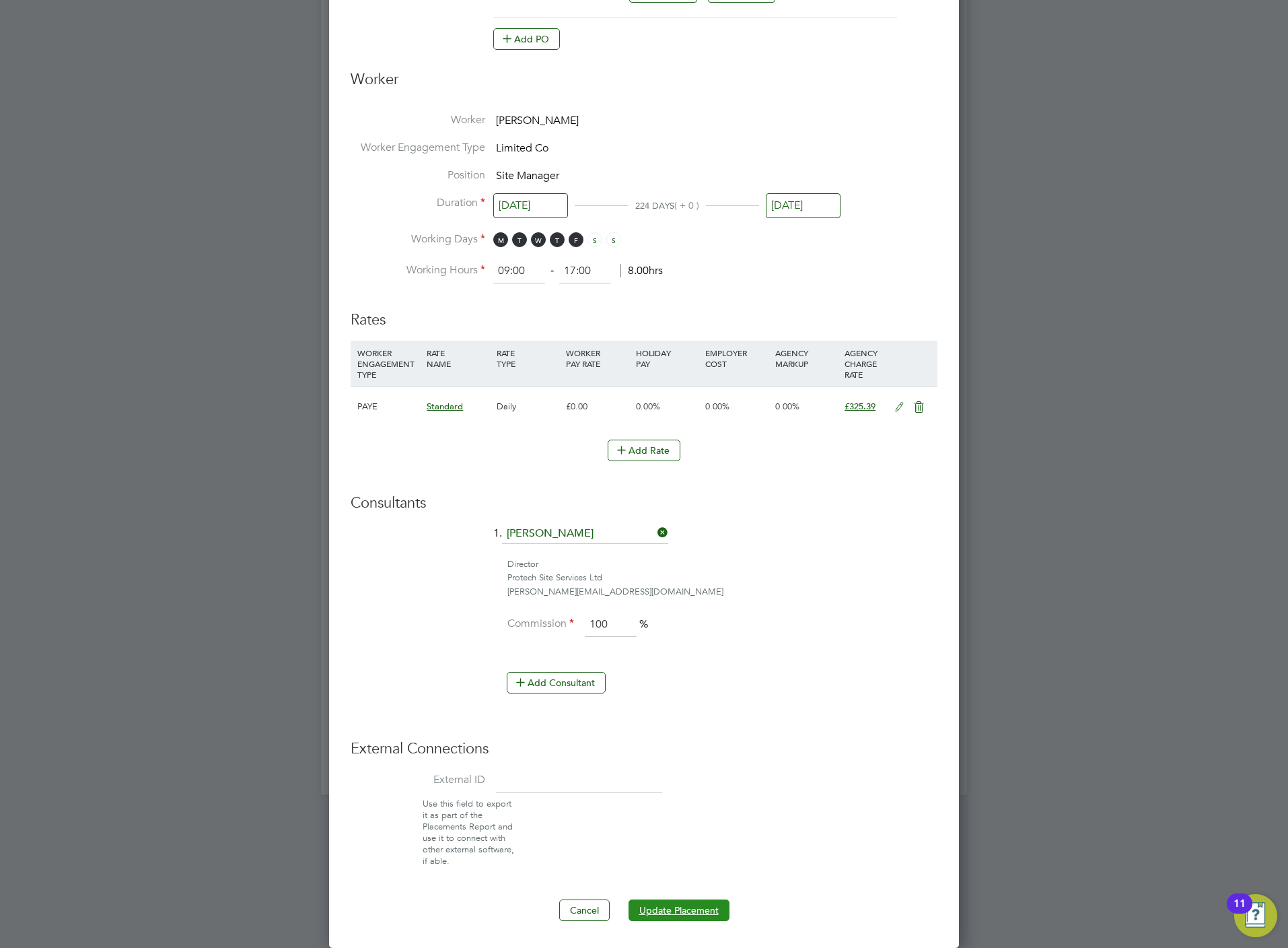
click at [681, 905] on button "Update Placement" at bounding box center [679, 910] width 101 height 21
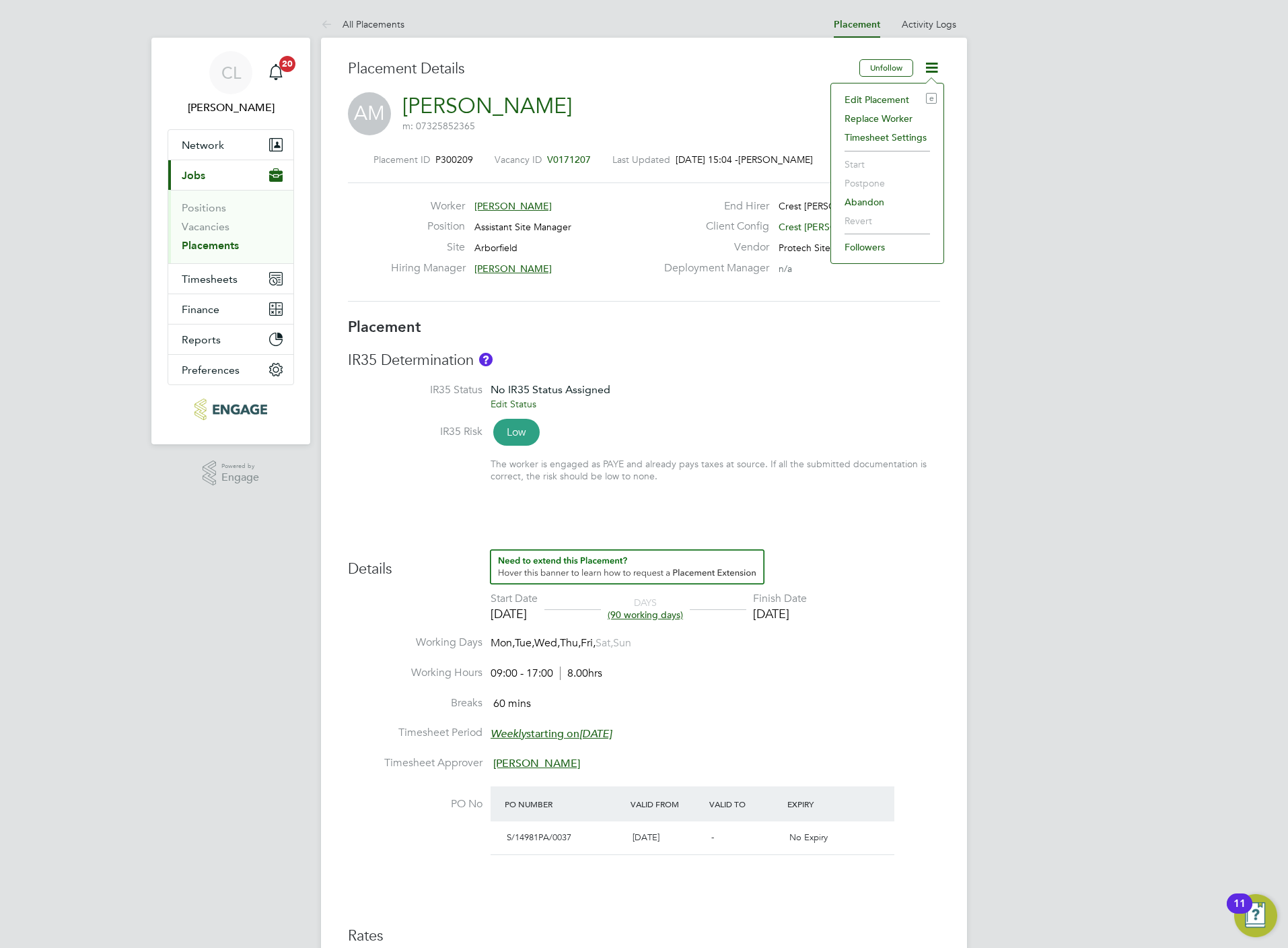
click at [880, 97] on li "Edit Placement e" at bounding box center [887, 99] width 99 height 19
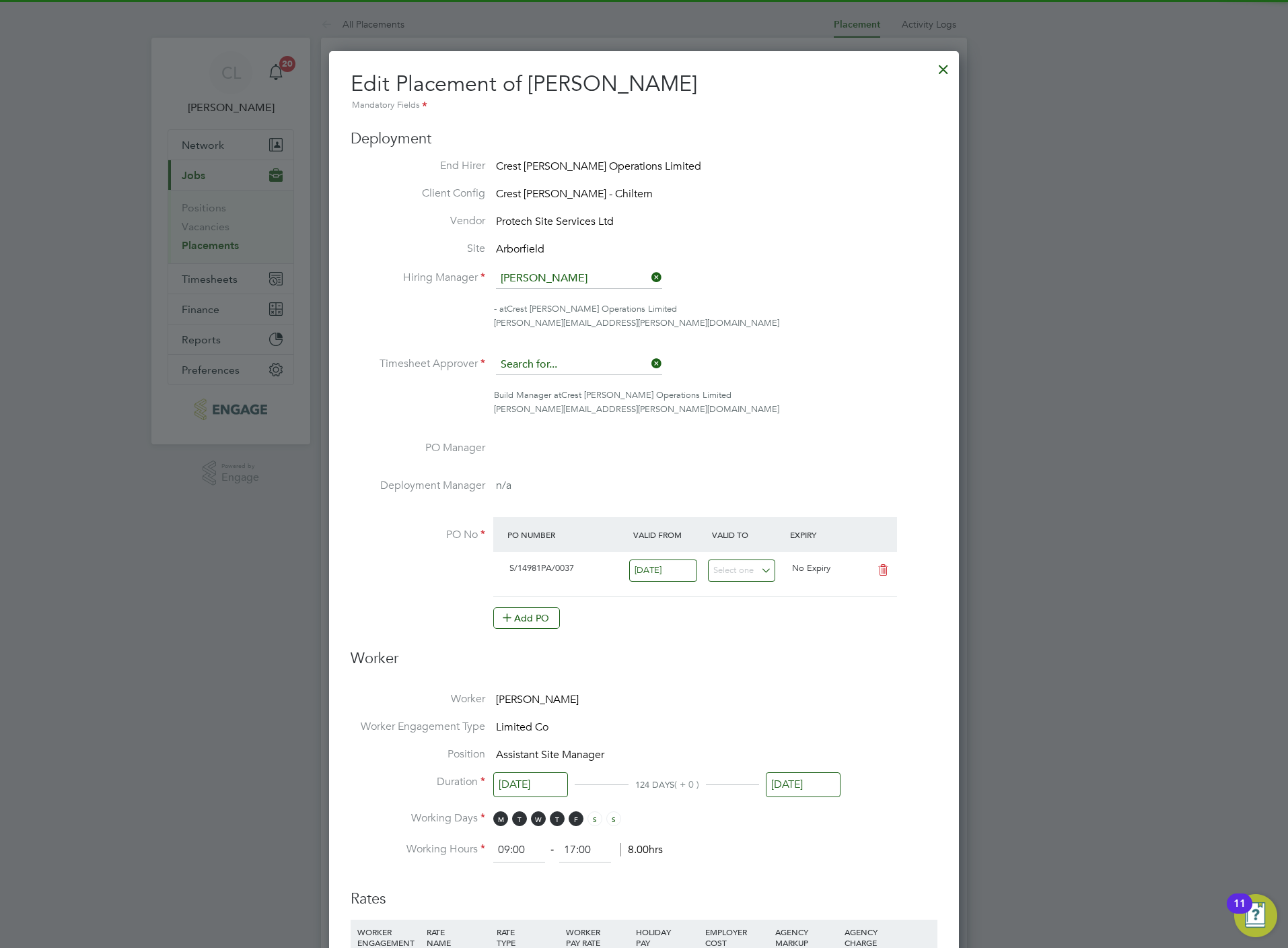
click at [604, 358] on input at bounding box center [579, 365] width 166 height 20
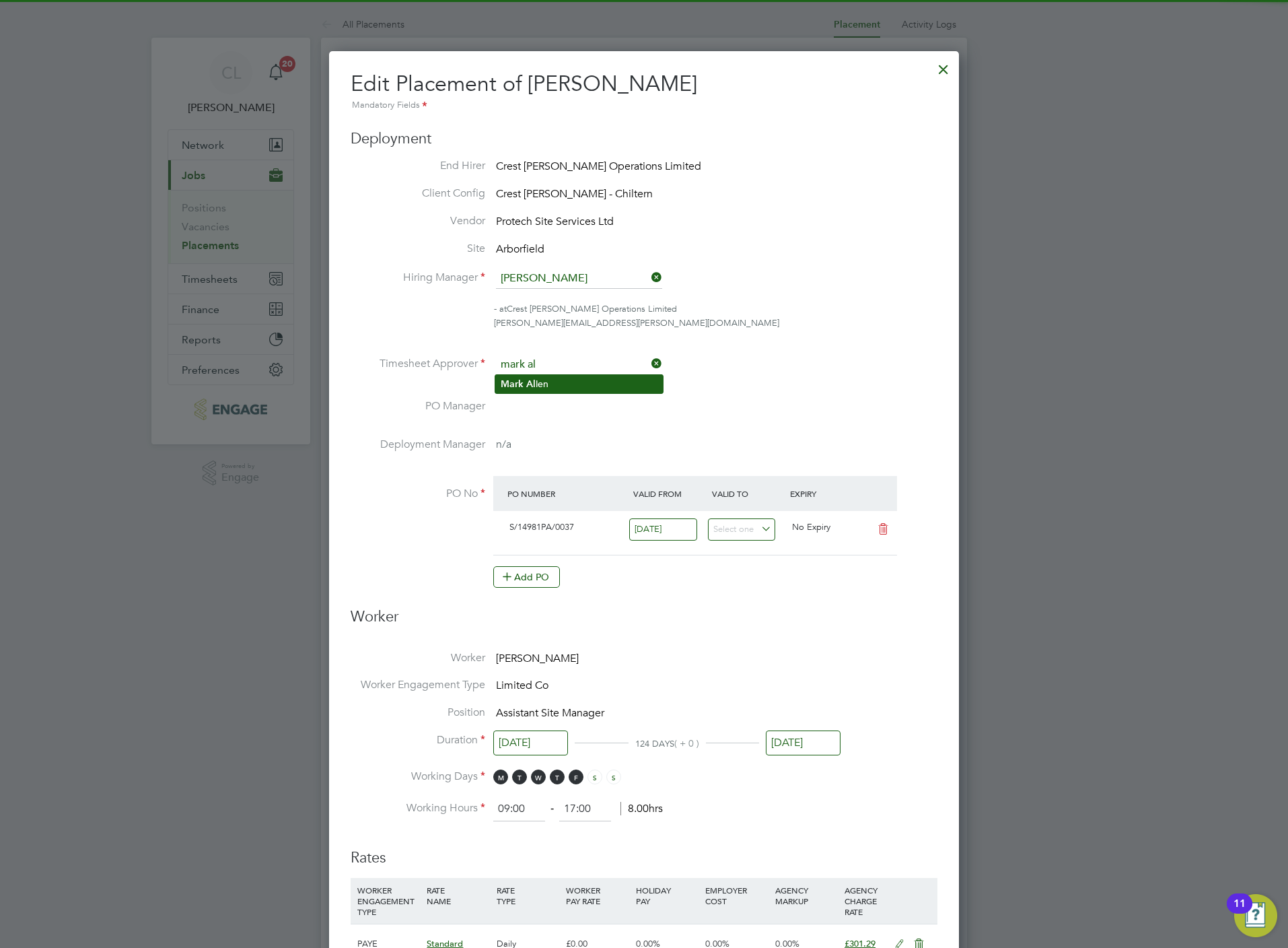
click at [572, 380] on li "[PERSON_NAME] Al [PERSON_NAME]" at bounding box center [579, 384] width 167 height 18
type input "[PERSON_NAME]"
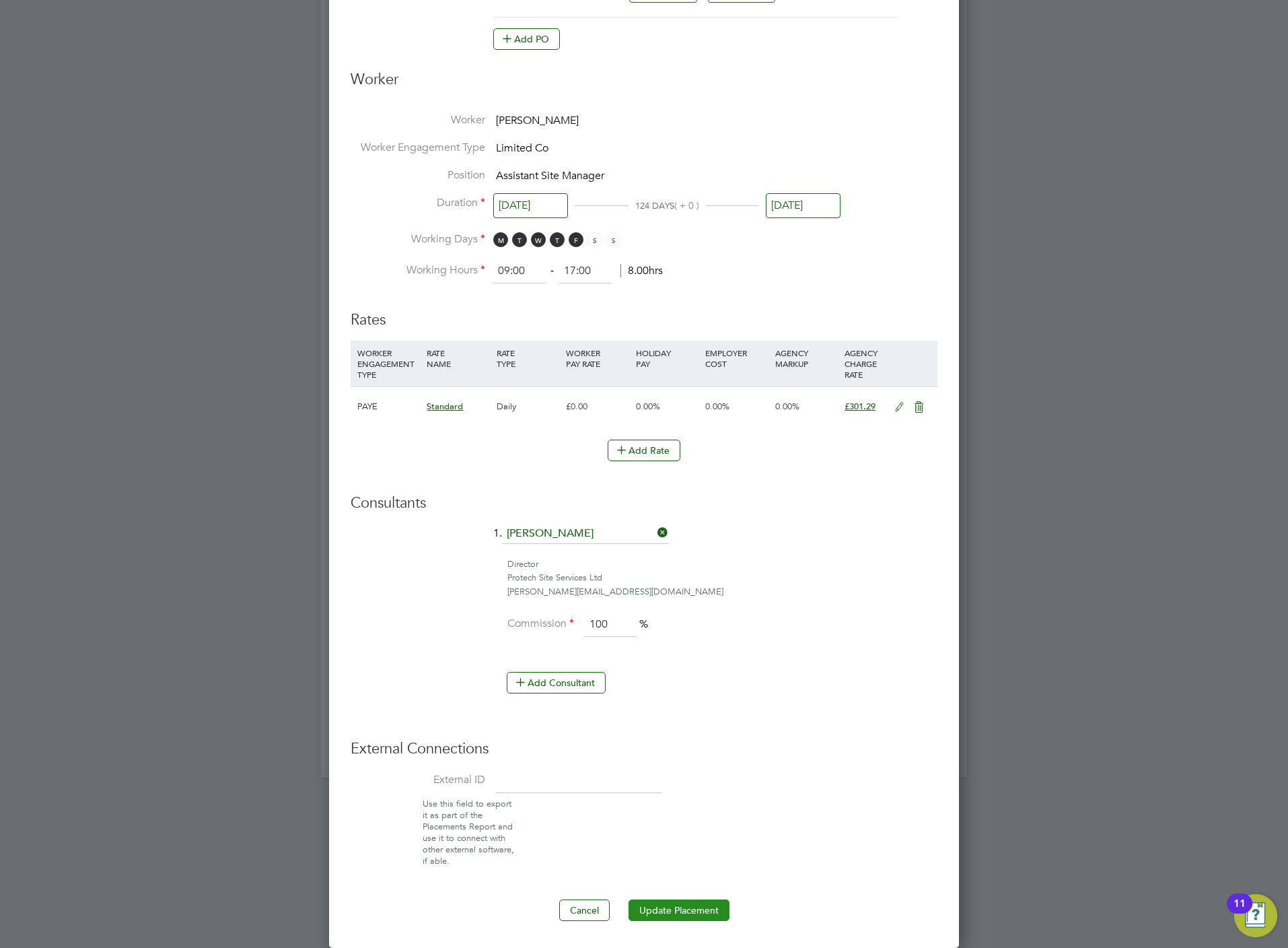
click at [680, 911] on button "Update Placement" at bounding box center [679, 910] width 101 height 21
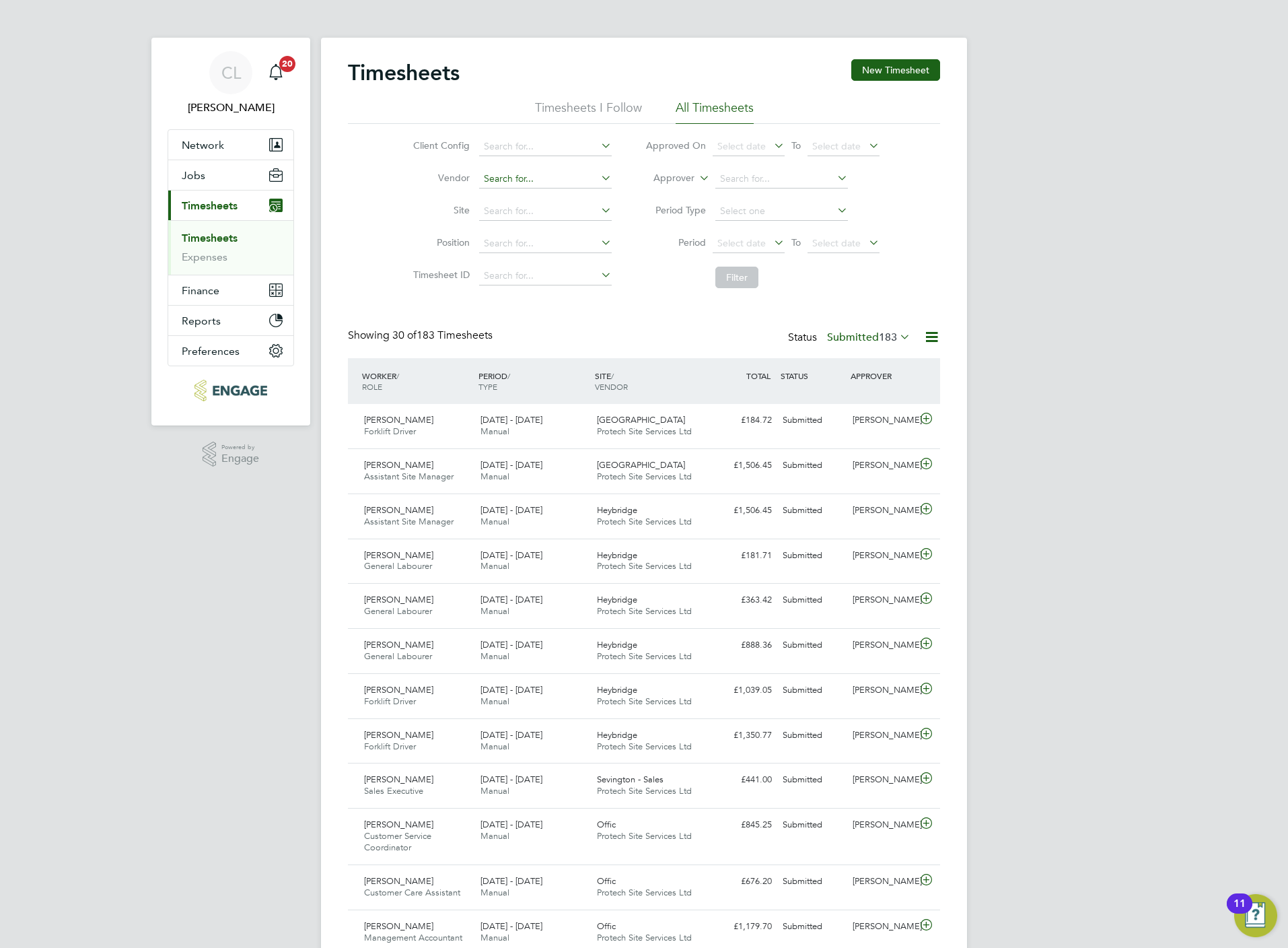
click at [545, 176] on input at bounding box center [545, 179] width 133 height 19
click at [526, 150] on input at bounding box center [545, 147] width 133 height 19
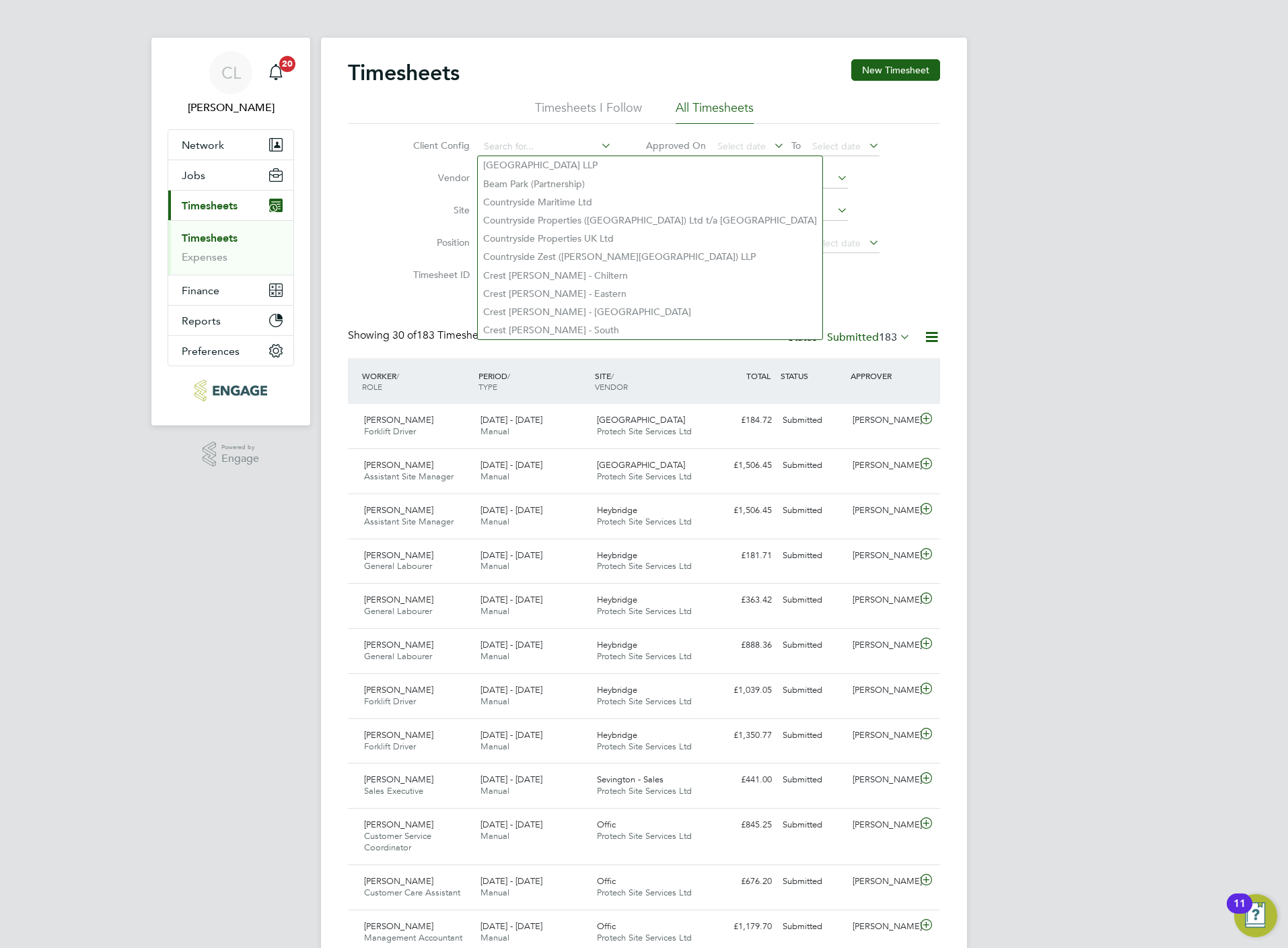
click at [764, 192] on li "Approver" at bounding box center [762, 180] width 268 height 33
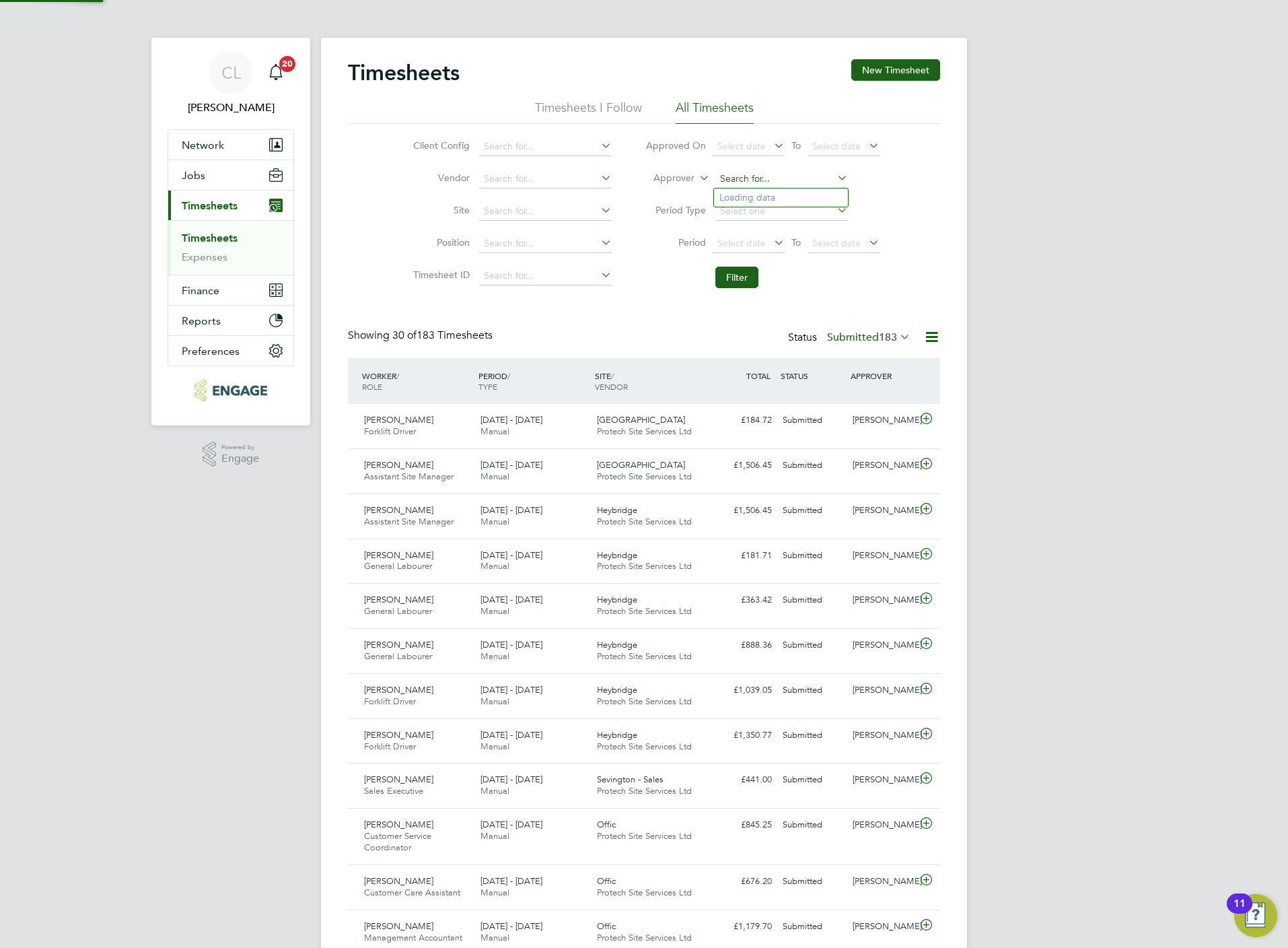
click at [752, 176] on input at bounding box center [782, 179] width 133 height 19
type input "mark al"
click at [535, 150] on input at bounding box center [545, 147] width 133 height 19
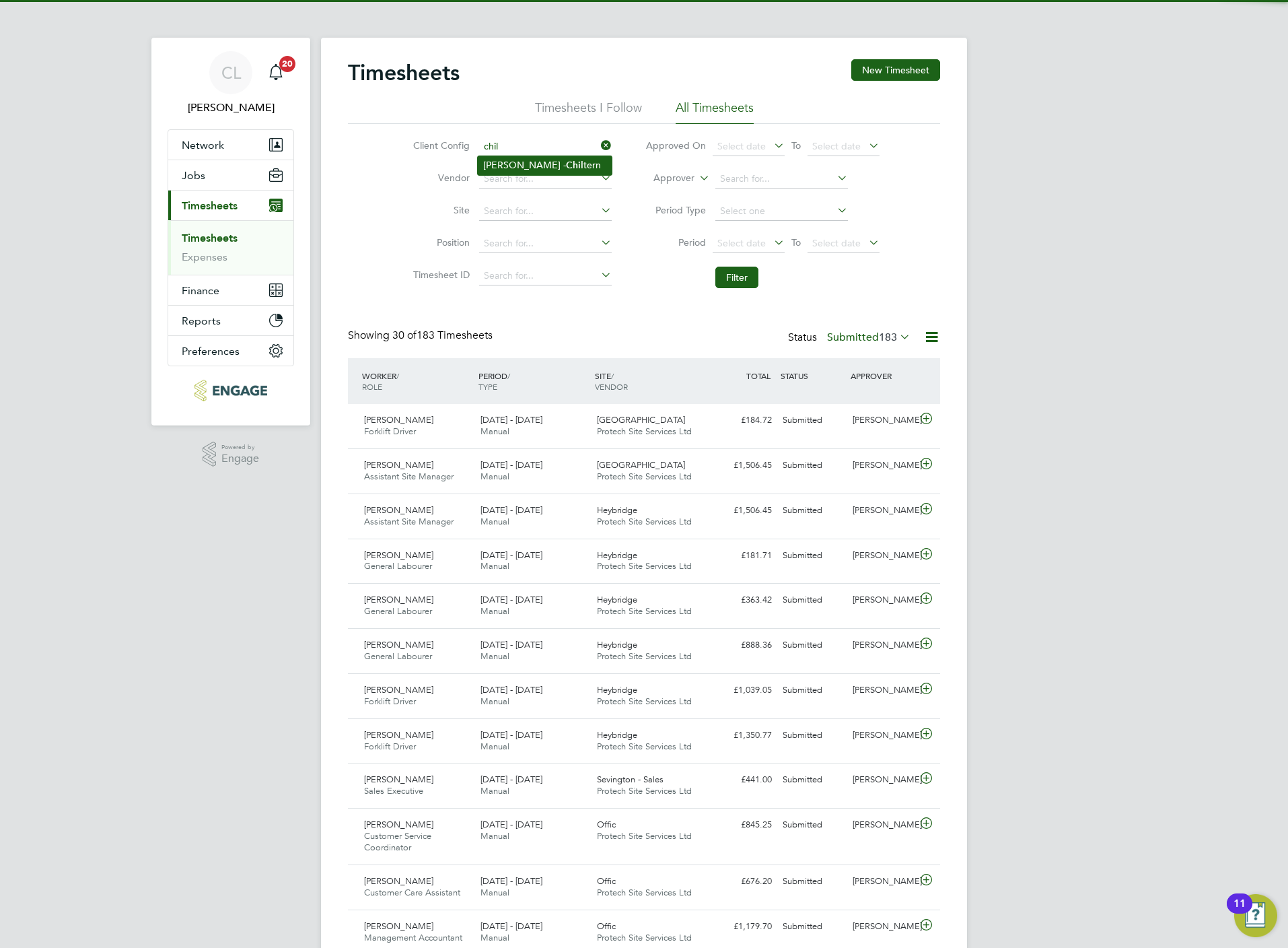
click at [528, 167] on li "Crest Nicholson - Chil tern" at bounding box center [545, 165] width 134 height 18
type input "Crest Nicholson - Chiltern"
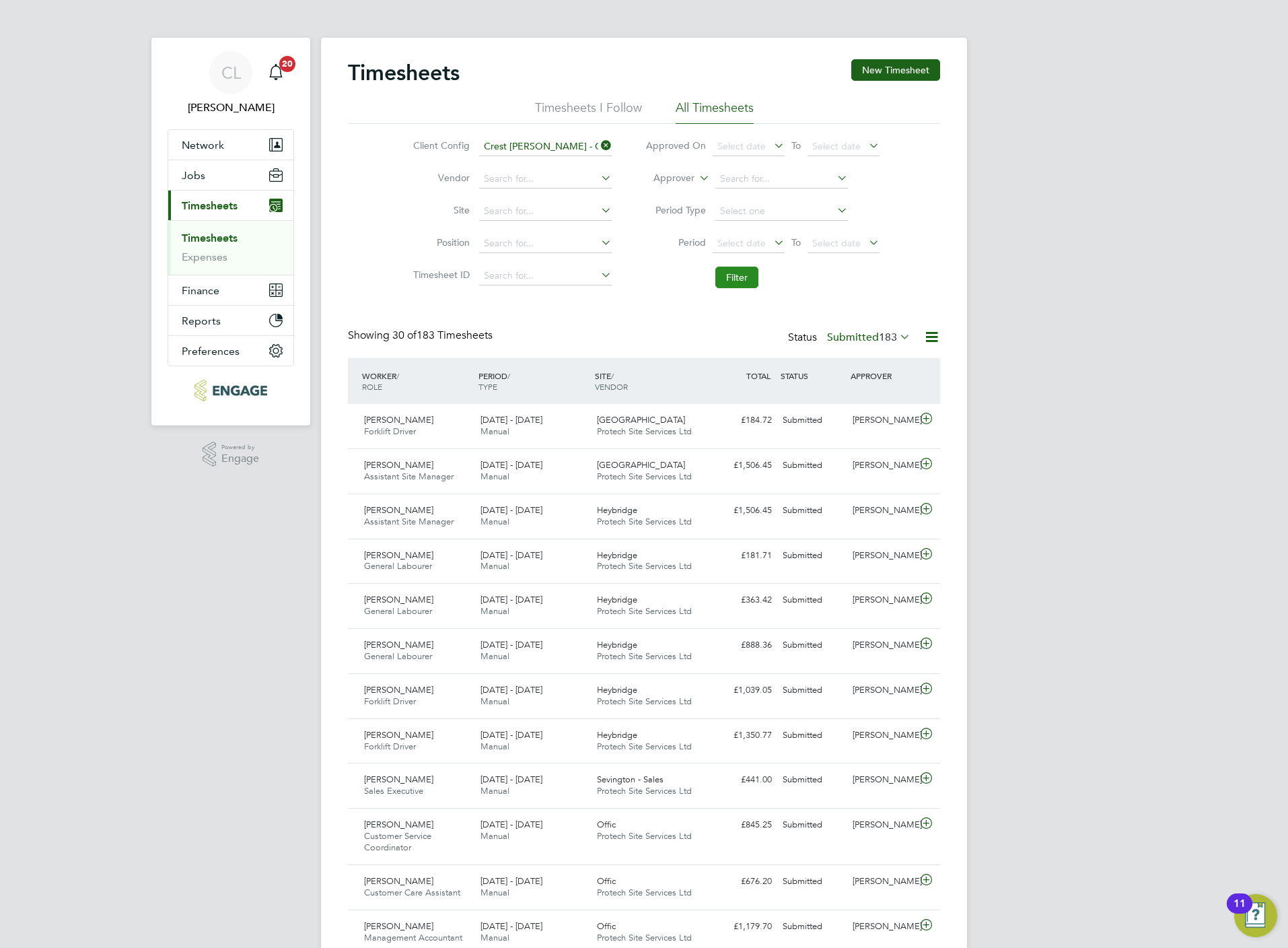
click at [729, 270] on button "Filter" at bounding box center [737, 277] width 43 height 21
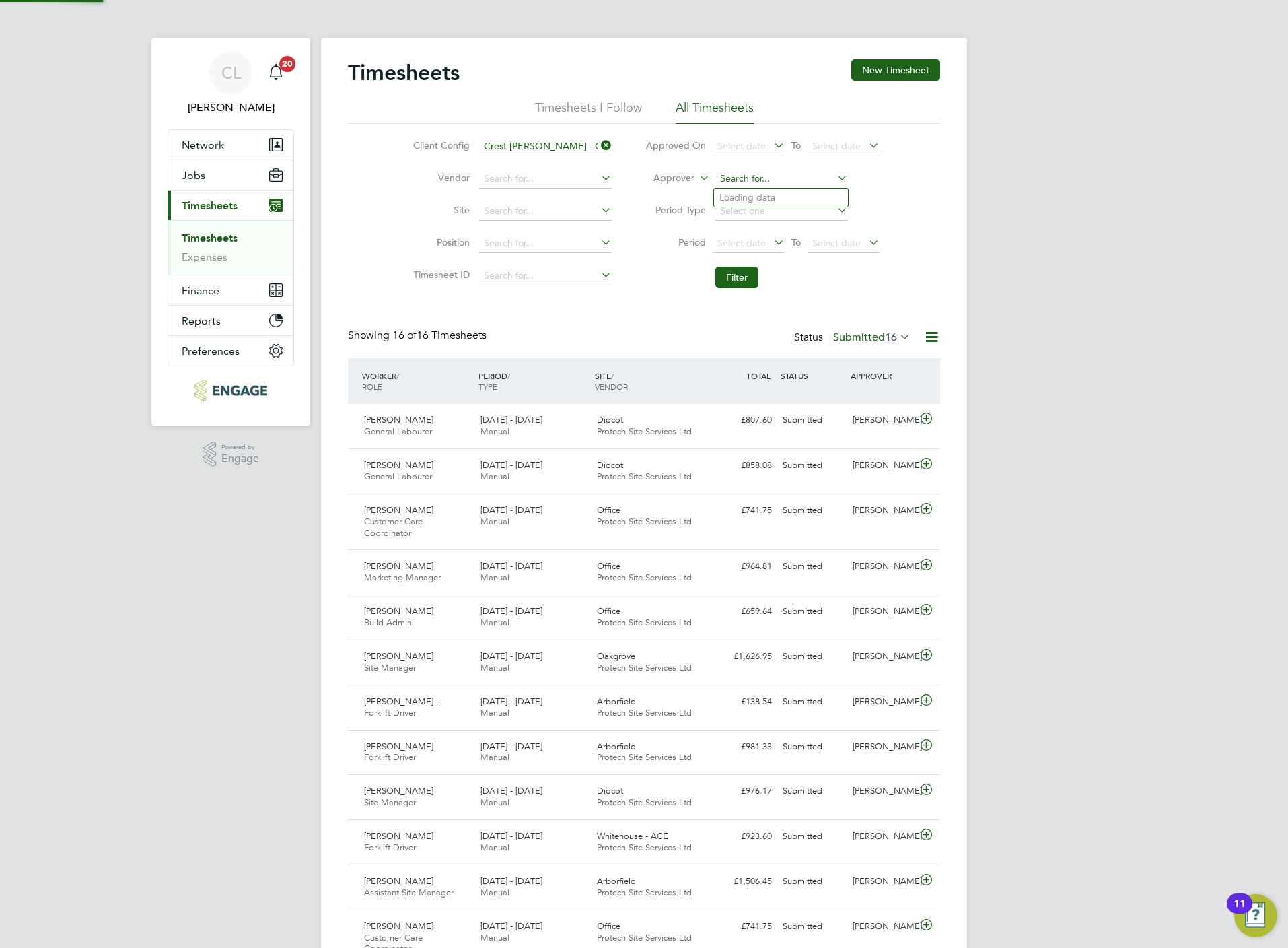
click at [770, 177] on input at bounding box center [782, 179] width 133 height 19
click at [772, 197] on li "Mark Al len" at bounding box center [781, 198] width 134 height 18
type input "Mark Allen"
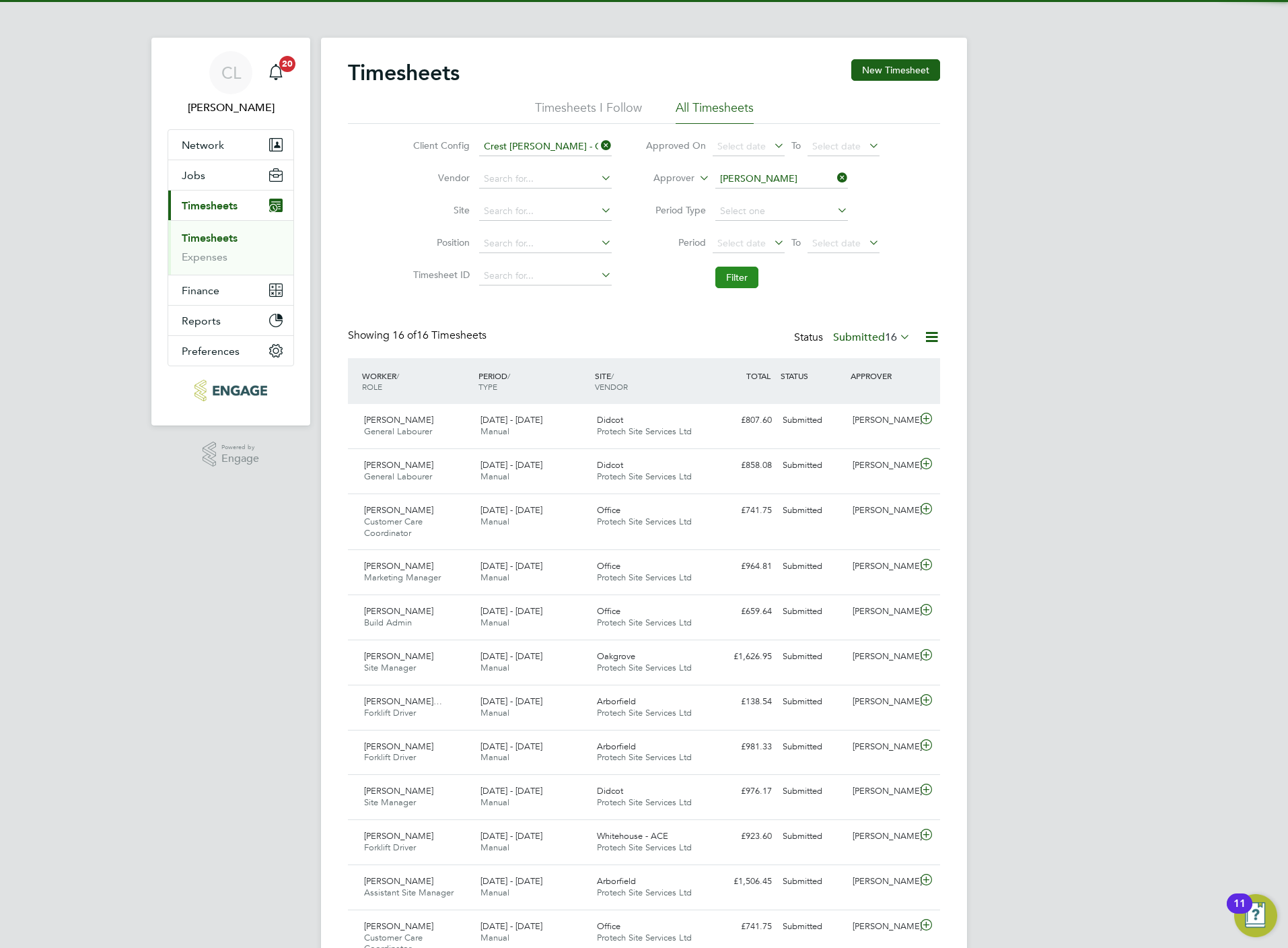
click at [723, 277] on button "Filter" at bounding box center [737, 277] width 43 height 21
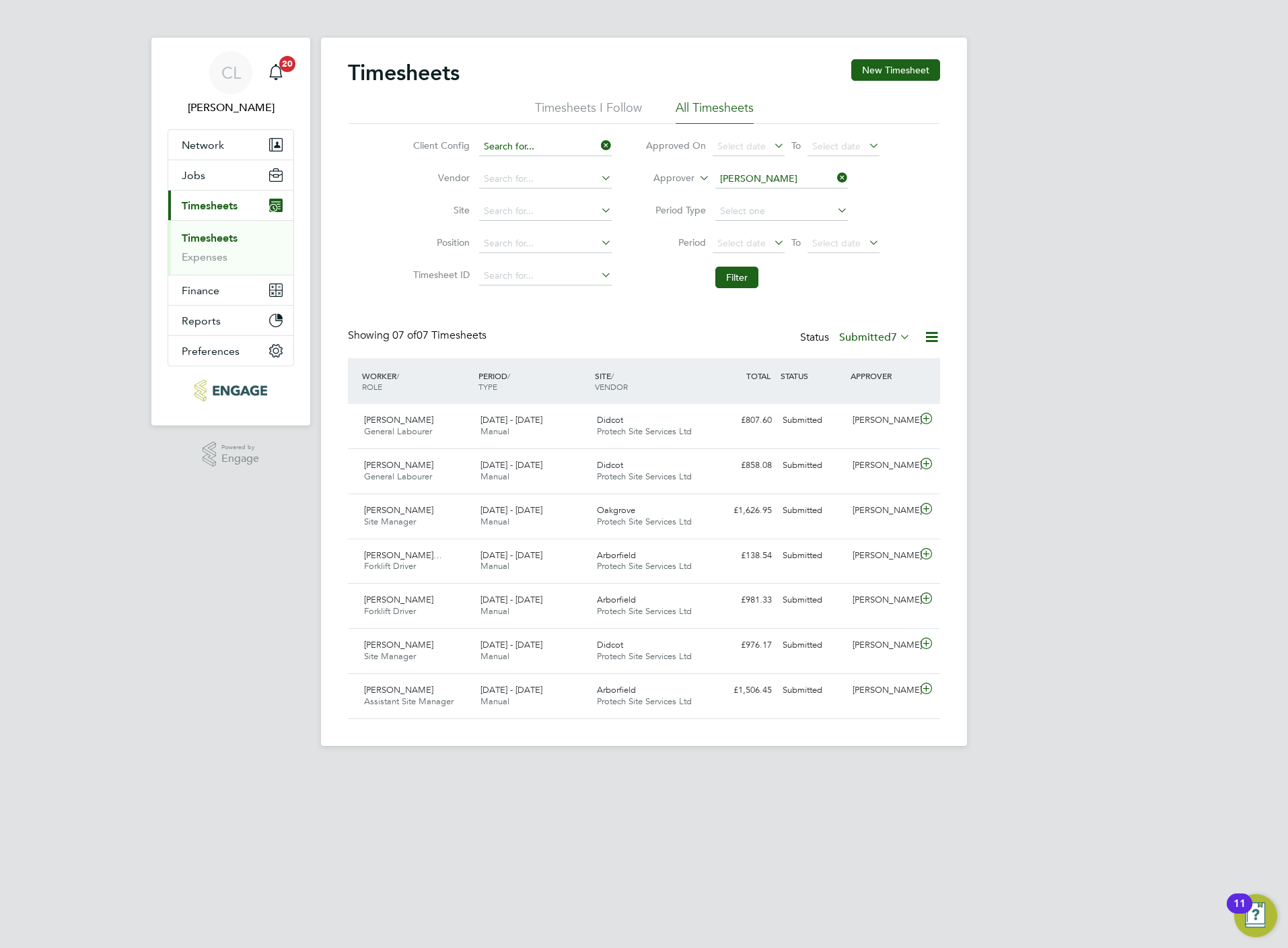
click at [542, 153] on input at bounding box center [545, 147] width 133 height 19
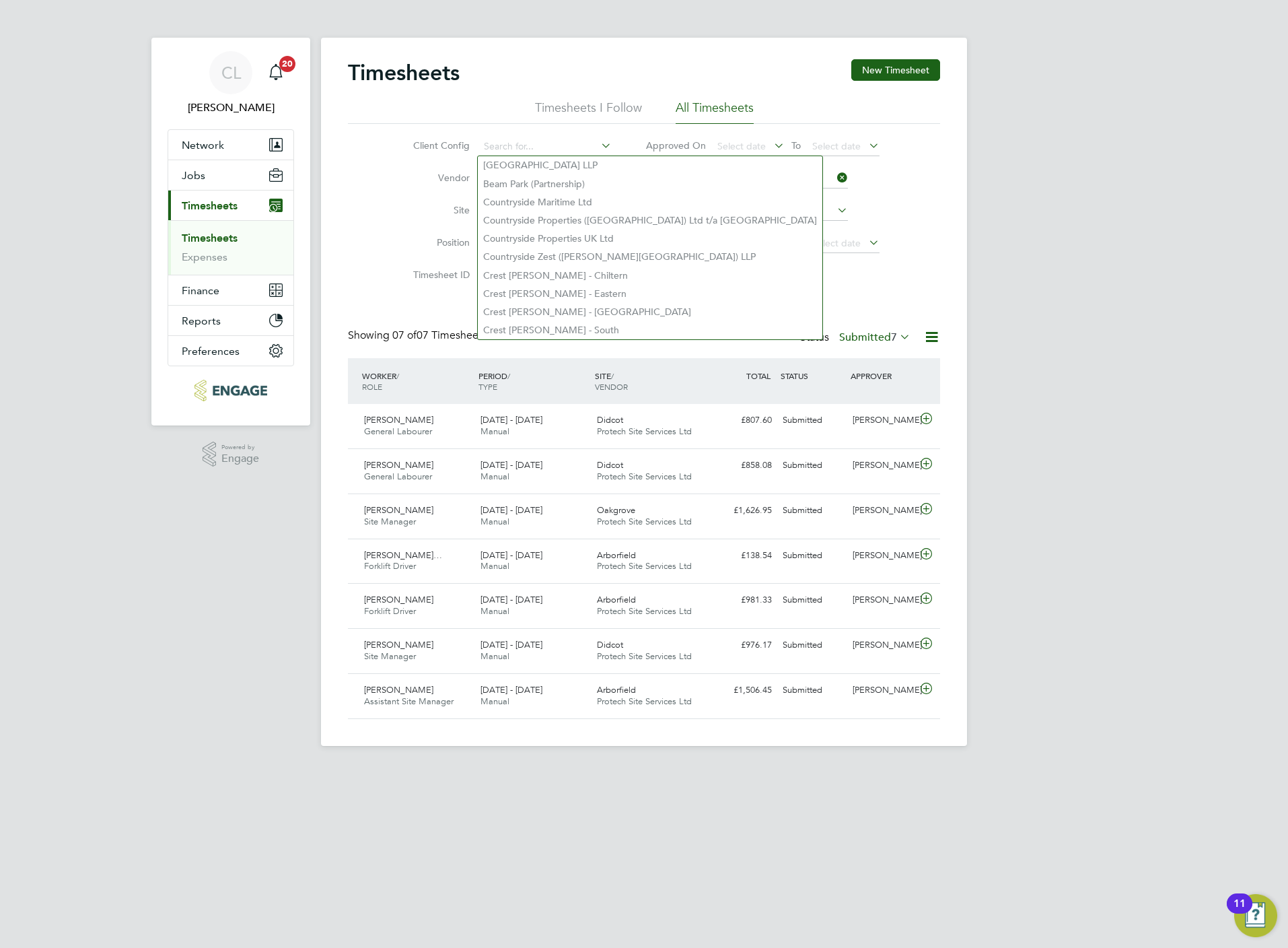
click at [835, 177] on icon at bounding box center [835, 177] width 0 height 19
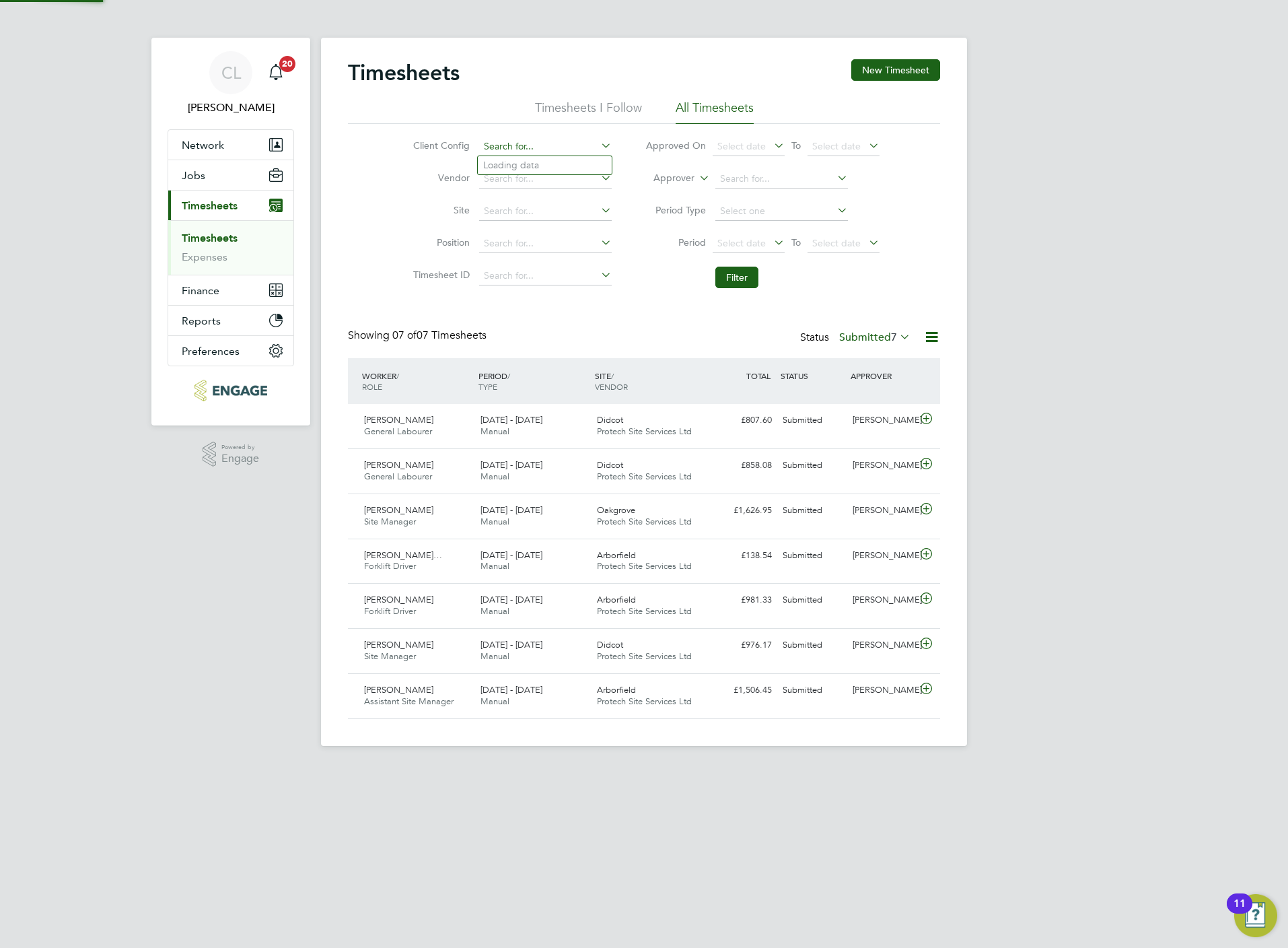
click at [580, 145] on input at bounding box center [545, 147] width 133 height 19
click at [552, 172] on li "Crest Nicholson - Midla nds" at bounding box center [545, 165] width 135 height 18
type input "Crest [PERSON_NAME] - [GEOGRAPHIC_DATA]"
click at [727, 287] on button "Filter" at bounding box center [737, 277] width 43 height 21
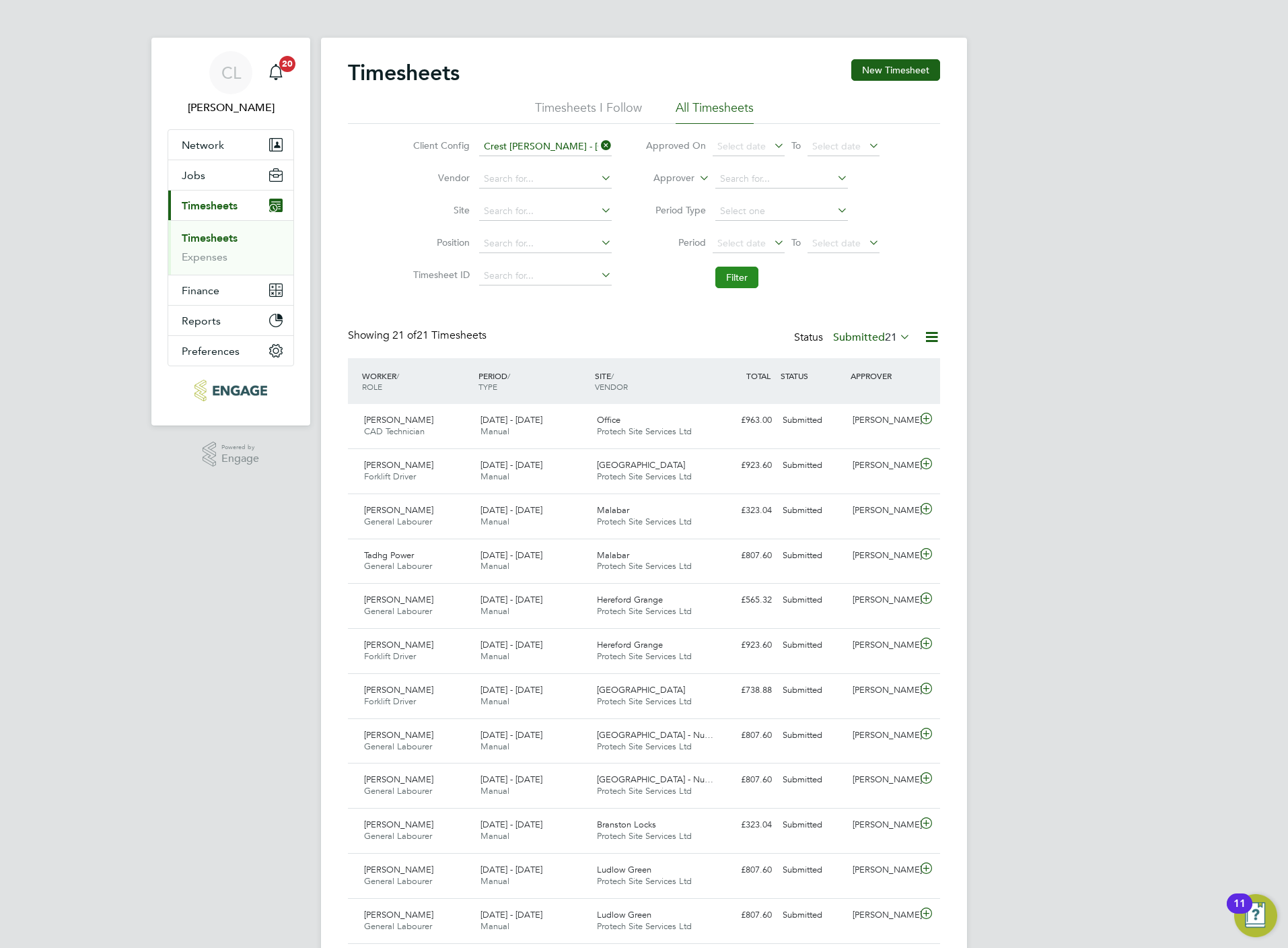
click at [750, 277] on button "Filter" at bounding box center [737, 277] width 43 height 21
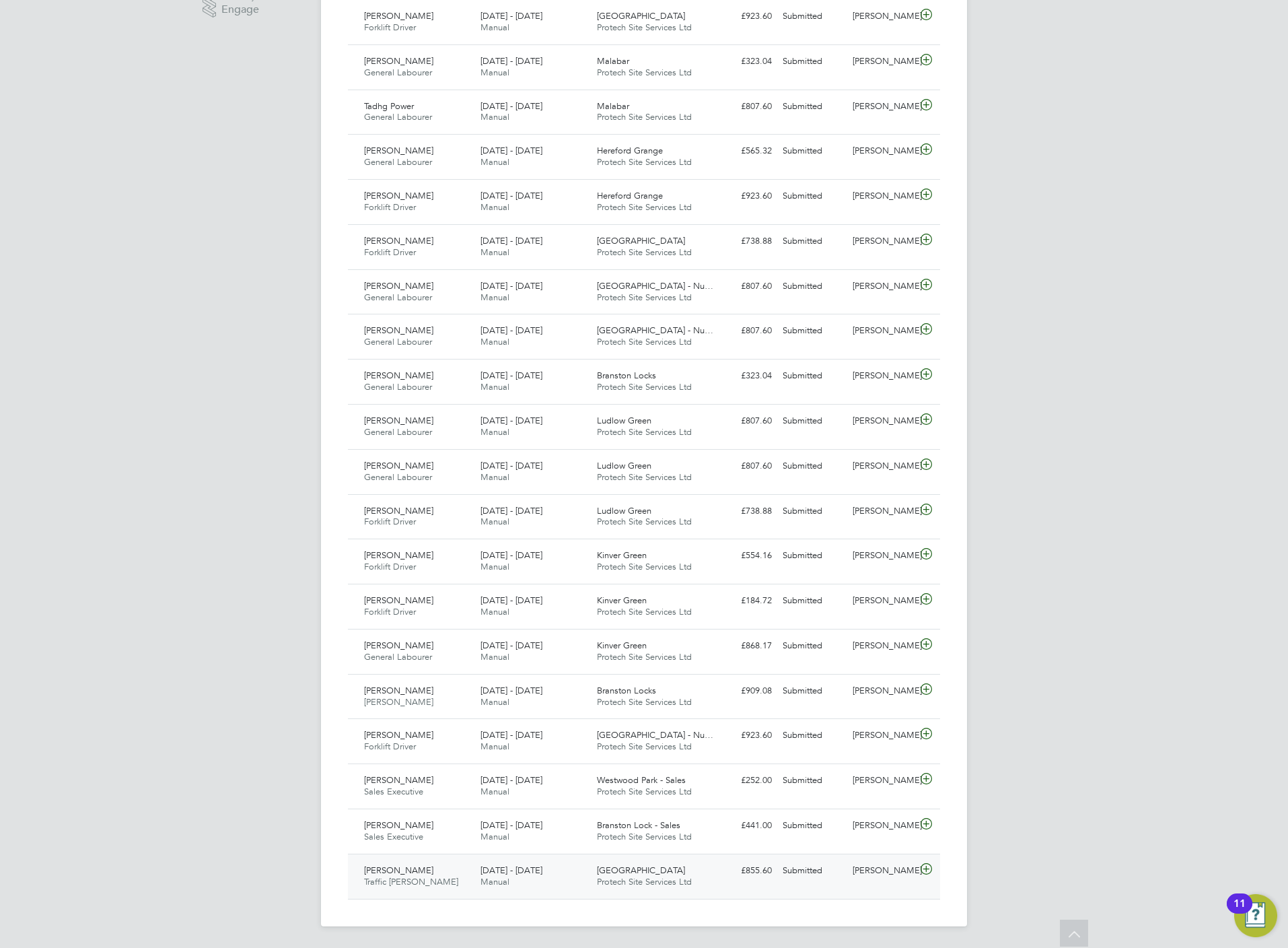
click at [742, 889] on div "Timothy Ogunode Traffic Marshall 11 - 17 Aug 2025 11 - 17 Aug 2025 Manual Westw…" at bounding box center [644, 876] width 592 height 45
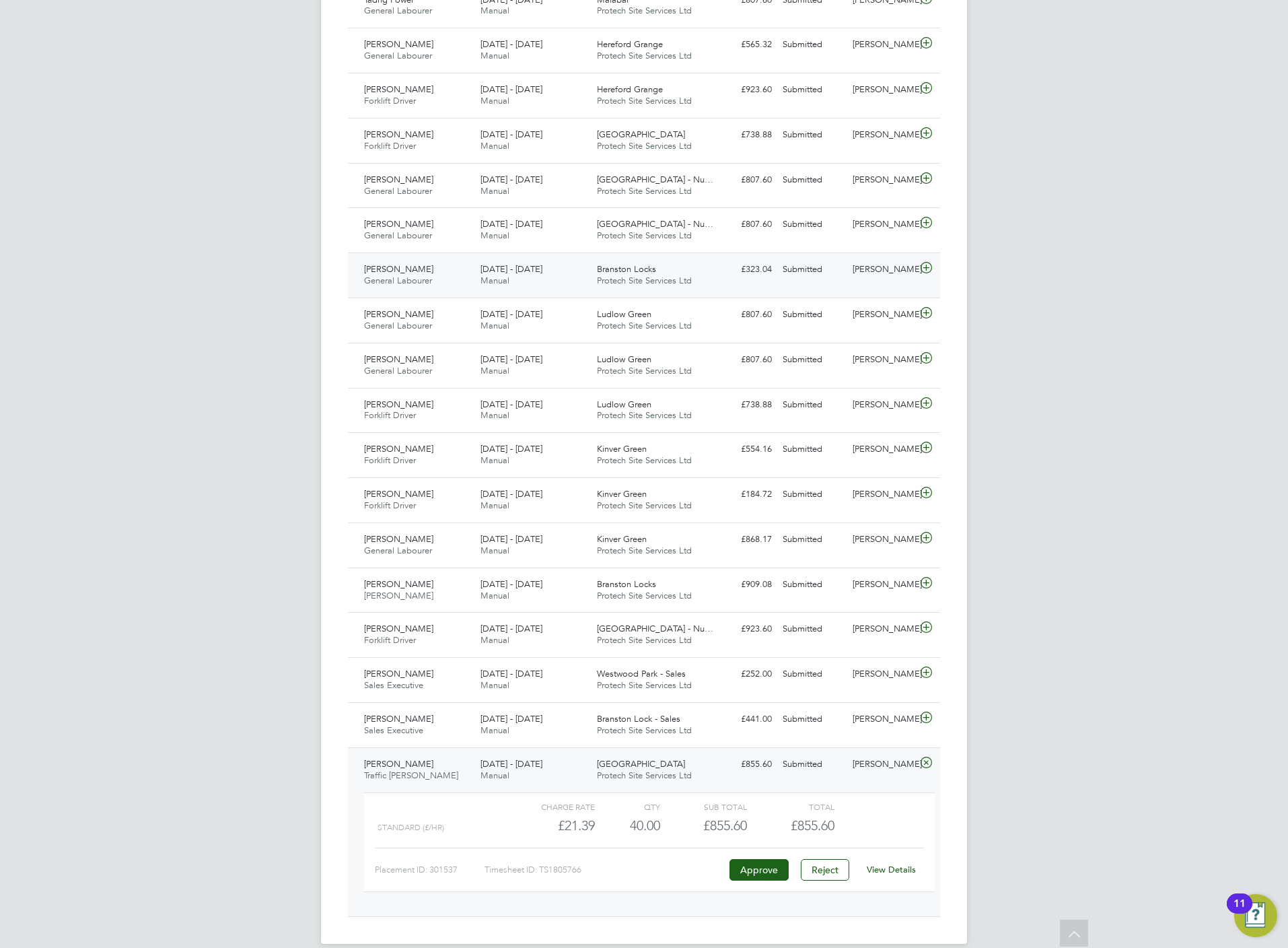
scroll to position [582, 0]
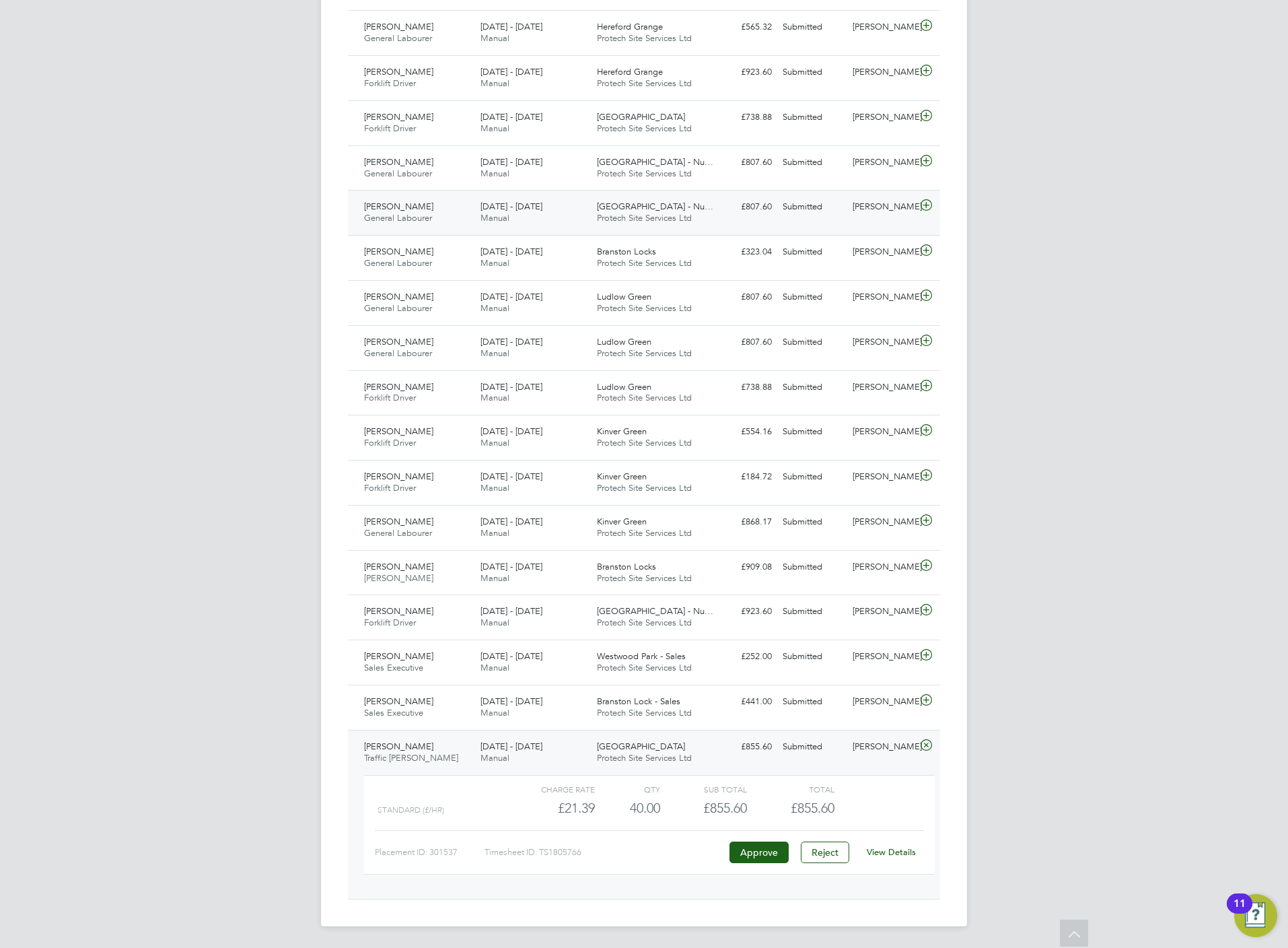
click at [931, 204] on icon at bounding box center [926, 205] width 17 height 11
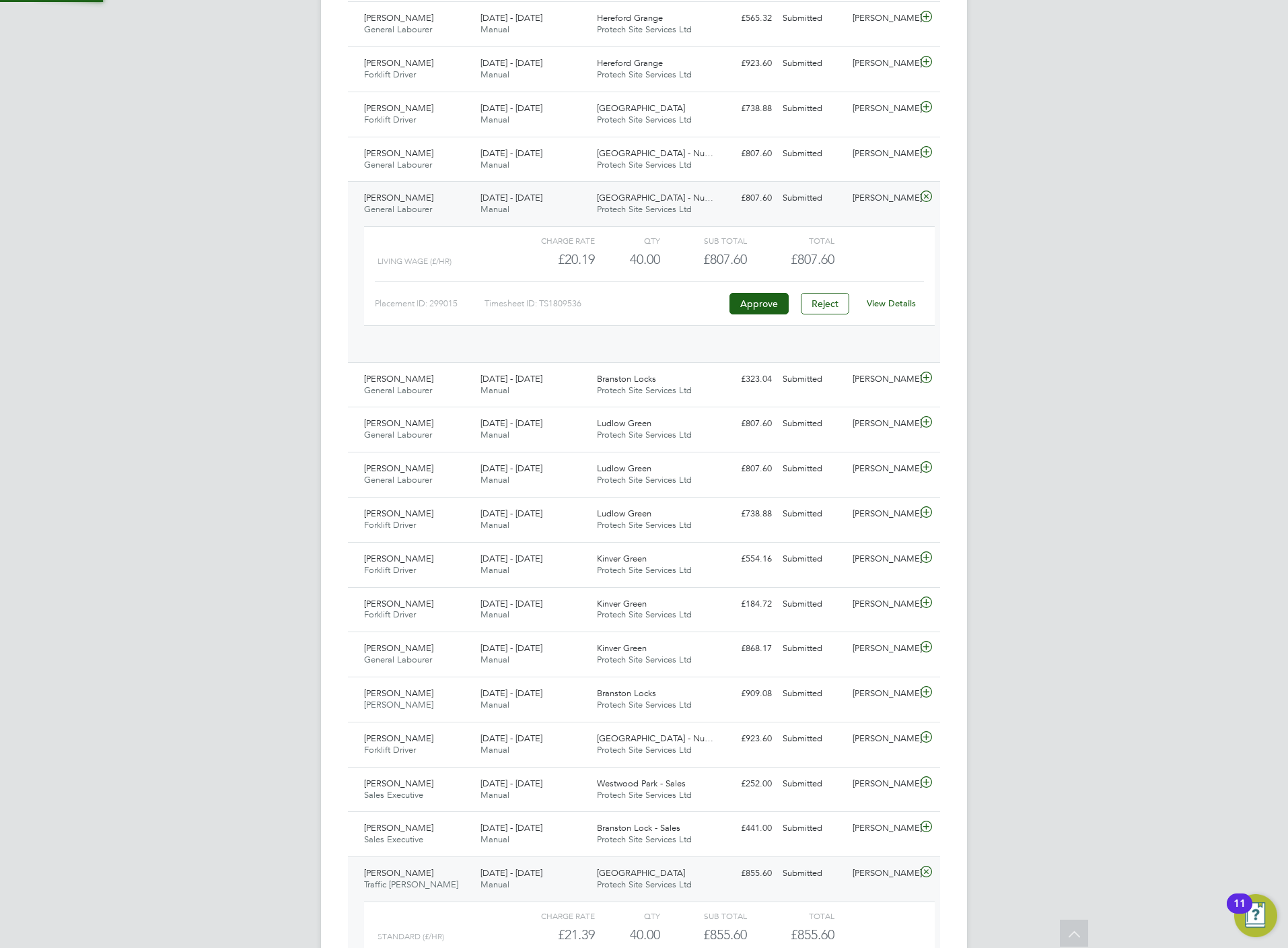
scroll to position [22, 131]
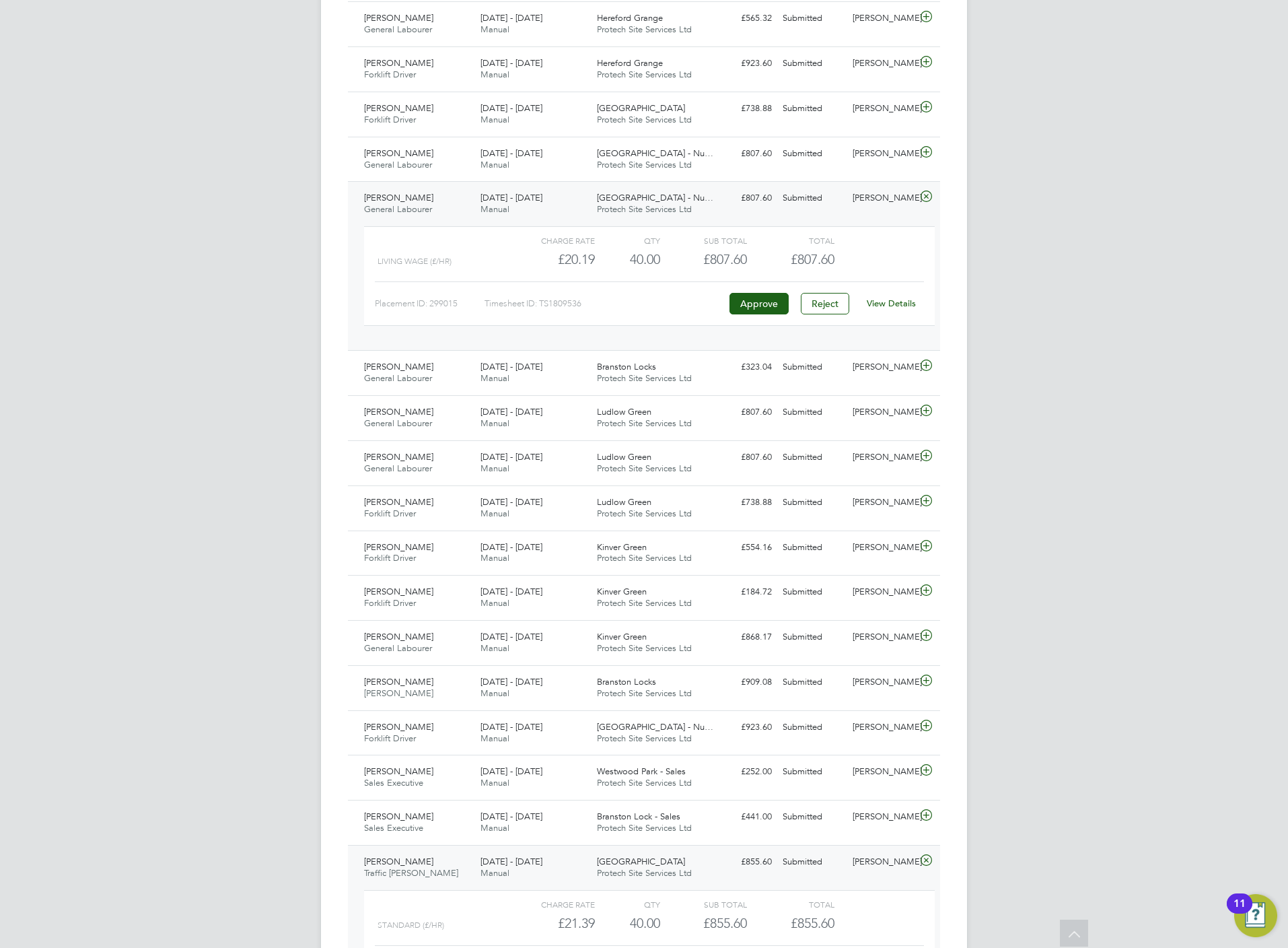
click at [892, 309] on link "View Details" at bounding box center [891, 303] width 49 height 11
click at [666, 421] on div "Ludlow Green Protech Site Services Ltd" at bounding box center [650, 417] width 116 height 33
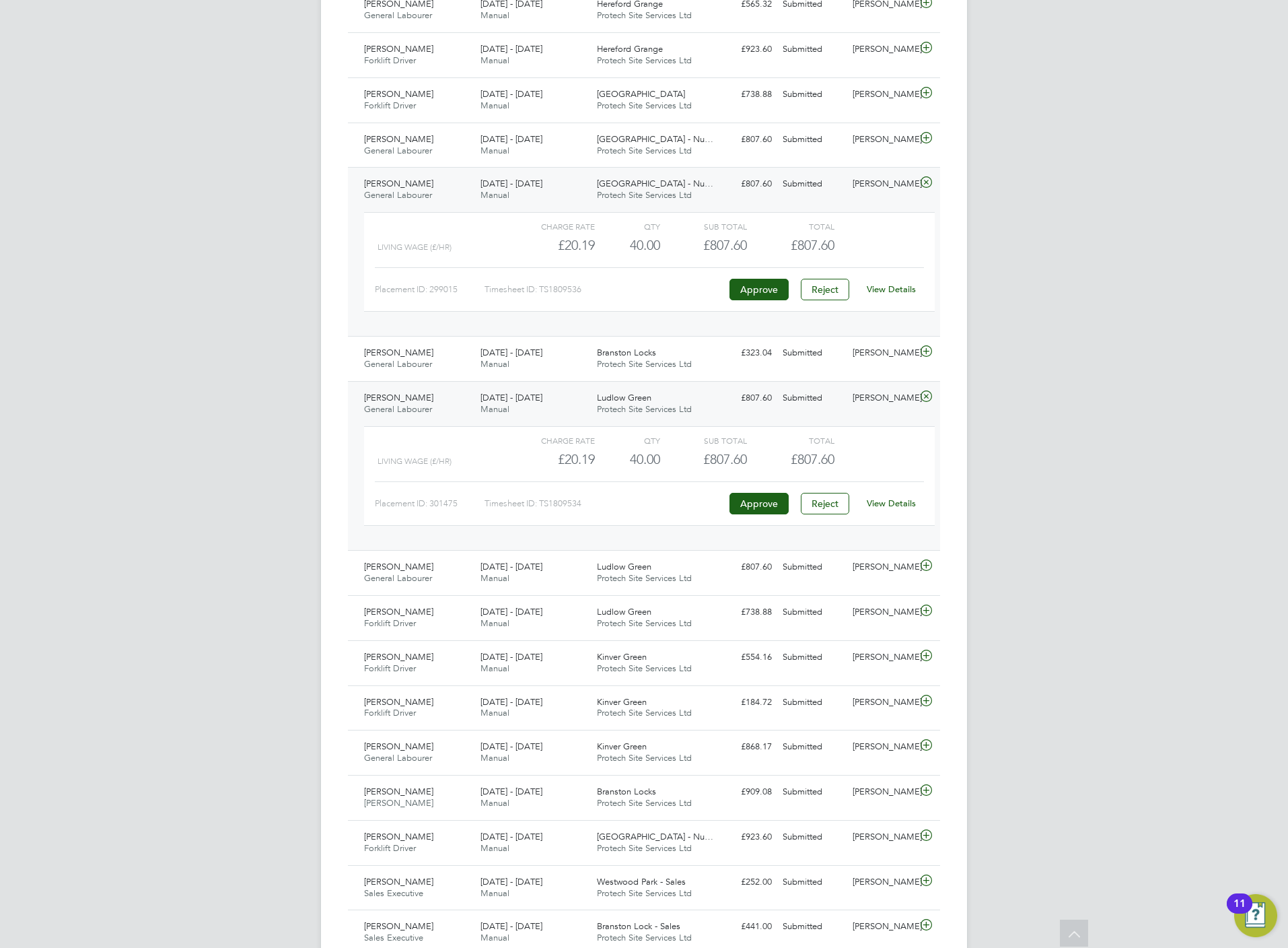
scroll to position [631, 0]
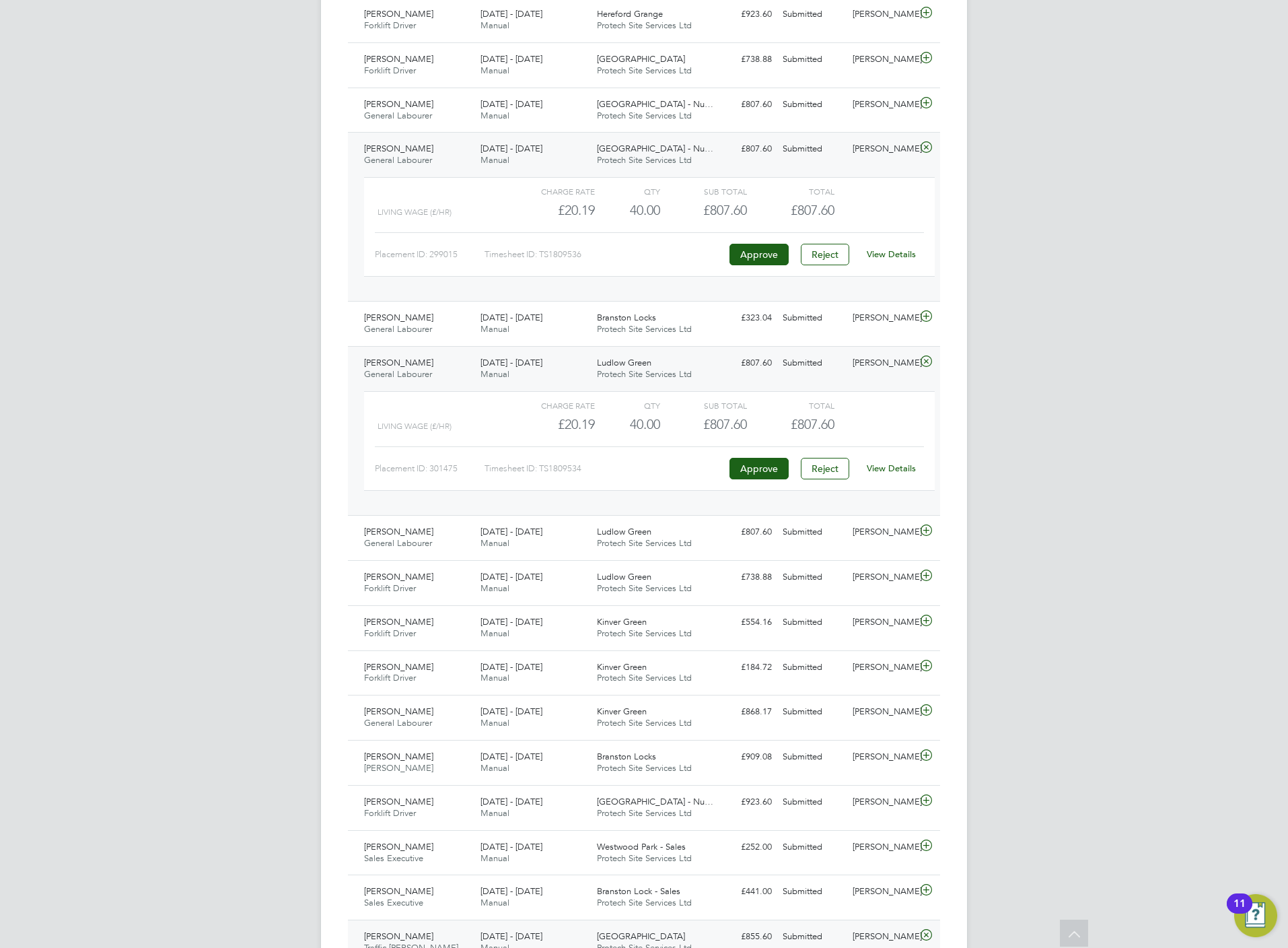
click at [894, 471] on link "View Details" at bounding box center [891, 468] width 49 height 11
click at [929, 533] on icon at bounding box center [926, 530] width 17 height 11
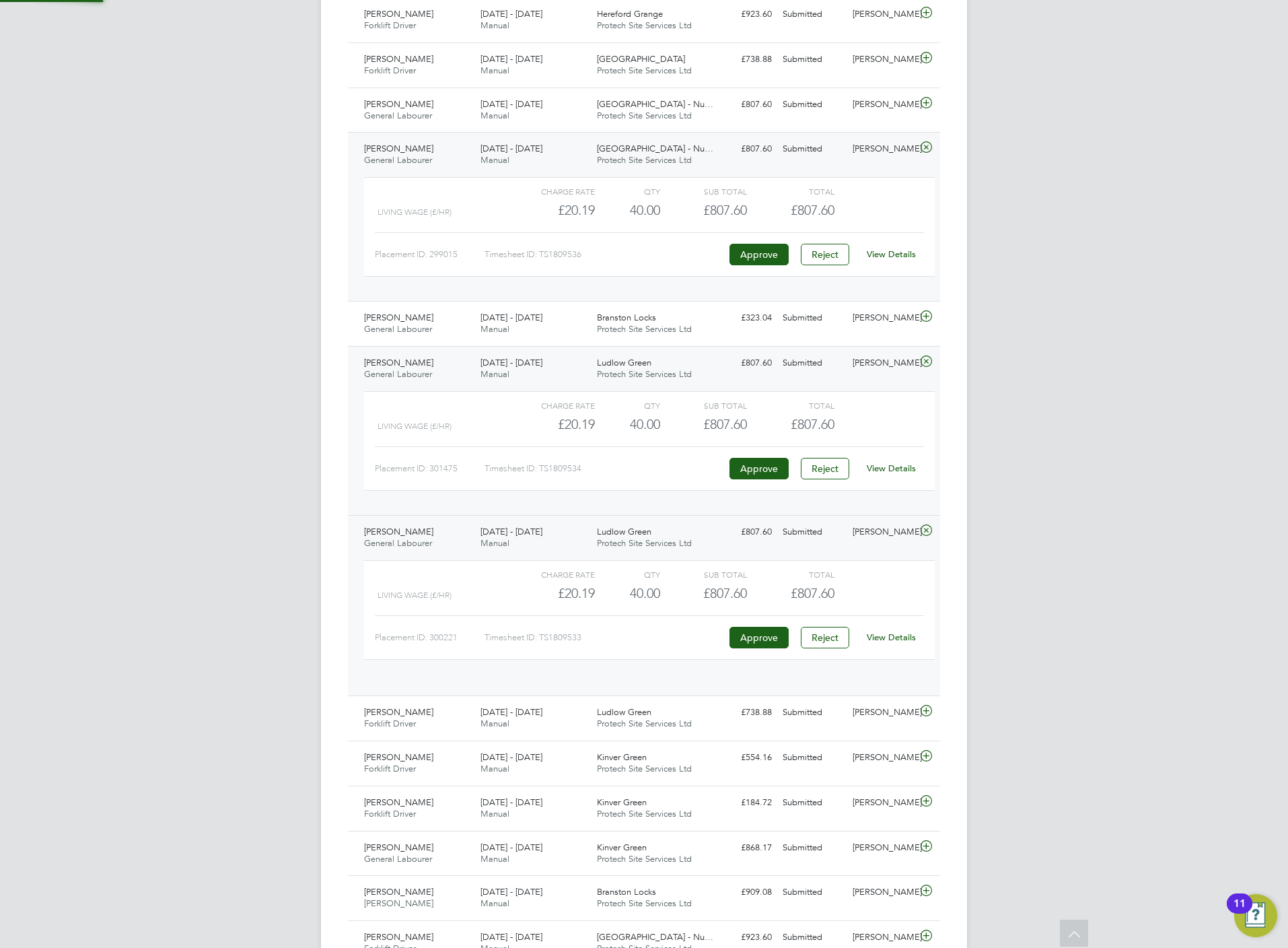
scroll to position [22, 131]
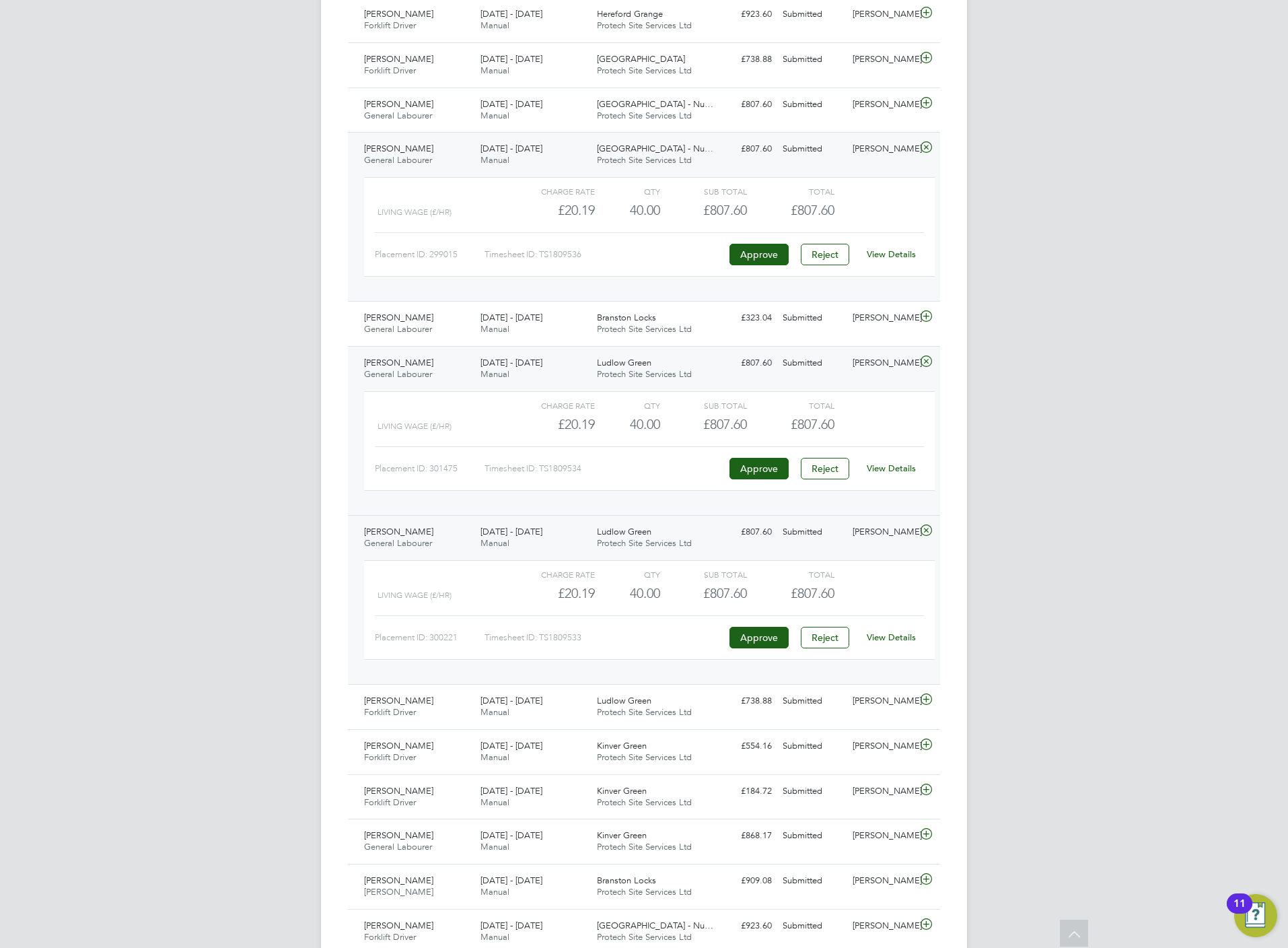
click at [914, 643] on link "View Details" at bounding box center [891, 637] width 49 height 11
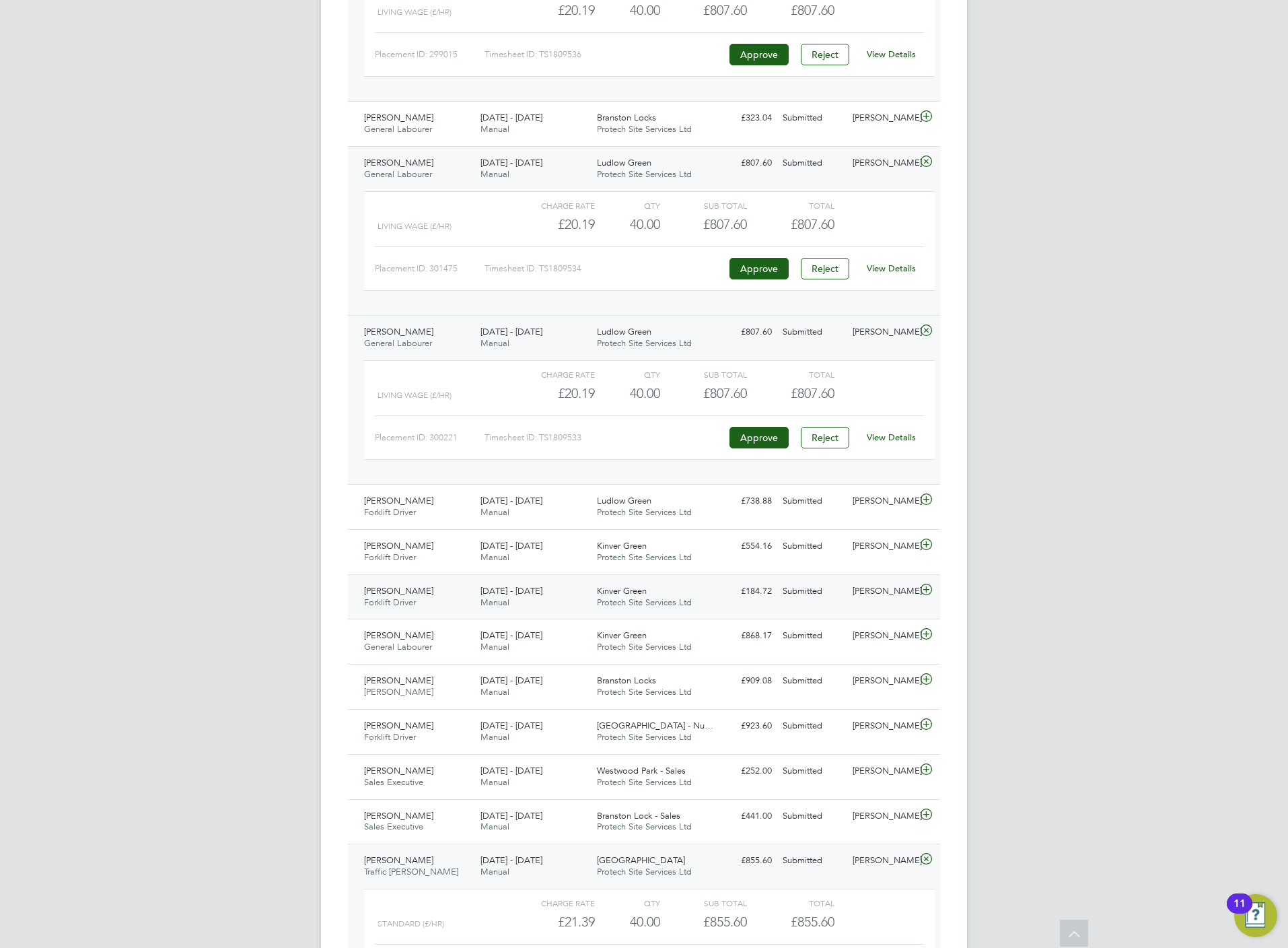
scroll to position [833, 0]
click at [926, 503] on icon at bounding box center [926, 497] width 17 height 11
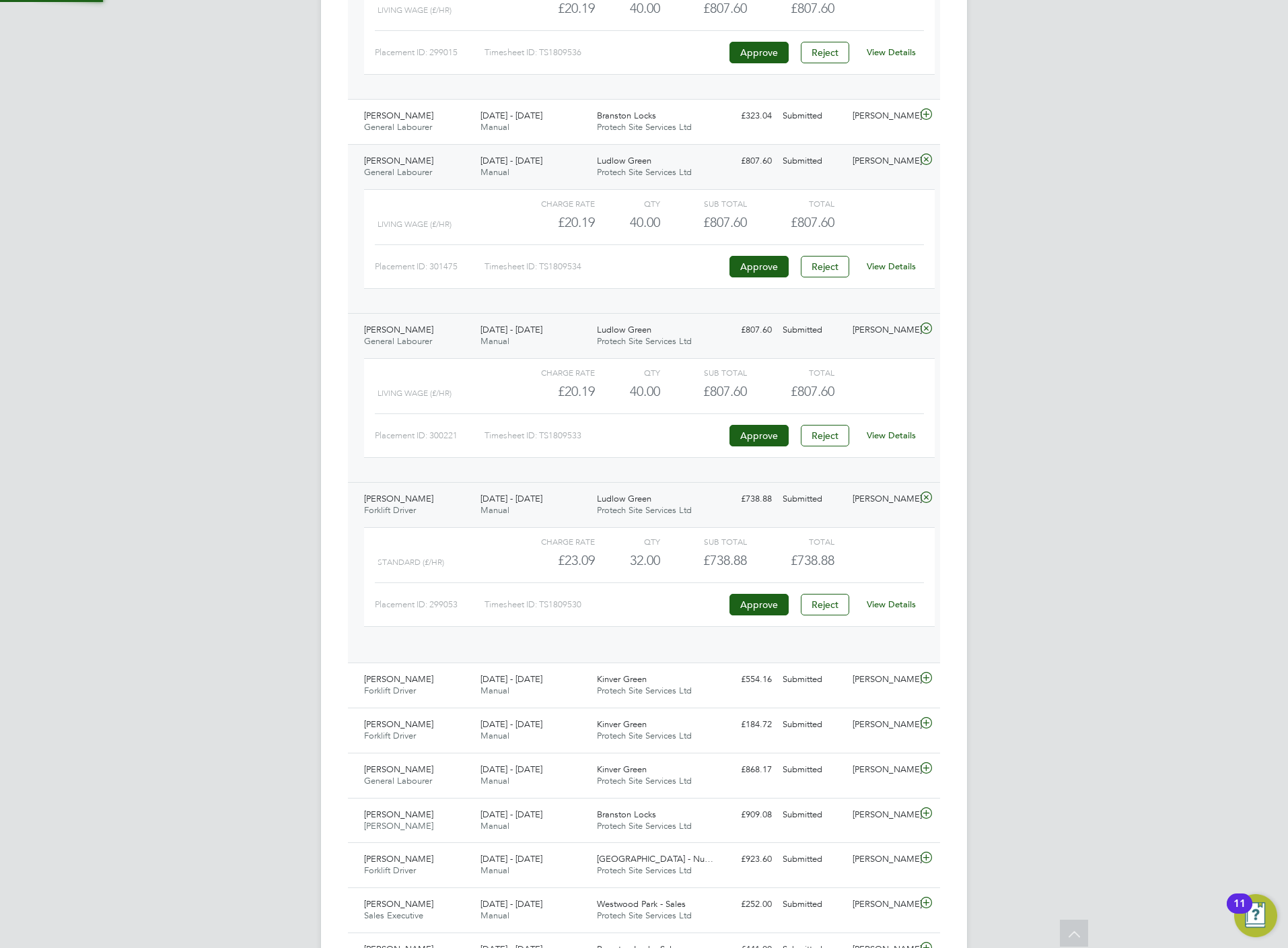
scroll to position [22, 131]
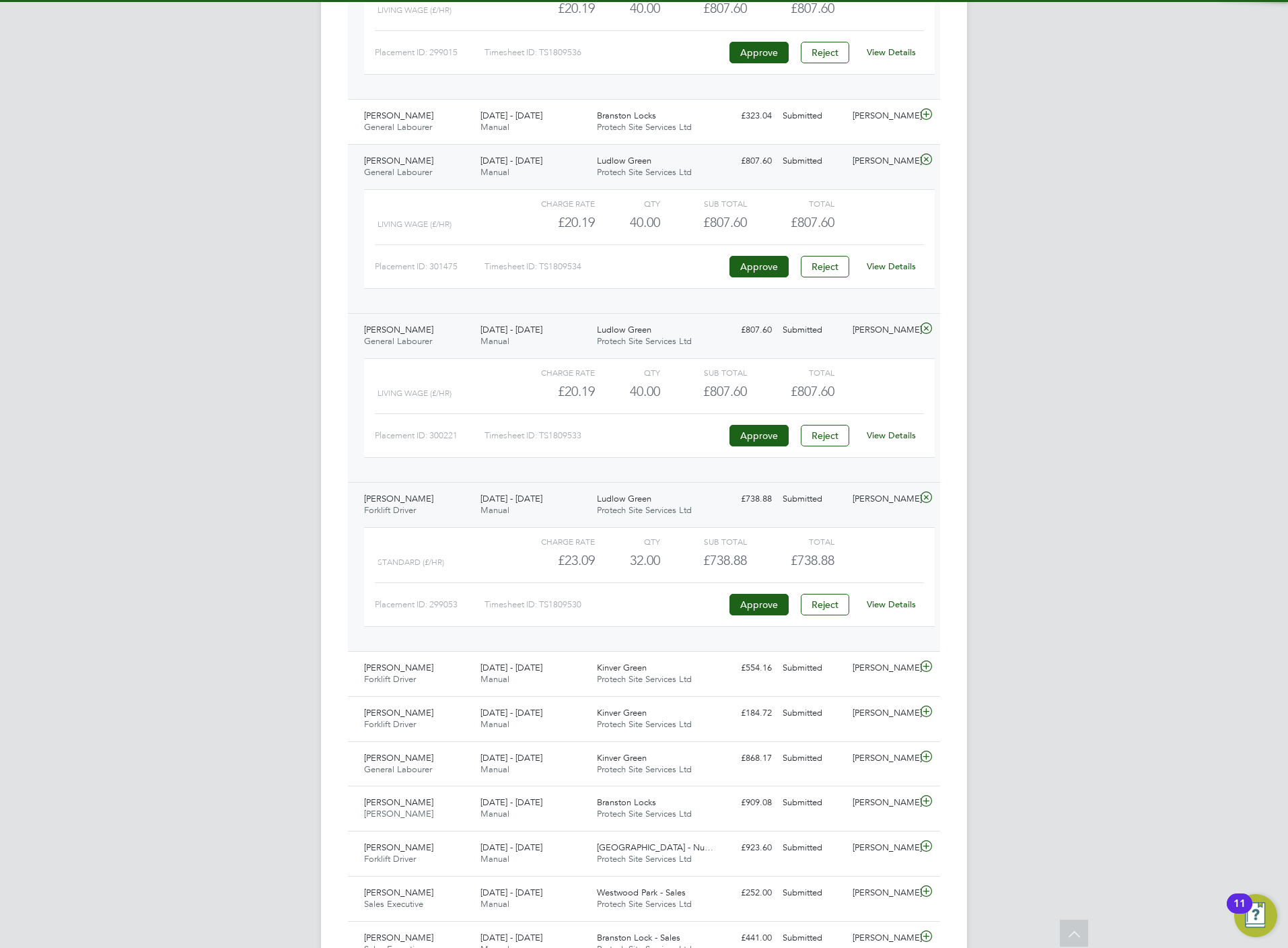
click at [899, 610] on link "View Details" at bounding box center [891, 604] width 49 height 11
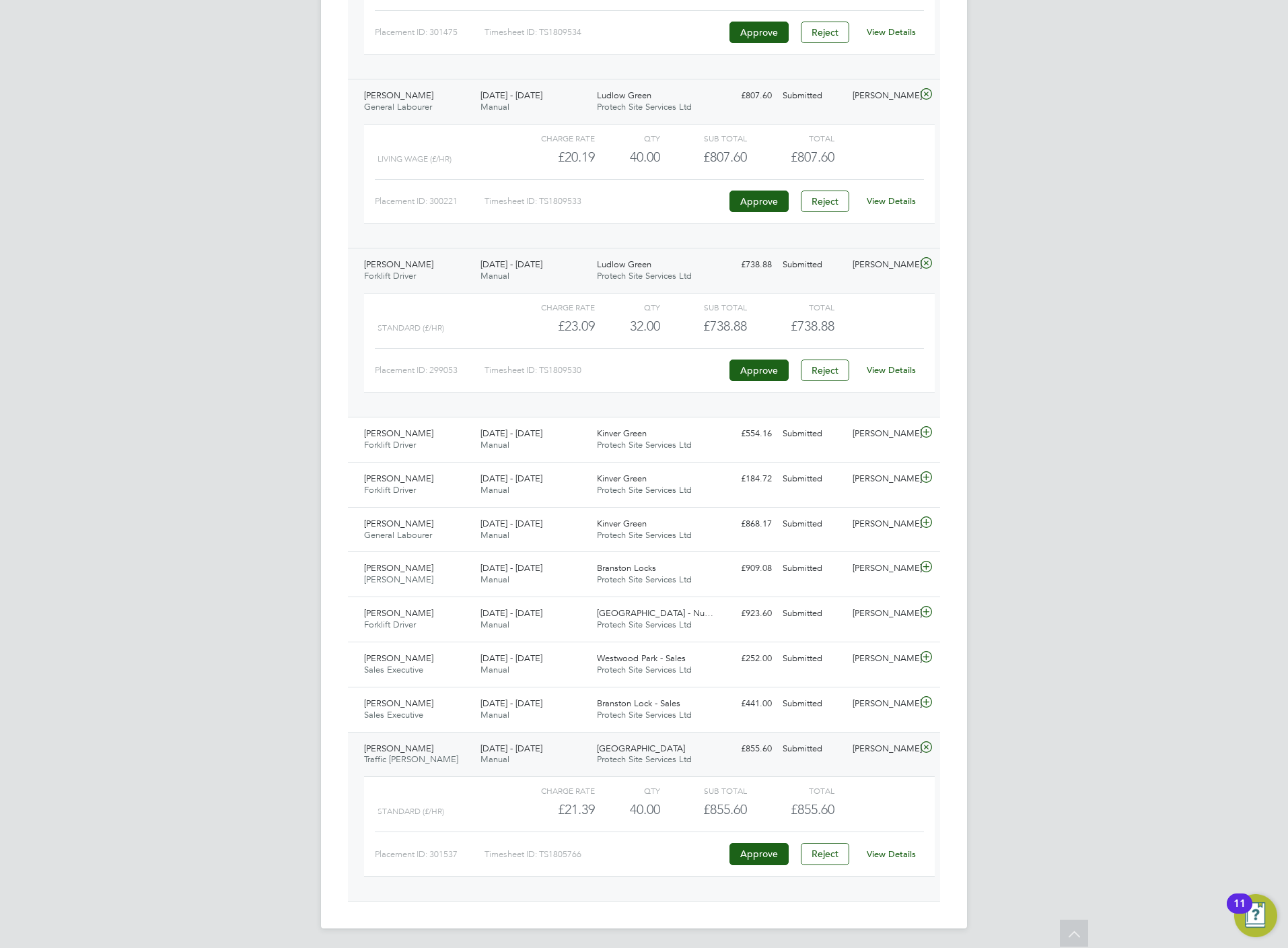
scroll to position [1085, 0]
click at [678, 621] on span "Protech Site Services Ltd" at bounding box center [645, 622] width 95 height 11
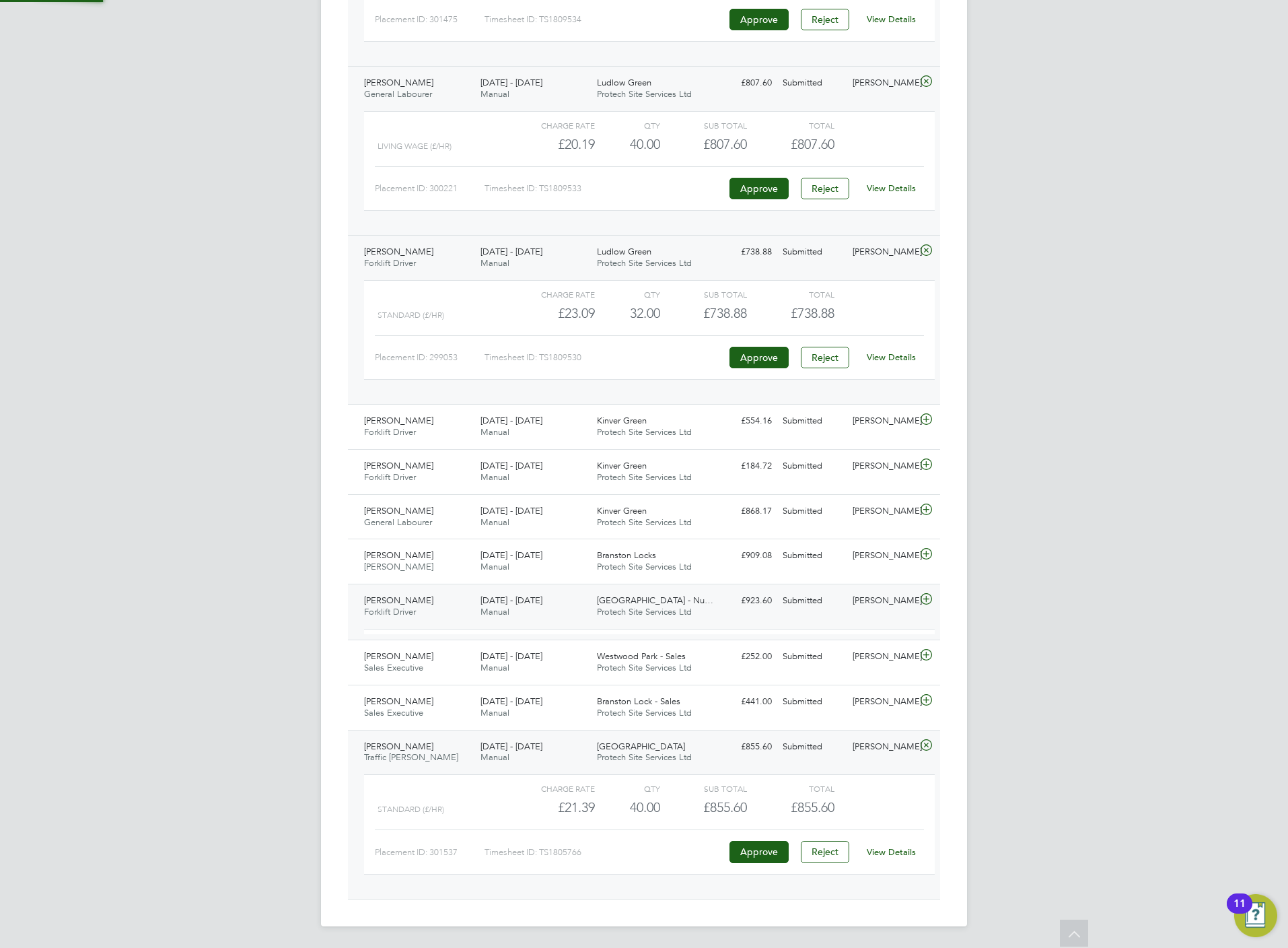
scroll to position [22, 131]
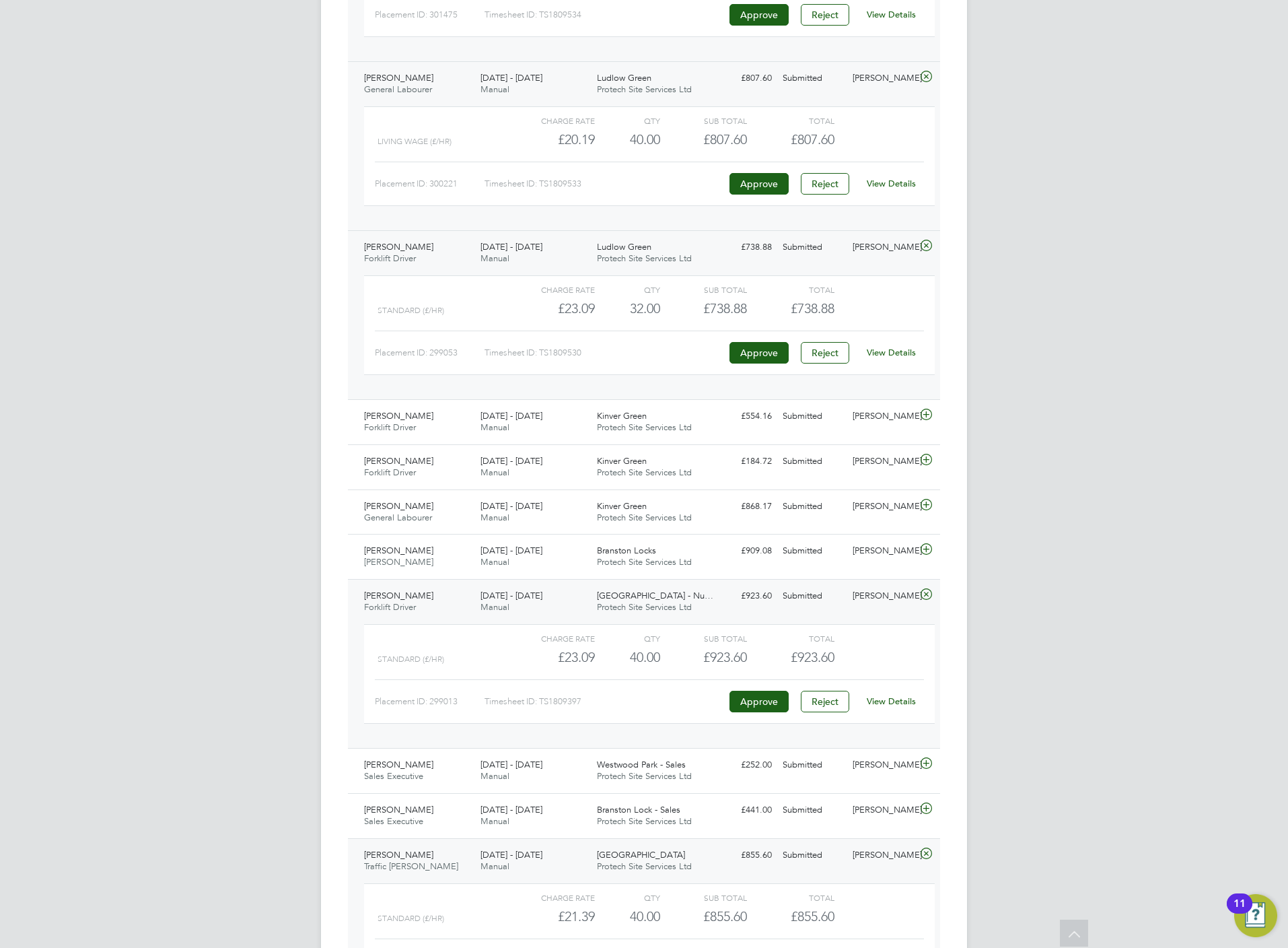
click at [901, 707] on link "View Details" at bounding box center [891, 701] width 49 height 11
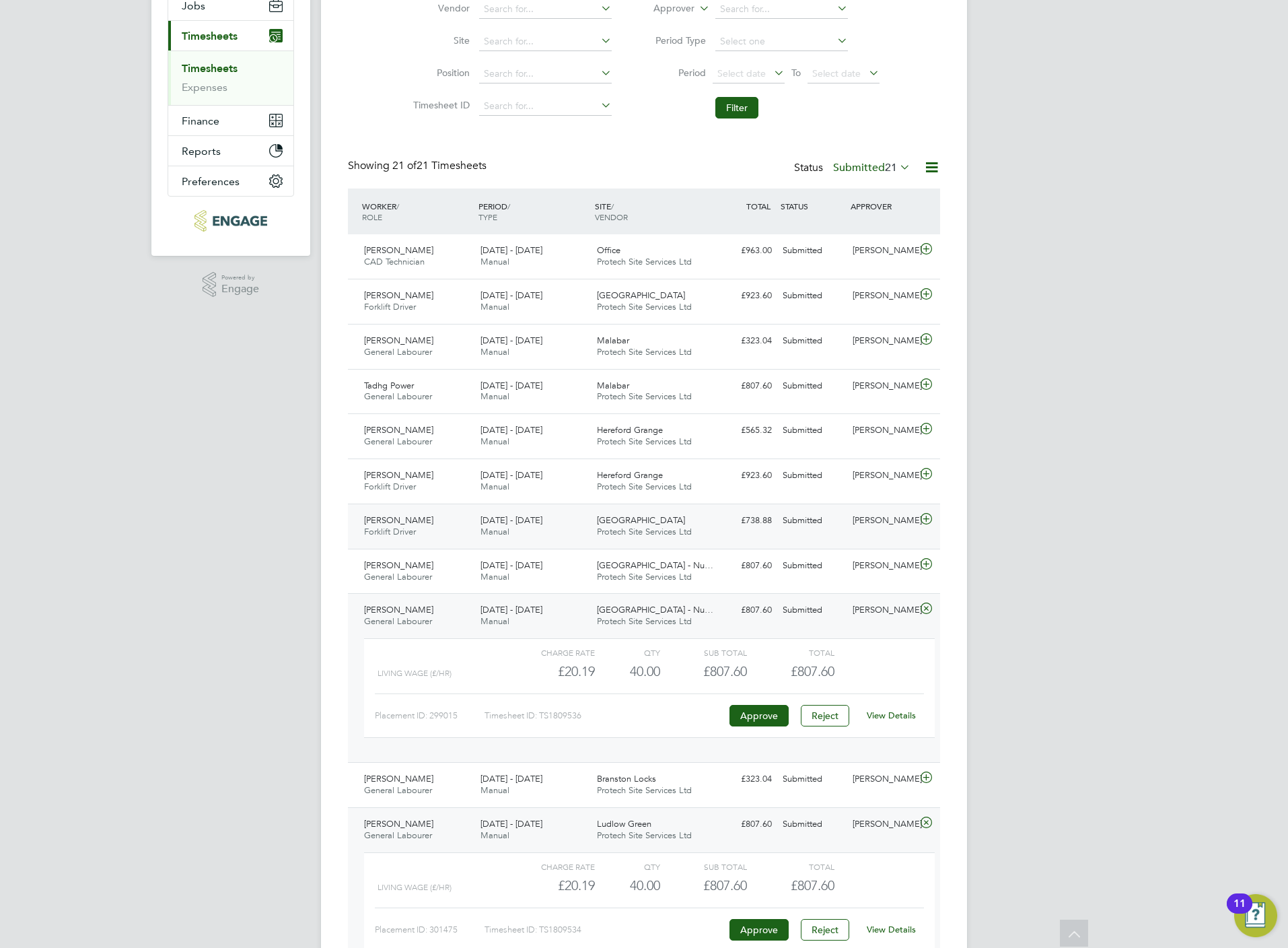
scroll to position [0, 0]
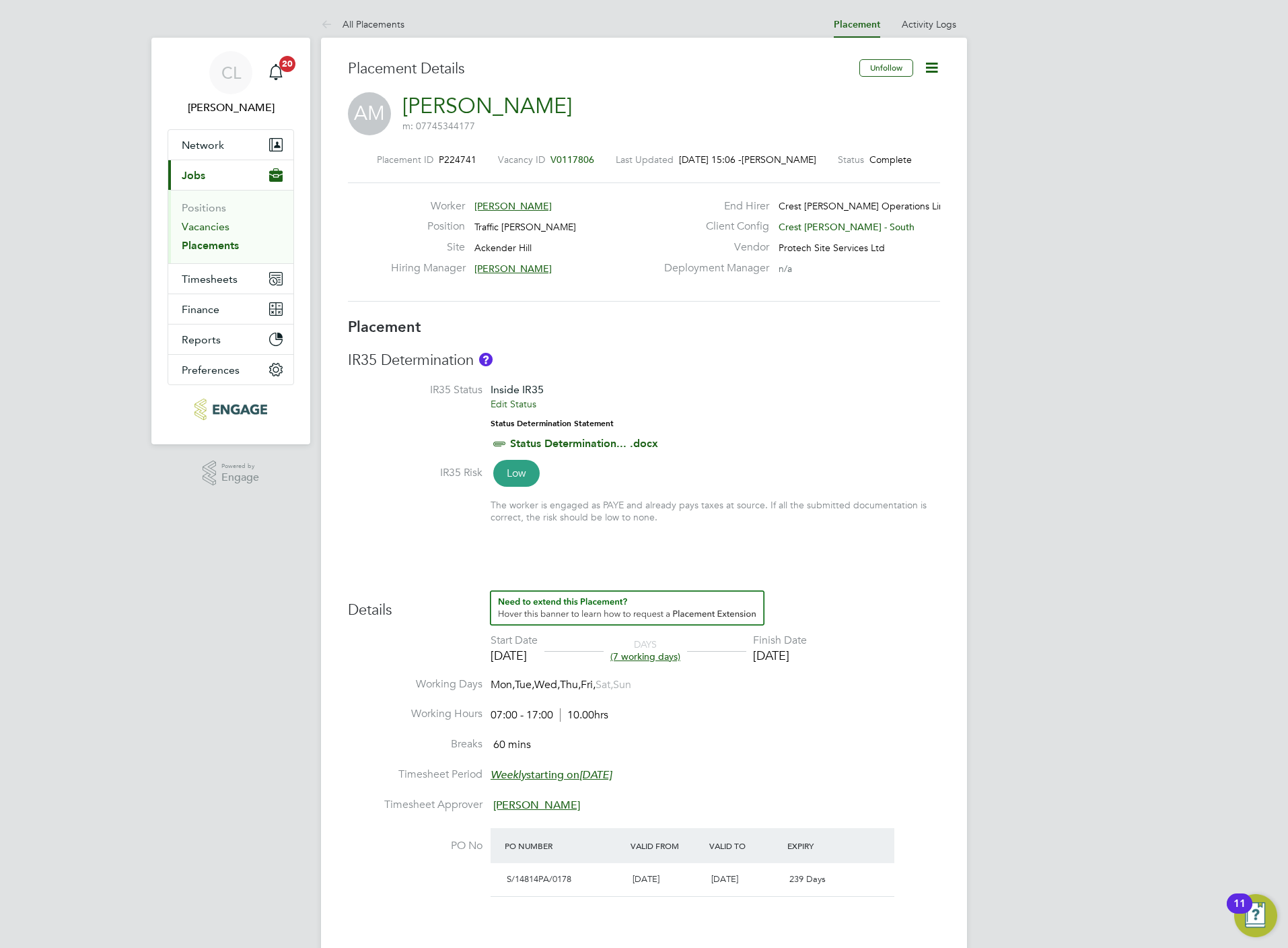
click at [222, 222] on link "Vacancies" at bounding box center [205, 226] width 48 height 13
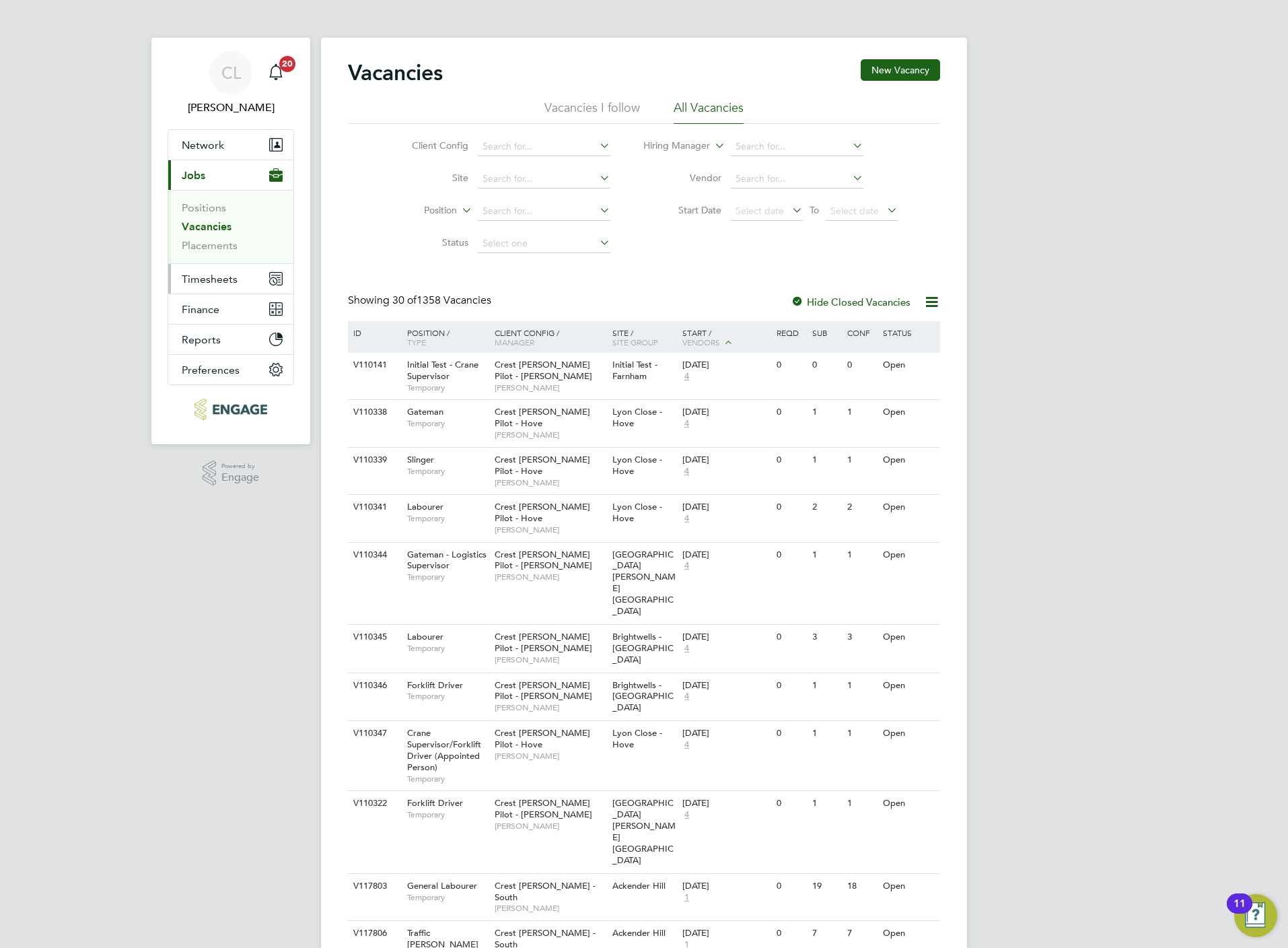
click at [217, 287] on button "Timesheets" at bounding box center [231, 279] width 125 height 30
click at [224, 232] on link "Timesheets" at bounding box center [209, 238] width 56 height 13
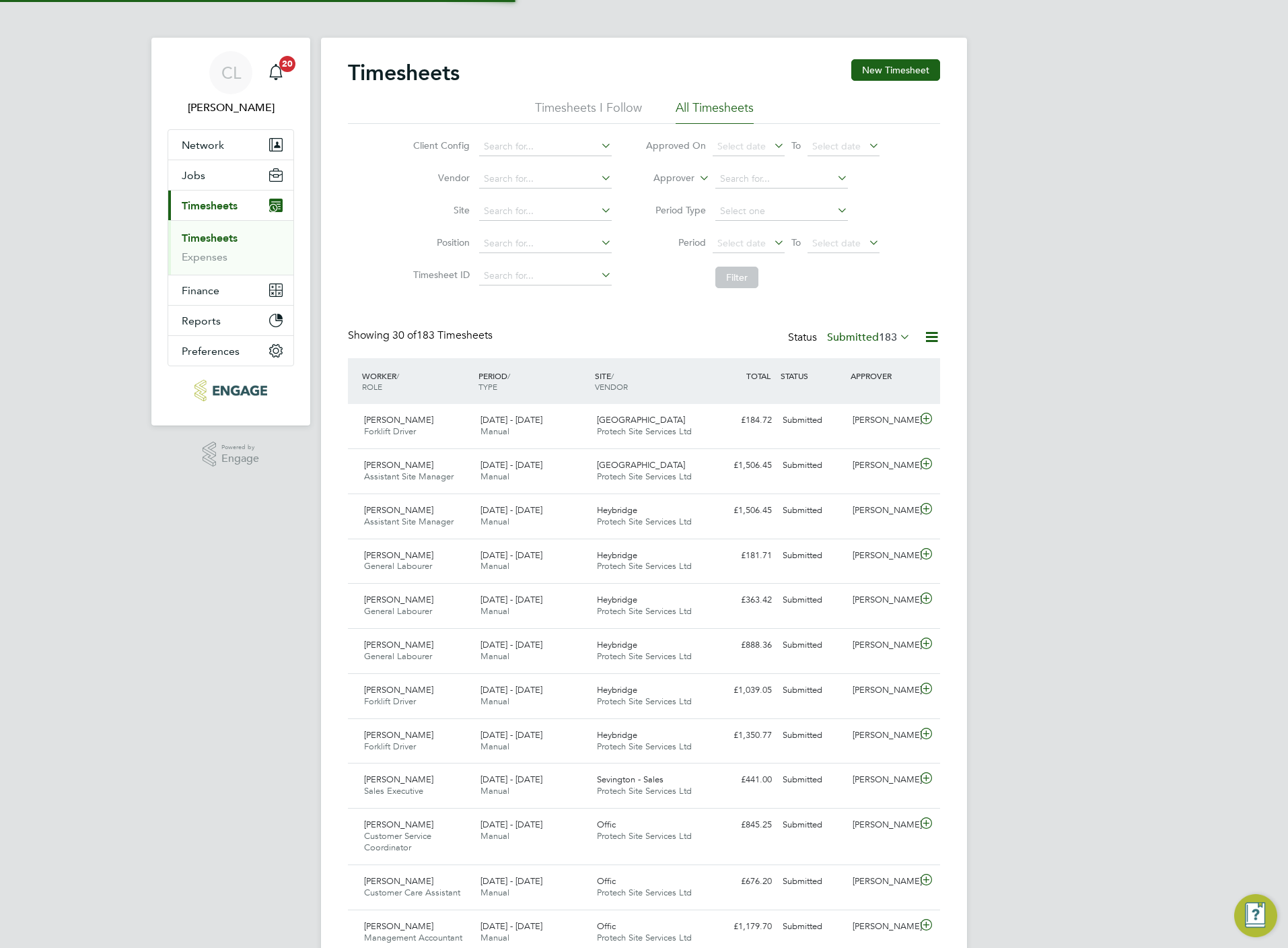
scroll to position [6, 6]
click at [513, 214] on input at bounding box center [545, 211] width 133 height 19
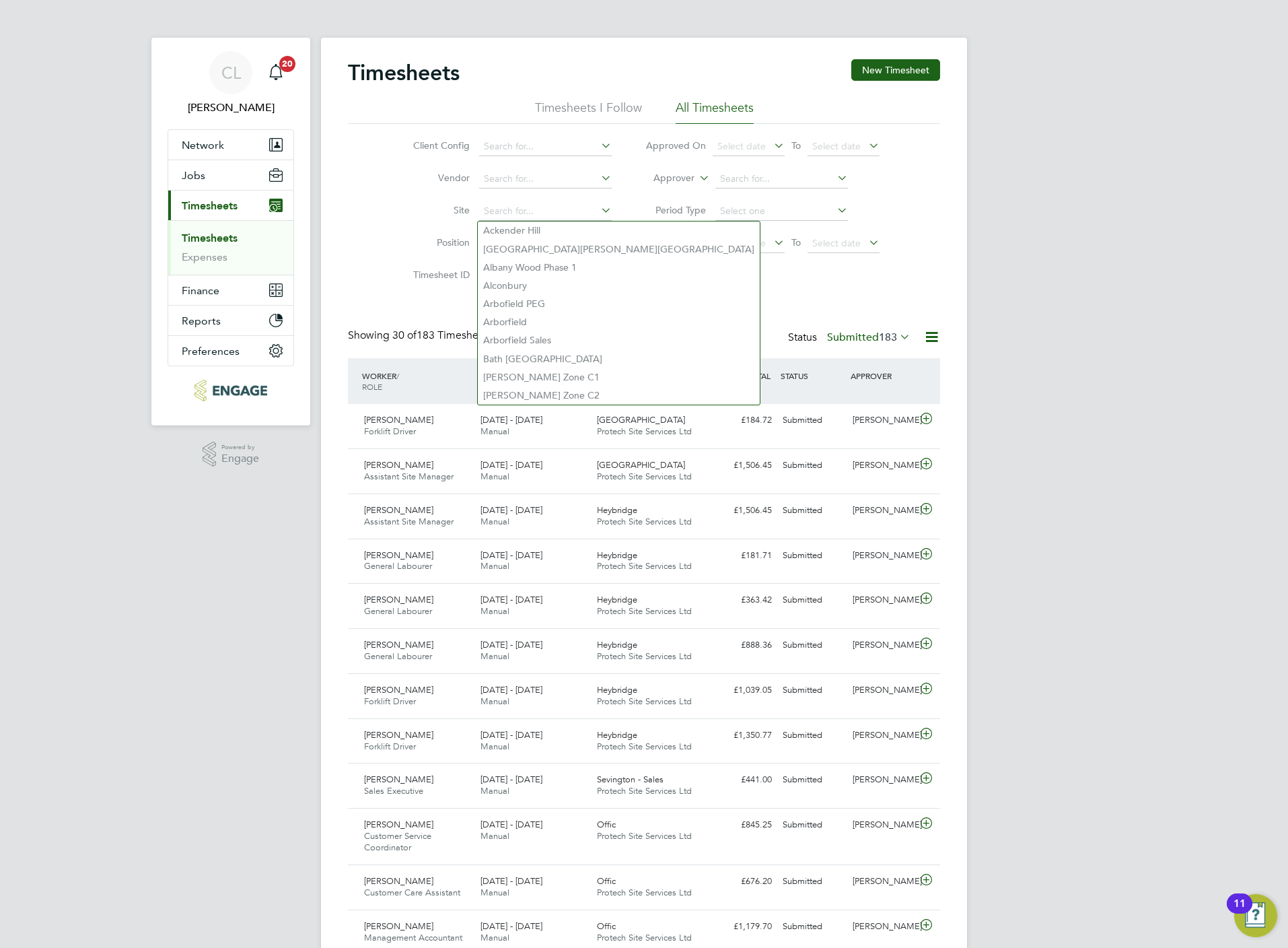
click at [394, 211] on li "Site" at bounding box center [510, 211] width 236 height 33
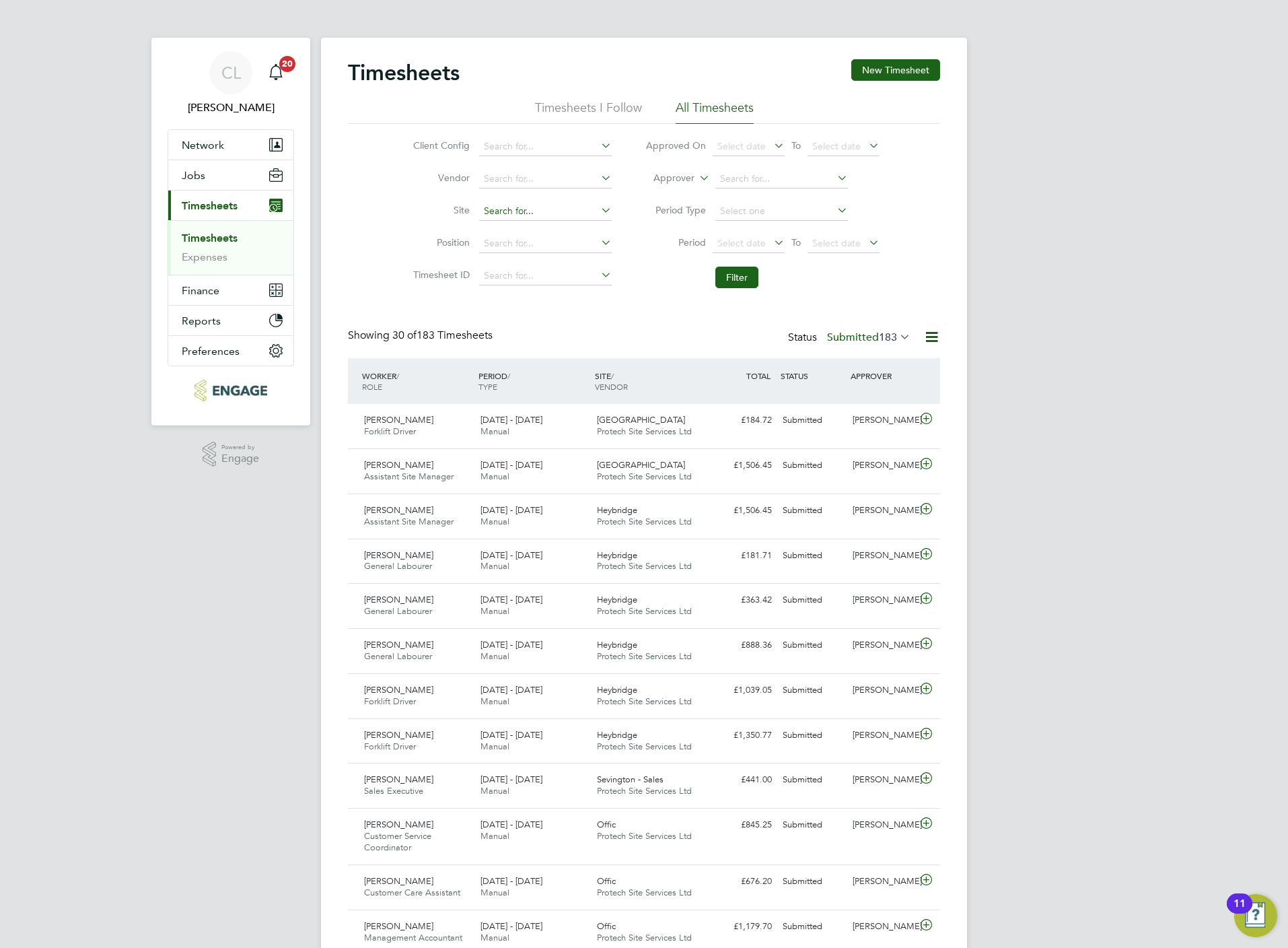
click at [503, 213] on input at bounding box center [545, 211] width 133 height 19
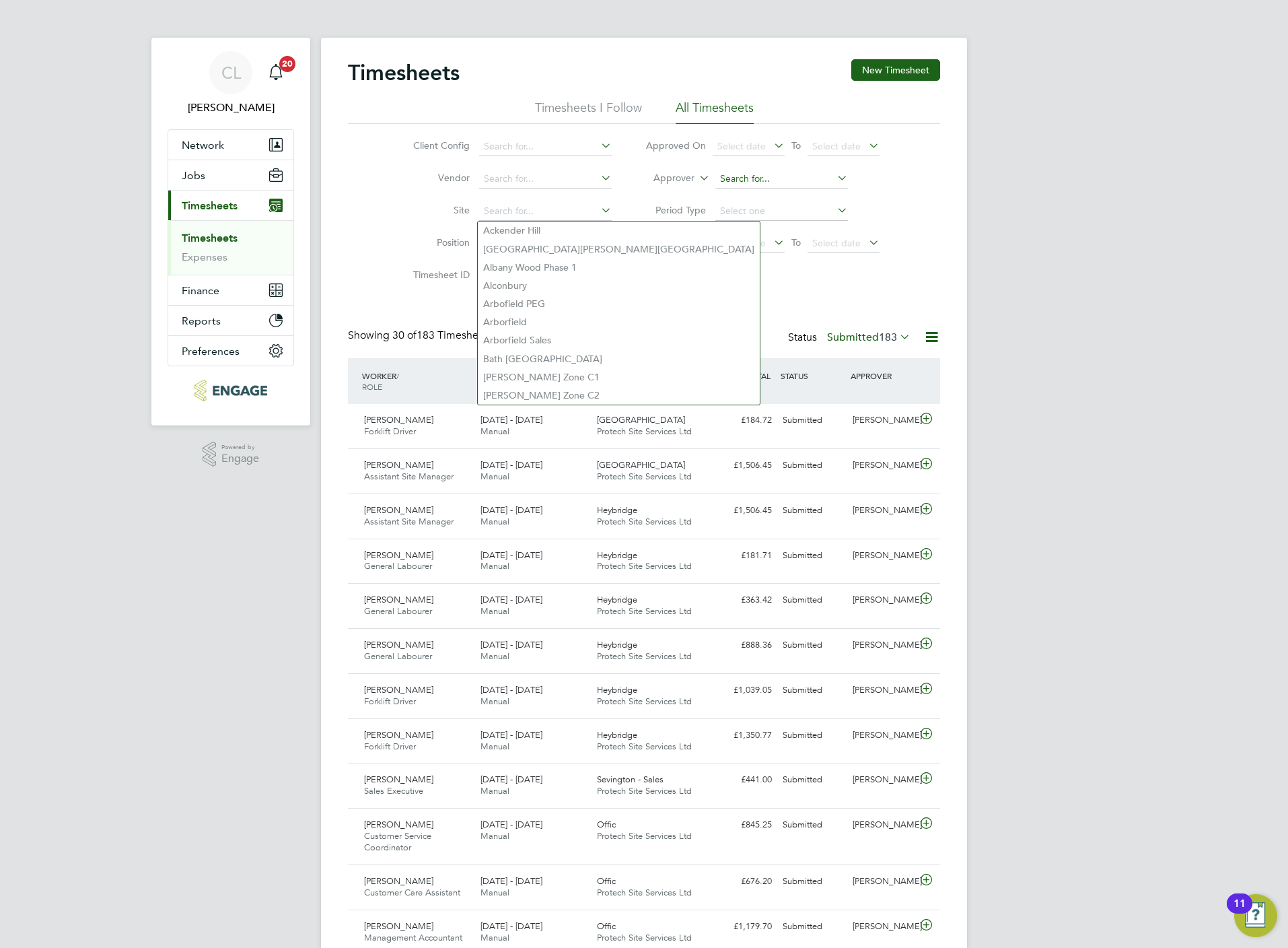
click at [731, 170] on input at bounding box center [782, 179] width 133 height 19
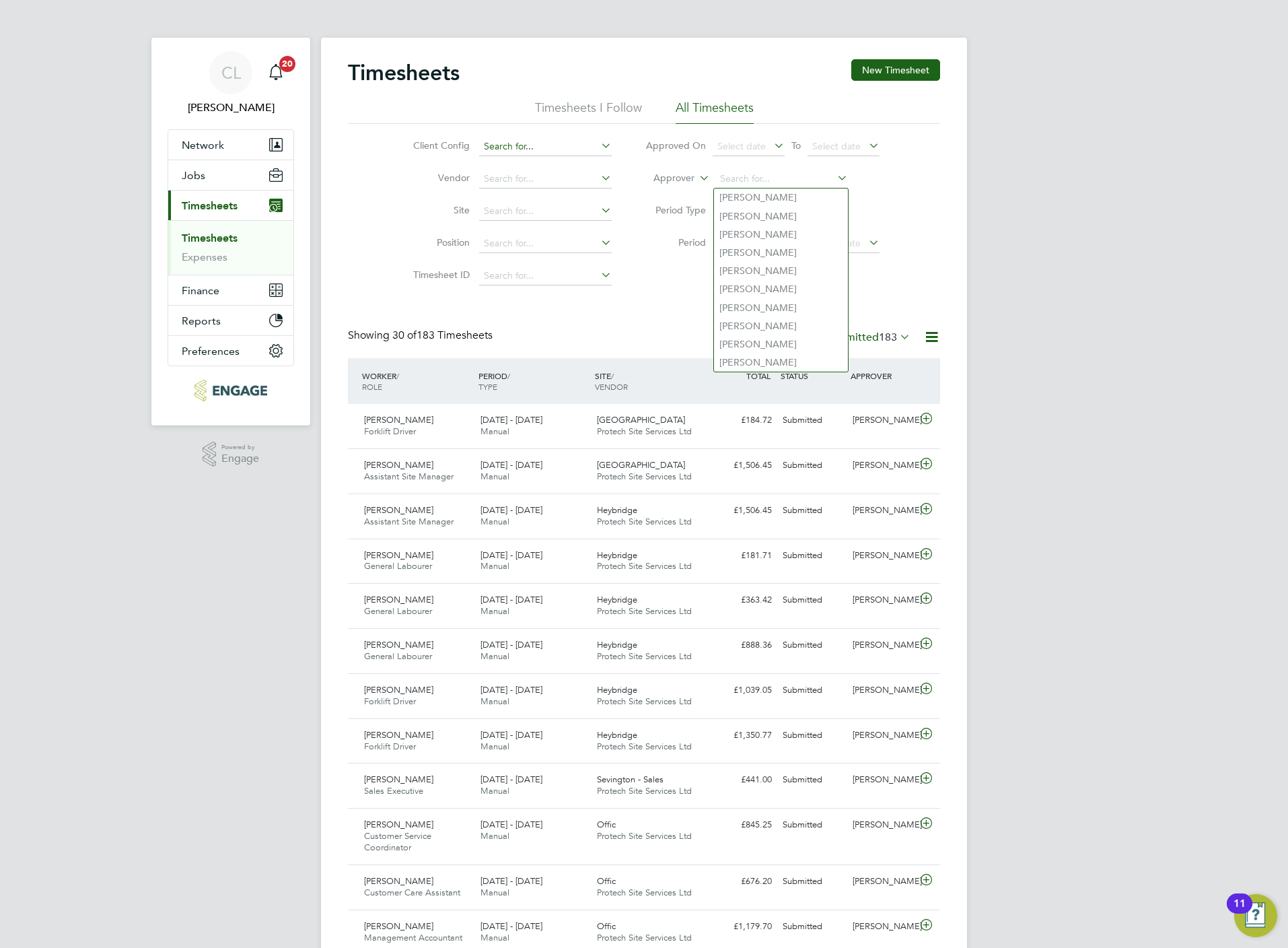
click at [553, 140] on input at bounding box center [545, 147] width 133 height 19
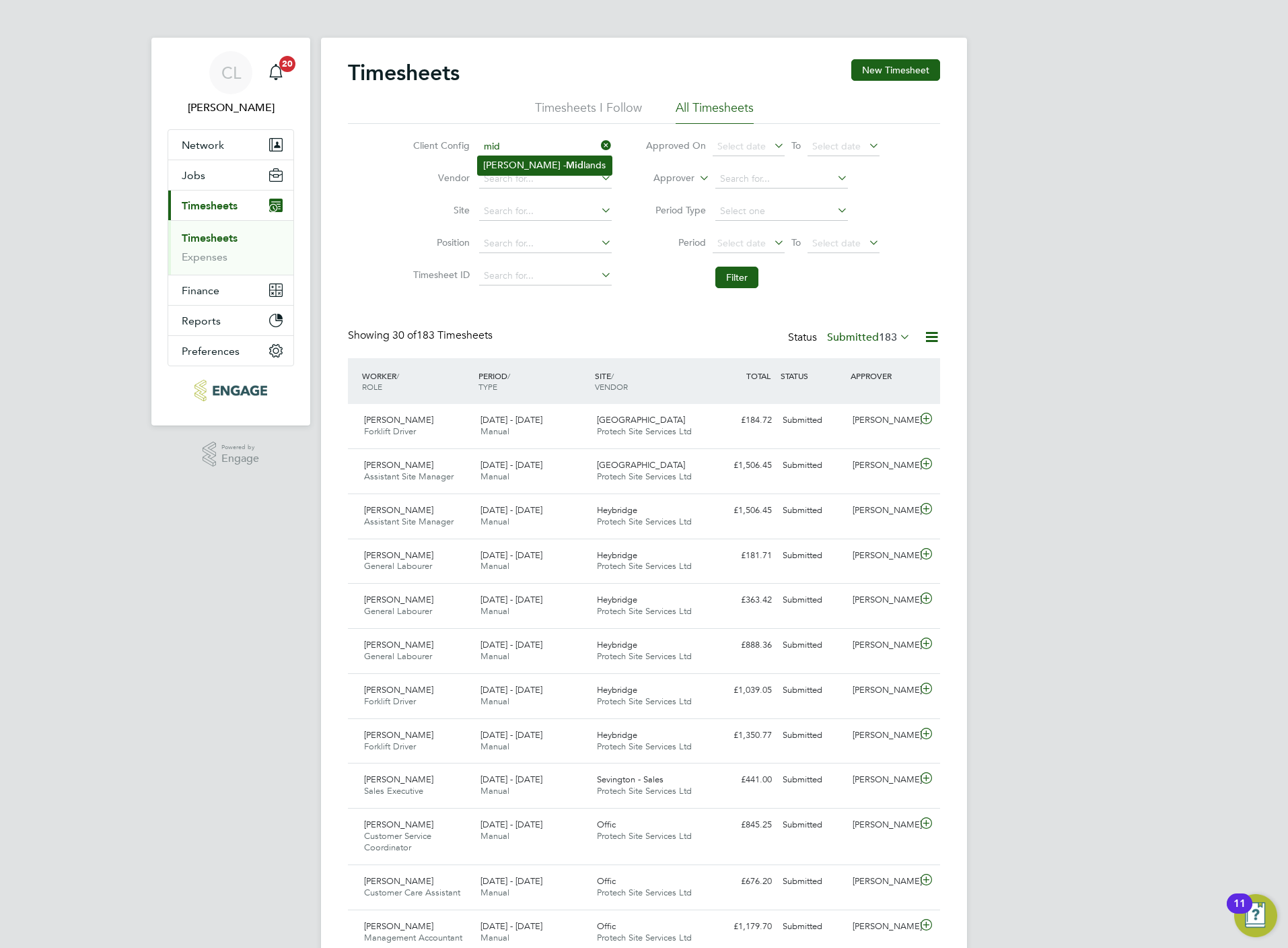
click at [562, 158] on li "Crest Nicholson - Mid lands" at bounding box center [545, 165] width 134 height 18
type input "Crest [PERSON_NAME] - [GEOGRAPHIC_DATA]"
click at [740, 282] on button "Filter" at bounding box center [737, 277] width 43 height 21
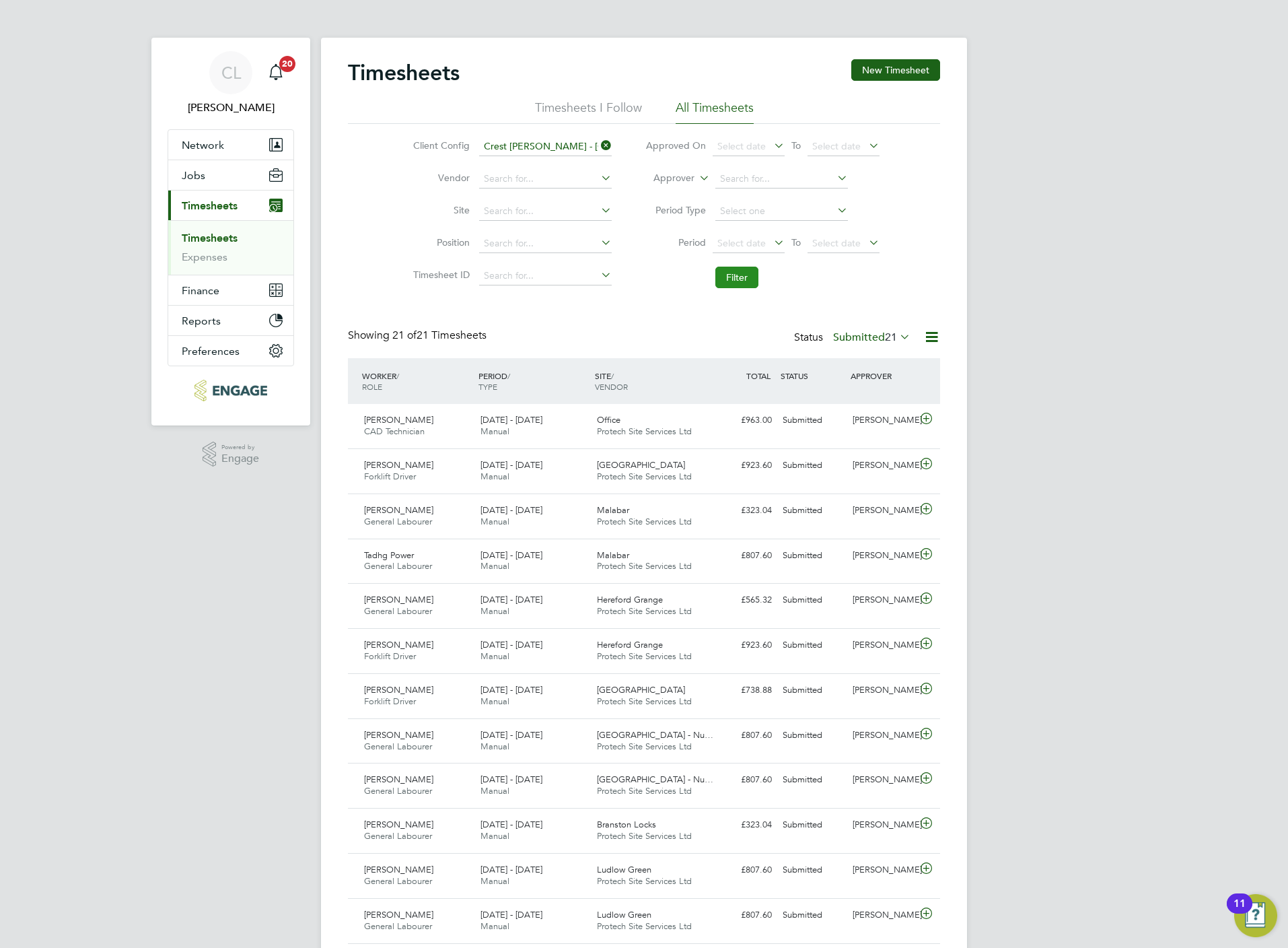
click at [729, 271] on button "Filter" at bounding box center [737, 277] width 43 height 21
click at [731, 172] on input at bounding box center [782, 179] width 133 height 19
type input "ste"
click at [632, 186] on li "Approver ste" at bounding box center [762, 180] width 268 height 33
click at [499, 210] on input at bounding box center [545, 211] width 133 height 19
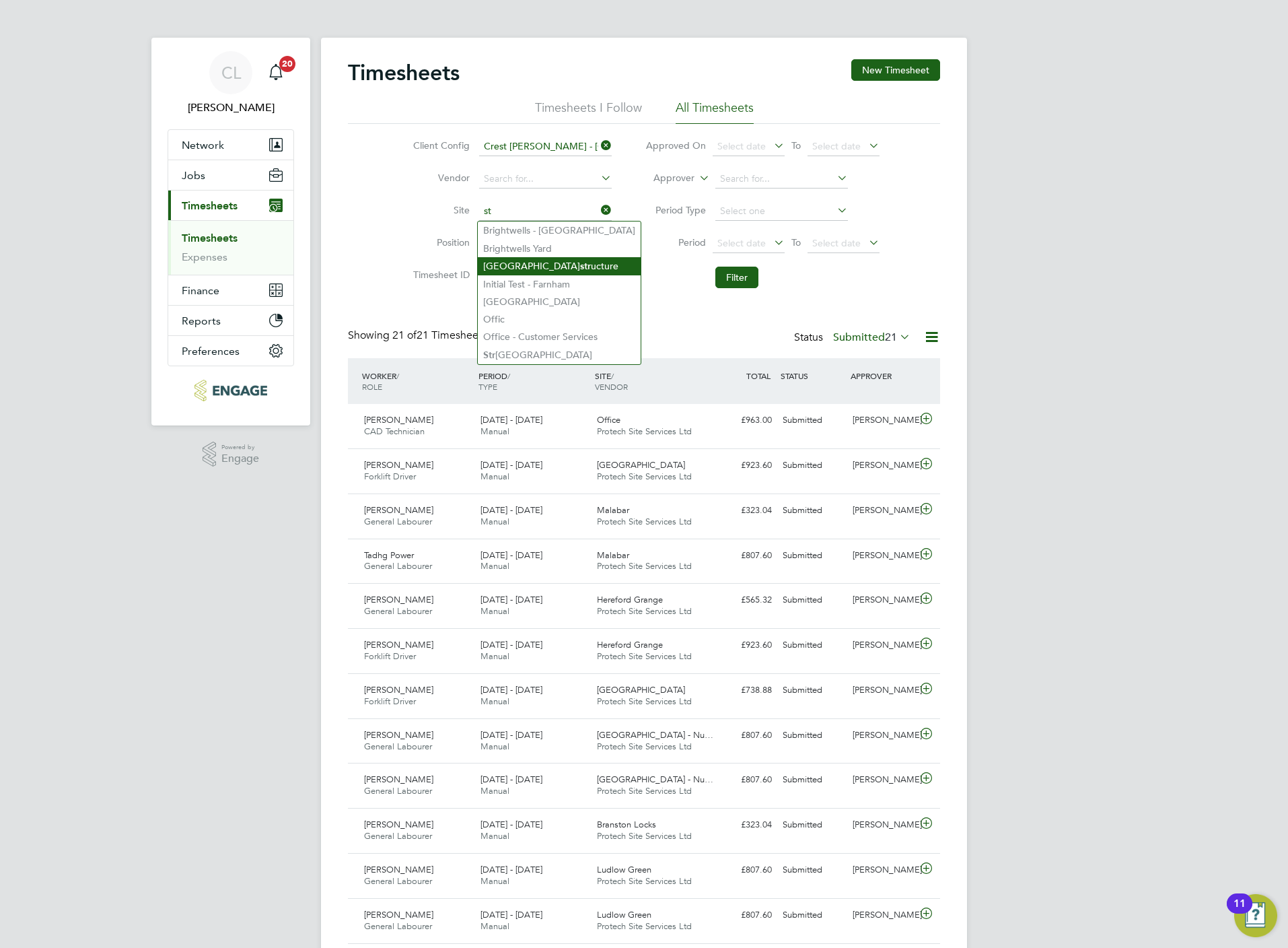
type input "s"
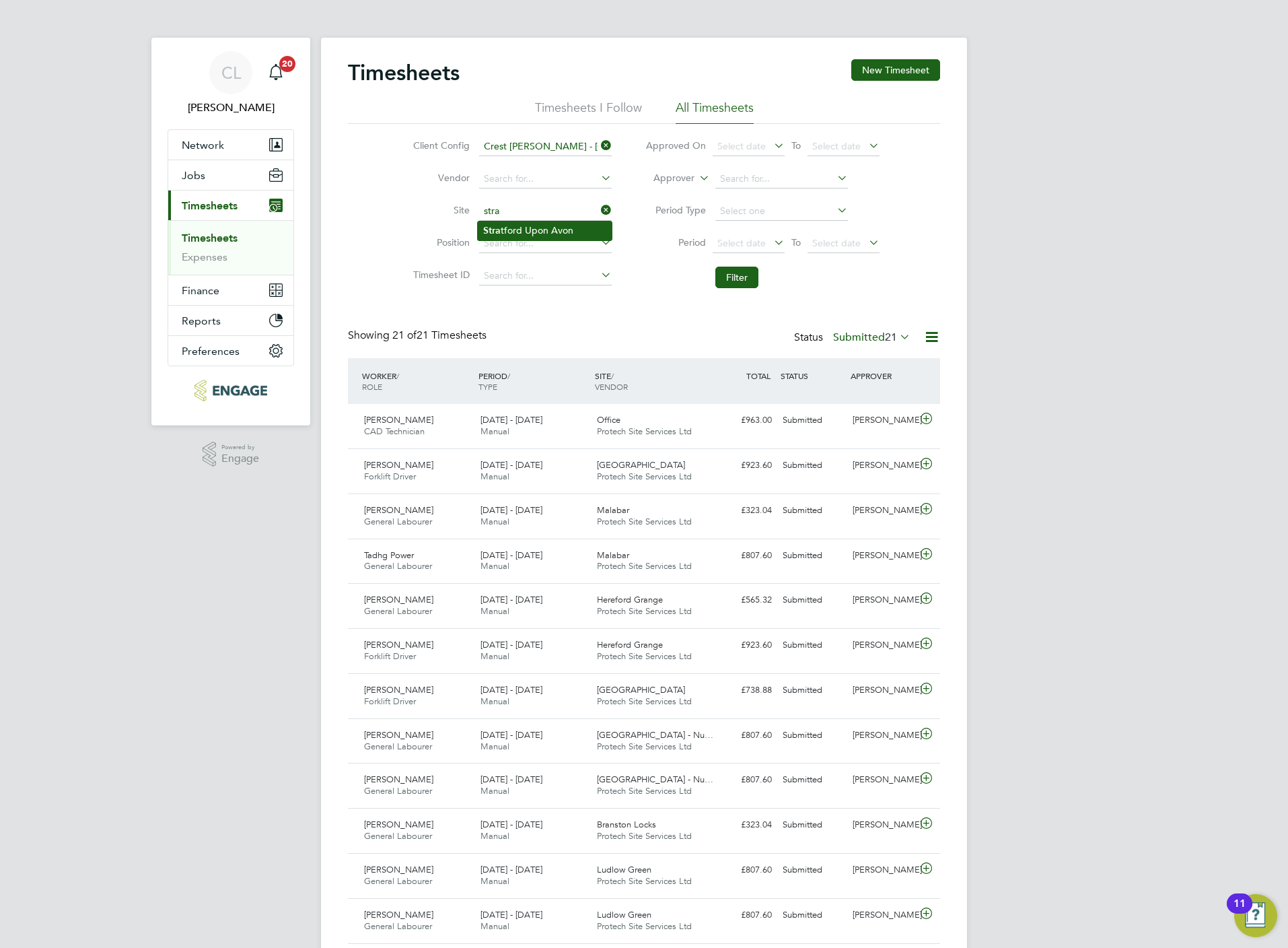
click at [496, 239] on li "Stra tford Upon Avon" at bounding box center [545, 231] width 134 height 18
type input "Stratford Upon Avon"
click at [733, 290] on li "Filter" at bounding box center [762, 277] width 268 height 35
click at [733, 285] on button "Filter" at bounding box center [737, 277] width 43 height 21
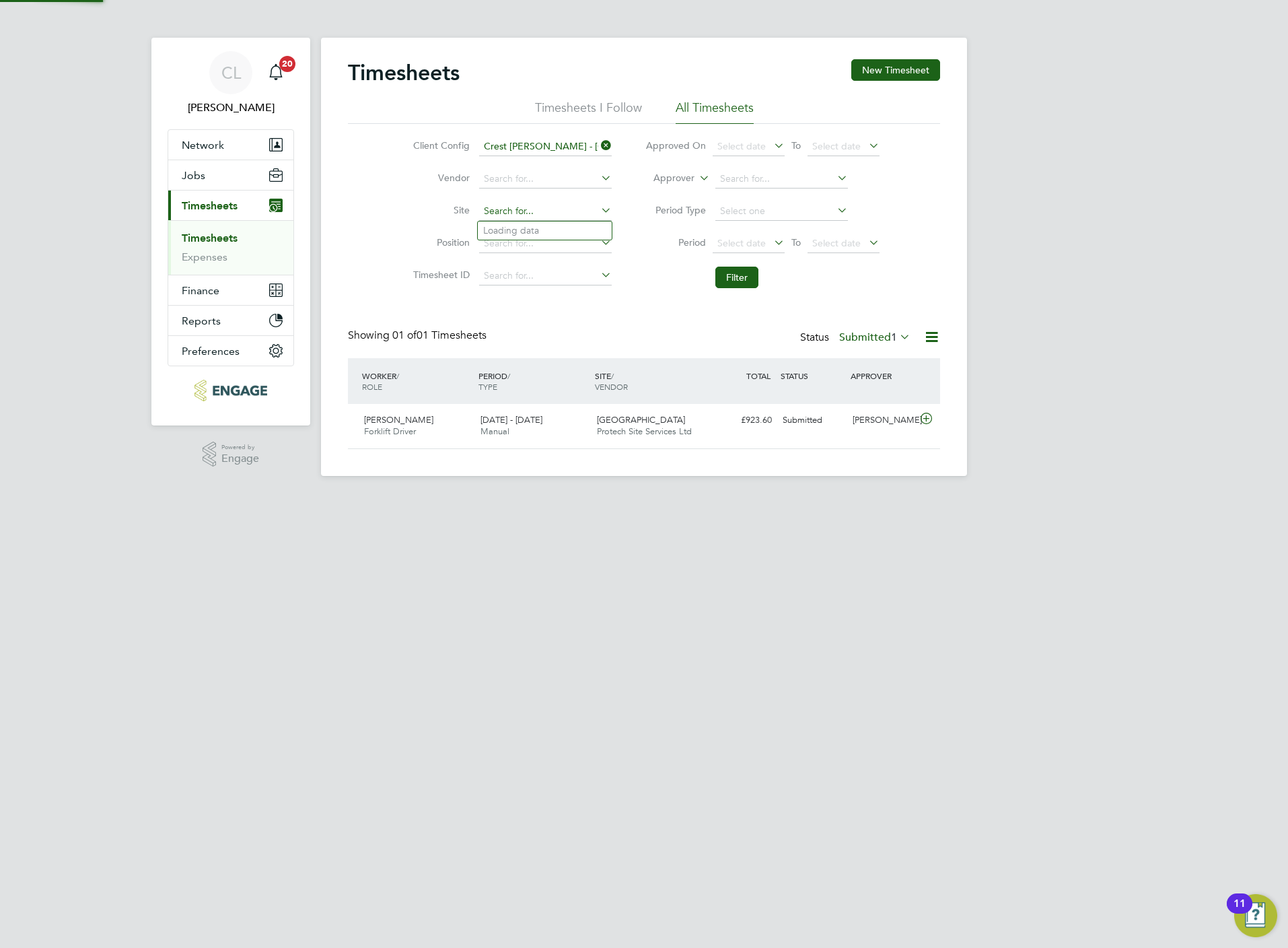
click at [577, 211] on input at bounding box center [545, 211] width 133 height 19
click at [523, 250] on li "Mal abar" at bounding box center [545, 249] width 134 height 18
type input "Malabar"
click at [748, 282] on button "Filter" at bounding box center [737, 277] width 43 height 21
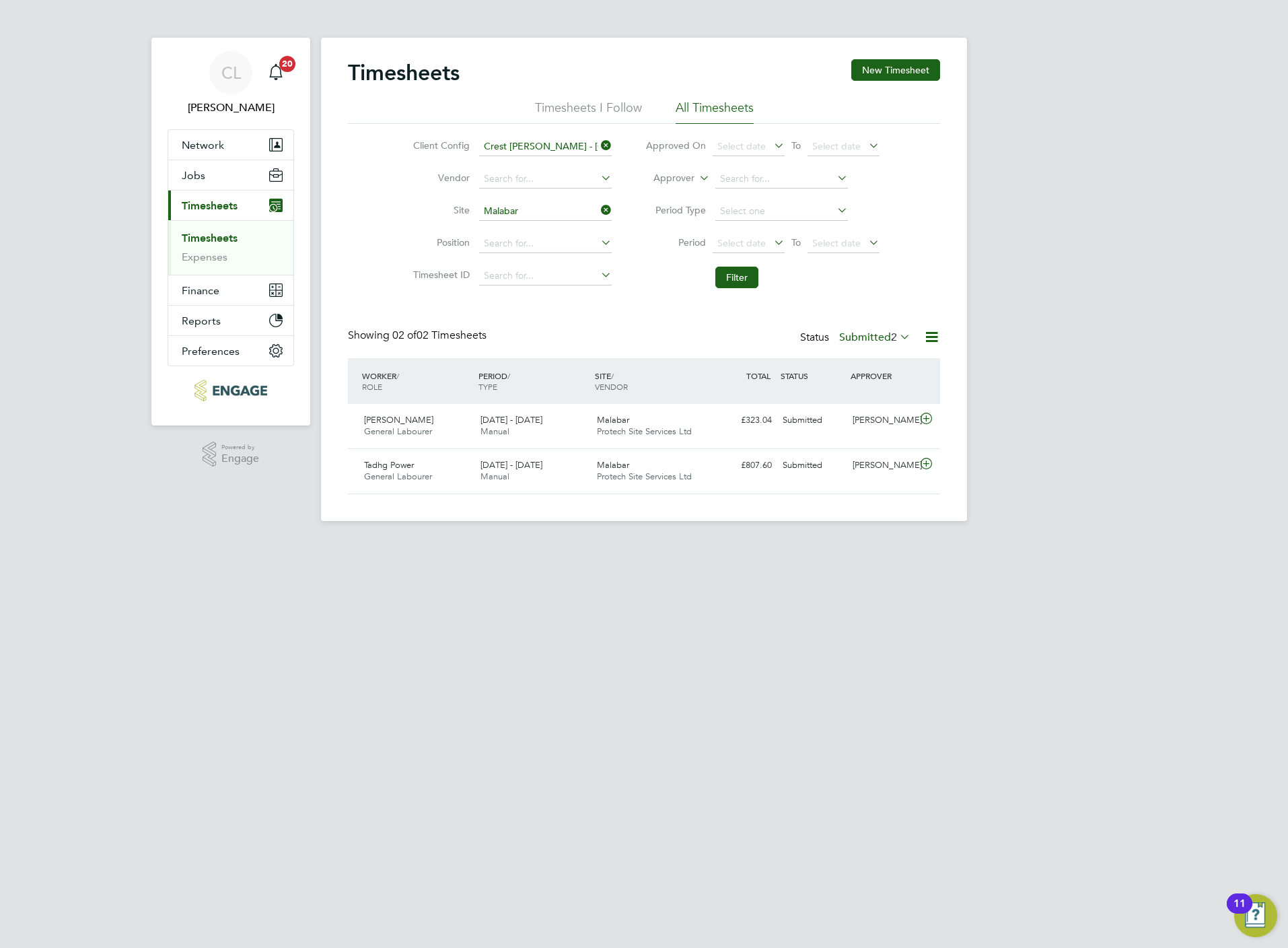
click at [875, 340] on label "Submitted 2" at bounding box center [875, 337] width 72 height 13
click at [861, 354] on li "All" at bounding box center [866, 362] width 62 height 19
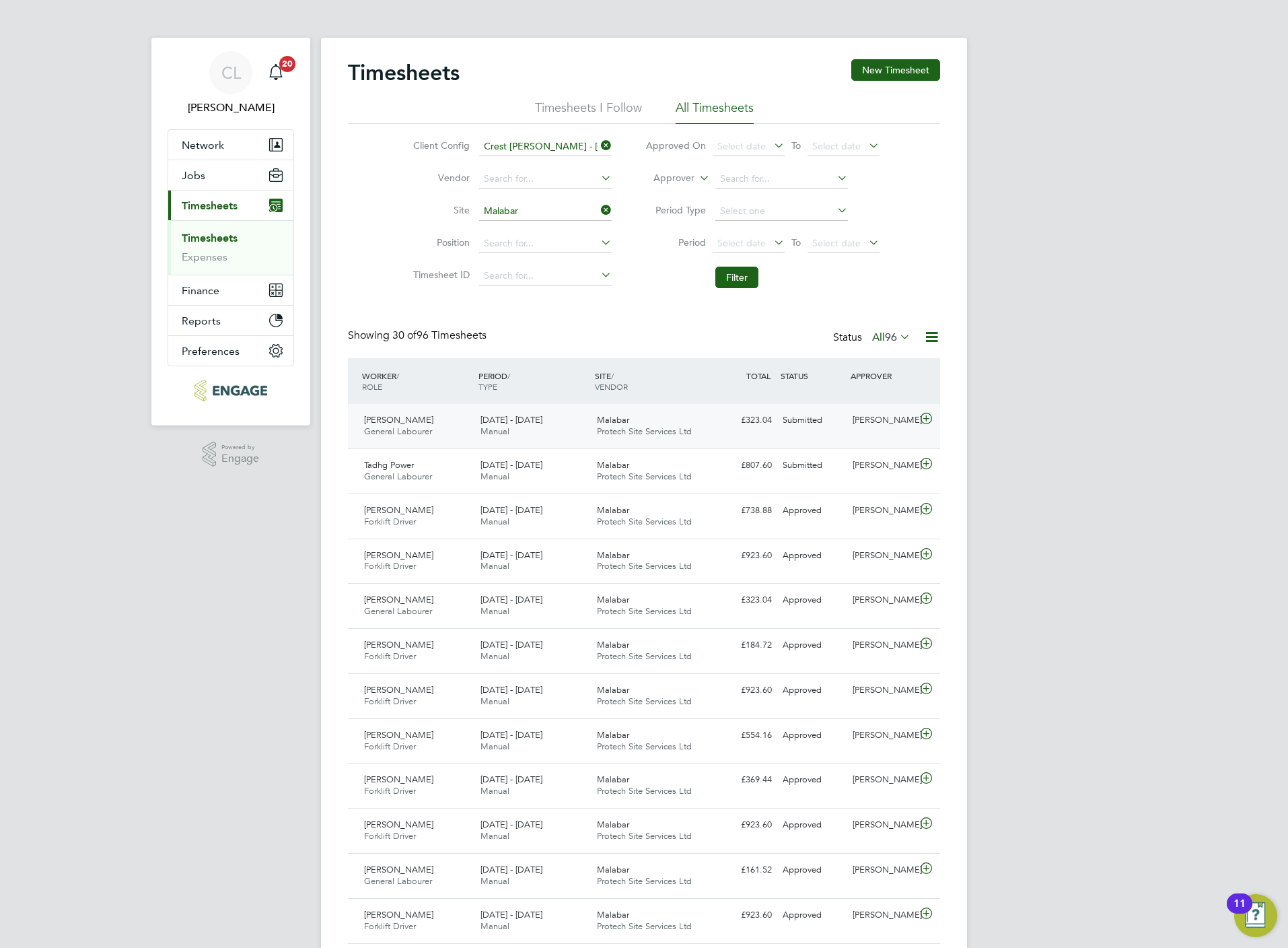
click at [935, 421] on div at bounding box center [928, 420] width 23 height 21
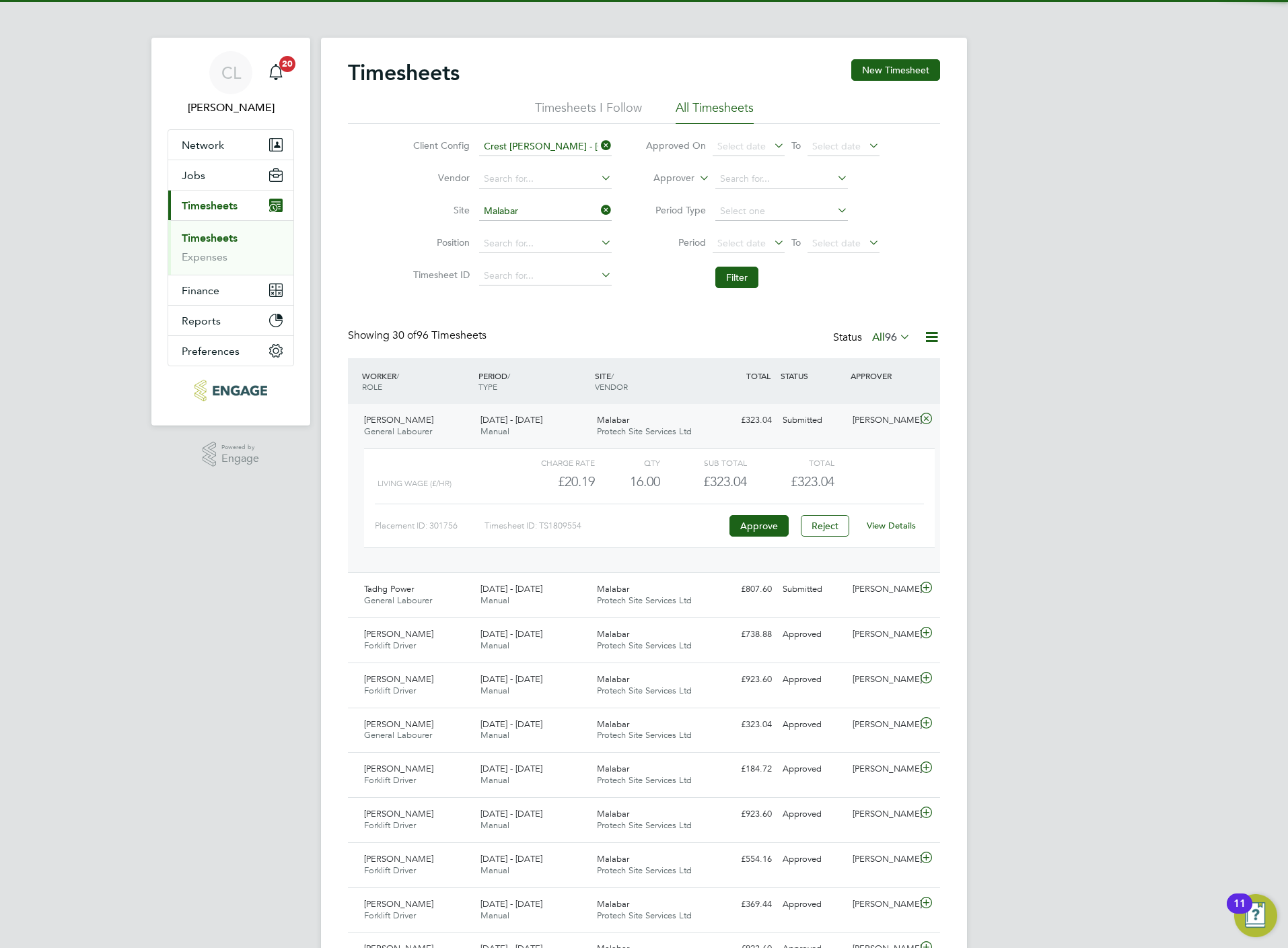
click at [895, 536] on div "View Details" at bounding box center [891, 526] width 66 height 21
click at [896, 529] on link "View Details" at bounding box center [891, 525] width 49 height 11
click at [929, 593] on icon at bounding box center [926, 588] width 17 height 11
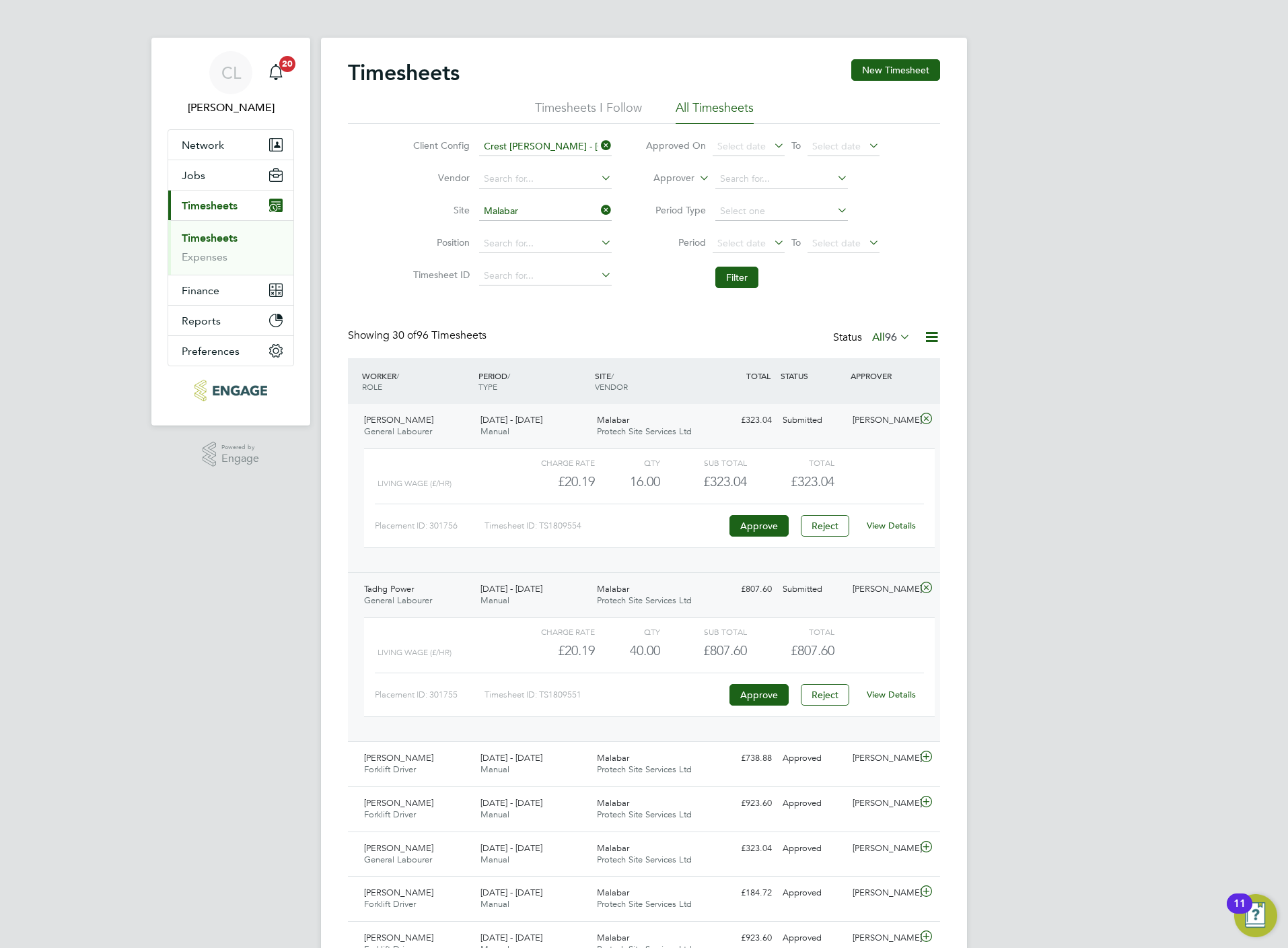
click at [895, 699] on link "View Details" at bounding box center [891, 695] width 49 height 11
click at [548, 203] on input at bounding box center [545, 211] width 133 height 19
click at [515, 225] on b "Westwoo" at bounding box center [504, 231] width 42 height 11
type input "Westwood Park"
click at [731, 277] on button "Filter" at bounding box center [737, 277] width 43 height 21
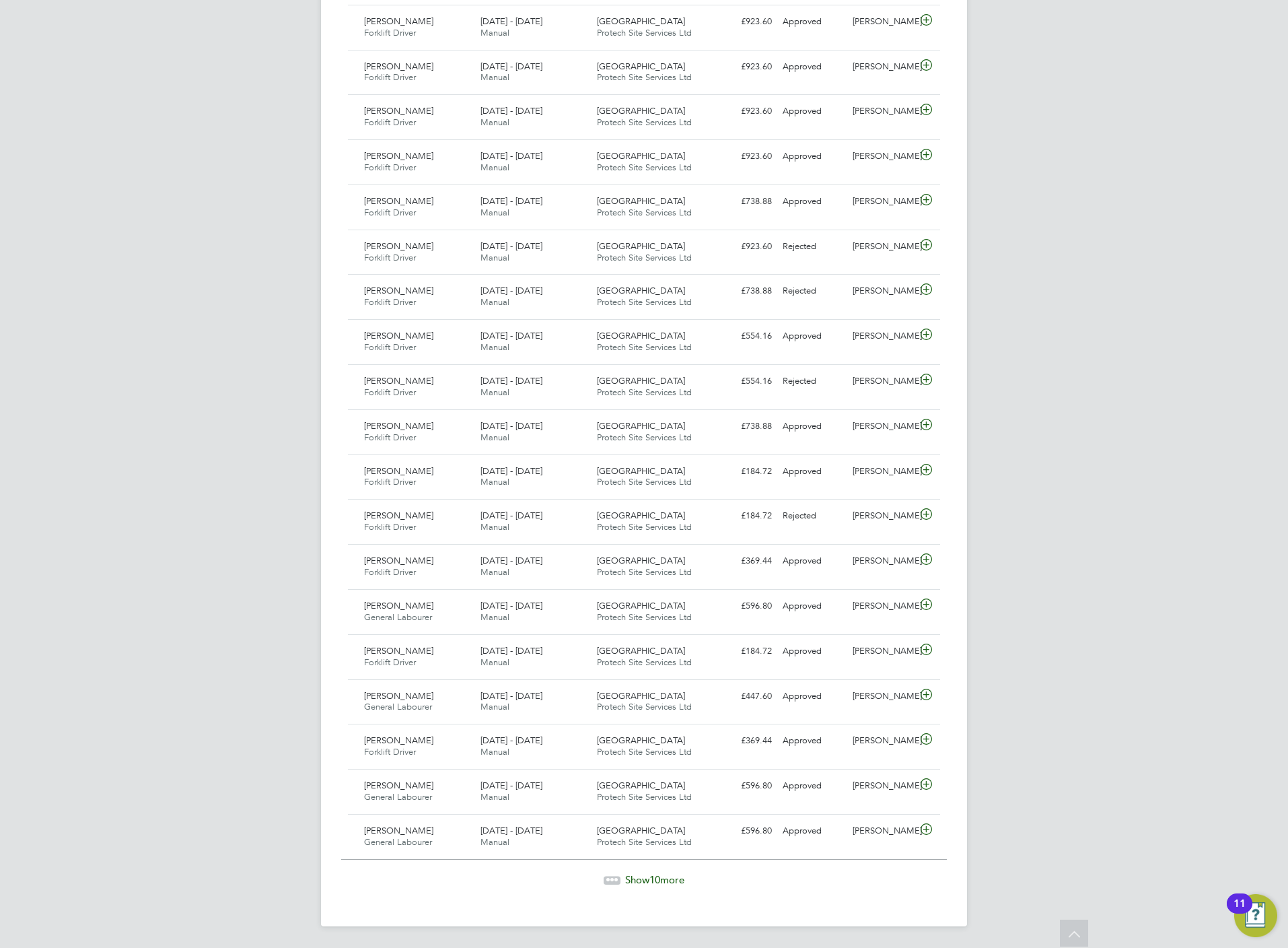
click at [673, 877] on span "Show 10 more" at bounding box center [654, 880] width 59 height 13
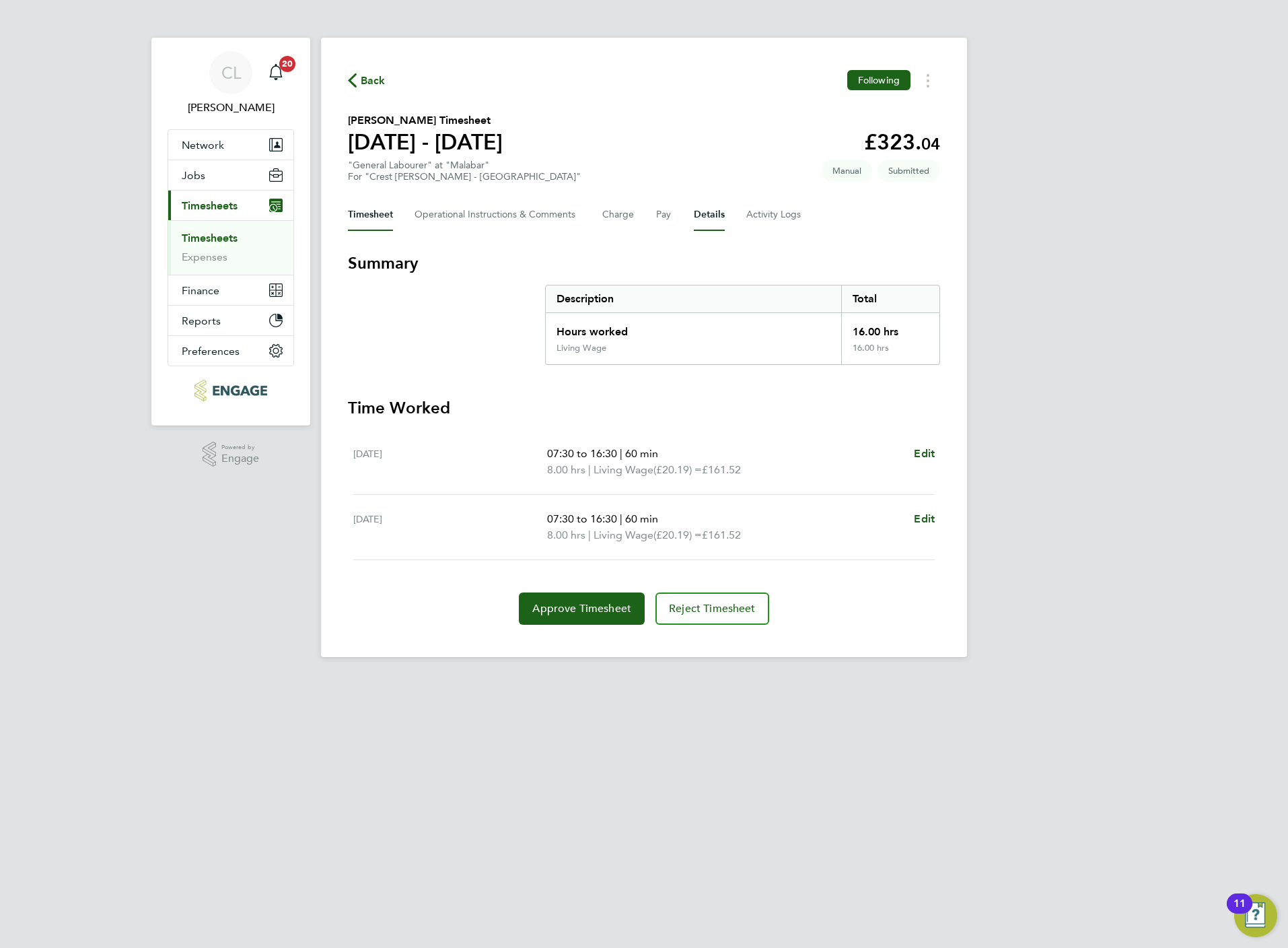
click at [704, 206] on button "Details" at bounding box center [709, 215] width 31 height 33
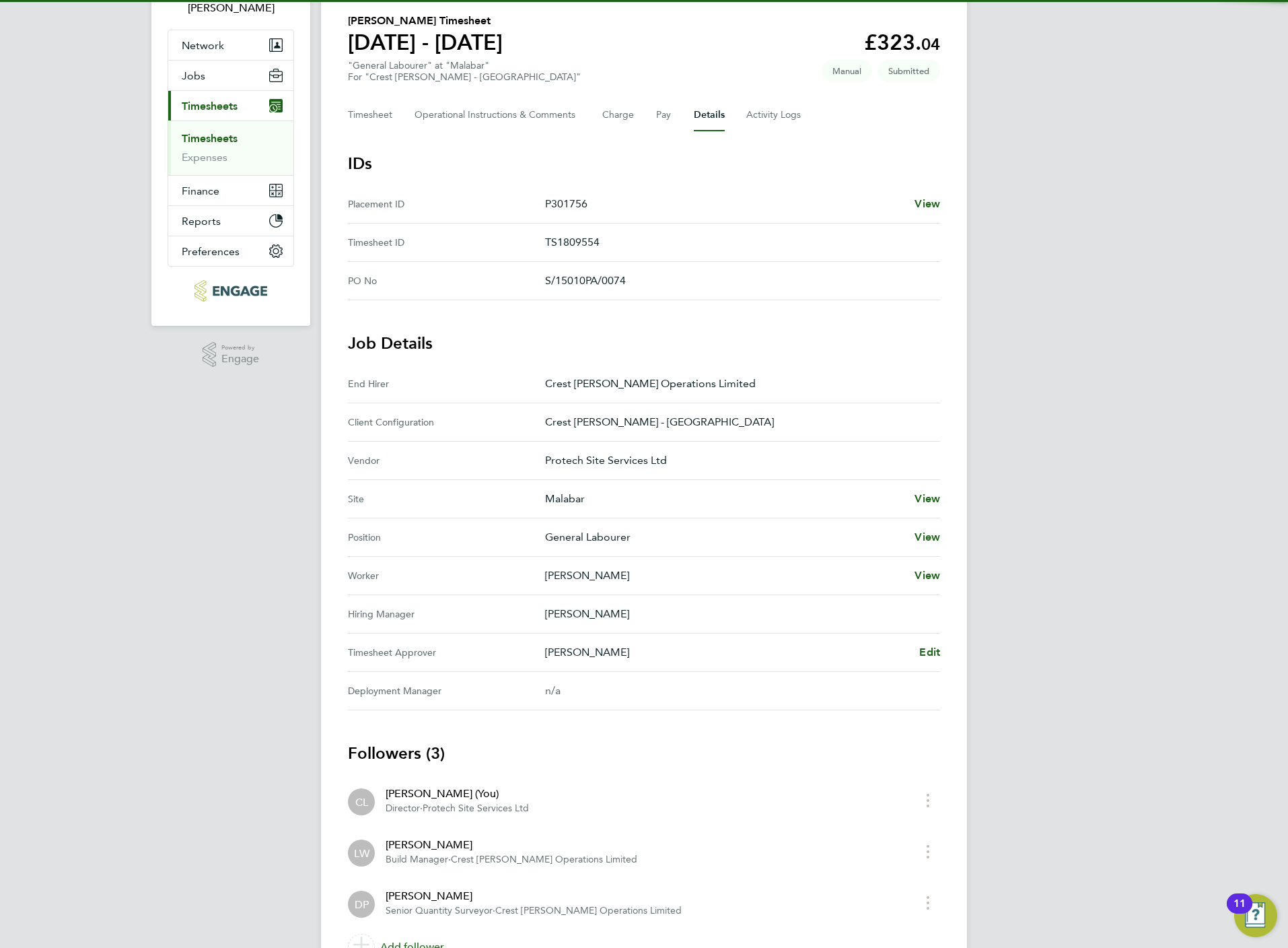
scroll to position [101, 0]
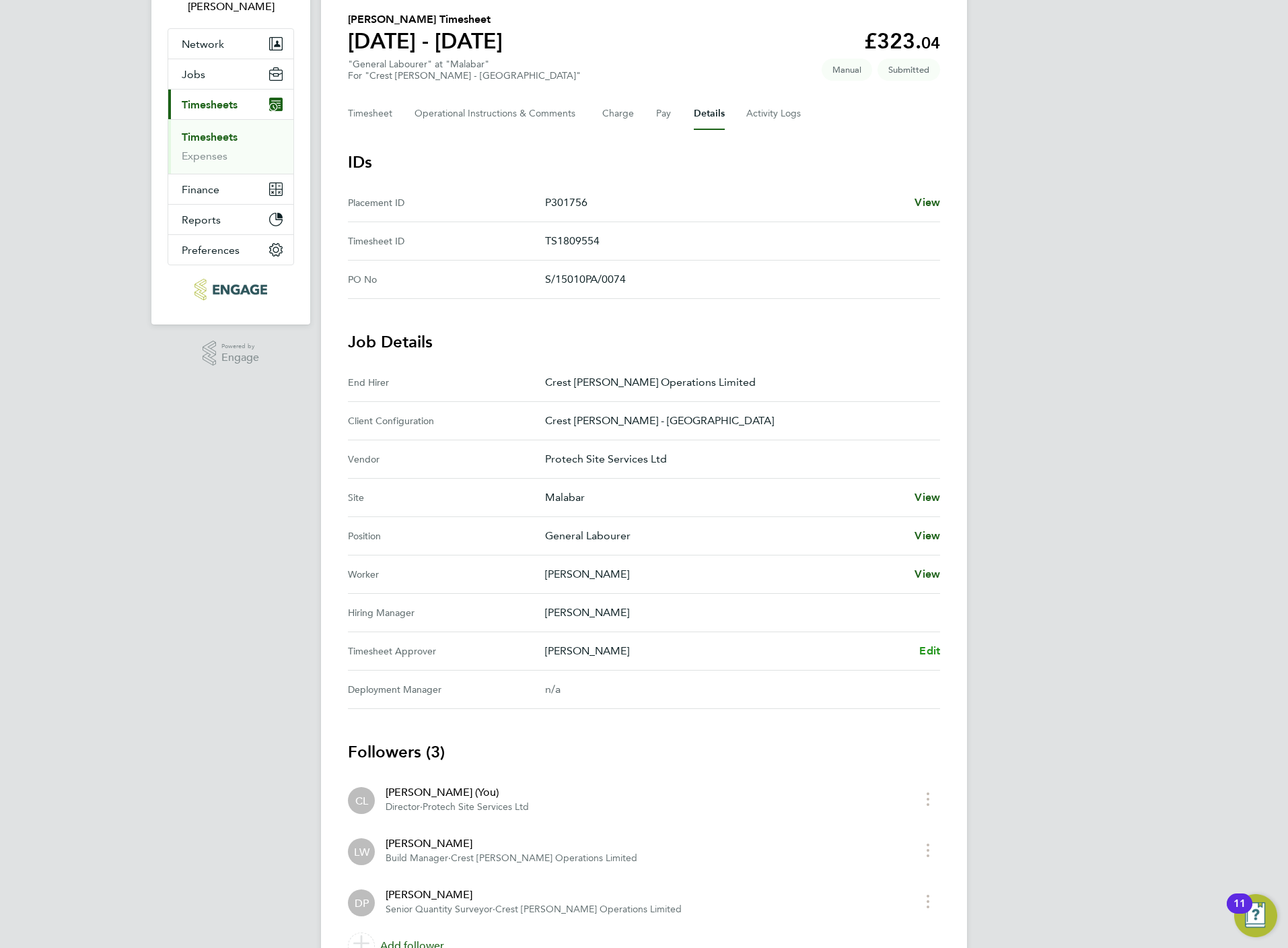
click at [928, 652] on span "Edit" at bounding box center [929, 651] width 21 height 13
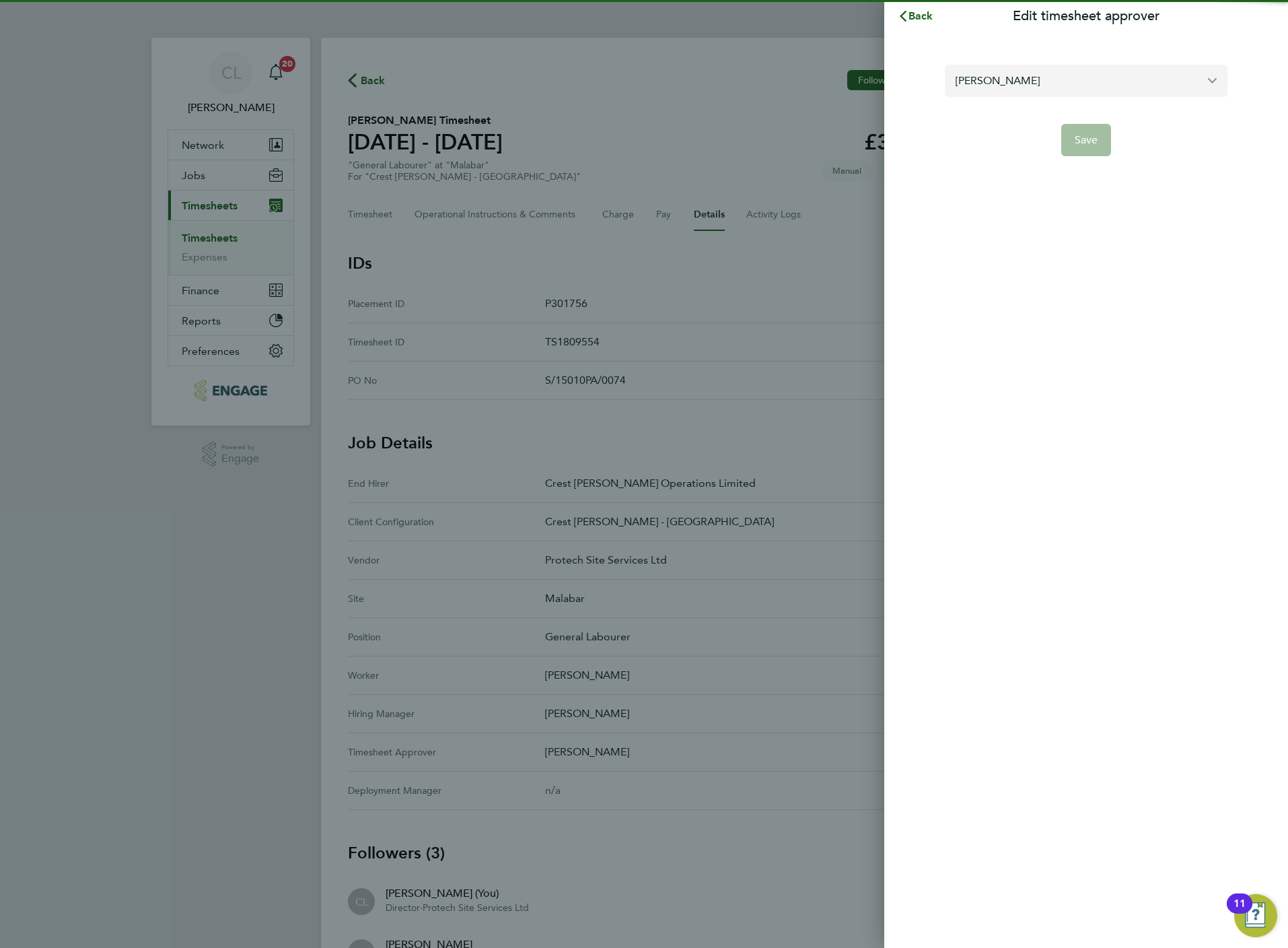
click at [1004, 83] on input "[PERSON_NAME]" at bounding box center [1086, 80] width 282 height 32
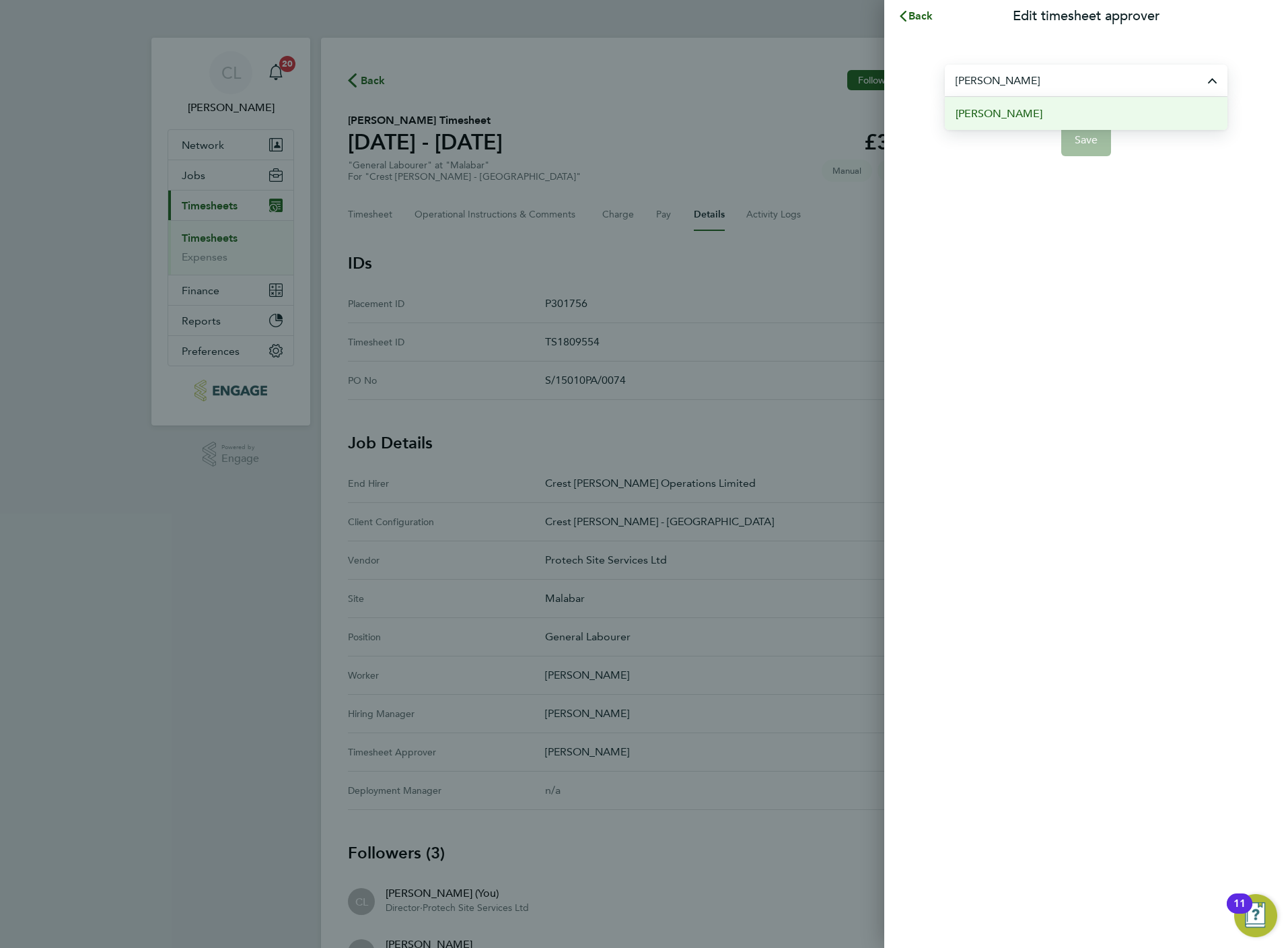
click at [1036, 123] on li "Simon Evans" at bounding box center [1086, 114] width 282 height 33
type input "Simon Evans"
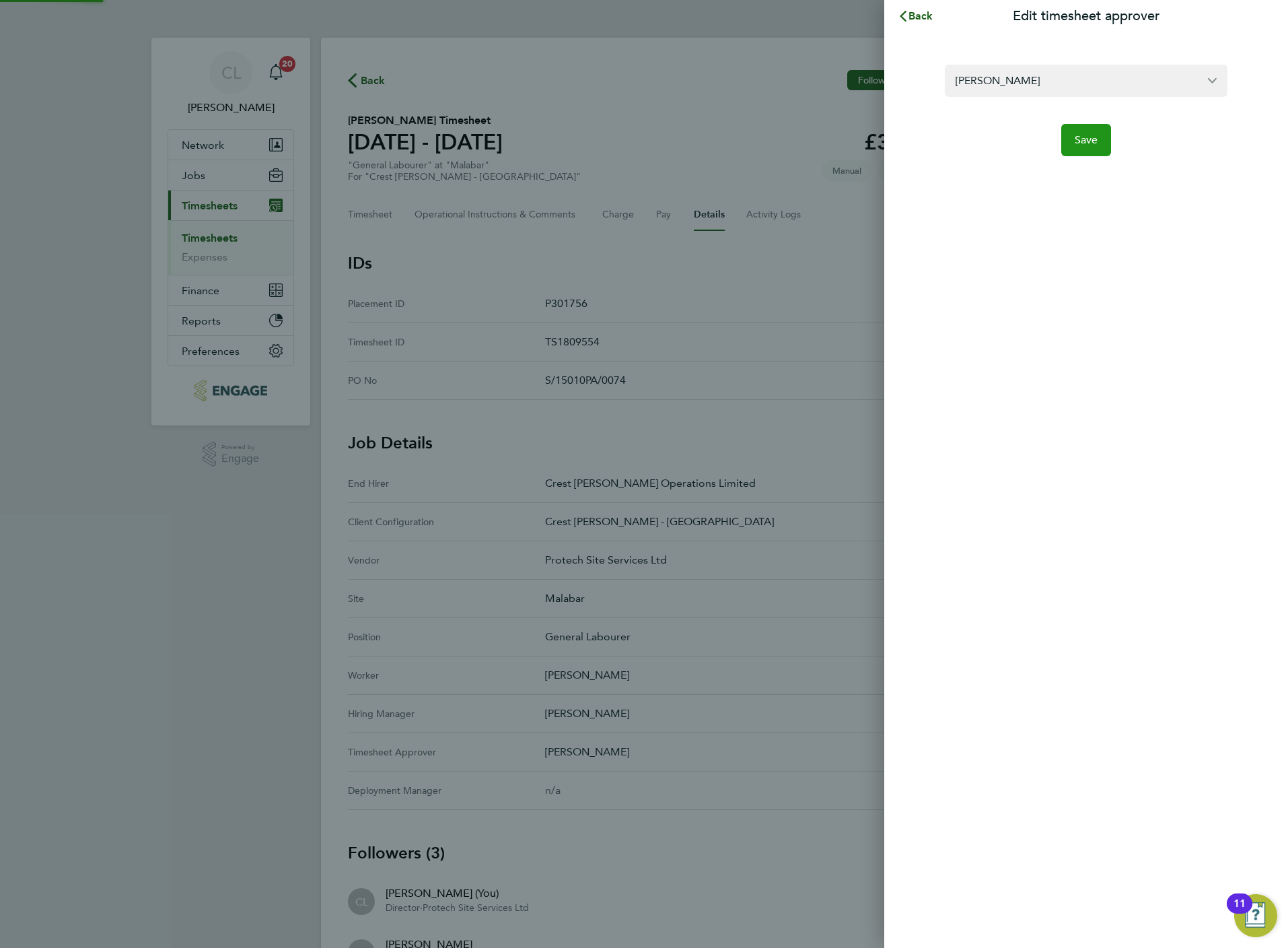
click at [1111, 141] on button "Save" at bounding box center [1086, 140] width 50 height 33
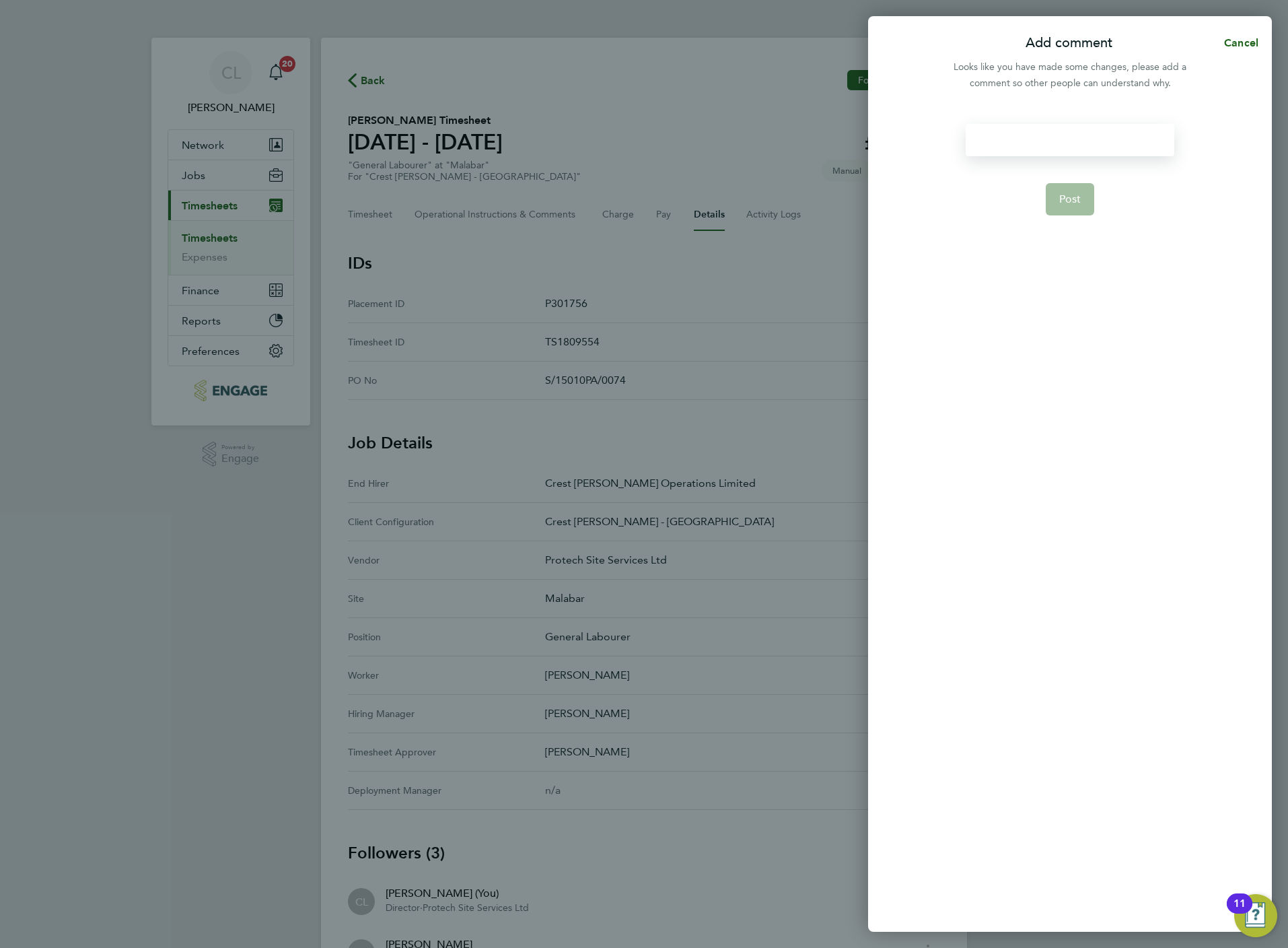
click at [1050, 138] on div at bounding box center [1070, 140] width 208 height 33
click at [1053, 138] on div at bounding box center [1070, 140] width 208 height 33
click at [1050, 200] on button "Post" at bounding box center [1070, 199] width 49 height 33
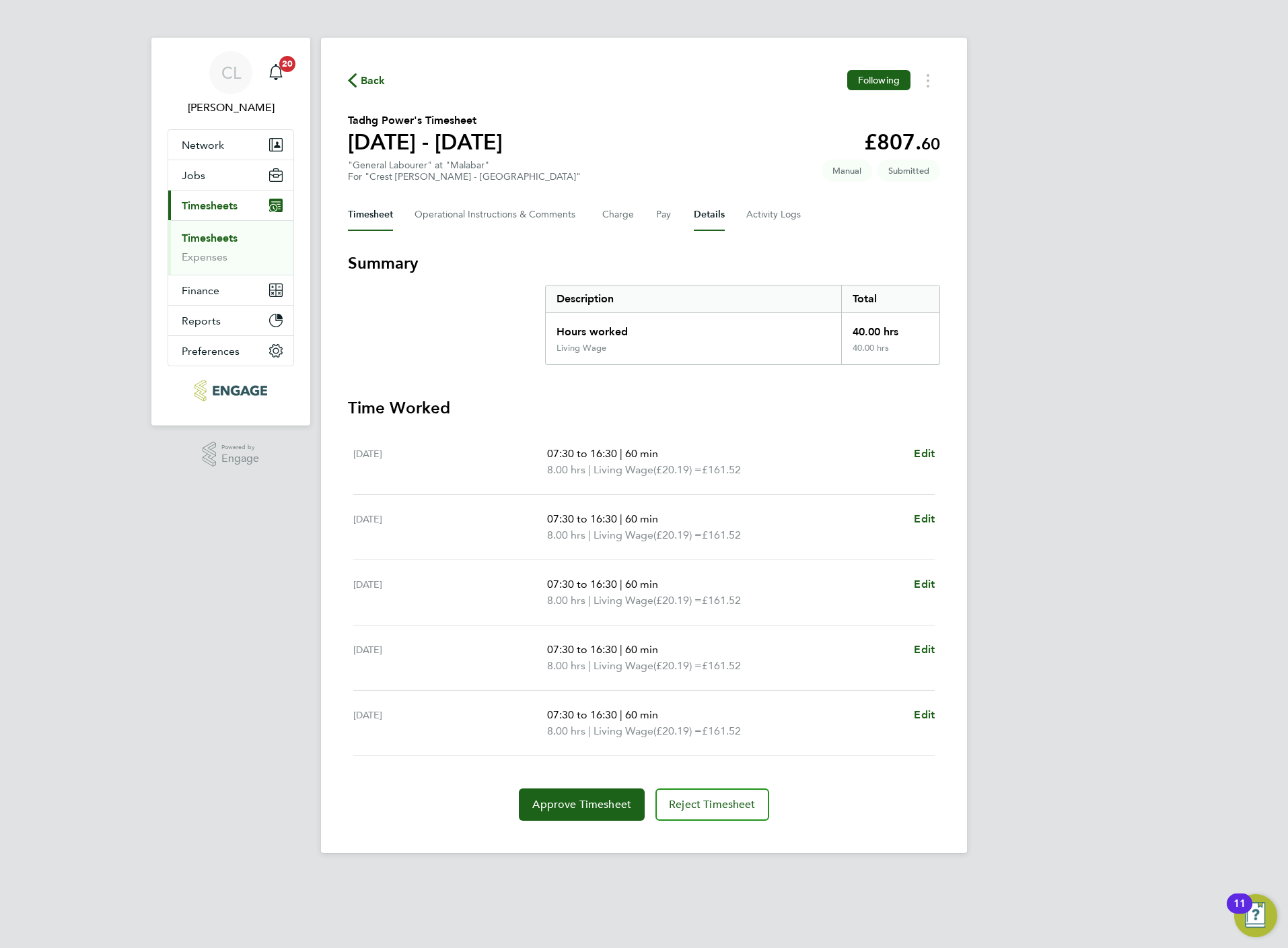
click at [706, 217] on button "Details" at bounding box center [709, 215] width 31 height 33
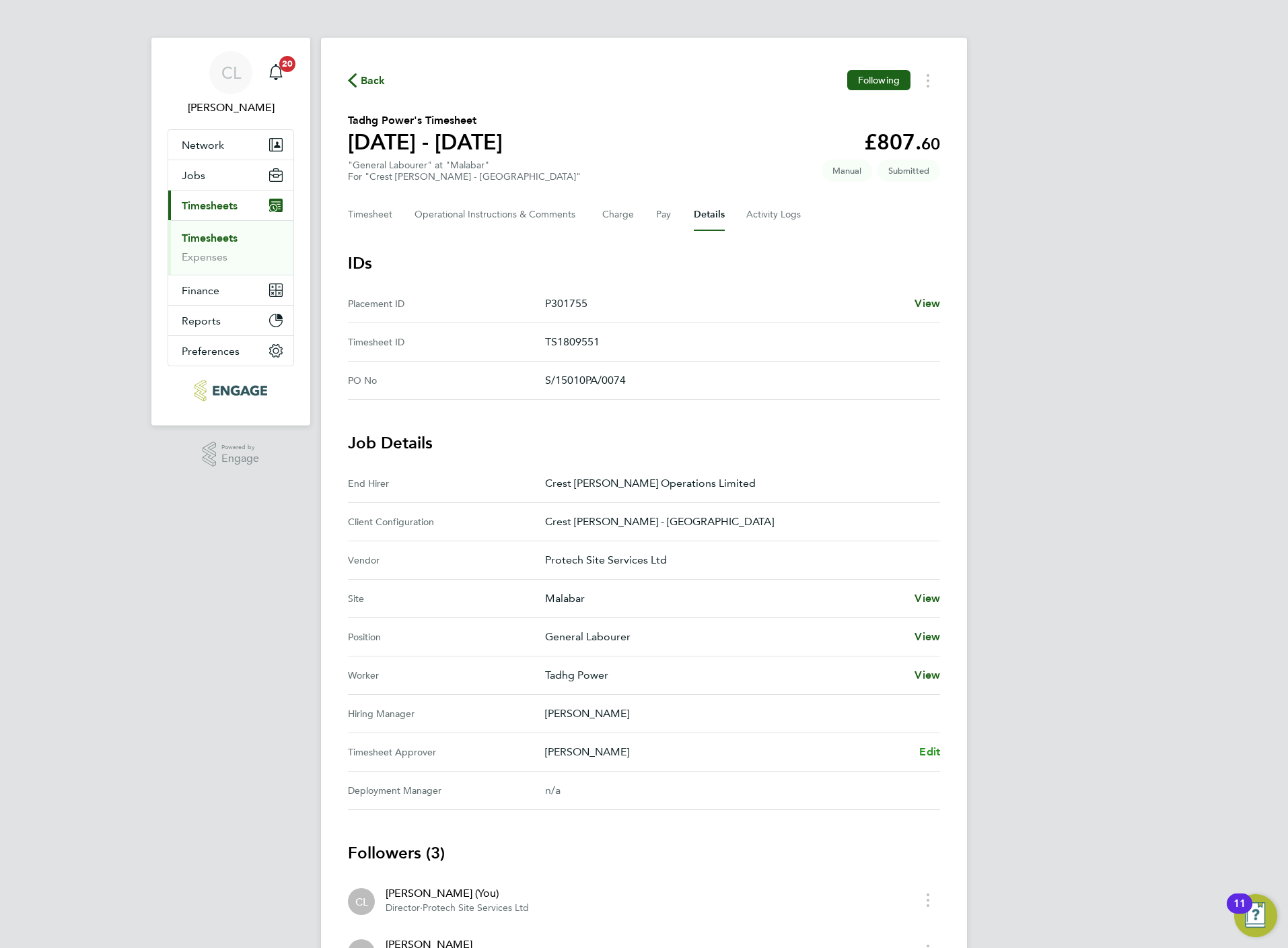
click at [926, 751] on span "Edit" at bounding box center [929, 751] width 21 height 13
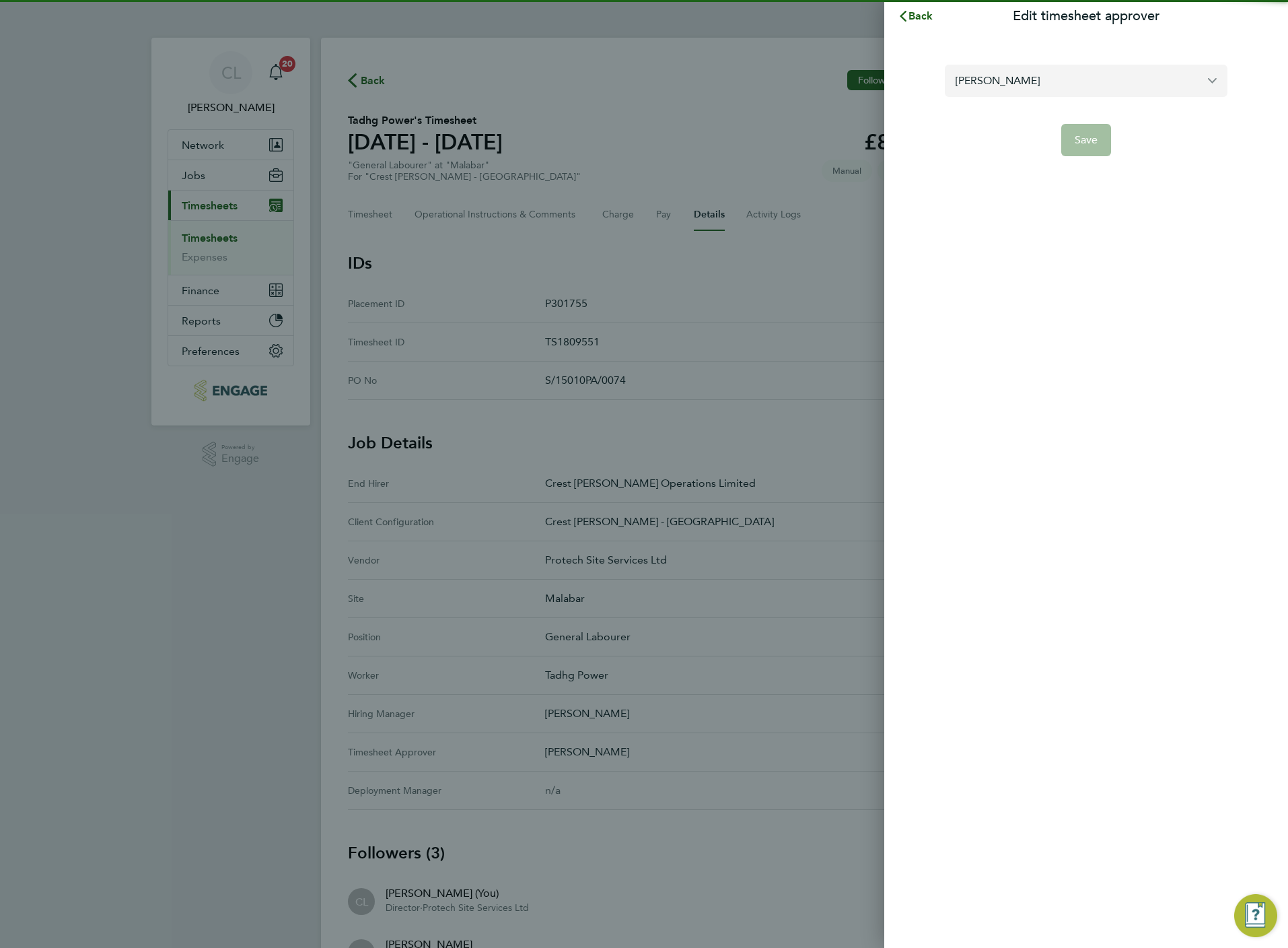
click at [1000, 85] on input "[PERSON_NAME]" at bounding box center [1086, 80] width 282 height 32
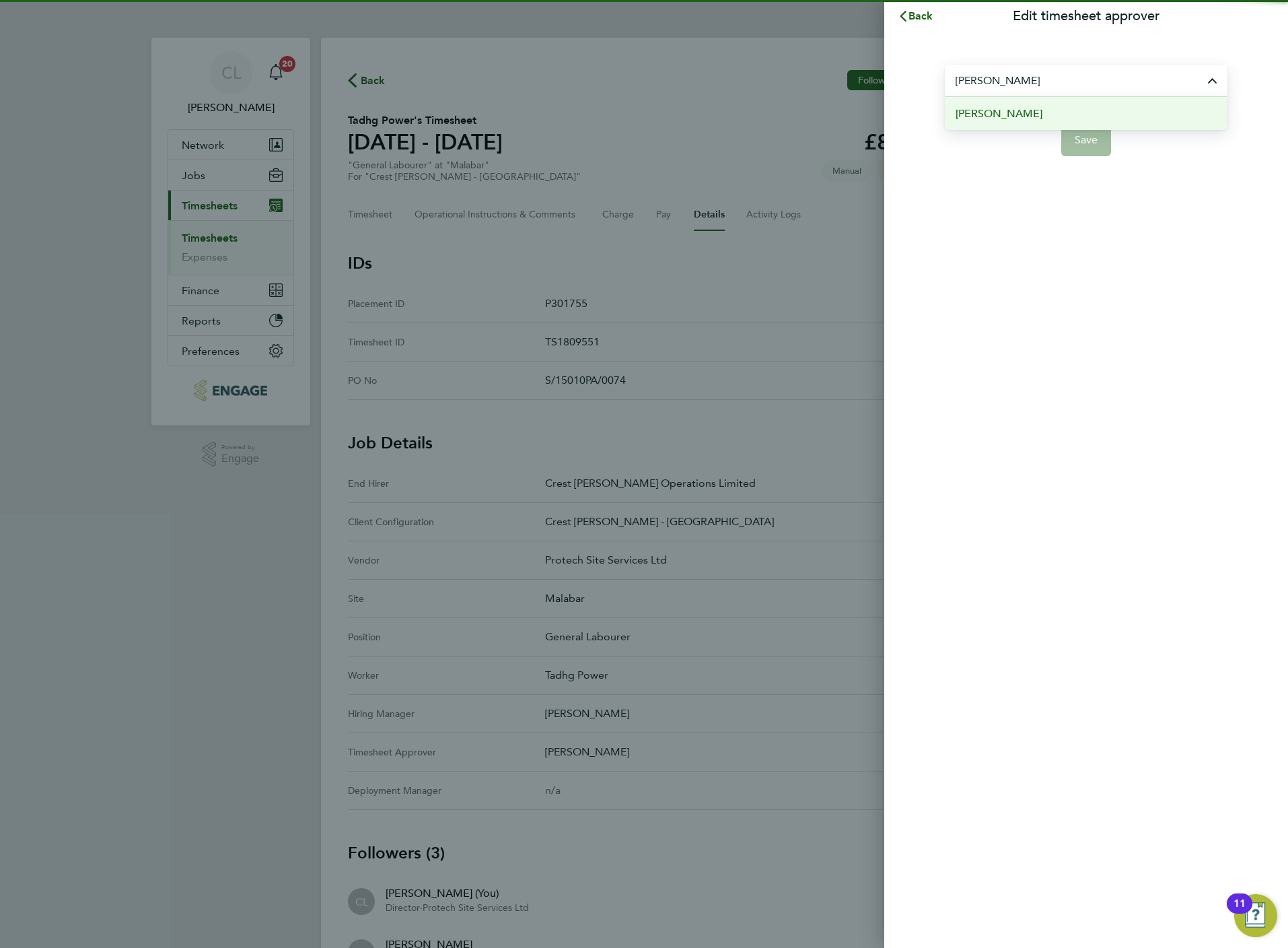
click at [1010, 124] on li "[PERSON_NAME]" at bounding box center [1086, 114] width 282 height 33
type input "[PERSON_NAME]"
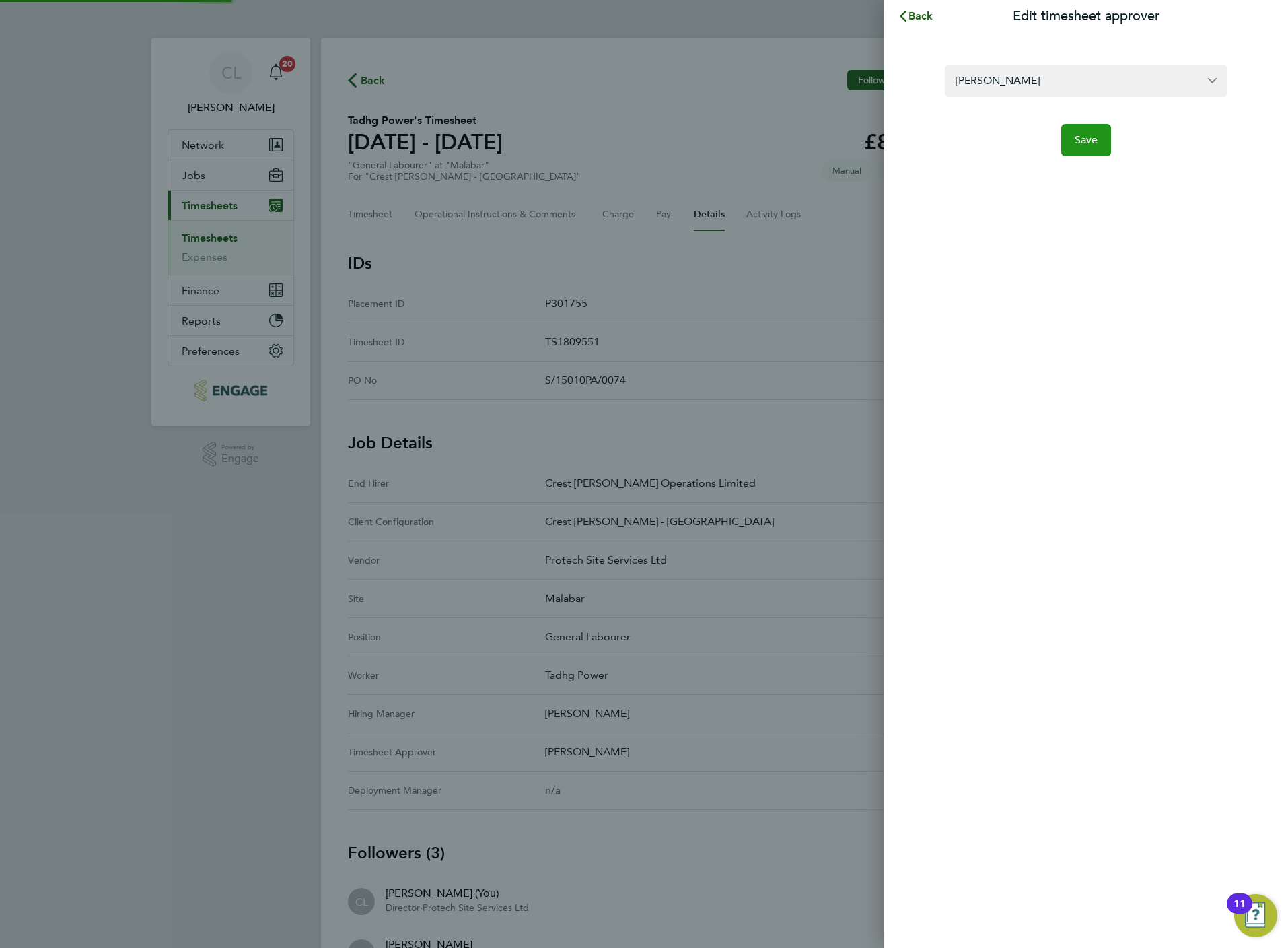
click at [1091, 136] on span "Save" at bounding box center [1086, 140] width 23 height 13
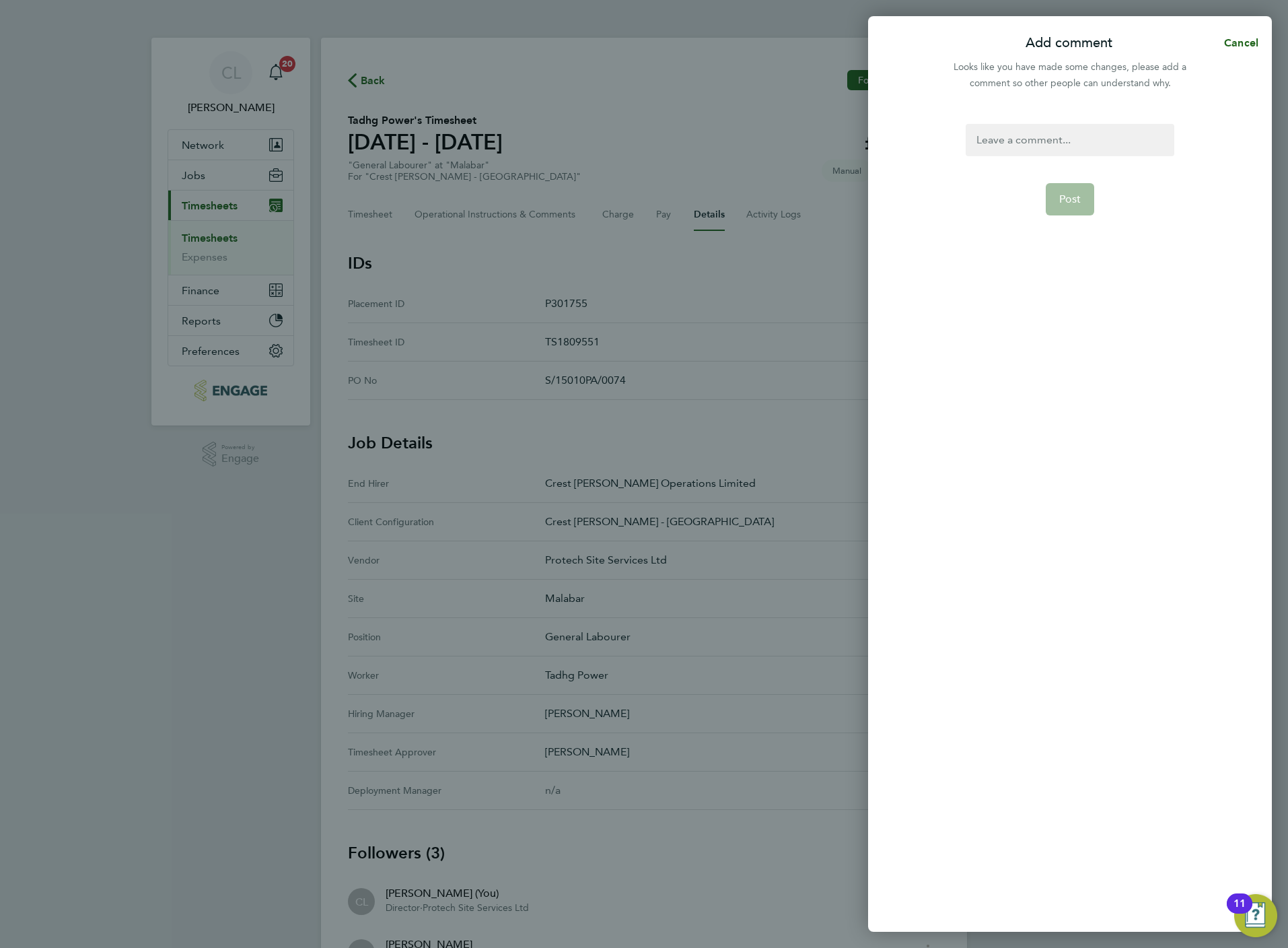
click at [1009, 143] on div at bounding box center [1070, 140] width 208 height 33
click at [1077, 188] on button "Post" at bounding box center [1070, 199] width 49 height 33
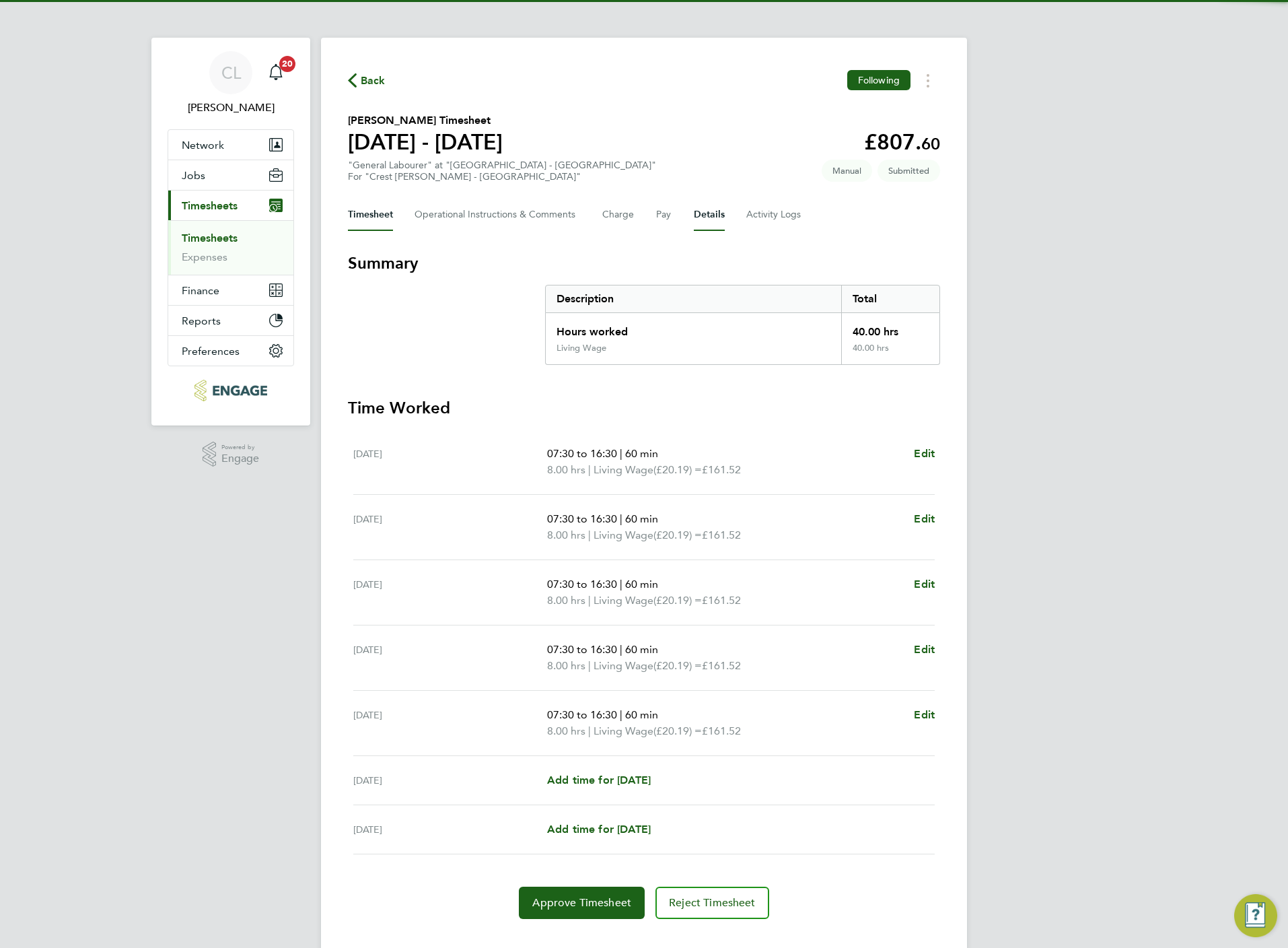
drag, startPoint x: 706, startPoint y: 216, endPoint x: 714, endPoint y: 221, distance: 9.4
click at [707, 216] on button "Details" at bounding box center [709, 215] width 31 height 33
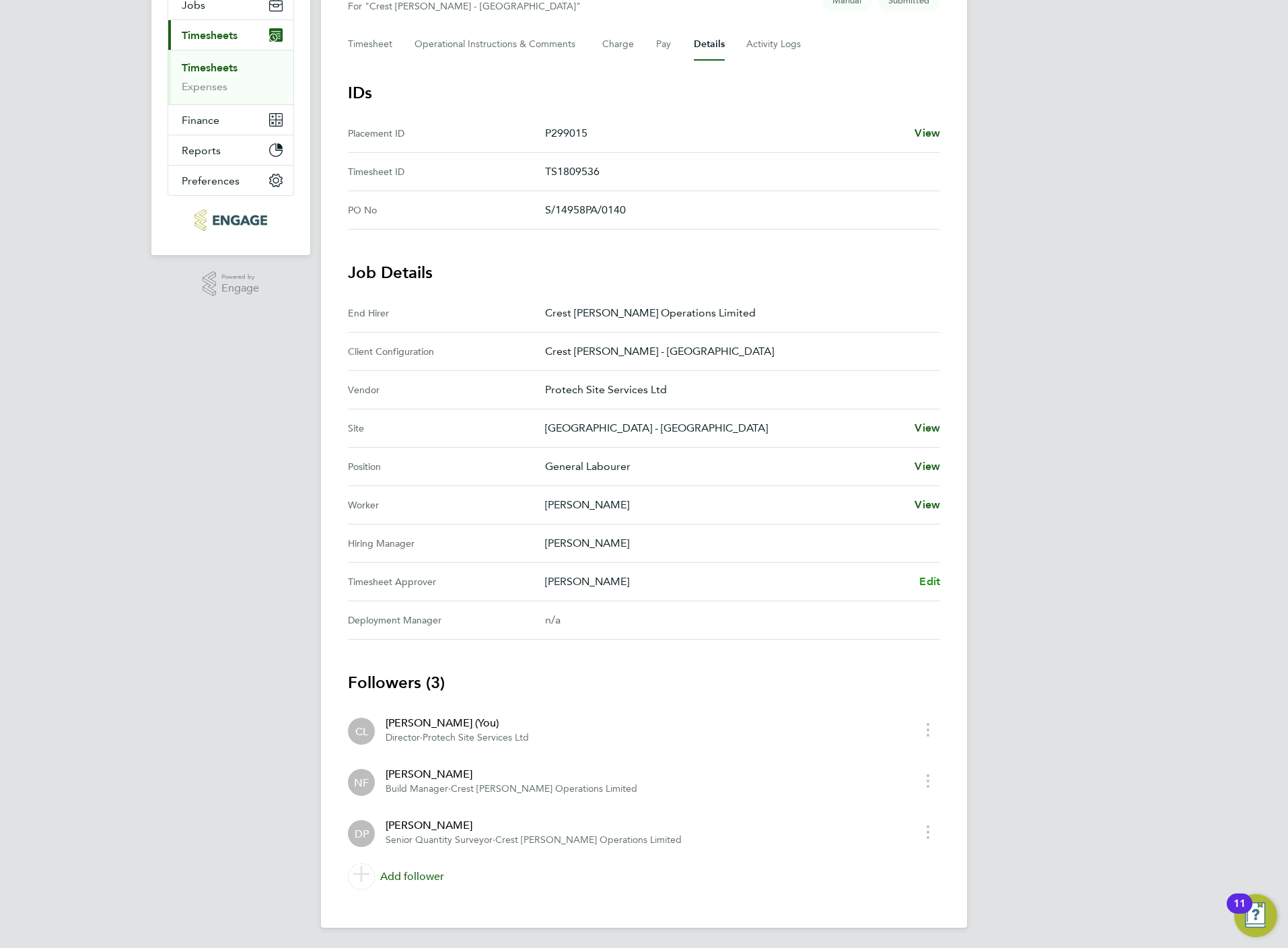
scroll to position [174, 0]
click at [931, 585] on span "Edit" at bounding box center [929, 580] width 21 height 13
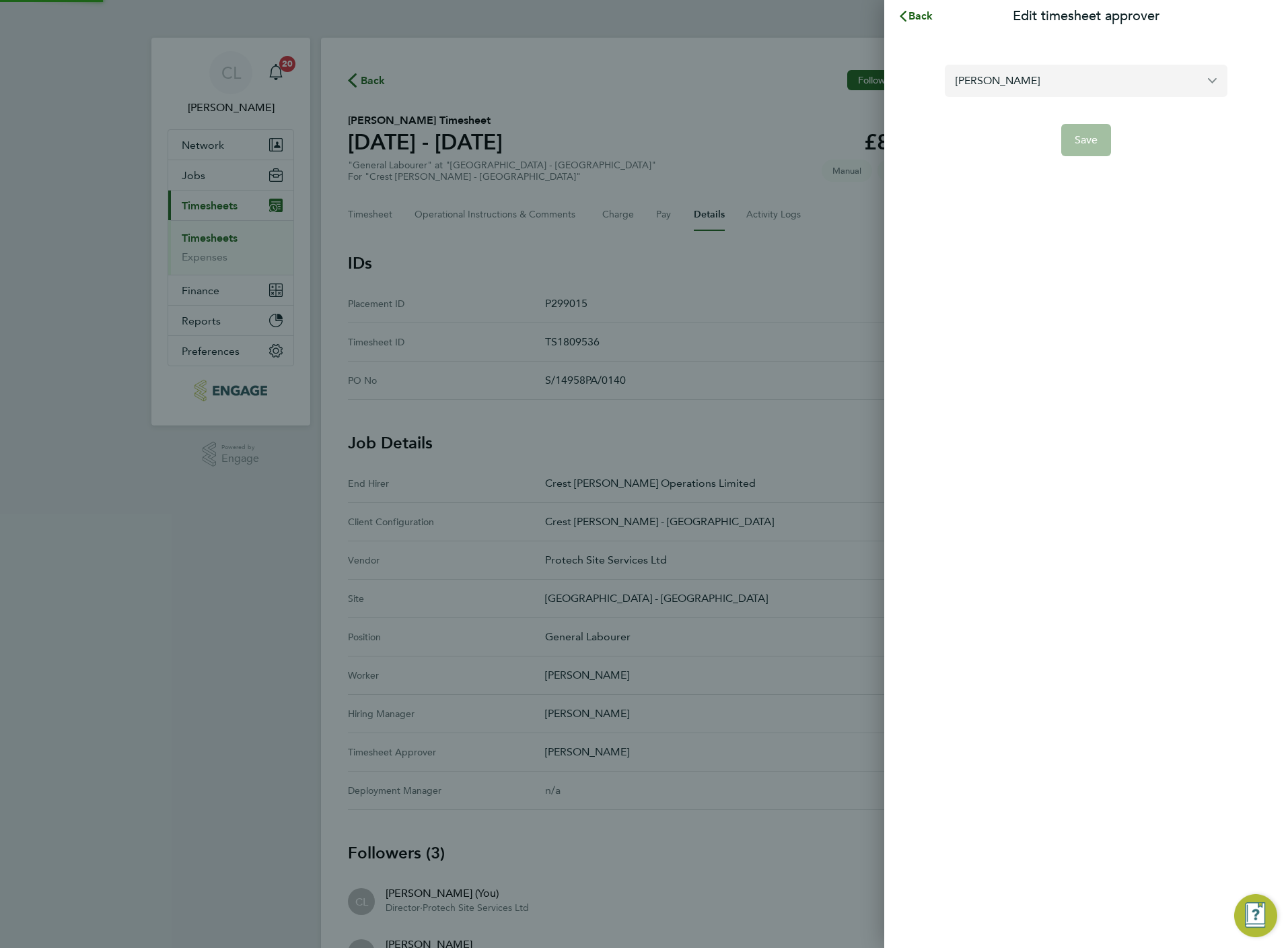
click at [1006, 75] on input "[PERSON_NAME]" at bounding box center [1086, 80] width 282 height 32
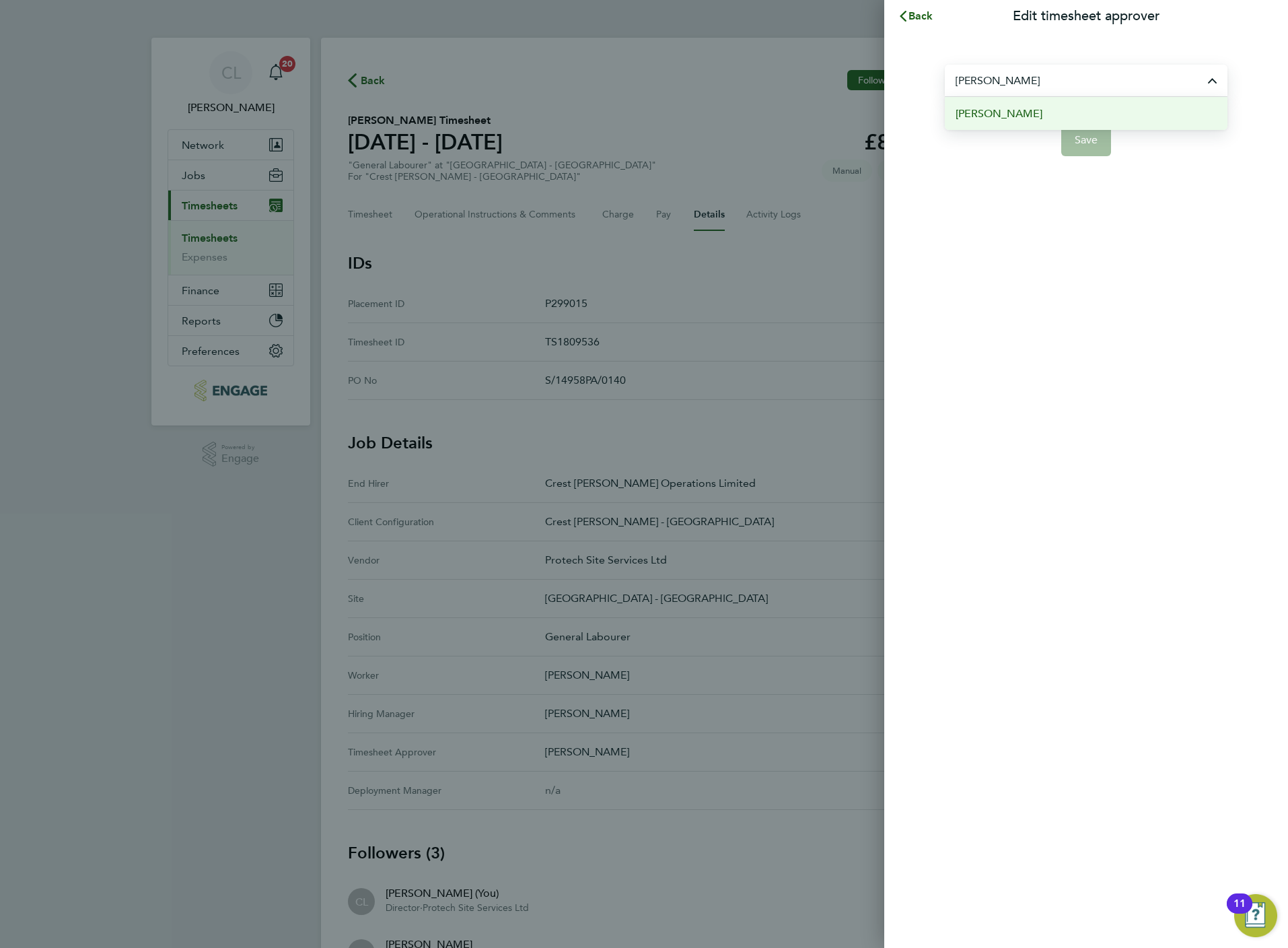
click at [1007, 115] on li "[PERSON_NAME]" at bounding box center [1086, 114] width 282 height 33
type input "[PERSON_NAME]"
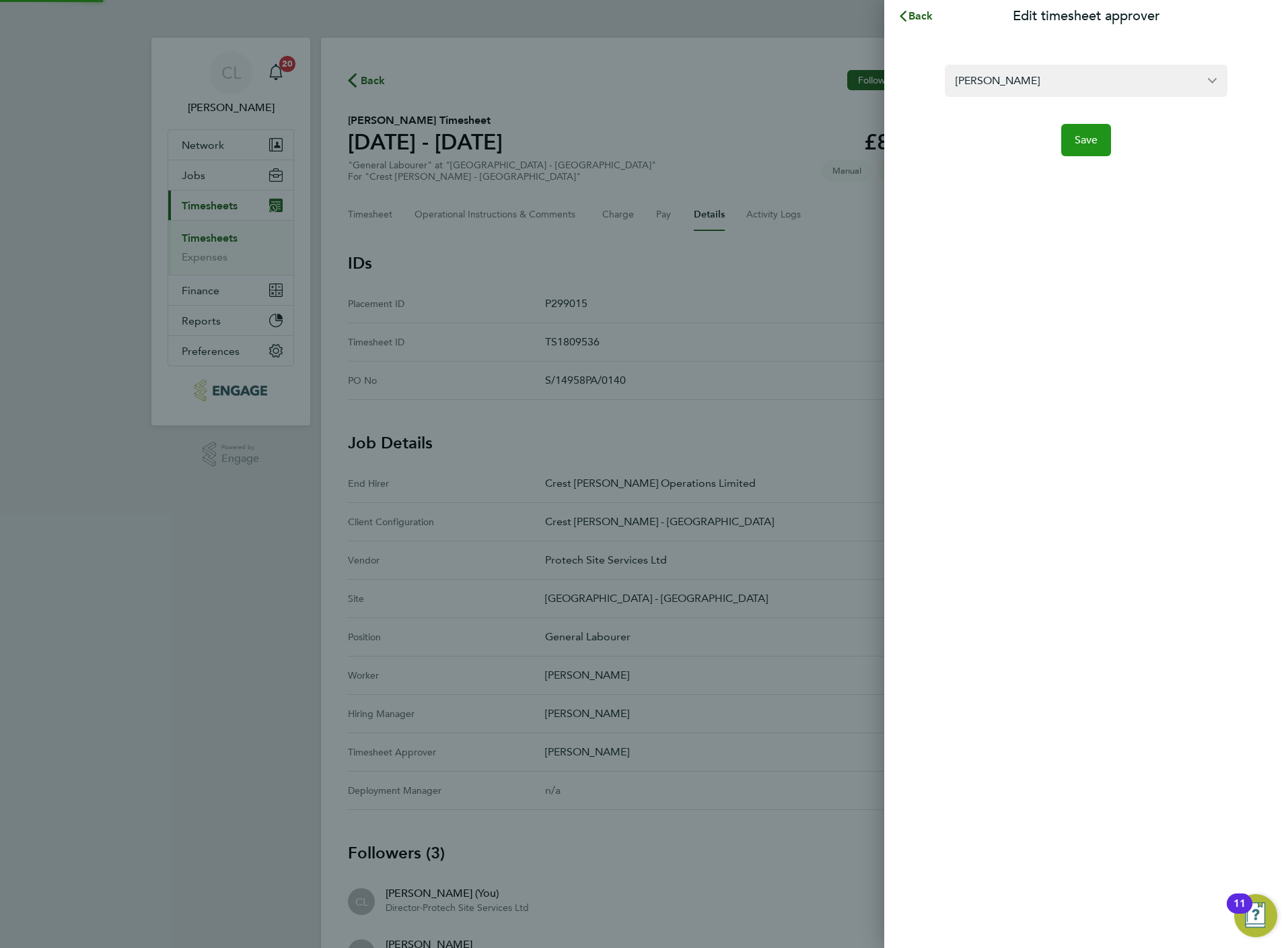
click at [1103, 144] on button "Save" at bounding box center [1086, 140] width 50 height 33
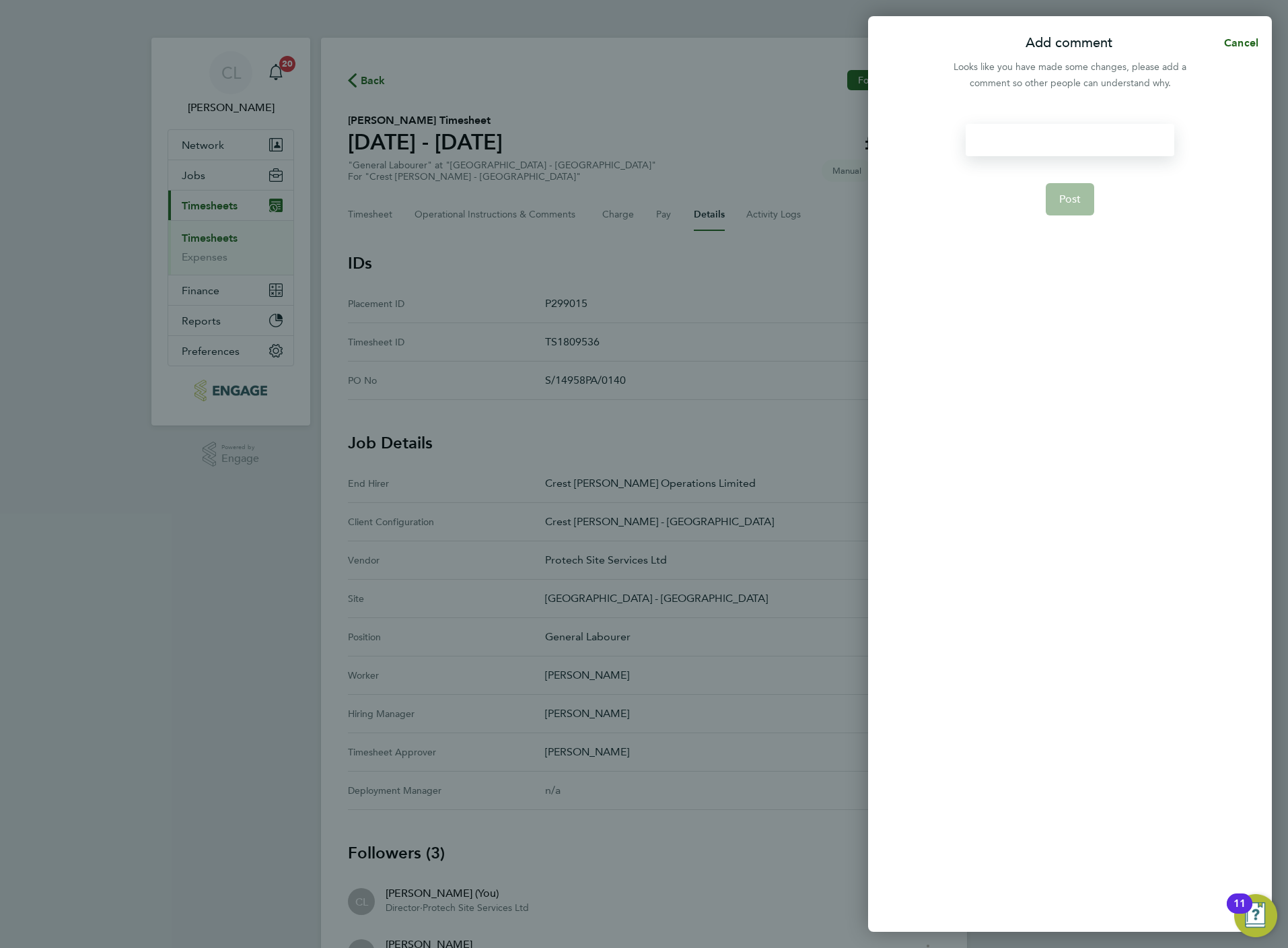
click at [1007, 140] on div at bounding box center [1070, 140] width 208 height 33
click at [1010, 140] on div at bounding box center [1070, 140] width 208 height 33
click at [1082, 192] on button "Post" at bounding box center [1070, 199] width 49 height 33
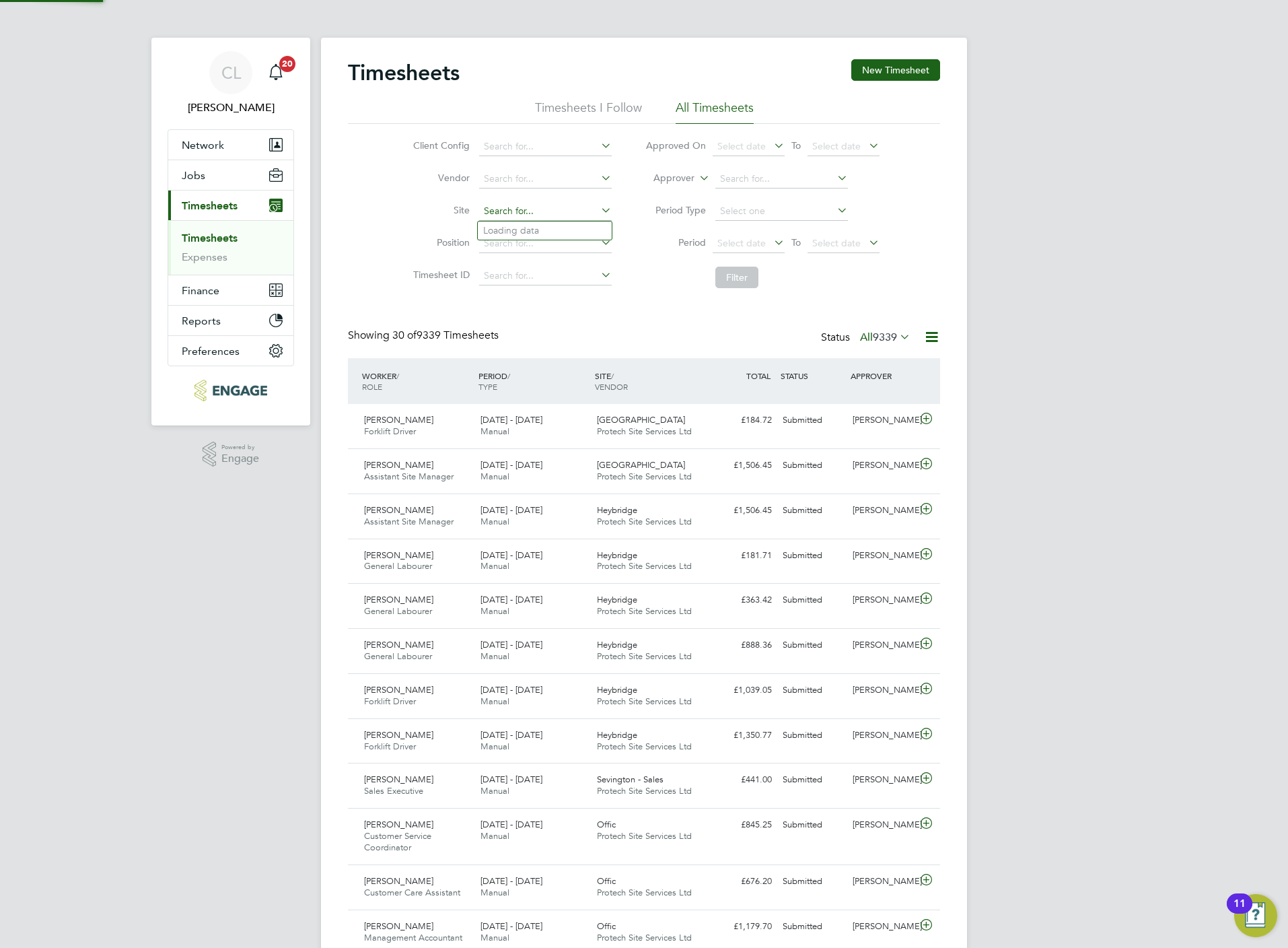
click at [503, 206] on input at bounding box center [545, 211] width 133 height 19
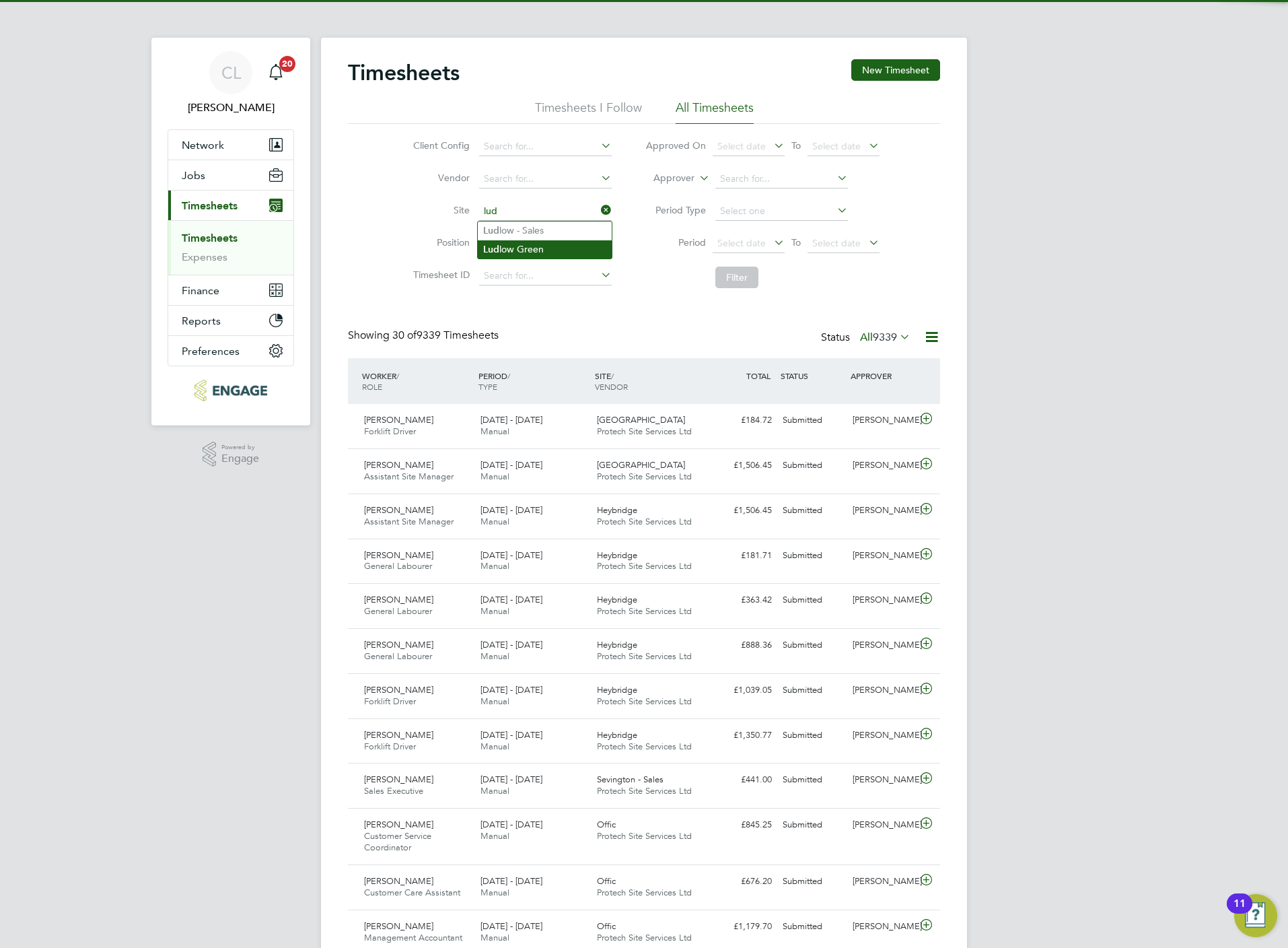
click at [521, 247] on li "Lud low Green" at bounding box center [545, 250] width 134 height 18
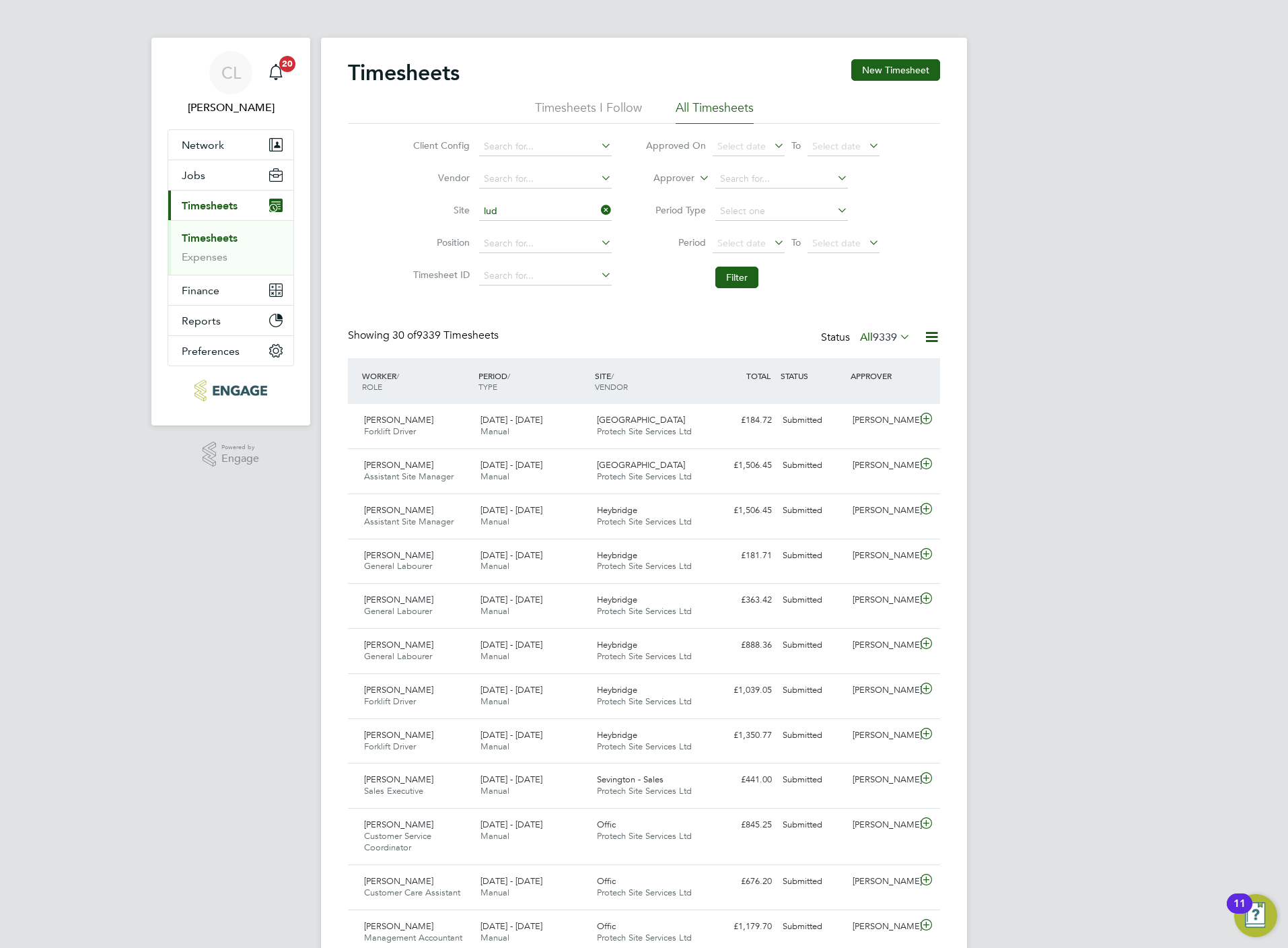
type input "Ludlow Green"
click at [737, 277] on button "Filter" at bounding box center [737, 277] width 43 height 21
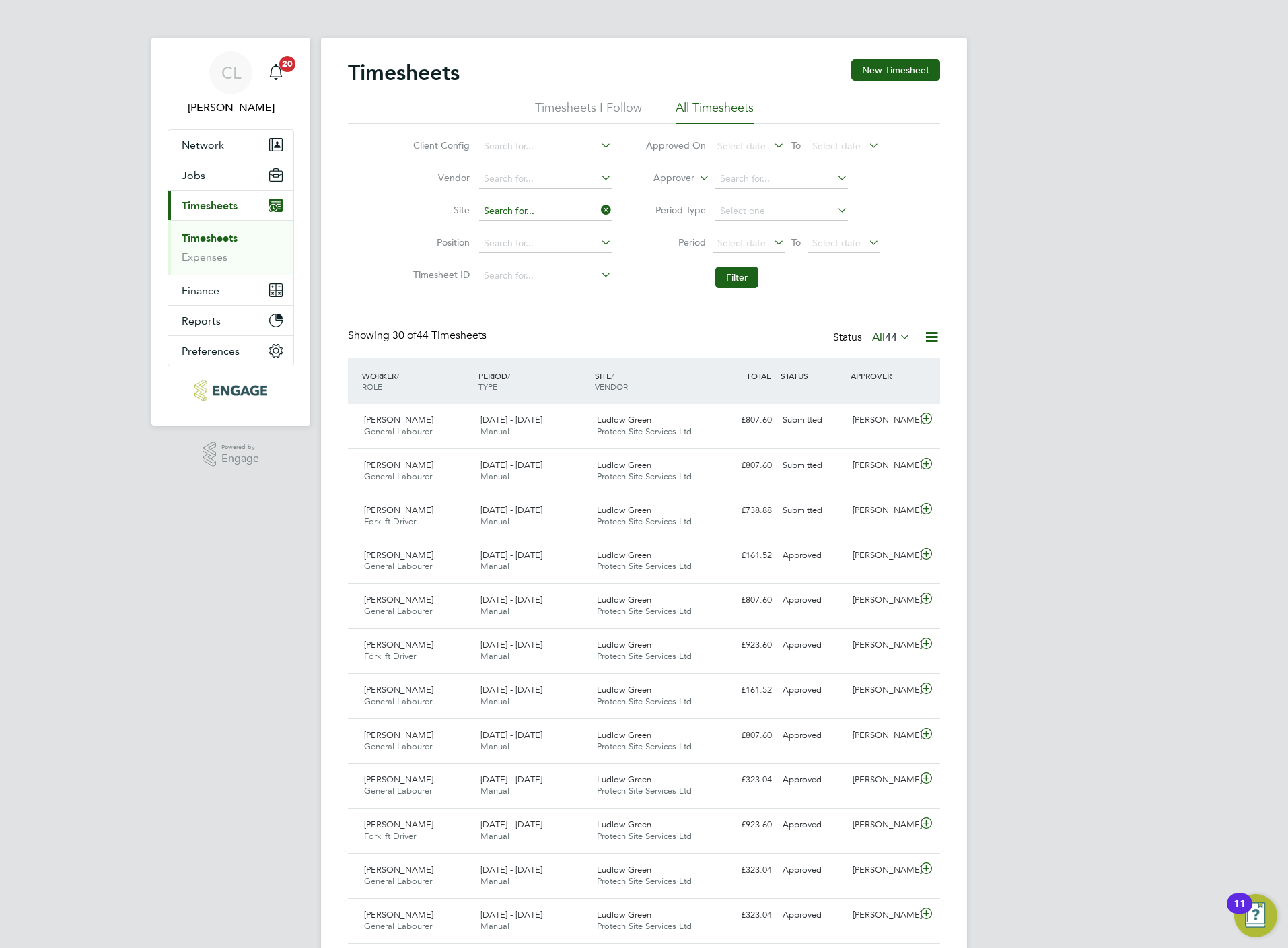
click at [543, 203] on input at bounding box center [545, 211] width 133 height 19
click at [533, 226] on li "Kinv er Green" at bounding box center [545, 231] width 134 height 18
type input "Kinver Green"
click at [740, 283] on button "Filter" at bounding box center [737, 277] width 43 height 21
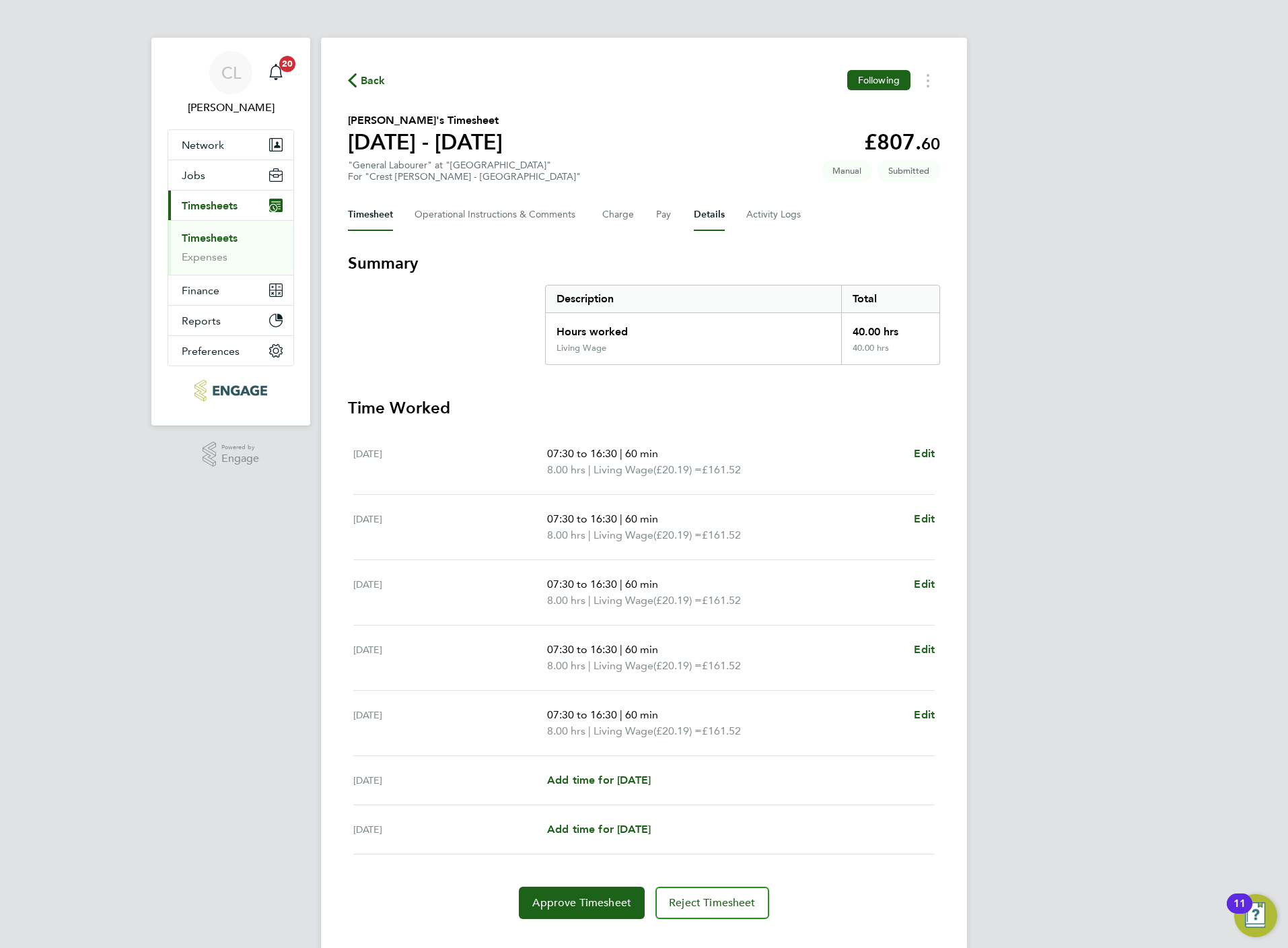
click at [711, 218] on button "Details" at bounding box center [709, 215] width 31 height 33
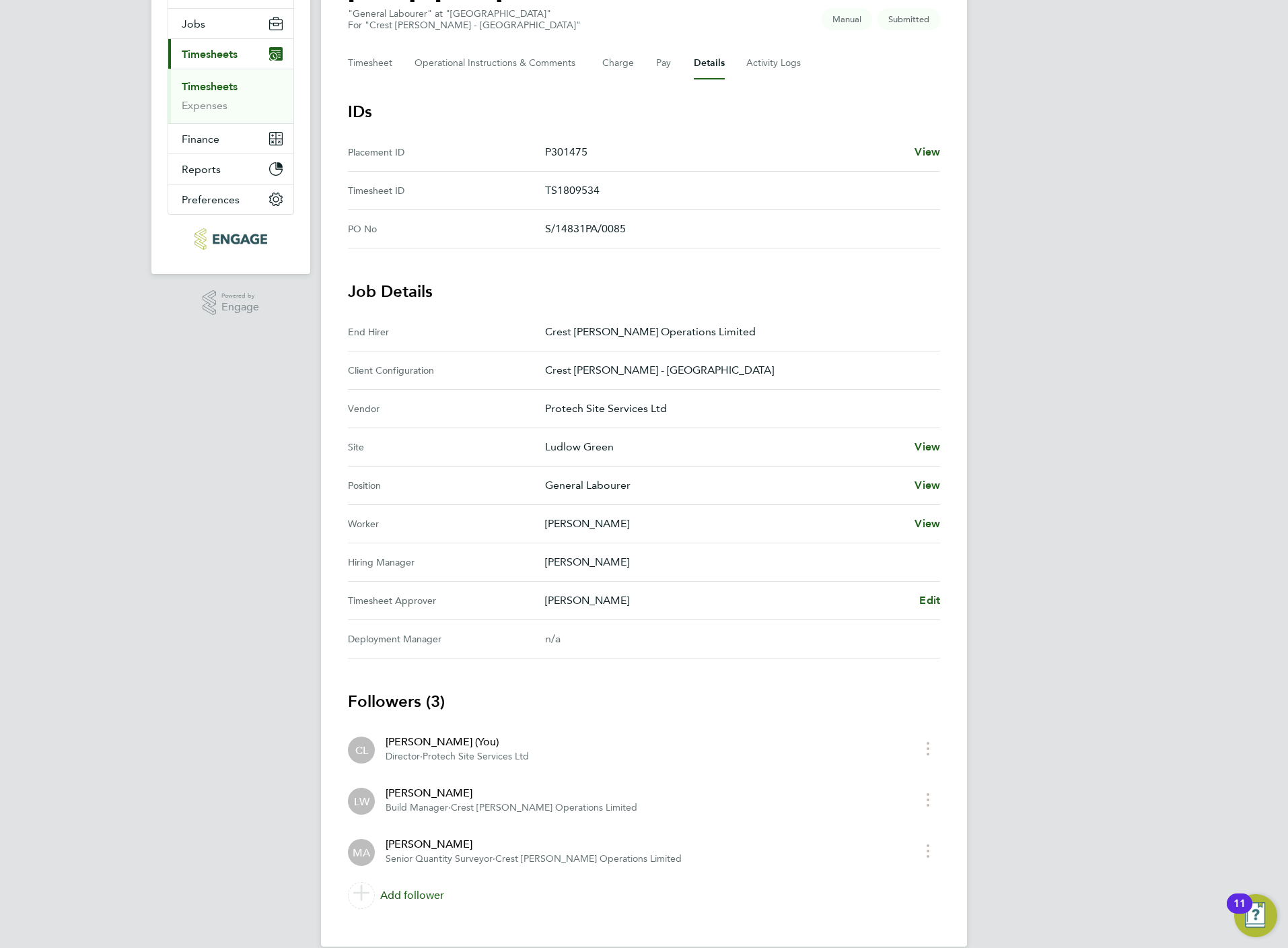
scroll to position [174, 0]
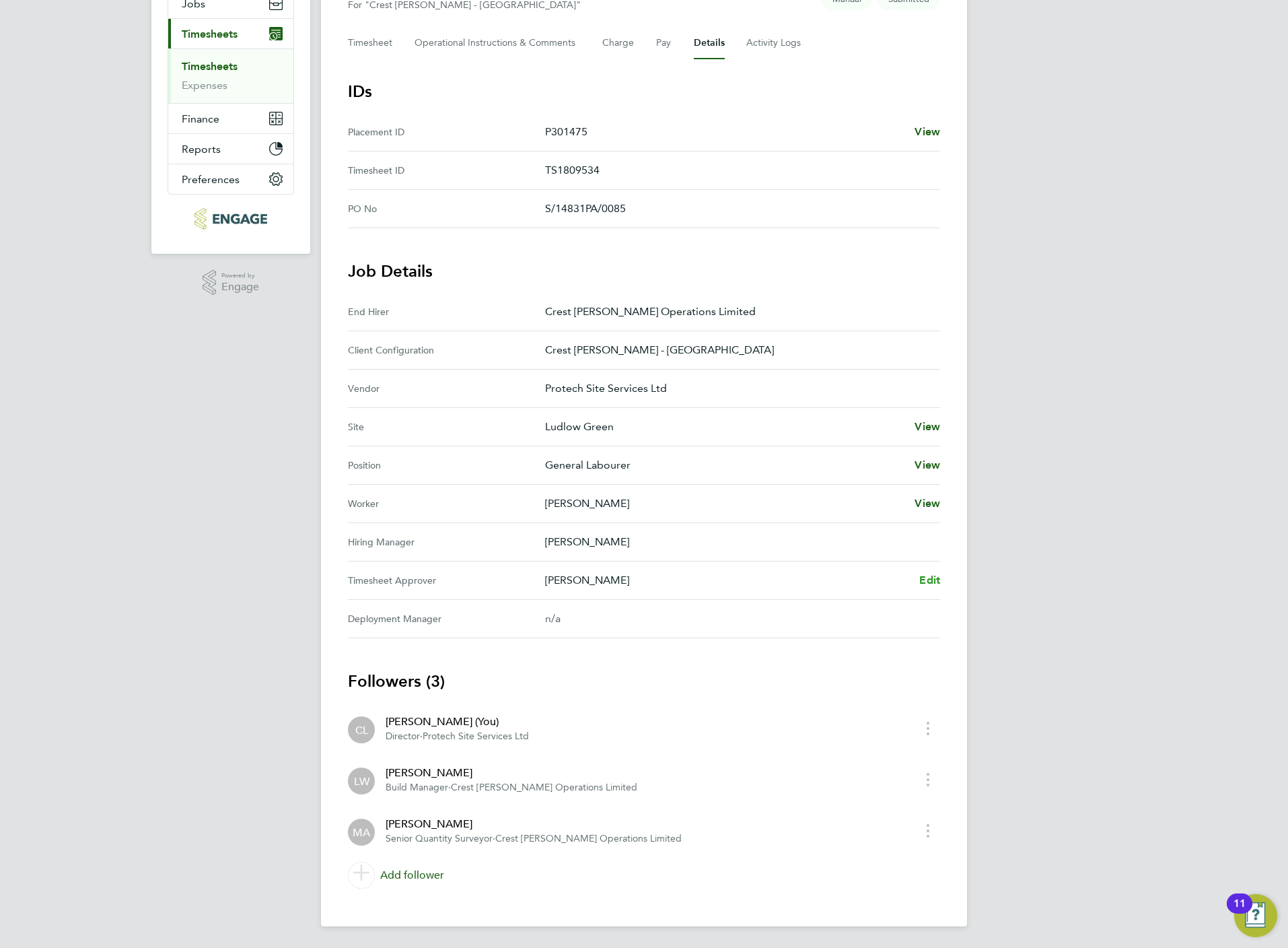
click at [926, 573] on span "Edit" at bounding box center [929, 580] width 21 height 13
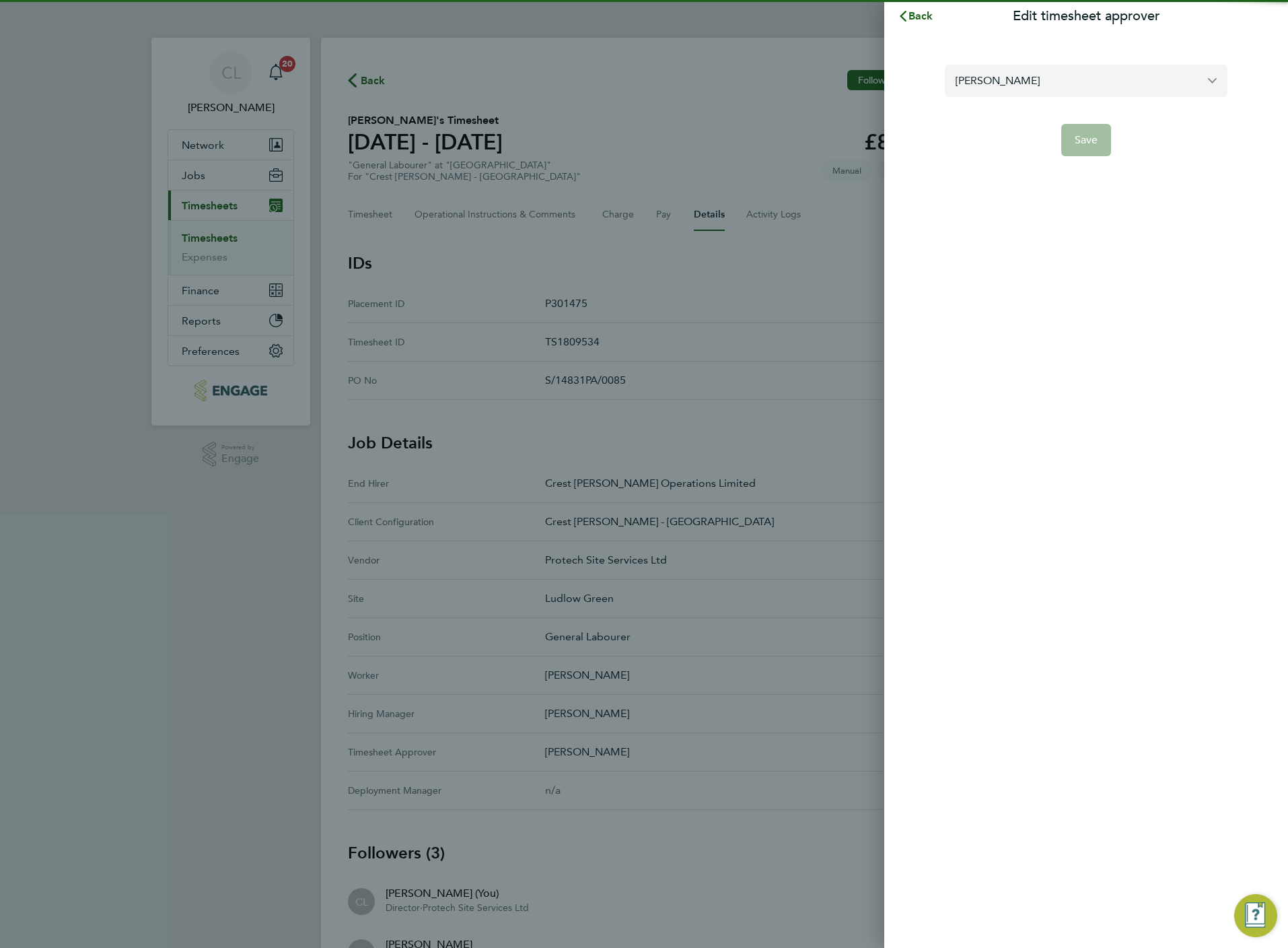
click at [1022, 69] on input "[PERSON_NAME]" at bounding box center [1086, 80] width 282 height 32
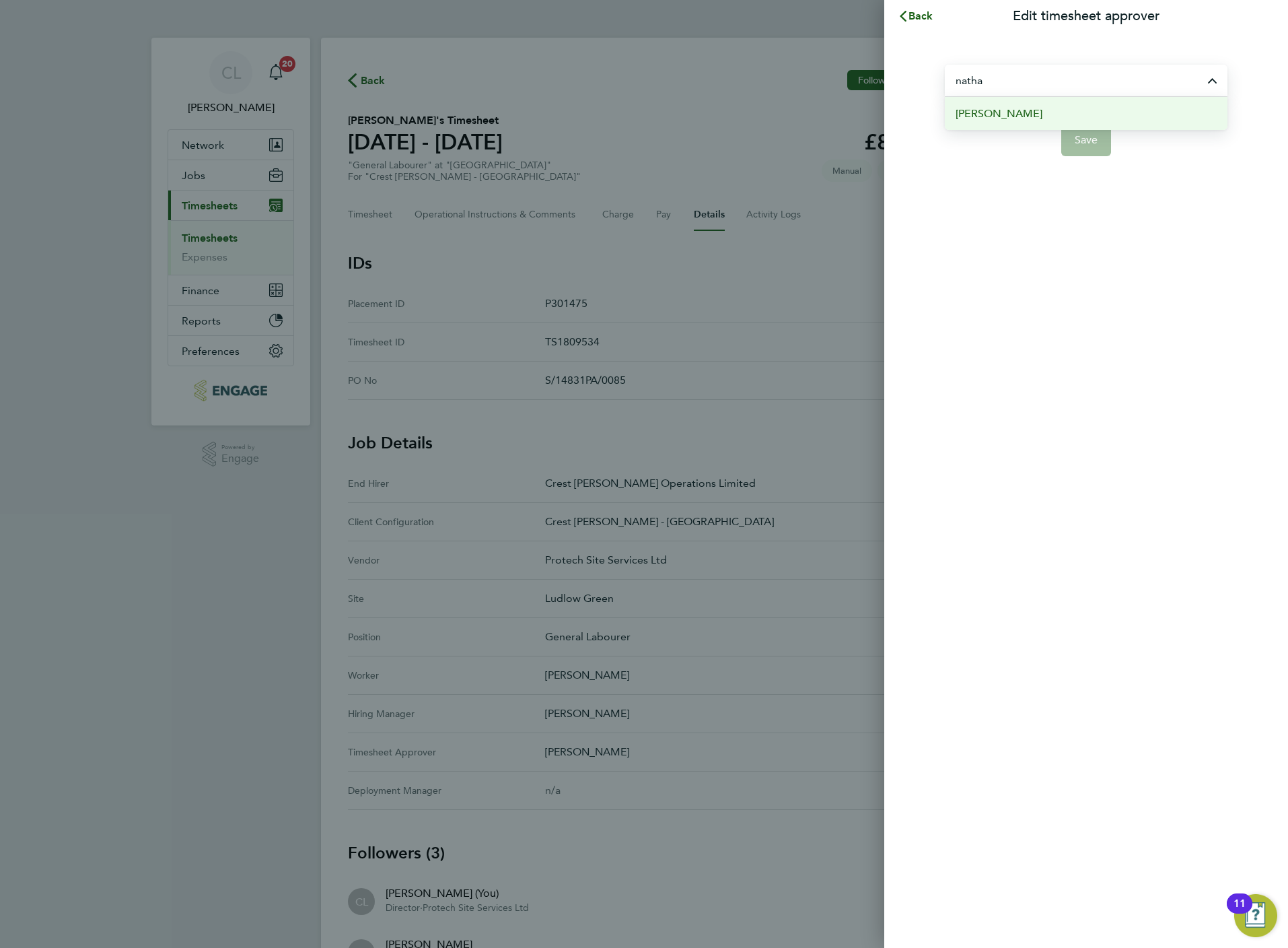
click at [1032, 112] on li "[PERSON_NAME]" at bounding box center [1086, 114] width 282 height 33
type input "[PERSON_NAME]"
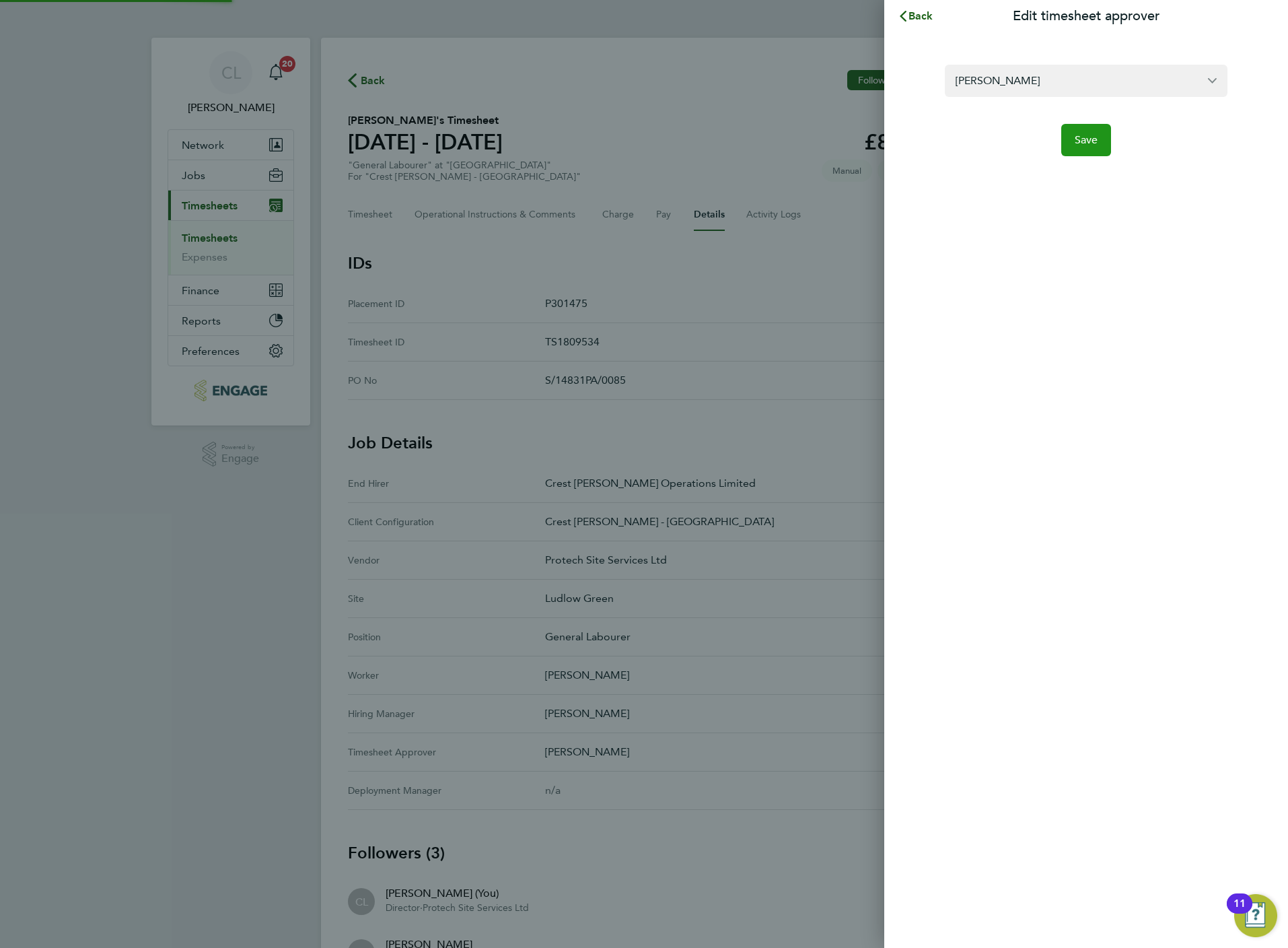
click at [1086, 138] on span "Save" at bounding box center [1086, 140] width 23 height 13
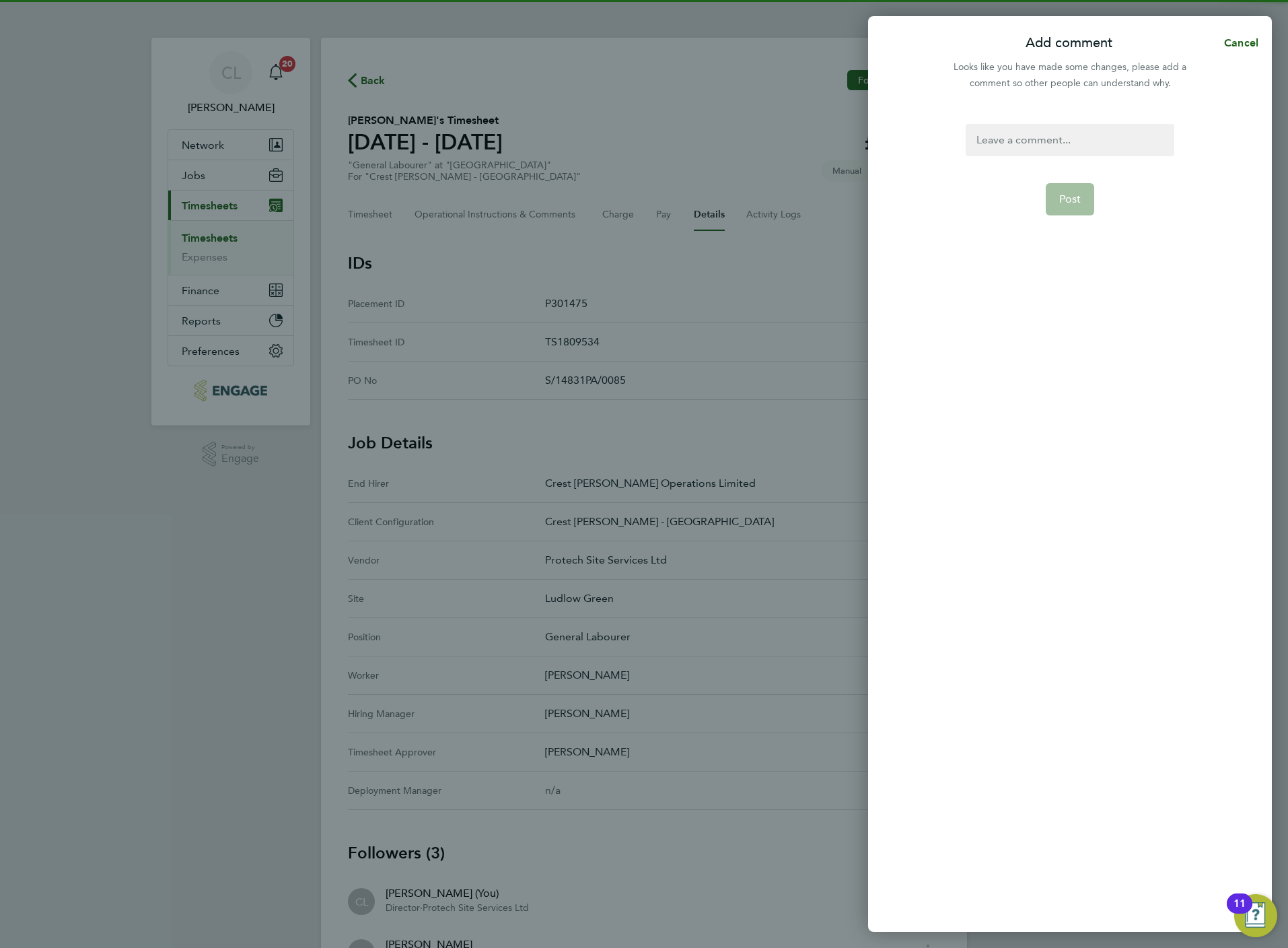
click at [1054, 134] on div at bounding box center [1070, 140] width 208 height 33
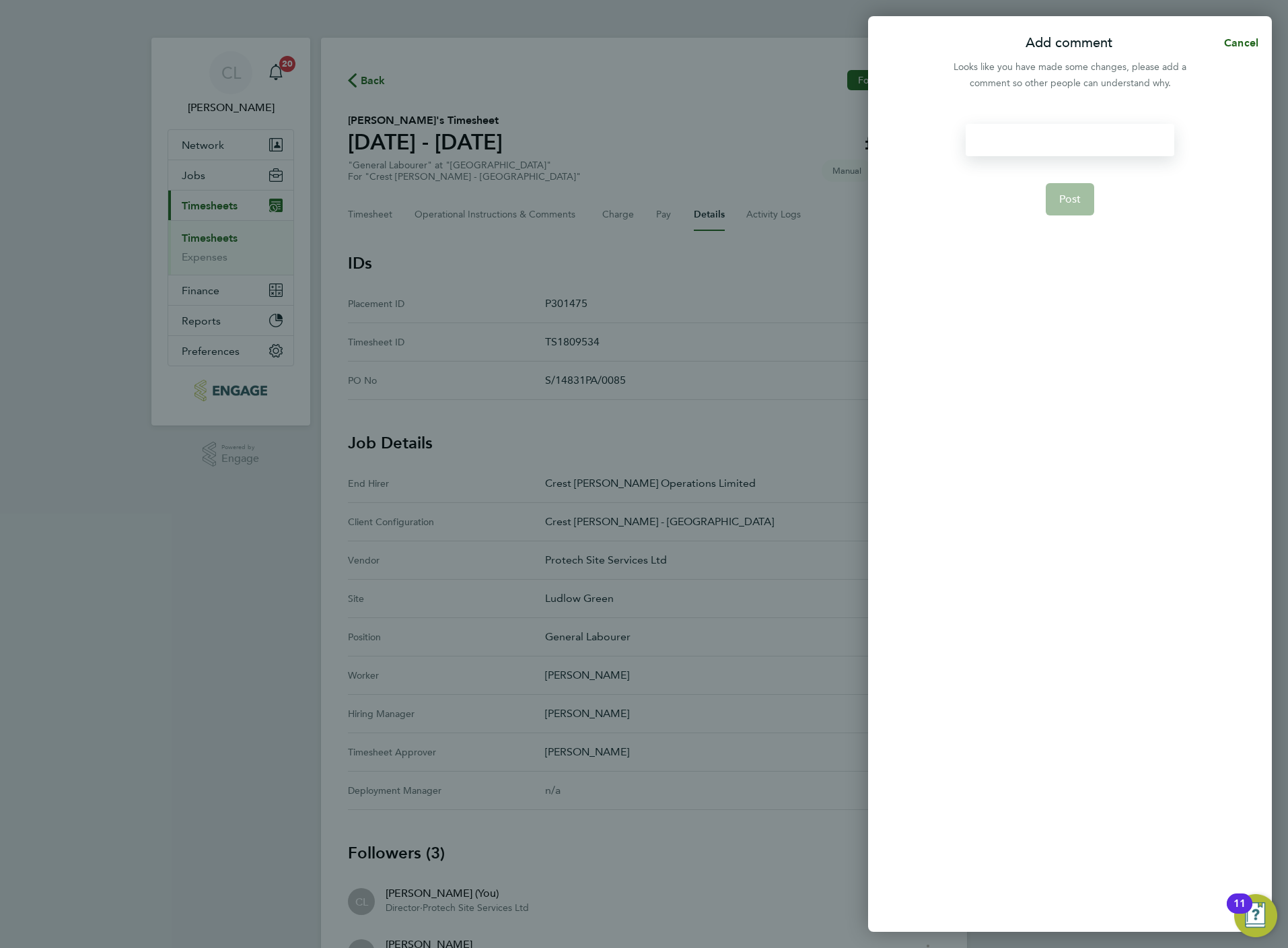
click at [1054, 134] on div at bounding box center [1070, 140] width 208 height 33
click at [1064, 208] on button "Post" at bounding box center [1070, 199] width 49 height 33
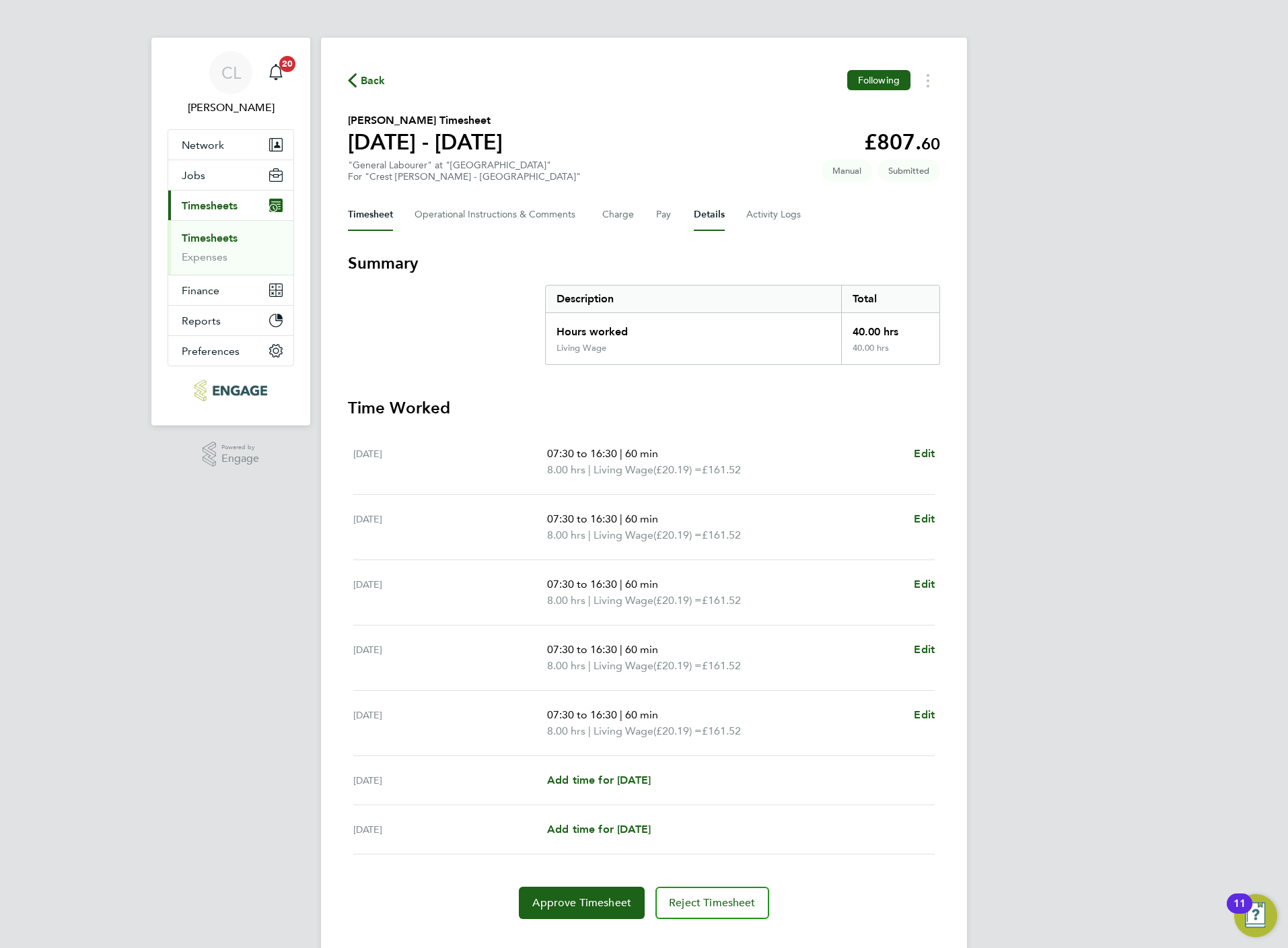
click at [701, 206] on button "Details" at bounding box center [709, 215] width 31 height 33
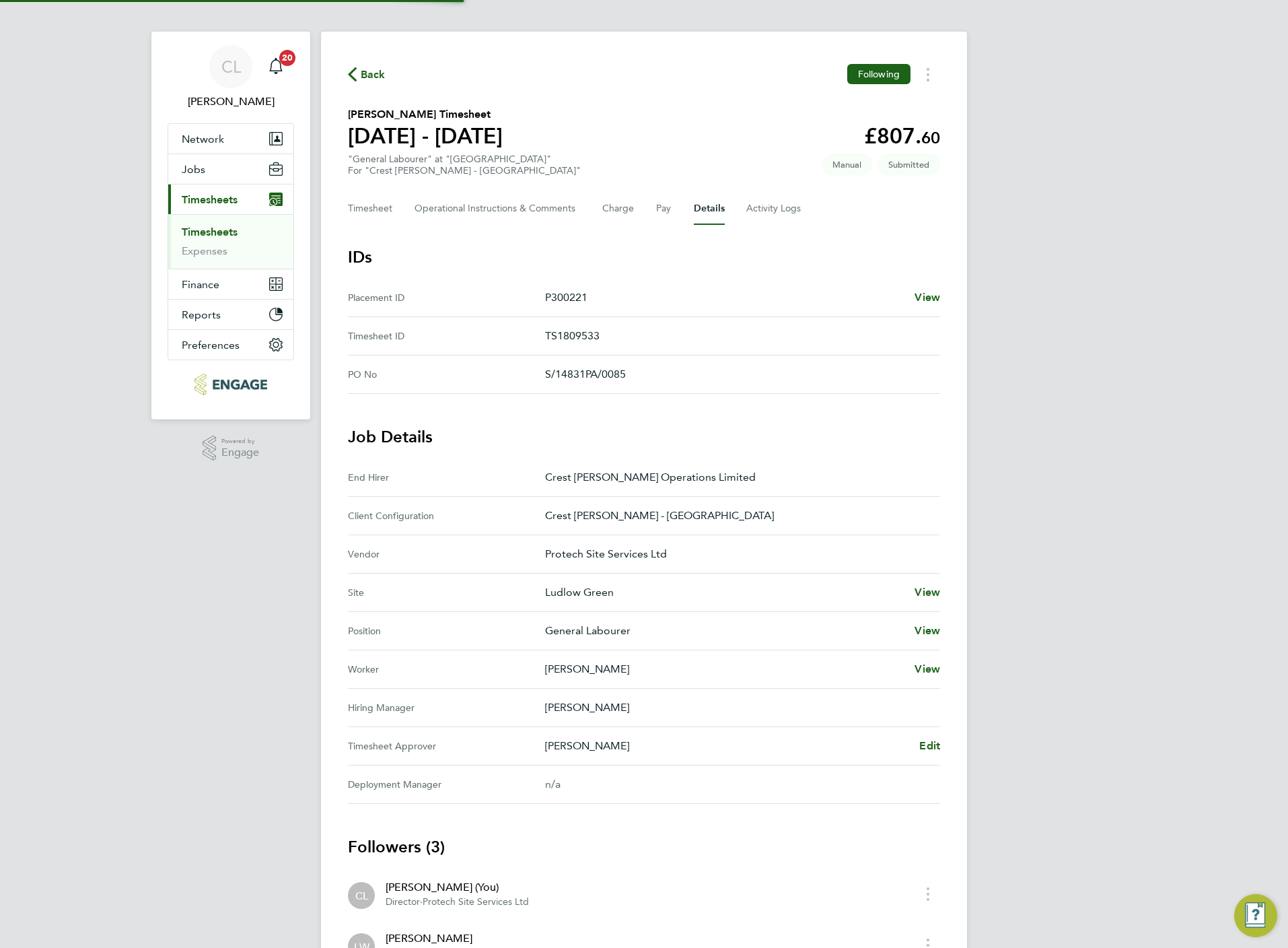
scroll to position [174, 0]
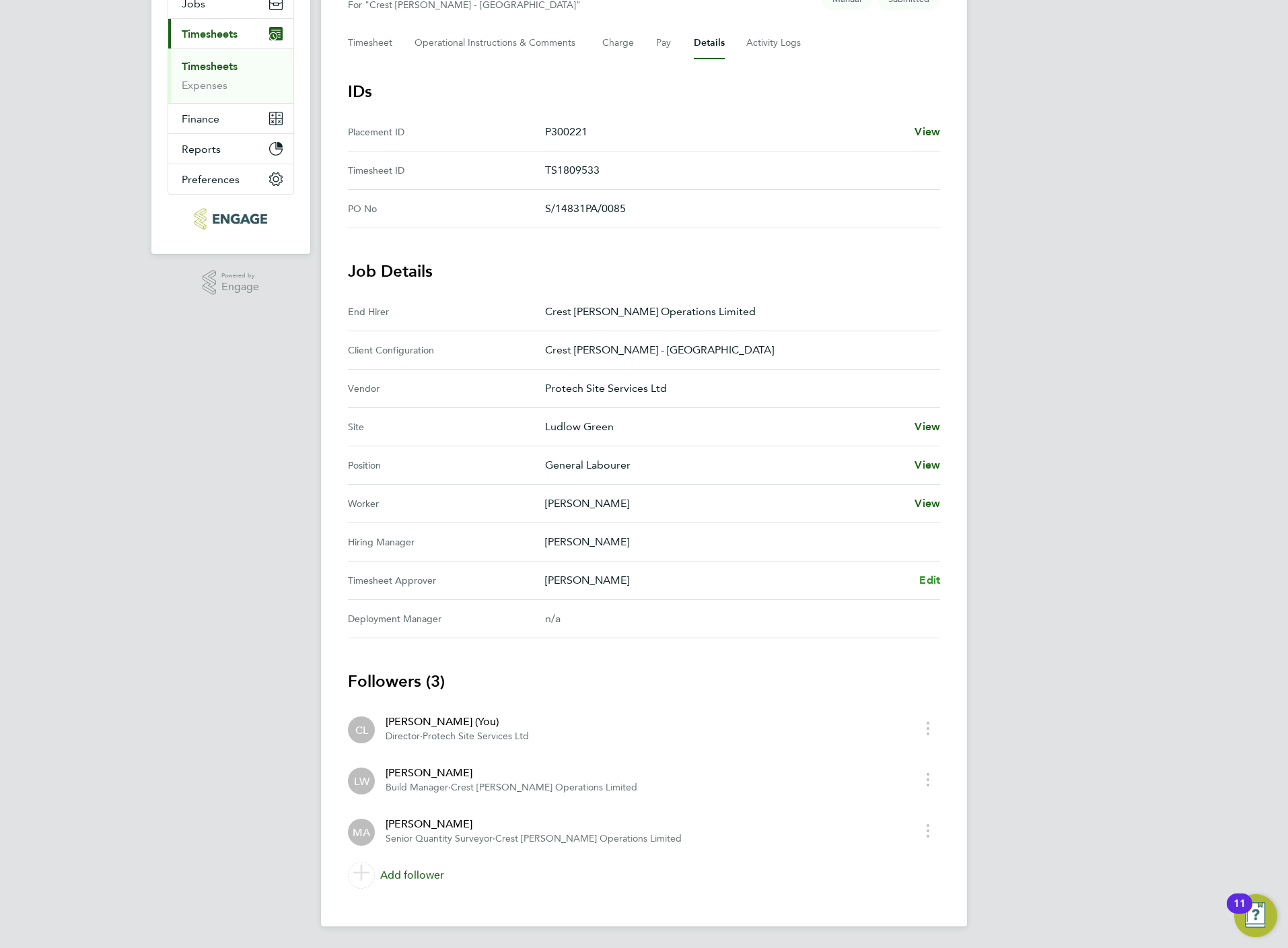
click at [931, 575] on span "Edit" at bounding box center [929, 580] width 21 height 13
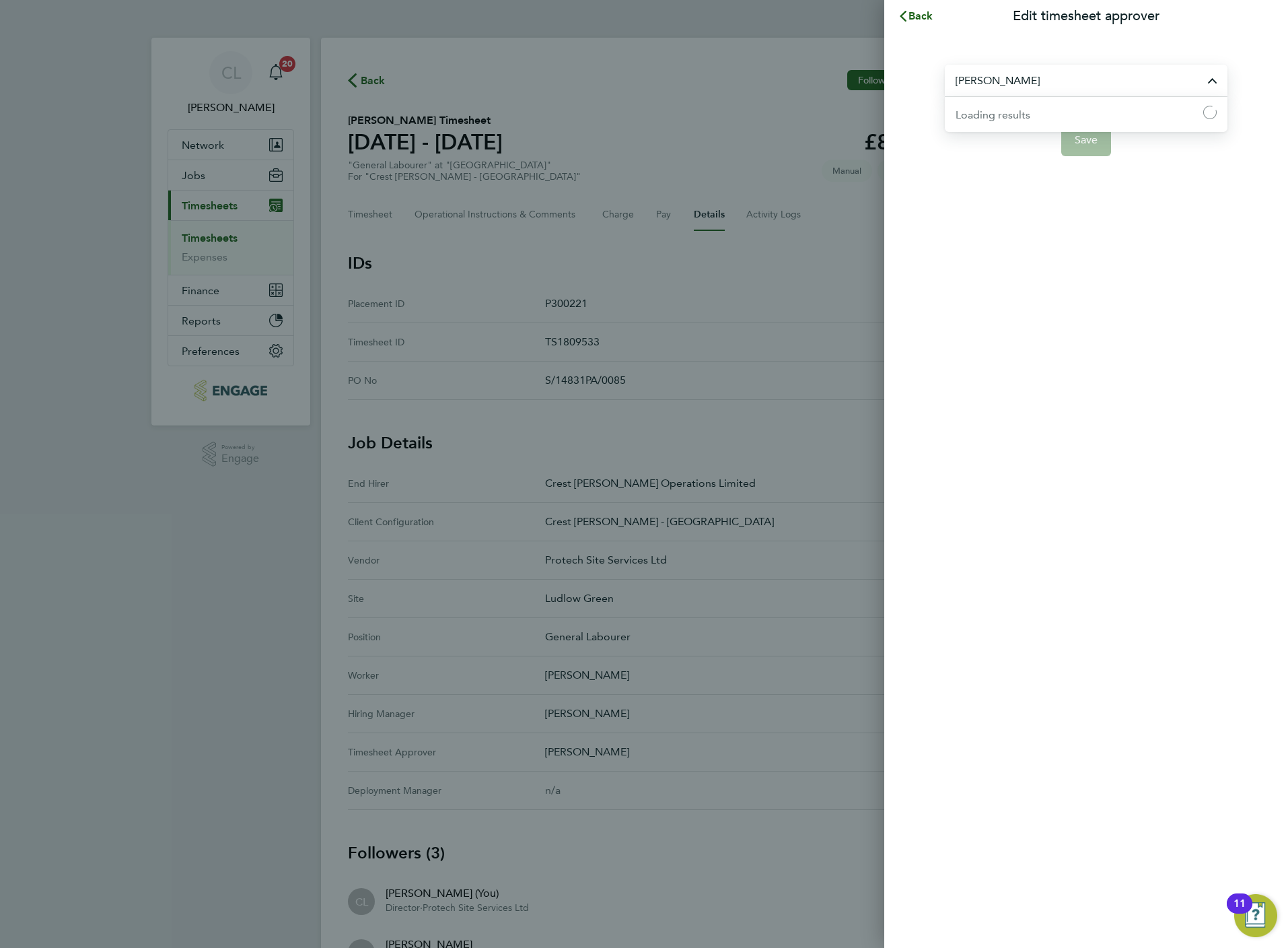
click at [1000, 87] on input "Lee Wale" at bounding box center [1086, 80] width 282 height 32
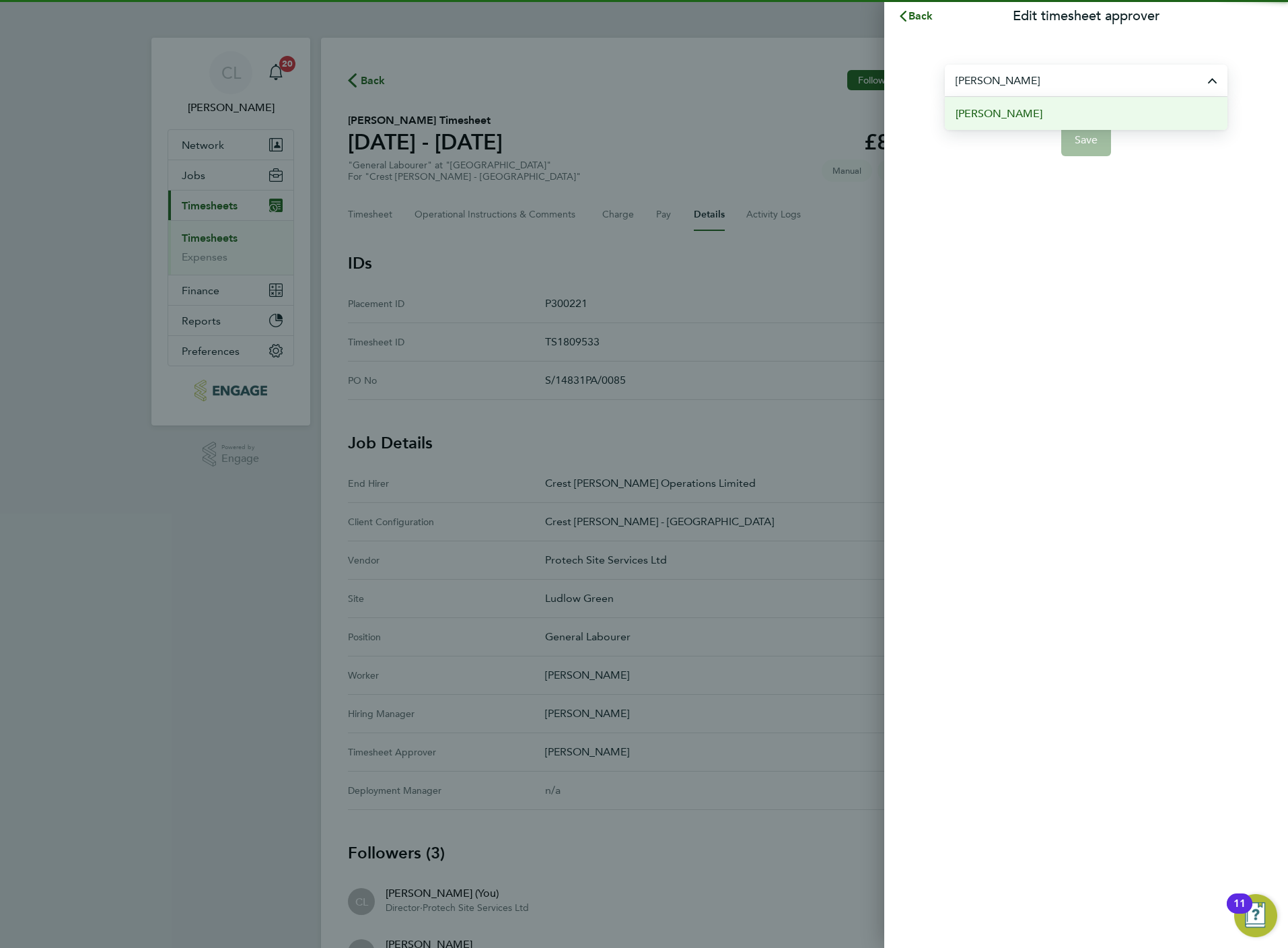
click at [1012, 109] on span "[PERSON_NAME]" at bounding box center [999, 114] width 87 height 16
type input "[PERSON_NAME]"
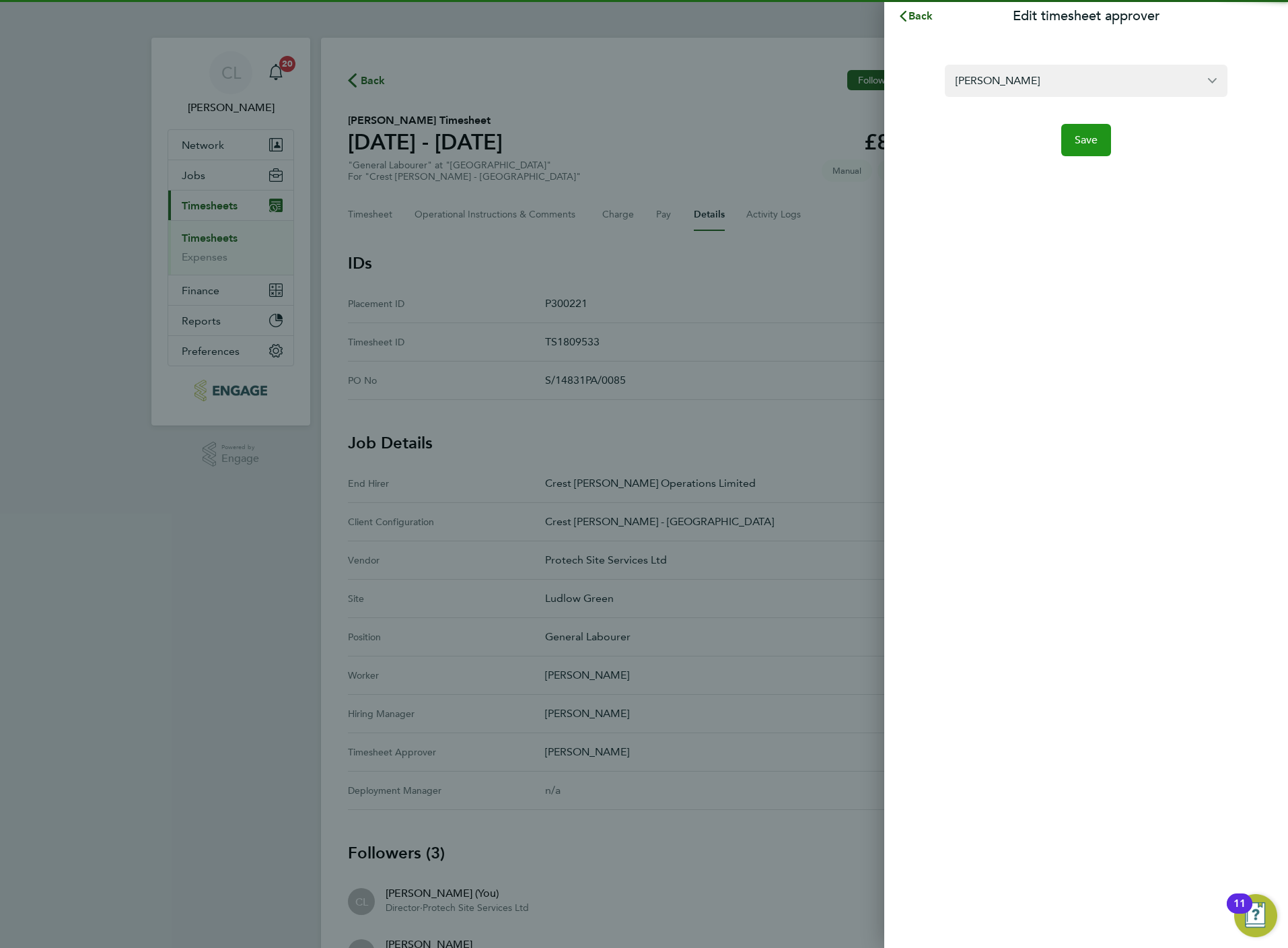
click at [1090, 133] on span "Save" at bounding box center [1086, 140] width 23 height 13
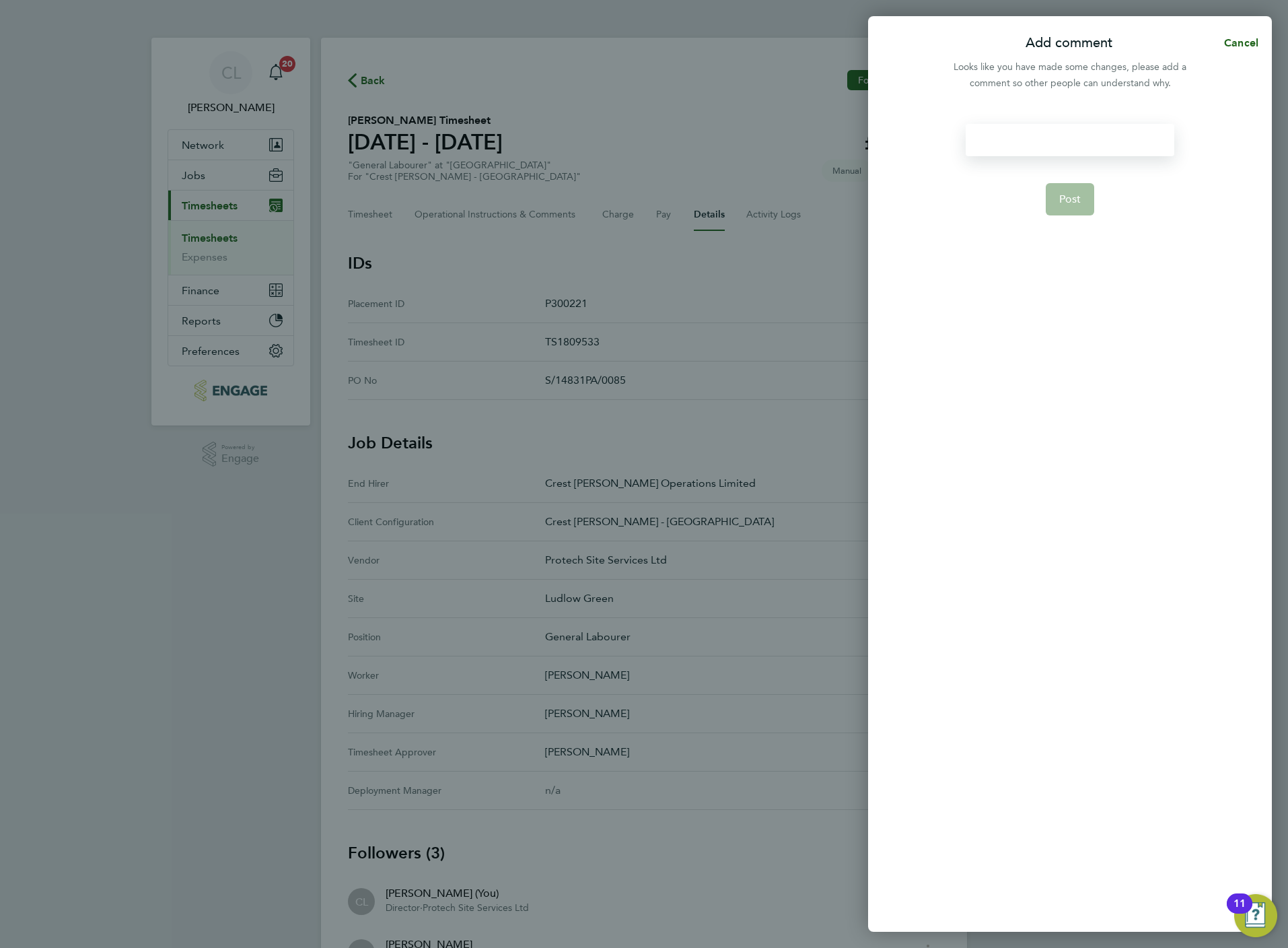
click at [1020, 155] on div at bounding box center [1070, 140] width 208 height 33
click at [1020, 145] on div at bounding box center [1070, 140] width 208 height 33
click at [1067, 201] on span "Post" at bounding box center [1070, 199] width 22 height 13
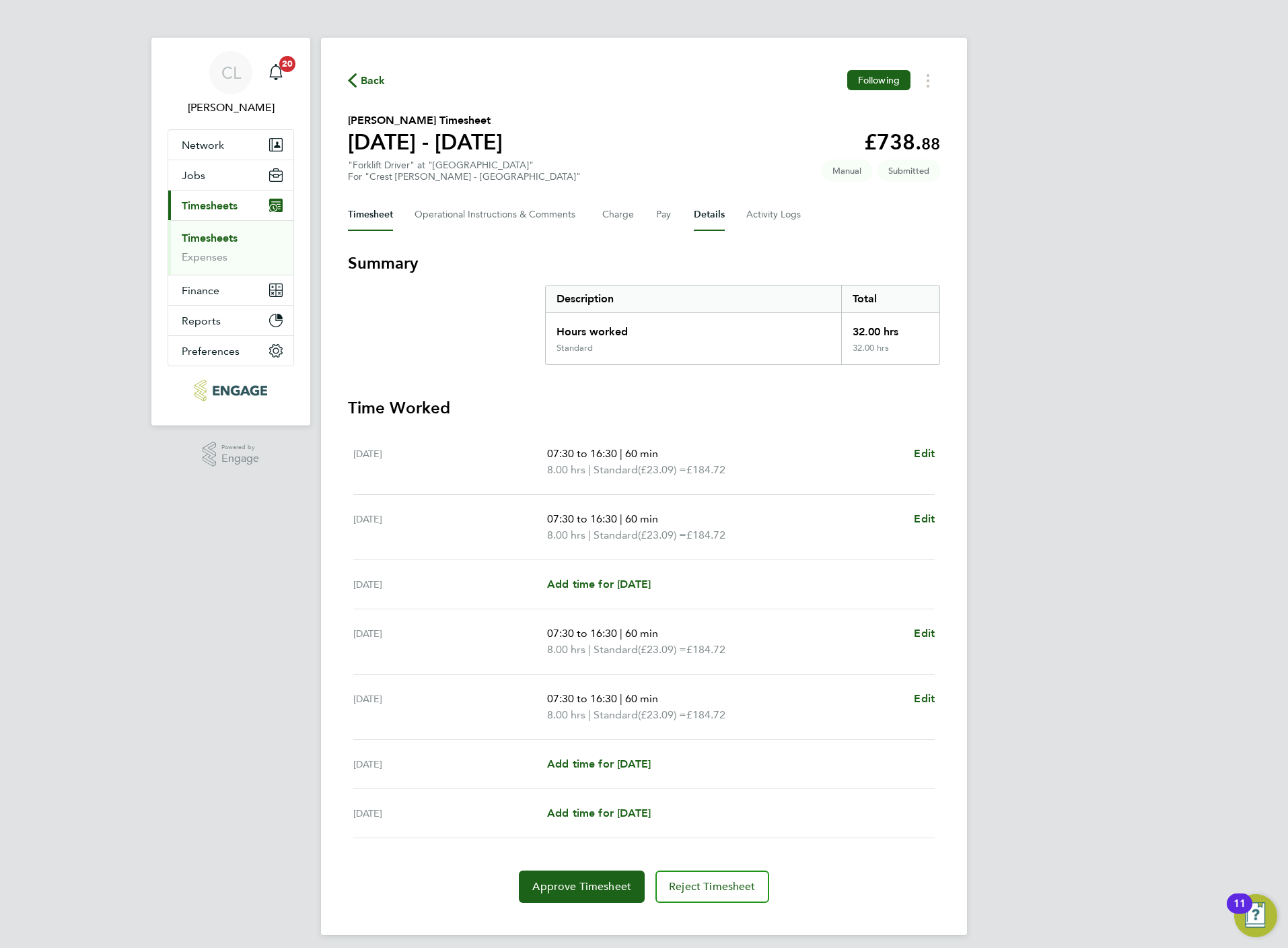
click at [723, 221] on button "Details" at bounding box center [709, 215] width 31 height 33
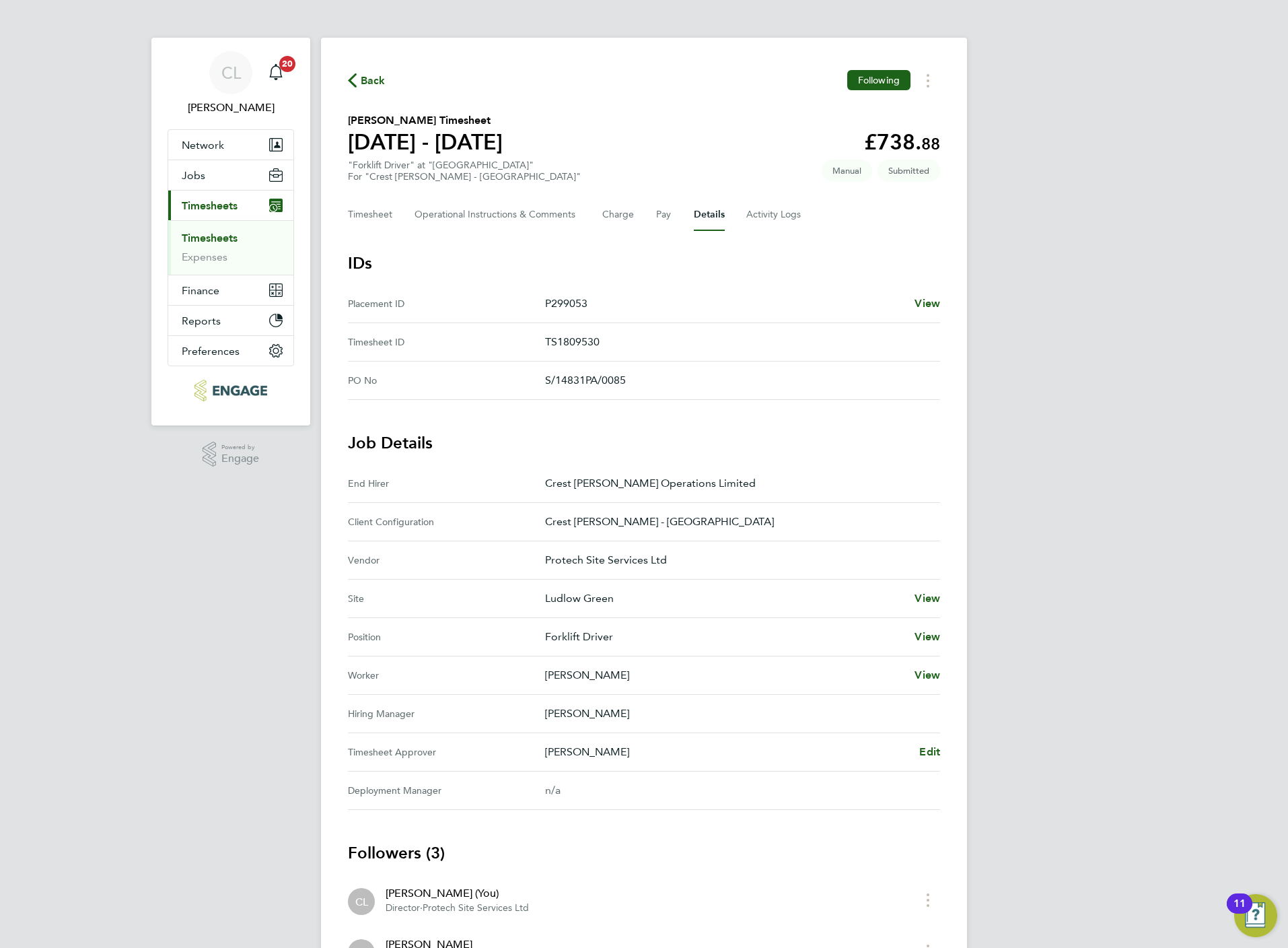
scroll to position [101, 0]
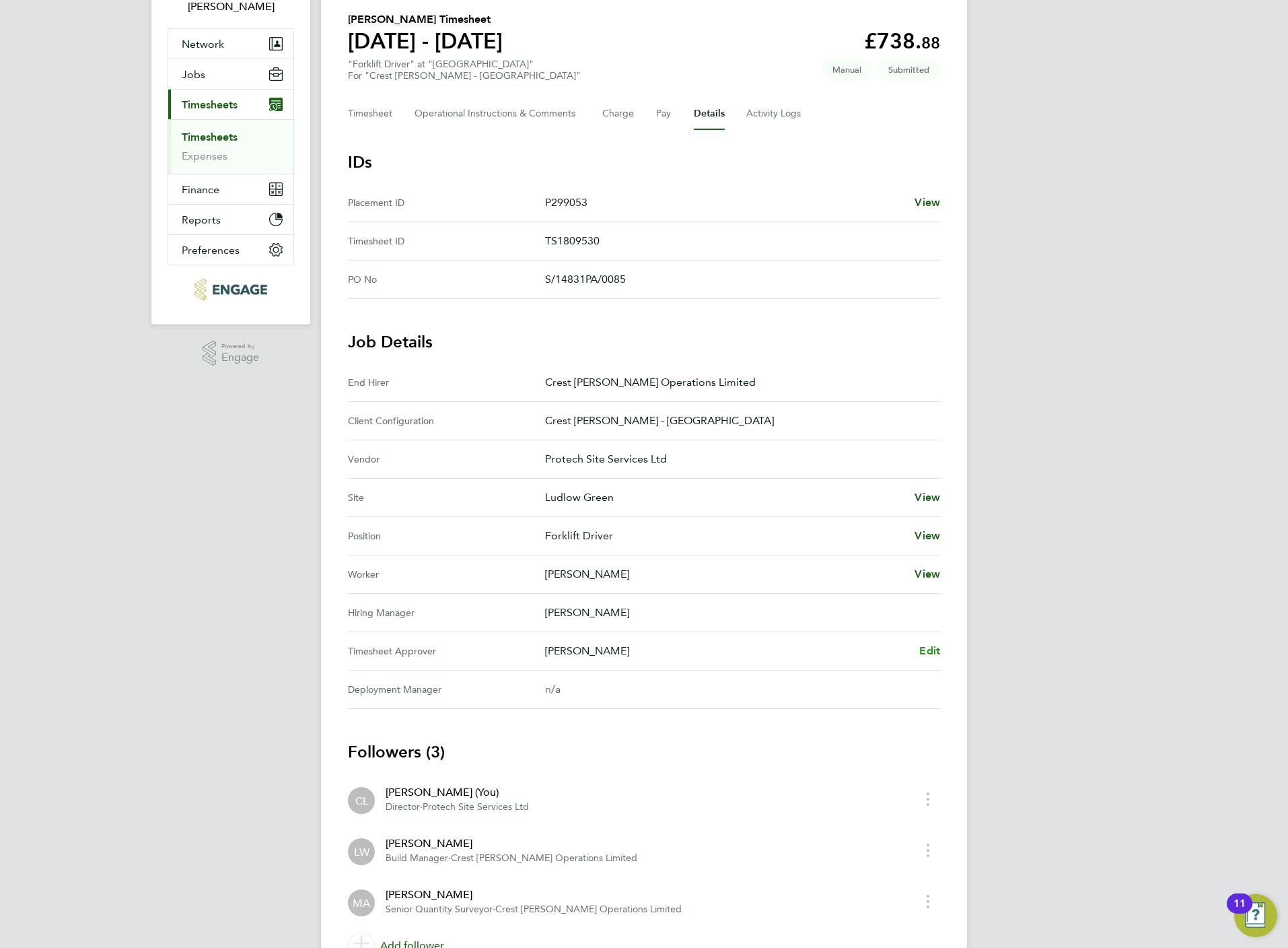
click at [937, 657] on span "Edit" at bounding box center [929, 651] width 21 height 13
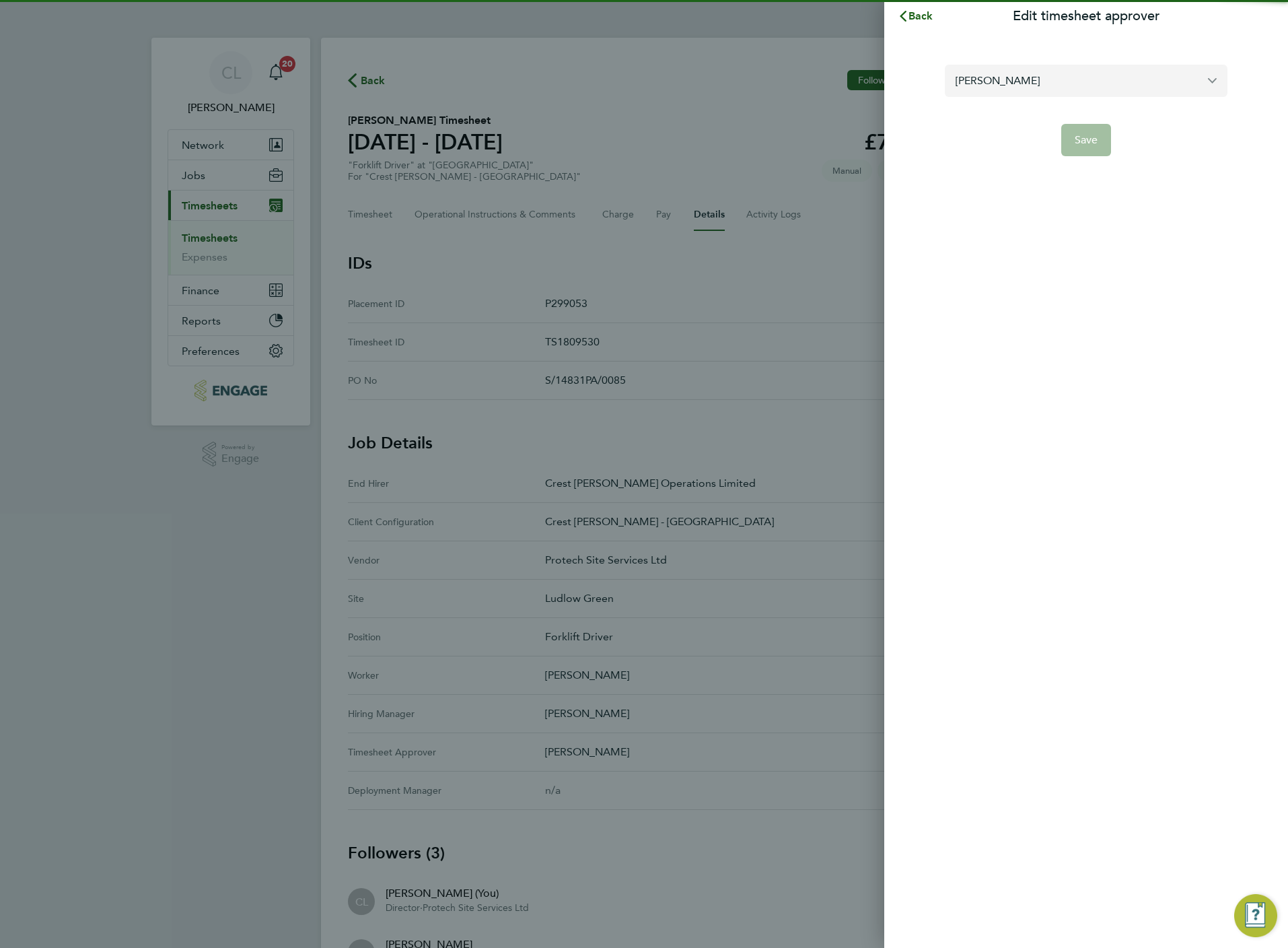
click at [1036, 77] on input "[PERSON_NAME]" at bounding box center [1086, 80] width 282 height 32
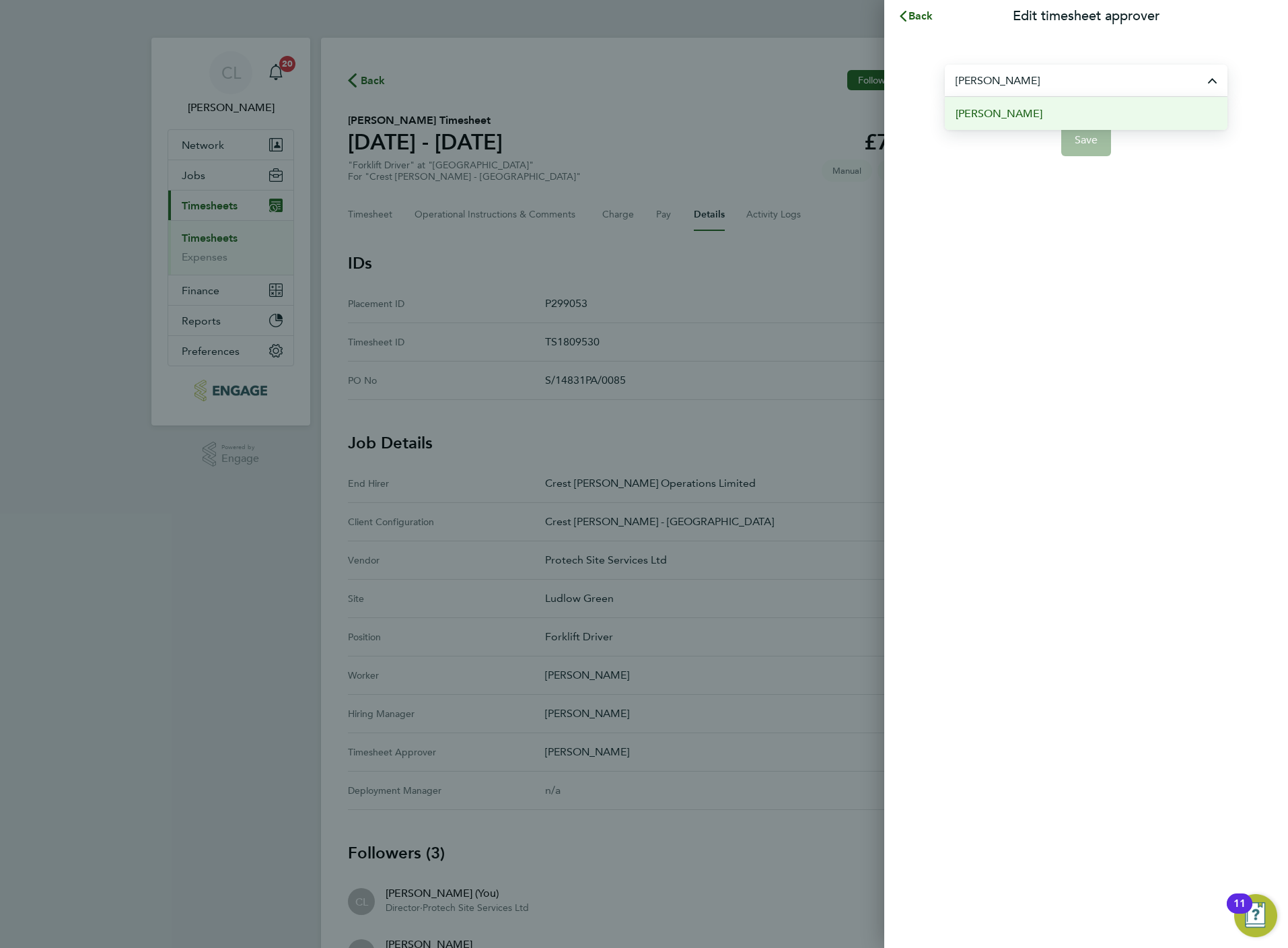
click at [1014, 112] on span "[PERSON_NAME]" at bounding box center [999, 114] width 87 height 16
type input "[PERSON_NAME]"
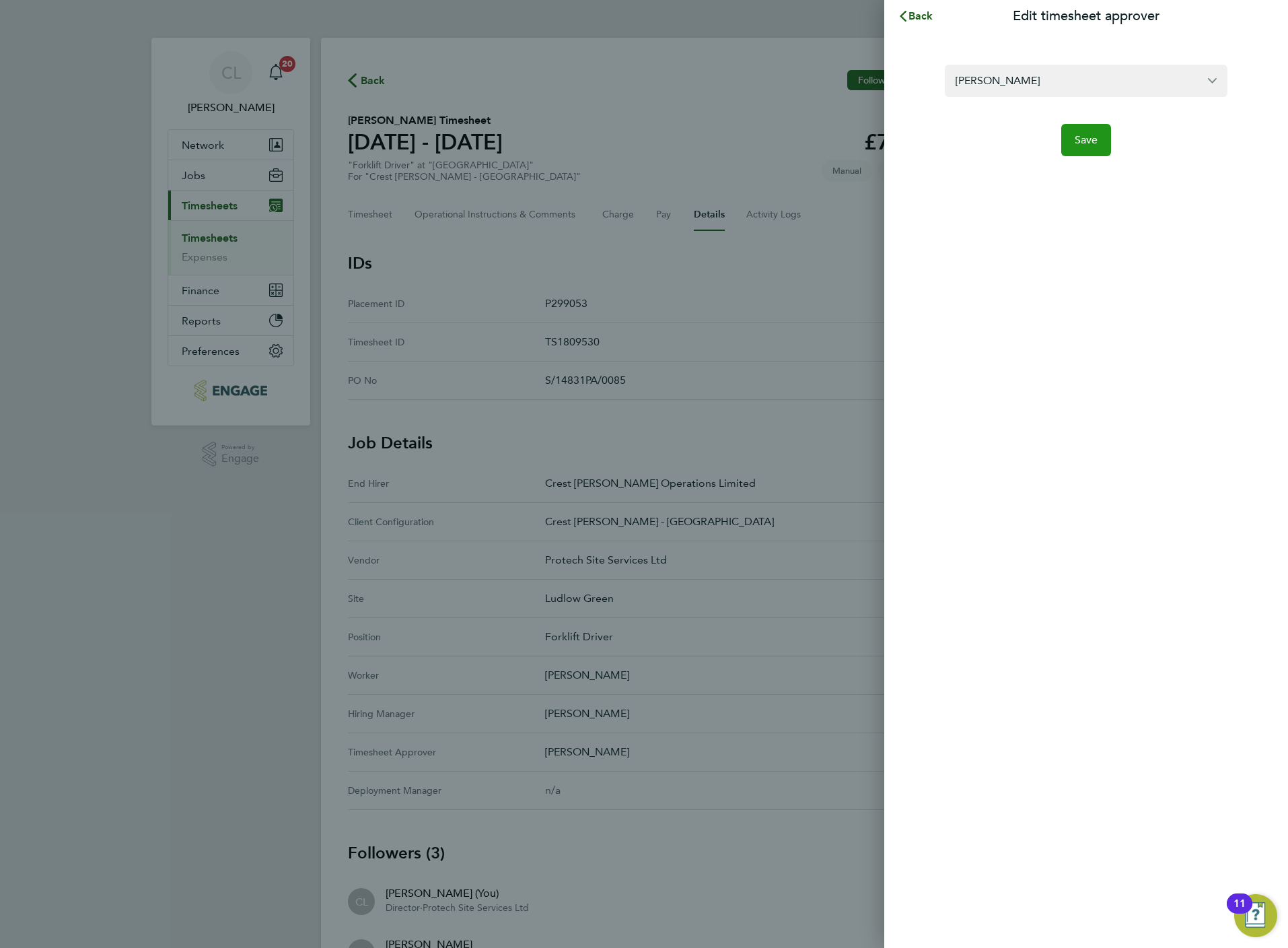
click at [1095, 143] on span "Save" at bounding box center [1086, 140] width 23 height 13
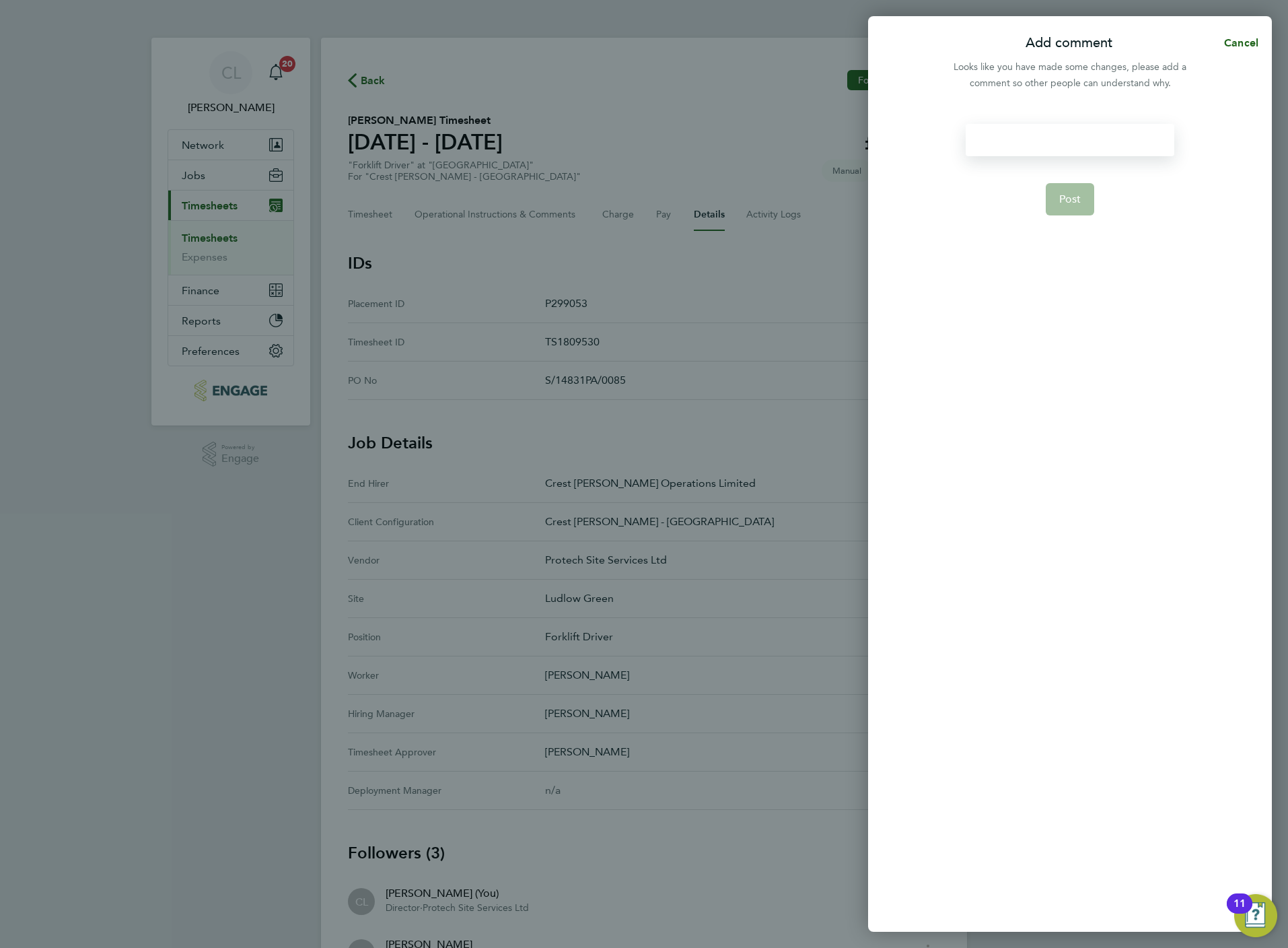
click at [1038, 127] on div at bounding box center [1070, 140] width 208 height 33
click at [1065, 194] on span "Post" at bounding box center [1070, 199] width 22 height 13
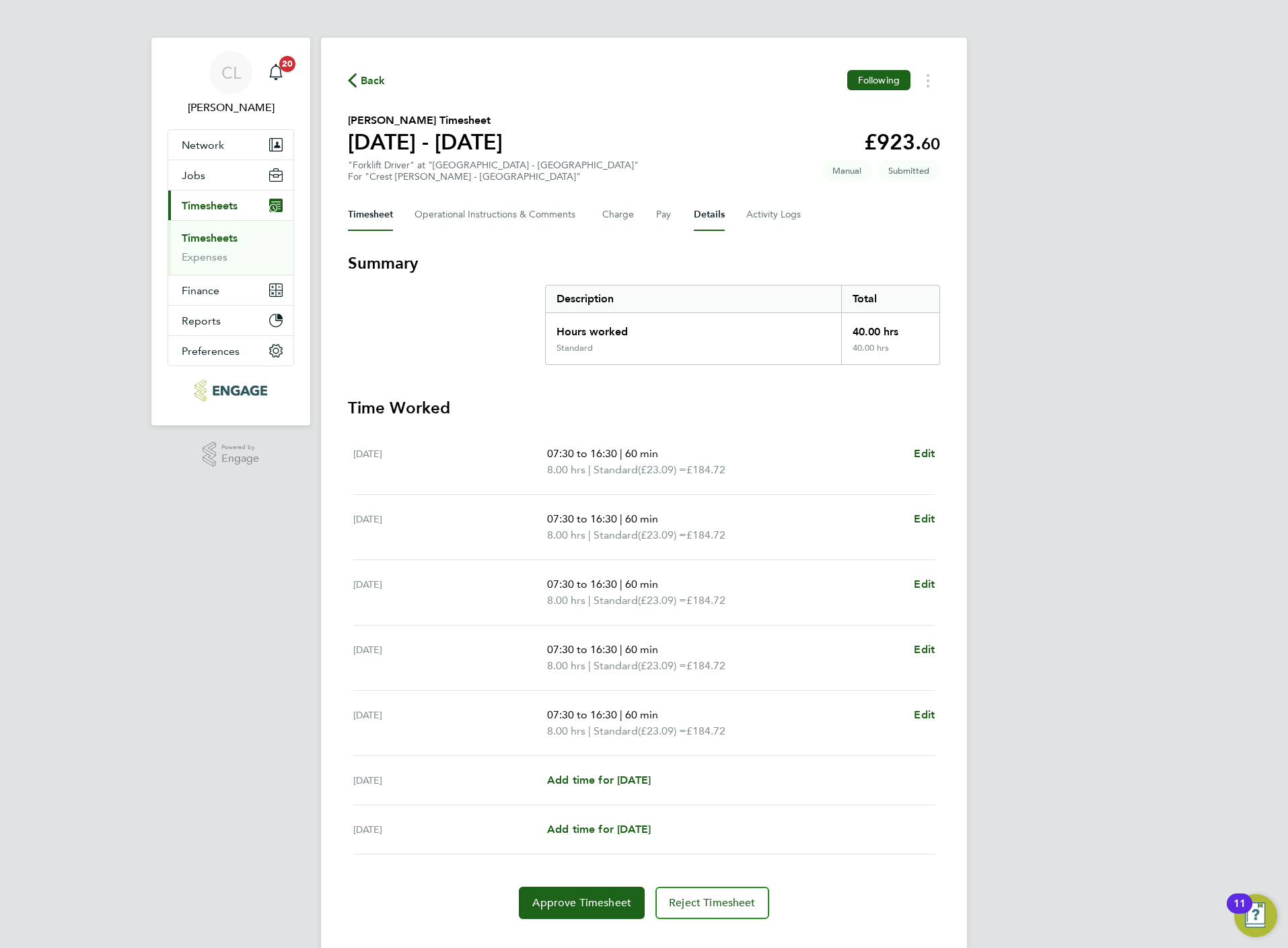
click at [704, 214] on button "Details" at bounding box center [709, 215] width 31 height 33
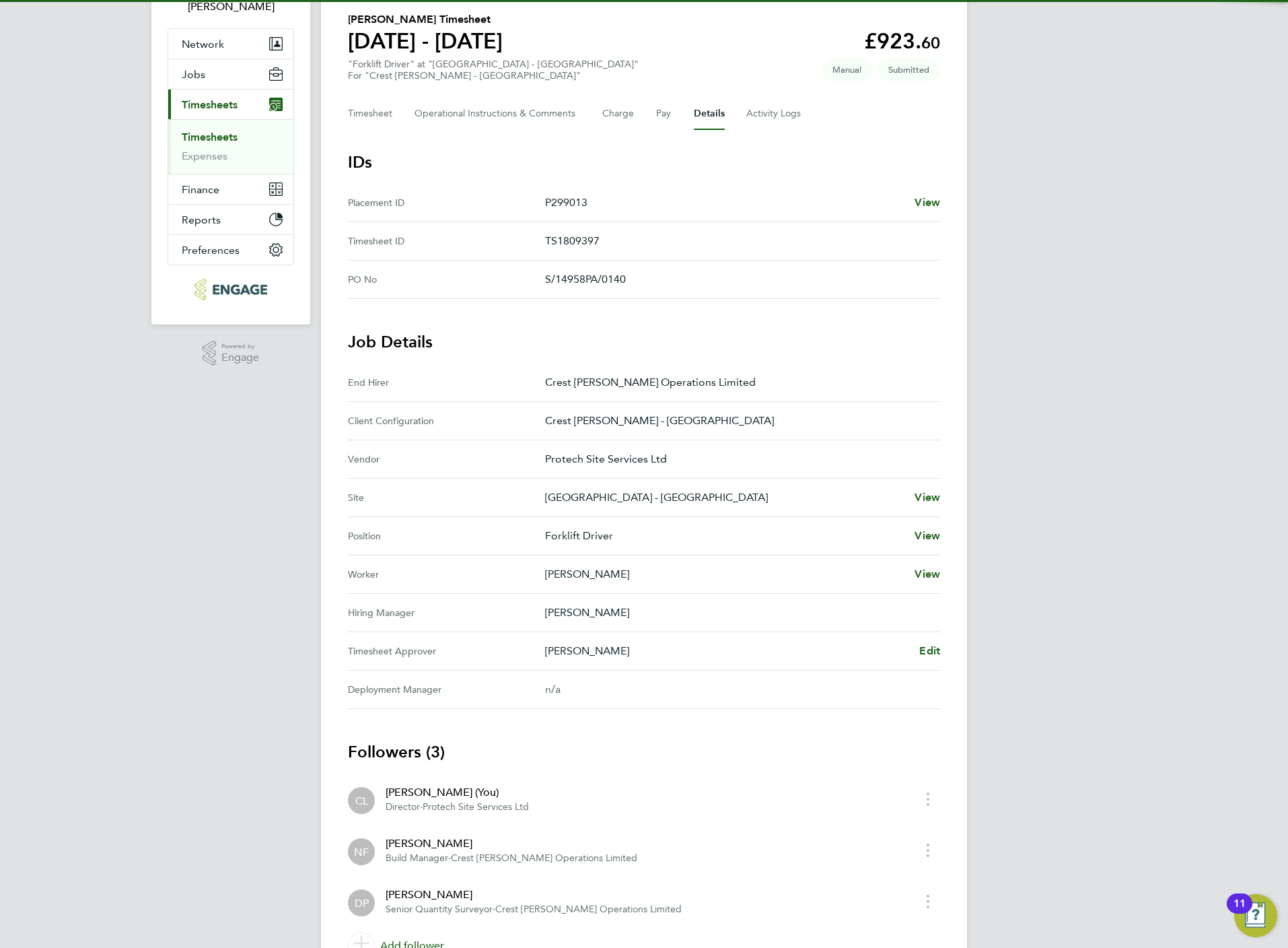
scroll to position [174, 0]
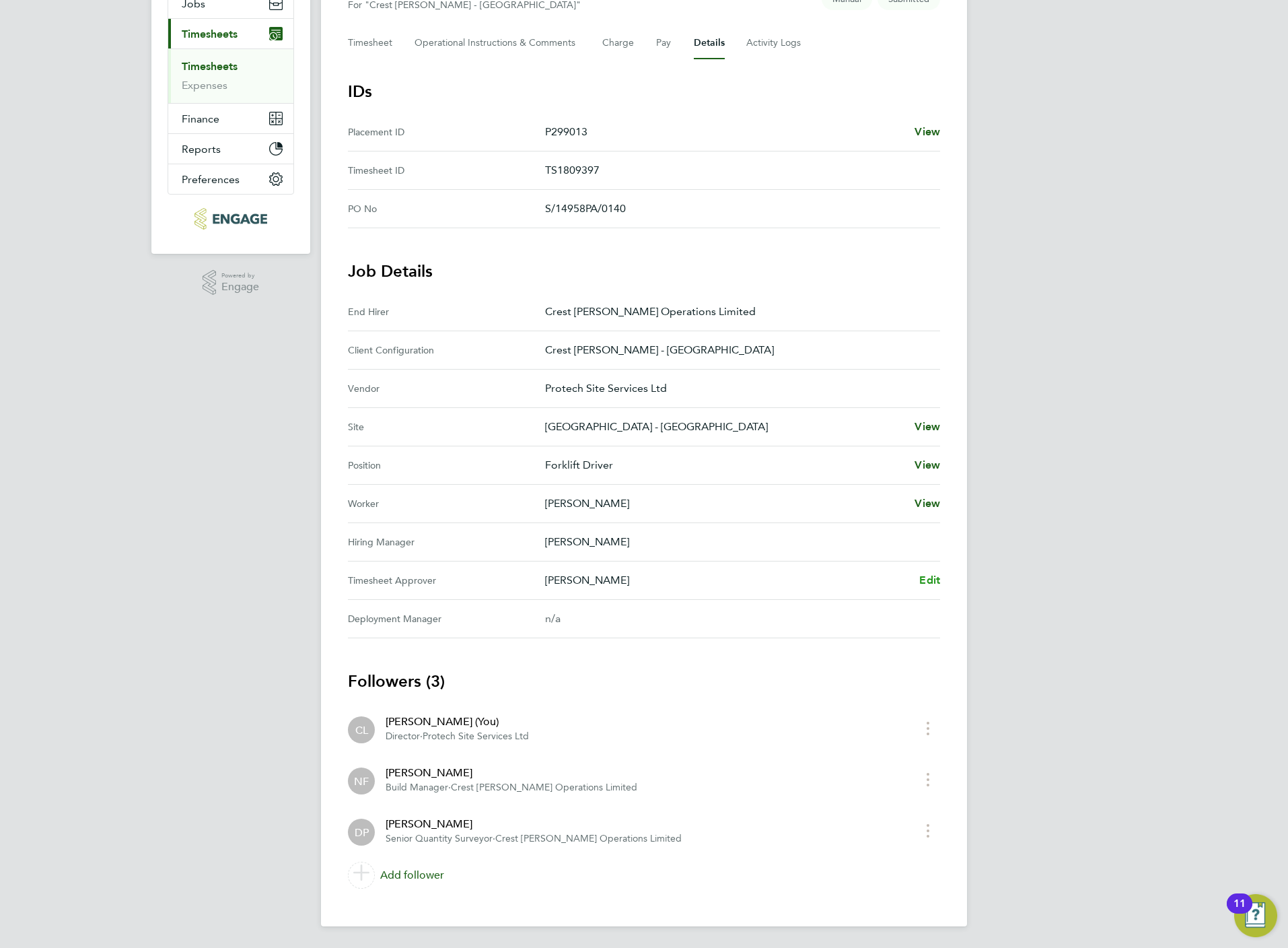
click at [939, 576] on span "Edit" at bounding box center [929, 580] width 21 height 13
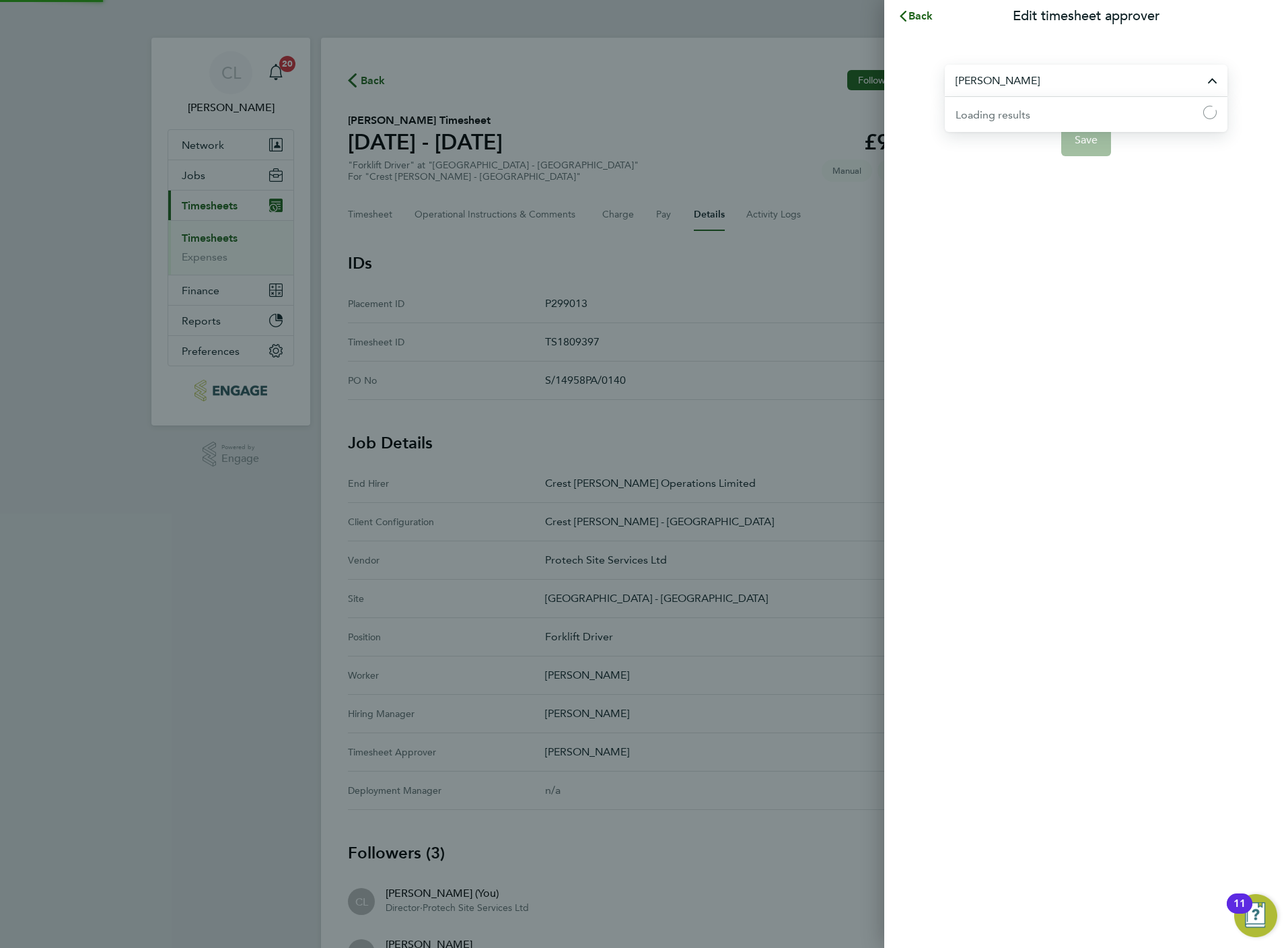
click at [1016, 72] on input "[PERSON_NAME]" at bounding box center [1086, 80] width 282 height 32
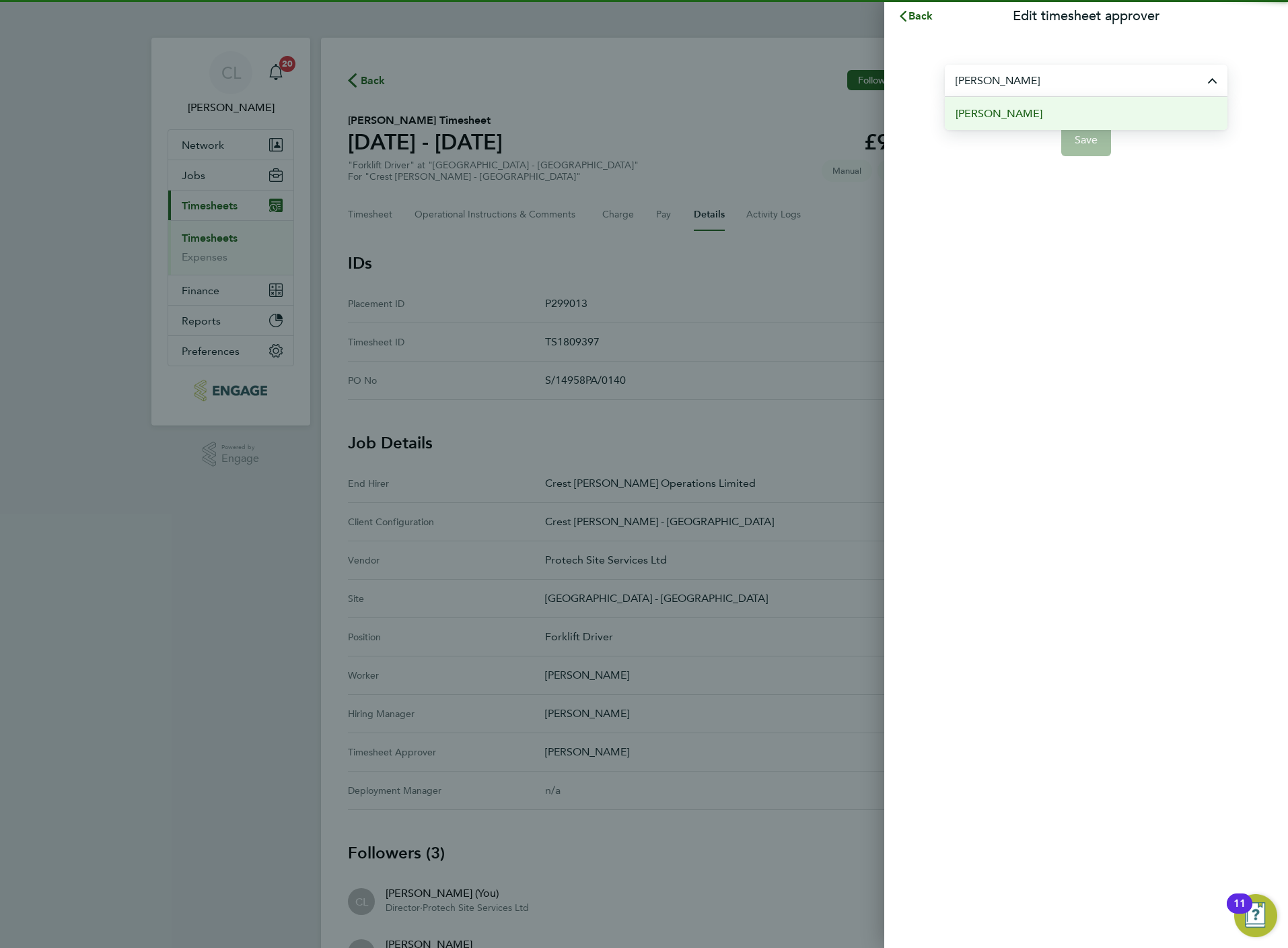
click at [1036, 116] on li "[PERSON_NAME]" at bounding box center [1086, 114] width 282 height 33
type input "[PERSON_NAME]"
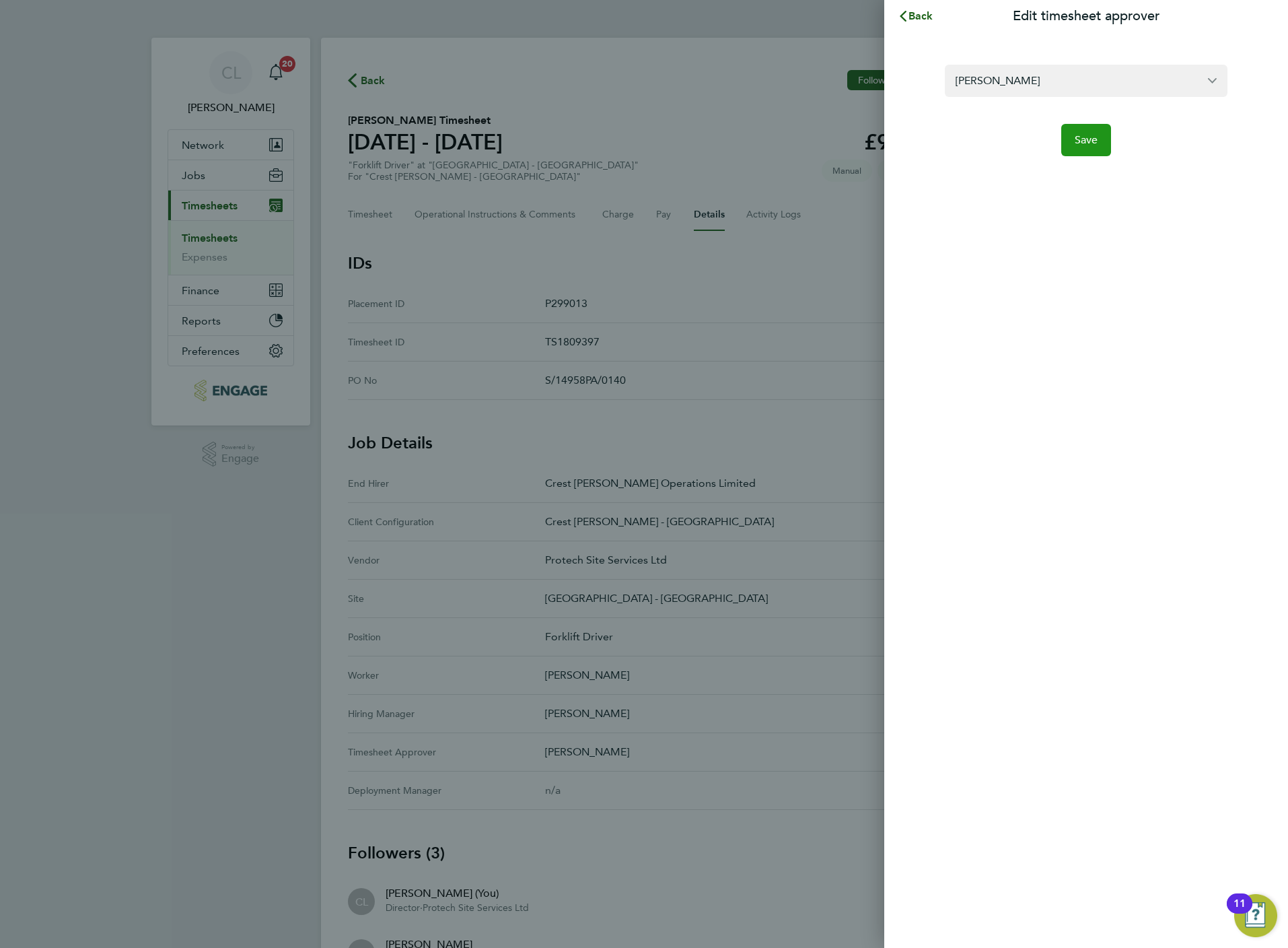
click at [1076, 151] on button "Save" at bounding box center [1086, 140] width 50 height 33
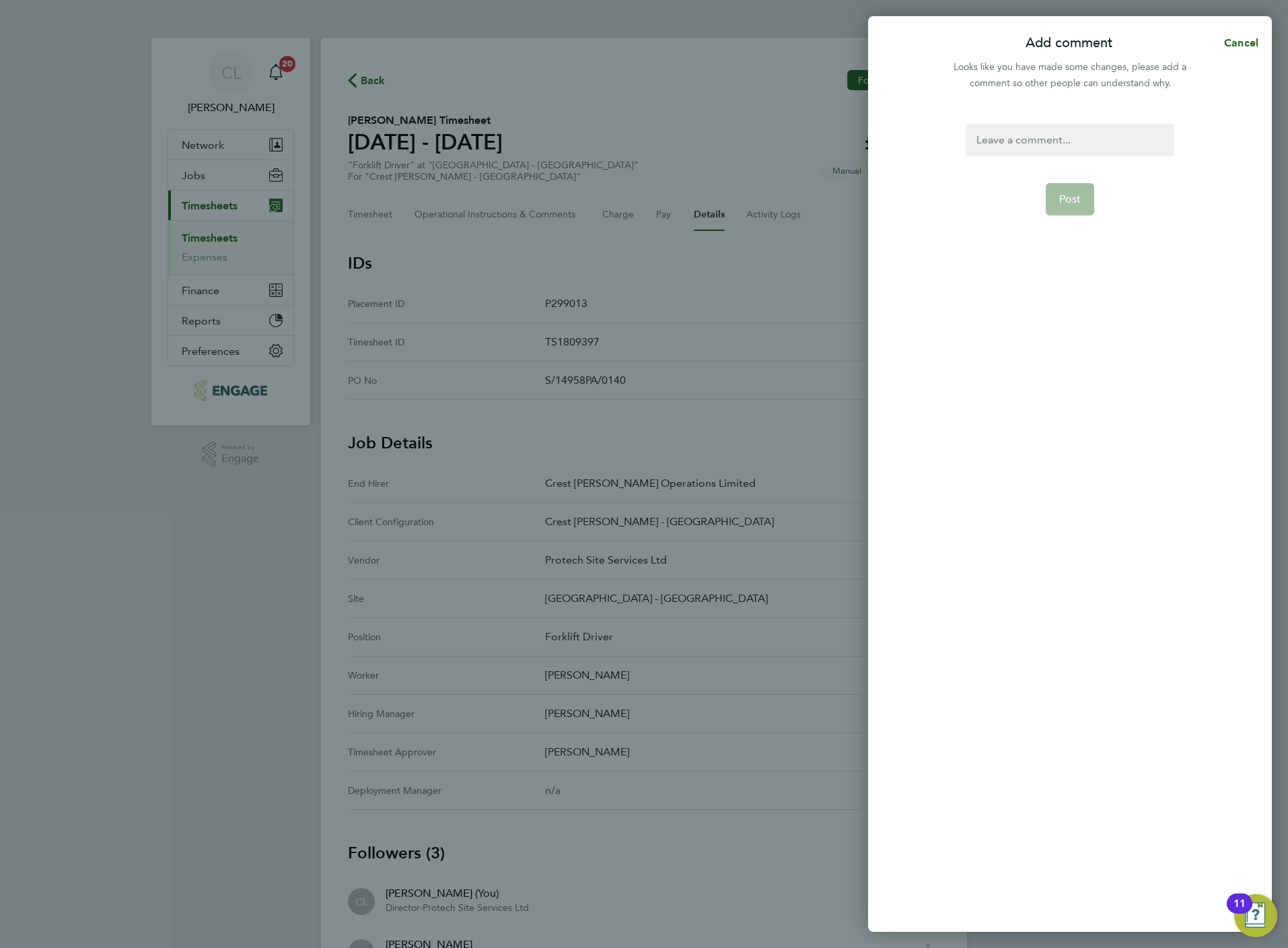
click at [1084, 114] on div "Post" at bounding box center [1070, 519] width 404 height 824
click at [1092, 127] on div at bounding box center [1070, 140] width 208 height 33
click at [1080, 186] on button "Post" at bounding box center [1070, 199] width 49 height 33
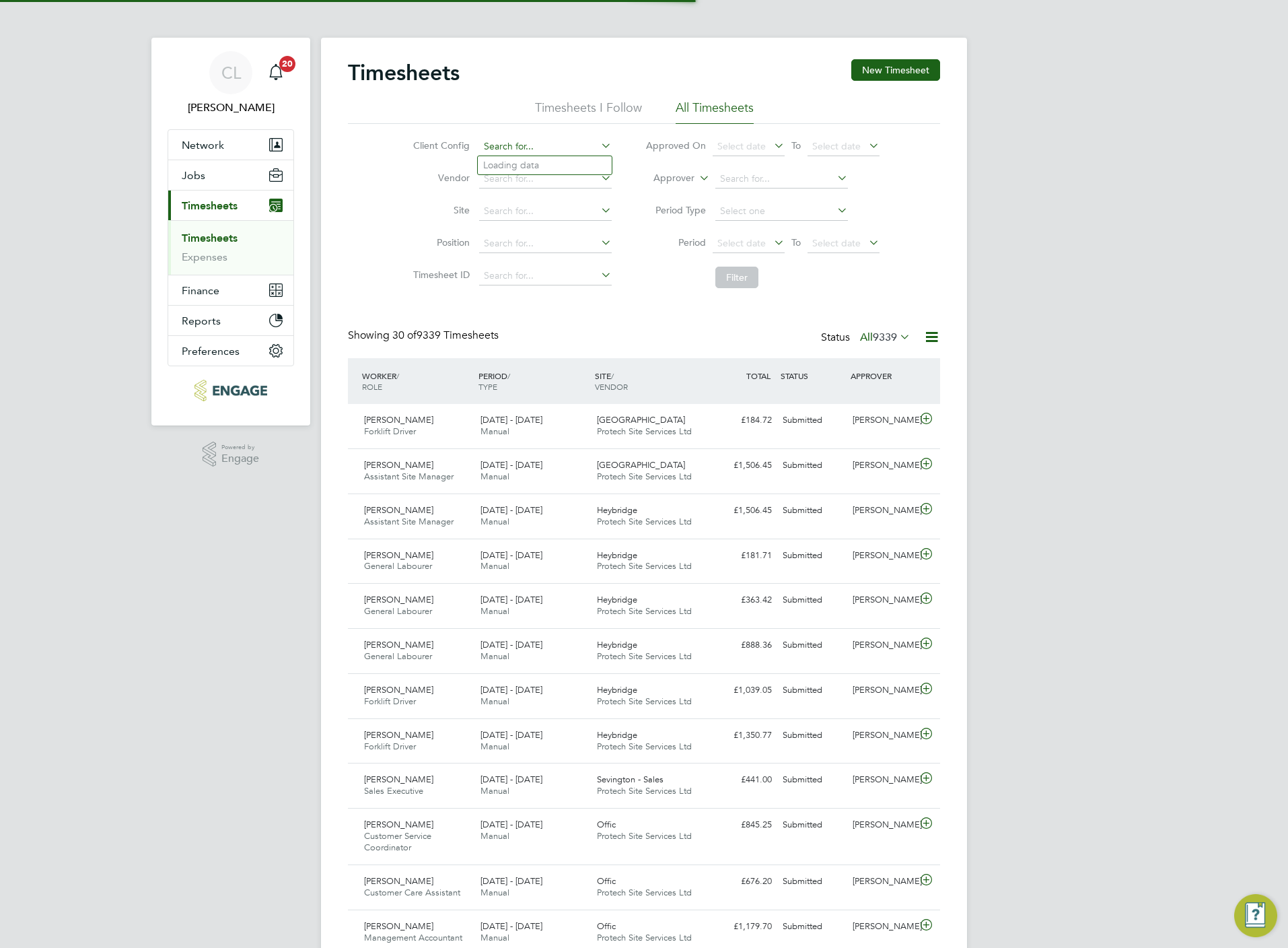
click at [550, 142] on input at bounding box center [545, 147] width 133 height 19
click at [541, 162] on li "Crest [PERSON_NAME] - Mid lands" at bounding box center [545, 165] width 134 height 18
type input "Crest Nicholson - Midlands"
click at [725, 281] on button "Filter" at bounding box center [737, 277] width 43 height 21
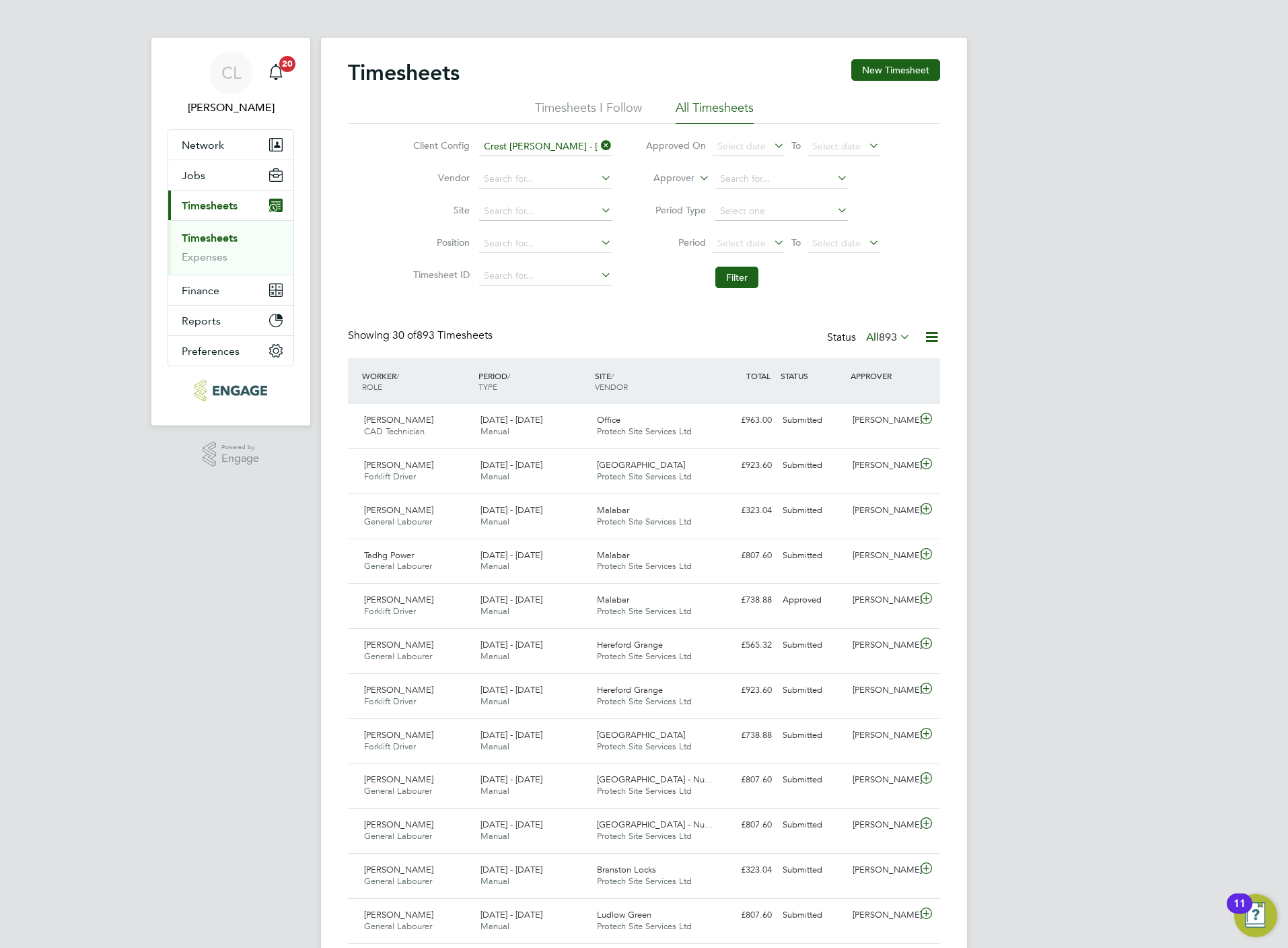
click at [743, 165] on li "Approver" at bounding box center [762, 180] width 268 height 33
click at [748, 170] on input at bounding box center [782, 179] width 133 height 19
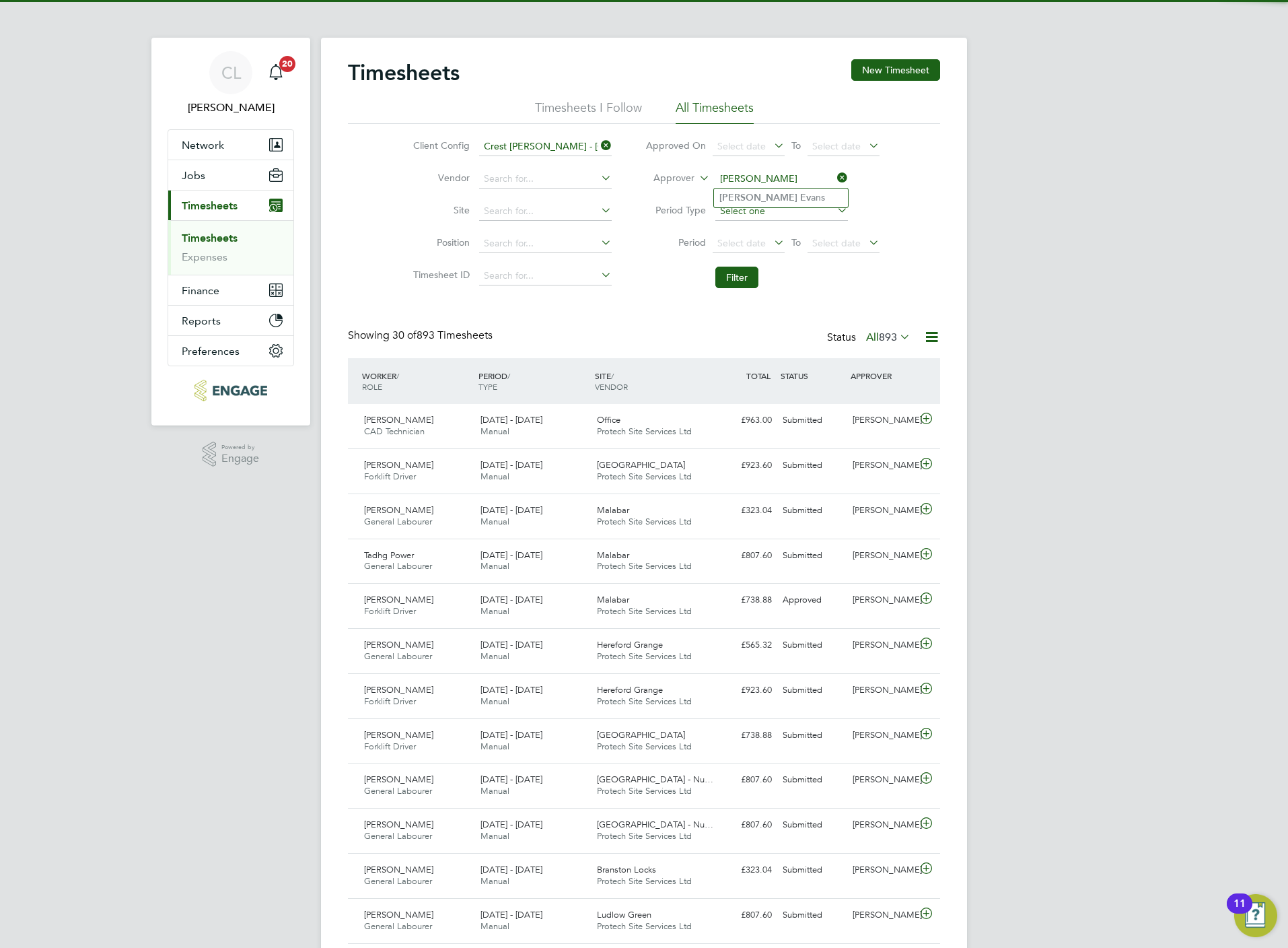
type input "simon ev"
click at [767, 208] on input at bounding box center [782, 211] width 133 height 19
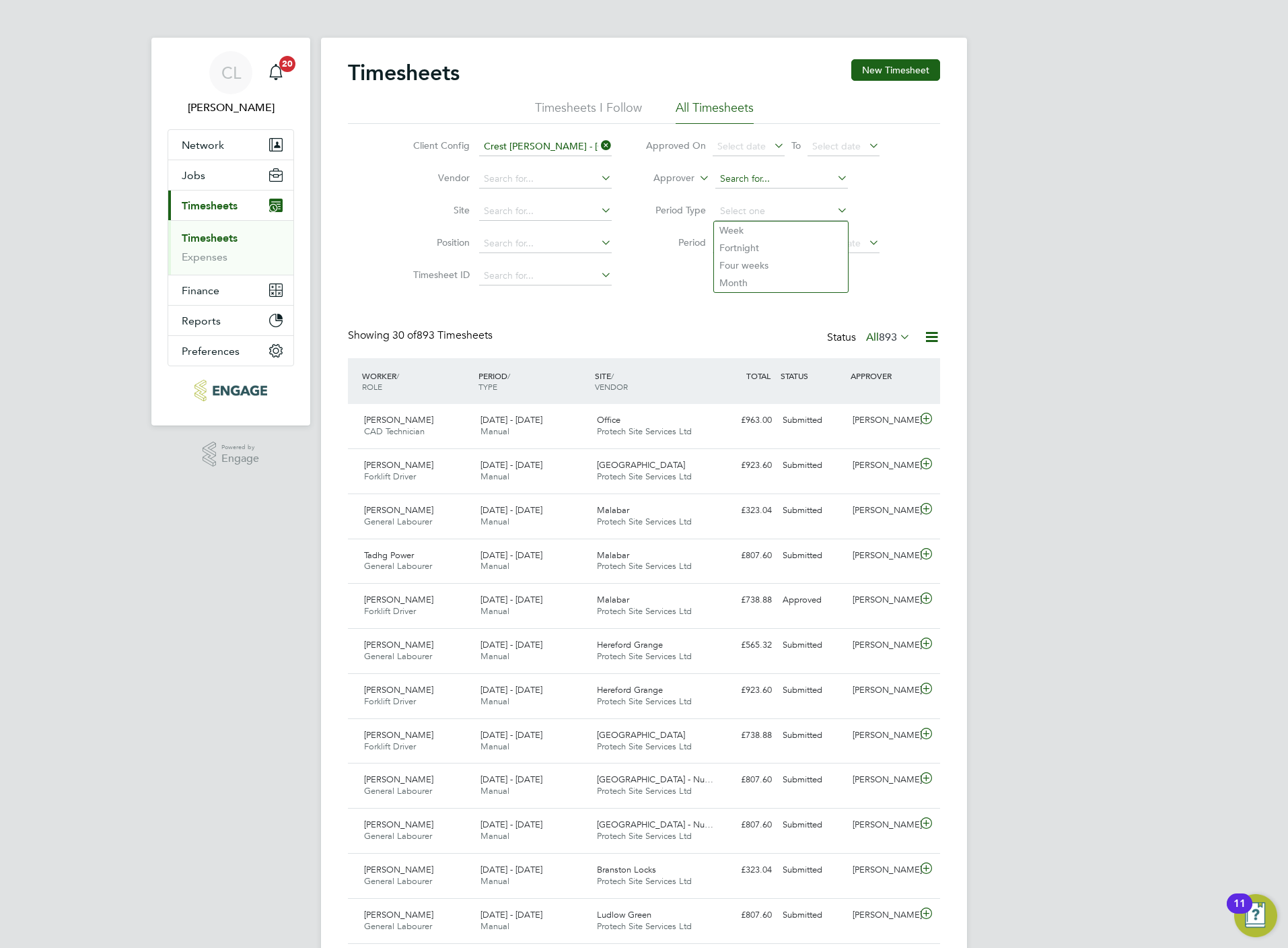
click at [766, 175] on input at bounding box center [782, 179] width 133 height 19
click at [800, 192] on b "E" at bounding box center [803, 197] width 6 height 11
type input "Simon Evans"
click at [745, 282] on button "Filter" at bounding box center [737, 277] width 43 height 21
click at [888, 330] on div "Status All 242" at bounding box center [870, 338] width 86 height 19
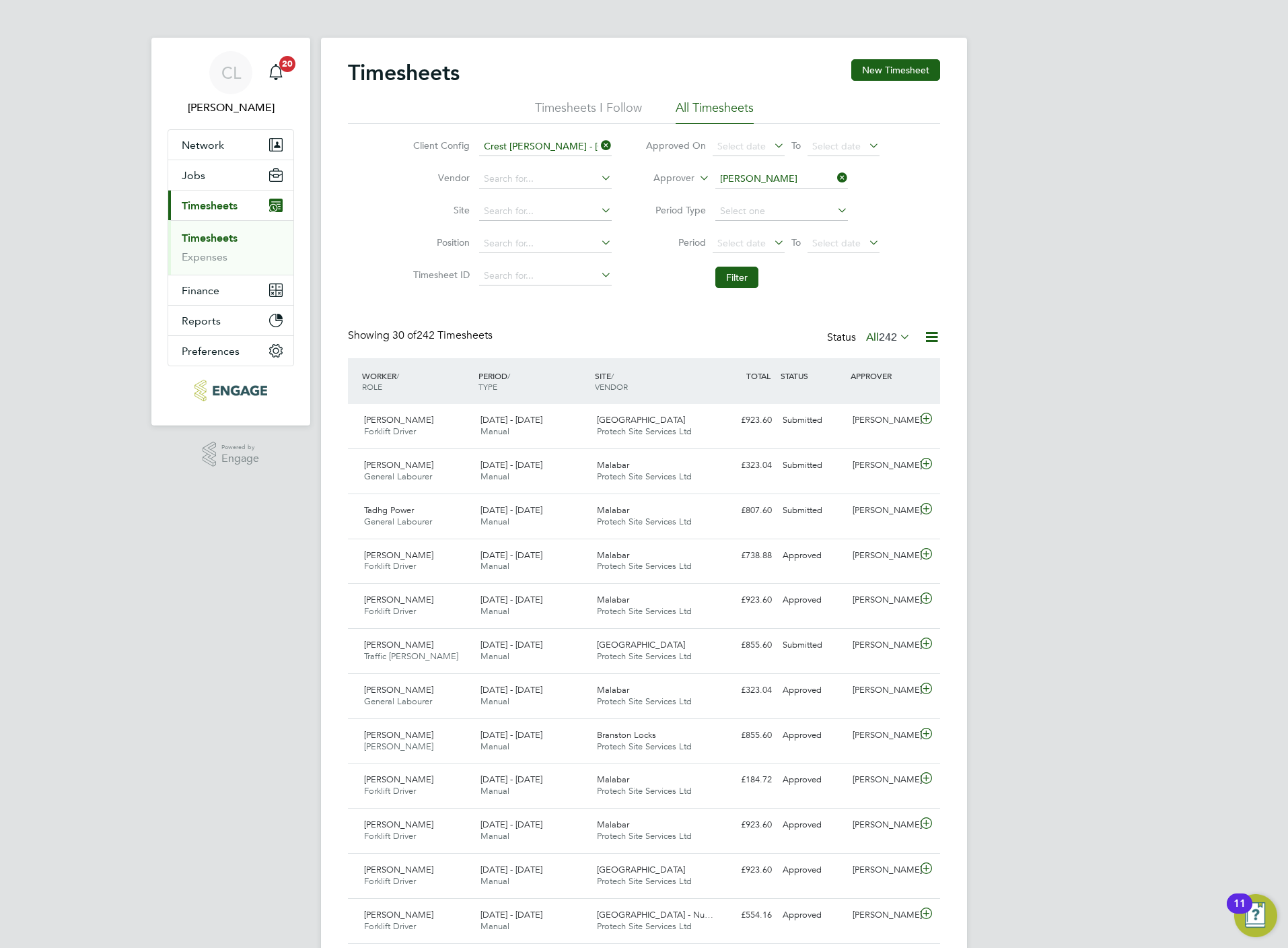
drag, startPoint x: 871, startPoint y: 339, endPoint x: 875, endPoint y: 353, distance: 14.6
click at [873, 339] on label "All 242" at bounding box center [888, 337] width 45 height 13
click at [885, 396] on li "Submitted" at bounding box center [875, 399] width 62 height 19
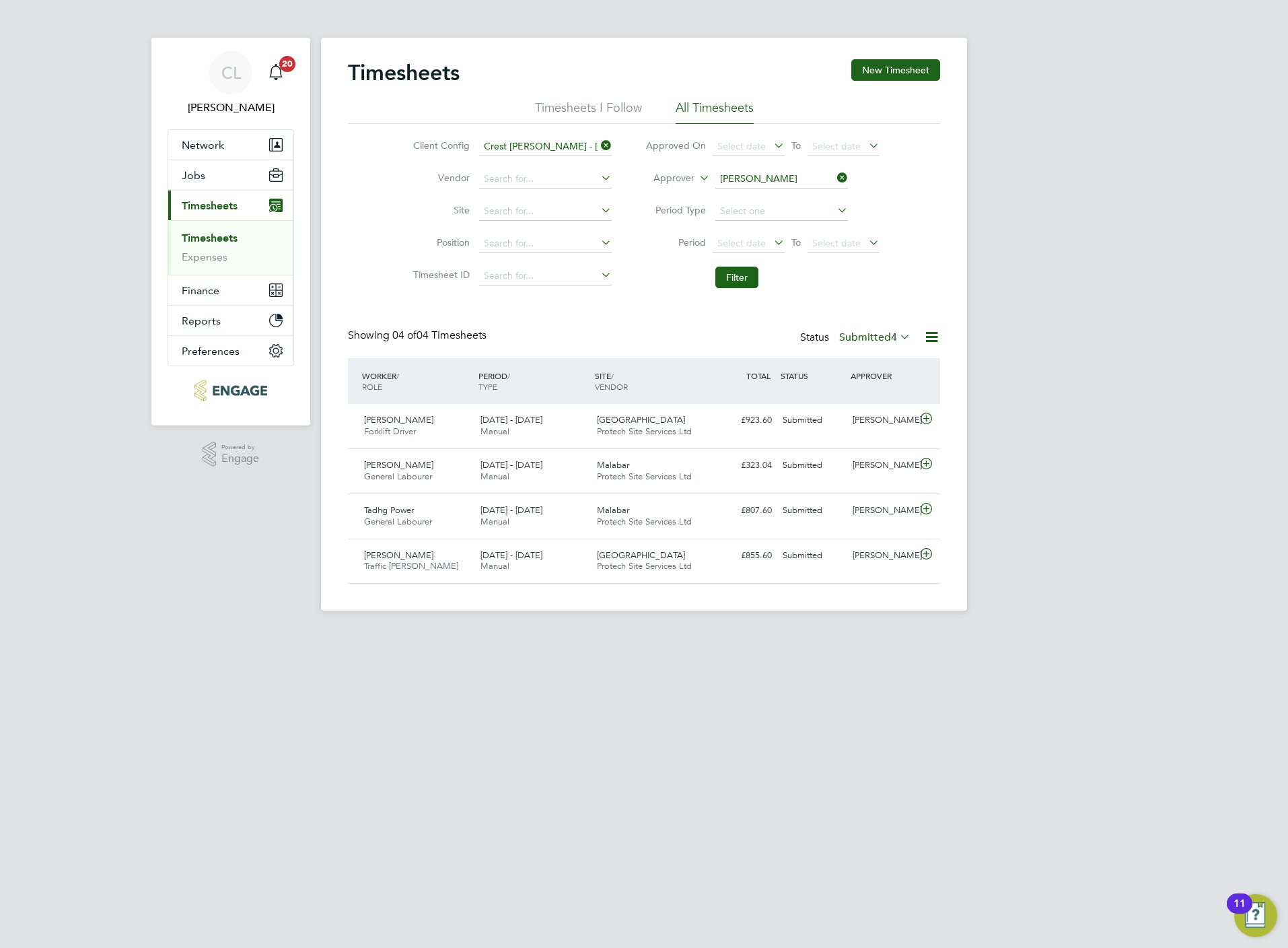
click at [835, 177] on icon at bounding box center [835, 177] width 0 height 19
click at [801, 182] on input at bounding box center [782, 179] width 133 height 19
click at [772, 197] on li "Lee Wal e" at bounding box center [781, 198] width 134 height 18
type input "Lee Wale"
click at [743, 283] on button "Filter" at bounding box center [737, 277] width 43 height 21
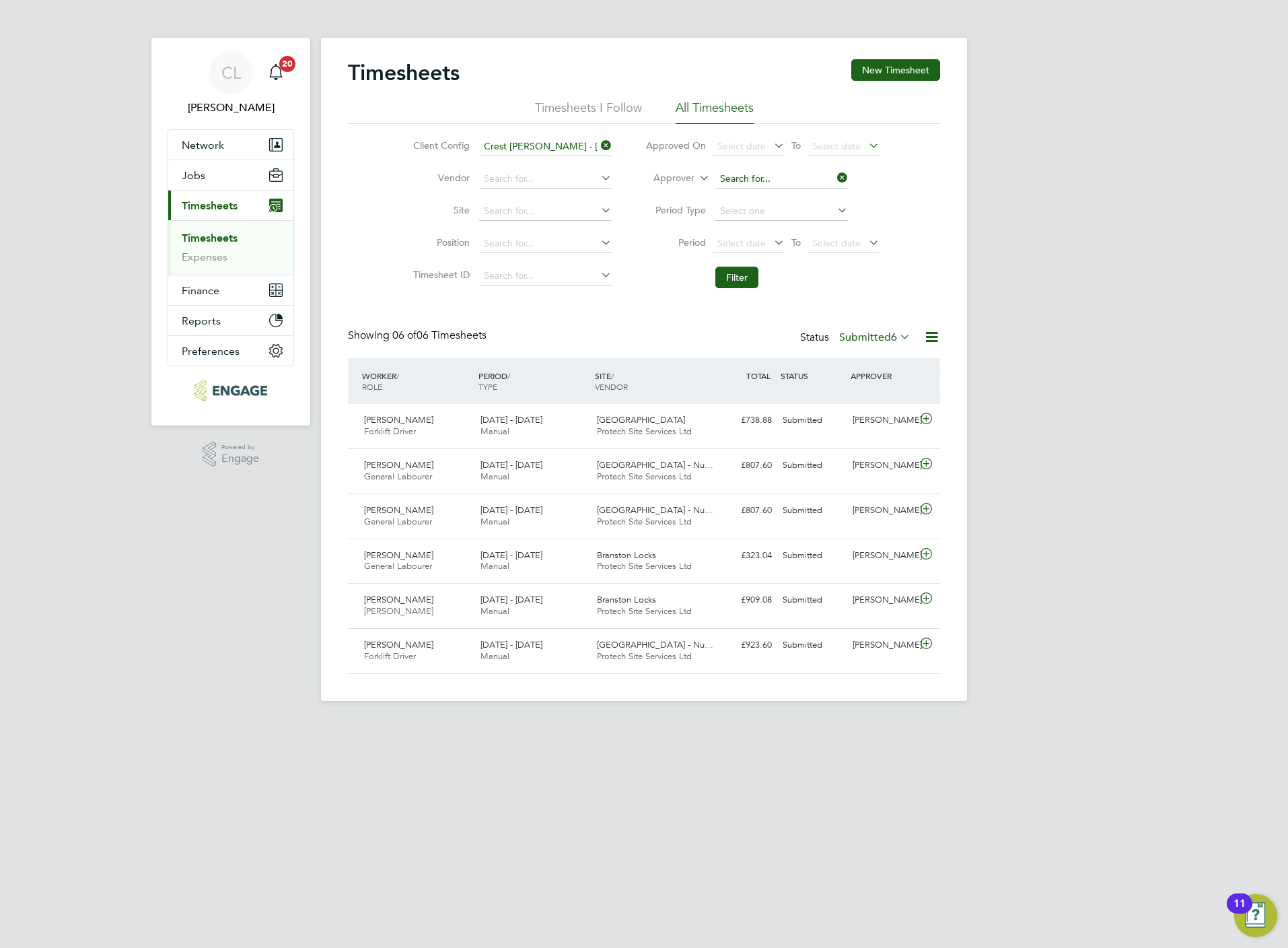
click at [743, 172] on input at bounding box center [782, 179] width 133 height 19
click at [785, 189] on li "Nath an Flood" at bounding box center [781, 198] width 134 height 18
type input "[PERSON_NAME]"
click at [745, 282] on button "Filter" at bounding box center [737, 277] width 43 height 21
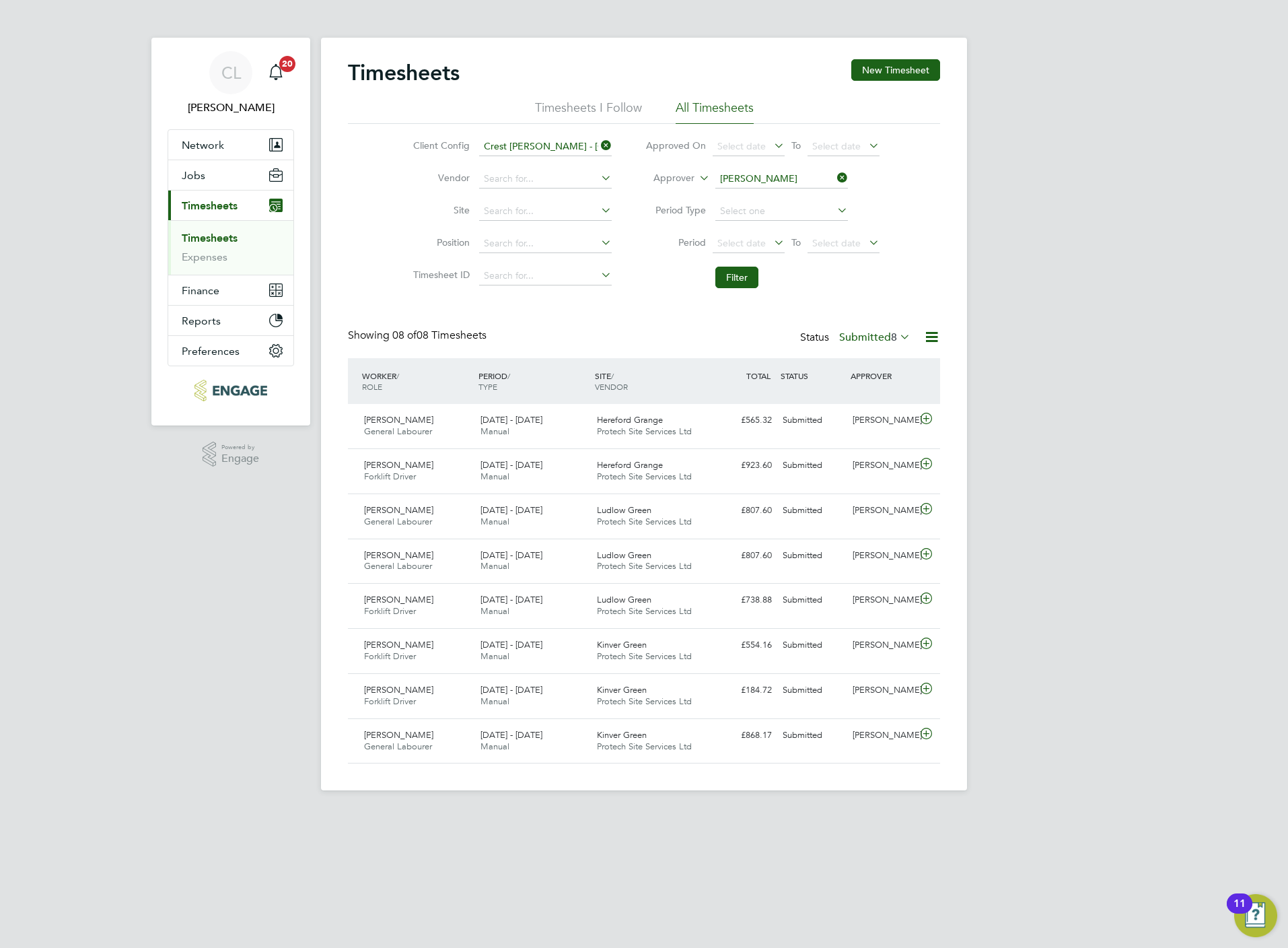
click at [835, 172] on icon at bounding box center [835, 177] width 0 height 19
click at [598, 142] on icon at bounding box center [598, 145] width 0 height 19
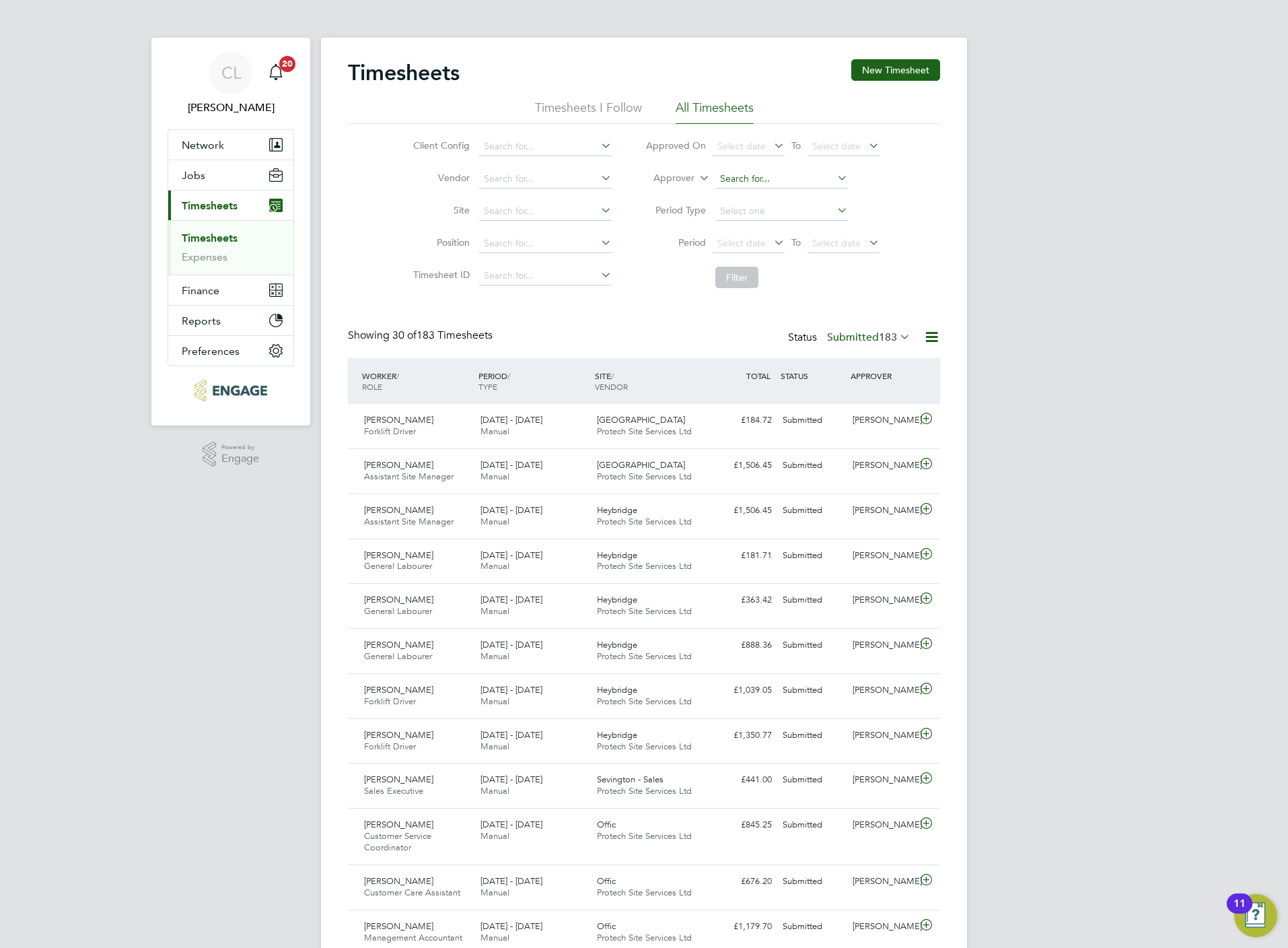
click at [750, 184] on input at bounding box center [782, 179] width 133 height 19
click at [723, 197] on b "[PERSON_NAME]" at bounding box center [758, 197] width 78 height 11
type input "[PERSON_NAME]"
click at [740, 287] on button "Filter" at bounding box center [737, 277] width 43 height 21
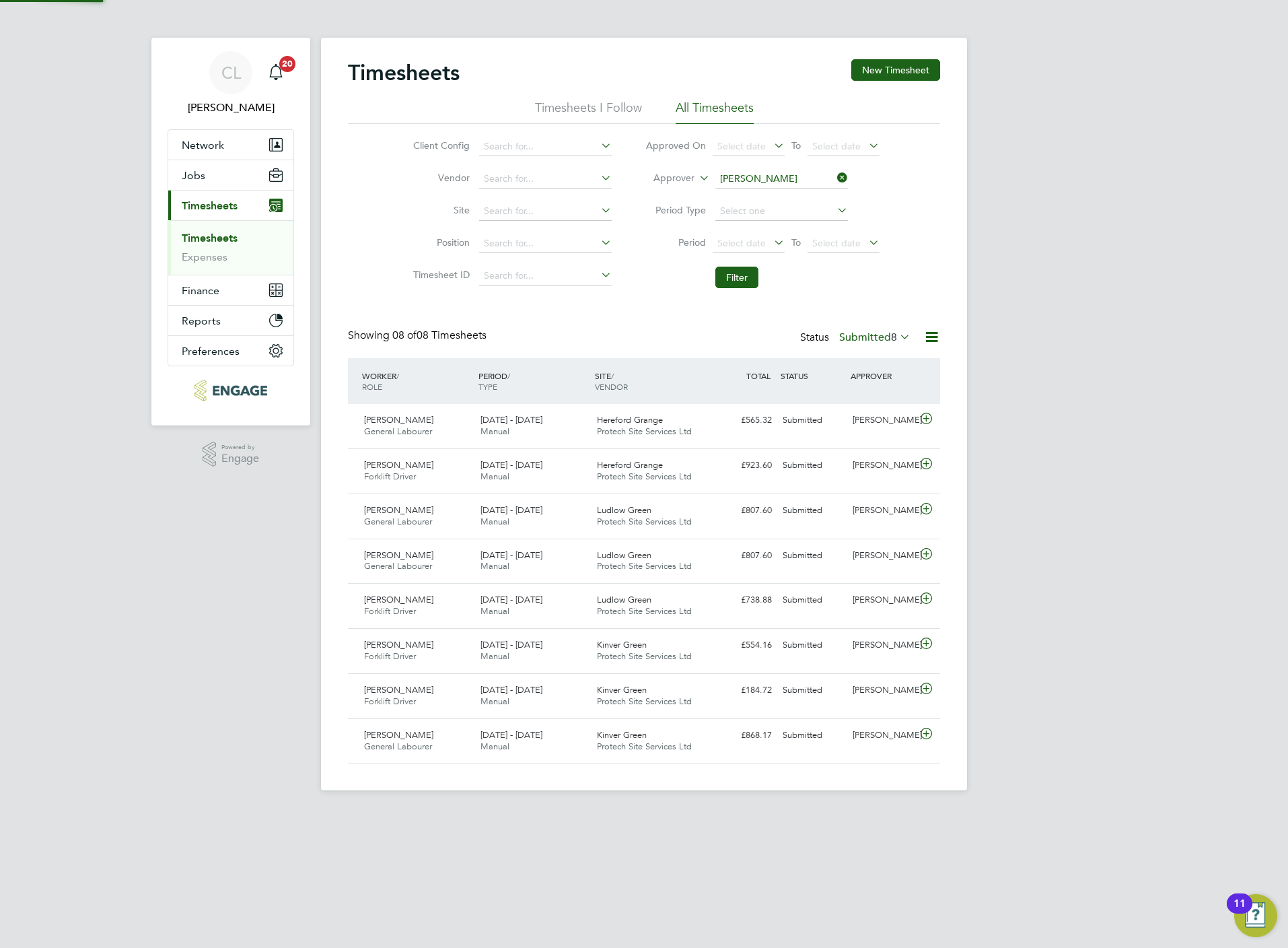
scroll to position [34, 117]
click at [680, 433] on span "Protech Site Services Ltd" at bounding box center [645, 431] width 95 height 11
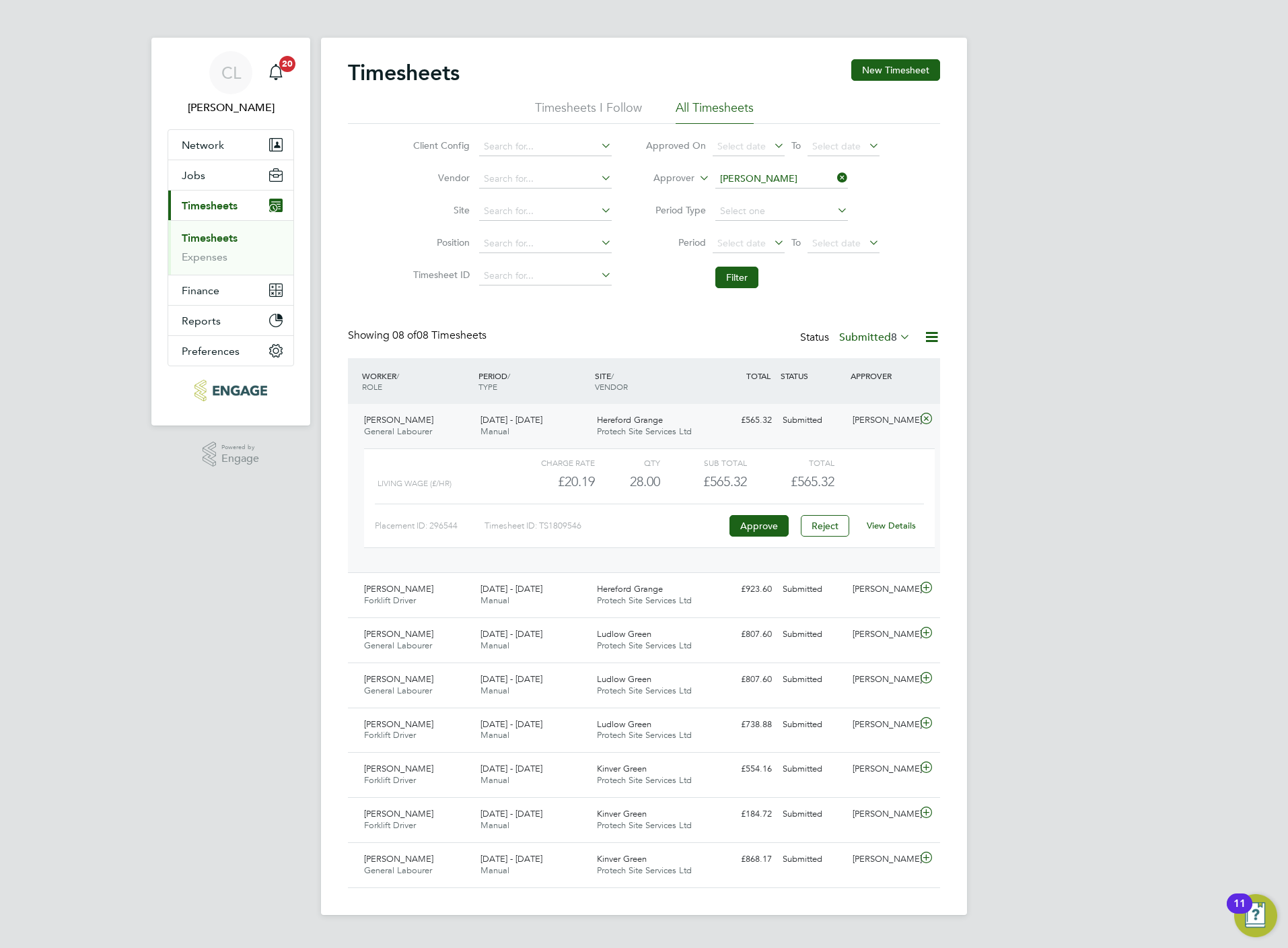
click at [902, 526] on link "View Details" at bounding box center [891, 525] width 49 height 11
click at [923, 588] on icon at bounding box center [926, 588] width 17 height 11
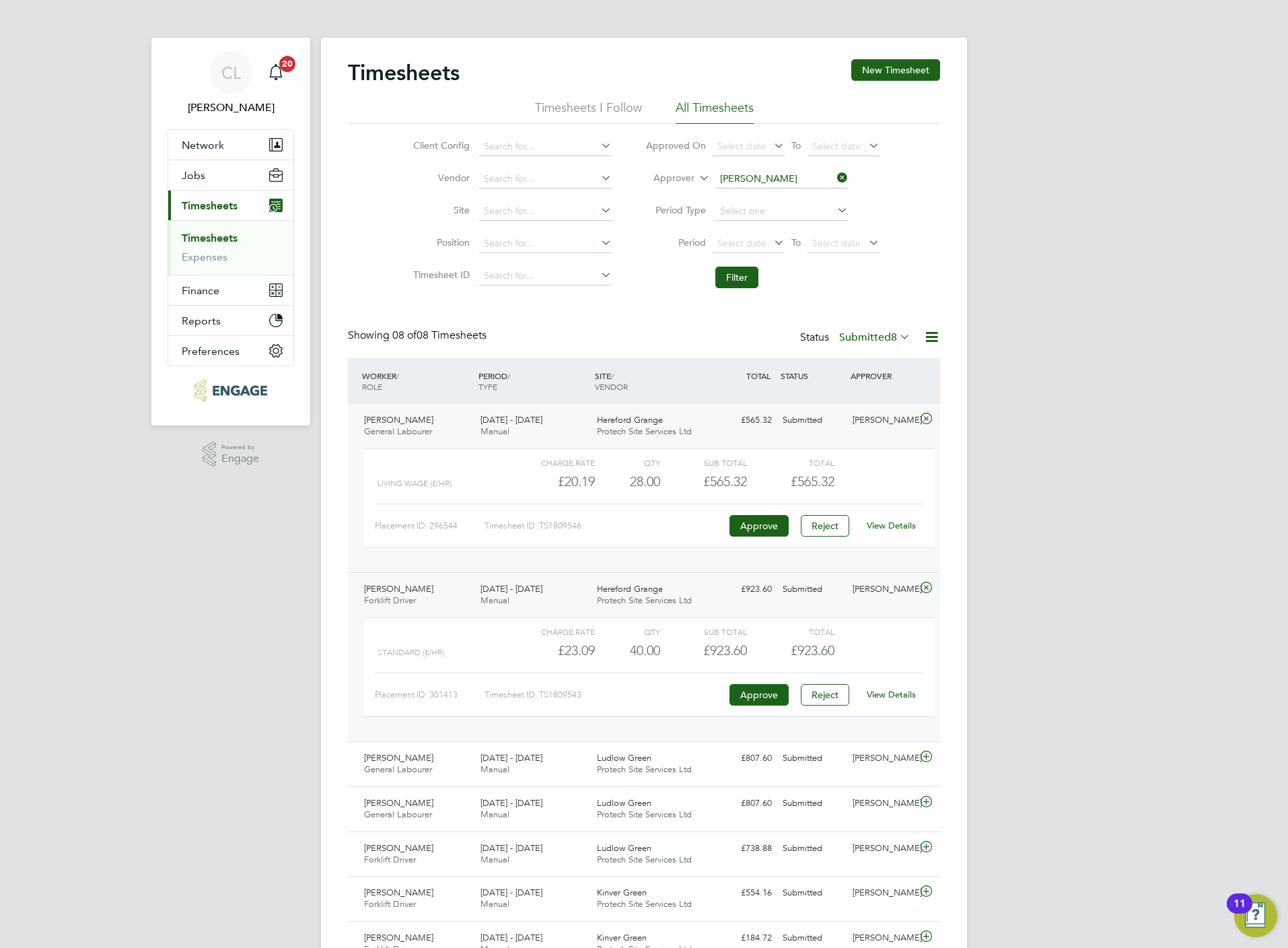
click at [902, 699] on link "View Details" at bounding box center [891, 695] width 49 height 11
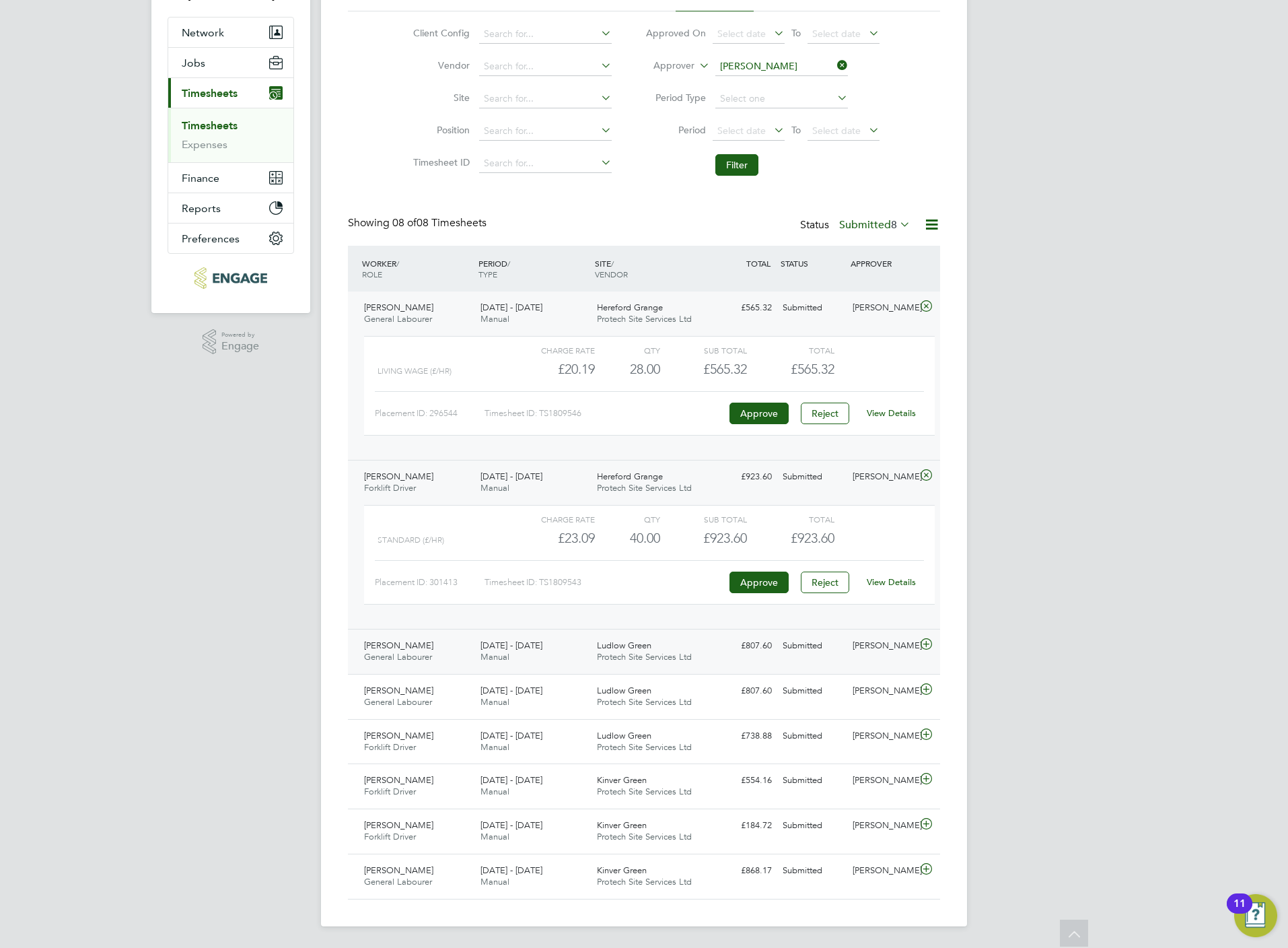
click at [926, 643] on icon at bounding box center [926, 644] width 17 height 11
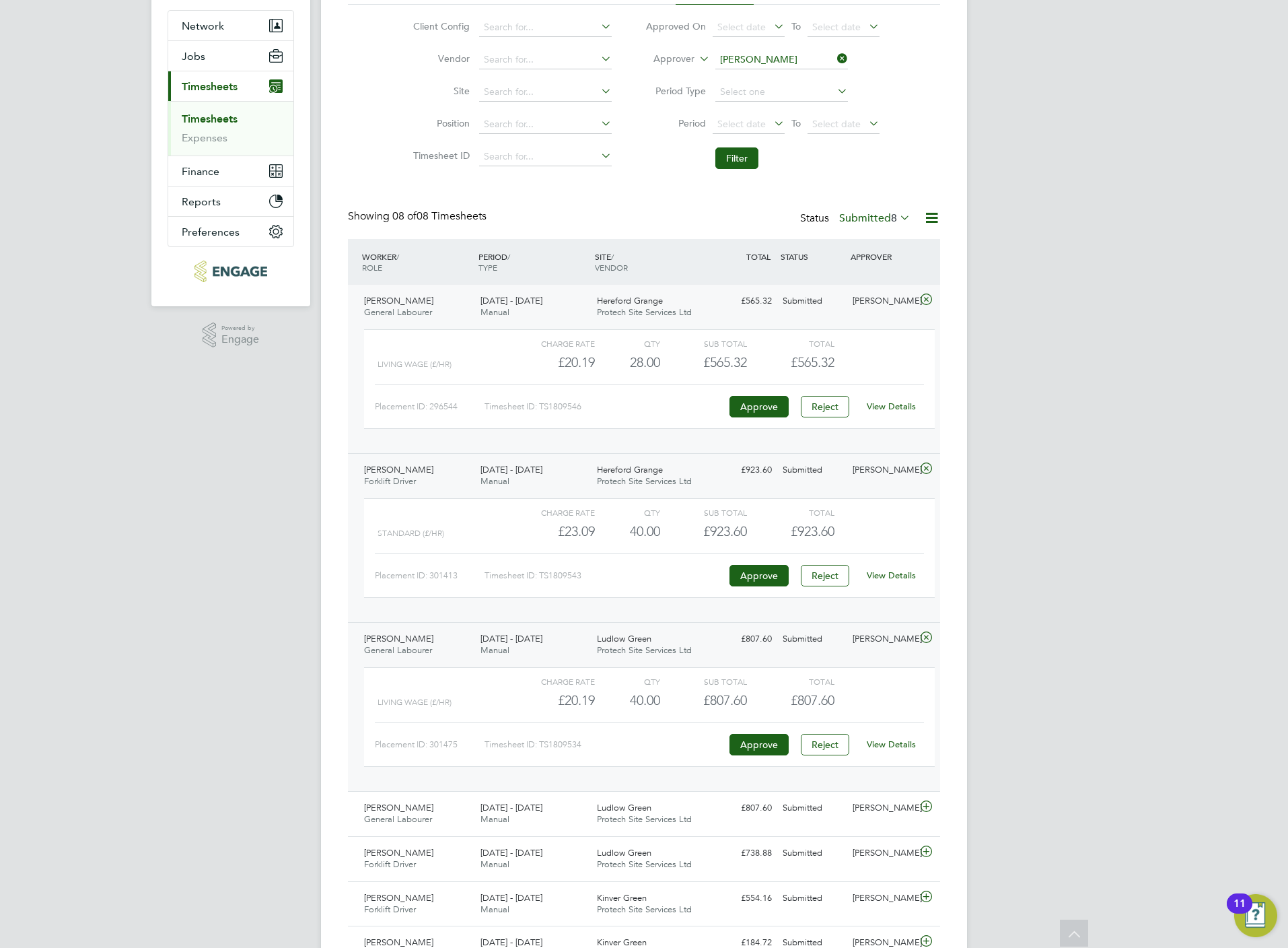
click at [891, 750] on link "View Details" at bounding box center [891, 744] width 49 height 11
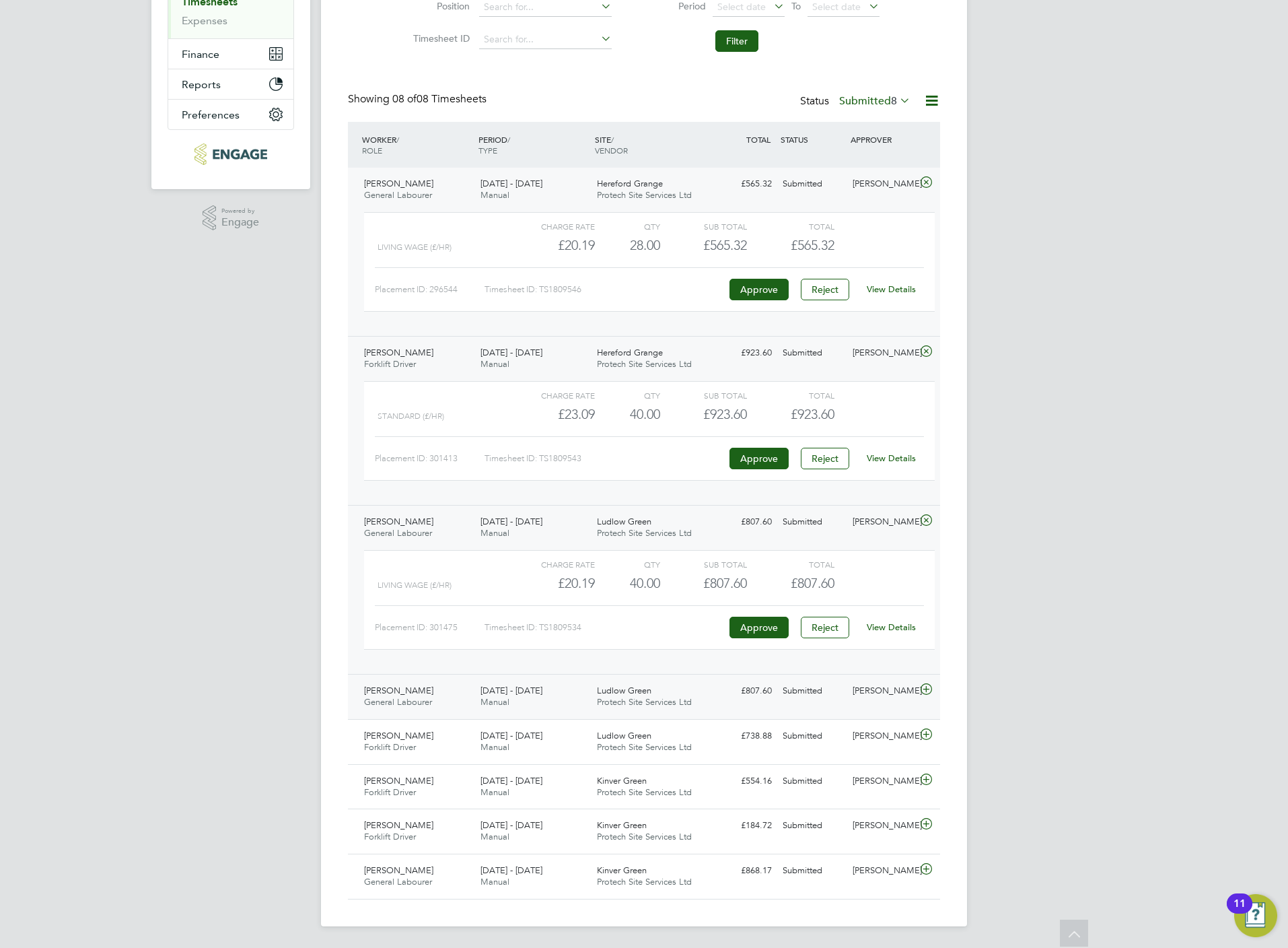
click at [927, 688] on icon at bounding box center [926, 689] width 17 height 11
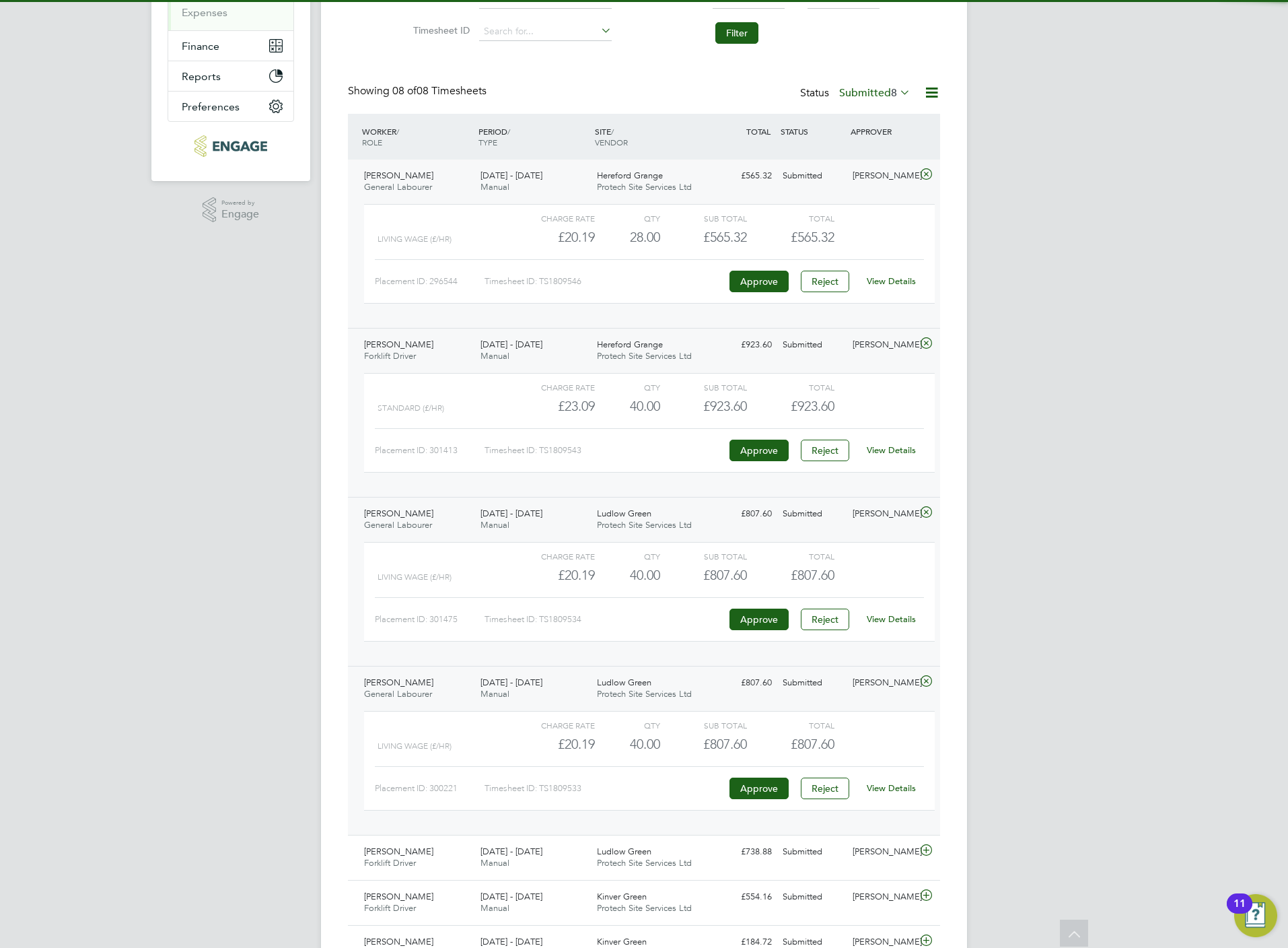
click at [878, 794] on link "View Details" at bounding box center [891, 788] width 49 height 11
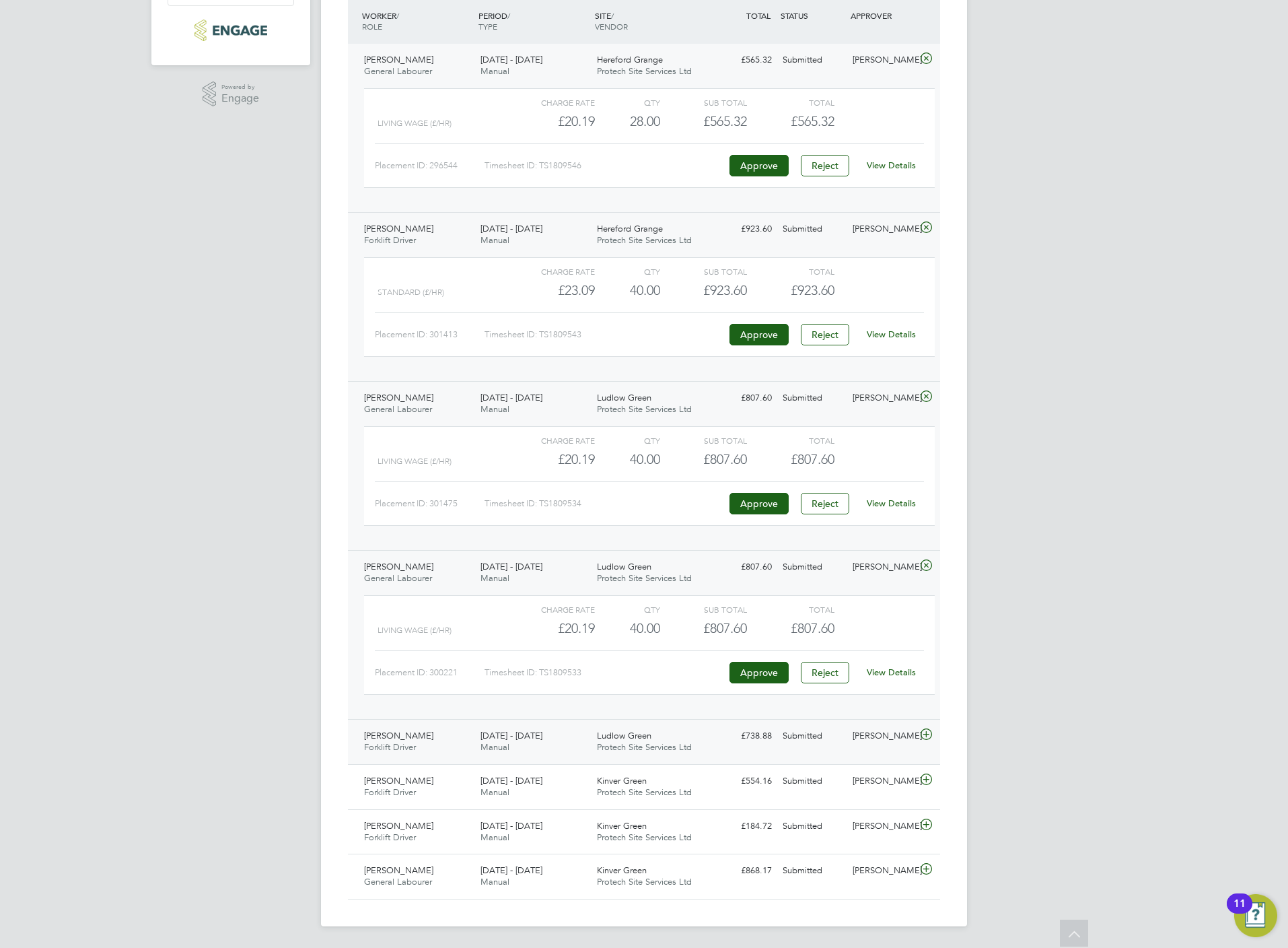
click at [926, 734] on icon at bounding box center [926, 734] width 17 height 11
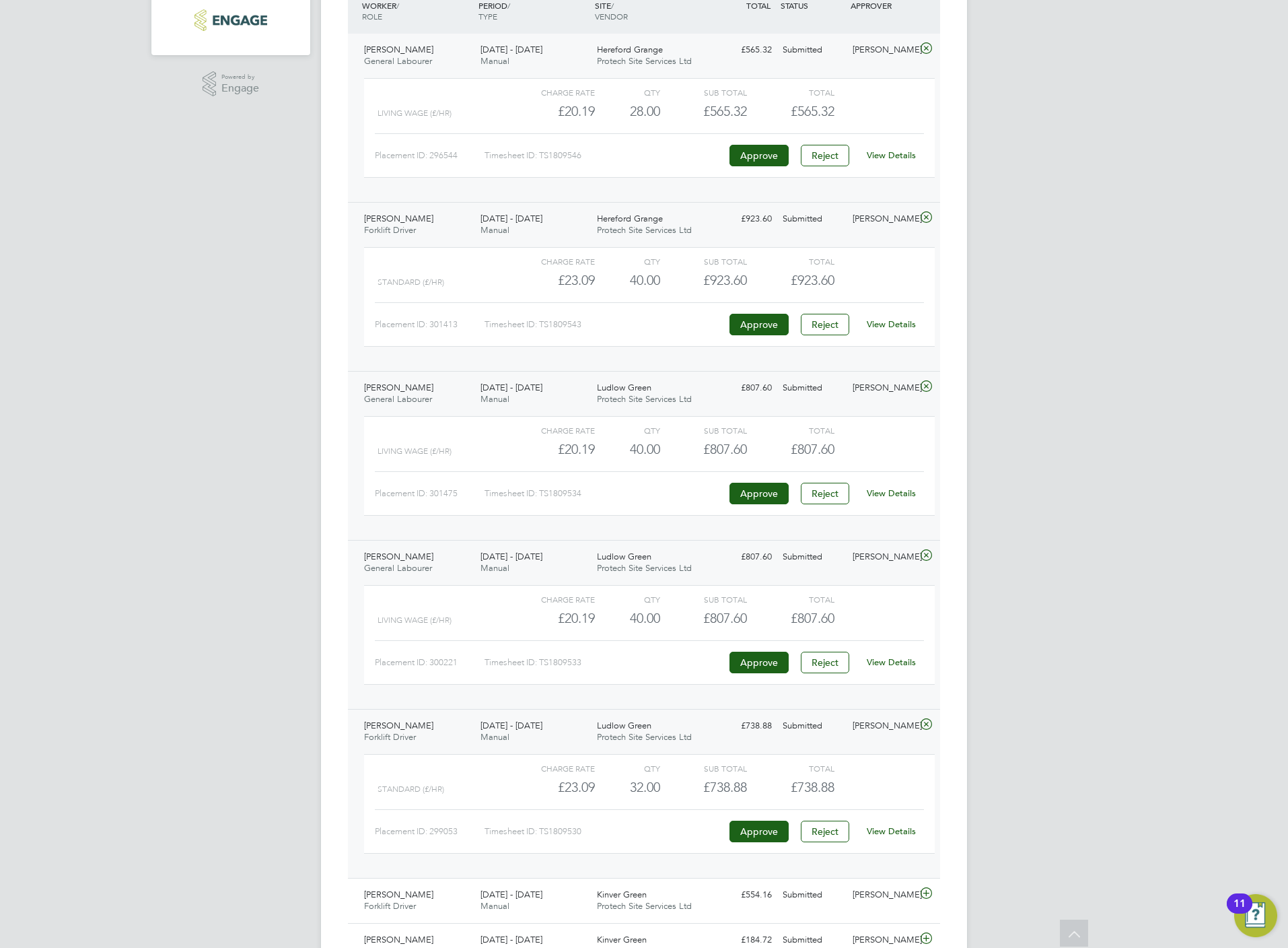
click at [895, 837] on link "View Details" at bounding box center [891, 831] width 49 height 11
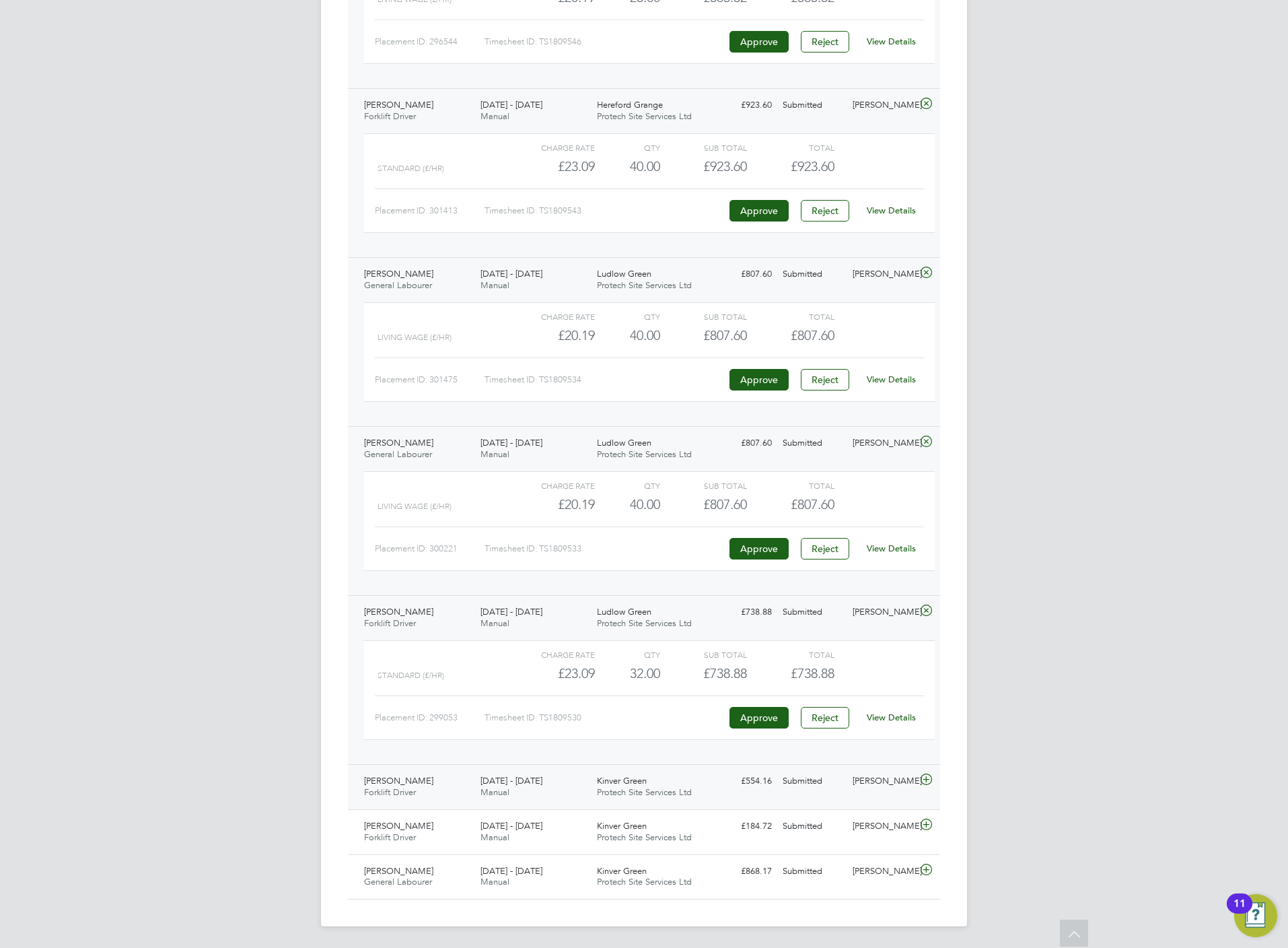
click at [902, 788] on div "[PERSON_NAME]" at bounding box center [882, 781] width 70 height 22
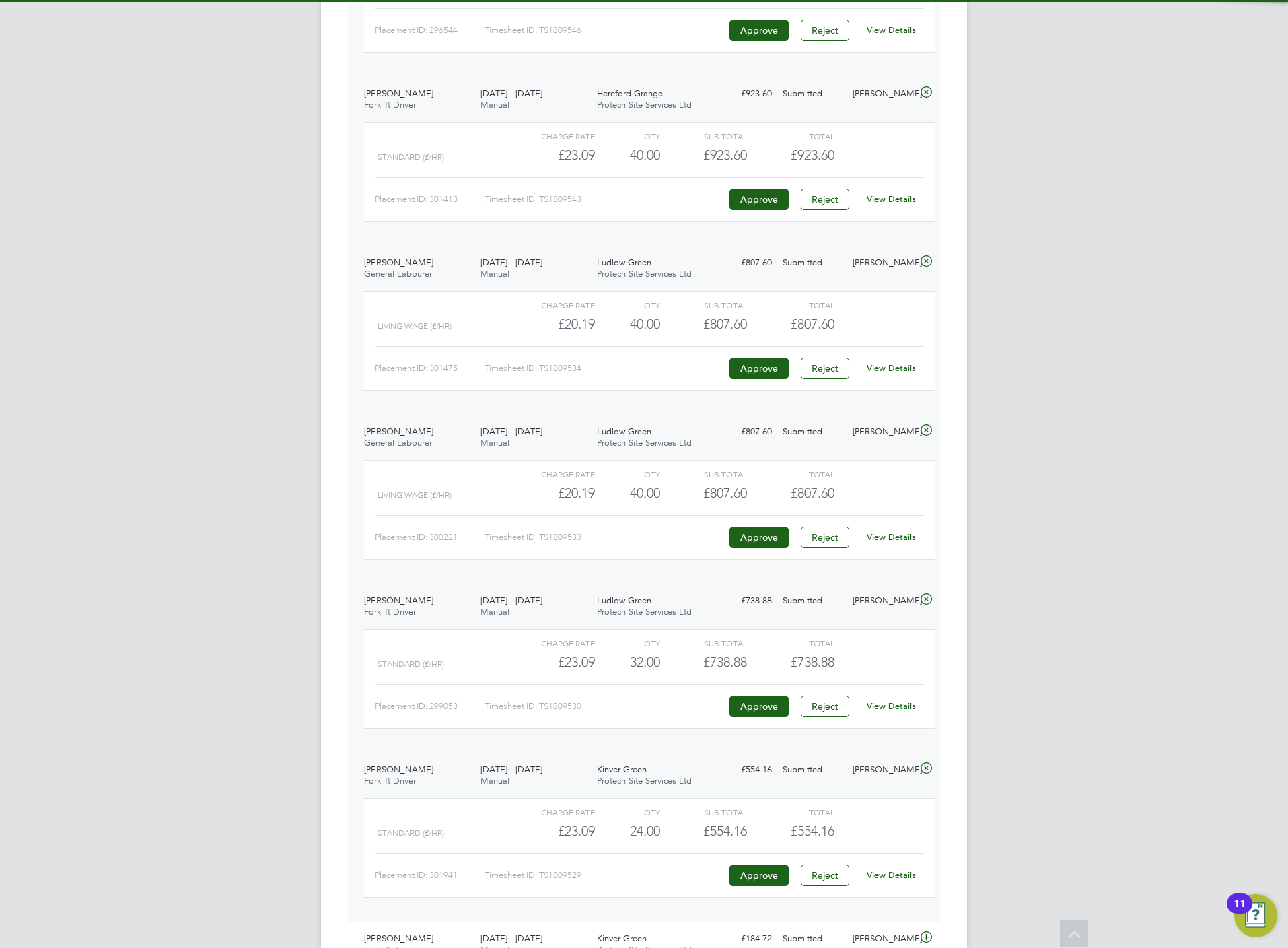
click at [891, 881] on link "View Details" at bounding box center [891, 875] width 49 height 11
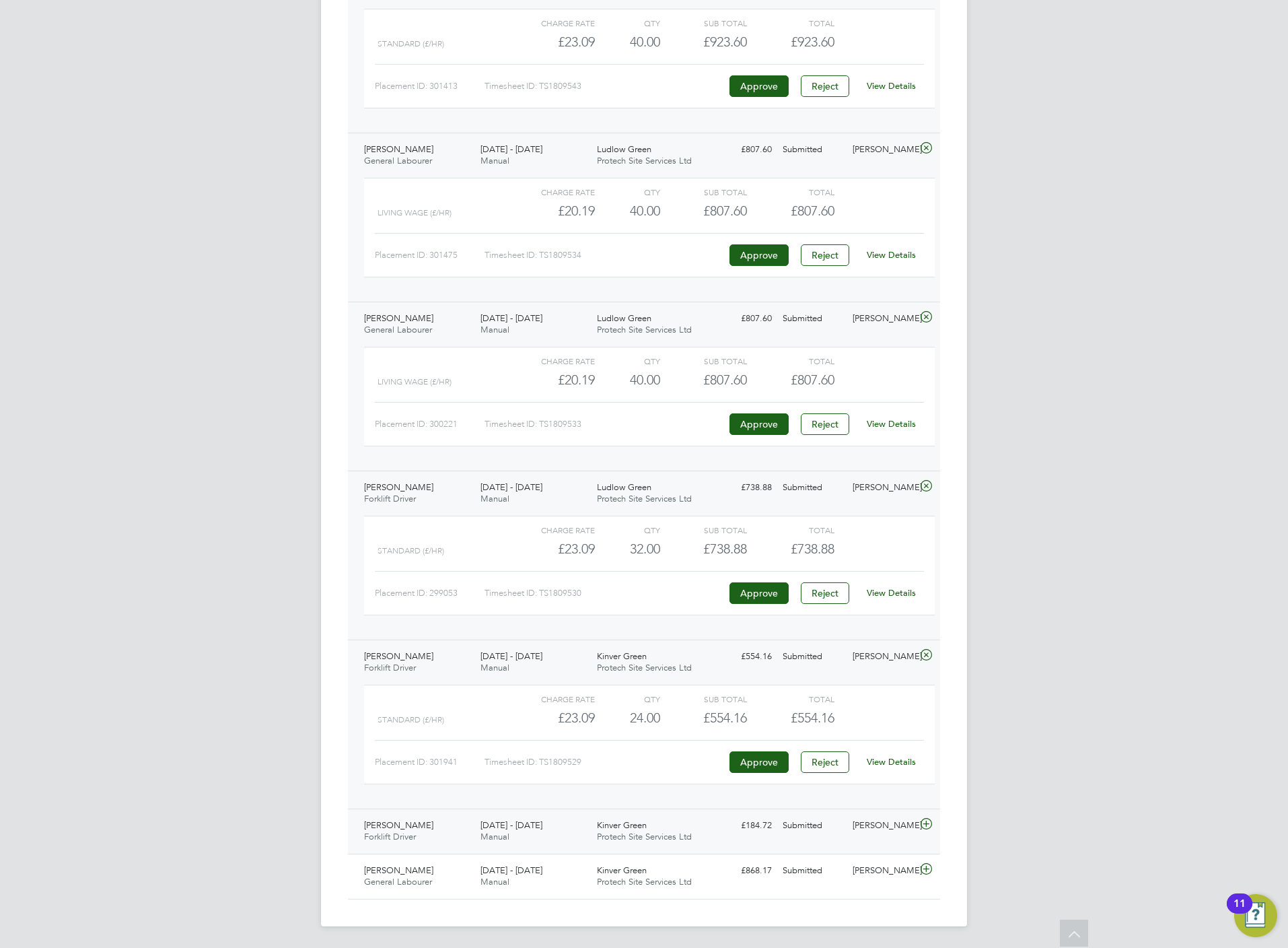
click at [899, 829] on div "[PERSON_NAME]" at bounding box center [882, 825] width 70 height 22
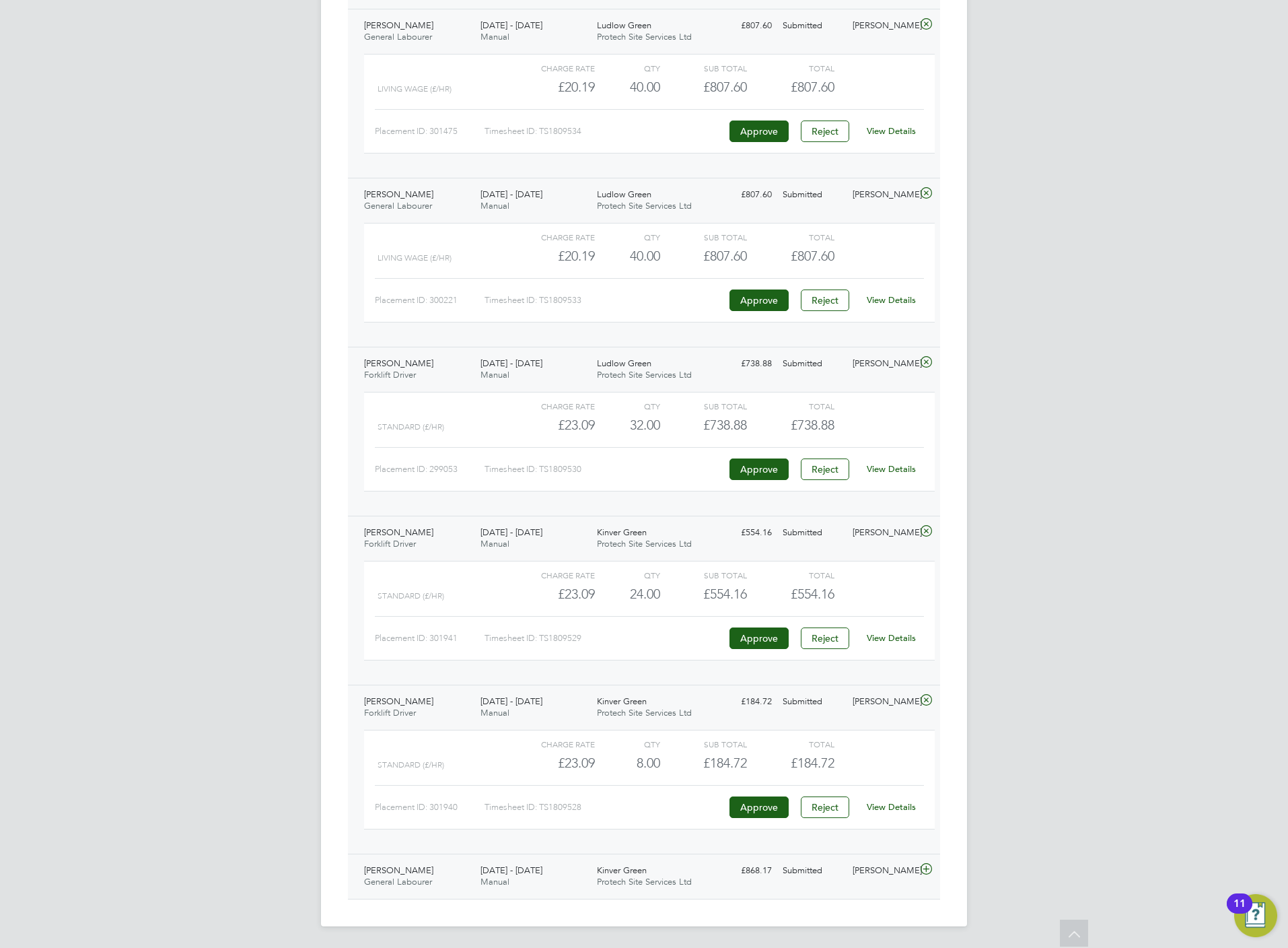
click at [880, 875] on div "[PERSON_NAME]" at bounding box center [882, 871] width 70 height 22
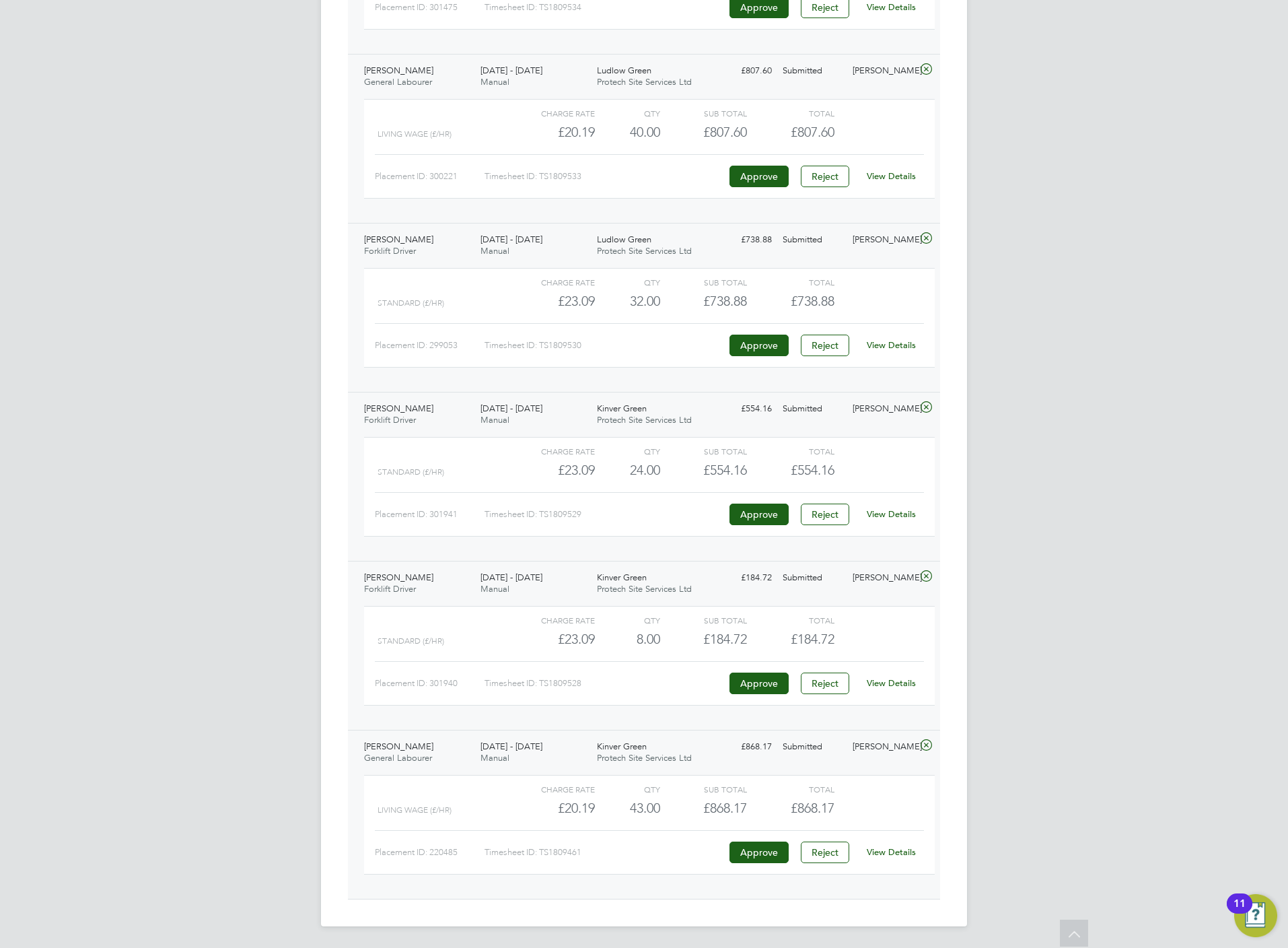
click at [887, 855] on link "View Details" at bounding box center [891, 852] width 49 height 11
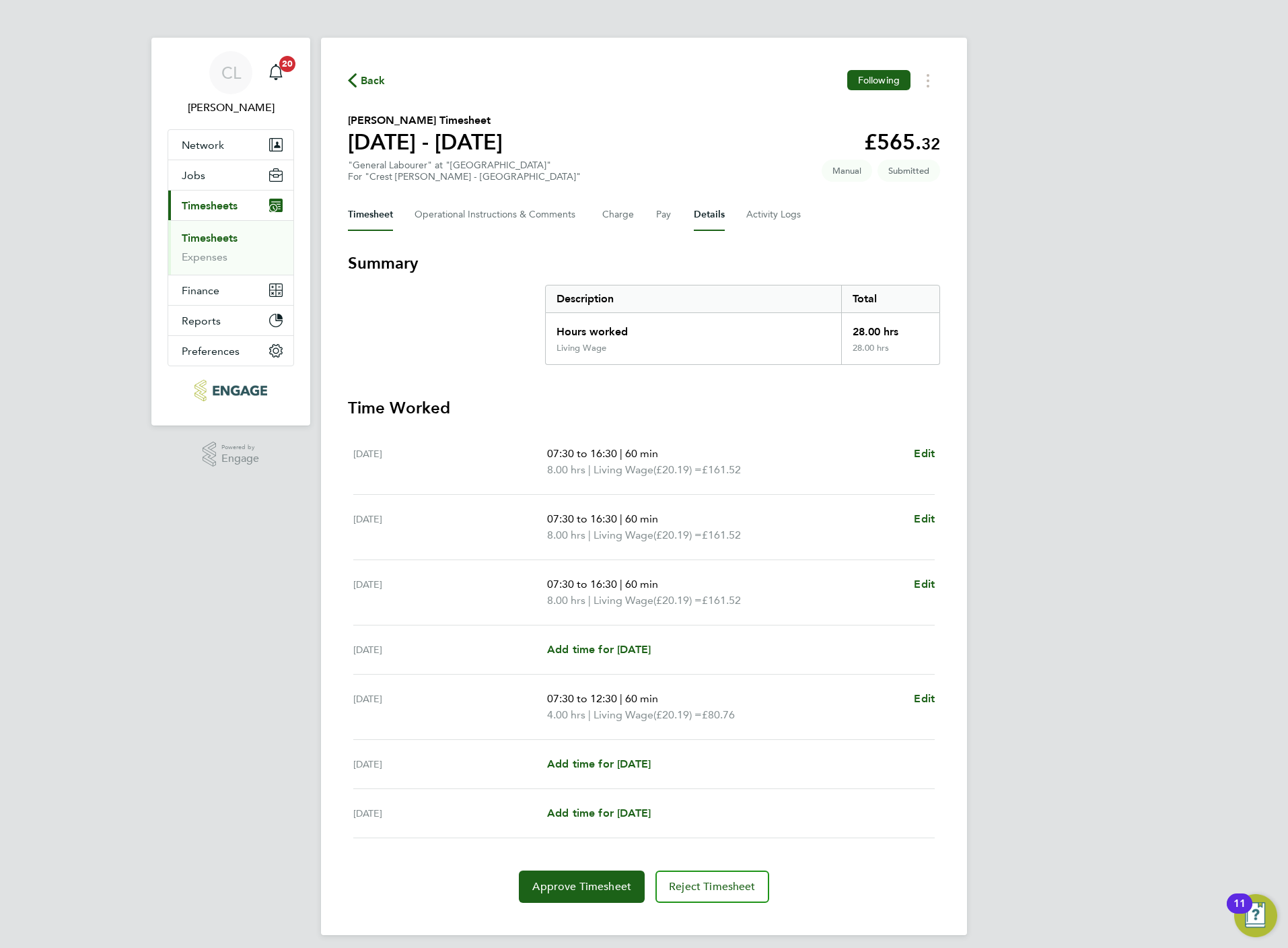
click at [721, 215] on button "Details" at bounding box center [709, 215] width 31 height 33
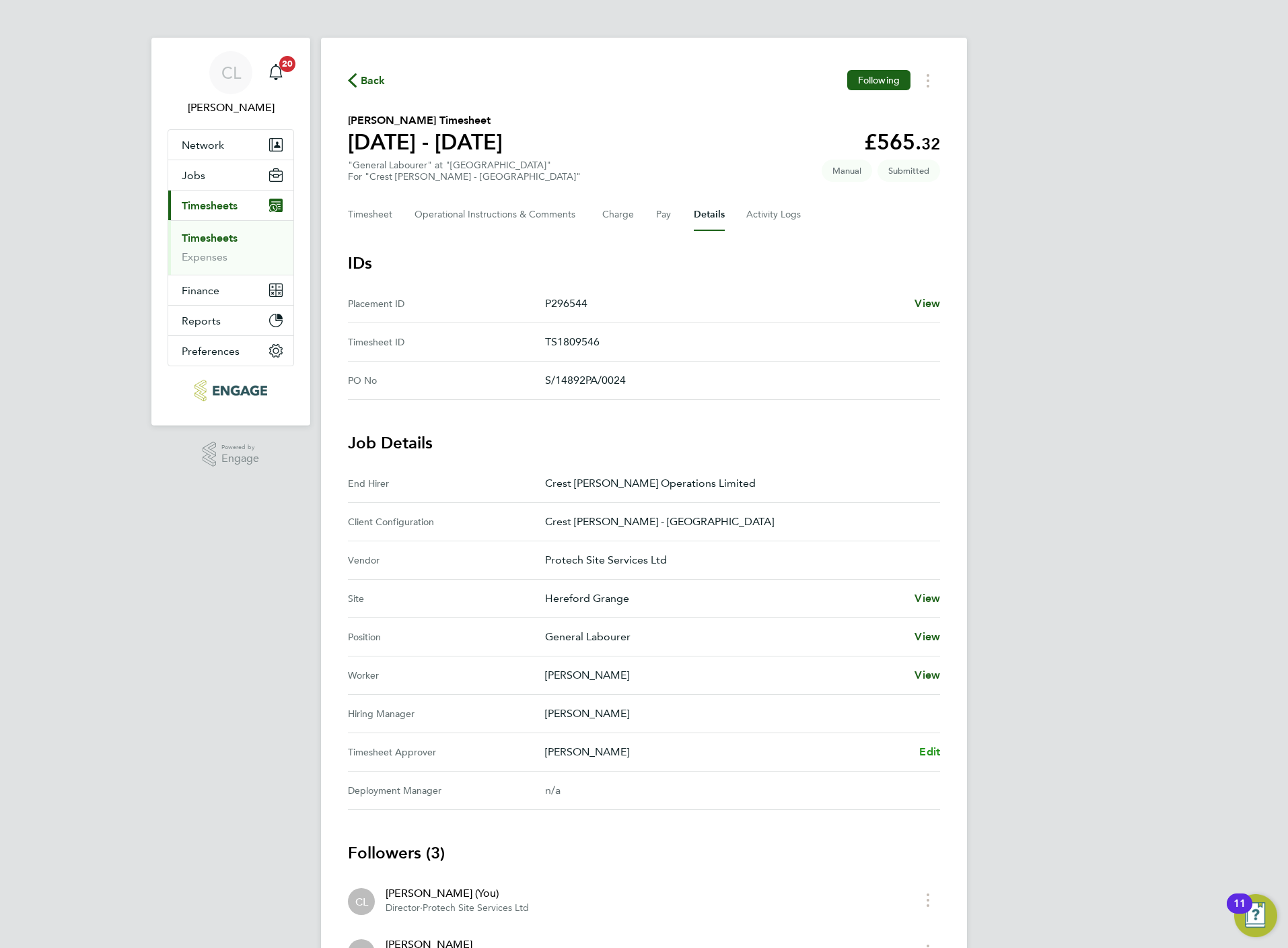
click at [933, 756] on span "Edit" at bounding box center [929, 751] width 21 height 13
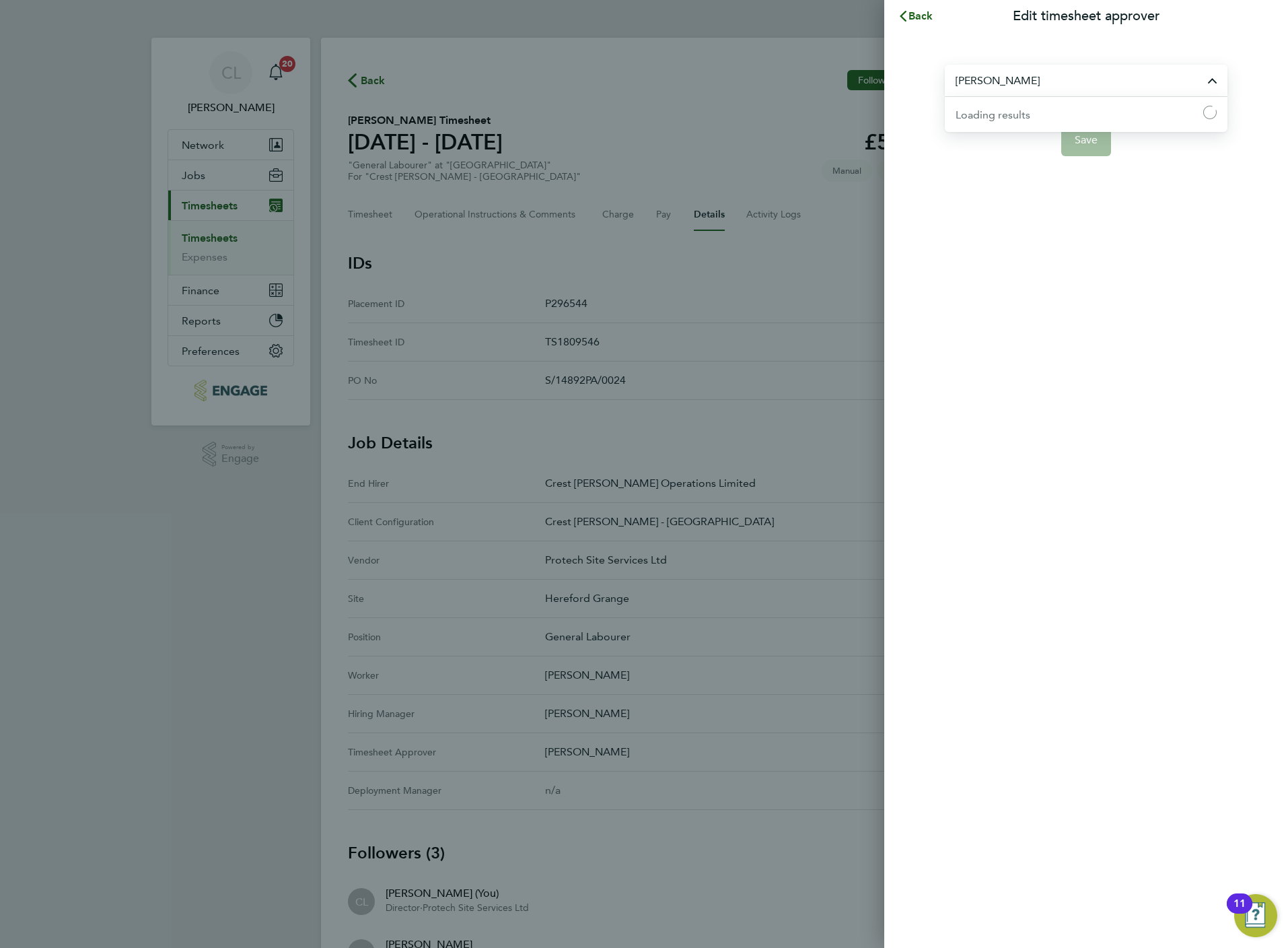
click at [1023, 75] on input "[PERSON_NAME]" at bounding box center [1086, 80] width 282 height 32
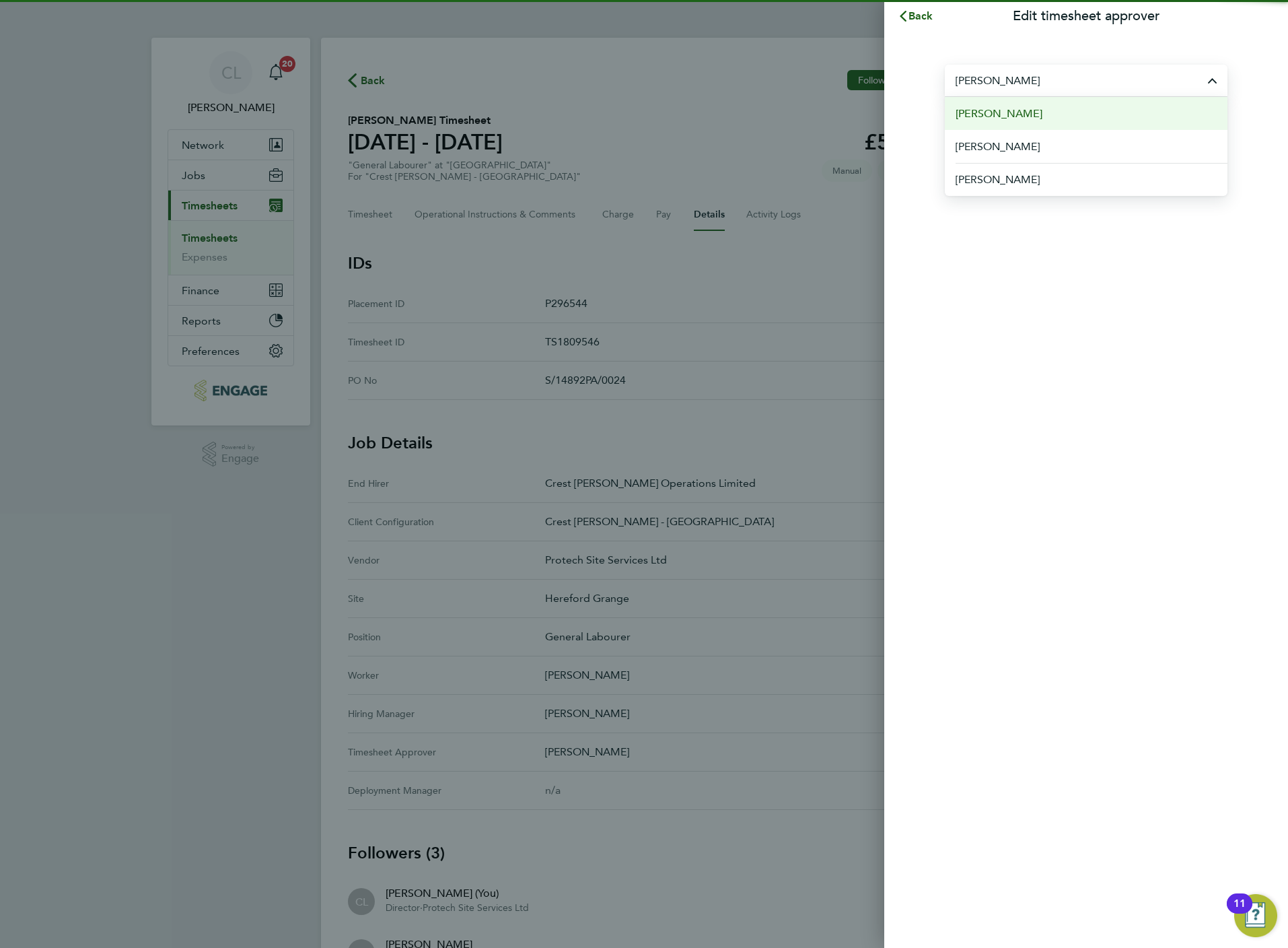
click at [1048, 112] on li "[PERSON_NAME]" at bounding box center [1086, 114] width 282 height 33
type input "[PERSON_NAME]"
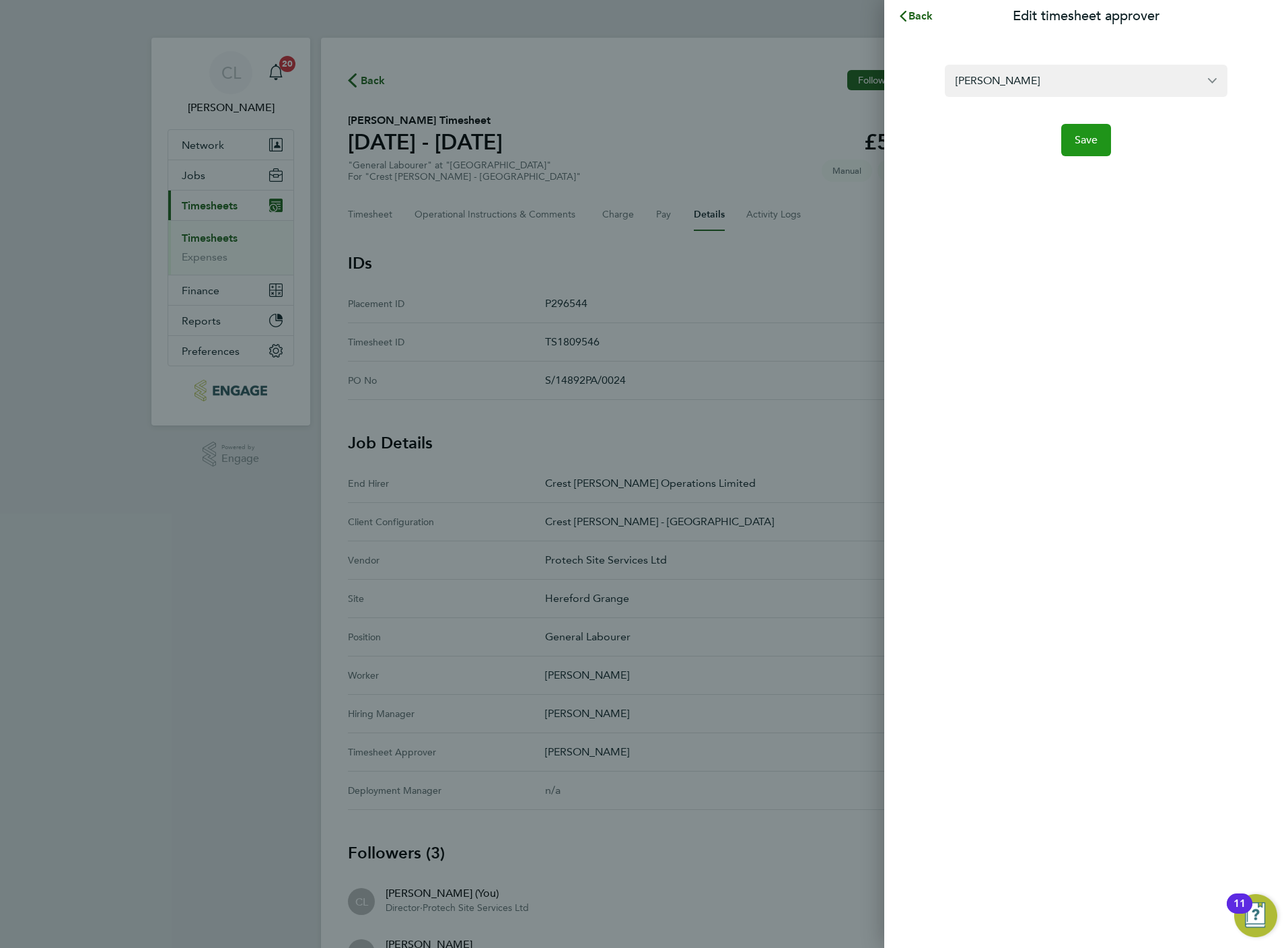
click at [1080, 138] on span "Save" at bounding box center [1086, 140] width 23 height 13
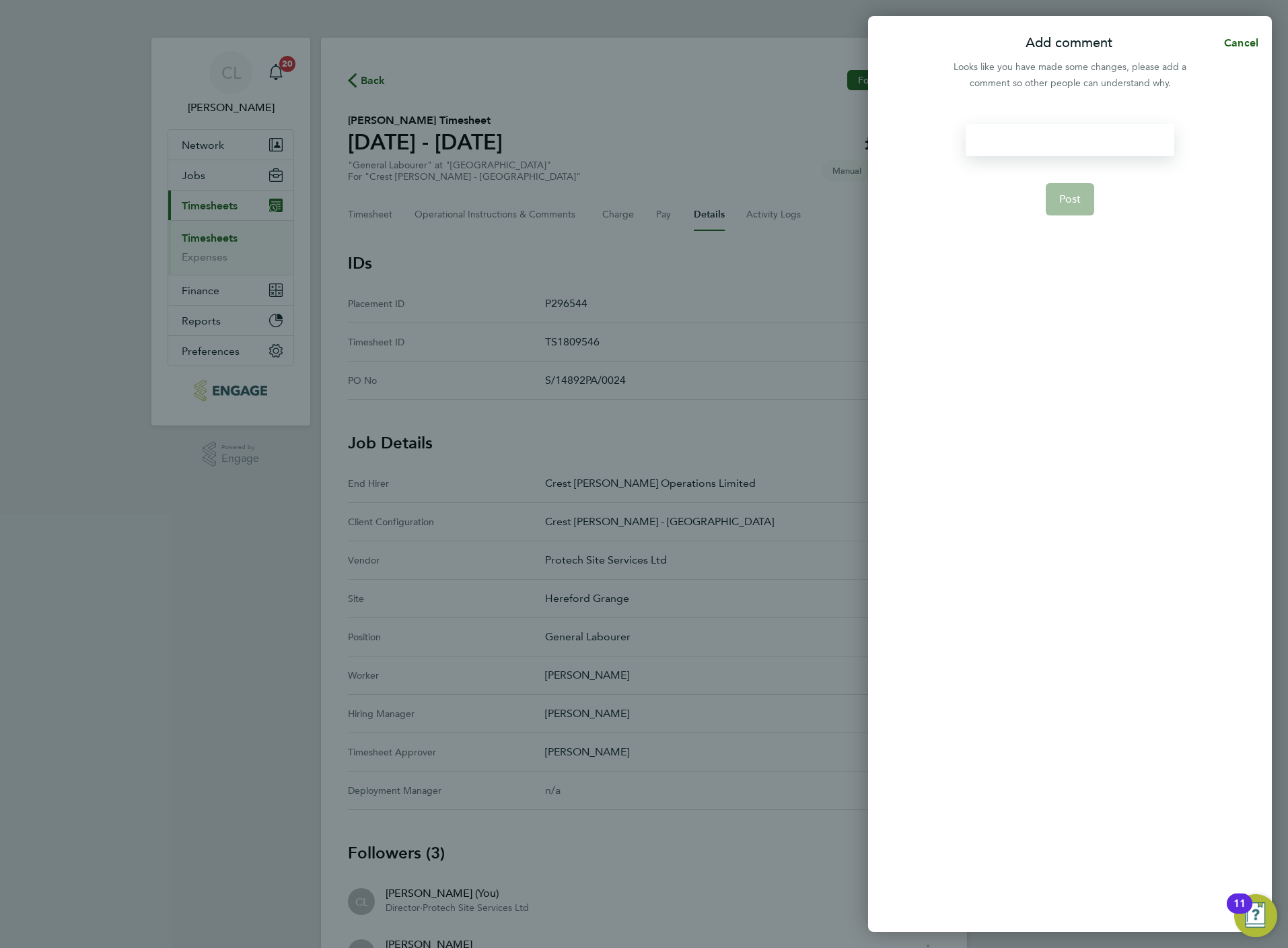
click at [1062, 134] on div at bounding box center [1070, 140] width 208 height 33
paste div
click at [1062, 210] on button "Post" at bounding box center [1070, 216] width 49 height 33
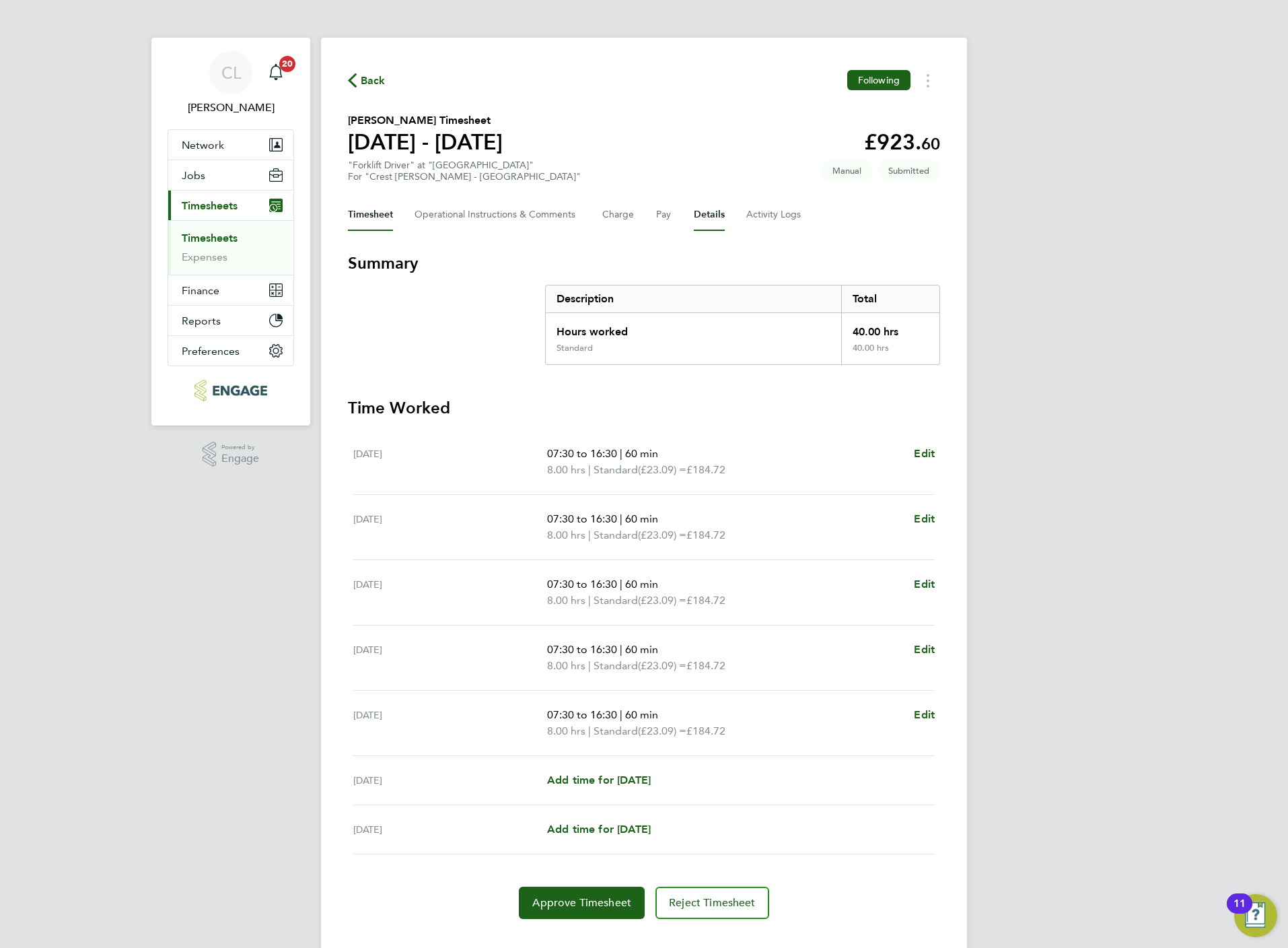
click at [703, 216] on button "Details" at bounding box center [709, 215] width 31 height 33
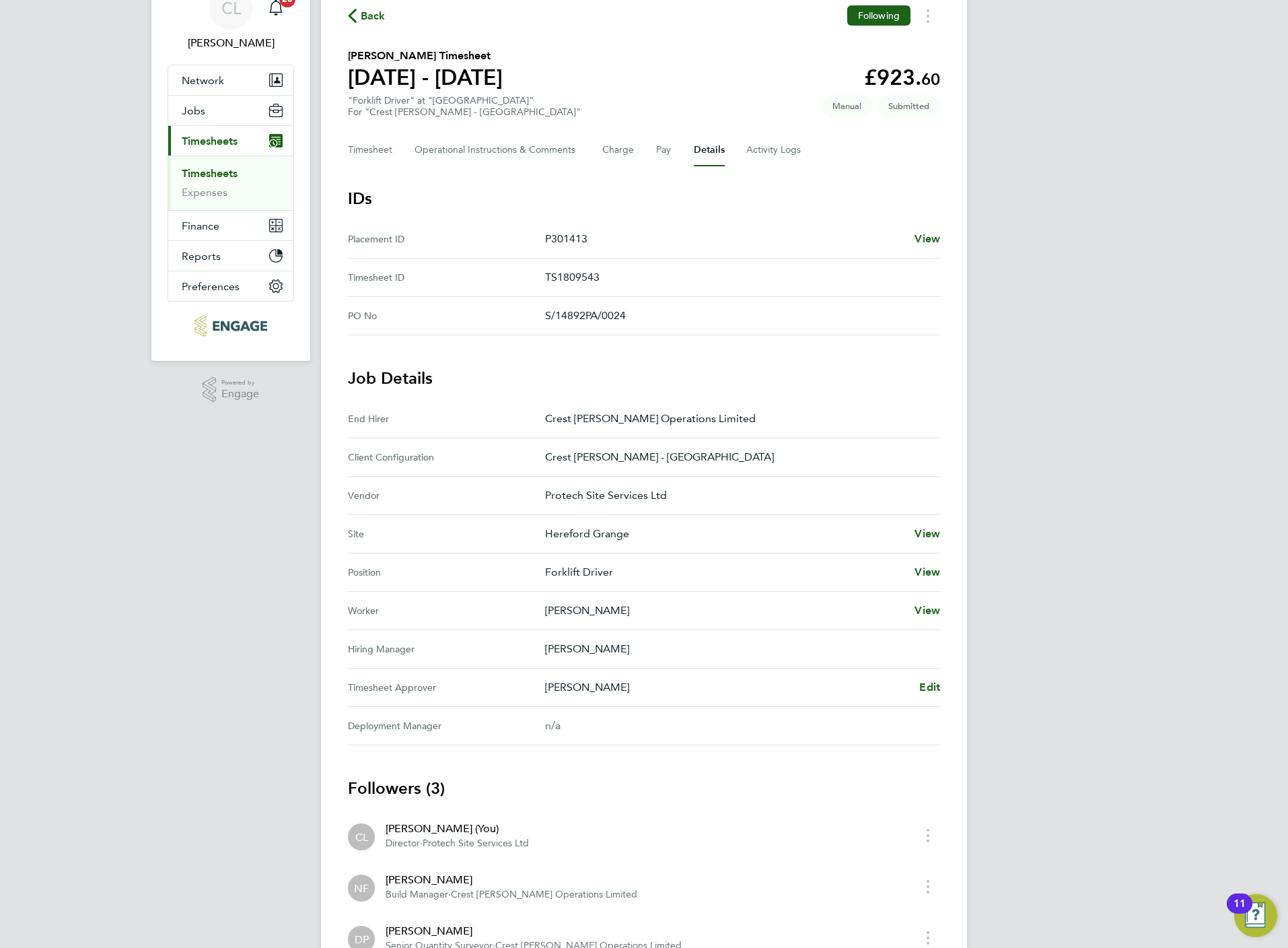
scroll to position [101, 0]
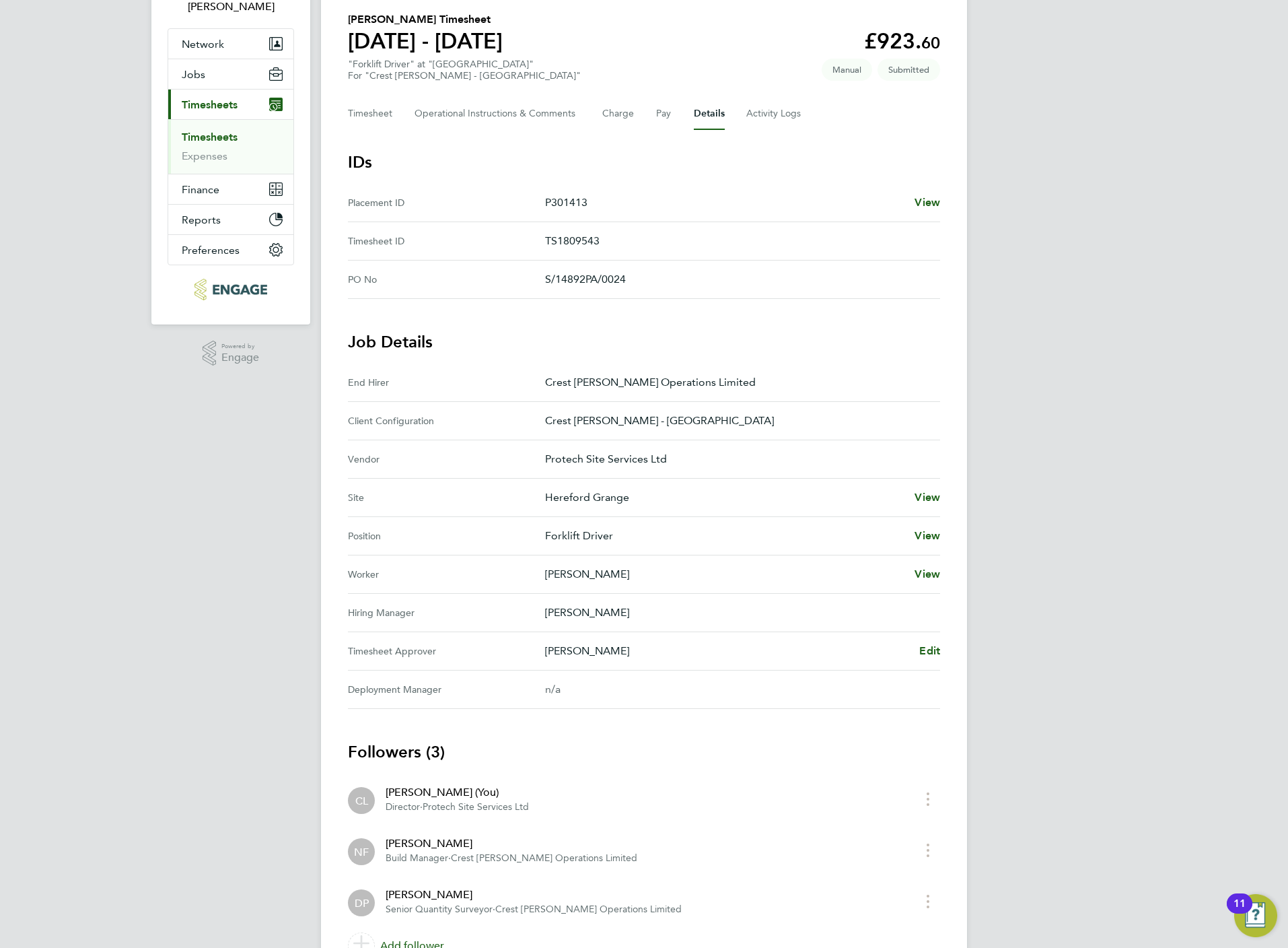
click at [923, 661] on Approver "Timesheet Approver [PERSON_NAME] Edit" at bounding box center [644, 651] width 592 height 38
click at [928, 649] on span "Edit" at bounding box center [929, 651] width 21 height 13
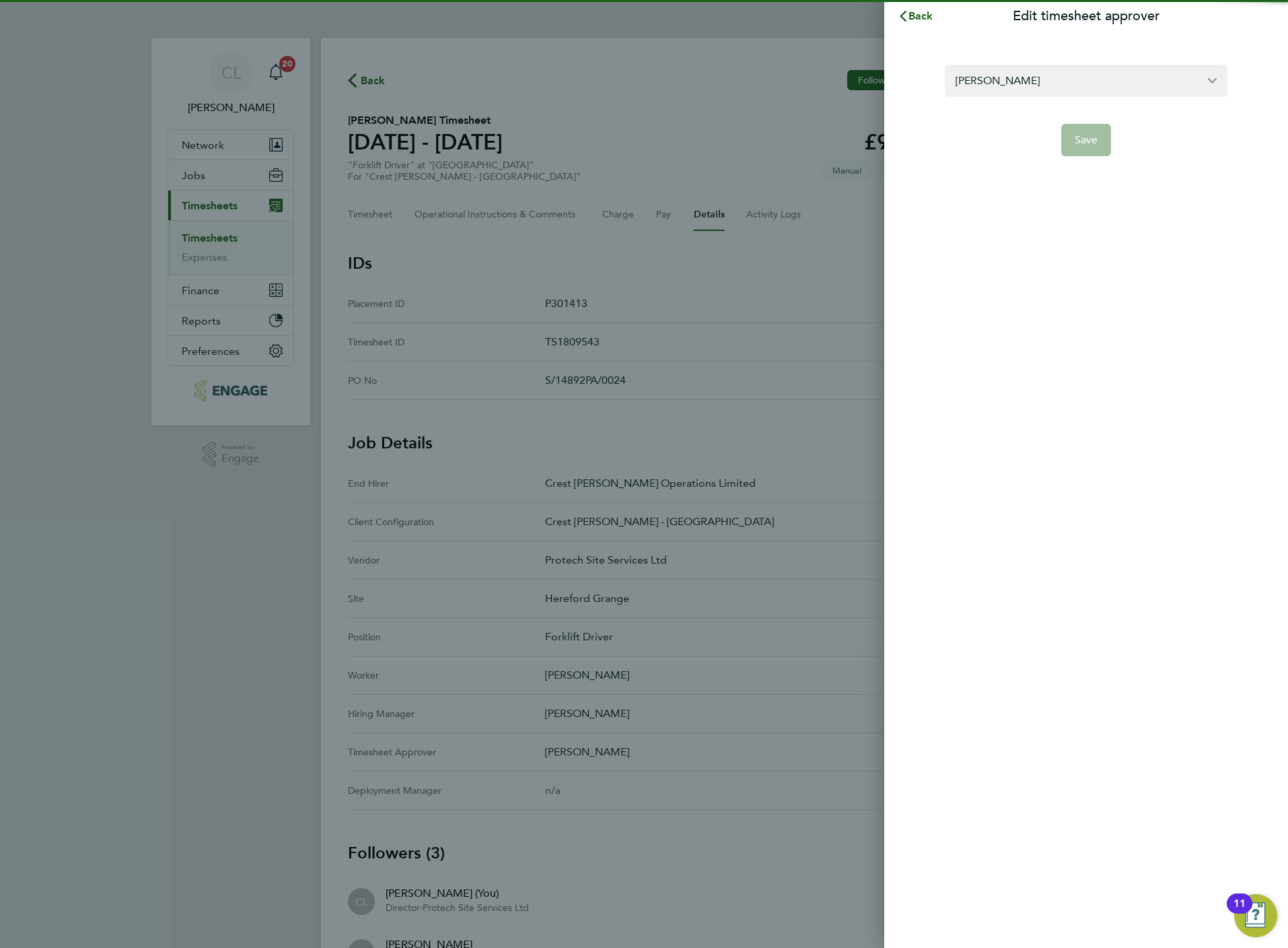
click at [1045, 101] on form "[PERSON_NAME] Save" at bounding box center [1086, 110] width 282 height 92
click at [1045, 91] on input "[PERSON_NAME]" at bounding box center [1086, 80] width 282 height 32
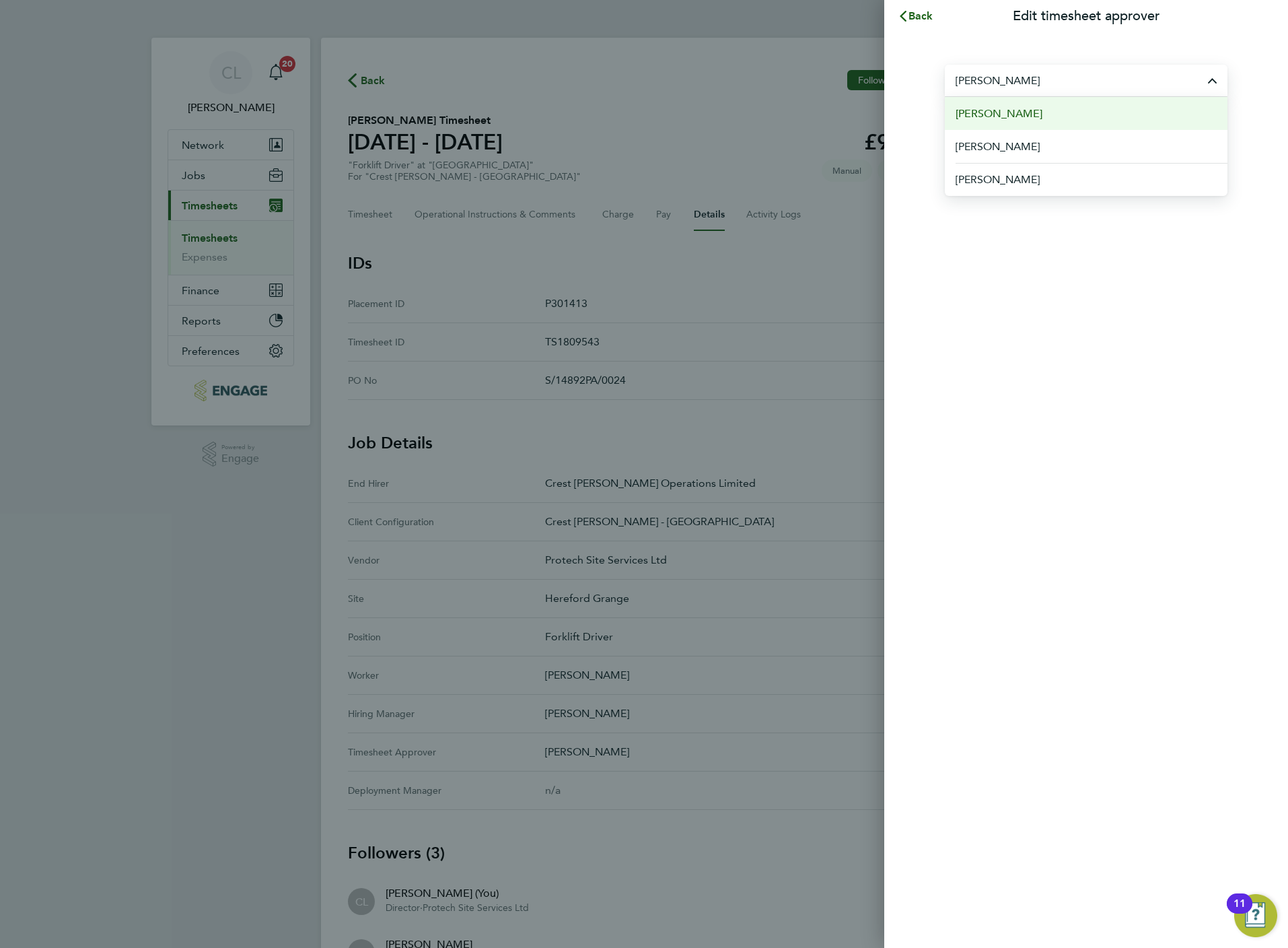
click at [1032, 112] on li "[PERSON_NAME]" at bounding box center [1086, 114] width 282 height 33
type input "[PERSON_NAME]"
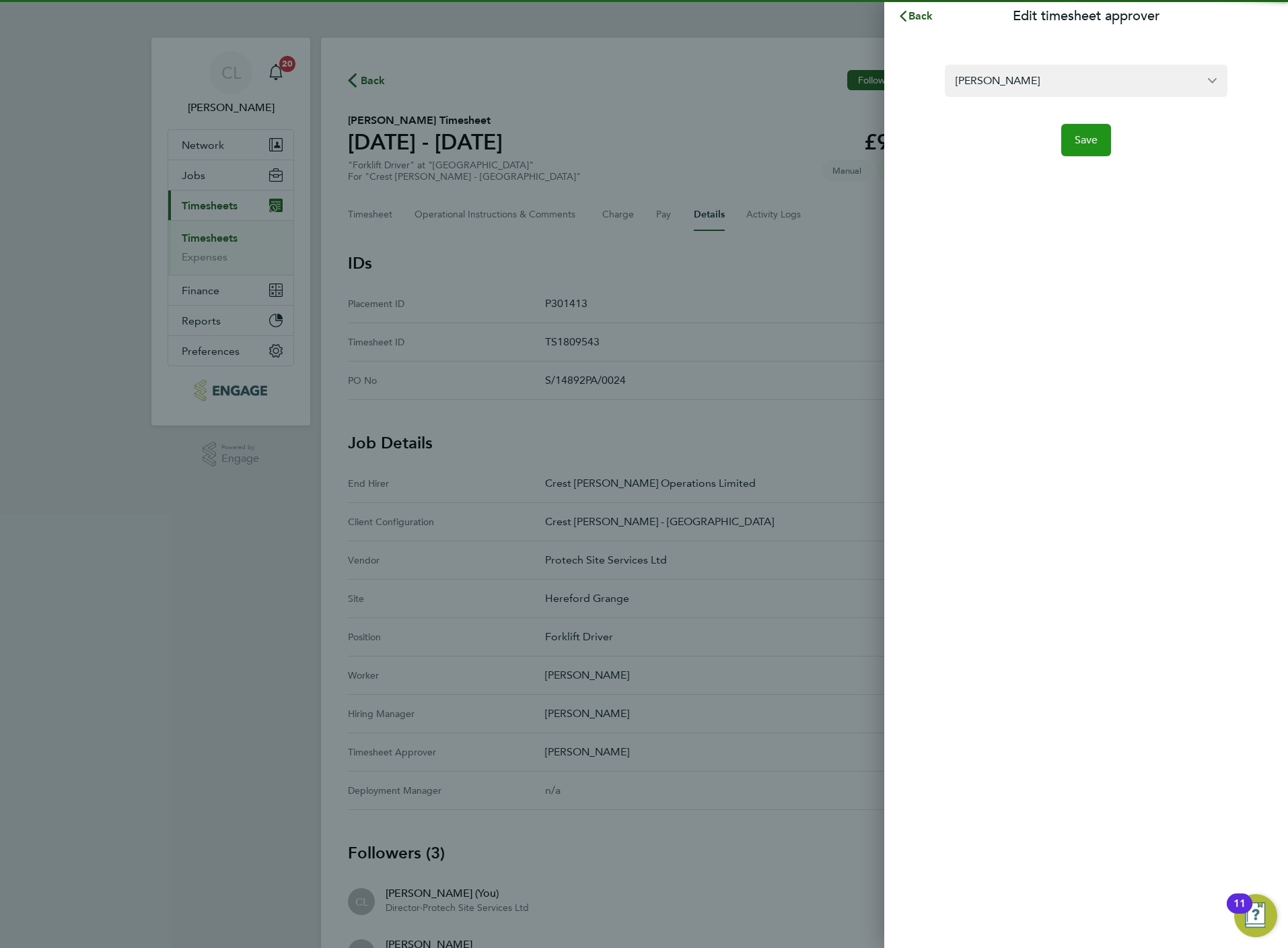
click at [1088, 133] on span "Save" at bounding box center [1086, 140] width 23 height 13
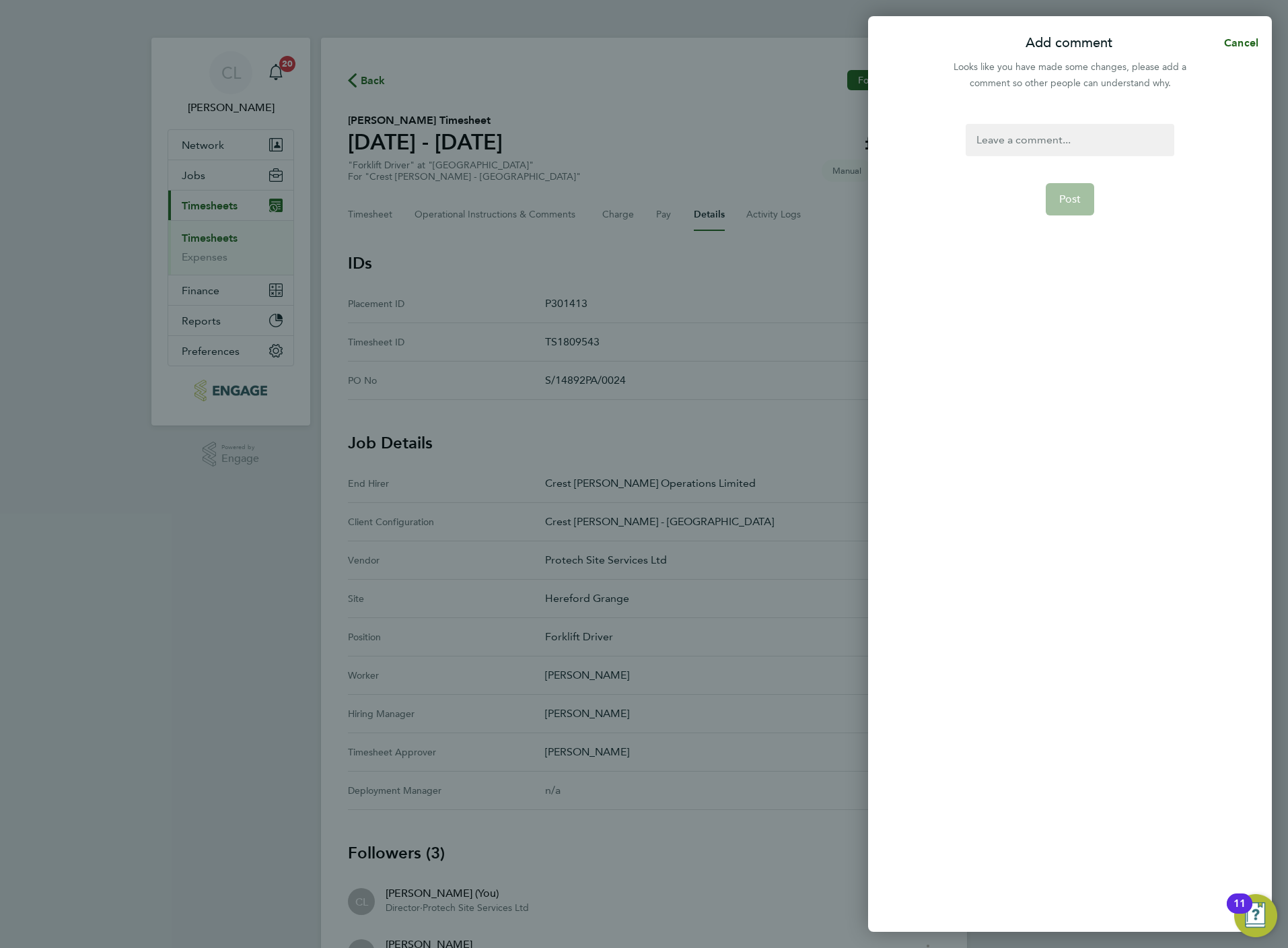
click at [1045, 140] on div at bounding box center [1070, 140] width 208 height 33
paste div
click at [1075, 209] on span "Post" at bounding box center [1070, 215] width 22 height 13
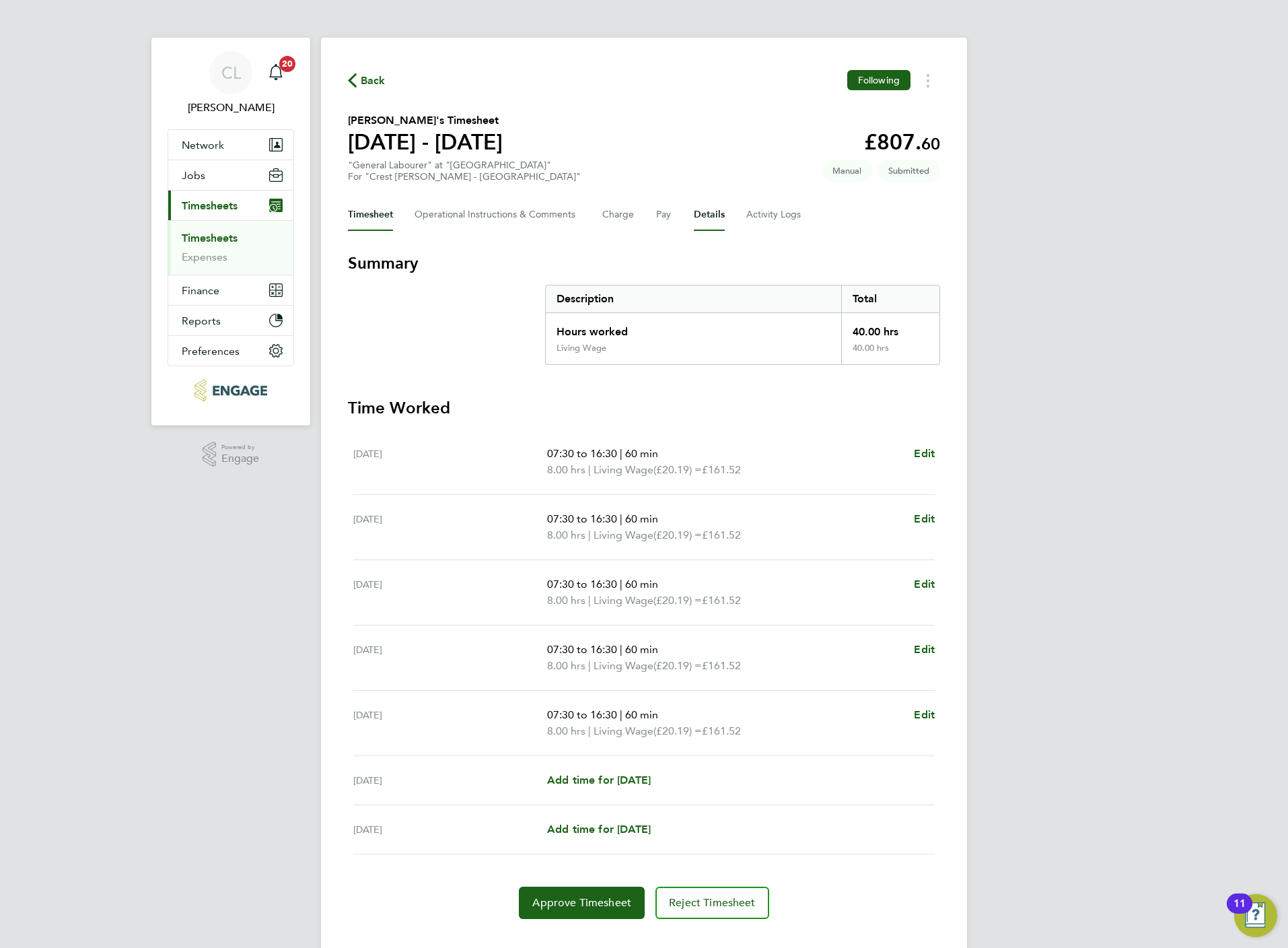
click at [711, 211] on button "Details" at bounding box center [709, 215] width 31 height 33
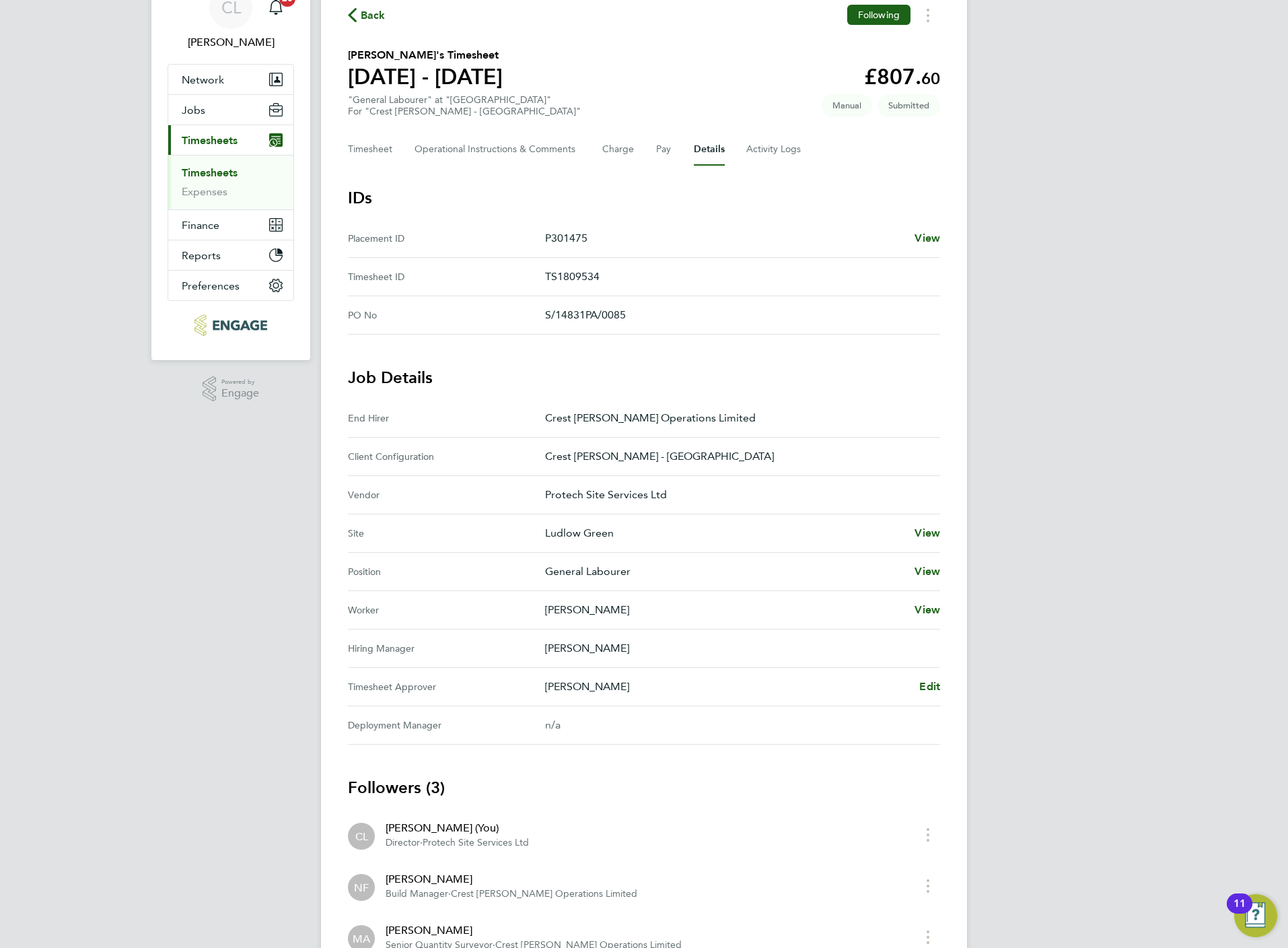
scroll to position [101, 0]
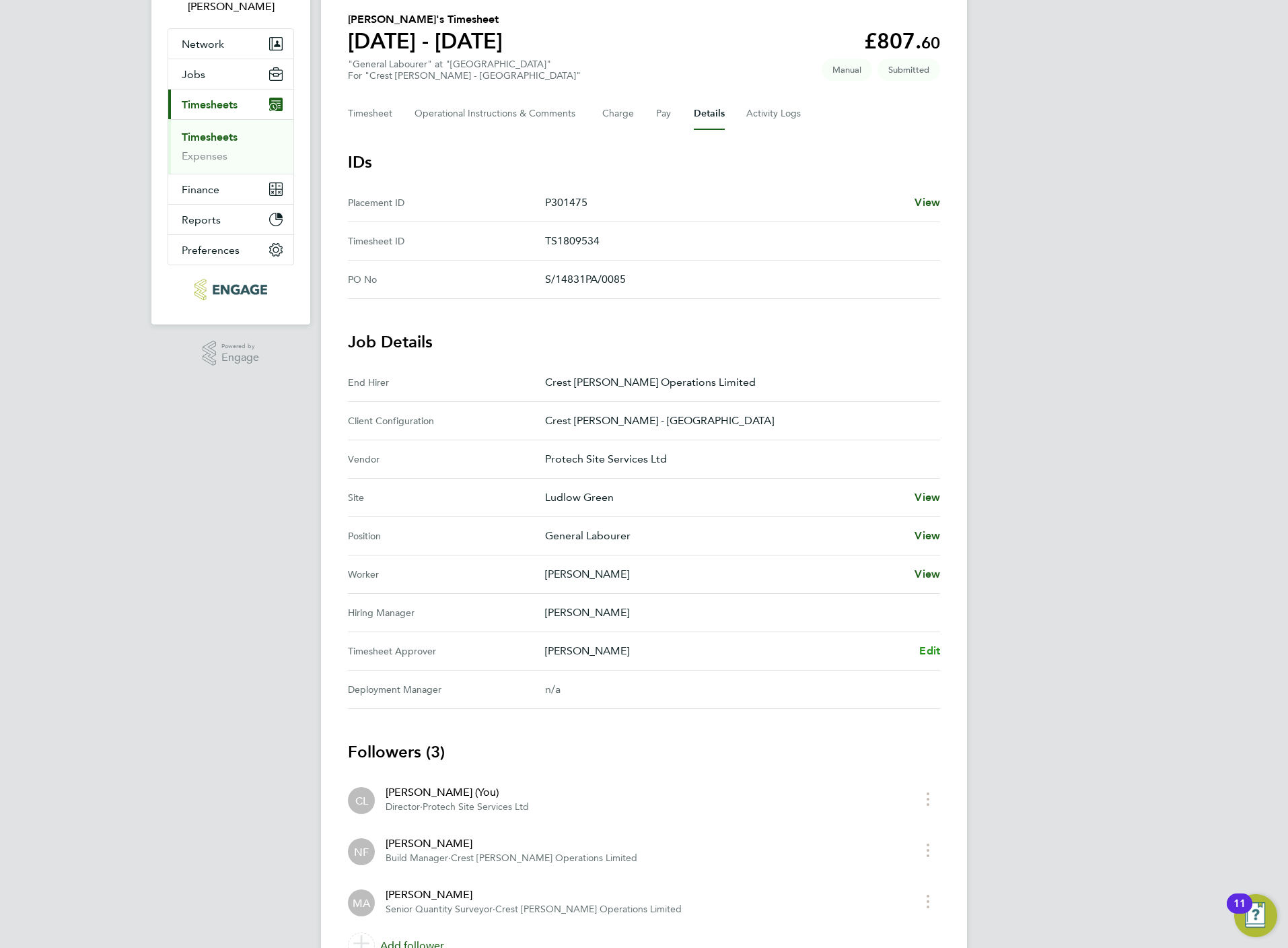
click at [939, 649] on span "Edit" at bounding box center [929, 651] width 21 height 13
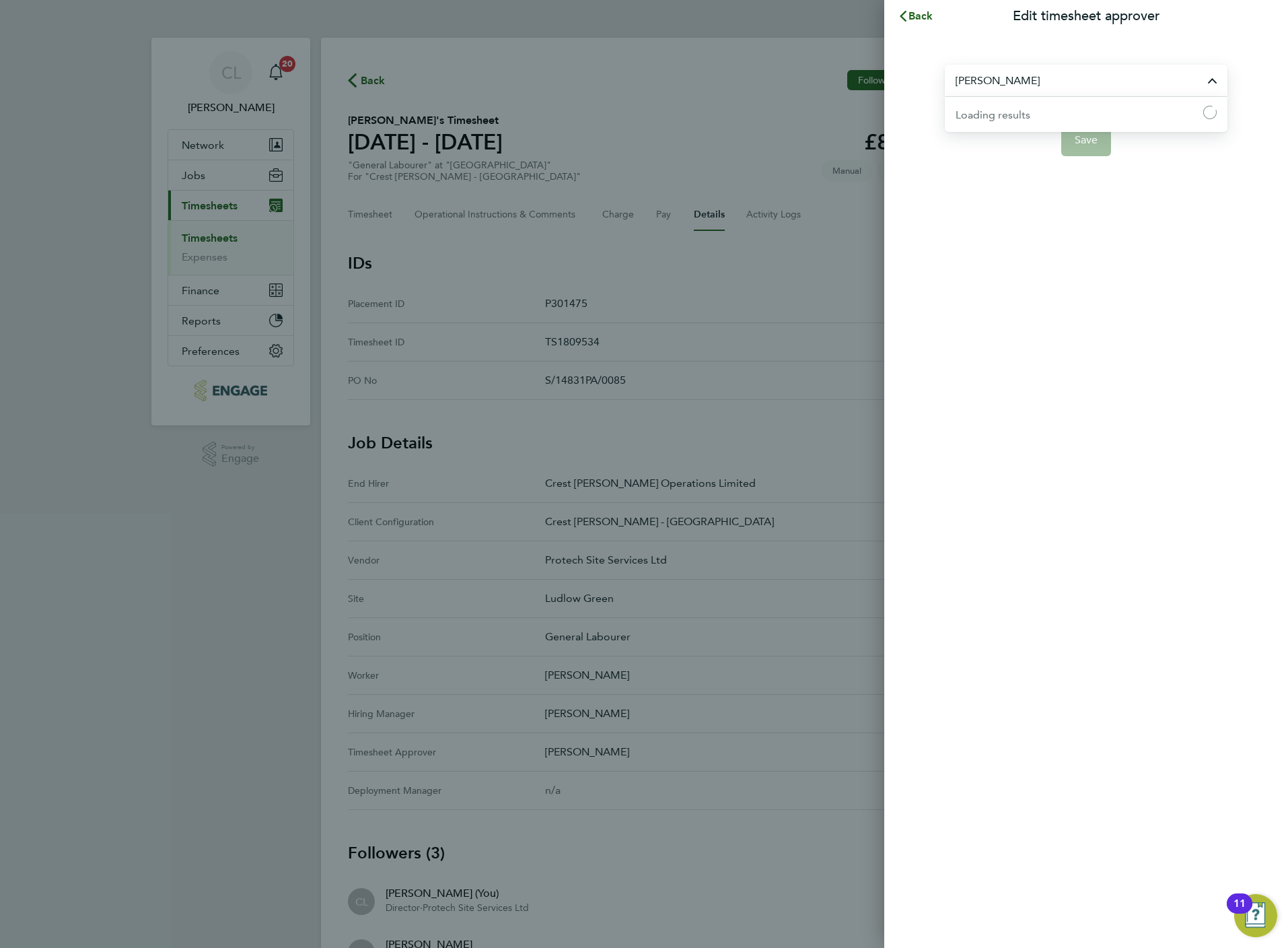
click at [974, 87] on input "[PERSON_NAME]" at bounding box center [1086, 80] width 282 height 32
click at [1001, 116] on span "[PERSON_NAME]" at bounding box center [999, 114] width 87 height 16
type input "[PERSON_NAME]"
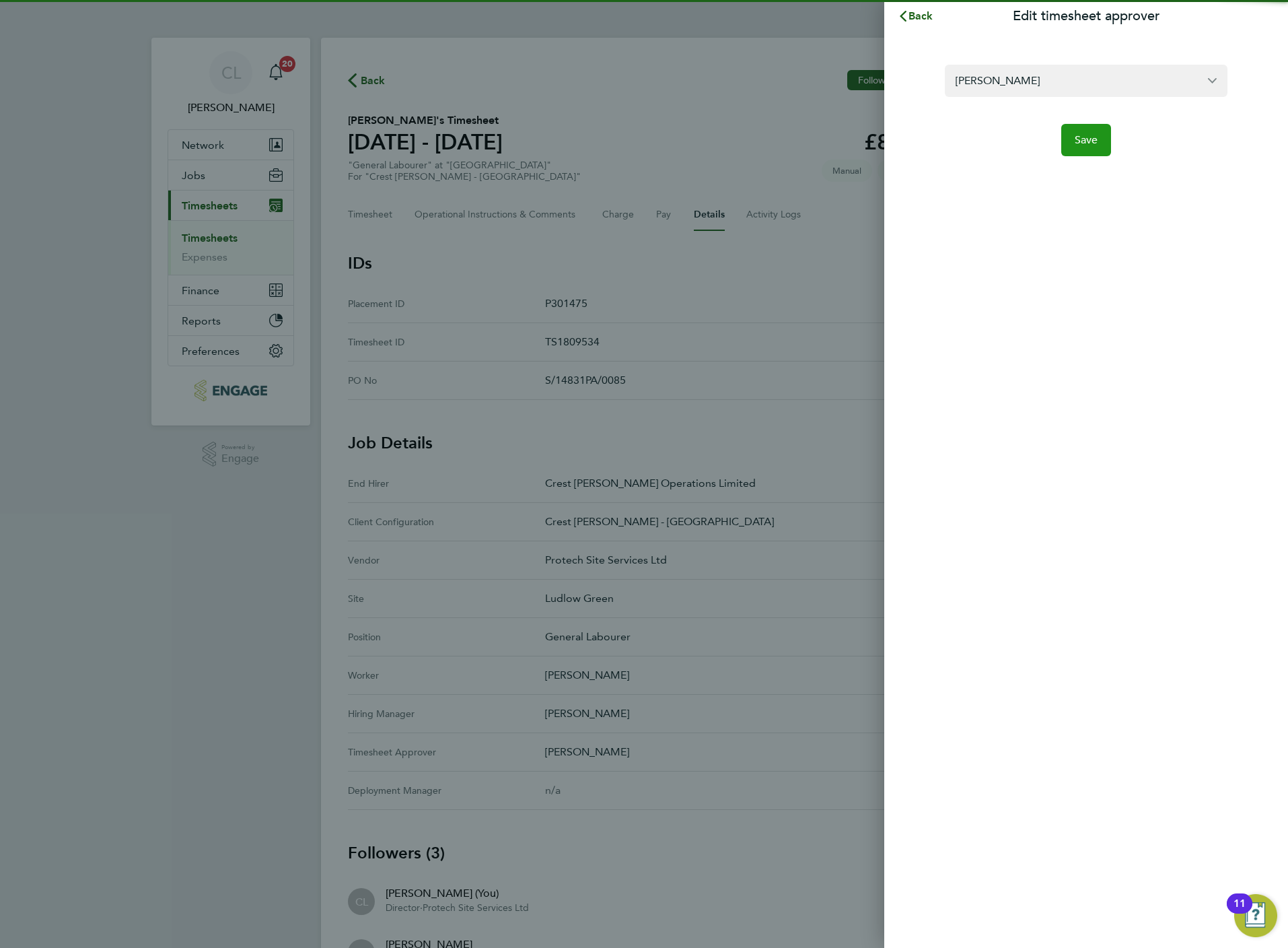
click at [1074, 138] on button "Save" at bounding box center [1086, 140] width 50 height 33
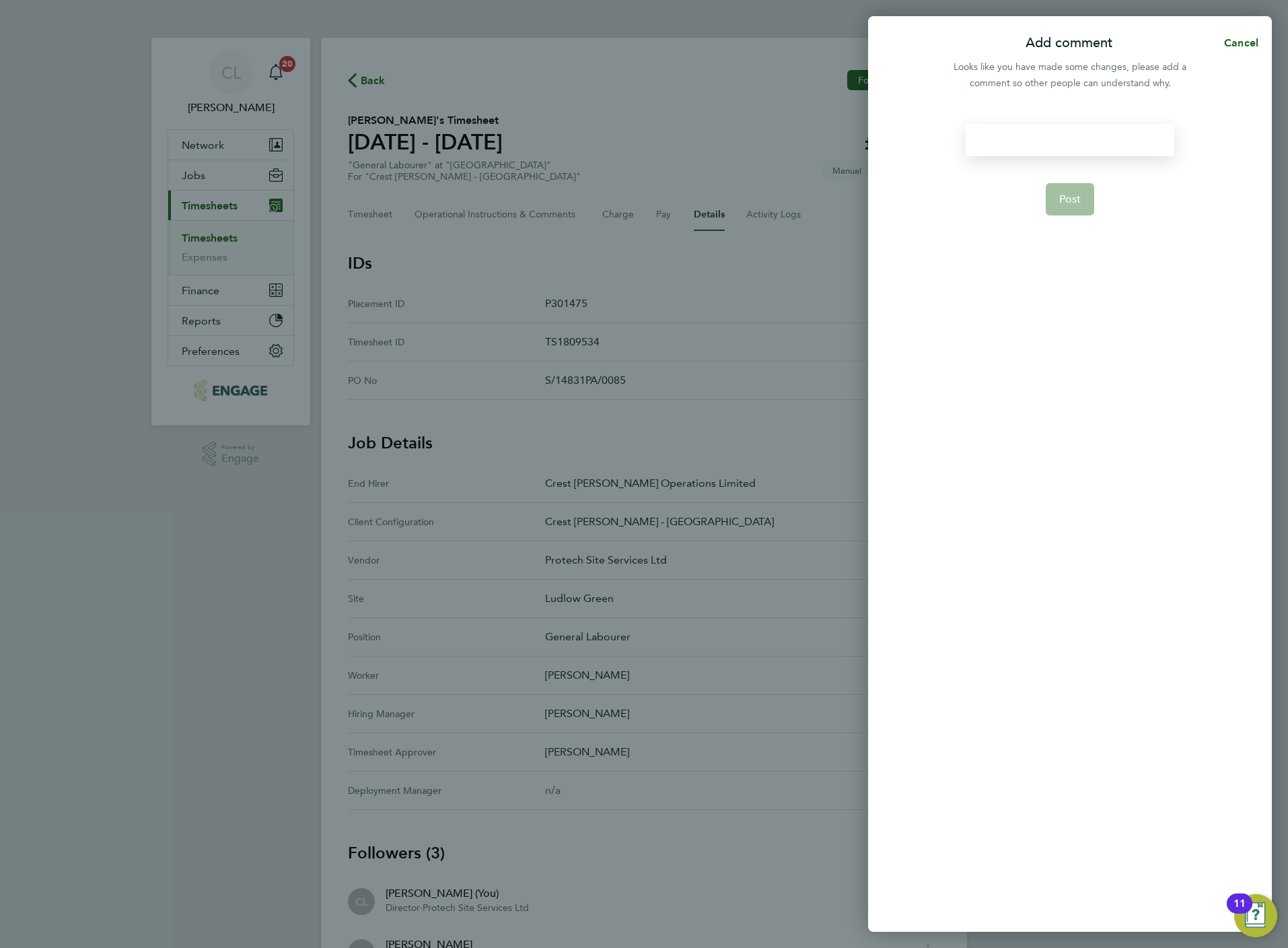
click at [1023, 150] on div at bounding box center [1070, 140] width 208 height 33
click at [1023, 148] on div at bounding box center [1070, 140] width 208 height 33
paste div
click at [1068, 199] on button "Post" at bounding box center [1070, 216] width 49 height 33
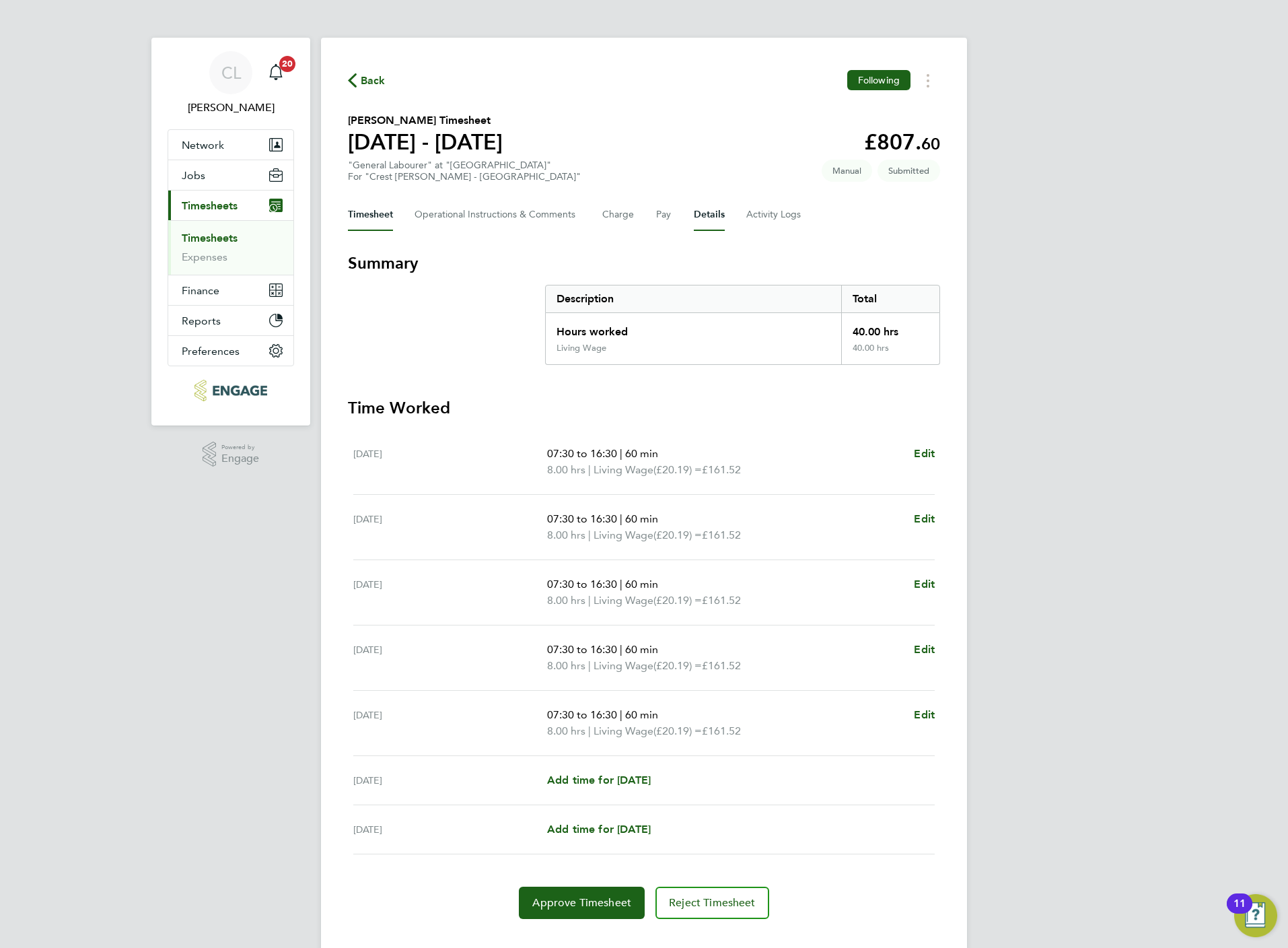
click at [723, 213] on button "Details" at bounding box center [709, 215] width 31 height 33
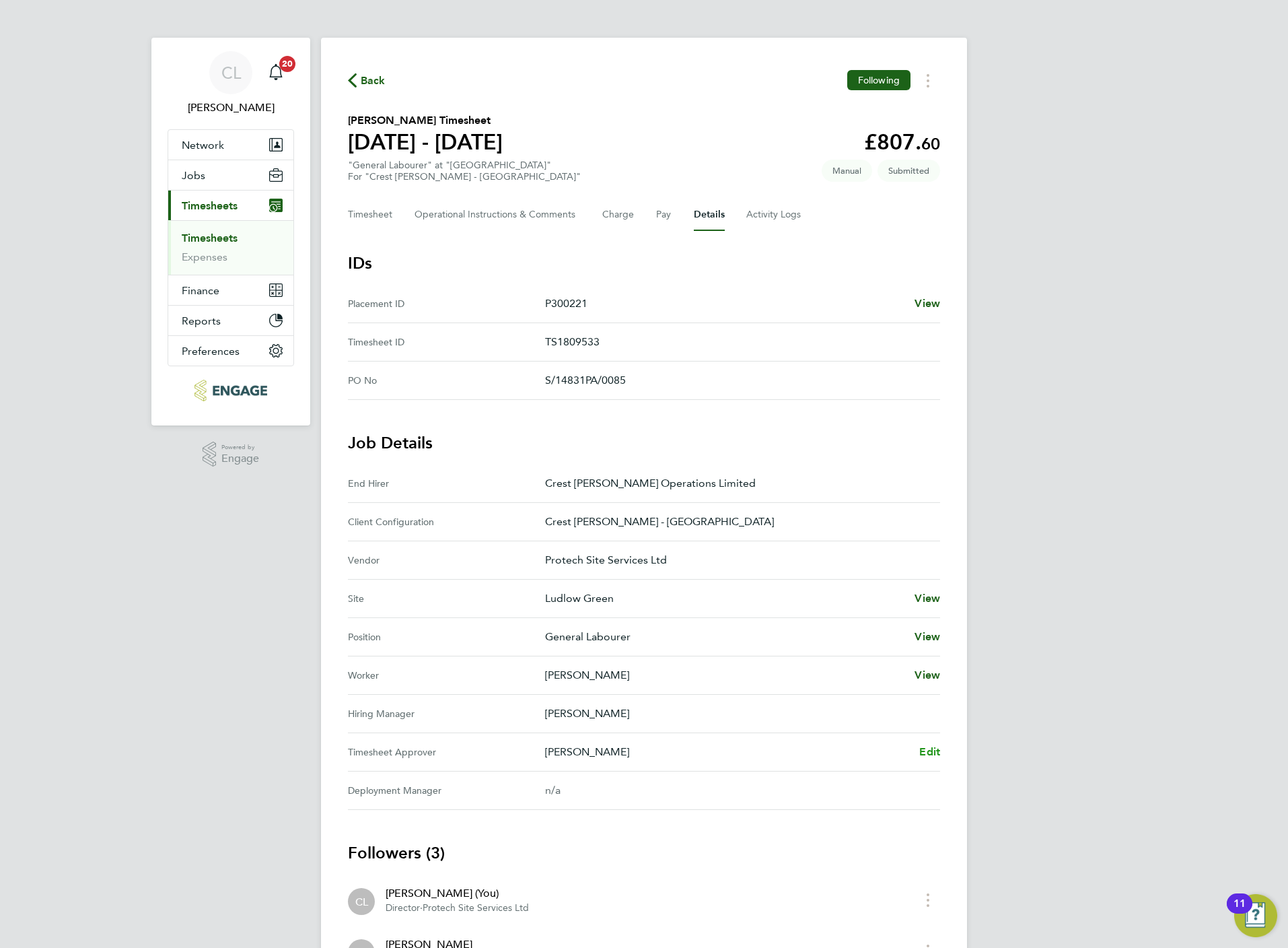
click at [923, 756] on span "Edit" at bounding box center [929, 751] width 21 height 13
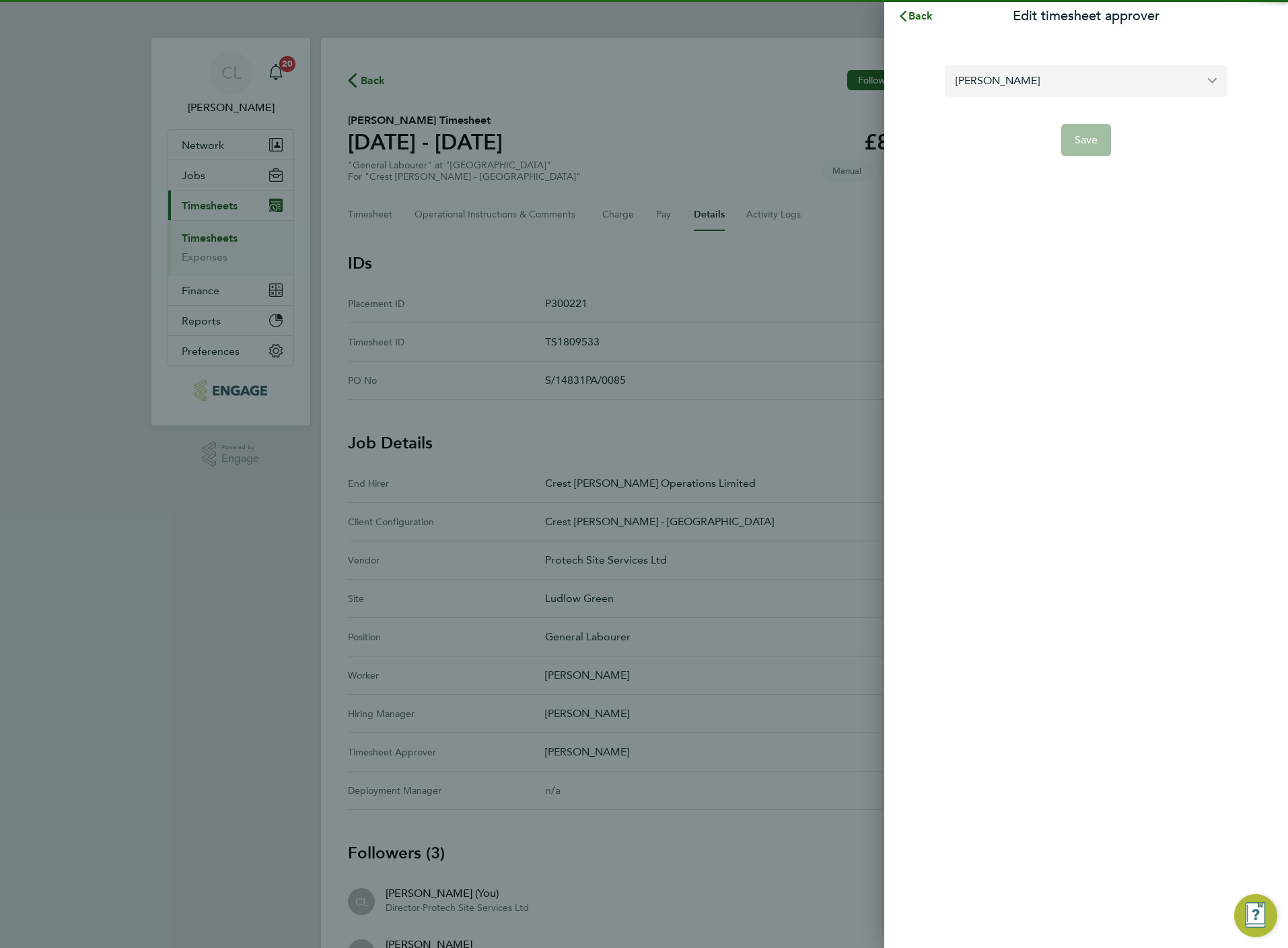
click at [1022, 84] on input "[PERSON_NAME]" at bounding box center [1086, 80] width 282 height 32
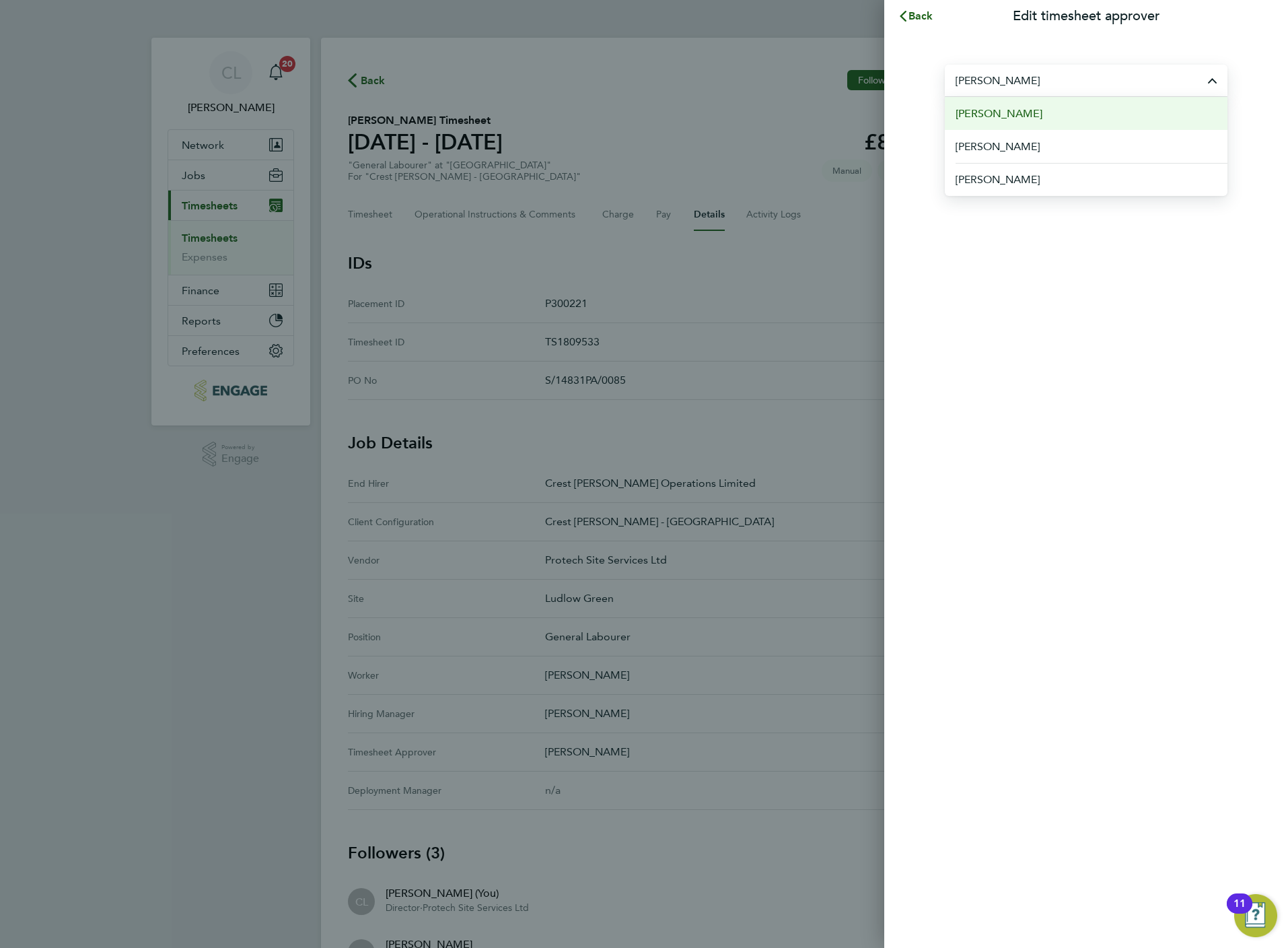
click at [1022, 104] on li "[PERSON_NAME]" at bounding box center [1086, 114] width 282 height 33
type input "[PERSON_NAME]"
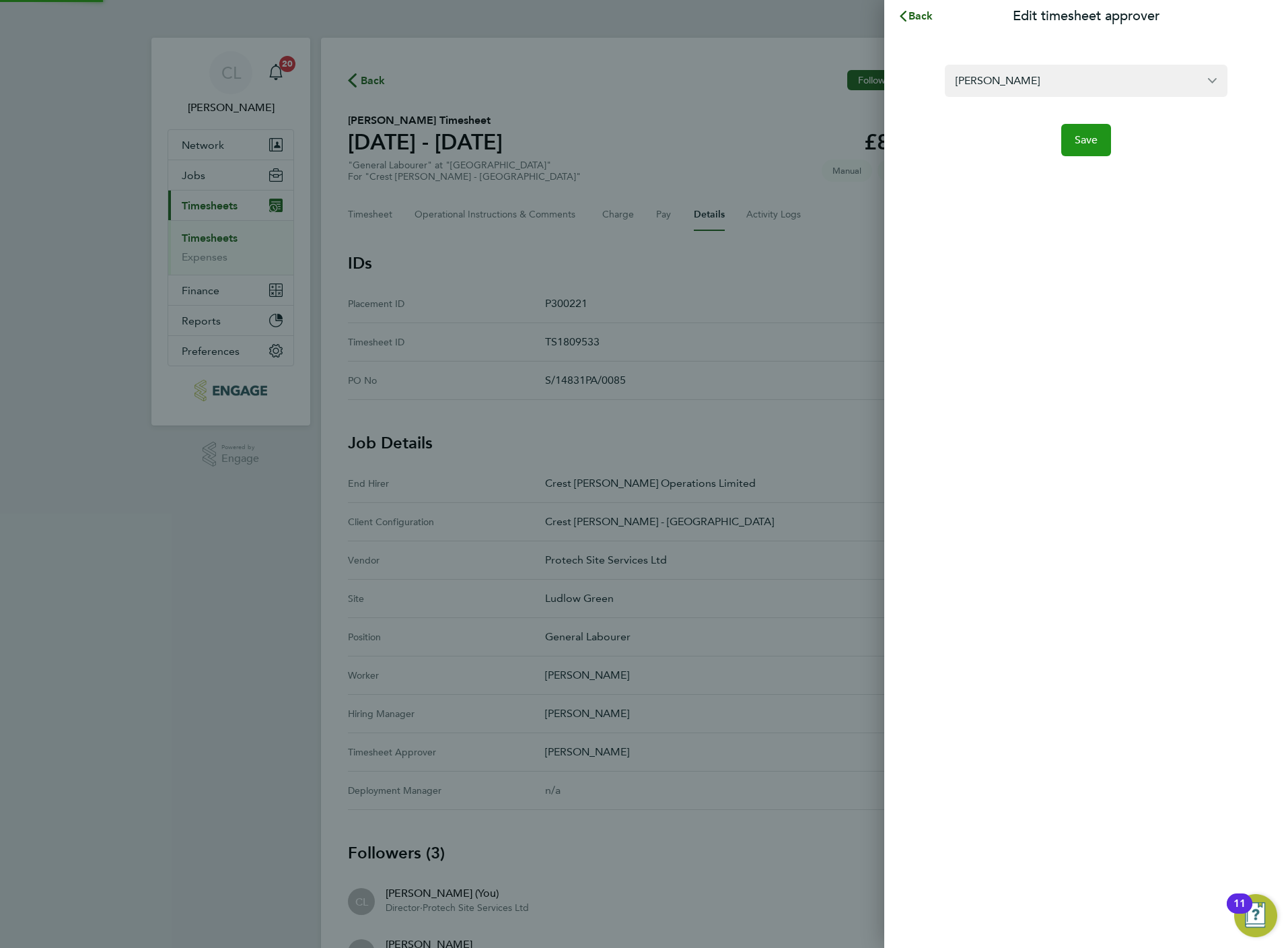
click at [1093, 132] on button "Save" at bounding box center [1086, 140] width 50 height 33
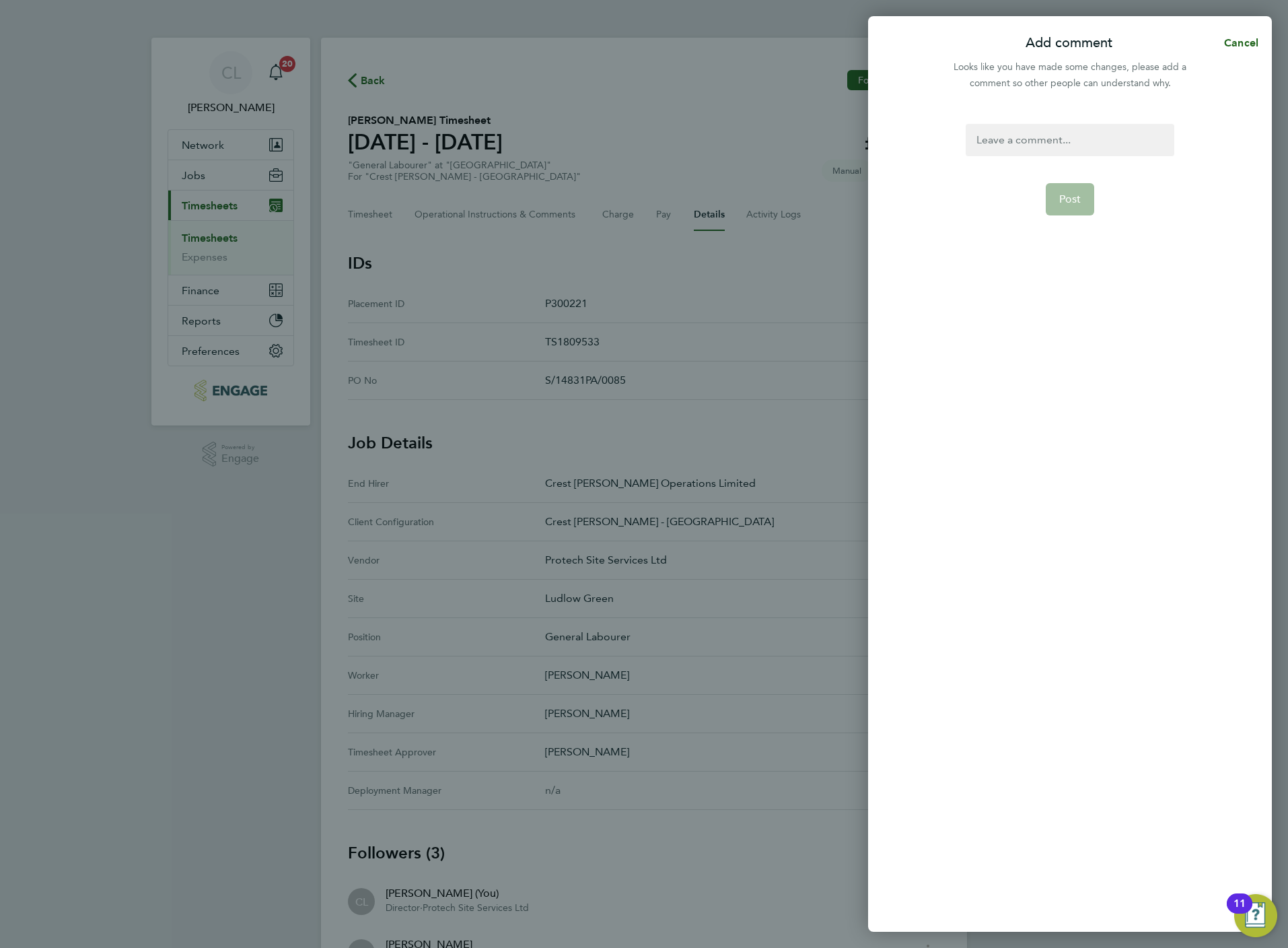
click at [1054, 139] on div at bounding box center [1070, 140] width 208 height 33
paste div
click at [1077, 199] on button "Post" at bounding box center [1070, 216] width 49 height 33
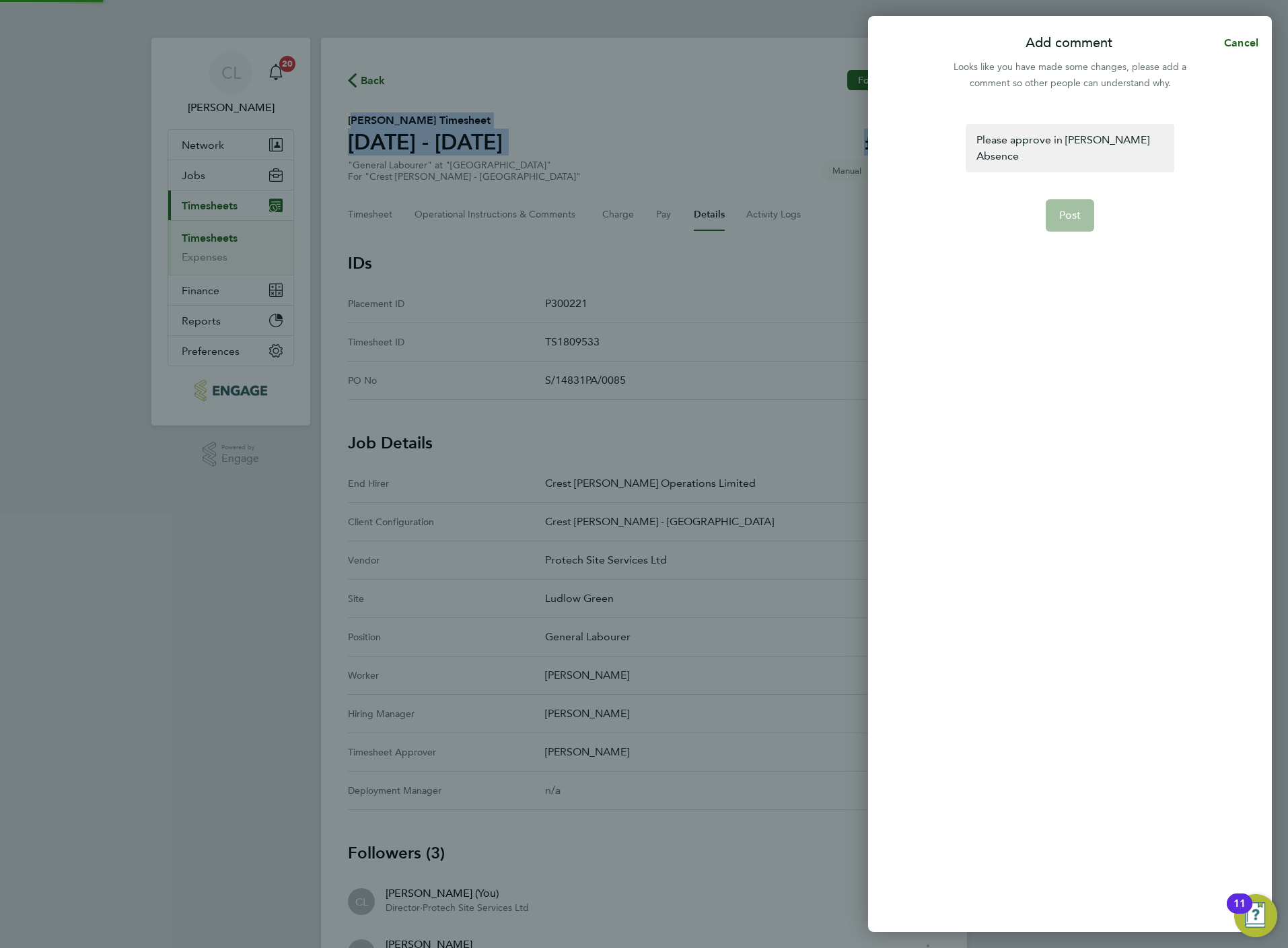
drag, startPoint x: 939, startPoint y: 45, endPoint x: 921, endPoint y: 14, distance: 35.8
click at [925, 20] on div "CL Chloe Lyons Notifications 20 Applications: Network Team Members Businesses S…" at bounding box center [644, 560] width 1288 height 1120
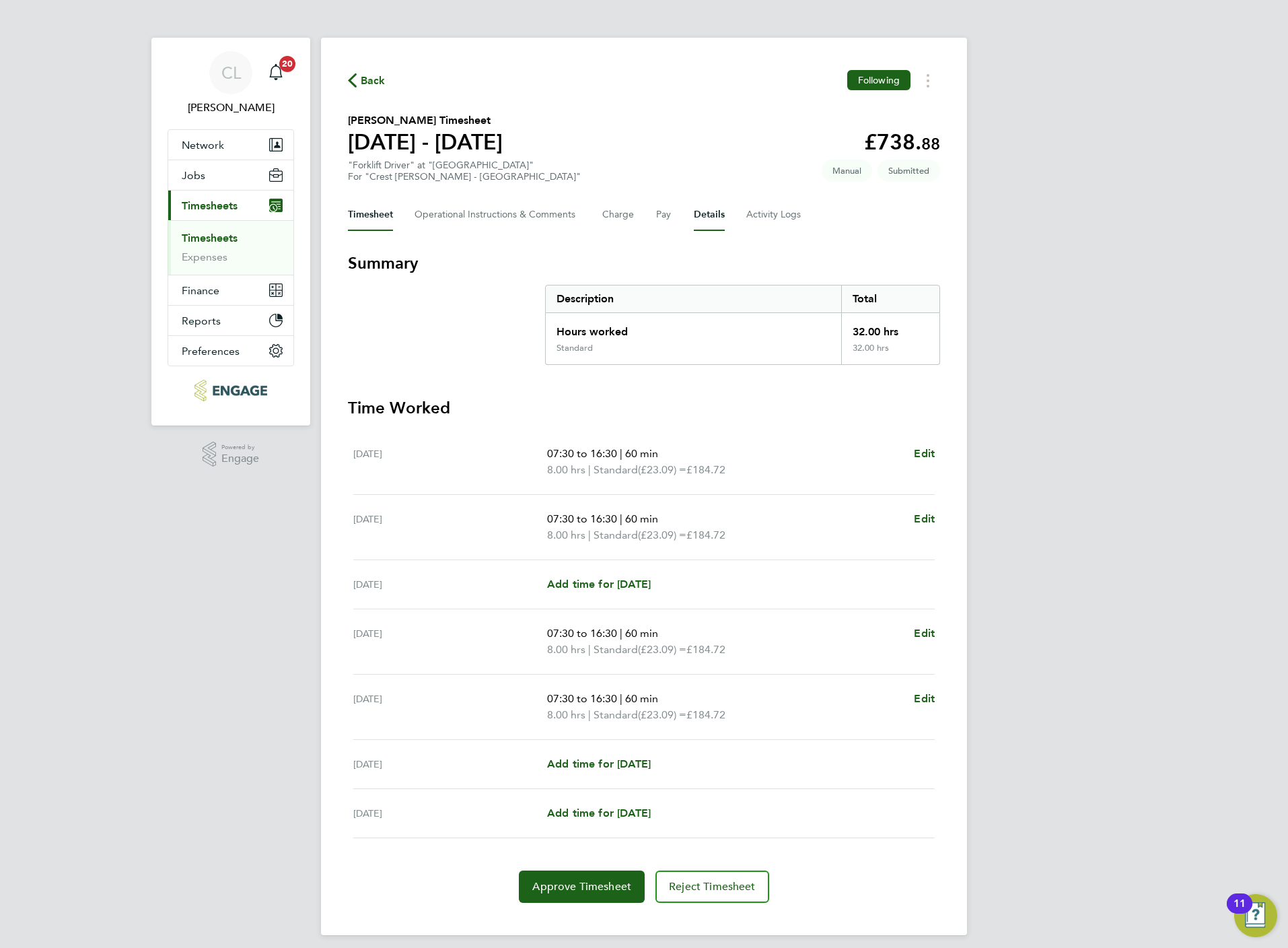
click at [714, 211] on button "Details" at bounding box center [709, 215] width 31 height 33
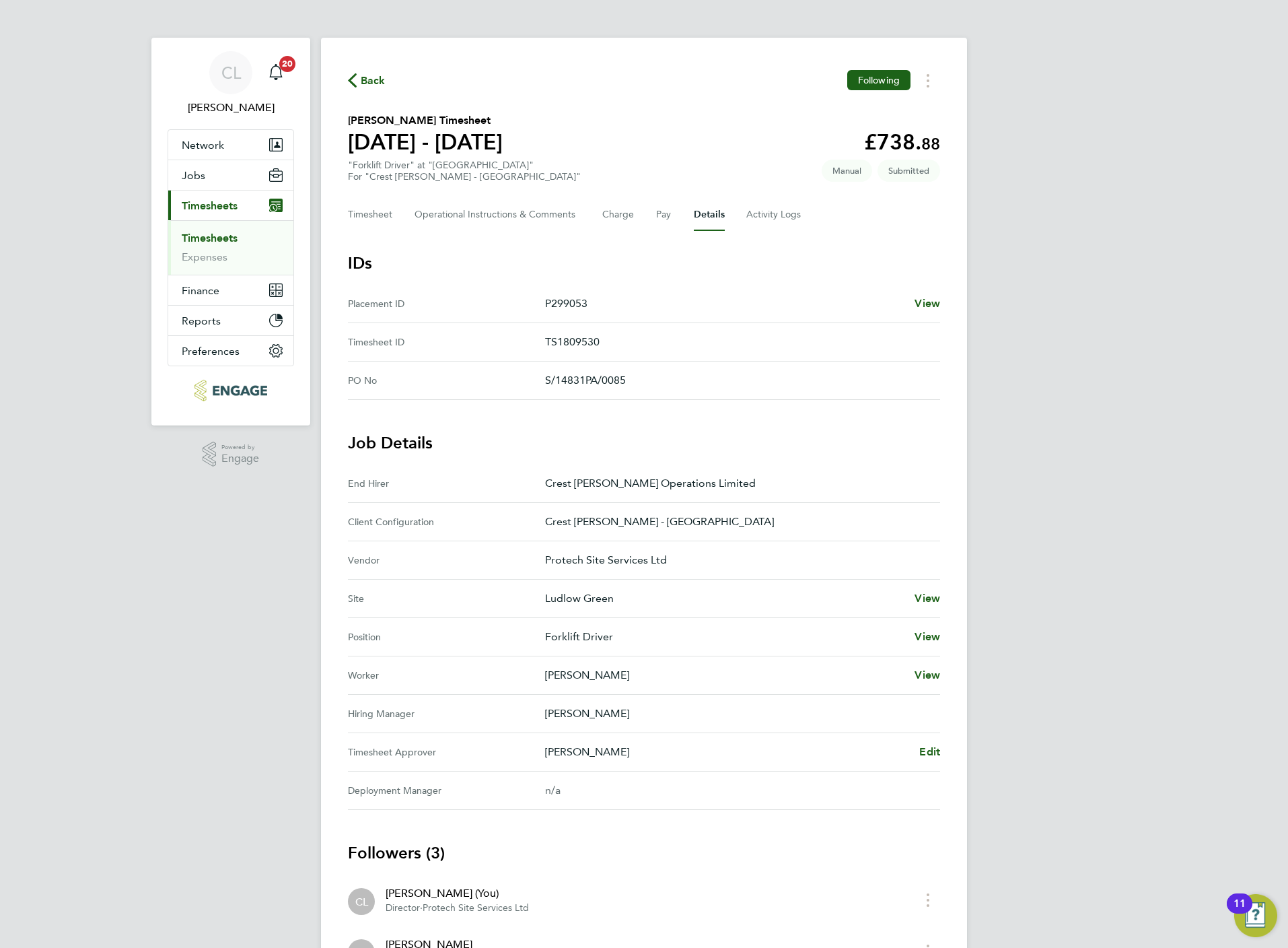
click at [933, 742] on Approver "Timesheet Approver [PERSON_NAME] Edit" at bounding box center [644, 752] width 592 height 38
click at [931, 749] on span "Edit" at bounding box center [929, 751] width 21 height 13
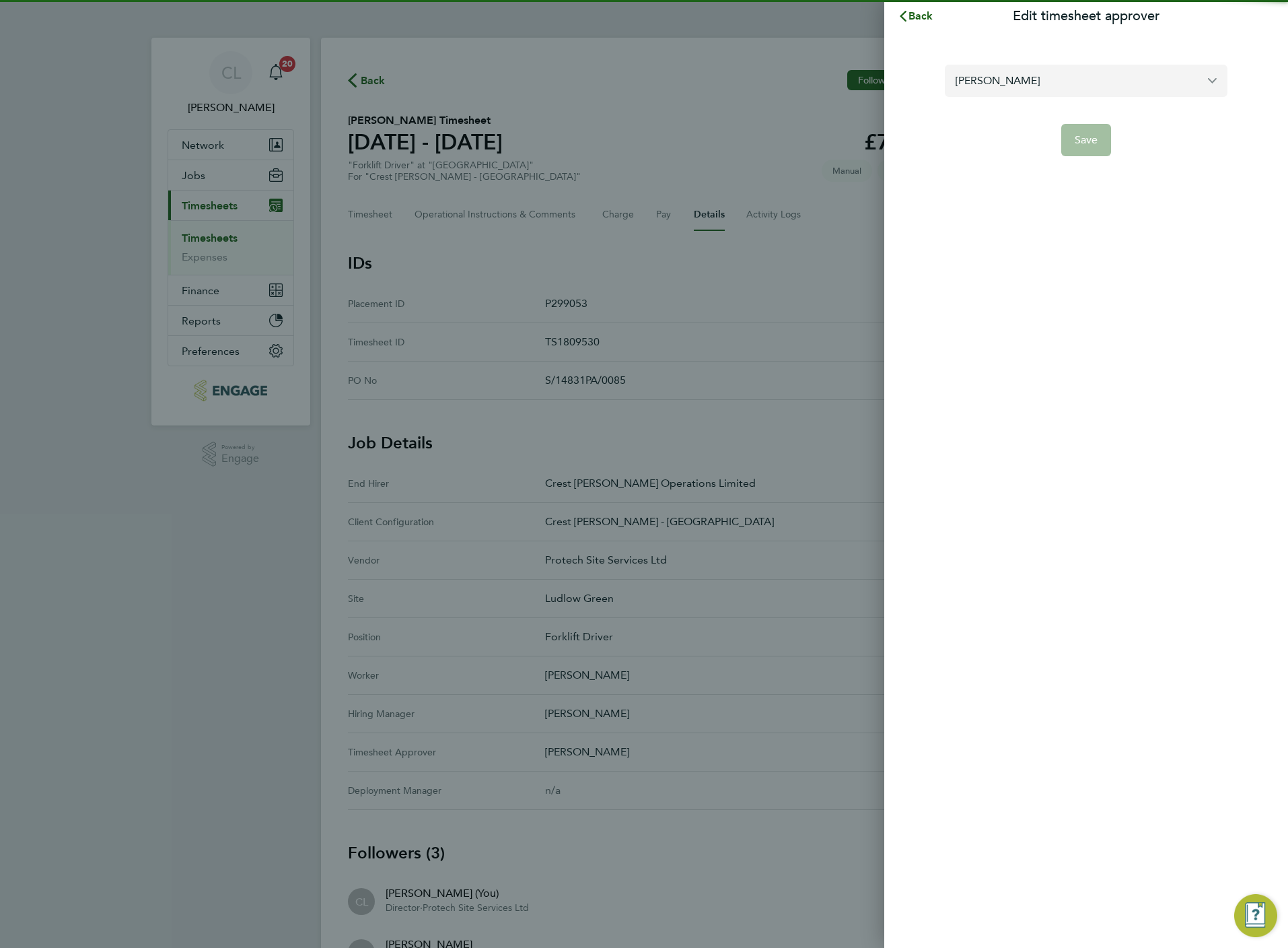
click at [1030, 79] on input "[PERSON_NAME]" at bounding box center [1086, 80] width 282 height 32
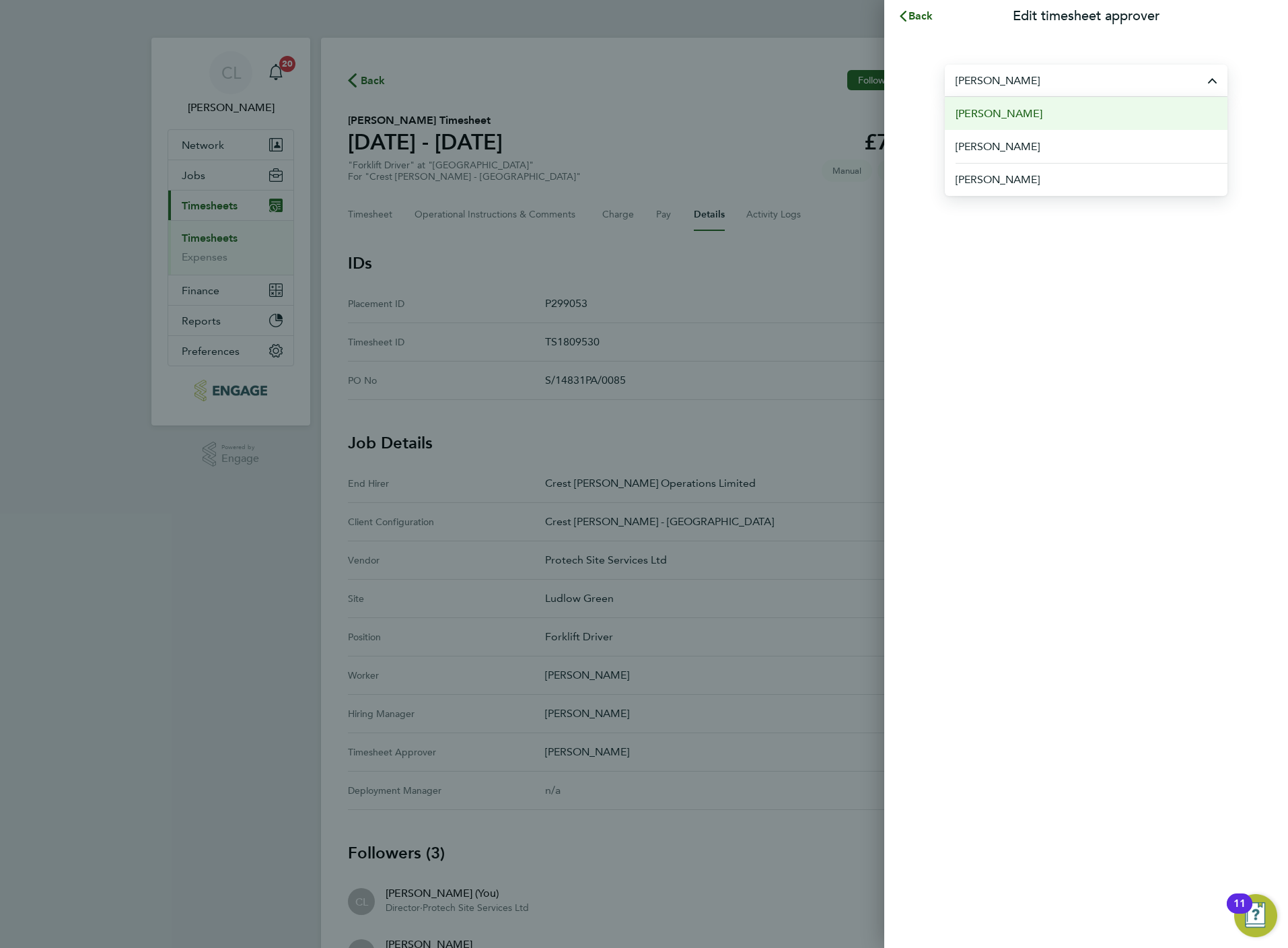
click at [1036, 126] on li "[PERSON_NAME]" at bounding box center [1086, 114] width 282 height 33
type input "[PERSON_NAME]"
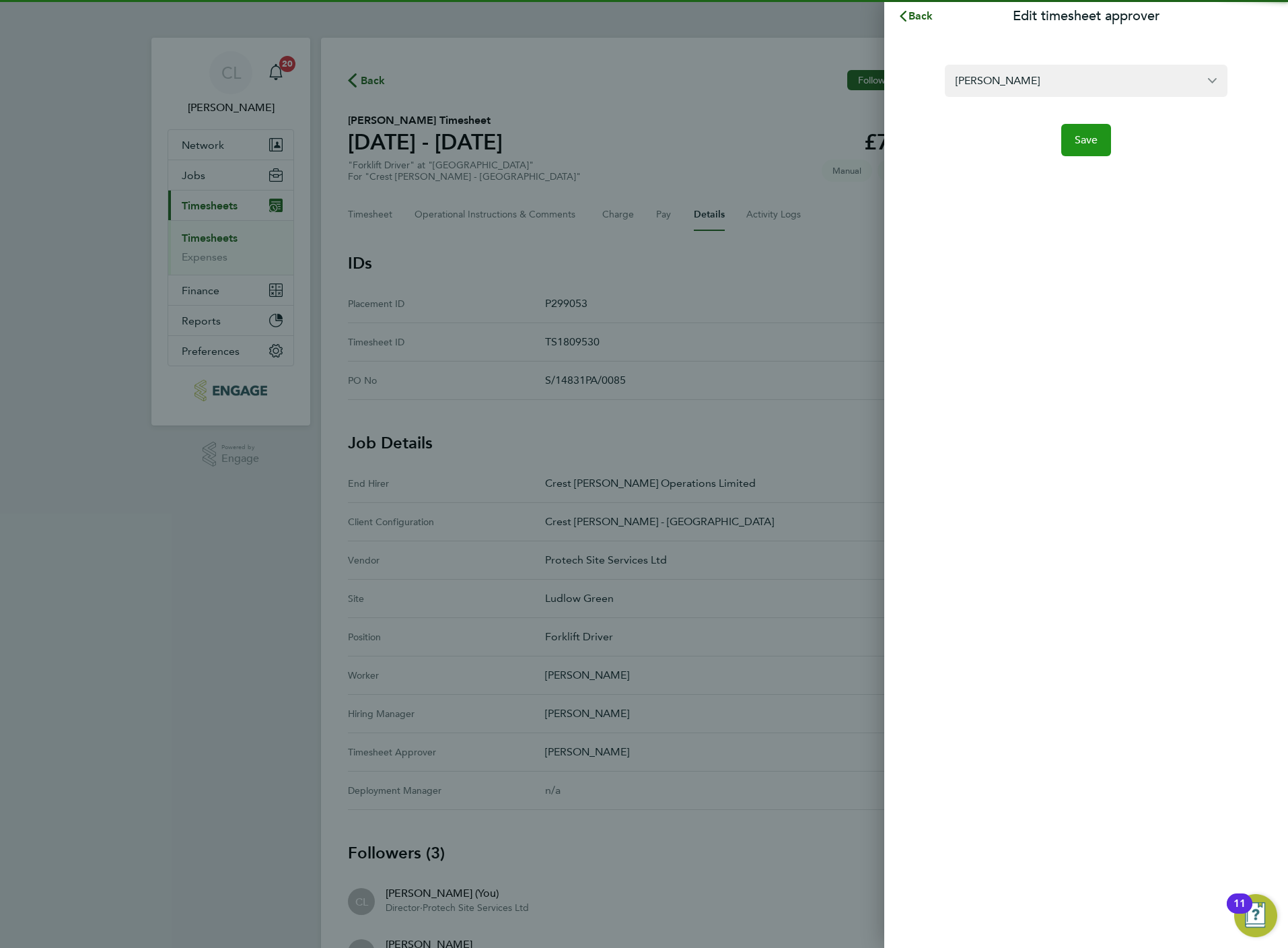
click at [1087, 143] on span "Save" at bounding box center [1086, 140] width 23 height 13
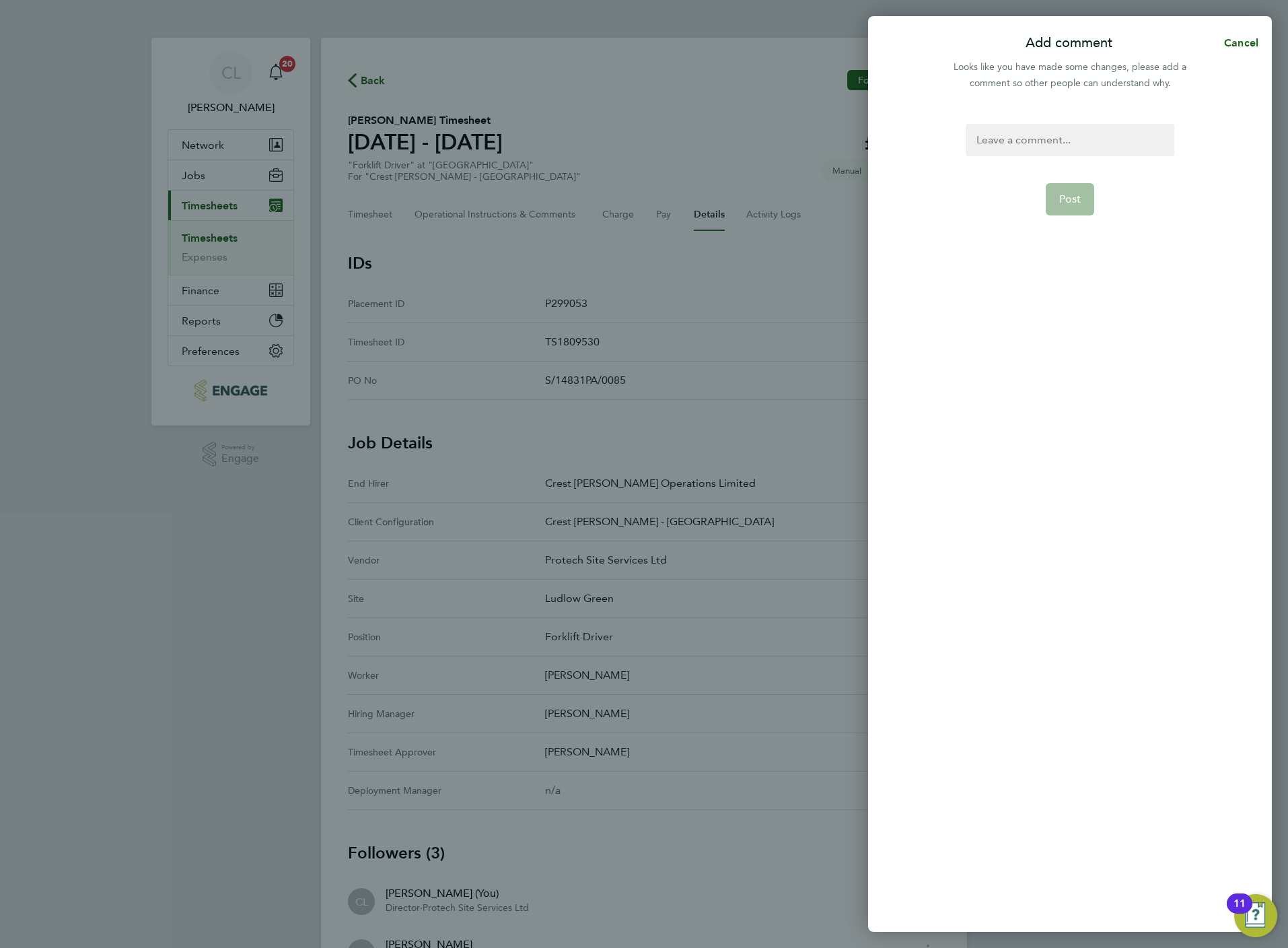
click at [1084, 148] on div at bounding box center [1070, 140] width 208 height 33
paste div
click at [1065, 209] on span "Post" at bounding box center [1070, 215] width 22 height 13
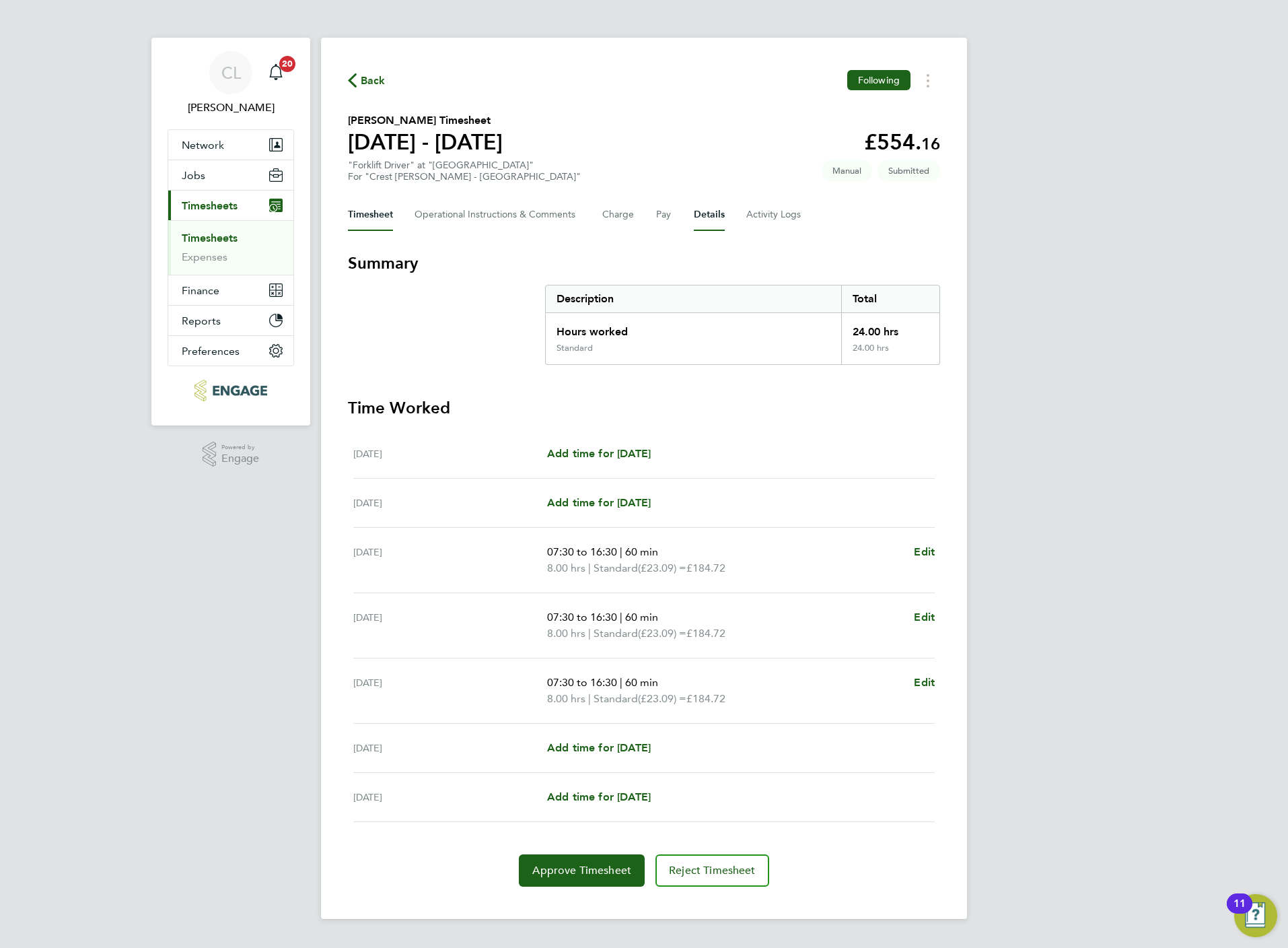
click at [716, 215] on button "Details" at bounding box center [709, 215] width 31 height 33
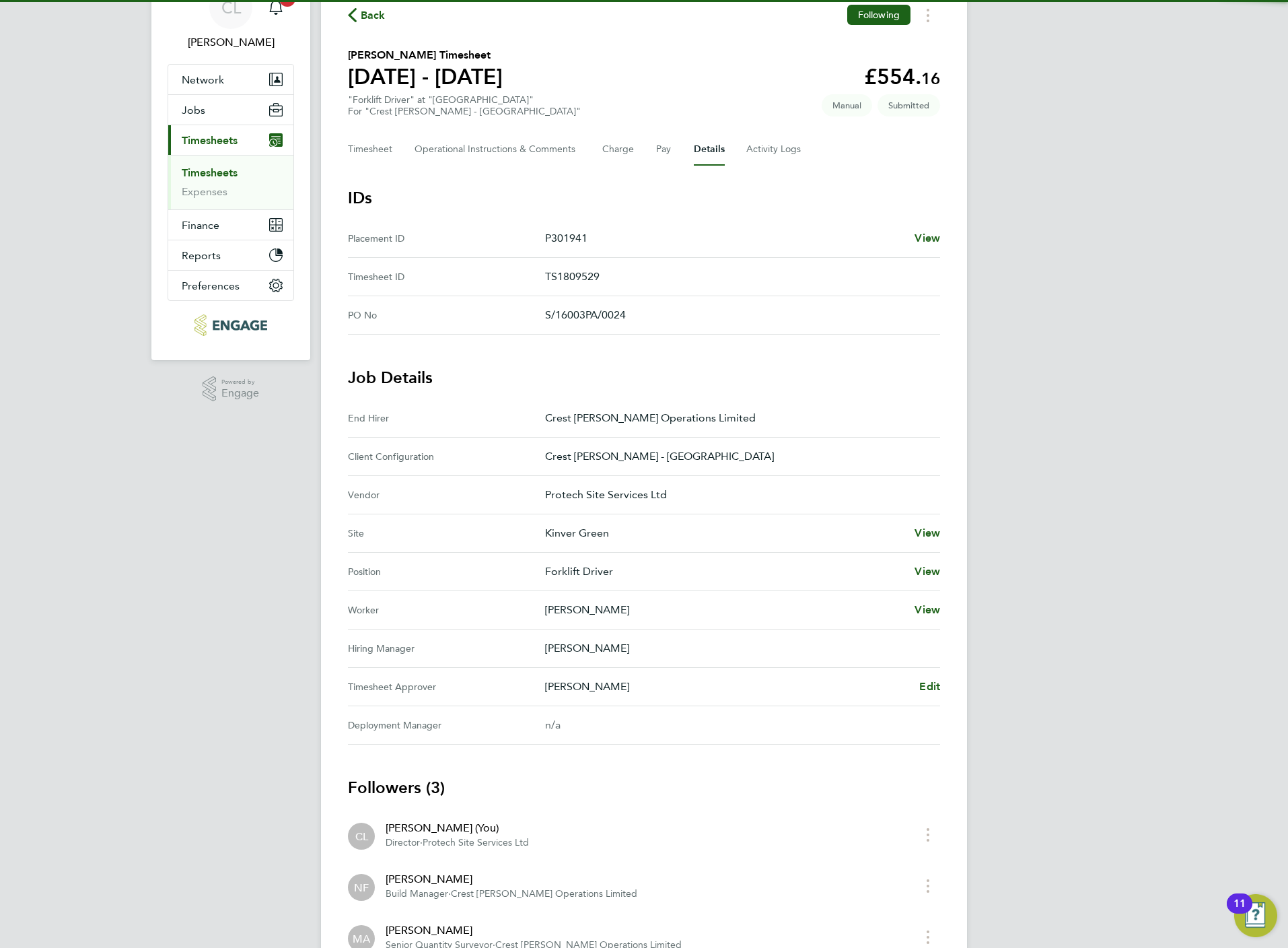
scroll to position [101, 0]
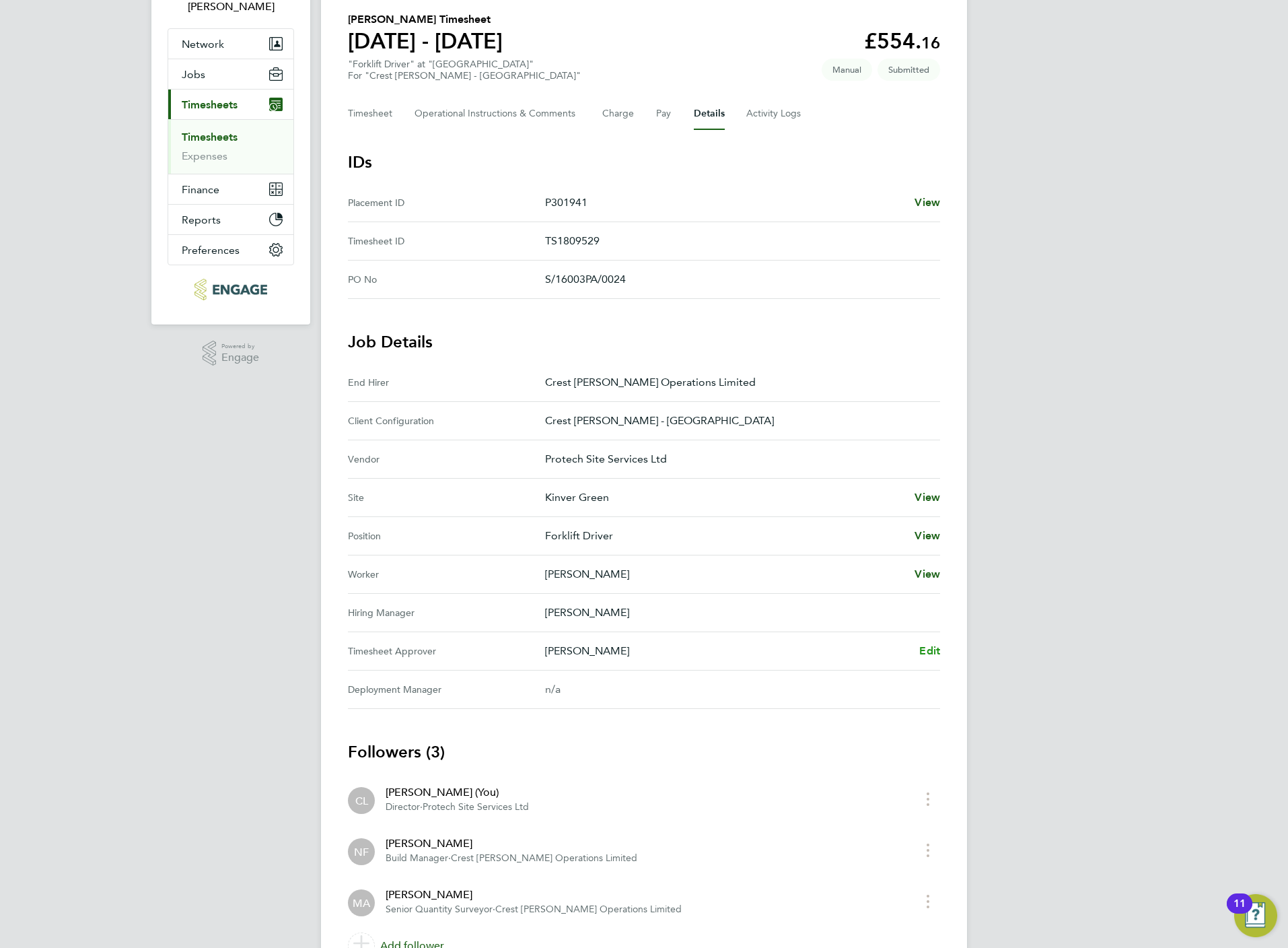
click at [935, 649] on span "Edit" at bounding box center [929, 651] width 21 height 13
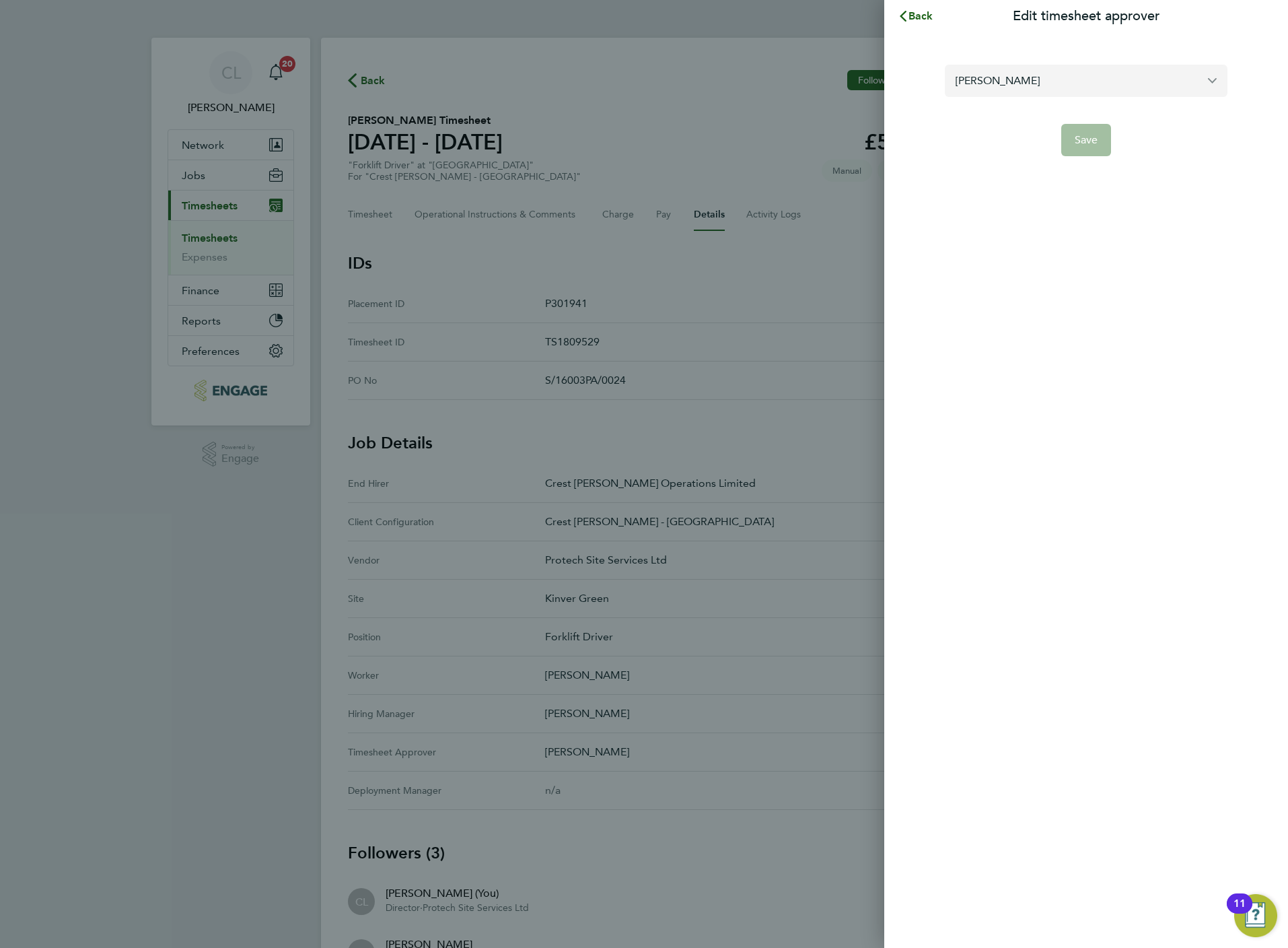
click at [1028, 96] on div "[PERSON_NAME]" at bounding box center [1086, 81] width 282 height 33
click at [1028, 85] on input "[PERSON_NAME]" at bounding box center [1086, 80] width 282 height 32
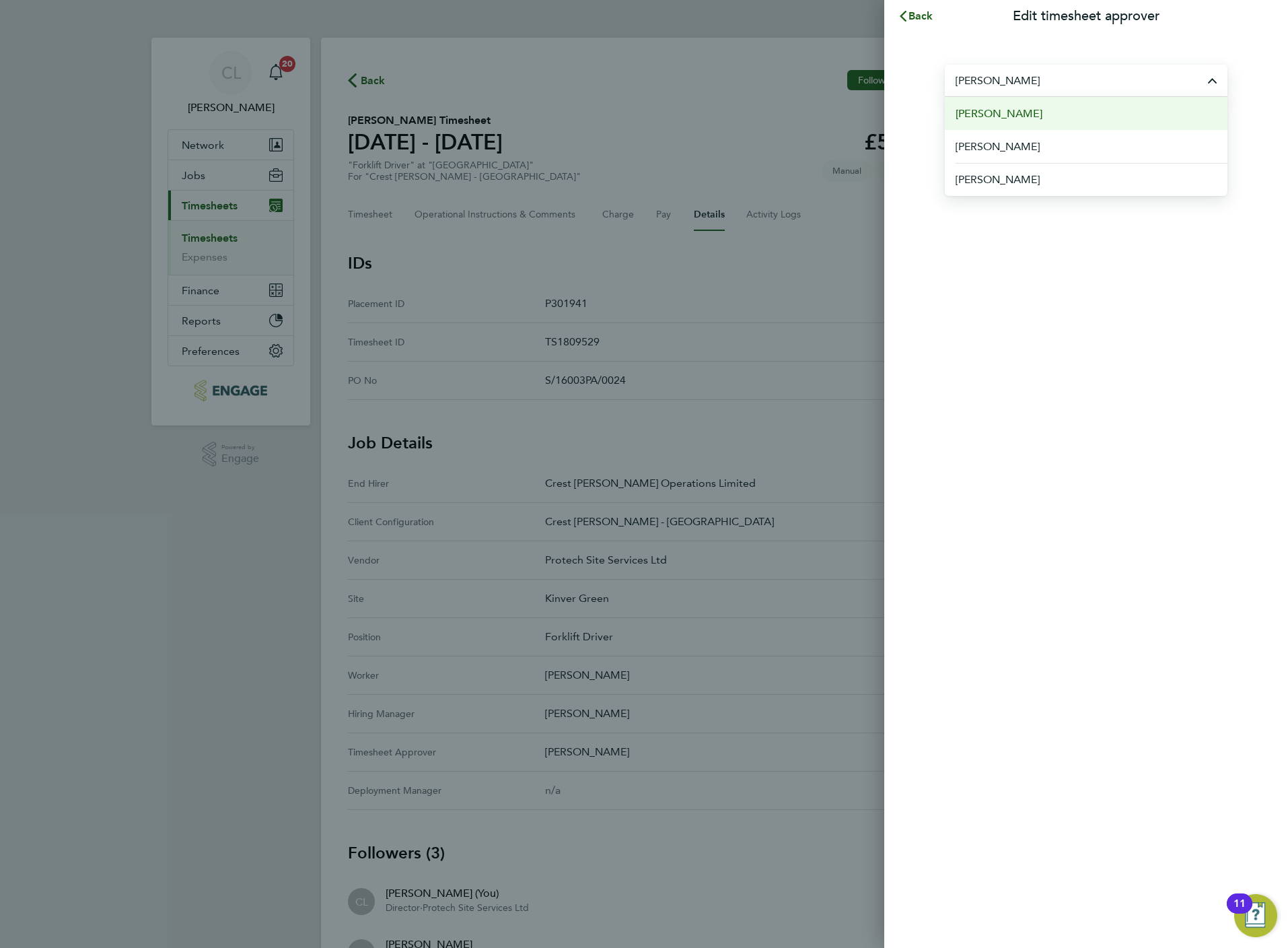
click at [1036, 115] on li "[PERSON_NAME]" at bounding box center [1086, 114] width 282 height 33
type input "[PERSON_NAME]"
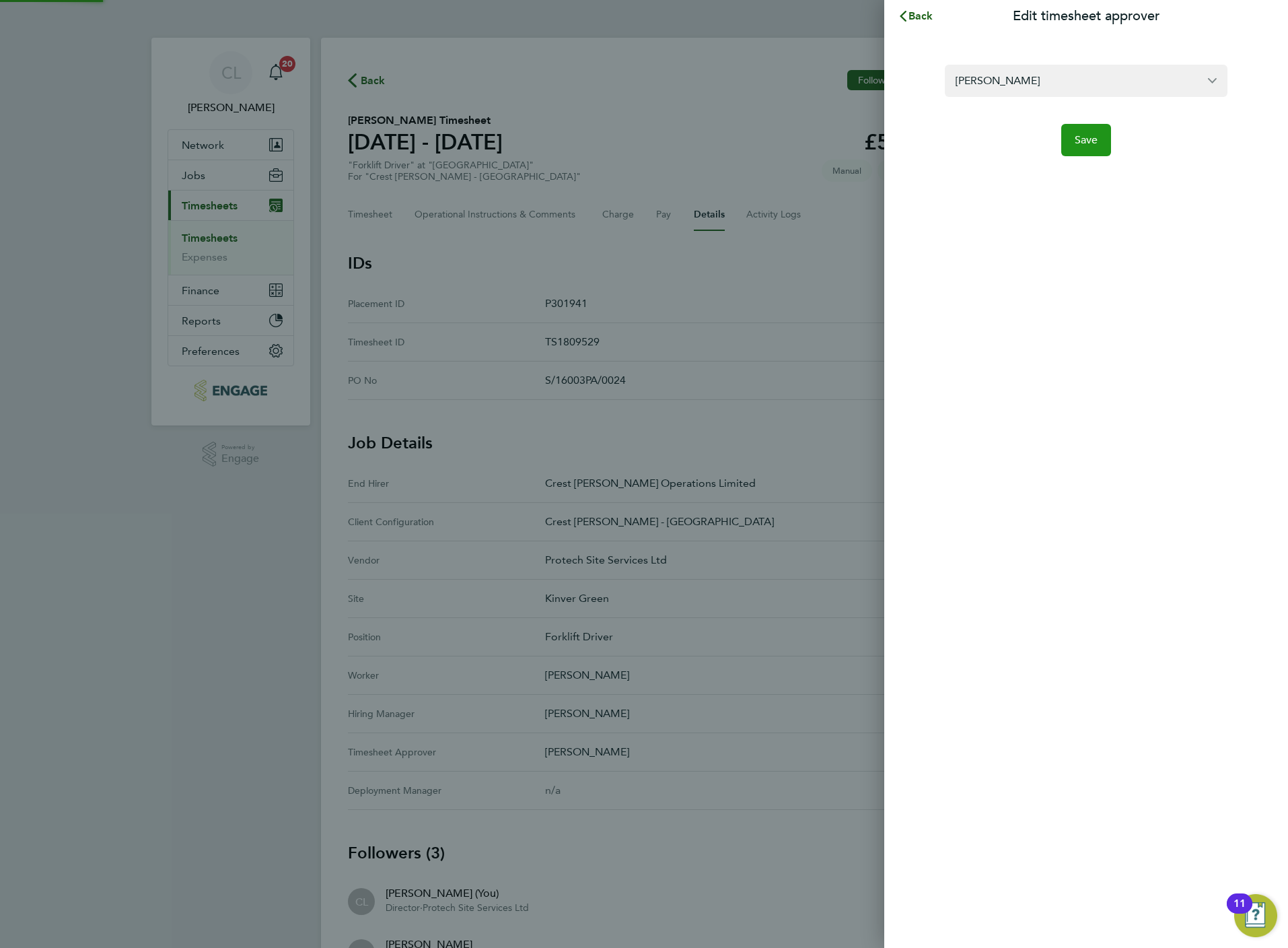
click at [1088, 146] on button "Save" at bounding box center [1086, 140] width 50 height 33
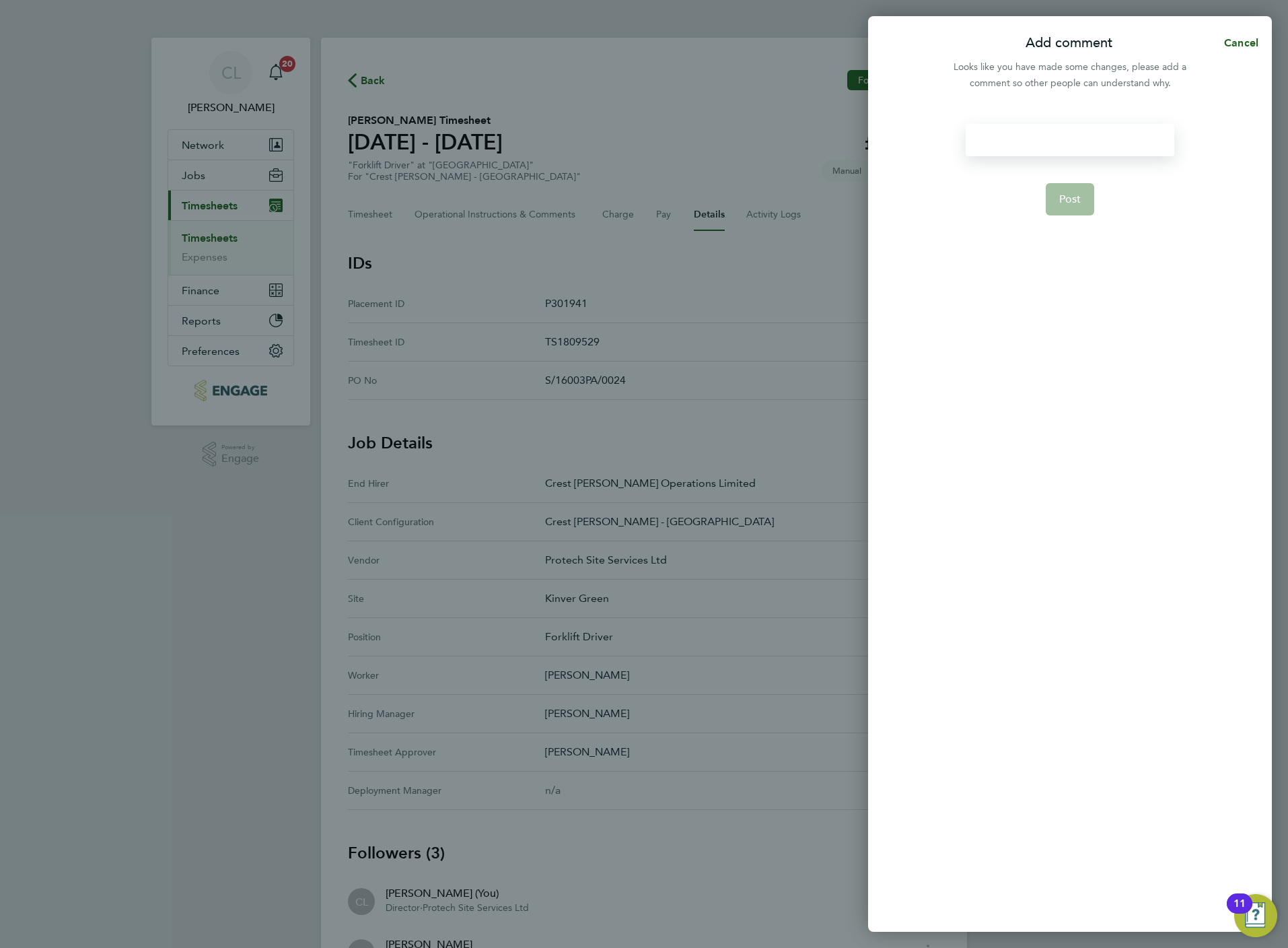
click at [1038, 138] on div at bounding box center [1070, 140] width 208 height 33
paste div
click at [1062, 209] on span "Post" at bounding box center [1070, 215] width 22 height 13
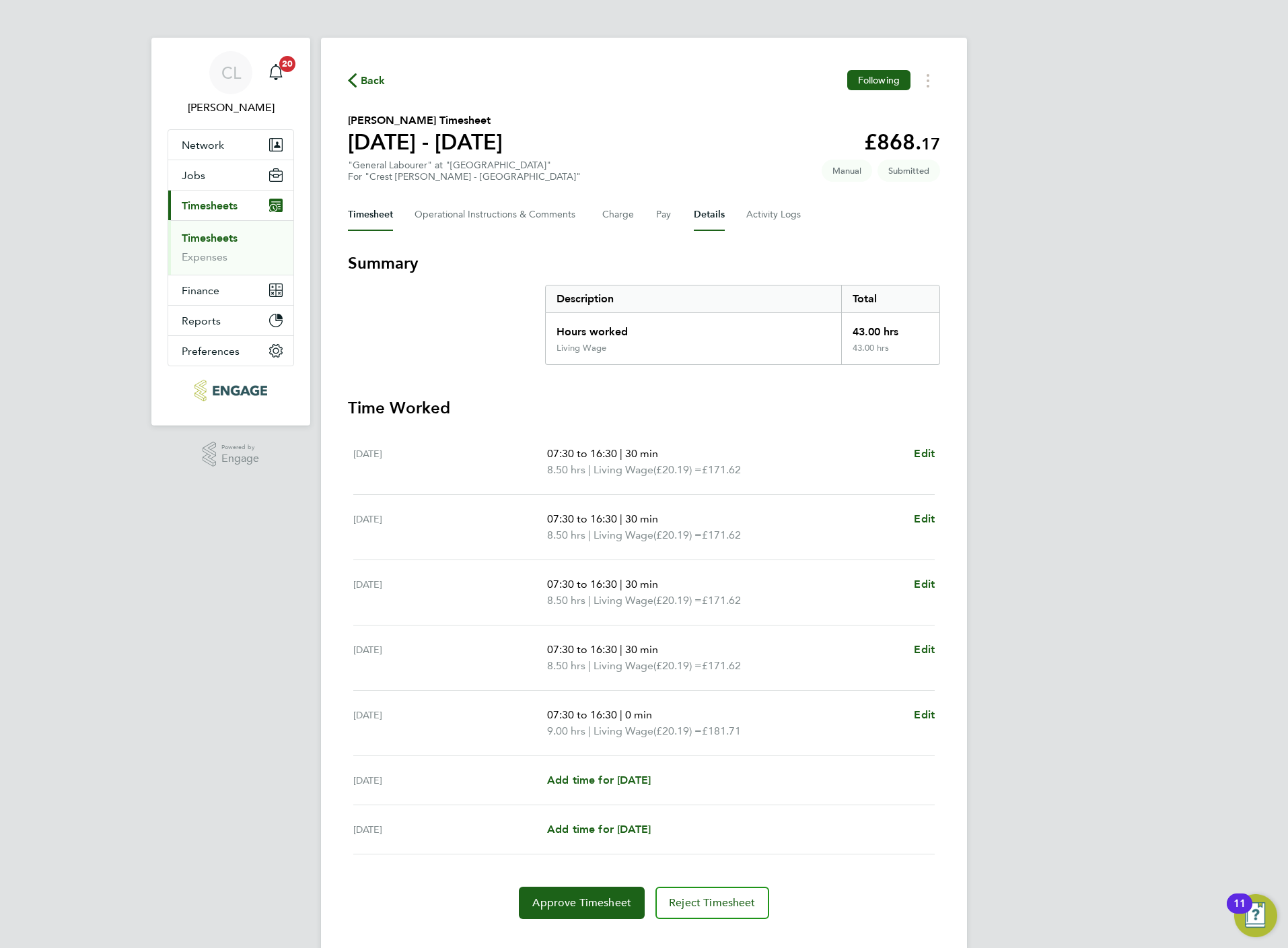
click at [711, 204] on button "Details" at bounding box center [709, 215] width 31 height 33
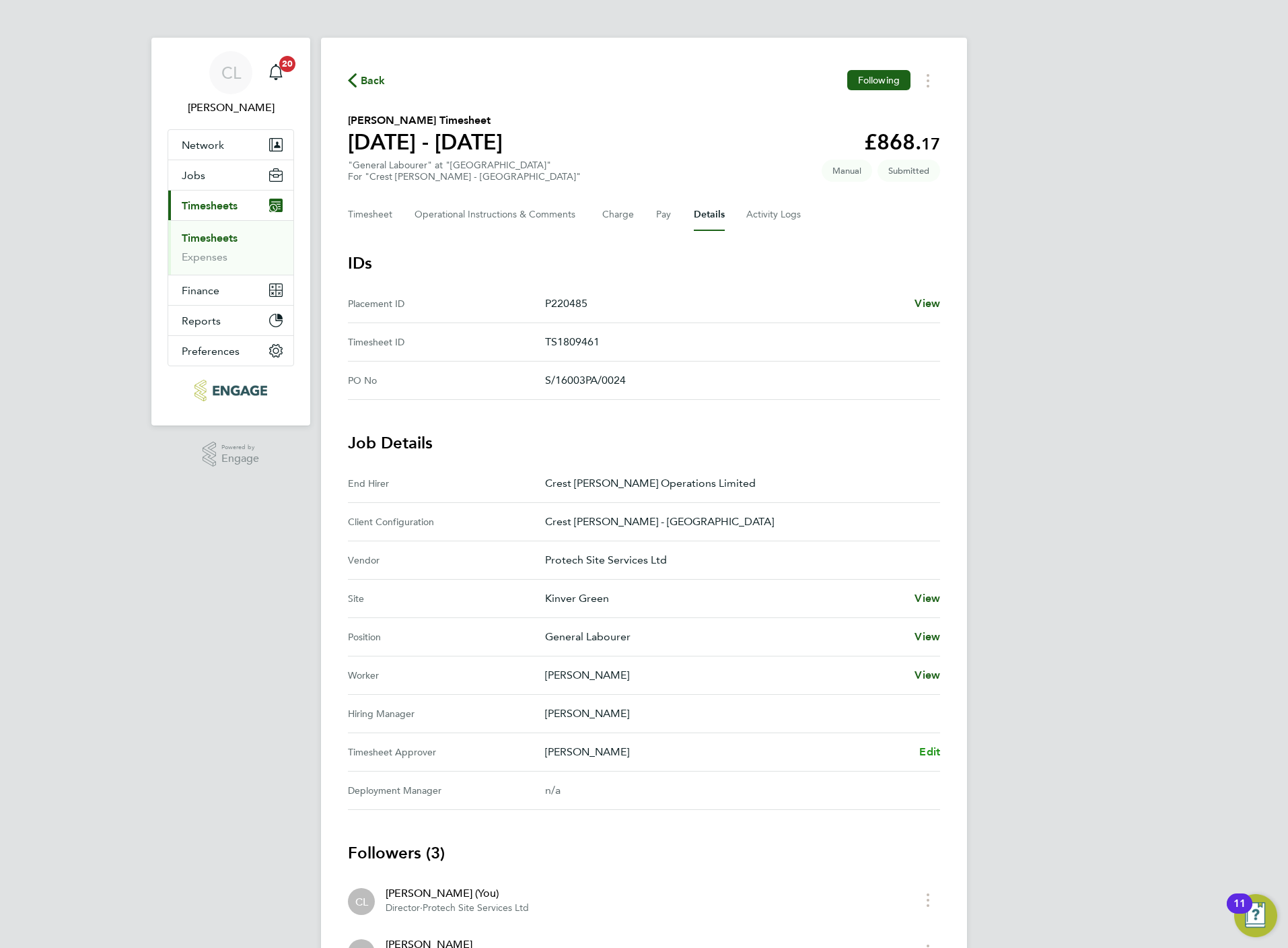
click at [925, 754] on span "Edit" at bounding box center [929, 751] width 21 height 13
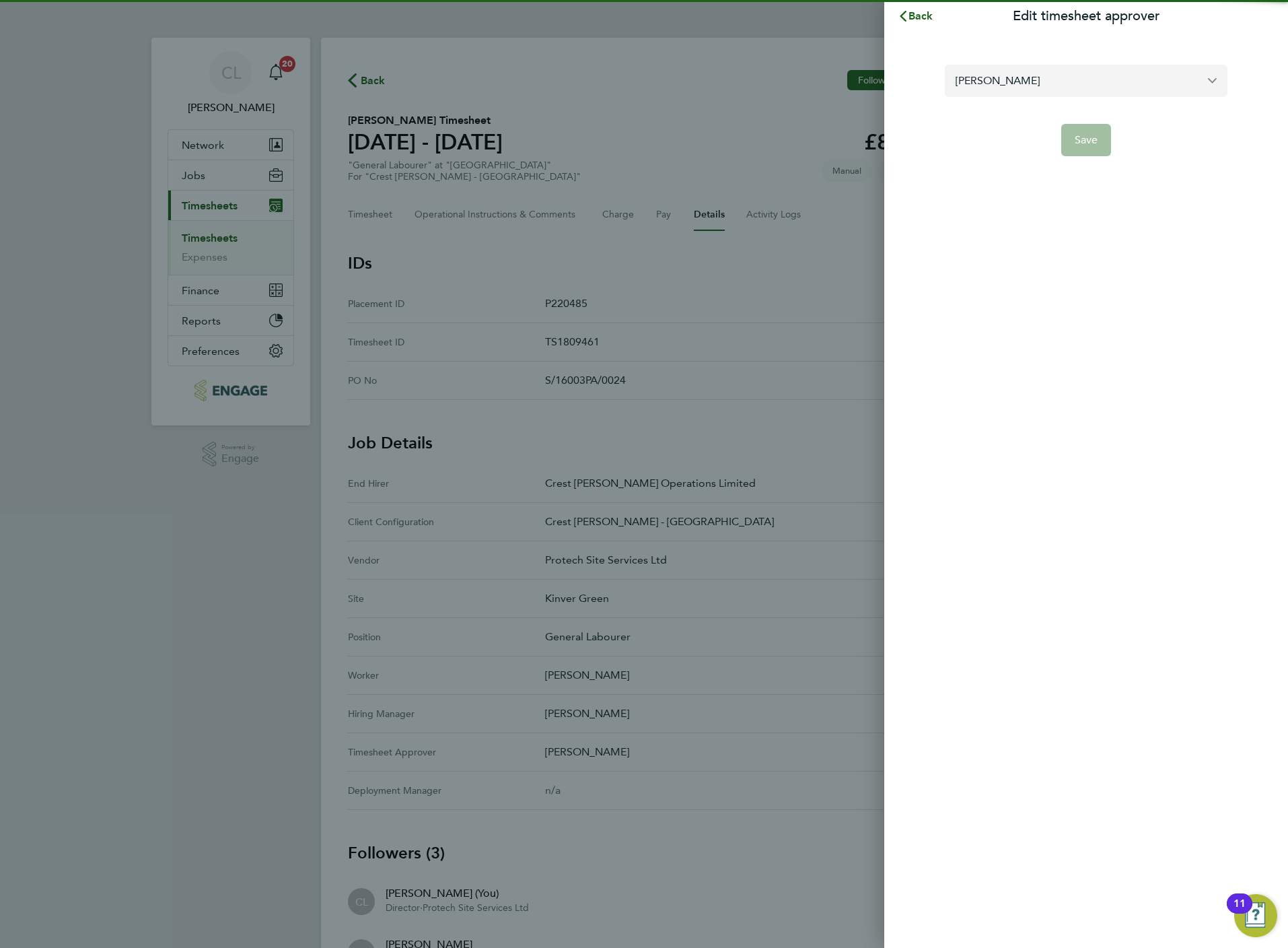
click at [1016, 72] on input "[PERSON_NAME]" at bounding box center [1086, 80] width 282 height 32
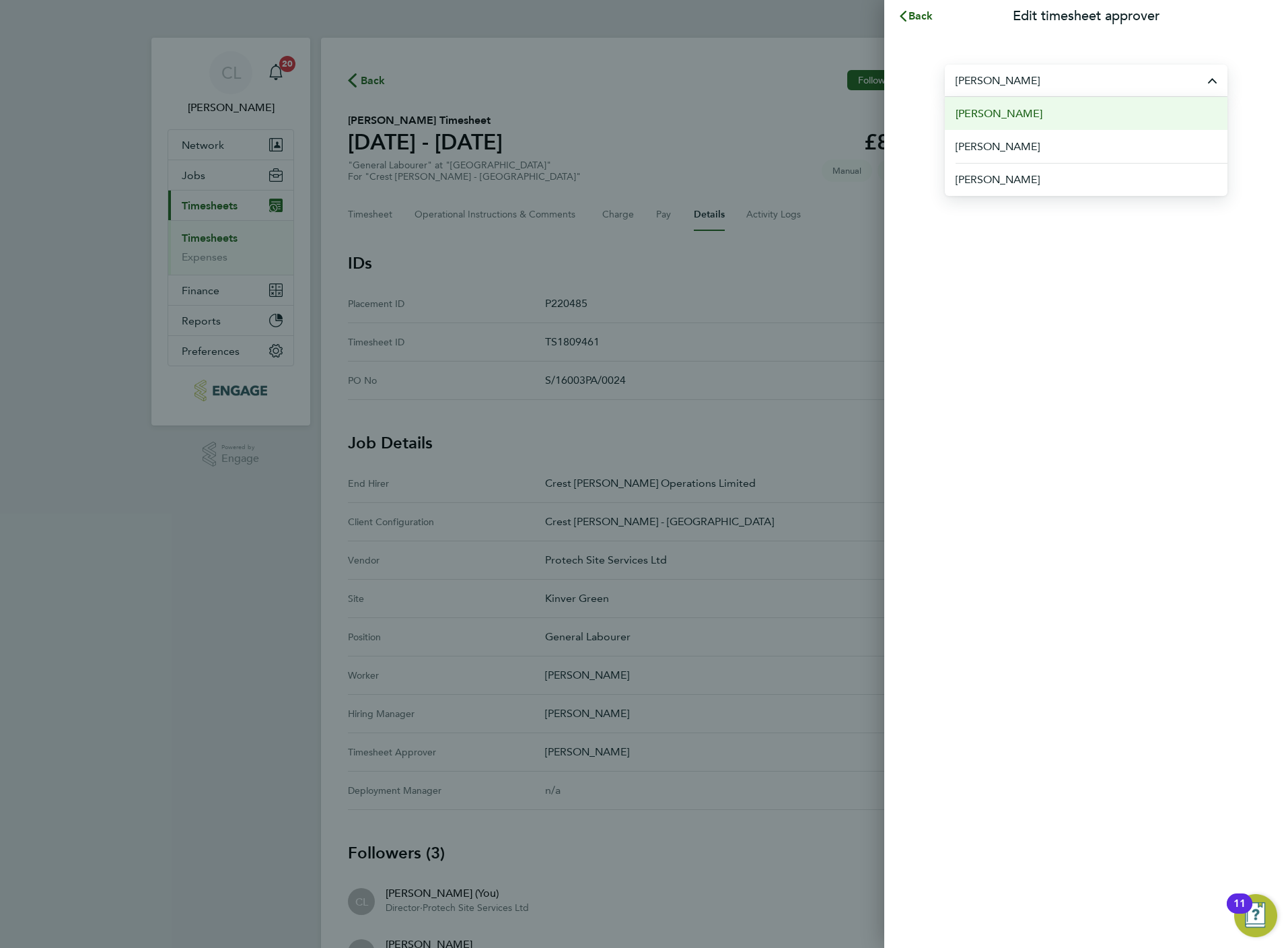
click at [1023, 113] on li "[PERSON_NAME]" at bounding box center [1086, 114] width 282 height 33
type input "[PERSON_NAME]"
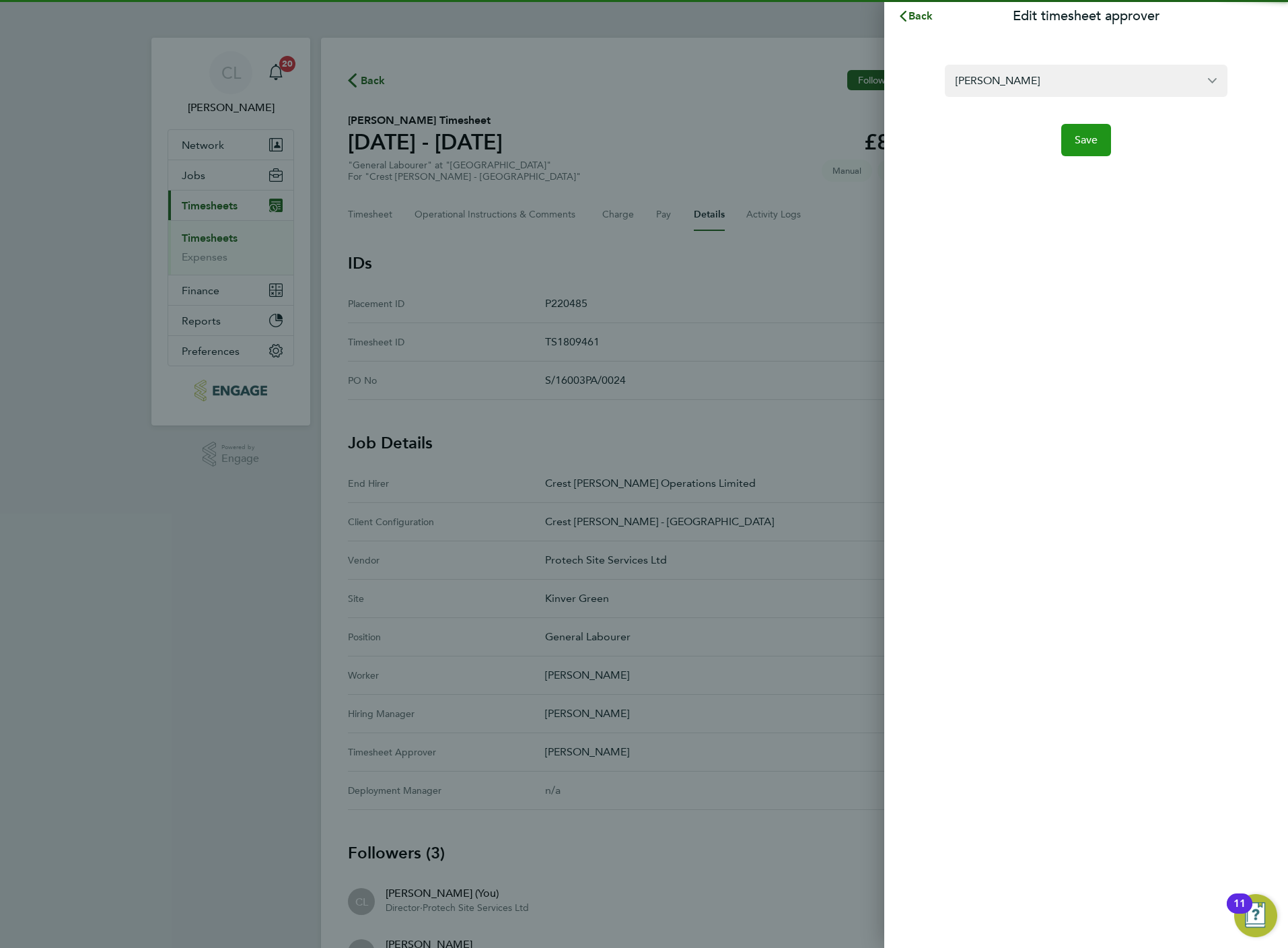
click at [1088, 141] on span "Save" at bounding box center [1086, 140] width 23 height 13
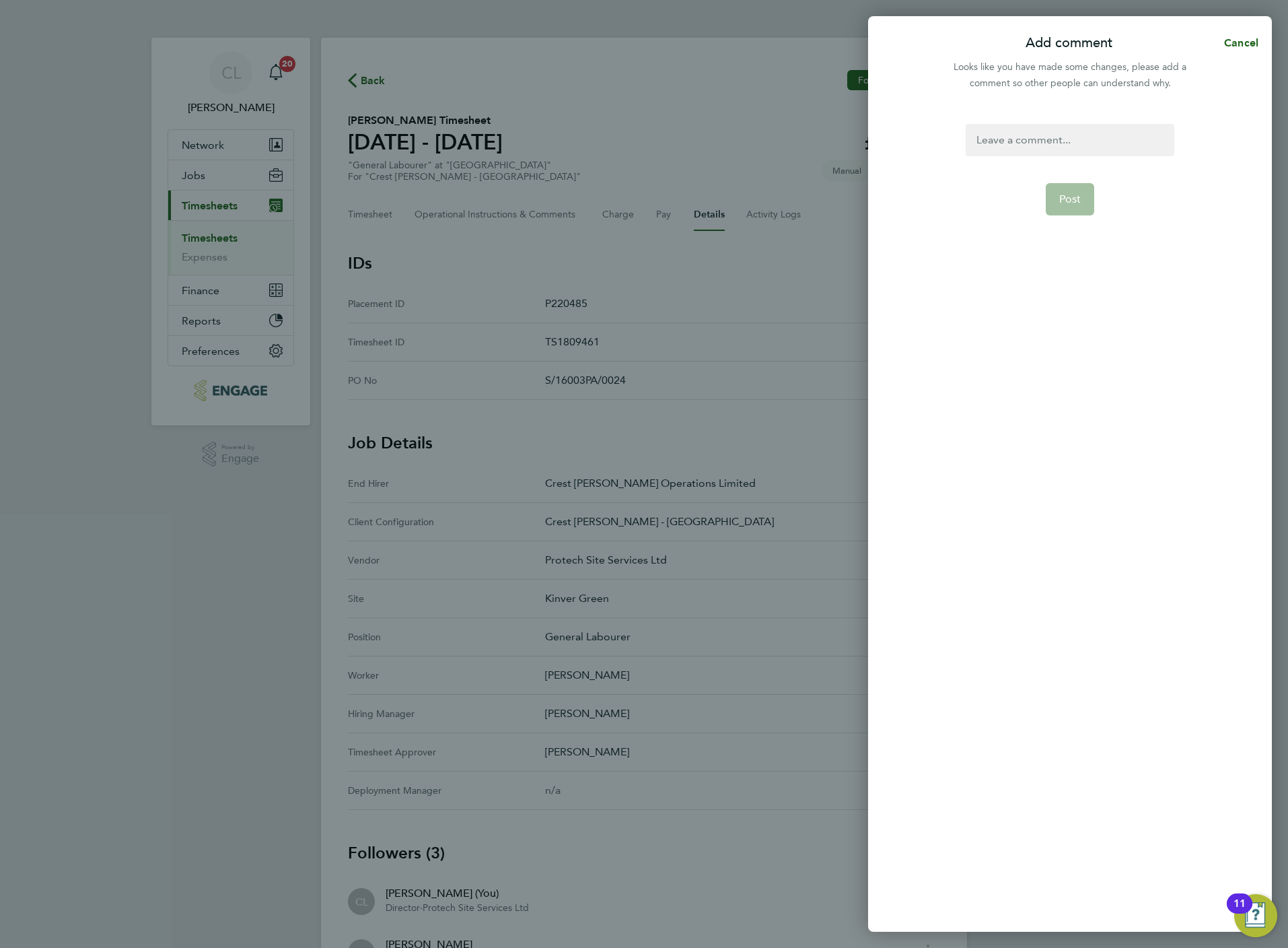
click at [1050, 128] on div at bounding box center [1070, 140] width 208 height 33
drag, startPoint x: 1161, startPoint y: 136, endPoint x: 713, endPoint y: 97, distance: 449.7
click at [714, 99] on div "Add comment Cancel Looks like you have made some changes, please add a comment …" at bounding box center [644, 474] width 1288 height 948
copy div "Please approve in Nathans Absence"
click at [1062, 209] on span "Post" at bounding box center [1070, 215] width 22 height 13
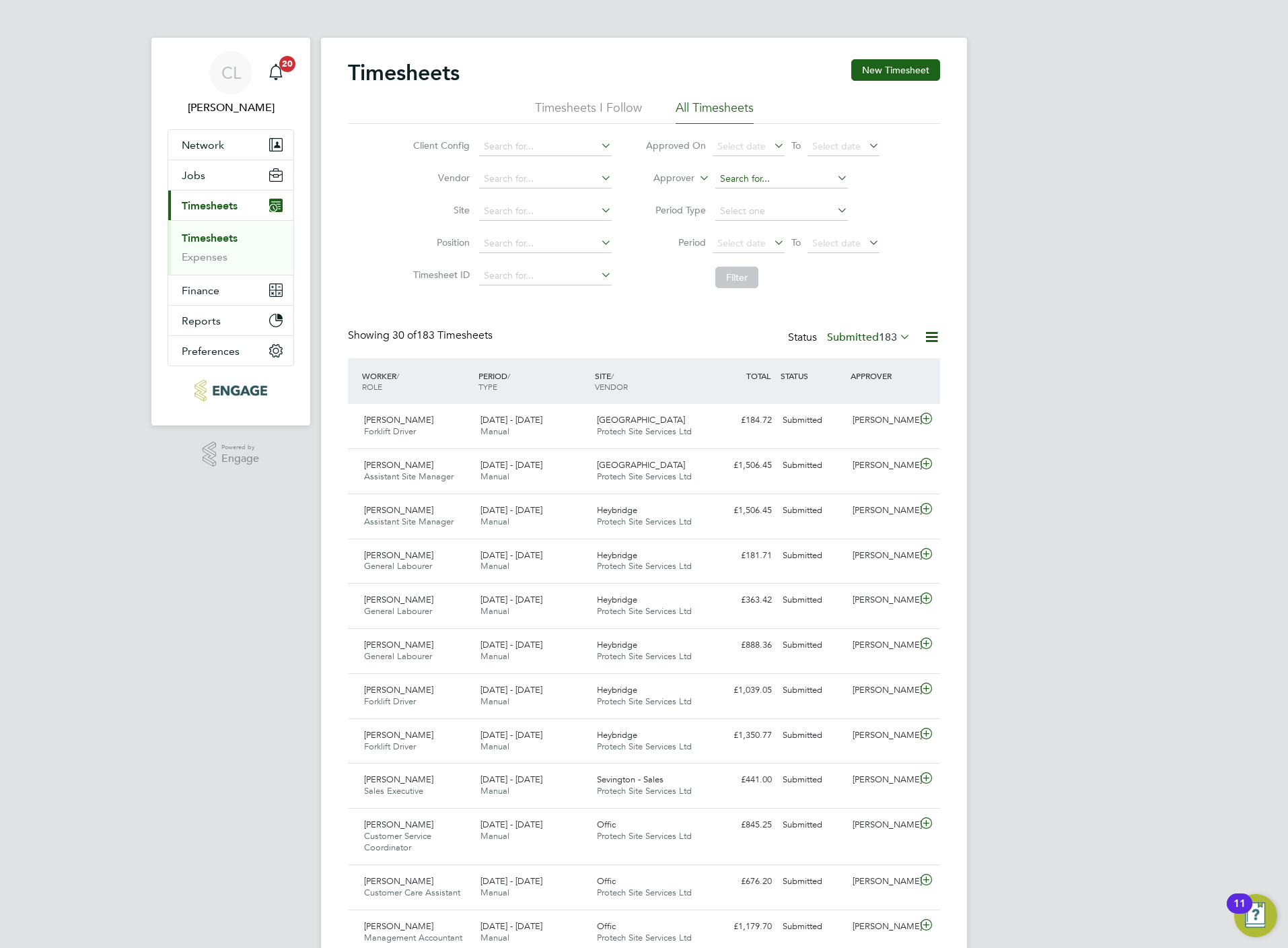
click at [731, 170] on input at bounding box center [782, 179] width 133 height 19
click at [769, 186] on input "[PERSON_NAME]" at bounding box center [782, 179] width 133 height 19
click at [770, 189] on li "Nathan Flood" at bounding box center [781, 198] width 134 height 18
type input "[PERSON_NAME]"
click at [733, 277] on button "Filter" at bounding box center [737, 277] width 43 height 21
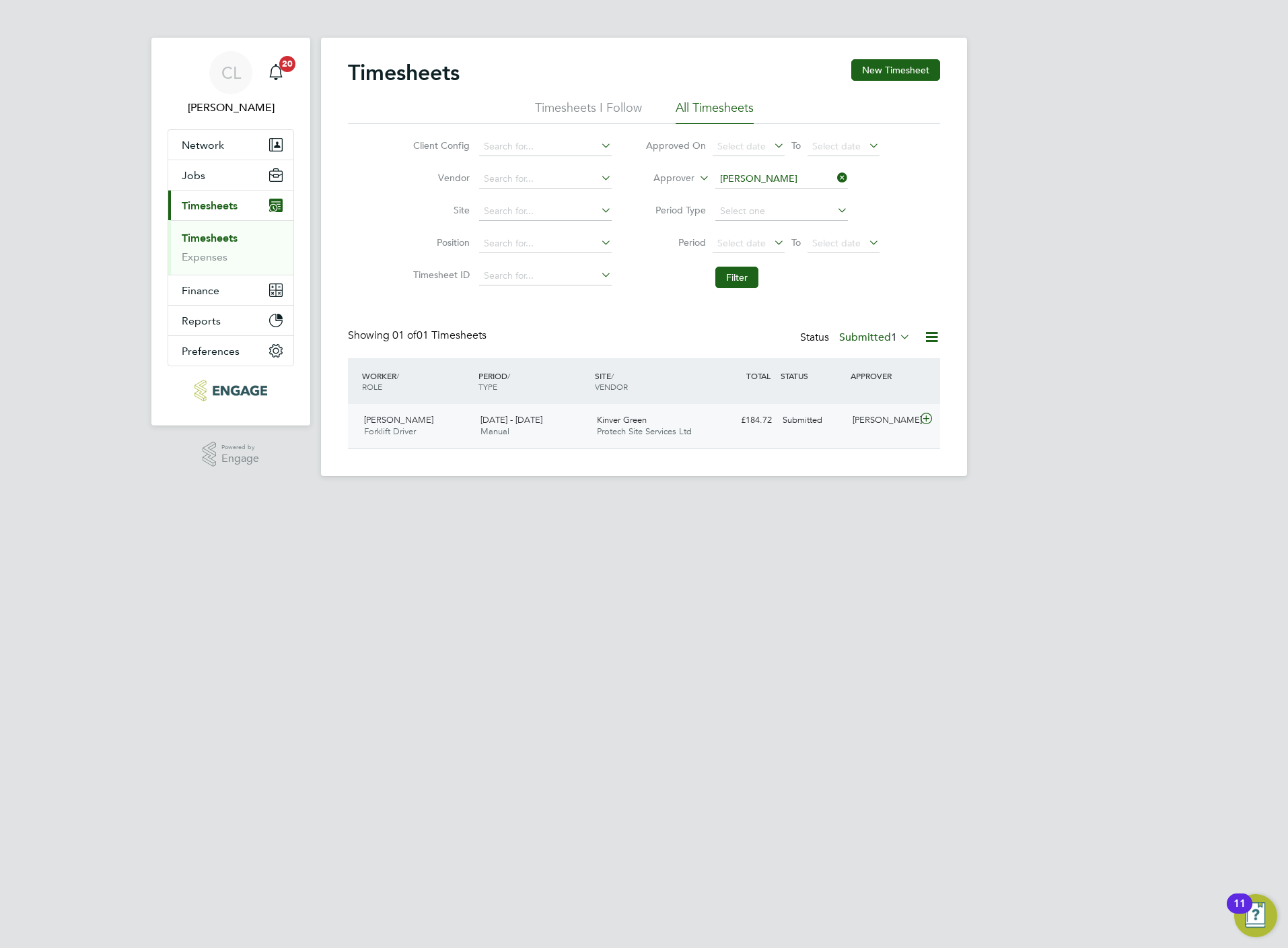
click at [762, 439] on div "Radu Cochior Forklift Driver 18 - 24 Aug 2025 18 - 24 Aug 2025 Manual Kinver Gr…" at bounding box center [644, 426] width 592 height 45
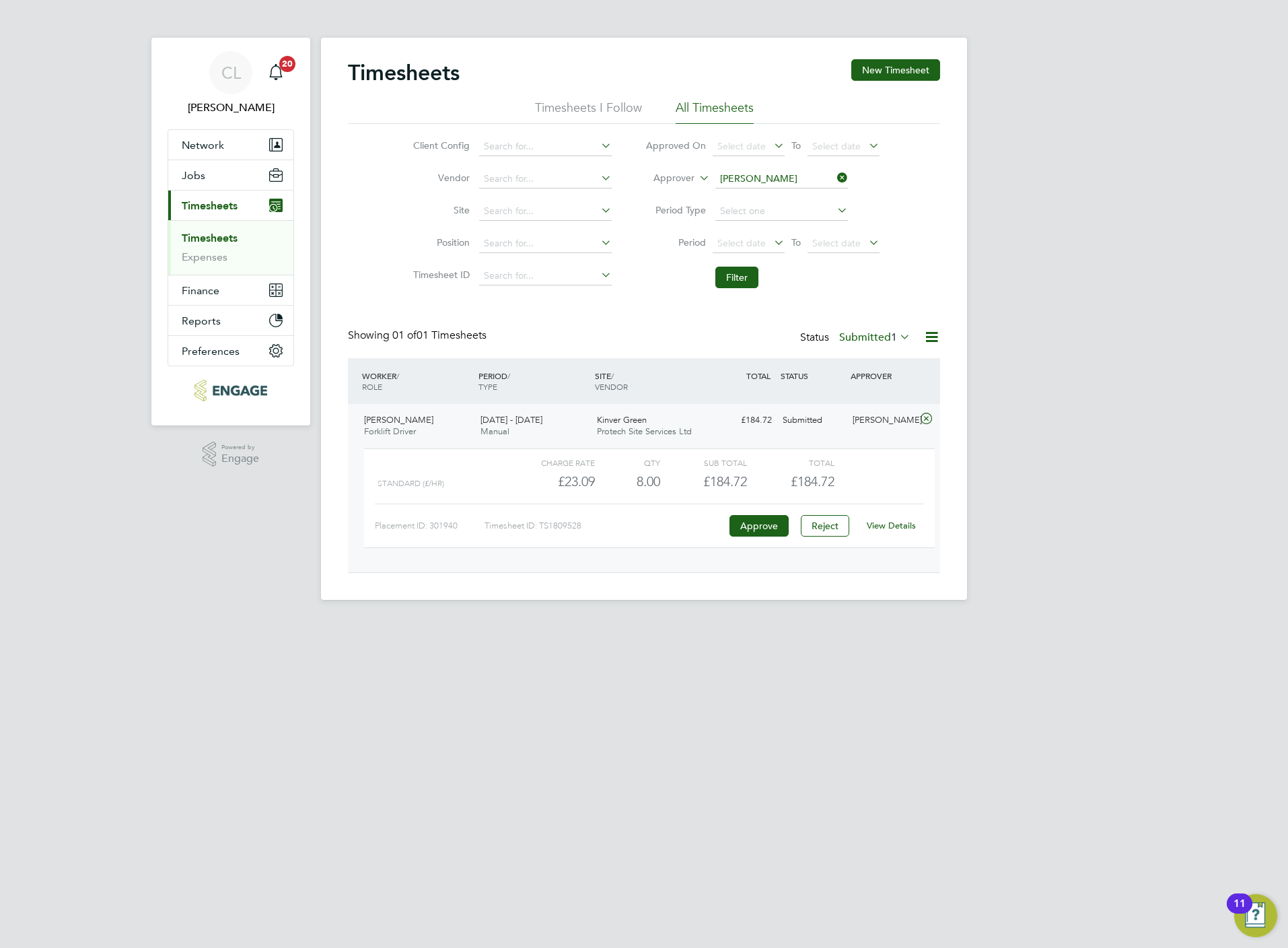
click at [905, 526] on link "View Details" at bounding box center [891, 525] width 49 height 11
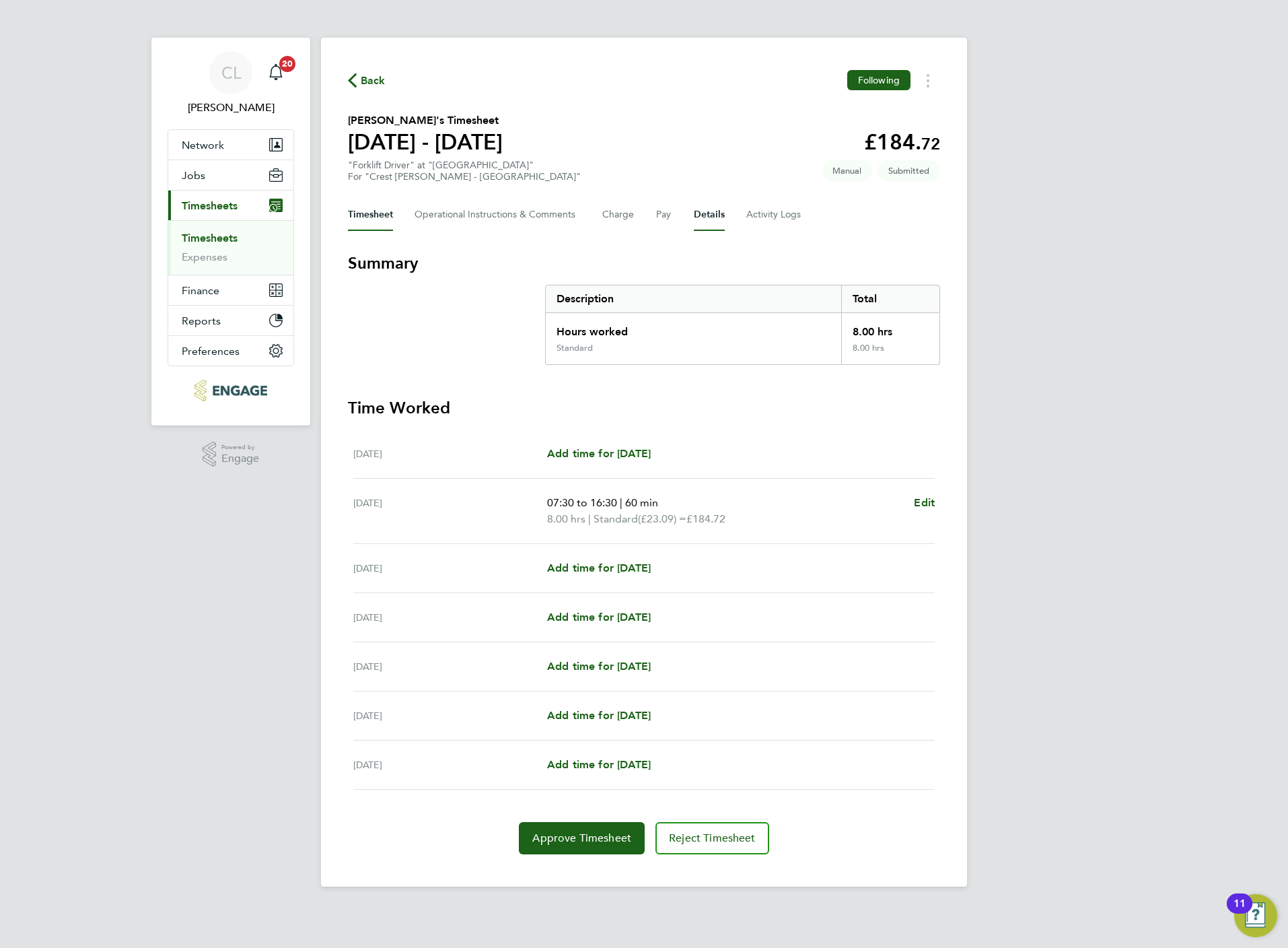
click at [707, 216] on button "Details" at bounding box center [709, 215] width 31 height 33
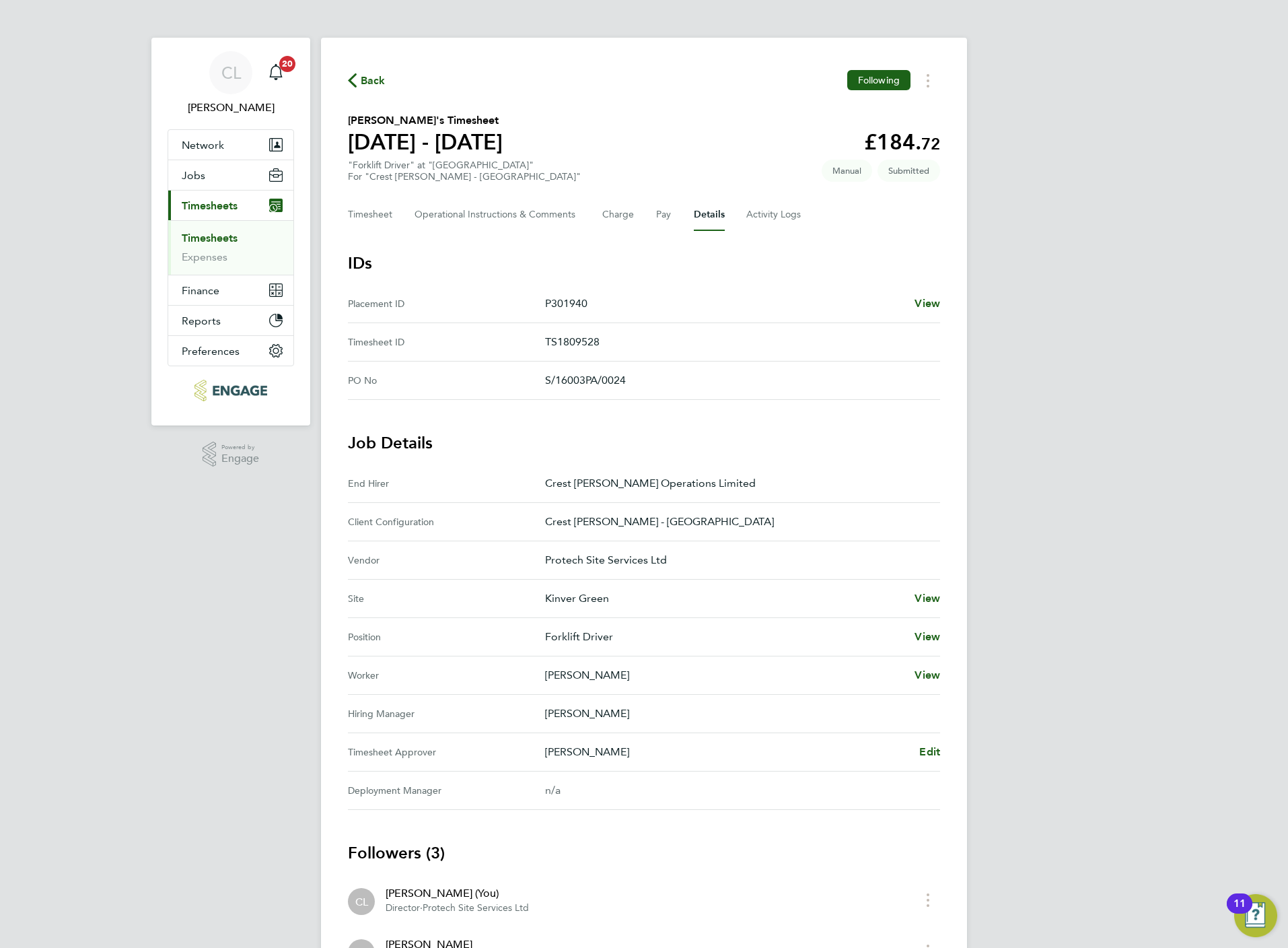
click at [937, 742] on Approver "Timesheet Approver Nathan Flood Edit" at bounding box center [644, 752] width 592 height 38
click at [935, 758] on span "Edit" at bounding box center [929, 751] width 21 height 13
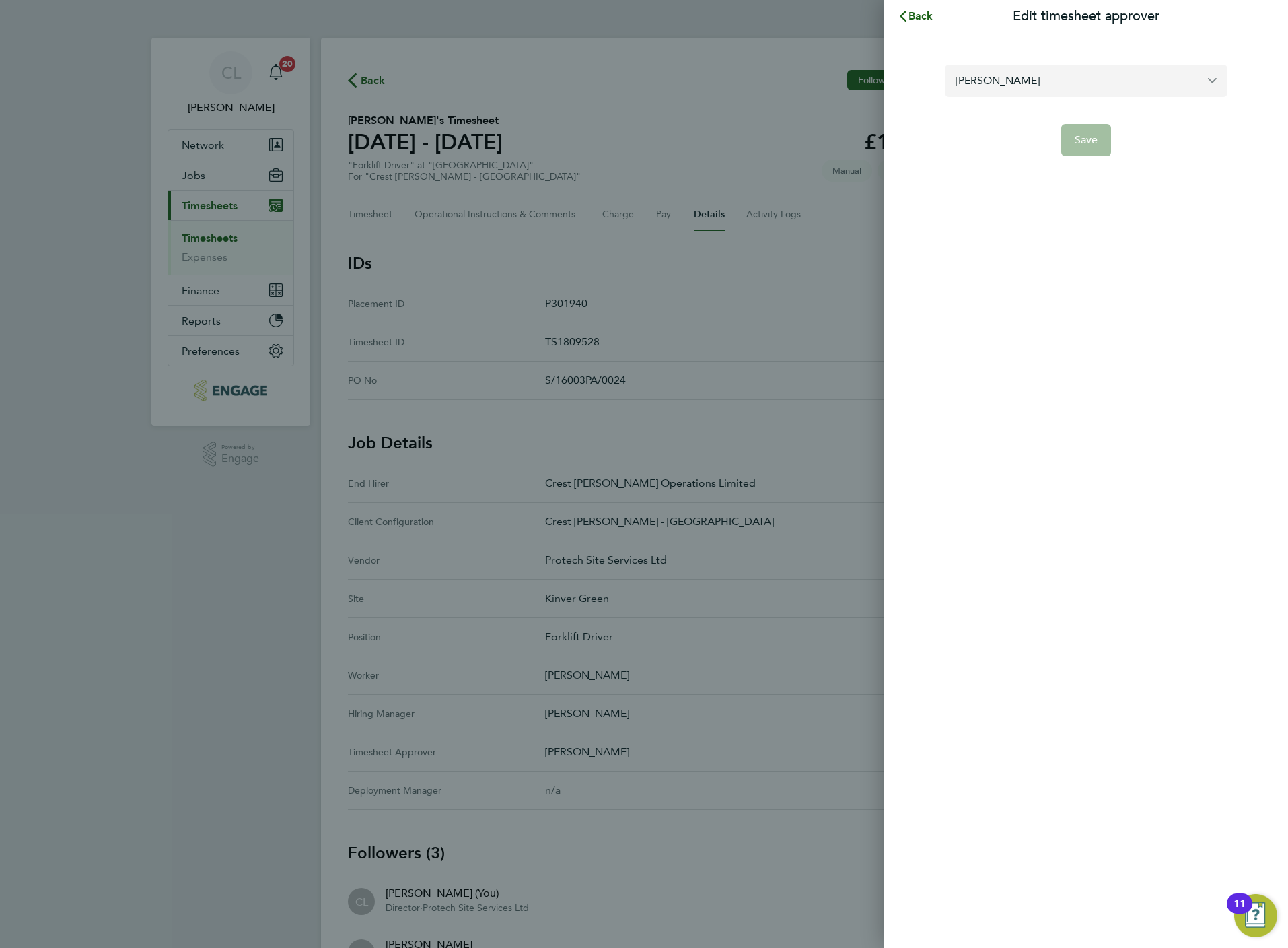
click at [1018, 85] on input "Nathan Flood" at bounding box center [1086, 80] width 282 height 32
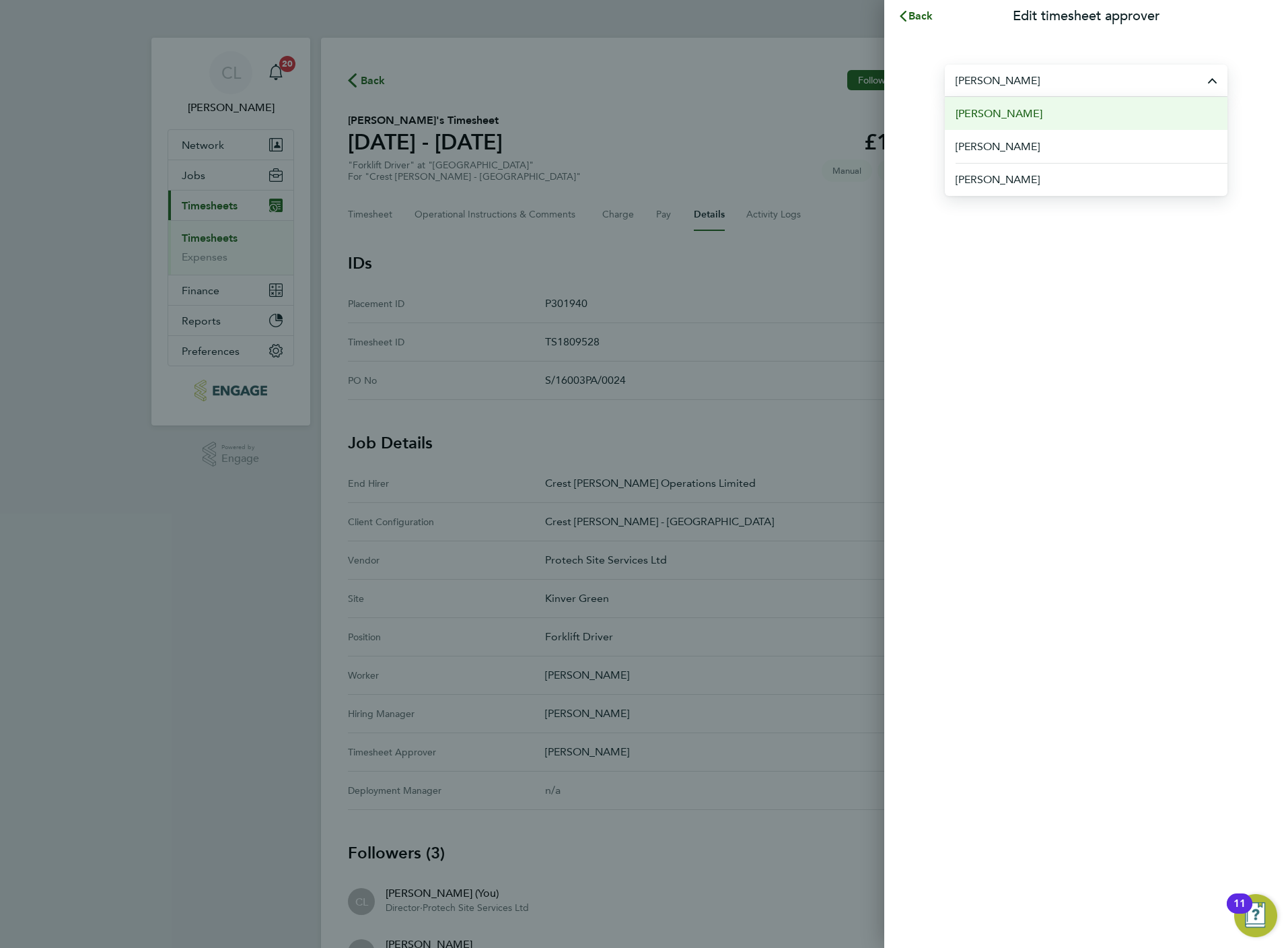
click at [1012, 116] on span "Simon Evans" at bounding box center [999, 114] width 87 height 16
type input "Simon Evans"
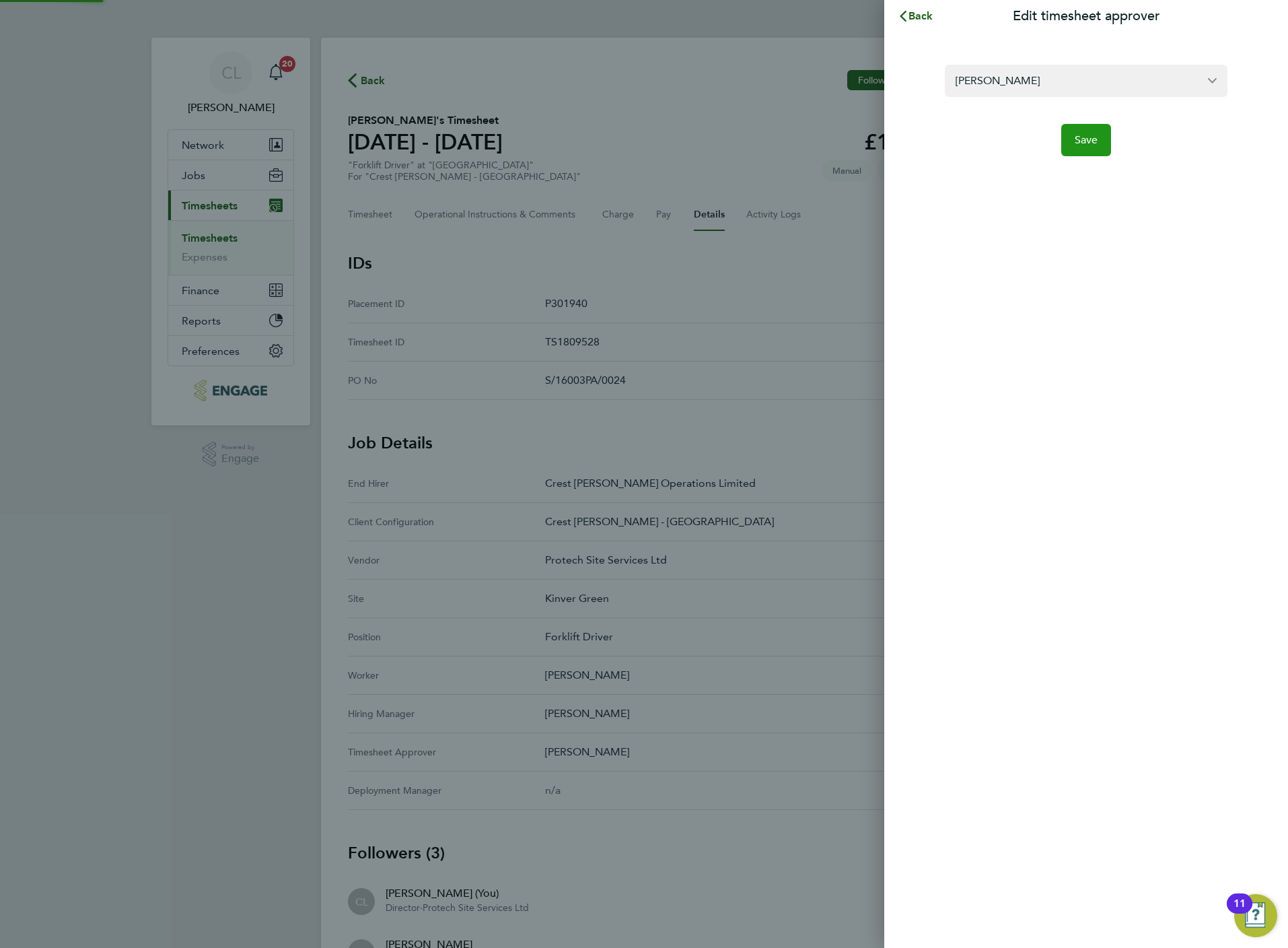
click at [1079, 140] on span "Save" at bounding box center [1086, 140] width 23 height 13
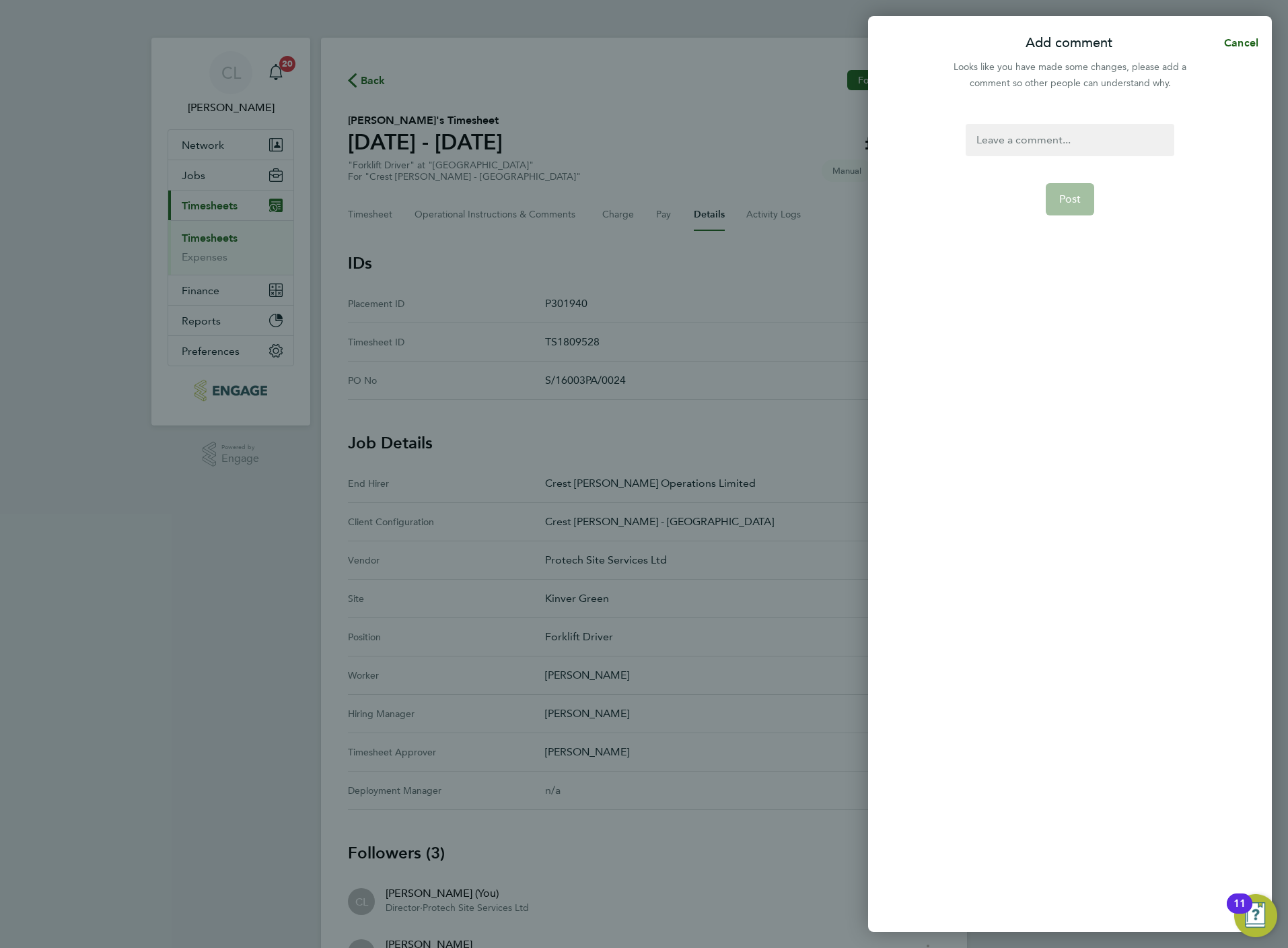
click at [1045, 155] on div at bounding box center [1070, 140] width 208 height 33
click at [1044, 142] on div at bounding box center [1070, 140] width 208 height 33
paste div
click at [1074, 209] on span "Post" at bounding box center [1070, 215] width 22 height 13
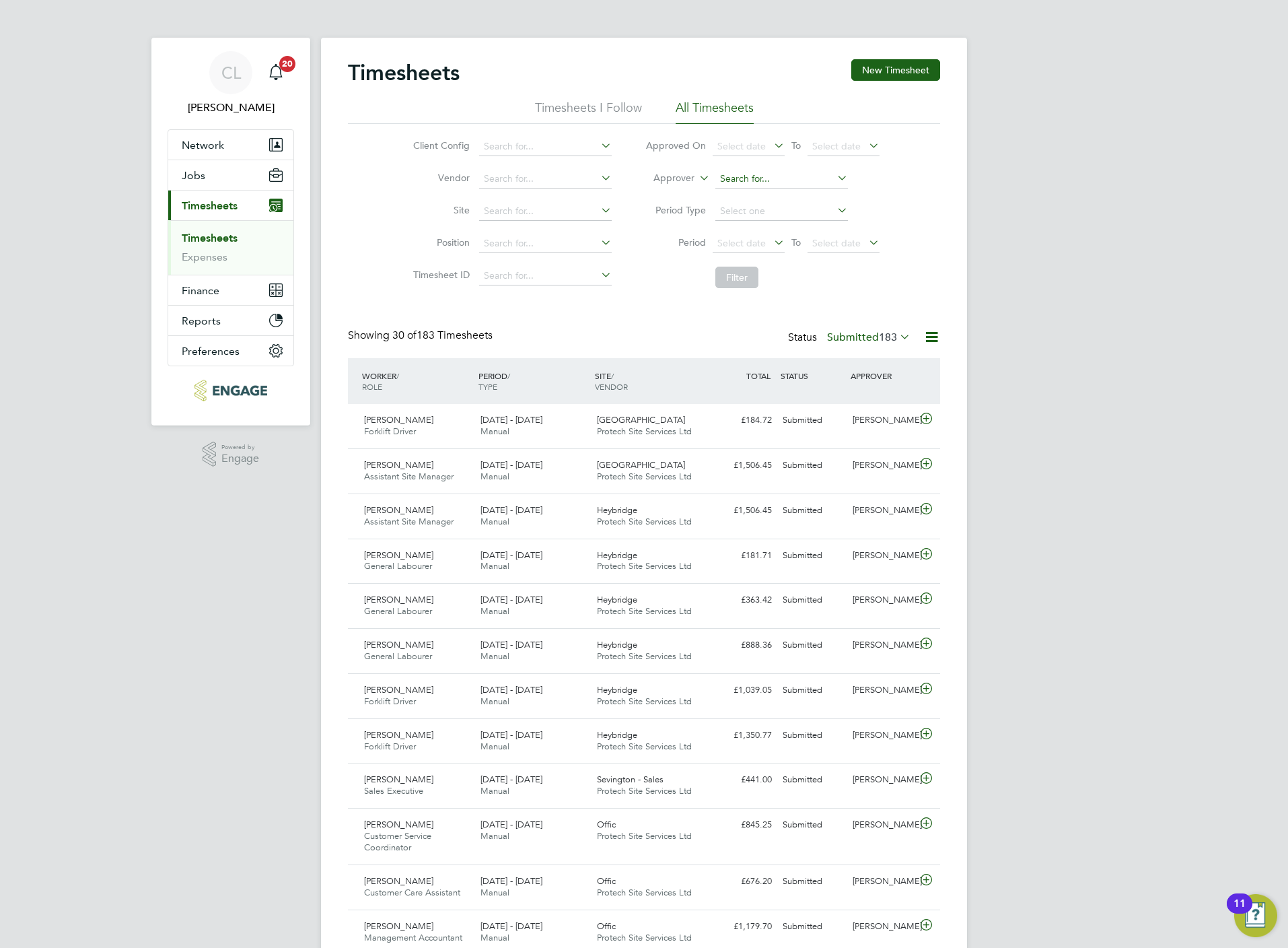
click at [747, 186] on input at bounding box center [782, 179] width 133 height 19
click at [776, 199] on li "Nathan Flood" at bounding box center [781, 198] width 134 height 18
type input "Nathan Flood"
click at [733, 275] on button "Filter" at bounding box center [737, 277] width 43 height 21
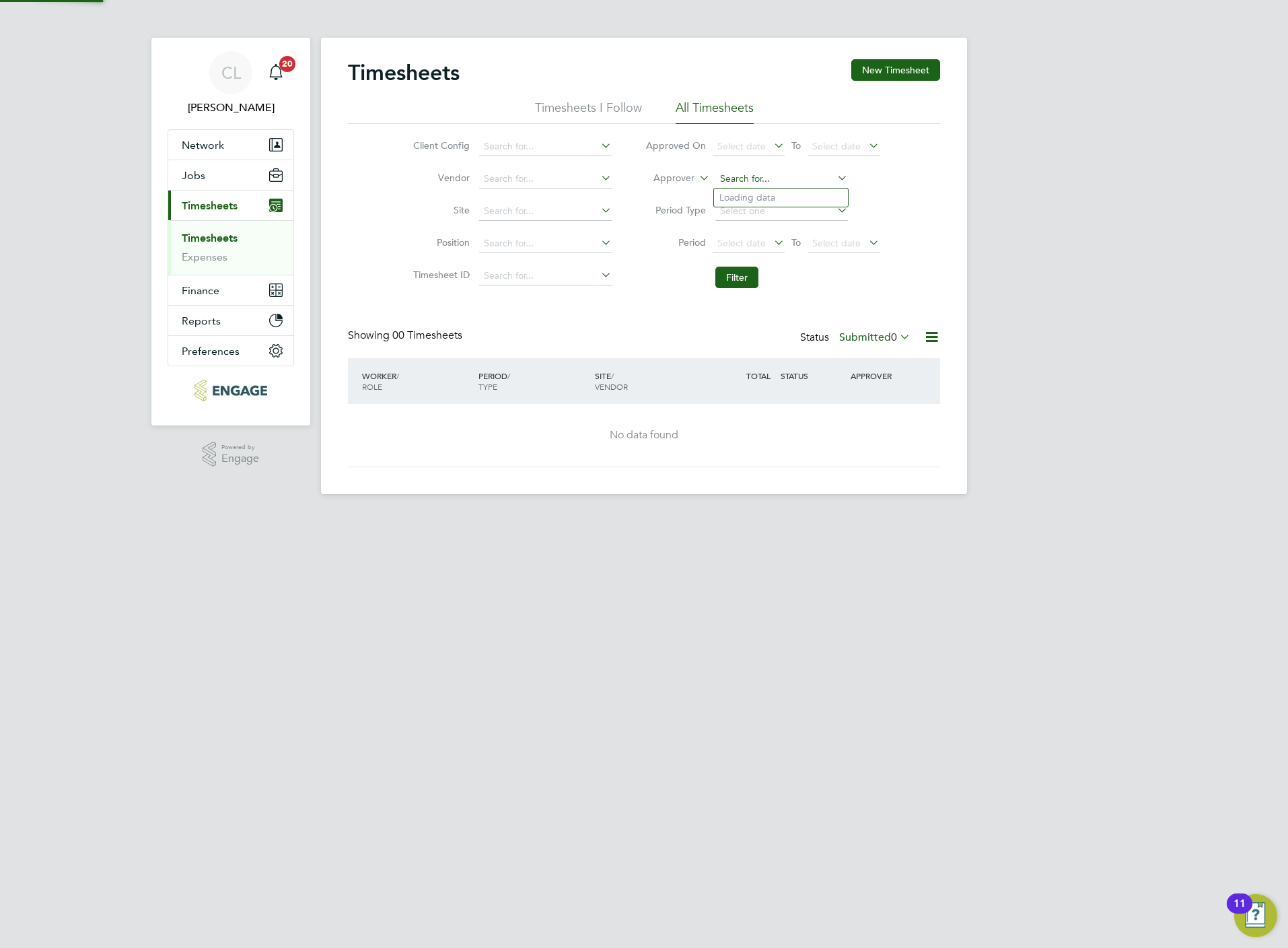
click at [761, 182] on input at bounding box center [782, 179] width 133 height 19
click at [771, 232] on li "Simon Evans" at bounding box center [797, 235] width 166 height 18
type input "Simon Evans"
click at [737, 285] on button "Filter" at bounding box center [737, 277] width 43 height 21
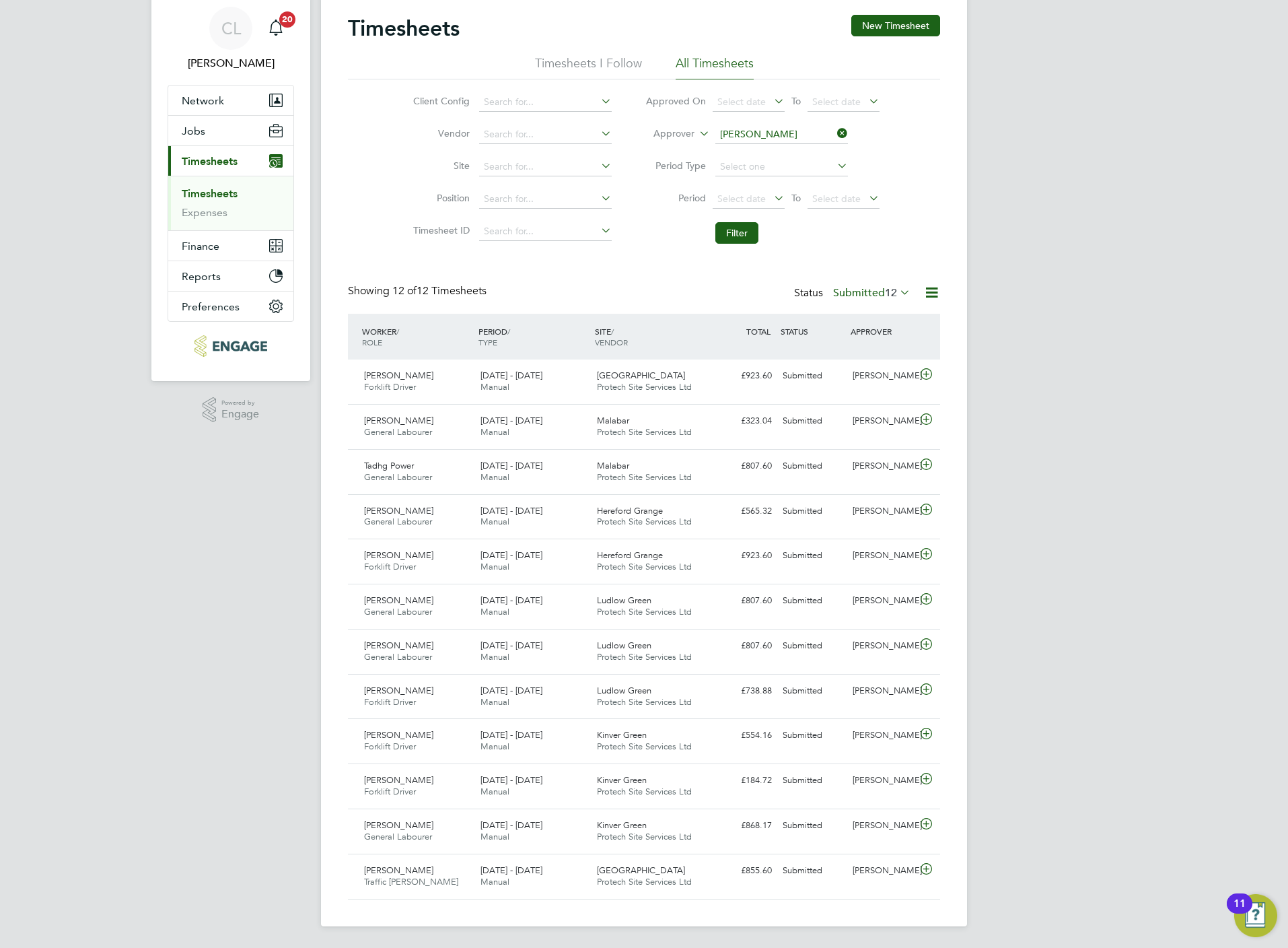
click at [835, 126] on icon at bounding box center [835, 133] width 0 height 19
click at [717, 227] on button "Filter" at bounding box center [737, 233] width 43 height 21
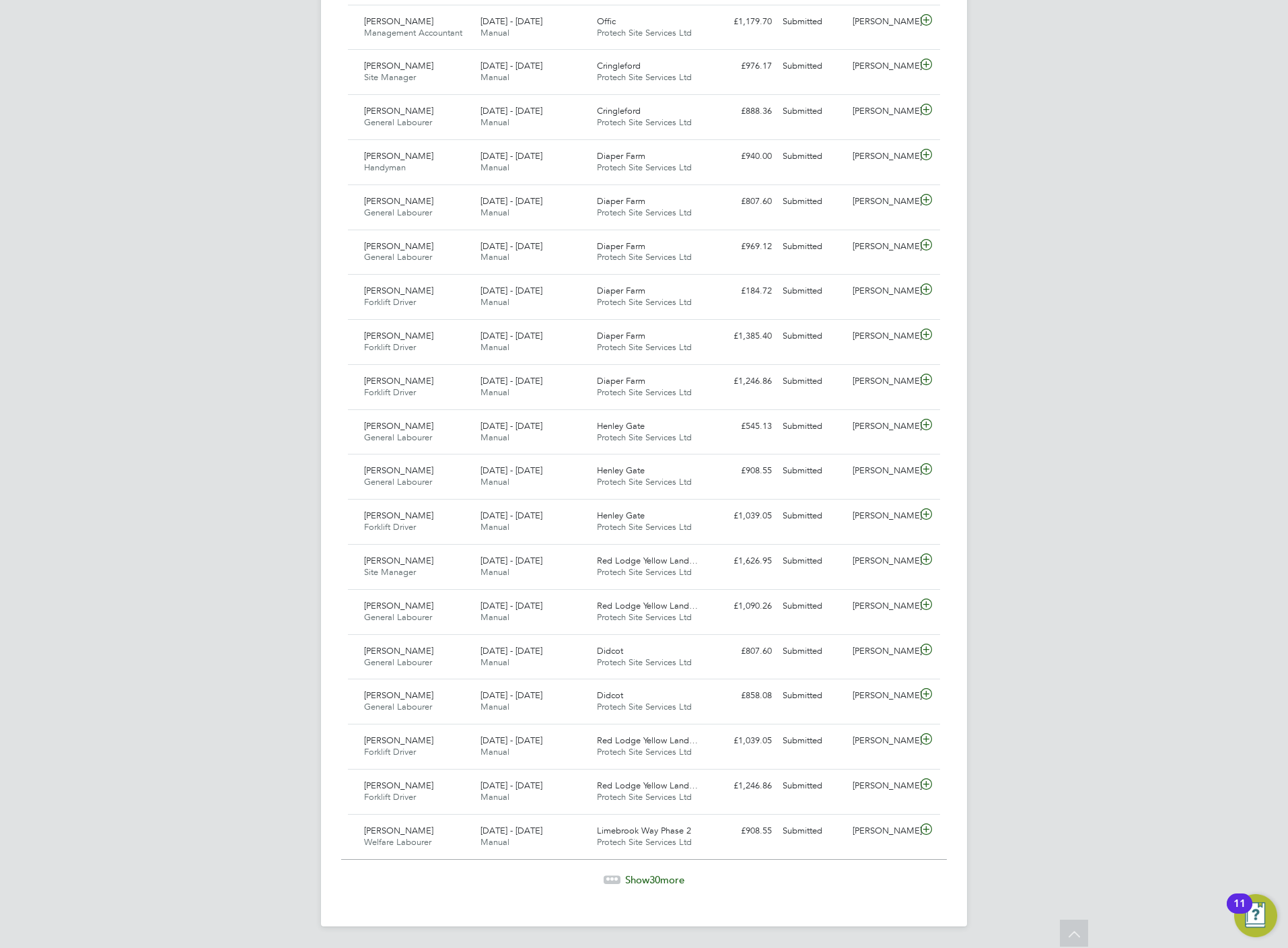
click at [652, 885] on span "30" at bounding box center [655, 880] width 11 height 13
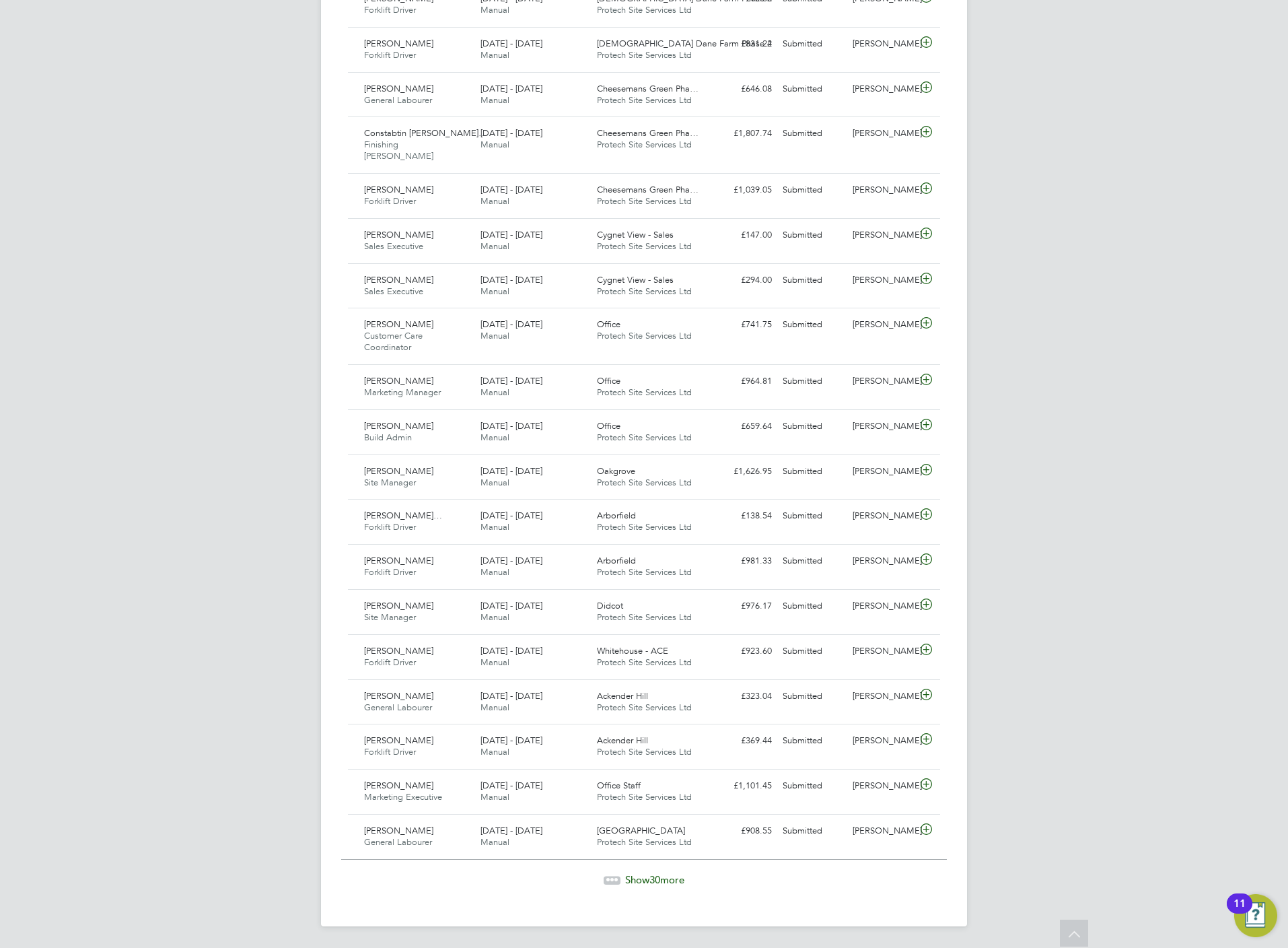
click at [664, 873] on span "Show 30 more" at bounding box center [654, 880] width 59 height 13
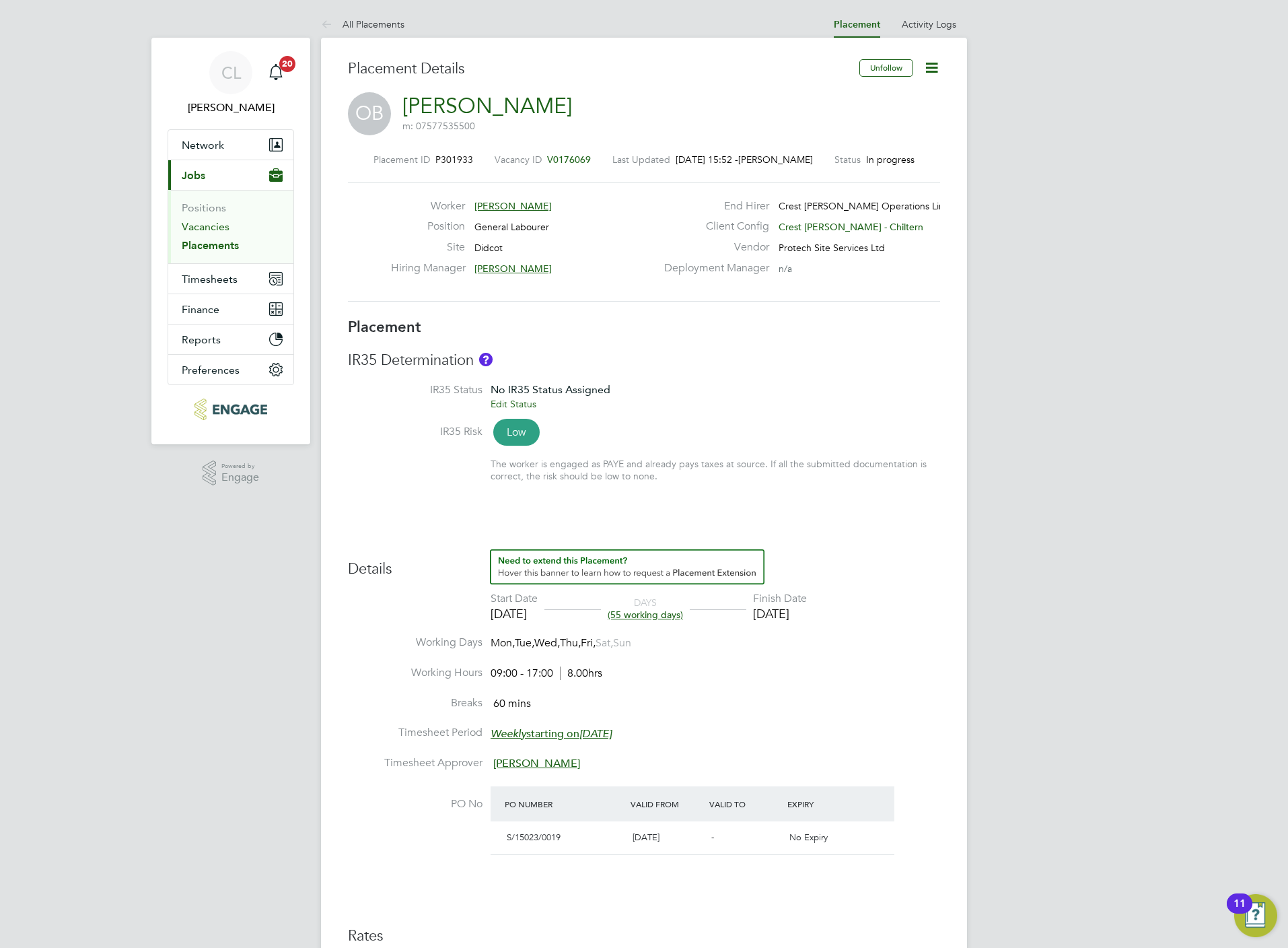
click at [204, 223] on link "Vacancies" at bounding box center [205, 226] width 48 height 13
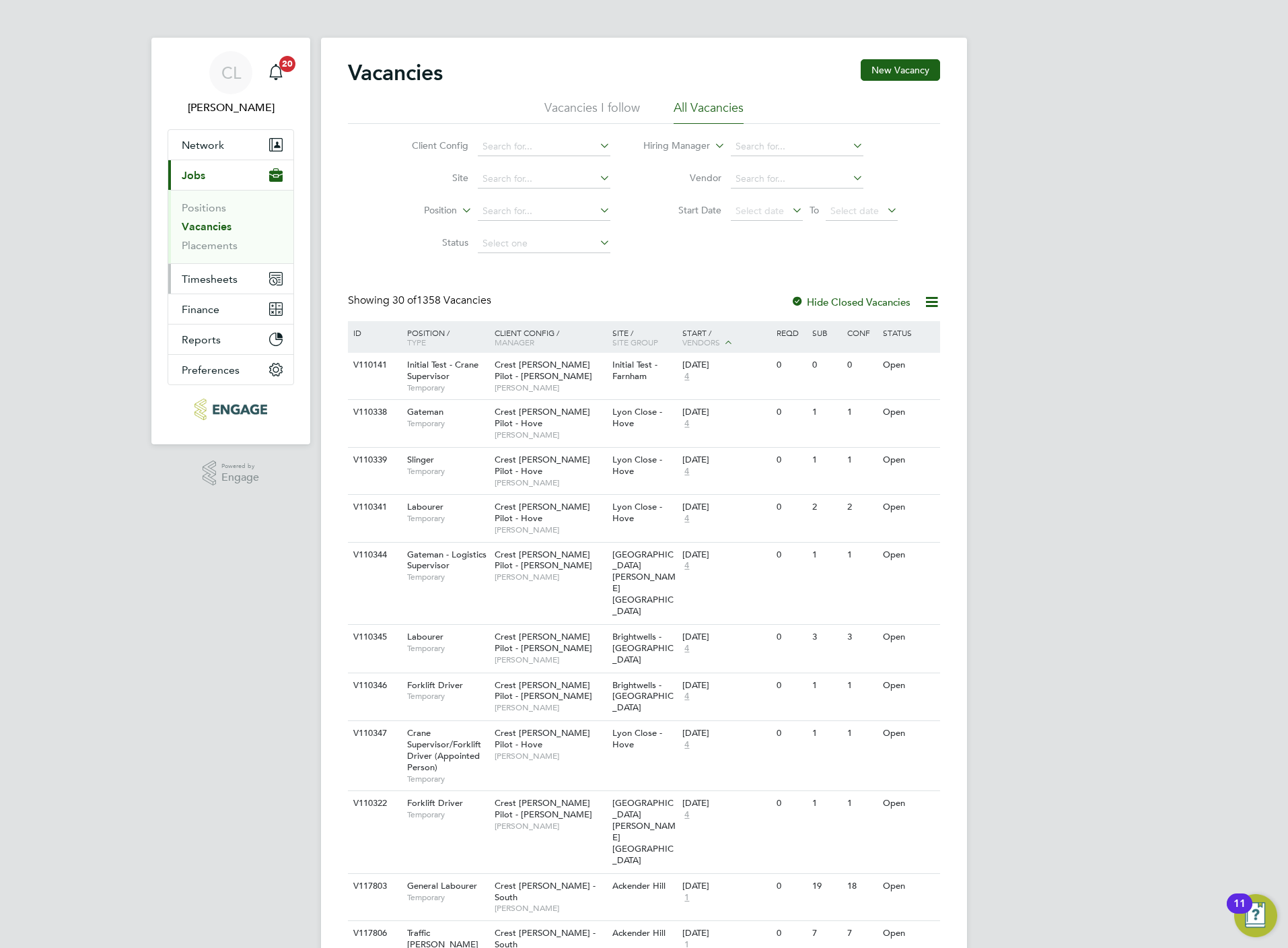
click at [209, 277] on span "Timesheets" at bounding box center [209, 279] width 56 height 13
click at [209, 244] on link "Timesheets" at bounding box center [209, 238] width 56 height 13
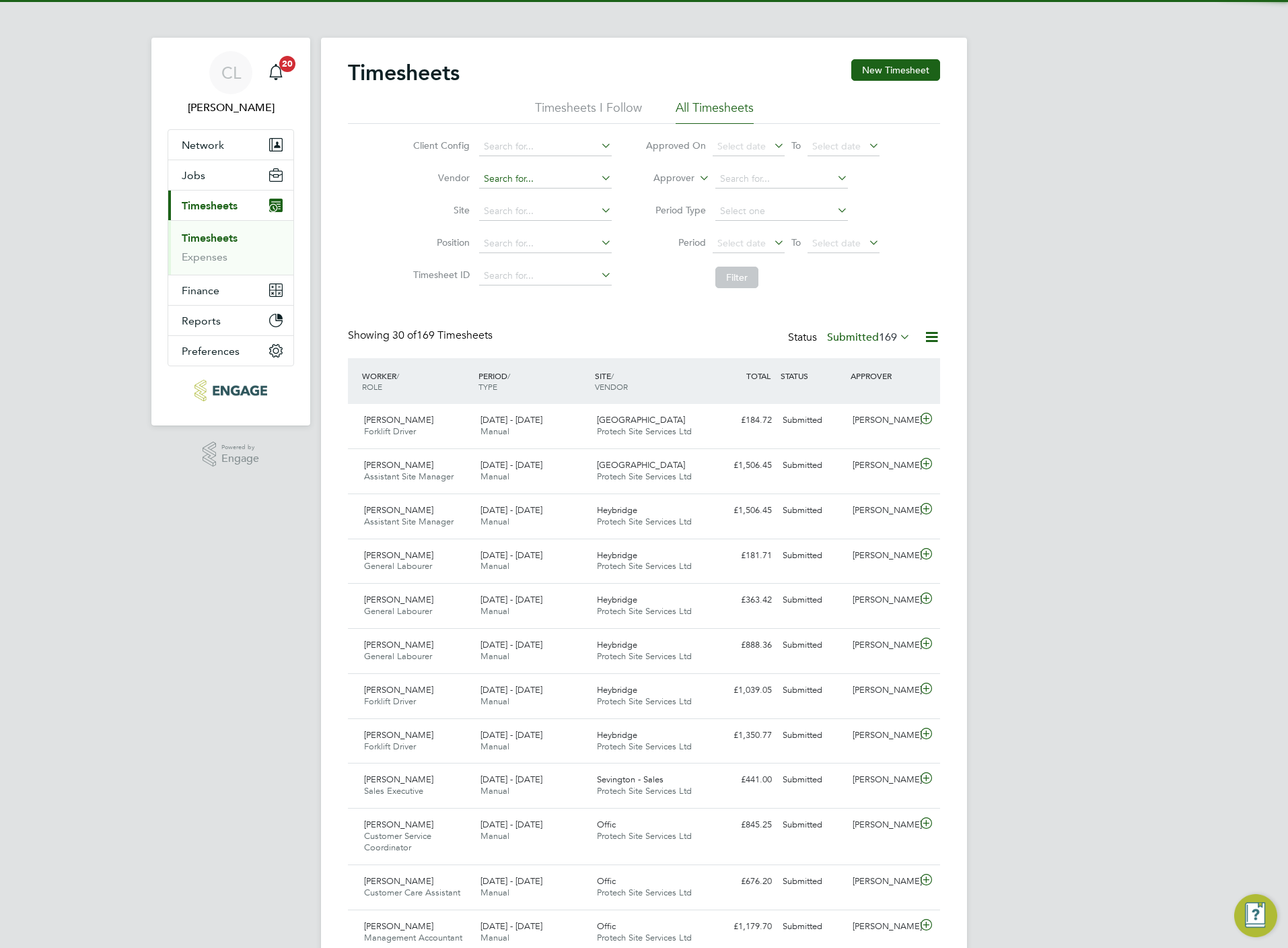
scroll to position [6, 6]
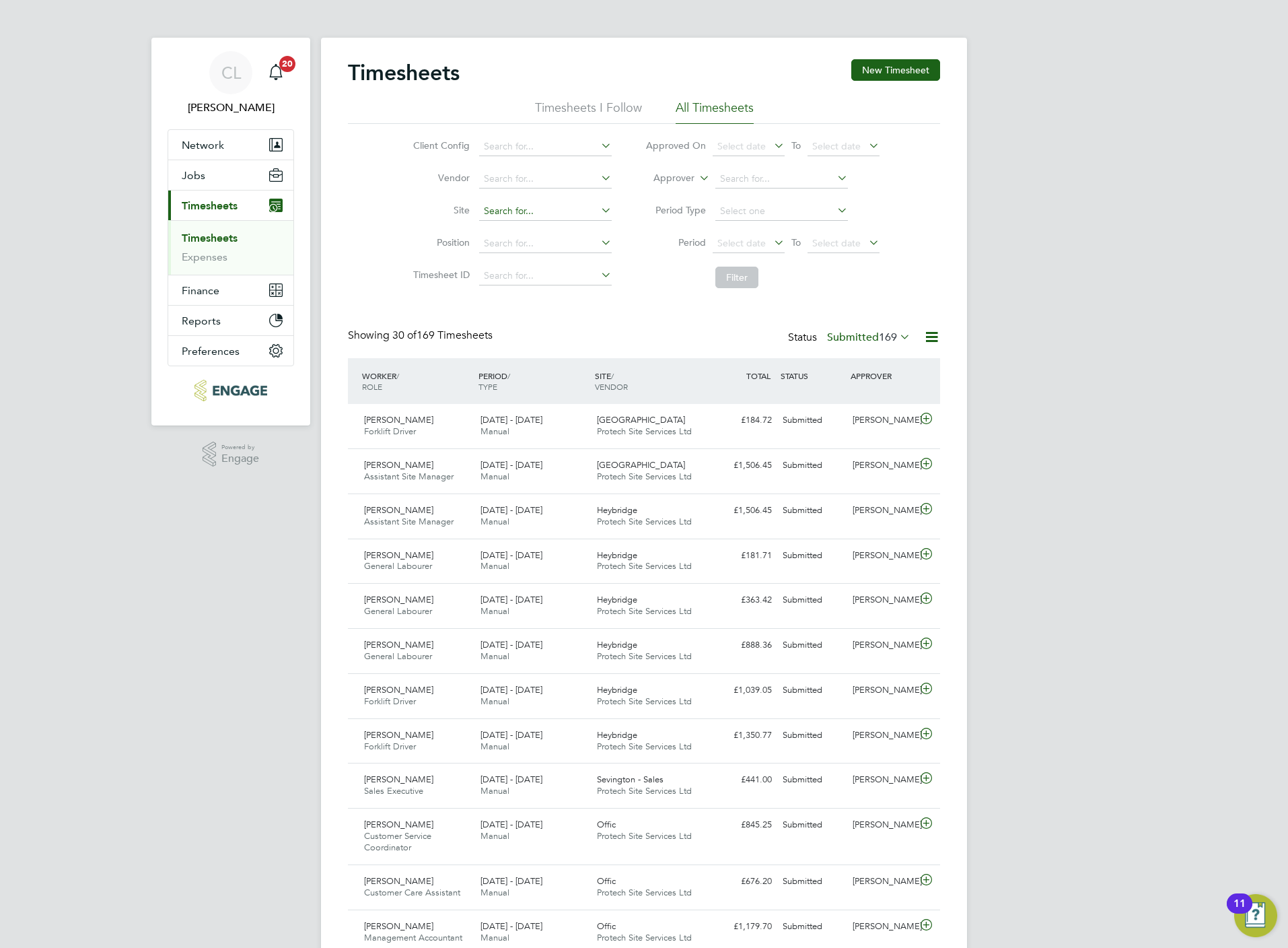
click at [551, 210] on input at bounding box center [545, 211] width 133 height 19
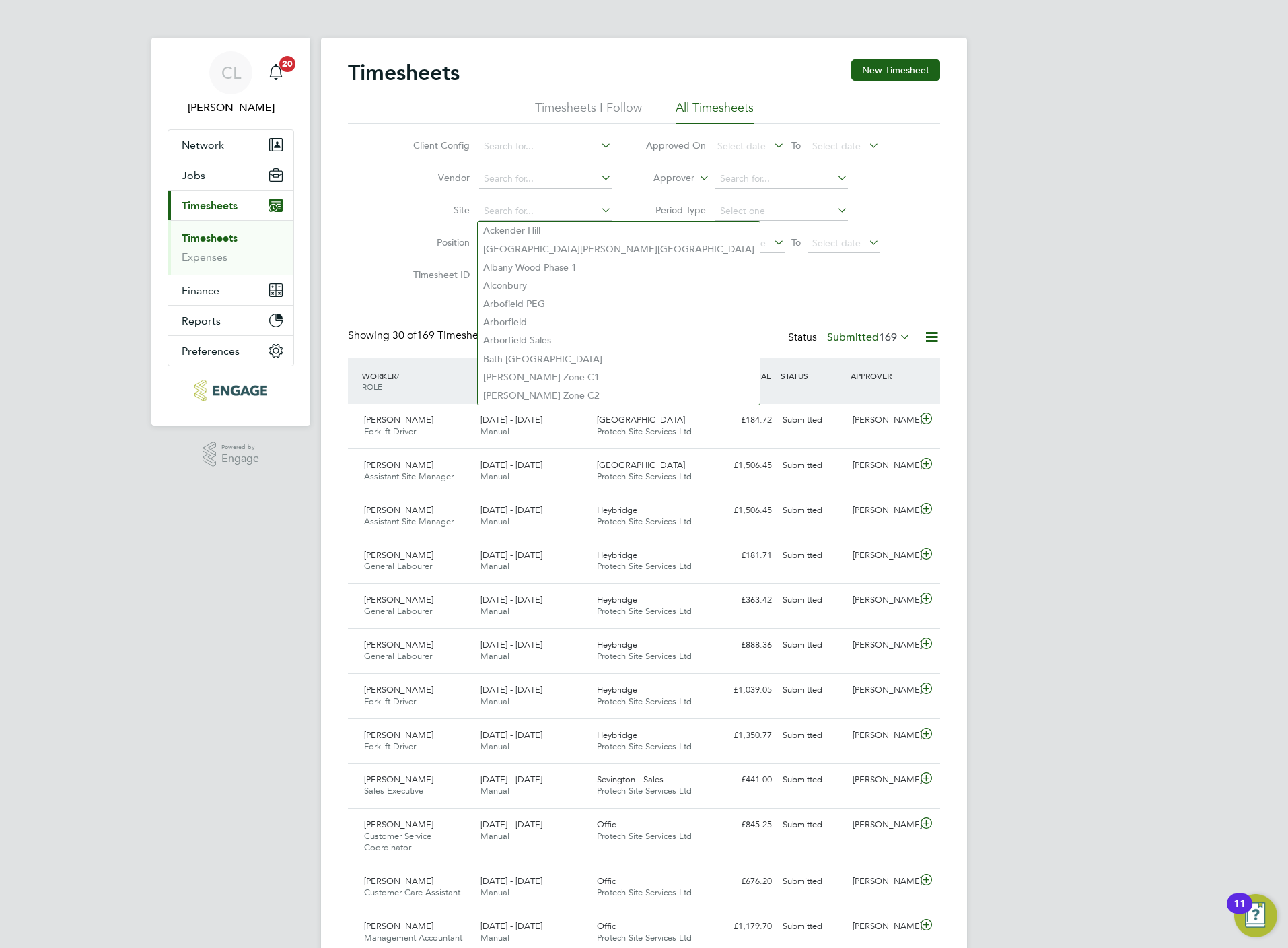
click at [392, 218] on li "Site" at bounding box center [510, 211] width 236 height 33
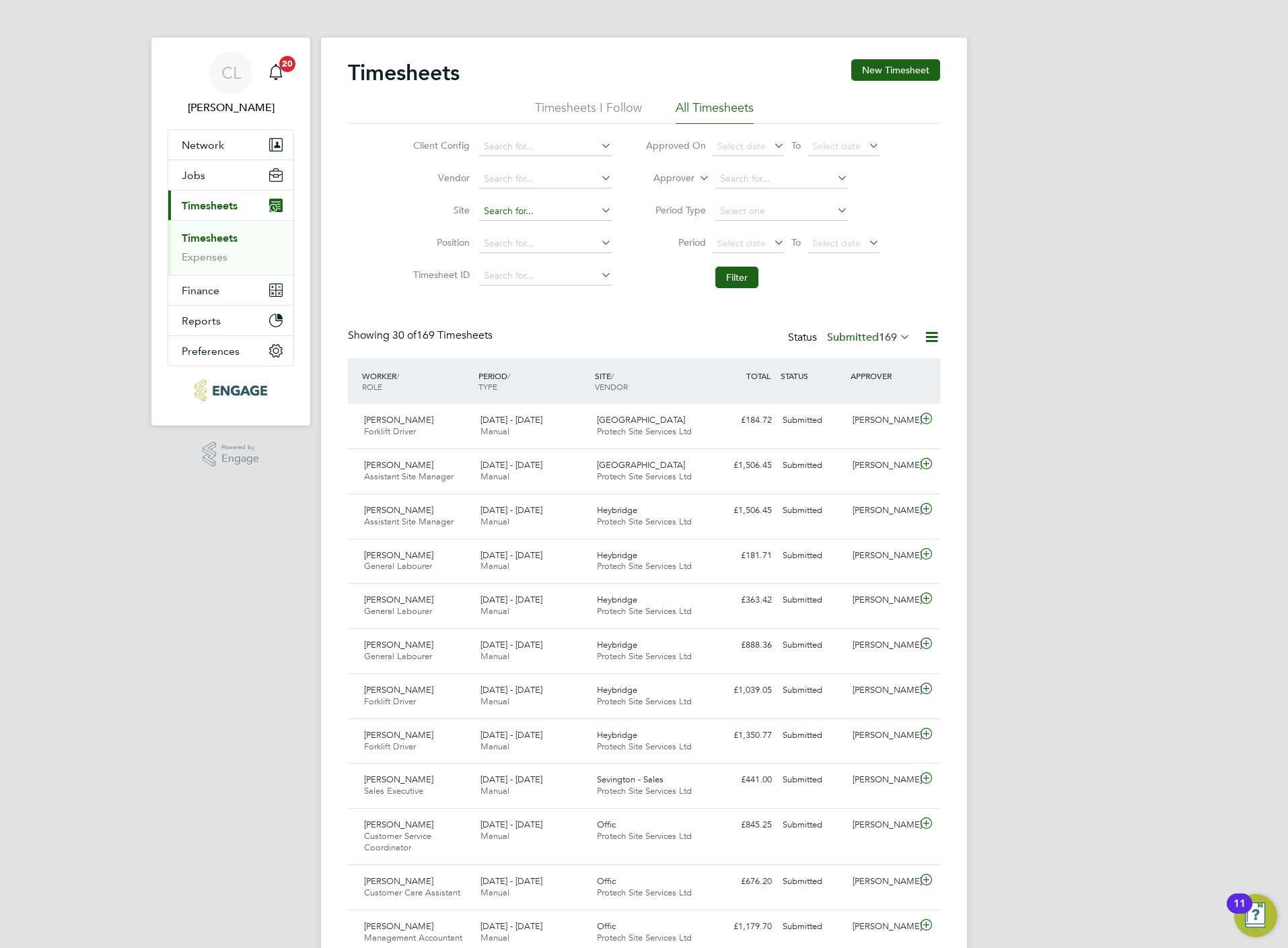
click at [516, 209] on input at bounding box center [545, 211] width 133 height 19
type input "brian s"
click at [778, 172] on input at bounding box center [782, 179] width 133 height 19
click at [684, 178] on label "Approver" at bounding box center [664, 178] width 60 height 13
click at [679, 192] on li "Worker" at bounding box center [661, 194] width 67 height 18
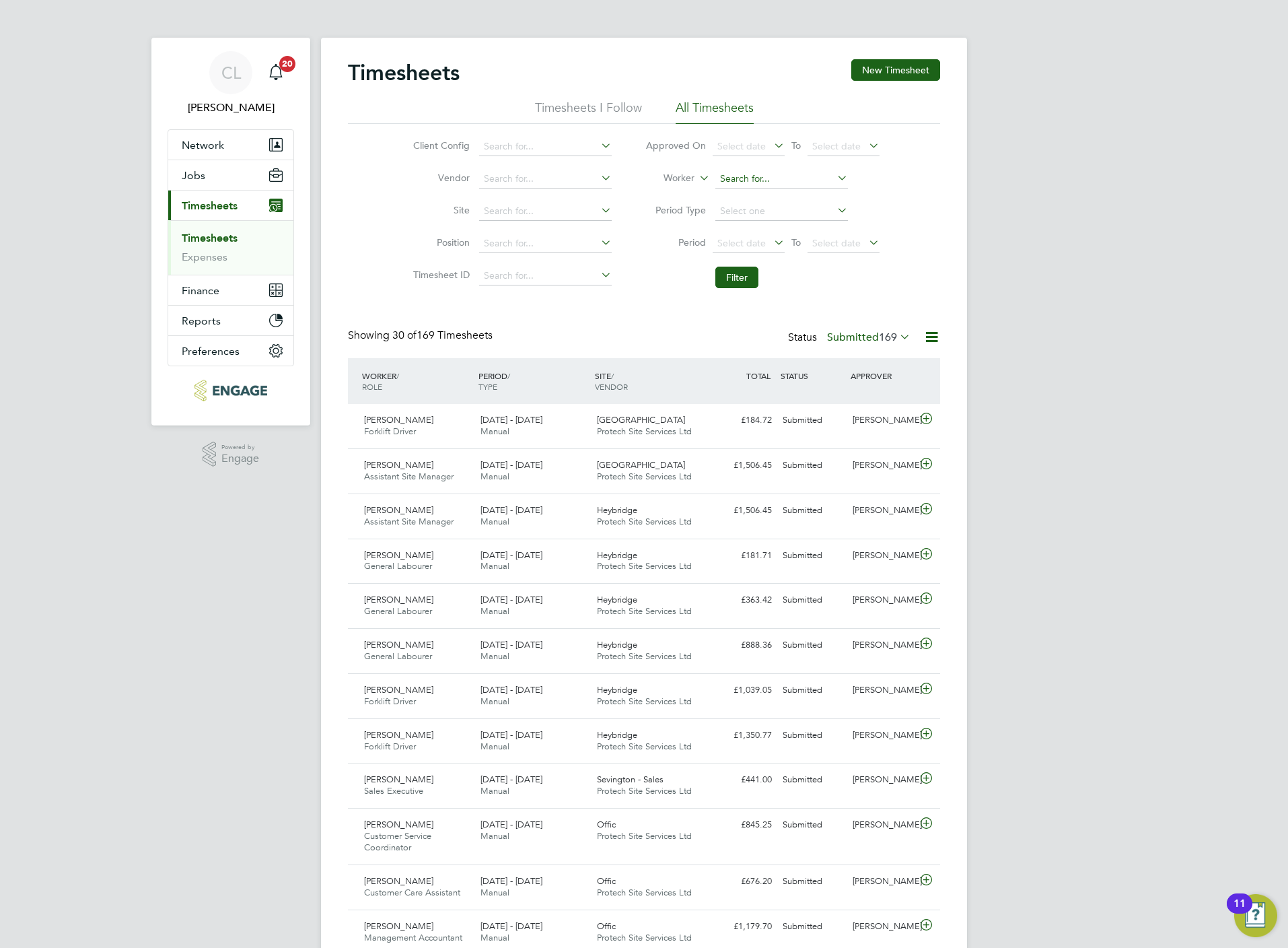
click at [743, 170] on input at bounding box center [782, 179] width 133 height 19
click at [765, 201] on li "Brian Sk inner" at bounding box center [781, 198] width 134 height 18
type input "[PERSON_NAME]"
click at [735, 285] on button "Filter" at bounding box center [737, 277] width 43 height 21
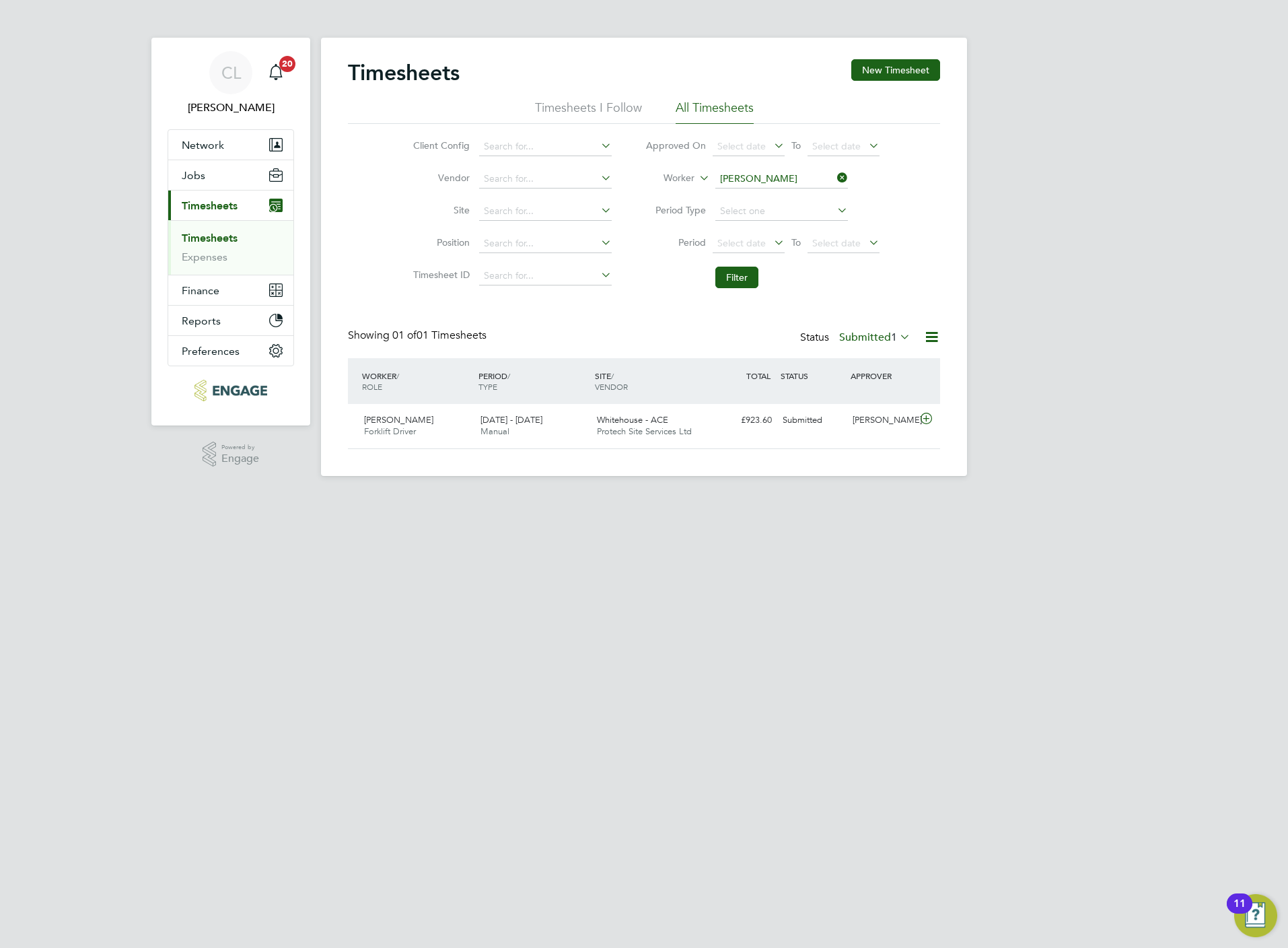
click at [870, 324] on div "Timesheets New Timesheet Timesheets I Follow All Timesheets Client Config Vendo…" at bounding box center [644, 253] width 592 height 390
click at [870, 330] on div "Status Submitted 1" at bounding box center [856, 338] width 113 height 19
click at [870, 331] on label "Submitted 1" at bounding box center [875, 337] width 72 height 13
click at [857, 358] on li "All" at bounding box center [872, 362] width 62 height 19
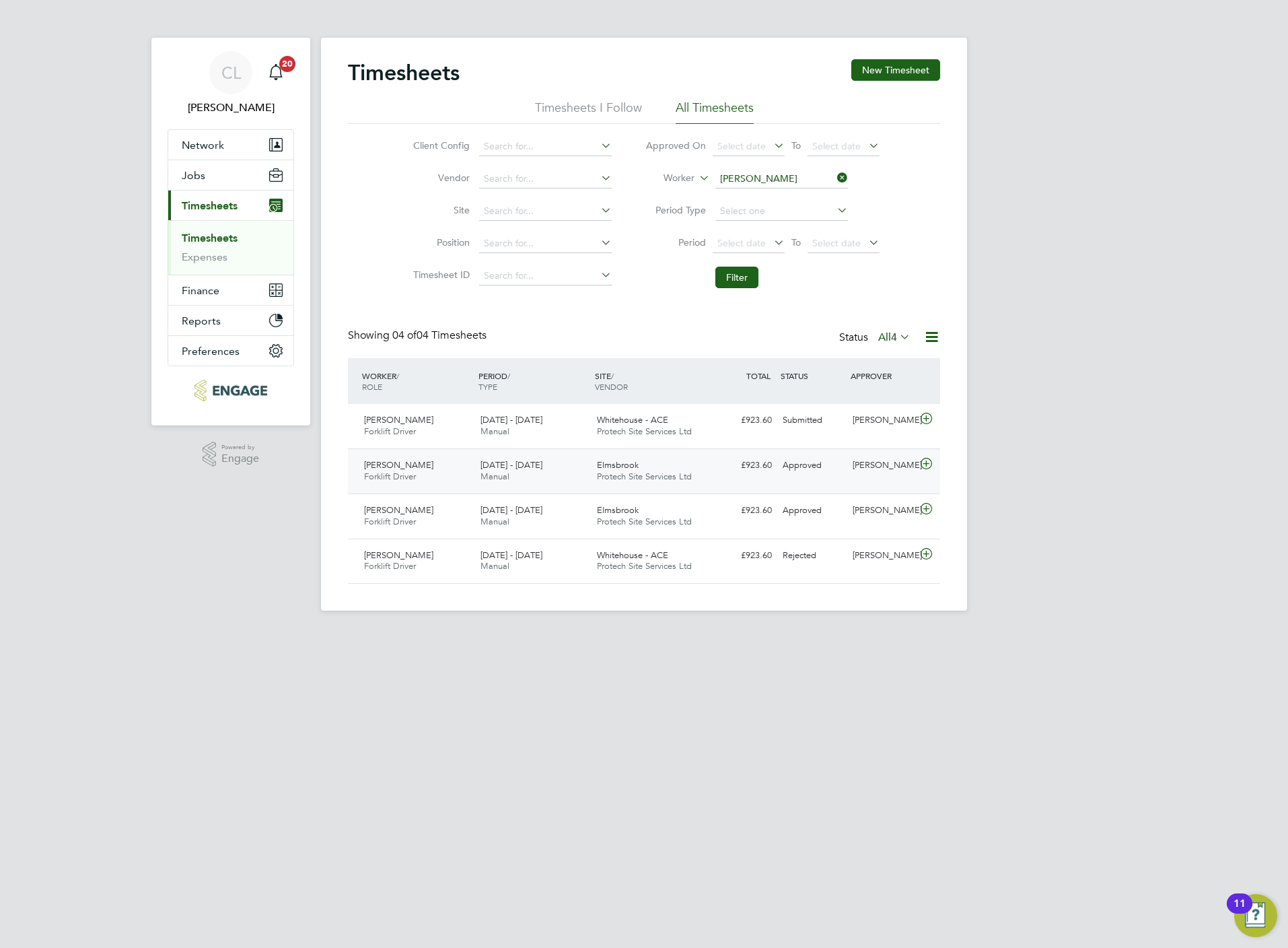
click at [576, 473] on div "11 - 17 Aug 2025 Manual" at bounding box center [533, 470] width 116 height 33
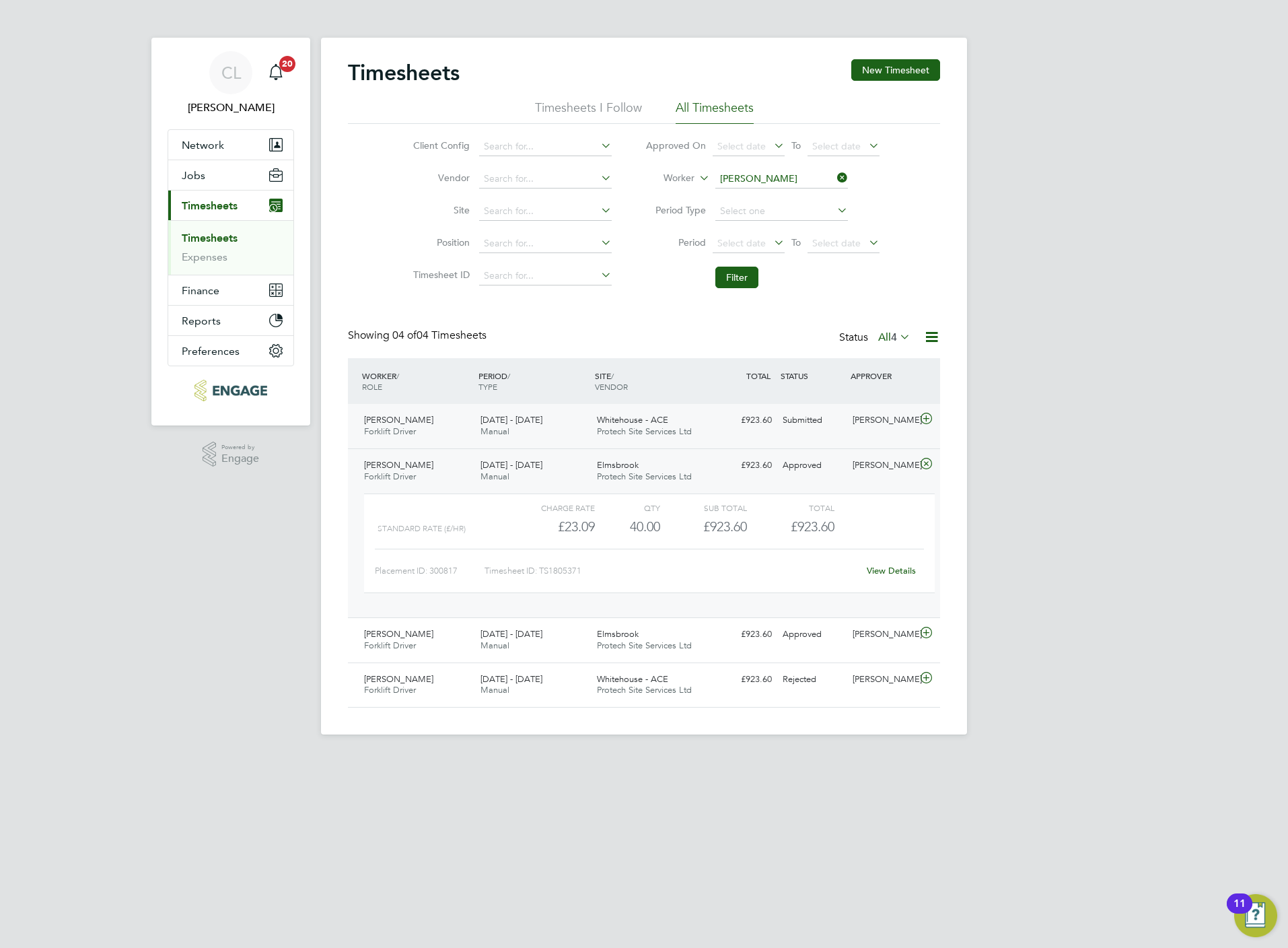
click at [921, 423] on icon at bounding box center [926, 419] width 17 height 11
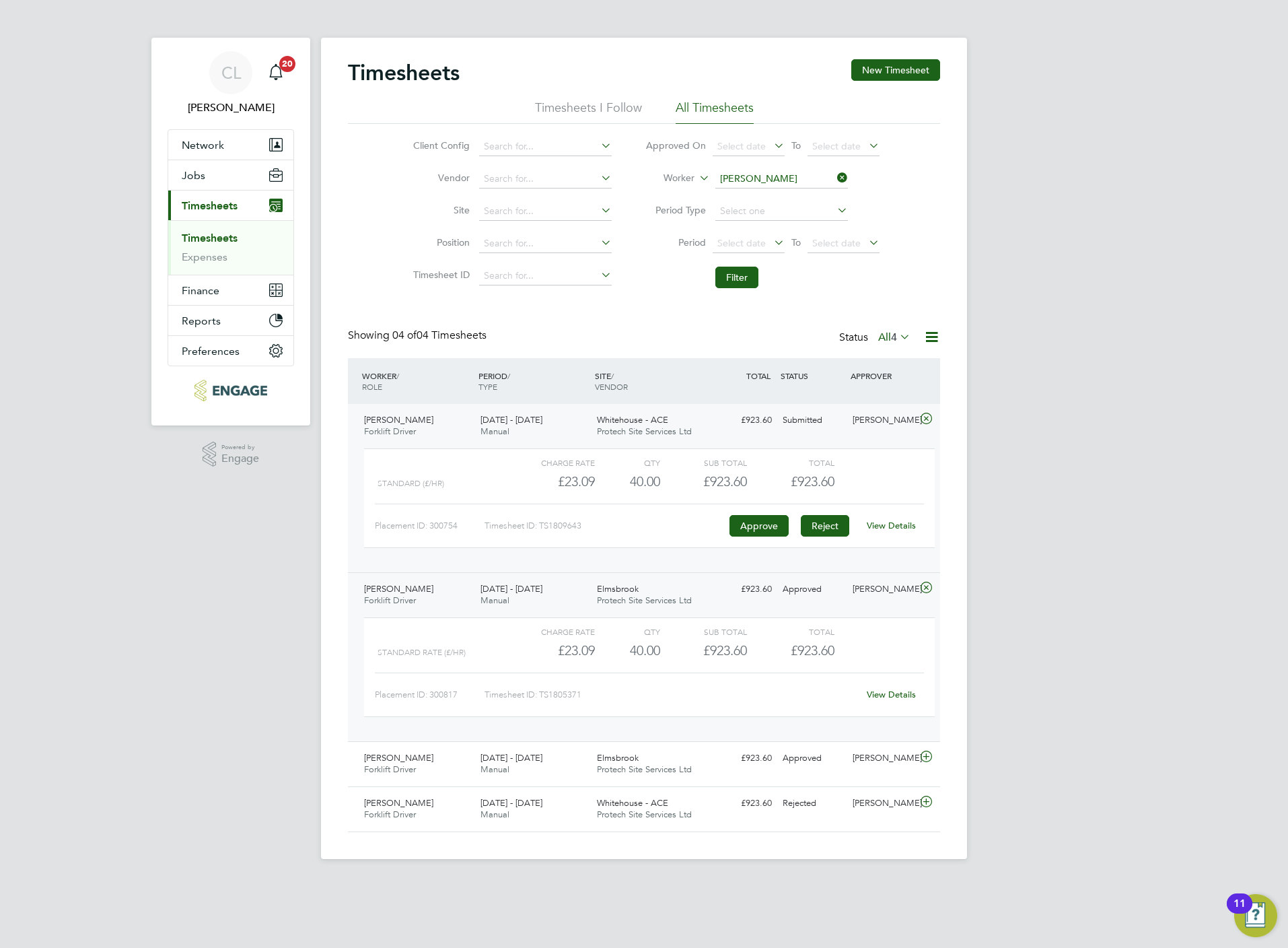
click at [840, 524] on button "Reject" at bounding box center [825, 526] width 48 height 21
click at [678, 600] on span "Protech Site Services Ltd" at bounding box center [645, 600] width 95 height 11
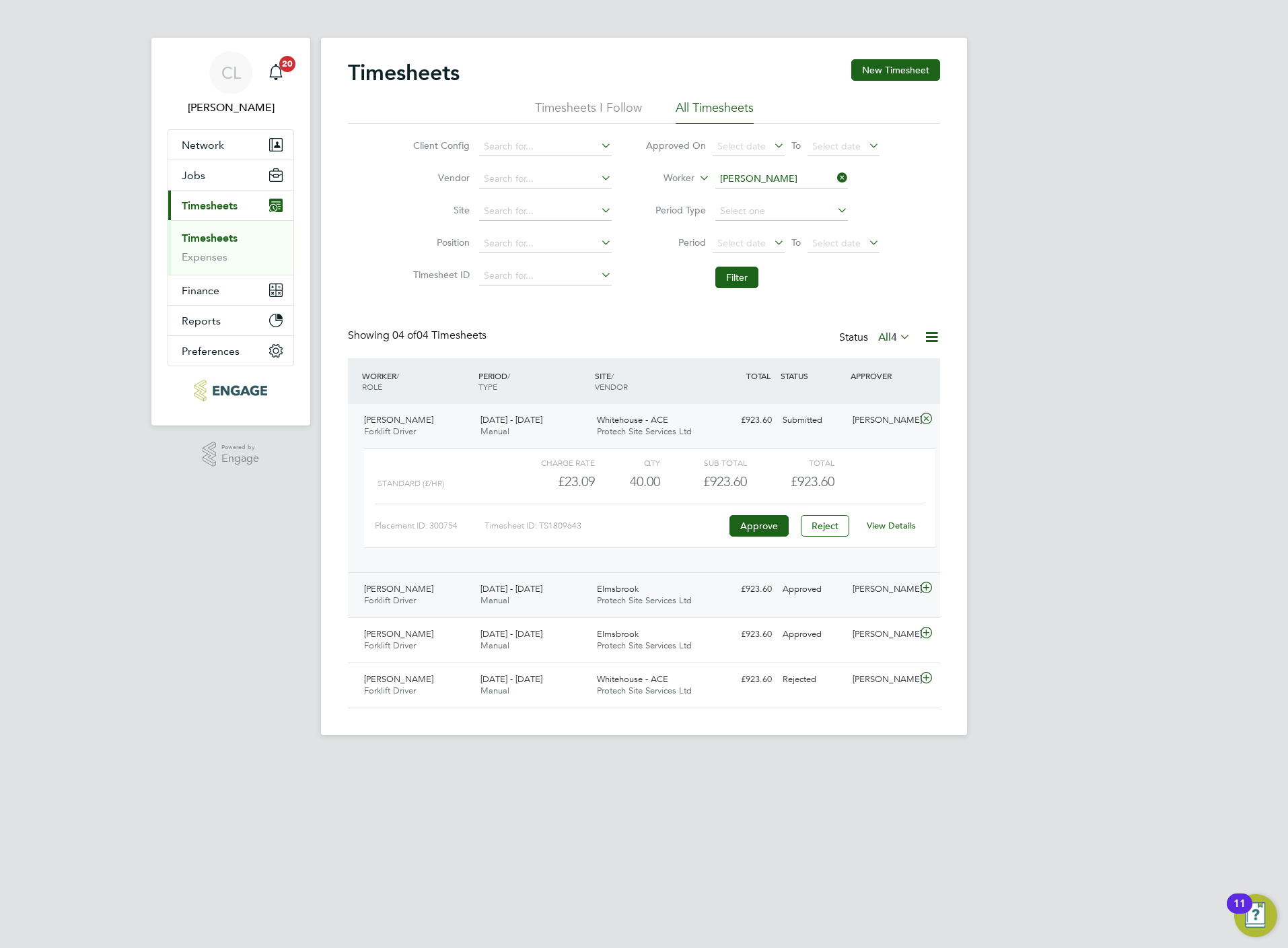
click at [892, 590] on div "[PERSON_NAME]" at bounding box center [882, 589] width 70 height 22
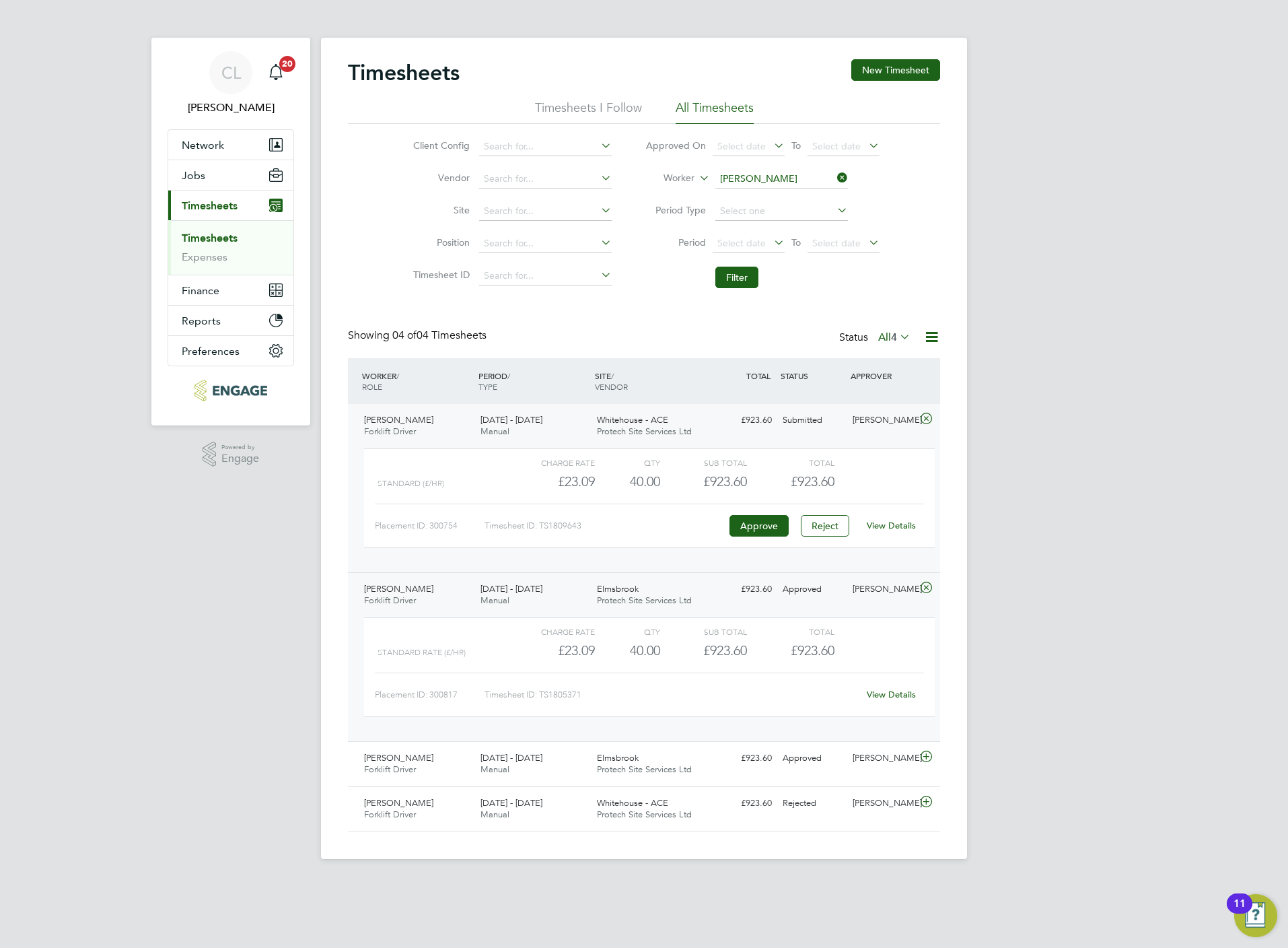
click at [896, 690] on div "View Details" at bounding box center [891, 695] width 66 height 21
click at [895, 700] on link "View Details" at bounding box center [891, 695] width 49 height 11
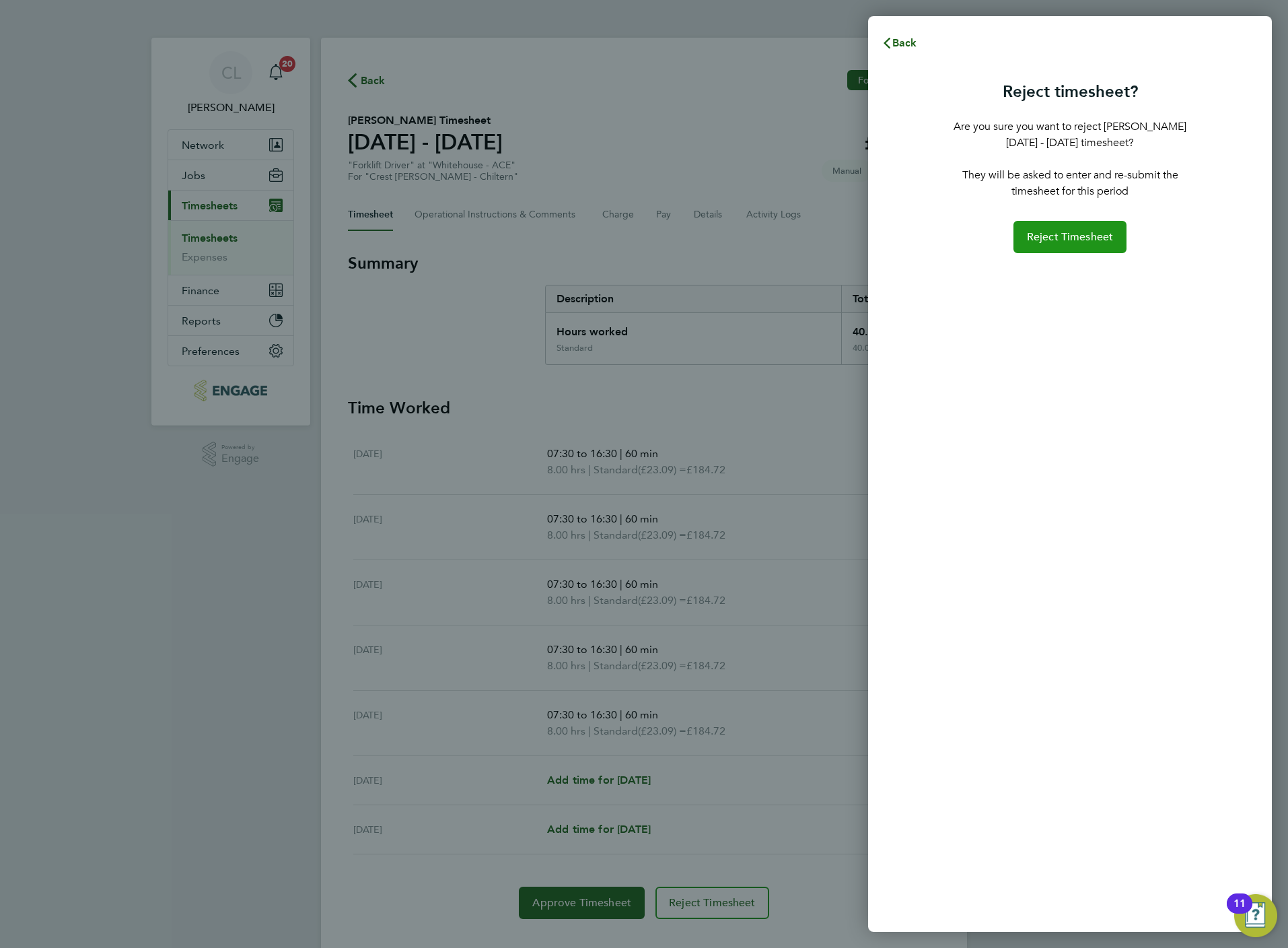
click at [1038, 232] on span "Reject Timesheet" at bounding box center [1070, 236] width 87 height 13
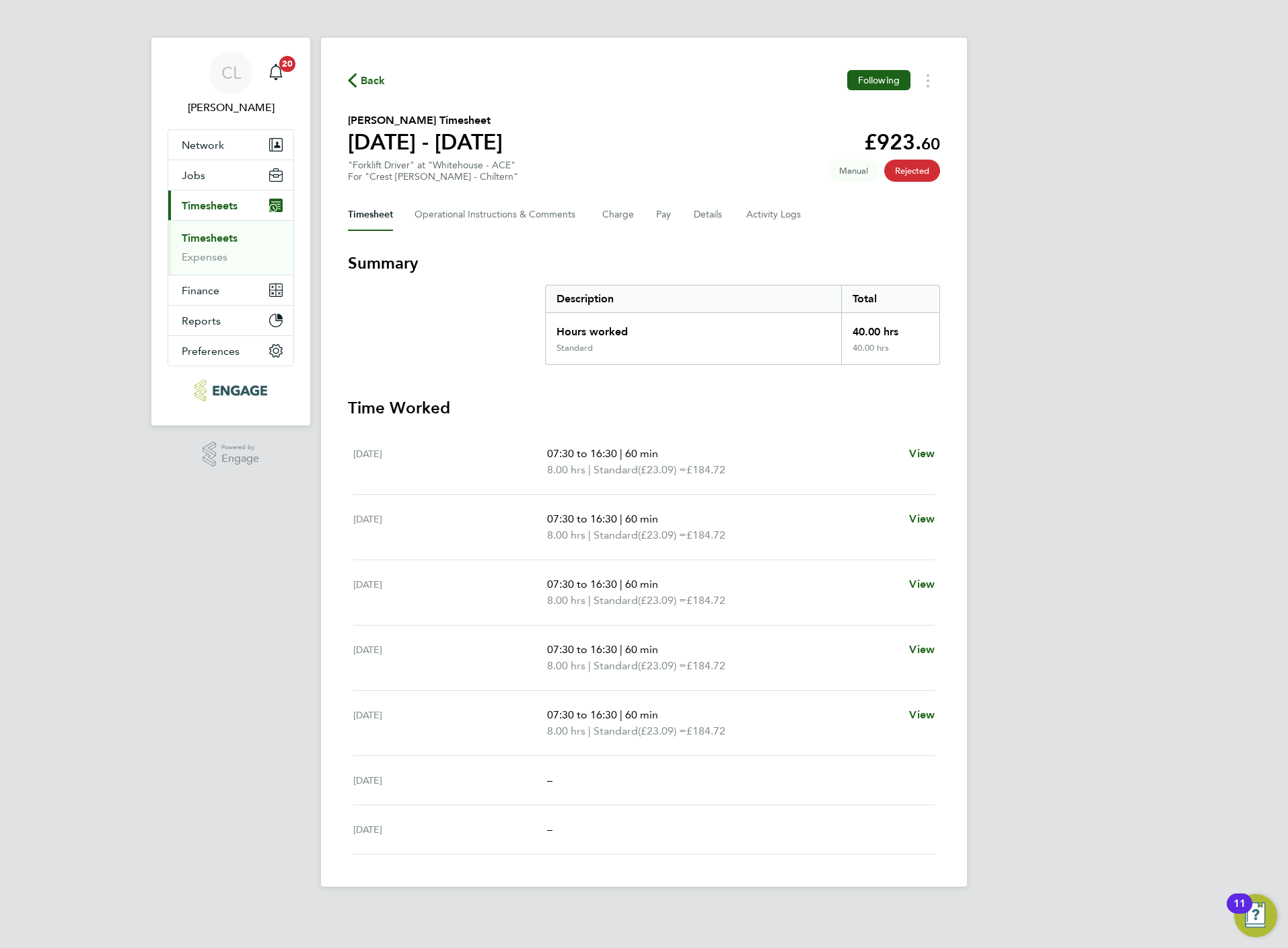
click at [652, 390] on section "Summary Description Total Hours worked 40.00 hrs Standard 40.00 hrs Time Worked…" at bounding box center [644, 553] width 592 height 602
click at [372, 77] on span "Back" at bounding box center [373, 80] width 25 height 16
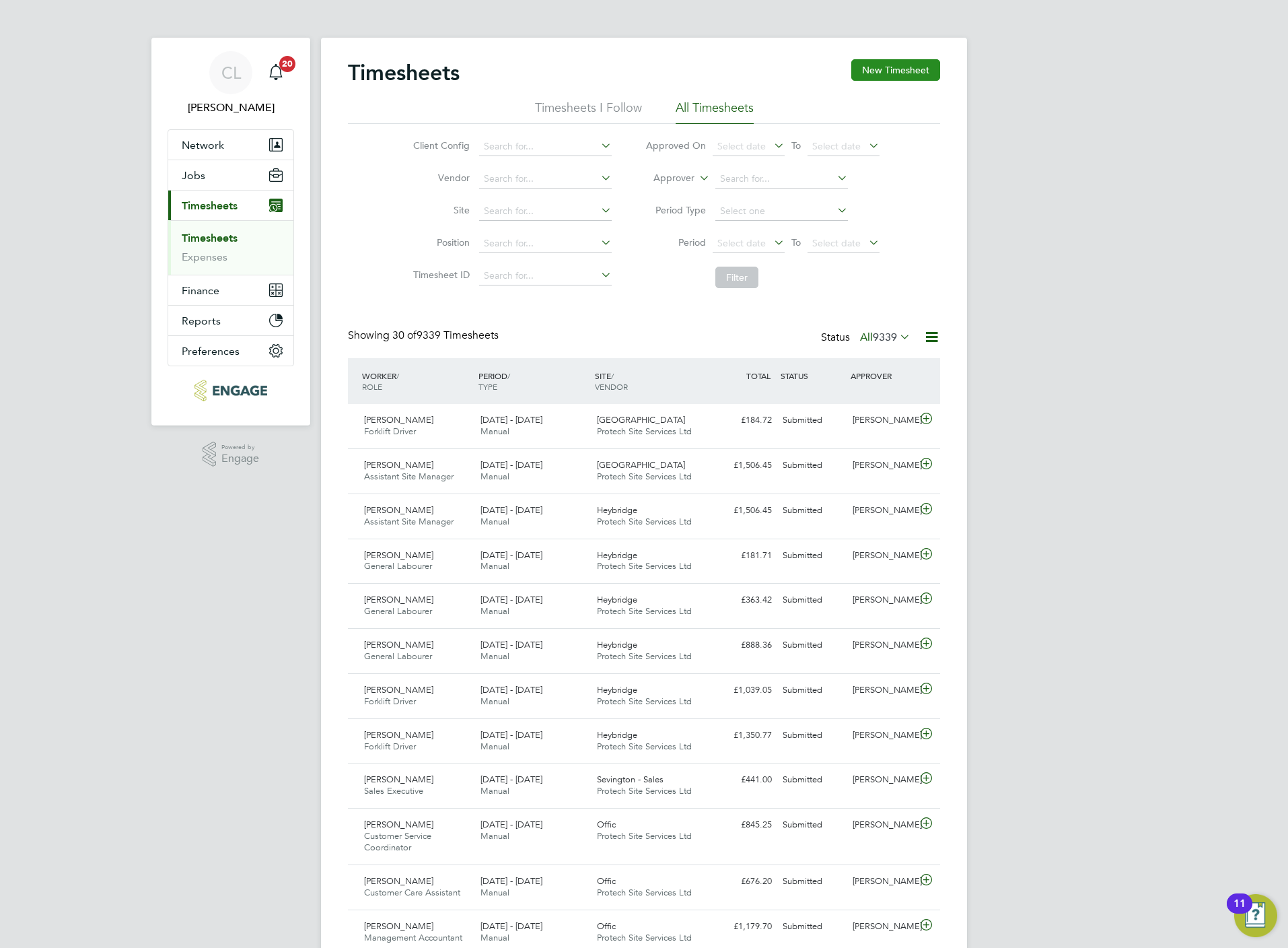
click at [893, 59] on button "New Timesheet" at bounding box center [895, 70] width 89 height 21
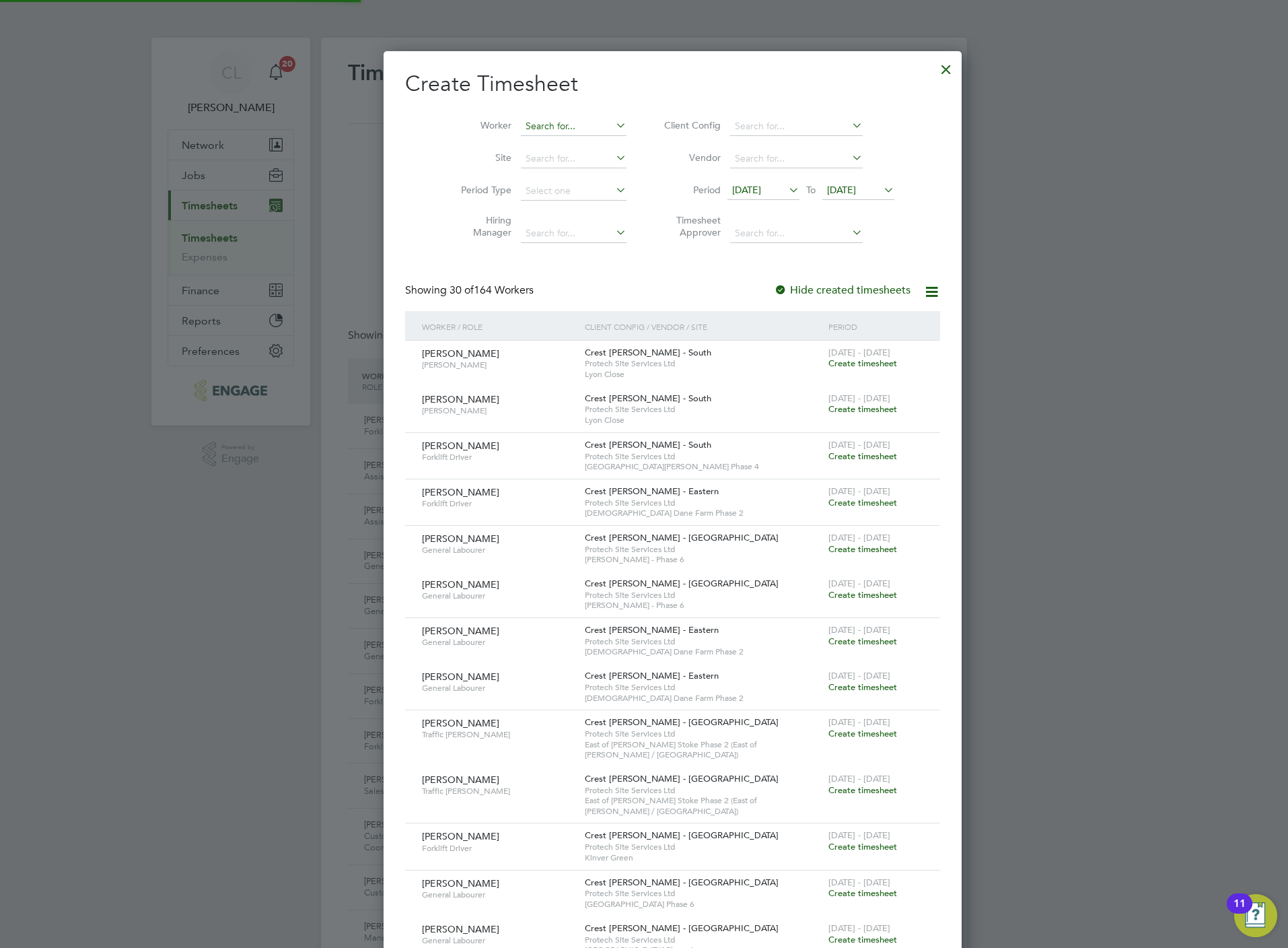
click at [521, 124] on input at bounding box center [573, 126] width 106 height 19
click at [519, 158] on li "Brian S kinner" at bounding box center [579, 163] width 174 height 18
type input "[PERSON_NAME]"
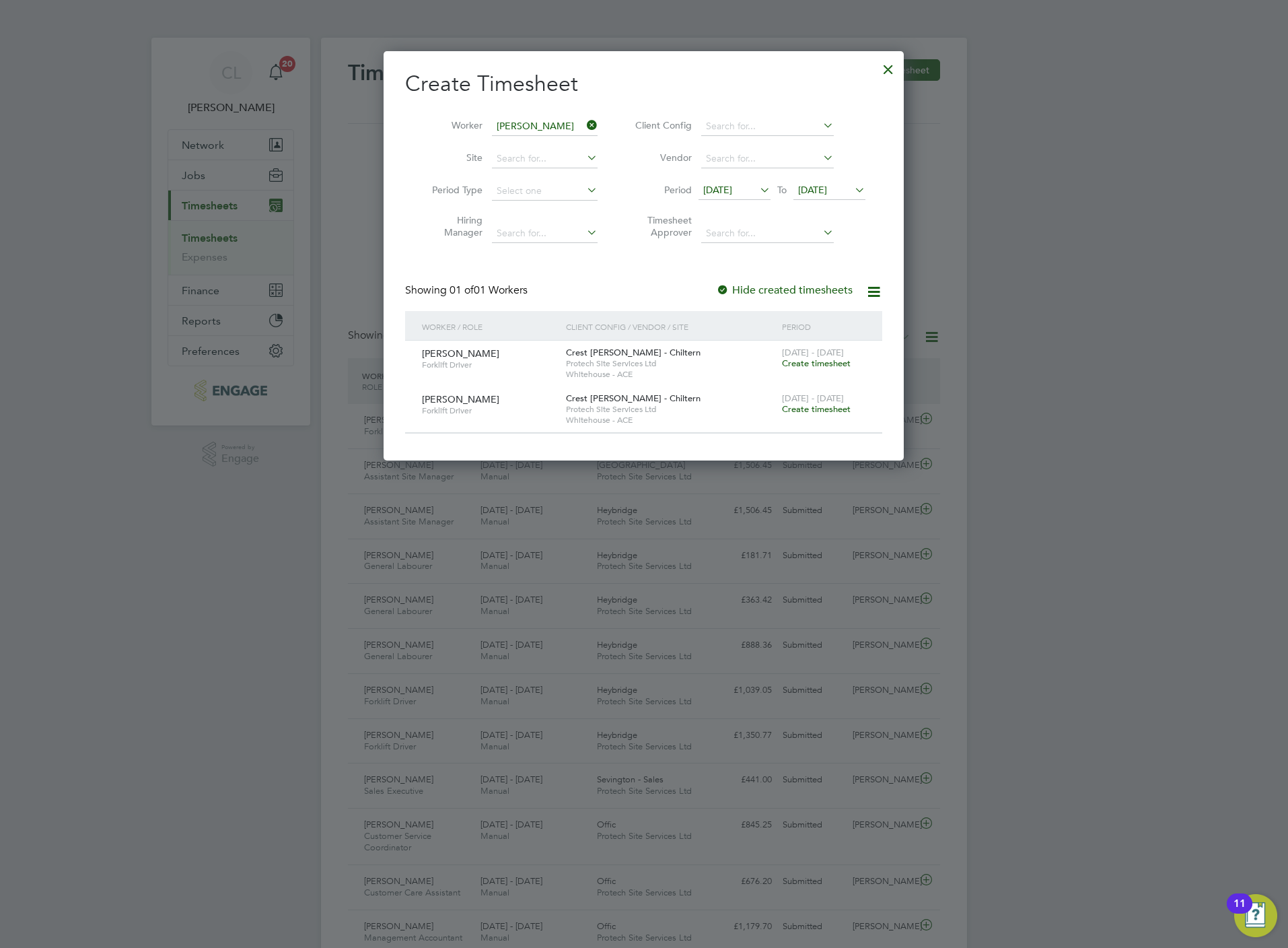
click at [827, 188] on span "[DATE]" at bounding box center [812, 189] width 29 height 12
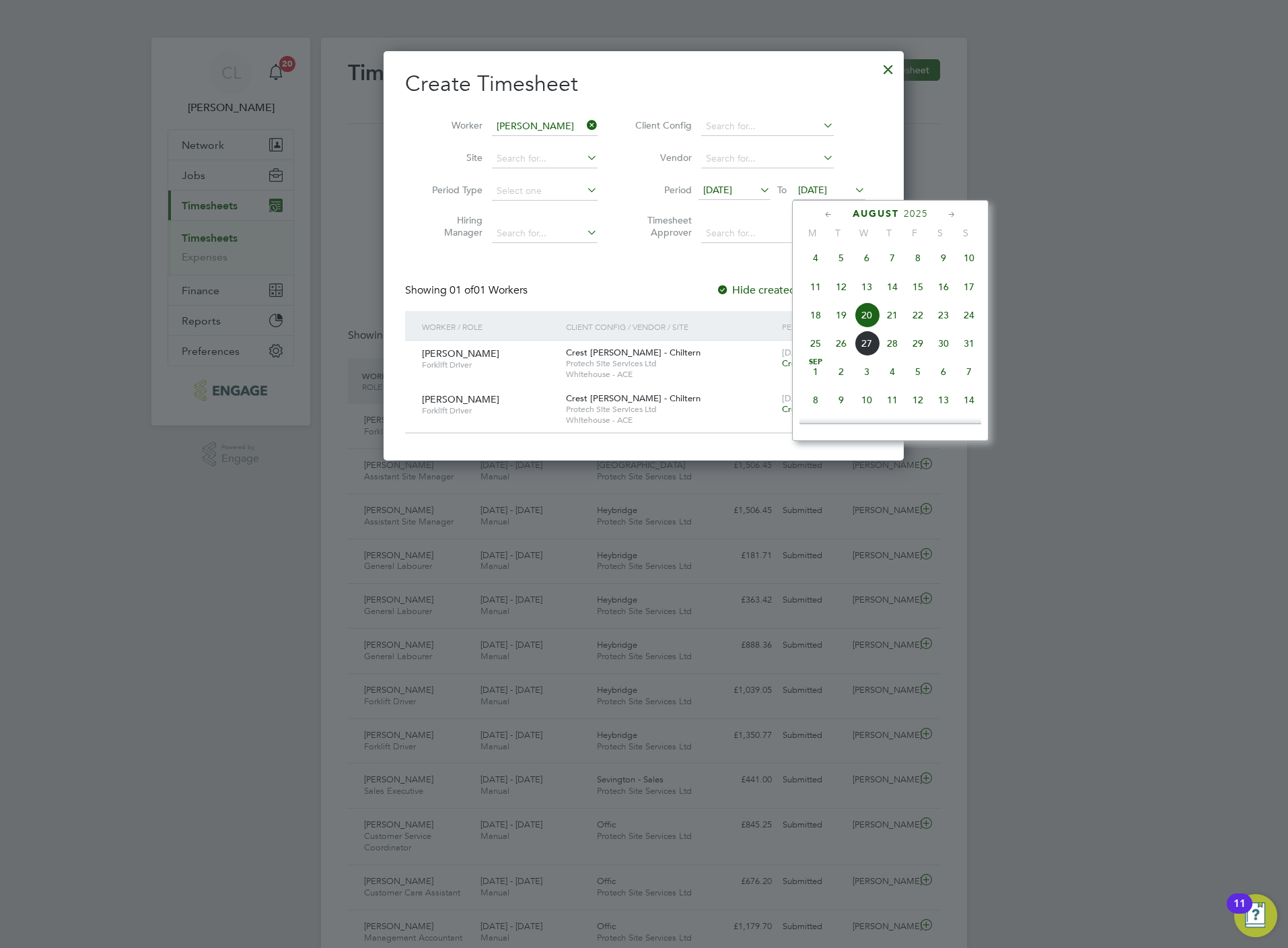
click at [909, 319] on span "22" at bounding box center [918, 315] width 26 height 26
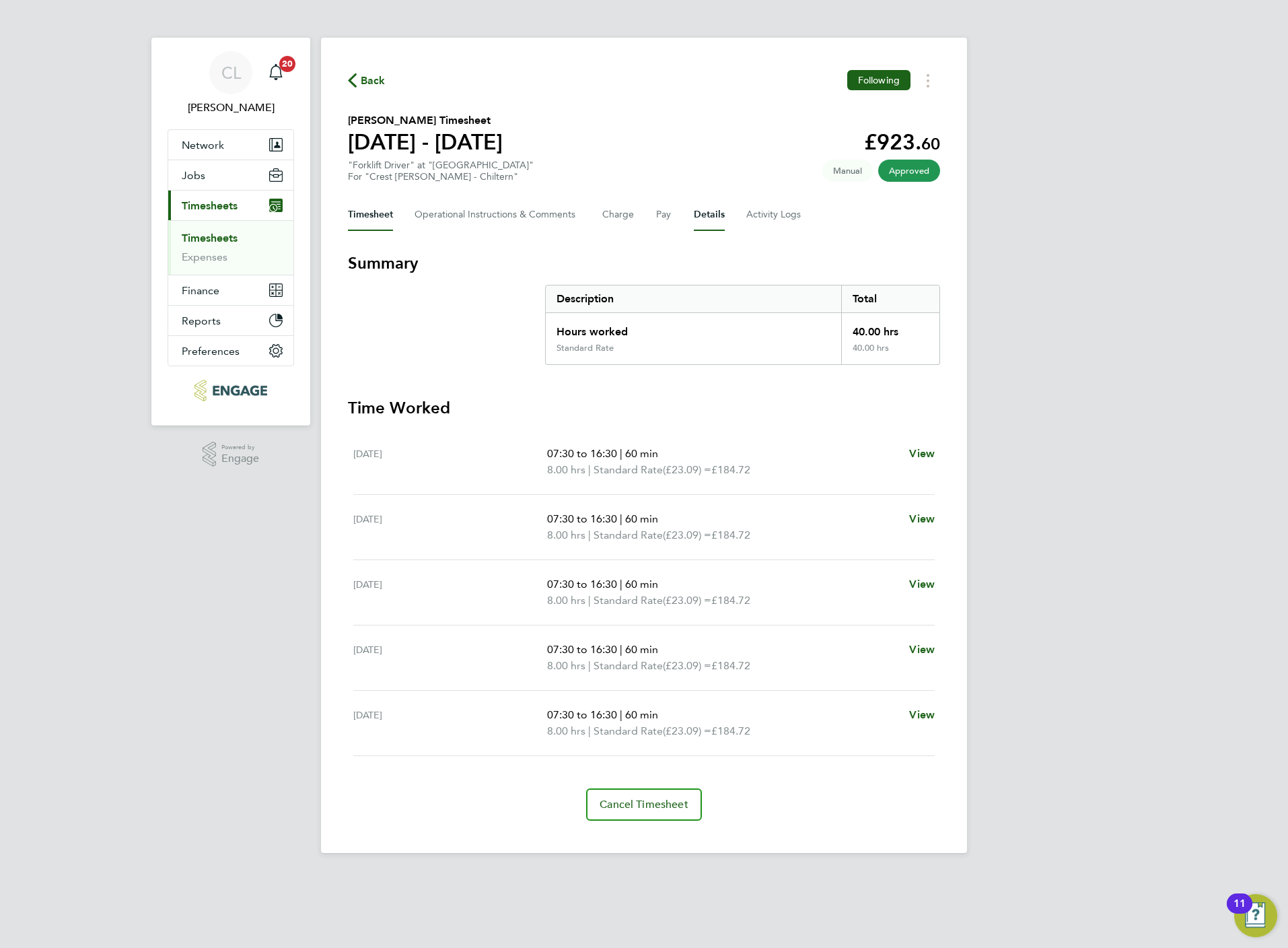
click at [717, 215] on button "Details" at bounding box center [709, 215] width 31 height 33
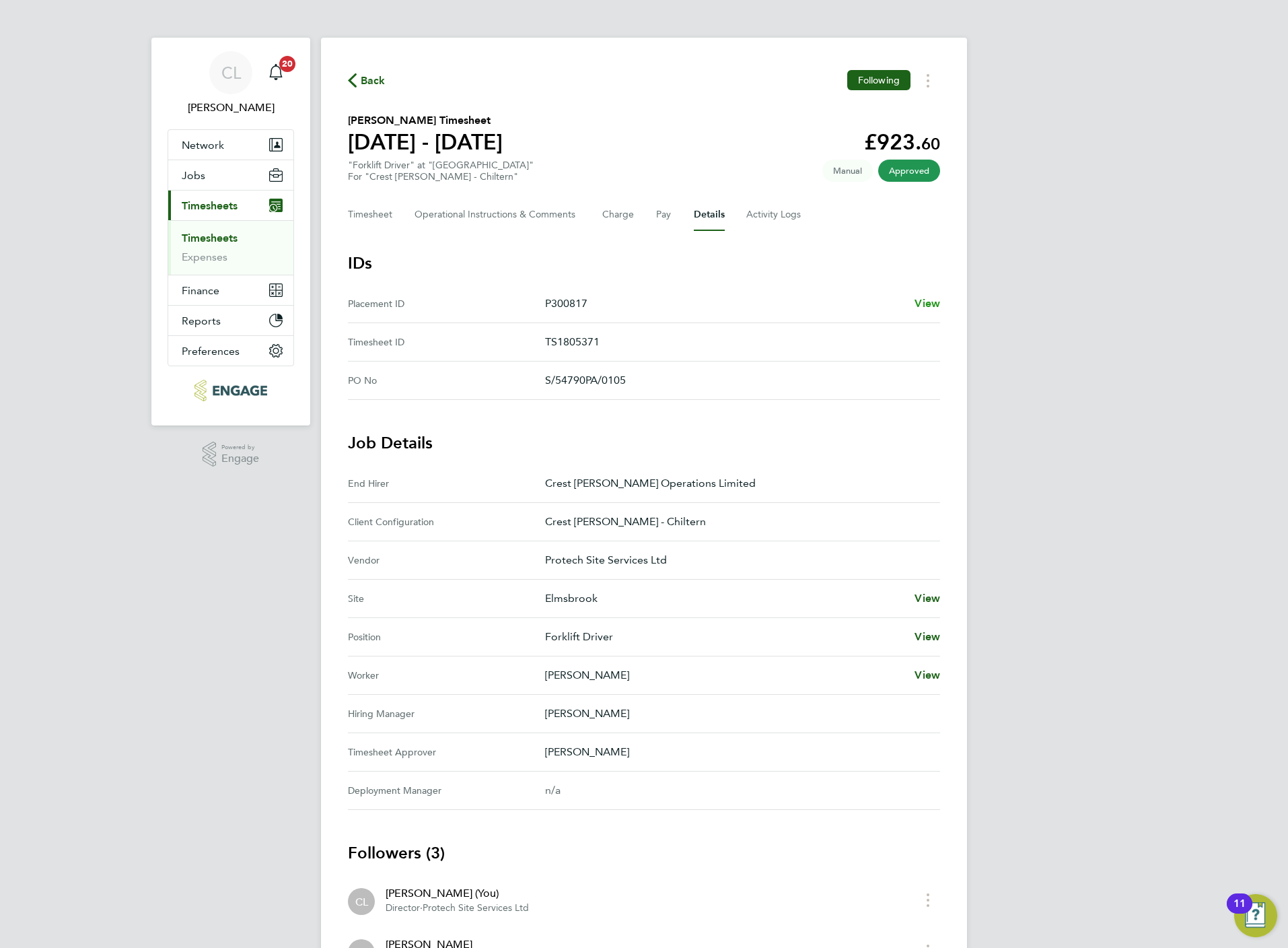
click at [927, 297] on span "View" at bounding box center [927, 303] width 26 height 13
click at [358, 92] on div "Back Following [PERSON_NAME] Timesheet [DATE] - [DATE] £923. 60 "Forklift Drive…" at bounding box center [644, 568] width 646 height 1060
click at [362, 82] on span "Back" at bounding box center [373, 80] width 25 height 16
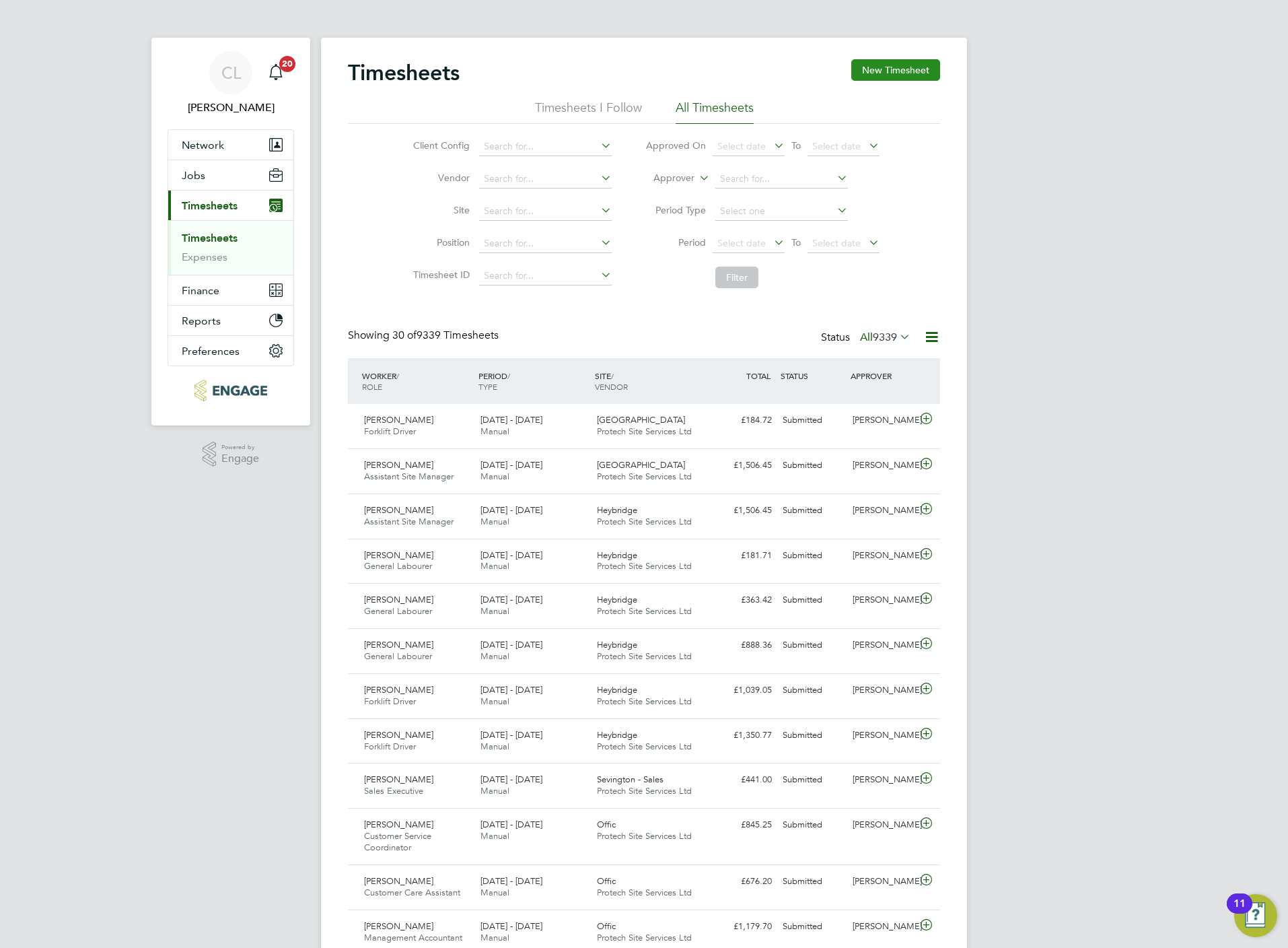
click at [902, 62] on button "New Timesheet" at bounding box center [895, 70] width 89 height 21
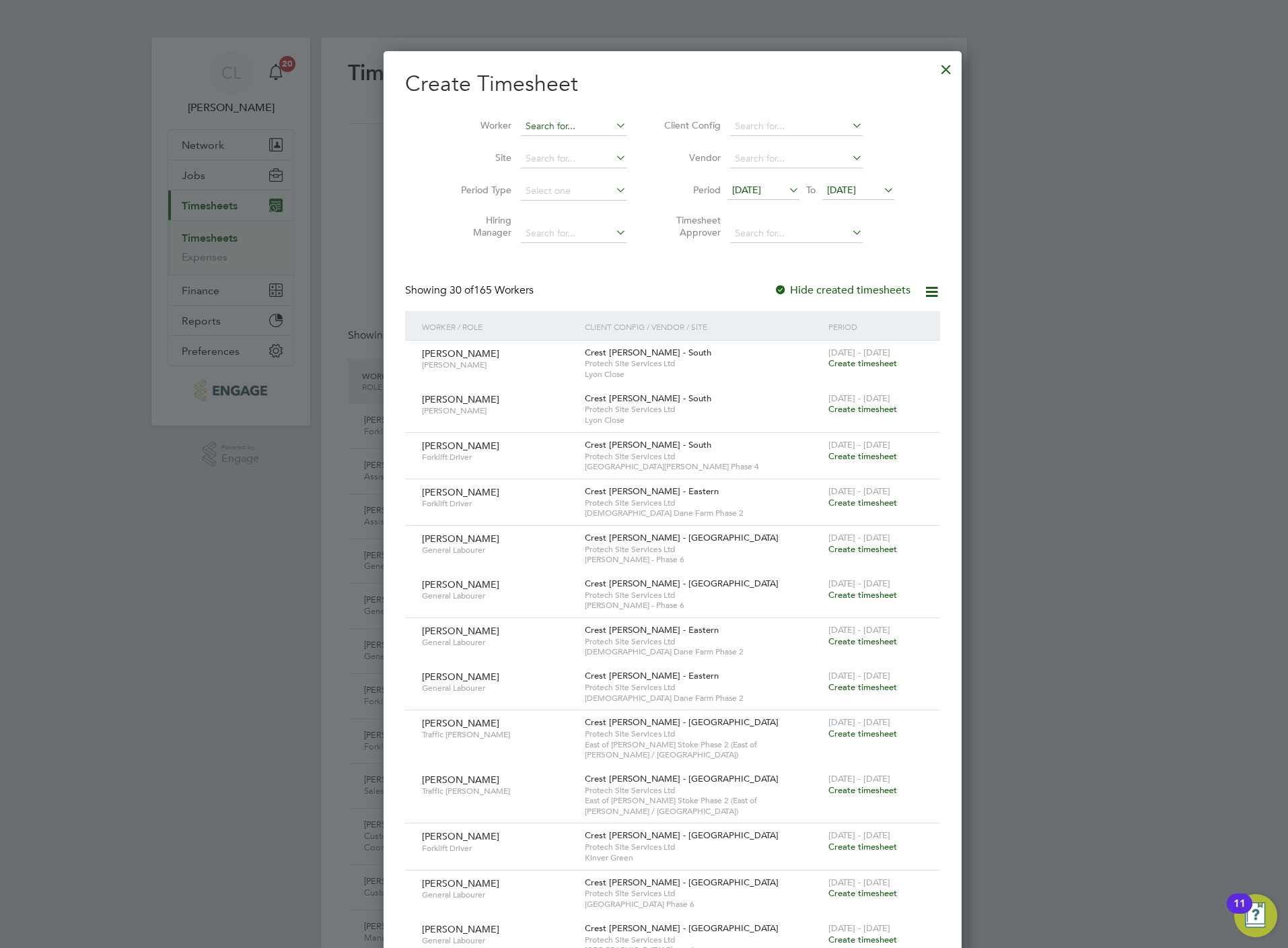
click at [525, 136] on div "Timesheets New Timesheet Timesheets I Follow All Timesheets Client Config Vendo…" at bounding box center [644, 935] width 646 height 1794
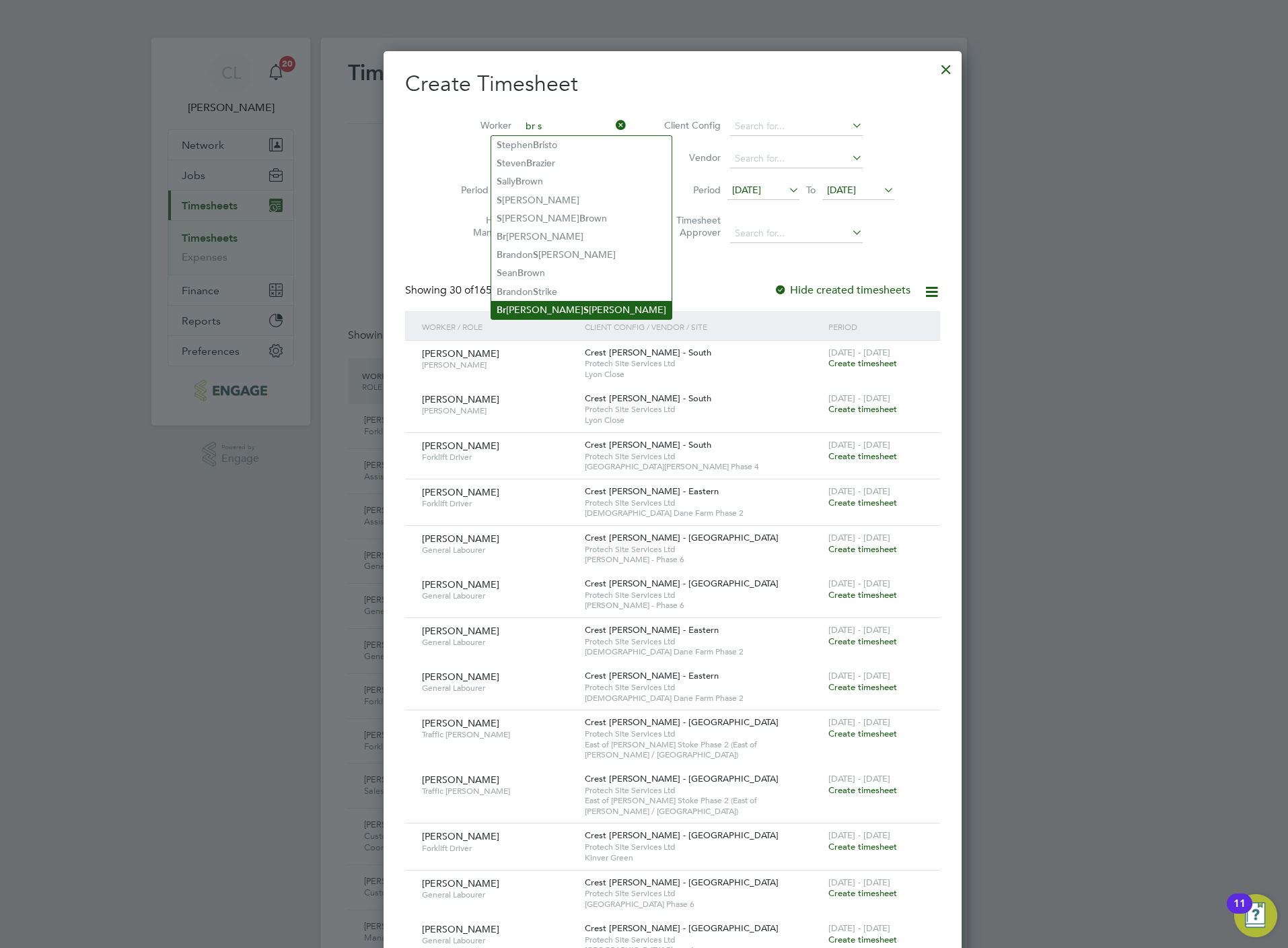
click at [555, 301] on li "Br [PERSON_NAME]" at bounding box center [582, 310] width 180 height 18
type input "[PERSON_NAME]"
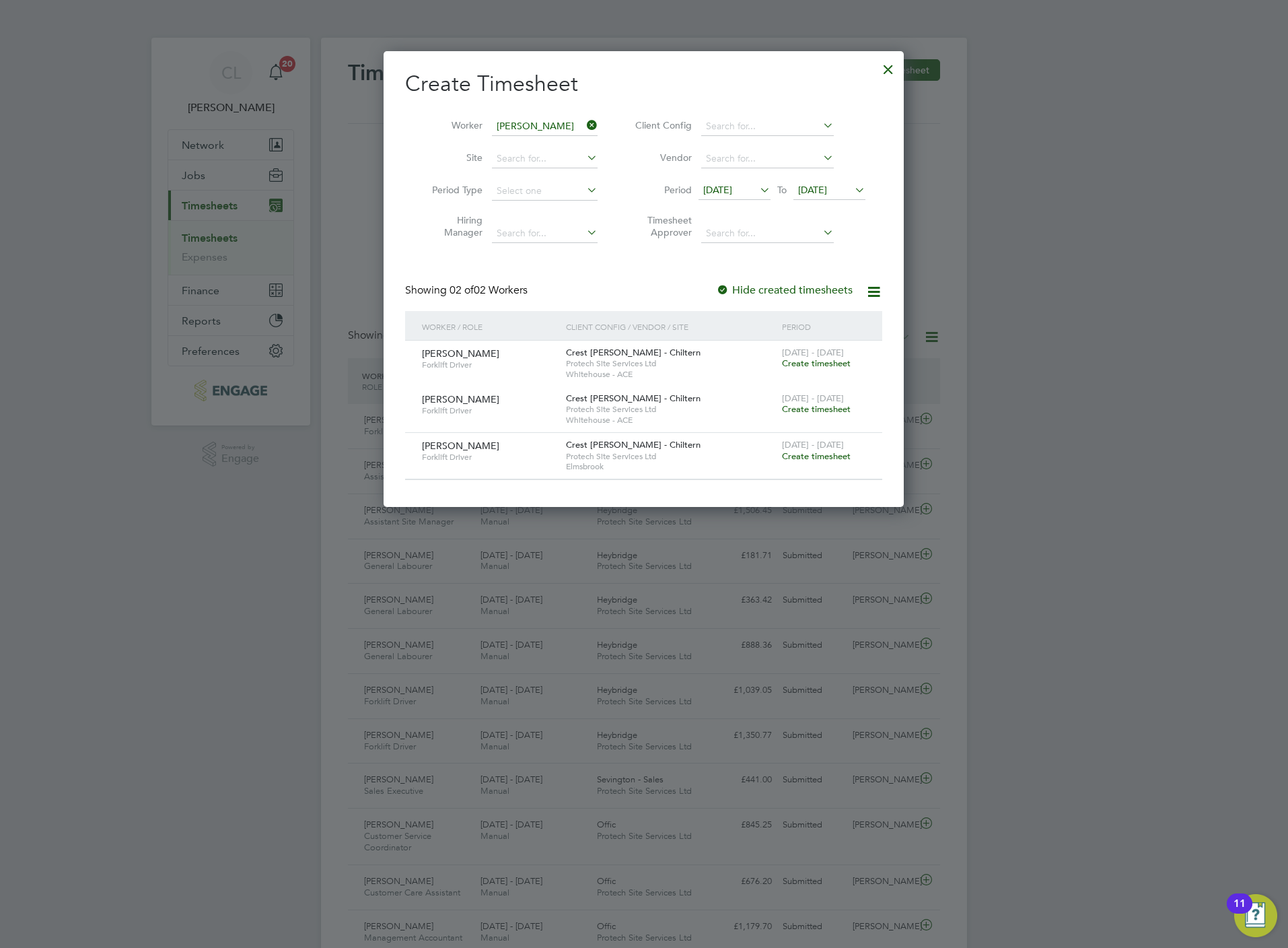
click at [838, 461] on span "Create timesheet" at bounding box center [816, 456] width 69 height 11
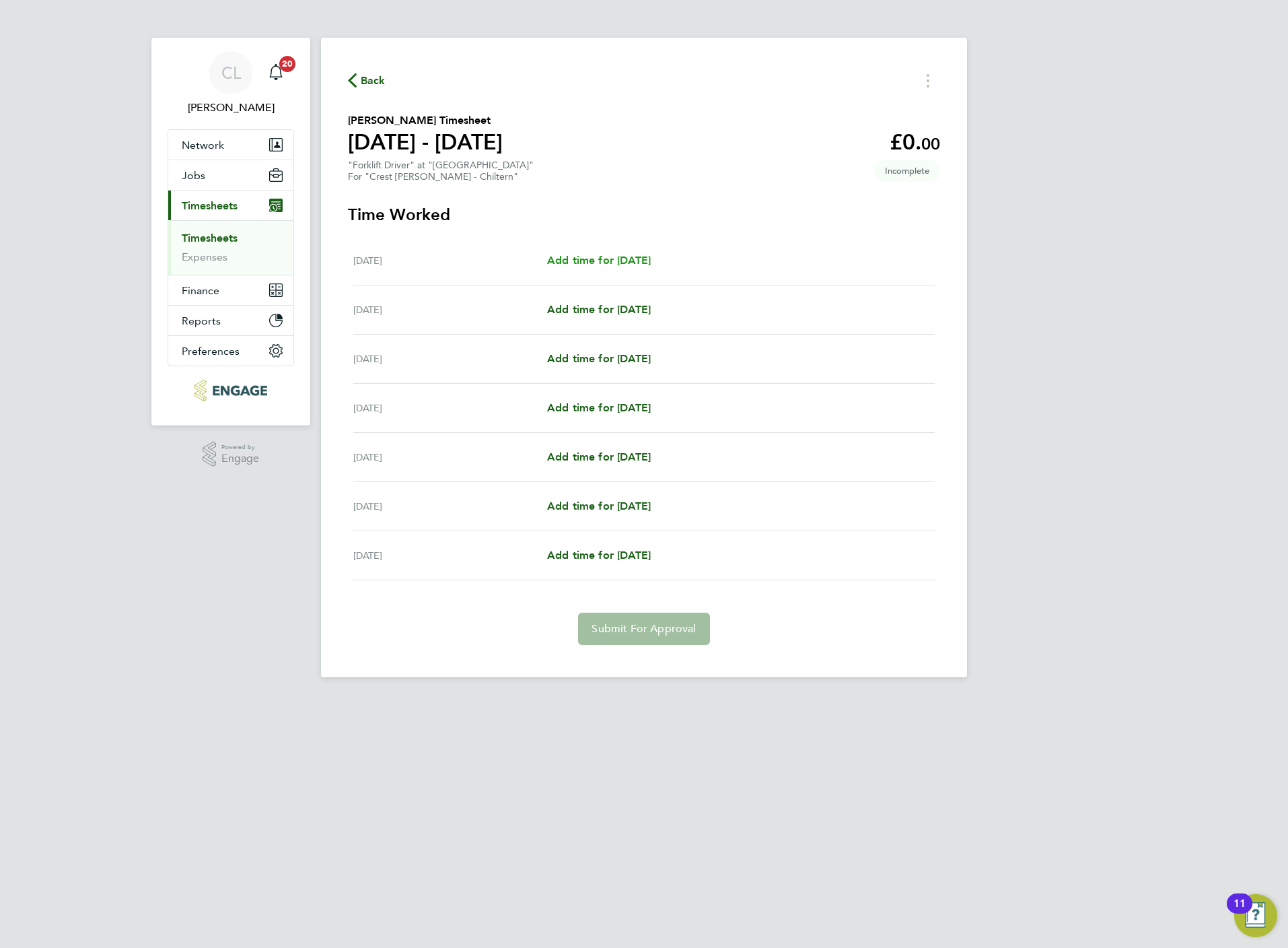
click at [626, 260] on span "Add time for [DATE]" at bounding box center [599, 260] width 104 height 13
select select "60"
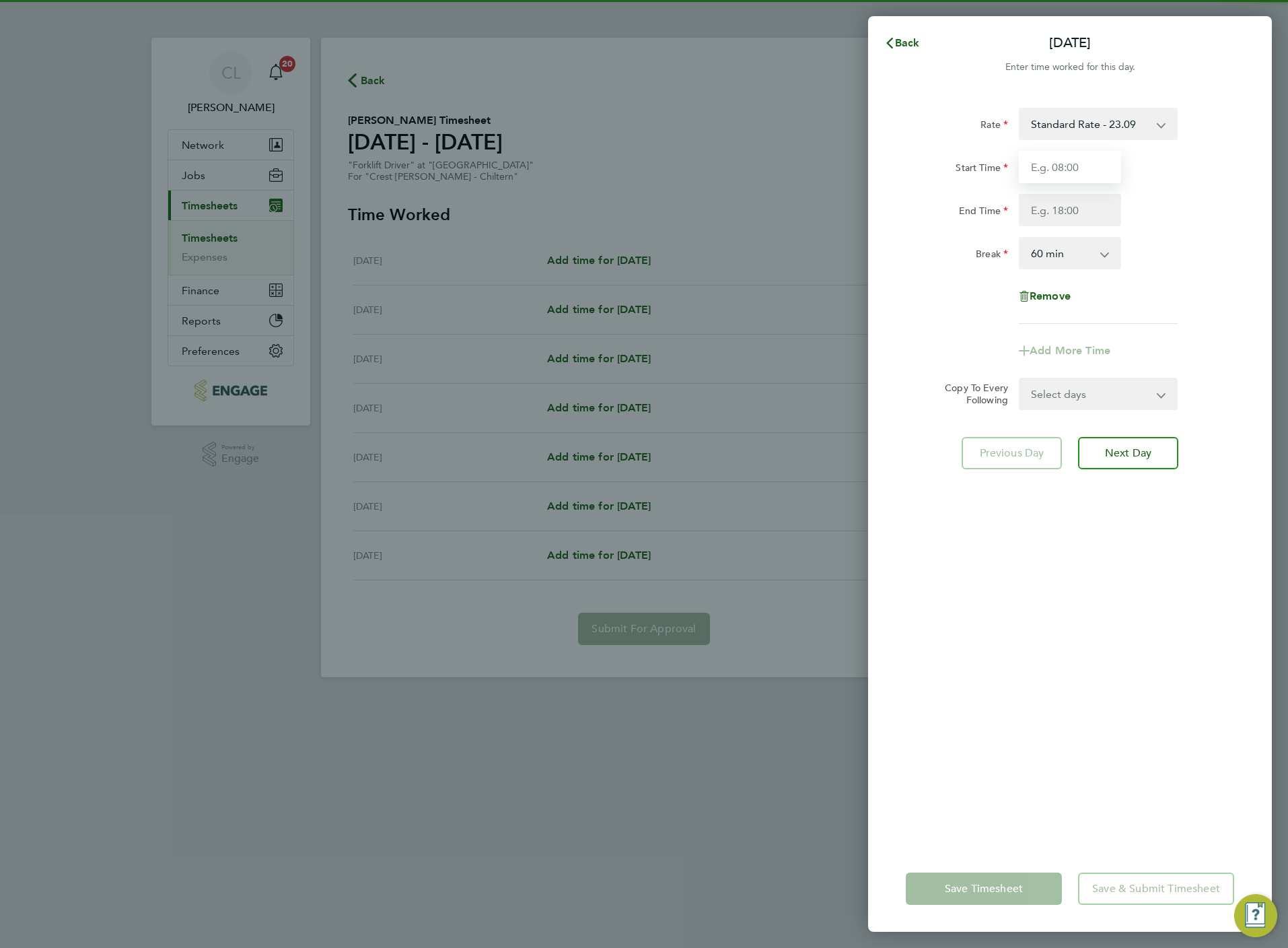
click at [1036, 160] on input "Start Time" at bounding box center [1070, 167] width 102 height 33
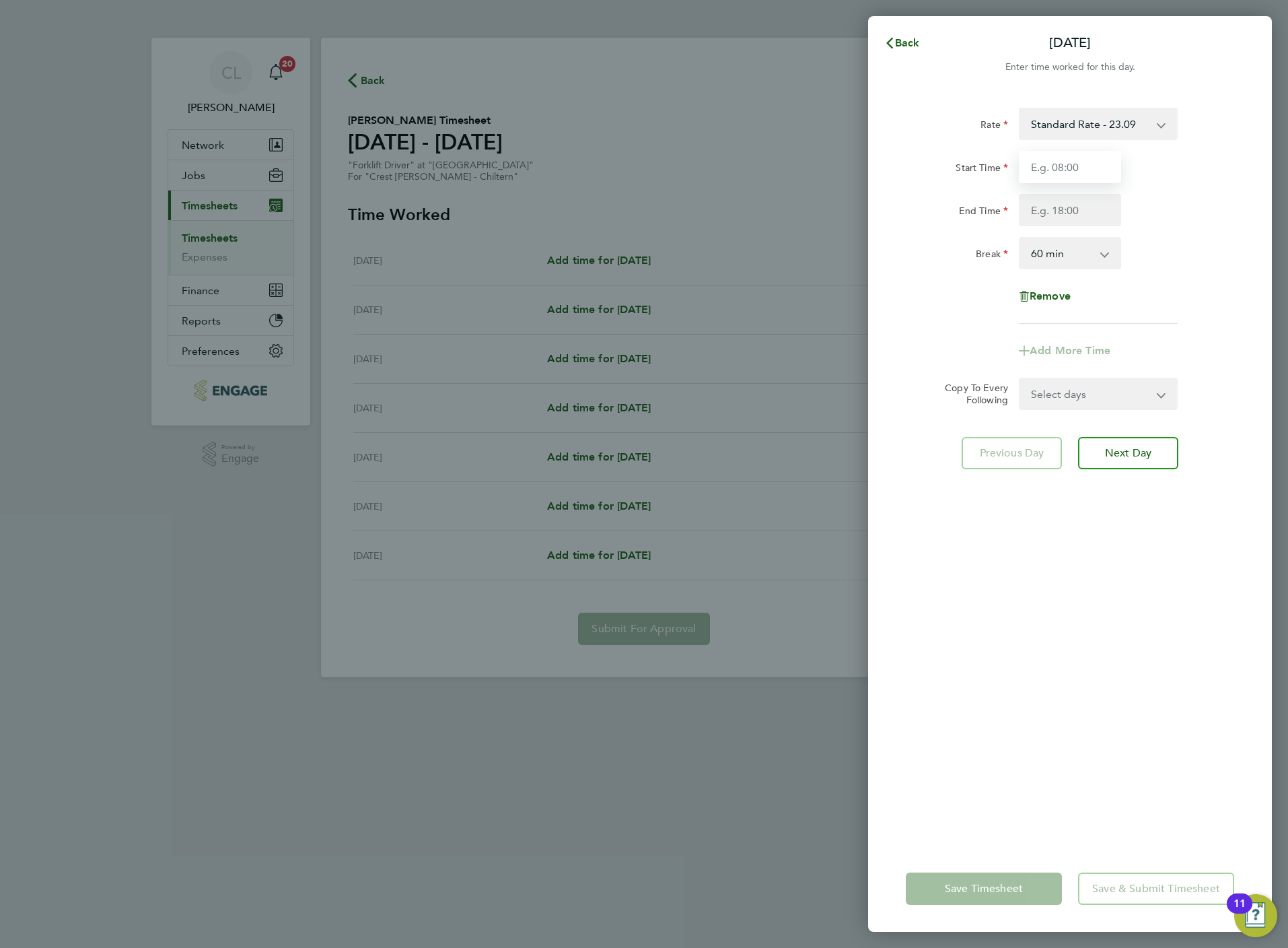
type input "07:30"
type input "16:30"
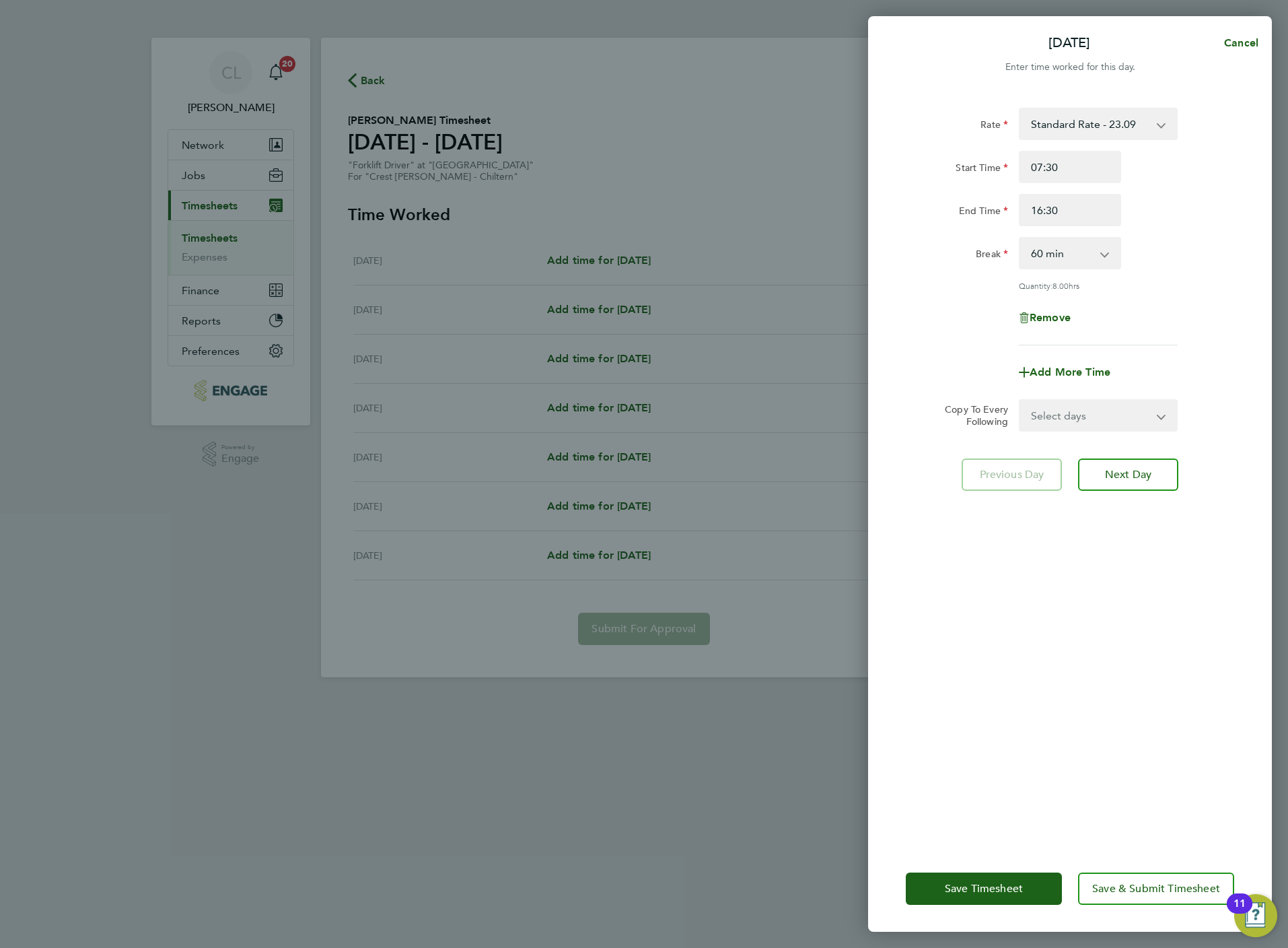
click at [1112, 406] on select "Select days Day Weekday (Mon-Fri) Weekend (Sat-Sun) Tuesday Wednesday Thursday …" at bounding box center [1090, 416] width 141 height 30
select select "WEEKDAY"
click at [1020, 401] on select "Select days Day Weekday (Mon-Fri) Weekend (Sat-Sun) Tuesday Wednesday Thursday …" at bounding box center [1090, 416] width 141 height 30
select select "2025-08-24"
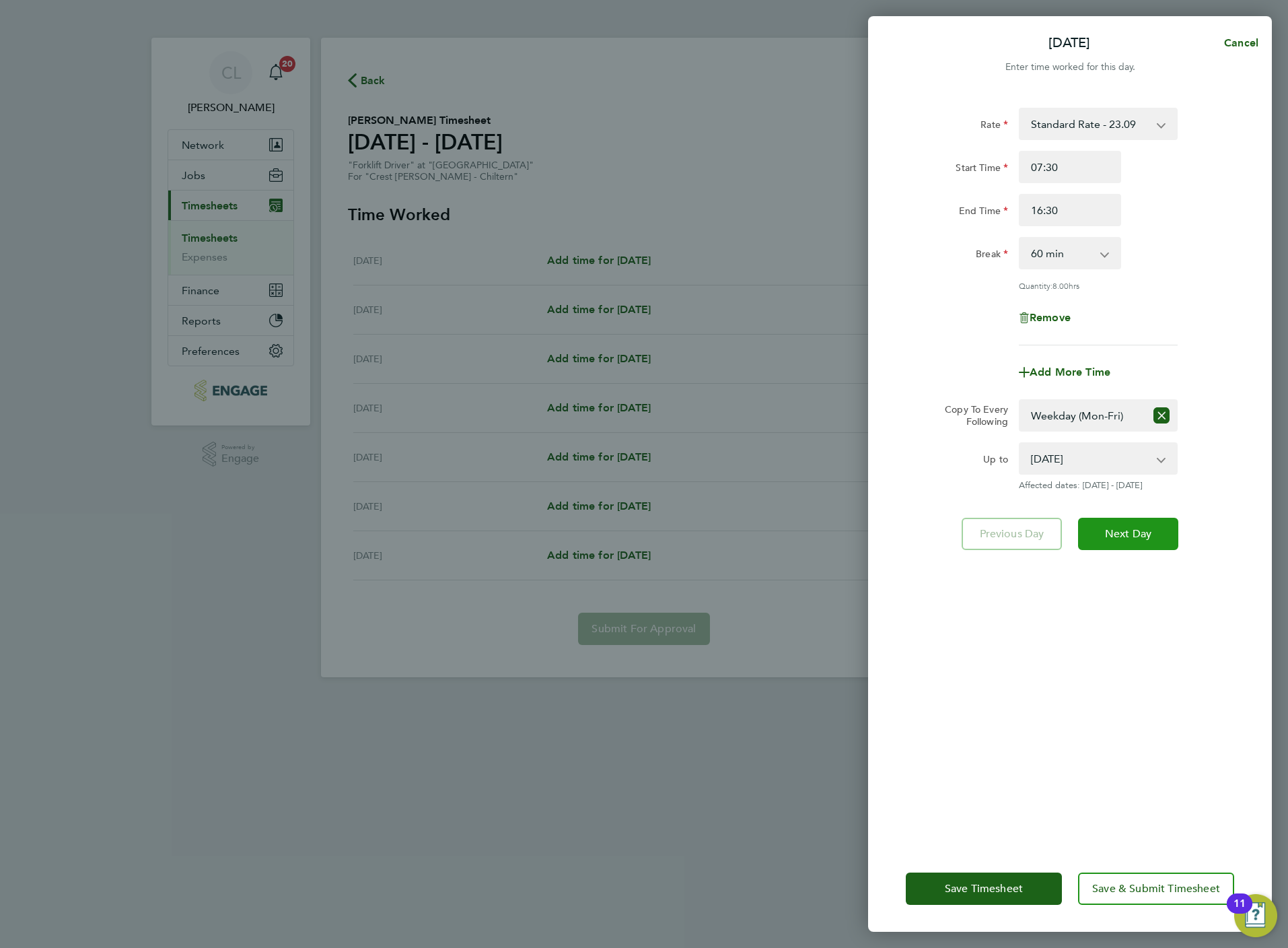
click at [1126, 534] on span "Next Day" at bounding box center [1128, 534] width 46 height 13
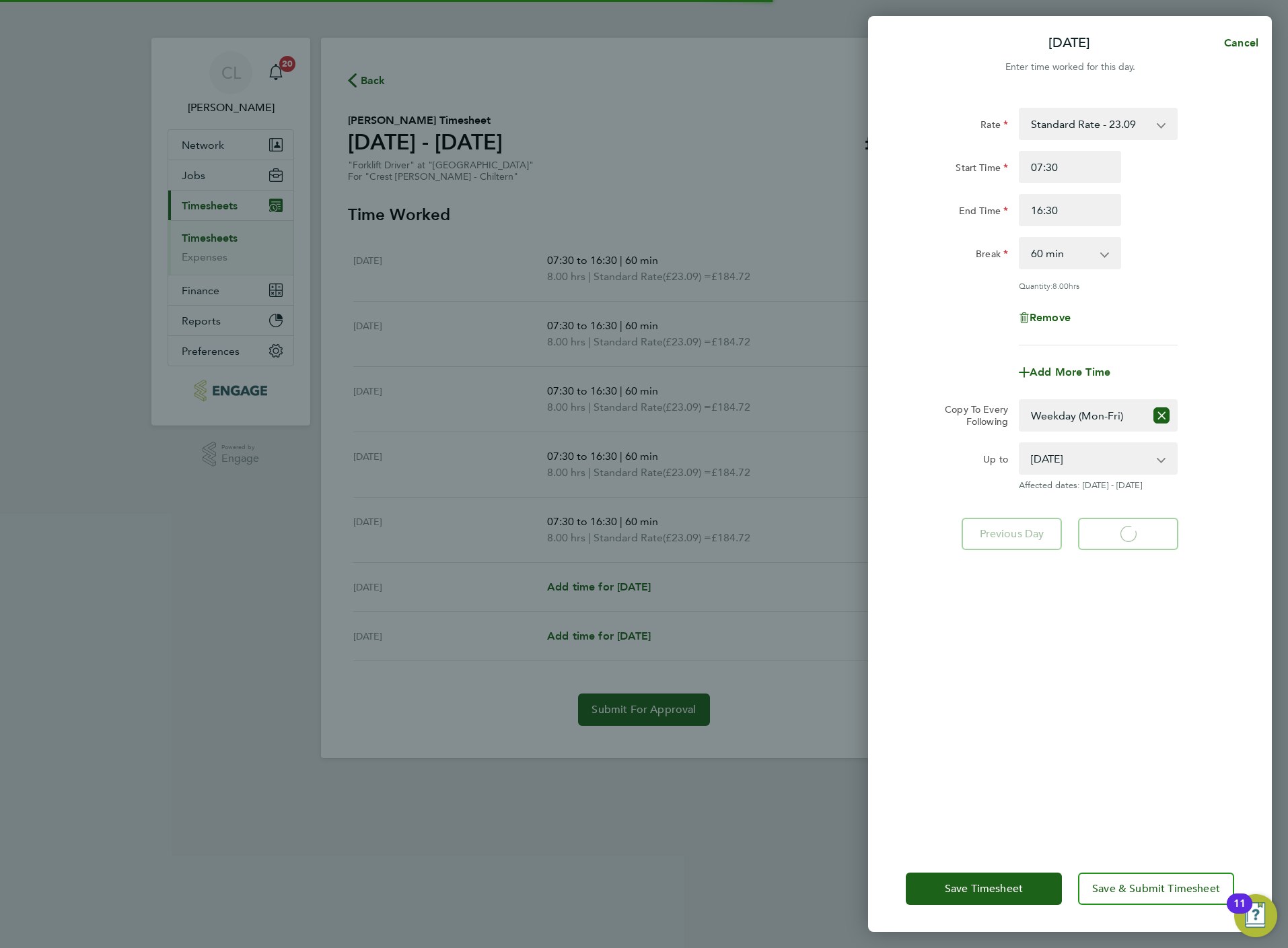
select select "60"
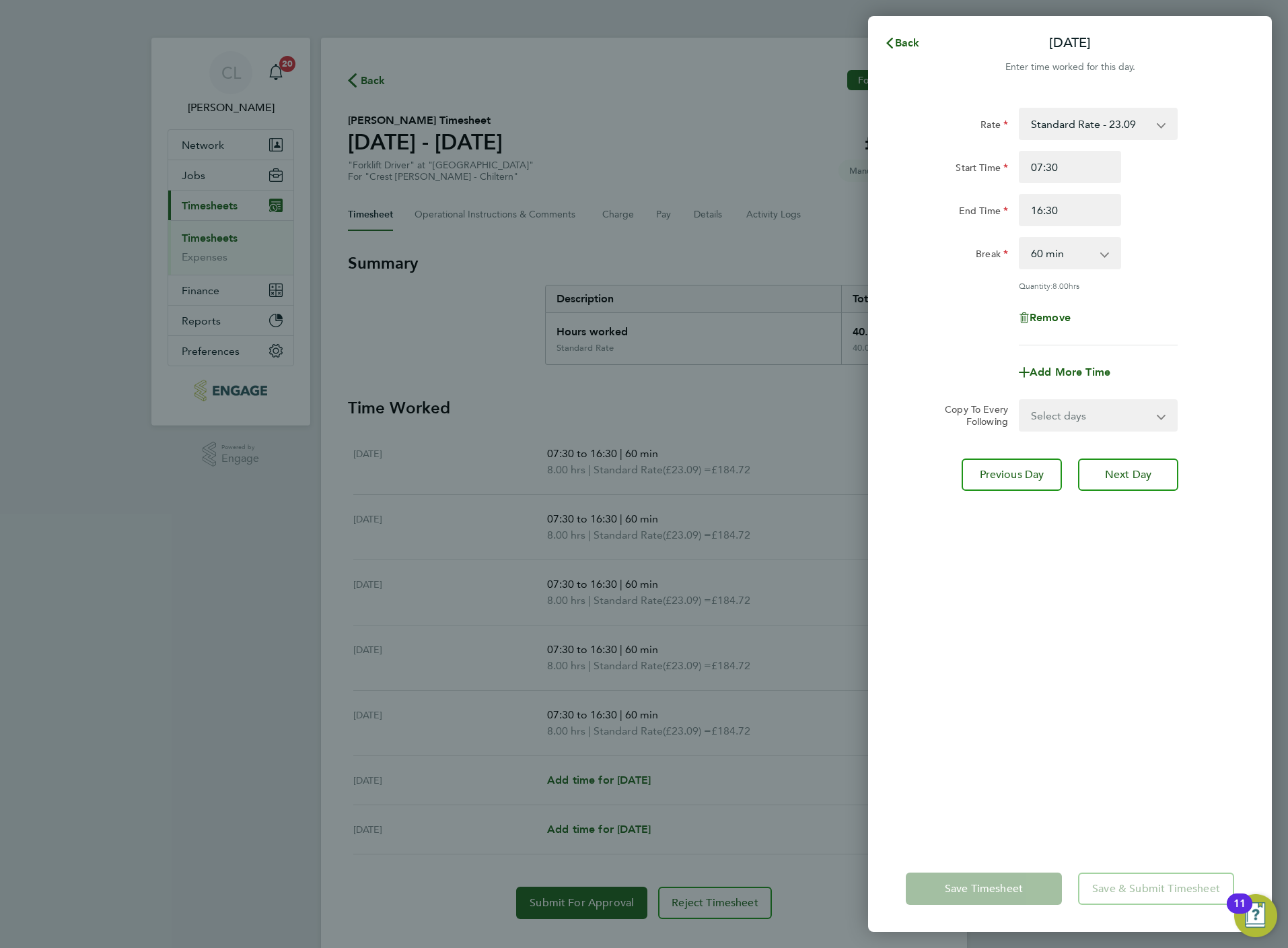
click at [1042, 766] on div "Rate Standard Rate - 23.09 Start Time 07:30 End Time 16:30 Break 0 min 15 min 3…" at bounding box center [1070, 468] width 404 height 754
click at [907, 43] on span "Back" at bounding box center [907, 43] width 25 height 13
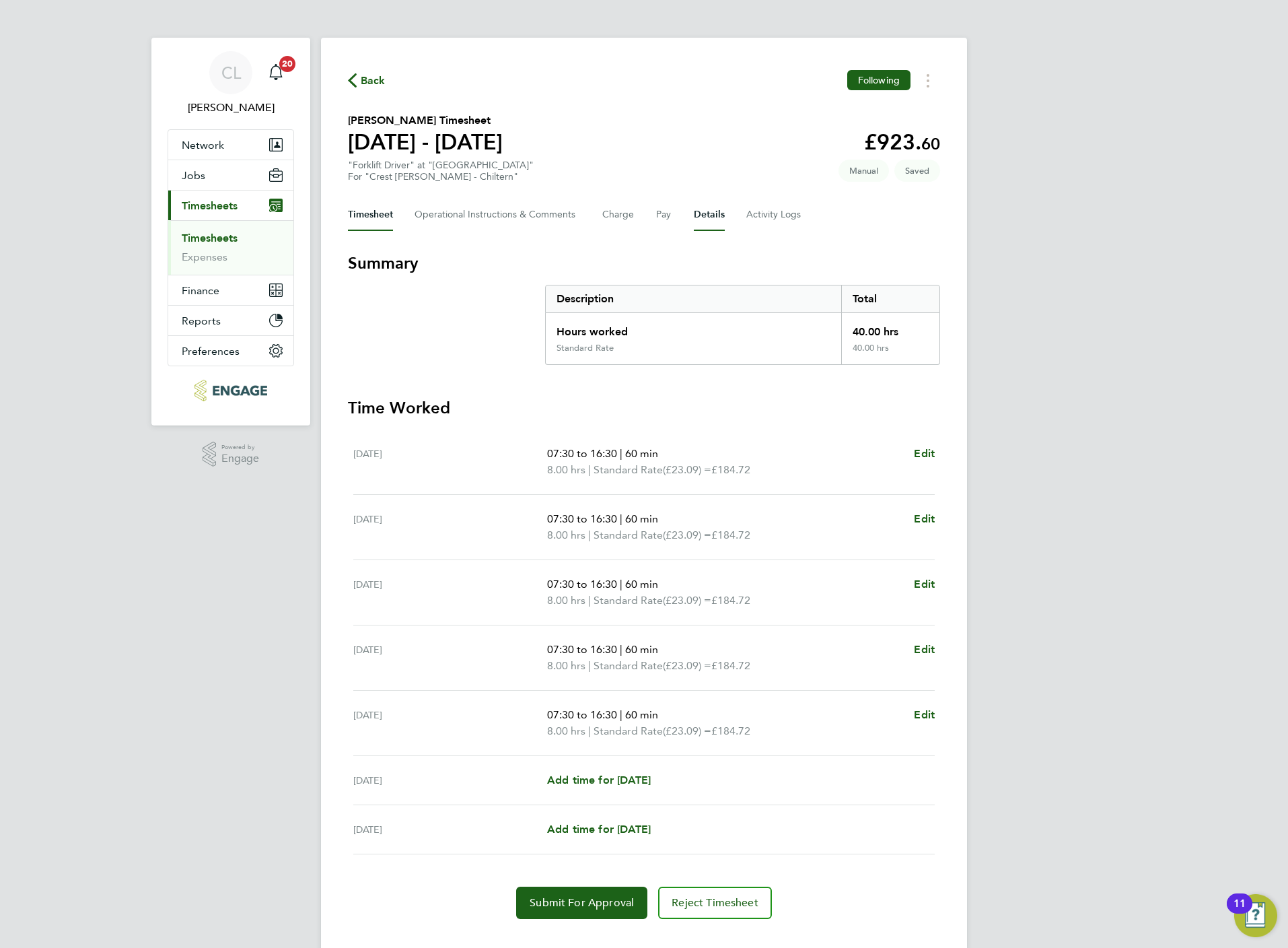
click at [709, 211] on button "Details" at bounding box center [709, 215] width 31 height 33
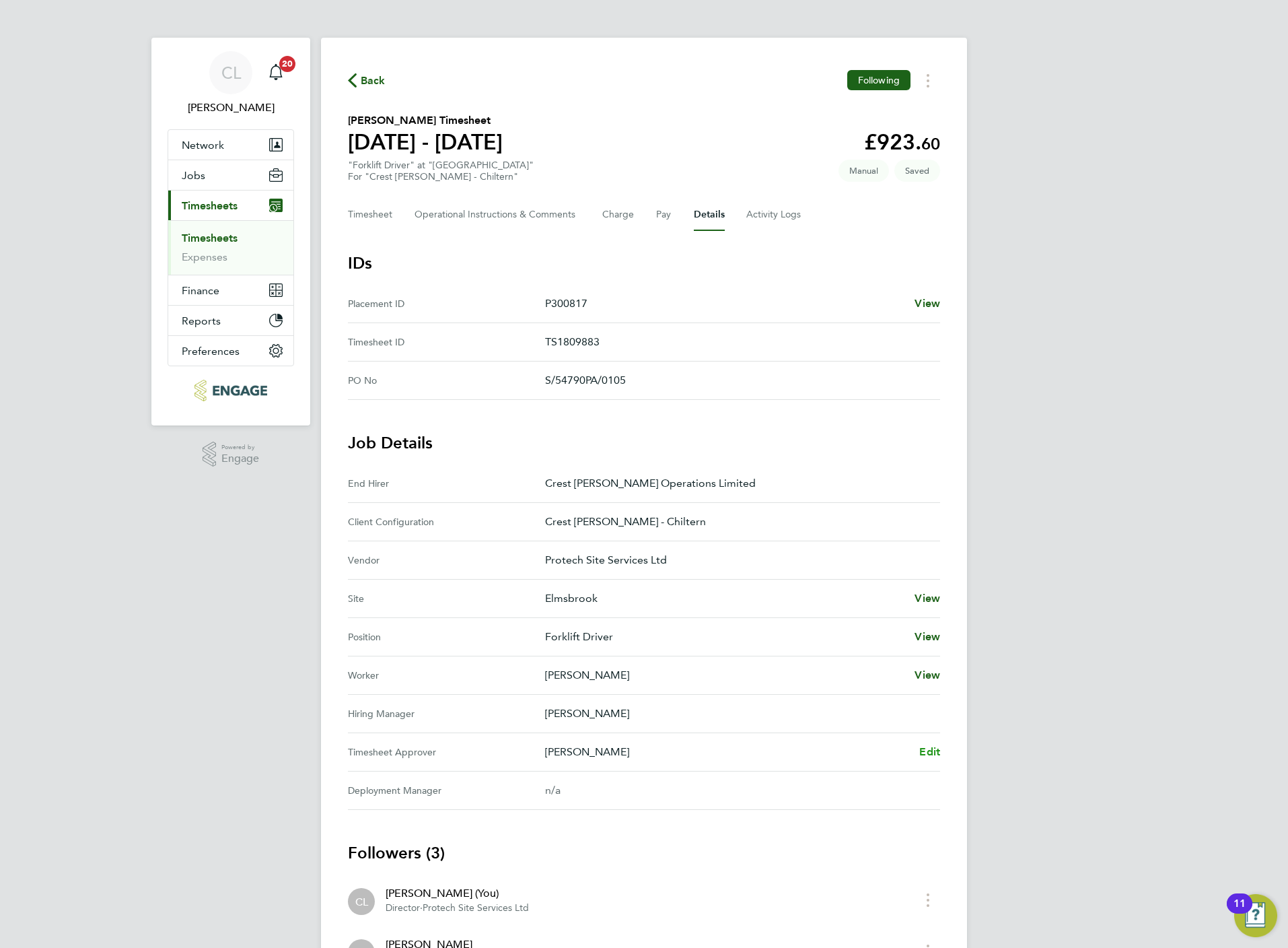
click at [929, 752] on span "Edit" at bounding box center [929, 751] width 21 height 13
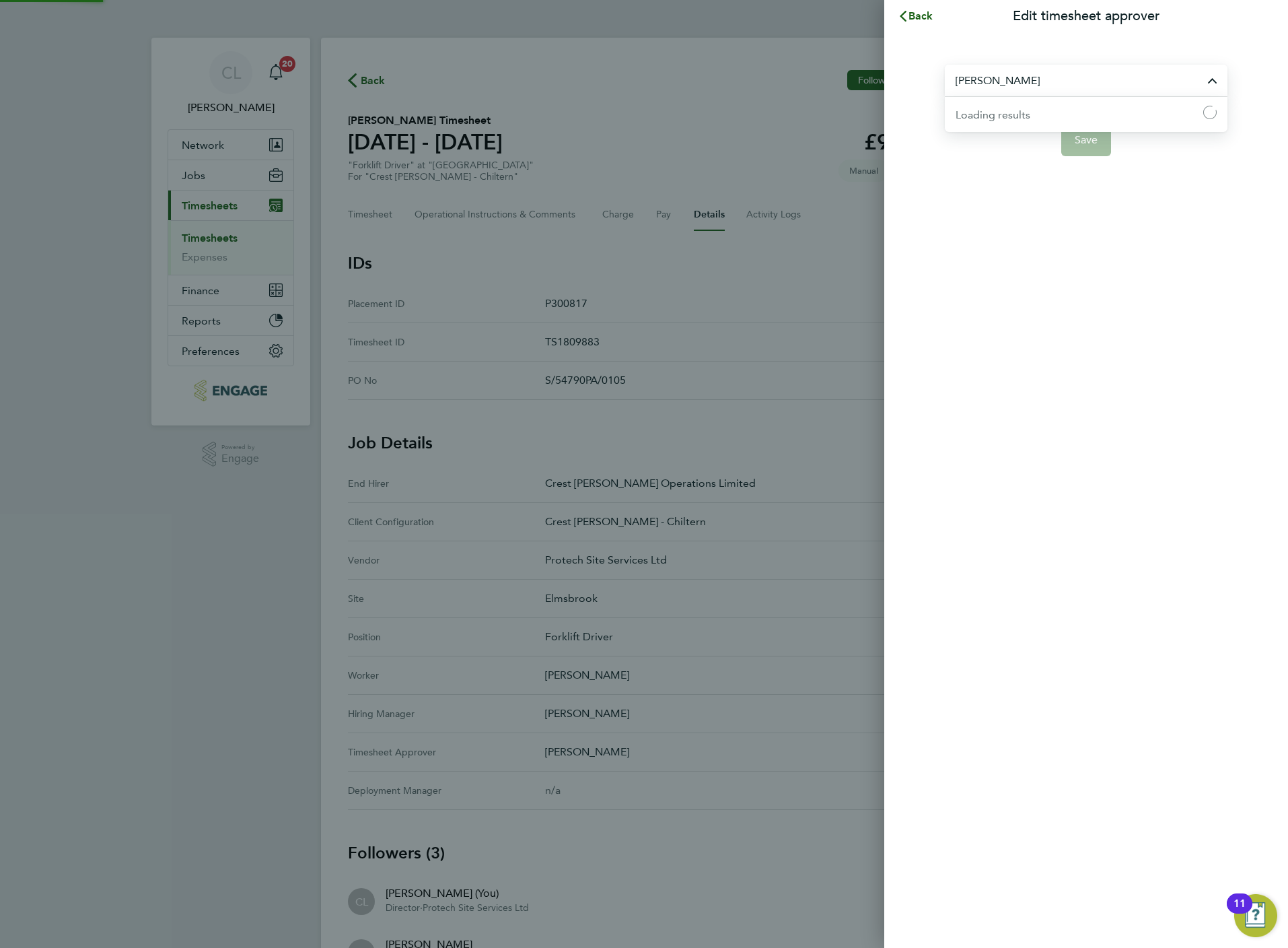
click at [1079, 93] on input "[PERSON_NAME]" at bounding box center [1086, 80] width 282 height 32
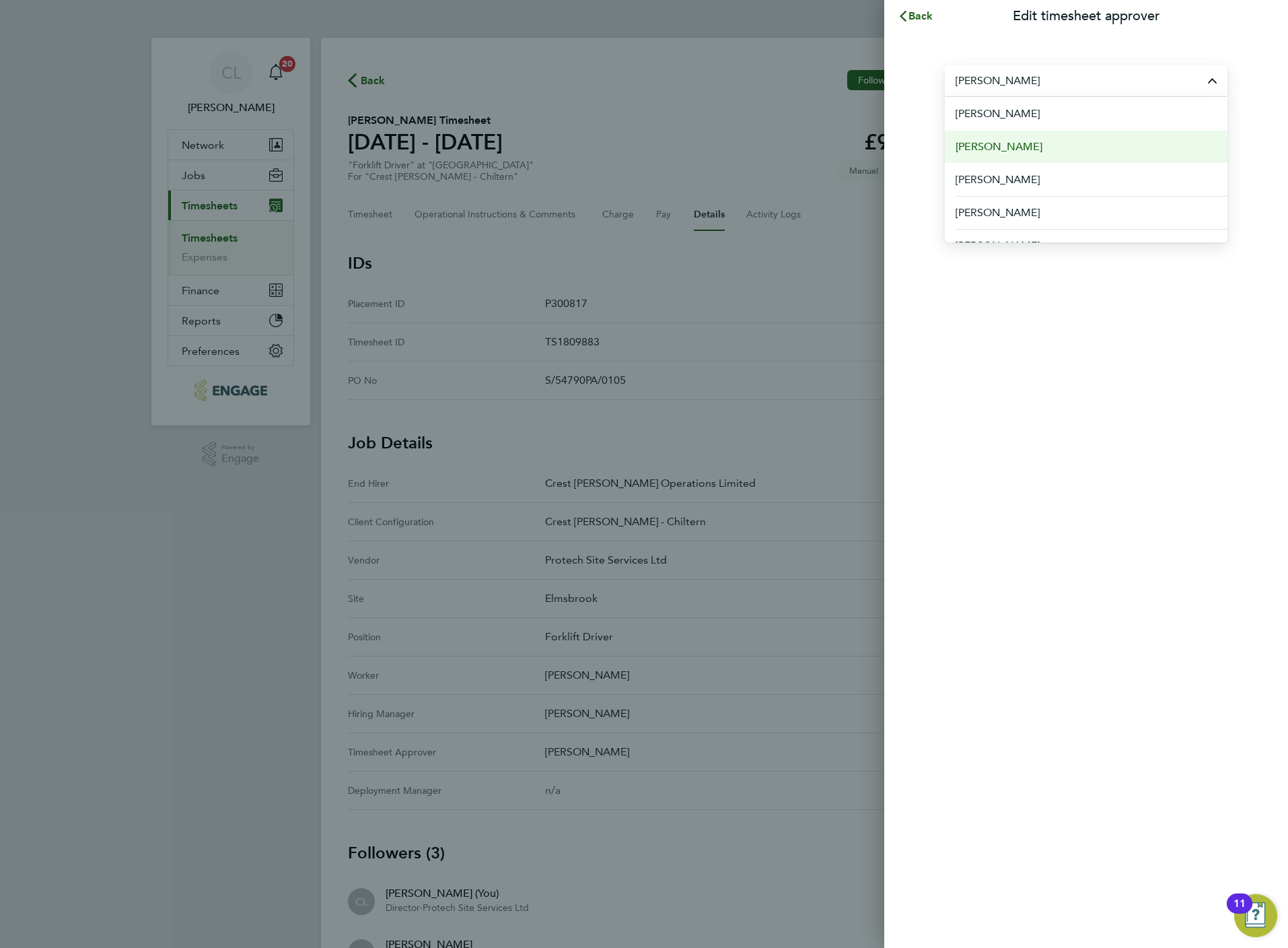
type input "m"
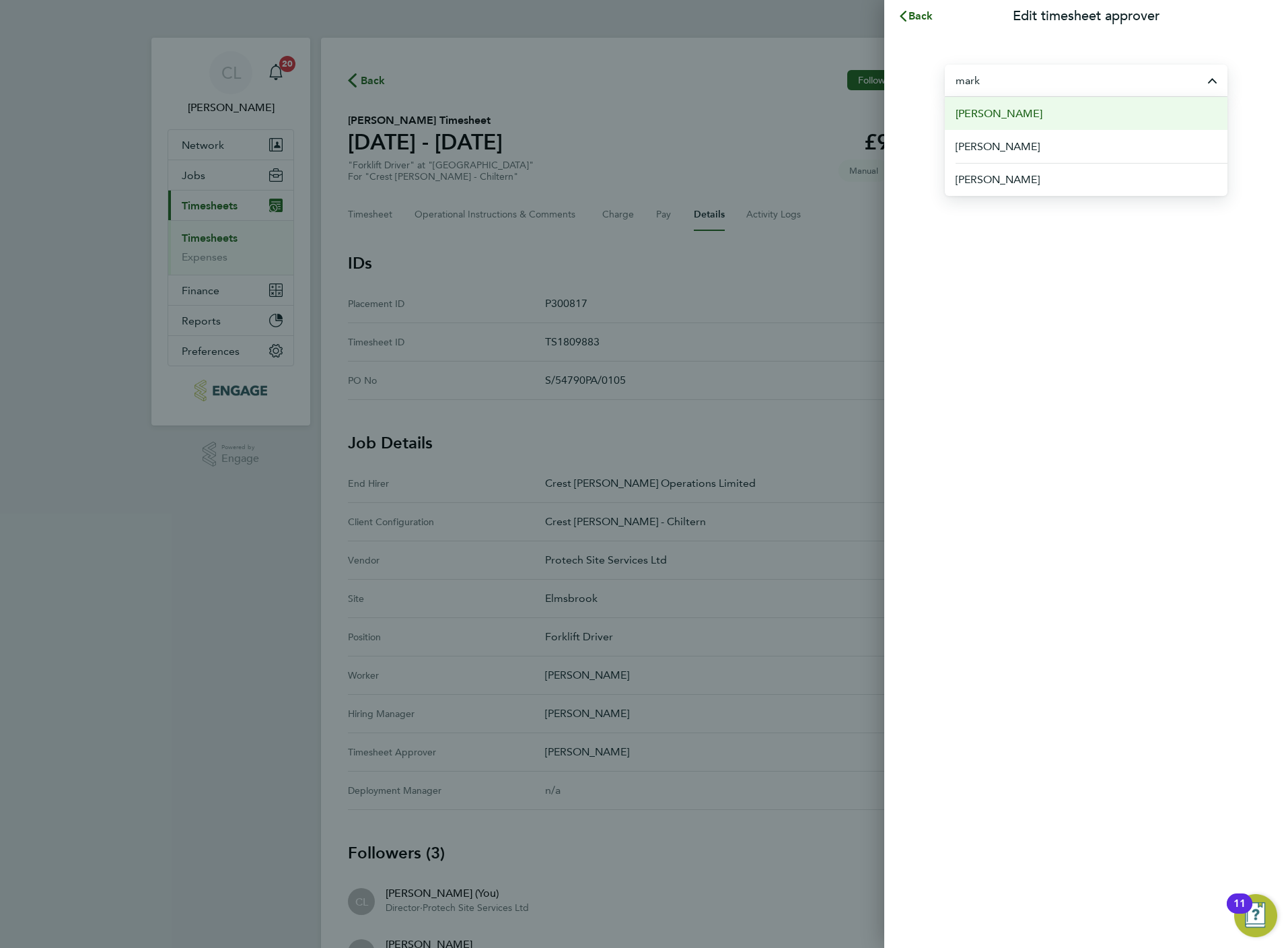
click at [971, 101] on li "[PERSON_NAME]" at bounding box center [1086, 114] width 282 height 33
type input "[PERSON_NAME]"
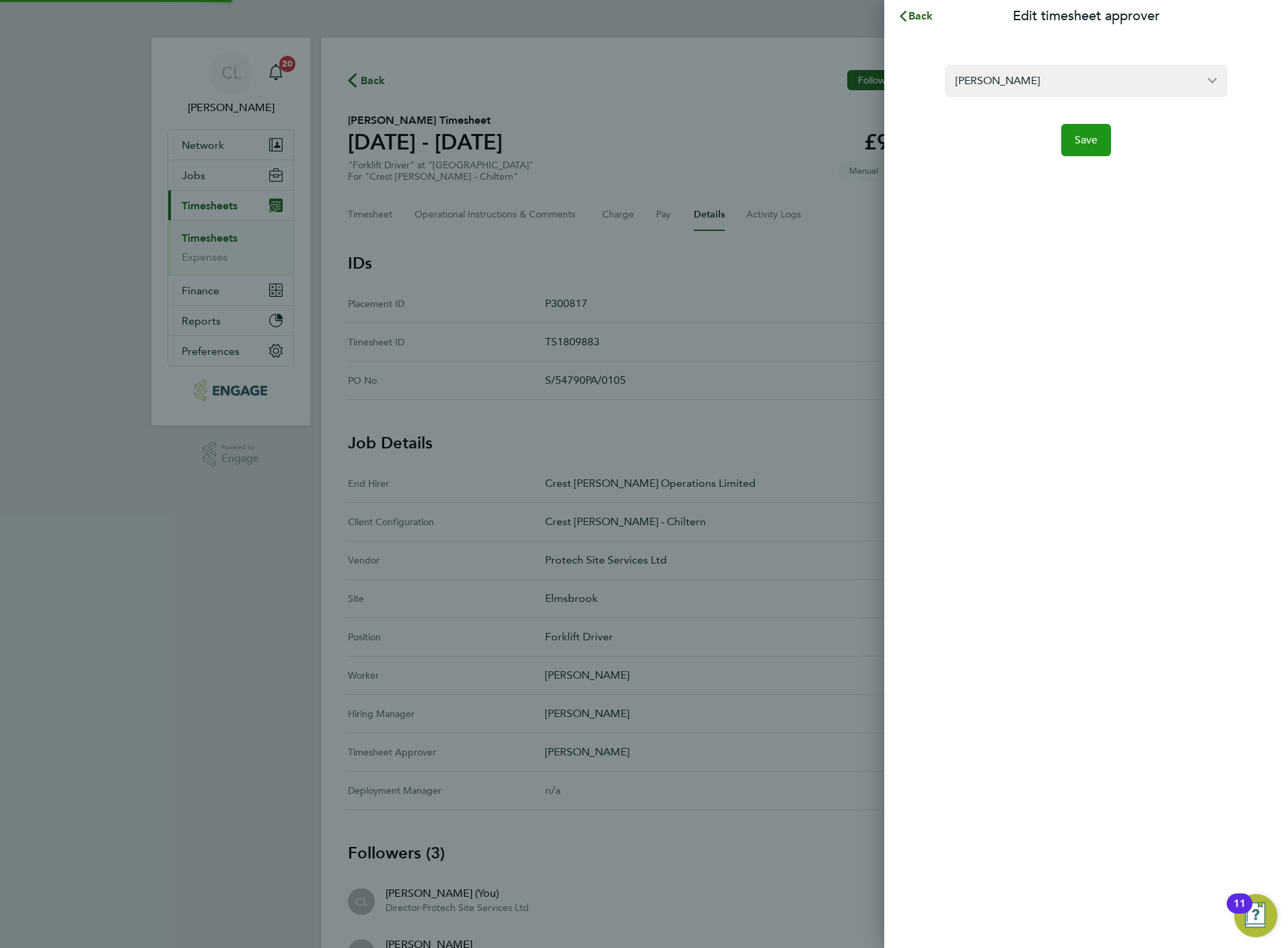
click at [1095, 142] on span "Save" at bounding box center [1086, 140] width 23 height 13
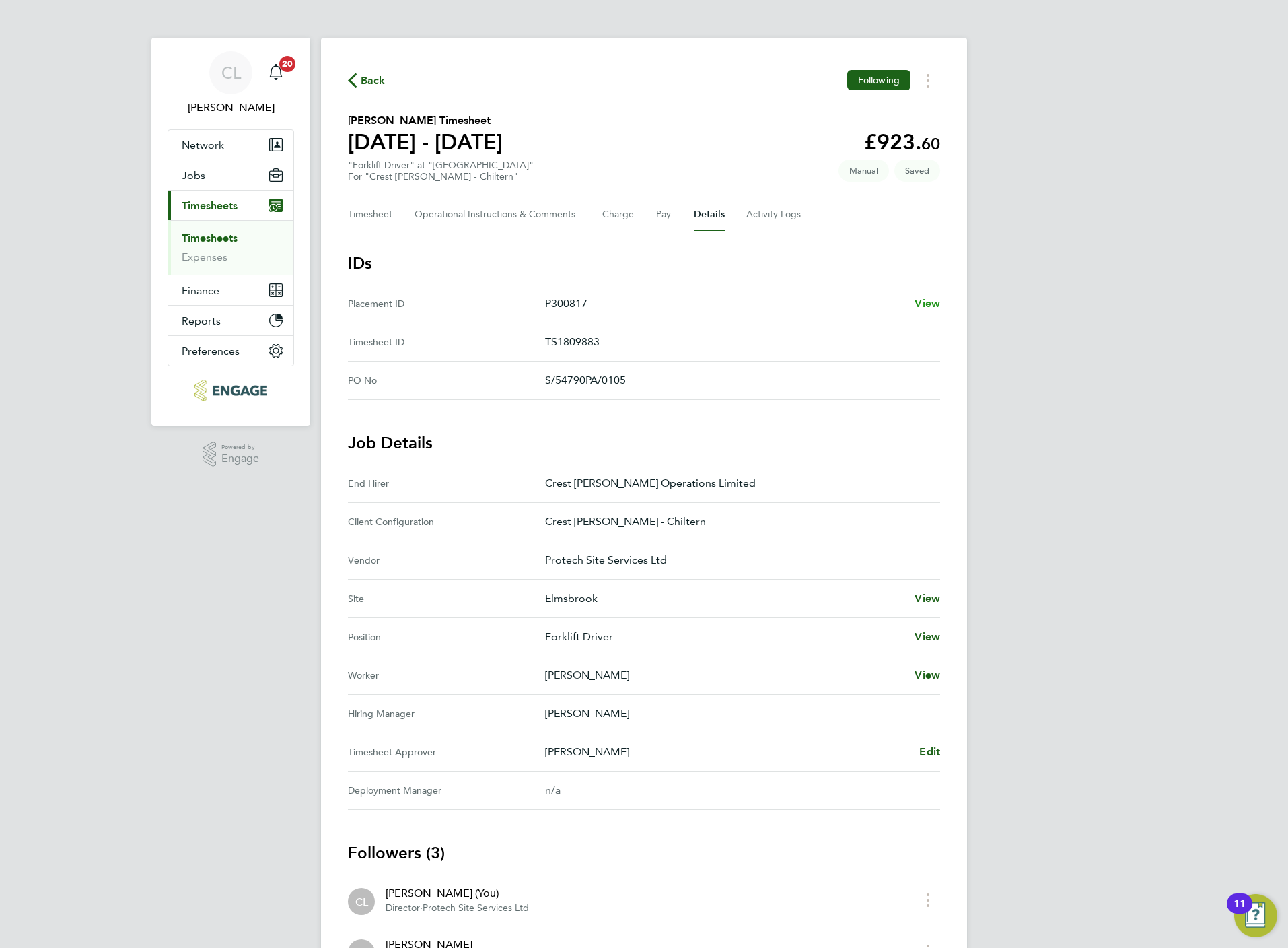
click at [936, 301] on span "View" at bounding box center [927, 303] width 26 height 13
click at [230, 234] on link "Timesheets" at bounding box center [209, 238] width 56 height 13
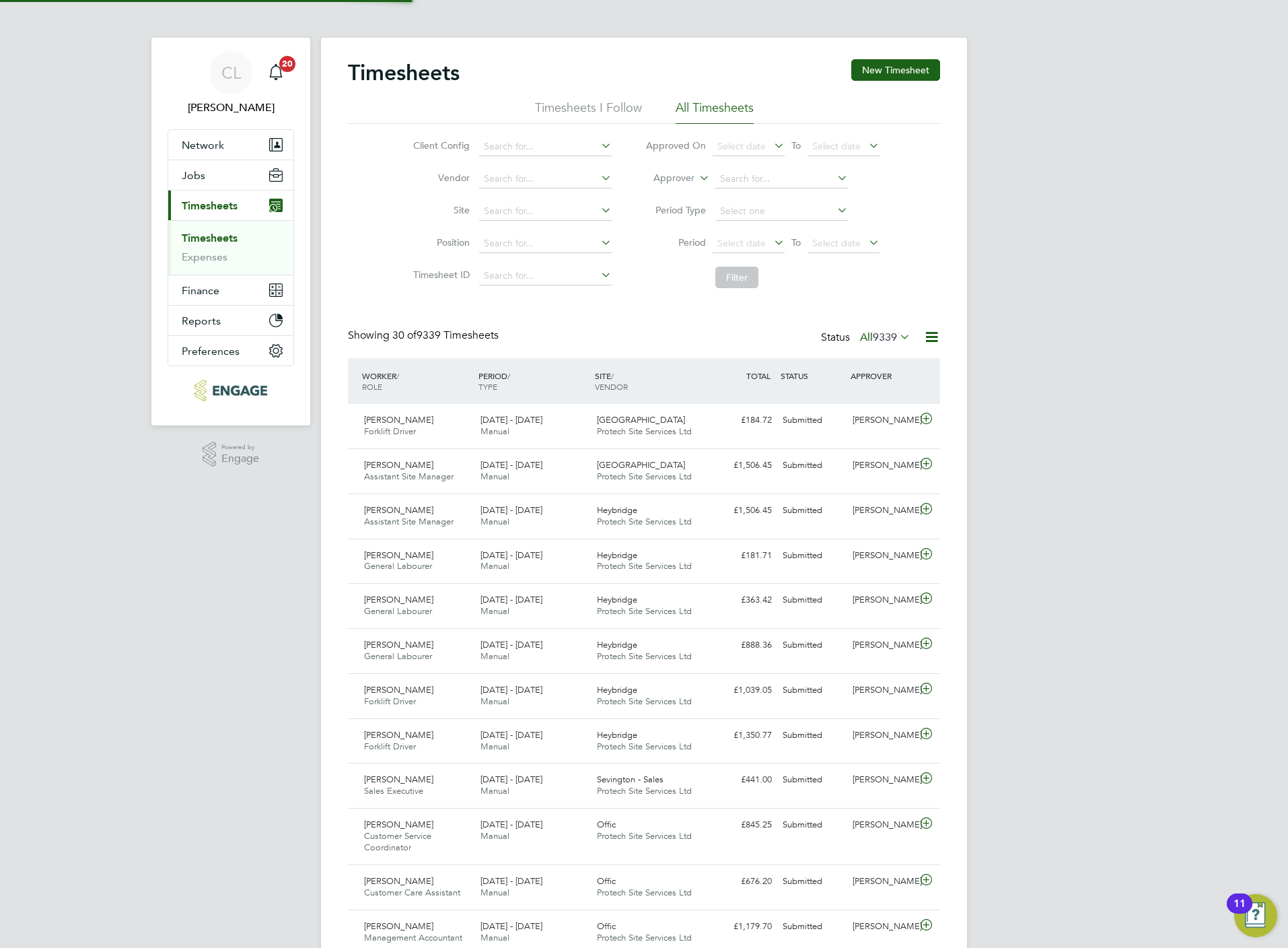
scroll to position [34, 117]
click at [878, 338] on span "9339" at bounding box center [885, 337] width 24 height 13
click at [884, 402] on li "Submitted" at bounding box center [865, 399] width 62 height 19
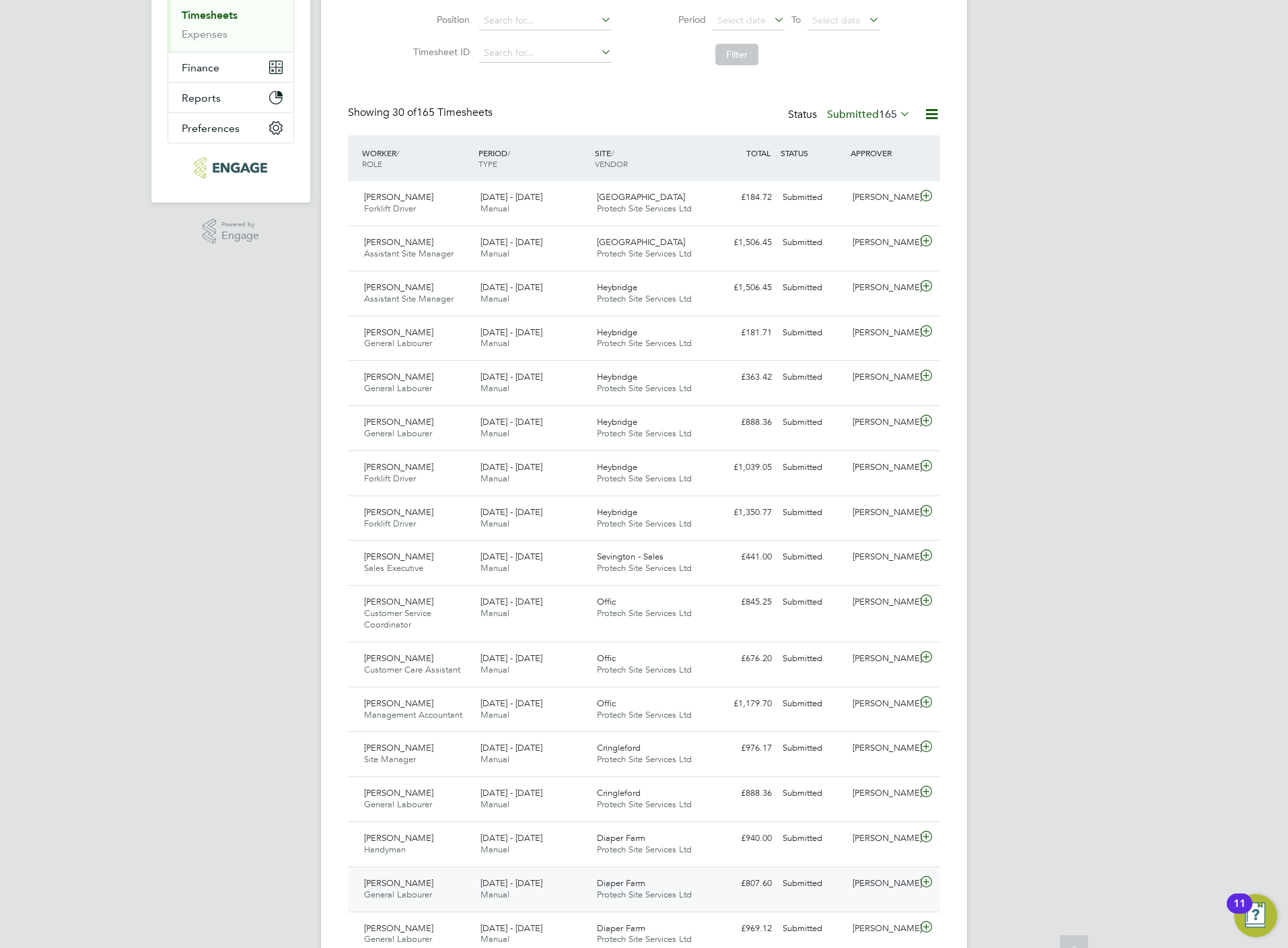
scroll to position [404, 0]
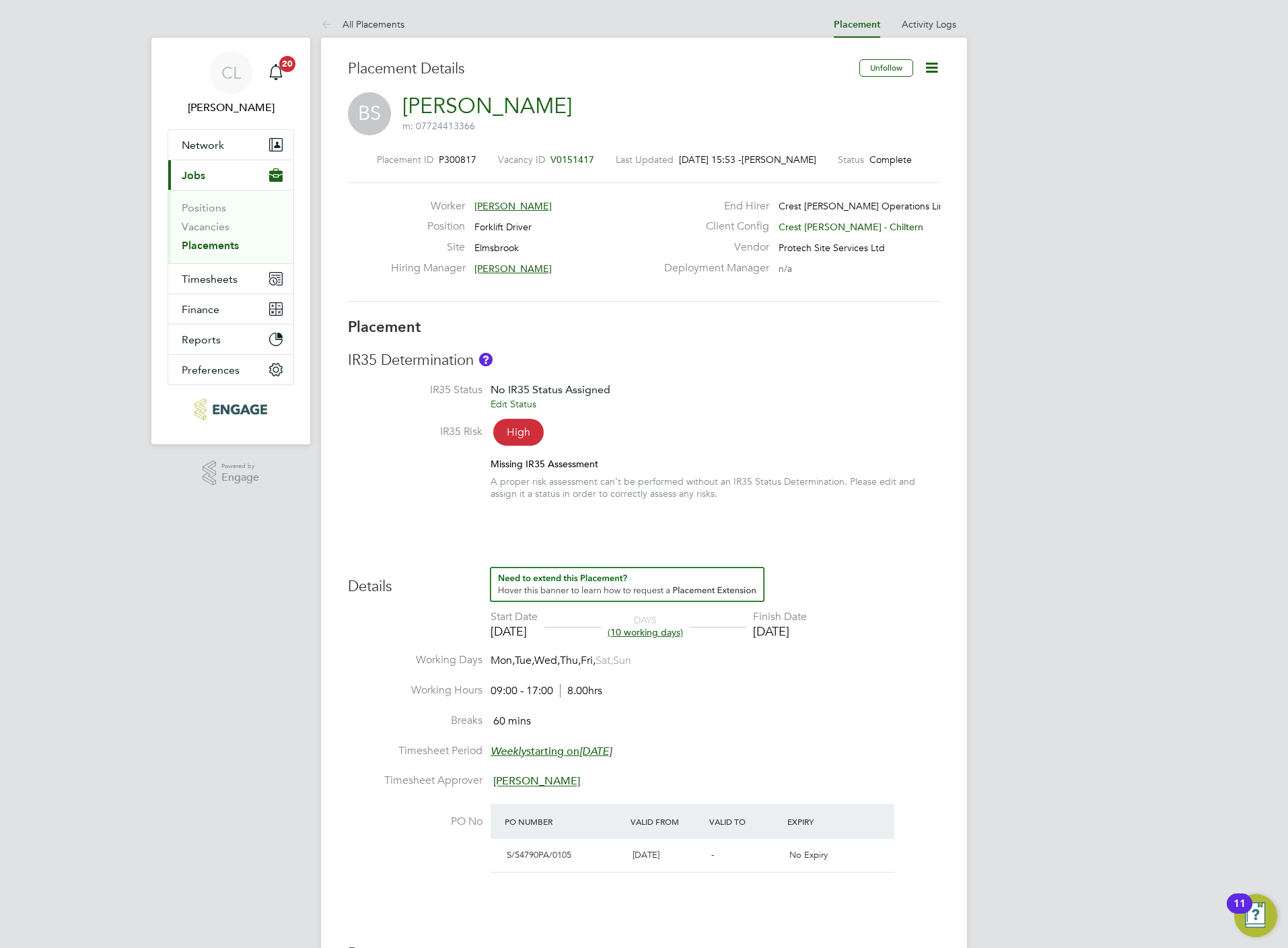
click at [567, 154] on span "V0151417" at bounding box center [572, 159] width 44 height 12
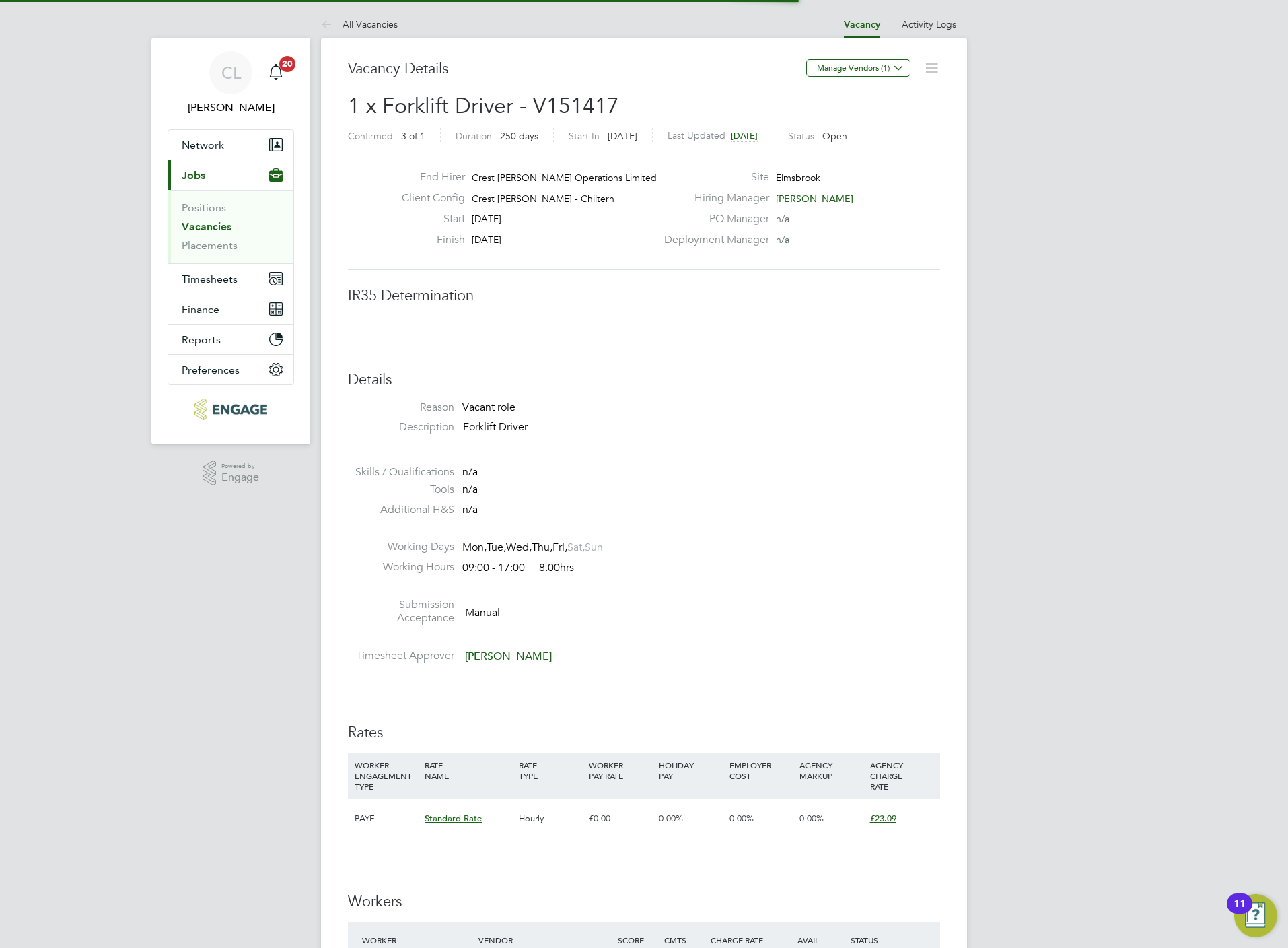
scroll to position [6, 6]
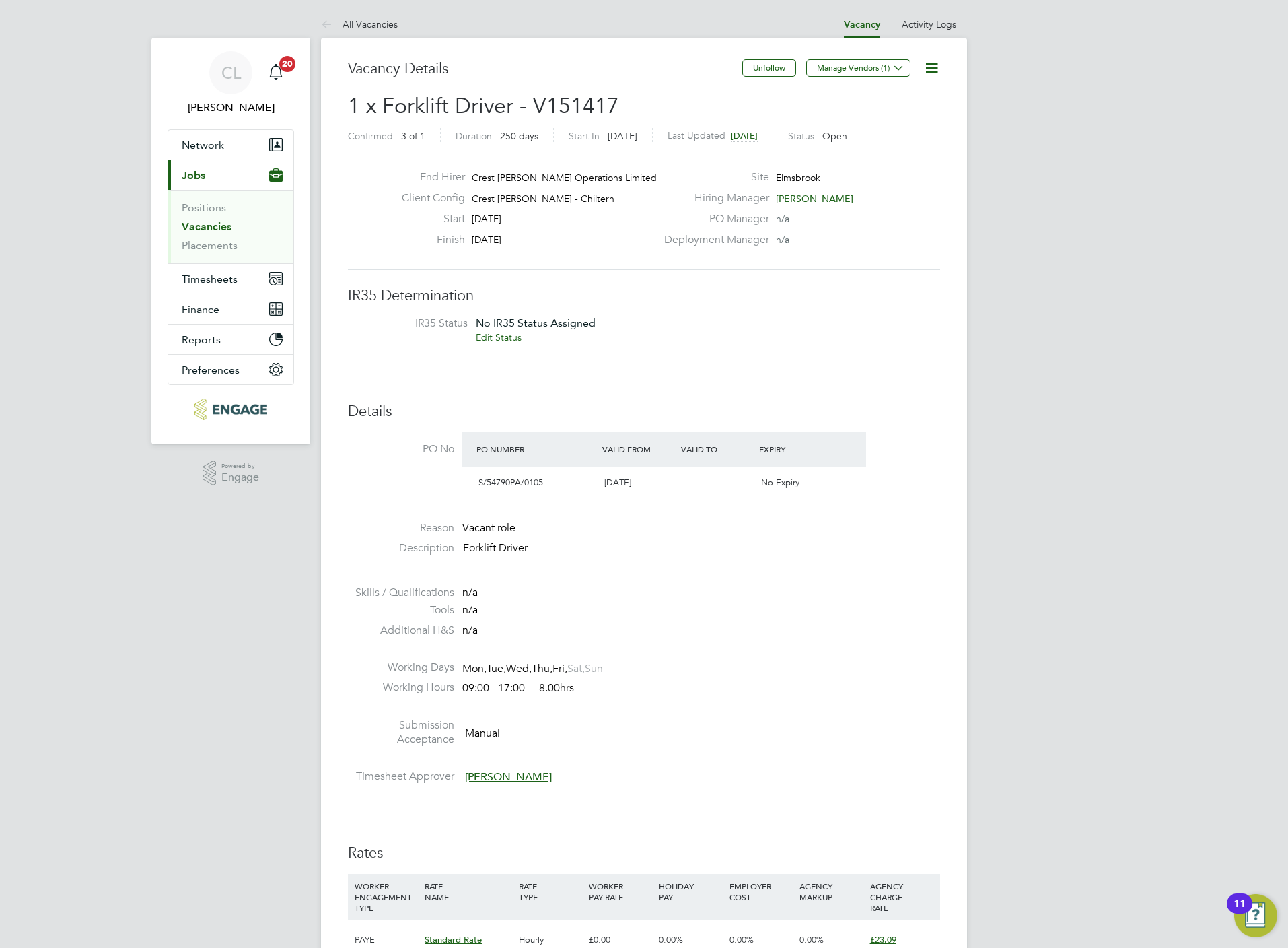
click at [935, 69] on icon at bounding box center [932, 67] width 17 height 17
click at [889, 96] on li "Edit Vacancy e" at bounding box center [899, 99] width 78 height 19
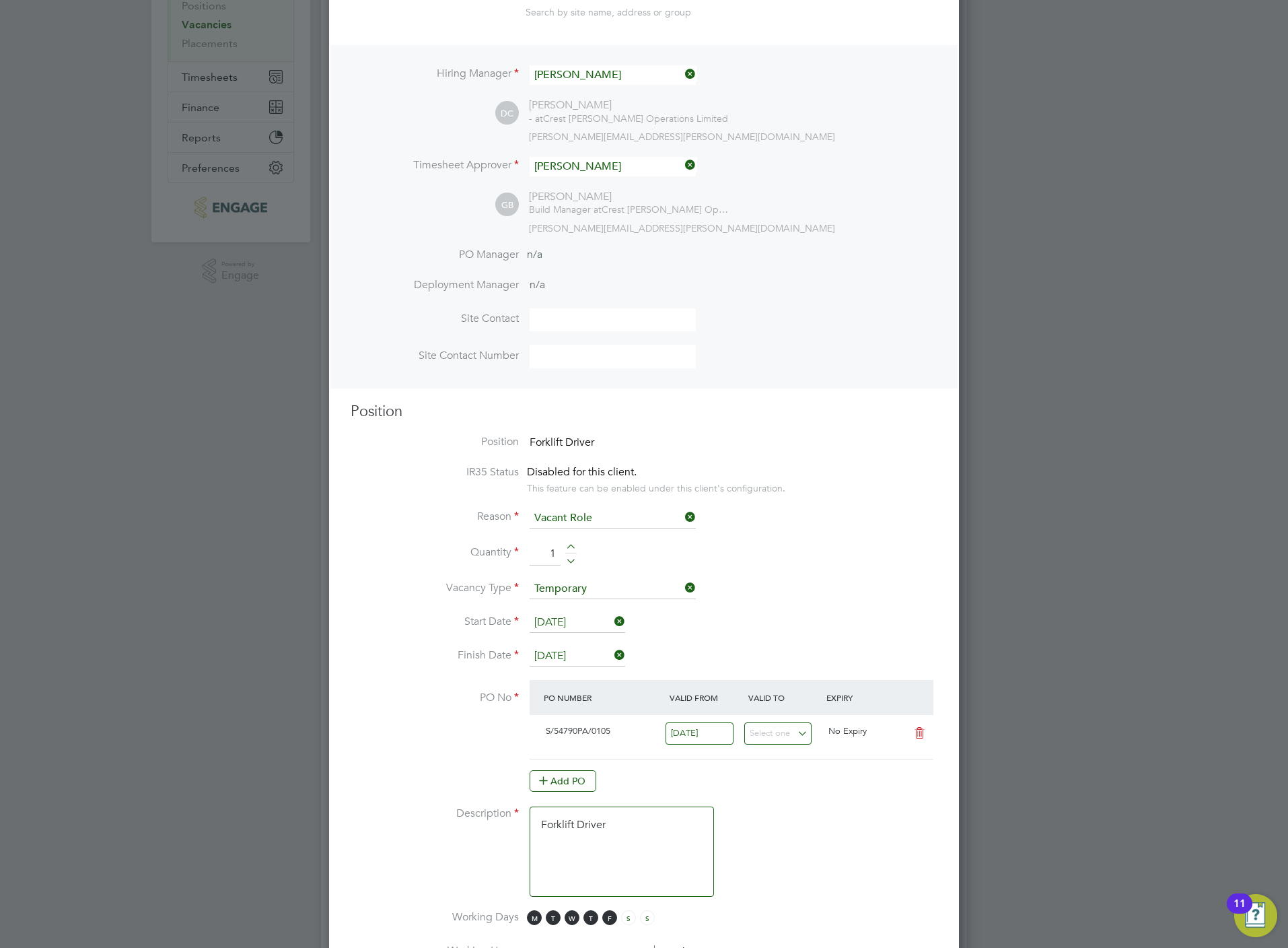
click at [561, 651] on input "15 Aug 2025" at bounding box center [577, 656] width 96 height 20
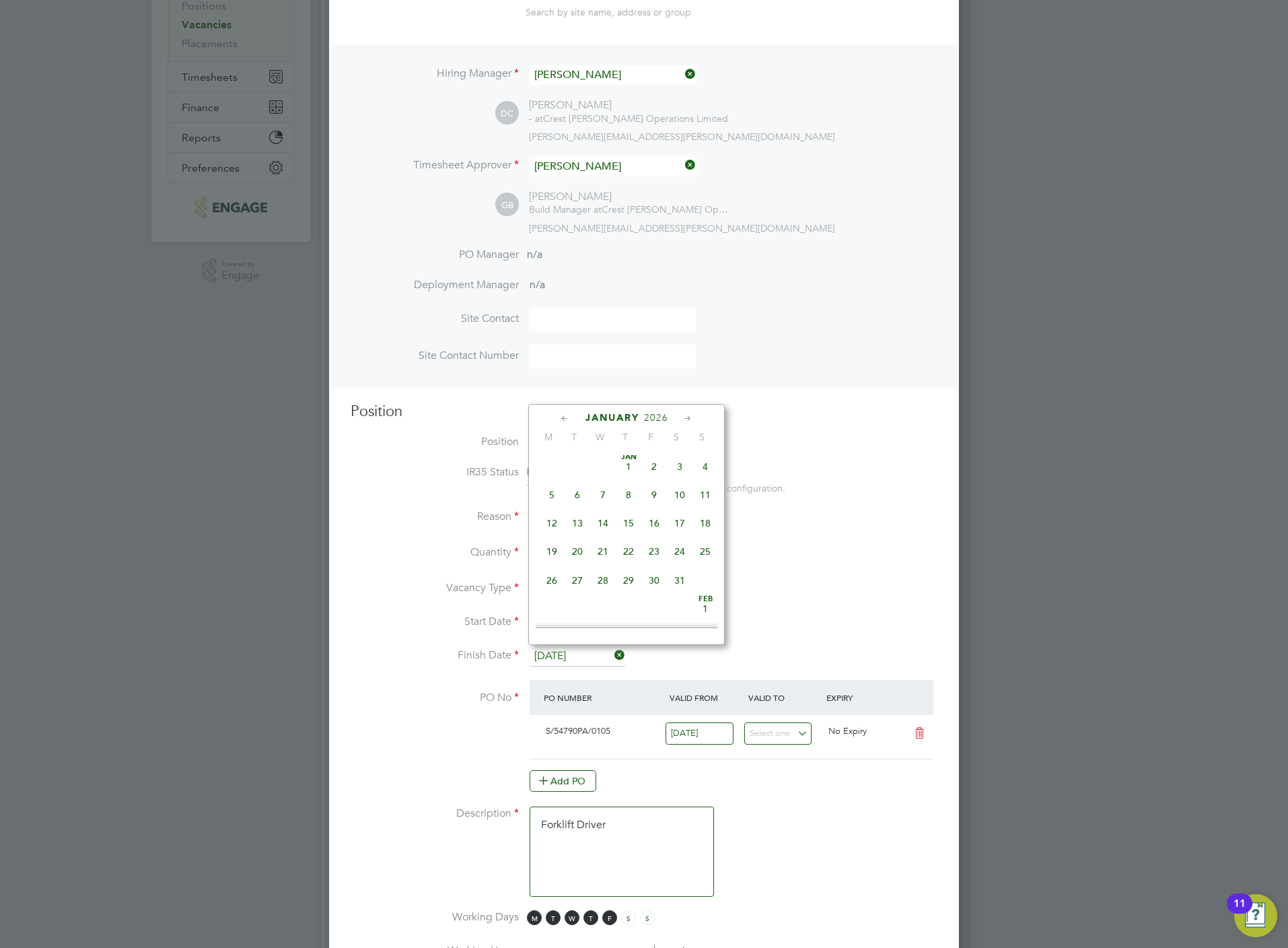
click at [650, 586] on span "30" at bounding box center [654, 580] width 26 height 26
type input "30 Jan 2026"
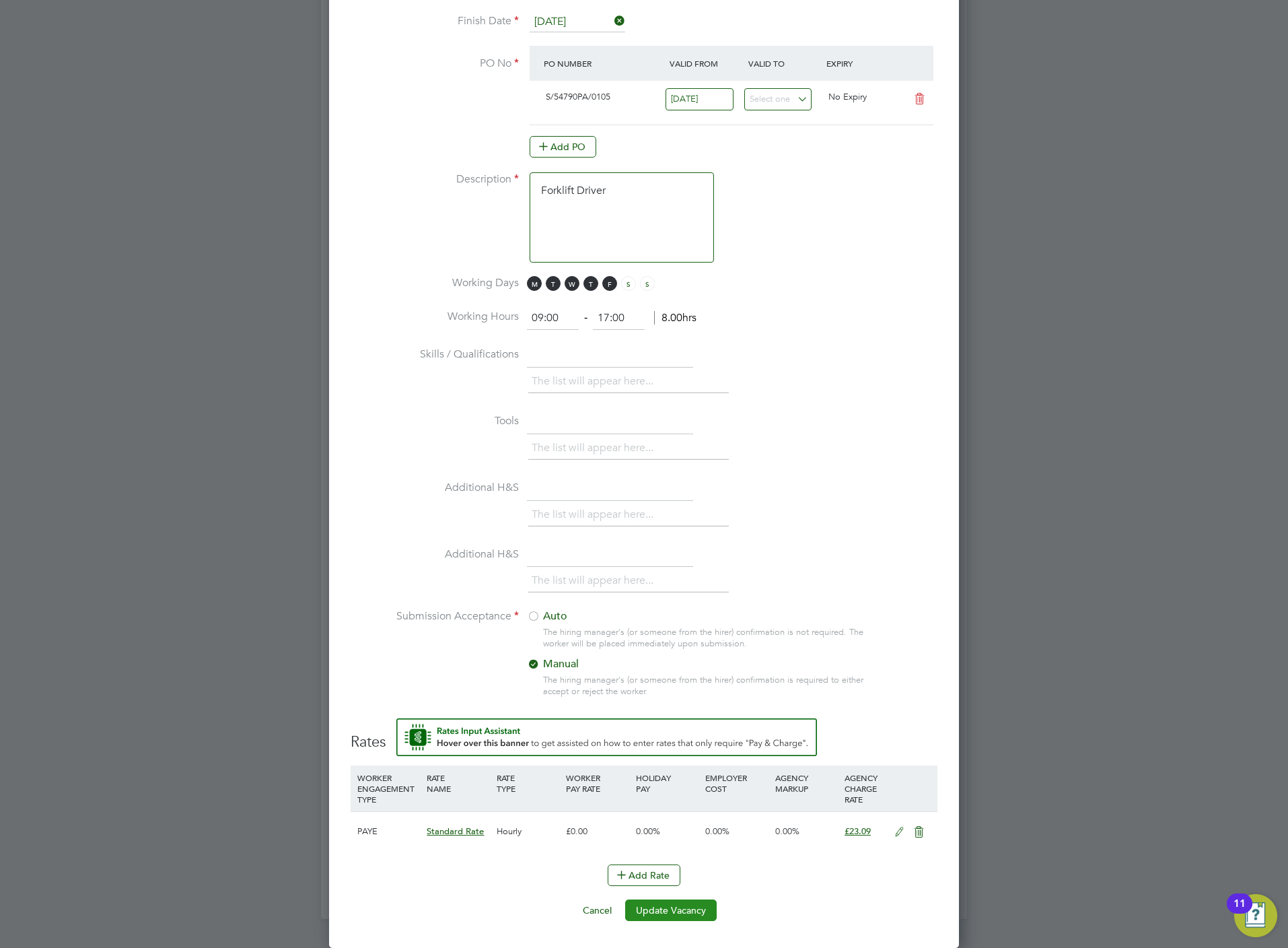
click at [679, 912] on button "Update Vacancy" at bounding box center [670, 910] width 91 height 21
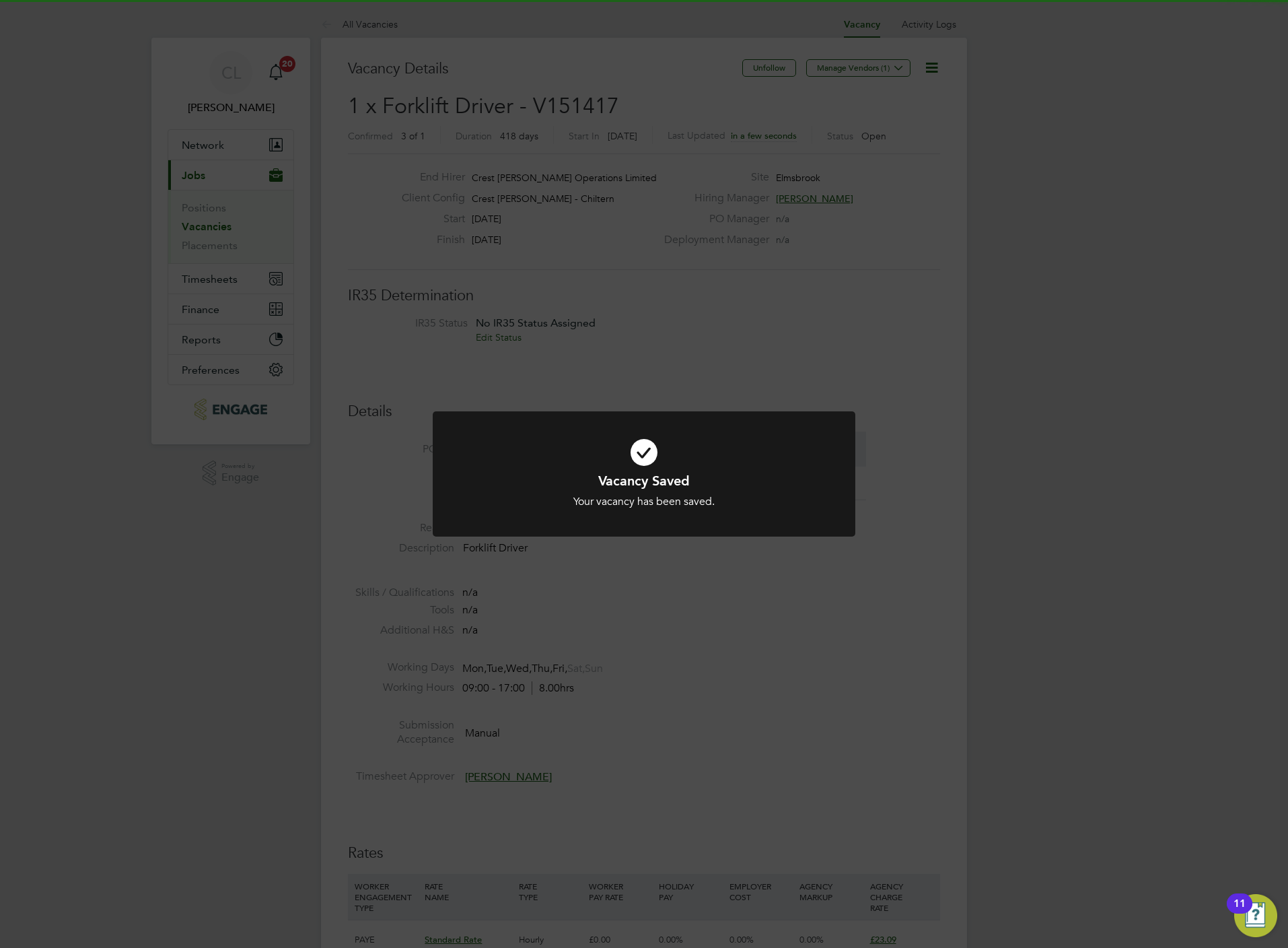
click at [842, 328] on div "Vacancy Saved Your vacancy has been saved. Cancel Okay" at bounding box center [644, 474] width 1288 height 948
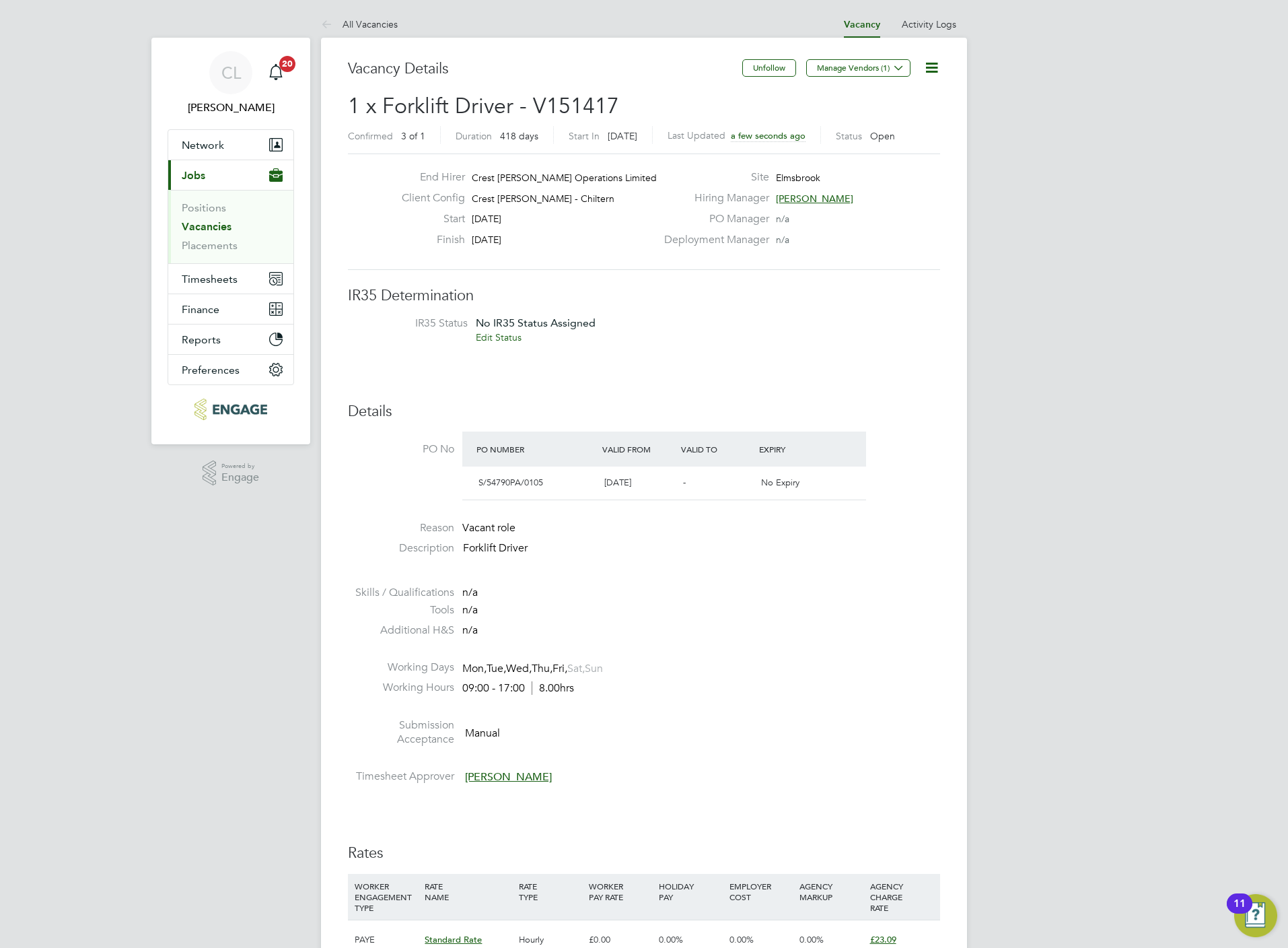
click at [842, 328] on li "IR35 Status No IR35 Status Assigned Edit Status" at bounding box center [644, 332] width 565 height 32
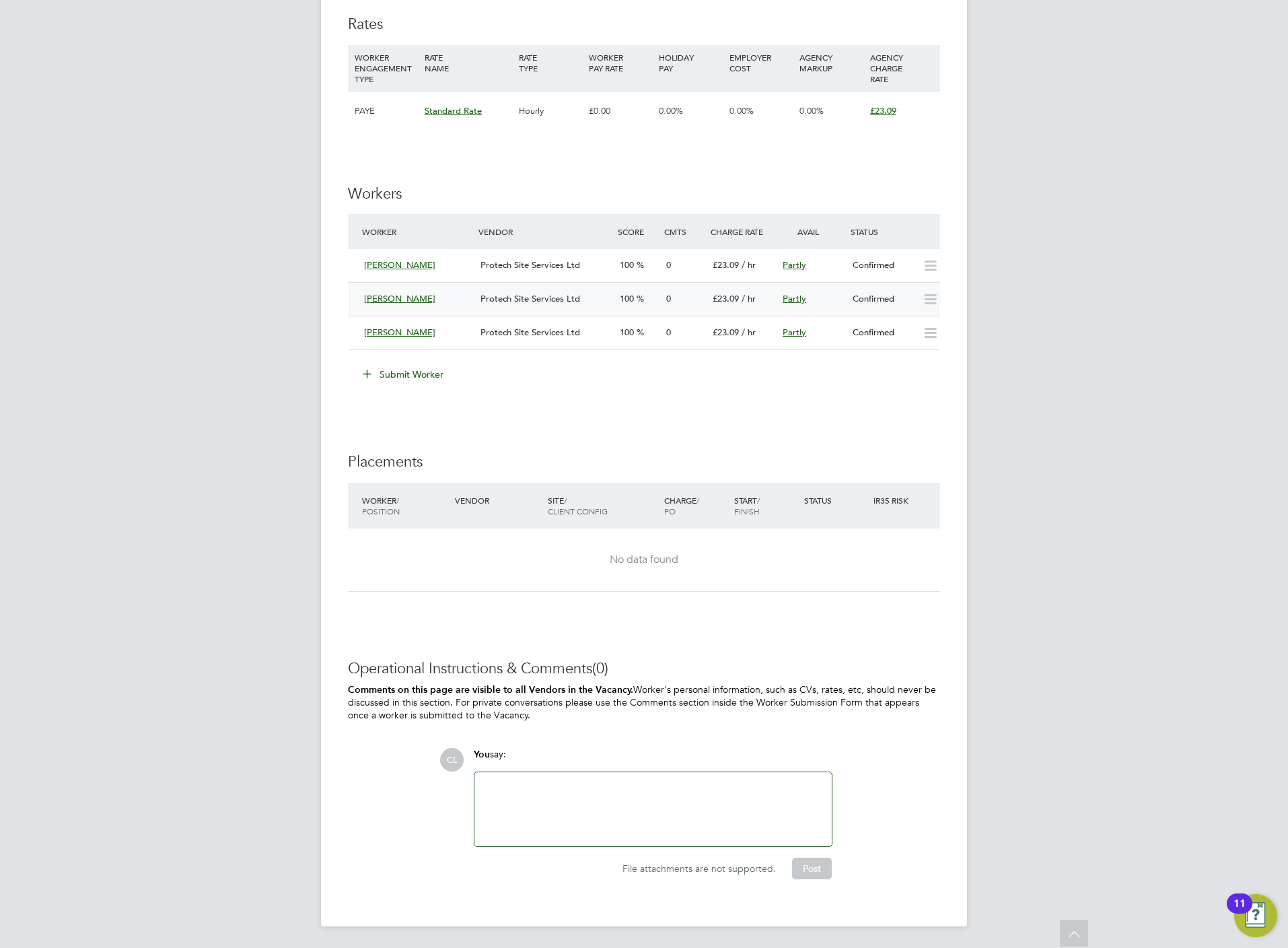
click at [420, 297] on div "[PERSON_NAME]" at bounding box center [417, 299] width 116 height 22
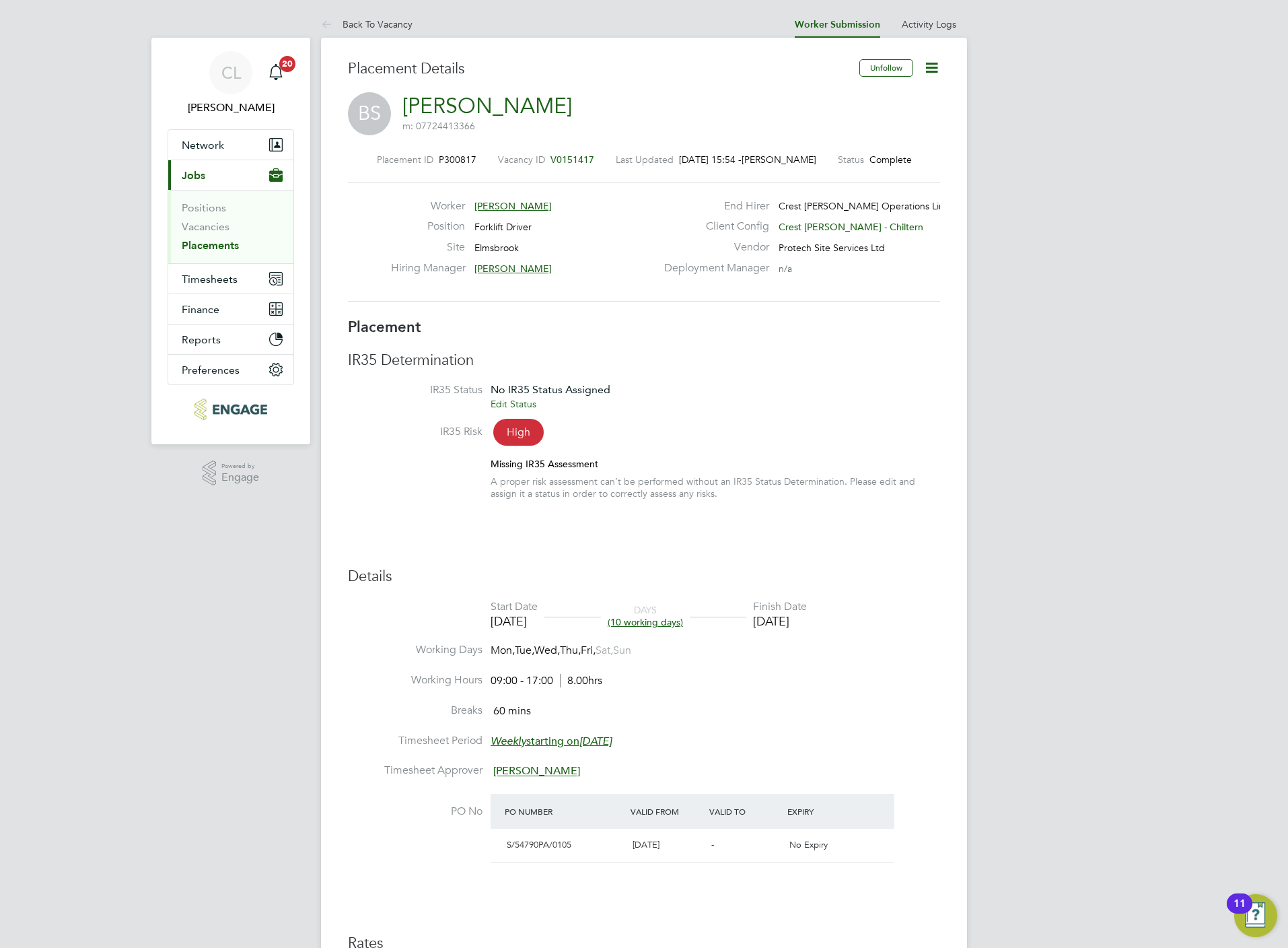
click at [933, 59] on icon at bounding box center [932, 67] width 17 height 17
click at [880, 99] on li "Edit Placement e" at bounding box center [887, 99] width 99 height 19
type input "[PERSON_NAME]"
type input "[DATE]"
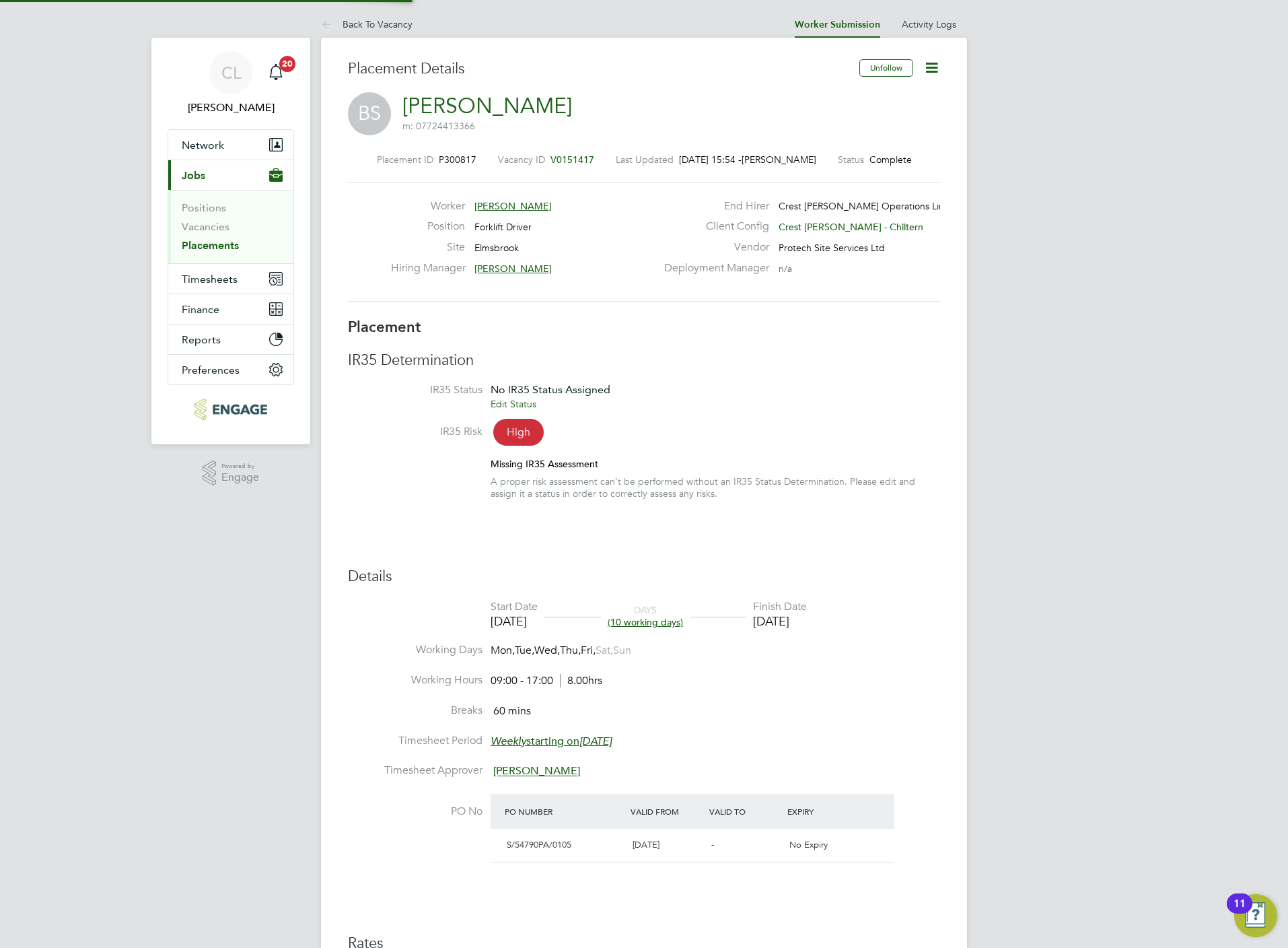
type input "15 Aug 2025"
type input "09:00"
type input "17:00"
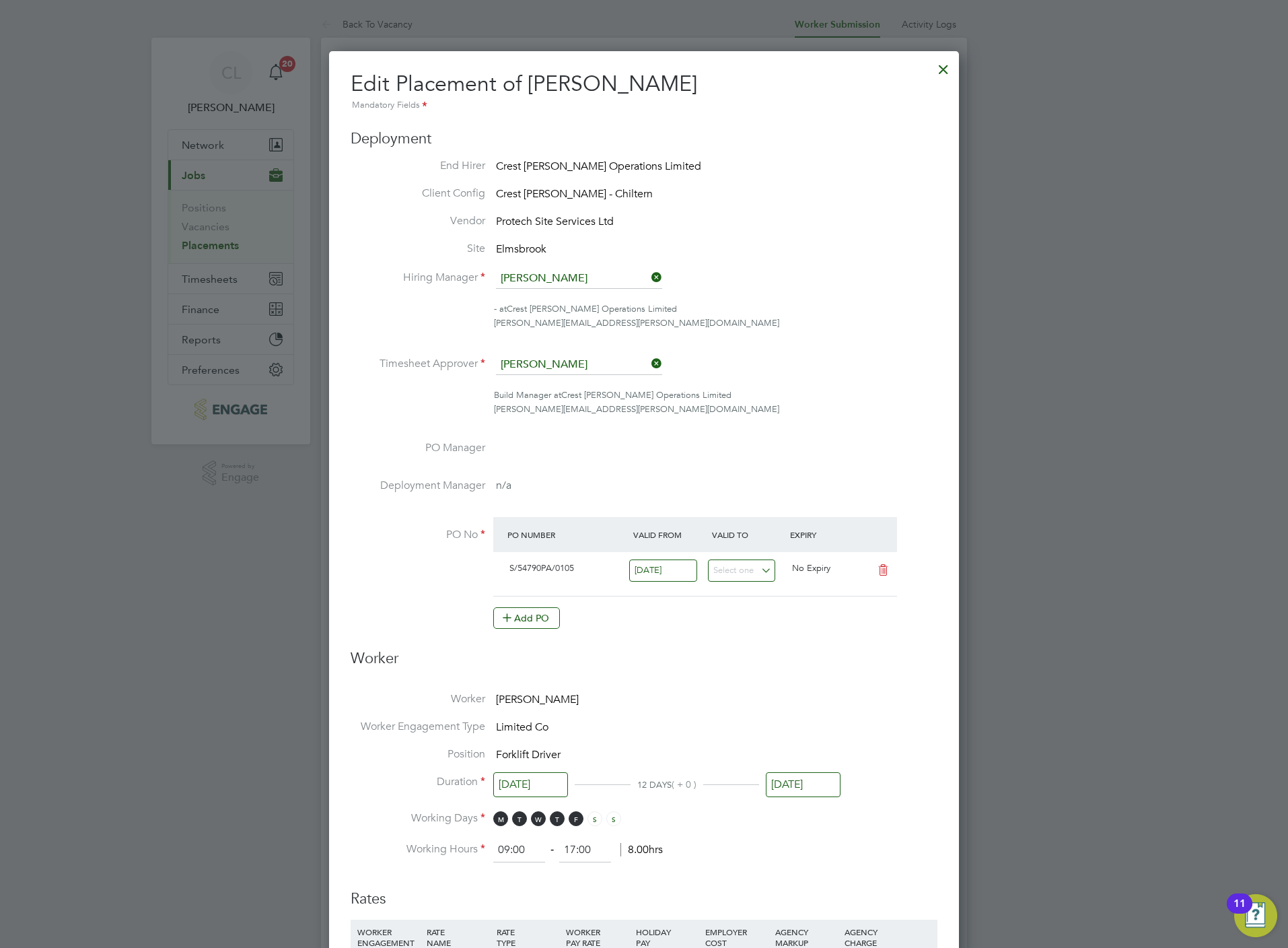
click at [809, 786] on input "15 Aug 2025" at bounding box center [803, 784] width 74 height 25
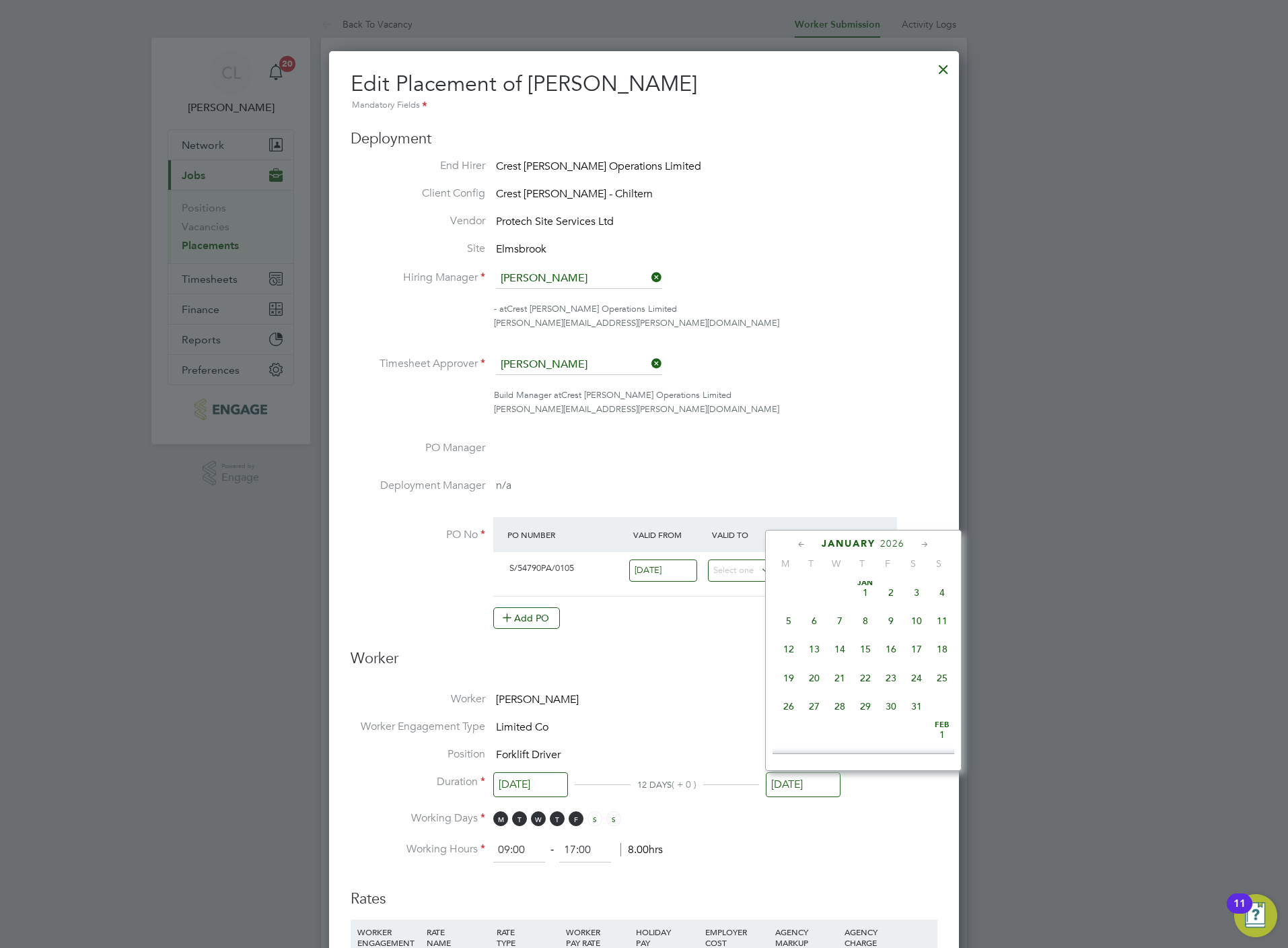
click at [925, 717] on span "31" at bounding box center [916, 706] width 26 height 26
type input "[DATE]"
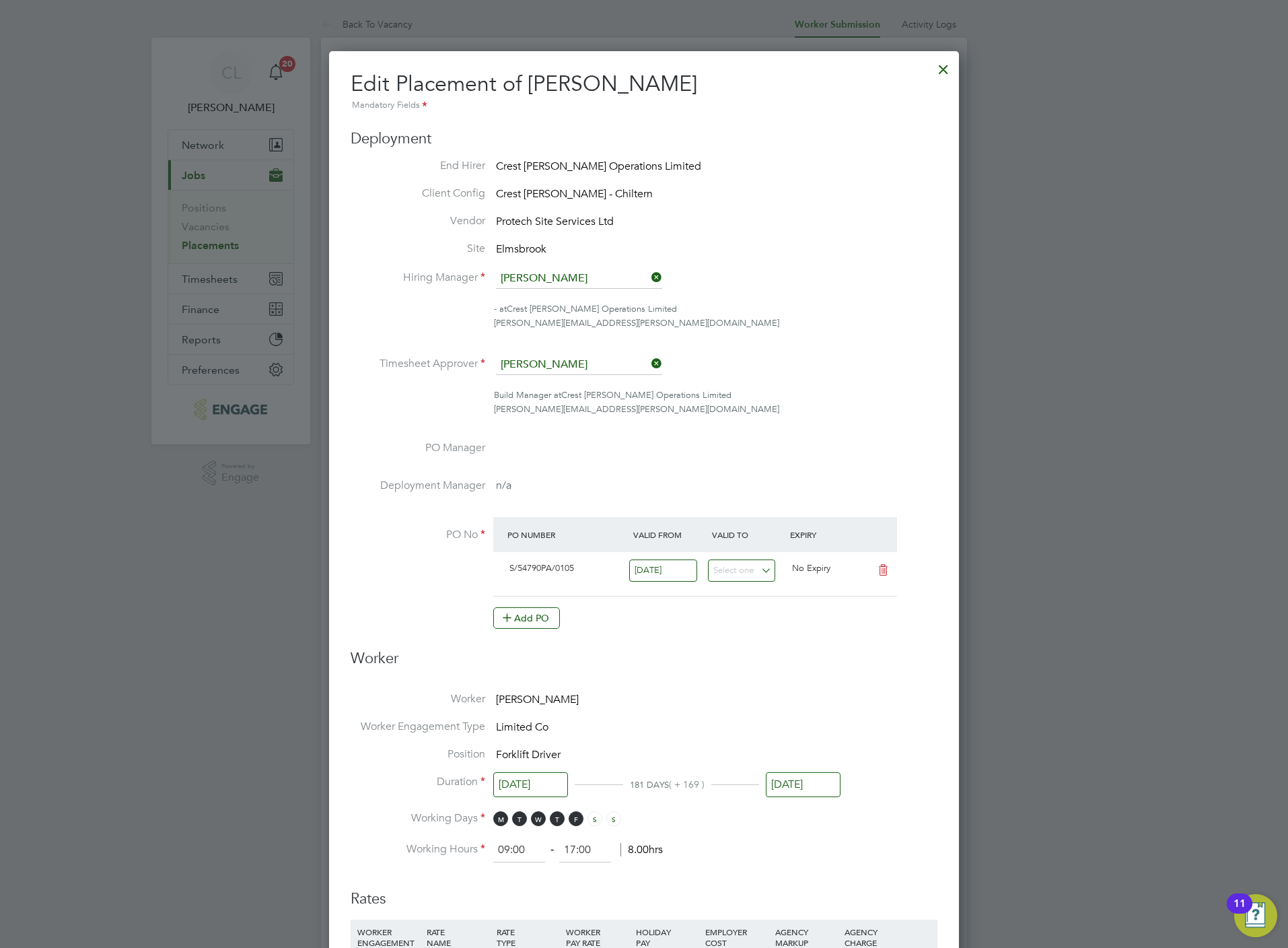
click at [919, 720] on li "Worker Engagement Type Limited Co" at bounding box center [643, 733] width 587 height 28
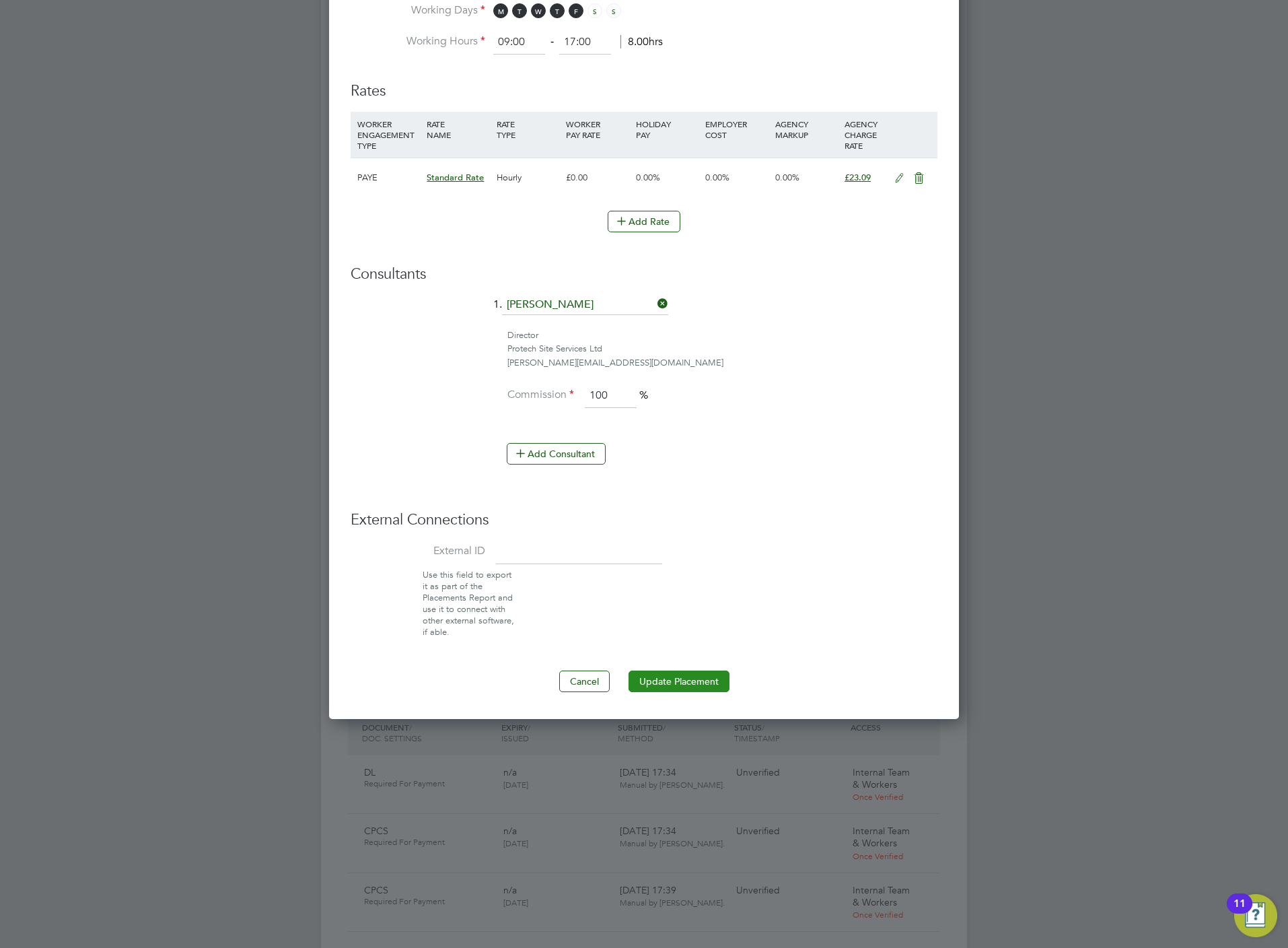
click at [709, 690] on button "Update Placement" at bounding box center [679, 681] width 101 height 21
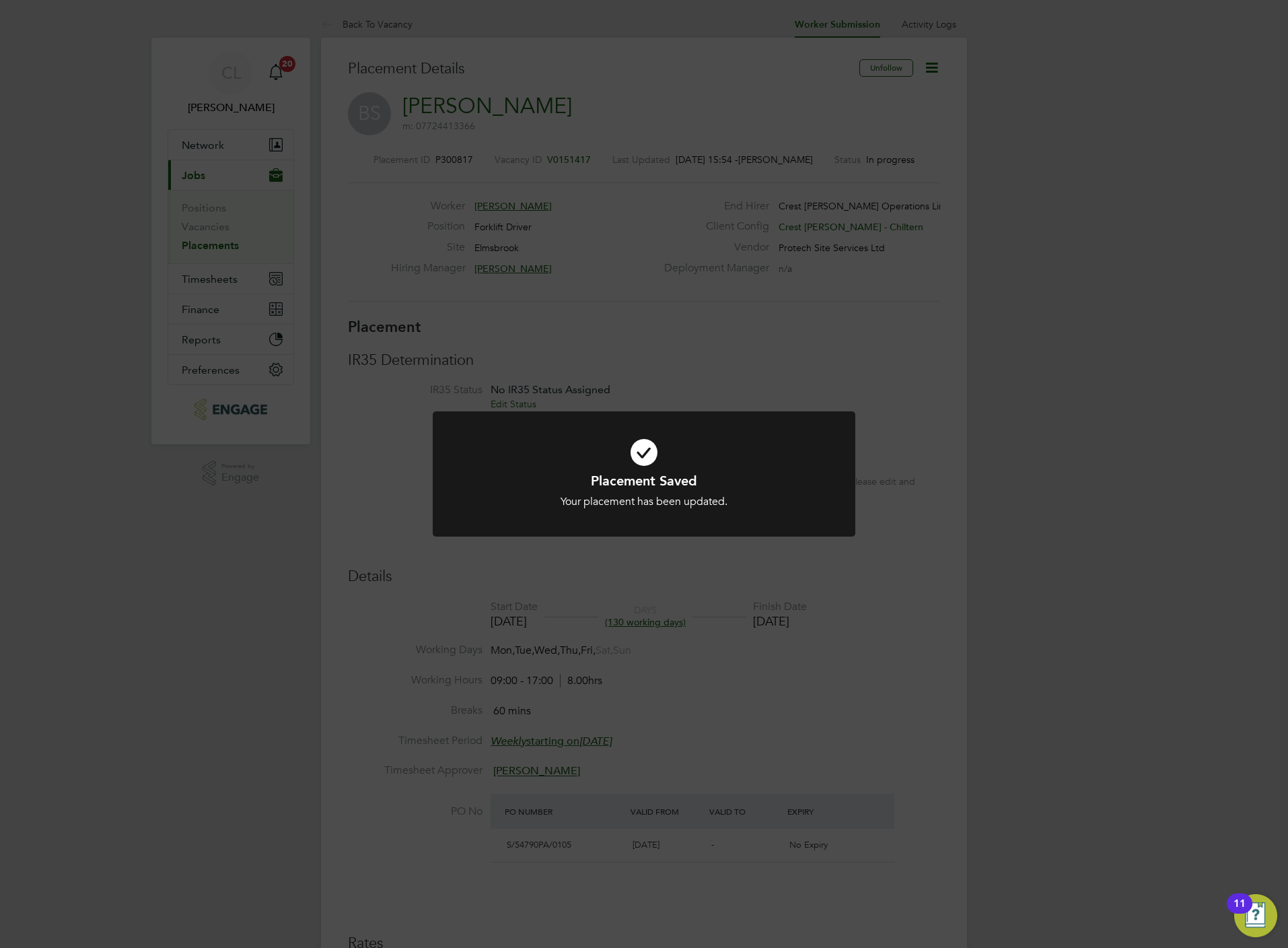
click at [667, 329] on div "Placement Saved Your placement has been updated. Cancel Okay" at bounding box center [644, 474] width 1288 height 948
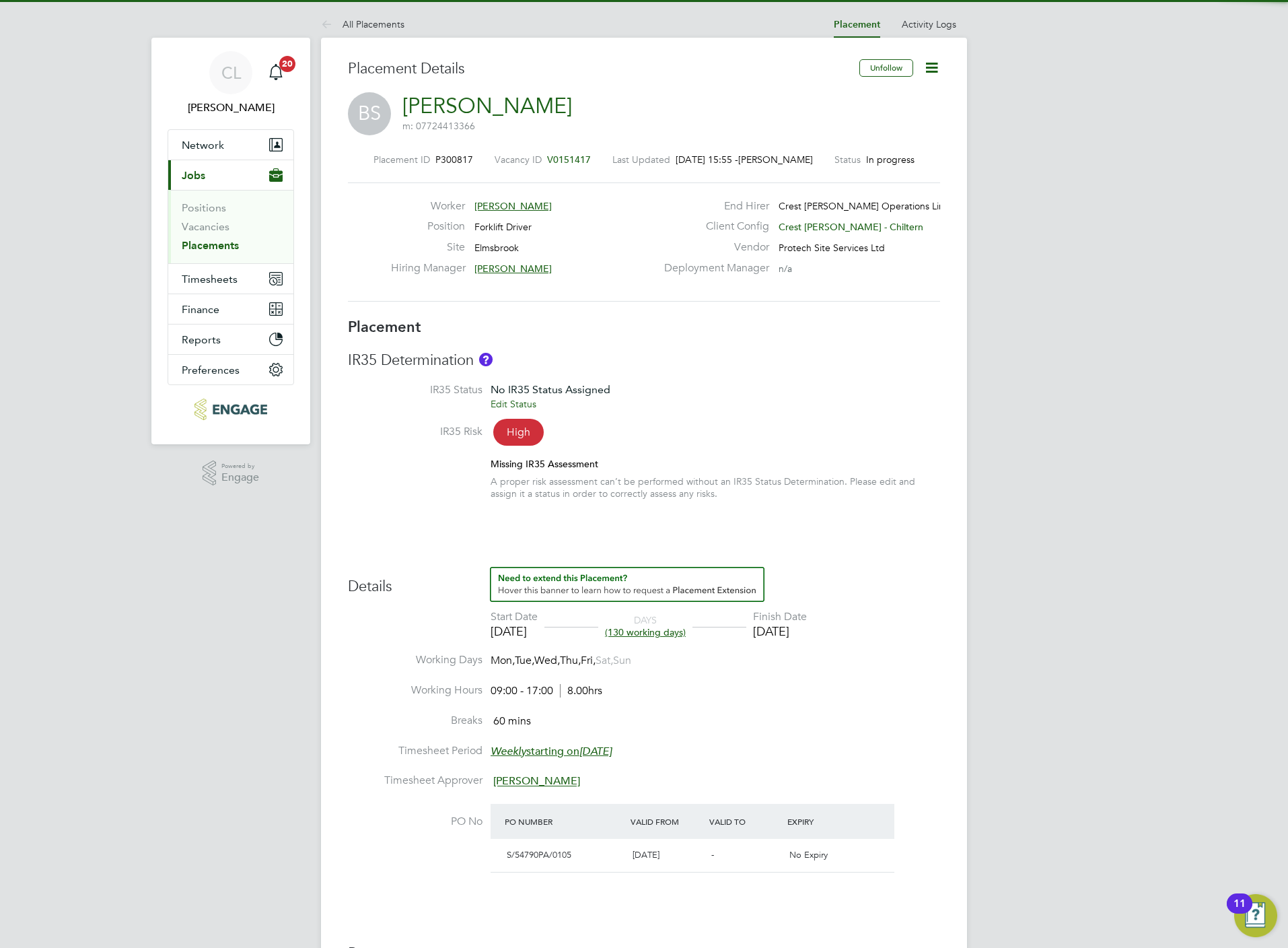
click at [935, 59] on icon at bounding box center [932, 67] width 17 height 17
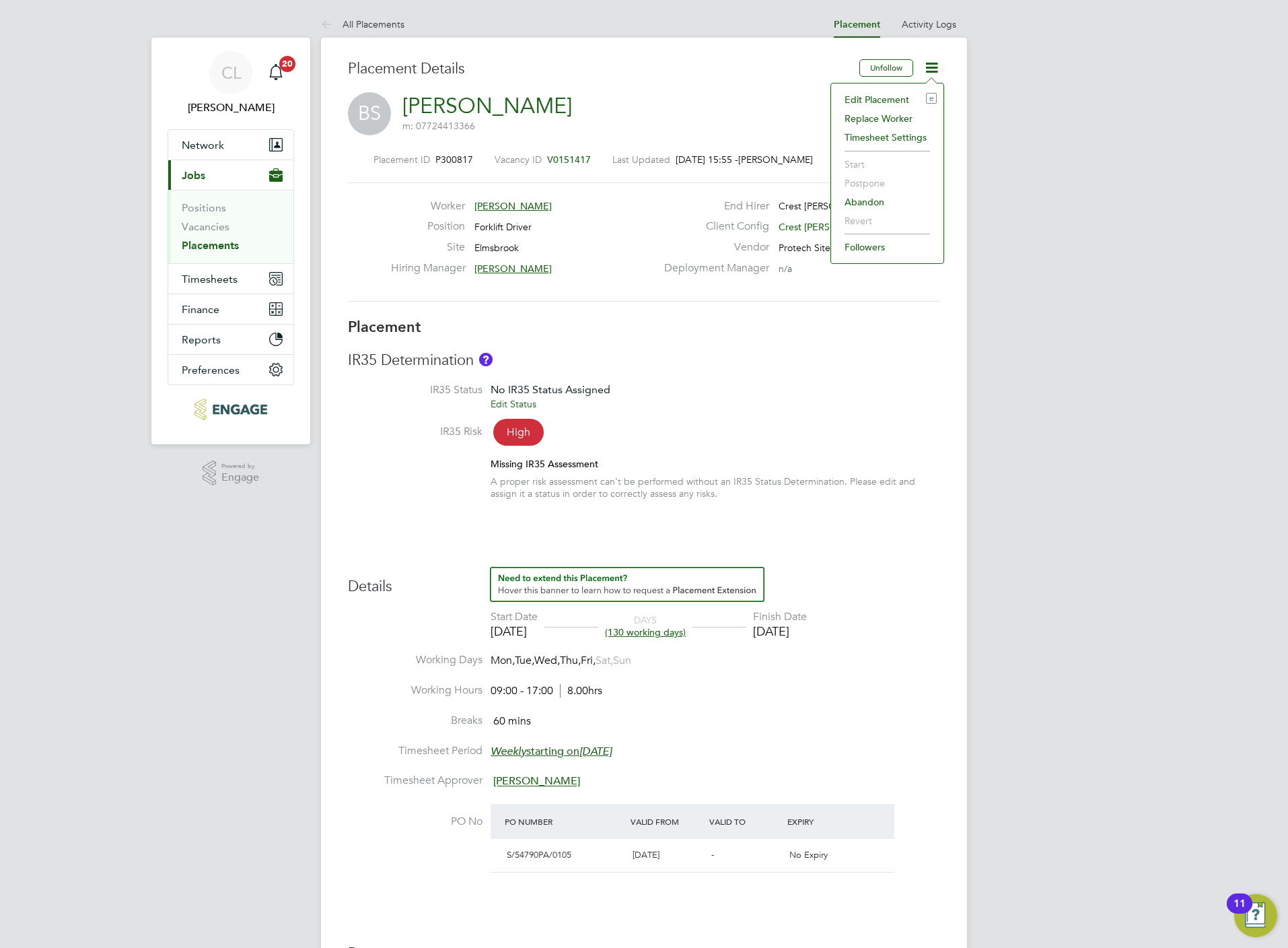
click at [877, 99] on li "Edit Placement e" at bounding box center [887, 99] width 99 height 19
type input "[PERSON_NAME]"
type input "[DATE]"
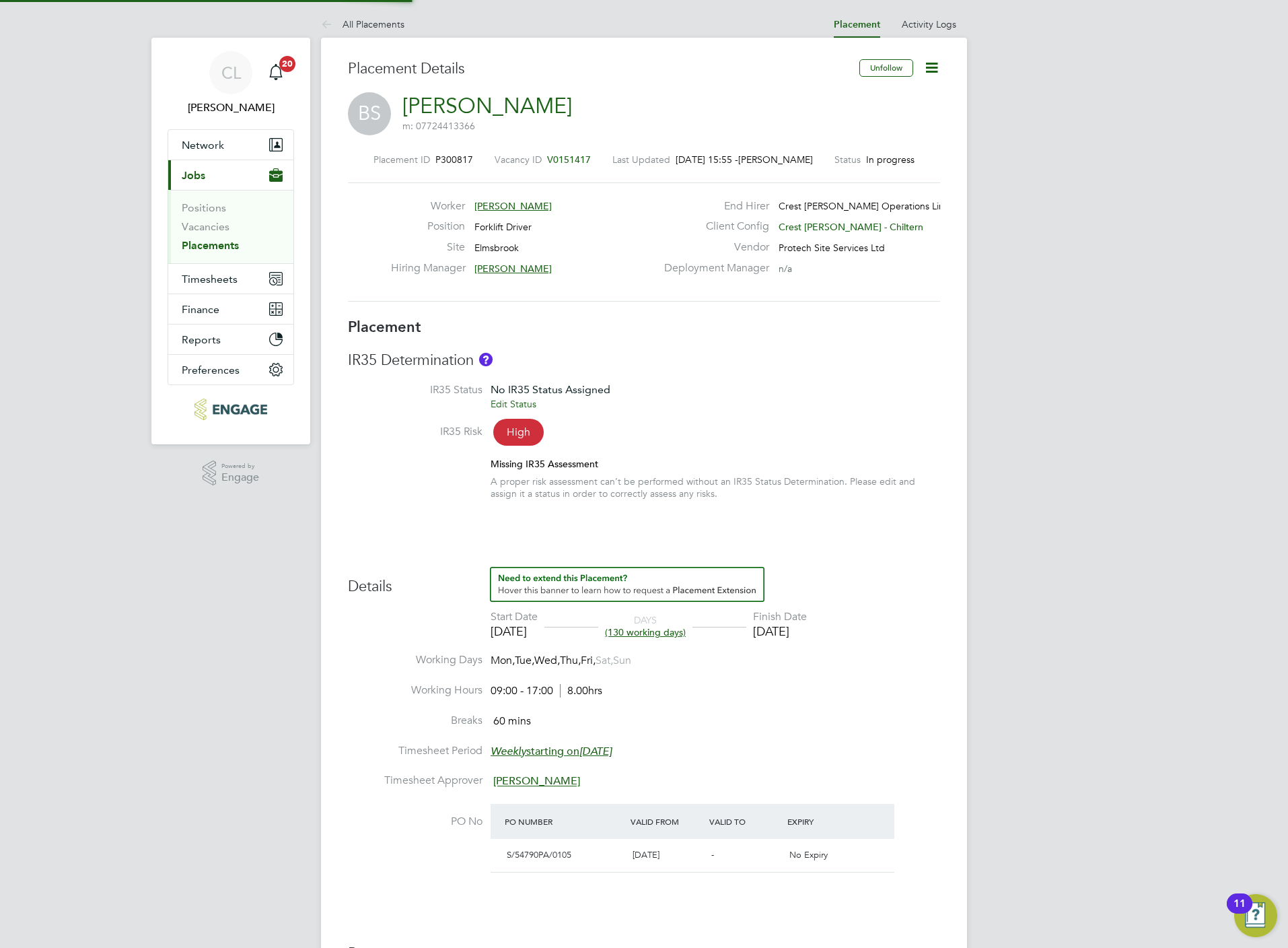
type input "09:00"
type input "17:00"
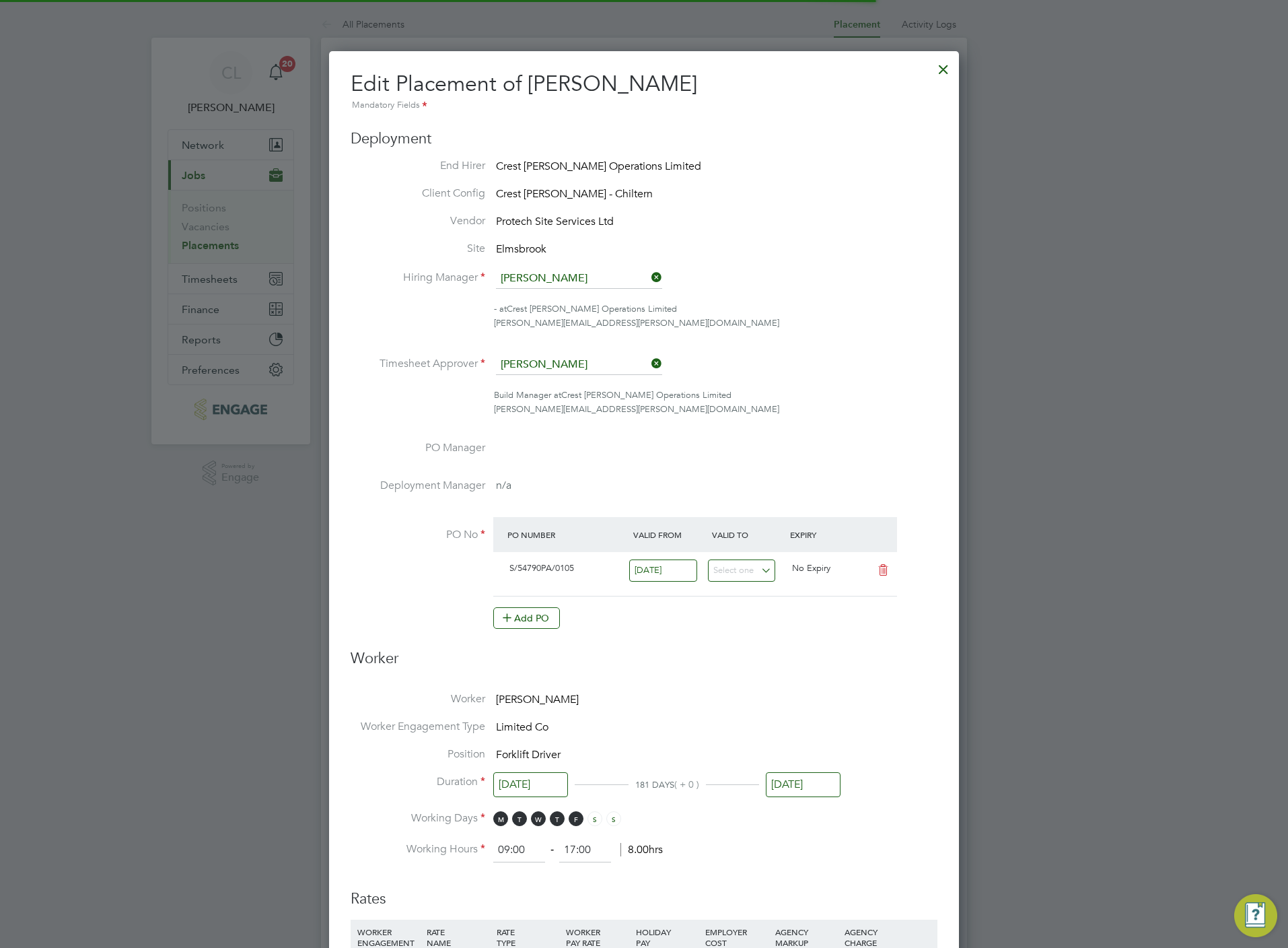
scroll to position [6, 6]
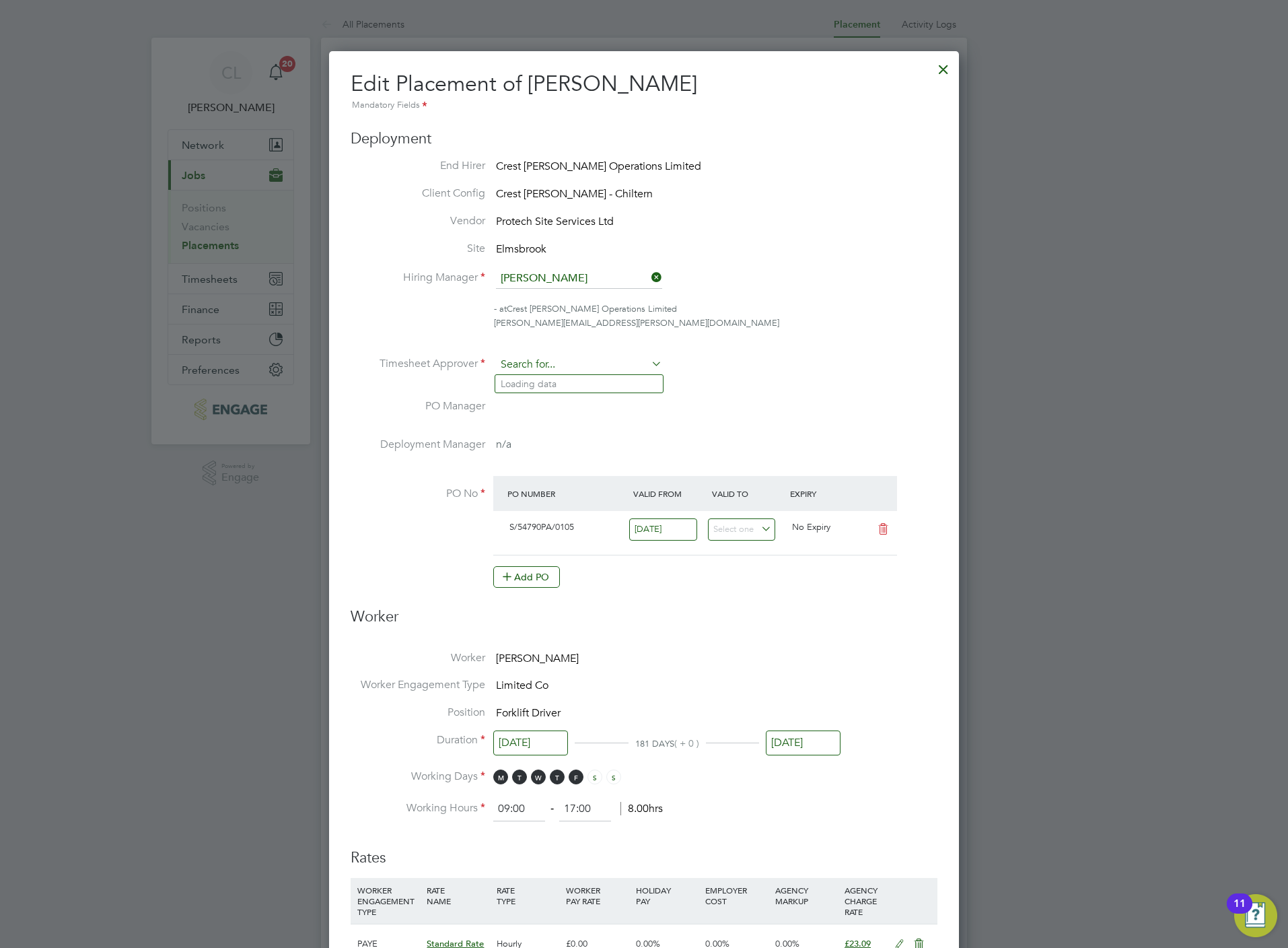
click at [558, 373] on input at bounding box center [579, 365] width 166 height 20
click at [566, 380] on li "[PERSON_NAME] Al [PERSON_NAME]" at bounding box center [579, 384] width 167 height 18
type input "[PERSON_NAME]"
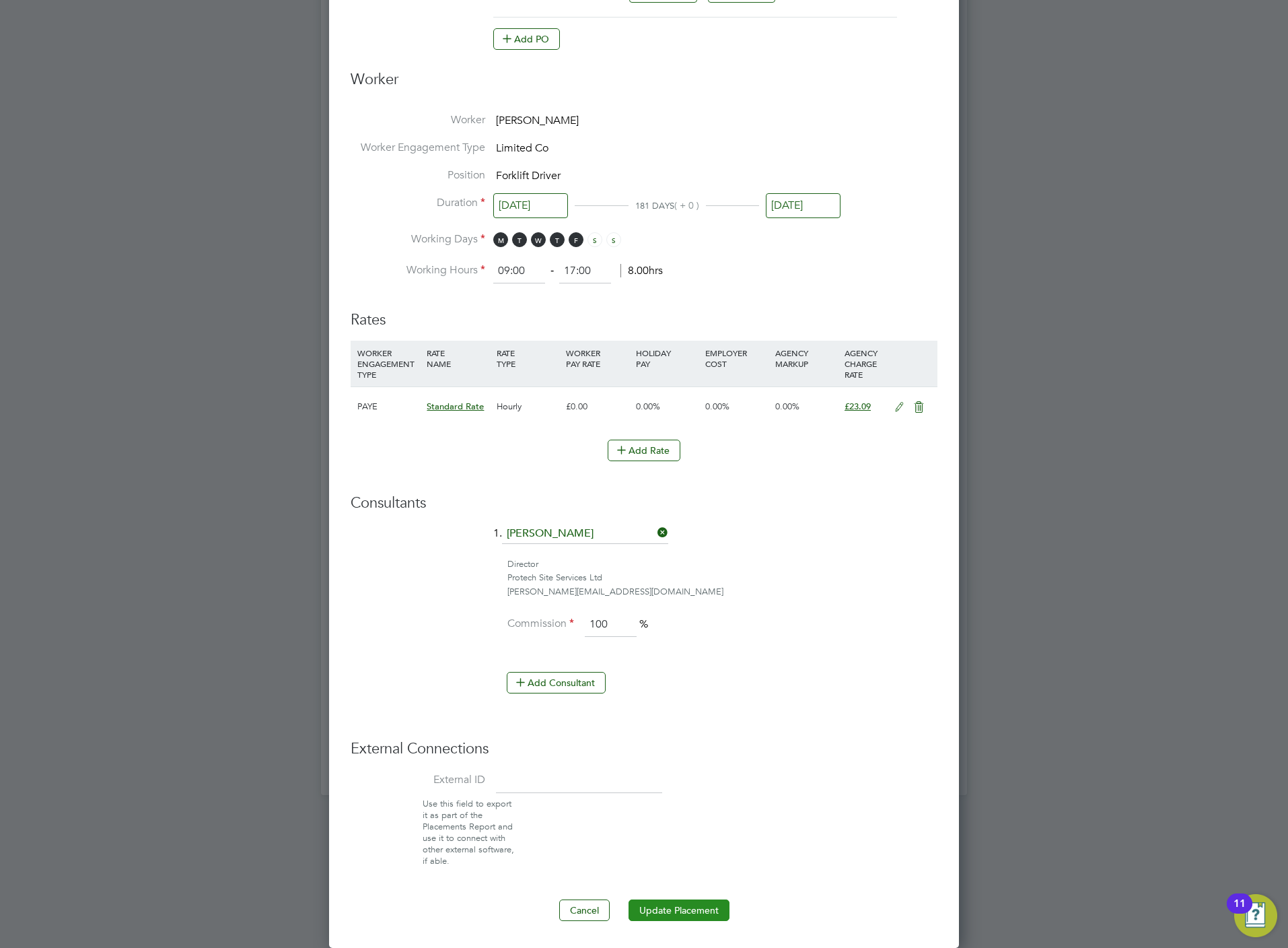
click at [678, 903] on button "Update Placement" at bounding box center [679, 910] width 101 height 21
